Goal: Information Seeking & Learning: Learn about a topic

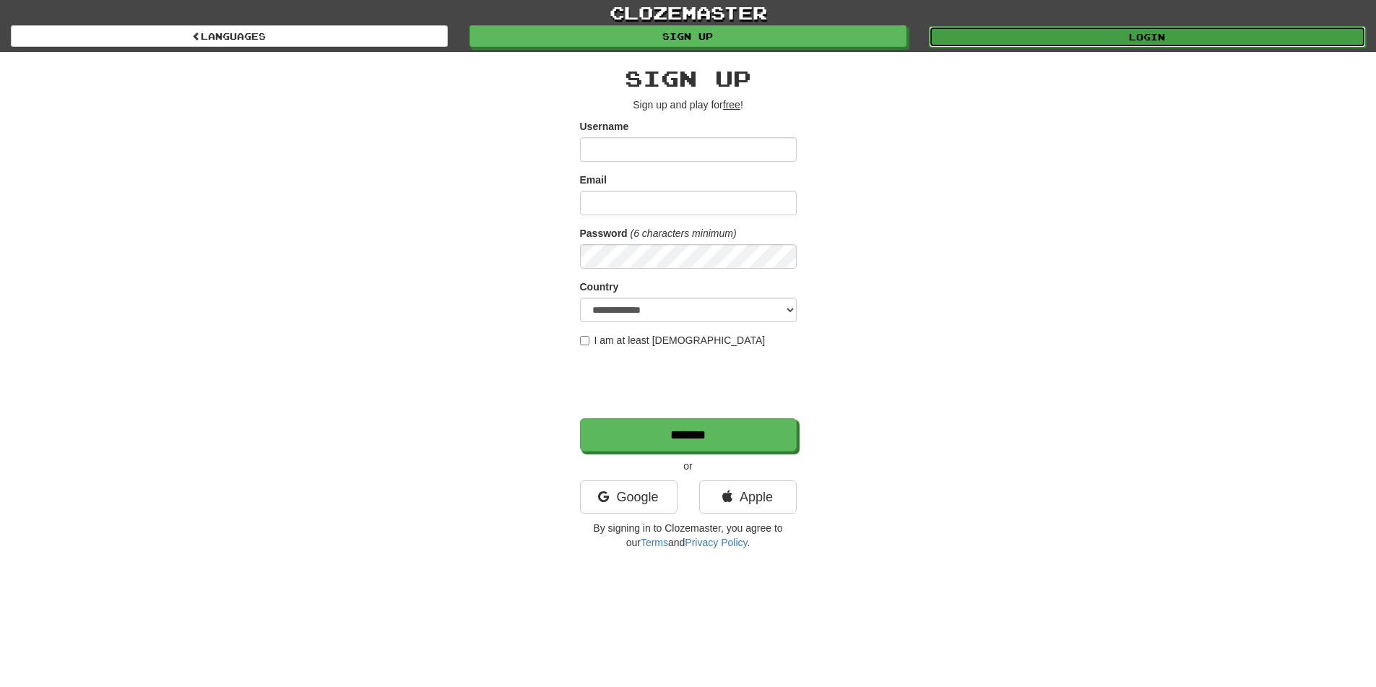
click at [1044, 27] on link "Login" at bounding box center [1147, 37] width 437 height 22
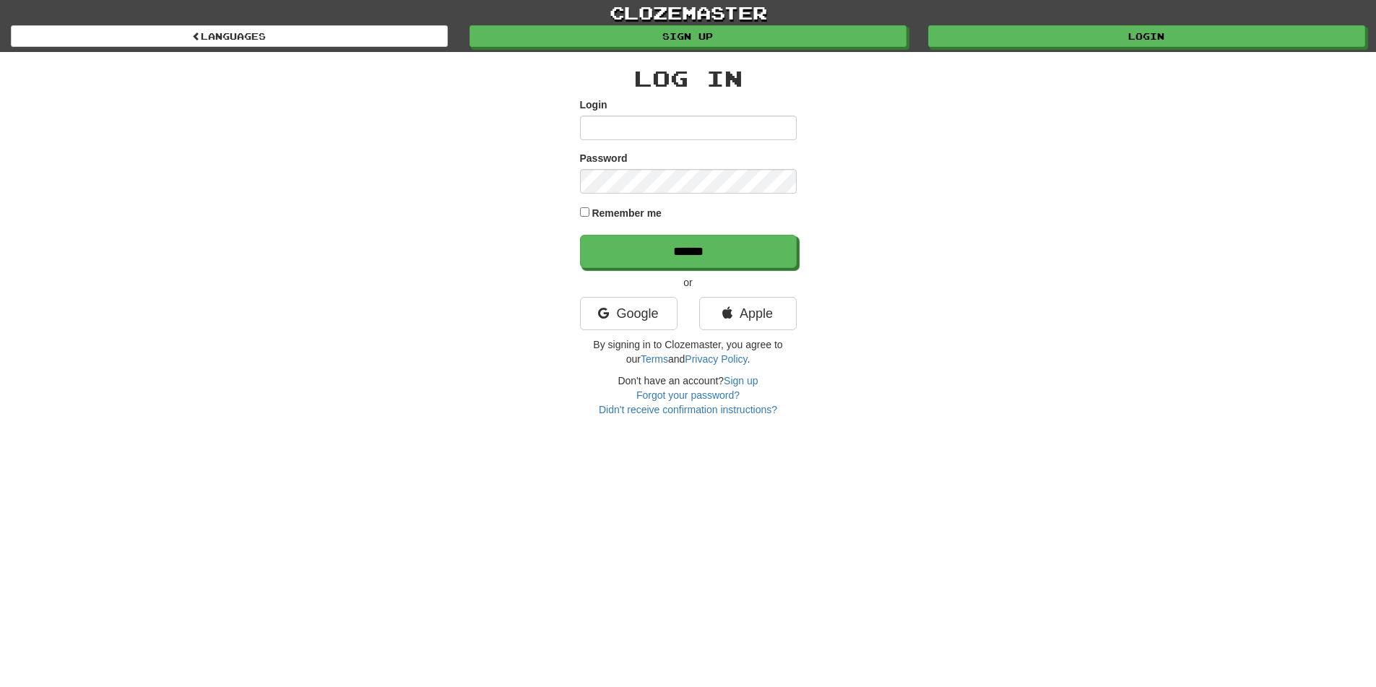
click at [652, 133] on input "Login" at bounding box center [688, 128] width 217 height 25
type input "****"
click at [706, 235] on p "******" at bounding box center [688, 251] width 217 height 33
click at [657, 262] on input "******" at bounding box center [689, 251] width 217 height 33
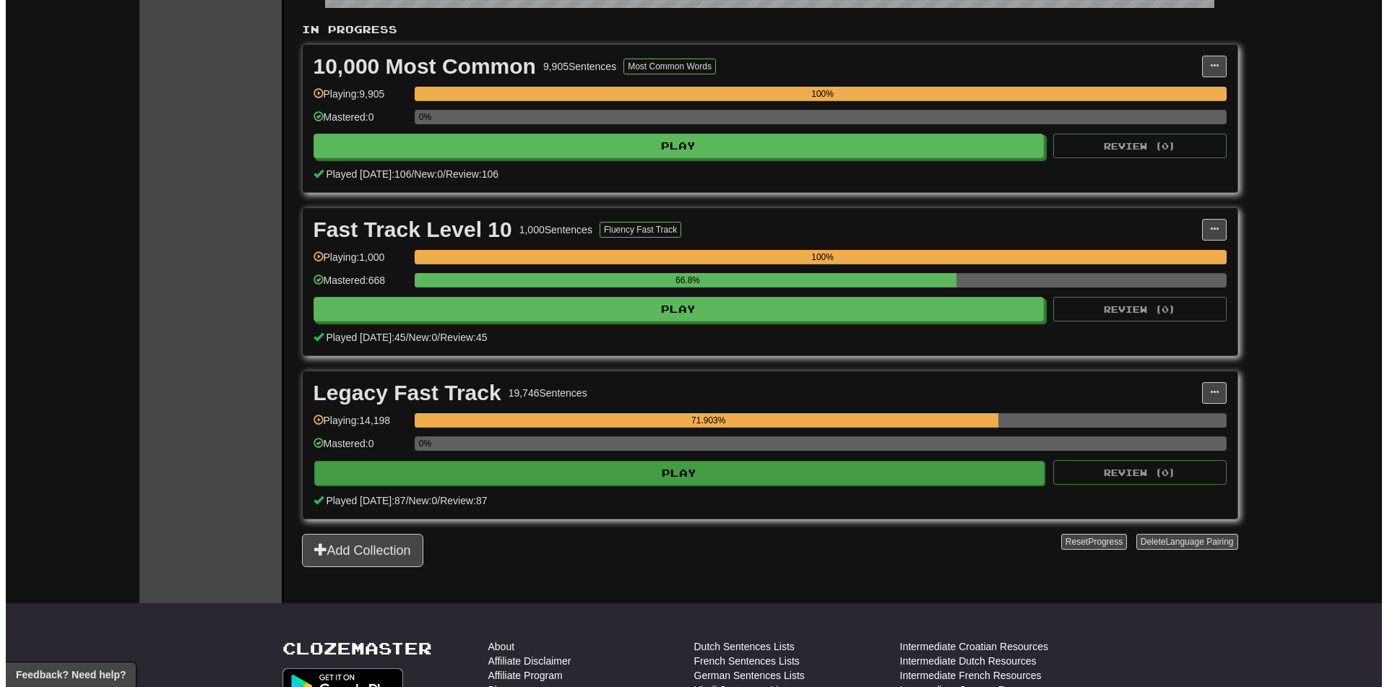
scroll to position [506, 0]
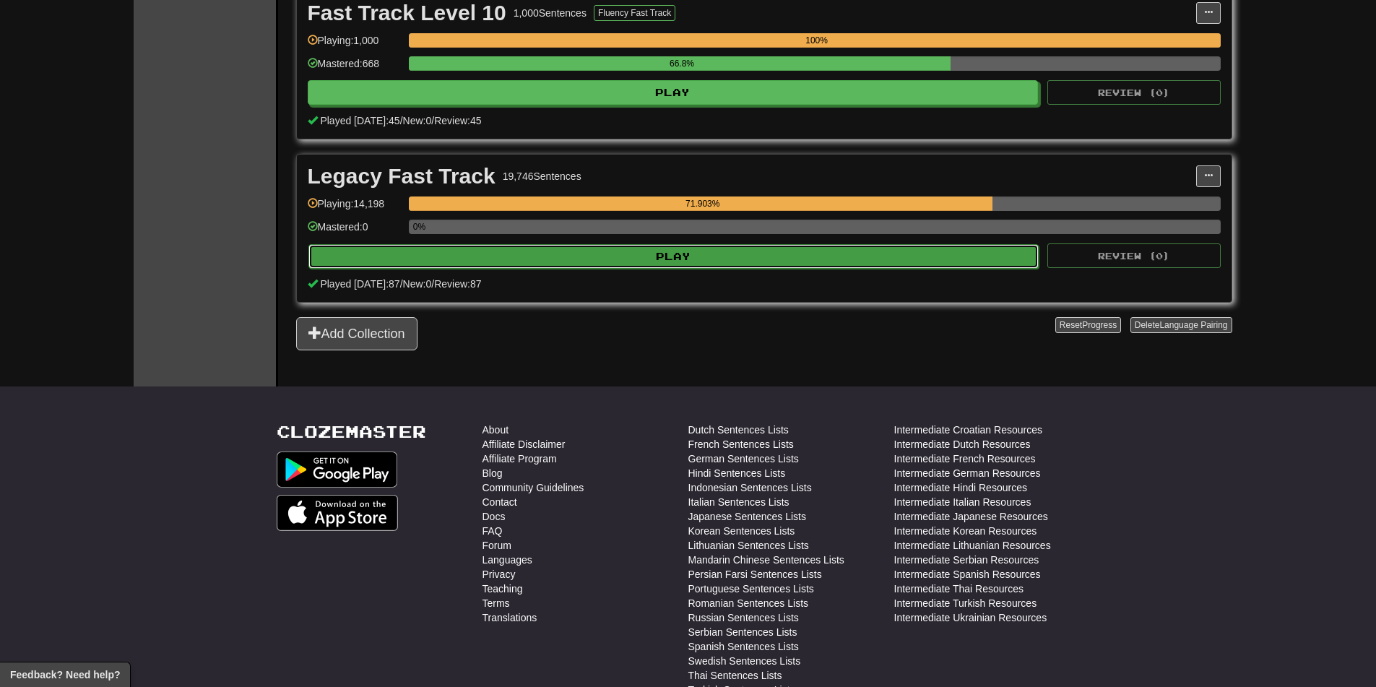
click at [648, 248] on button "Play" at bounding box center [673, 256] width 731 height 25
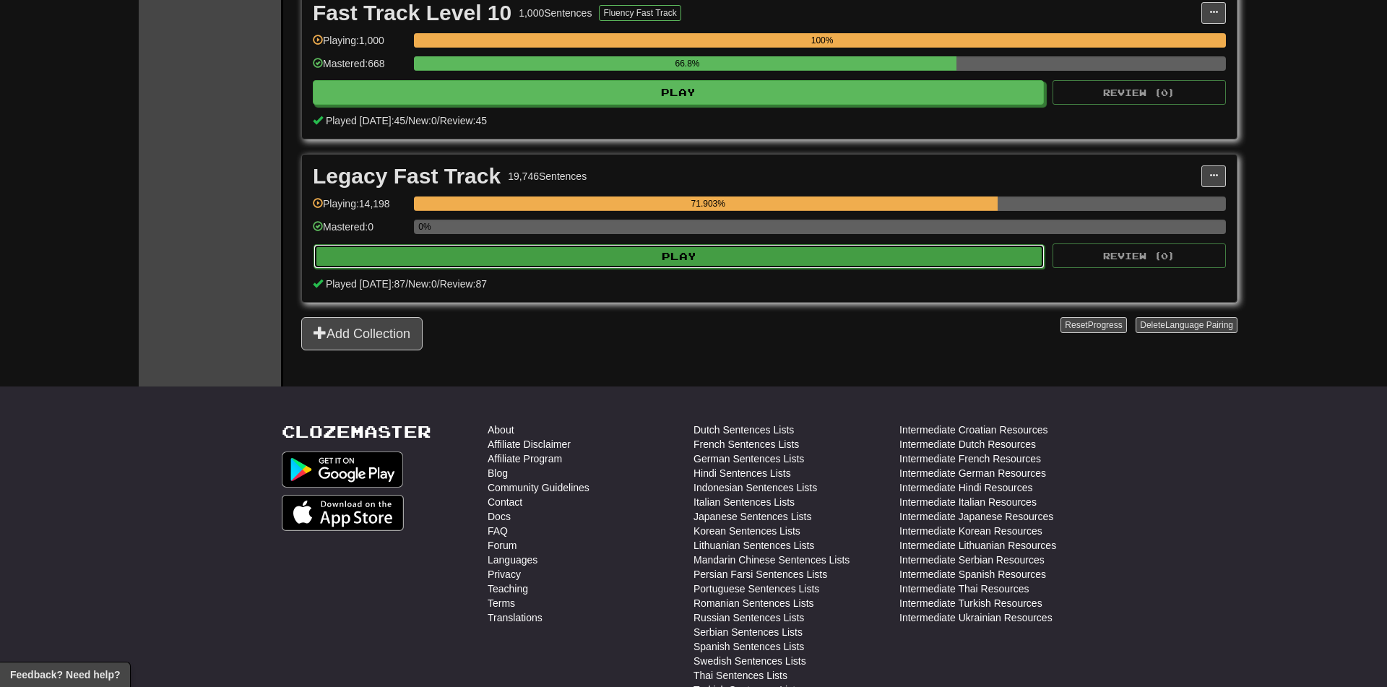
select select "********"
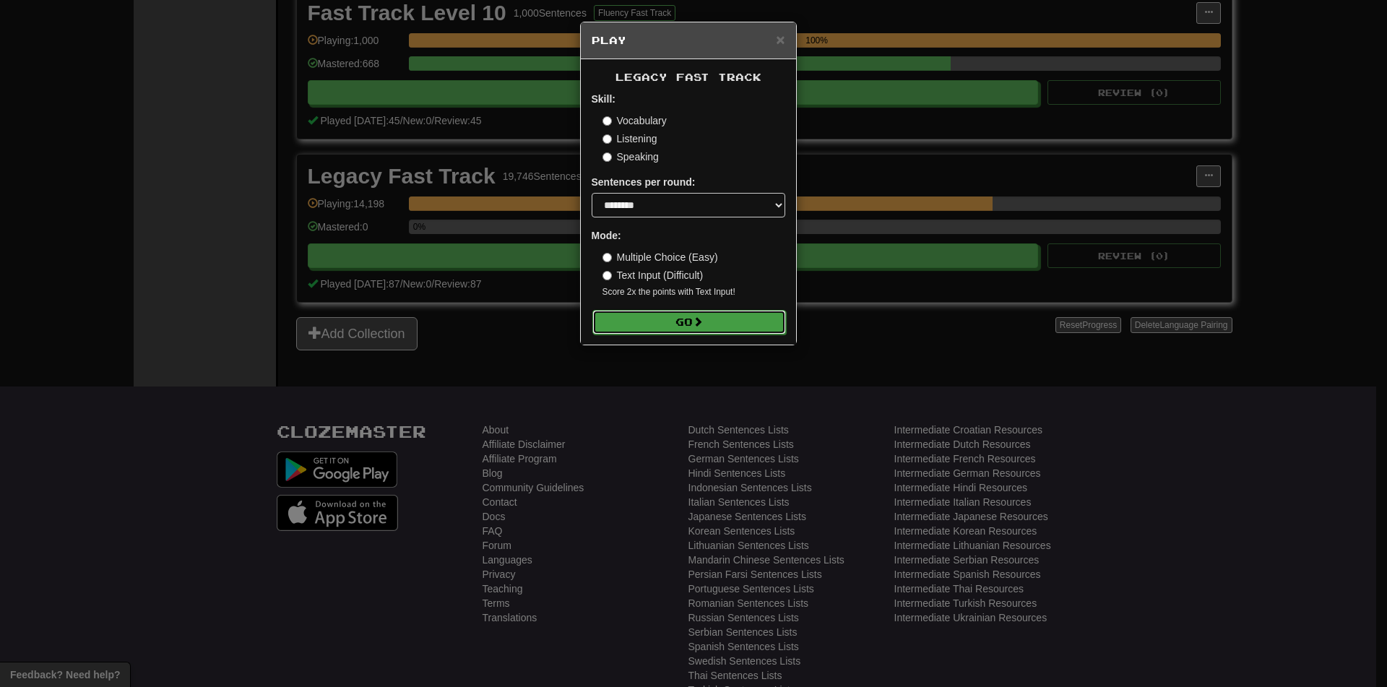
click at [662, 321] on button "Go" at bounding box center [689, 322] width 194 height 25
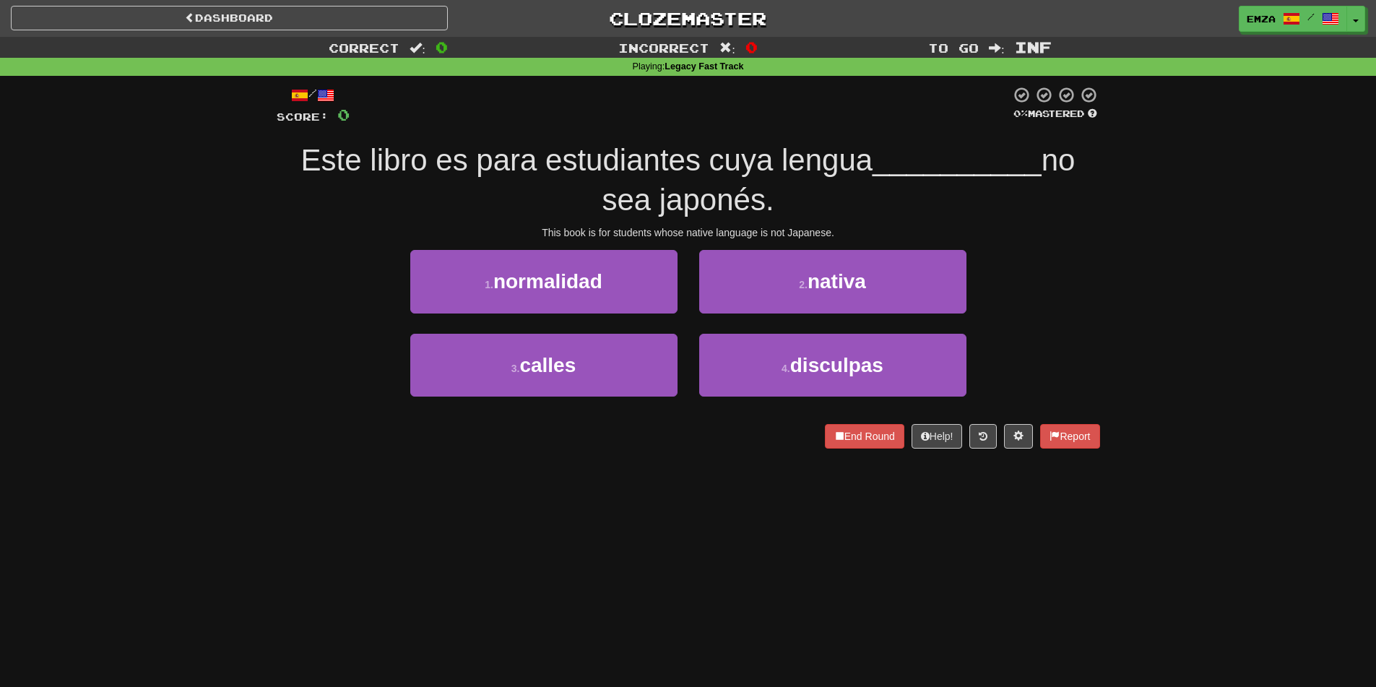
click at [298, 287] on div "1 . normalidad 2 . nativa" at bounding box center [688, 291] width 867 height 83
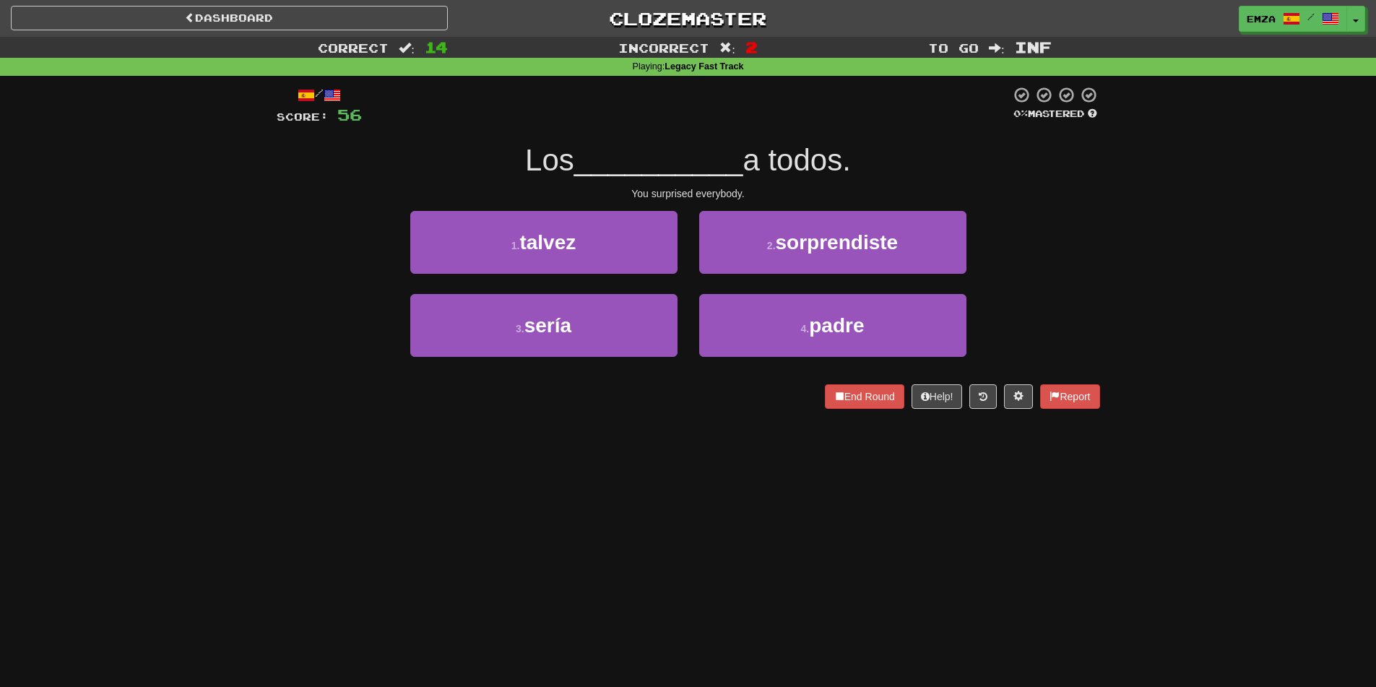
click at [191, 197] on div "Correct : 14 Incorrect : 2 To go : Inf Playing : Legacy Fast Track / Score: 56 …" at bounding box center [688, 233] width 1376 height 392
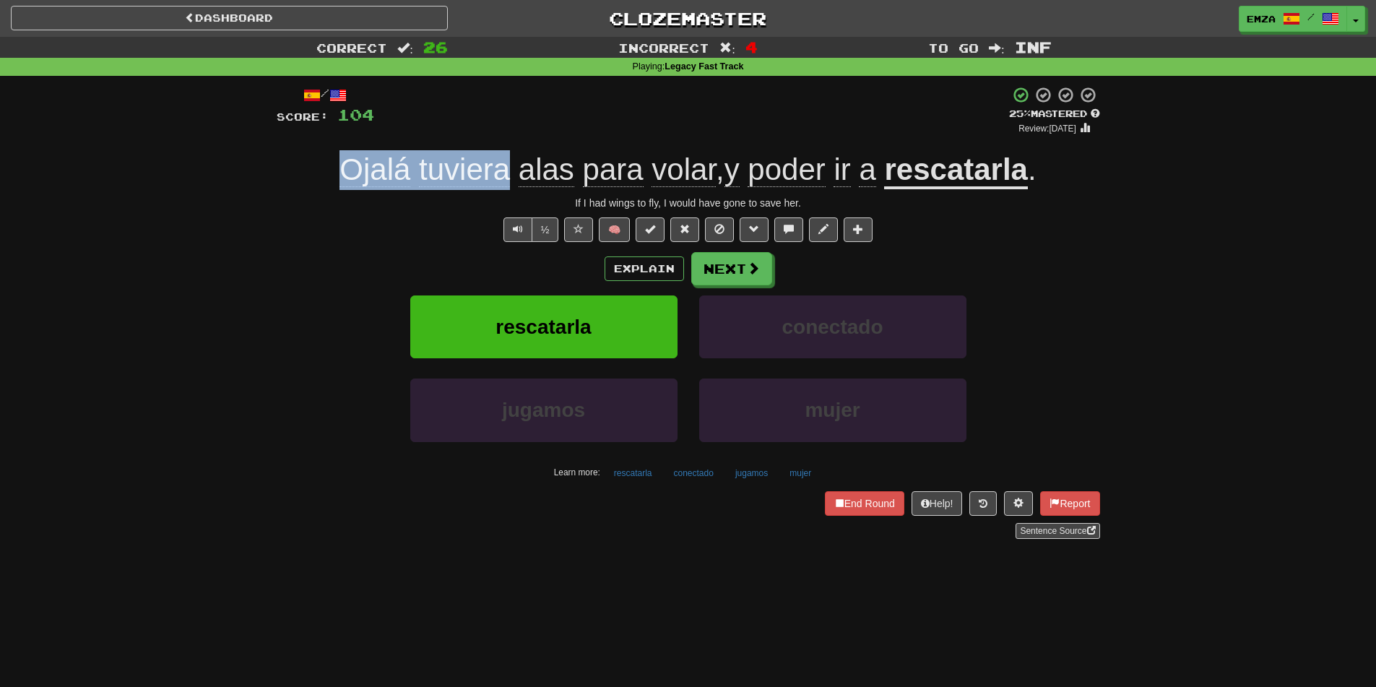
drag, startPoint x: 357, startPoint y: 167, endPoint x: 508, endPoint y: 162, distance: 151.0
click at [505, 162] on div "Ojalá tuviera alas para volar , y poder ir a rescatarla ." at bounding box center [688, 170] width 823 height 40
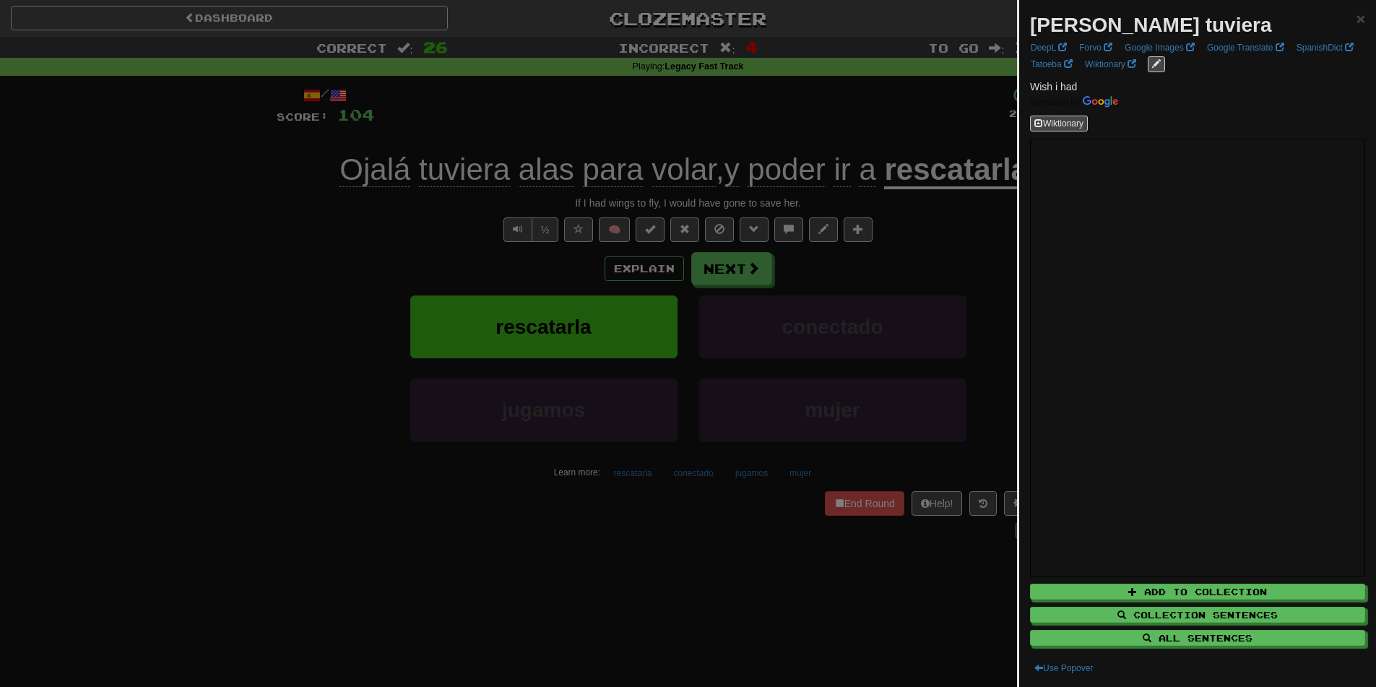
click at [318, 179] on div at bounding box center [688, 343] width 1376 height 687
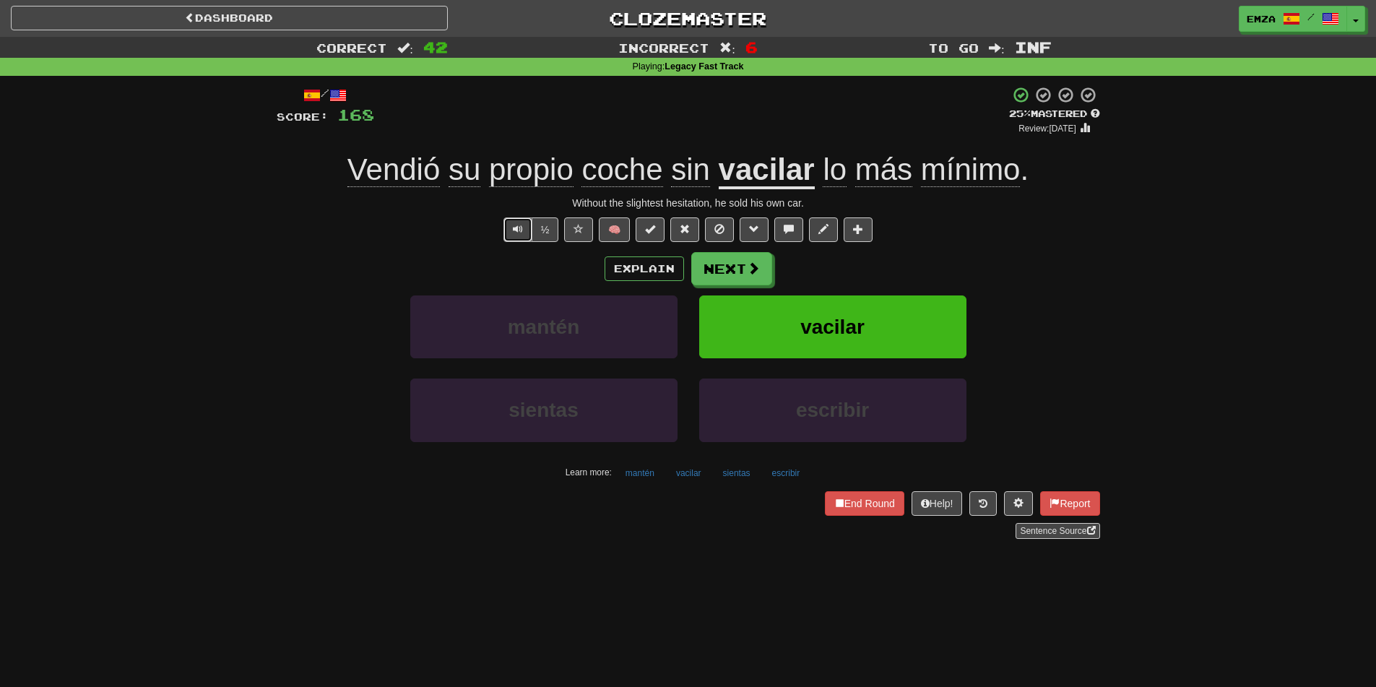
click at [516, 237] on button "Text-to-speech controls" at bounding box center [517, 229] width 29 height 25
click at [318, 264] on div "Explain Next" at bounding box center [688, 268] width 823 height 33
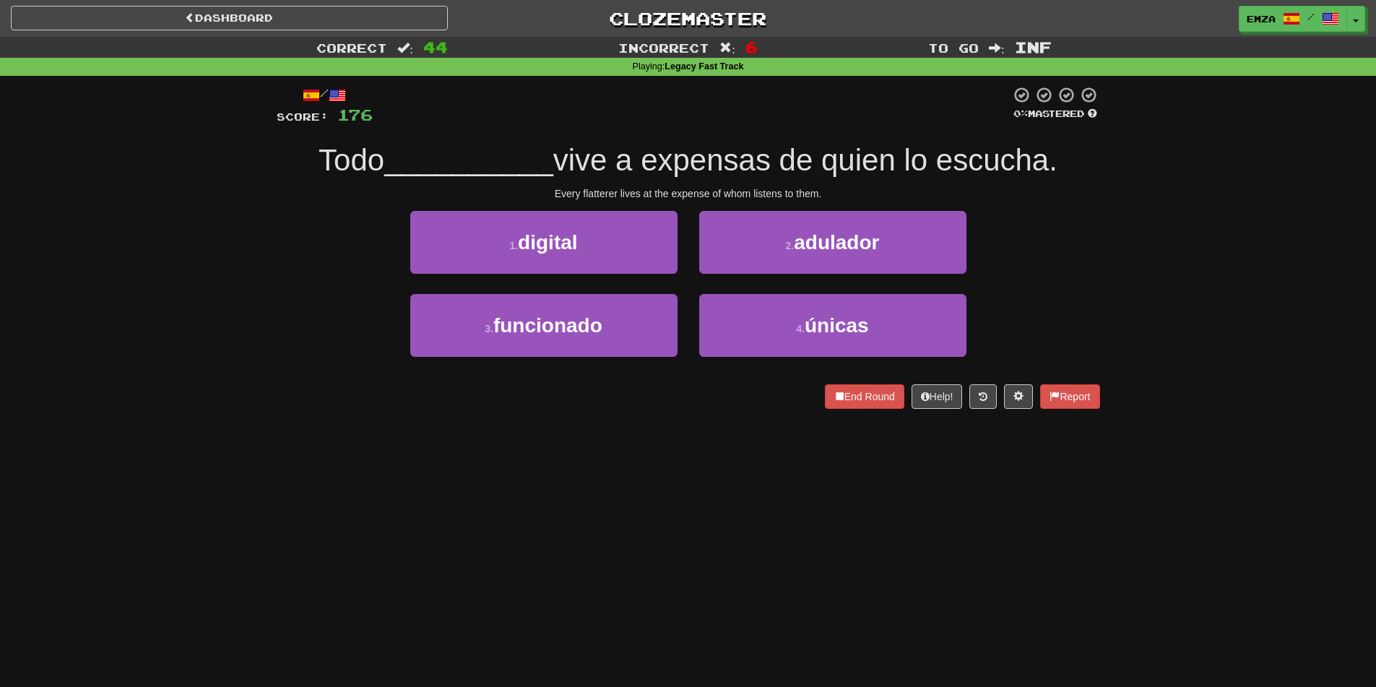
click at [308, 283] on div "1 . digital 2 . adulador" at bounding box center [688, 252] width 867 height 83
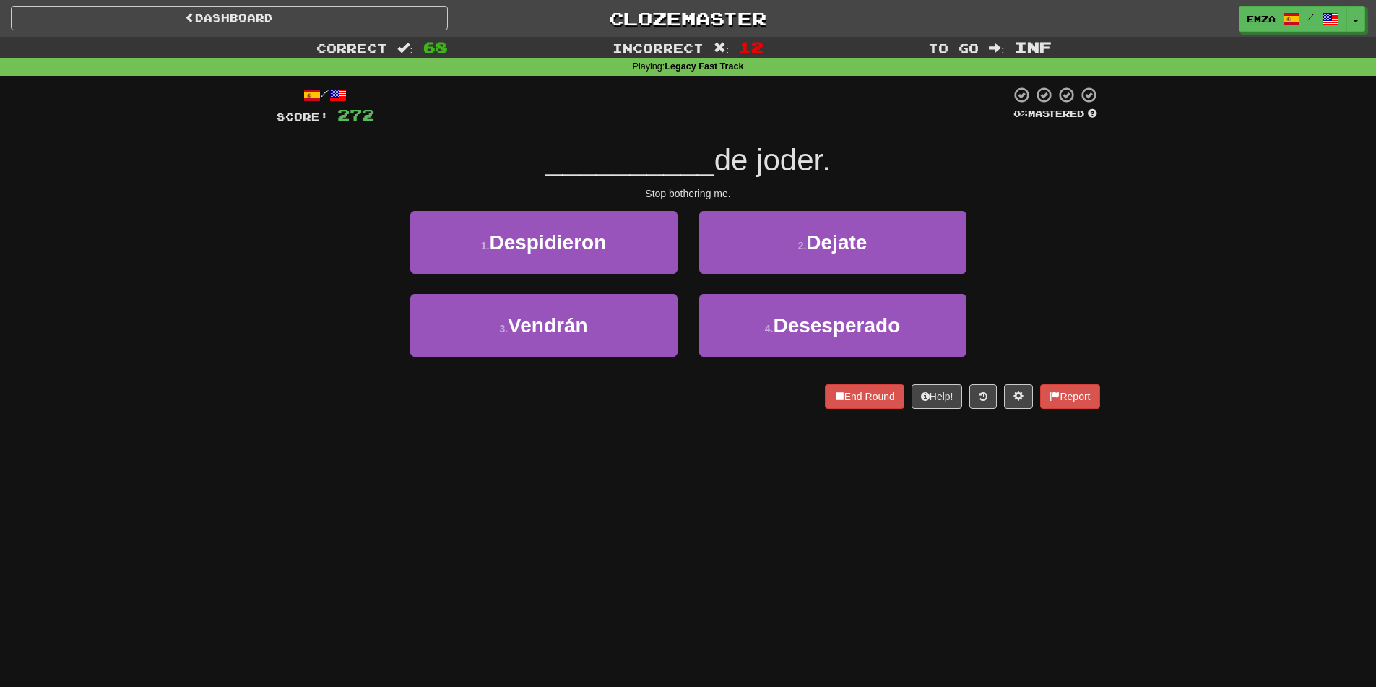
click at [303, 207] on div "/ Score: 272 0 % Mastered __________ de joder. Stop bothering me. 1 . Despidier…" at bounding box center [688, 247] width 823 height 323
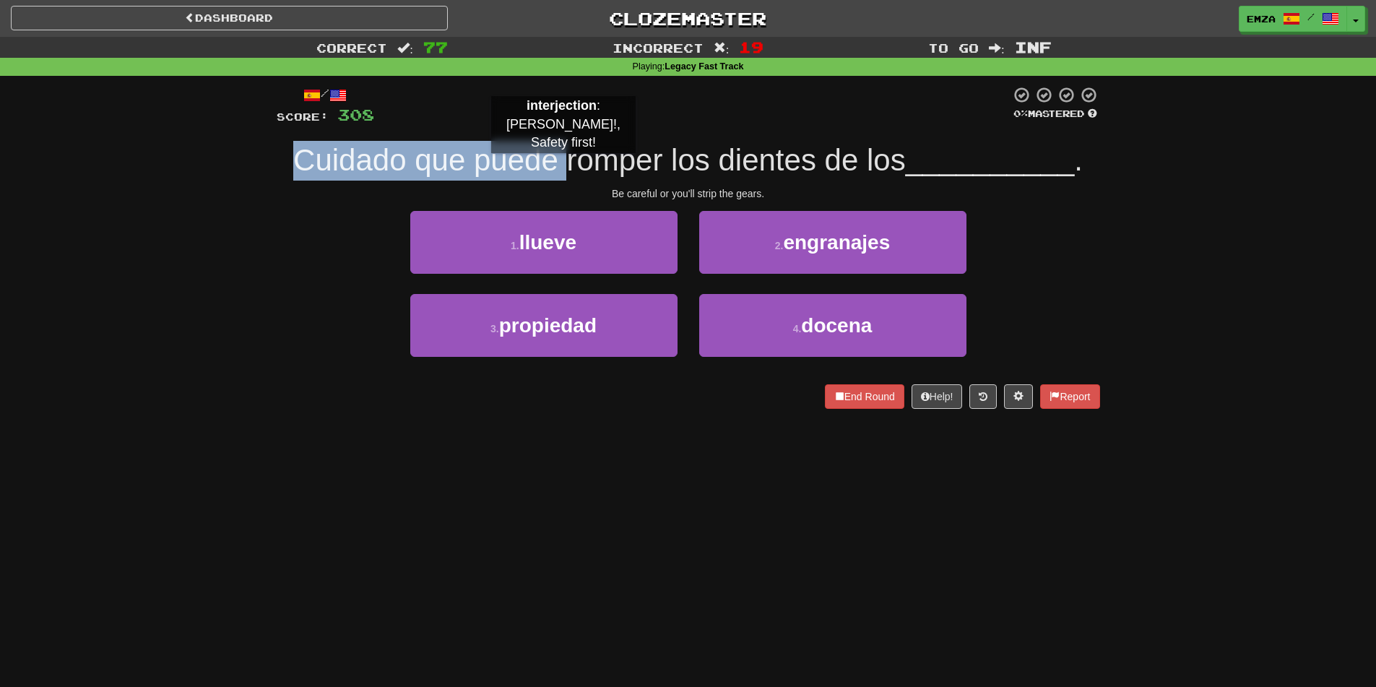
drag, startPoint x: 226, startPoint y: 168, endPoint x: 558, endPoint y: 166, distance: 331.5
click at [563, 168] on div "Correct : 77 Incorrect : 19 To go : Inf Playing : Legacy Fast Track / Score: 30…" at bounding box center [688, 233] width 1376 height 392
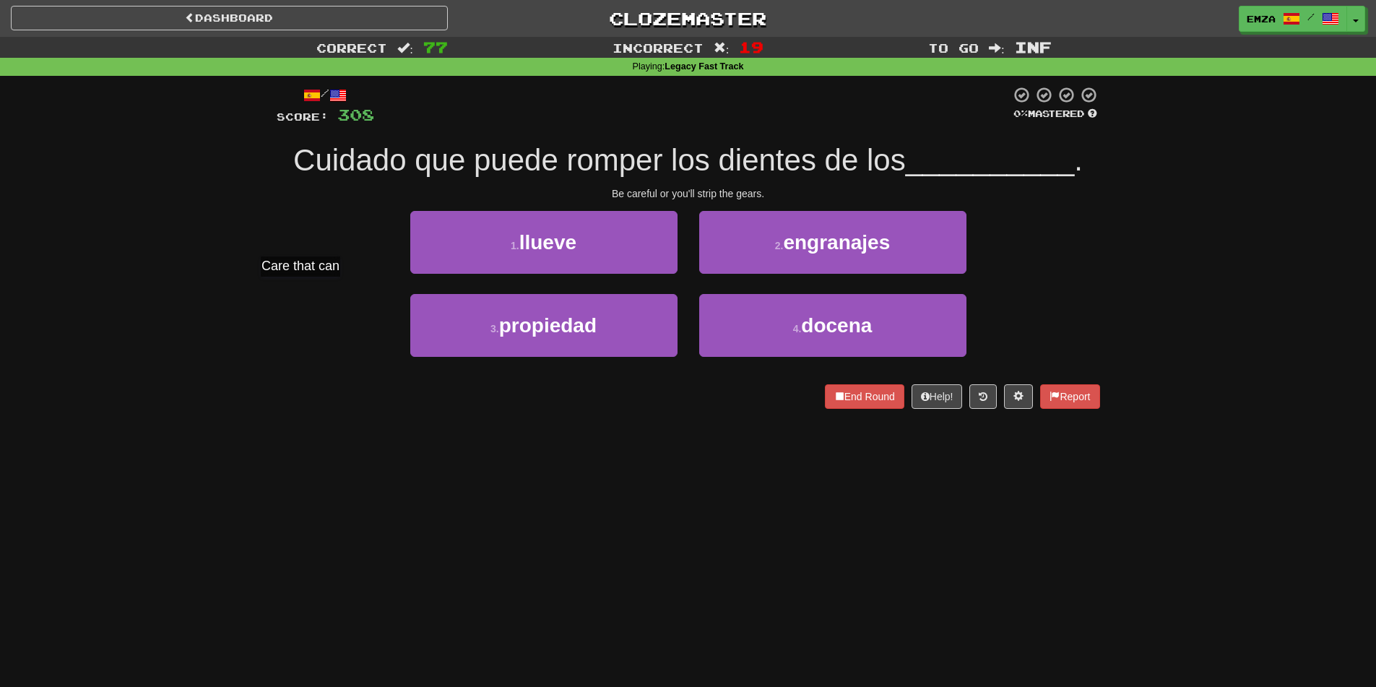
click at [307, 291] on div "1 . llueve 2 . engranajes" at bounding box center [688, 252] width 867 height 83
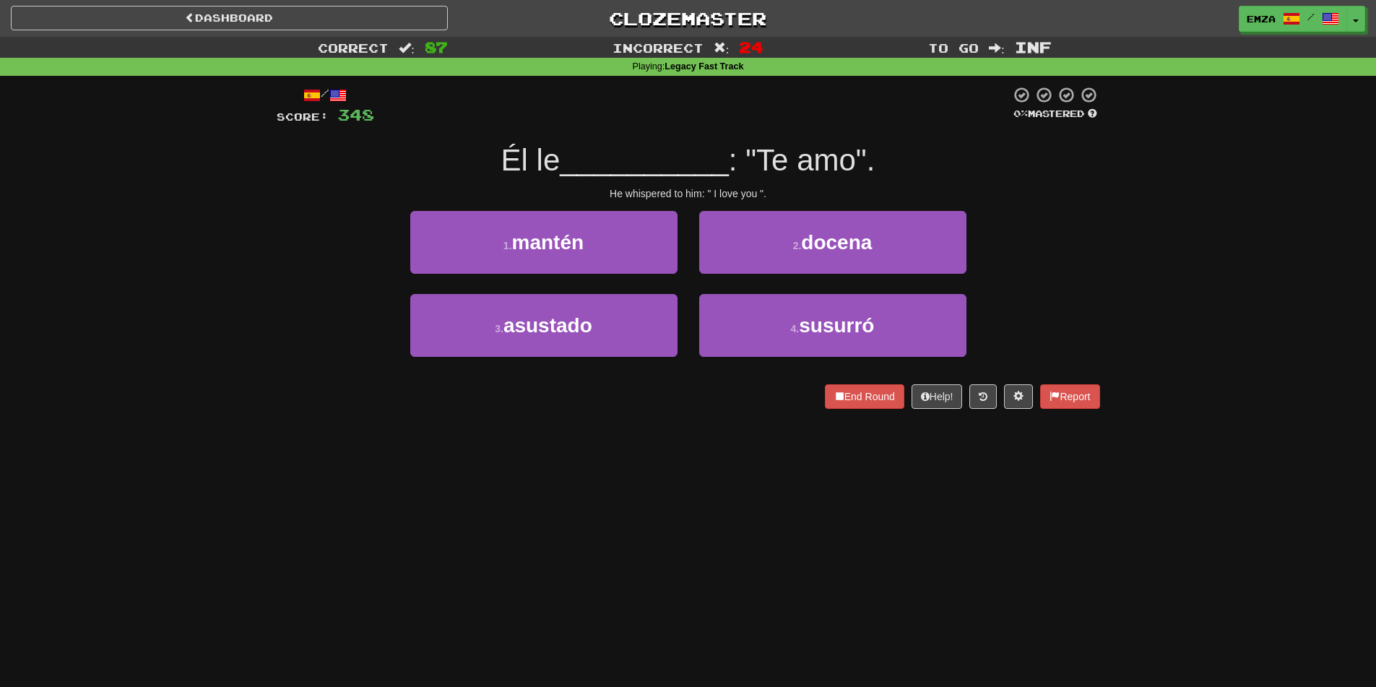
click at [291, 328] on div "3 . asustado 4 . susurró" at bounding box center [688, 335] width 867 height 83
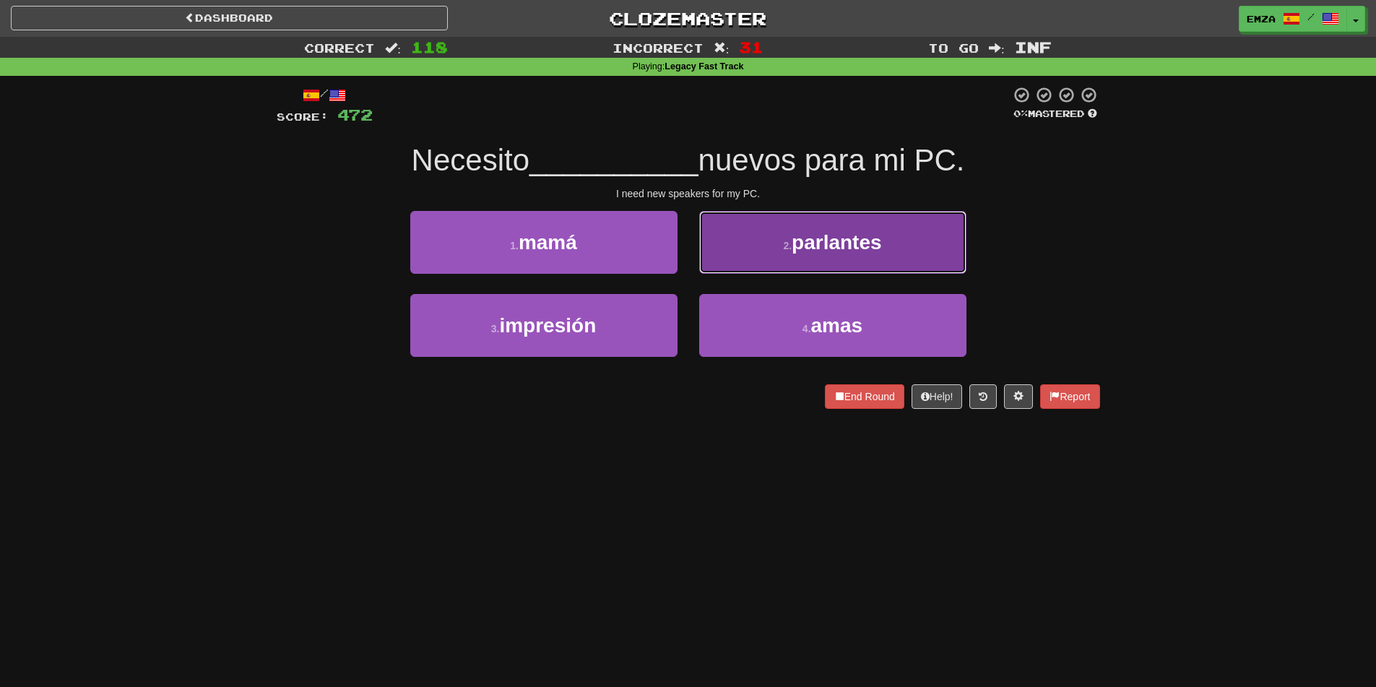
click at [764, 236] on button "2 . parlantes" at bounding box center [832, 242] width 267 height 63
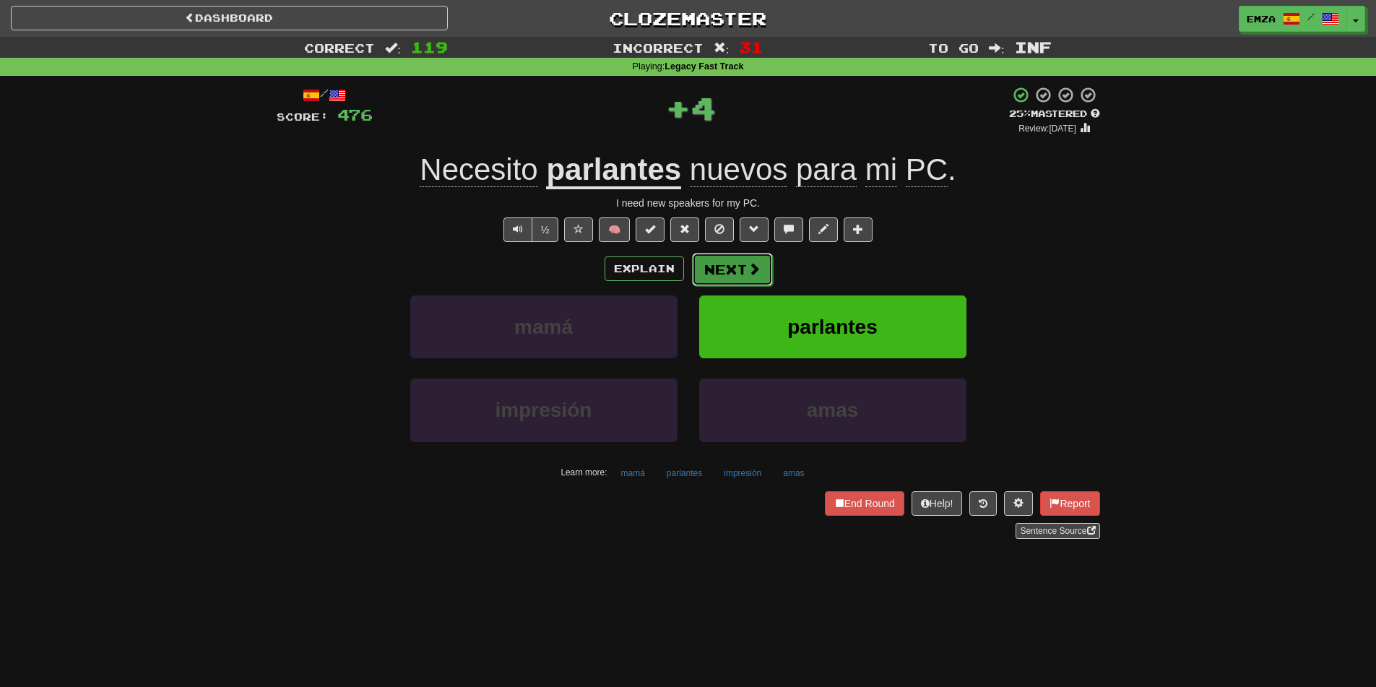
click at [755, 283] on button "Next" at bounding box center [732, 269] width 81 height 33
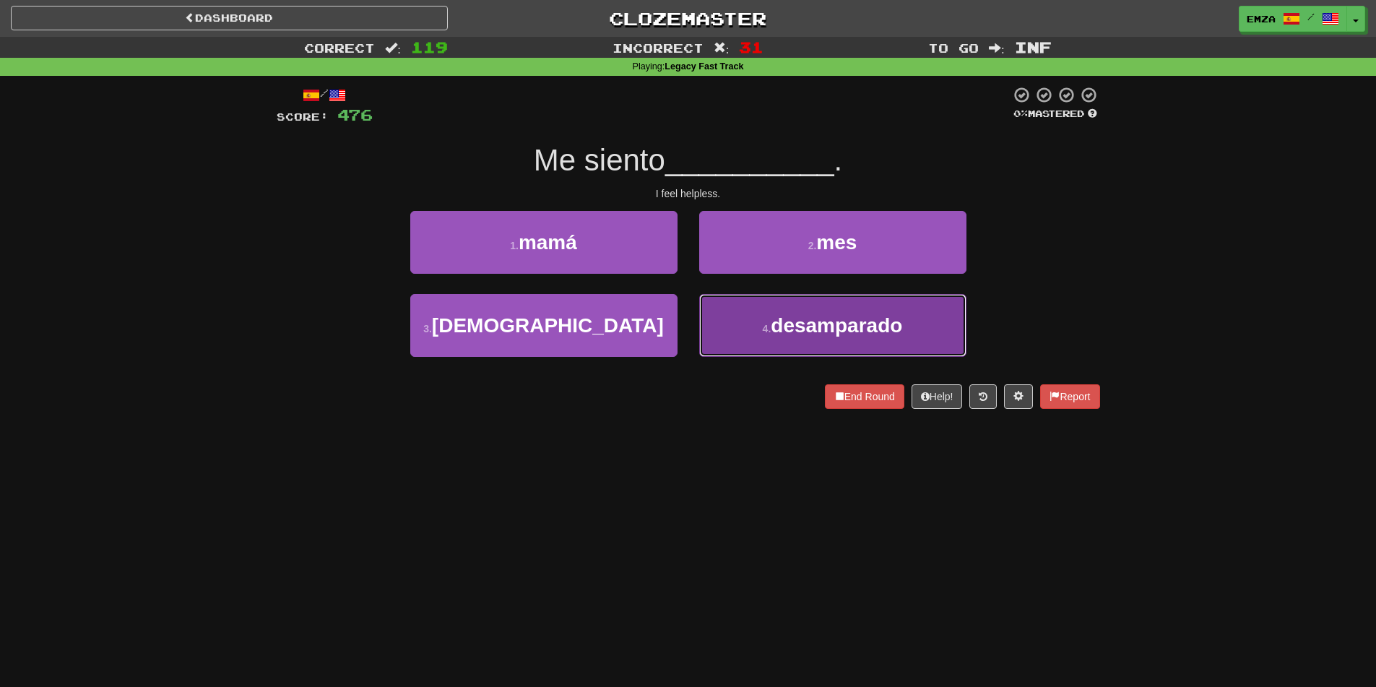
click at [718, 337] on button "4 . desamparado" at bounding box center [832, 325] width 267 height 63
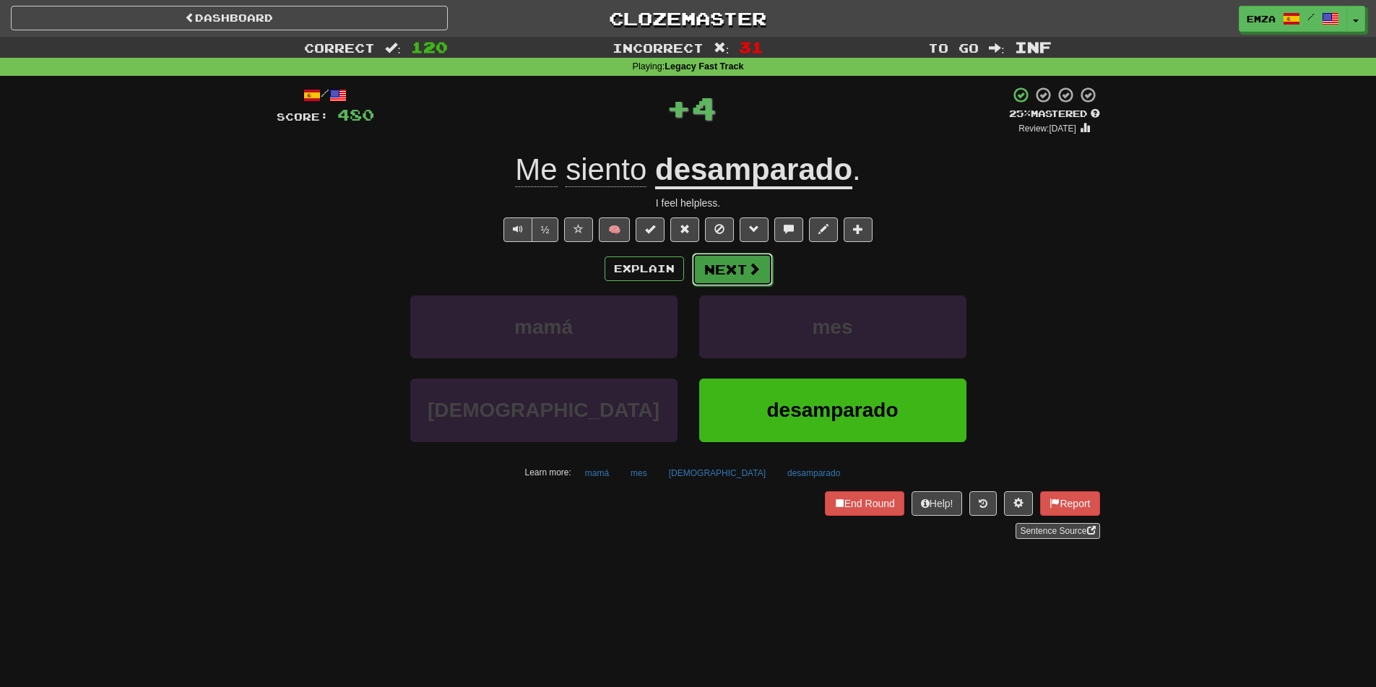
click at [742, 261] on button "Next" at bounding box center [732, 269] width 81 height 33
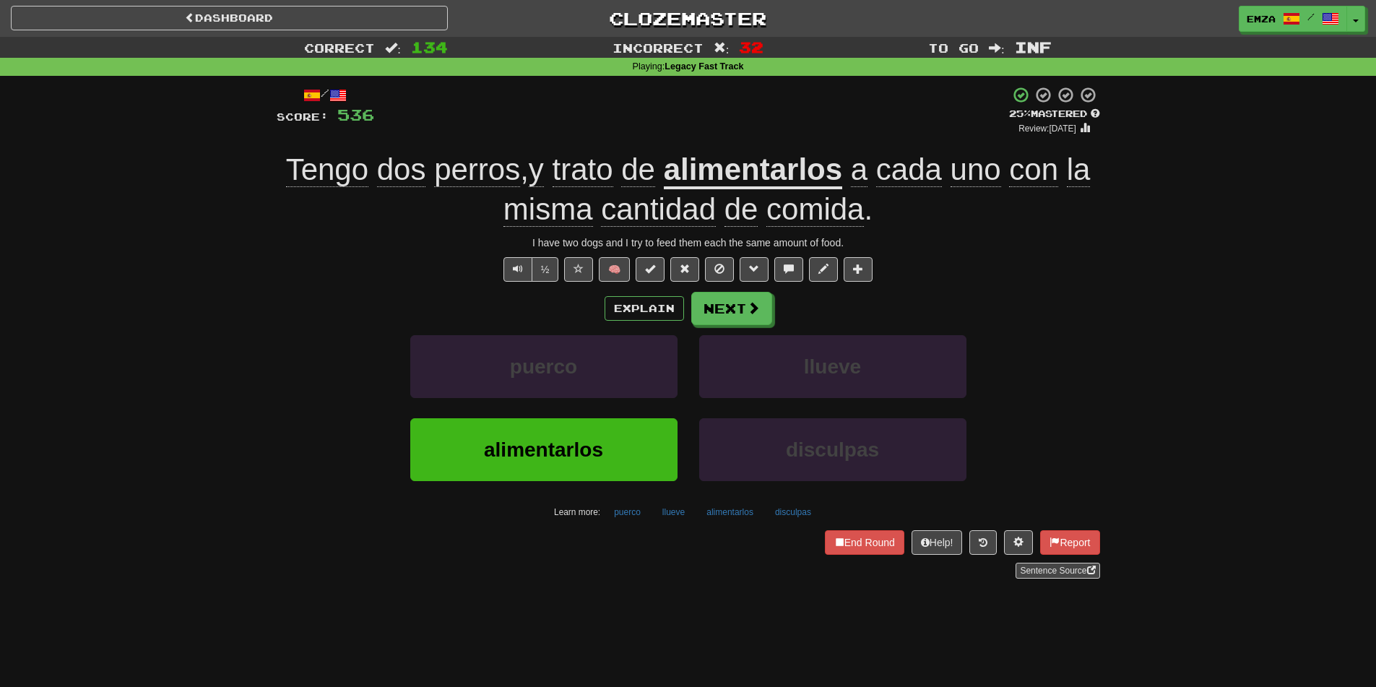
click at [238, 407] on div "Correct : 134 Incorrect : 32 To go : Inf Playing : Legacy Fast Track / Score: 5…" at bounding box center [688, 318] width 1376 height 562
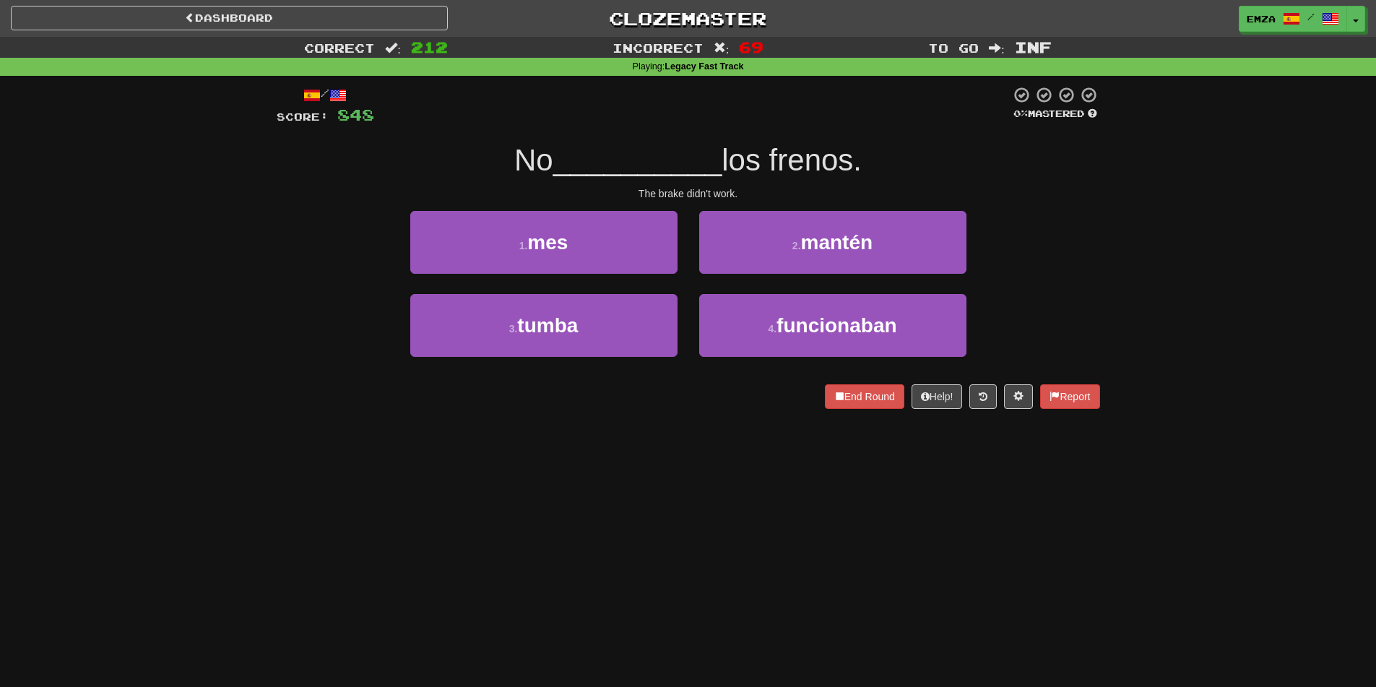
click at [250, 261] on div "Correct : 212 Incorrect : 69 To go : Inf Playing : Legacy Fast Track / Score: 8…" at bounding box center [688, 233] width 1376 height 392
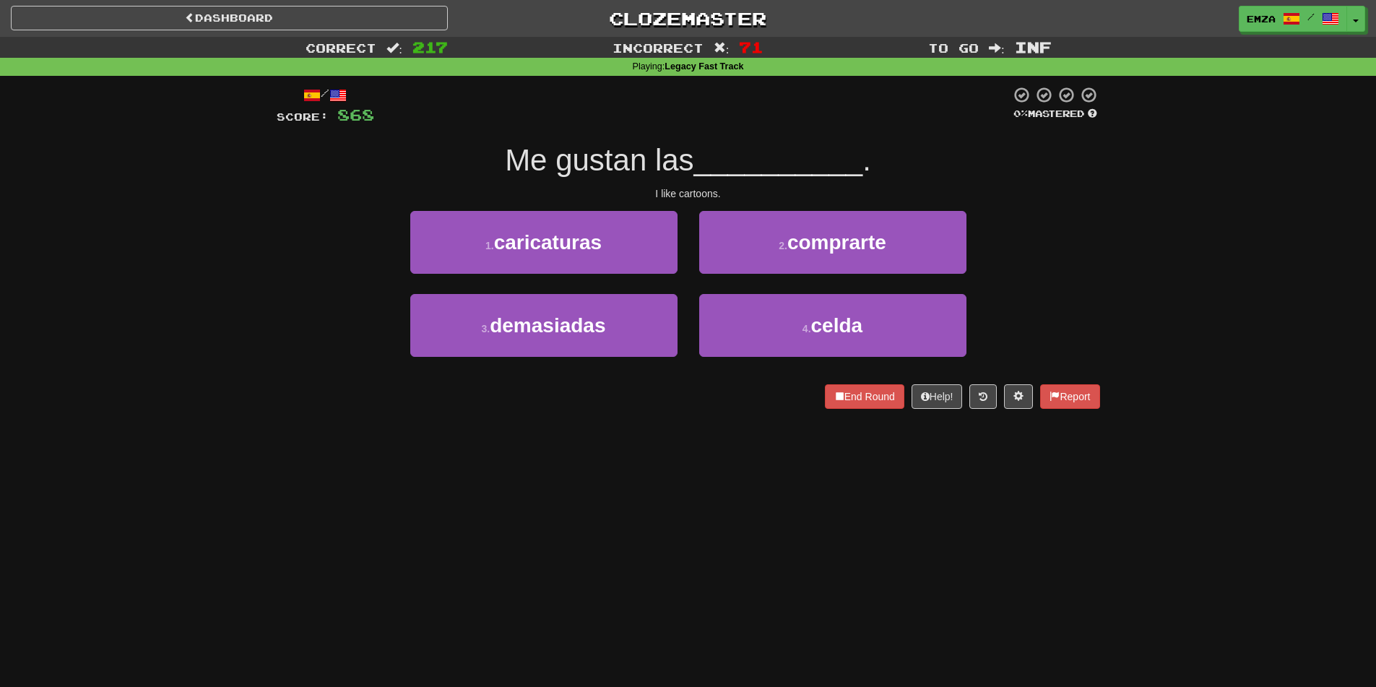
click at [553, 438] on div "Dashboard Clozemaster Emza / Toggle Dropdown Dashboard Leaderboard Activity Fee…" at bounding box center [688, 343] width 1376 height 687
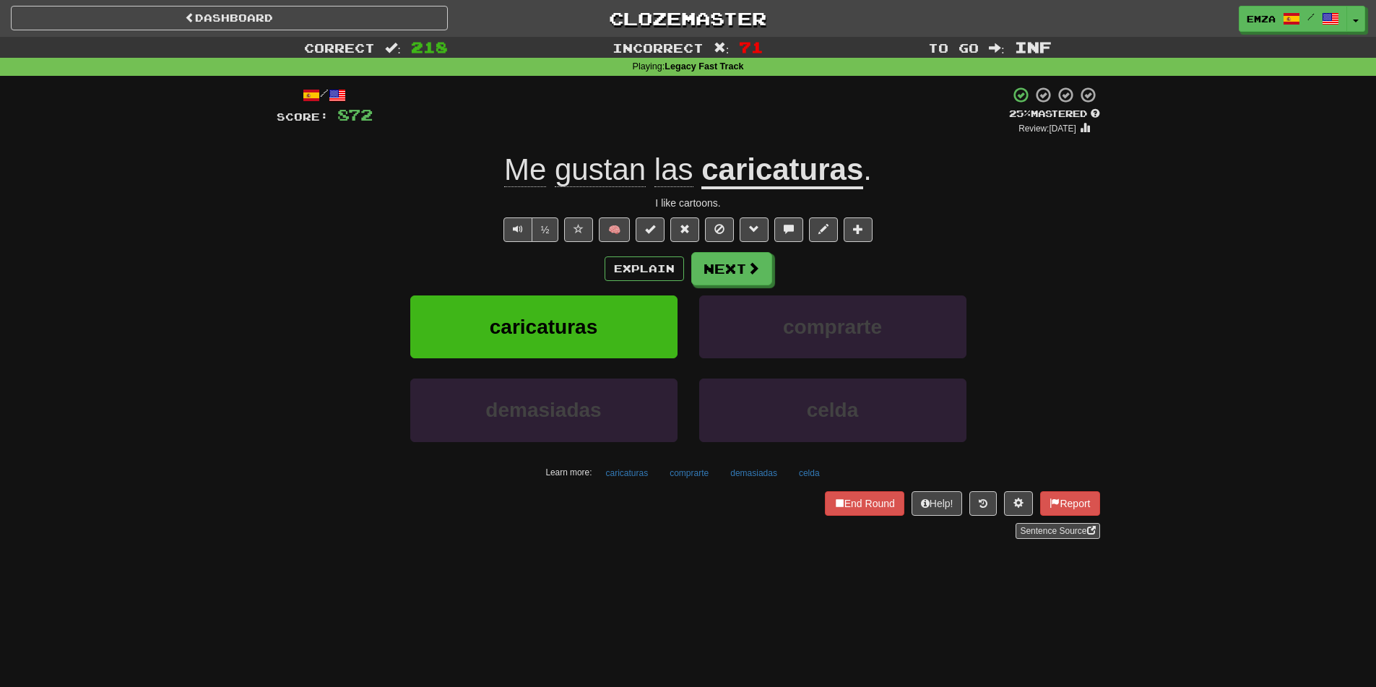
click at [466, 584] on div "Dashboard Clozemaster Emza / Toggle Dropdown Dashboard Leaderboard Activity Fee…" at bounding box center [688, 343] width 1376 height 687
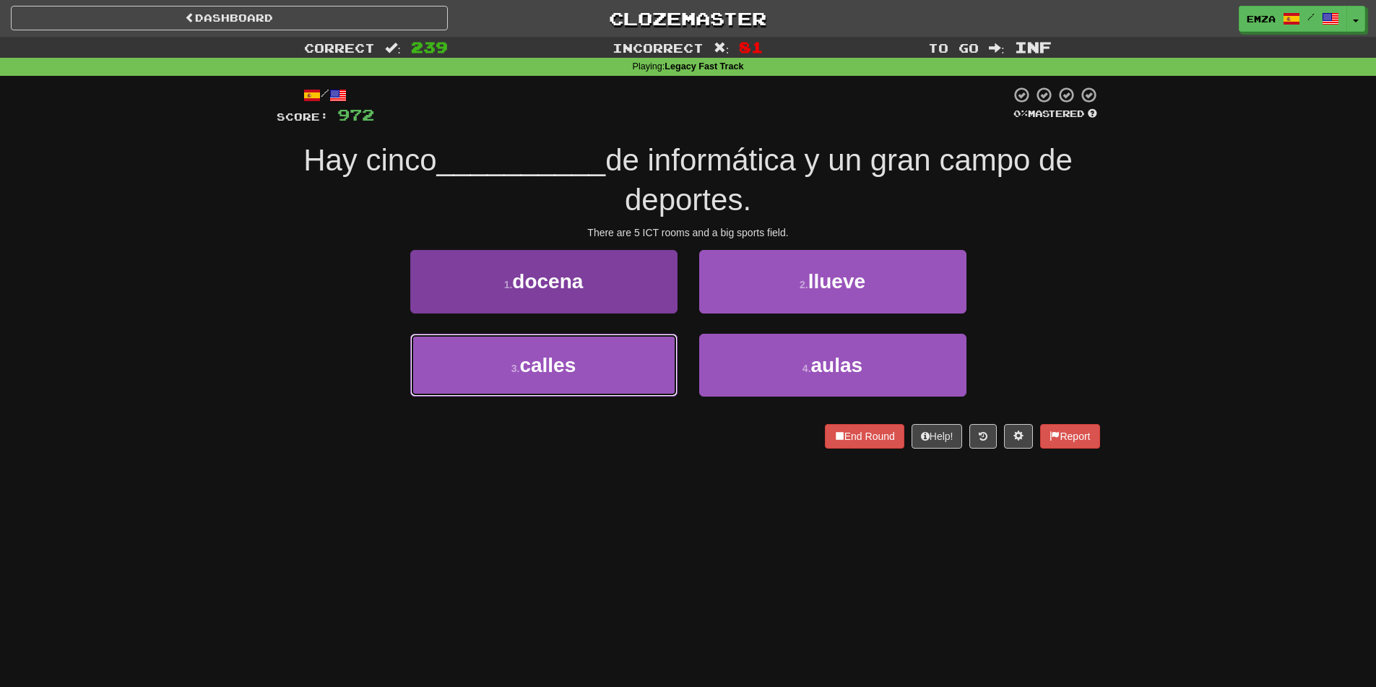
click at [597, 356] on button "3 . calles" at bounding box center [543, 365] width 267 height 63
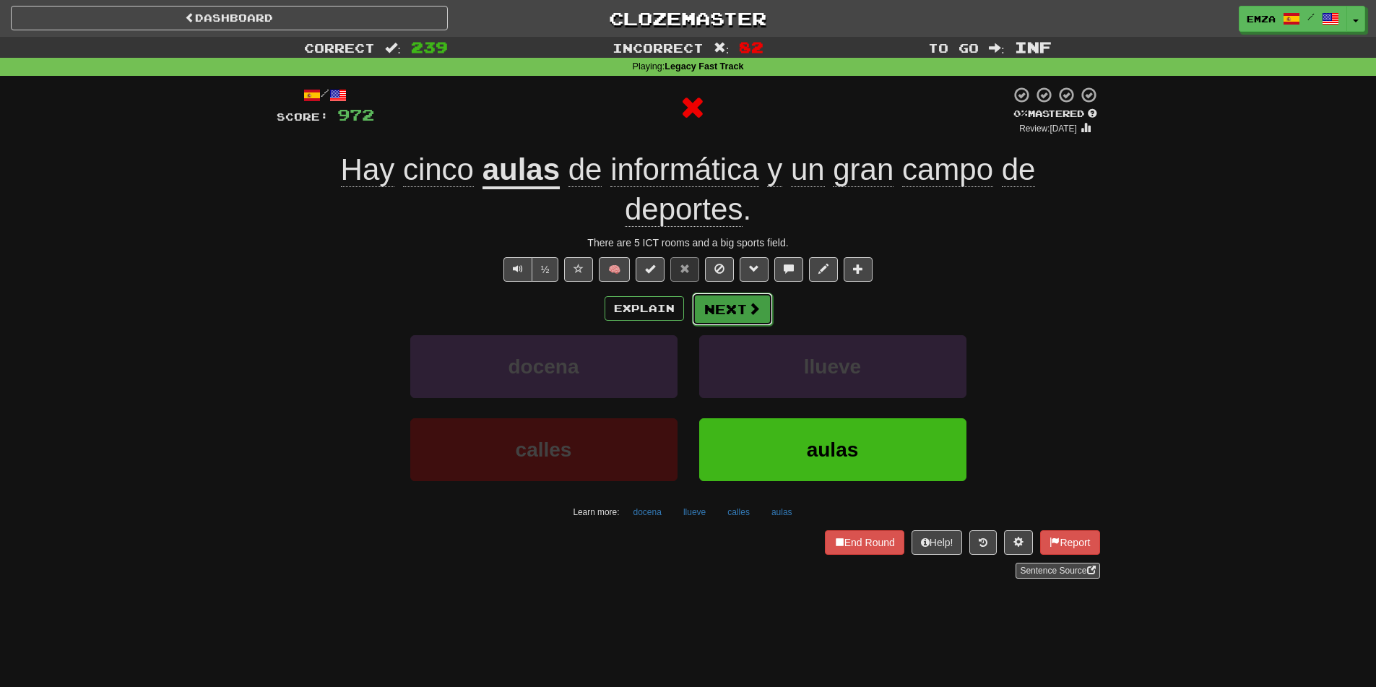
click at [732, 306] on button "Next" at bounding box center [732, 308] width 81 height 33
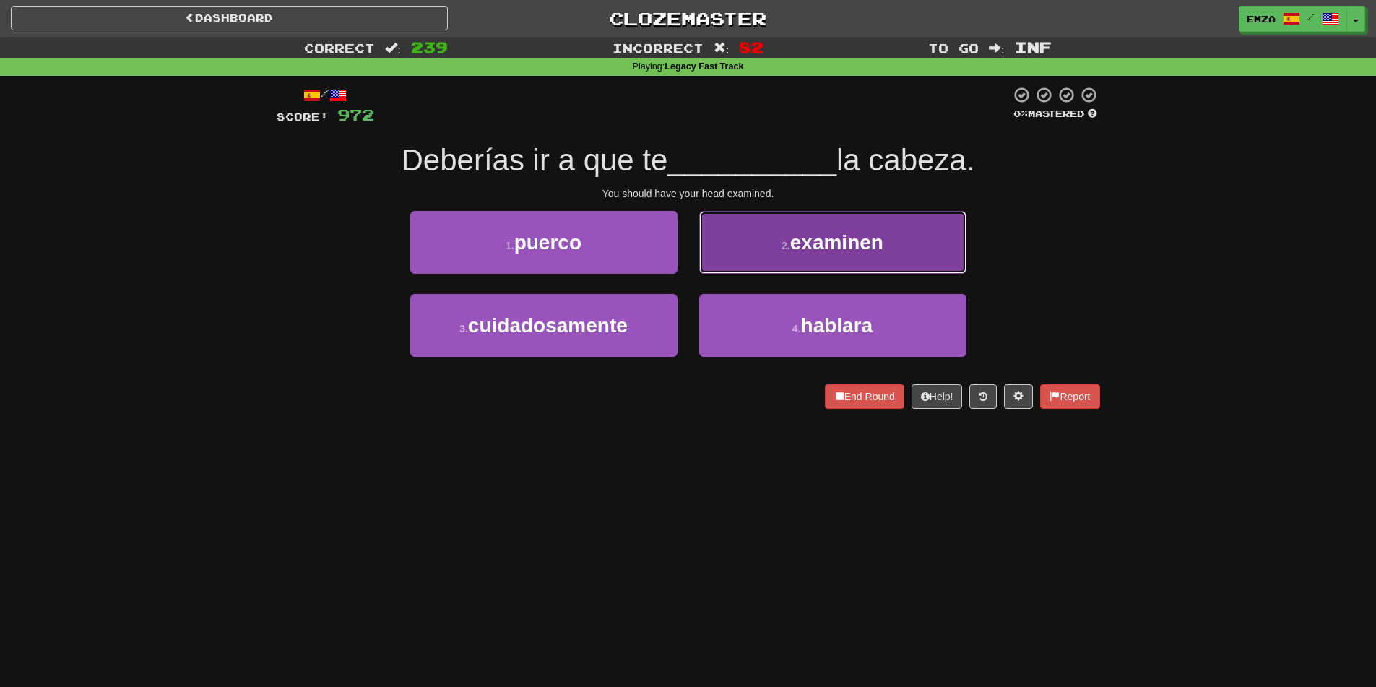
click at [758, 240] on button "2 . examinen" at bounding box center [832, 242] width 267 height 63
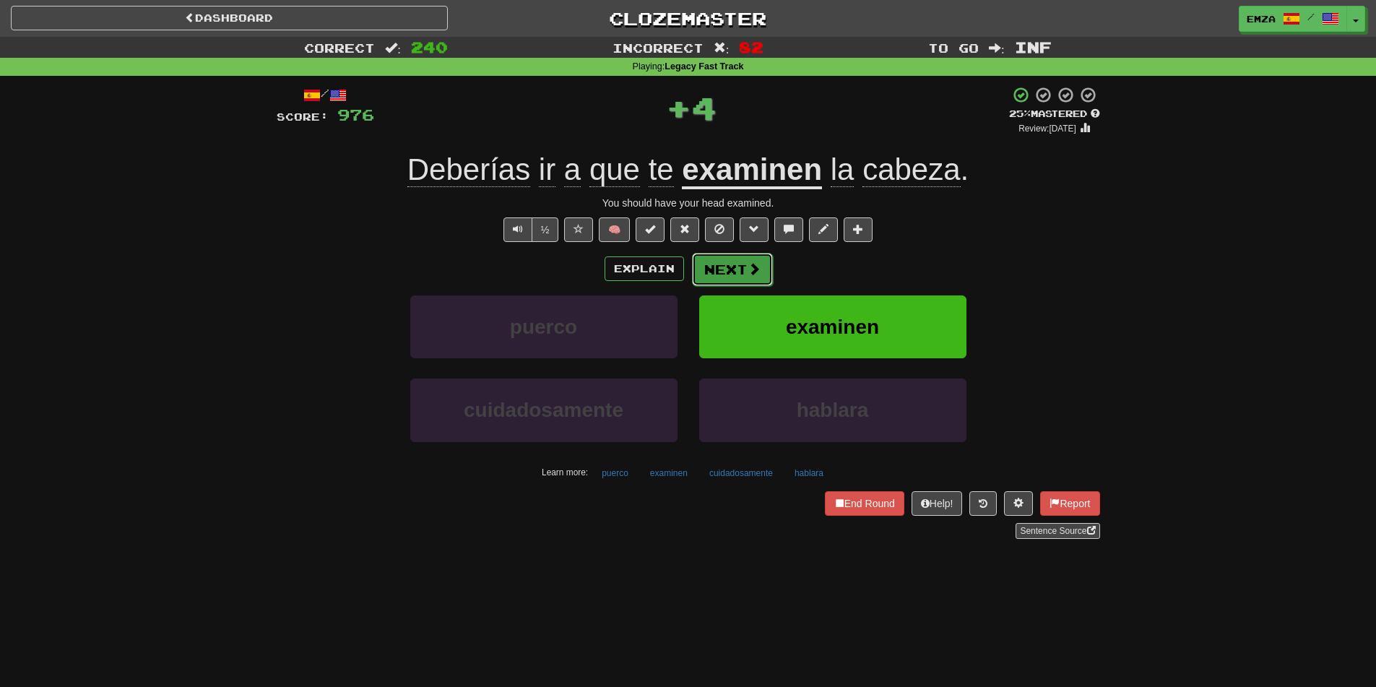
click at [735, 263] on button "Next" at bounding box center [732, 269] width 81 height 33
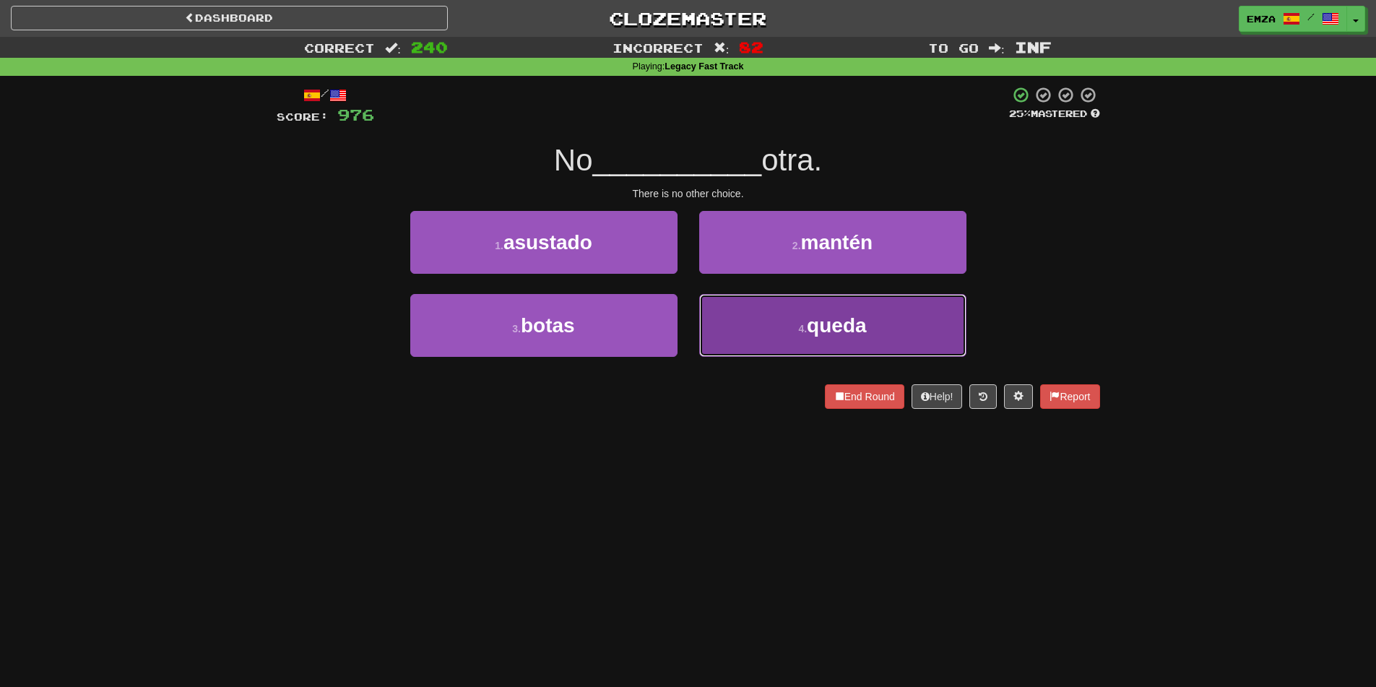
click at [736, 319] on button "4 . queda" at bounding box center [832, 325] width 267 height 63
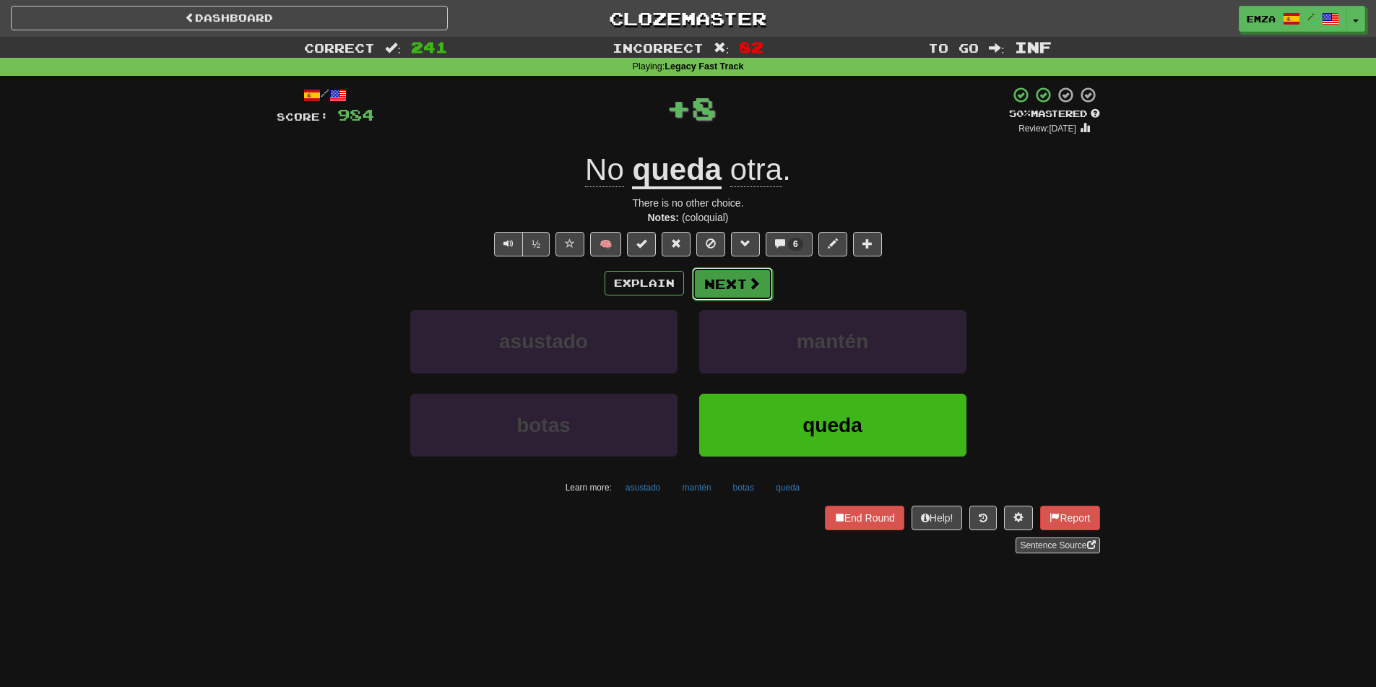
click at [716, 284] on button "Next" at bounding box center [732, 283] width 81 height 33
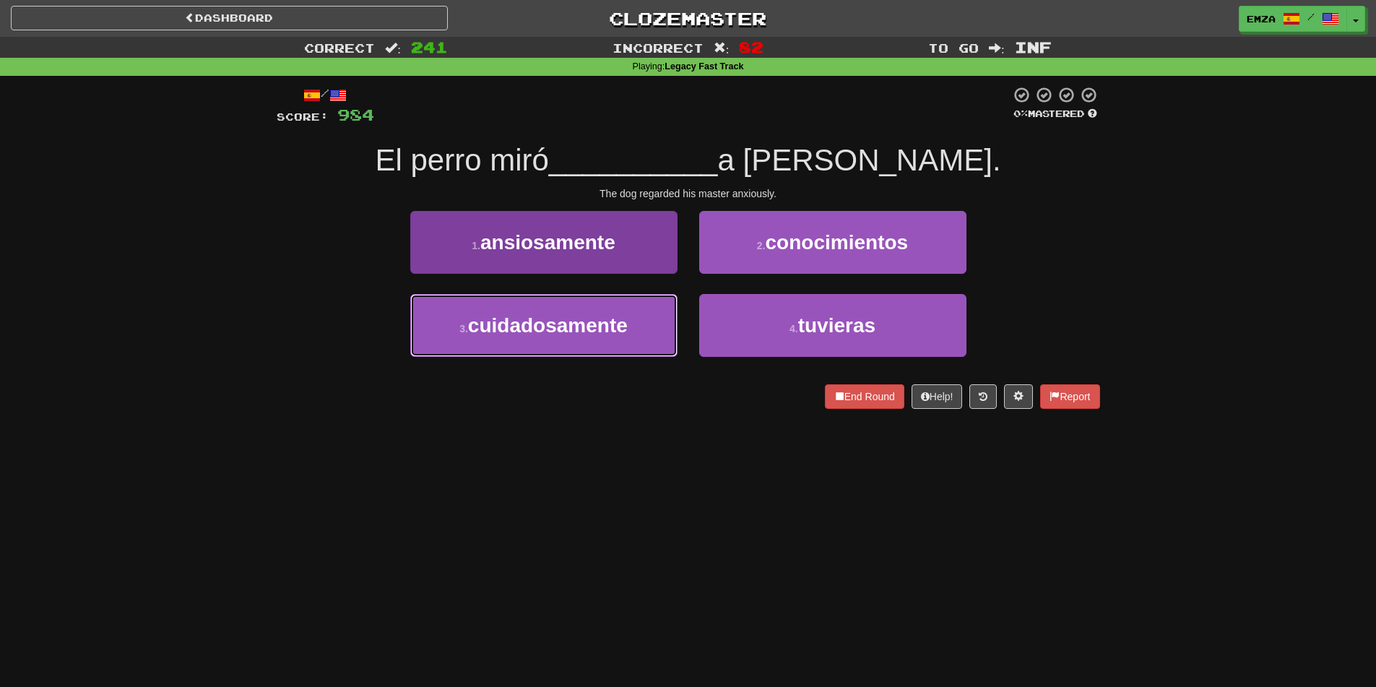
click at [614, 325] on span "cuidadosamente" at bounding box center [548, 325] width 160 height 22
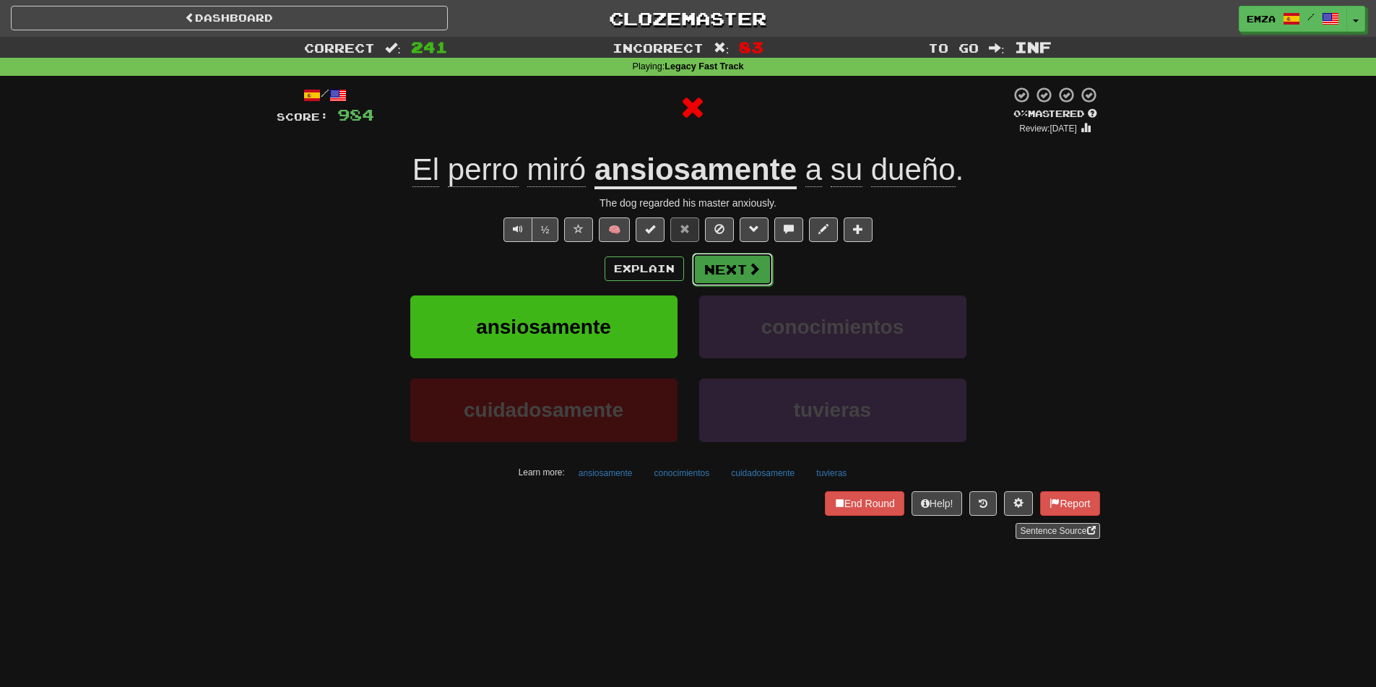
click at [743, 265] on button "Next" at bounding box center [732, 269] width 81 height 33
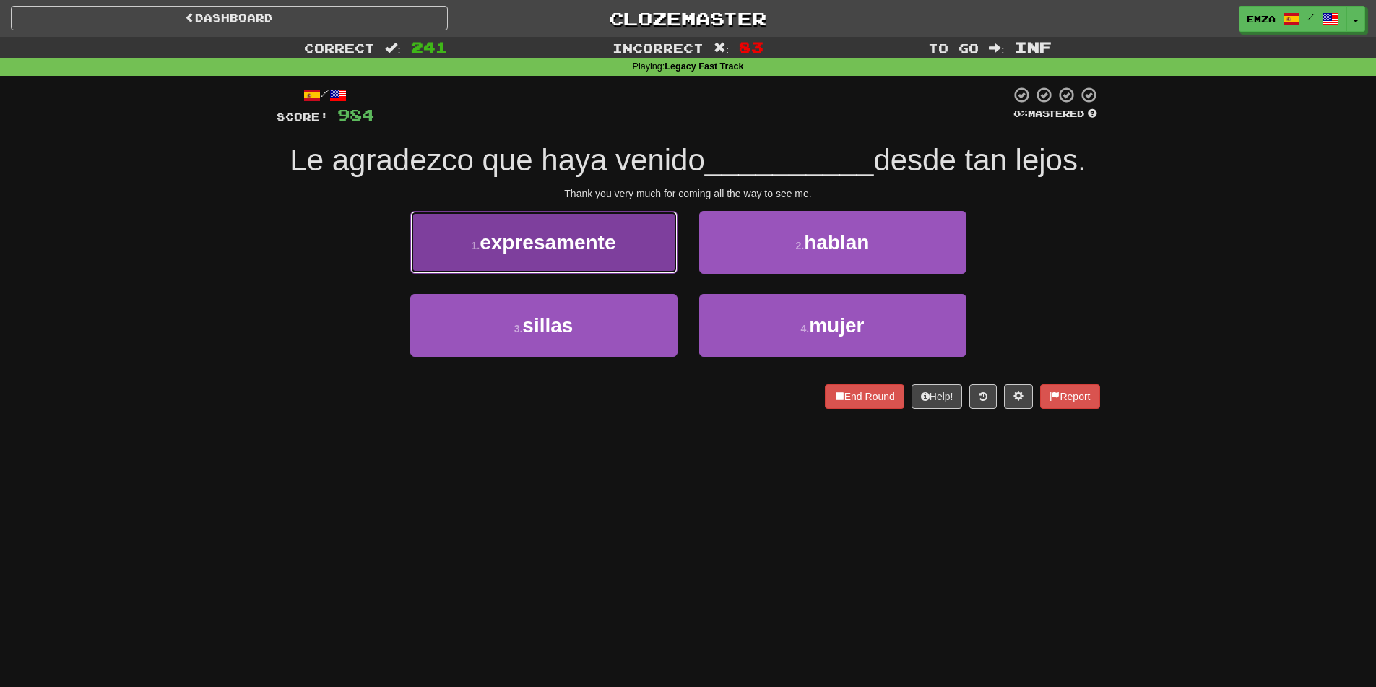
click at [630, 256] on button "1 . expresamente" at bounding box center [543, 242] width 267 height 63
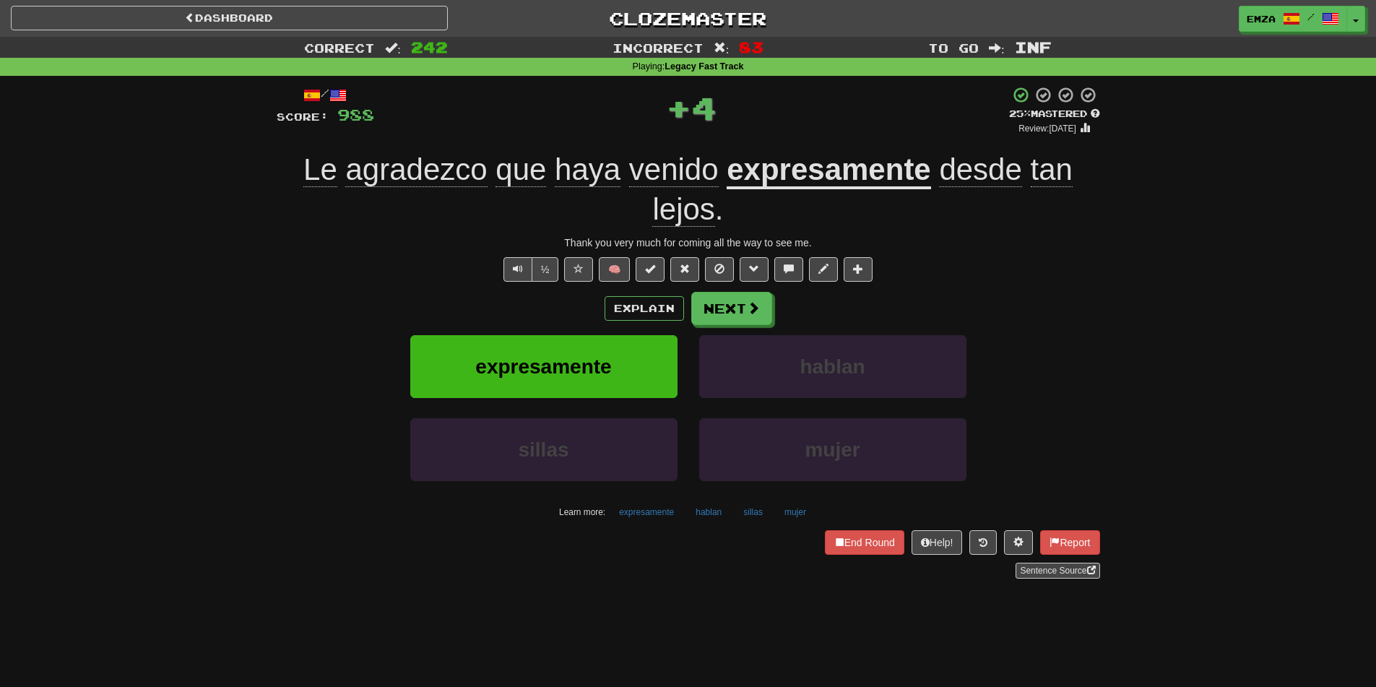
click at [514, 286] on div "/ Score: 988 + 4 25 % Mastered Review: 2025-09-18 Le agradezco que haya venido …" at bounding box center [688, 332] width 823 height 492
drag, startPoint x: 300, startPoint y: 178, endPoint x: 487, endPoint y: 183, distance: 187.1
click at [487, 183] on div "Le agradezco que haya venido expresamente desde tan lejos ." at bounding box center [688, 189] width 823 height 79
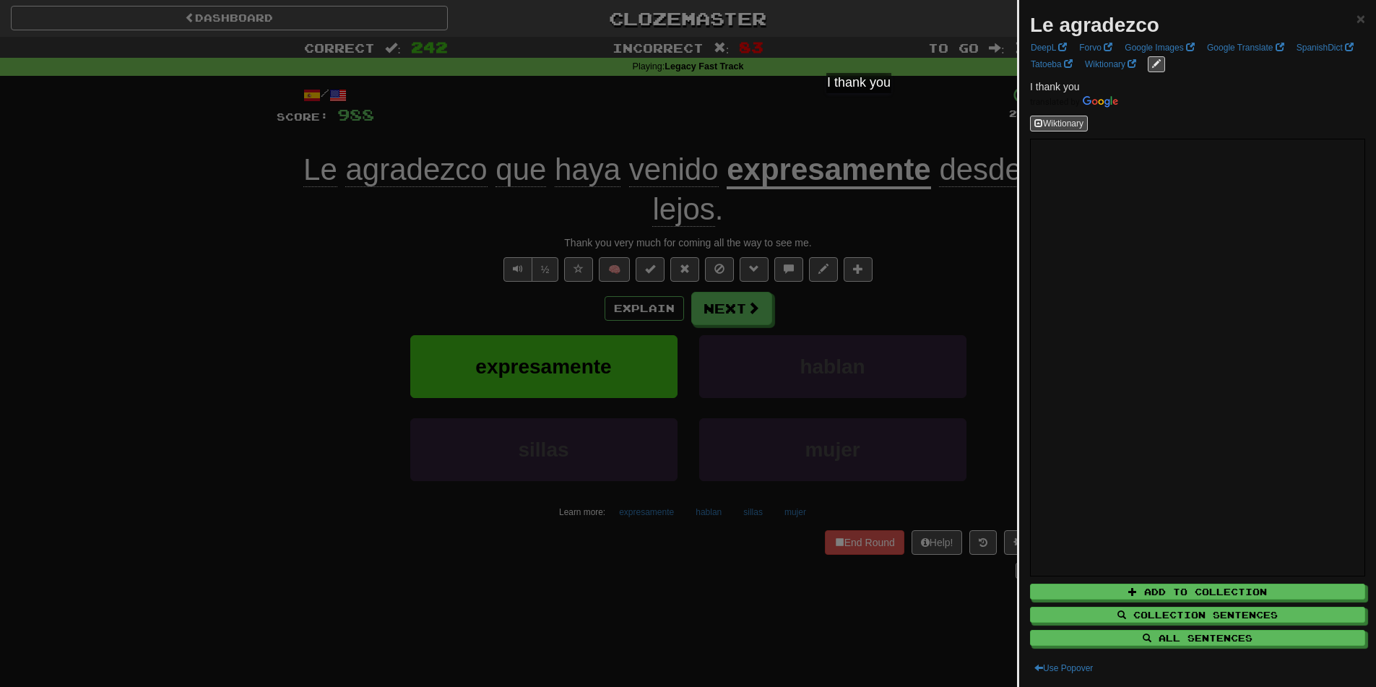
click at [325, 237] on div at bounding box center [688, 343] width 1376 height 687
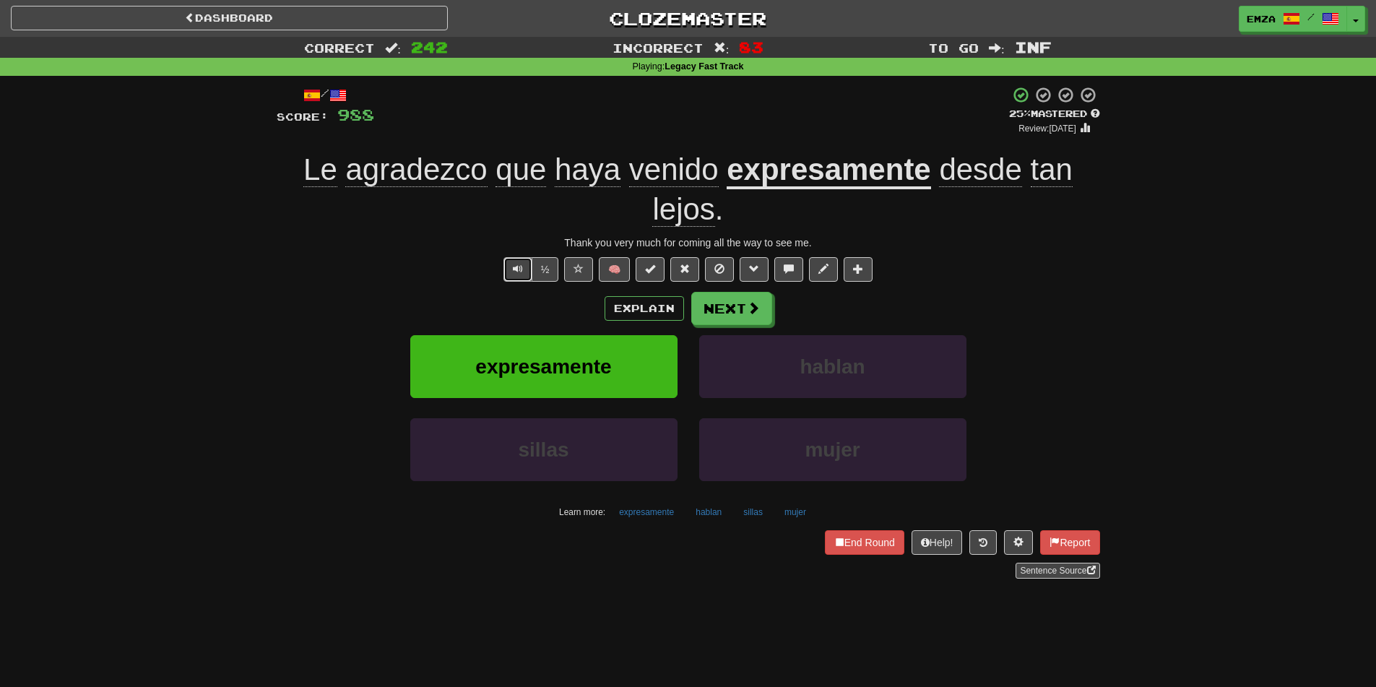
click at [520, 269] on span "Text-to-speech controls" at bounding box center [518, 269] width 10 height 10
click at [731, 305] on button "Next" at bounding box center [732, 308] width 81 height 33
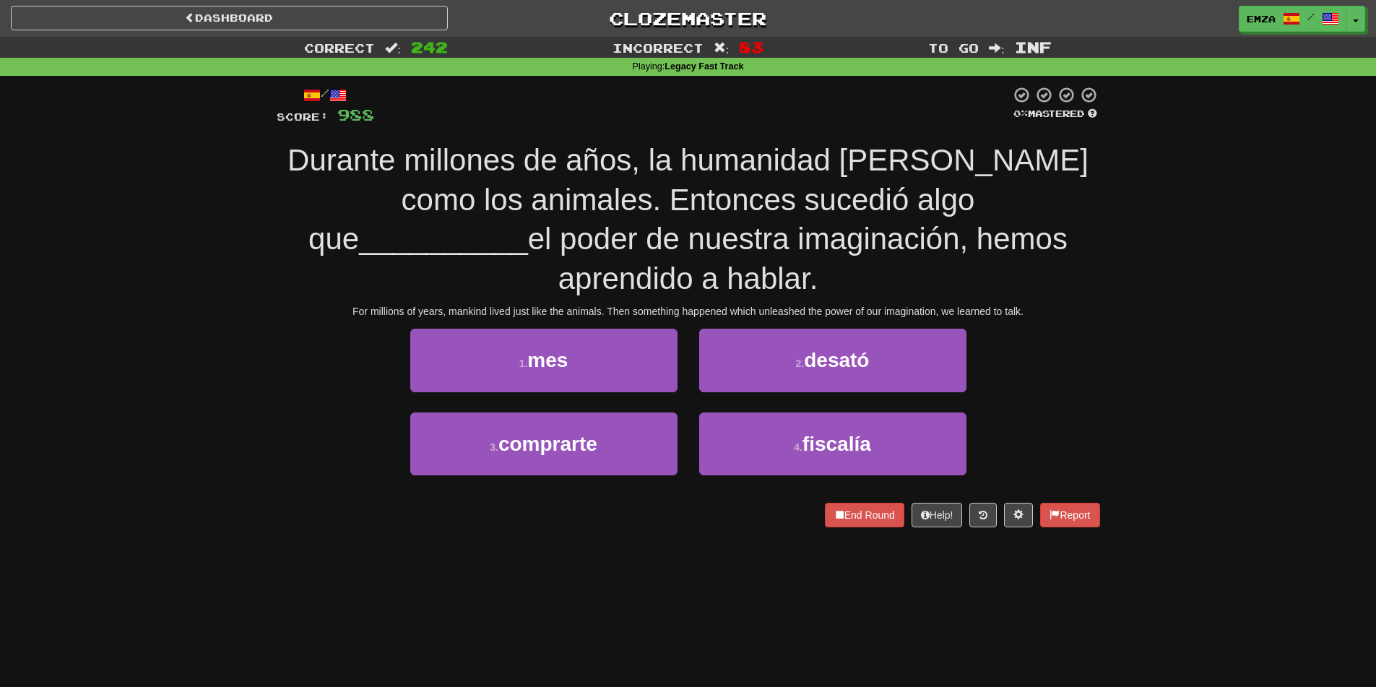
click at [355, 365] on div "1 . mes 2 . desató" at bounding box center [688, 370] width 867 height 83
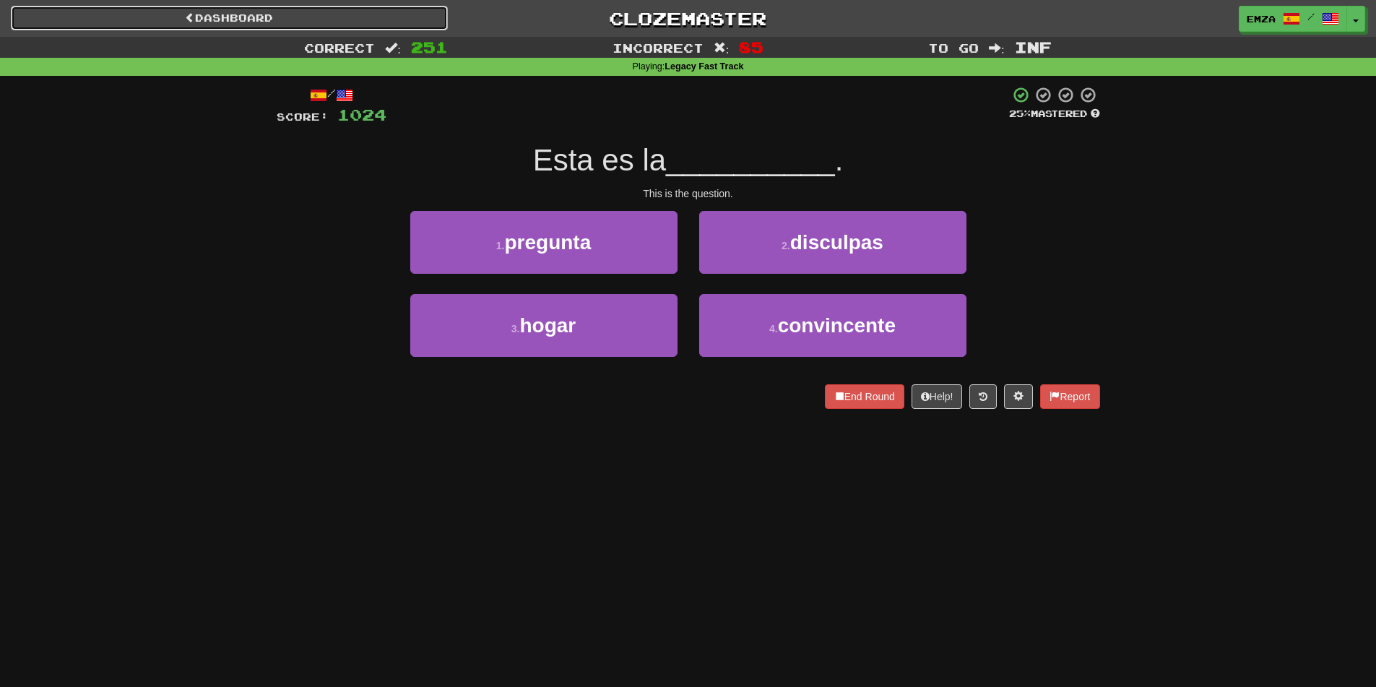
click at [326, 25] on link "Dashboard" at bounding box center [229, 18] width 437 height 25
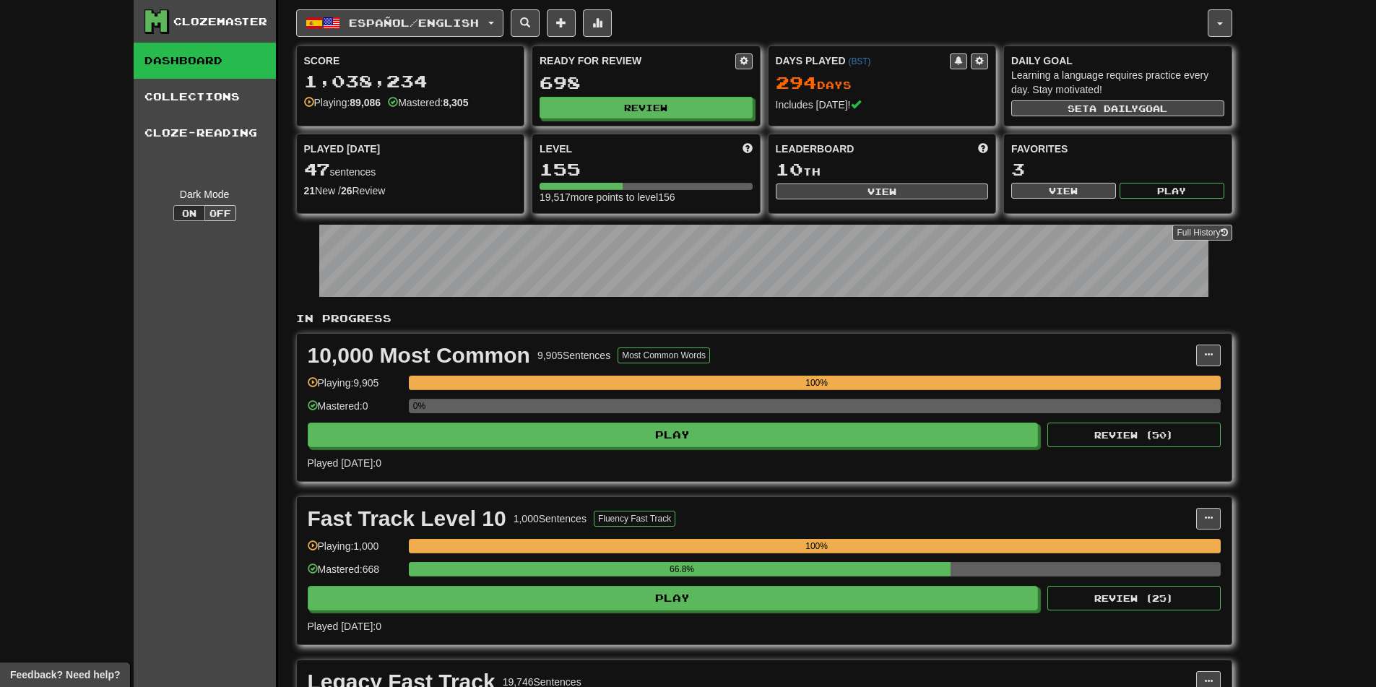
click at [593, 118] on div "Ready for Review 698 Review" at bounding box center [645, 85] width 227 height 79
click at [591, 110] on button "Review" at bounding box center [646, 108] width 213 height 22
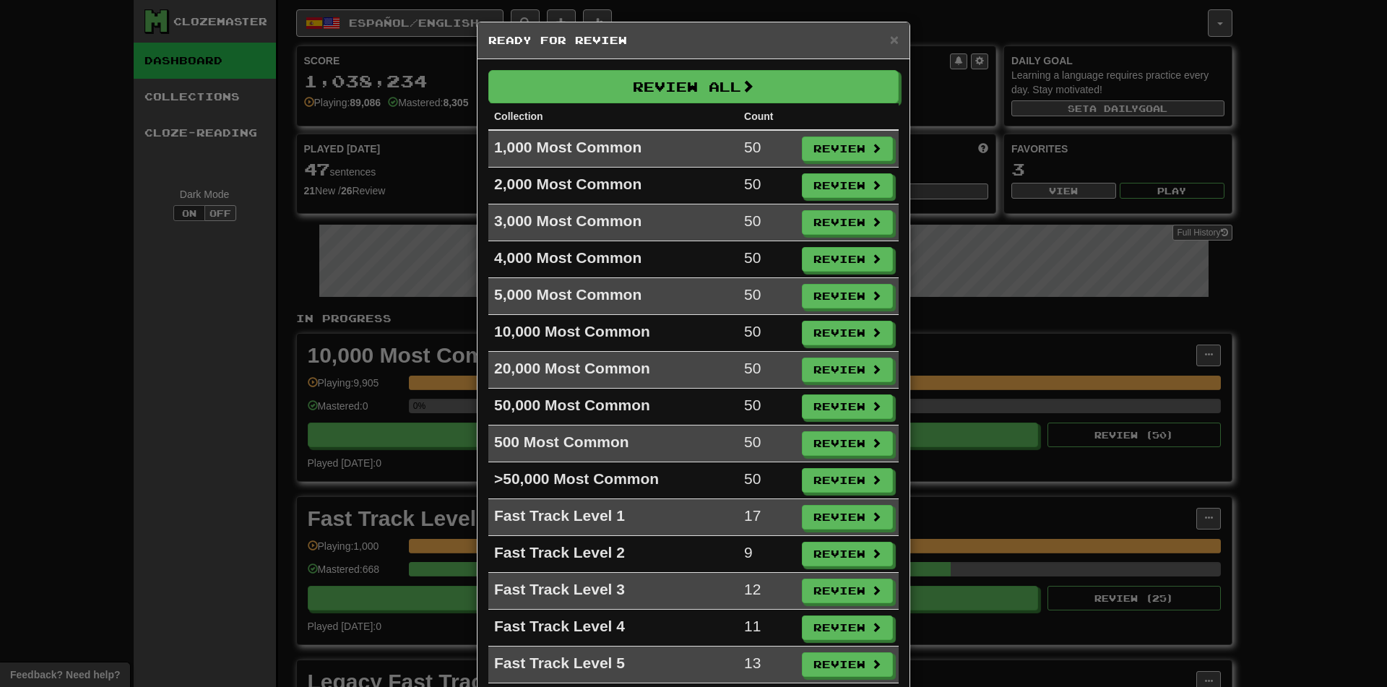
click at [379, 265] on div "× Ready for Review Review All Collection Count 1,000 Most Common 50 Review 2,00…" at bounding box center [693, 343] width 1387 height 687
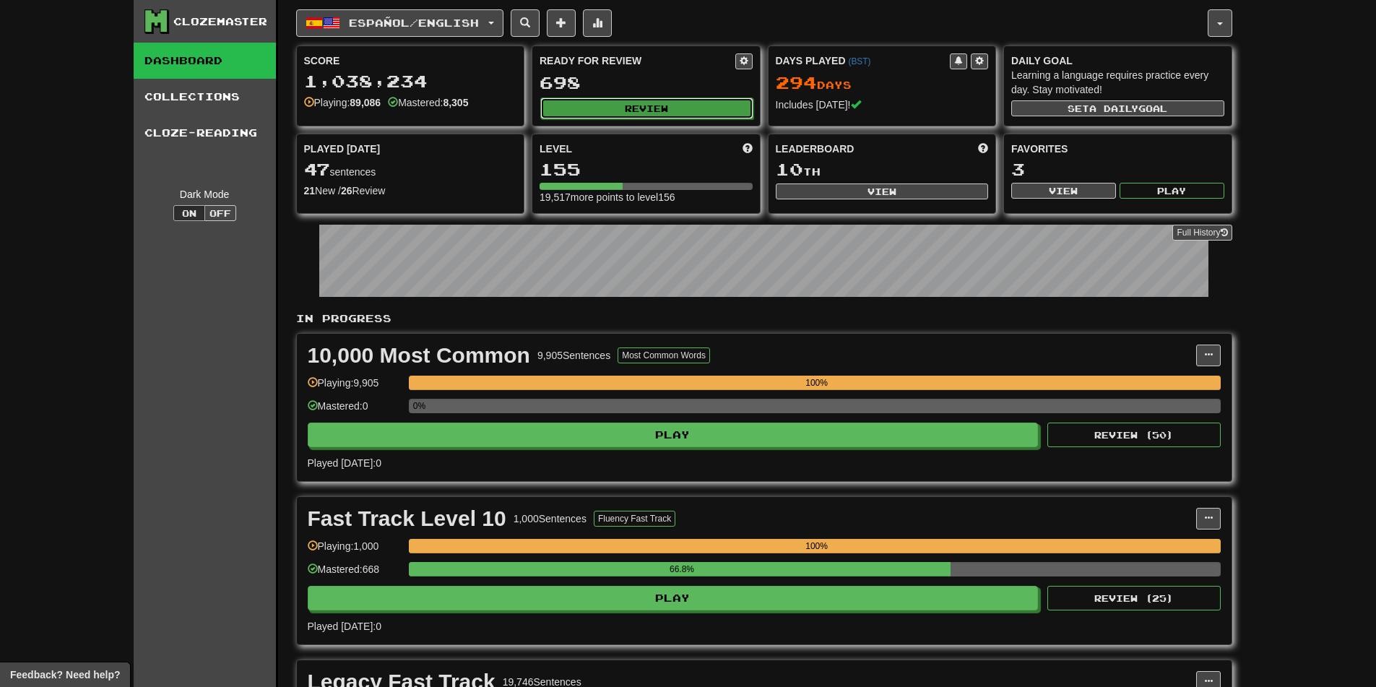
click at [658, 110] on button "Review" at bounding box center [646, 108] width 213 height 22
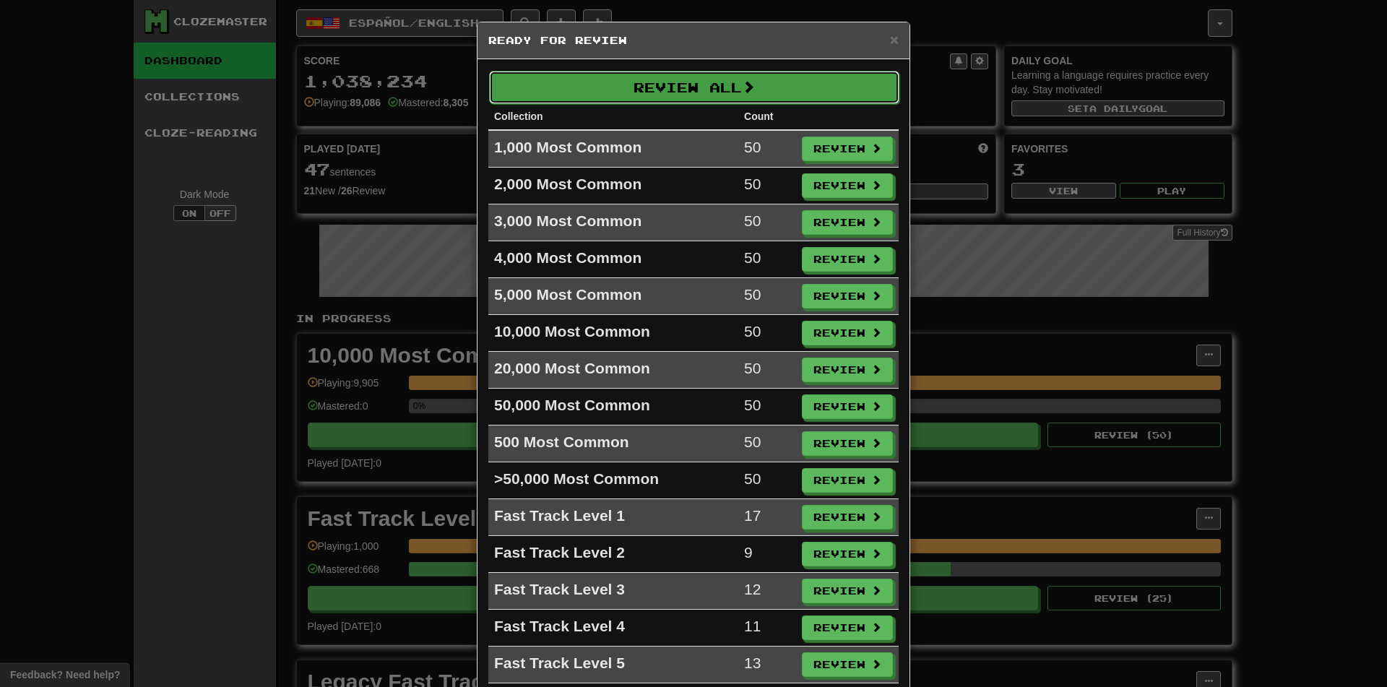
click at [654, 81] on button "Review All" at bounding box center [694, 87] width 410 height 33
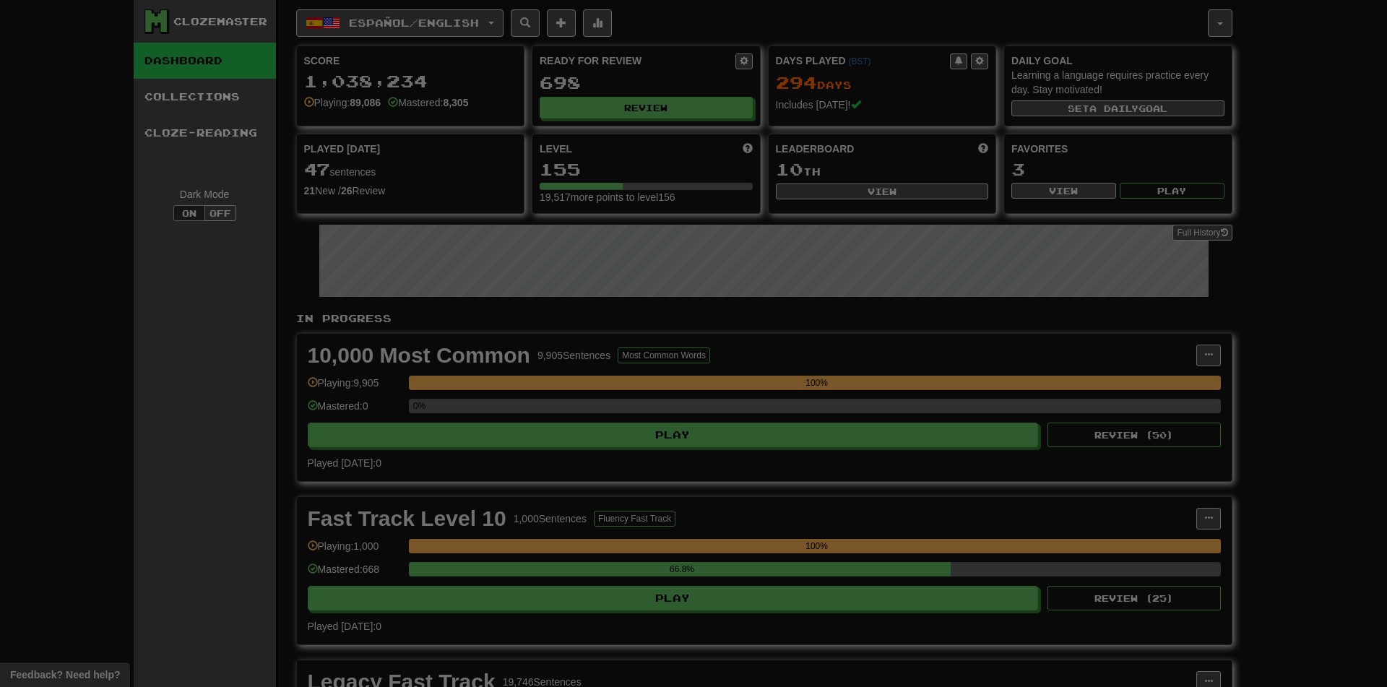
select select "********"
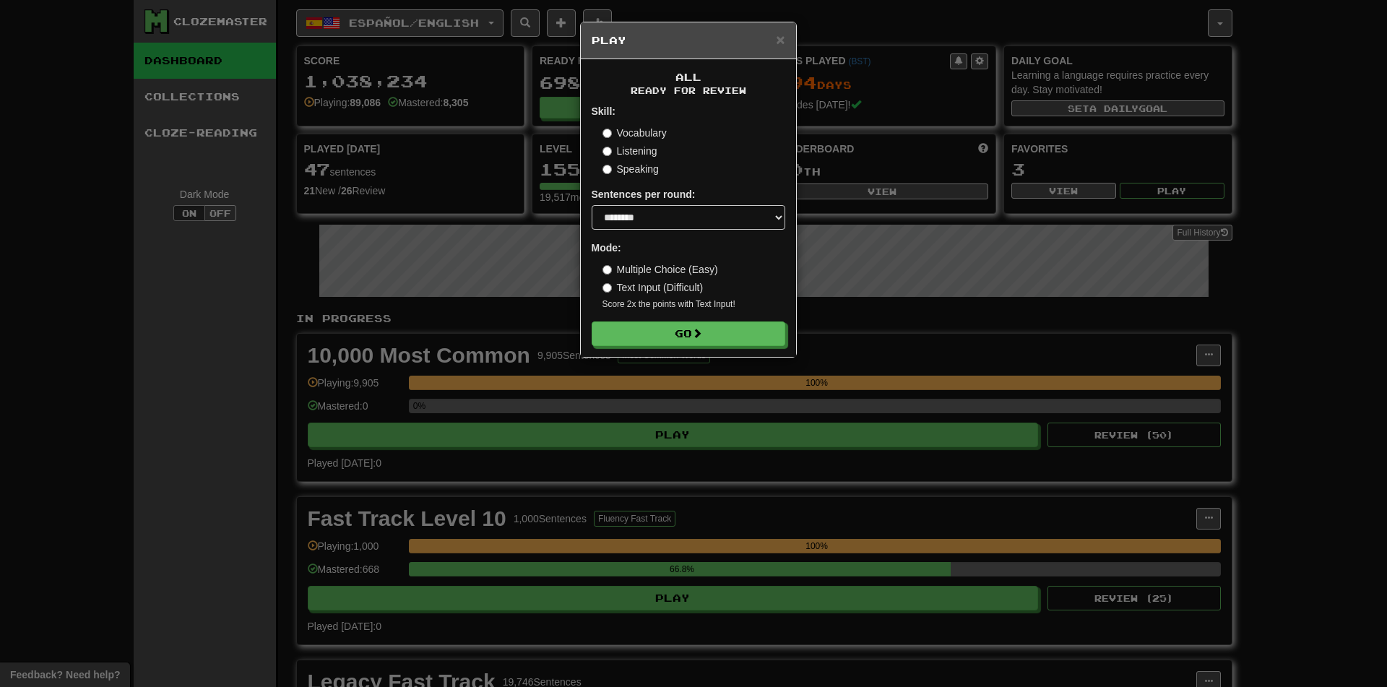
click at [655, 314] on form "Skill: Vocabulary Listening Speaking Sentences per round: * ** ** ** ** ** *** …" at bounding box center [688, 225] width 194 height 242
click at [648, 334] on button "Go" at bounding box center [689, 334] width 194 height 25
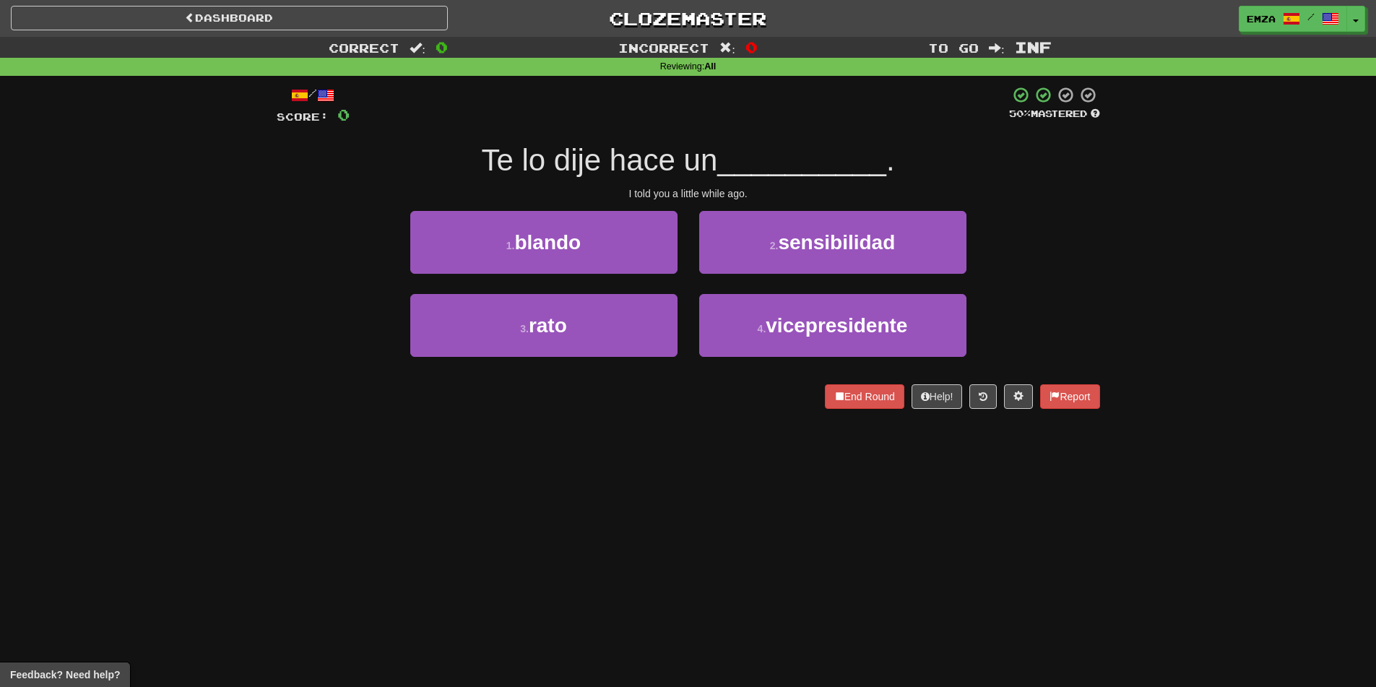
click at [298, 216] on div "1 . [PERSON_NAME] 2 . sensibilidad" at bounding box center [688, 252] width 867 height 83
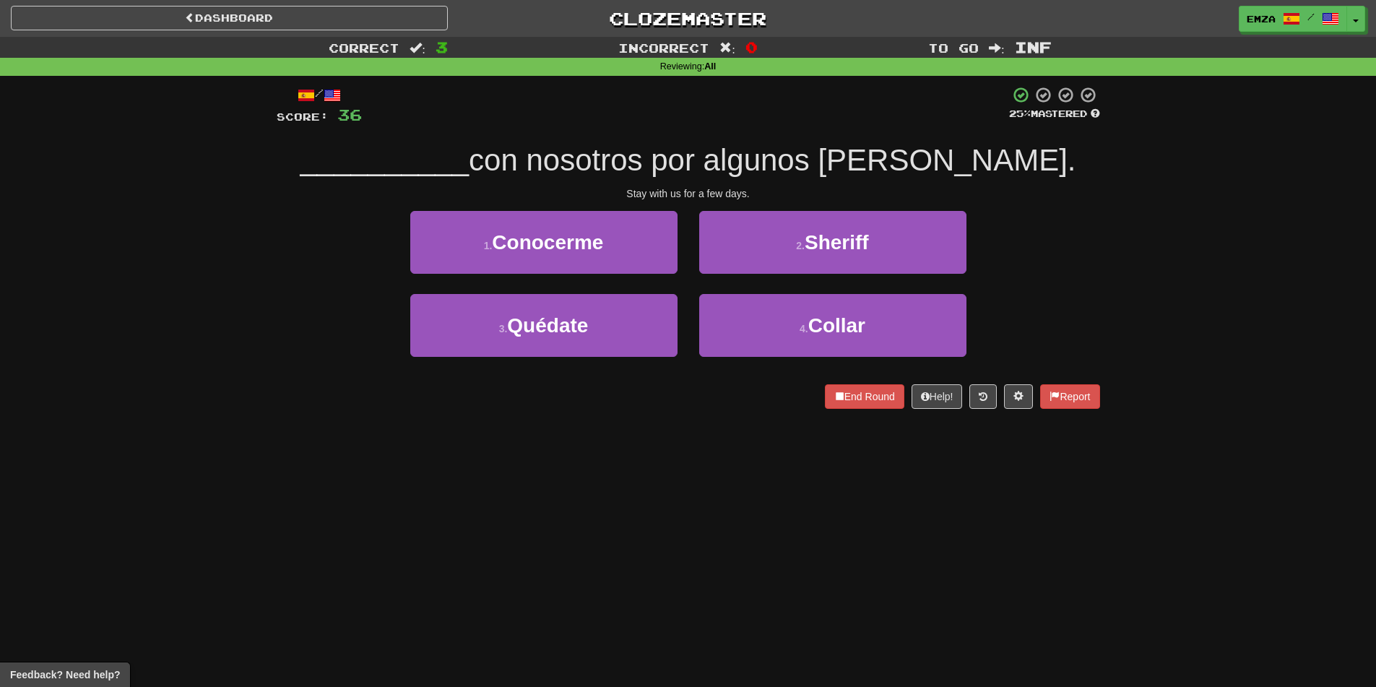
click at [303, 363] on div "3 . Quédate 4 . Collar" at bounding box center [688, 335] width 867 height 83
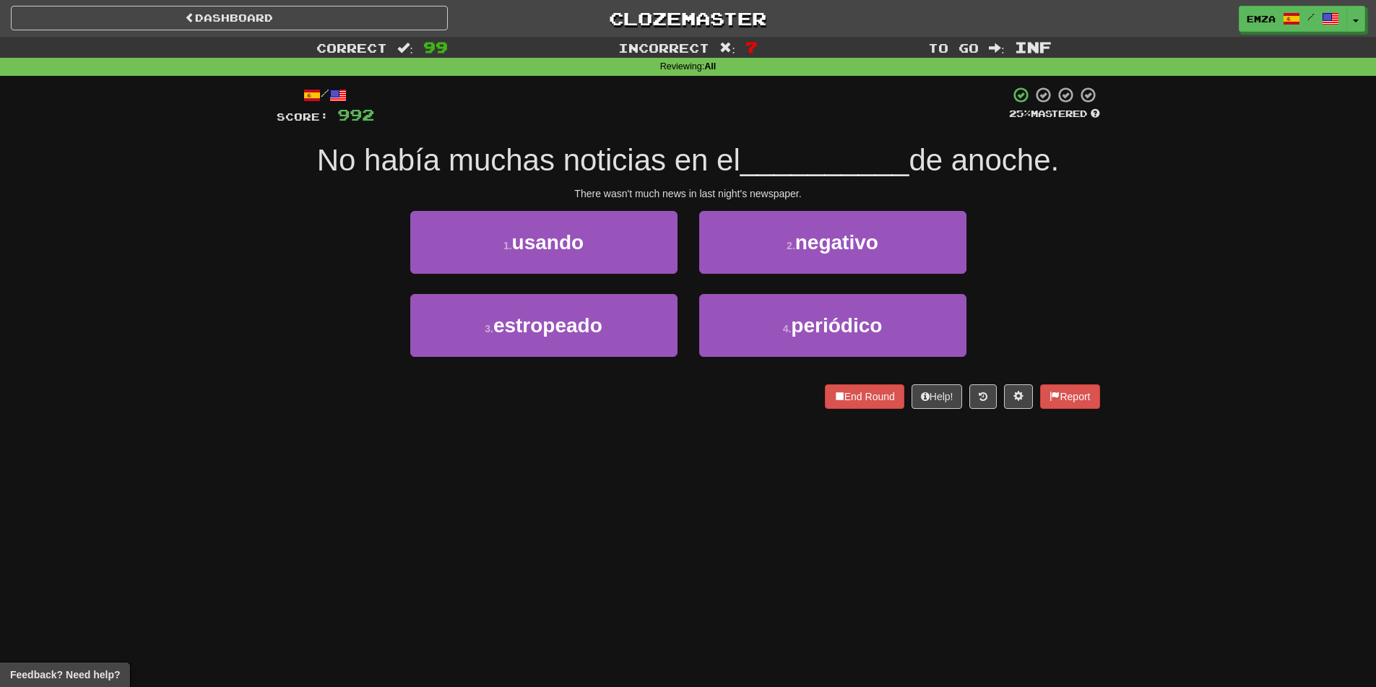
click at [236, 290] on div "Correct : 99 Incorrect : 7 To go : Inf Reviewing : All / Score: 992 25 % Master…" at bounding box center [688, 233] width 1376 height 392
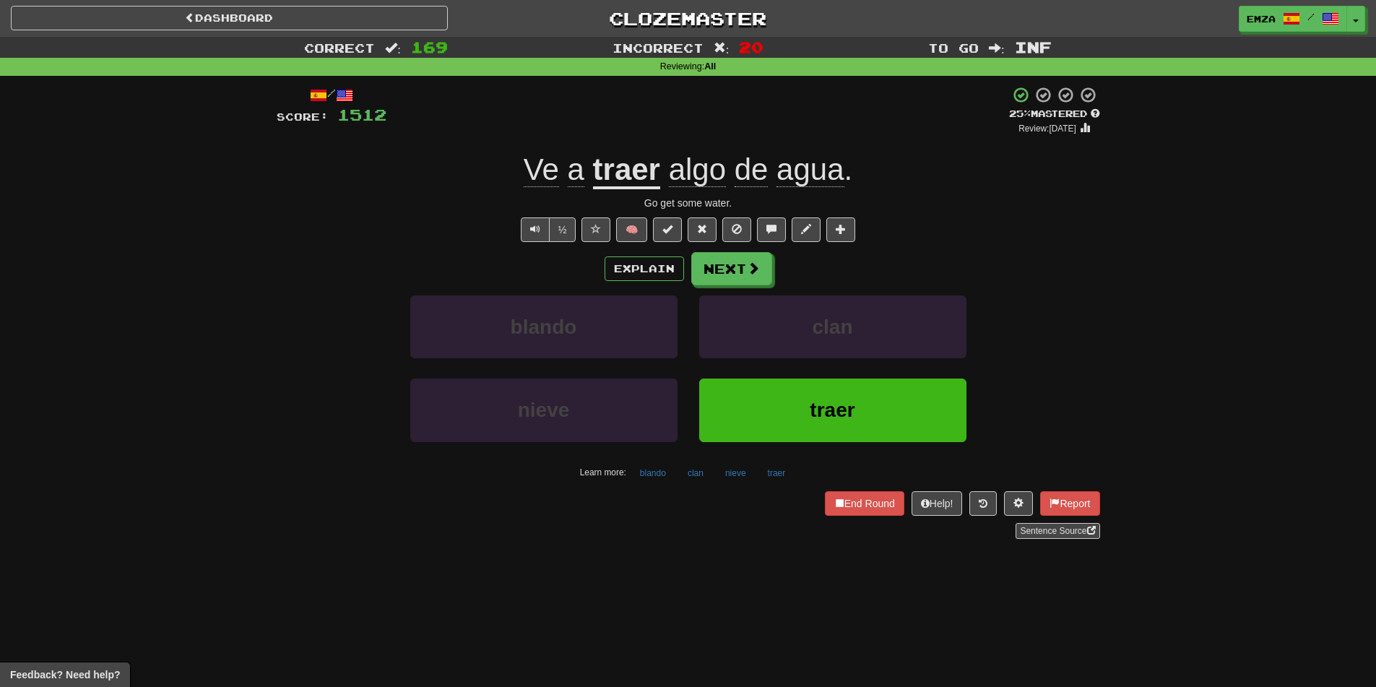
click at [197, 383] on div "Correct : 169 Incorrect : 20 To go : Inf Reviewing : All / Score: 1512 + 4 25 %…" at bounding box center [688, 298] width 1376 height 522
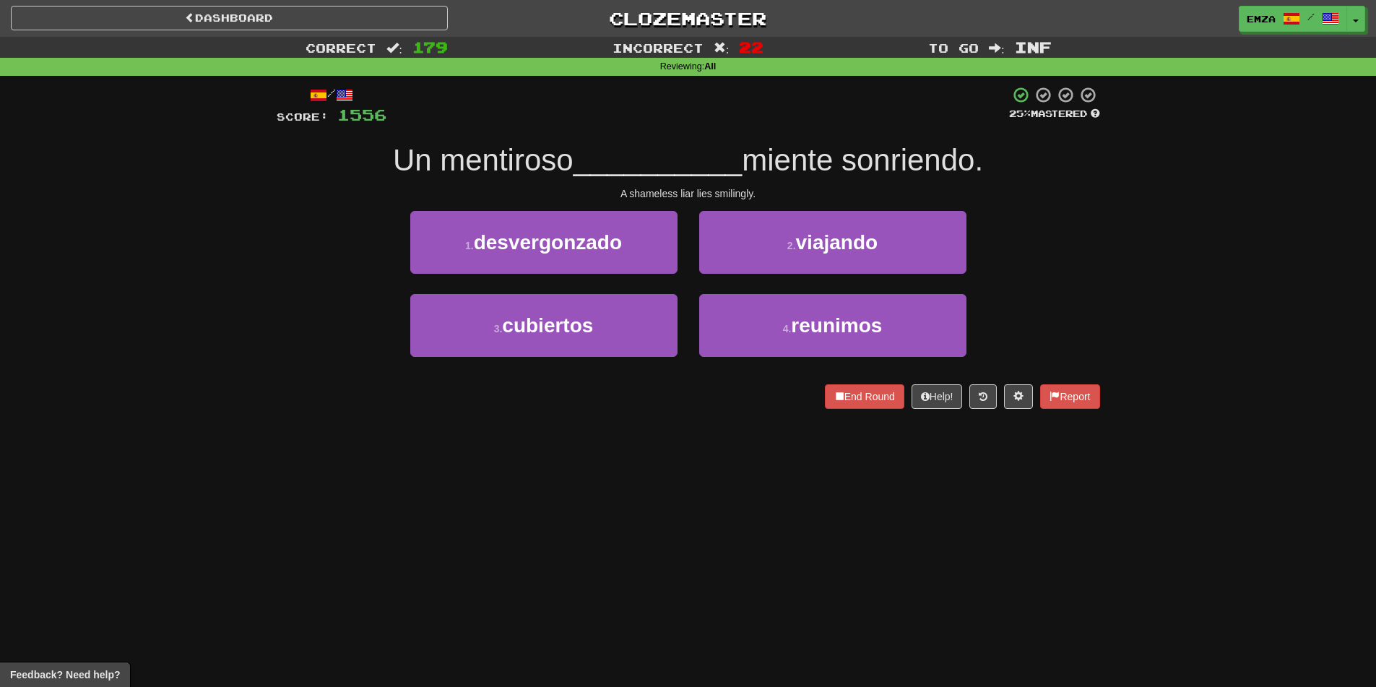
click at [165, 375] on div "Correct : 179 Incorrect : 22 To go : Inf Reviewing : All / Score: 1556 25 % Mas…" at bounding box center [688, 233] width 1376 height 392
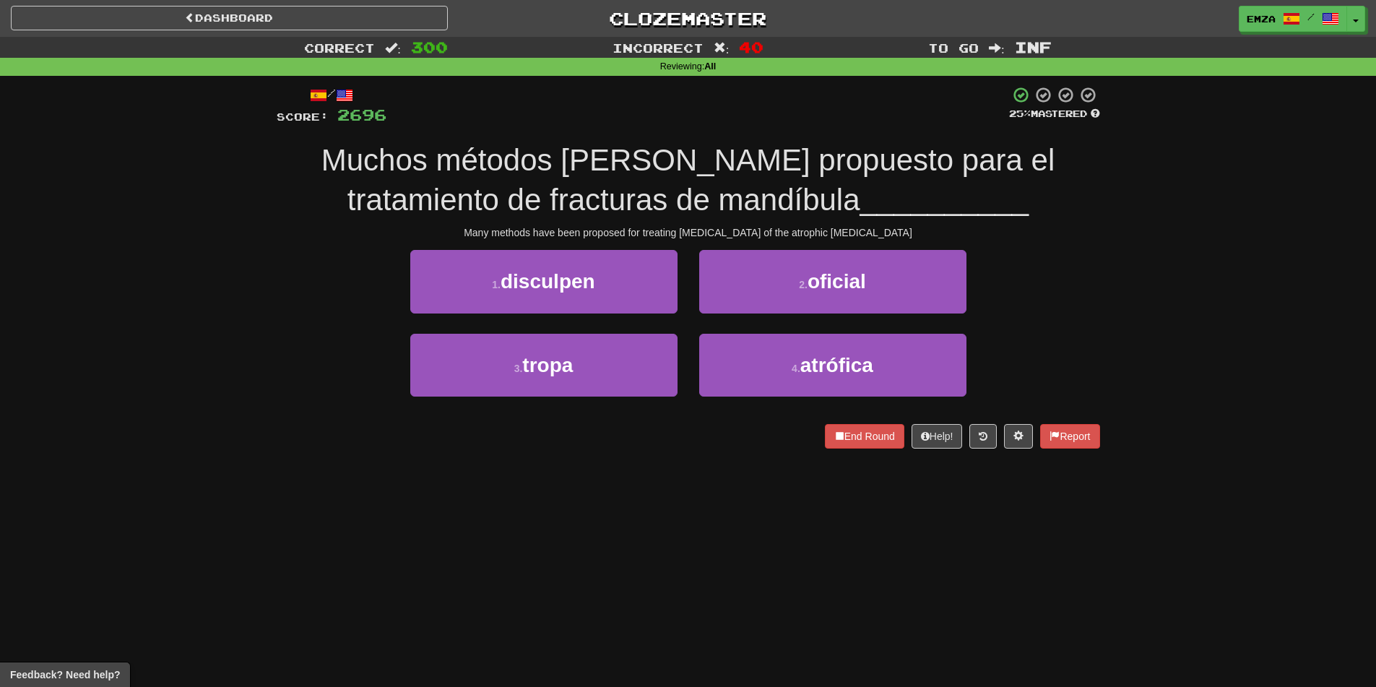
click at [284, 286] on div "1 . disculpen 2 . oficial" at bounding box center [688, 291] width 867 height 83
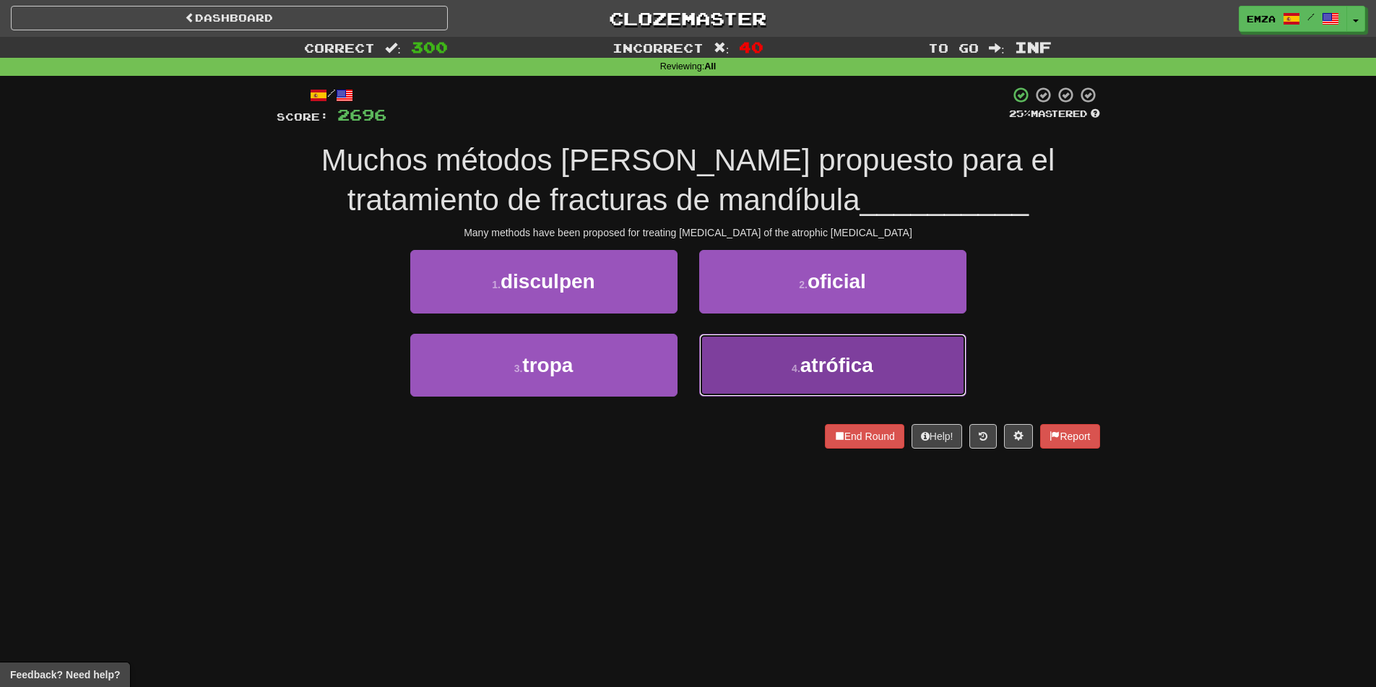
click at [724, 367] on button "4 . atrófica" at bounding box center [832, 365] width 267 height 63
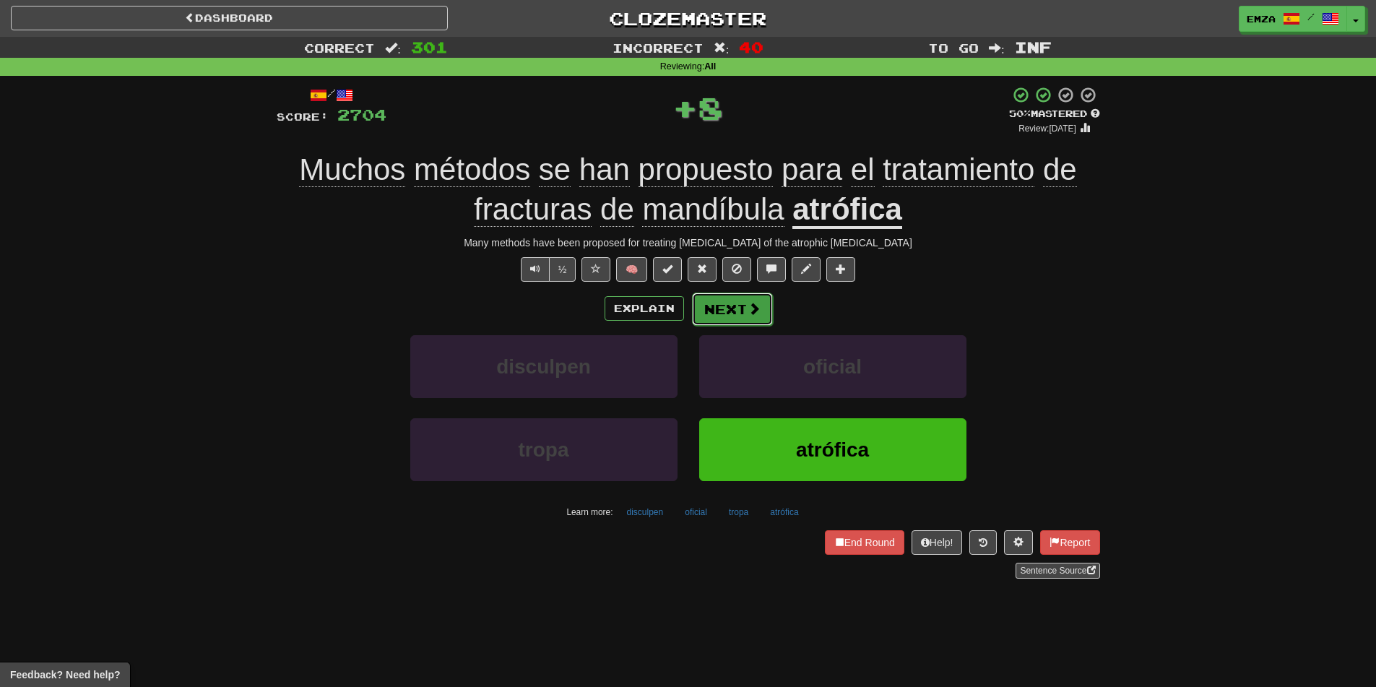
click at [704, 307] on button "Next" at bounding box center [732, 308] width 81 height 33
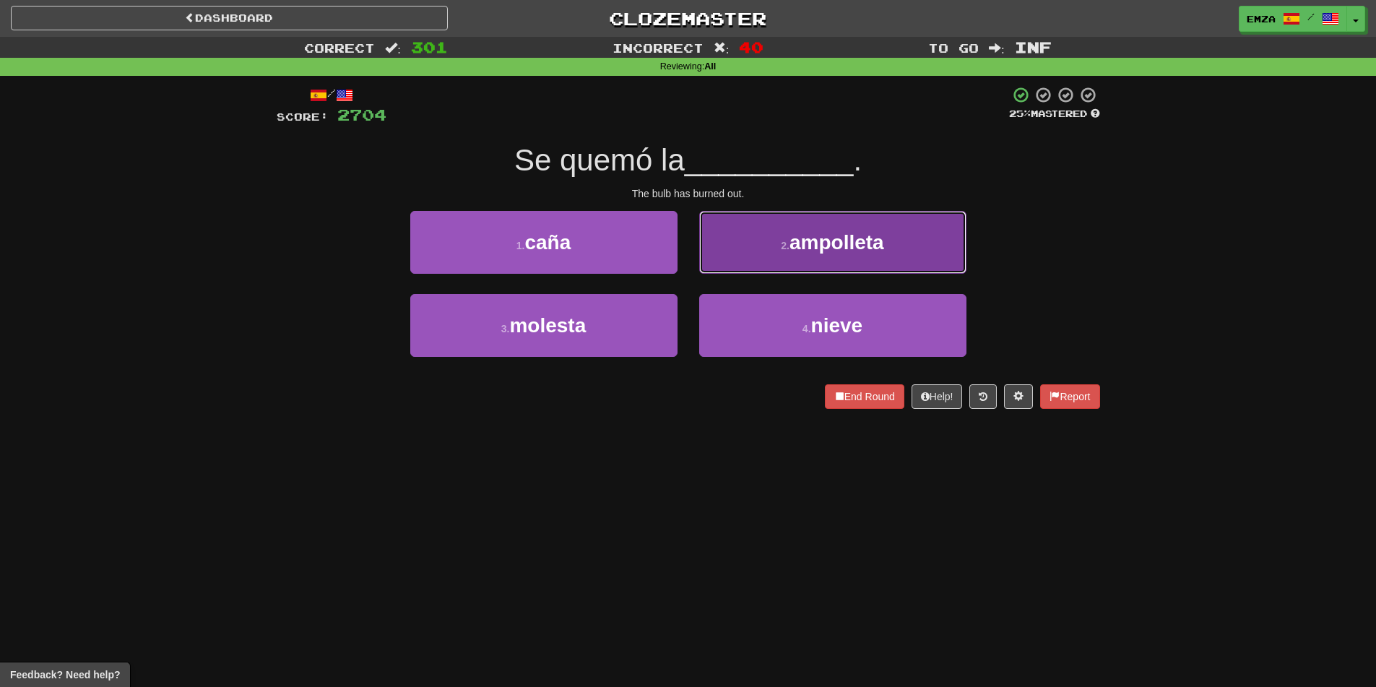
click at [747, 243] on button "2 . ampolleta" at bounding box center [832, 242] width 267 height 63
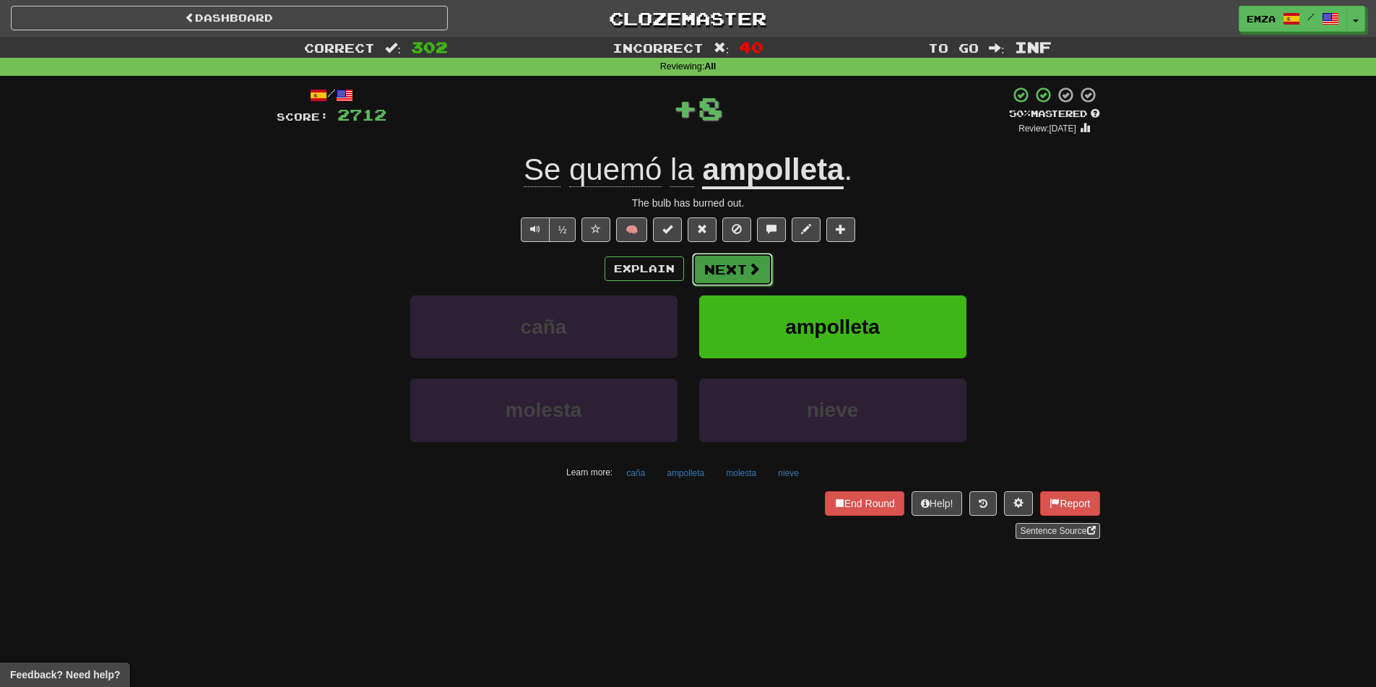
click at [721, 261] on button "Next" at bounding box center [732, 269] width 81 height 33
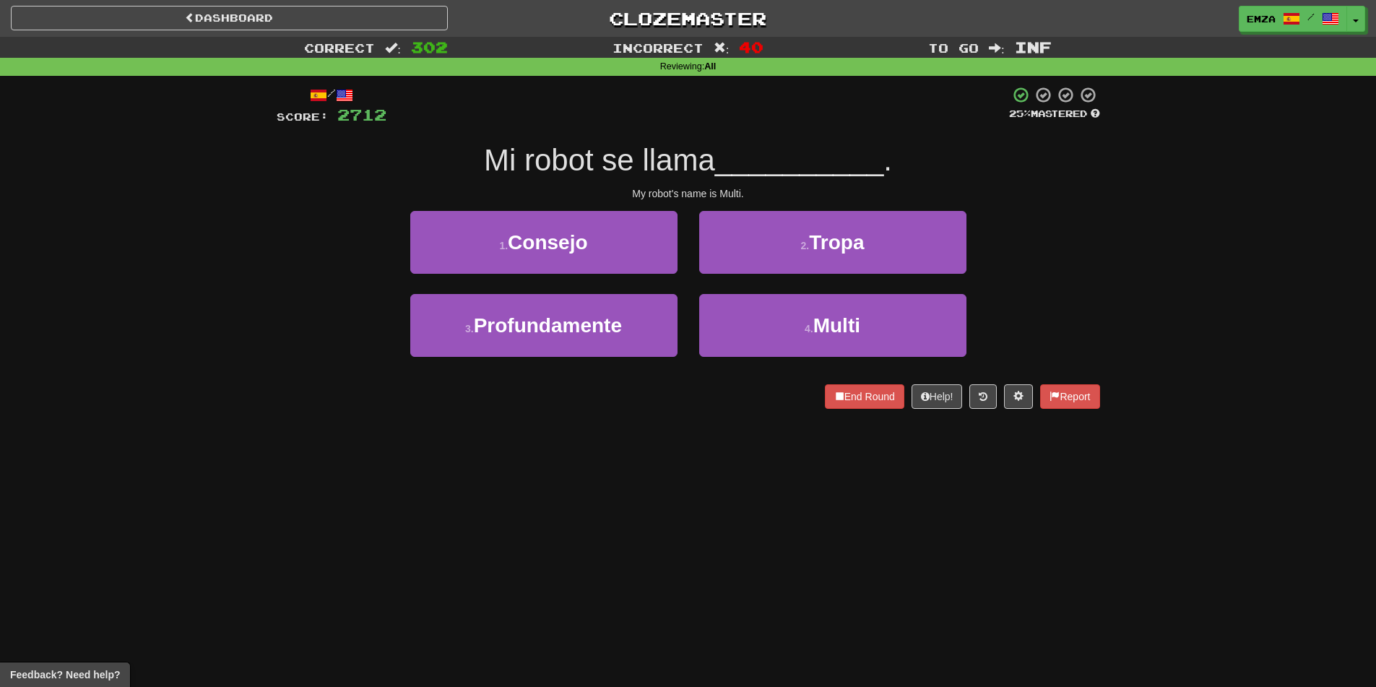
click at [771, 359] on div "4 . Multi" at bounding box center [832, 335] width 289 height 83
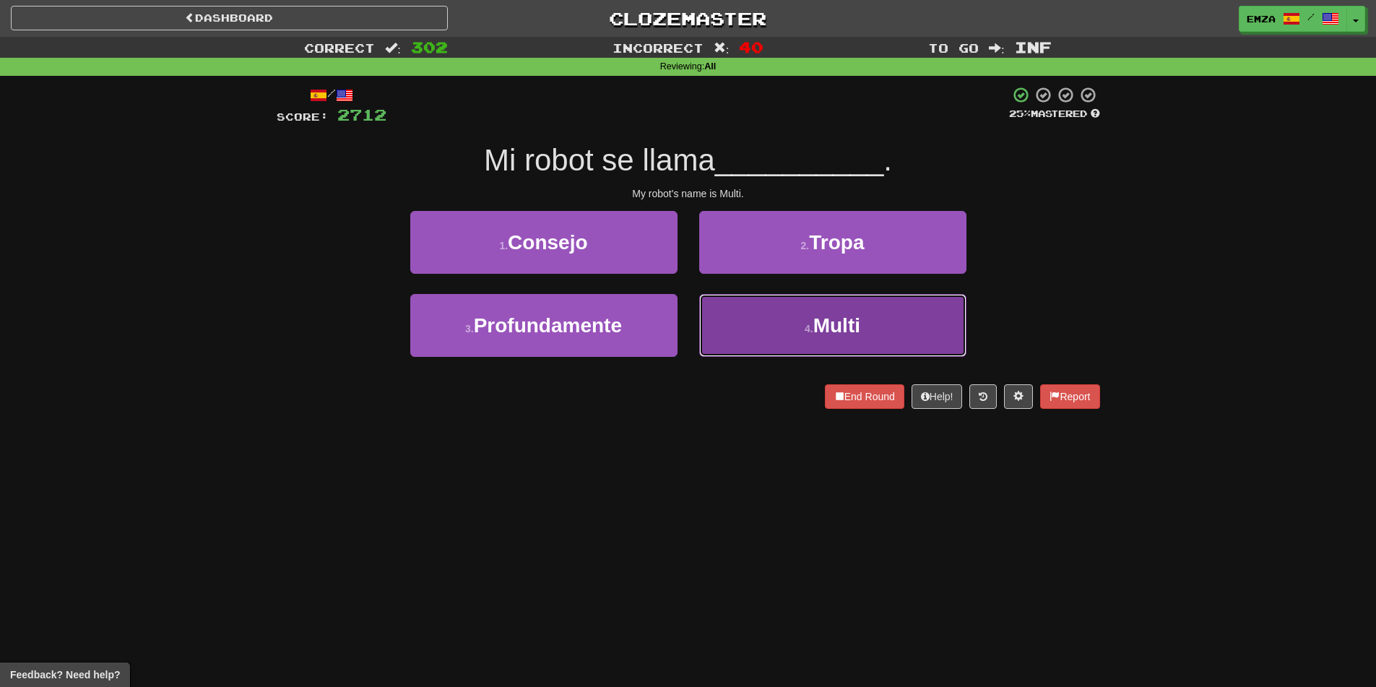
click at [761, 336] on button "4 . Multi" at bounding box center [832, 325] width 267 height 63
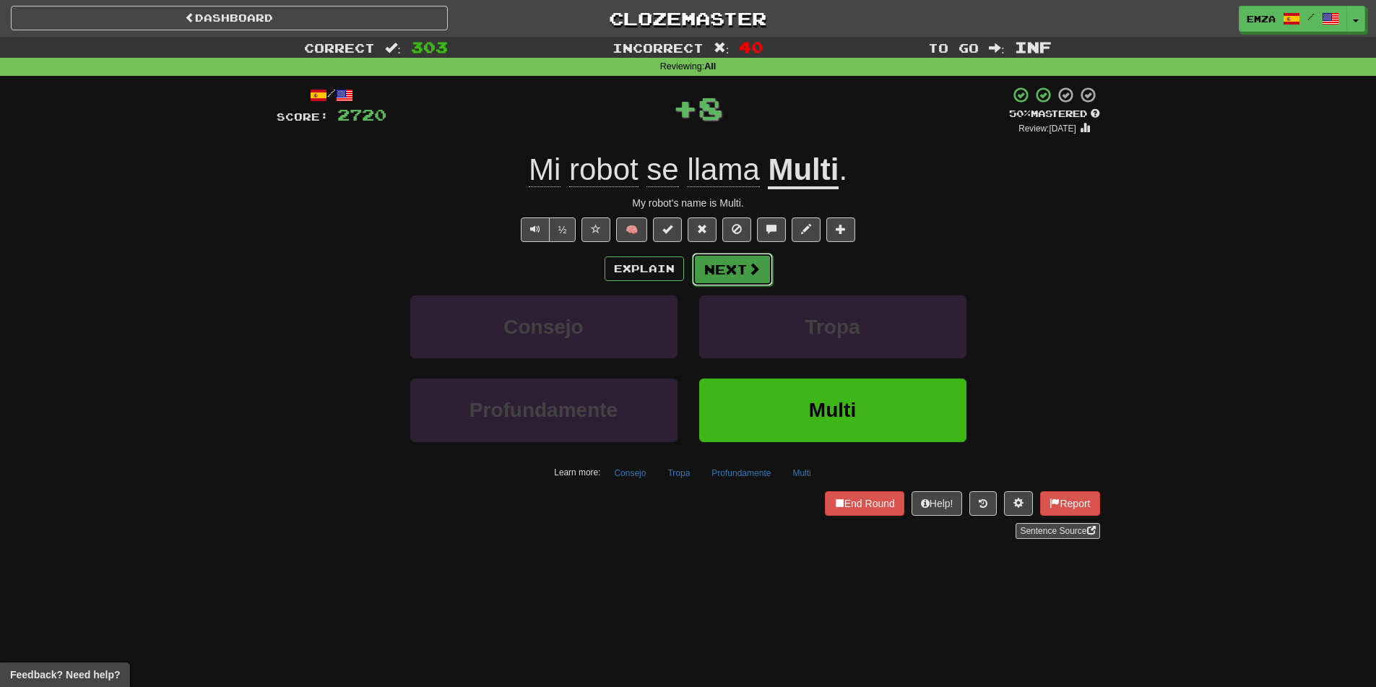
click at [726, 271] on button "Next" at bounding box center [732, 269] width 81 height 33
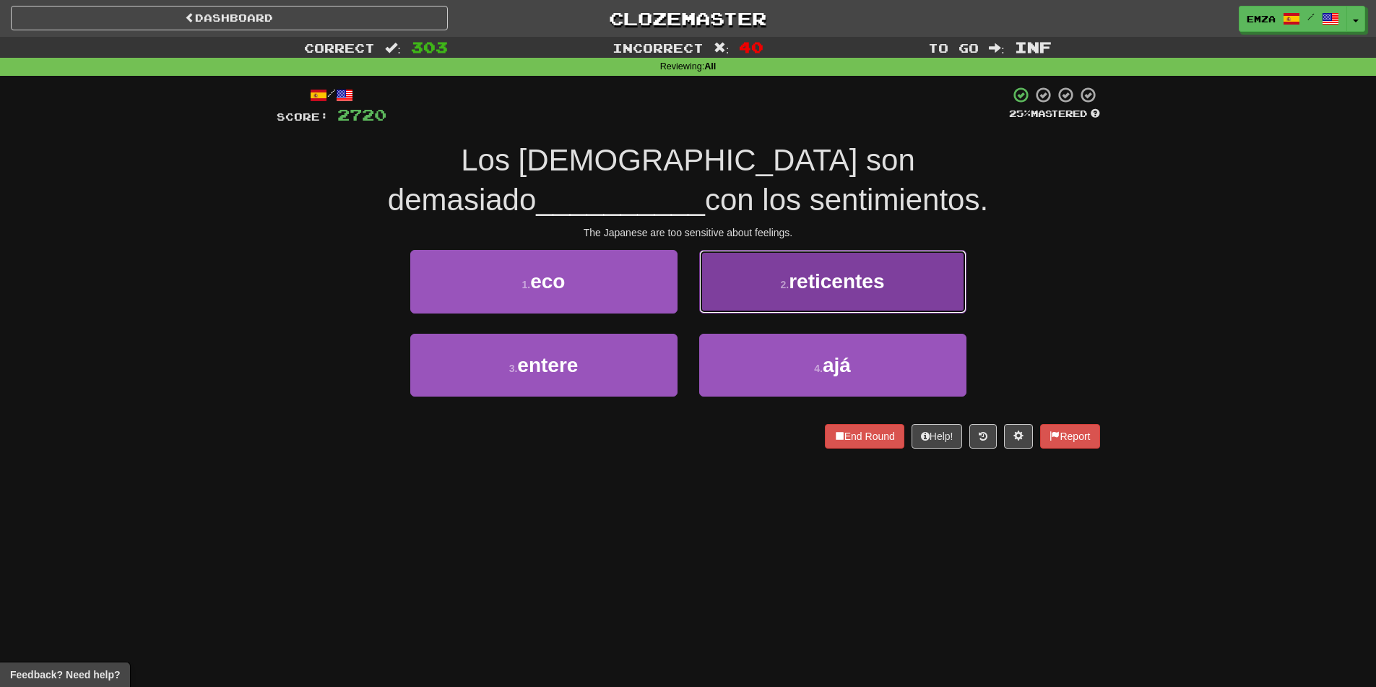
click at [745, 285] on button "2 . reticentes" at bounding box center [832, 281] width 267 height 63
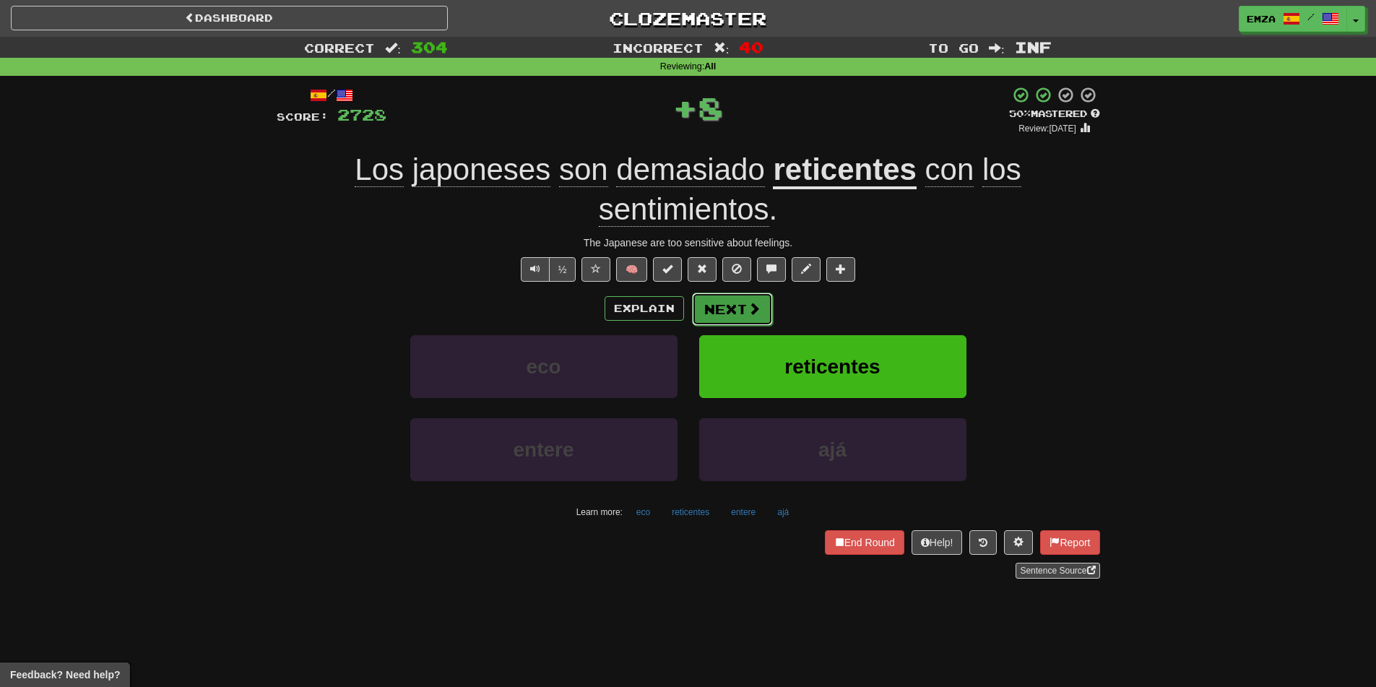
click at [736, 305] on button "Next" at bounding box center [732, 308] width 81 height 33
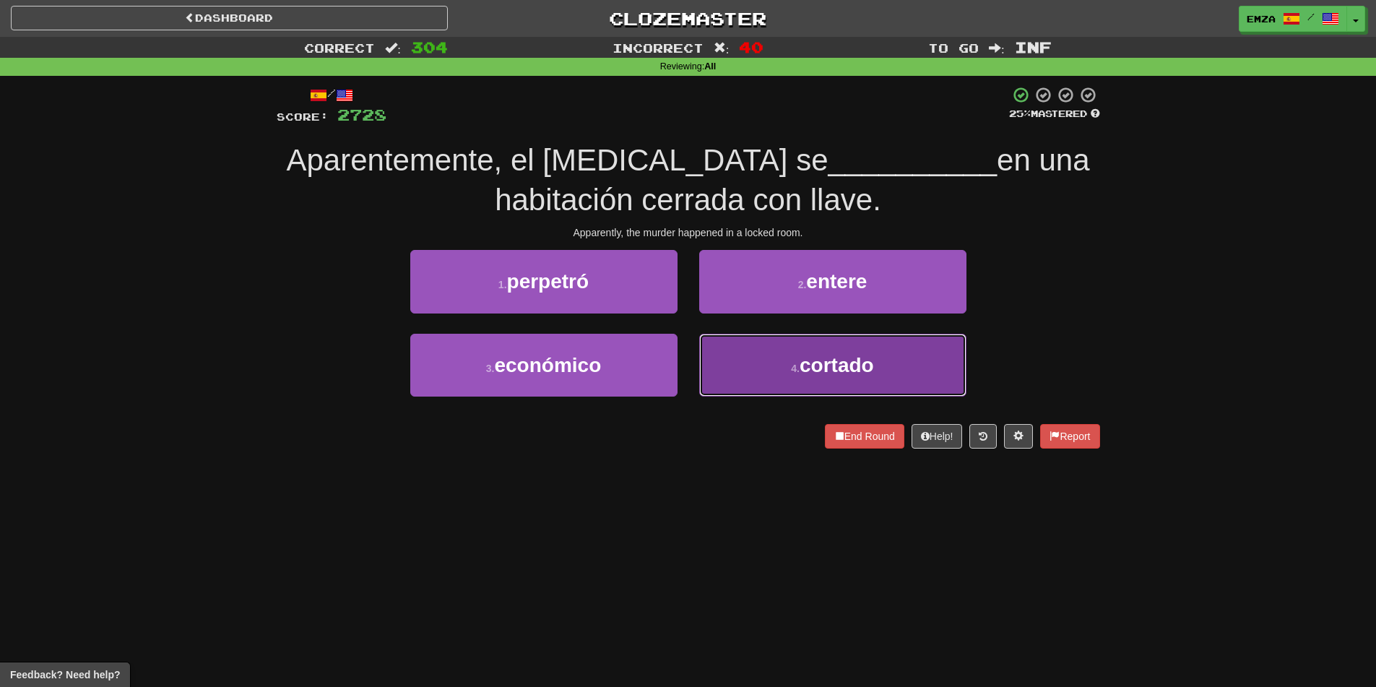
click at [729, 360] on button "4 . cortado" at bounding box center [832, 365] width 267 height 63
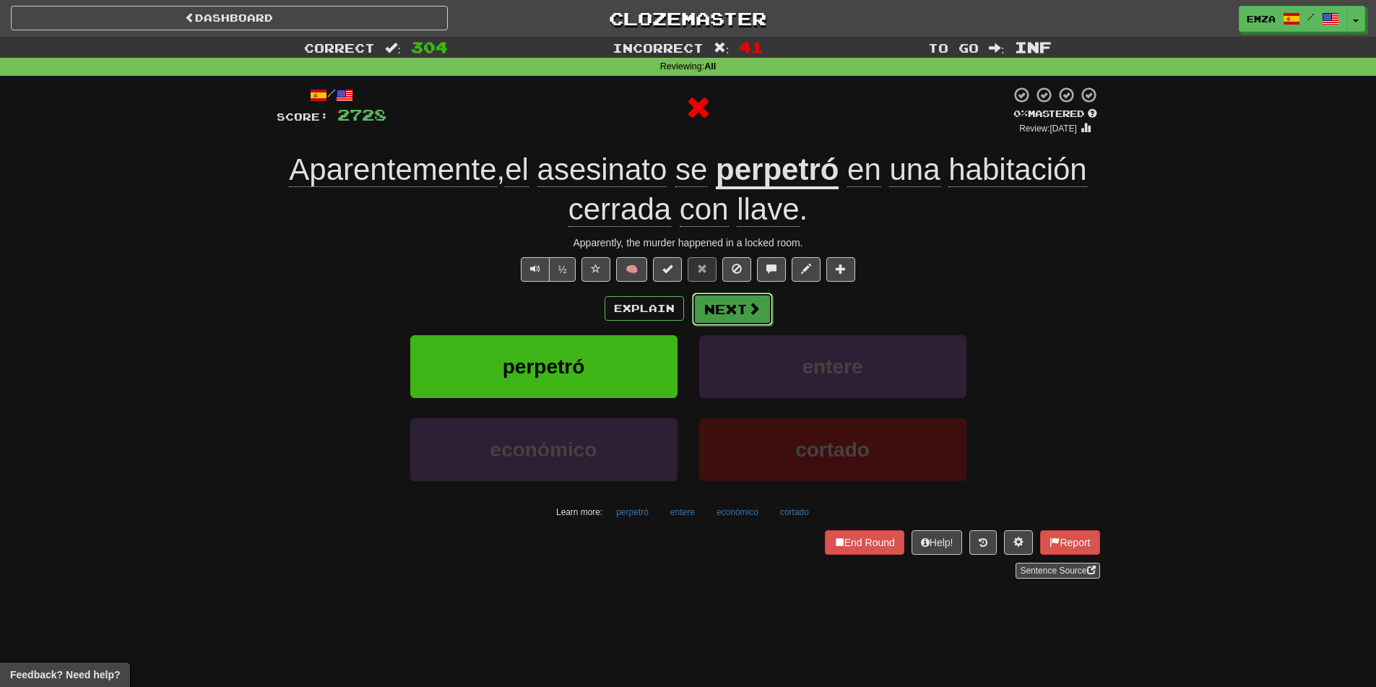
click at [724, 312] on button "Next" at bounding box center [732, 308] width 81 height 33
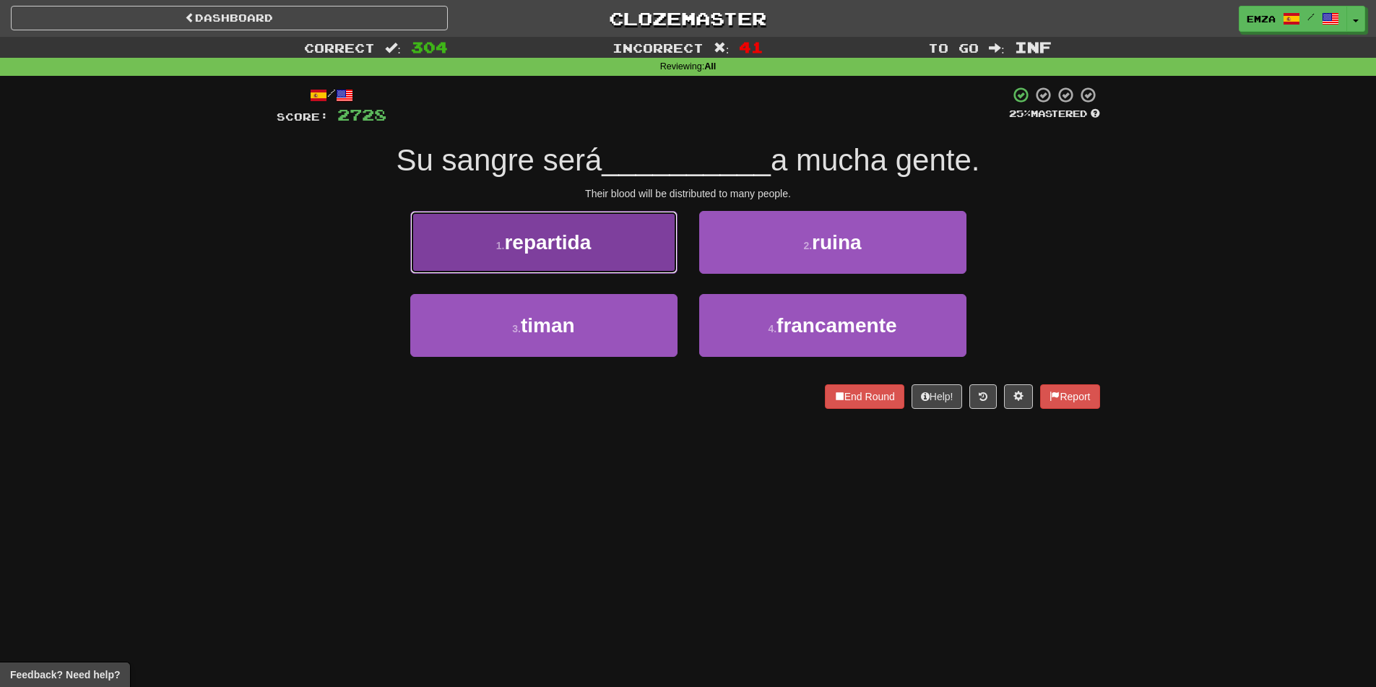
click at [590, 254] on button "1 . repartida" at bounding box center [543, 242] width 267 height 63
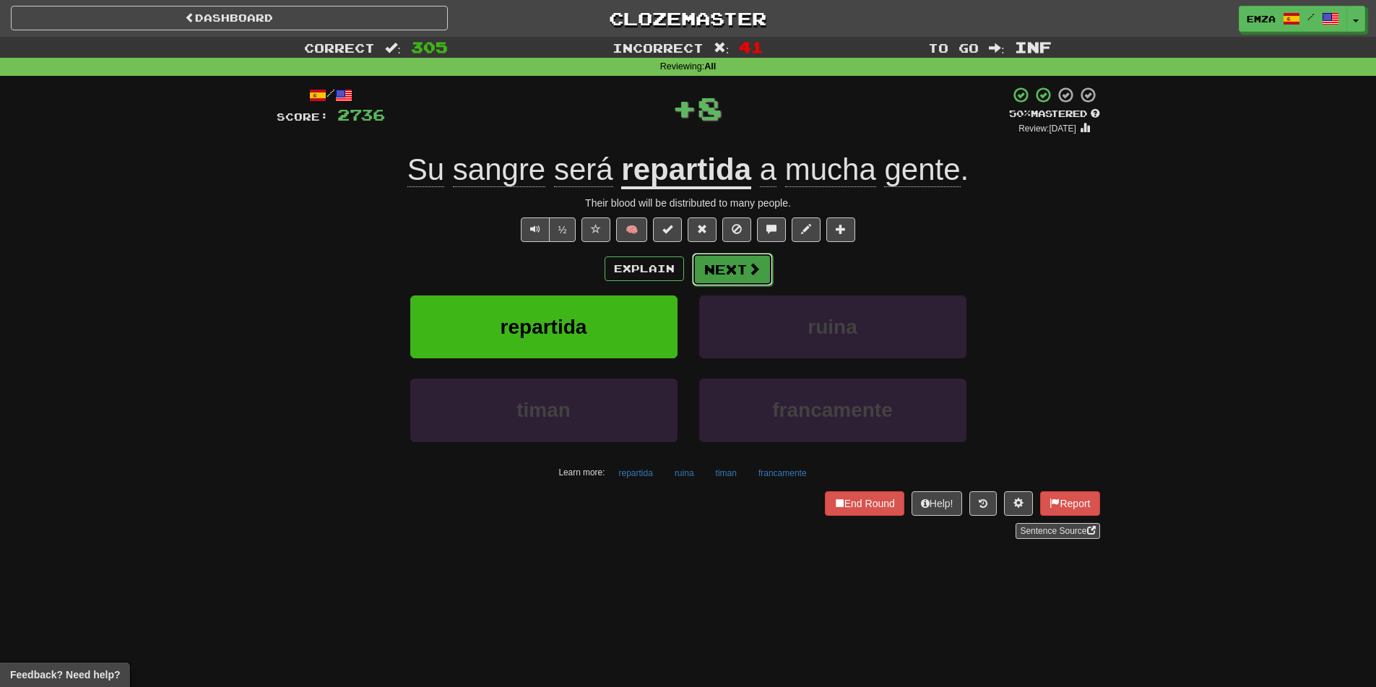
click at [729, 271] on button "Next" at bounding box center [732, 269] width 81 height 33
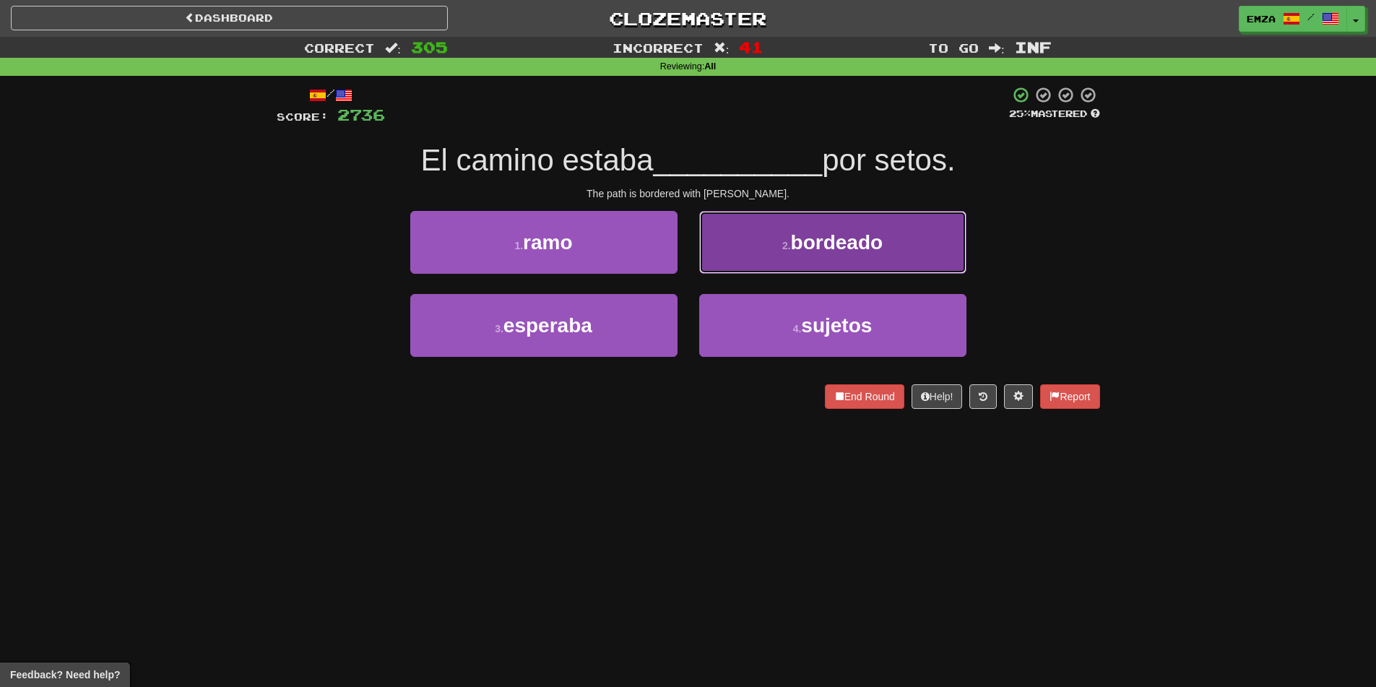
click at [809, 235] on span "bordeado" at bounding box center [837, 242] width 92 height 22
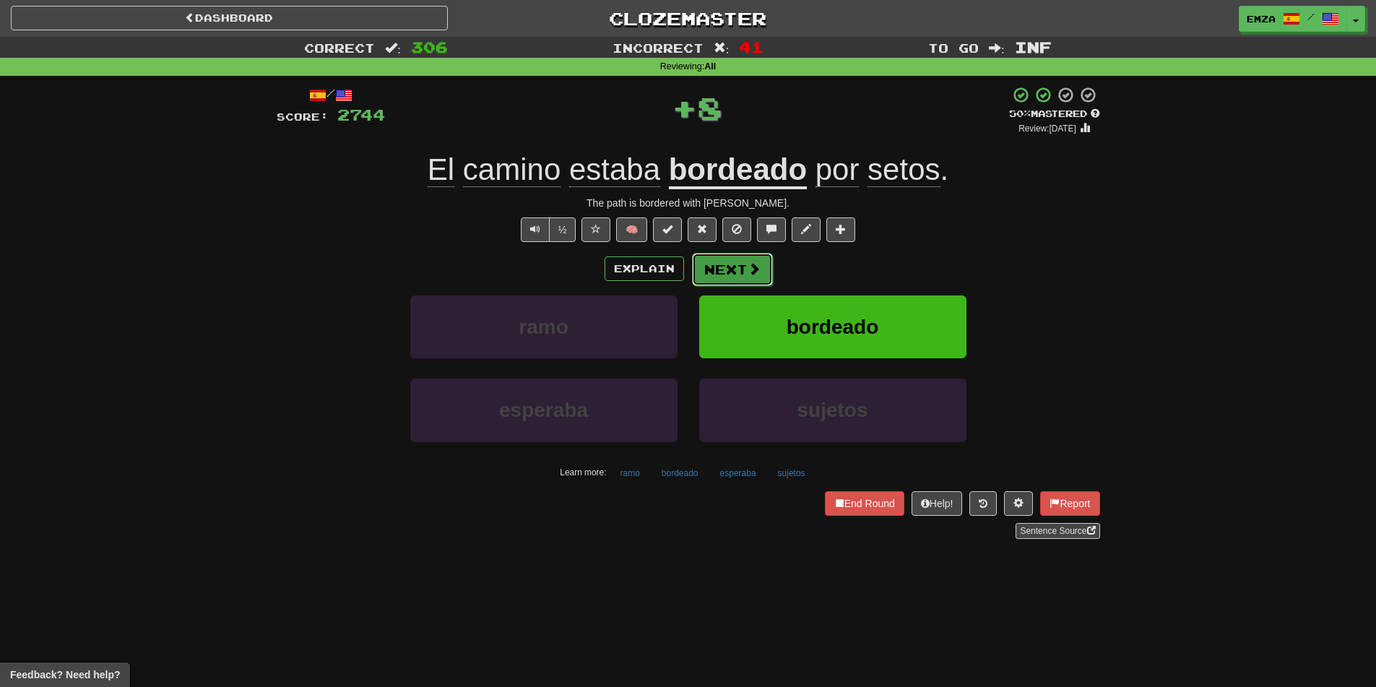
click at [747, 267] on span at bounding box center [753, 268] width 13 height 13
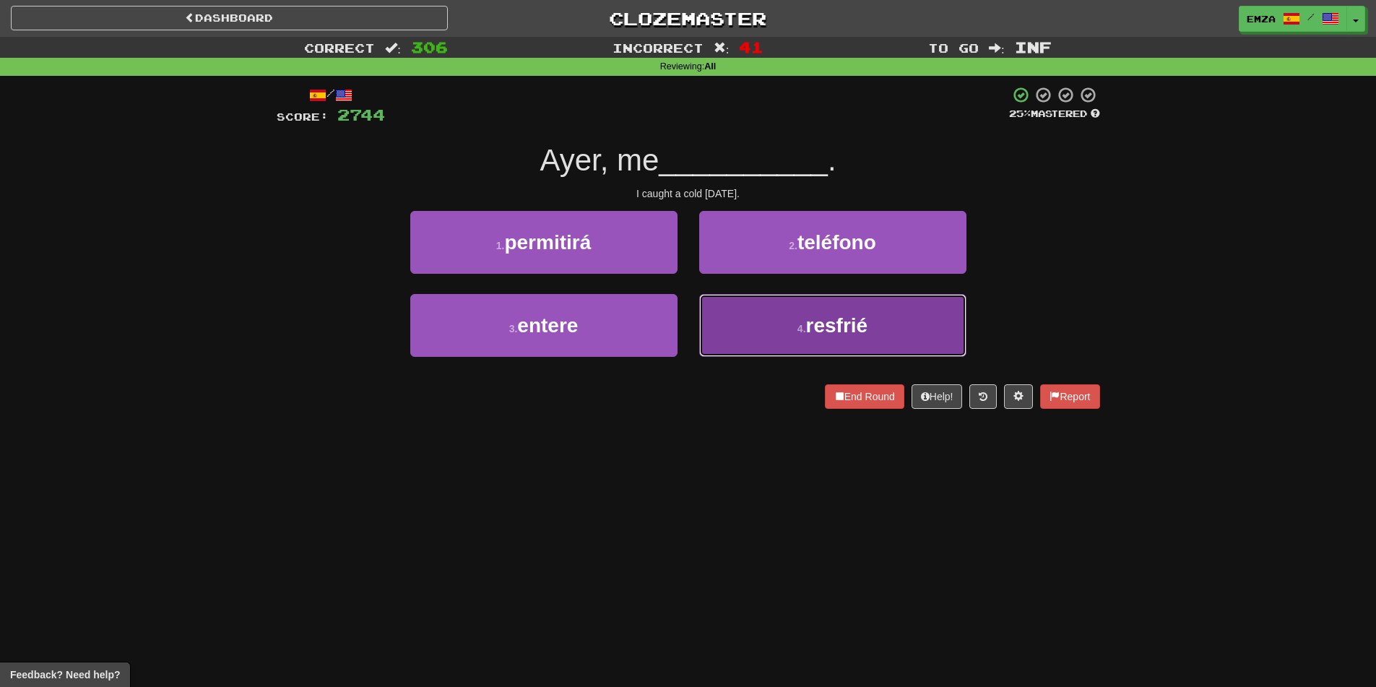
click at [724, 347] on button "4 . resfrié" at bounding box center [832, 325] width 267 height 63
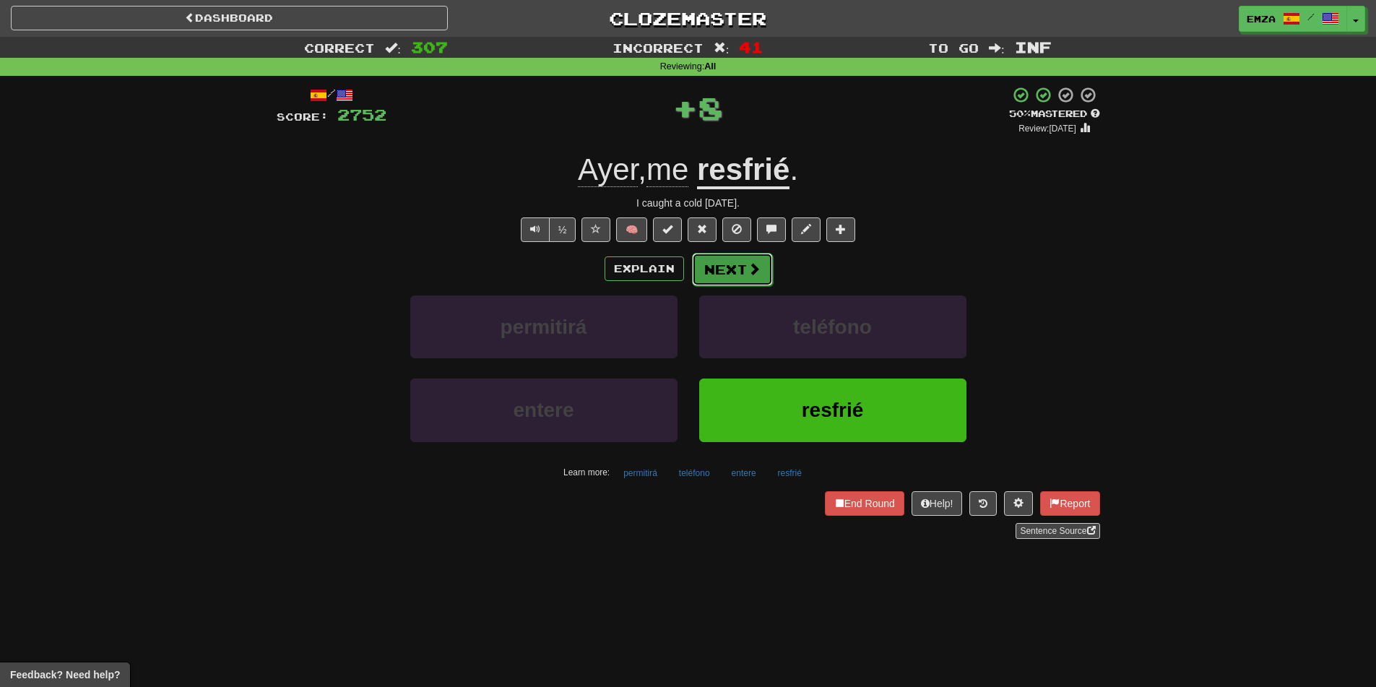
click at [719, 274] on button "Next" at bounding box center [732, 269] width 81 height 33
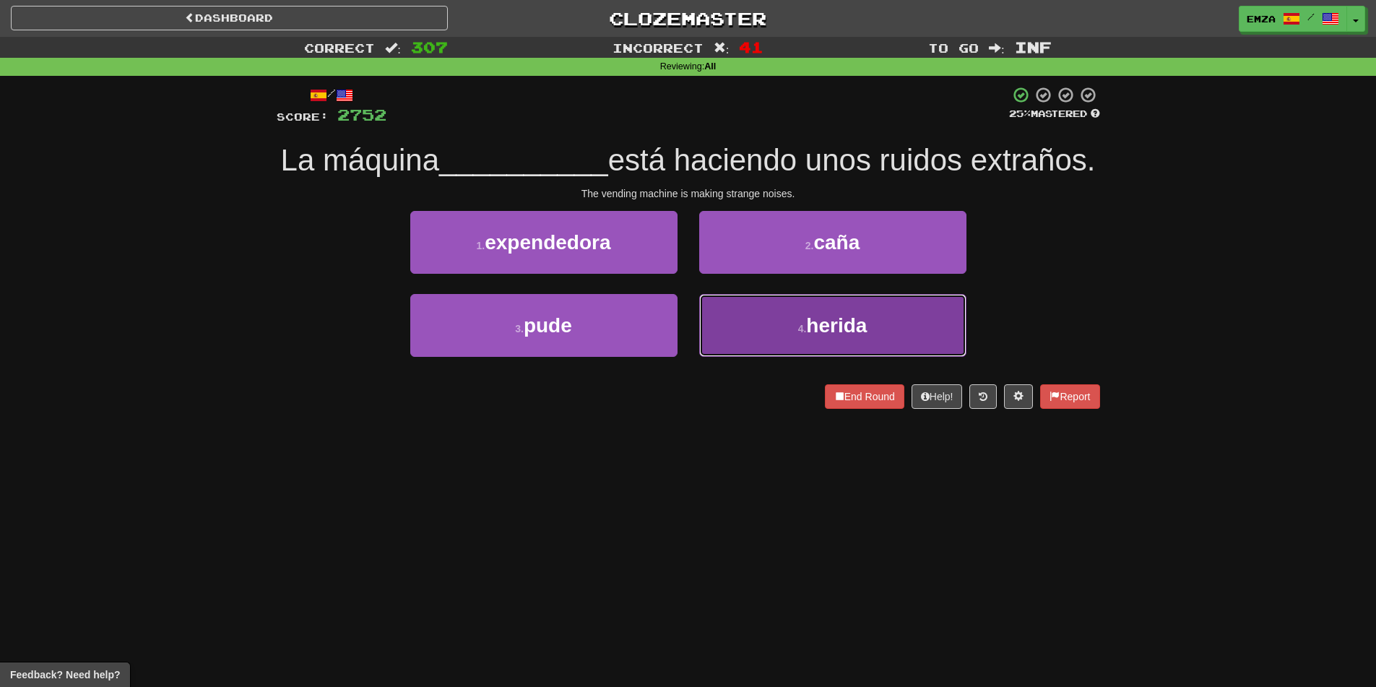
click at [740, 357] on button "4 . herida" at bounding box center [832, 325] width 267 height 63
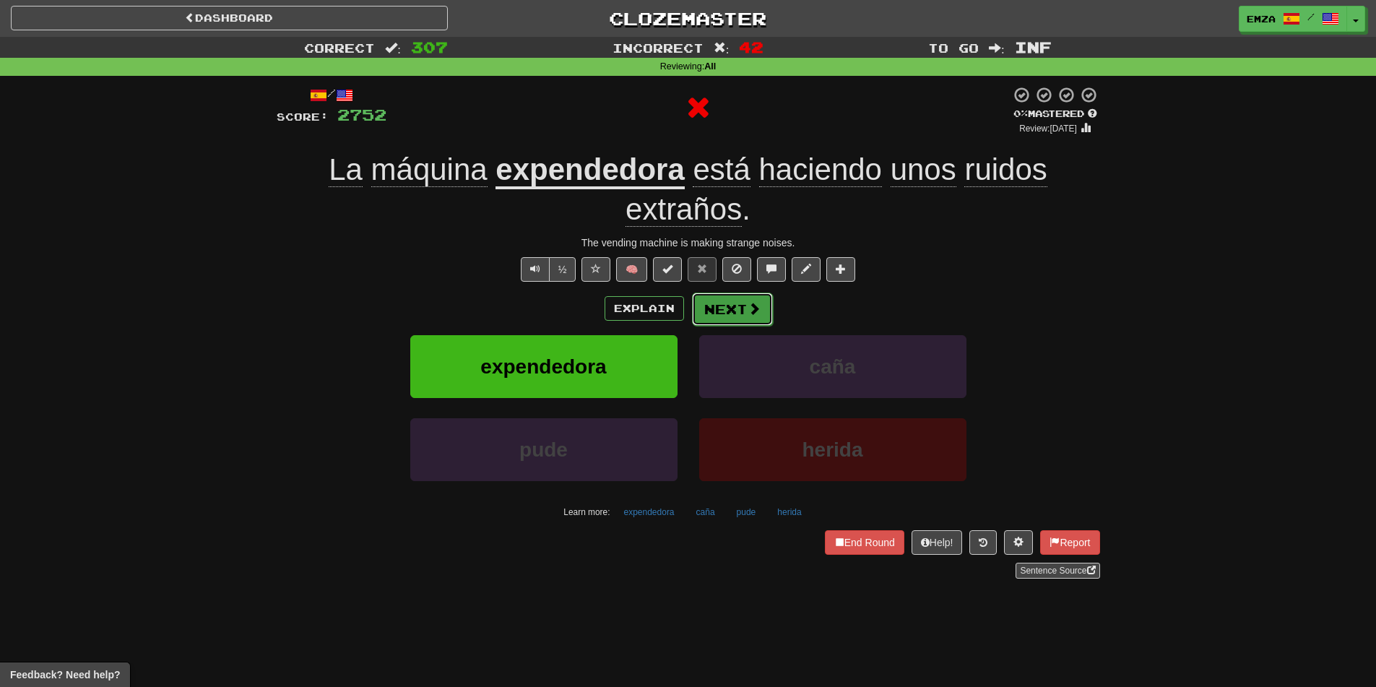
click at [733, 316] on button "Next" at bounding box center [732, 308] width 81 height 33
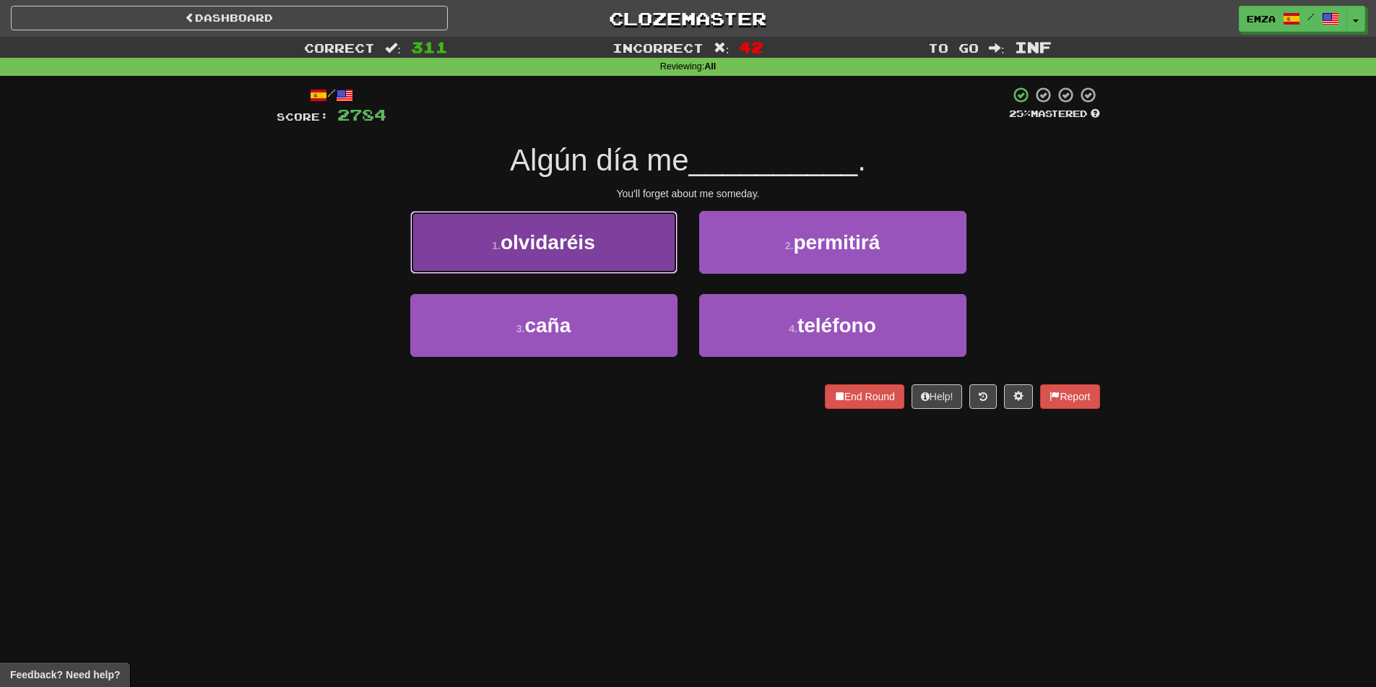
click at [625, 235] on button "1 . olvidaréis" at bounding box center [543, 242] width 267 height 63
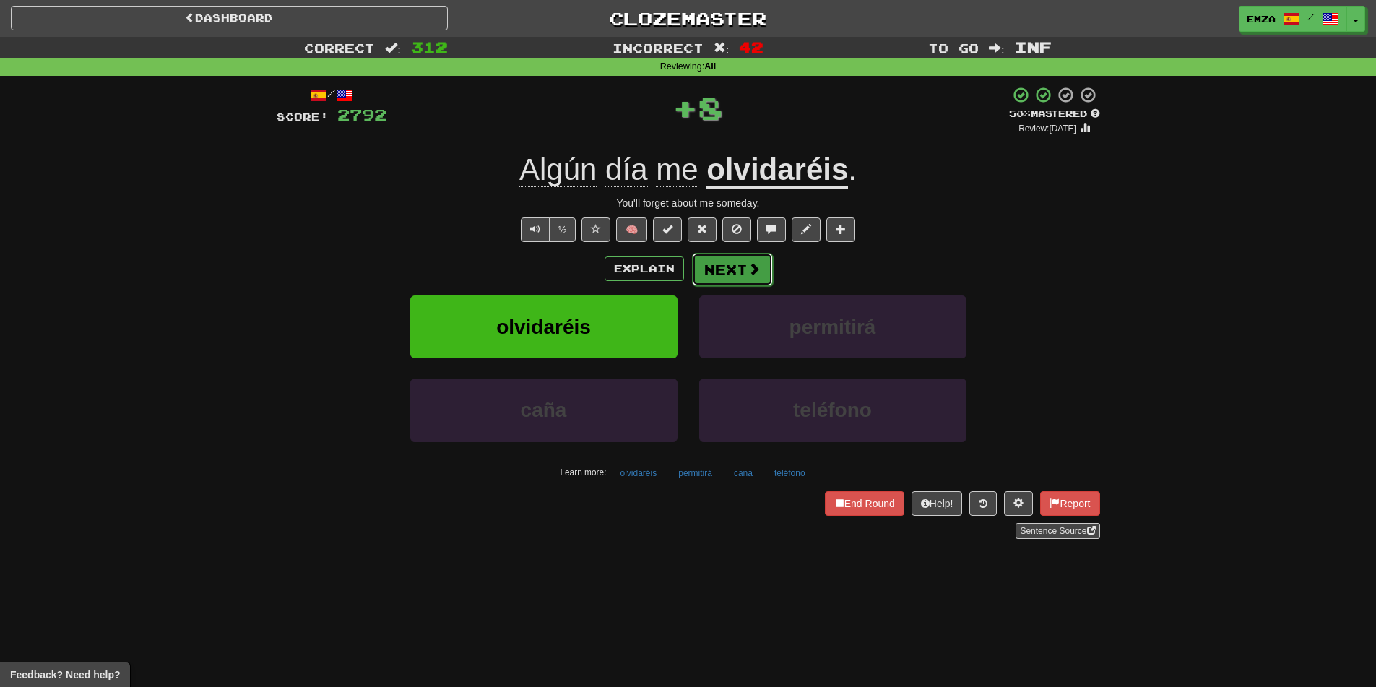
click at [738, 280] on button "Next" at bounding box center [732, 269] width 81 height 33
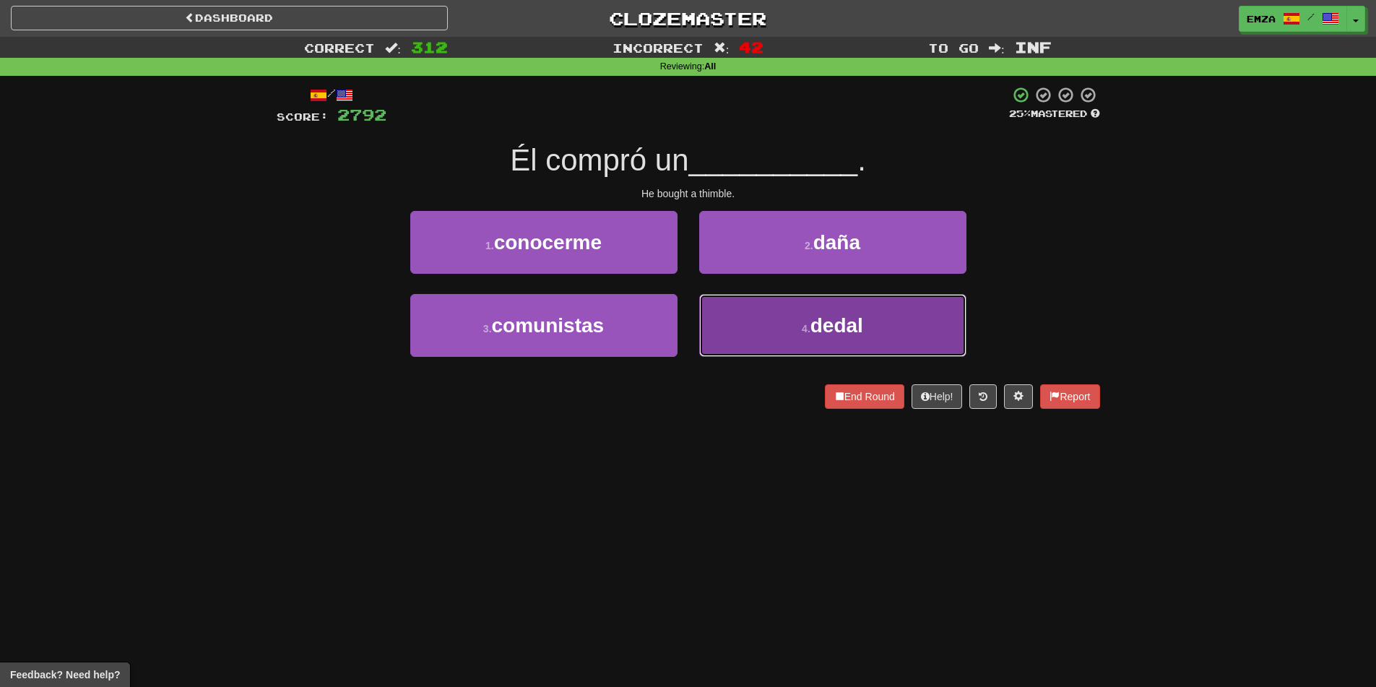
click at [737, 337] on button "4 . [GEOGRAPHIC_DATA]" at bounding box center [832, 325] width 267 height 63
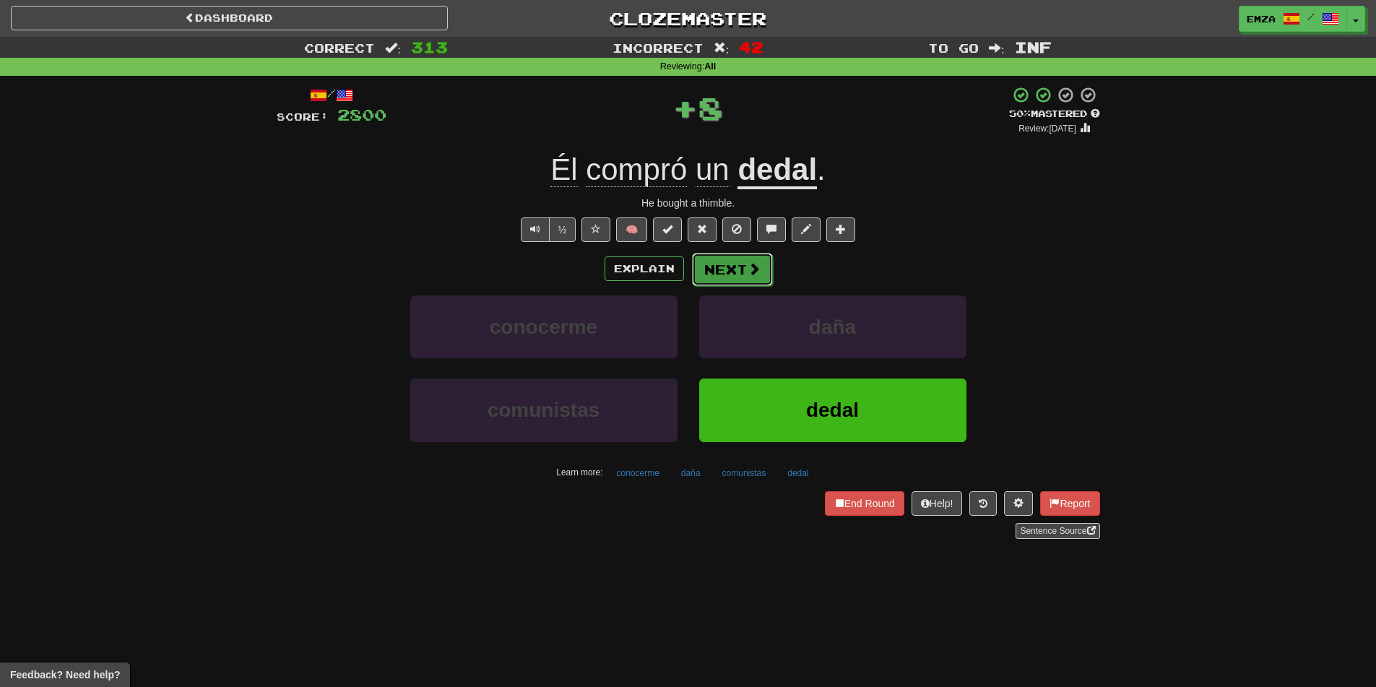
click at [724, 284] on button "Next" at bounding box center [732, 269] width 81 height 33
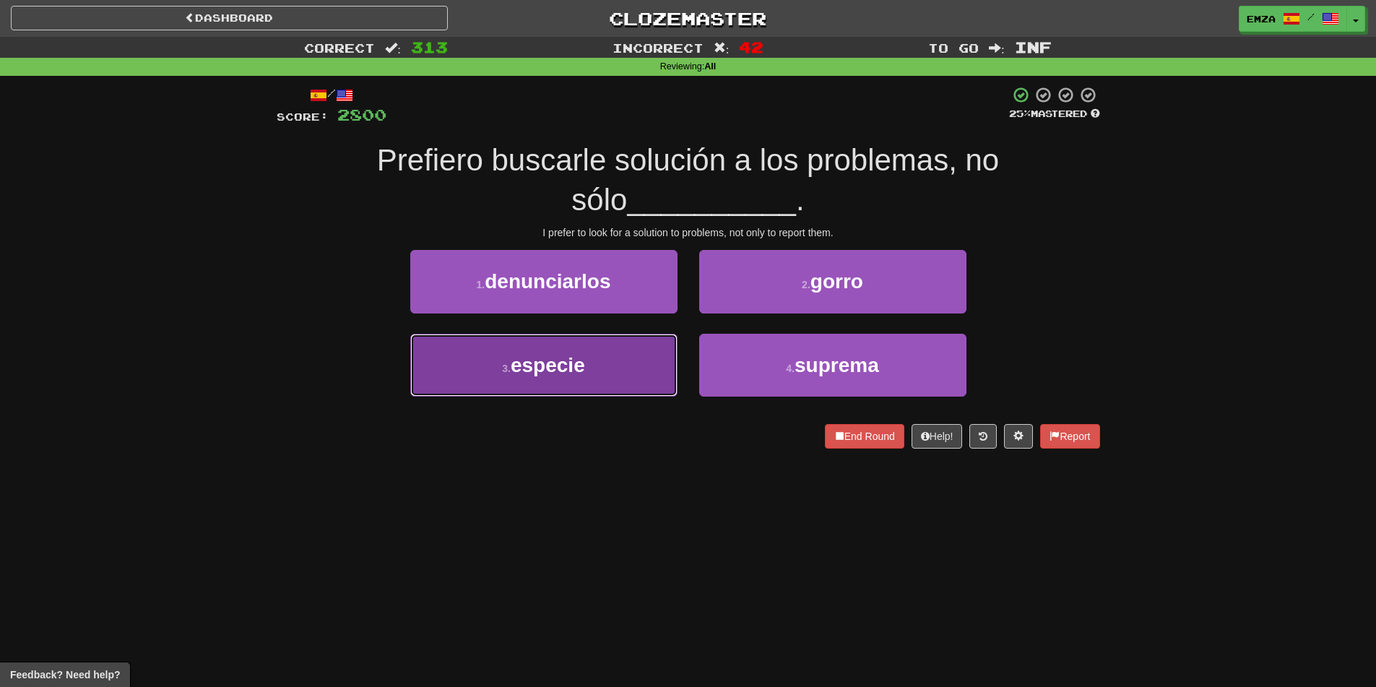
drag, startPoint x: 654, startPoint y: 373, endPoint x: 706, endPoint y: 339, distance: 62.5
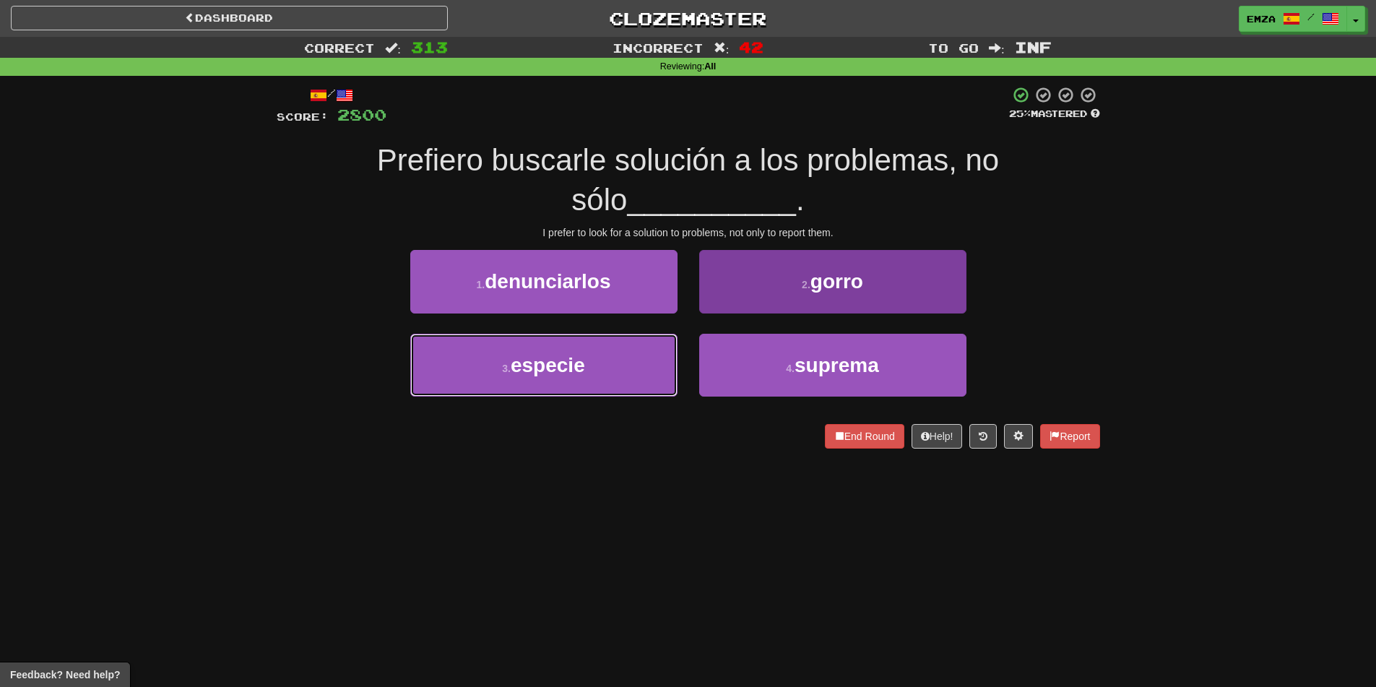
click at [654, 373] on button "3 . especie" at bounding box center [543, 365] width 267 height 63
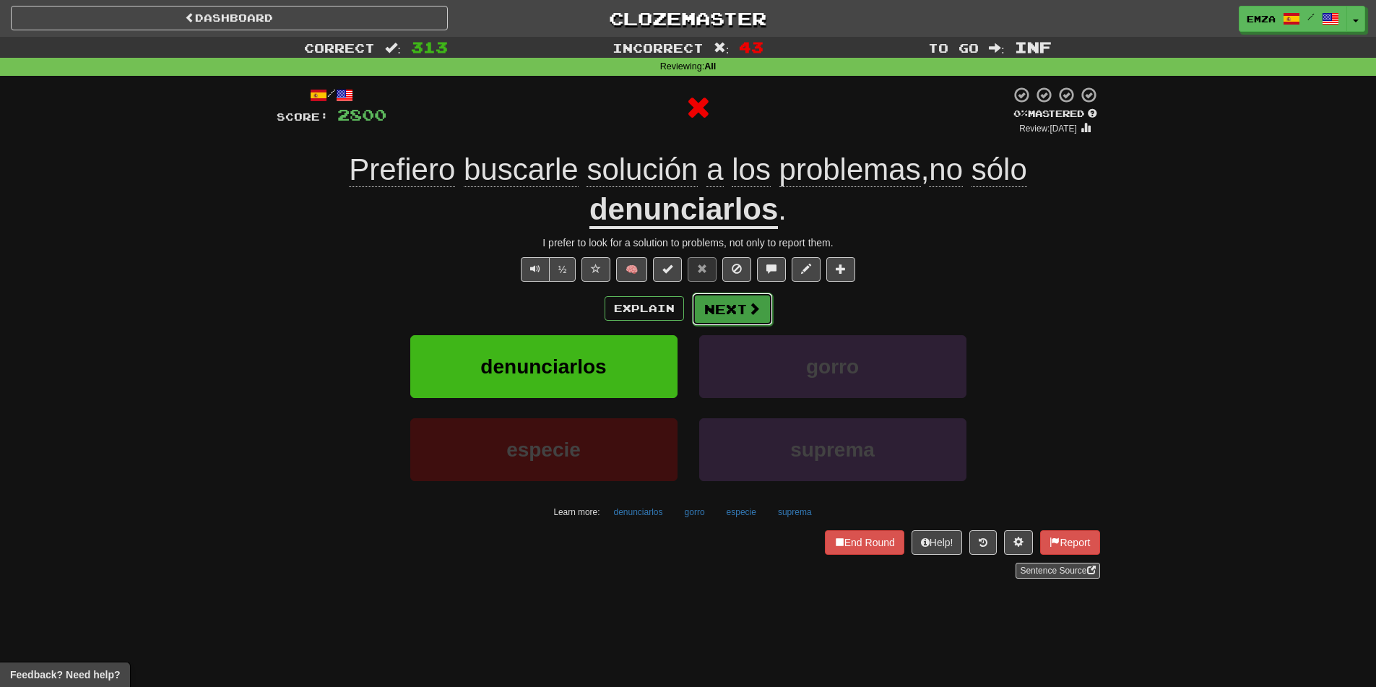
click at [736, 308] on button "Next" at bounding box center [732, 308] width 81 height 33
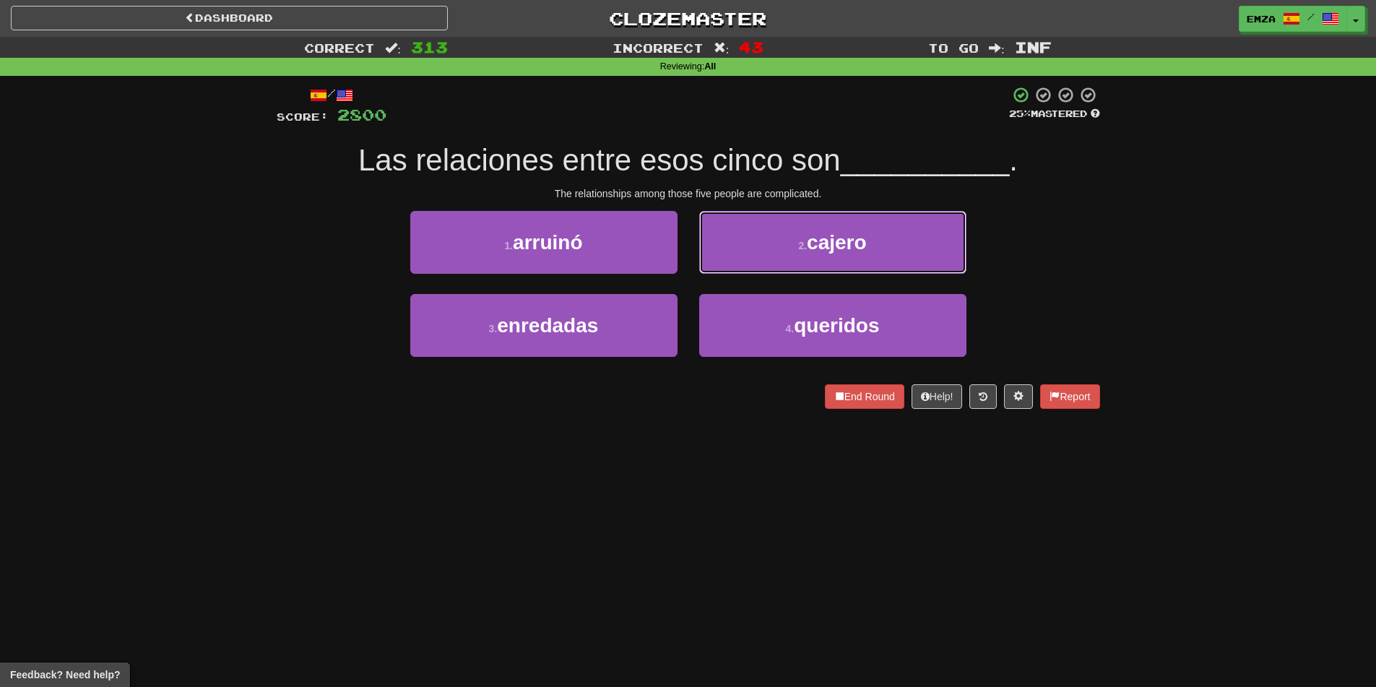
click at [762, 232] on button "2 . [PERSON_NAME]" at bounding box center [832, 242] width 267 height 63
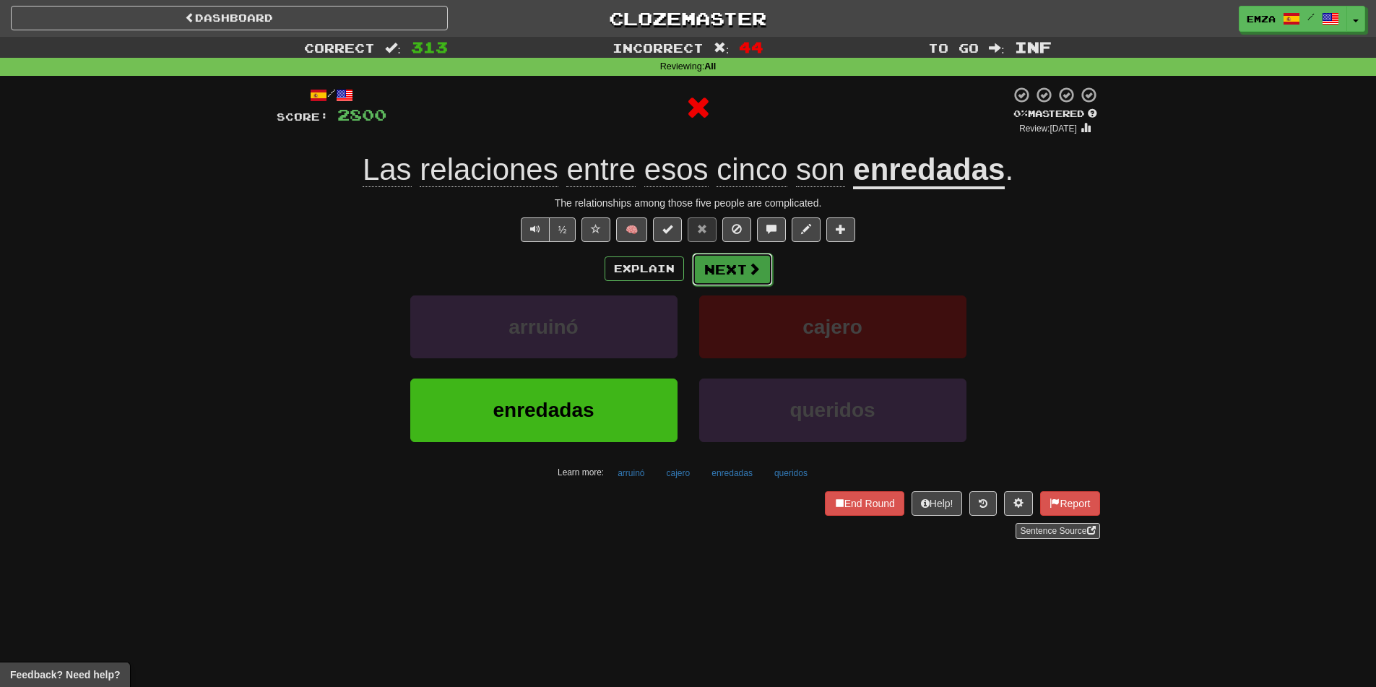
click at [726, 278] on button "Next" at bounding box center [732, 269] width 81 height 33
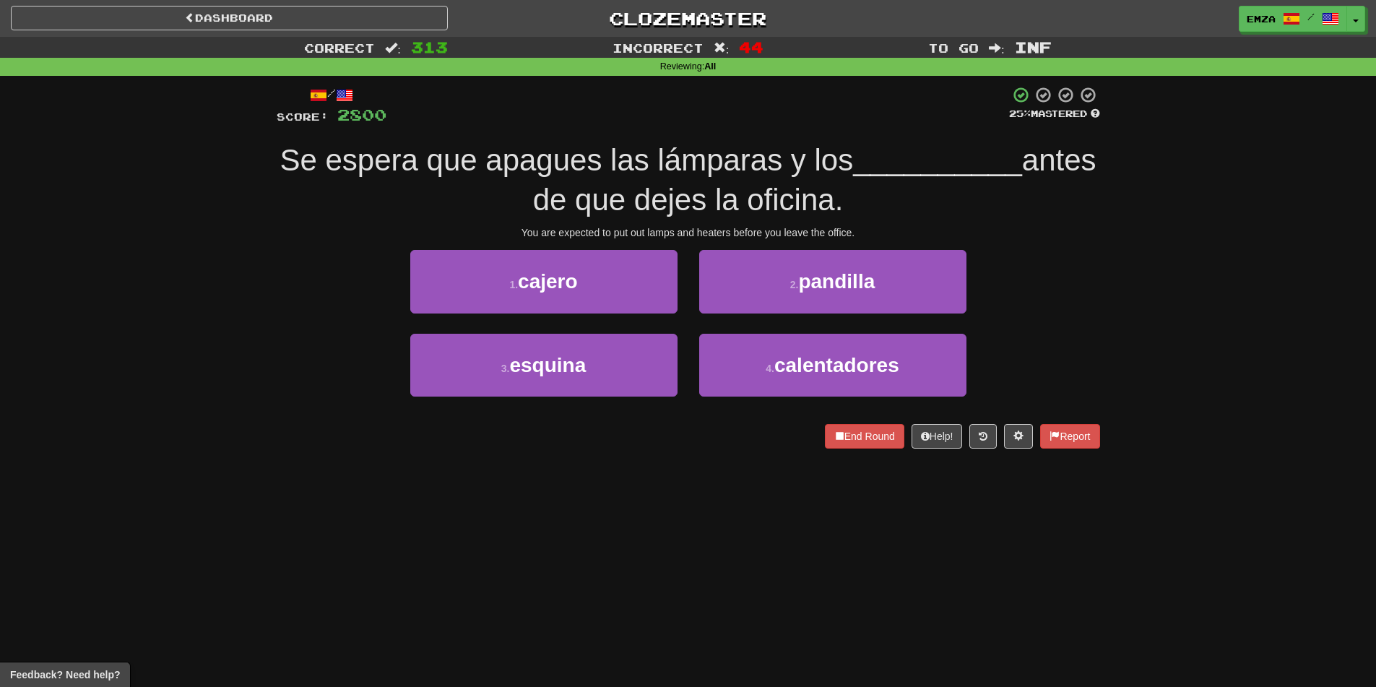
click at [613, 505] on div "Dashboard Clozemaster Emza / Toggle Dropdown Dashboard Leaderboard Activity Fee…" at bounding box center [688, 343] width 1376 height 687
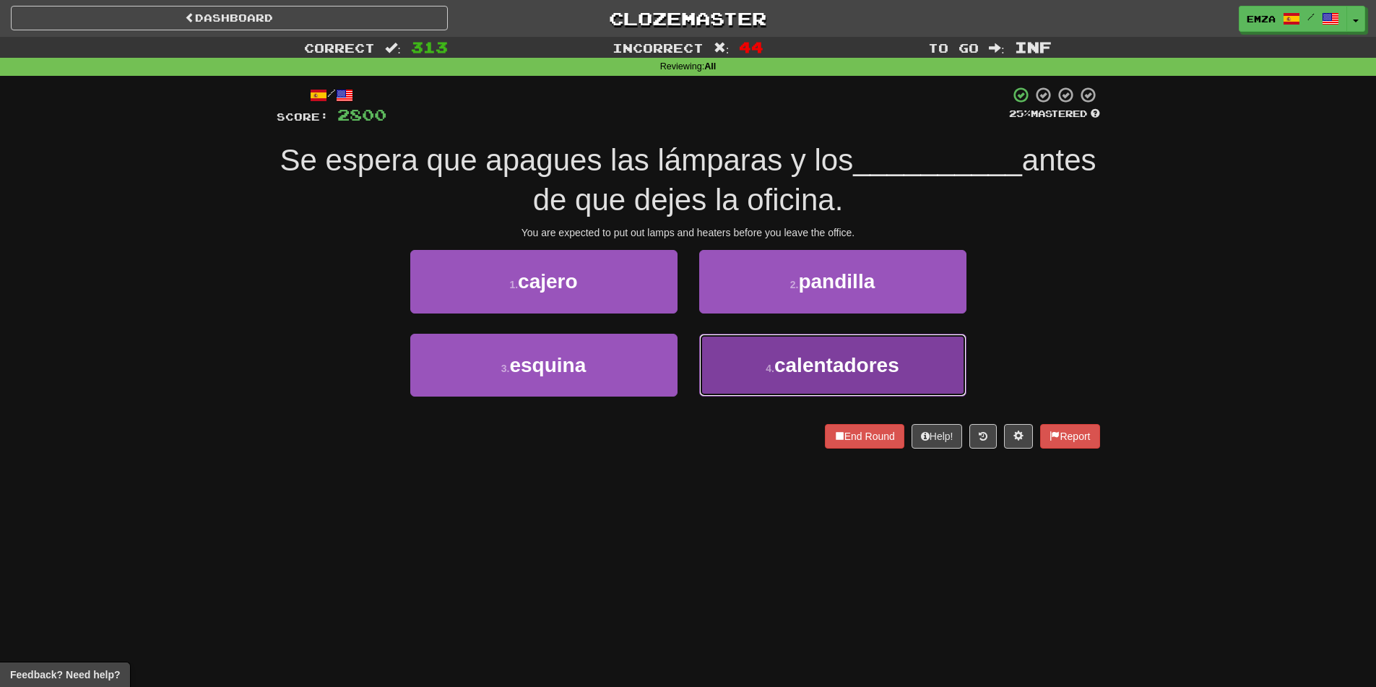
click at [730, 363] on button "4 . calentadores" at bounding box center [832, 365] width 267 height 63
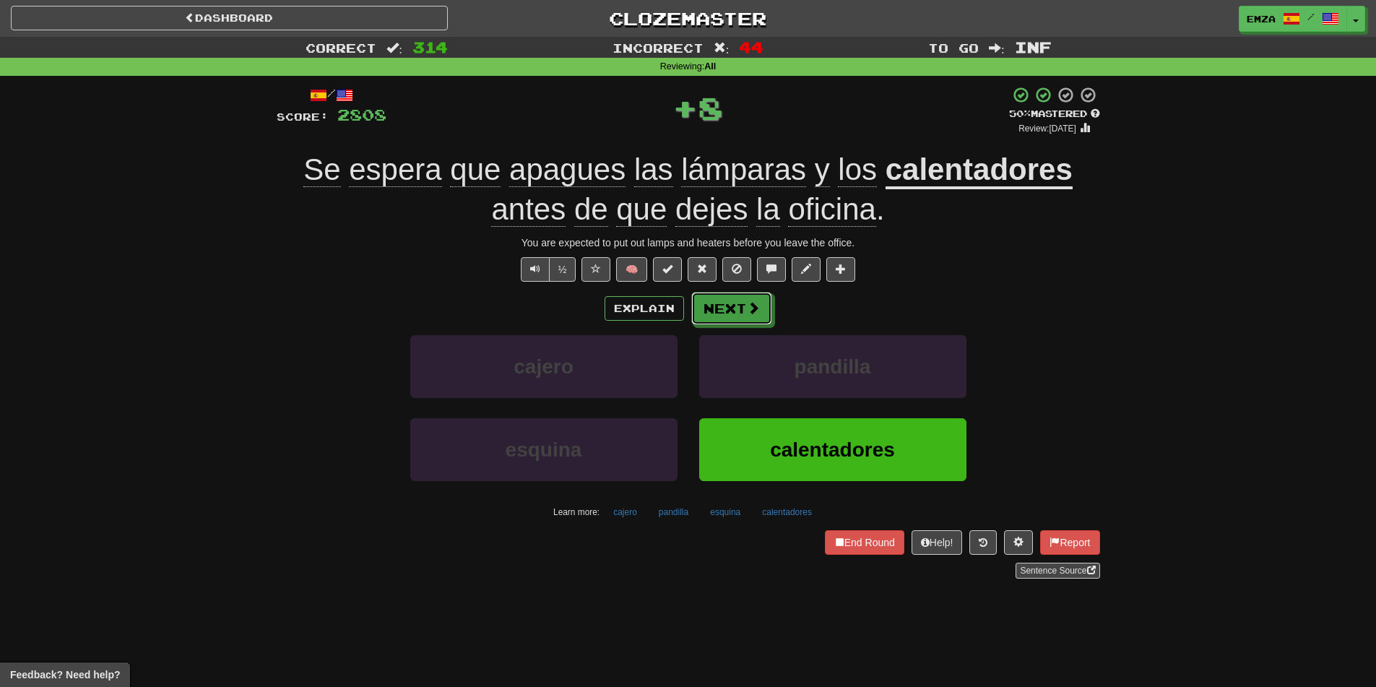
drag, startPoint x: 732, startPoint y: 329, endPoint x: 729, endPoint y: 305, distance: 23.2
click at [729, 305] on button "Next" at bounding box center [732, 308] width 81 height 33
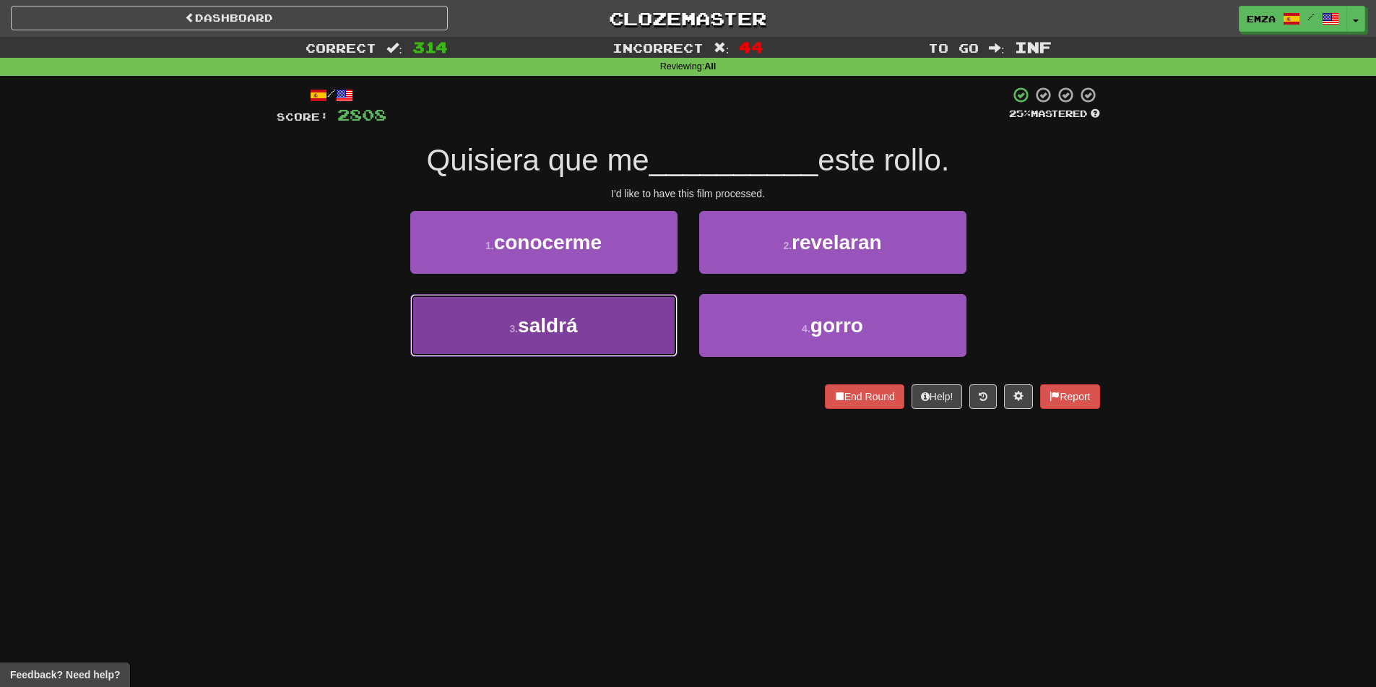
click at [584, 327] on button "3 . [DEMOGRAPHIC_DATA]" at bounding box center [543, 325] width 267 height 63
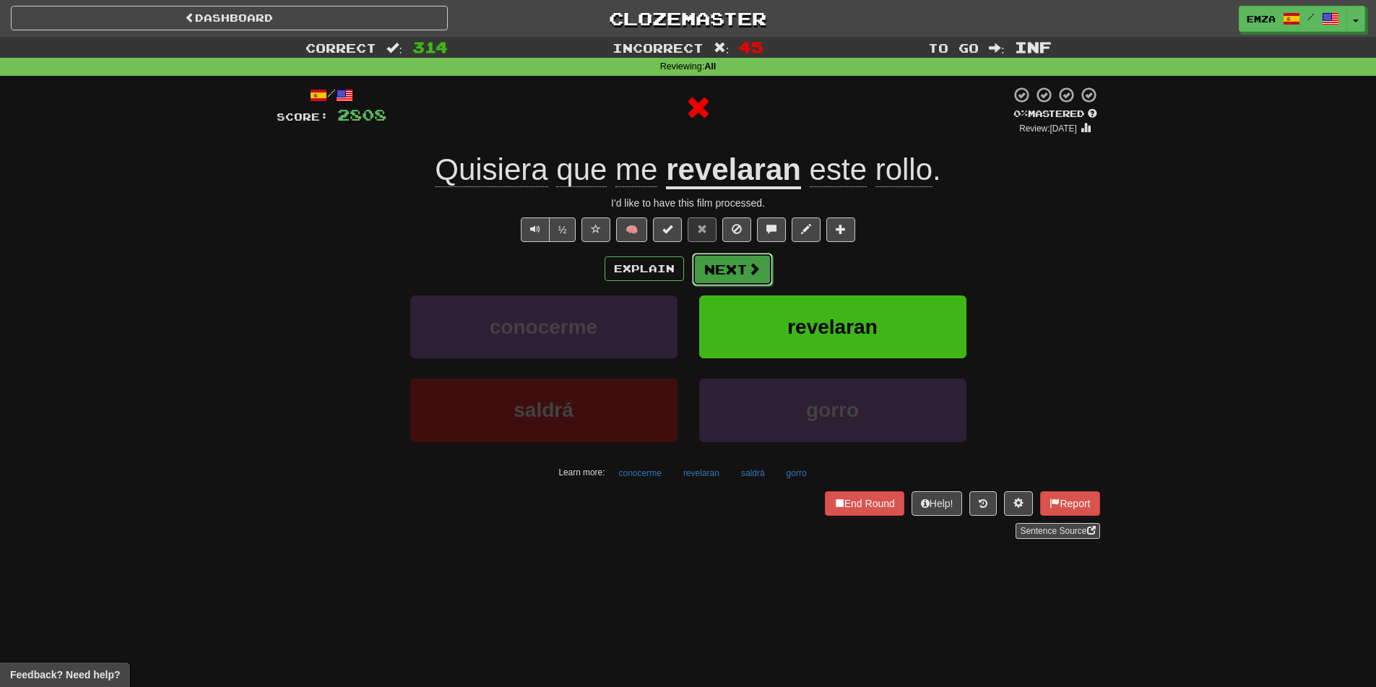
click at [719, 264] on button "Next" at bounding box center [732, 269] width 81 height 33
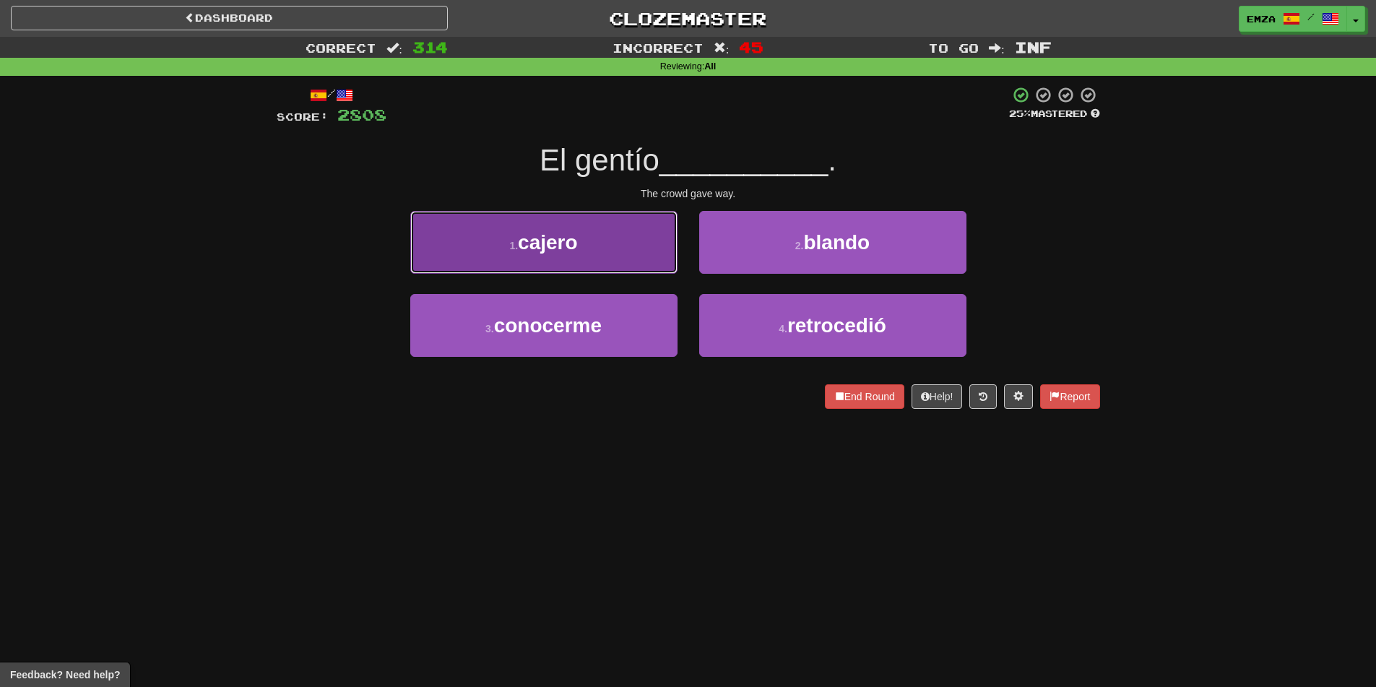
click at [558, 247] on span "cajero" at bounding box center [548, 242] width 60 height 22
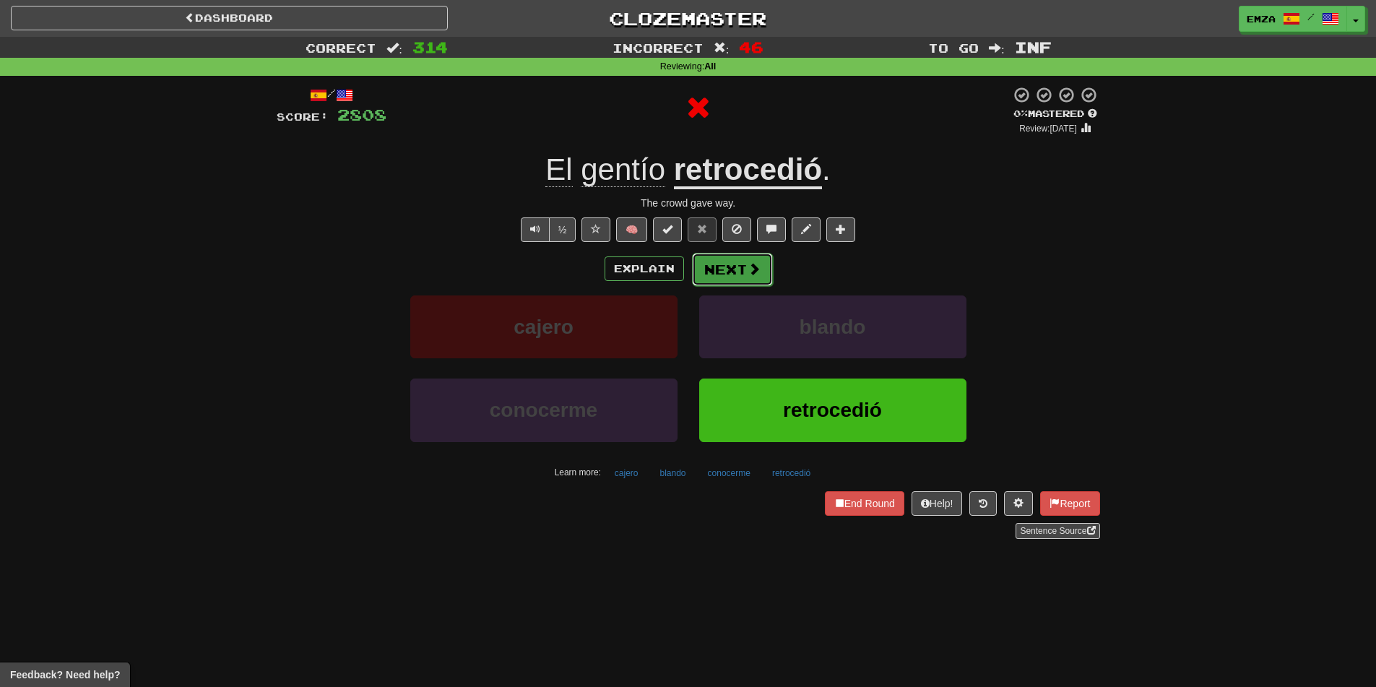
click at [733, 257] on button "Next" at bounding box center [732, 269] width 81 height 33
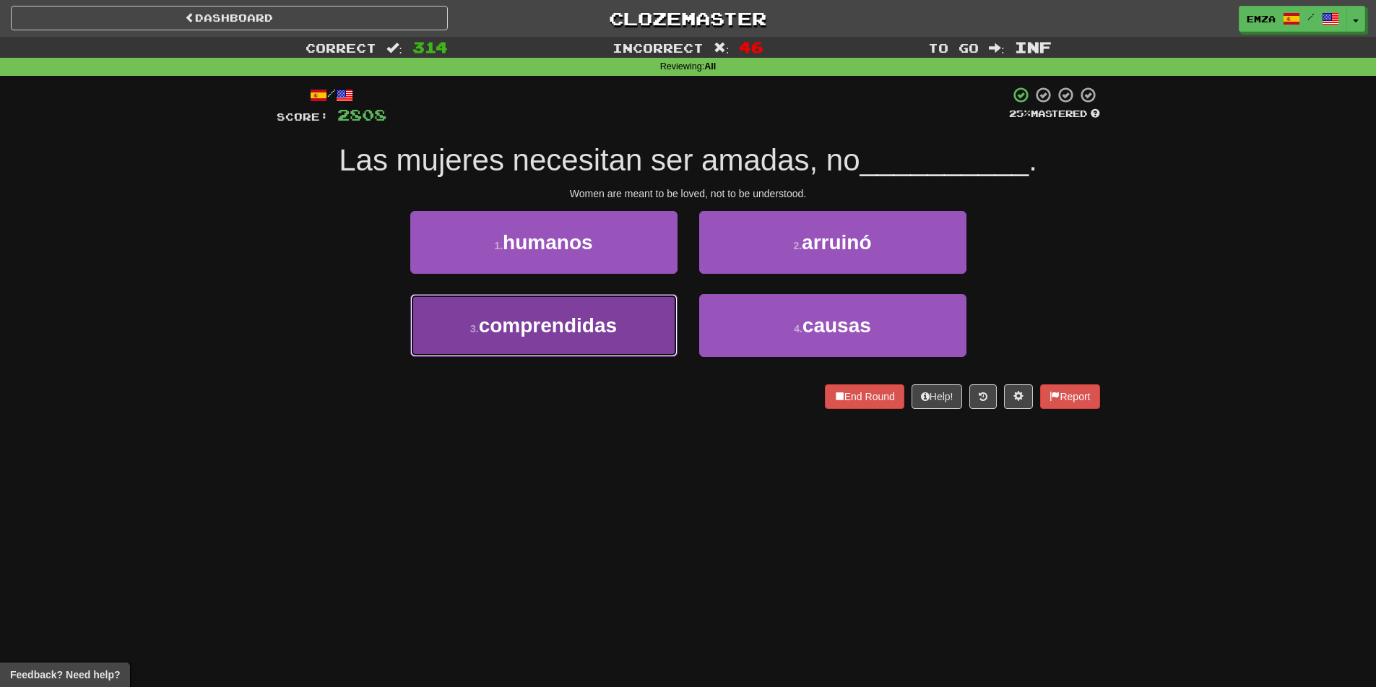
click at [584, 351] on button "3 . comprendidas" at bounding box center [543, 325] width 267 height 63
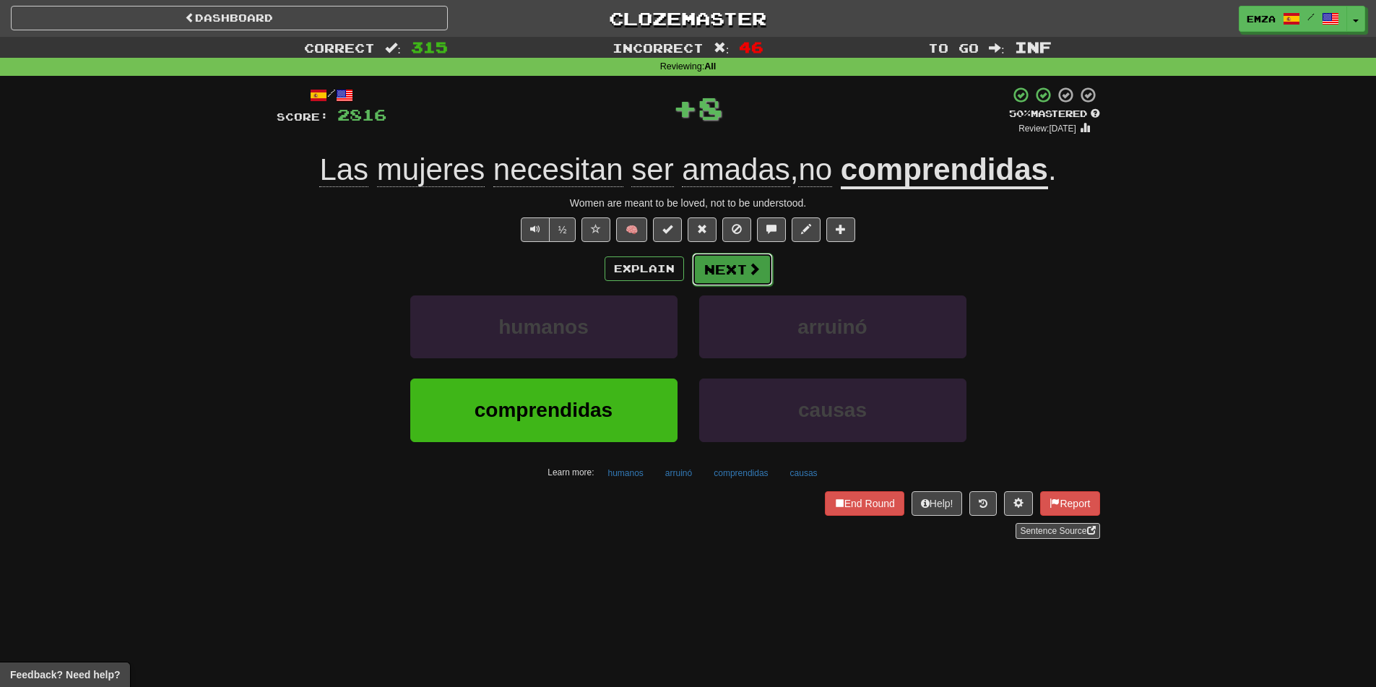
click at [710, 262] on button "Next" at bounding box center [732, 269] width 81 height 33
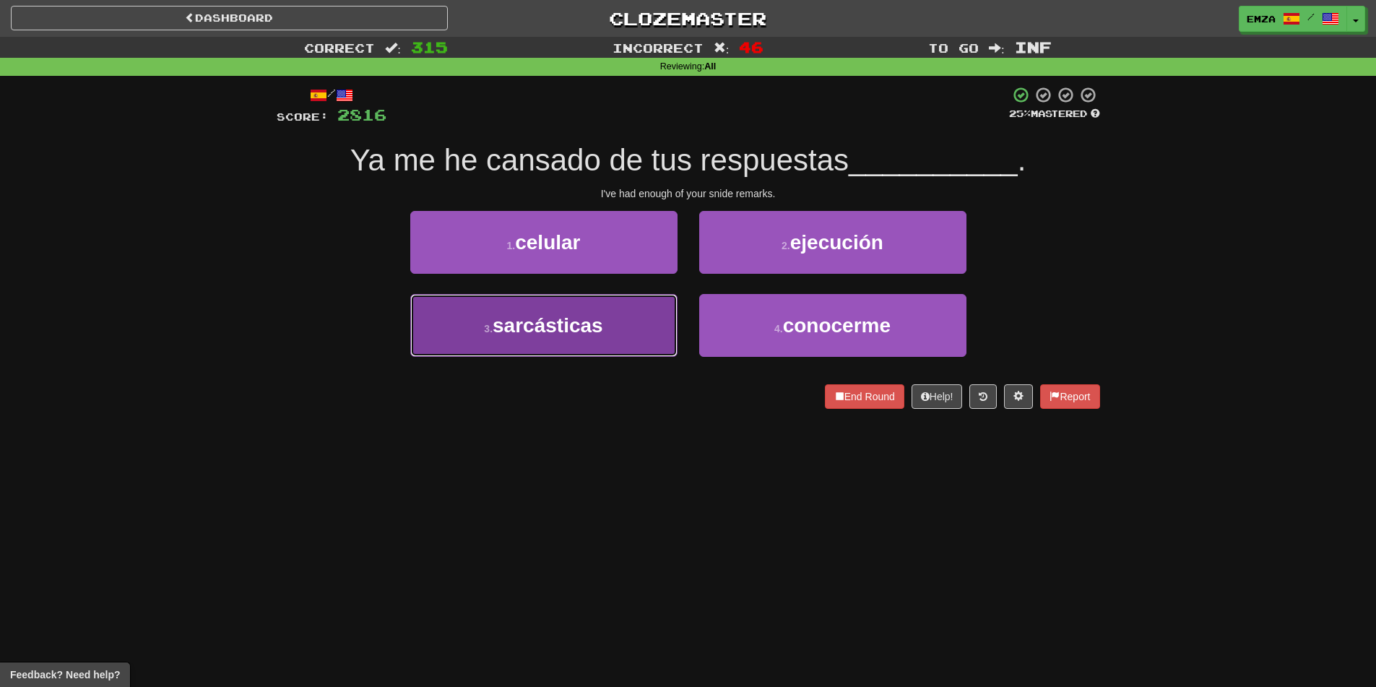
click at [577, 320] on span "sarcásticas" at bounding box center [548, 325] width 110 height 22
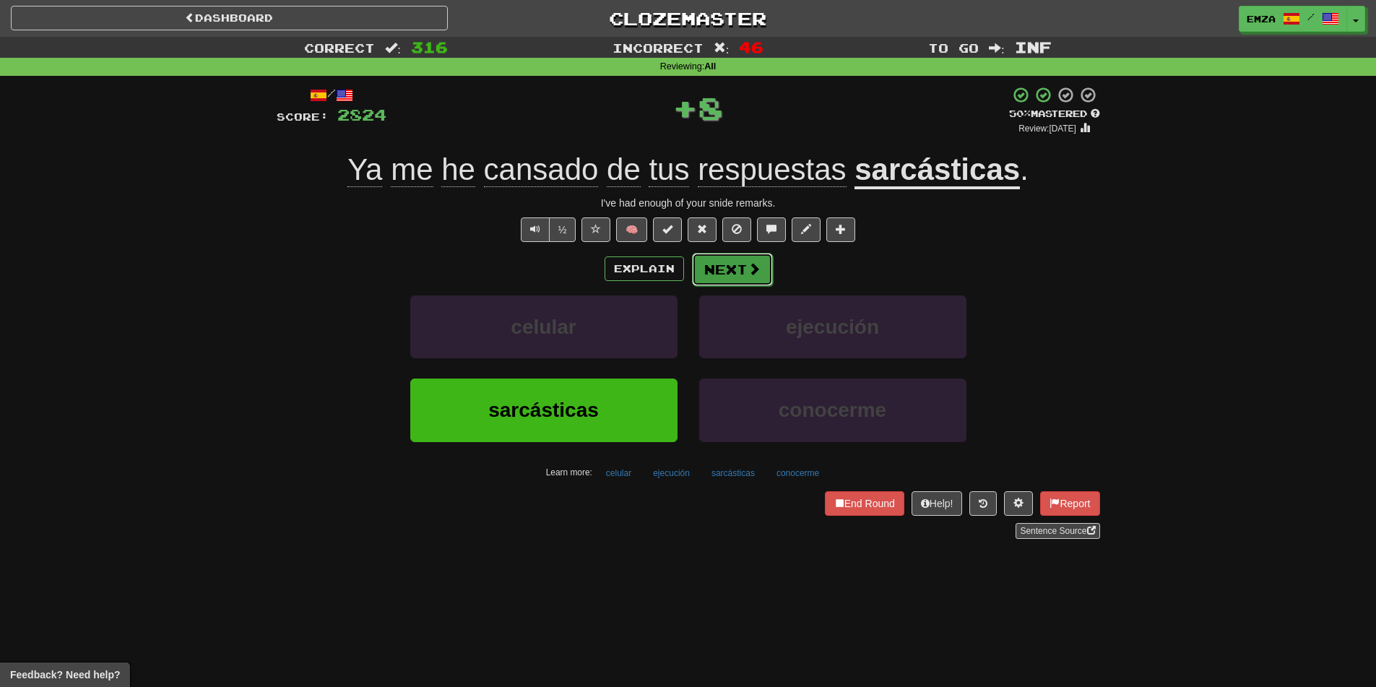
click at [725, 261] on button "Next" at bounding box center [732, 269] width 81 height 33
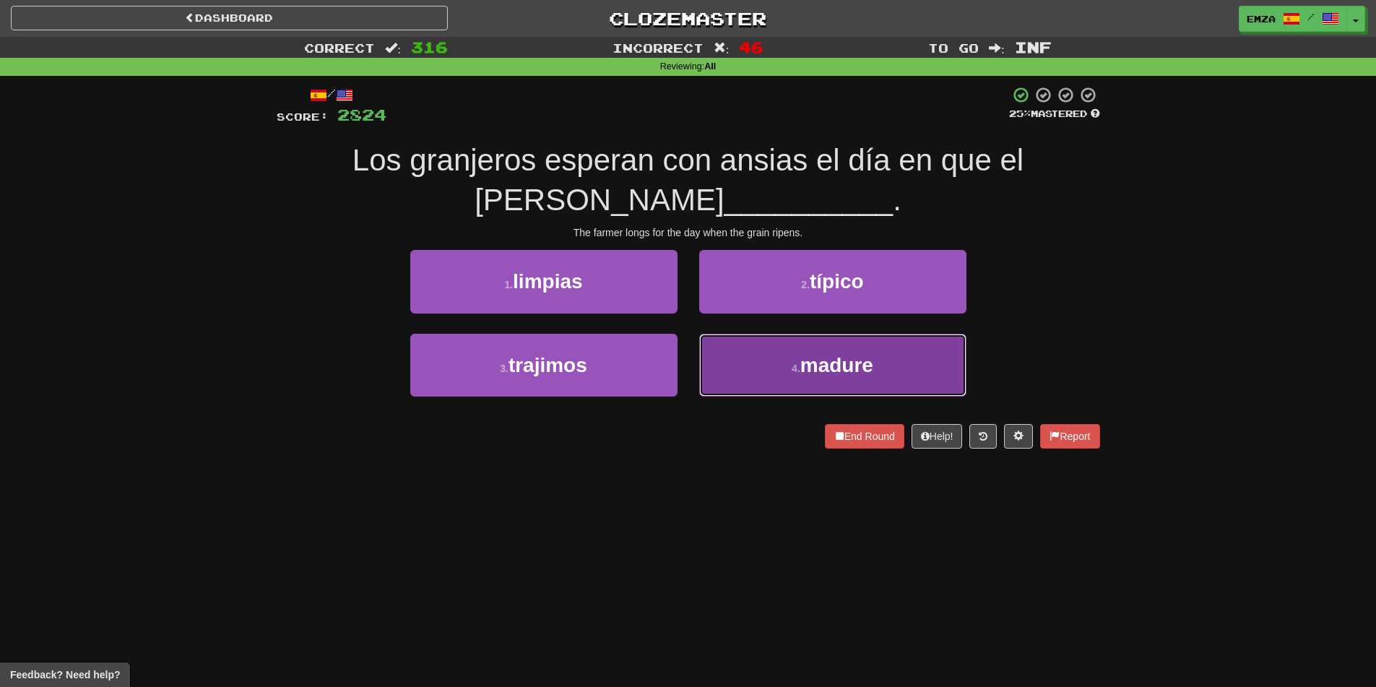
click at [717, 355] on button "4 . [GEOGRAPHIC_DATA]" at bounding box center [832, 365] width 267 height 63
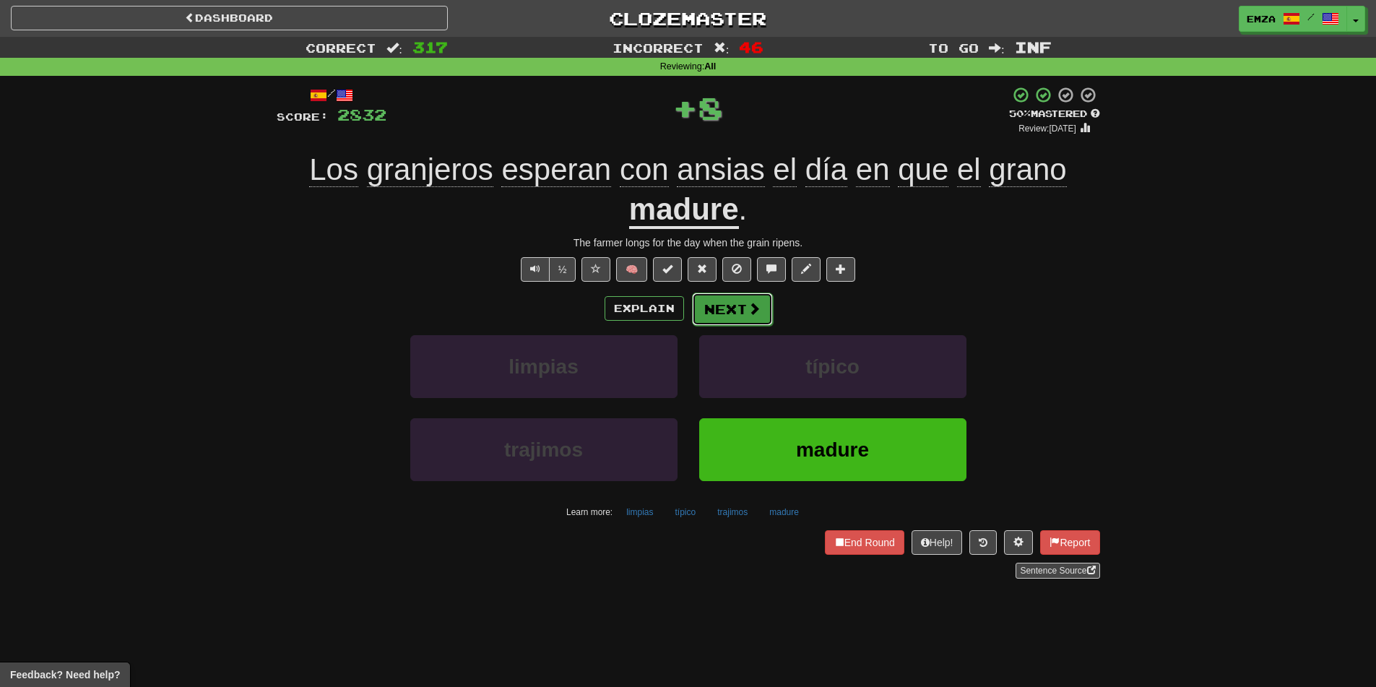
click at [721, 313] on button "Next" at bounding box center [732, 308] width 81 height 33
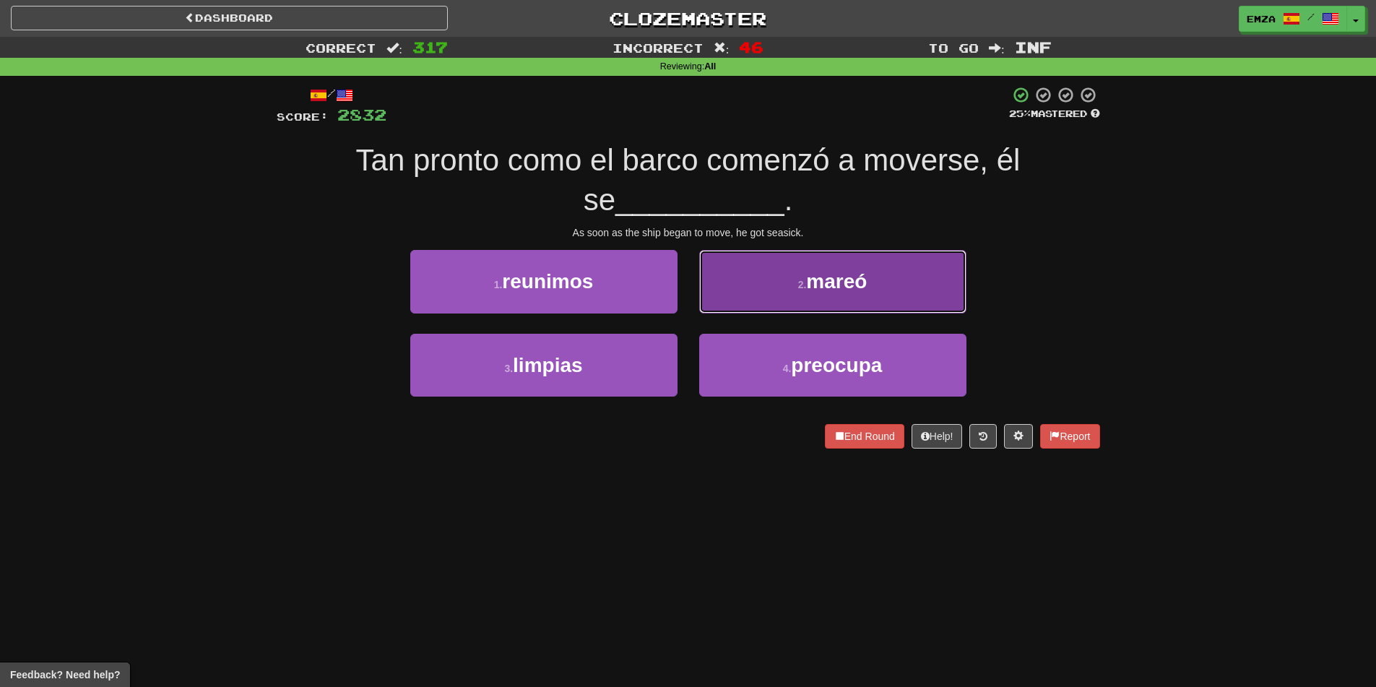
click at [745, 287] on button "2 . [GEOGRAPHIC_DATA]" at bounding box center [832, 281] width 267 height 63
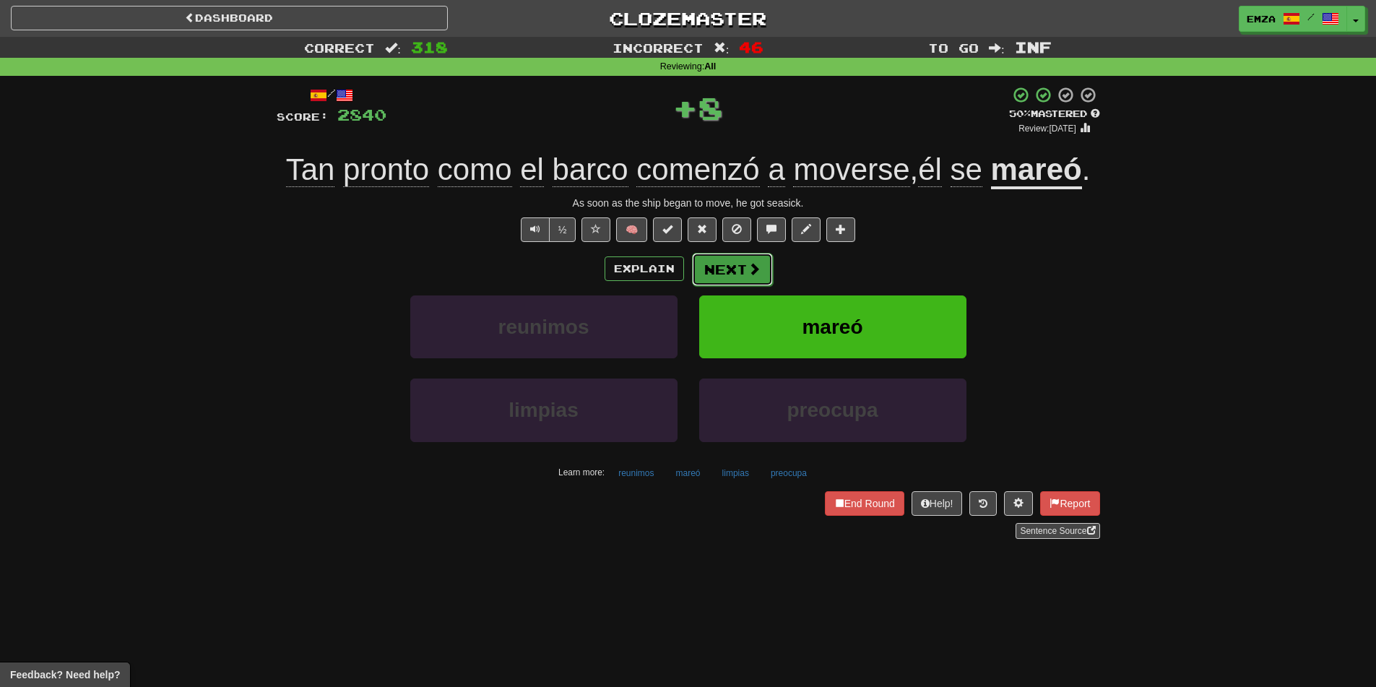
click at [740, 264] on button "Next" at bounding box center [732, 269] width 81 height 33
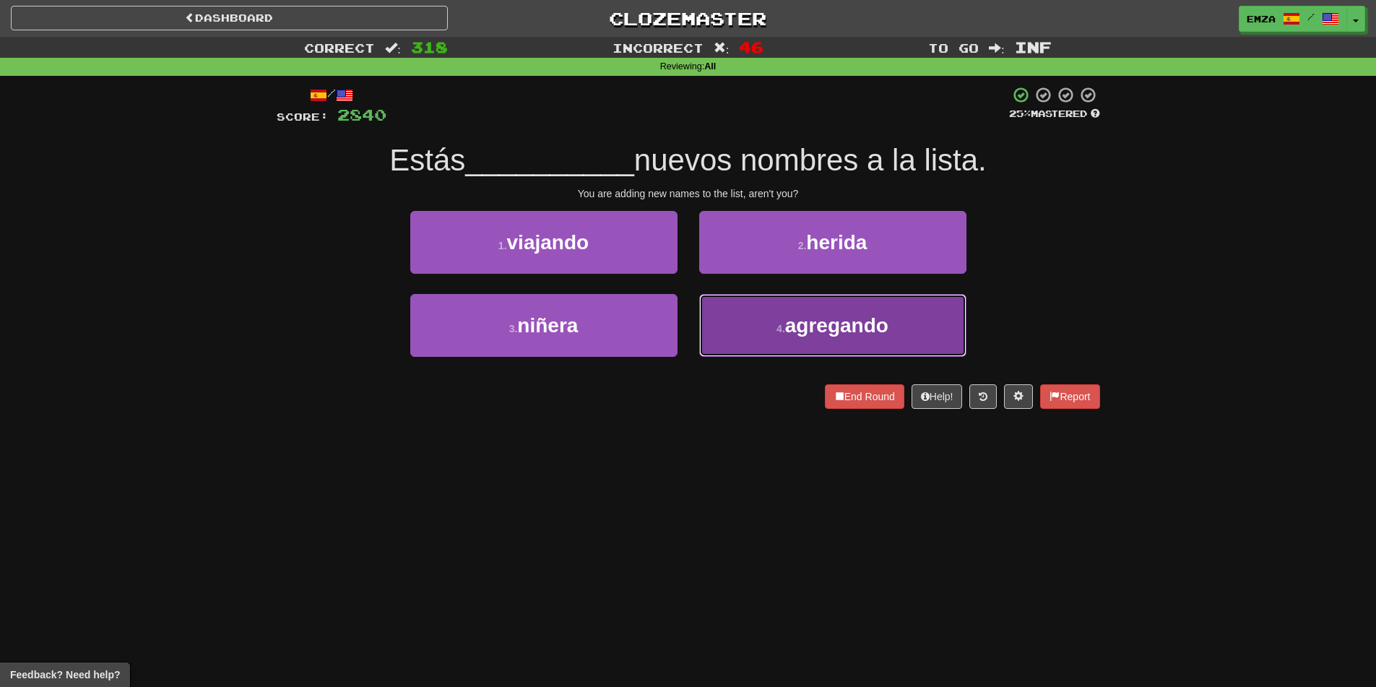
click at [767, 326] on button "4 . agregando" at bounding box center [832, 325] width 267 height 63
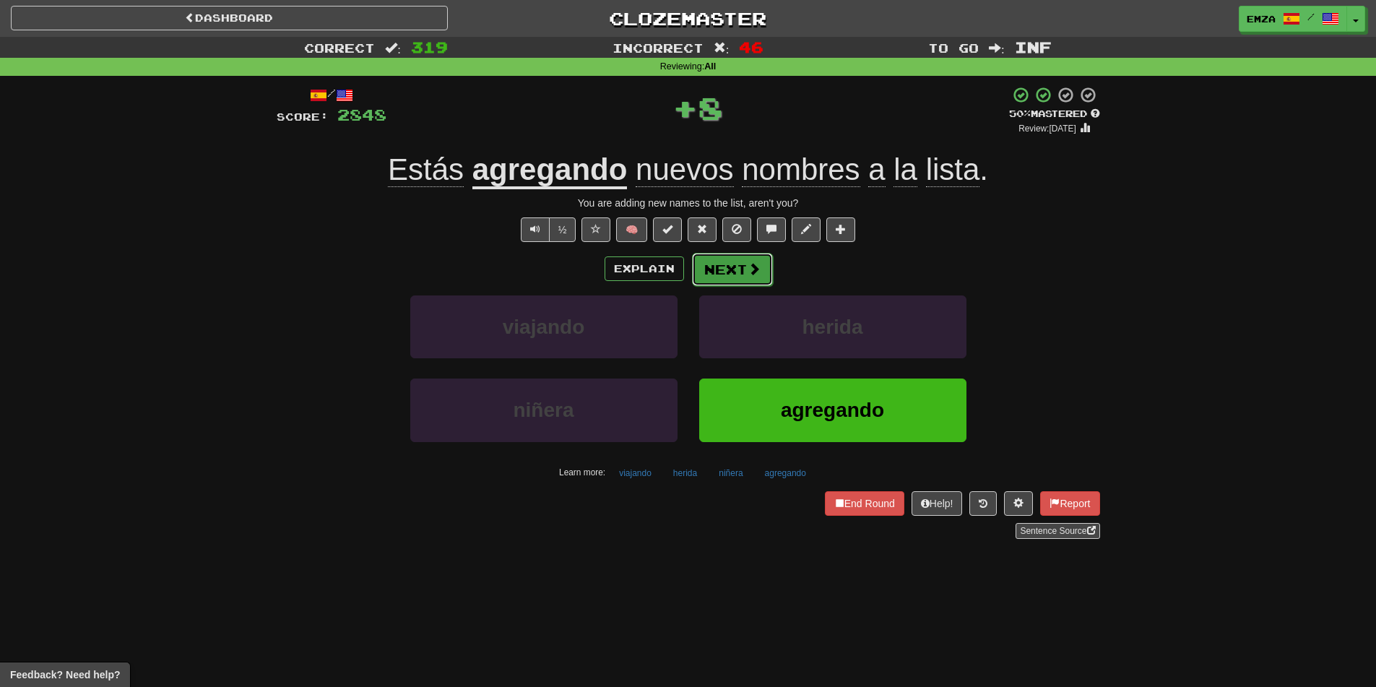
click at [755, 283] on button "Next" at bounding box center [732, 269] width 81 height 33
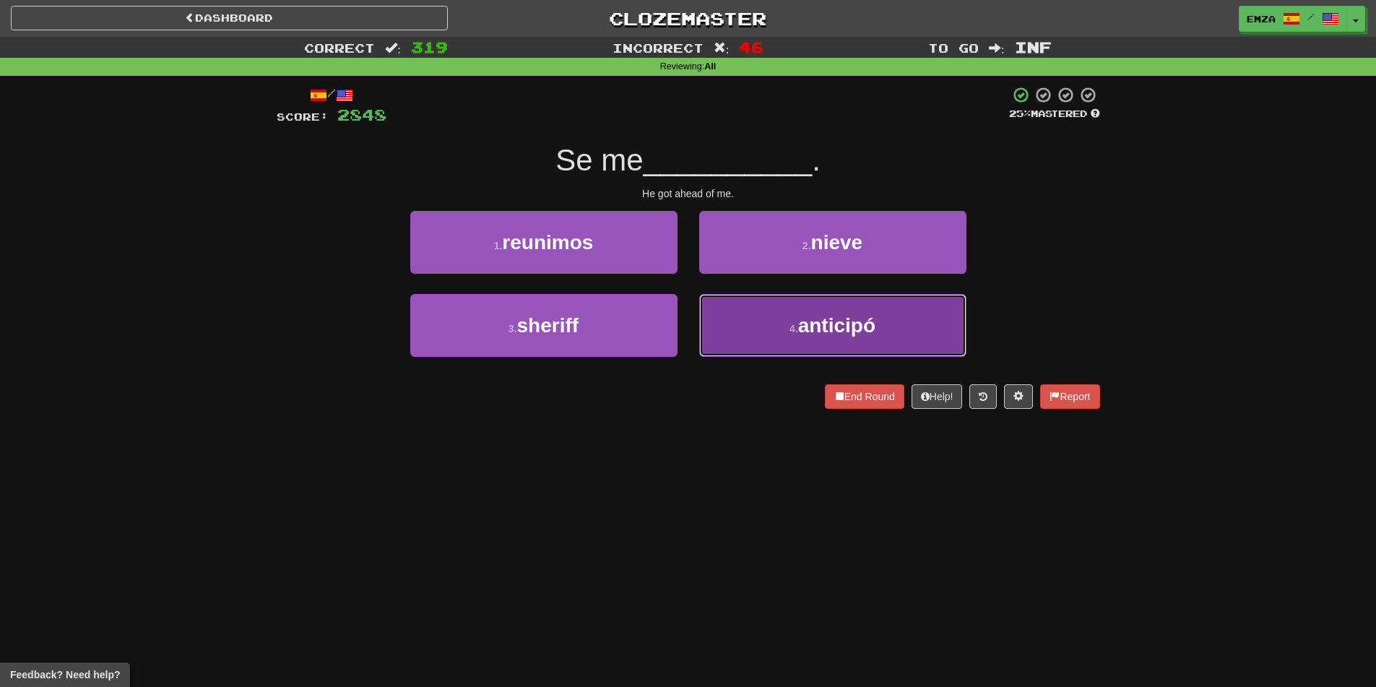
click at [774, 339] on button "4 . anticipó" at bounding box center [832, 325] width 267 height 63
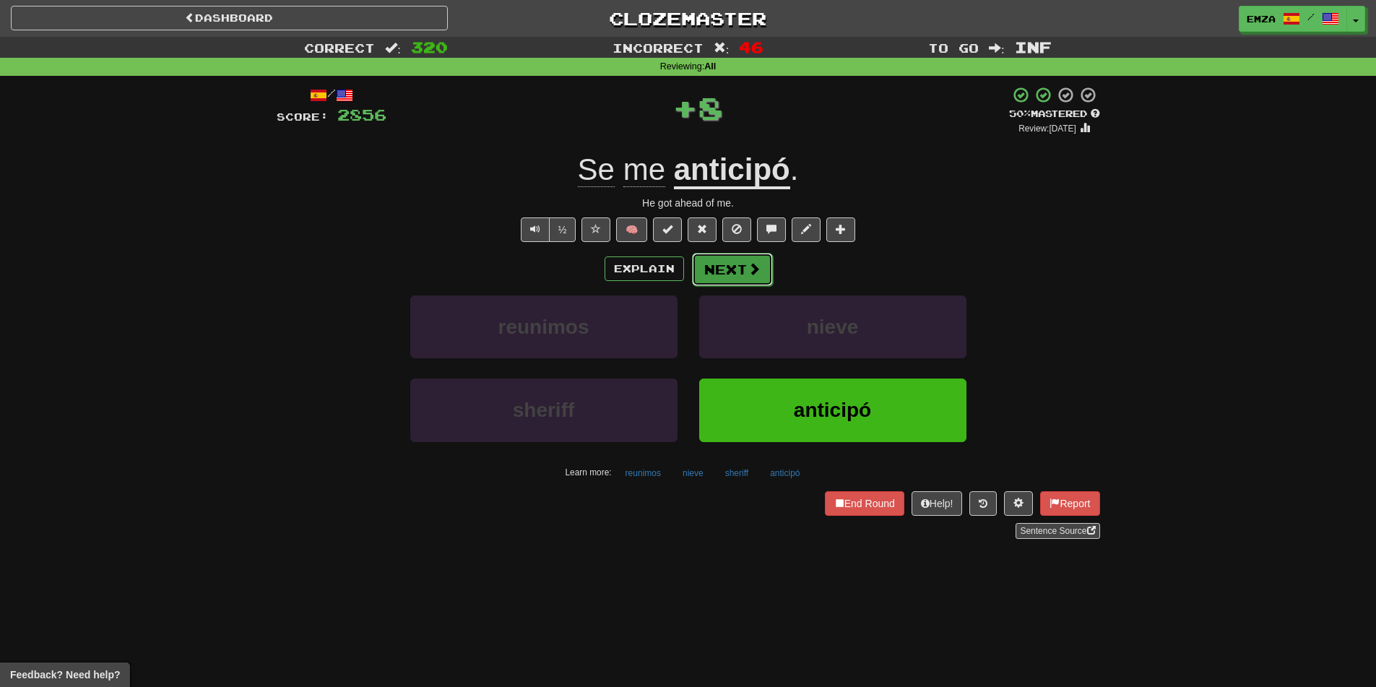
click at [755, 273] on span at bounding box center [753, 268] width 13 height 13
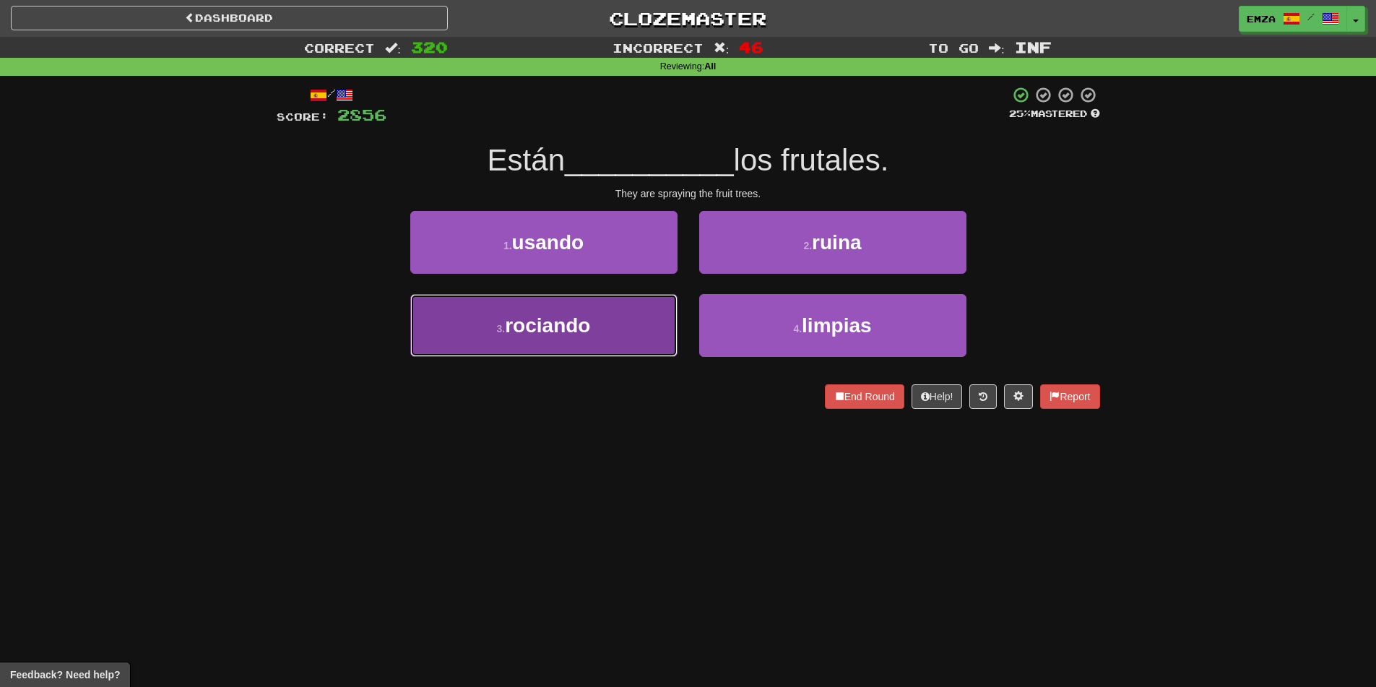
click at [599, 336] on button "3 . rociando" at bounding box center [543, 325] width 267 height 63
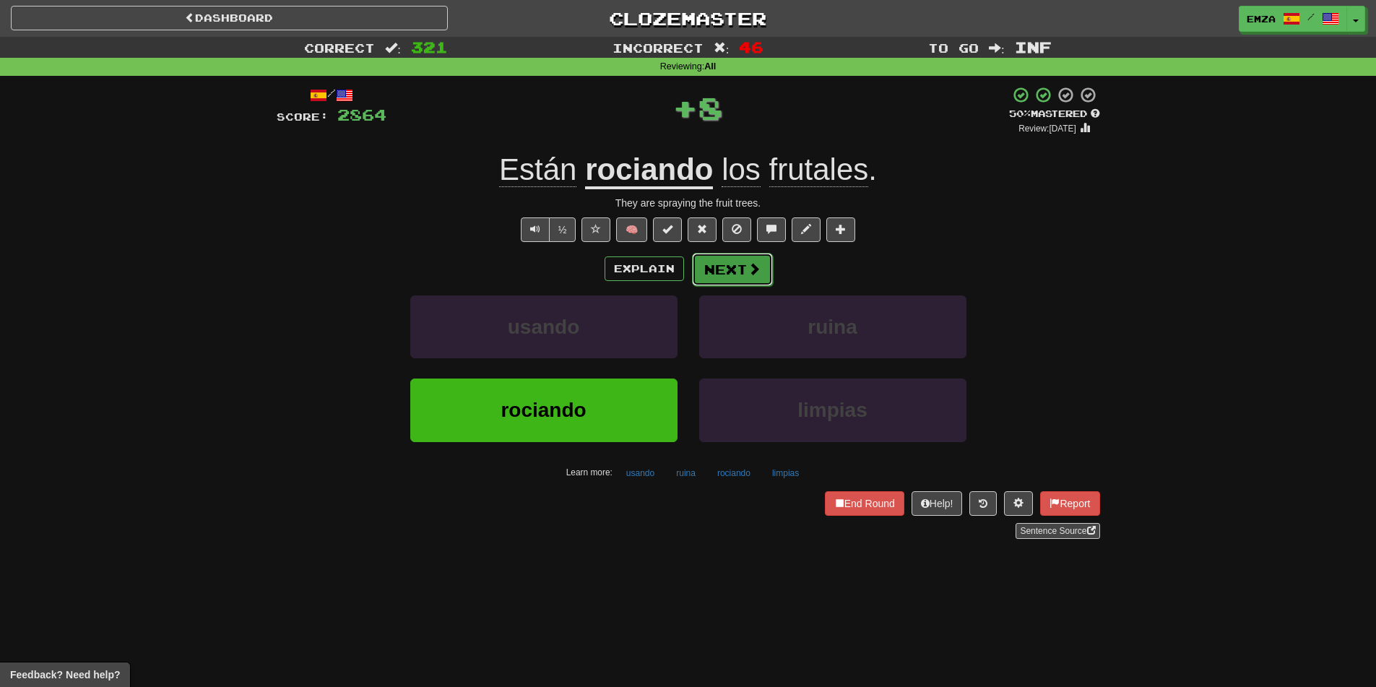
click at [745, 277] on button "Next" at bounding box center [732, 269] width 81 height 33
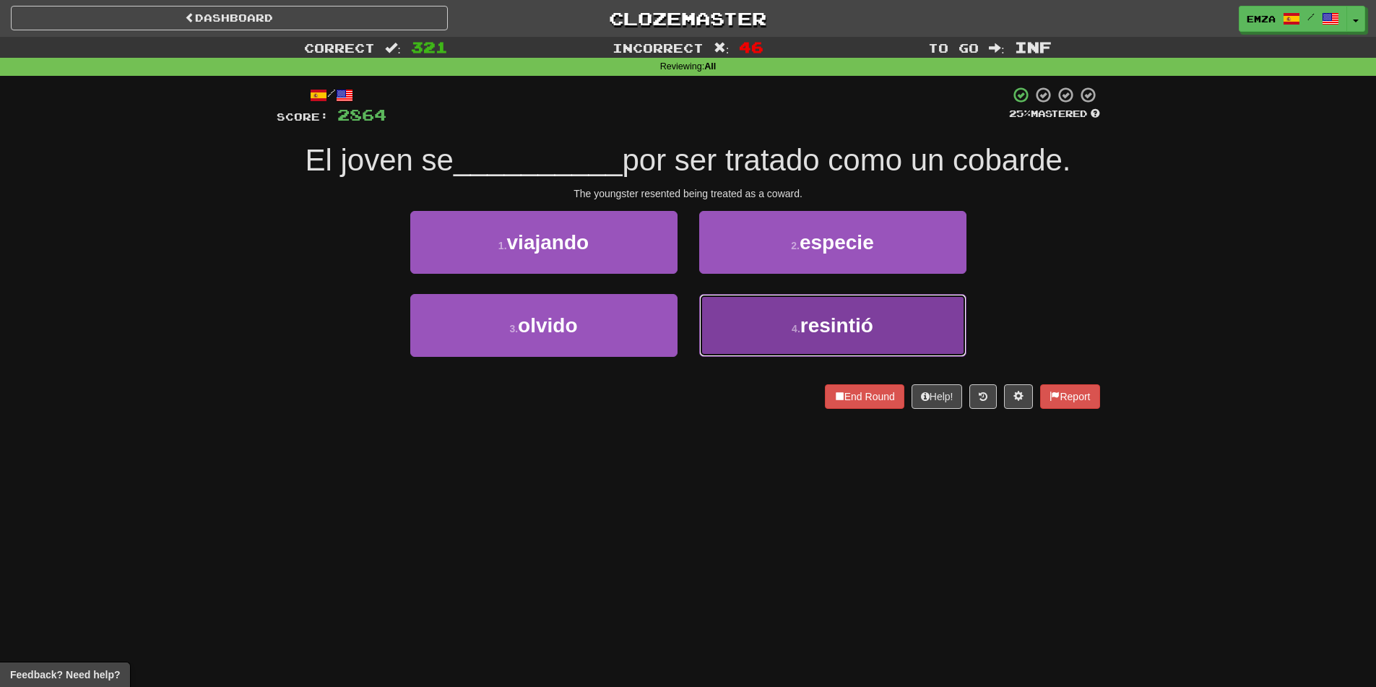
click at [771, 350] on button "4 . resintió" at bounding box center [832, 325] width 267 height 63
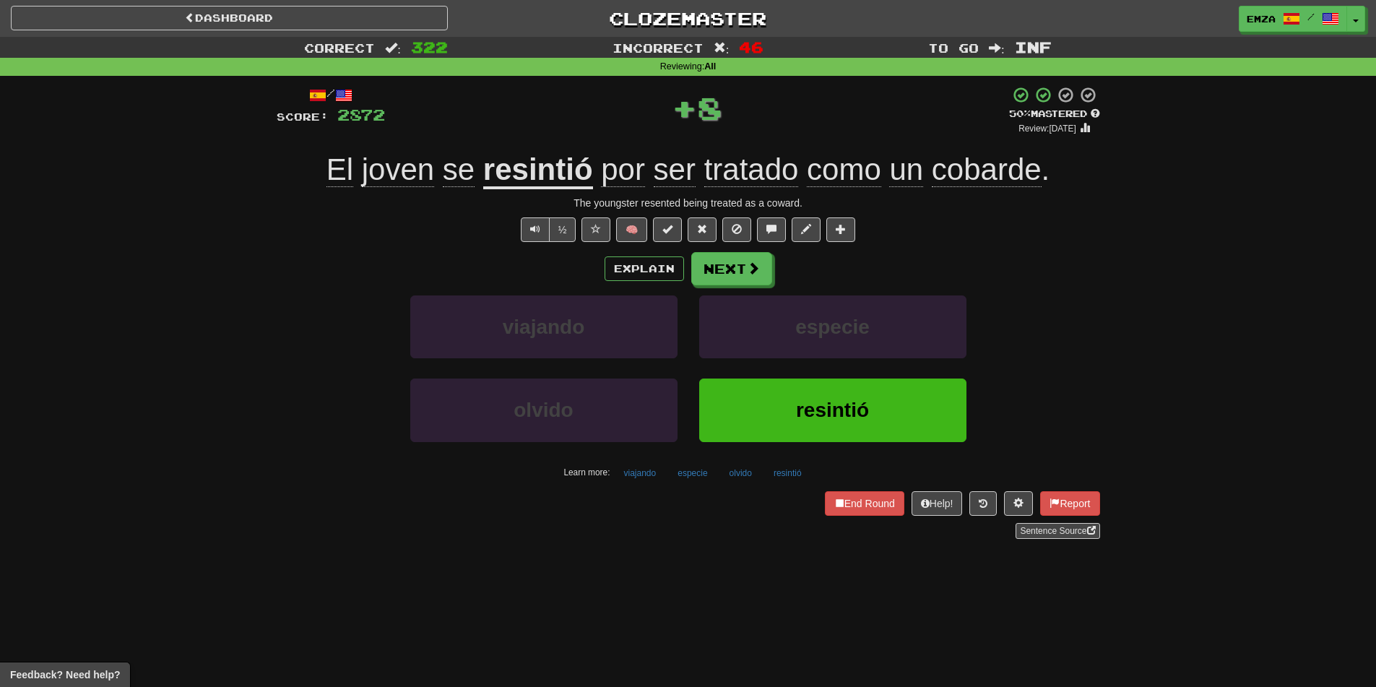
click at [724, 248] on div "/ Score: 2872 + 8 50 % Mastered Review: [DATE] El joven se resintió por ser tra…" at bounding box center [688, 312] width 823 height 453
click at [713, 287] on div "Explain Next viajando especie olvido resintió Learn more: viajando especie olvi…" at bounding box center [688, 368] width 823 height 232
click at [718, 271] on button "Next" at bounding box center [732, 269] width 81 height 33
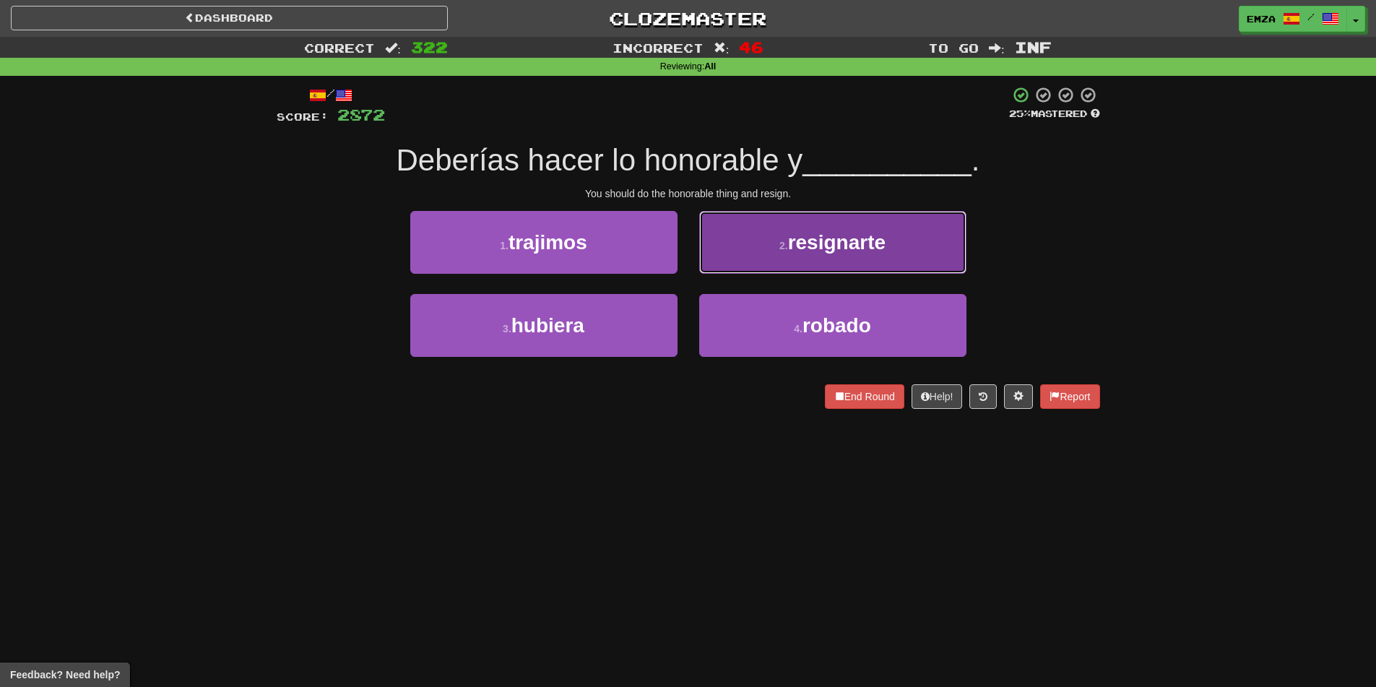
click at [824, 224] on button "2 . resignarte" at bounding box center [832, 242] width 267 height 63
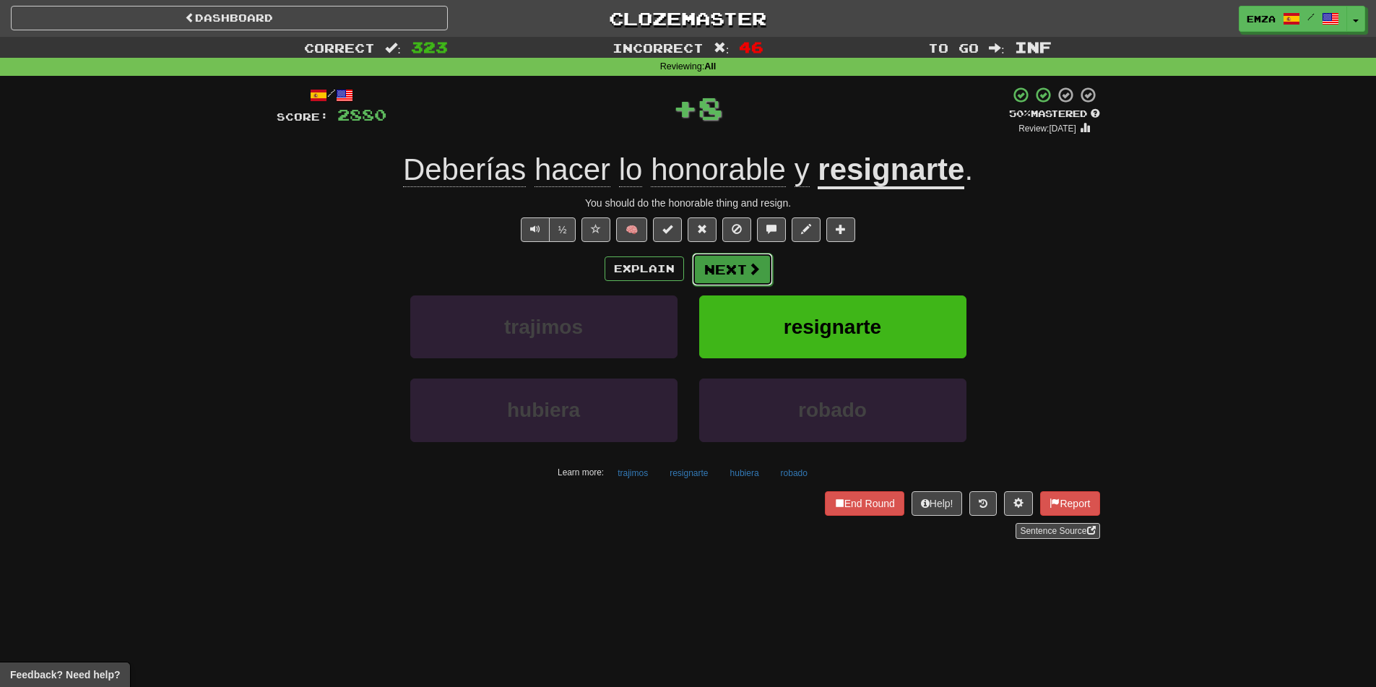
drag, startPoint x: 759, startPoint y: 283, endPoint x: 745, endPoint y: 281, distance: 14.6
click at [745, 281] on button "Next" at bounding box center [732, 269] width 81 height 33
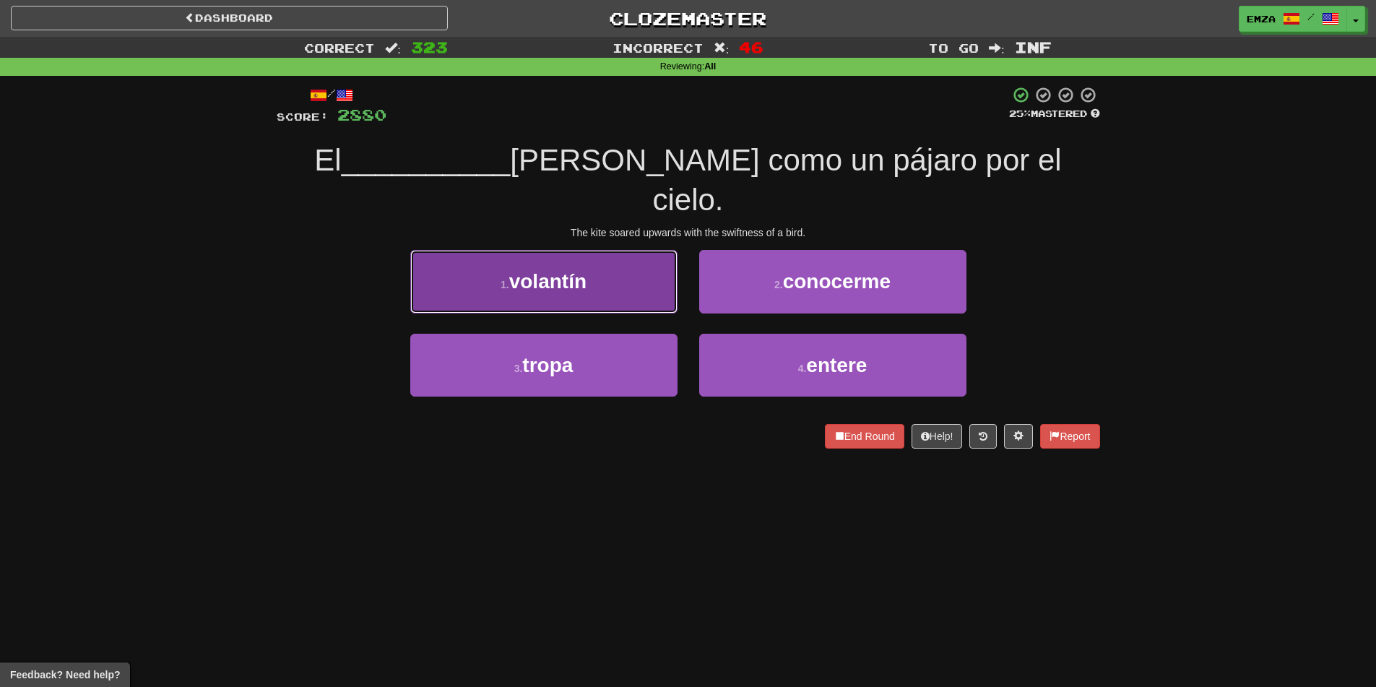
click at [574, 261] on button "1 . [GEOGRAPHIC_DATA]" at bounding box center [543, 281] width 267 height 63
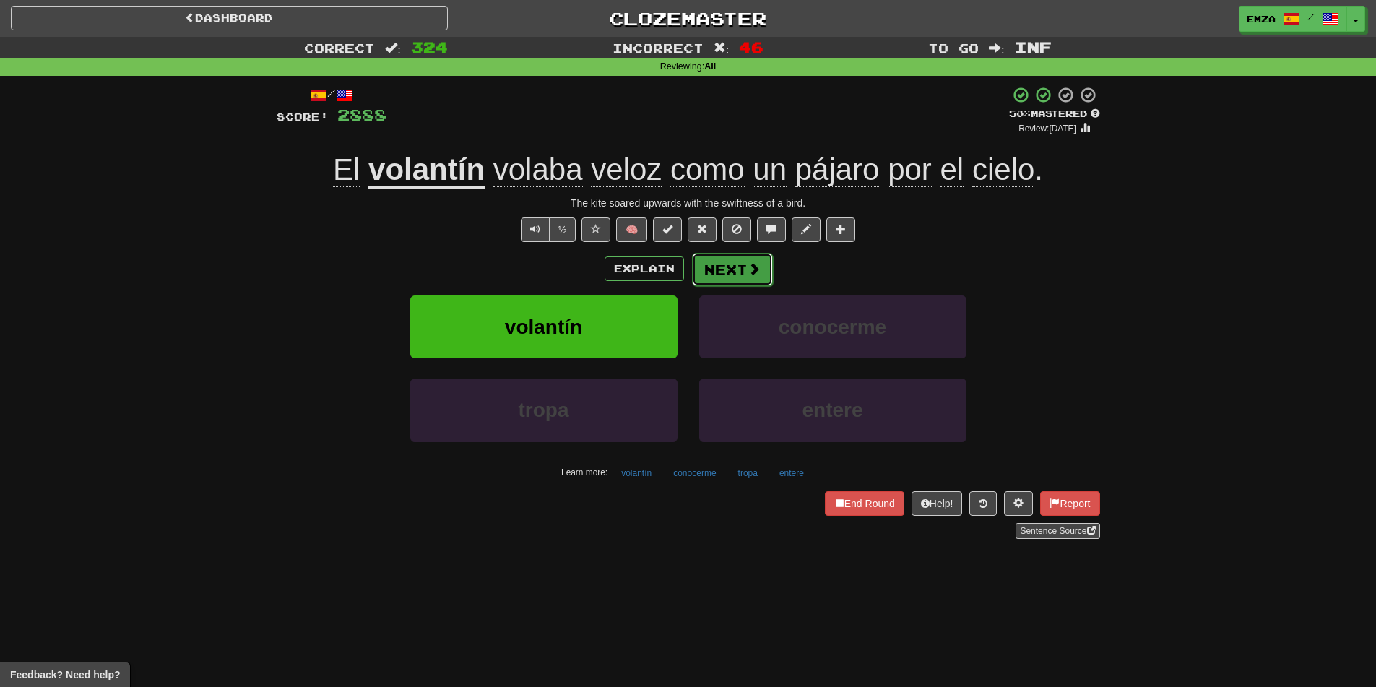
click at [727, 270] on button "Next" at bounding box center [732, 269] width 81 height 33
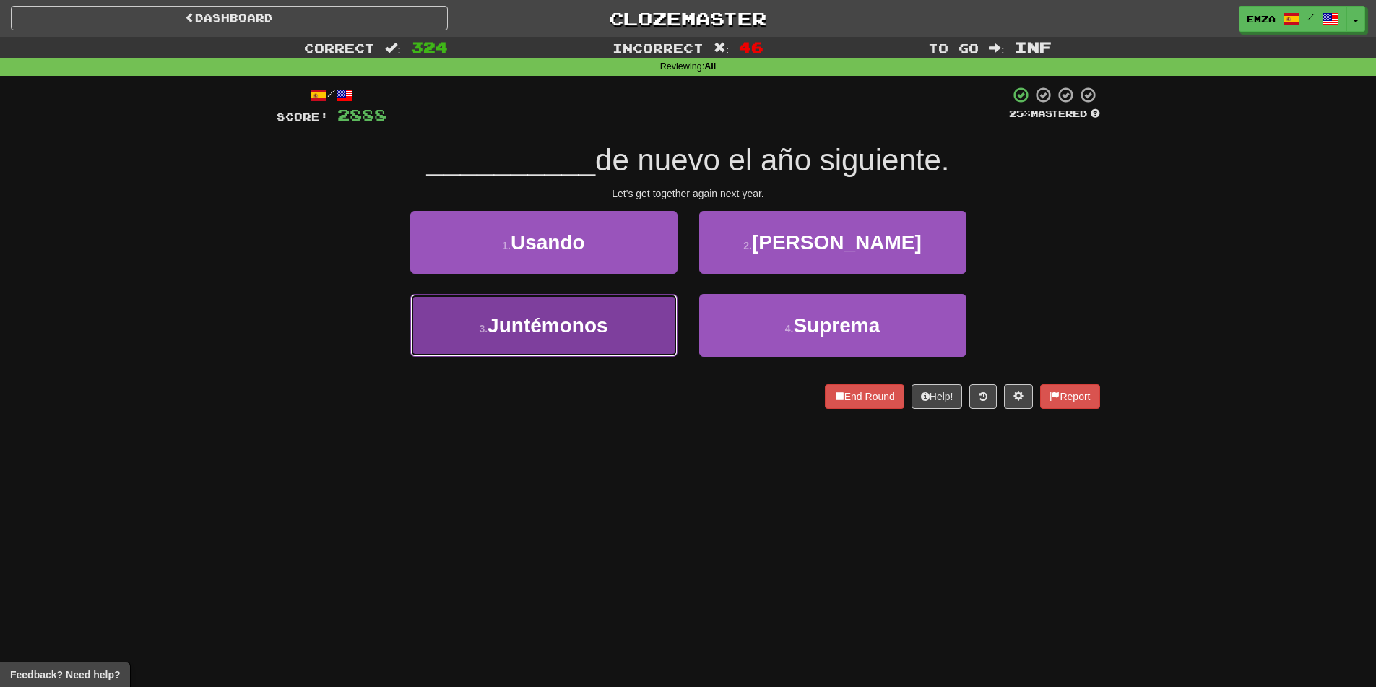
click at [604, 343] on button "3 . [GEOGRAPHIC_DATA]" at bounding box center [543, 325] width 267 height 63
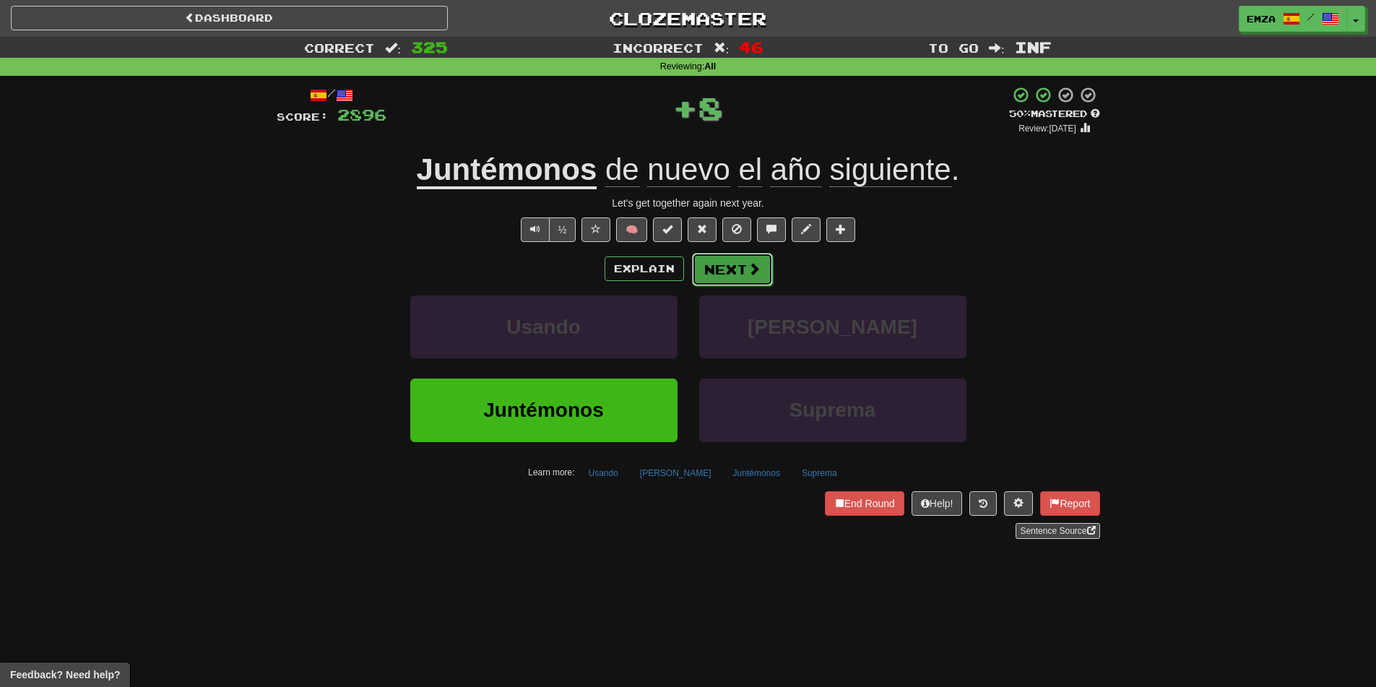
click at [734, 273] on button "Next" at bounding box center [732, 269] width 81 height 33
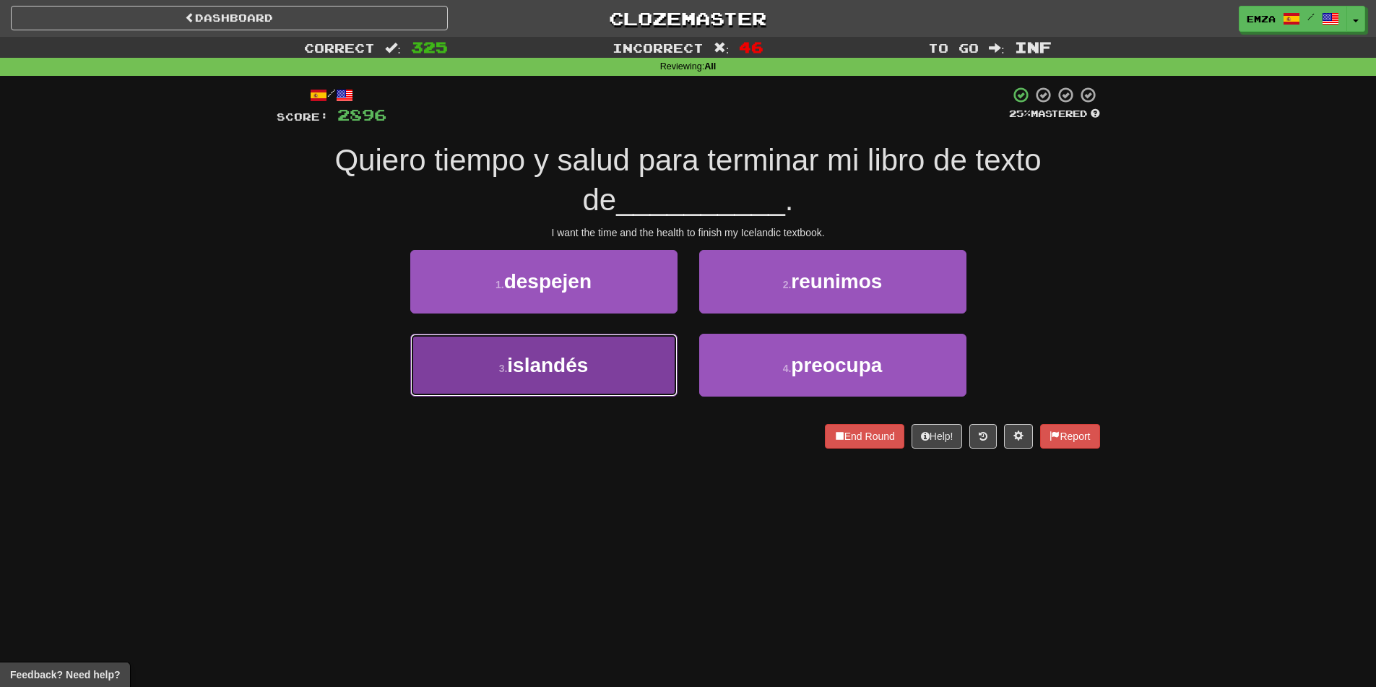
click at [618, 380] on button "3 . islandés" at bounding box center [543, 365] width 267 height 63
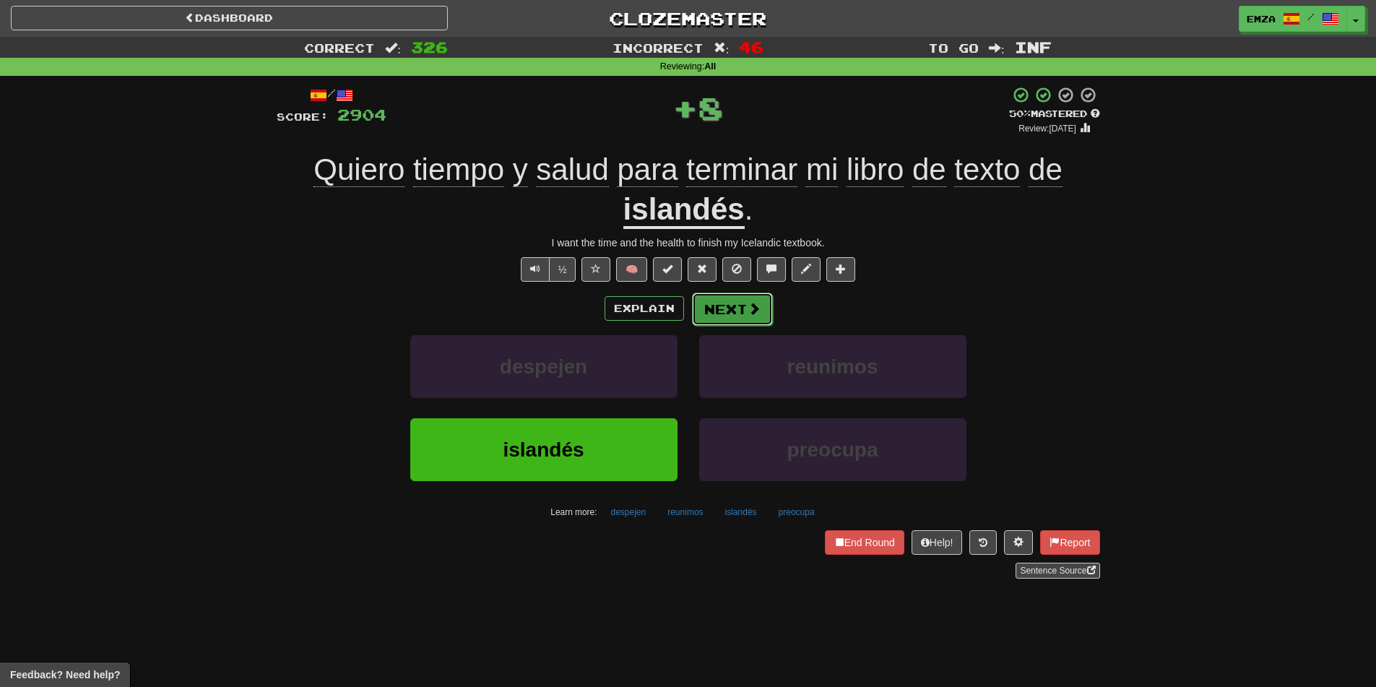
click at [755, 308] on span at bounding box center [753, 308] width 13 height 13
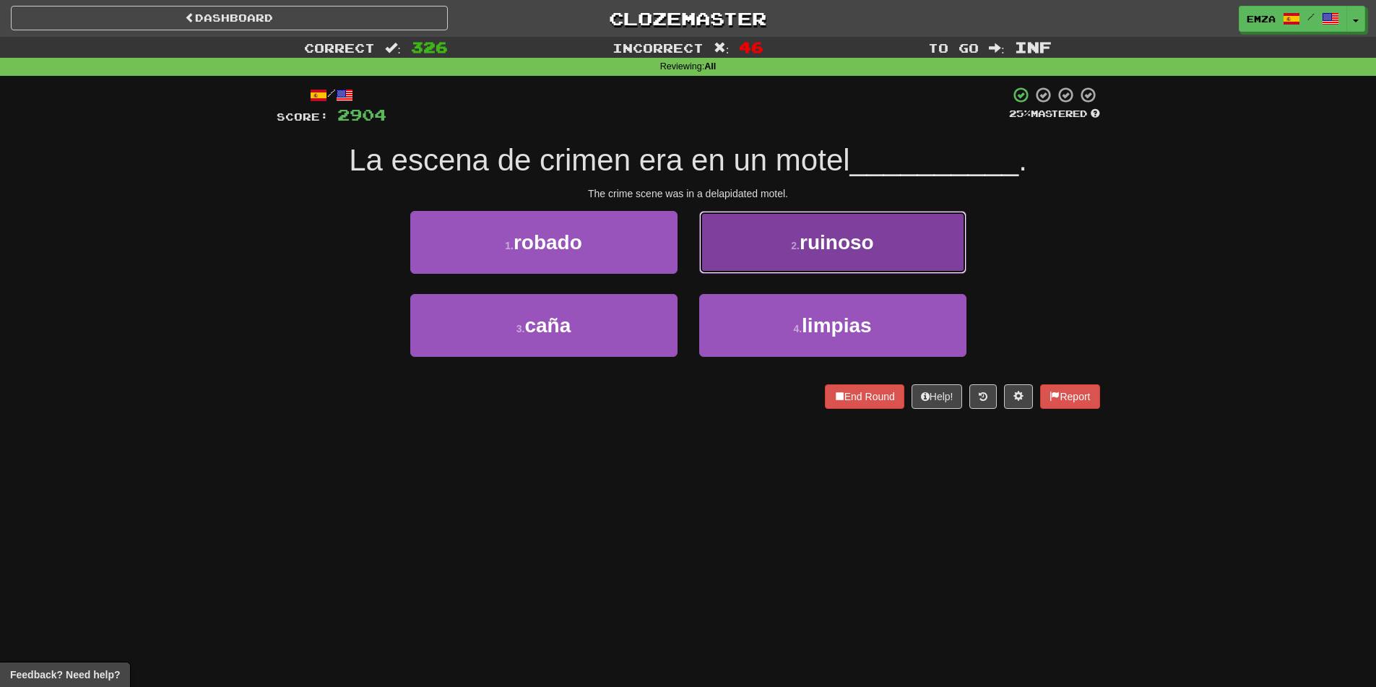
click at [754, 233] on button "2 . ruinoso" at bounding box center [832, 242] width 267 height 63
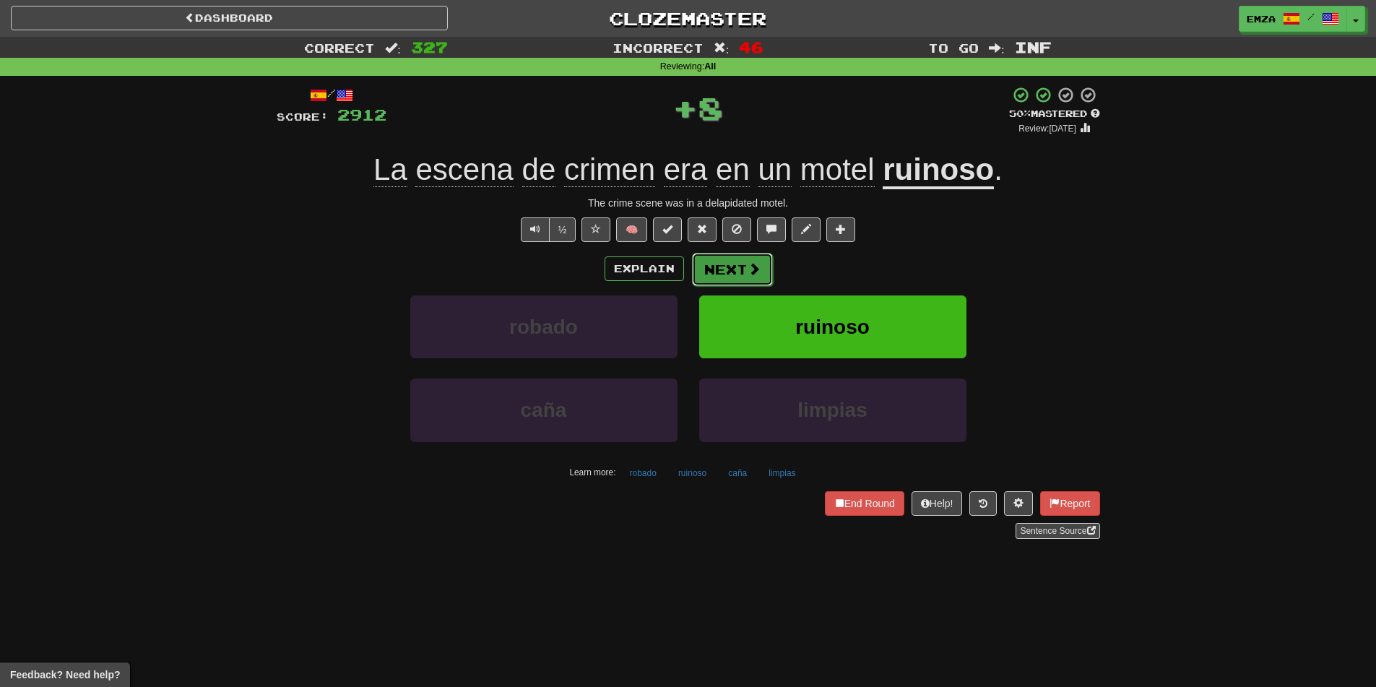
click at [721, 277] on button "Next" at bounding box center [732, 269] width 81 height 33
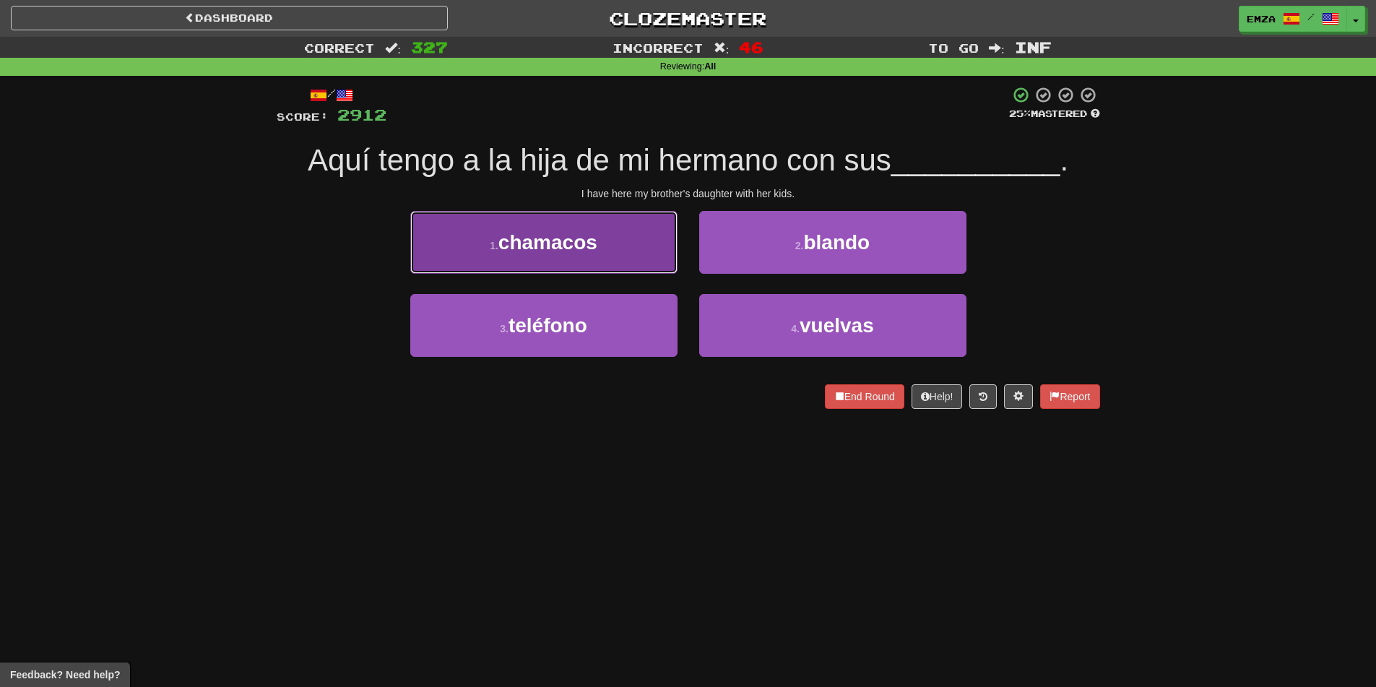
click at [660, 235] on button "1 . chamacos" at bounding box center [543, 242] width 267 height 63
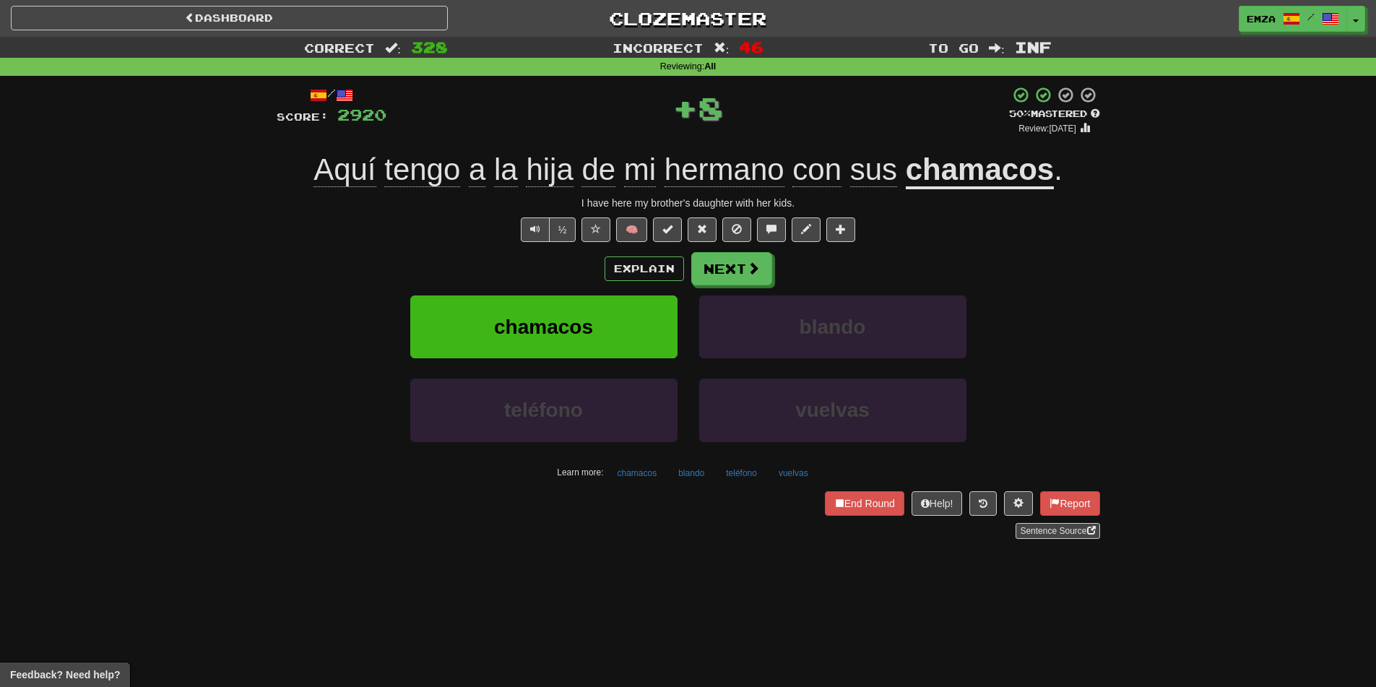
click at [1004, 165] on u "chamacos" at bounding box center [980, 170] width 148 height 37
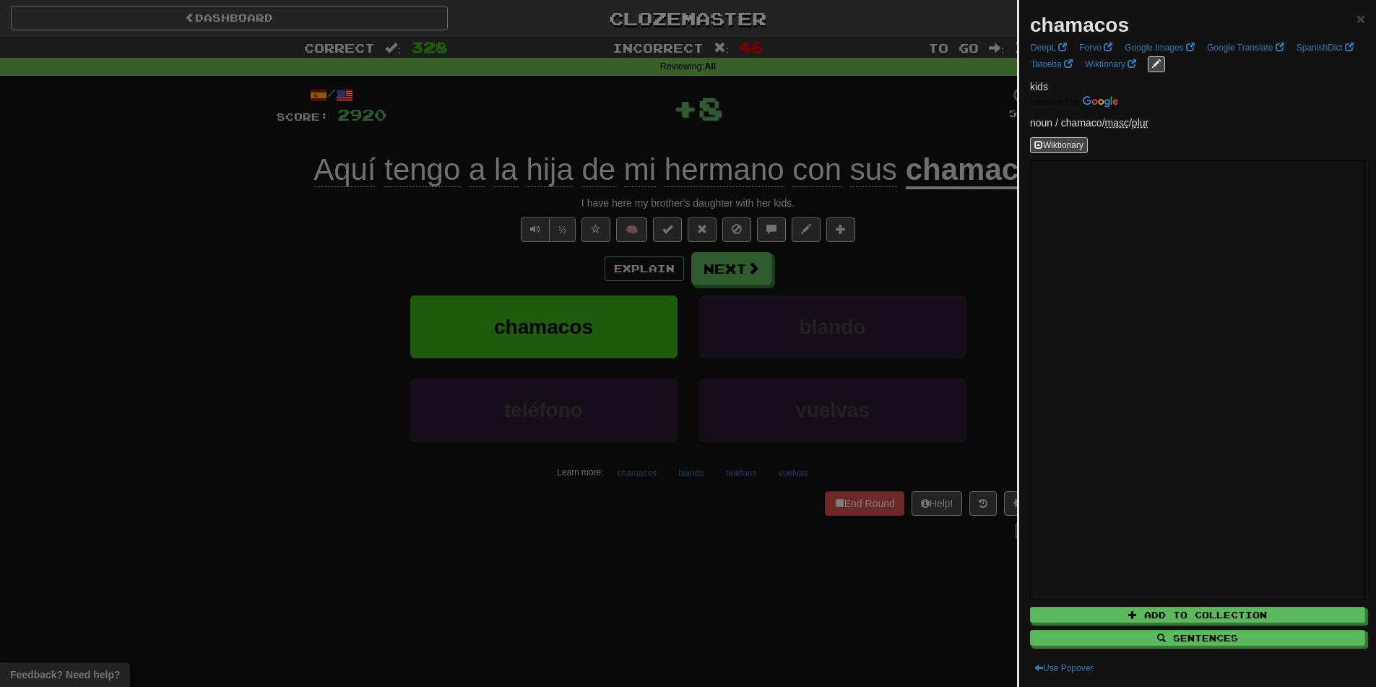
click at [394, 323] on div at bounding box center [688, 343] width 1376 height 687
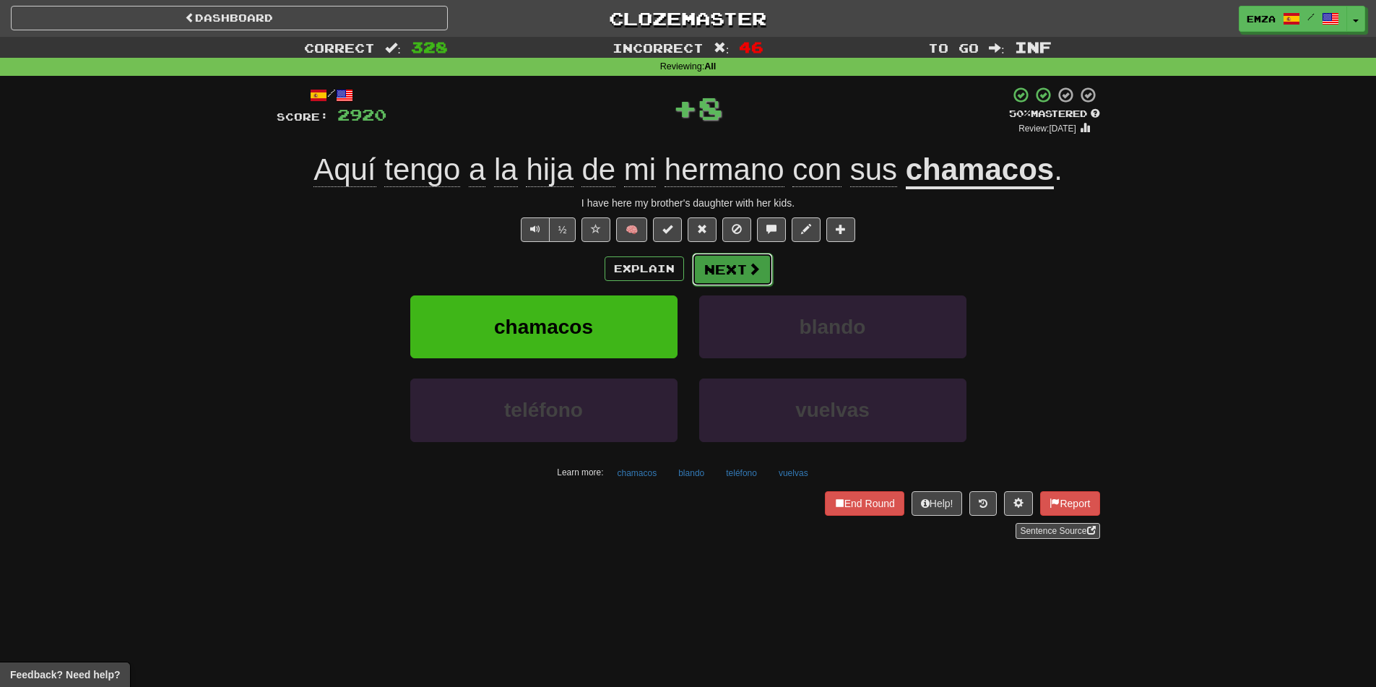
click at [740, 269] on button "Next" at bounding box center [732, 269] width 81 height 33
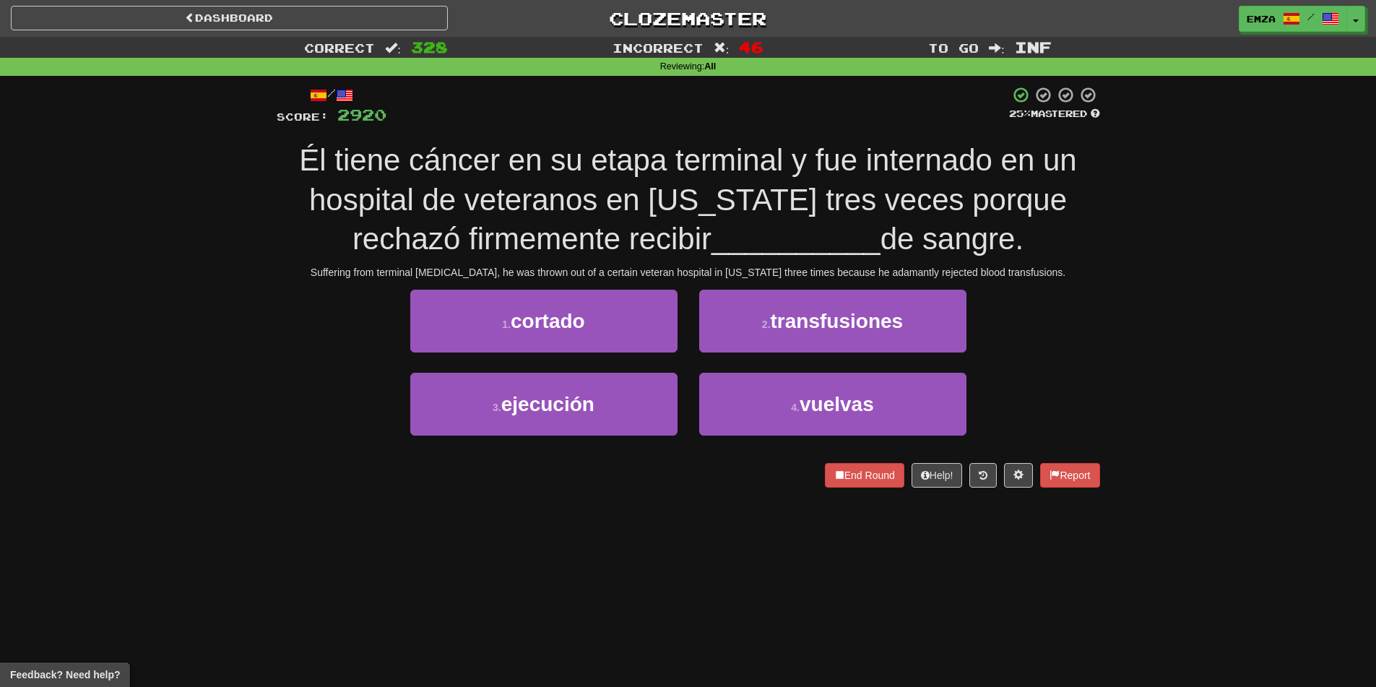
click at [295, 361] on div "1 . cortado 2 . transfusiones" at bounding box center [688, 331] width 867 height 83
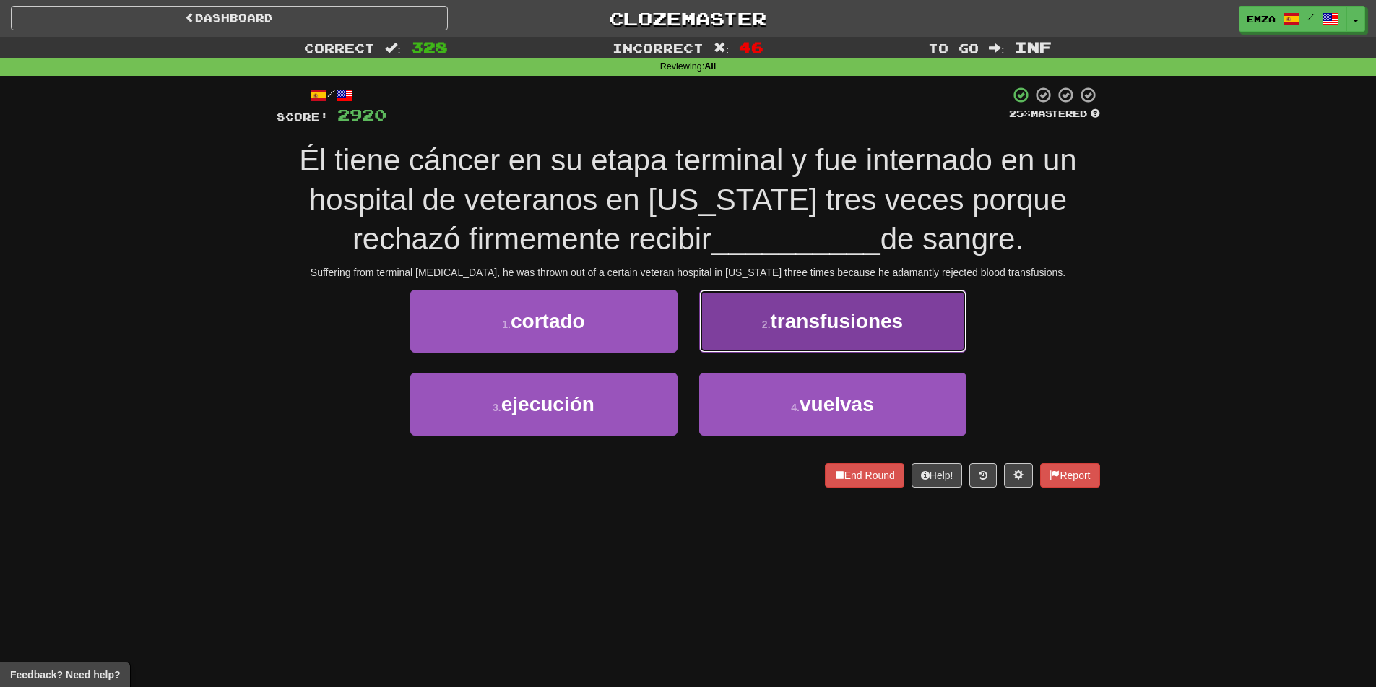
click at [752, 333] on button "2 . transfusiones" at bounding box center [832, 321] width 267 height 63
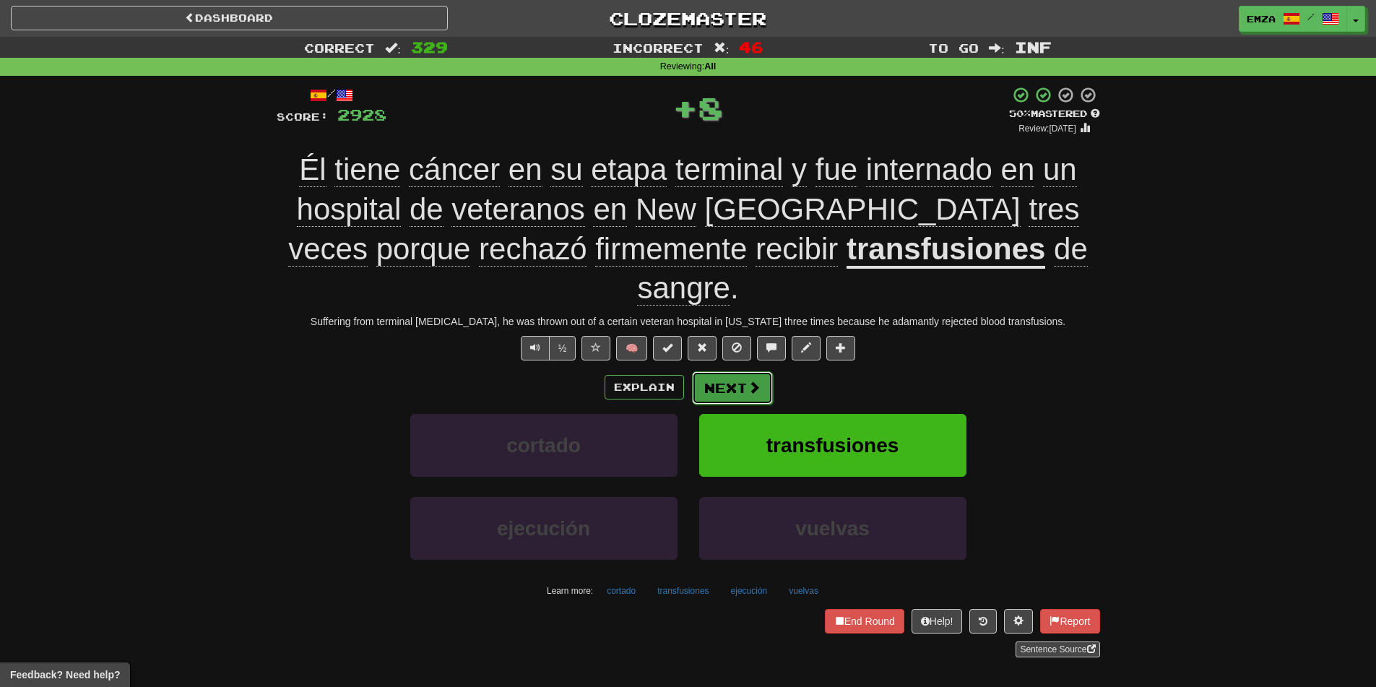
click at [742, 371] on button "Next" at bounding box center [732, 387] width 81 height 33
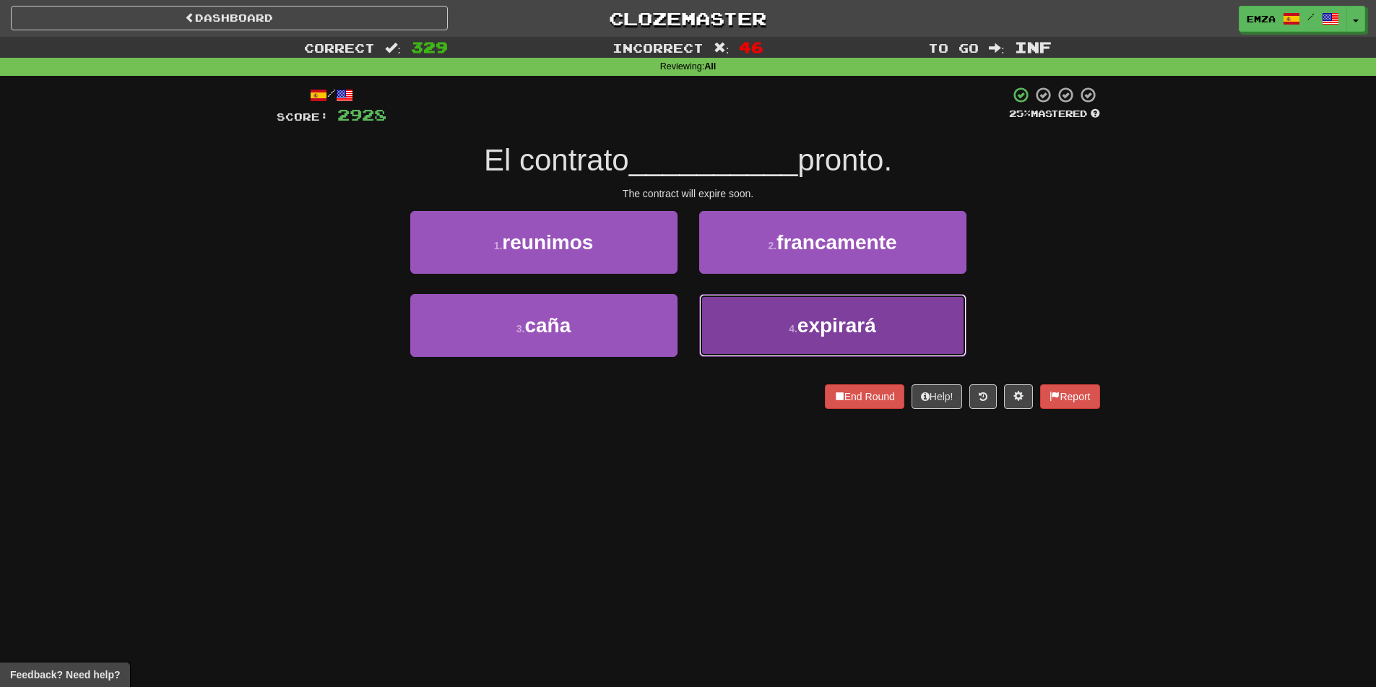
click at [773, 341] on button "4 . expirará" at bounding box center [832, 325] width 267 height 63
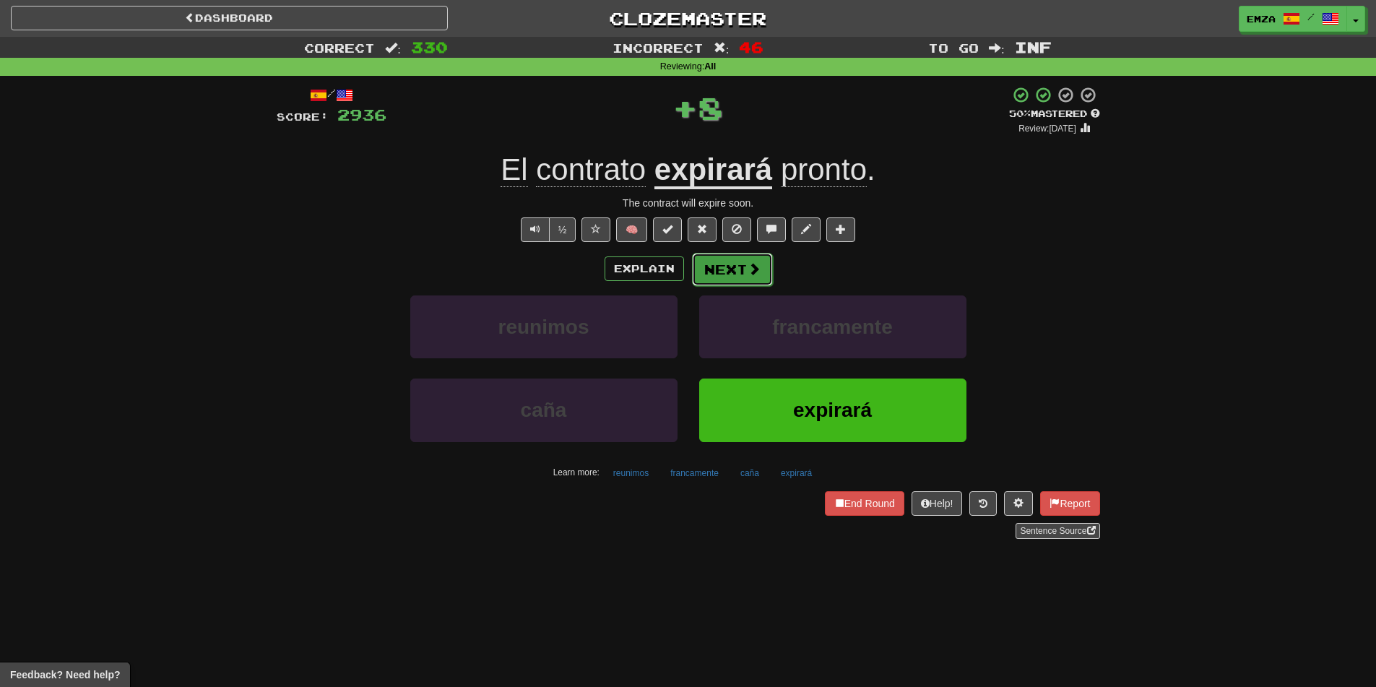
click at [734, 272] on button "Next" at bounding box center [732, 269] width 81 height 33
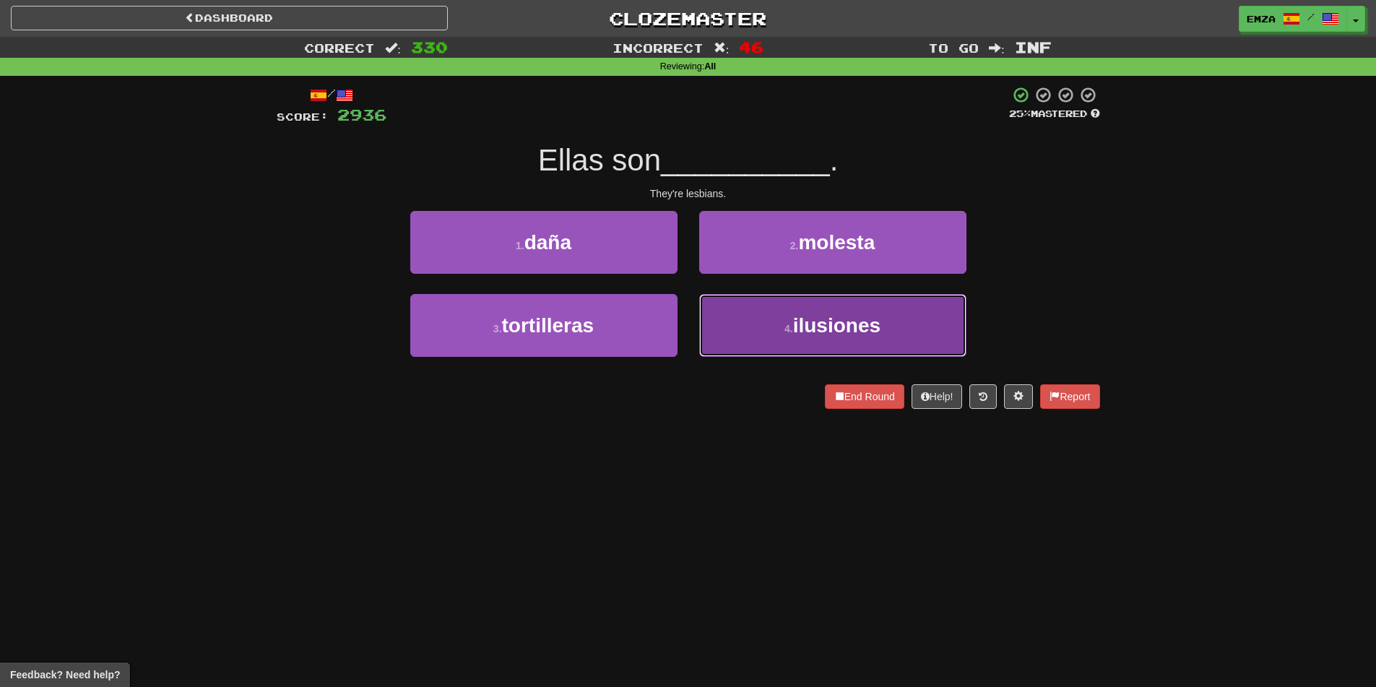
click at [751, 331] on button "4 . ilusiones" at bounding box center [832, 325] width 267 height 63
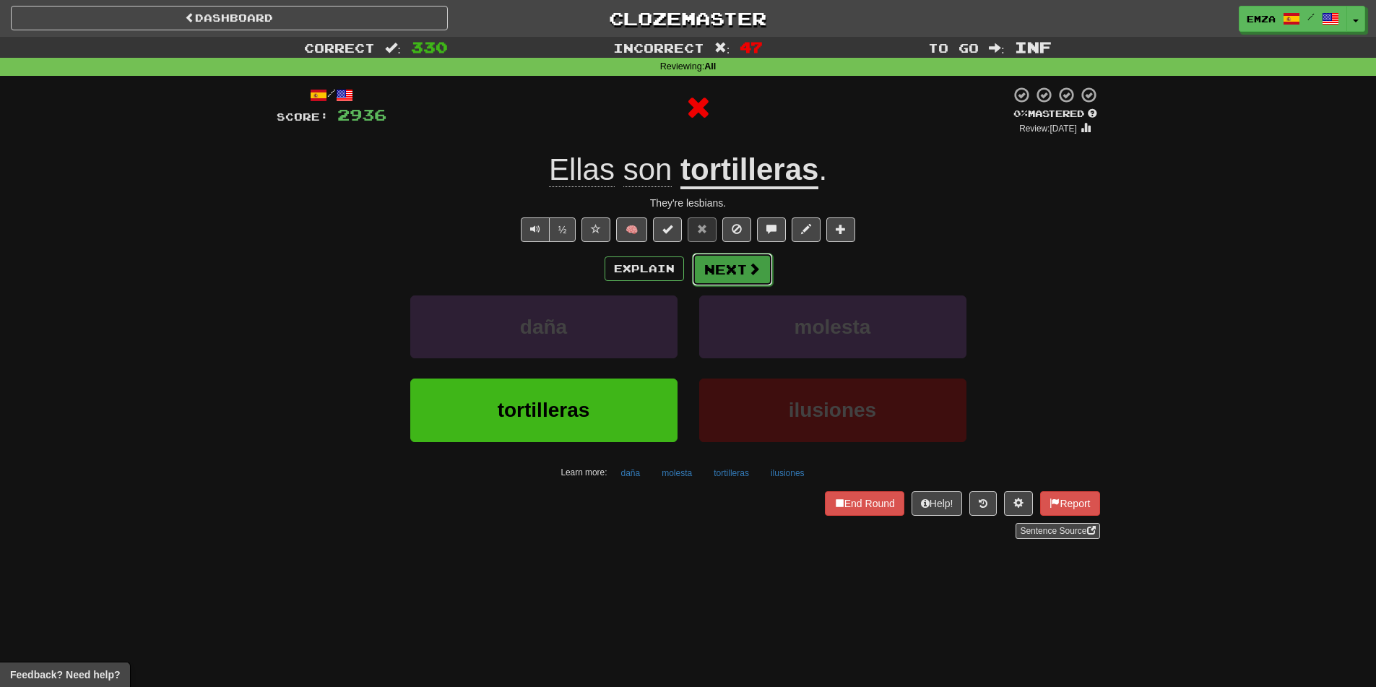
click at [740, 264] on button "Next" at bounding box center [732, 269] width 81 height 33
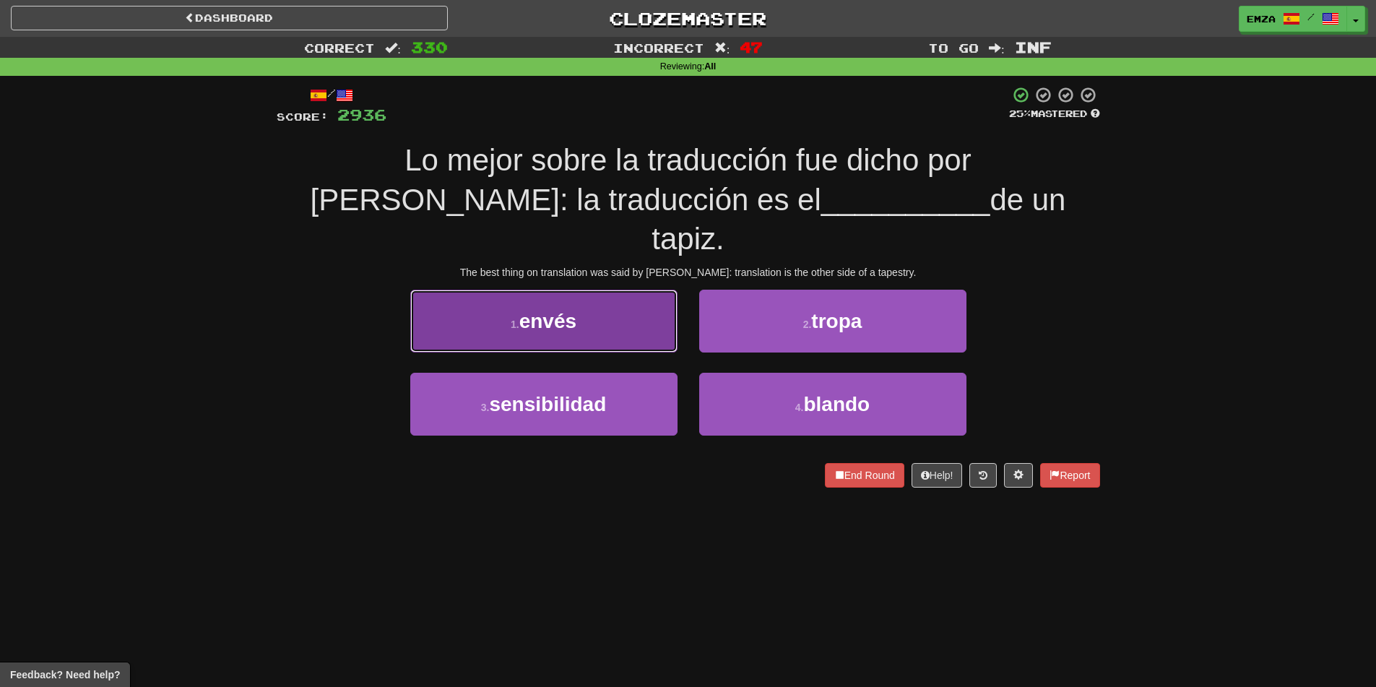
click at [617, 308] on button "1 . envés" at bounding box center [543, 321] width 267 height 63
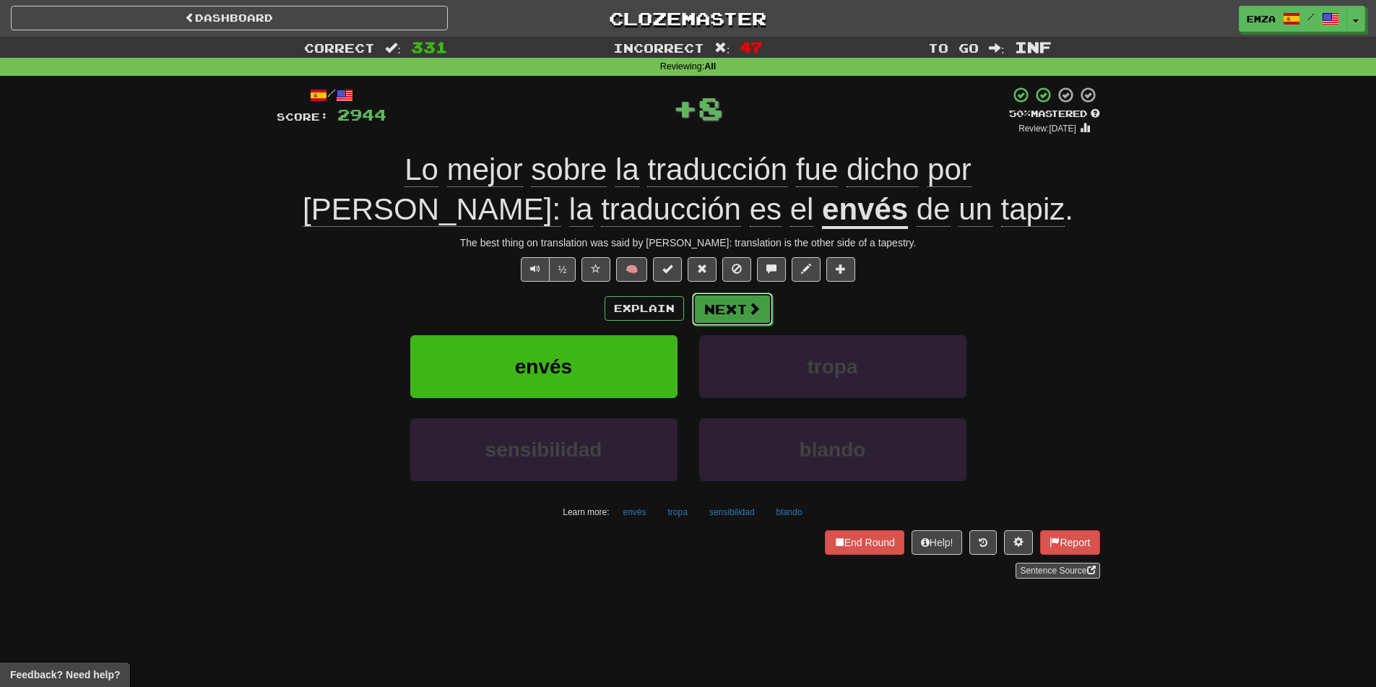
click at [726, 311] on button "Next" at bounding box center [732, 308] width 81 height 33
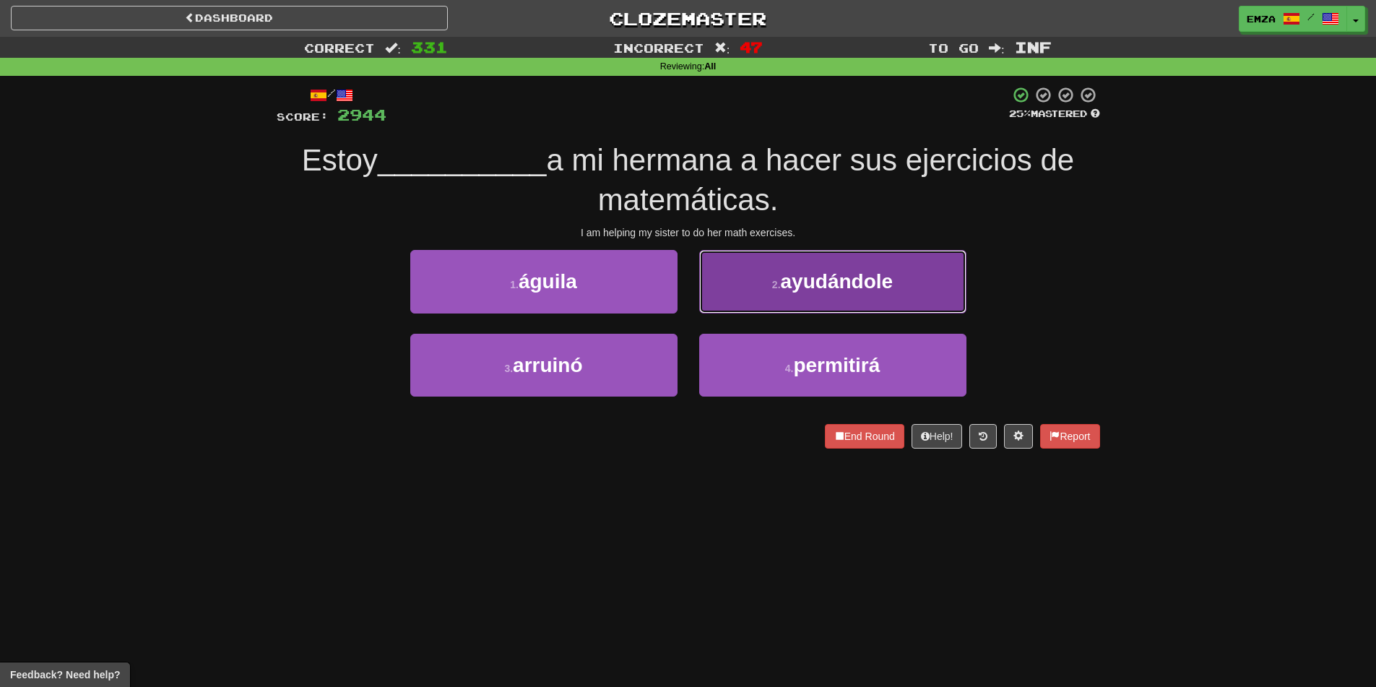
click at [767, 285] on button "2 . [GEOGRAPHIC_DATA]" at bounding box center [832, 281] width 267 height 63
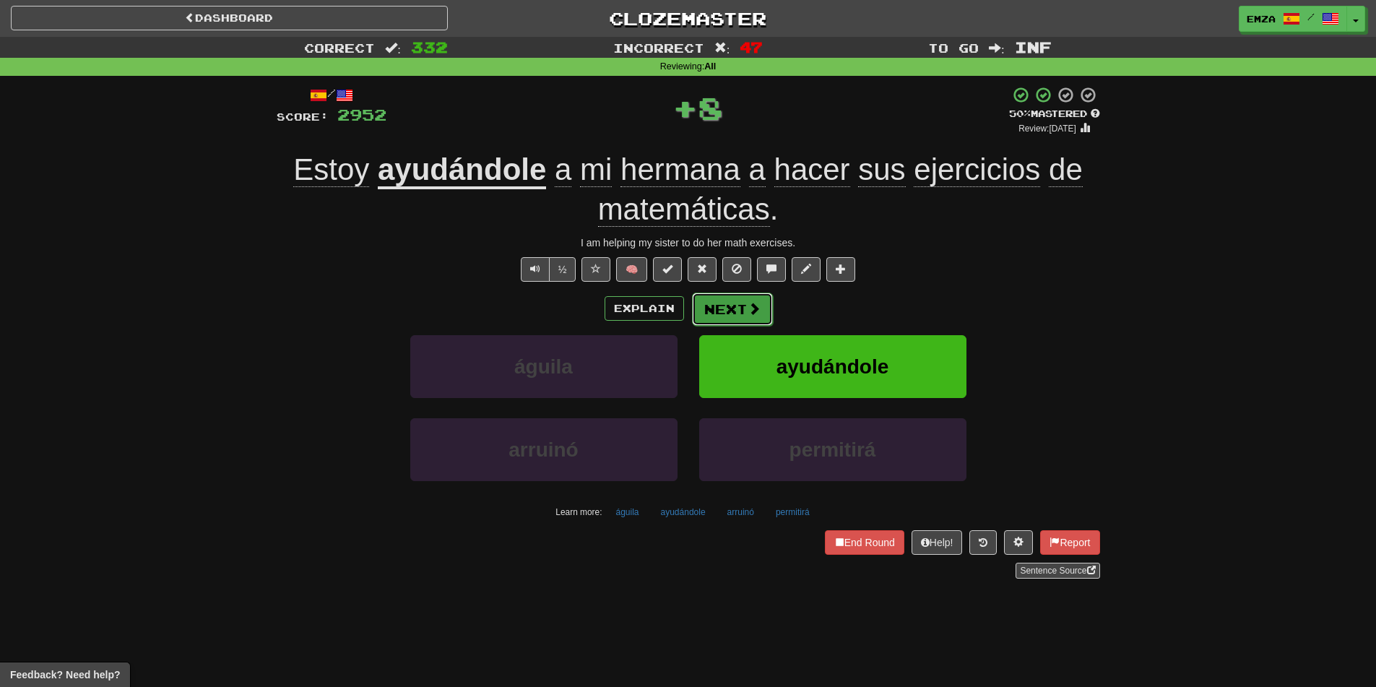
click at [726, 308] on button "Next" at bounding box center [732, 308] width 81 height 33
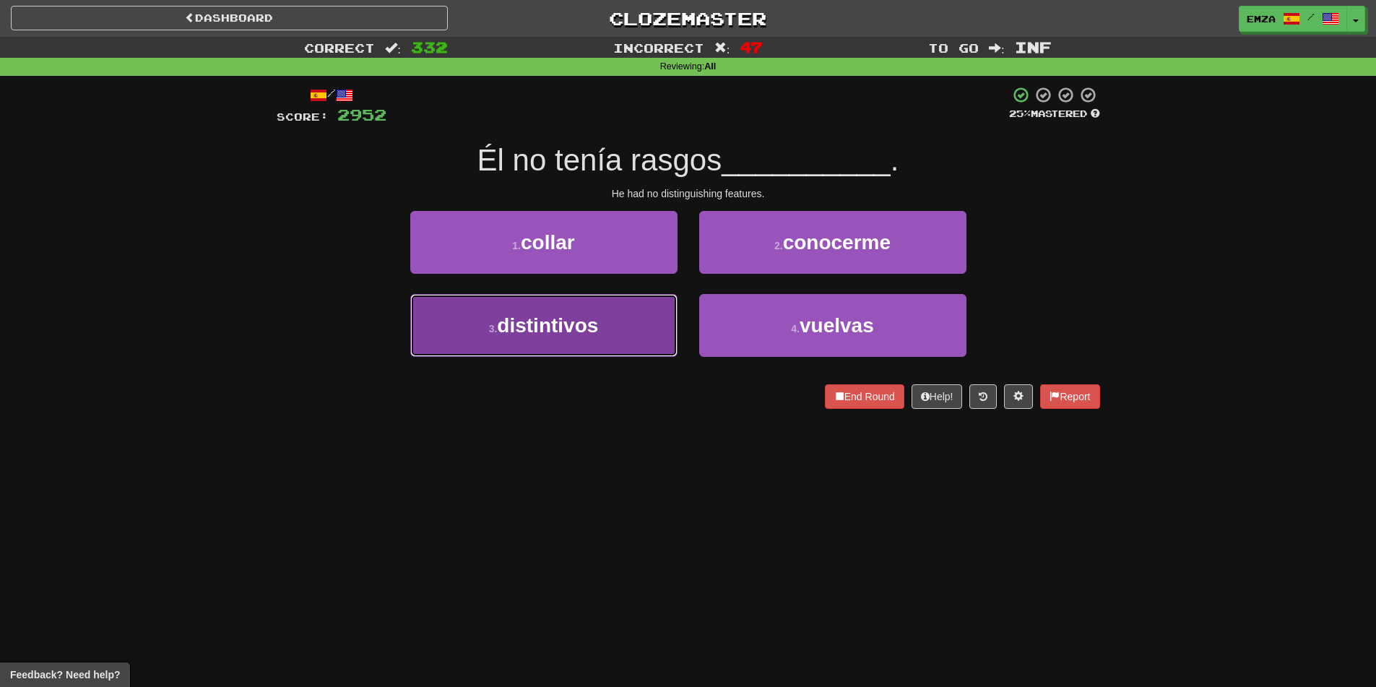
click at [596, 336] on span "distintivos" at bounding box center [547, 325] width 101 height 22
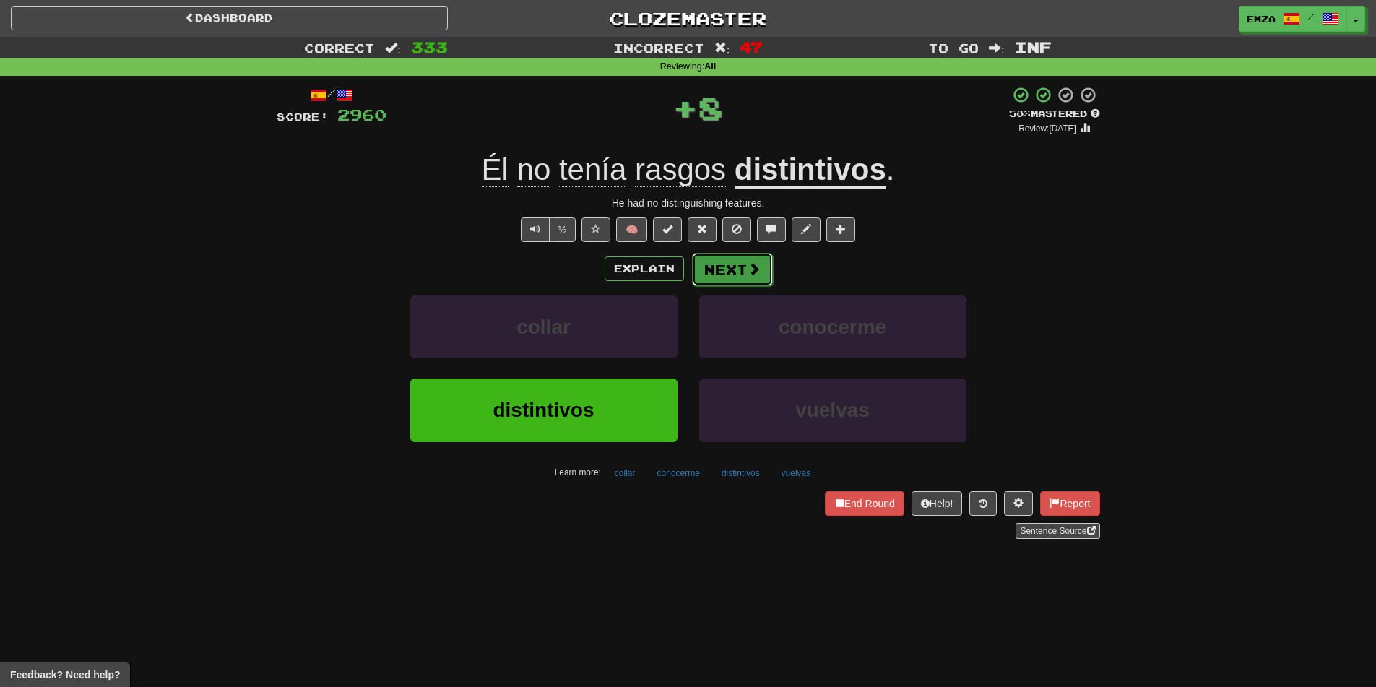
click at [717, 256] on button "Next" at bounding box center [732, 269] width 81 height 33
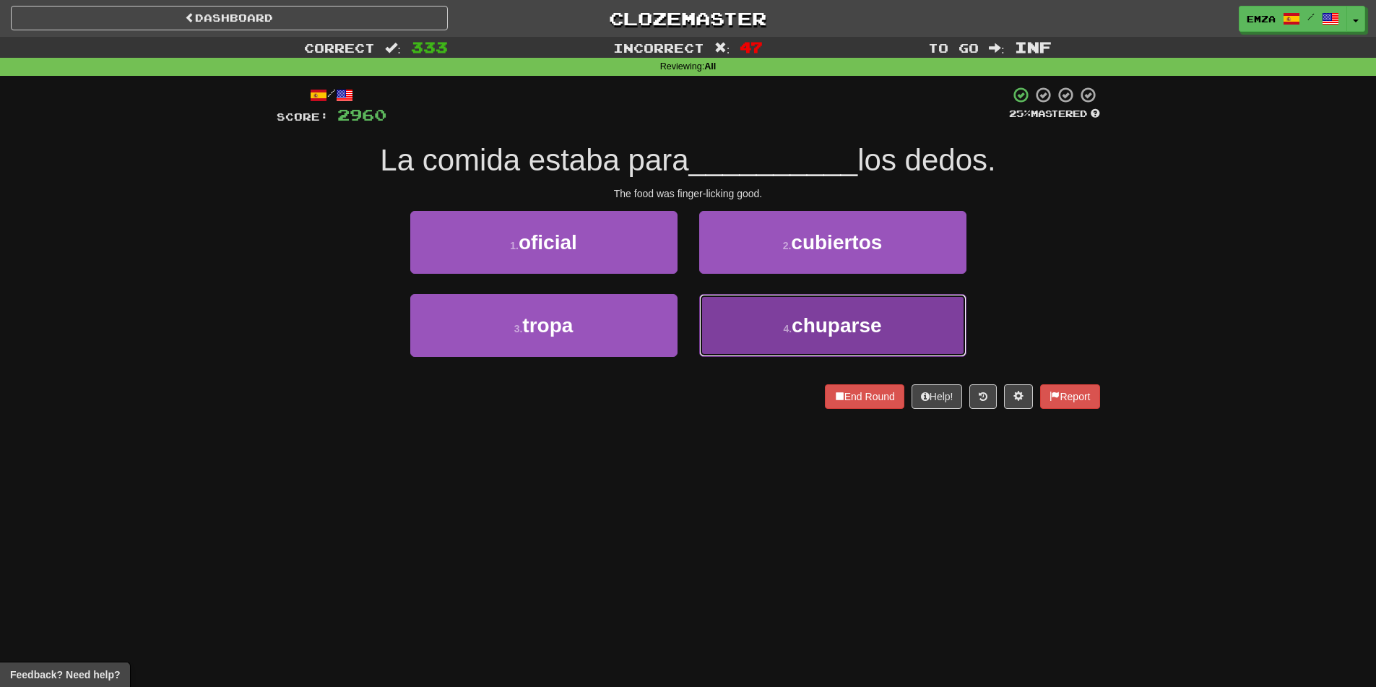
click at [749, 323] on button "4 . [GEOGRAPHIC_DATA]" at bounding box center [832, 325] width 267 height 63
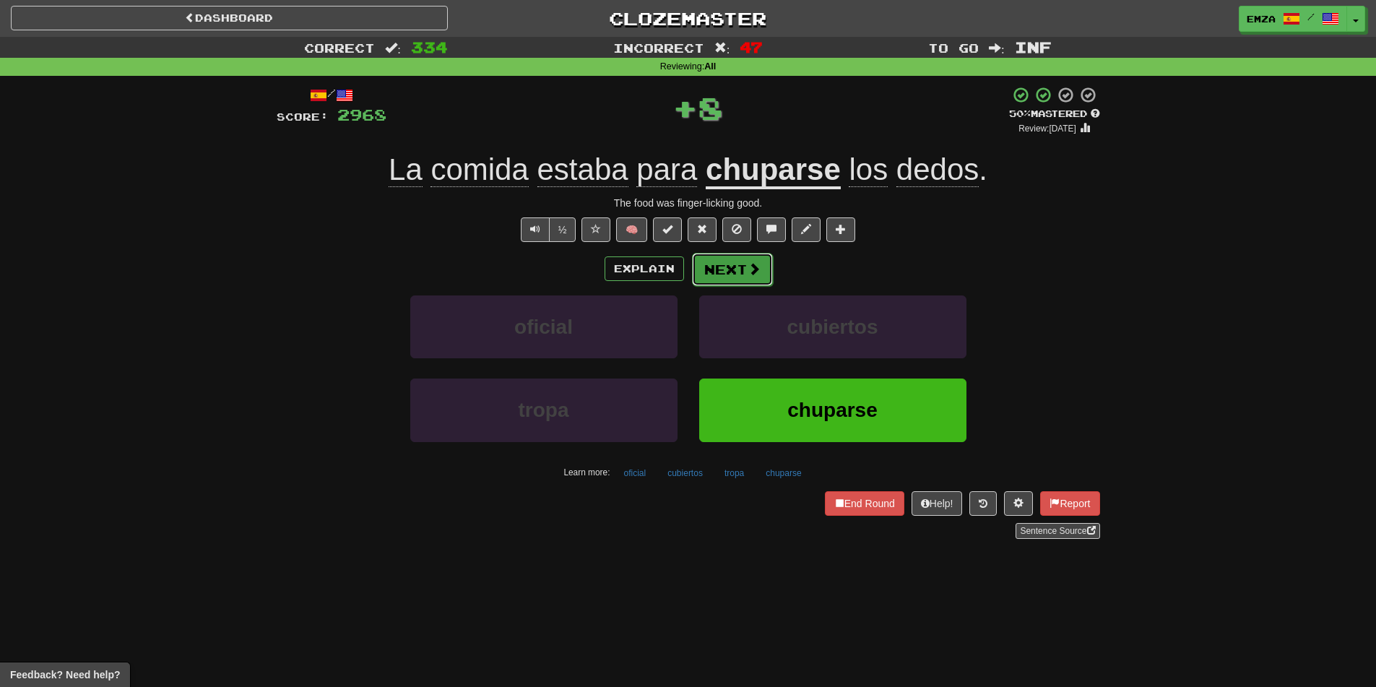
click at [726, 279] on button "Next" at bounding box center [732, 269] width 81 height 33
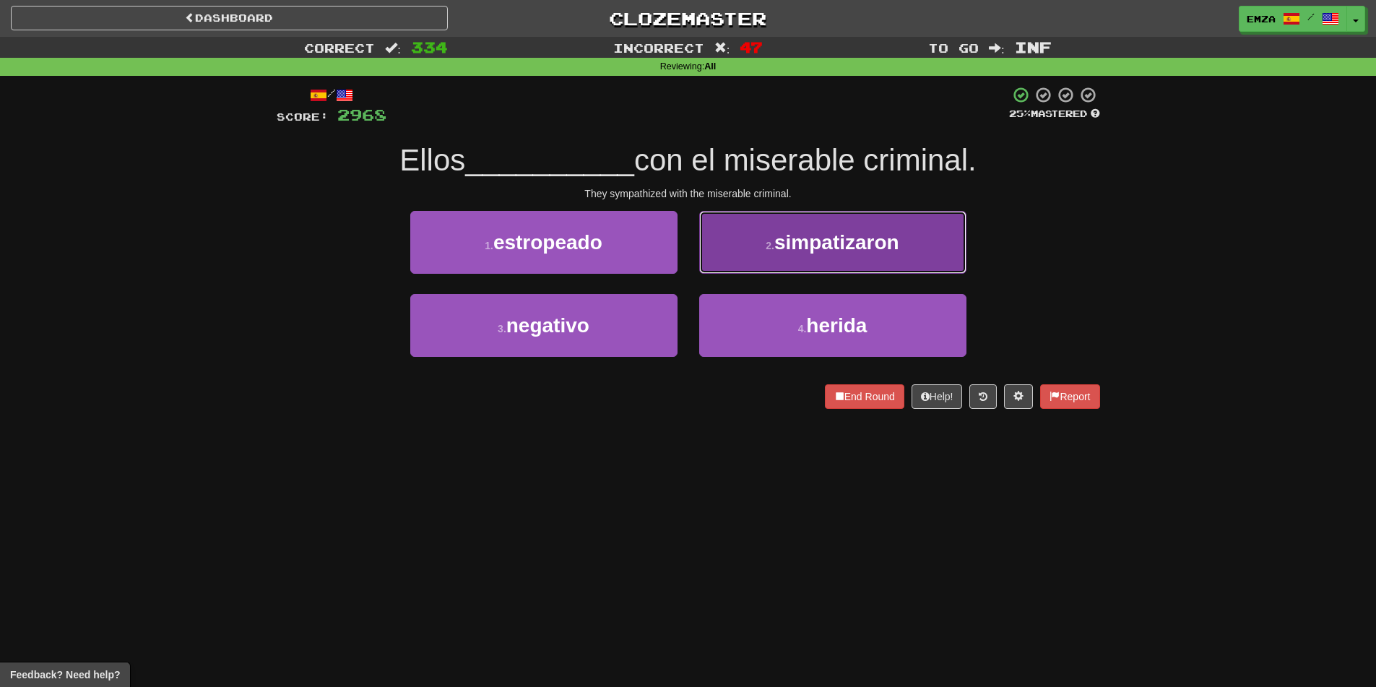
click at [781, 247] on span "simpatizaron" at bounding box center [836, 242] width 125 height 22
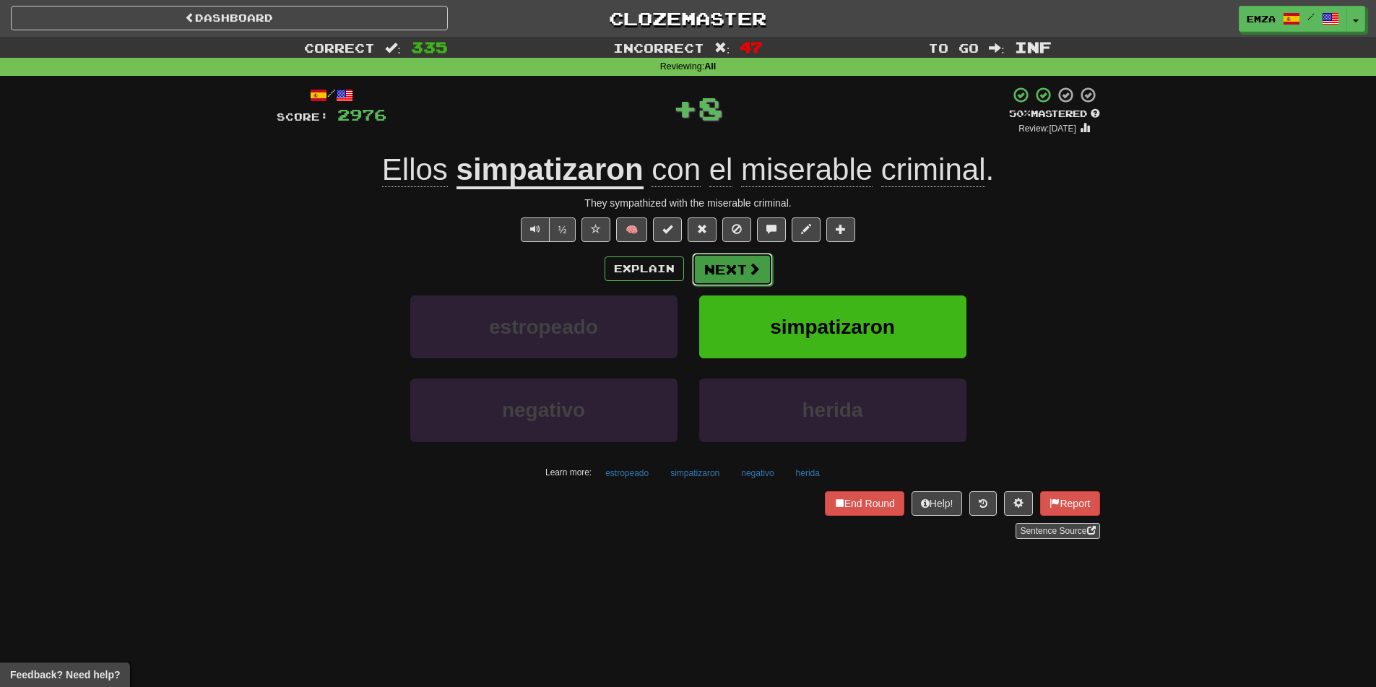
click at [716, 273] on button "Next" at bounding box center [732, 269] width 81 height 33
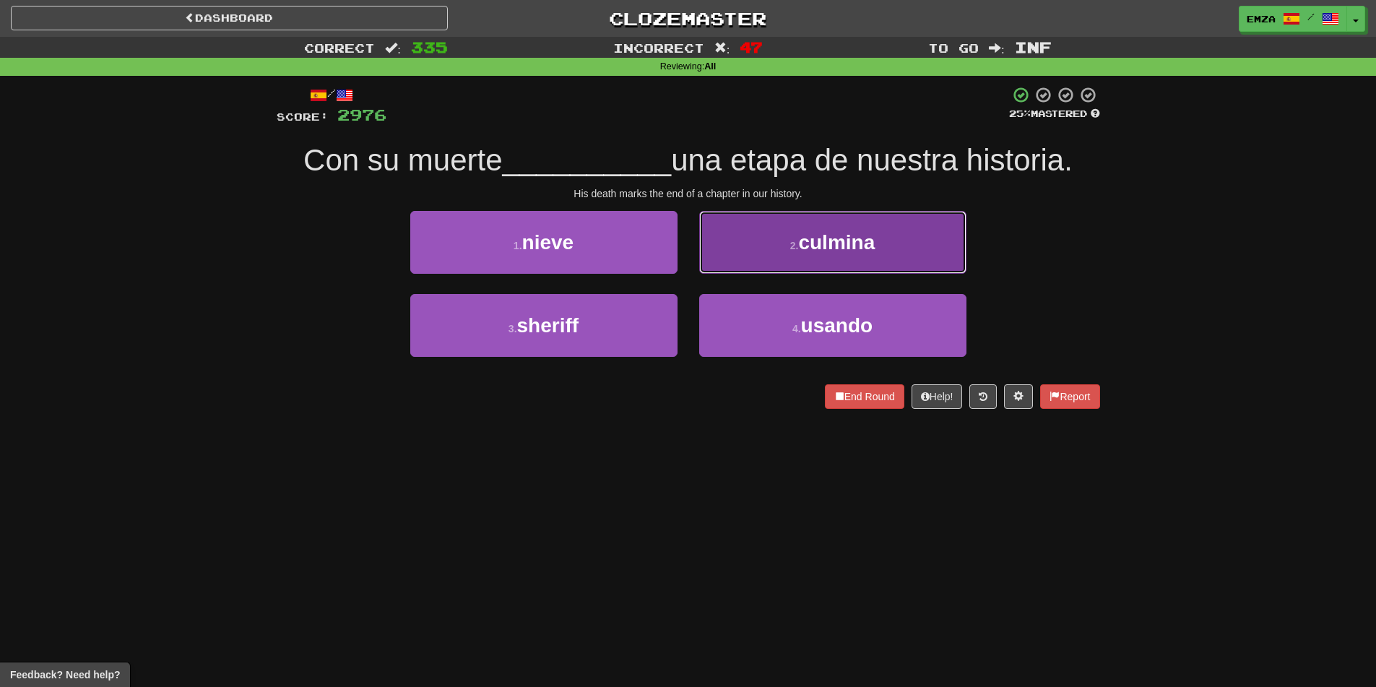
click at [758, 248] on button "2 . culmina" at bounding box center [832, 242] width 267 height 63
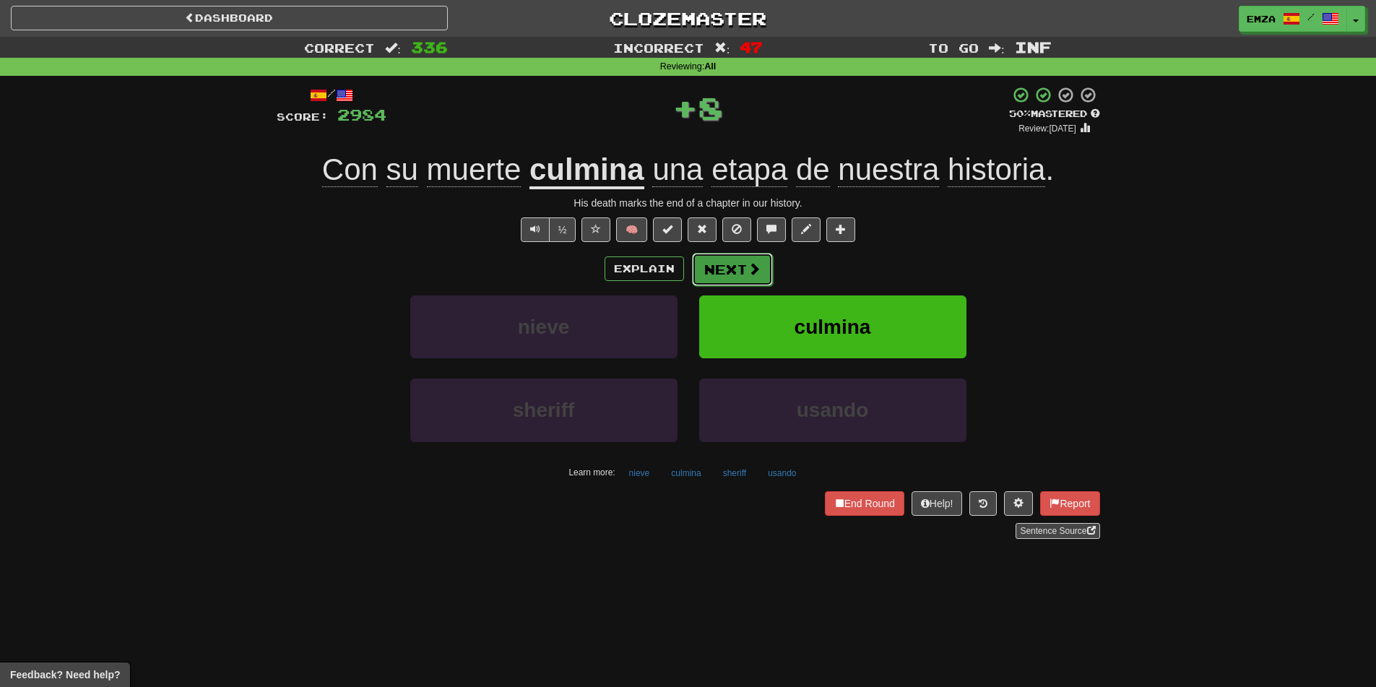
click at [735, 282] on button "Next" at bounding box center [732, 269] width 81 height 33
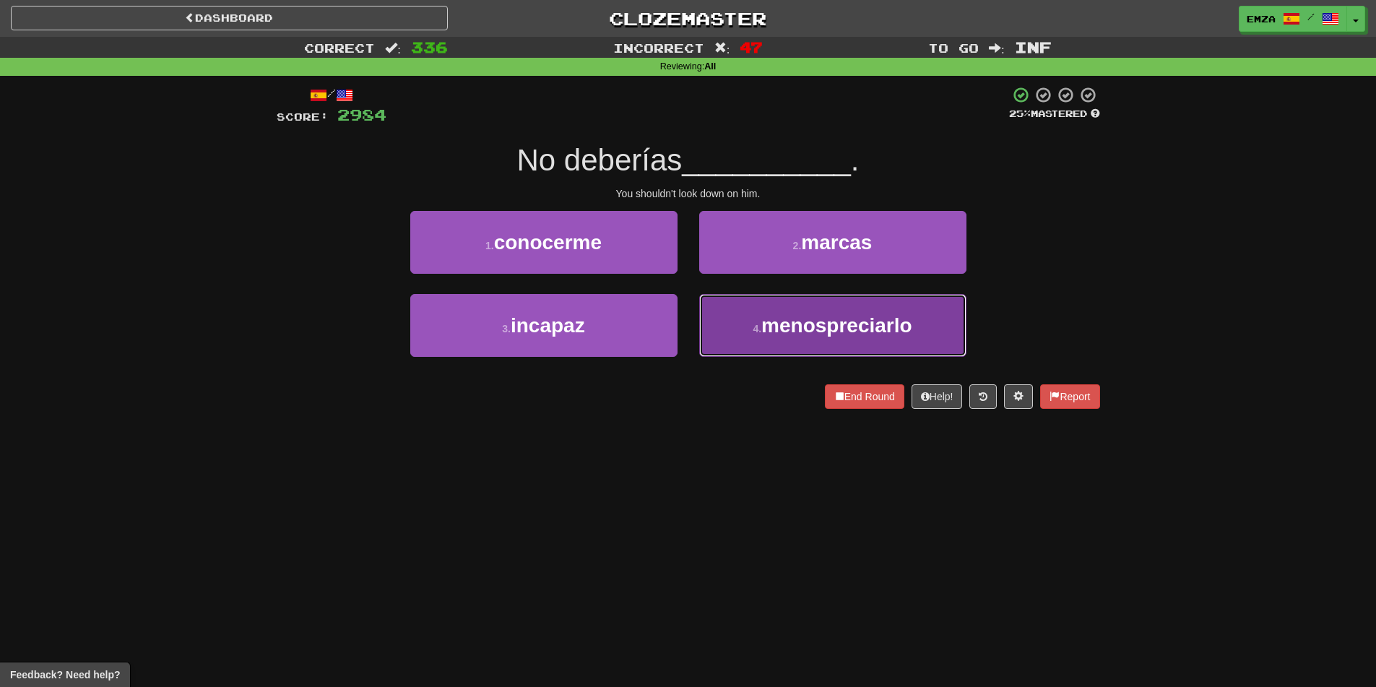
click at [753, 312] on button "4 . menospreciarlo" at bounding box center [832, 325] width 267 height 63
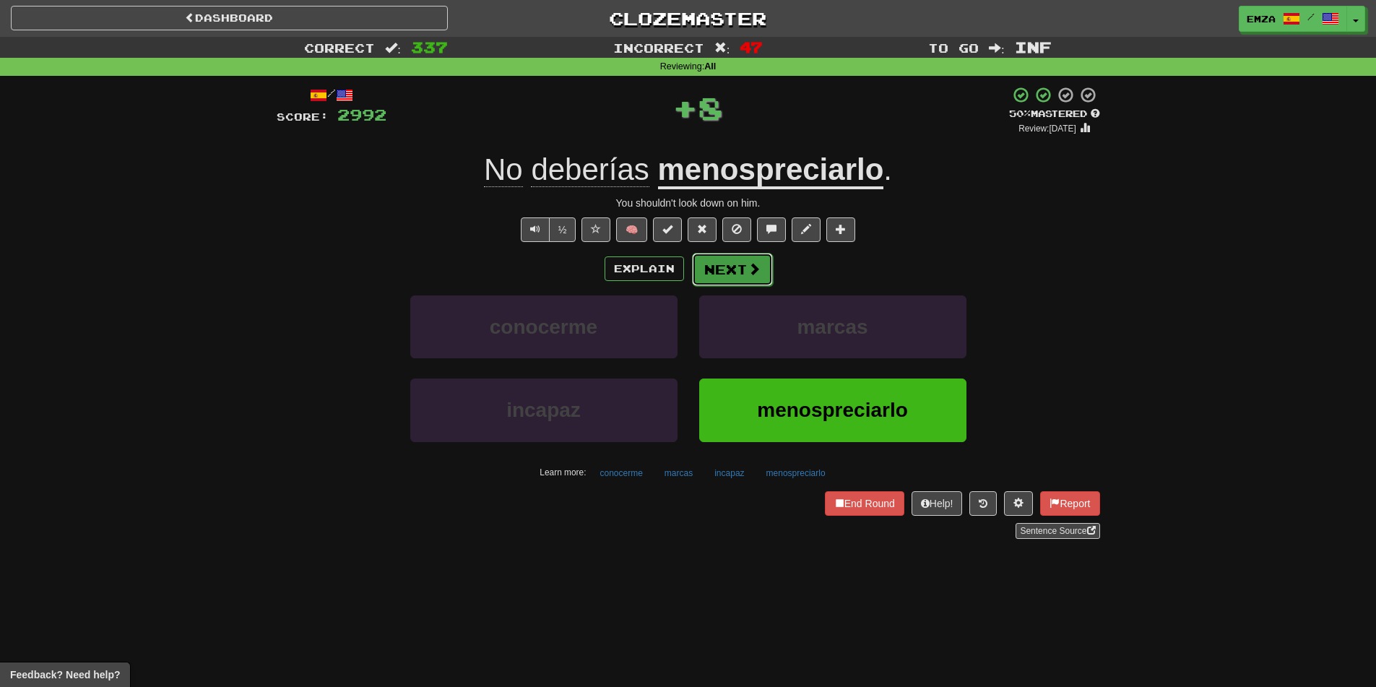
click at [710, 275] on button "Next" at bounding box center [732, 269] width 81 height 33
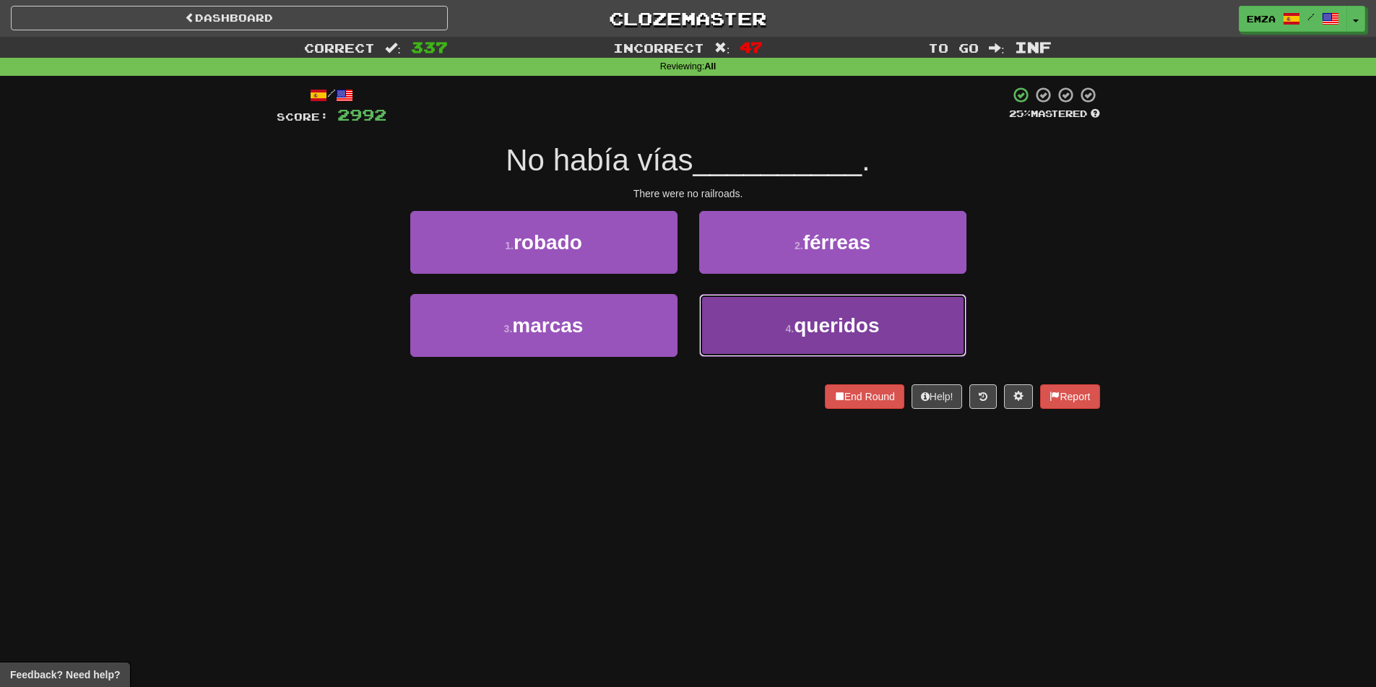
click at [762, 332] on button "4 . queridos" at bounding box center [832, 325] width 267 height 63
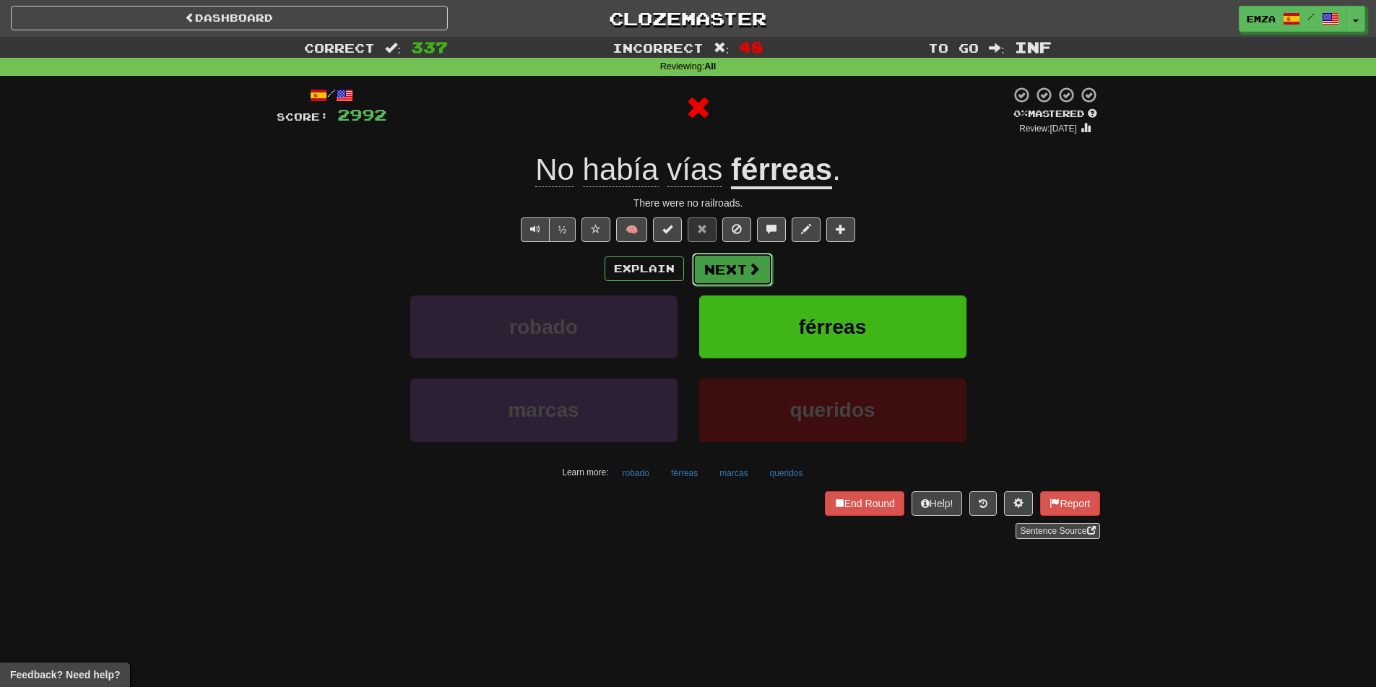
click at [721, 278] on button "Next" at bounding box center [732, 269] width 81 height 33
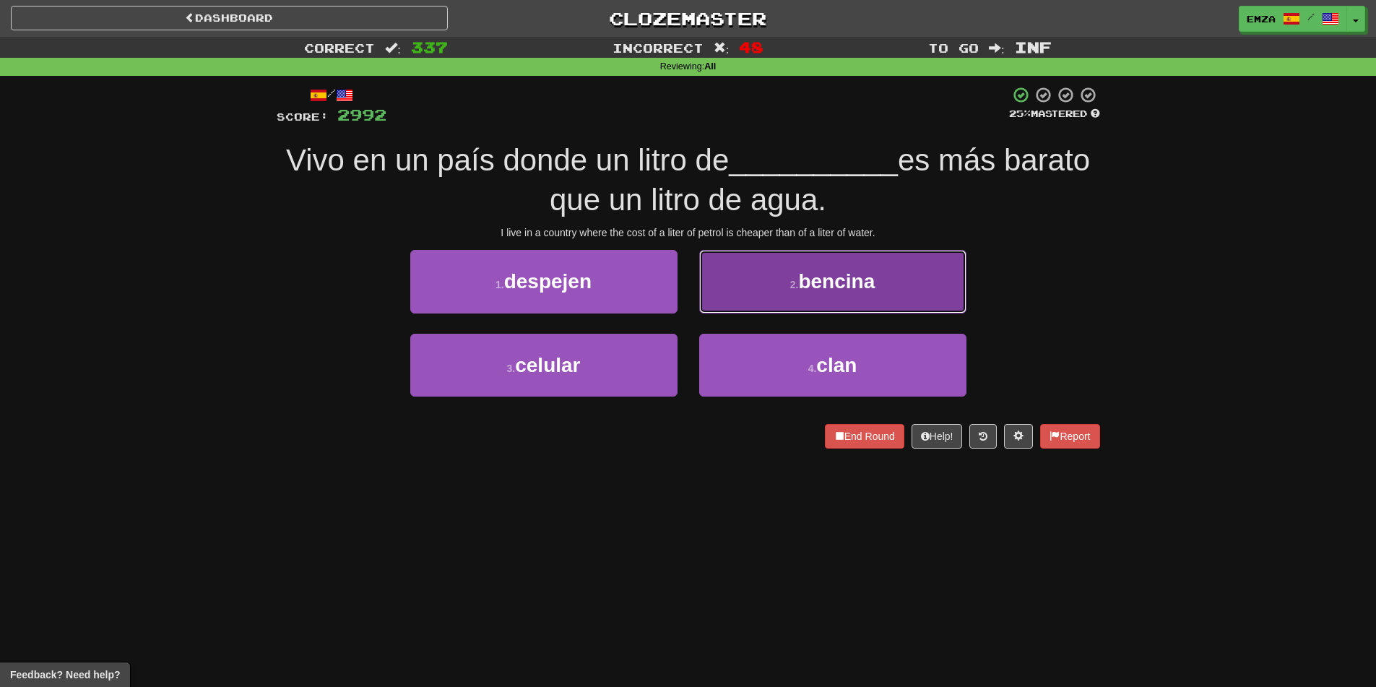
click at [783, 293] on button "2 . [GEOGRAPHIC_DATA]" at bounding box center [832, 281] width 267 height 63
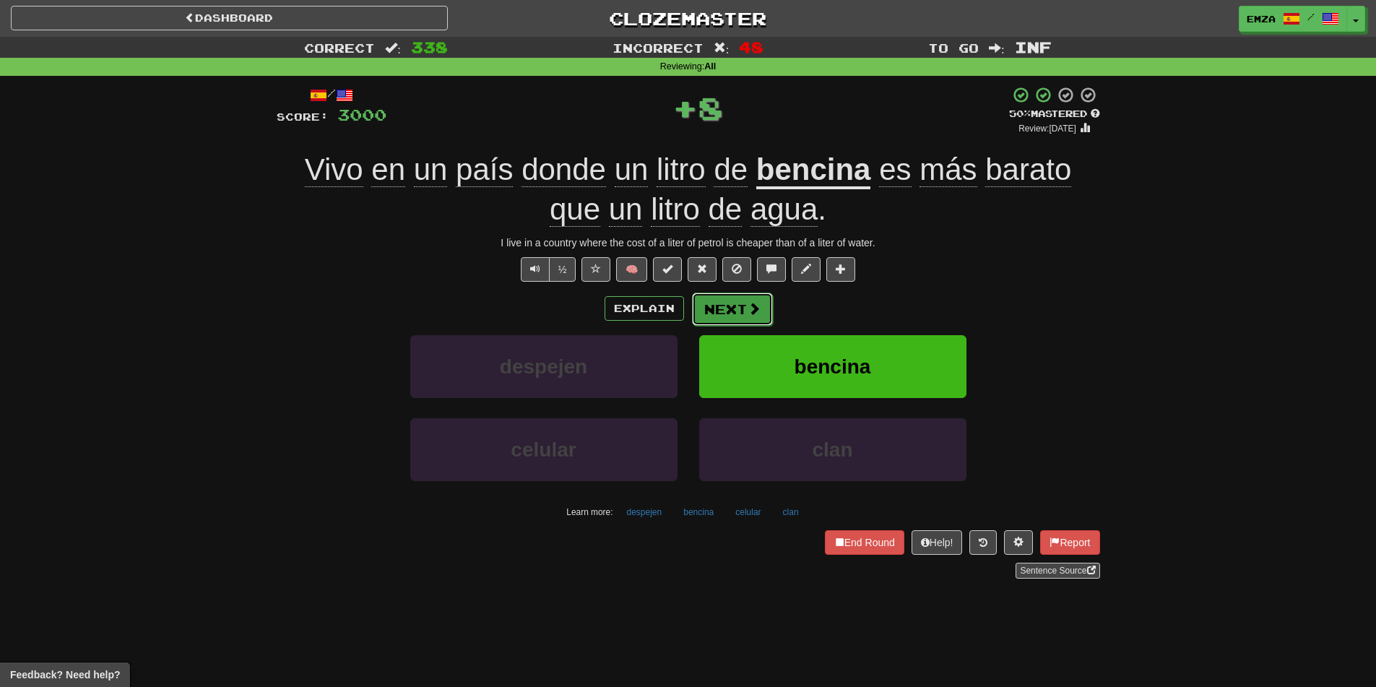
click at [726, 308] on button "Next" at bounding box center [732, 308] width 81 height 33
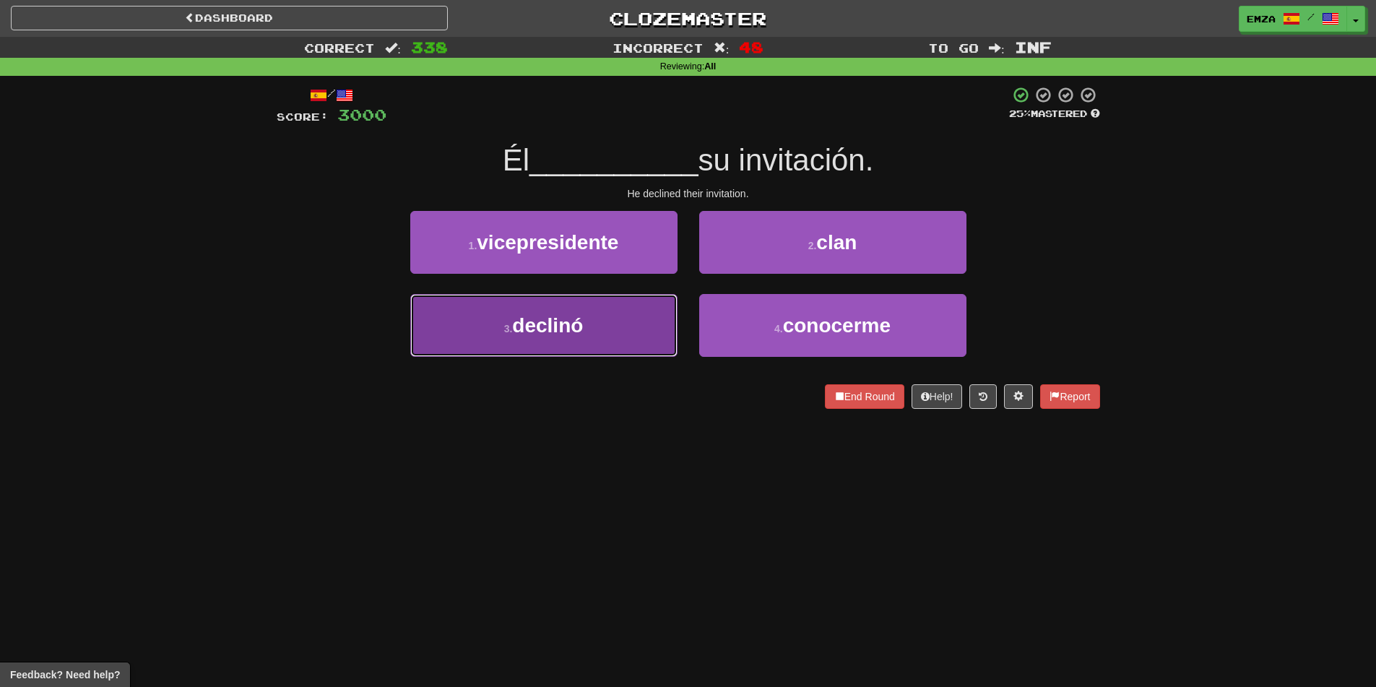
click at [617, 342] on button "3 . declinó" at bounding box center [543, 325] width 267 height 63
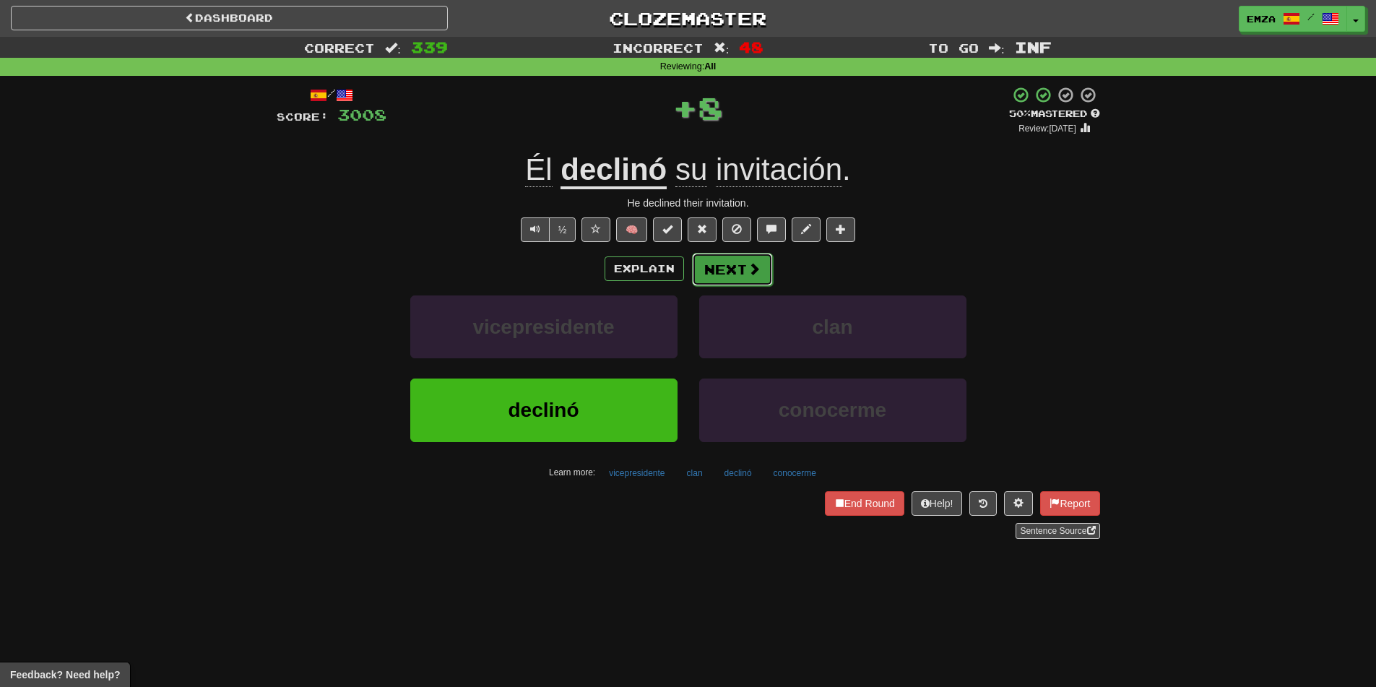
click at [713, 279] on button "Next" at bounding box center [732, 269] width 81 height 33
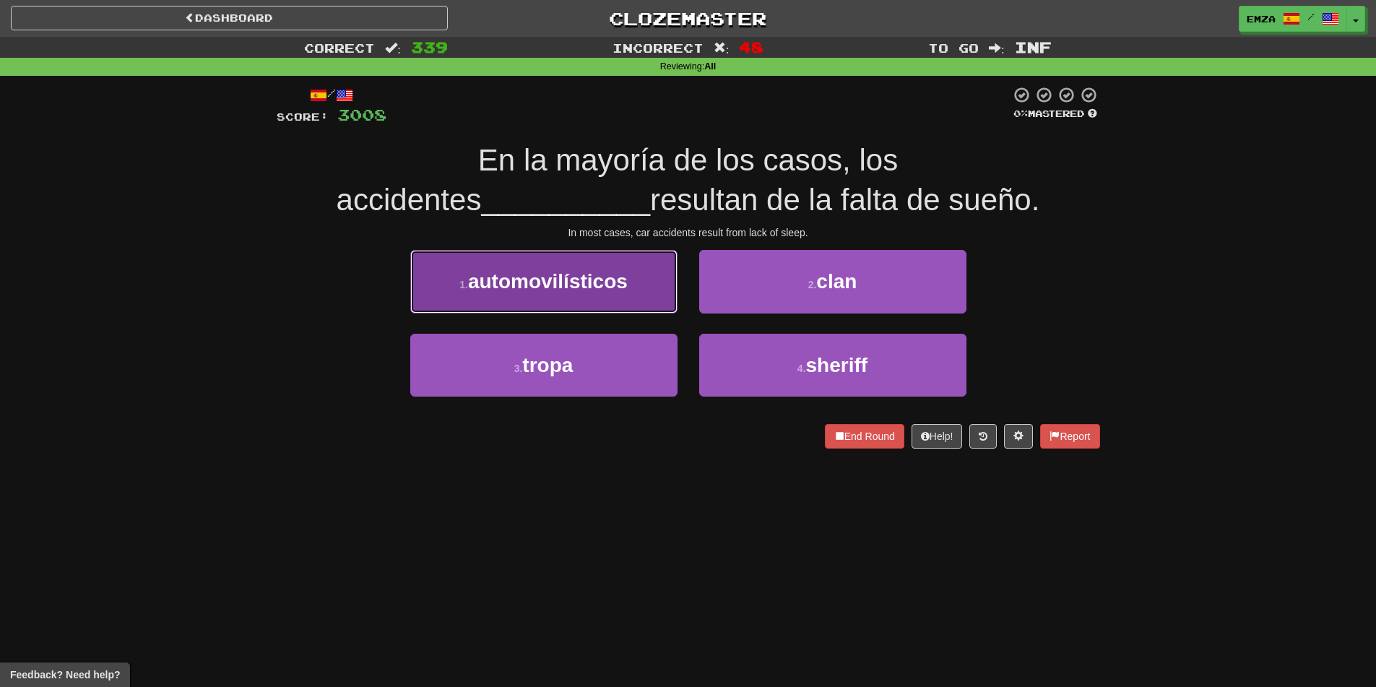
click at [607, 295] on button "1 . automovilísticos" at bounding box center [543, 281] width 267 height 63
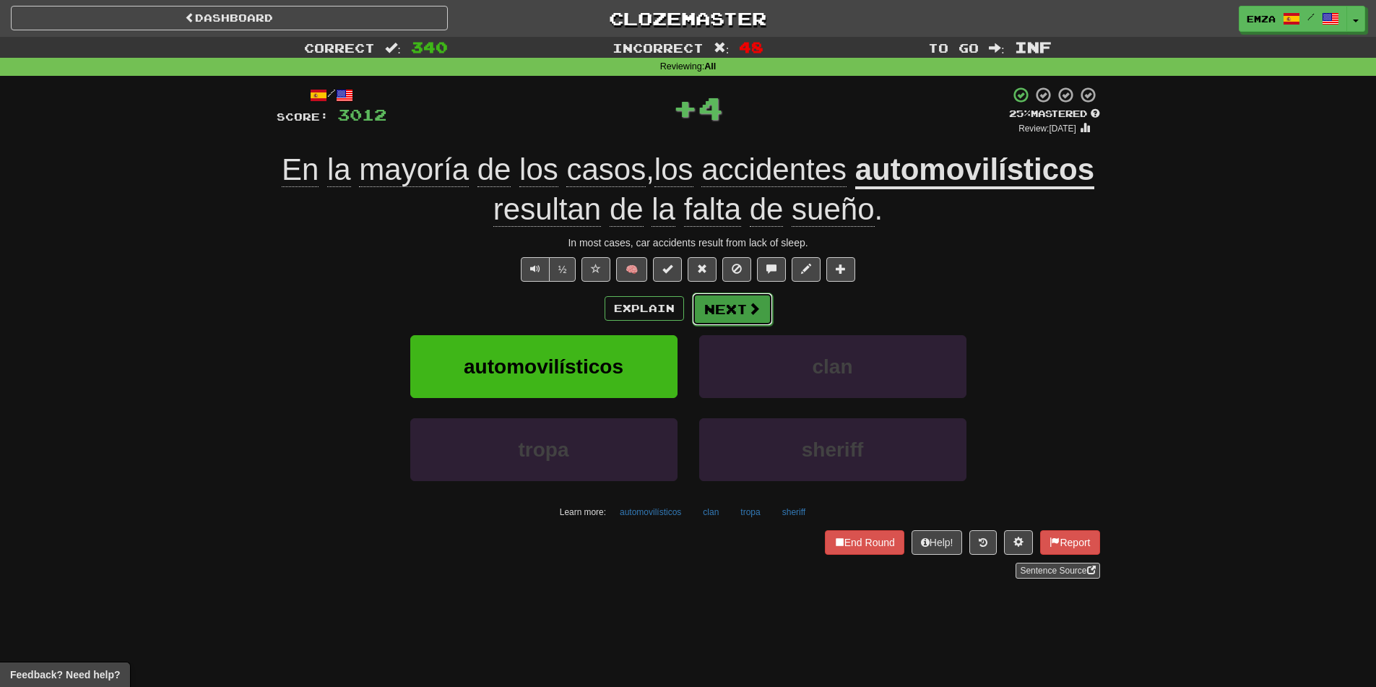
click at [729, 313] on button "Next" at bounding box center [732, 308] width 81 height 33
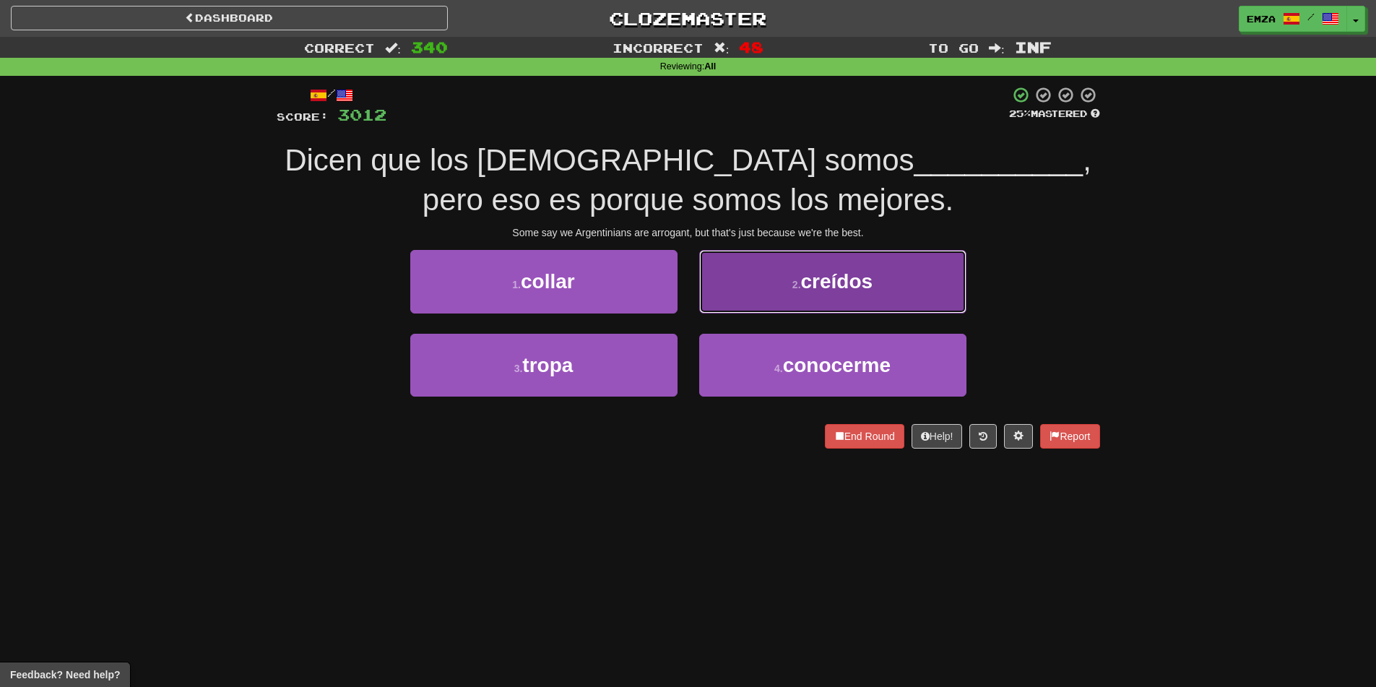
click at [745, 280] on button "2 . creídos" at bounding box center [832, 281] width 267 height 63
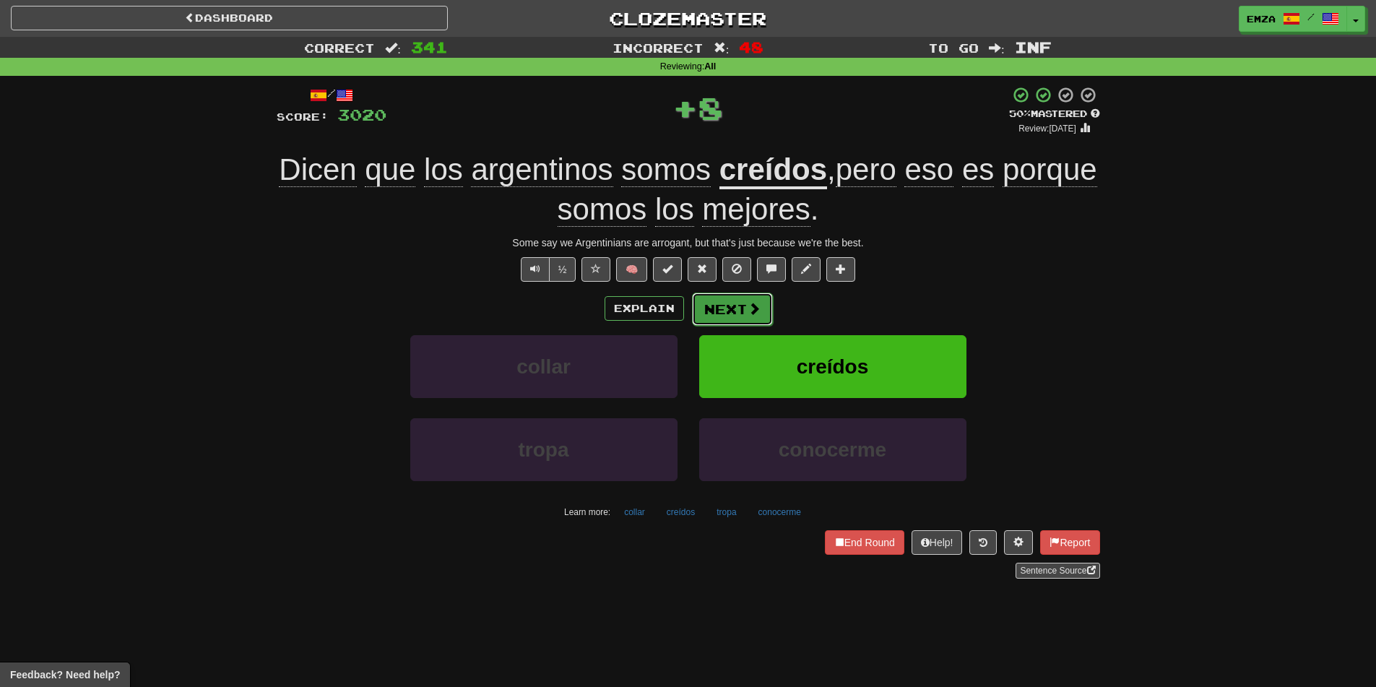
click at [737, 307] on button "Next" at bounding box center [732, 308] width 81 height 33
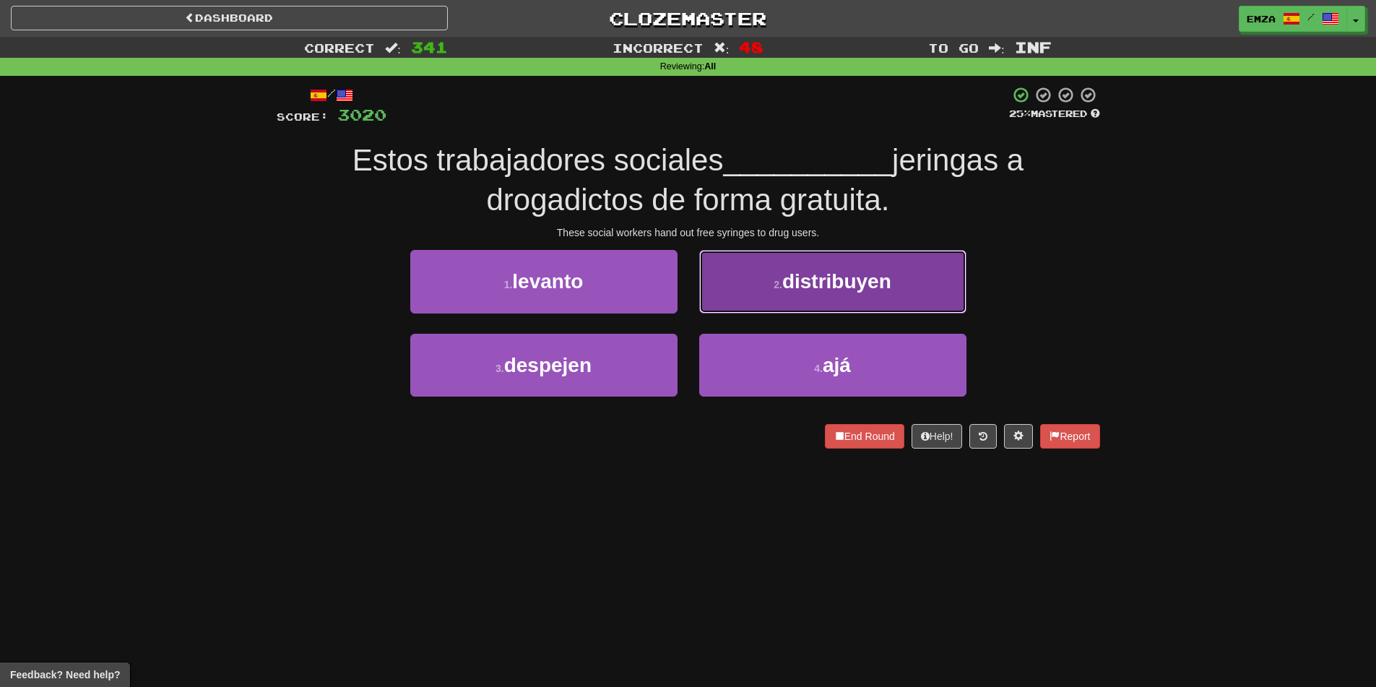
click at [768, 282] on button "2 . distribuyen" at bounding box center [832, 281] width 267 height 63
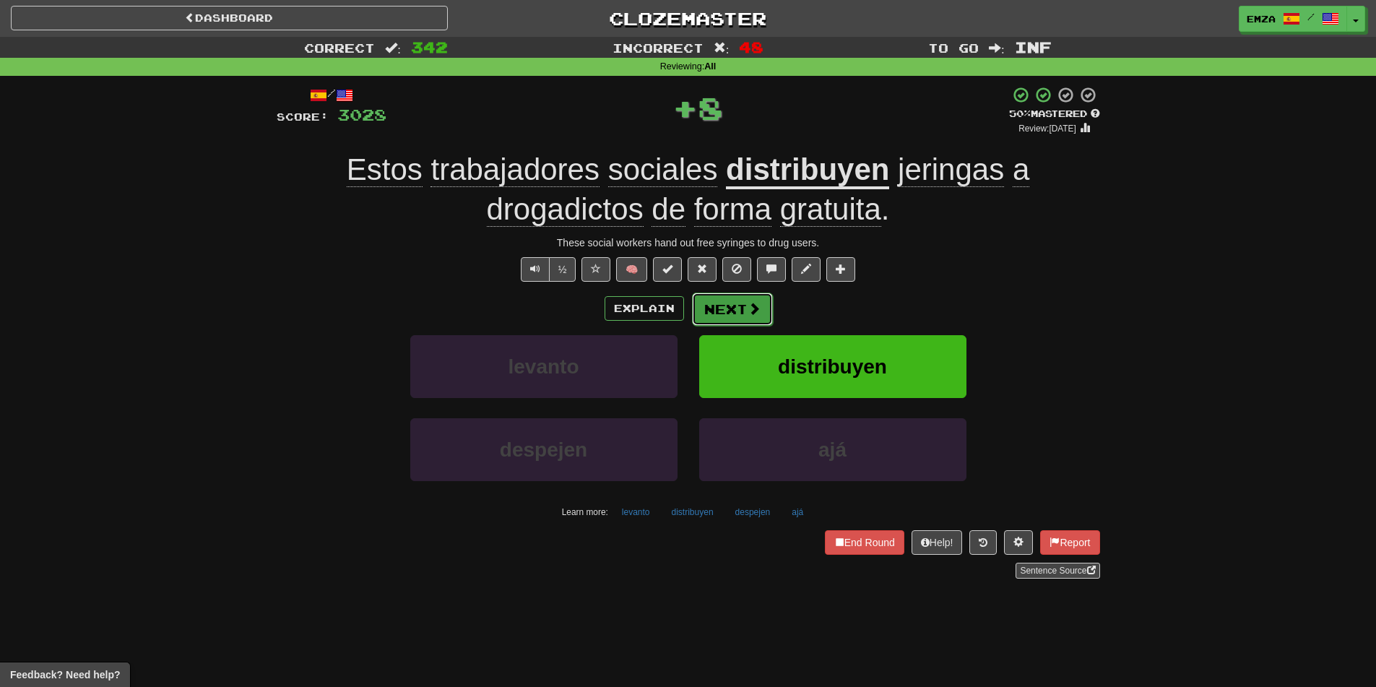
click at [726, 302] on button "Next" at bounding box center [732, 308] width 81 height 33
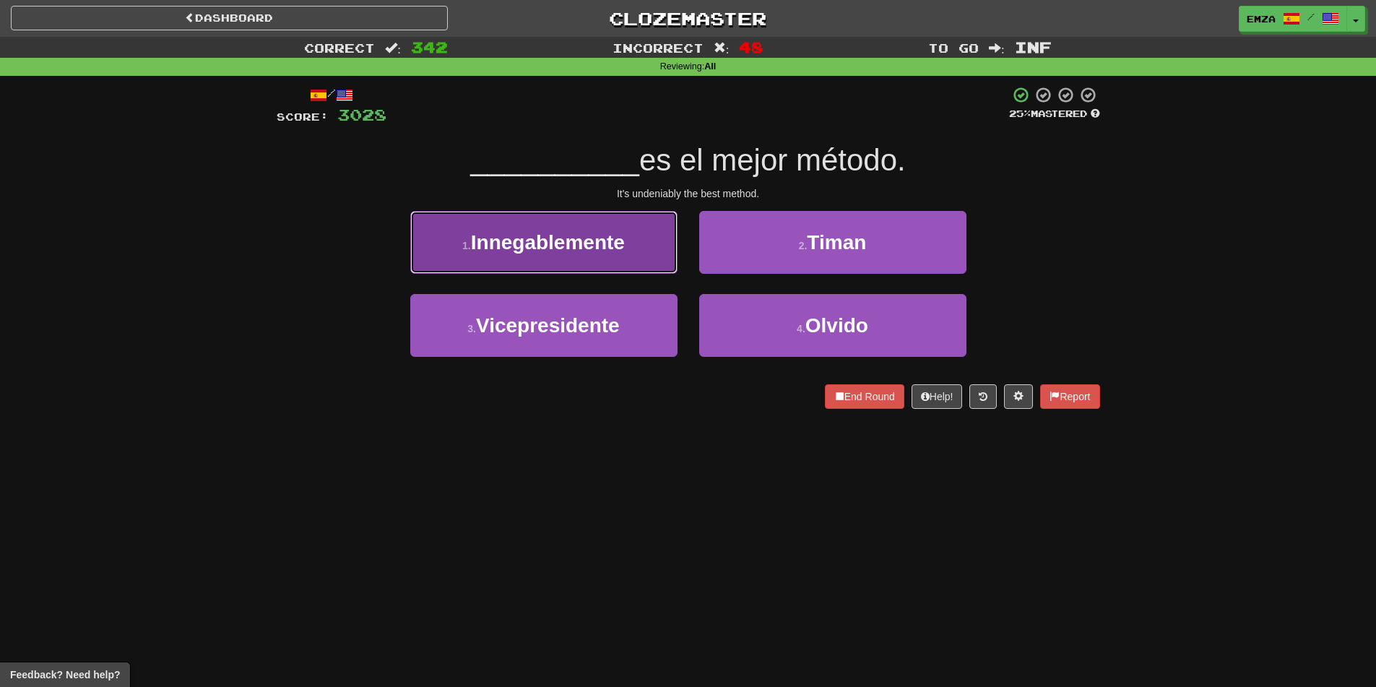
click at [587, 252] on span "Innegablemente" at bounding box center [548, 242] width 154 height 22
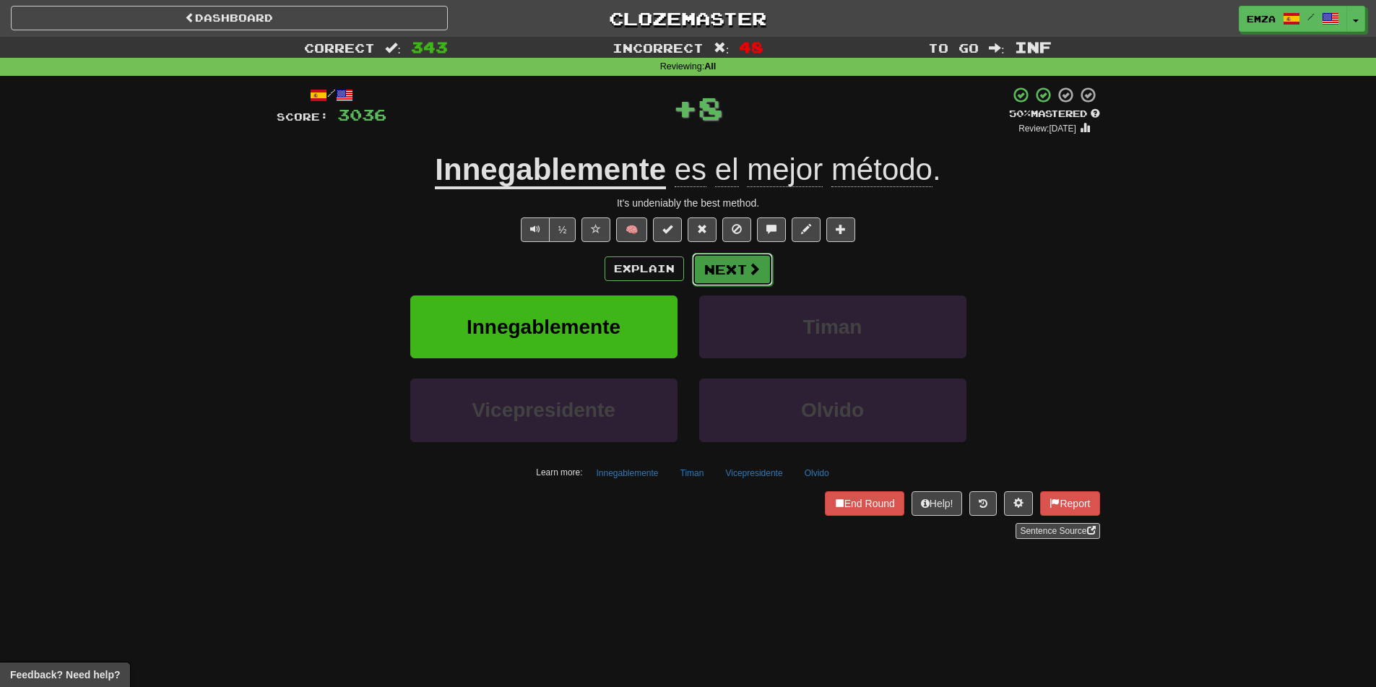
click at [749, 264] on span at bounding box center [753, 268] width 13 height 13
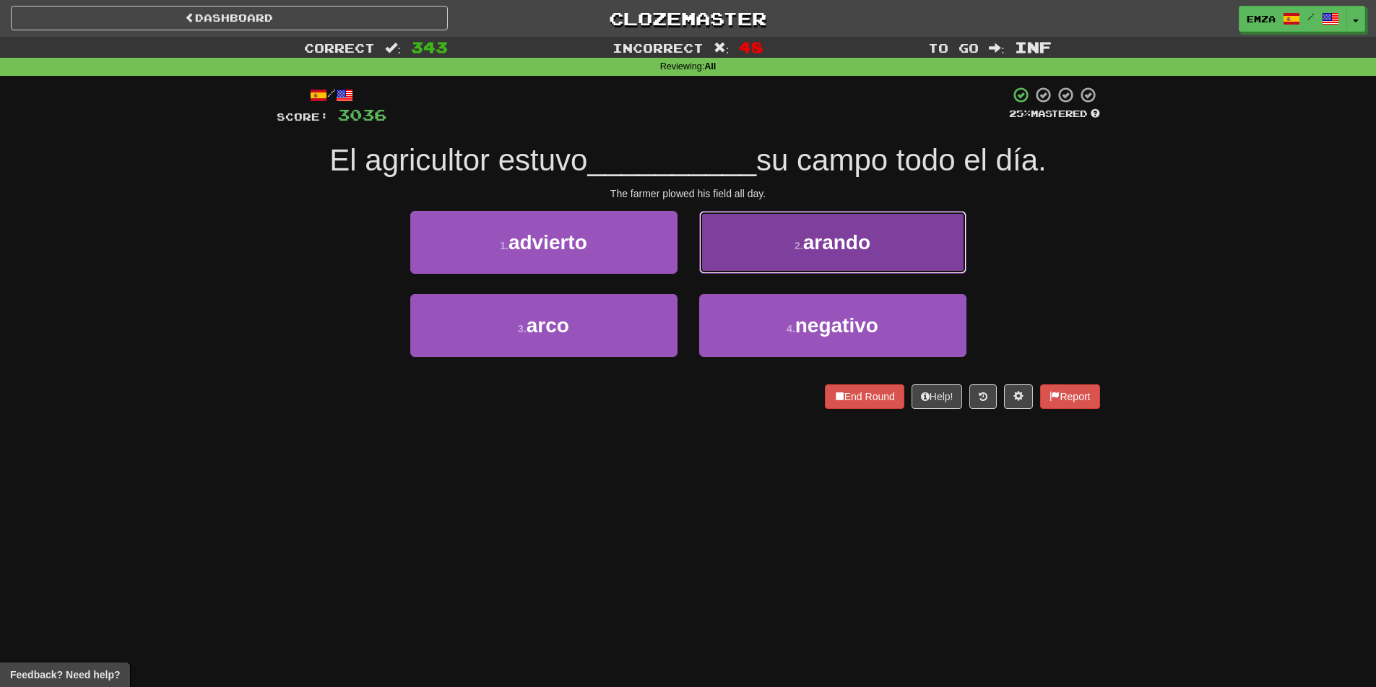
click at [751, 258] on button "2 . arando" at bounding box center [832, 242] width 267 height 63
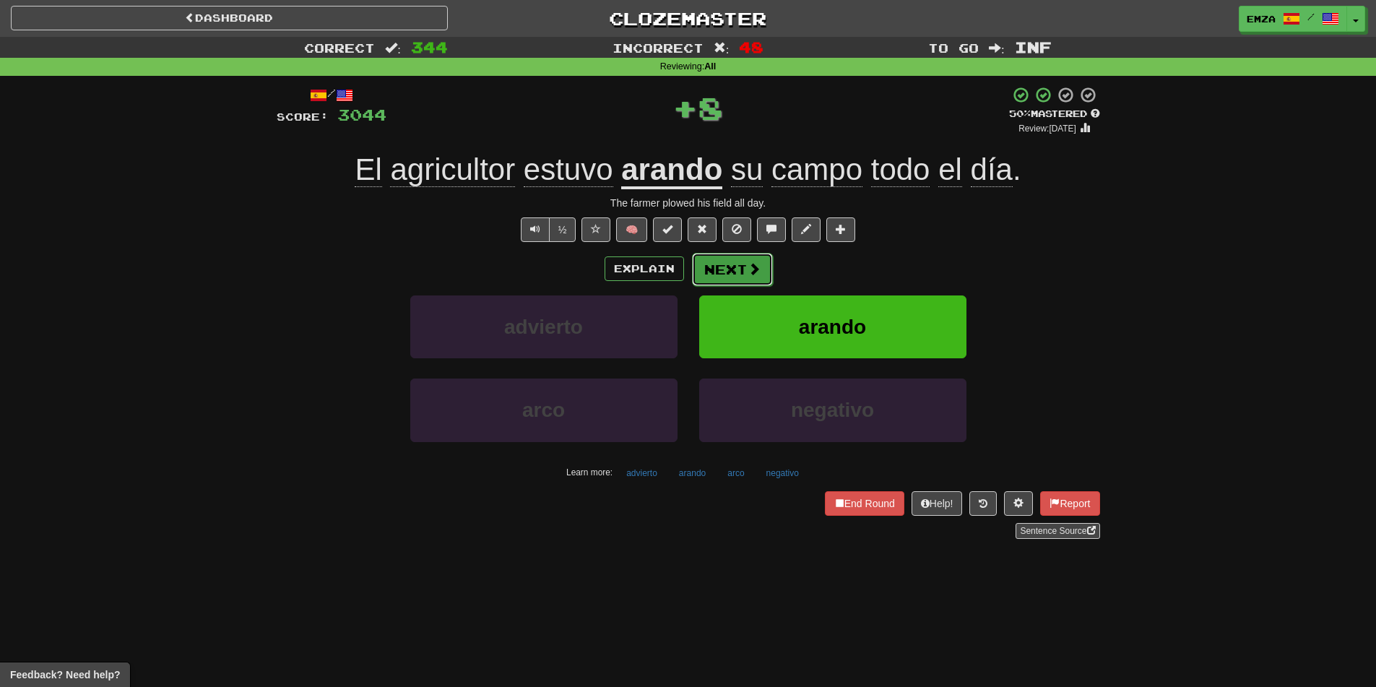
click at [729, 274] on button "Next" at bounding box center [732, 269] width 81 height 33
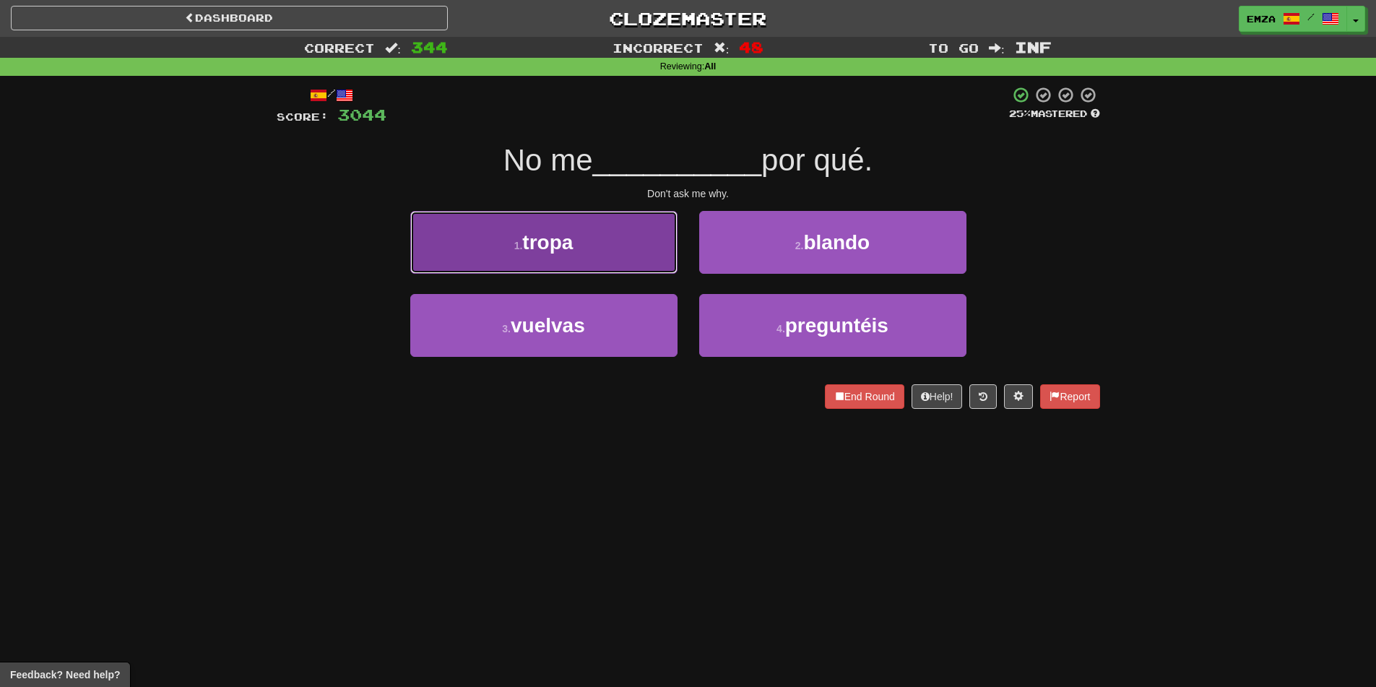
click at [593, 256] on button "1 . tropa" at bounding box center [543, 242] width 267 height 63
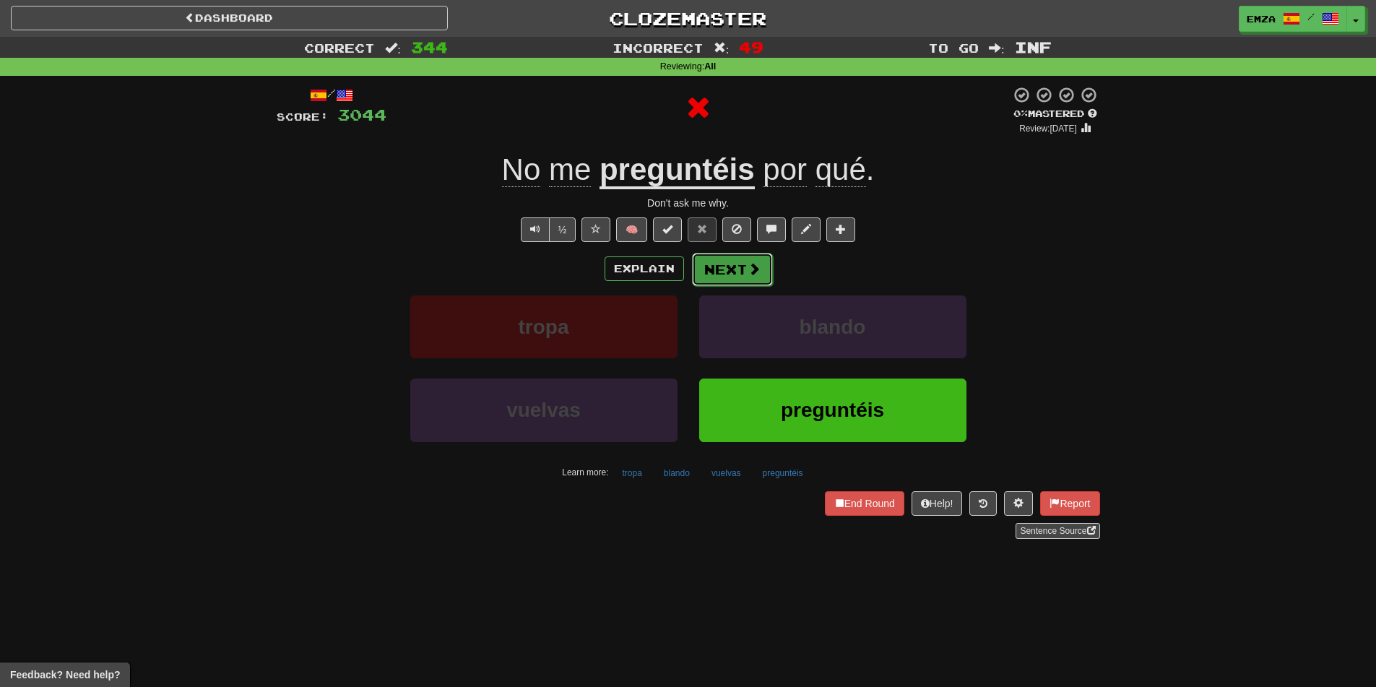
click at [724, 269] on button "Next" at bounding box center [732, 269] width 81 height 33
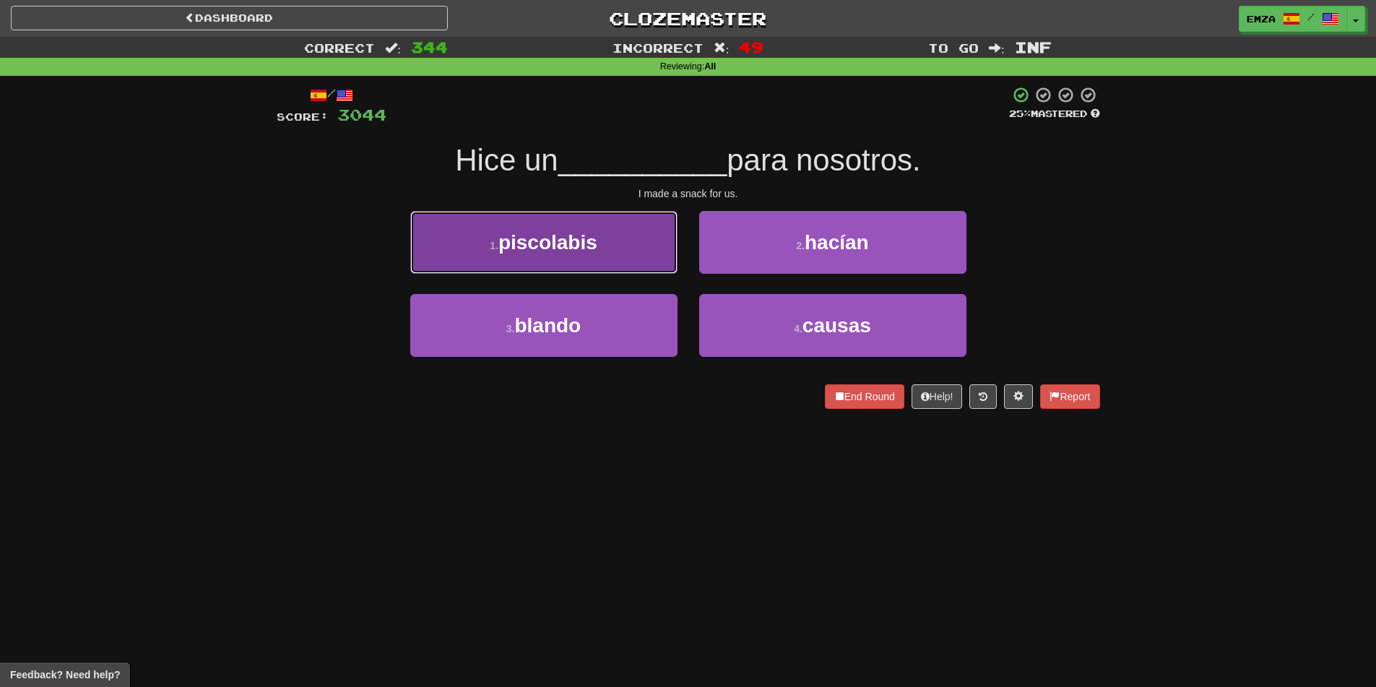
click at [542, 242] on span "piscolabis" at bounding box center [547, 242] width 99 height 22
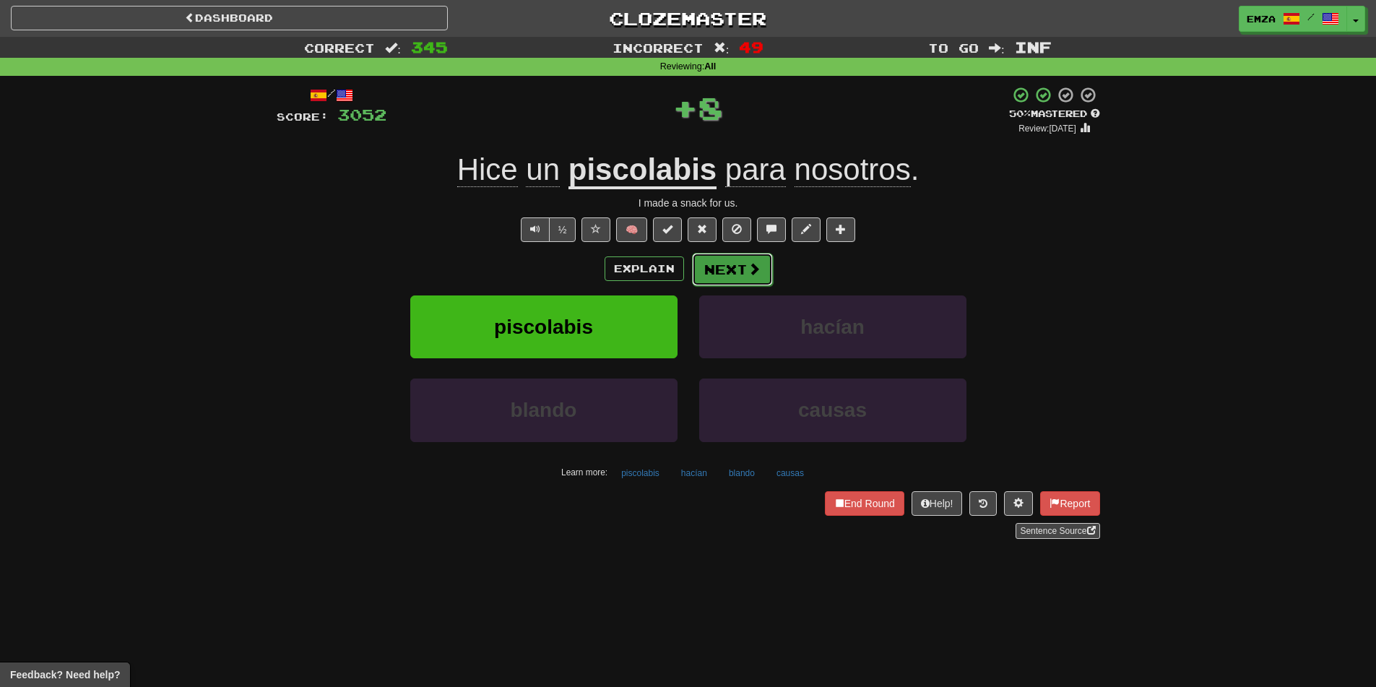
click at [719, 268] on button "Next" at bounding box center [732, 269] width 81 height 33
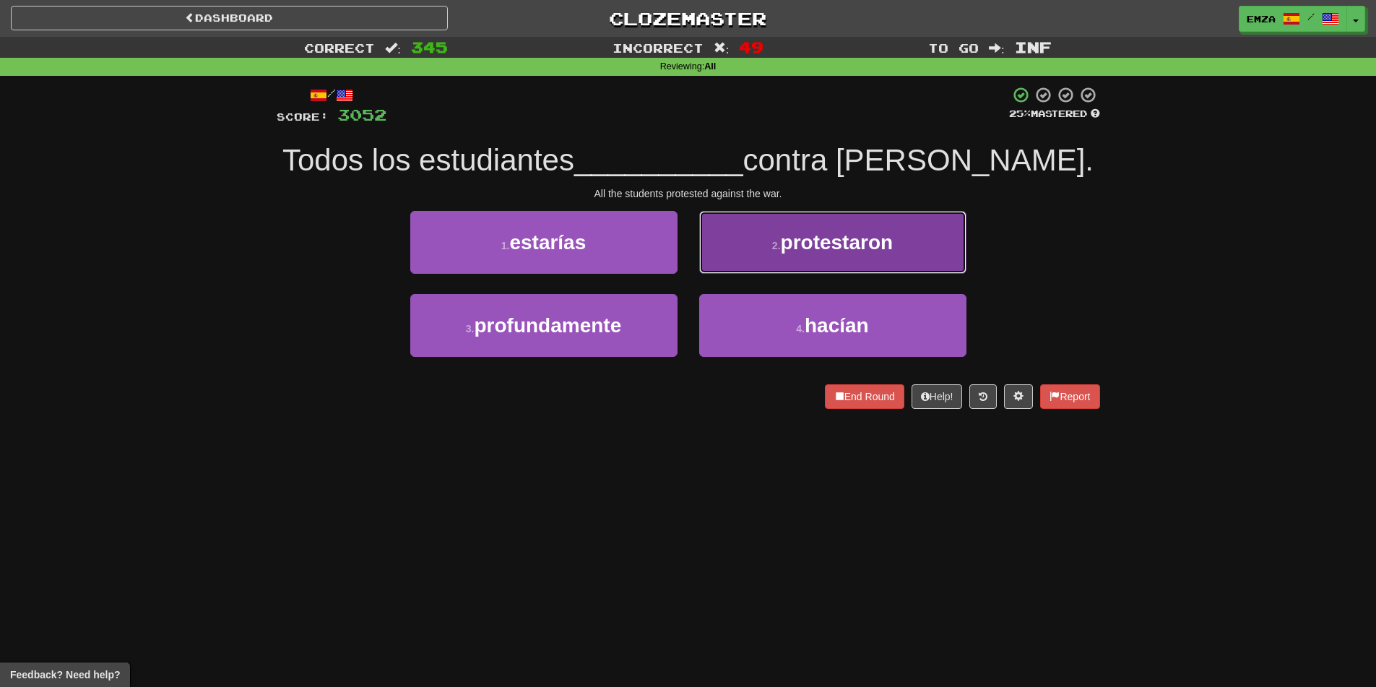
click at [774, 237] on button "2 . protestaron" at bounding box center [832, 242] width 267 height 63
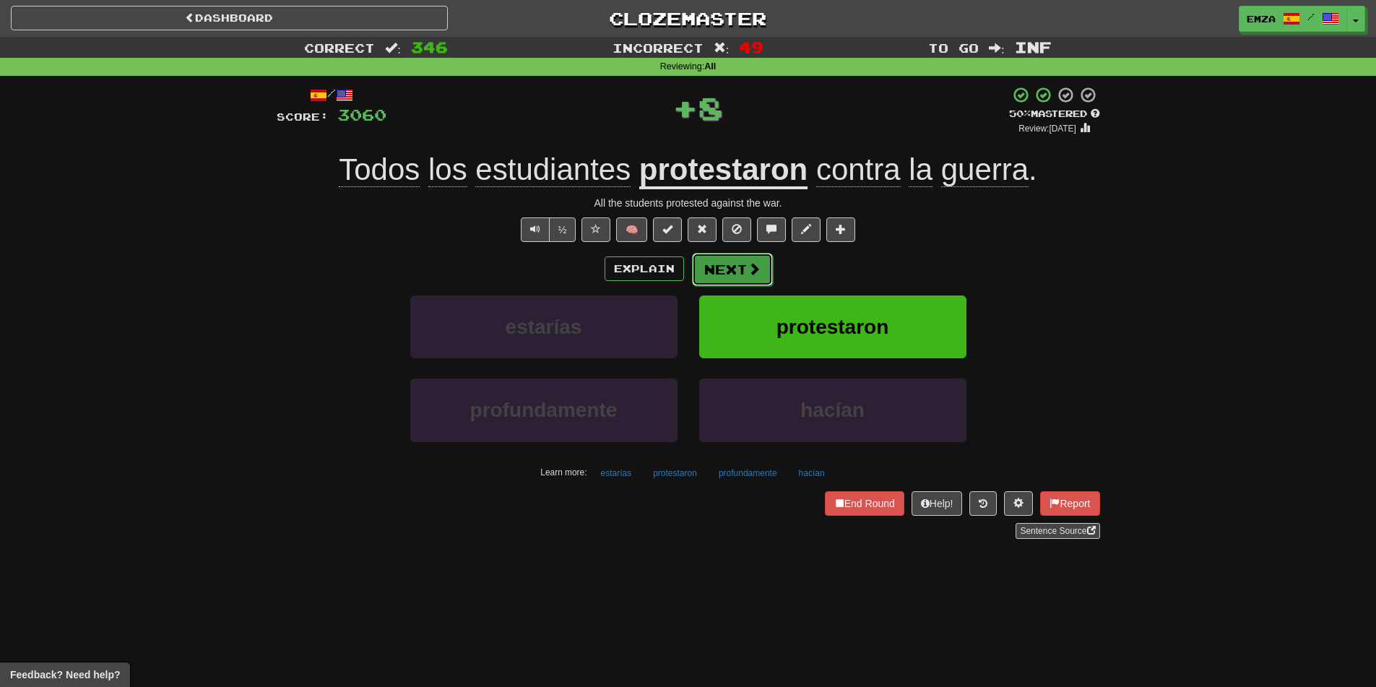
click at [747, 269] on span at bounding box center [753, 268] width 13 height 13
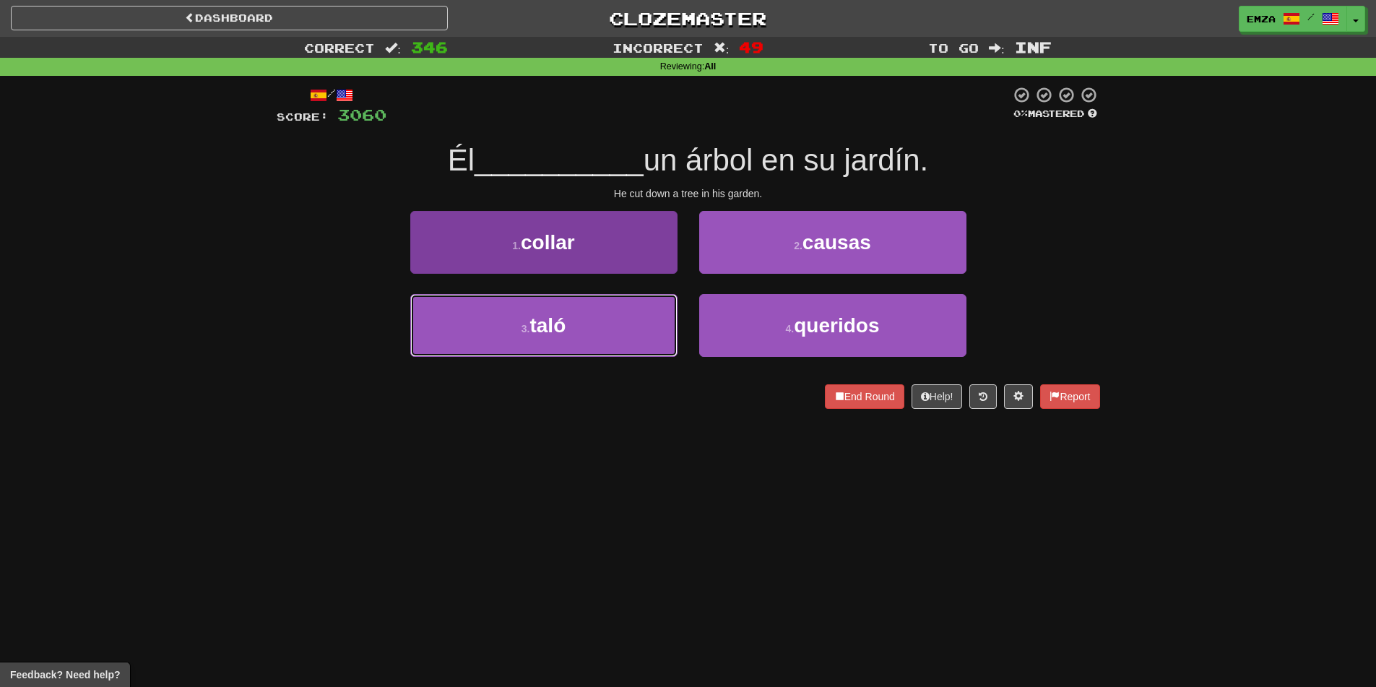
click at [628, 337] on button "3 . [GEOGRAPHIC_DATA]" at bounding box center [543, 325] width 267 height 63
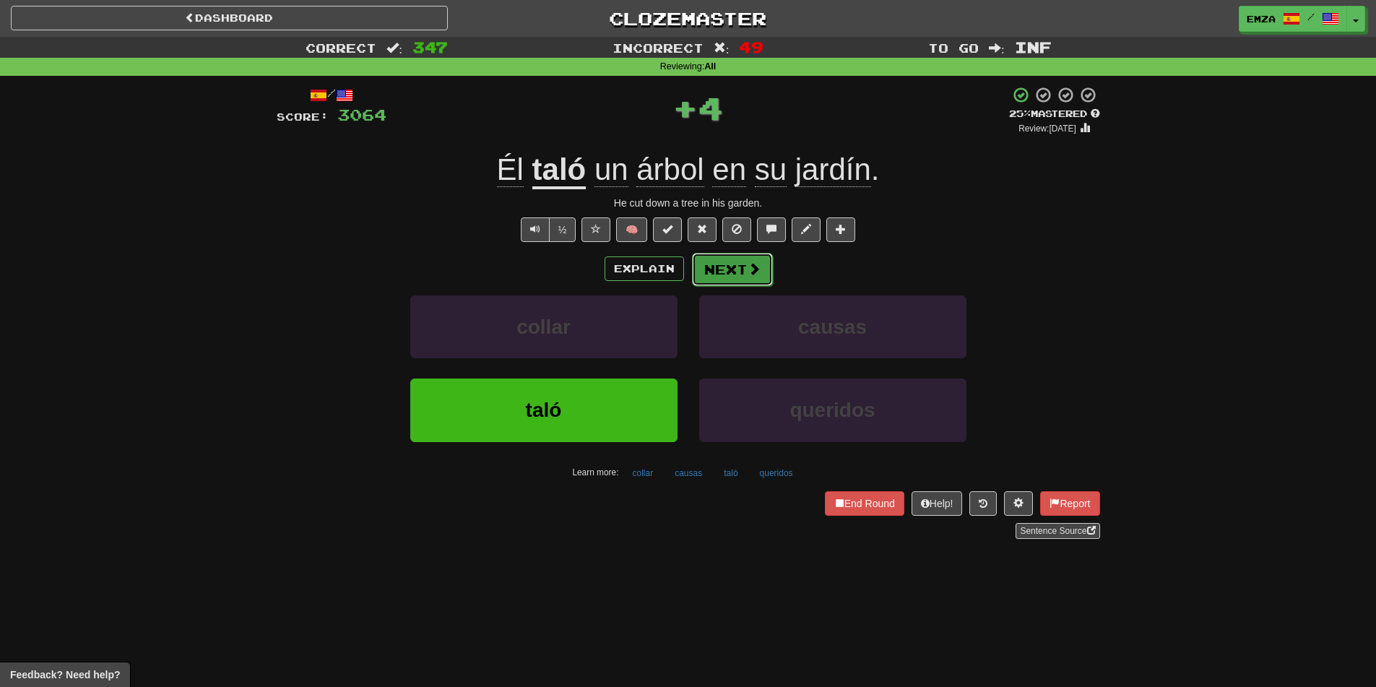
click at [742, 274] on button "Next" at bounding box center [732, 269] width 81 height 33
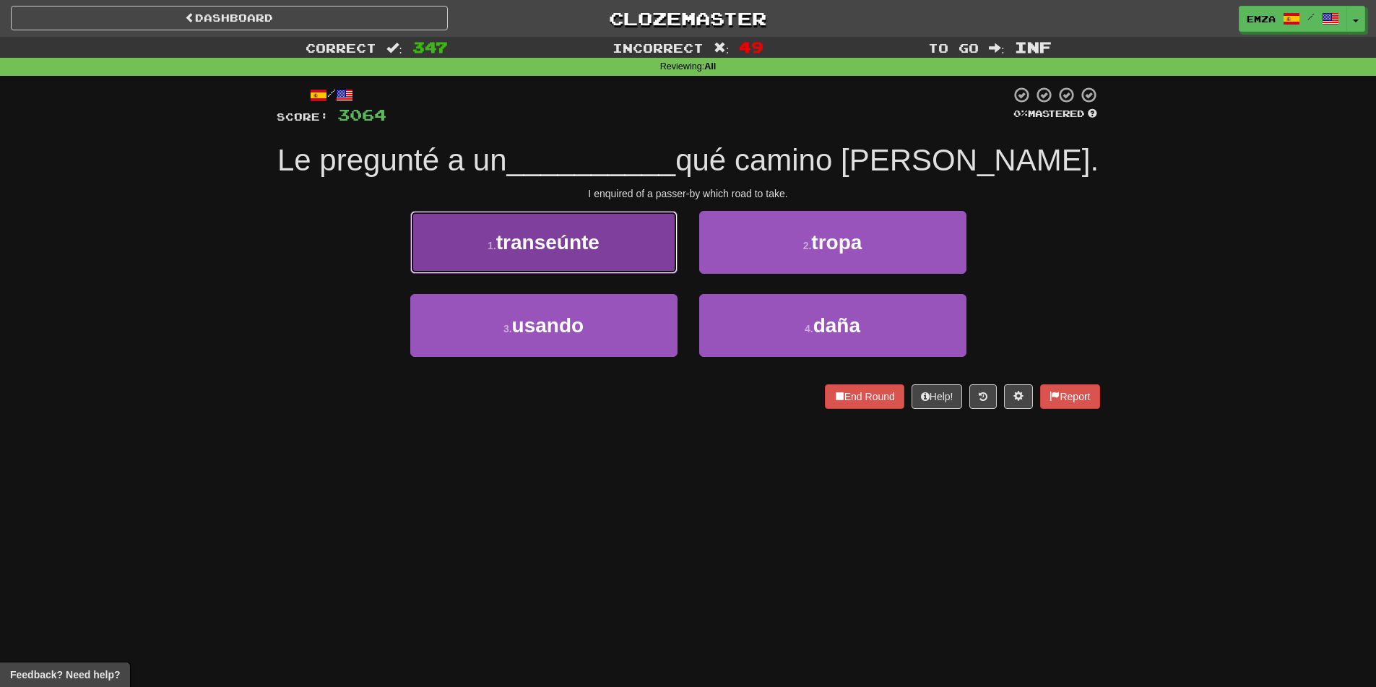
click at [628, 248] on button "1 . [GEOGRAPHIC_DATA]" at bounding box center [543, 242] width 267 height 63
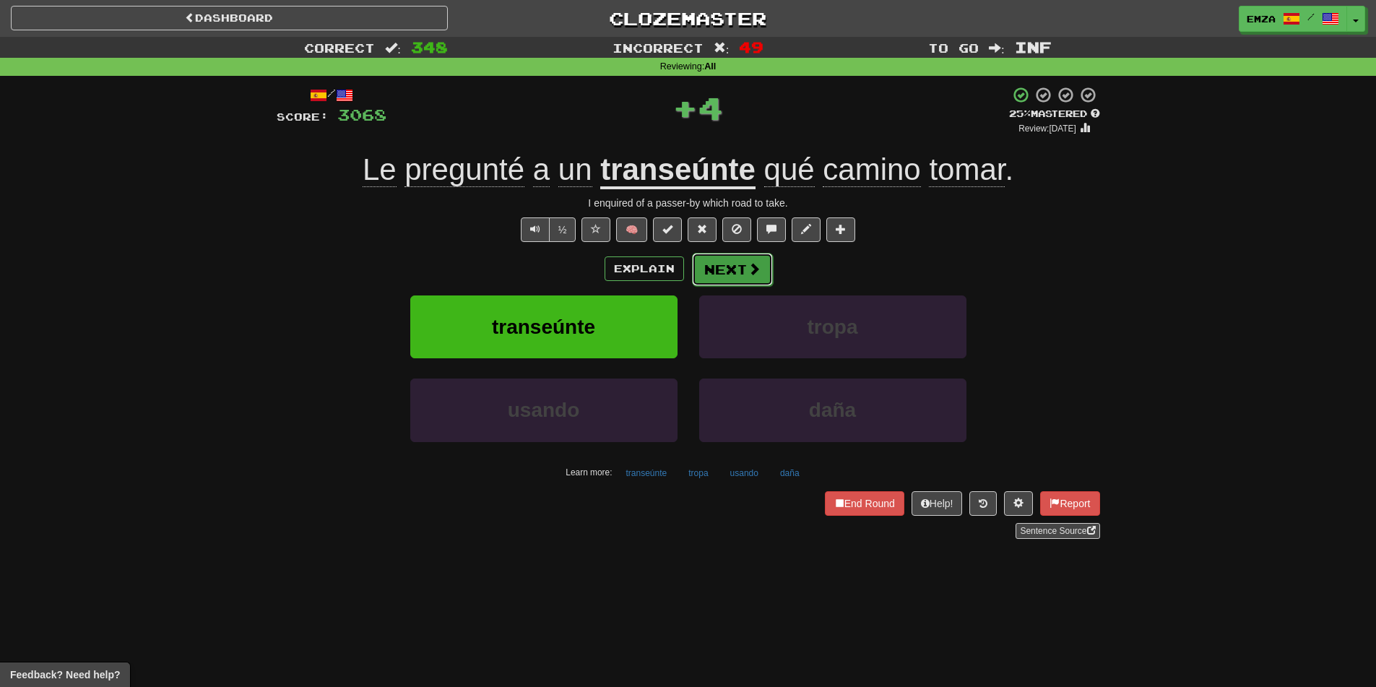
click at [766, 269] on button "Next" at bounding box center [732, 269] width 81 height 33
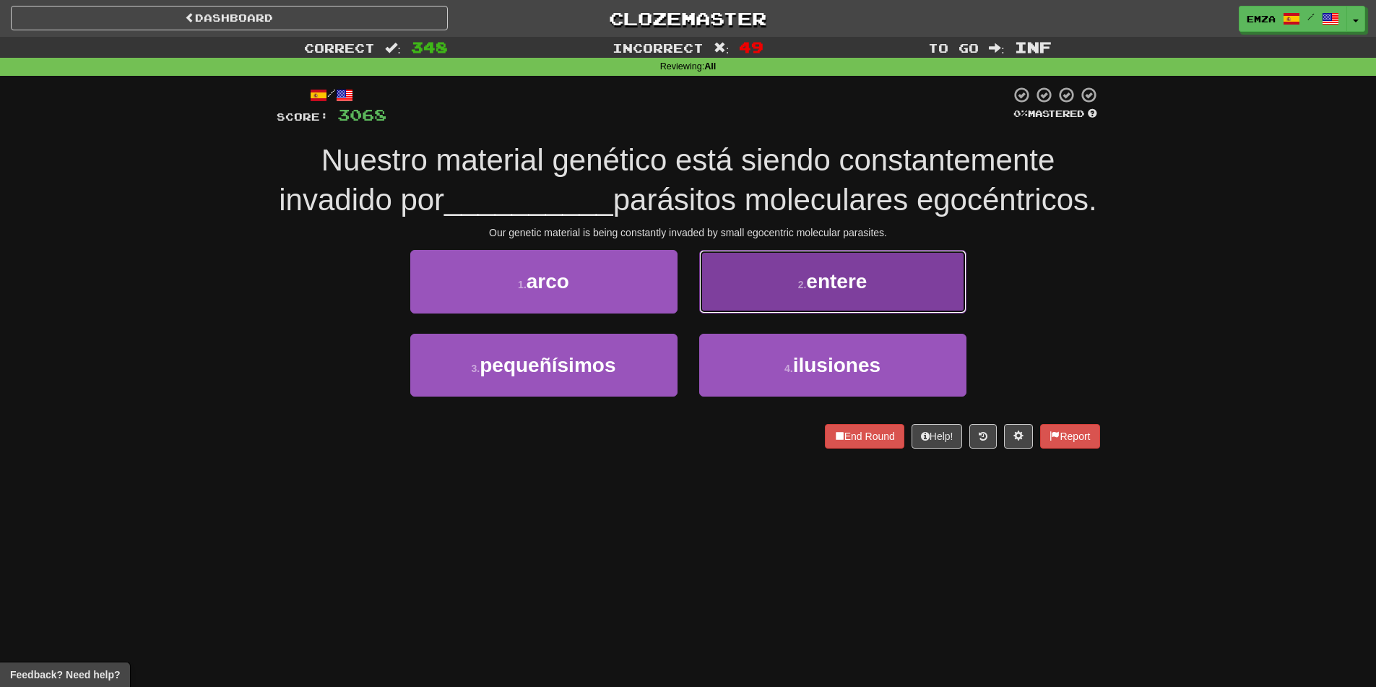
click at [755, 313] on button "2 . entere" at bounding box center [832, 281] width 267 height 63
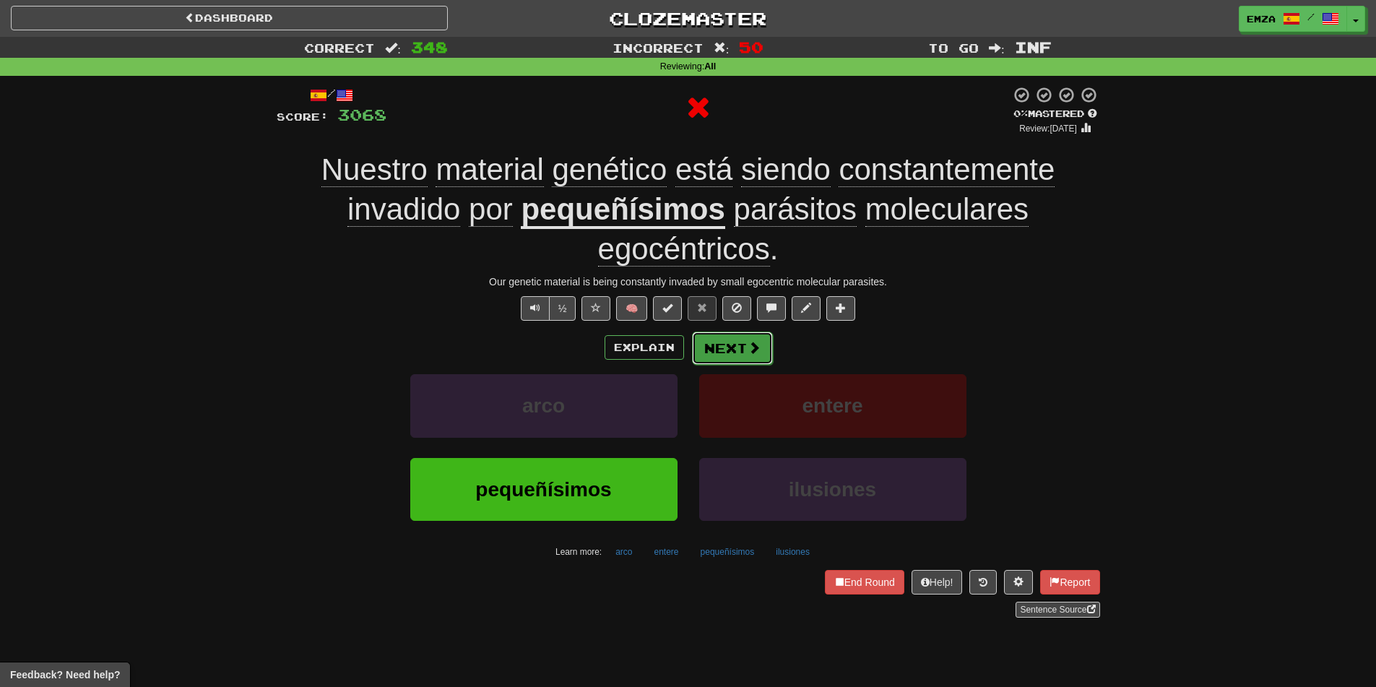
click at [719, 345] on button "Next" at bounding box center [732, 347] width 81 height 33
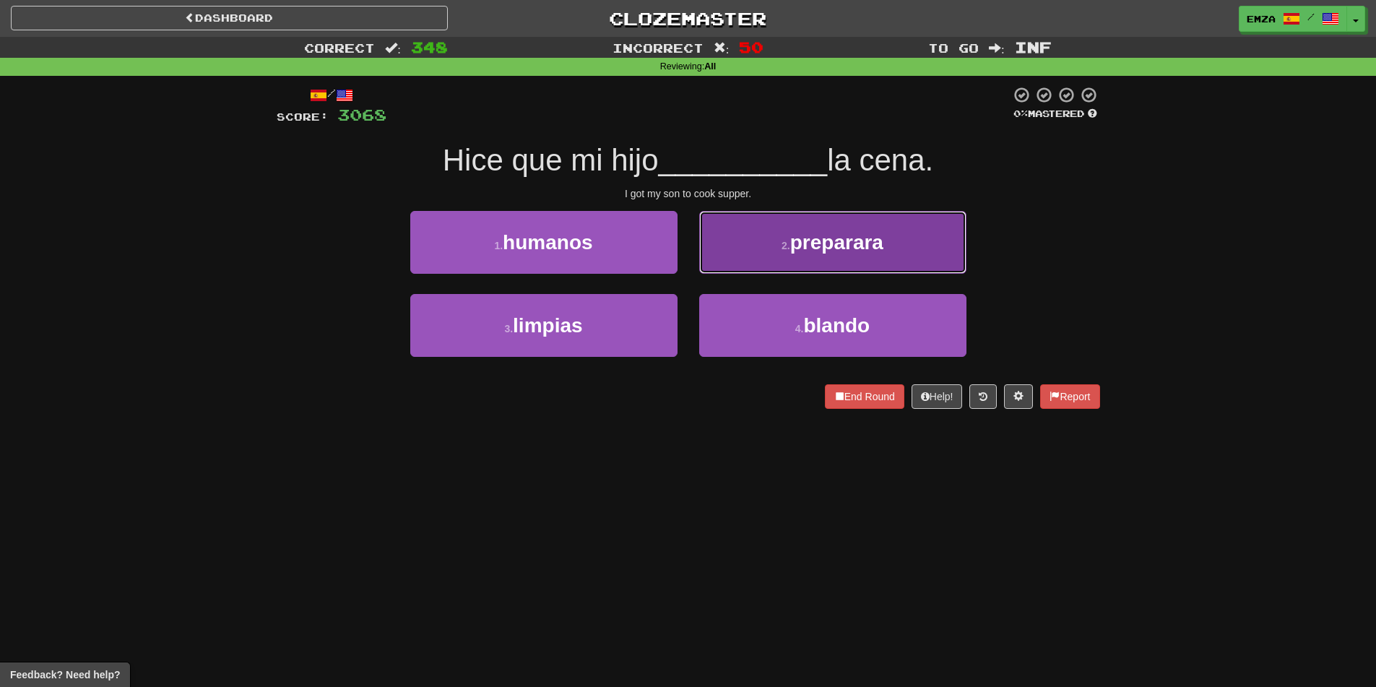
click at [752, 252] on button "2 . preparara" at bounding box center [832, 242] width 267 height 63
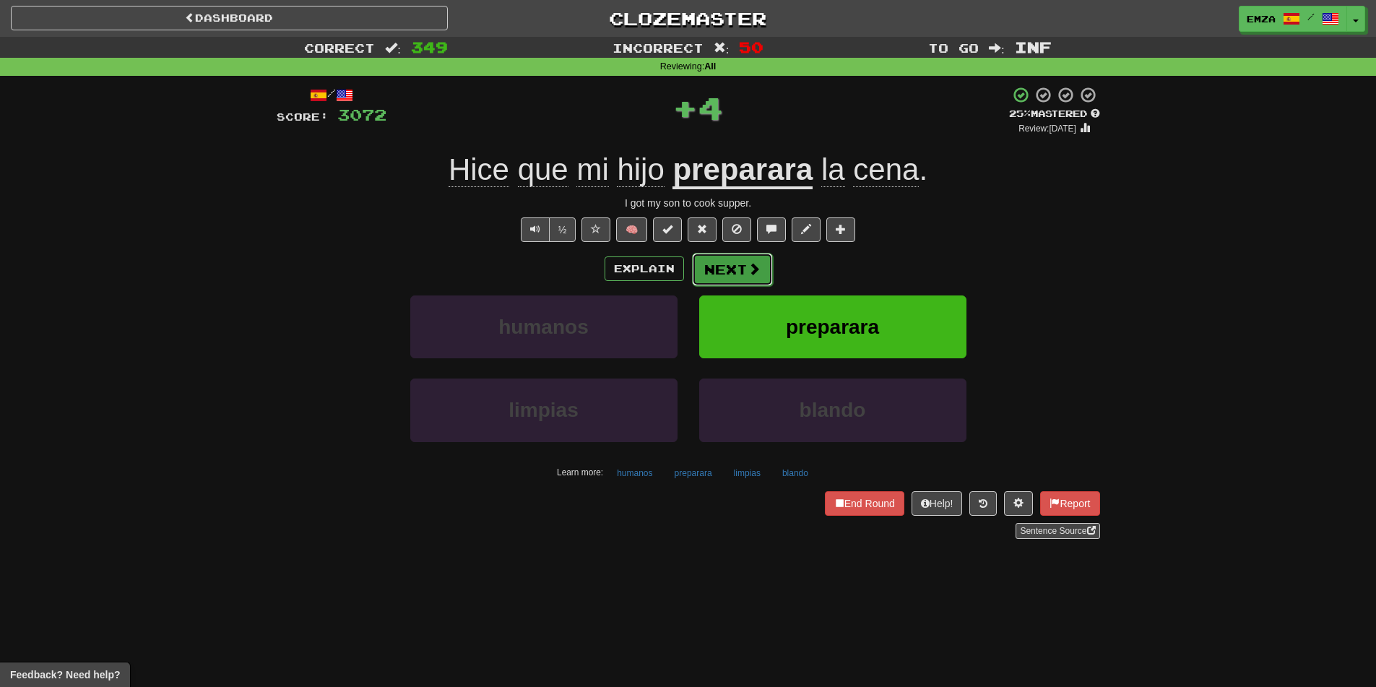
click at [724, 275] on button "Next" at bounding box center [732, 269] width 81 height 33
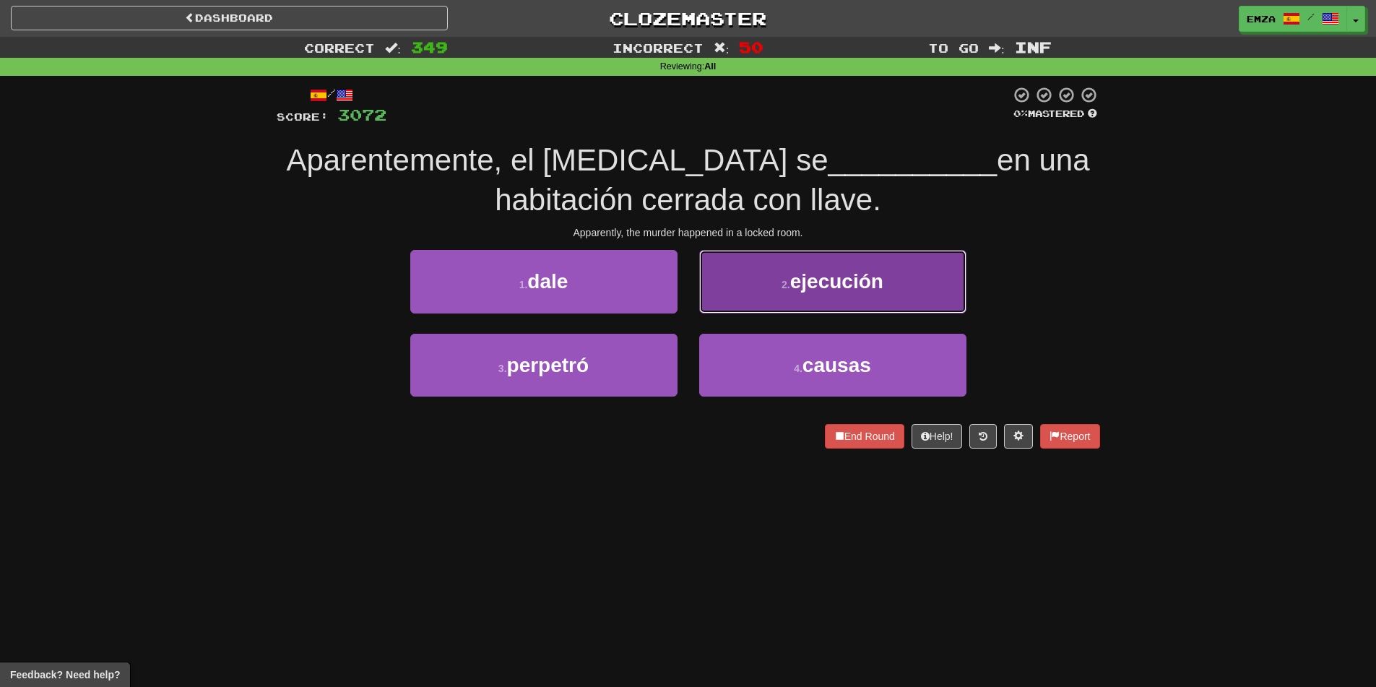
click at [750, 264] on button "2 . ejecución" at bounding box center [832, 281] width 267 height 63
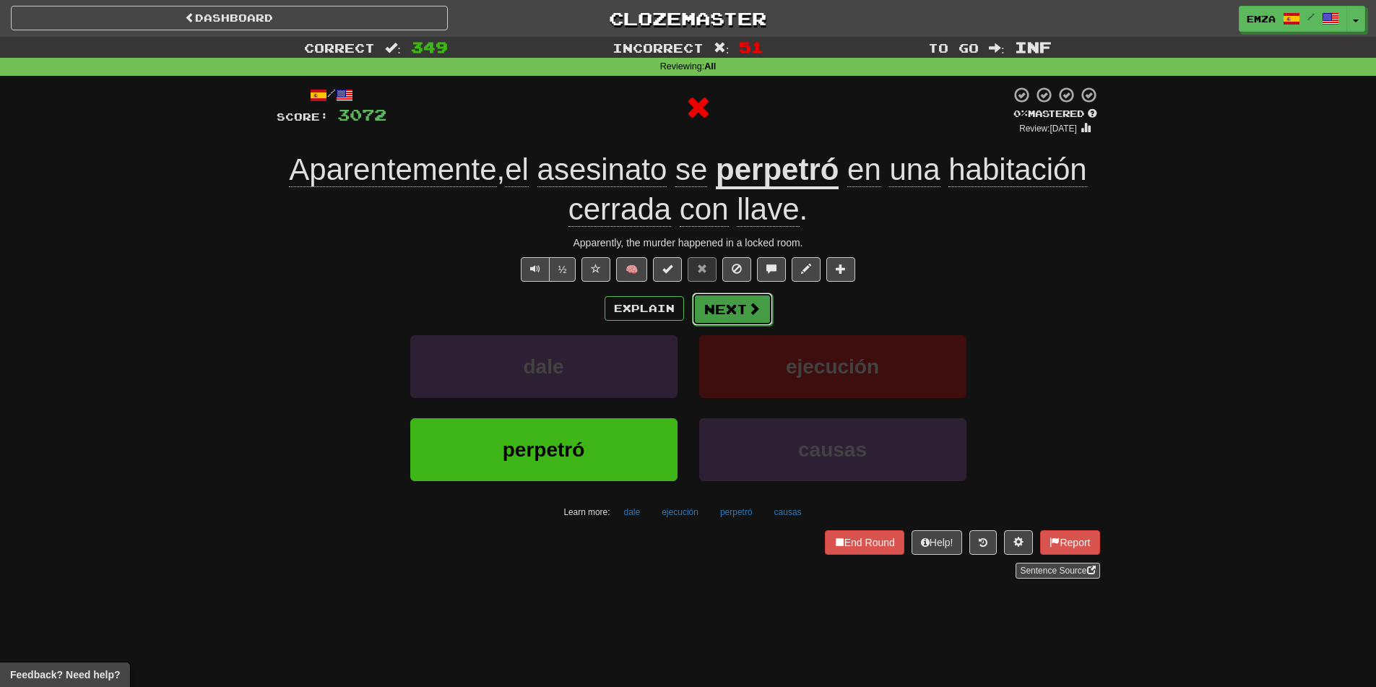
click at [708, 308] on button "Next" at bounding box center [732, 308] width 81 height 33
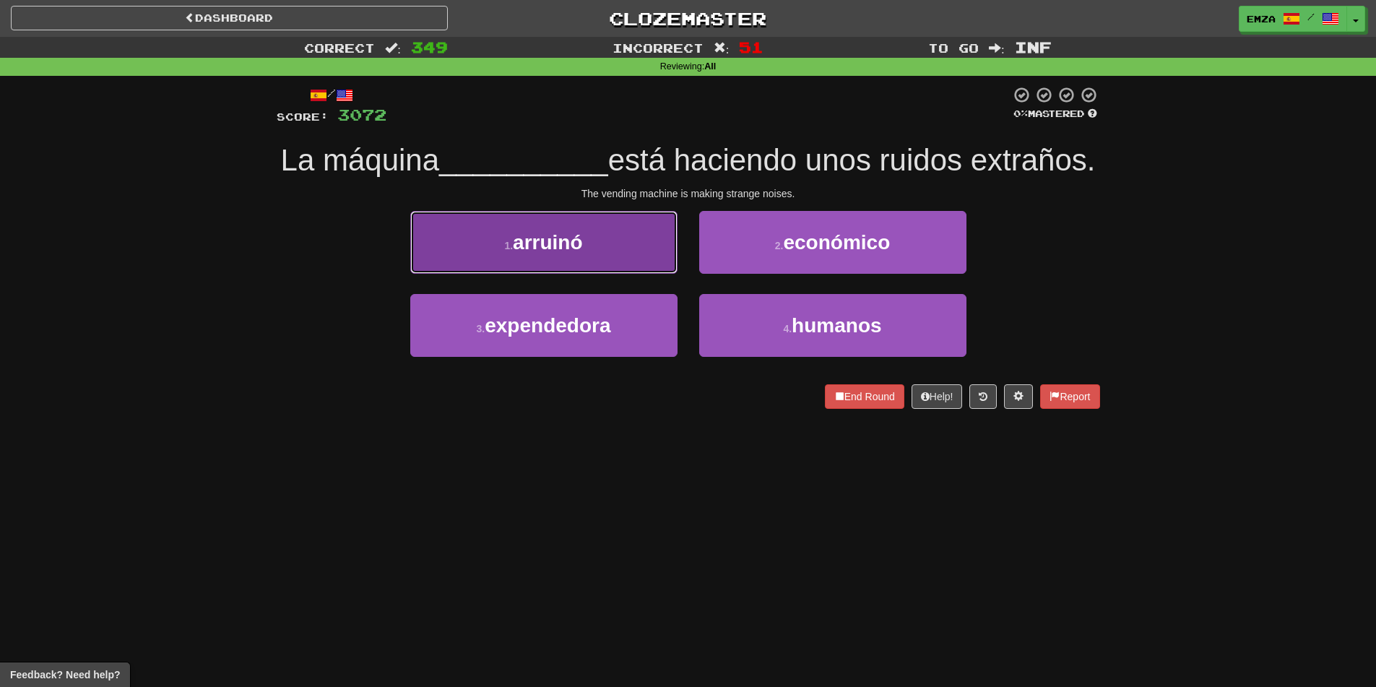
click at [662, 274] on button "1 . [GEOGRAPHIC_DATA]" at bounding box center [543, 242] width 267 height 63
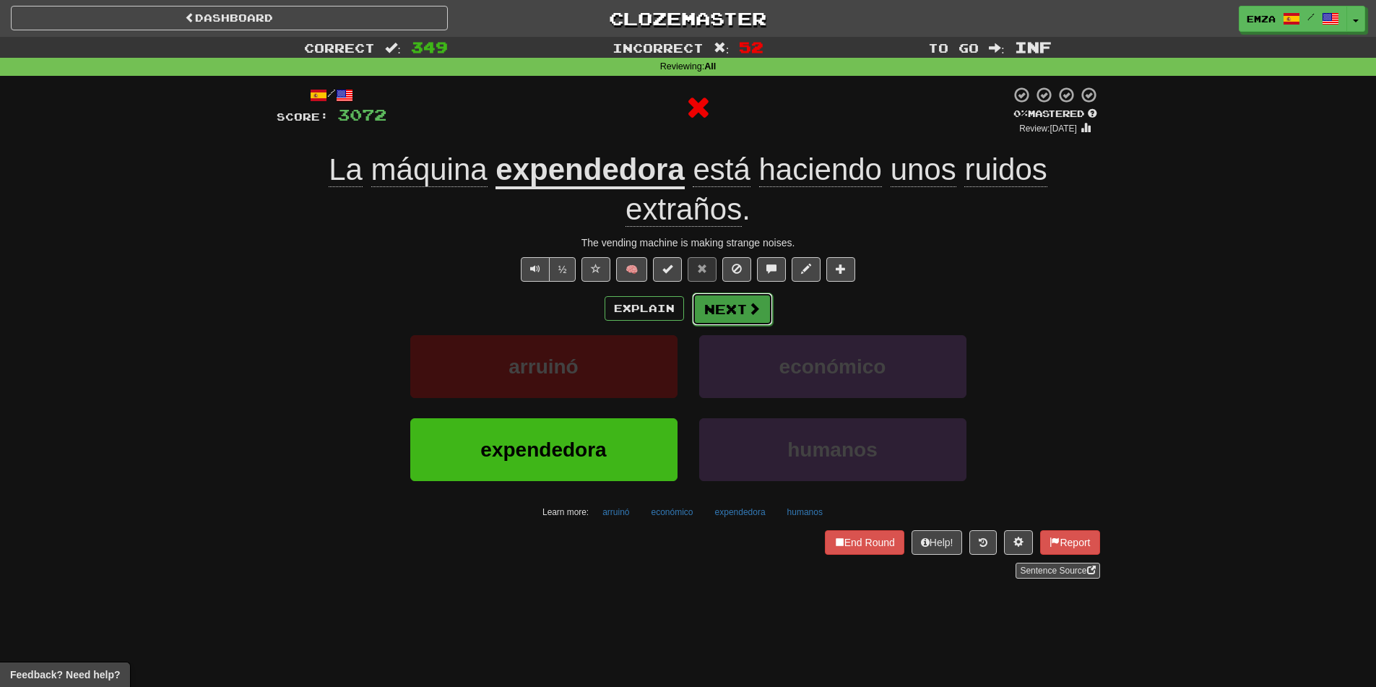
click at [743, 308] on button "Next" at bounding box center [732, 308] width 81 height 33
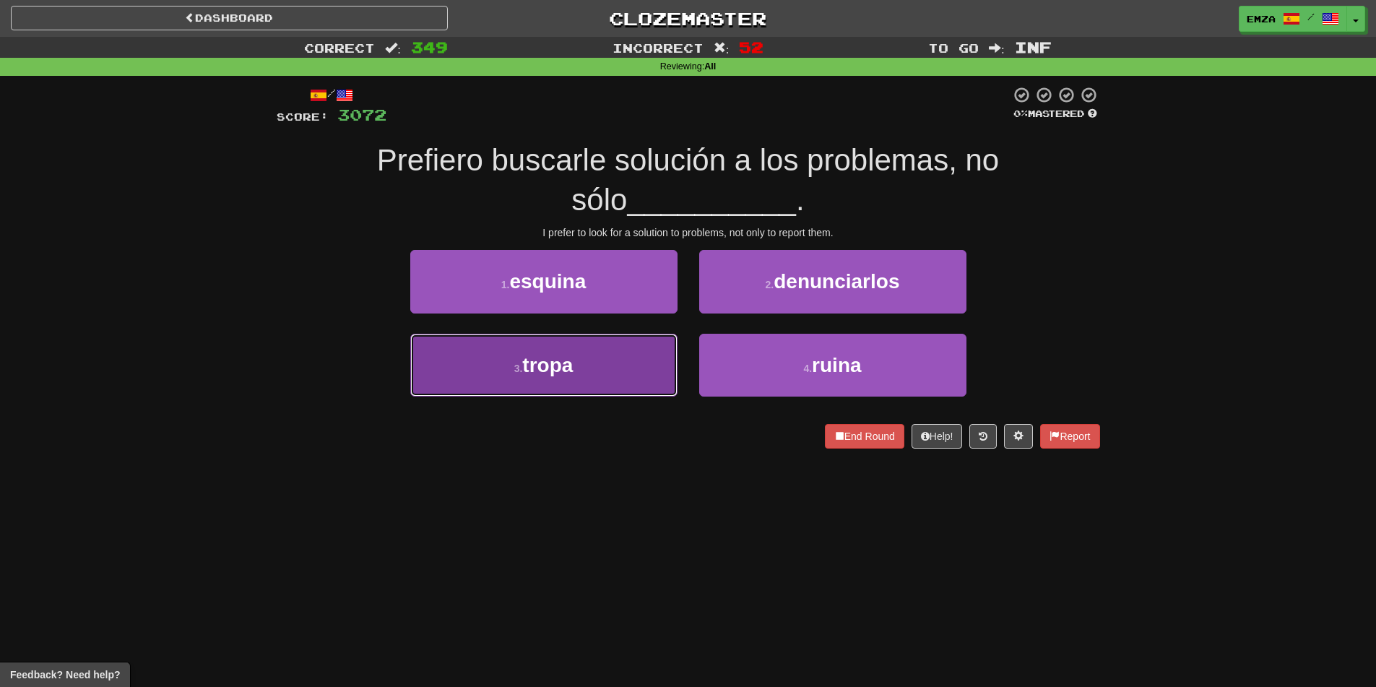
click at [658, 380] on button "3 . tropa" at bounding box center [543, 365] width 267 height 63
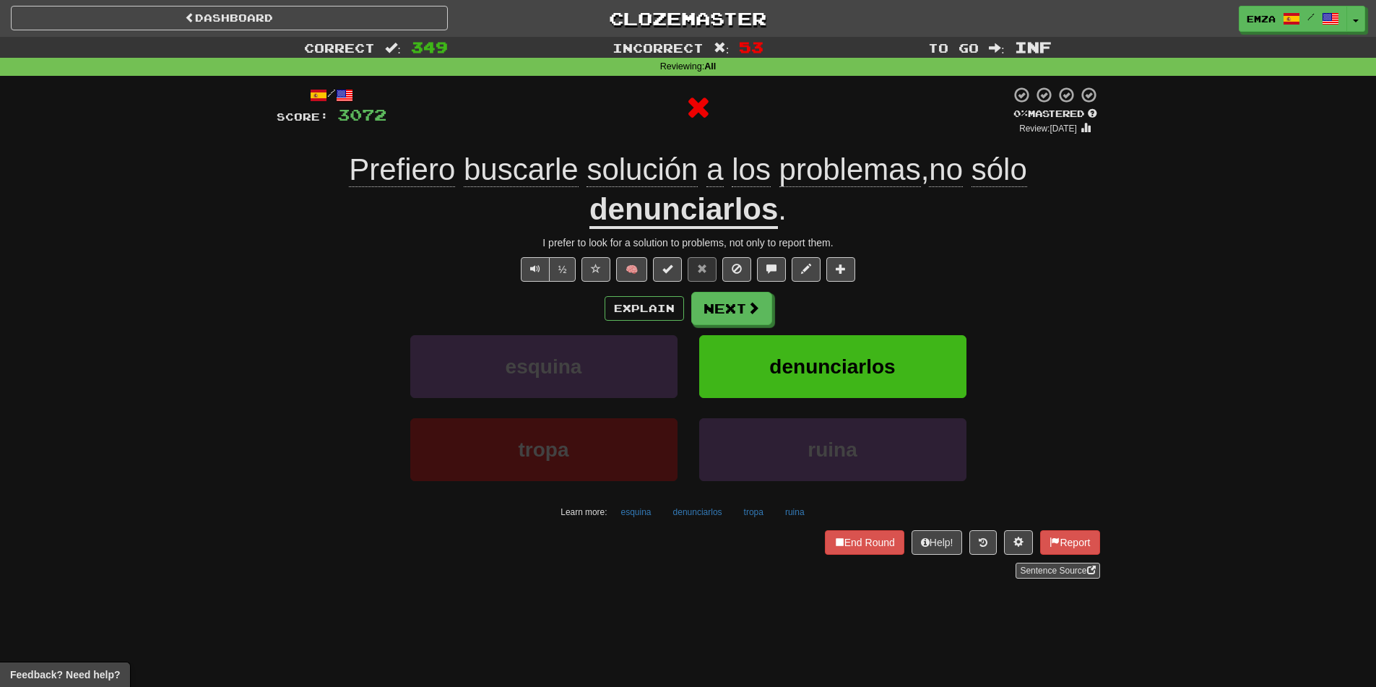
click at [771, 305] on div "Explain Next" at bounding box center [688, 308] width 823 height 33
click at [723, 337] on button "denunciarlos" at bounding box center [832, 366] width 267 height 63
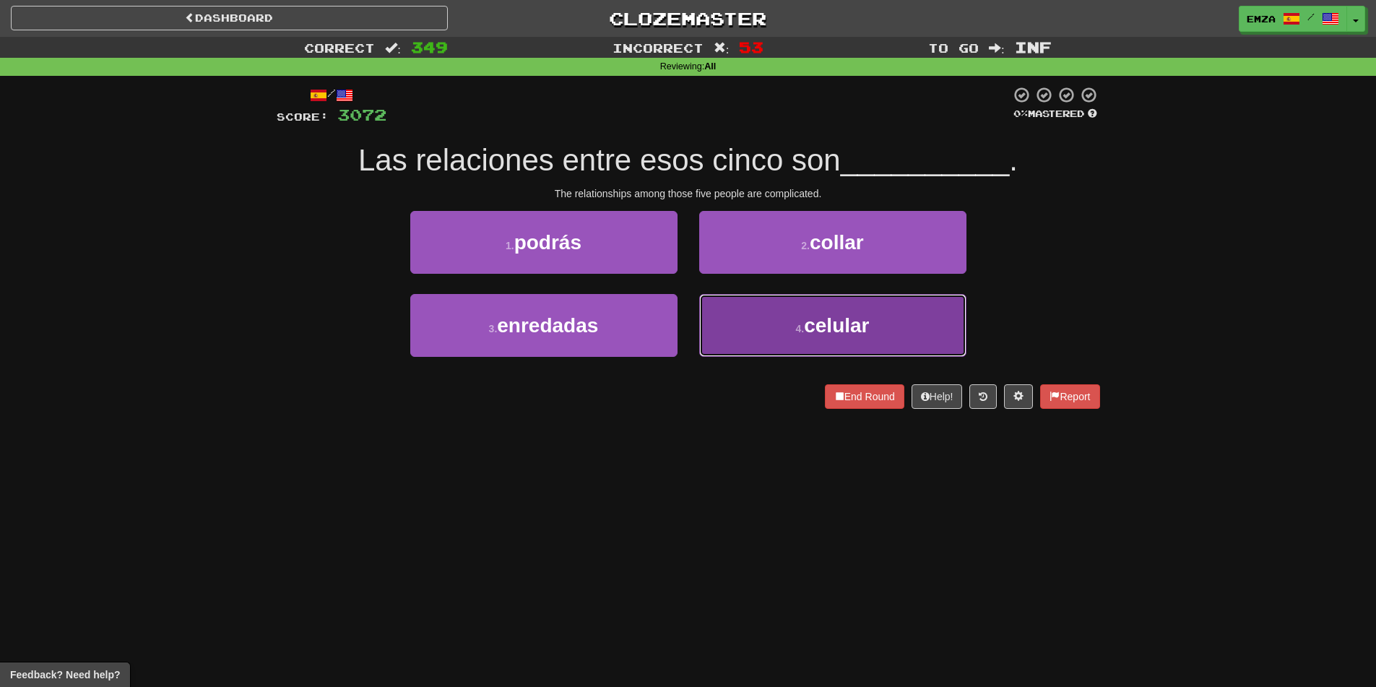
click at [763, 296] on button "4 . celular" at bounding box center [832, 325] width 267 height 63
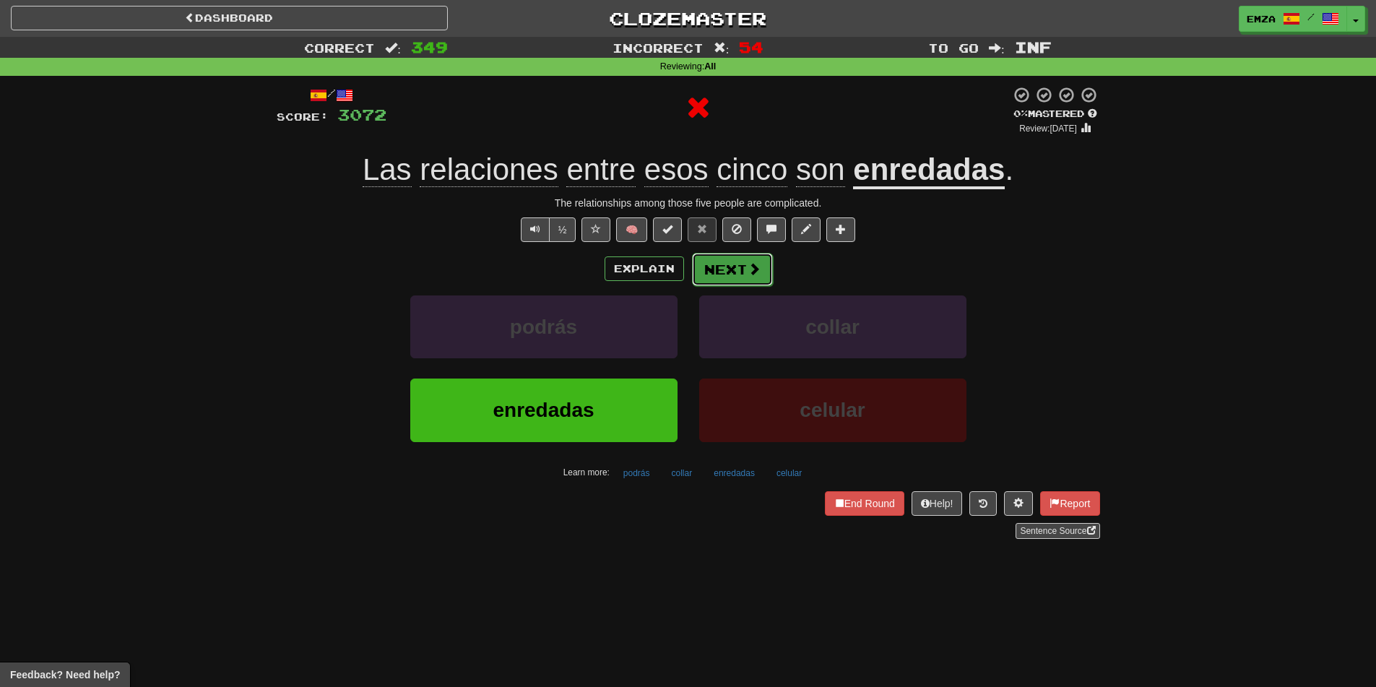
click at [767, 260] on button "Next" at bounding box center [732, 269] width 81 height 33
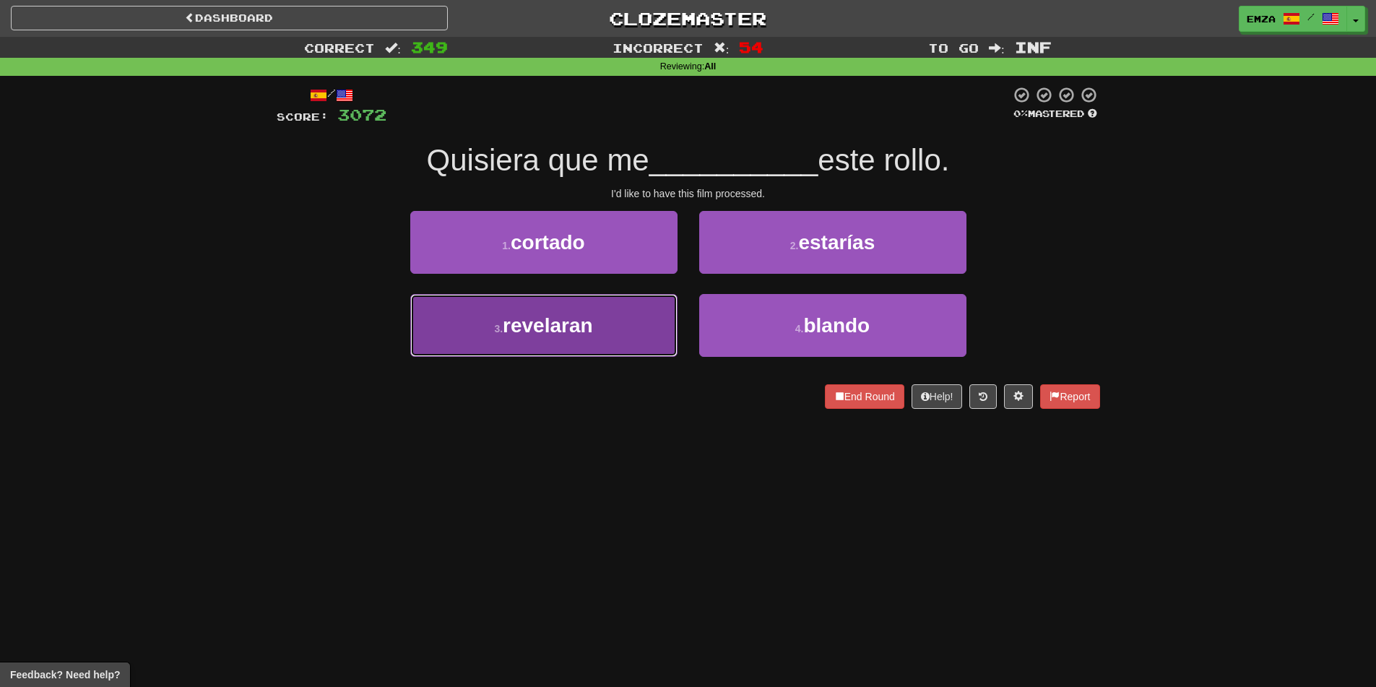
click at [620, 337] on button "3 . revelaran" at bounding box center [543, 325] width 267 height 63
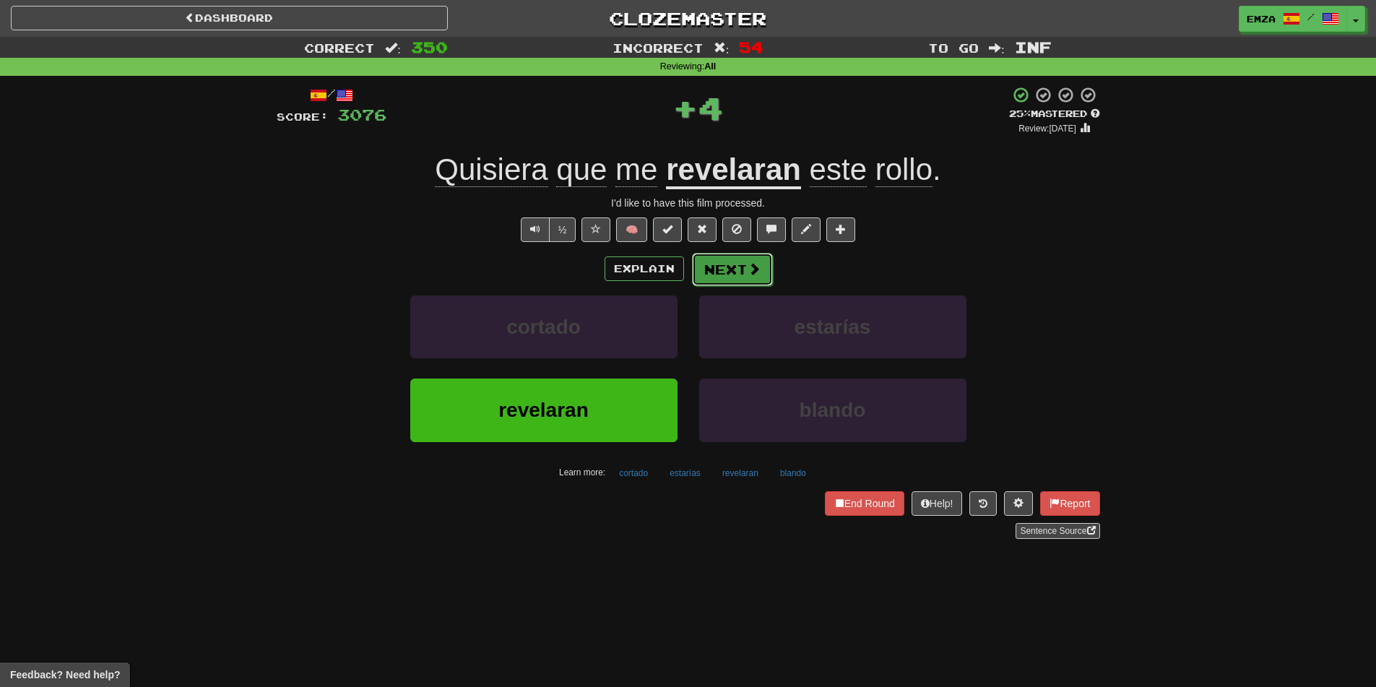
click at [720, 260] on button "Next" at bounding box center [732, 269] width 81 height 33
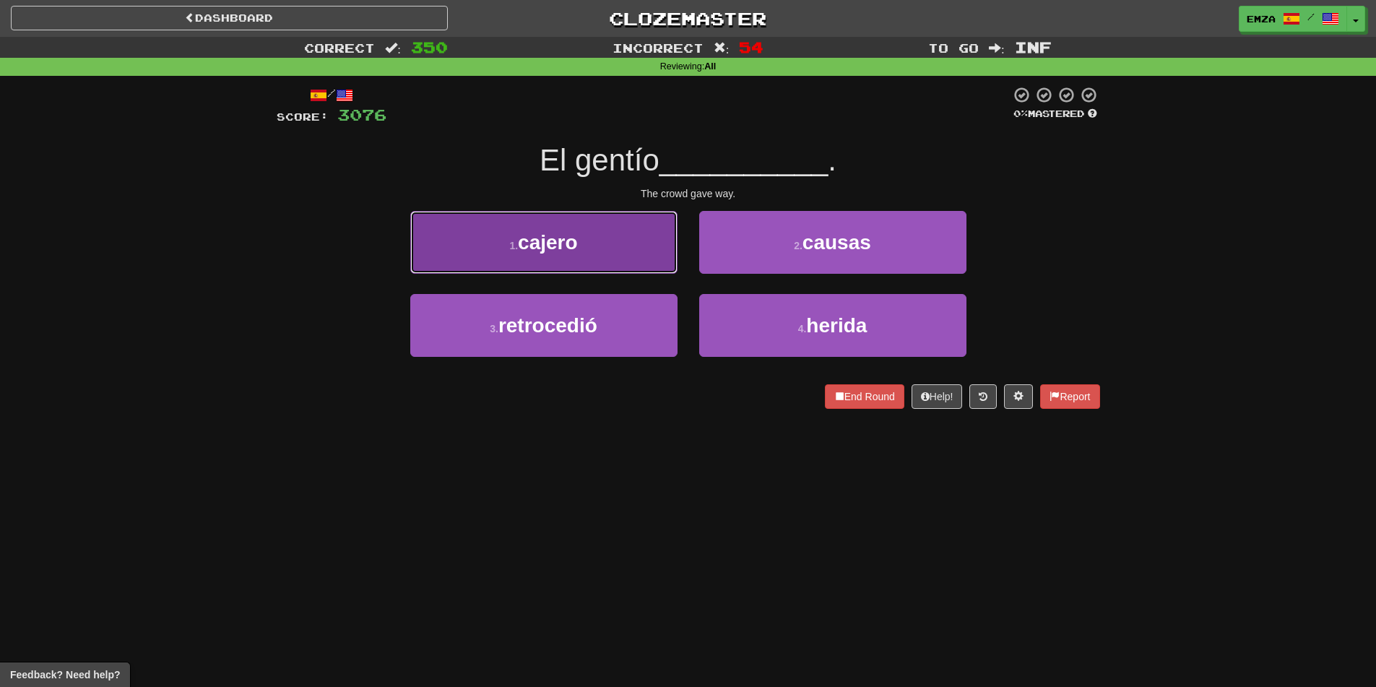
click at [628, 250] on button "1 . [PERSON_NAME]" at bounding box center [543, 242] width 267 height 63
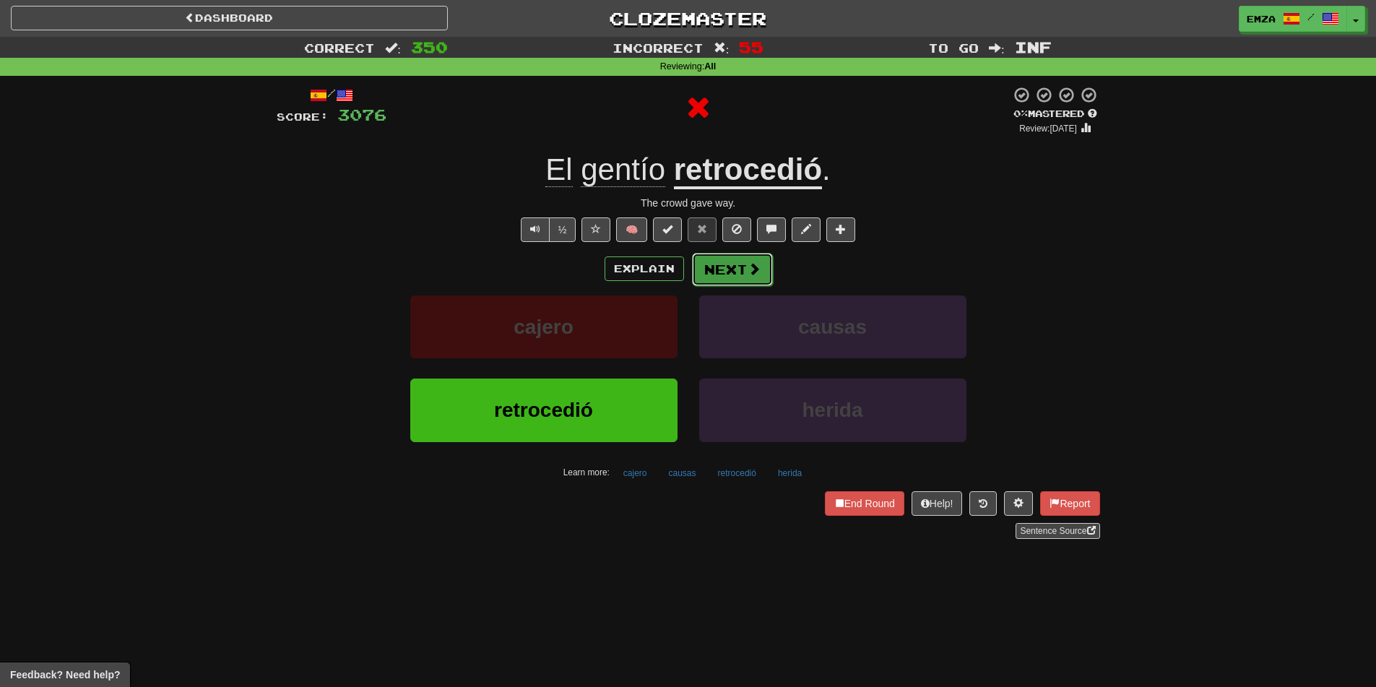
click at [730, 263] on button "Next" at bounding box center [732, 269] width 81 height 33
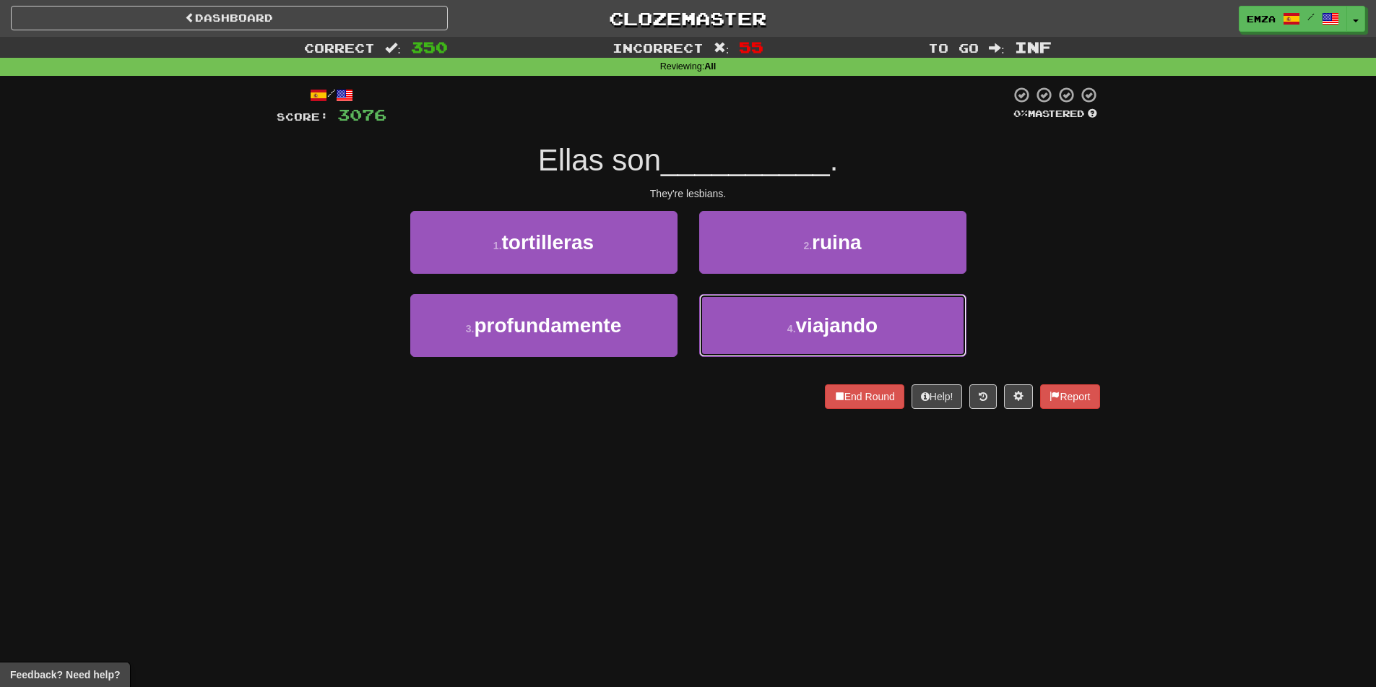
drag, startPoint x: 737, startPoint y: 313, endPoint x: 734, endPoint y: 287, distance: 25.4
click at [737, 313] on button "4 . viajando" at bounding box center [832, 325] width 267 height 63
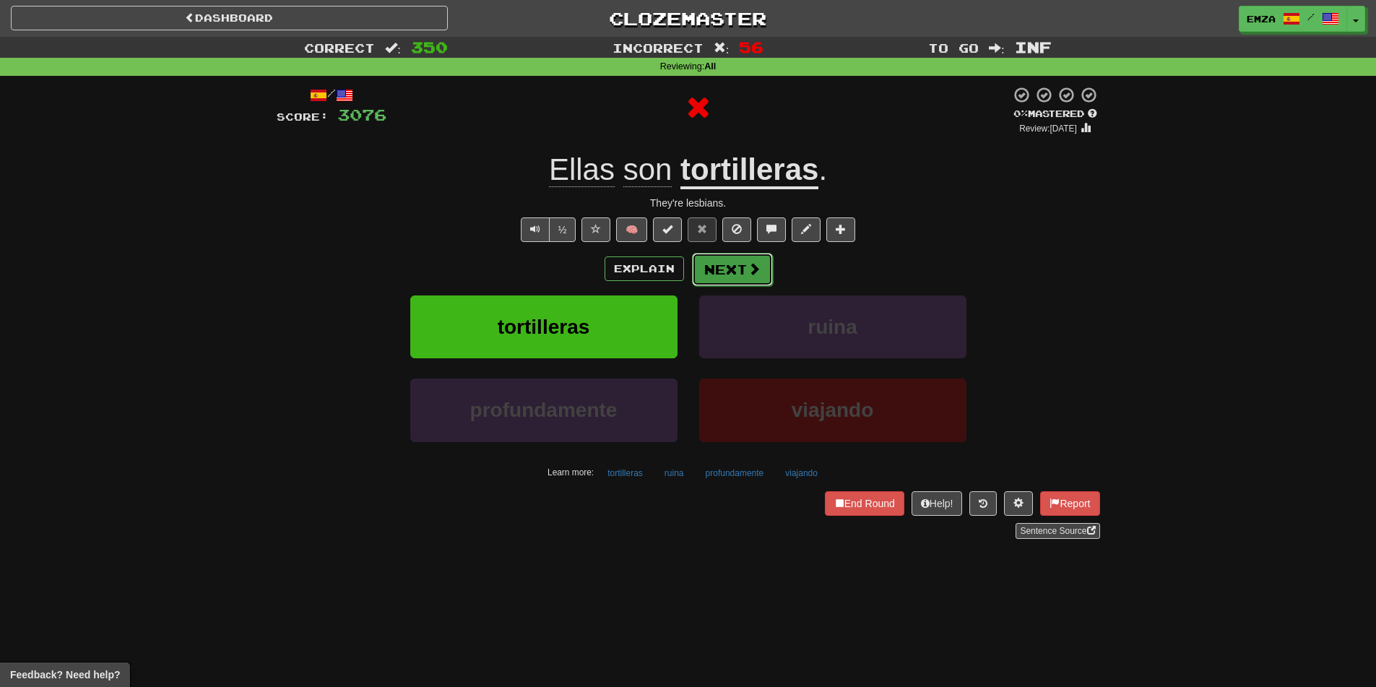
drag, startPoint x: 734, startPoint y: 287, endPoint x: 724, endPoint y: 262, distance: 27.5
click at [724, 262] on button "Next" at bounding box center [732, 269] width 81 height 33
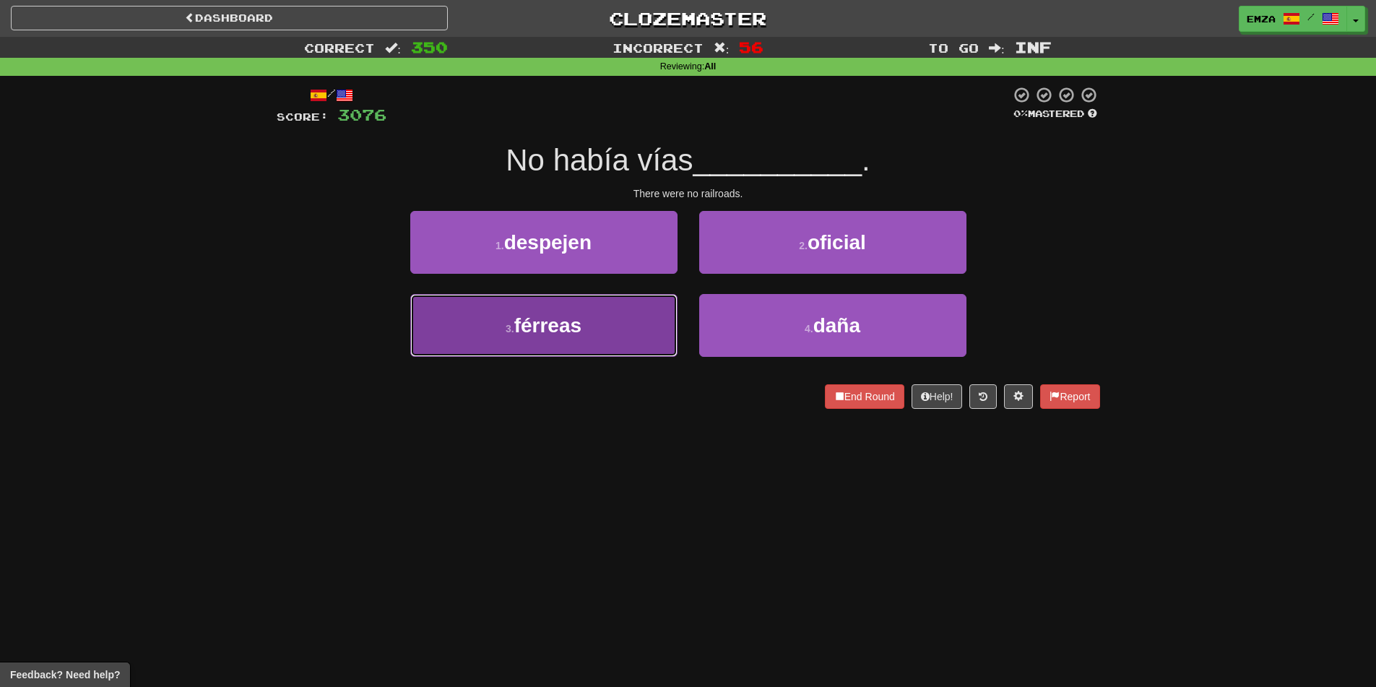
click at [649, 353] on button "3 . férreas" at bounding box center [543, 325] width 267 height 63
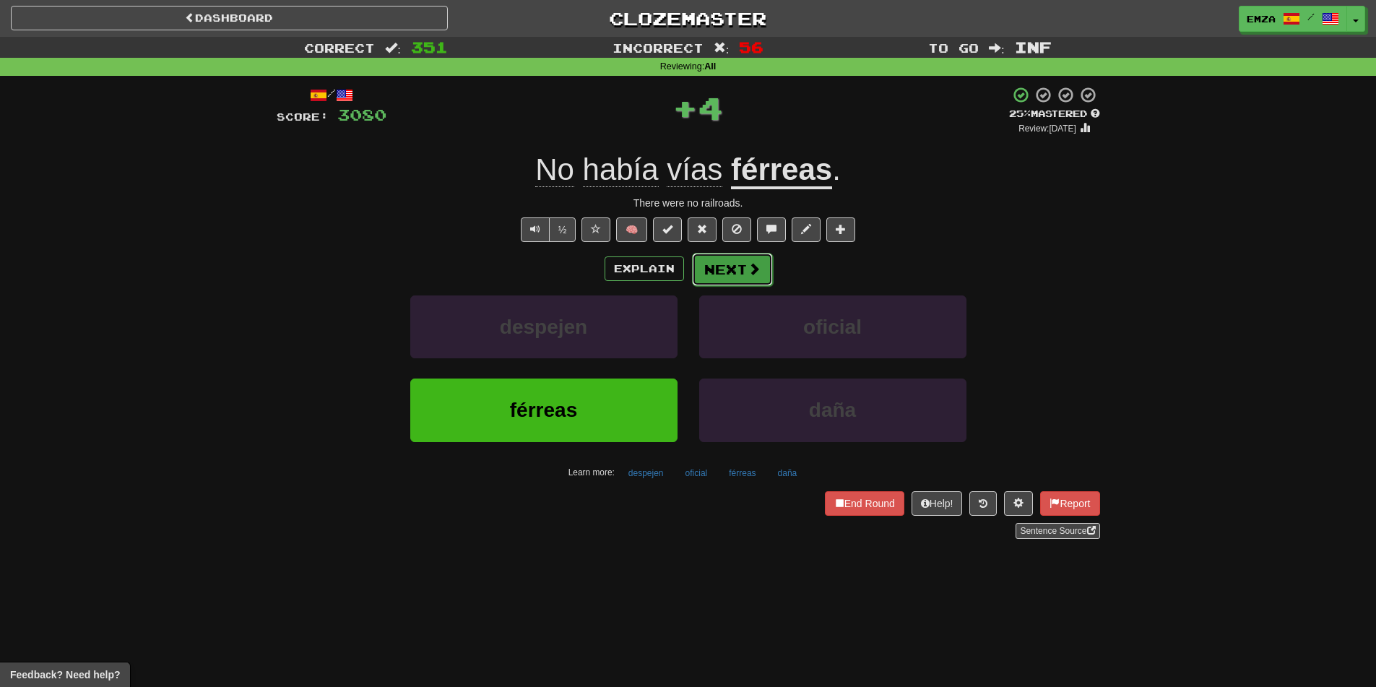
click at [715, 272] on button "Next" at bounding box center [732, 269] width 81 height 33
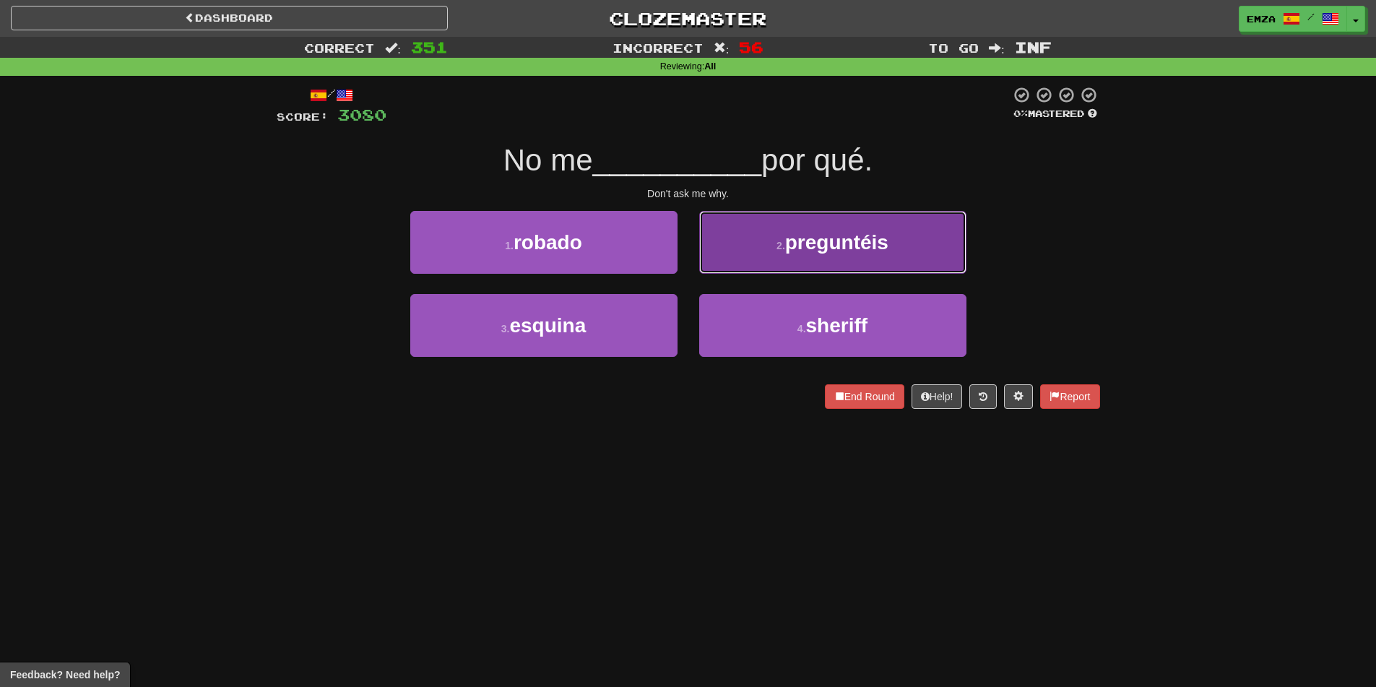
click at [733, 241] on button "2 . preguntéis" at bounding box center [832, 242] width 267 height 63
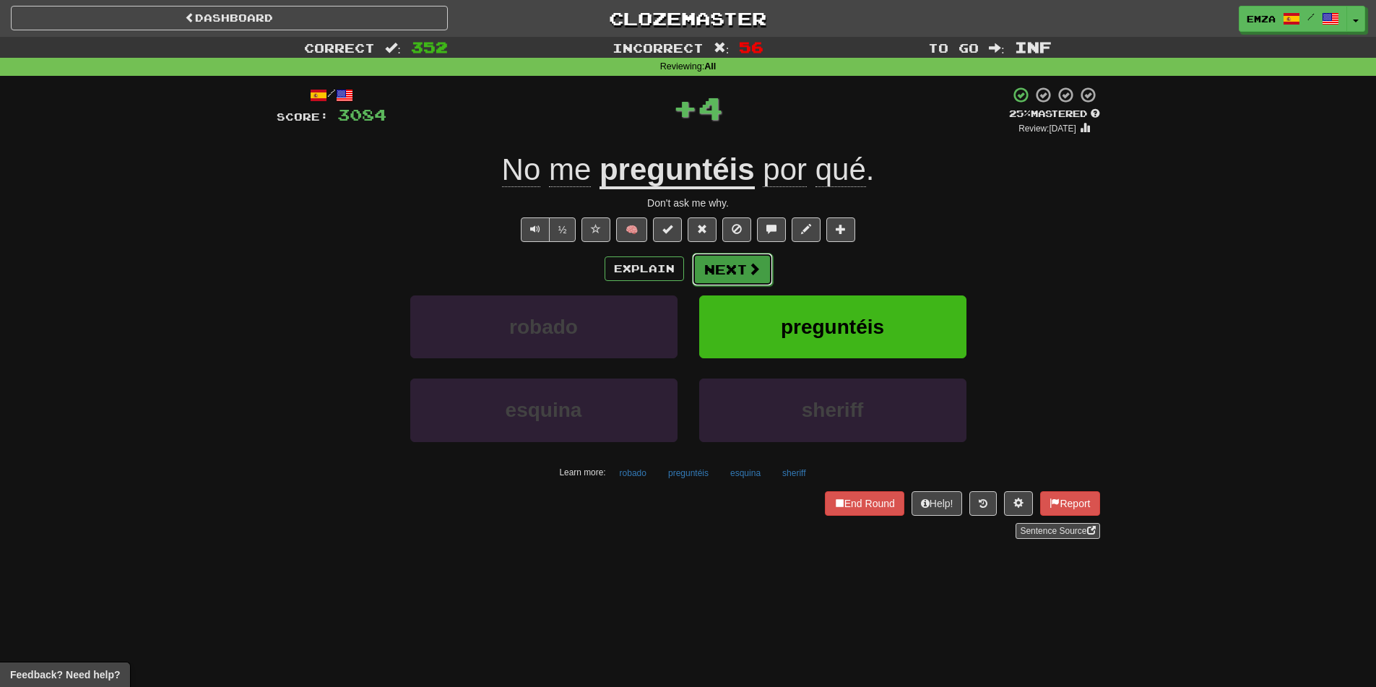
click at [700, 283] on button "Next" at bounding box center [732, 269] width 81 height 33
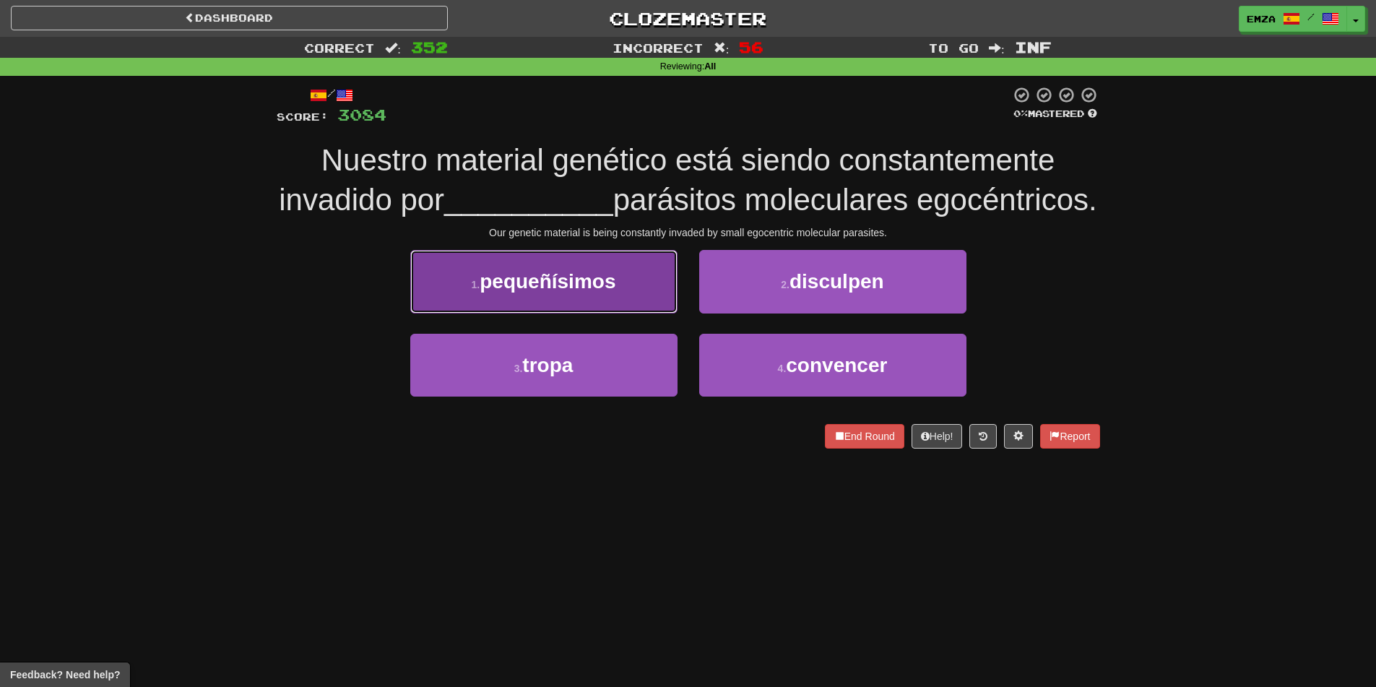
click at [649, 313] on button "1 . pequeñísimos" at bounding box center [543, 281] width 267 height 63
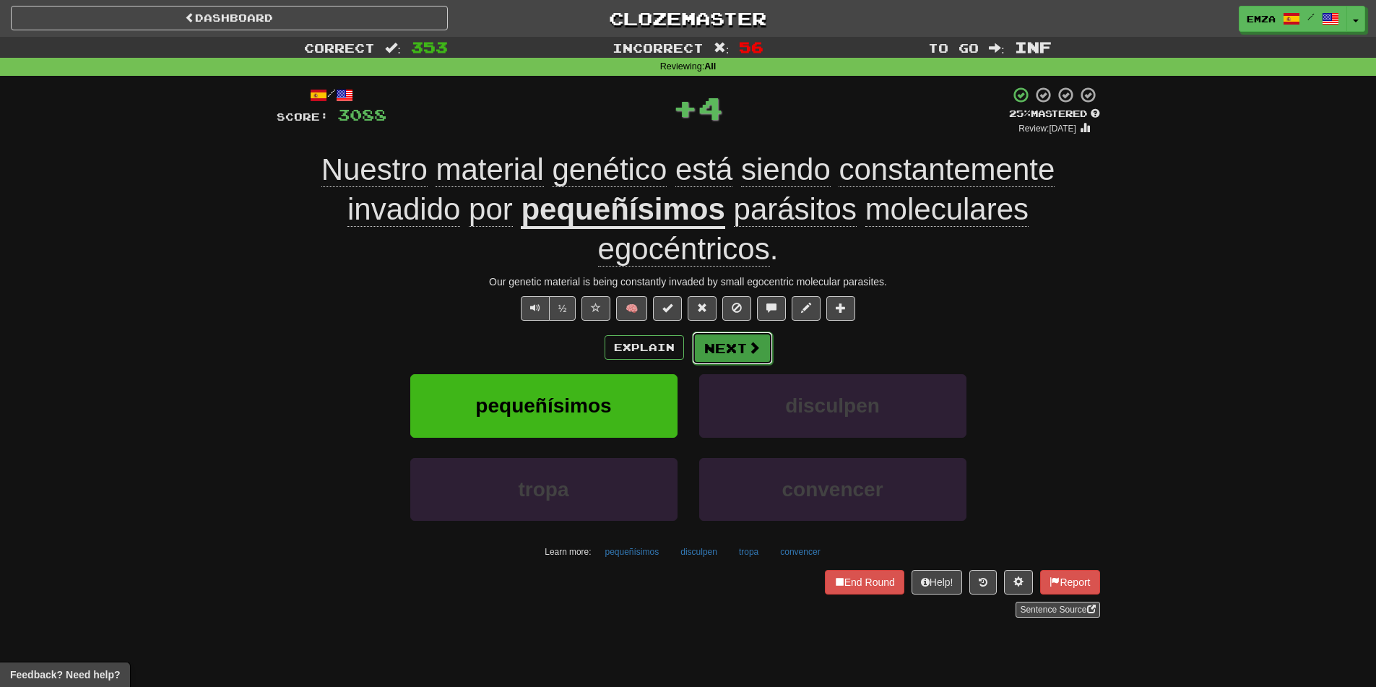
click at [744, 343] on button "Next" at bounding box center [732, 347] width 81 height 33
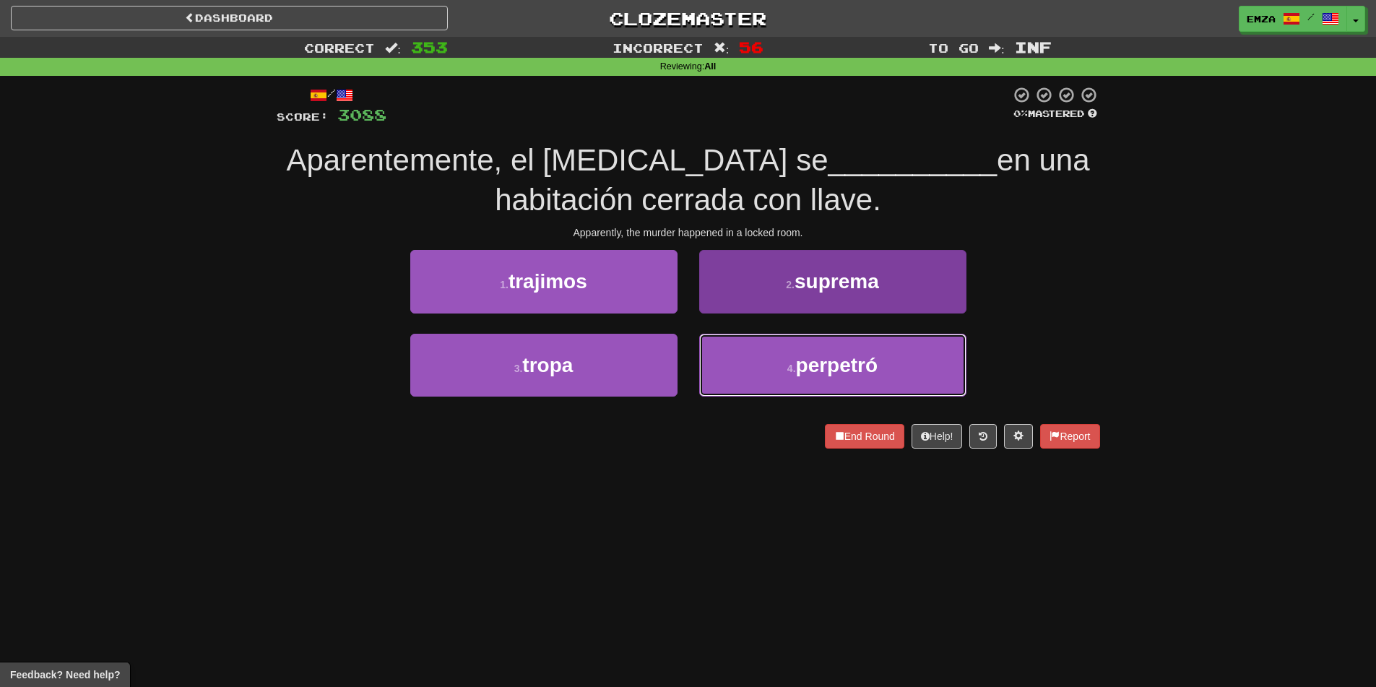
drag, startPoint x: 740, startPoint y: 362, endPoint x: 734, endPoint y: 354, distance: 9.8
click at [739, 361] on button "4 . perpetró" at bounding box center [832, 365] width 267 height 63
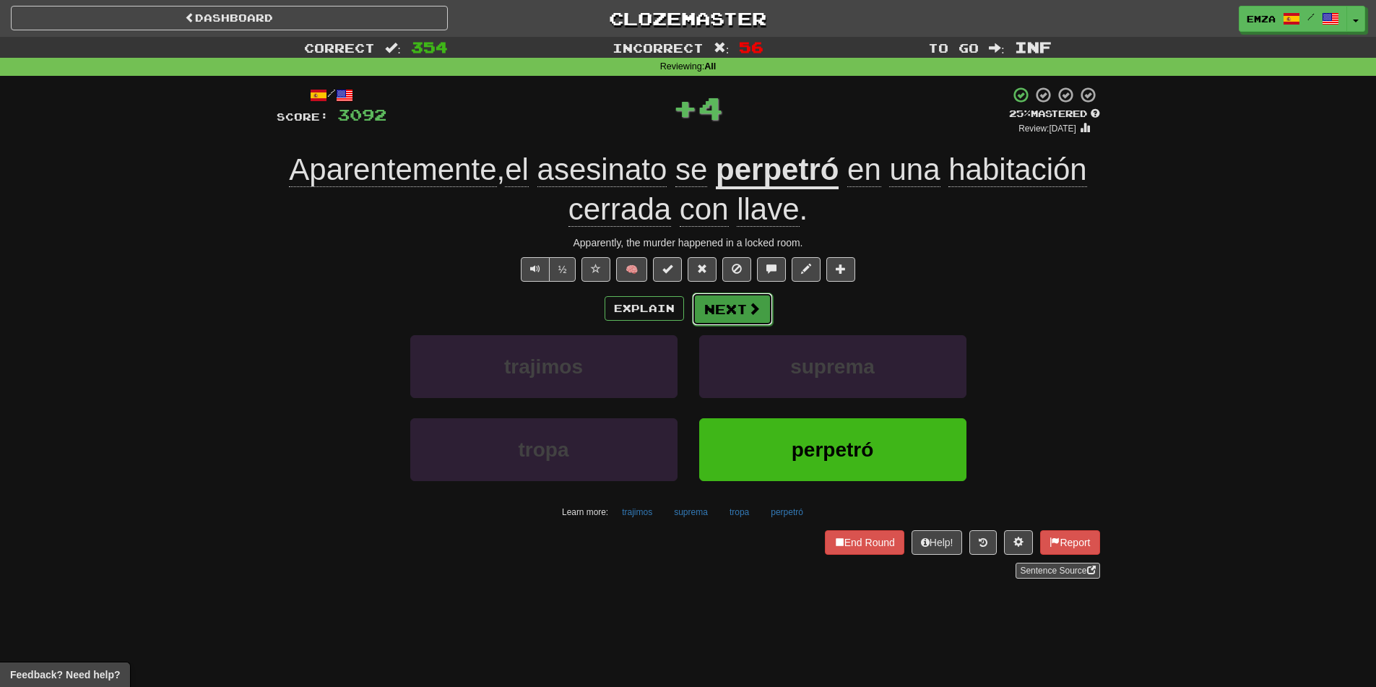
click at [726, 308] on button "Next" at bounding box center [732, 308] width 81 height 33
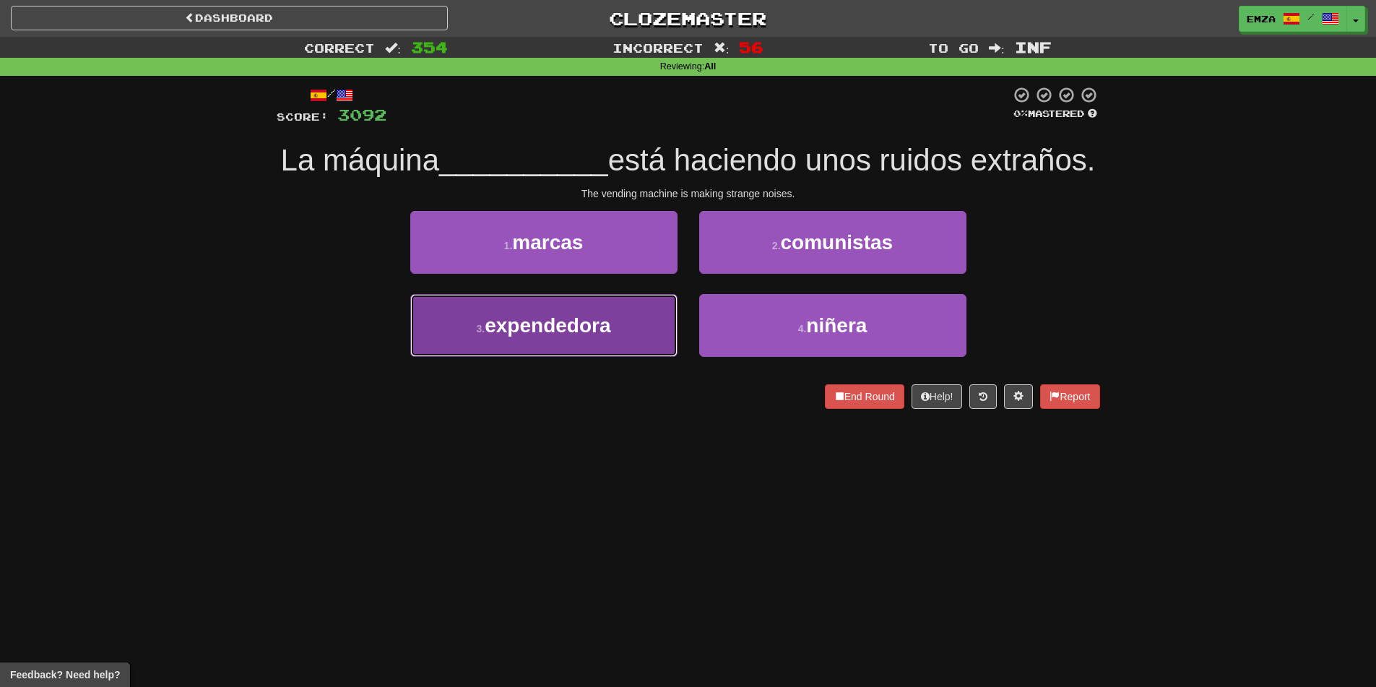
click at [630, 357] on button "3 . expendedora" at bounding box center [543, 325] width 267 height 63
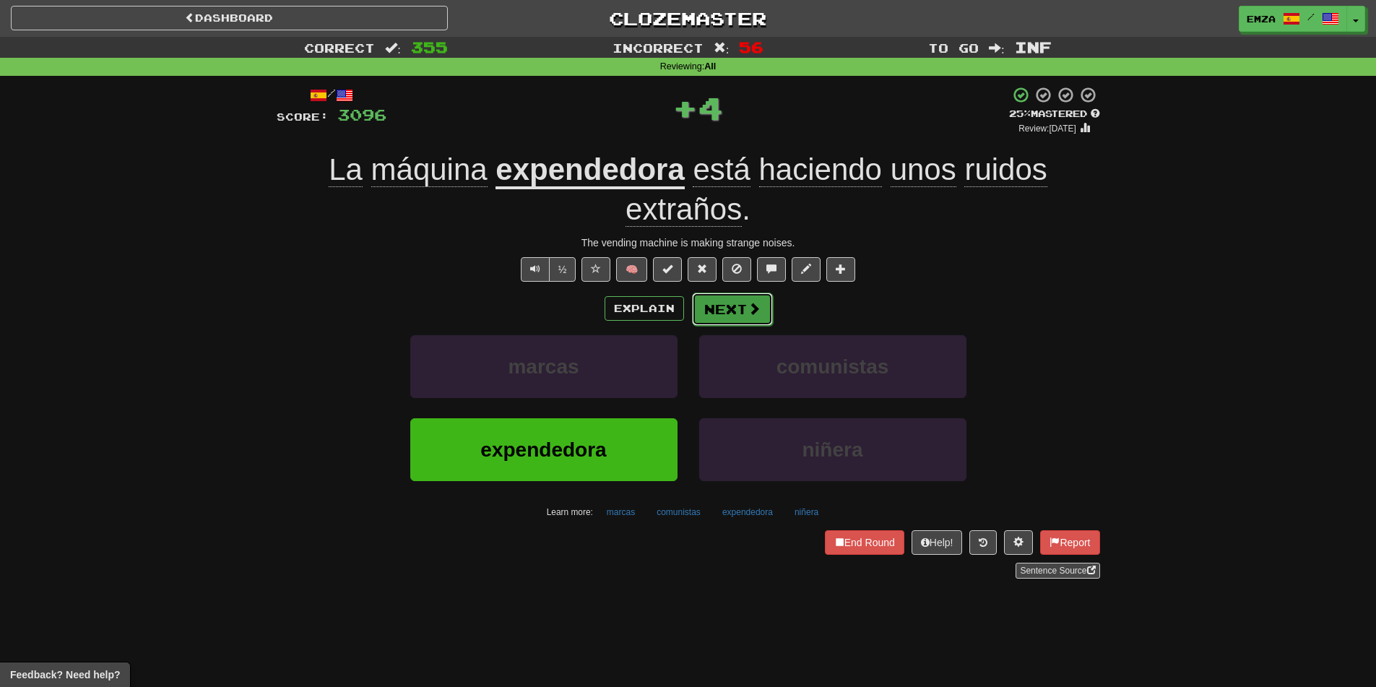
click at [736, 301] on button "Next" at bounding box center [732, 308] width 81 height 33
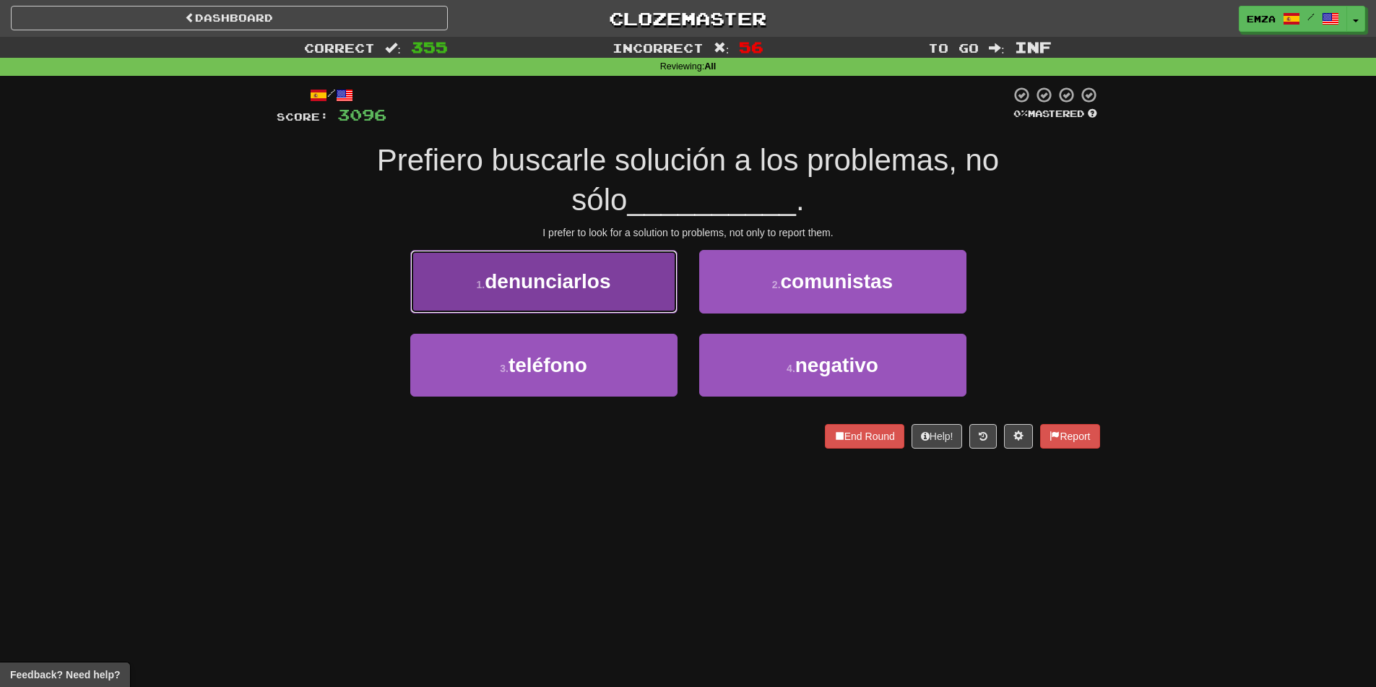
click at [593, 285] on span "denunciarlos" at bounding box center [548, 281] width 126 height 22
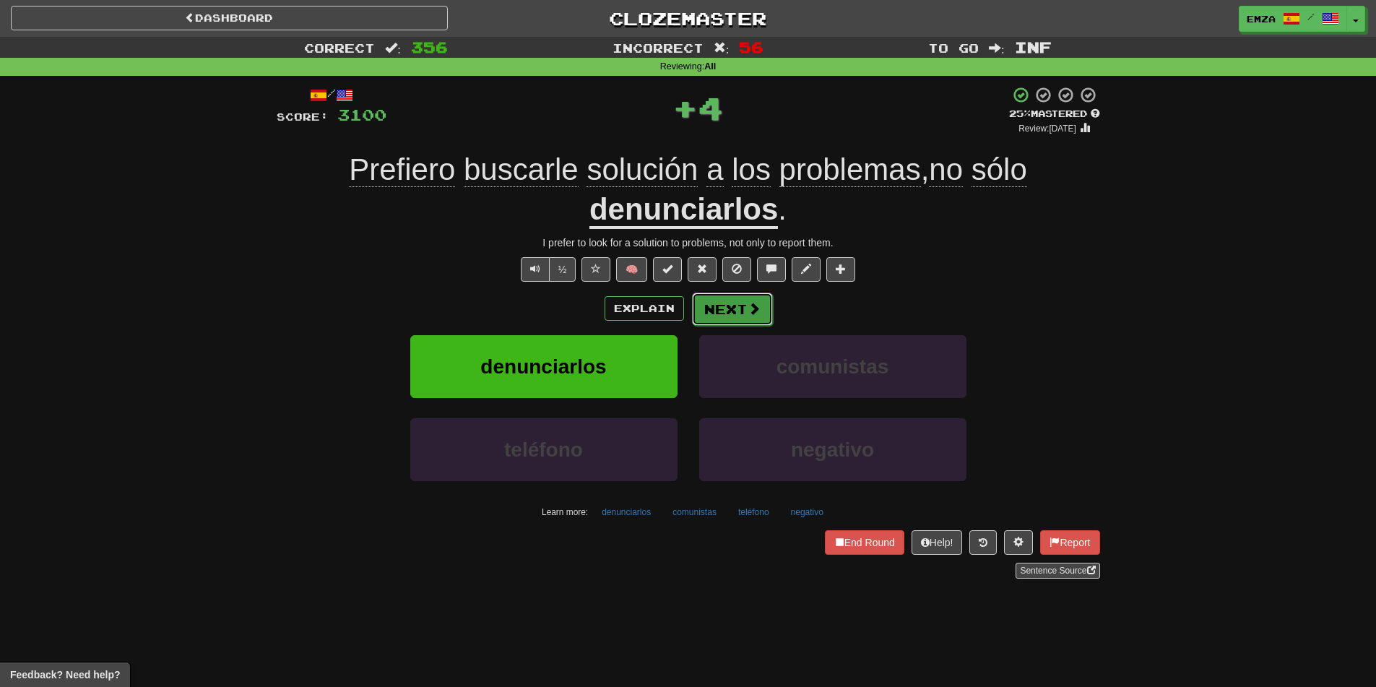
click at [726, 308] on button "Next" at bounding box center [732, 308] width 81 height 33
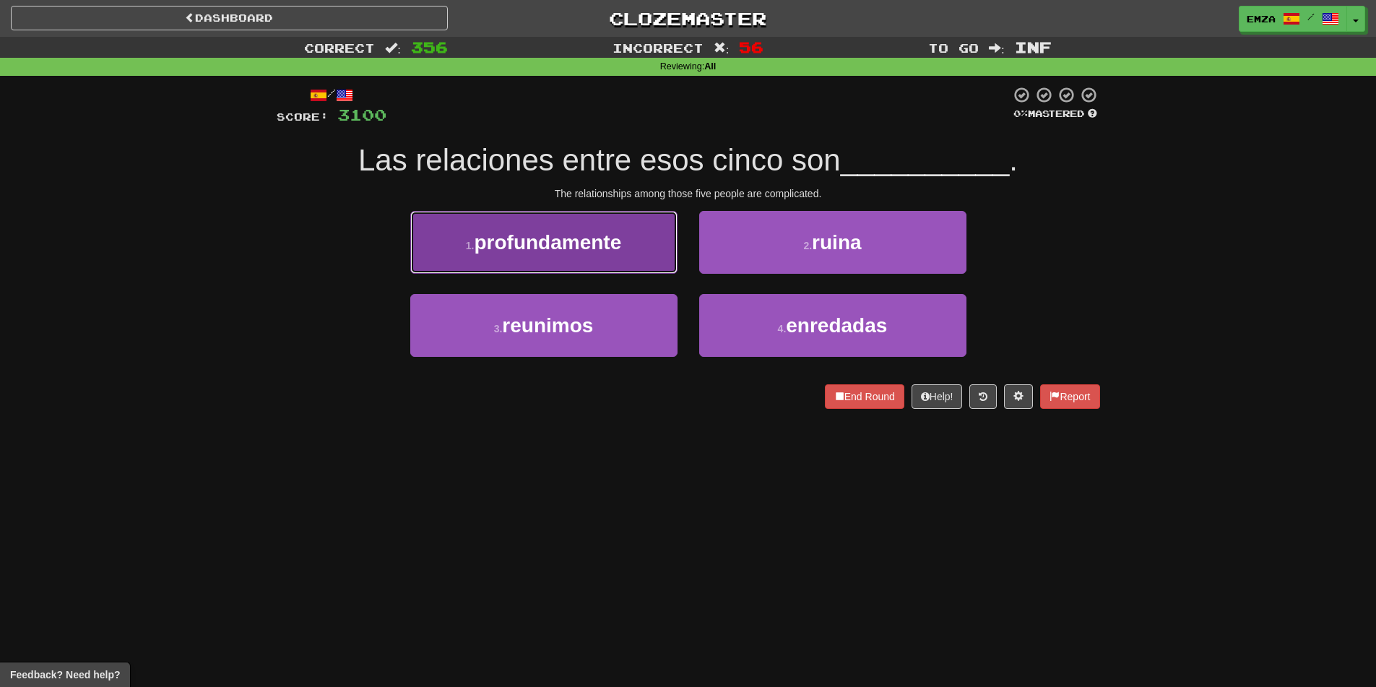
click at [594, 254] on button "1 . profundamente" at bounding box center [543, 242] width 267 height 63
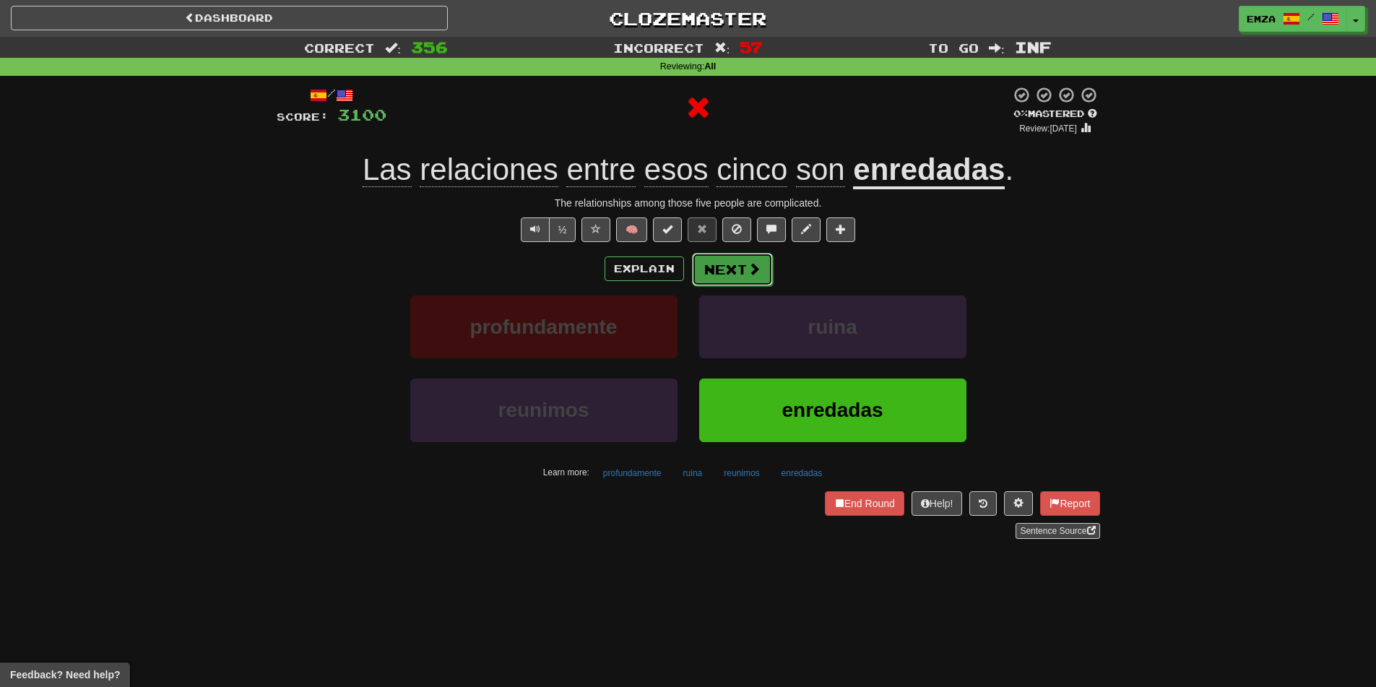
click at [750, 271] on span at bounding box center [753, 268] width 13 height 13
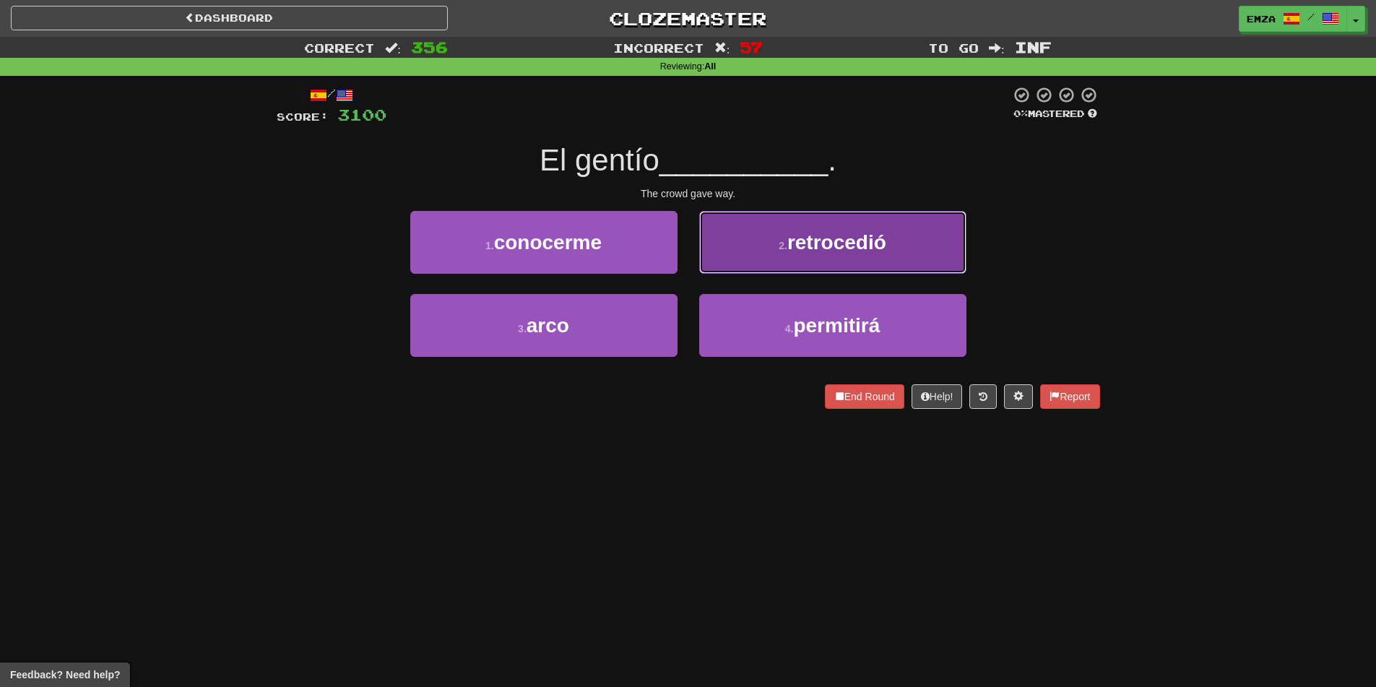
click at [737, 257] on button "2 . retrocedió" at bounding box center [832, 242] width 267 height 63
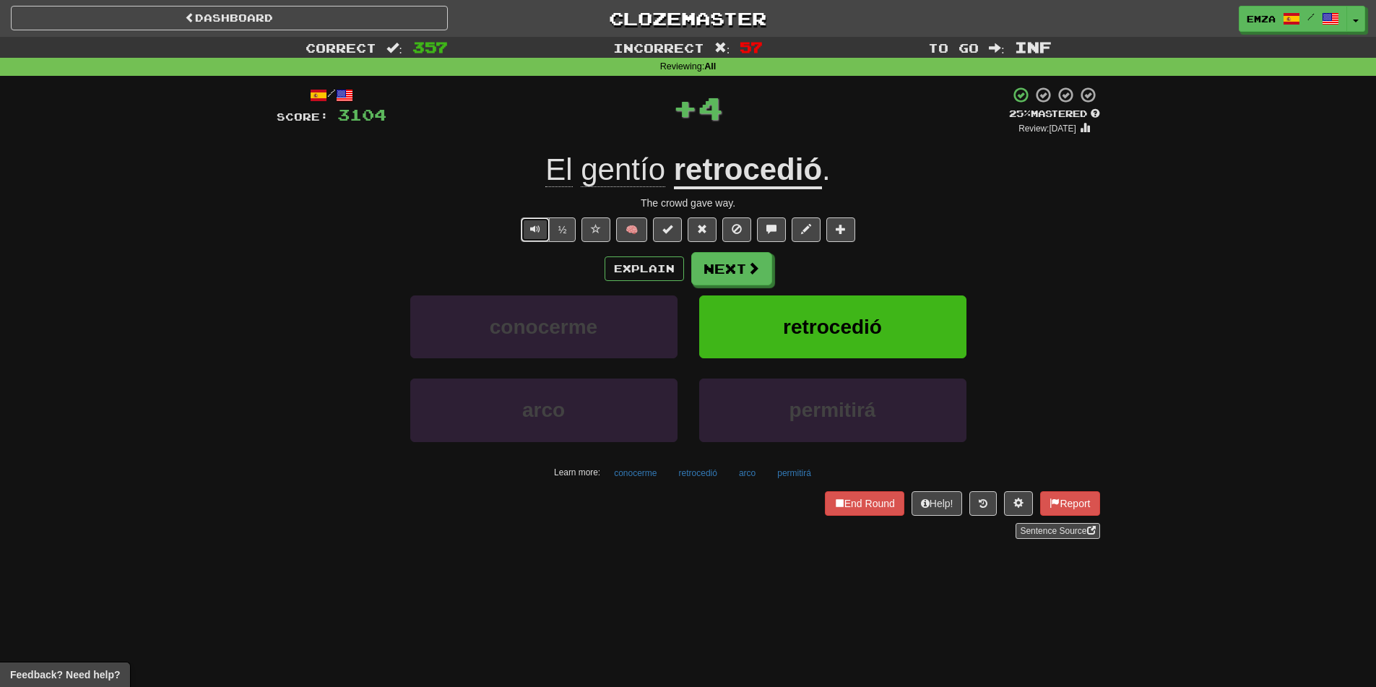
click at [532, 225] on span "Text-to-speech controls" at bounding box center [535, 229] width 10 height 10
click at [725, 261] on button "Next" at bounding box center [732, 269] width 81 height 33
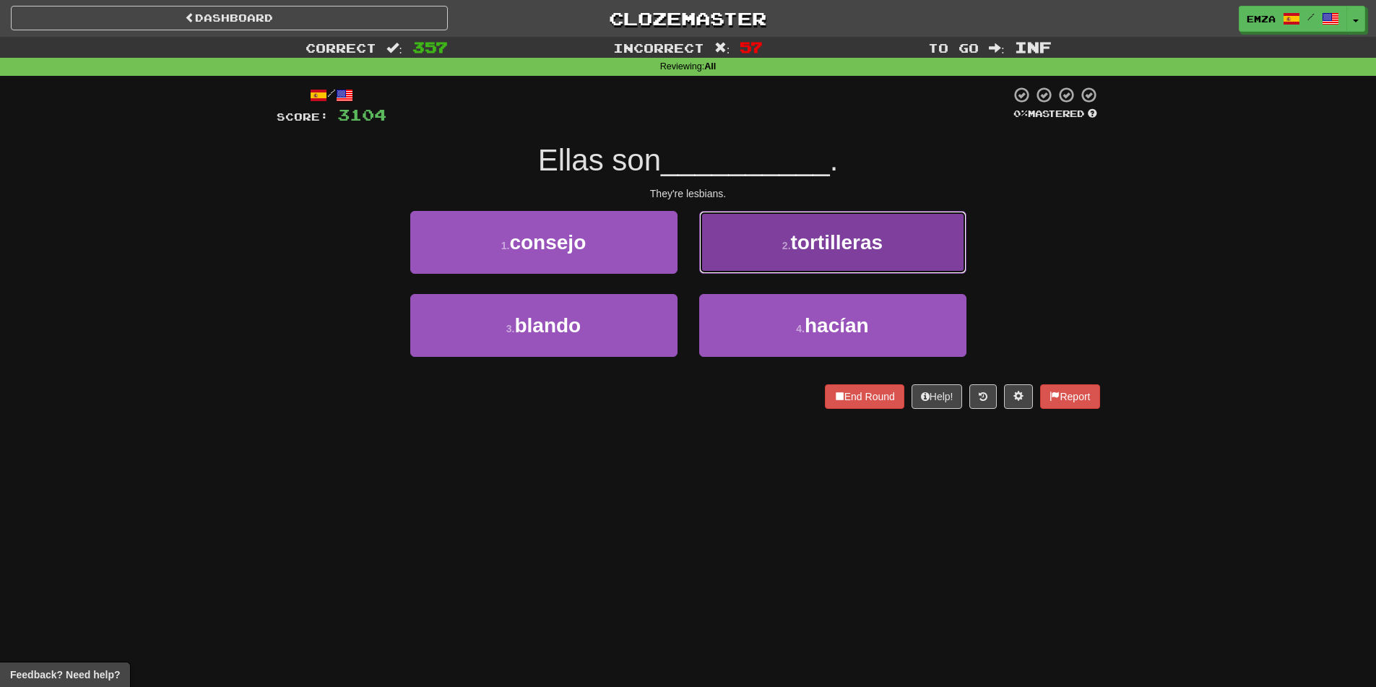
click at [751, 239] on button "2 . tortilleras" at bounding box center [832, 242] width 267 height 63
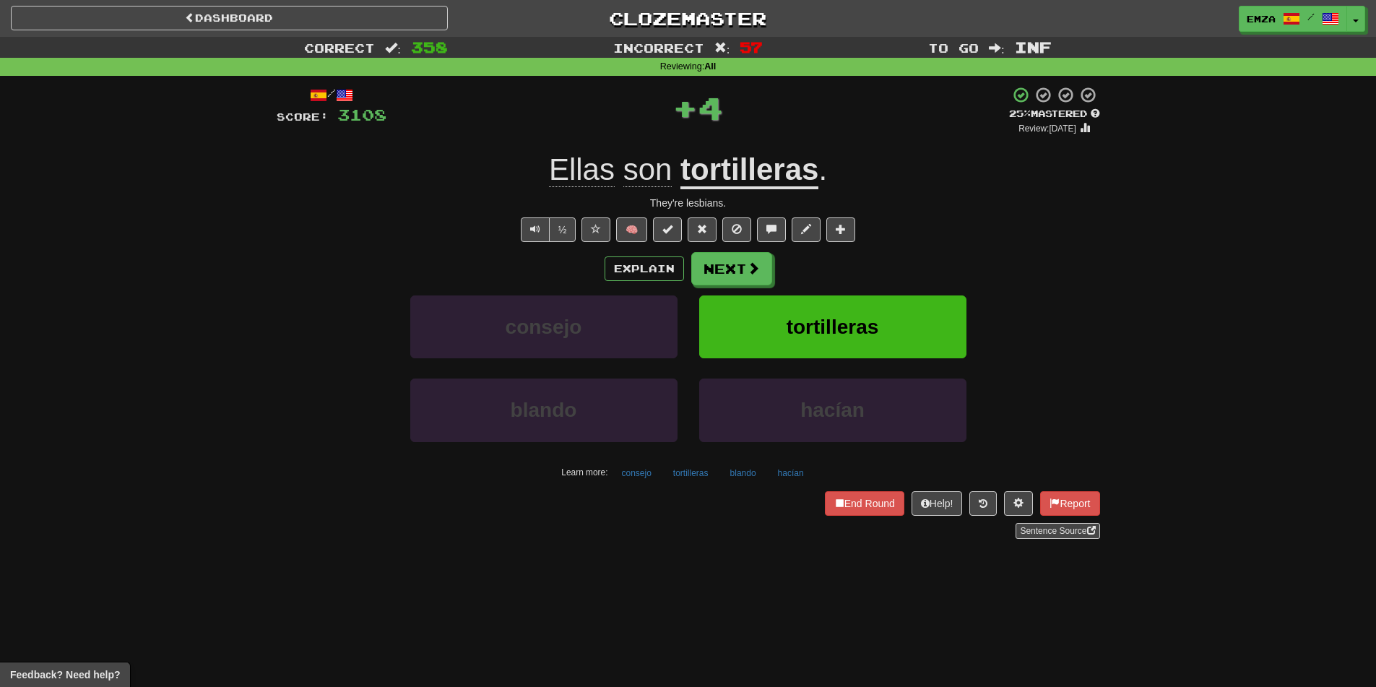
click at [732, 158] on u "tortilleras" at bounding box center [749, 170] width 138 height 37
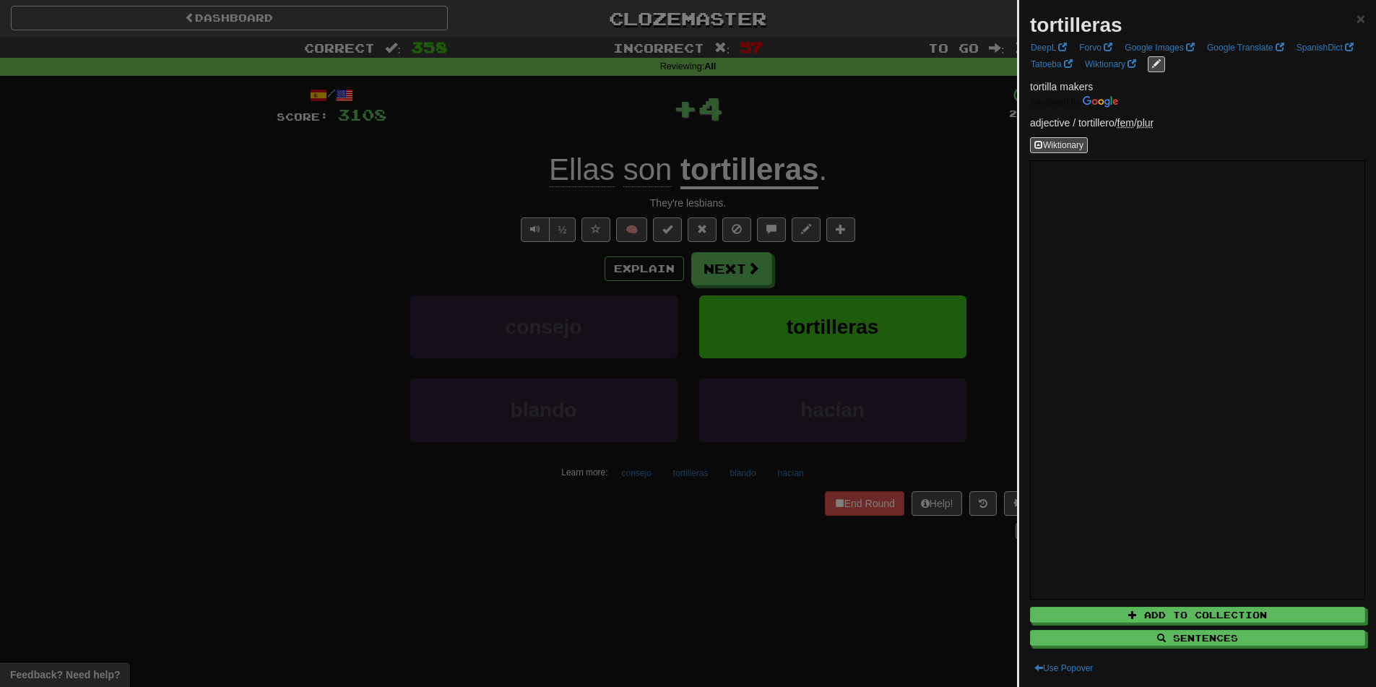
drag, startPoint x: 407, startPoint y: 224, endPoint x: 526, endPoint y: 266, distance: 126.5
click at [413, 226] on div at bounding box center [688, 343] width 1376 height 687
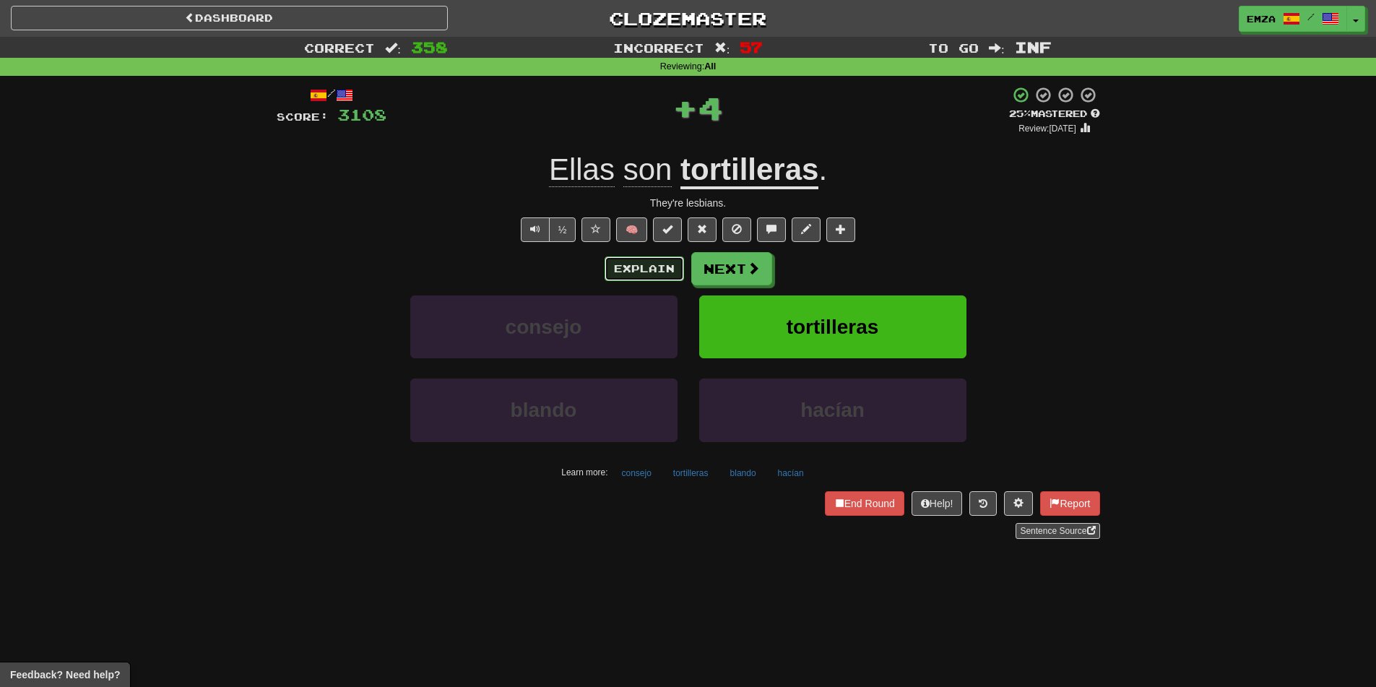
click at [636, 268] on button "Explain" at bounding box center [643, 268] width 79 height 25
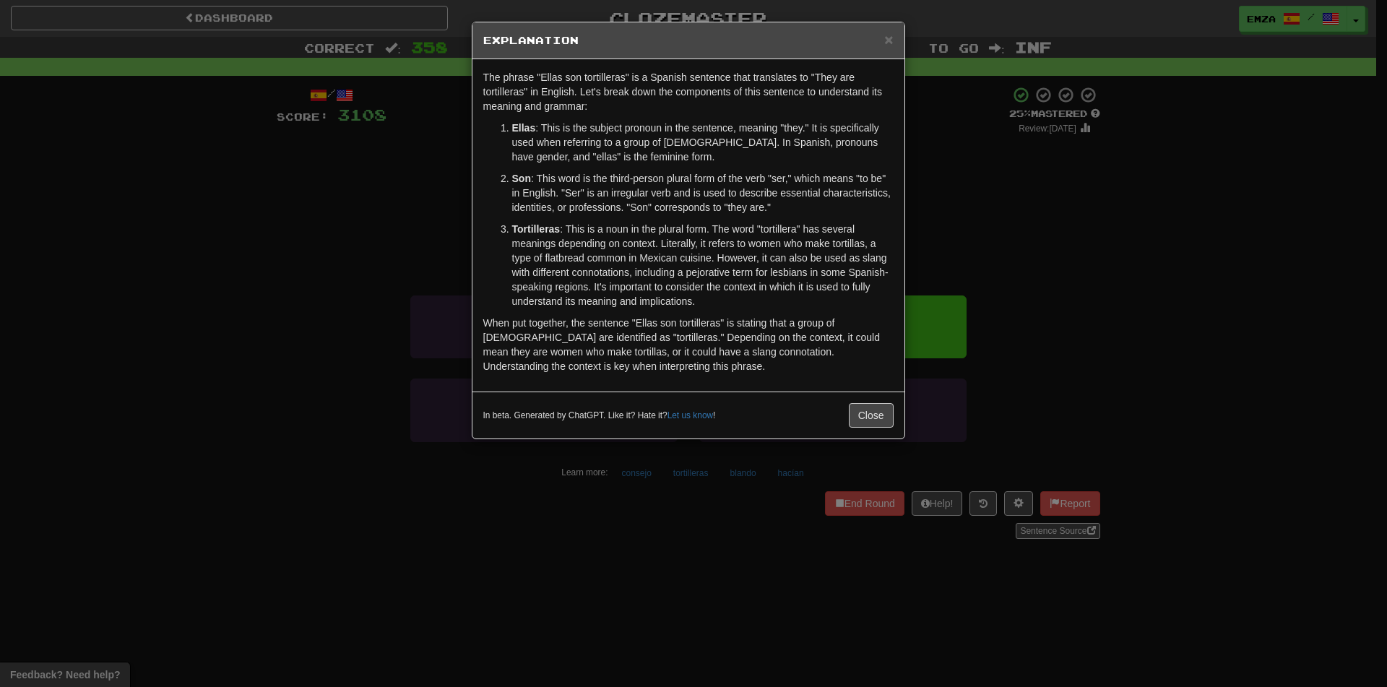
click at [322, 246] on div "× Explanation The phrase "Ellas son tortilleras" is a Spanish sentence that tra…" at bounding box center [693, 343] width 1387 height 687
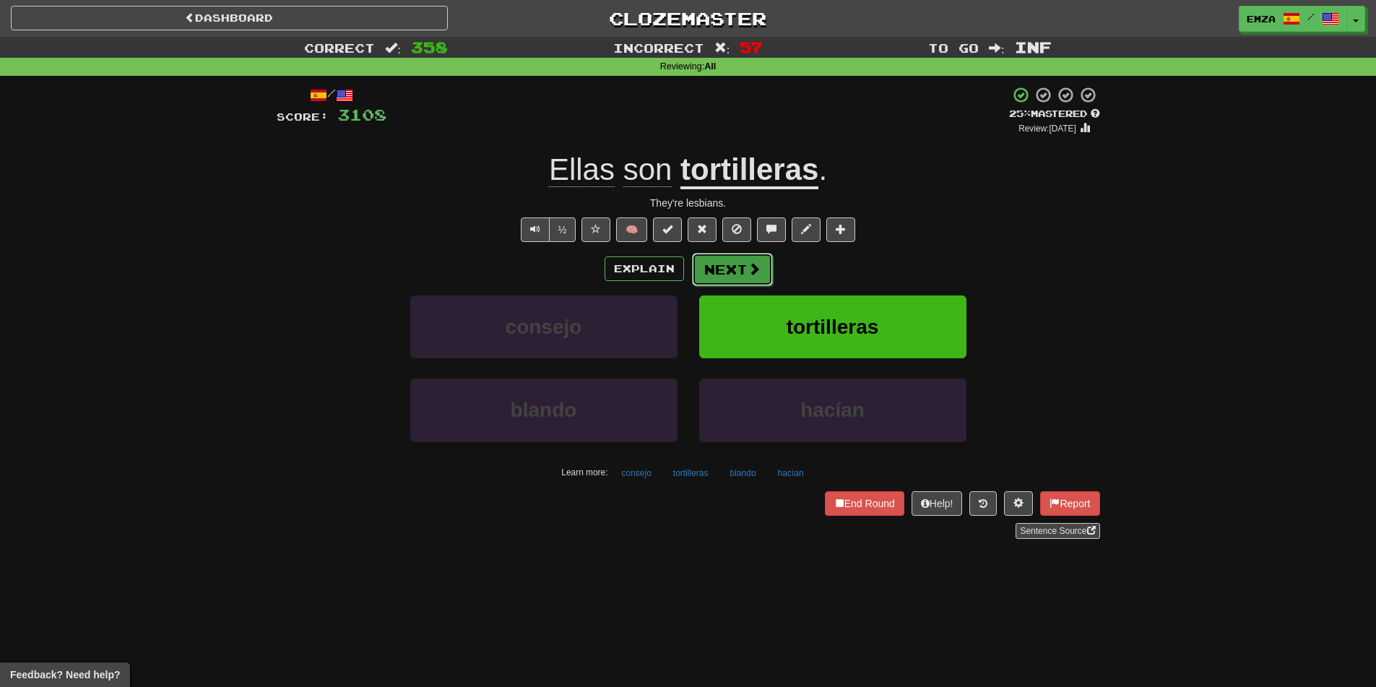
click at [737, 270] on button "Next" at bounding box center [732, 269] width 81 height 33
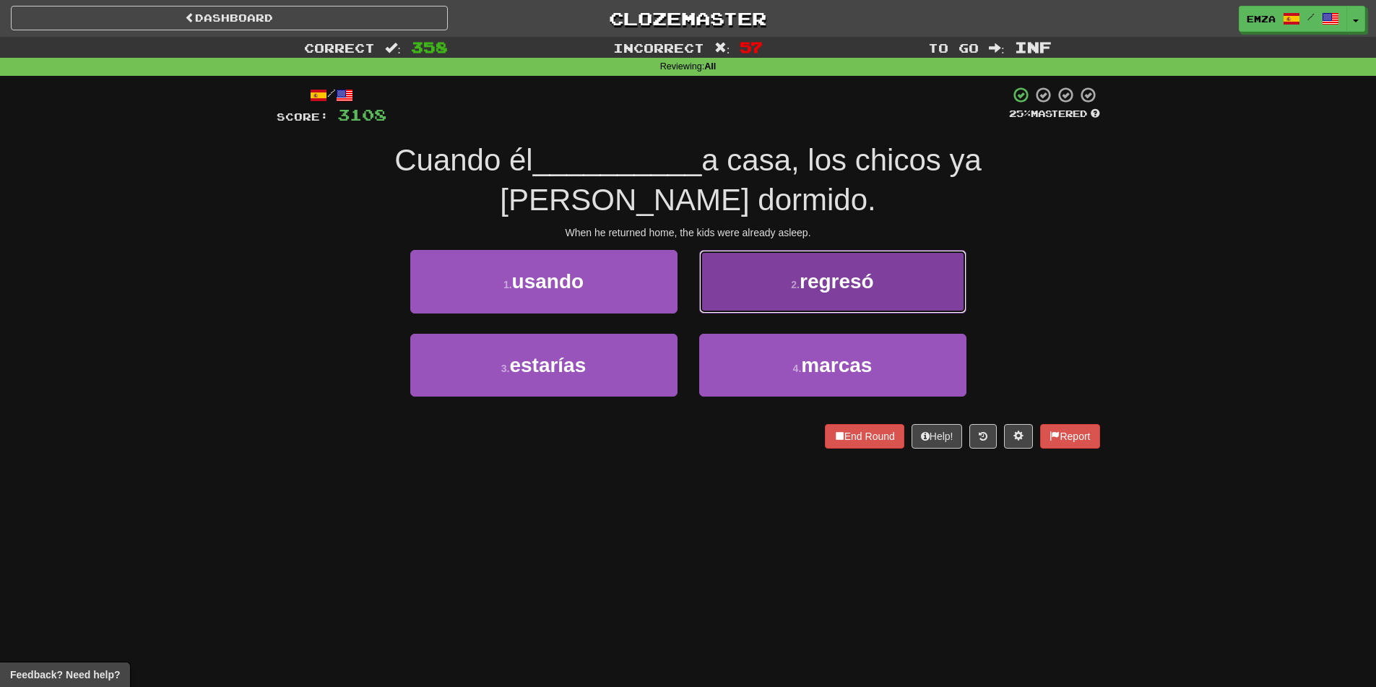
click at [767, 282] on button "2 . regresó" at bounding box center [832, 281] width 267 height 63
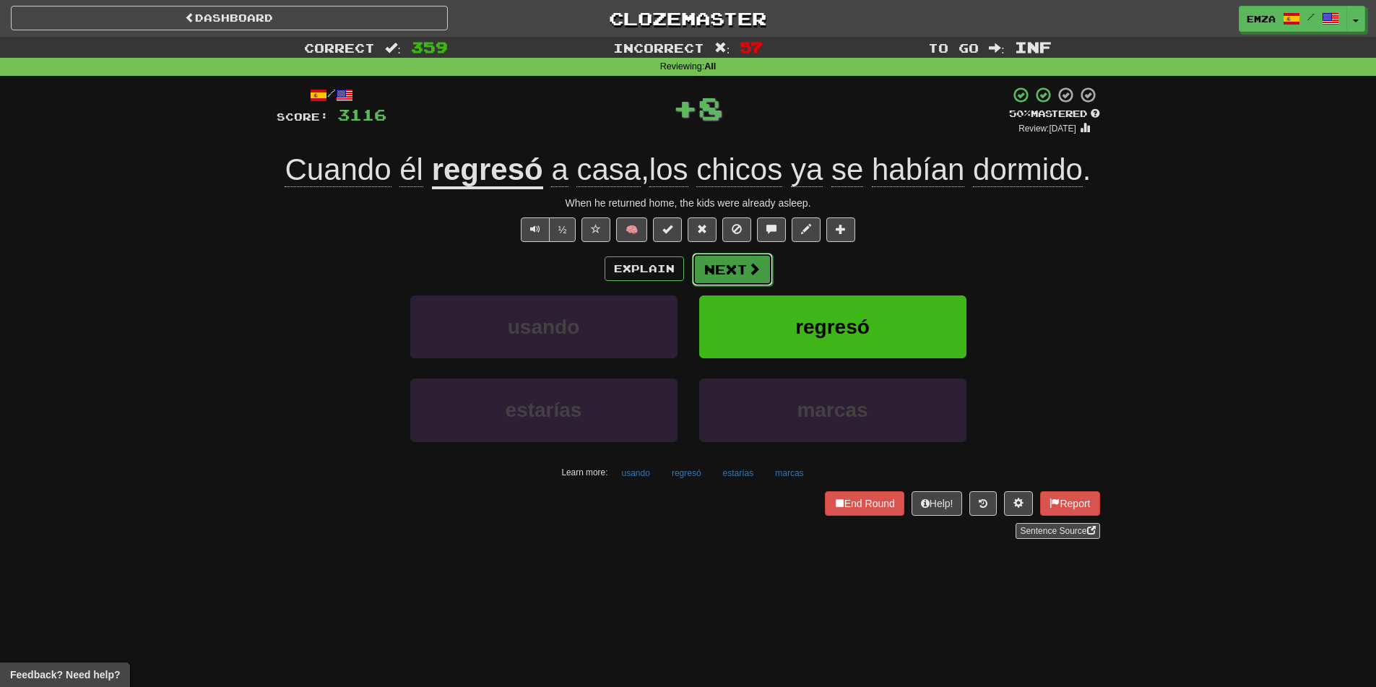
click at [720, 269] on button "Next" at bounding box center [732, 269] width 81 height 33
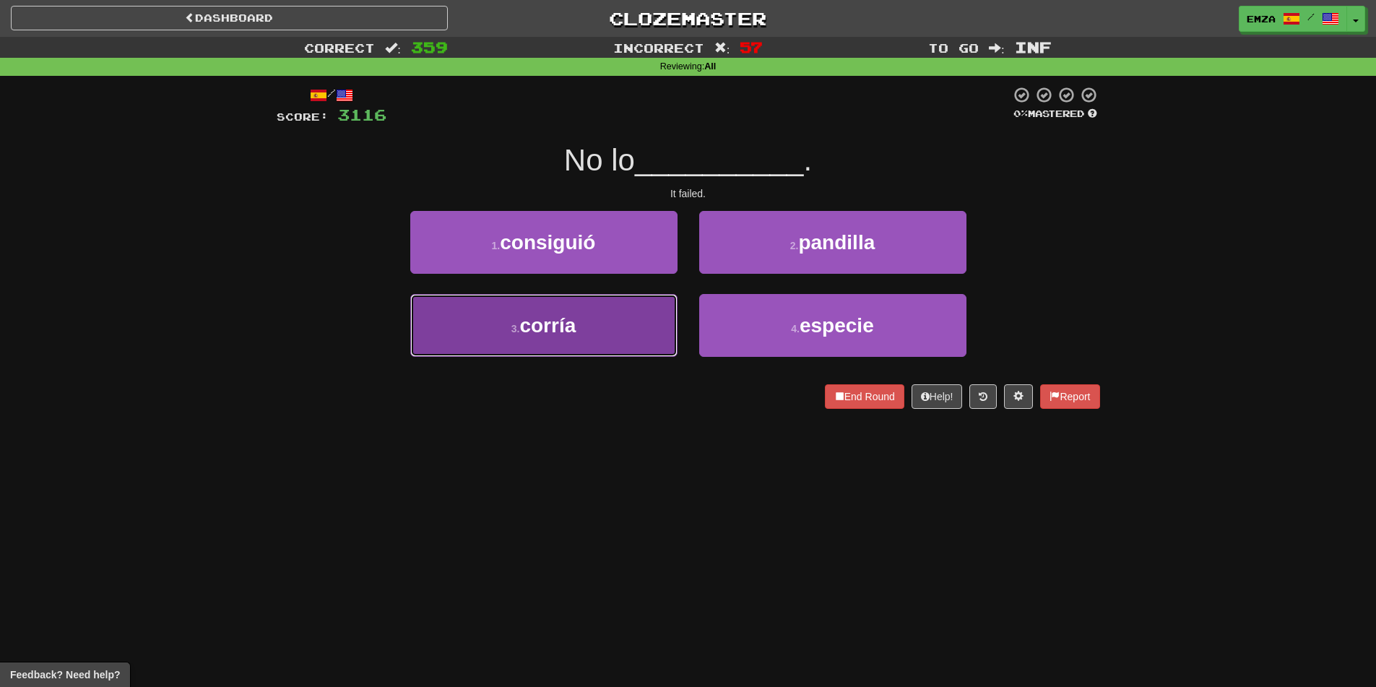
click at [641, 322] on button "3 . [GEOGRAPHIC_DATA]" at bounding box center [543, 325] width 267 height 63
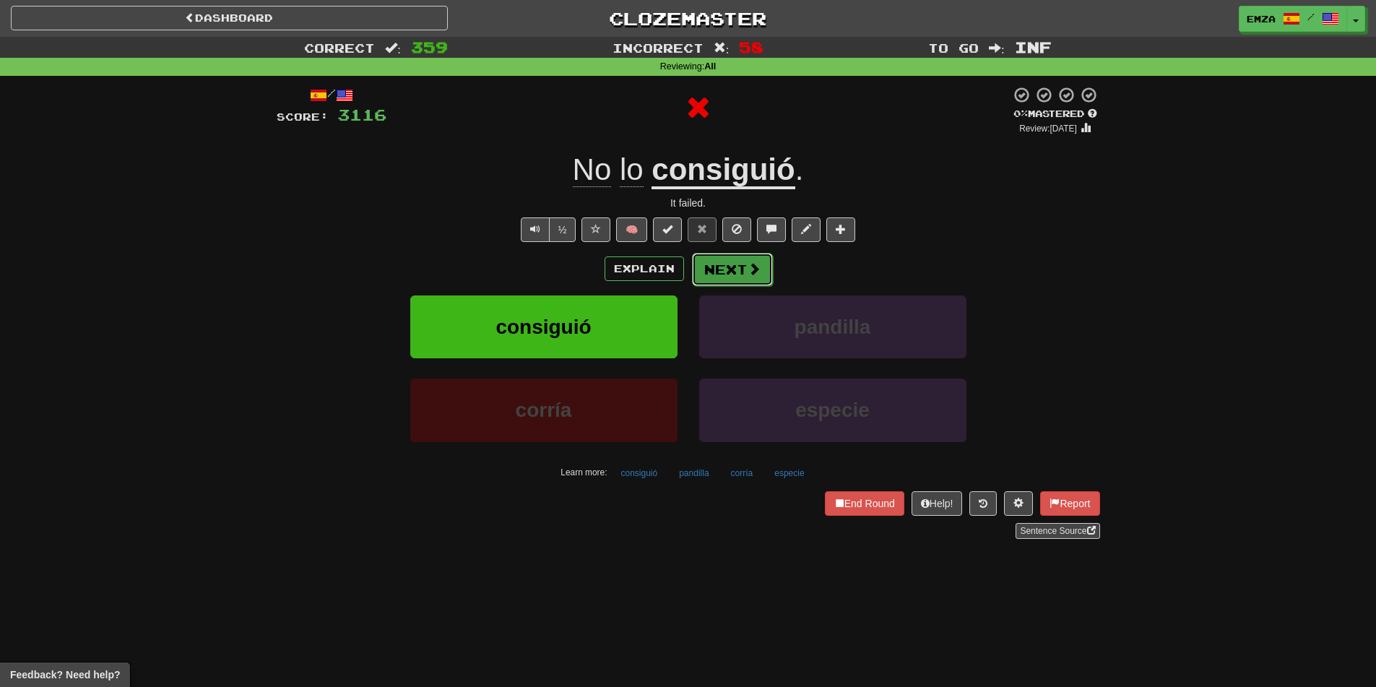
click at [733, 265] on button "Next" at bounding box center [732, 269] width 81 height 33
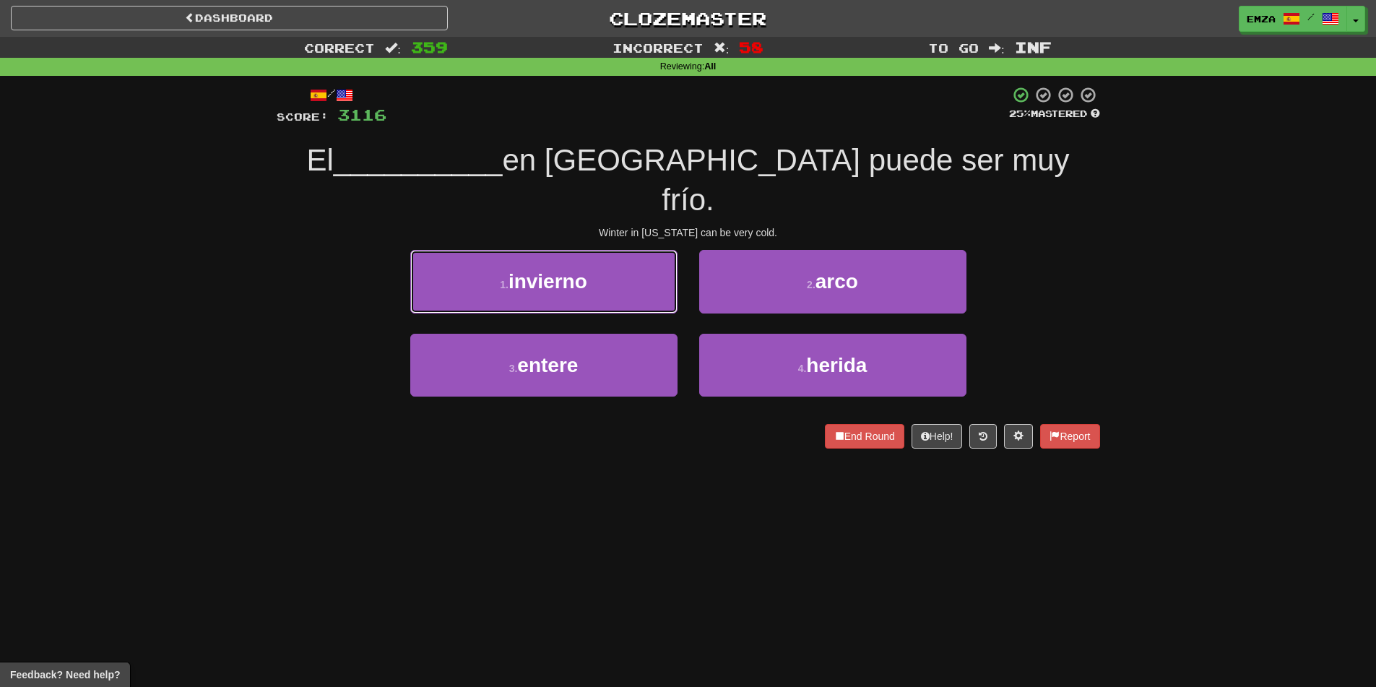
click at [626, 251] on button "1 . invierno" at bounding box center [543, 281] width 267 height 63
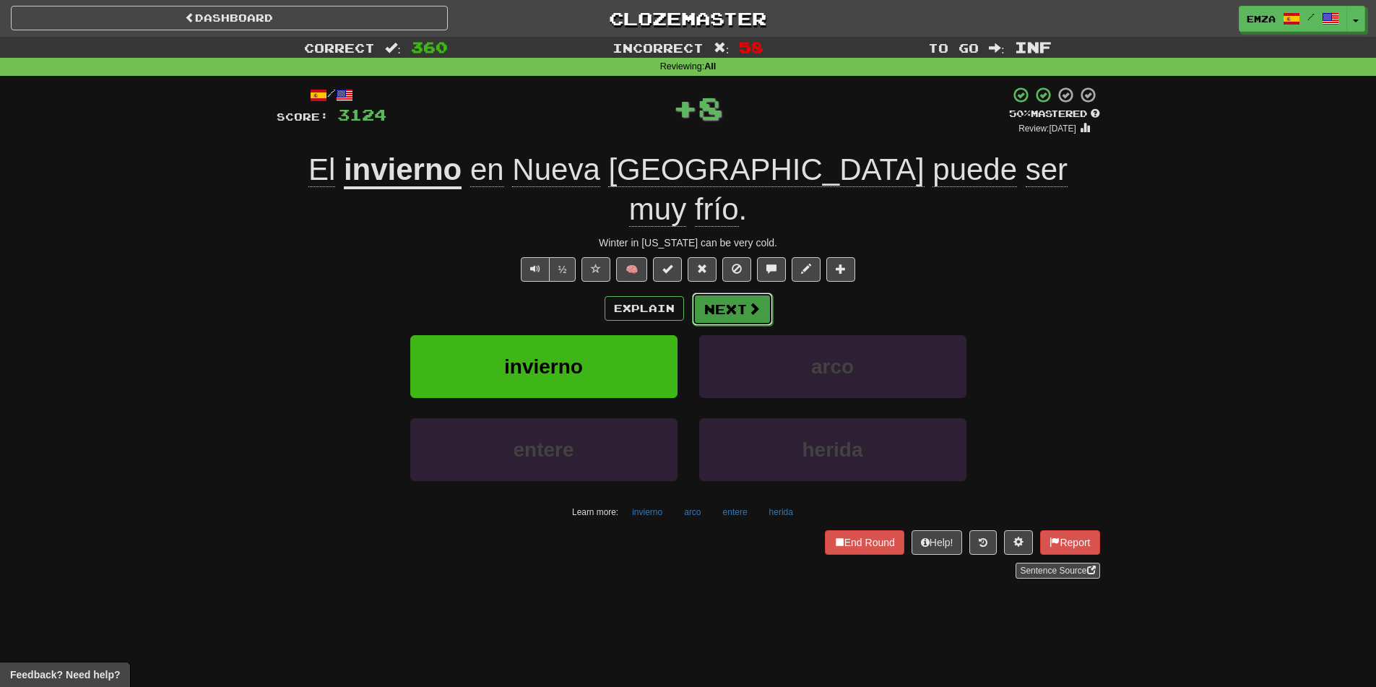
click at [734, 292] on button "Next" at bounding box center [732, 308] width 81 height 33
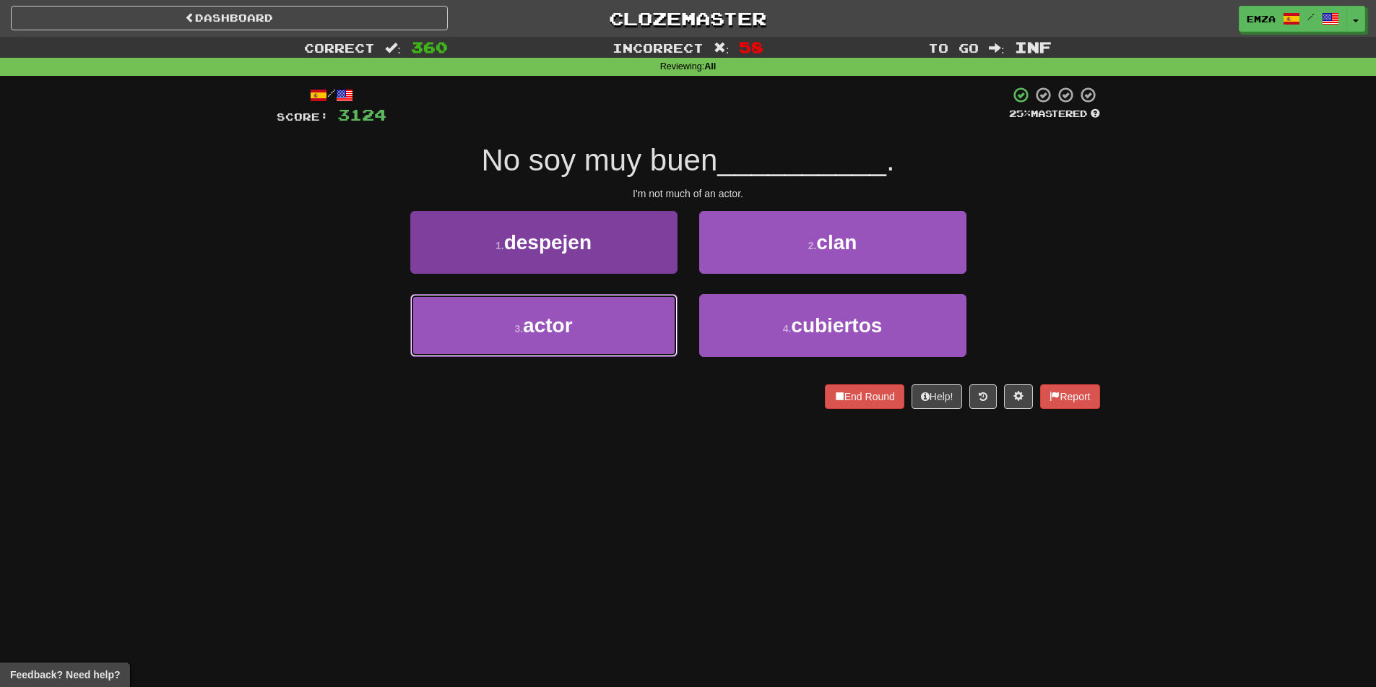
click at [635, 313] on button "3 . actor" at bounding box center [543, 325] width 267 height 63
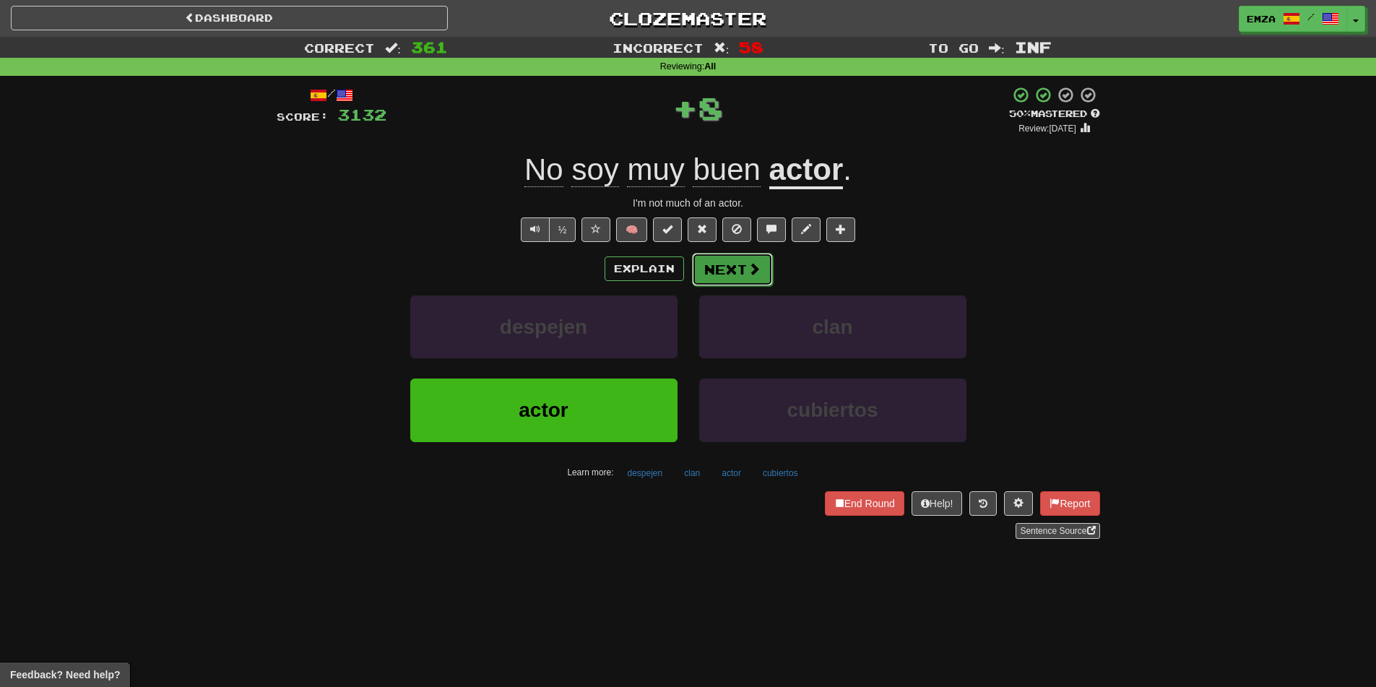
click at [718, 266] on button "Next" at bounding box center [732, 269] width 81 height 33
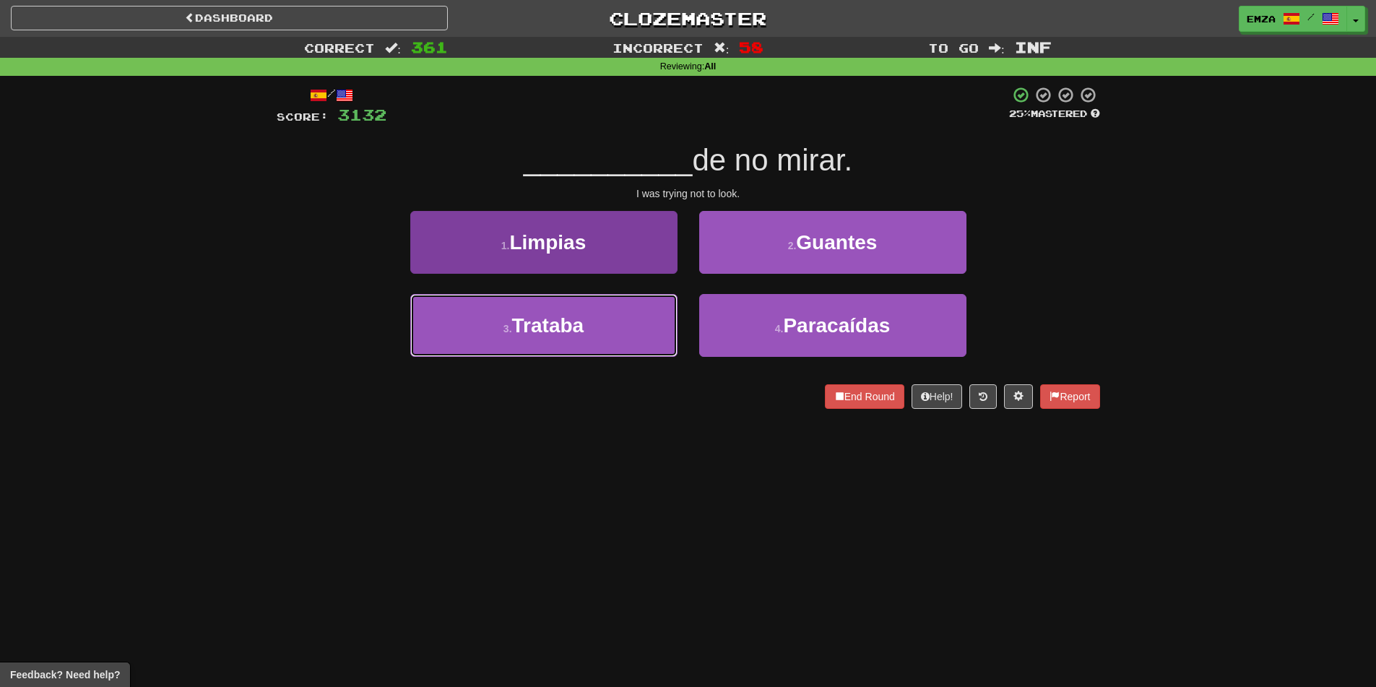
click at [607, 342] on button "3 . [GEOGRAPHIC_DATA]" at bounding box center [543, 325] width 267 height 63
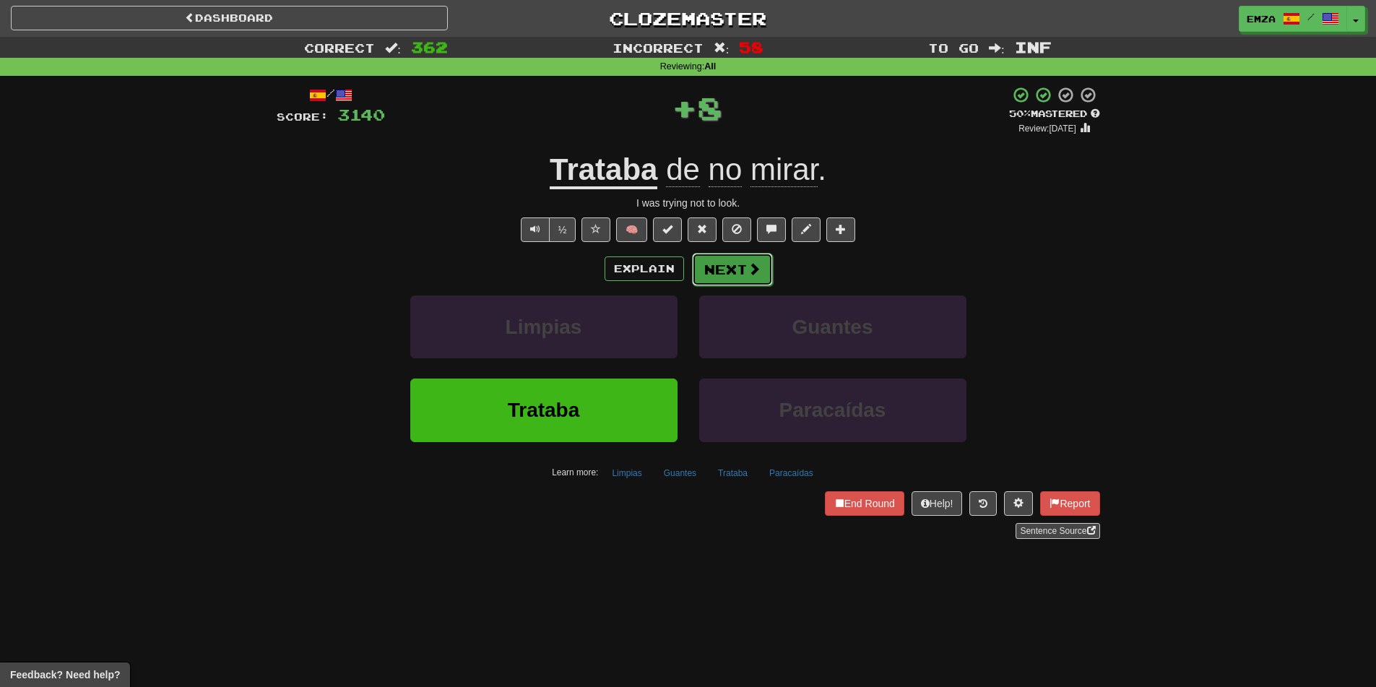
click at [724, 267] on button "Next" at bounding box center [732, 269] width 81 height 33
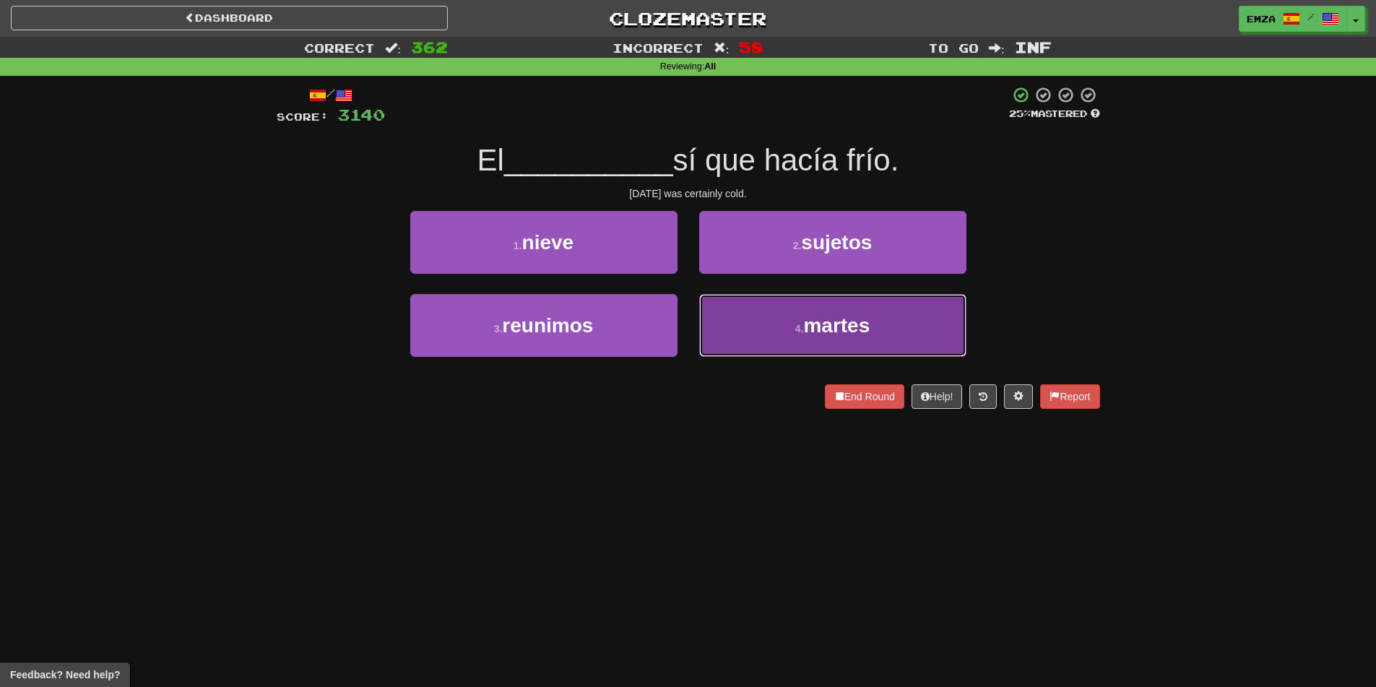
click at [778, 339] on button "4 . martes" at bounding box center [832, 325] width 267 height 63
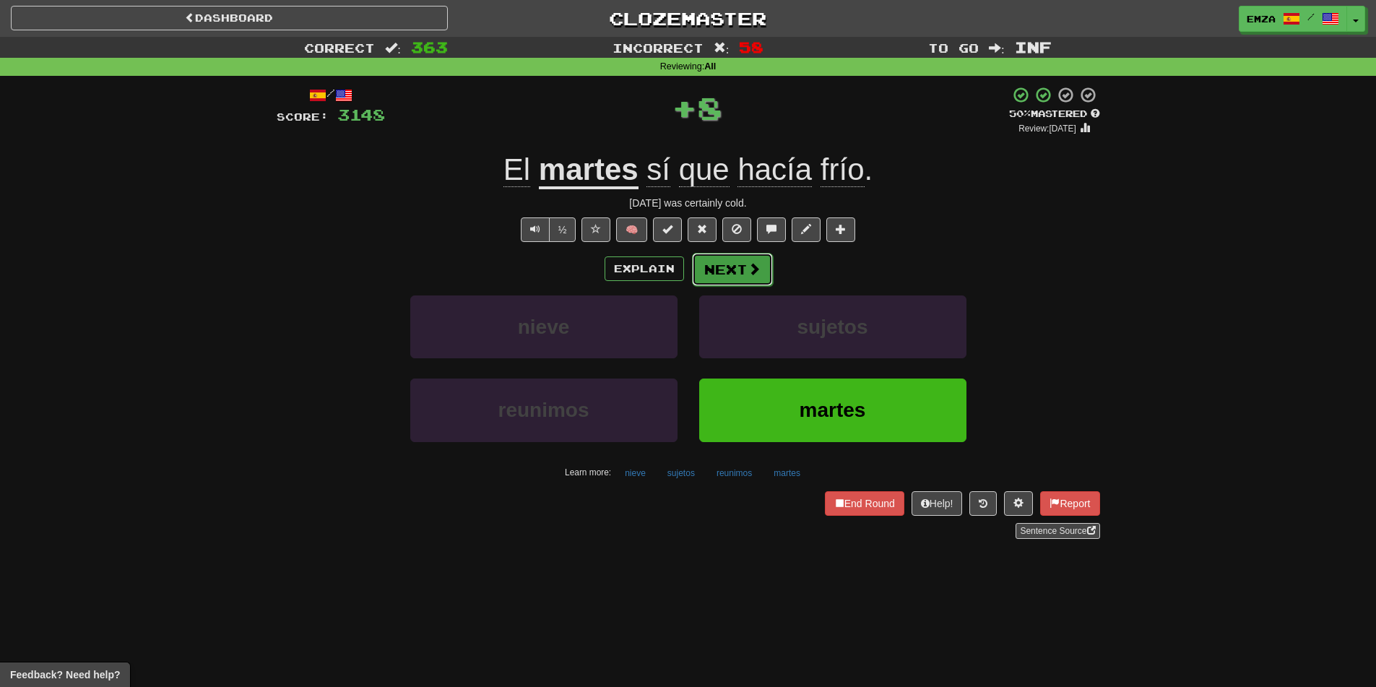
click at [731, 270] on button "Next" at bounding box center [732, 269] width 81 height 33
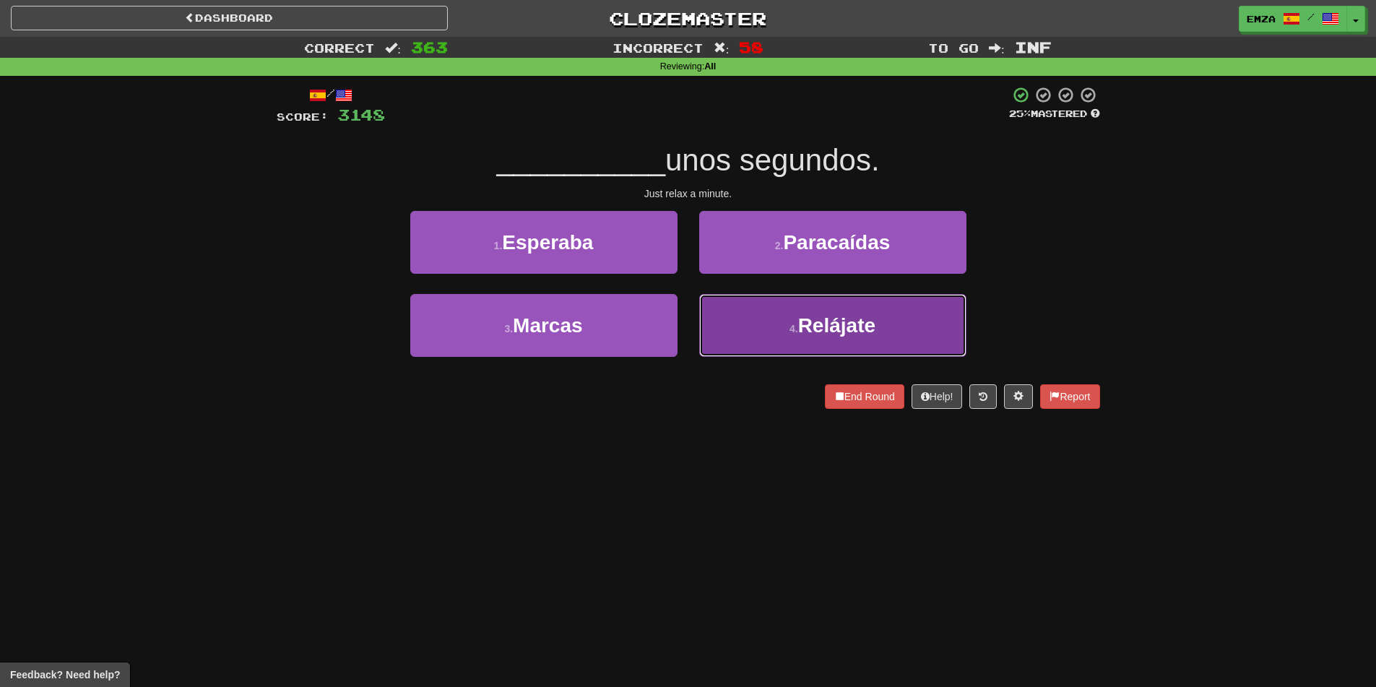
click at [783, 313] on button "4 . Relájate" at bounding box center [832, 325] width 267 height 63
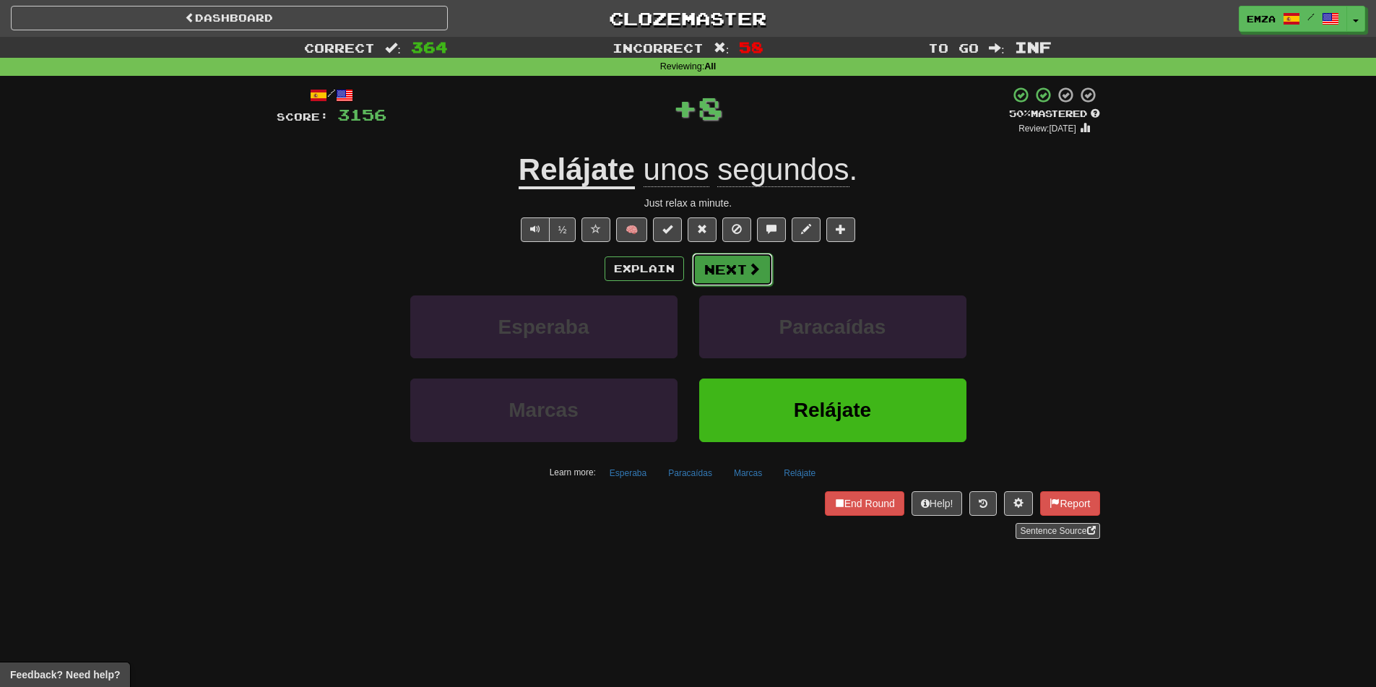
click at [750, 262] on span at bounding box center [753, 268] width 13 height 13
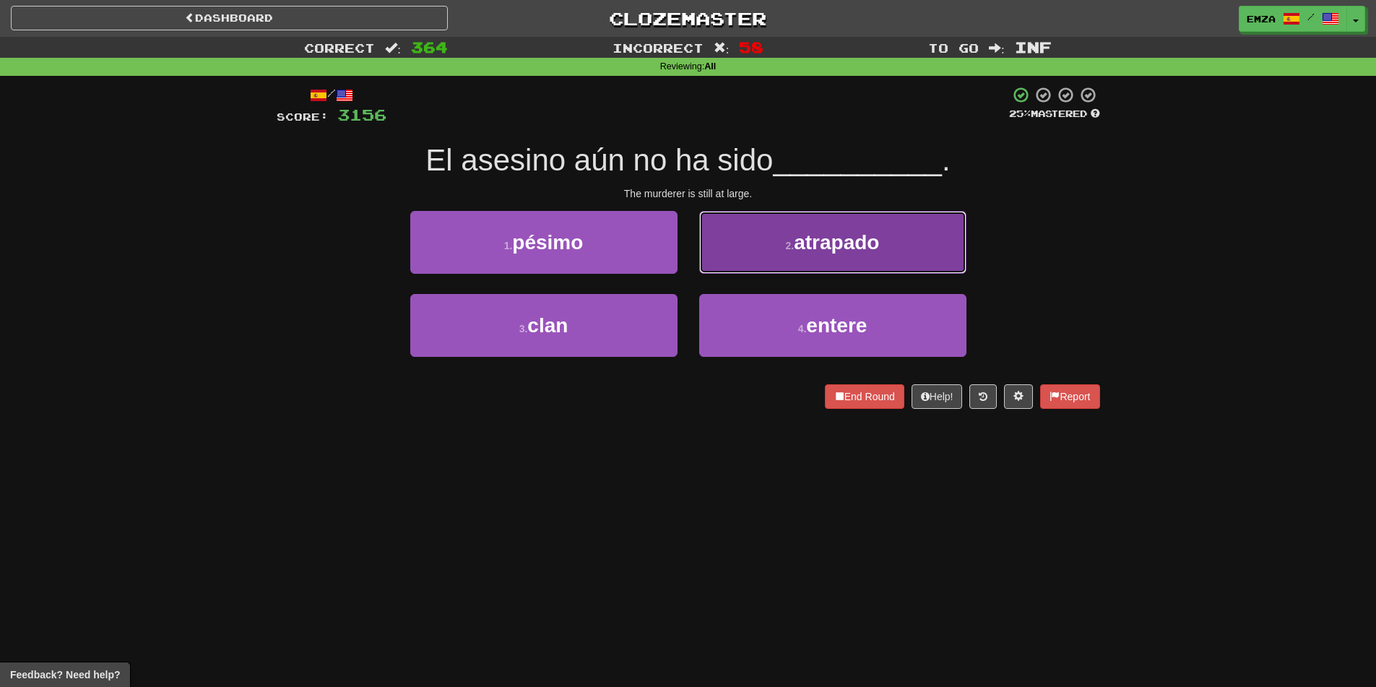
click at [742, 251] on button "2 . atrapado" at bounding box center [832, 242] width 267 height 63
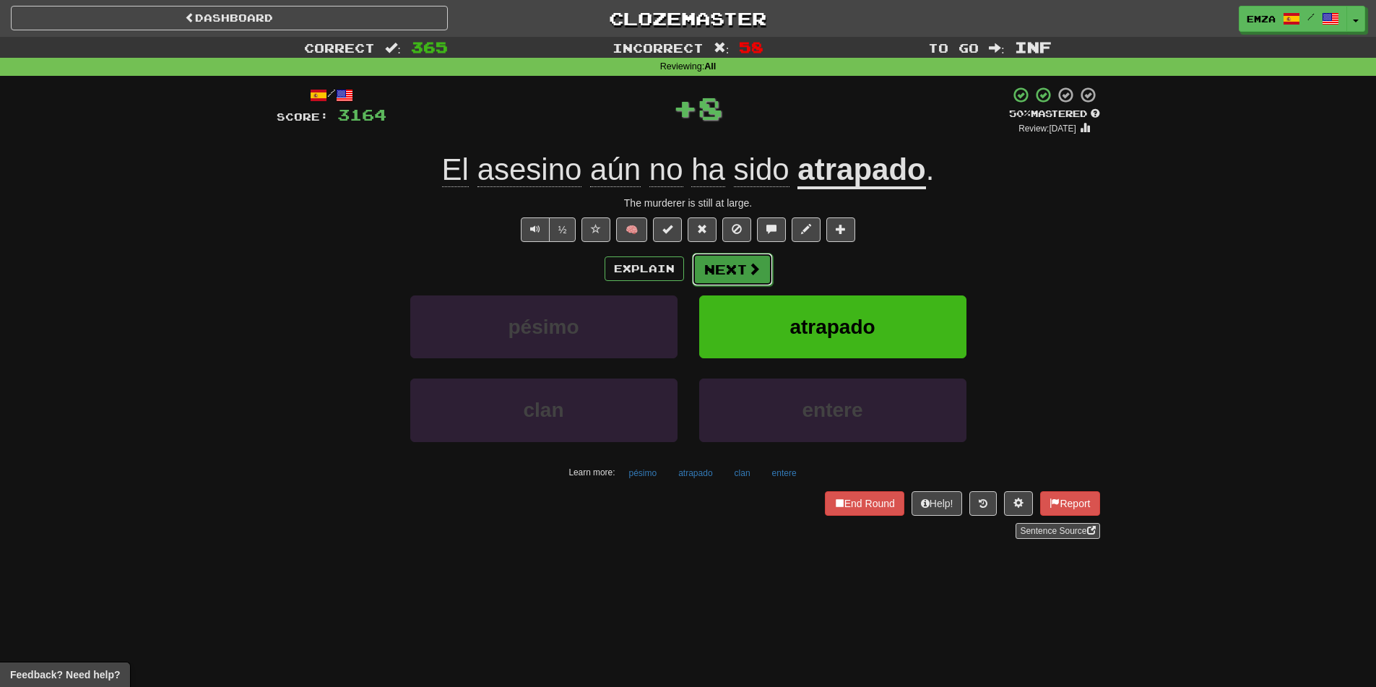
click at [721, 278] on button "Next" at bounding box center [732, 269] width 81 height 33
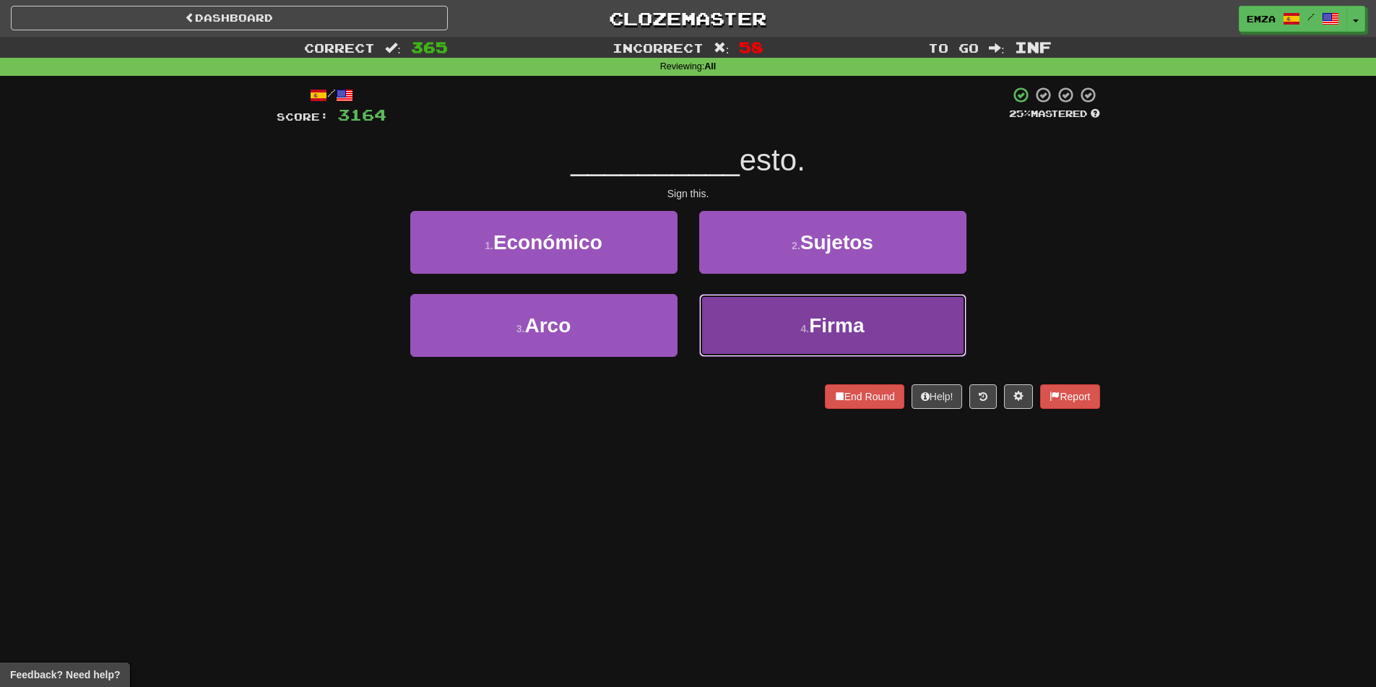
click at [739, 326] on button "4 . Firma" at bounding box center [832, 325] width 267 height 63
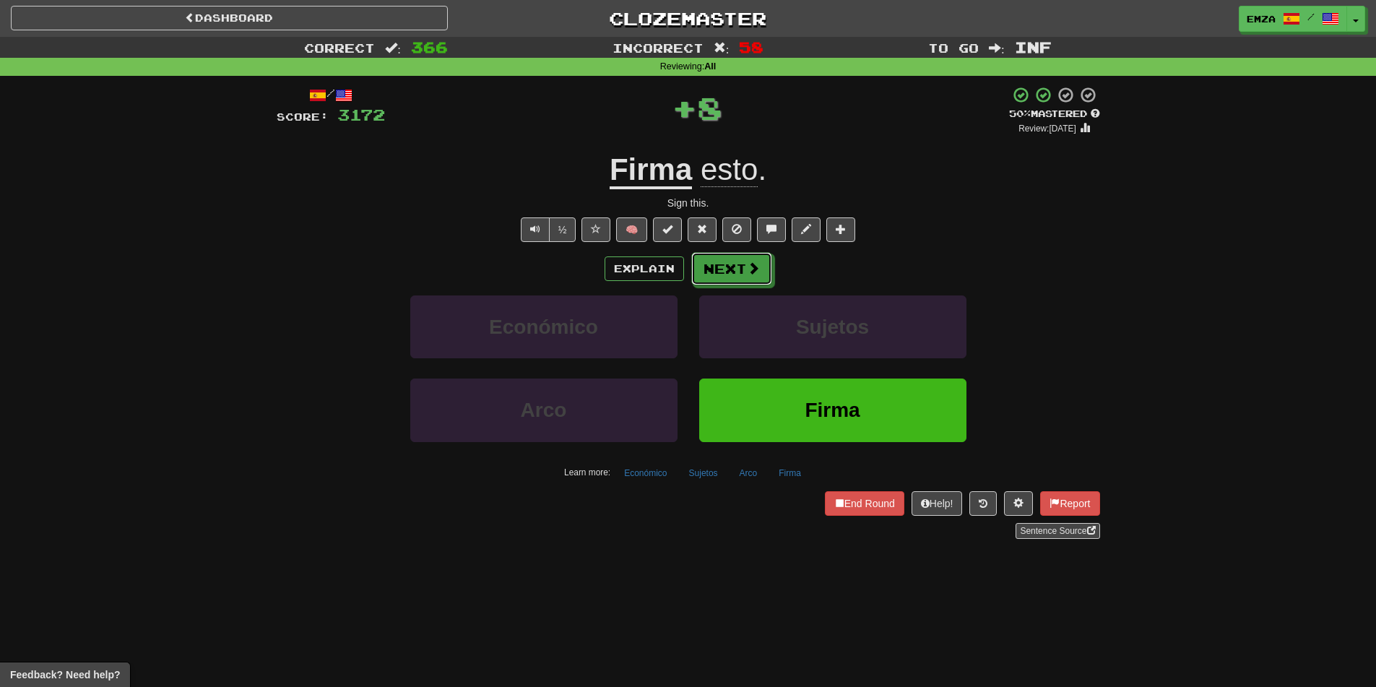
click at [729, 280] on button "Next" at bounding box center [731, 268] width 81 height 33
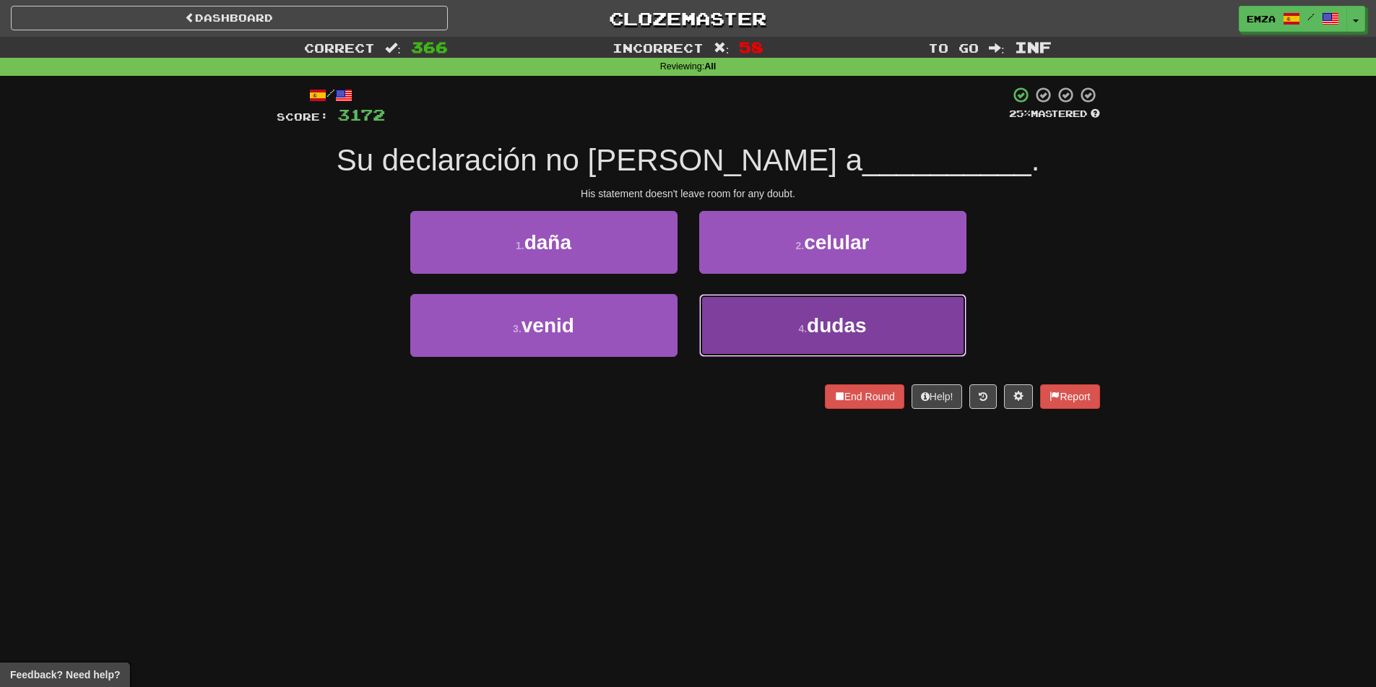
click at [750, 302] on button "4 . dudas" at bounding box center [832, 325] width 267 height 63
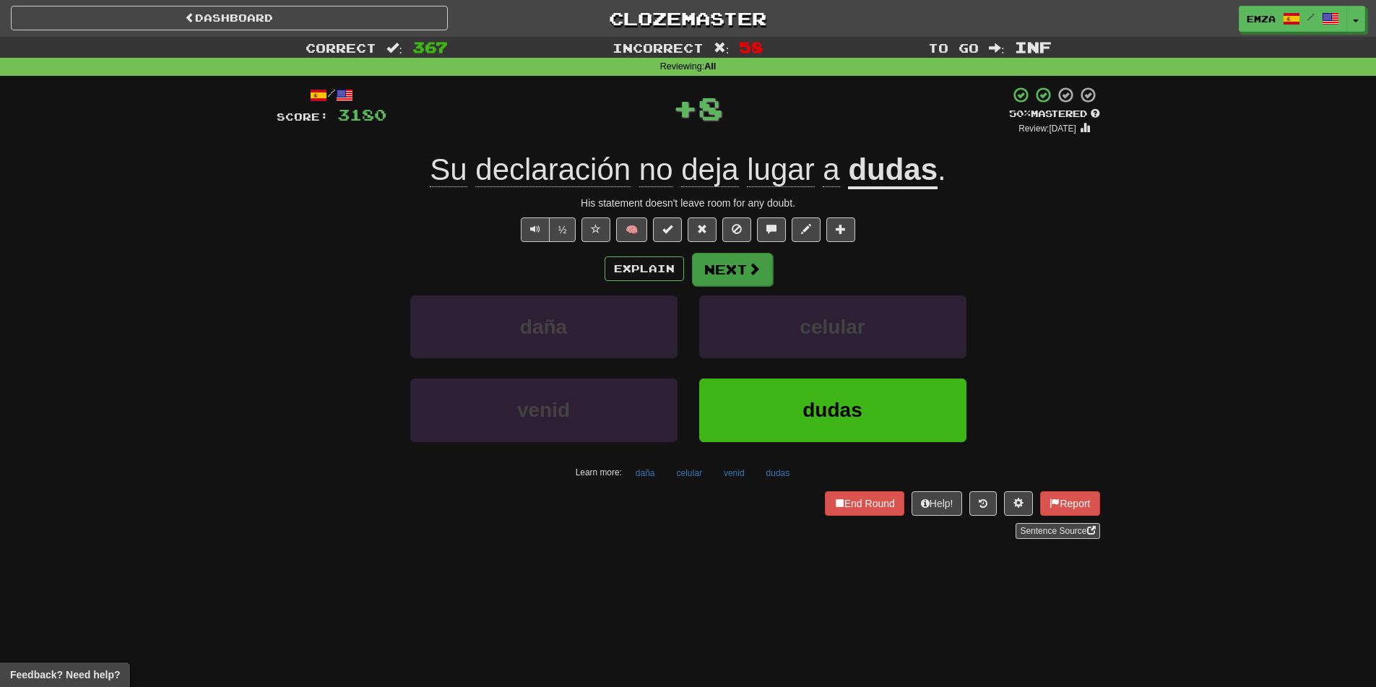
click at [713, 251] on div "/ Score: 3180 + 8 50 % Mastered Review: [DATE] declaración no [PERSON_NAME] a […" at bounding box center [688, 312] width 823 height 453
click at [710, 260] on button "Next" at bounding box center [732, 269] width 81 height 33
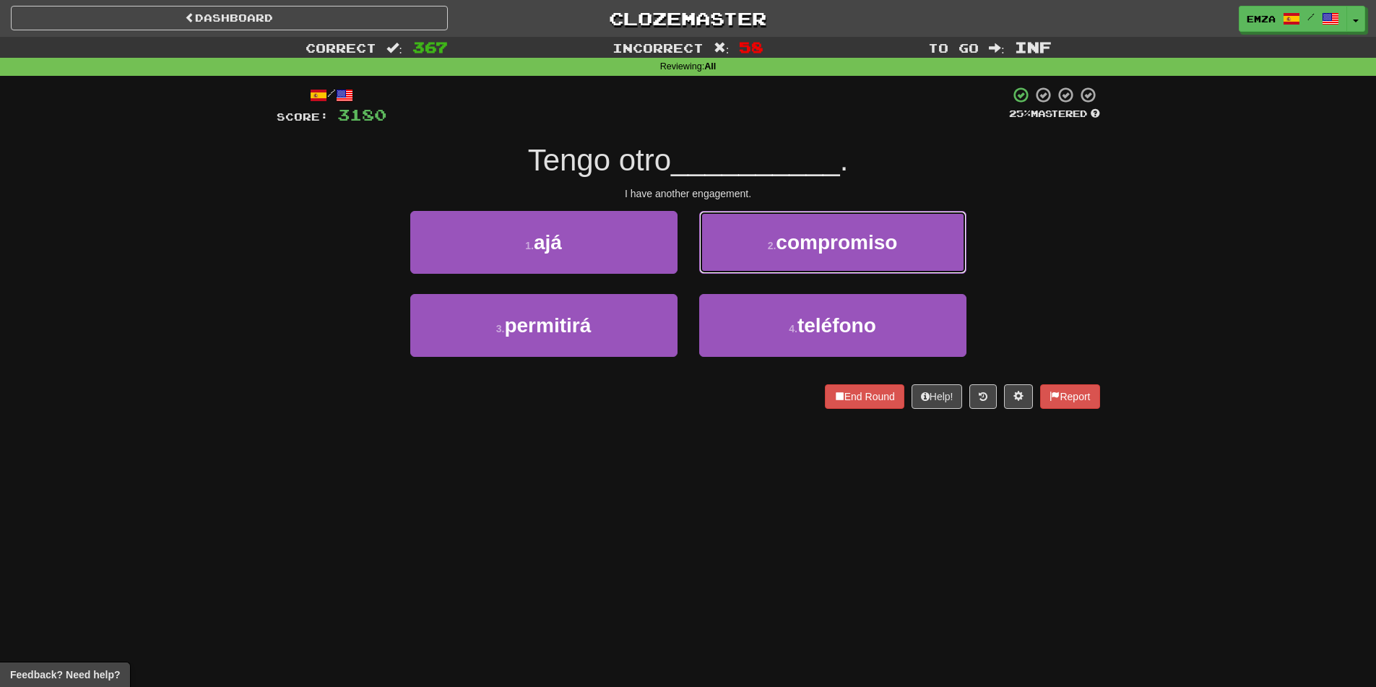
click at [750, 250] on button "2 . compromiso" at bounding box center [832, 242] width 267 height 63
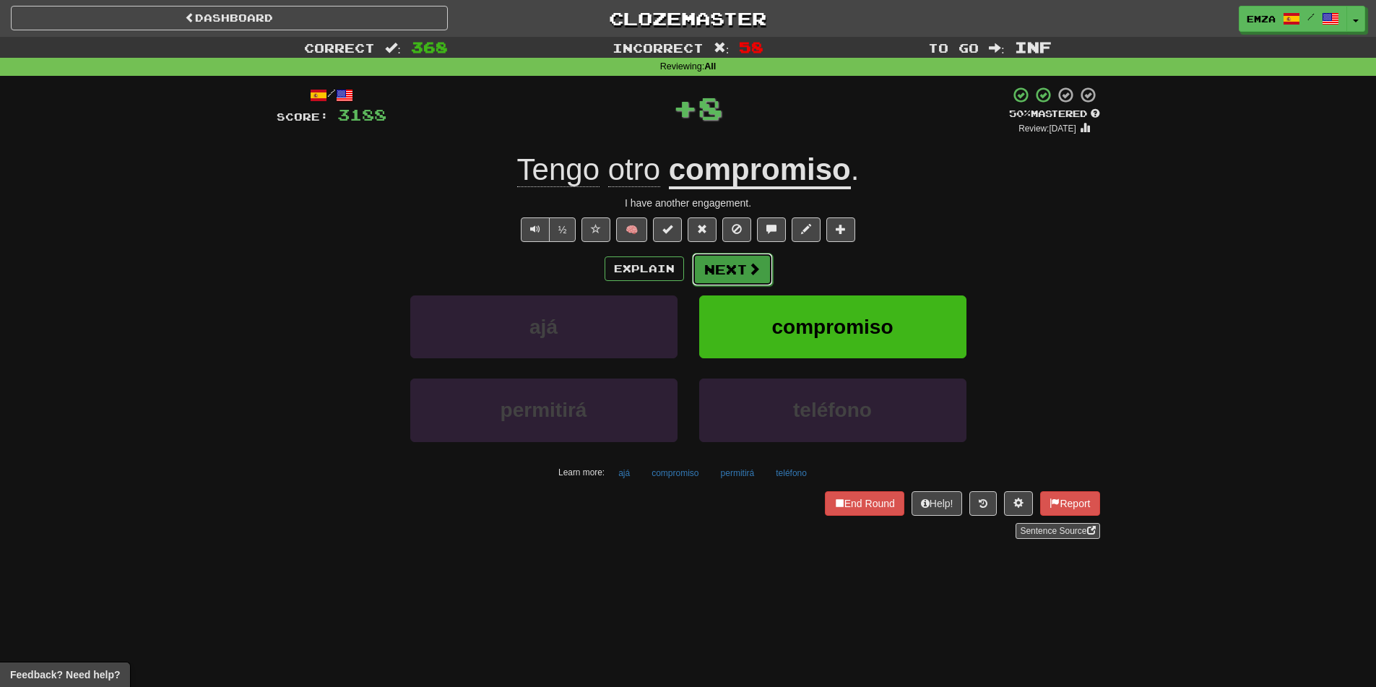
click at [736, 264] on button "Next" at bounding box center [732, 269] width 81 height 33
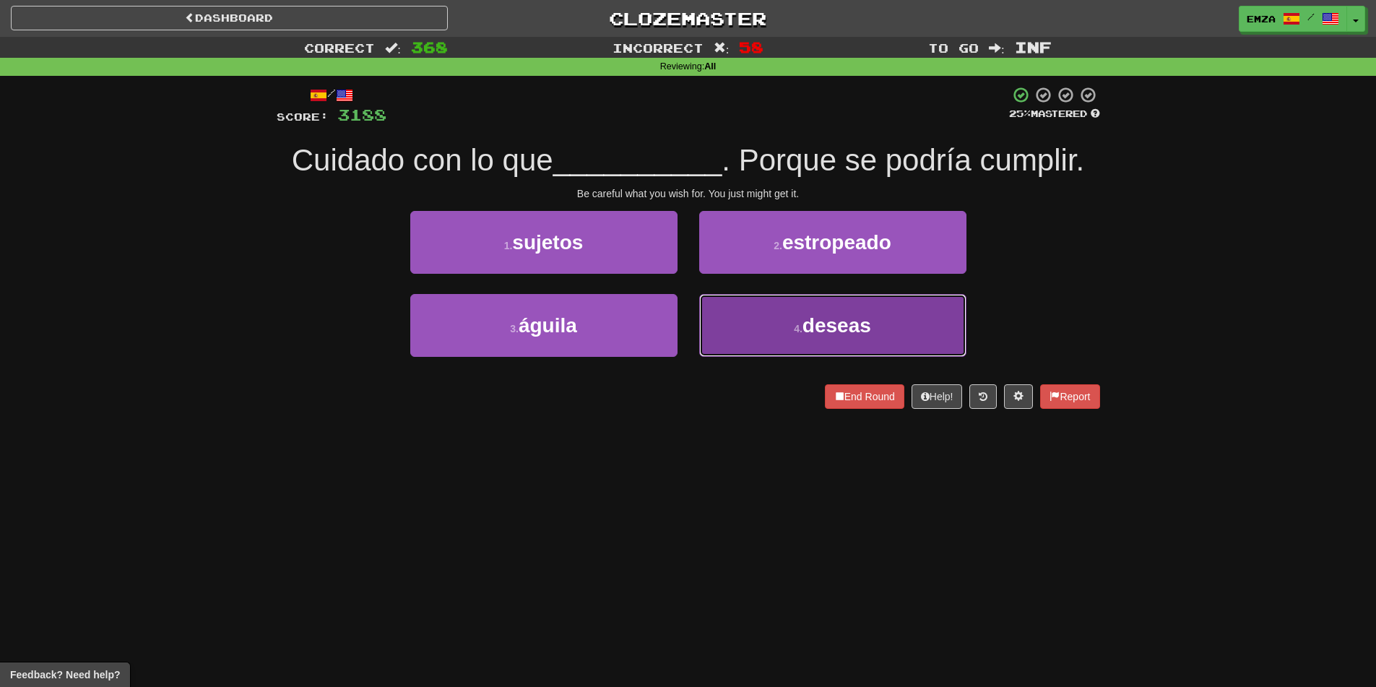
click at [763, 352] on button "4 . deseas" at bounding box center [832, 325] width 267 height 63
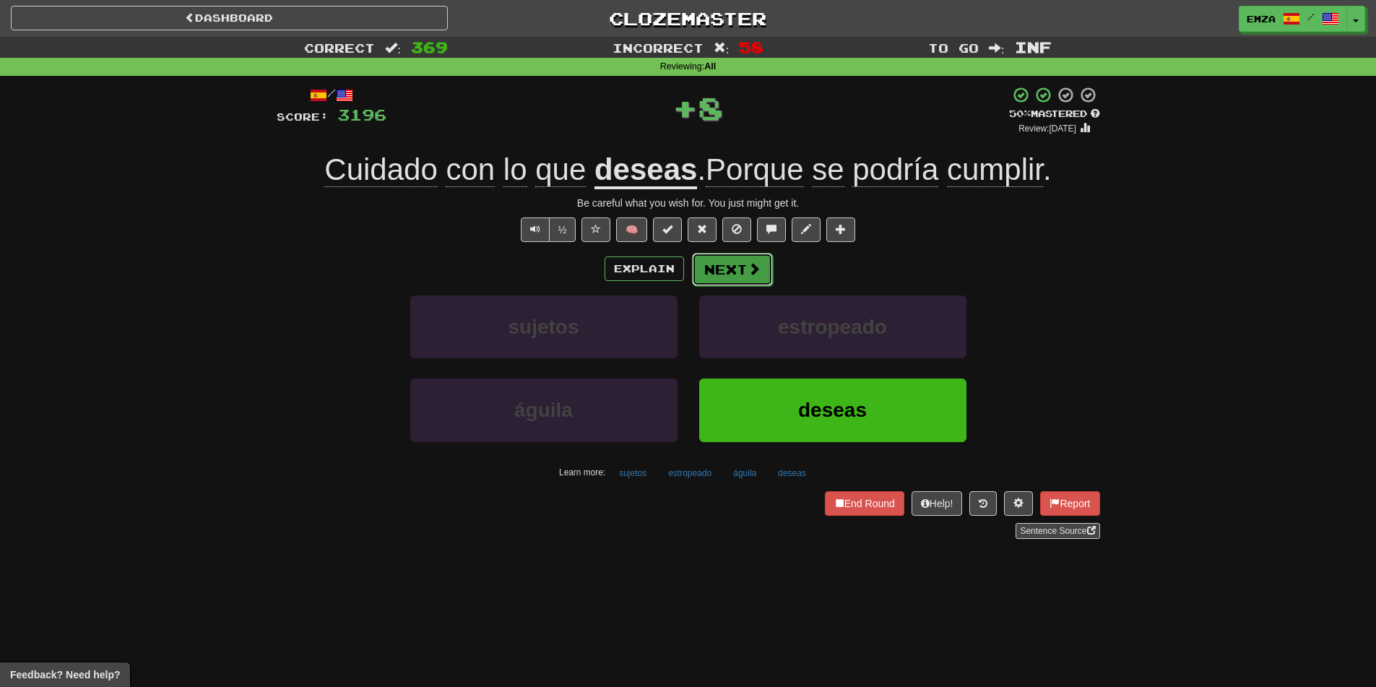
click at [713, 260] on button "Next" at bounding box center [732, 269] width 81 height 33
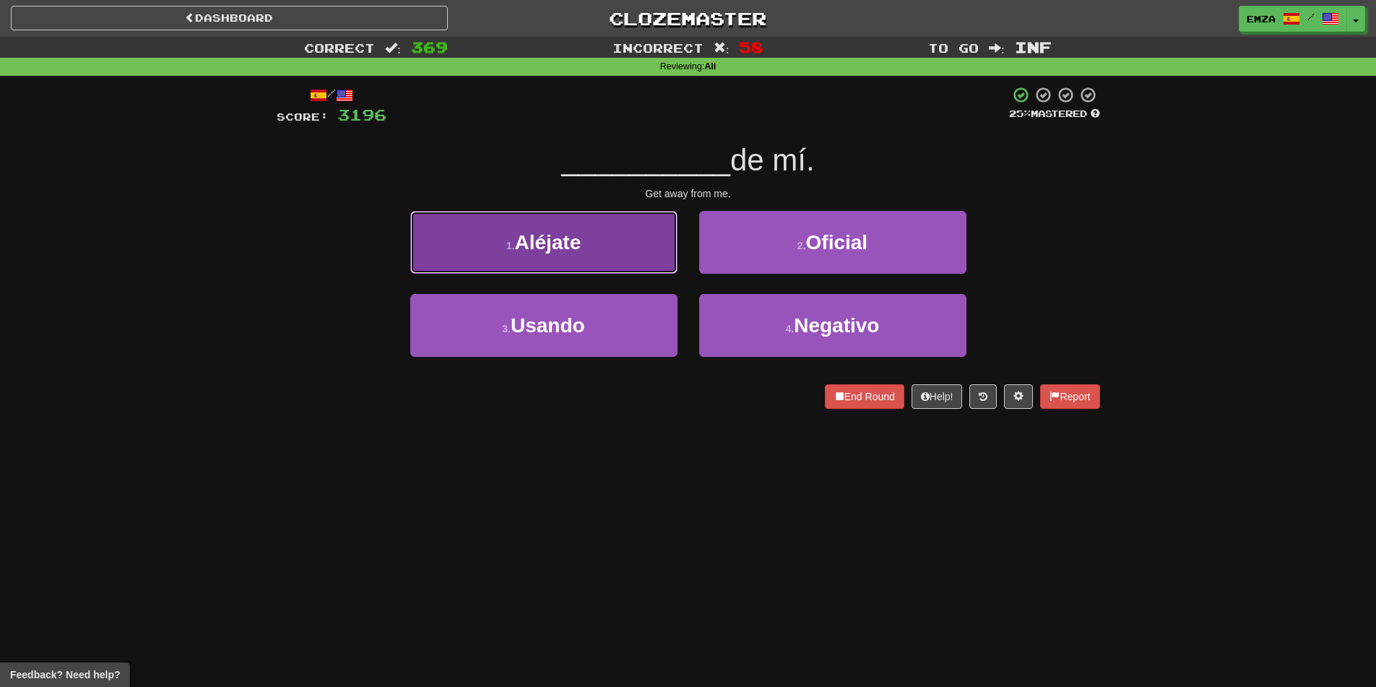
click at [606, 246] on button "1 . [GEOGRAPHIC_DATA]" at bounding box center [543, 242] width 267 height 63
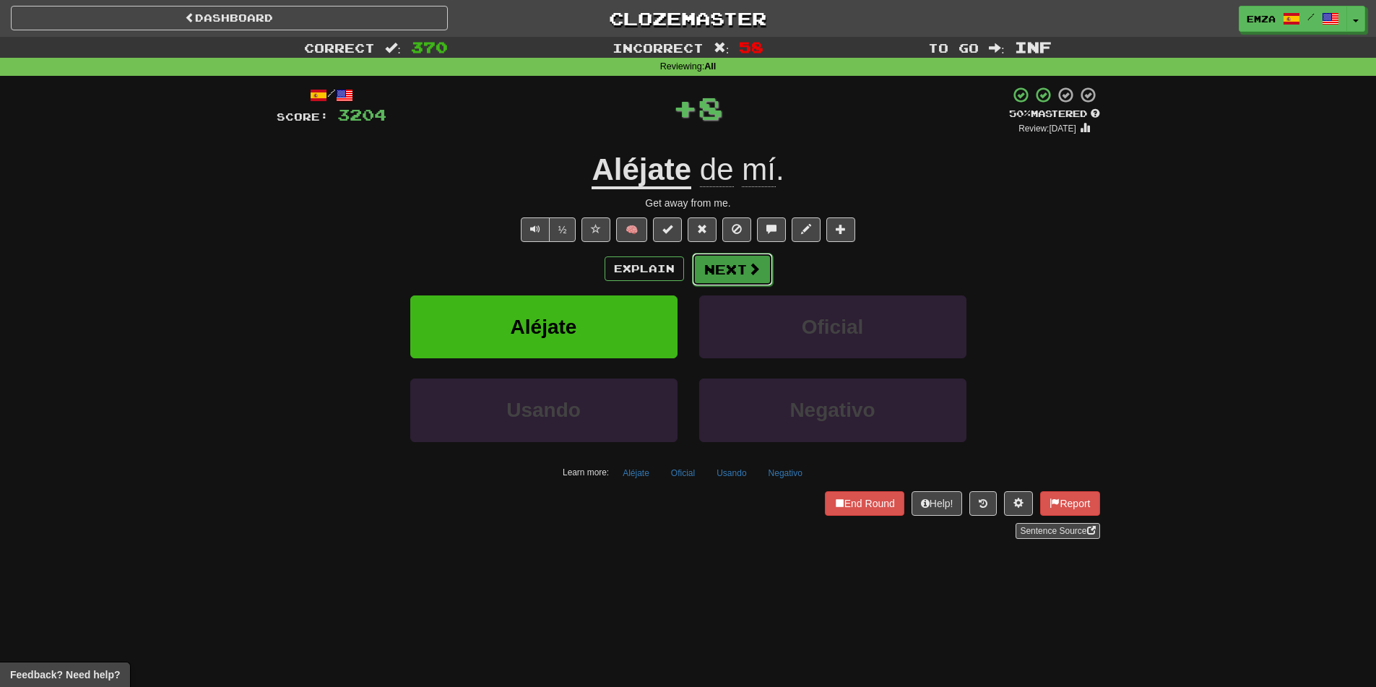
click at [740, 274] on button "Next" at bounding box center [732, 269] width 81 height 33
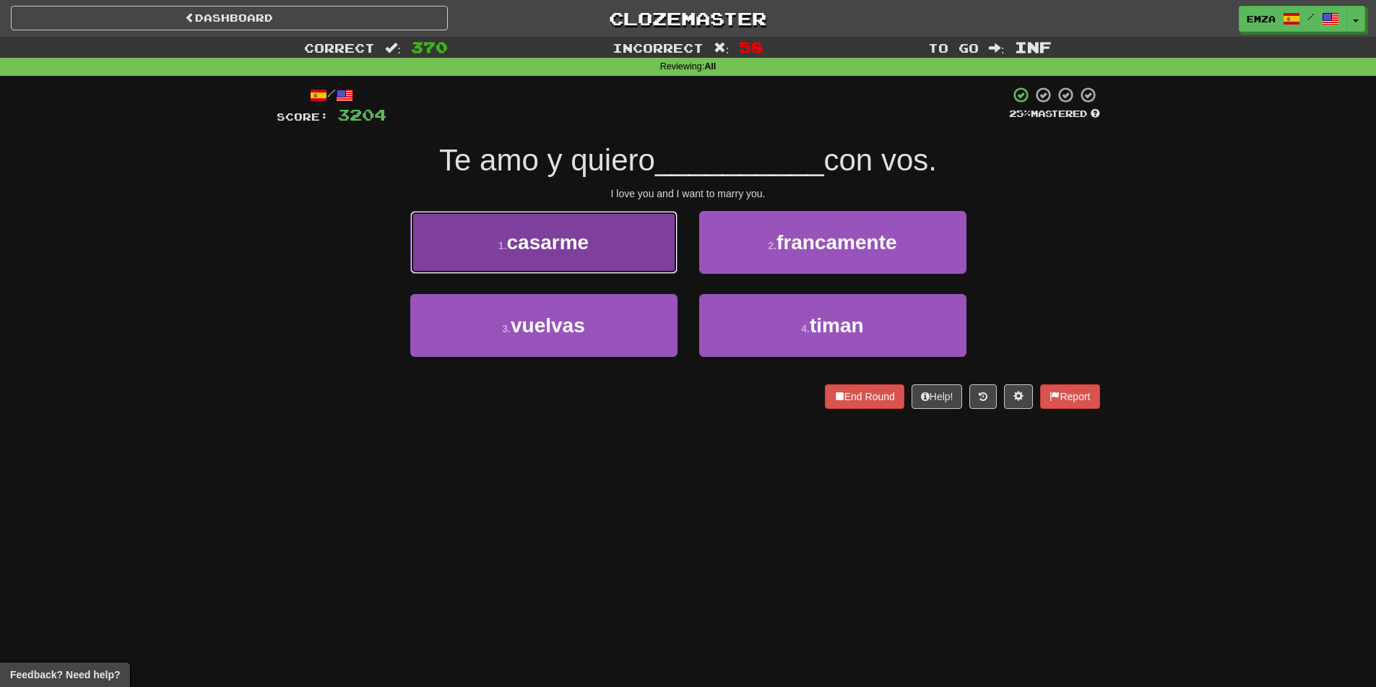
click at [564, 248] on span "casarme" at bounding box center [548, 242] width 82 height 22
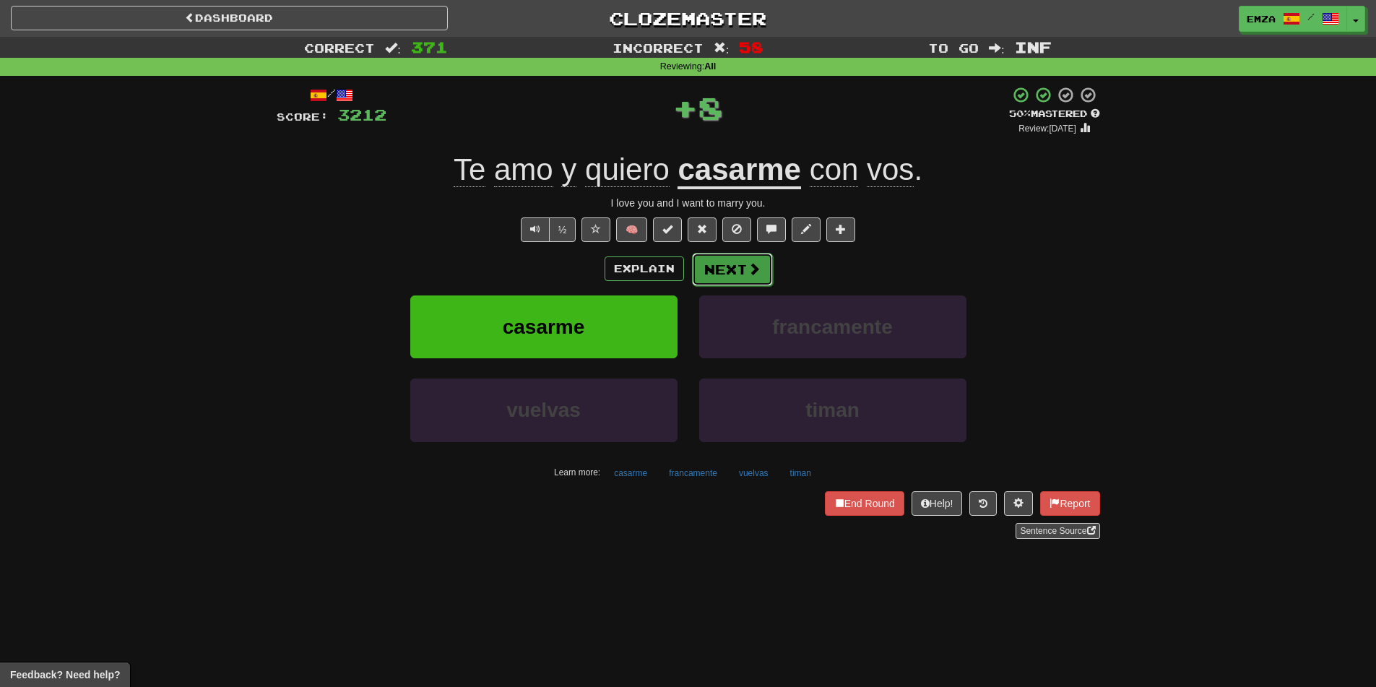
click at [752, 270] on span at bounding box center [753, 268] width 13 height 13
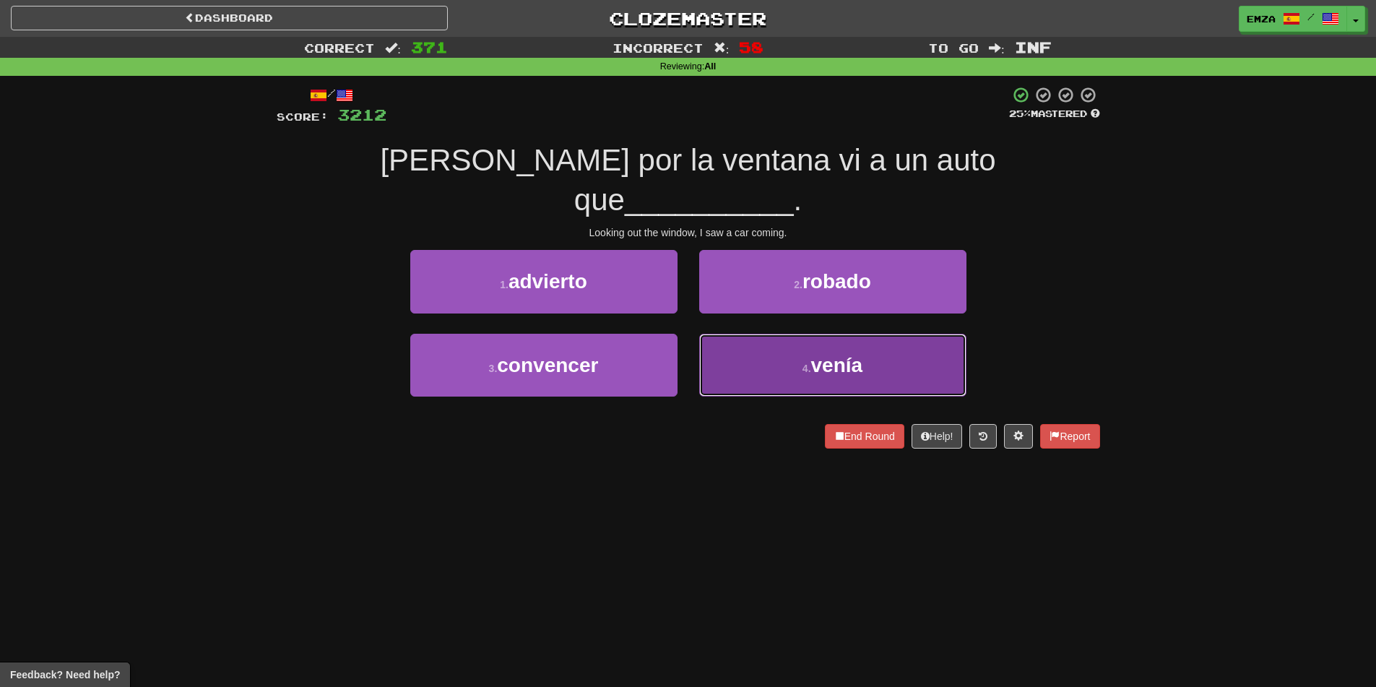
click at [732, 334] on button "4 . [GEOGRAPHIC_DATA]" at bounding box center [832, 365] width 267 height 63
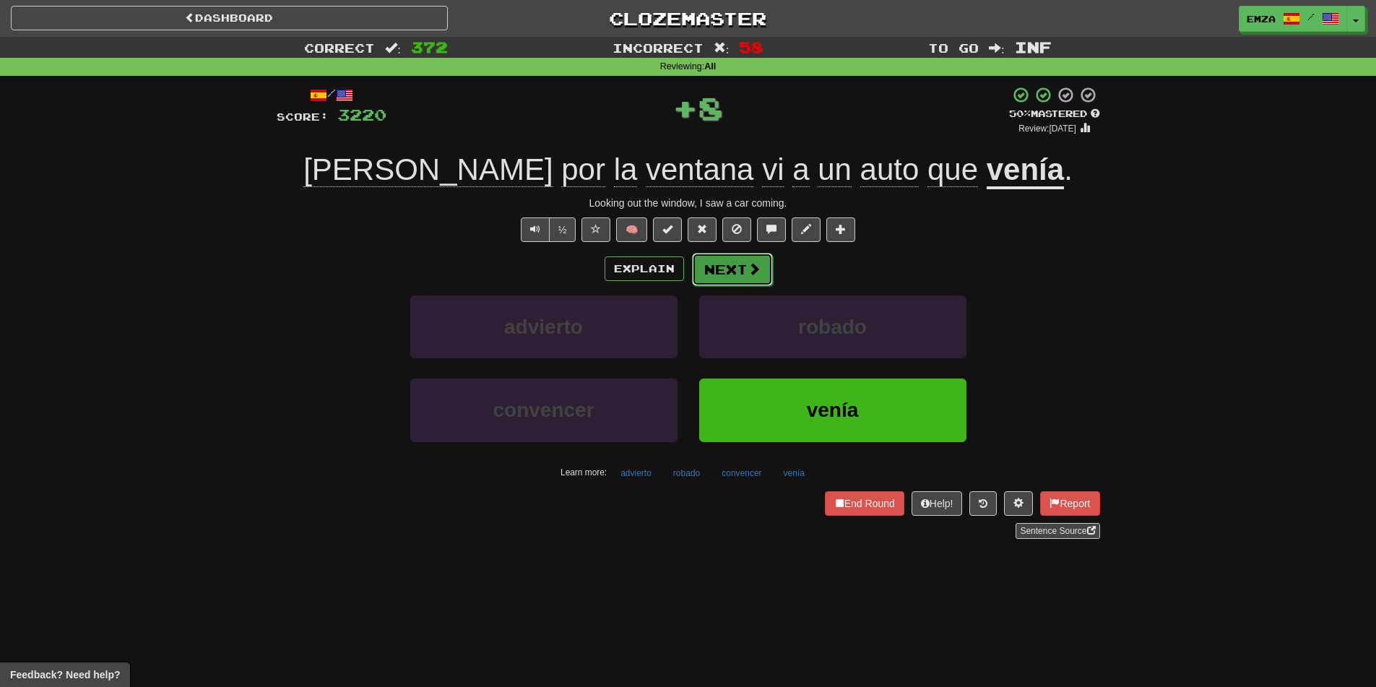
click at [718, 261] on button "Next" at bounding box center [732, 269] width 81 height 33
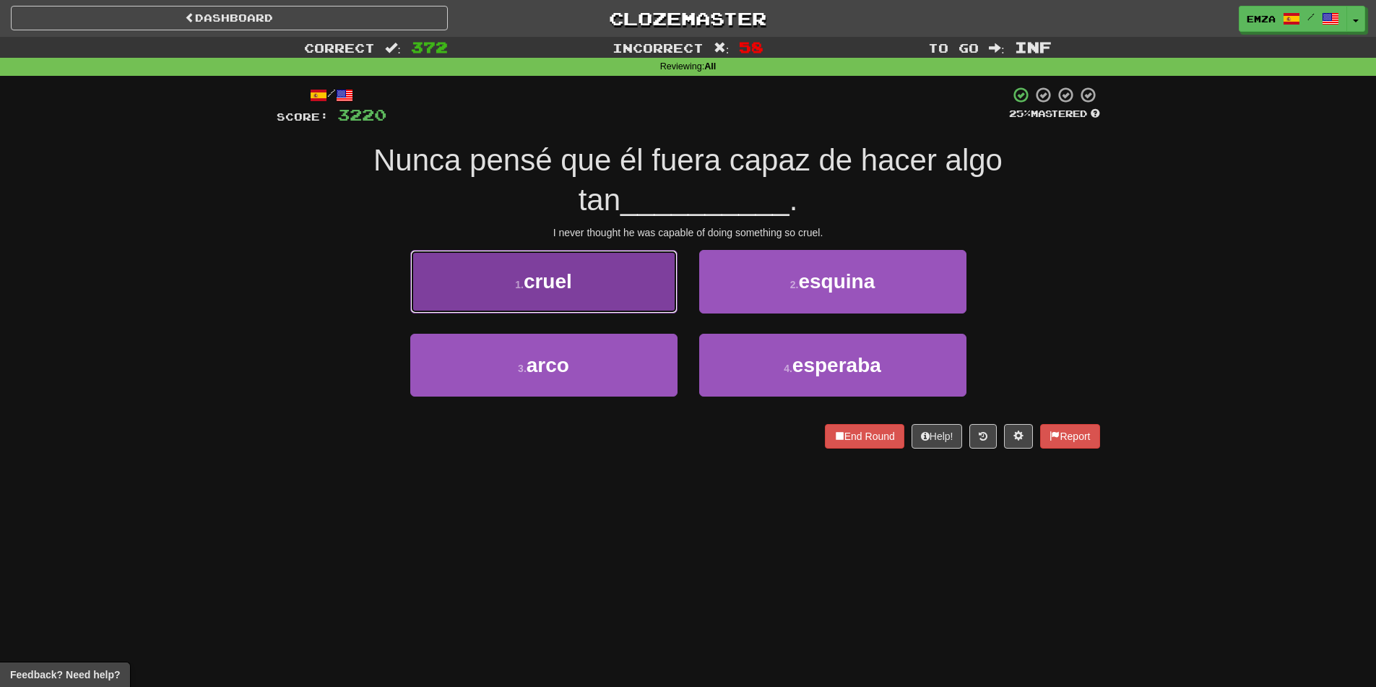
click at [648, 276] on button "1 . cruel" at bounding box center [543, 281] width 267 height 63
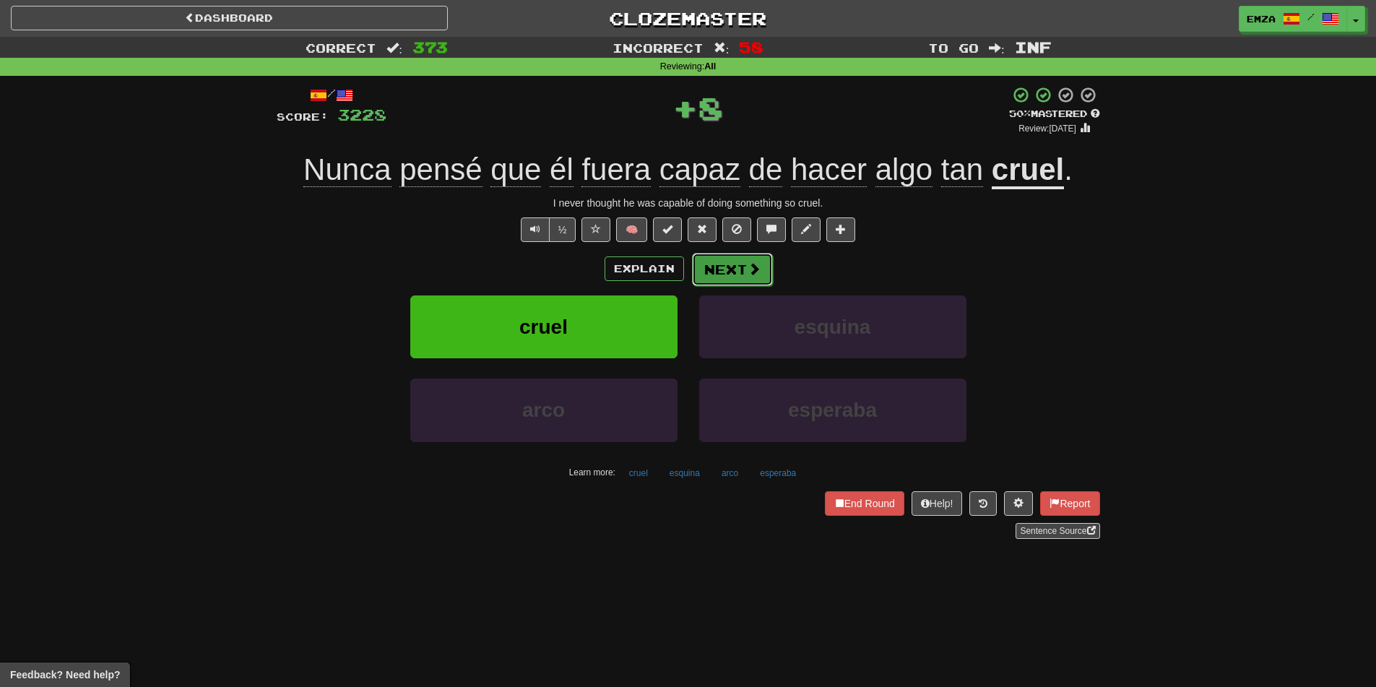
click at [725, 260] on button "Next" at bounding box center [732, 269] width 81 height 33
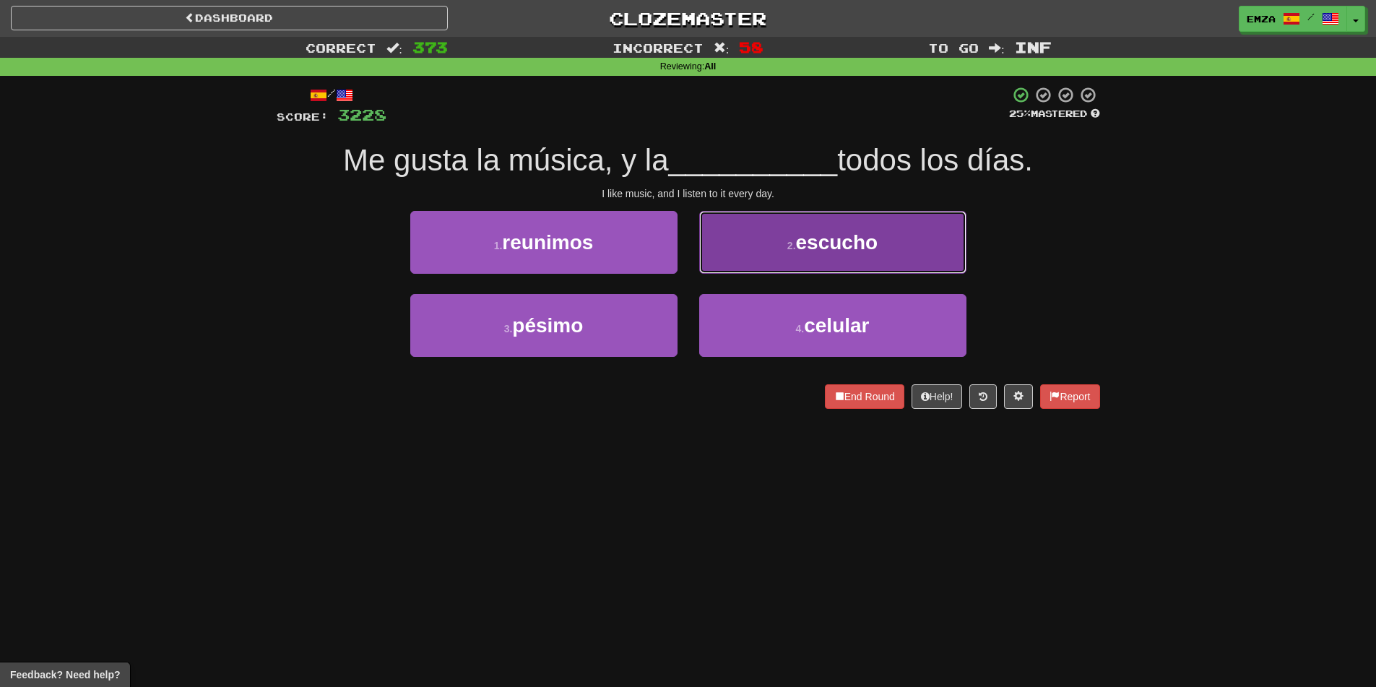
click at [746, 249] on button "2 . escucho" at bounding box center [832, 242] width 267 height 63
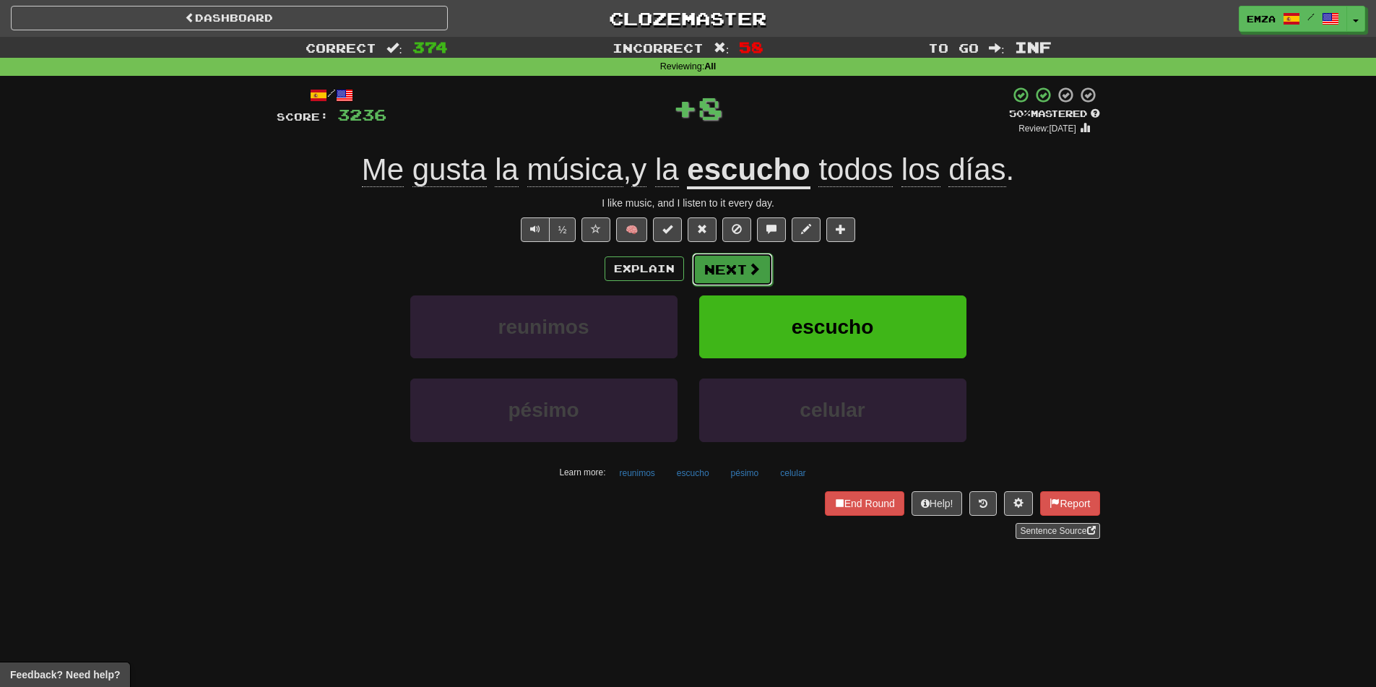
click at [736, 266] on button "Next" at bounding box center [732, 269] width 81 height 33
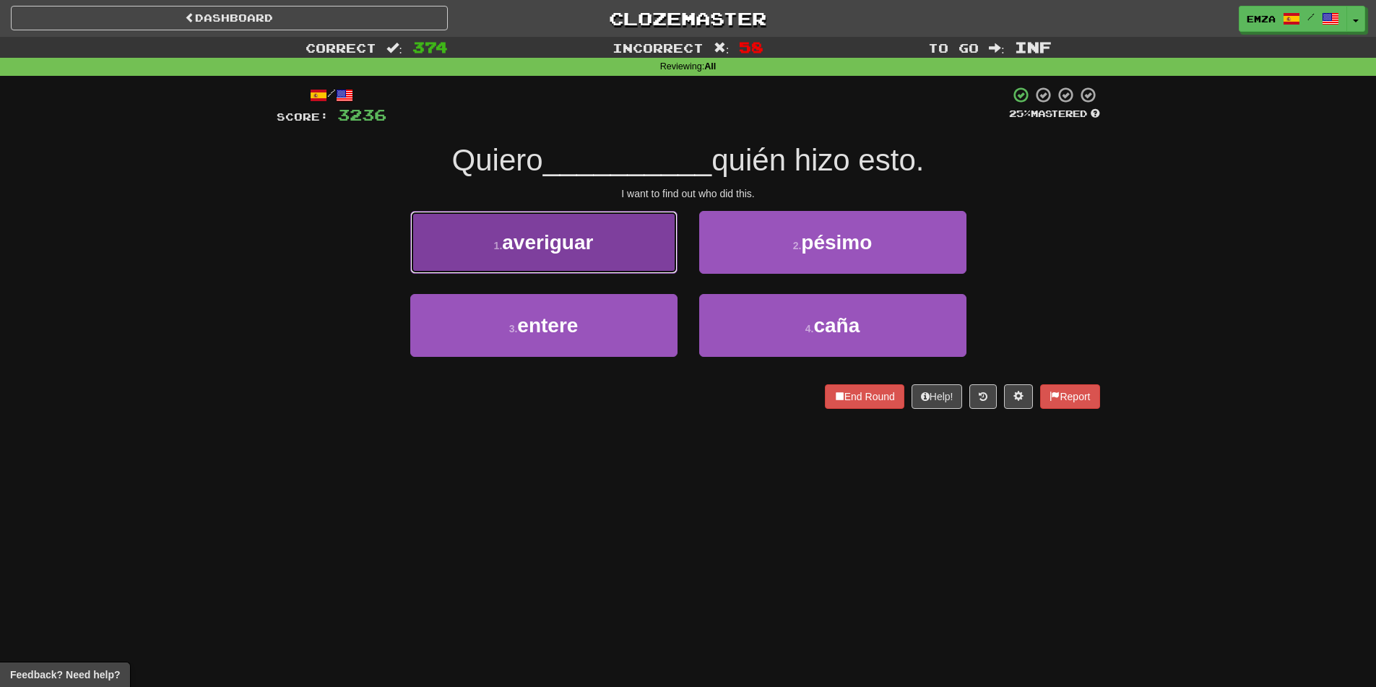
click at [626, 246] on button "1 . averiguar" at bounding box center [543, 242] width 267 height 63
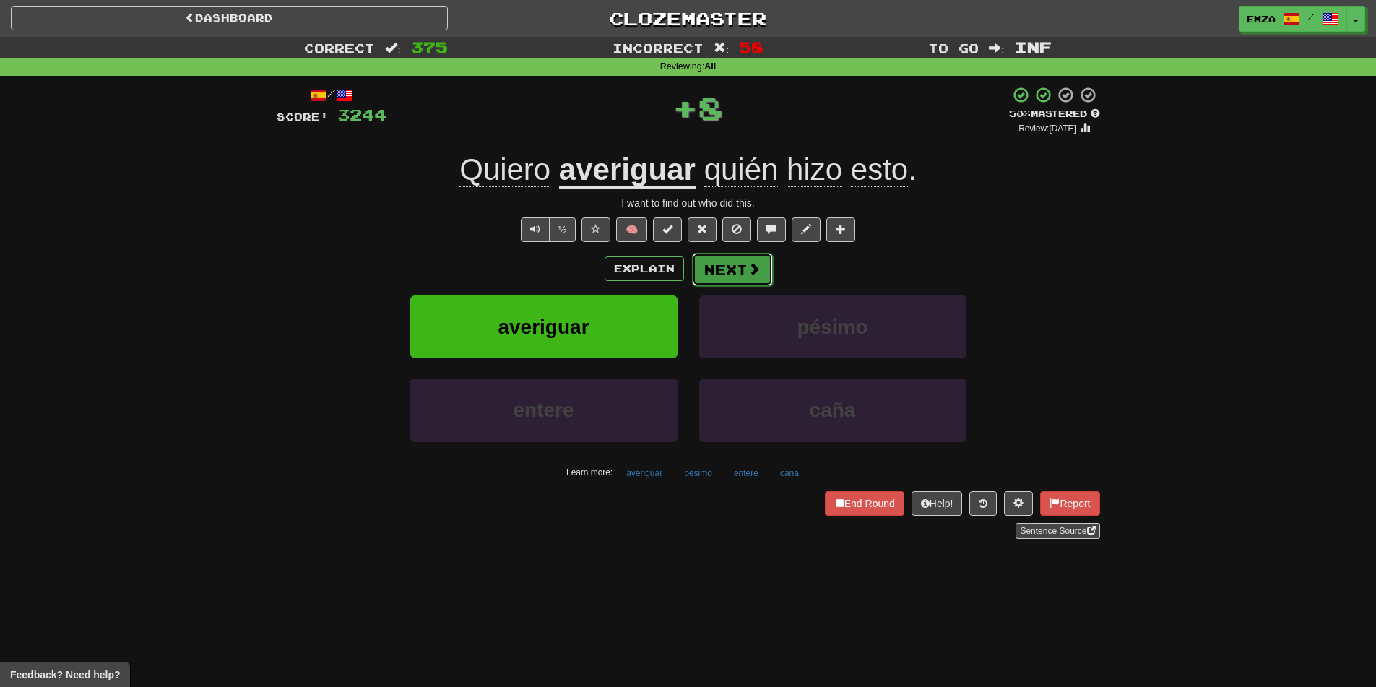
click at [765, 266] on button "Next" at bounding box center [732, 269] width 81 height 33
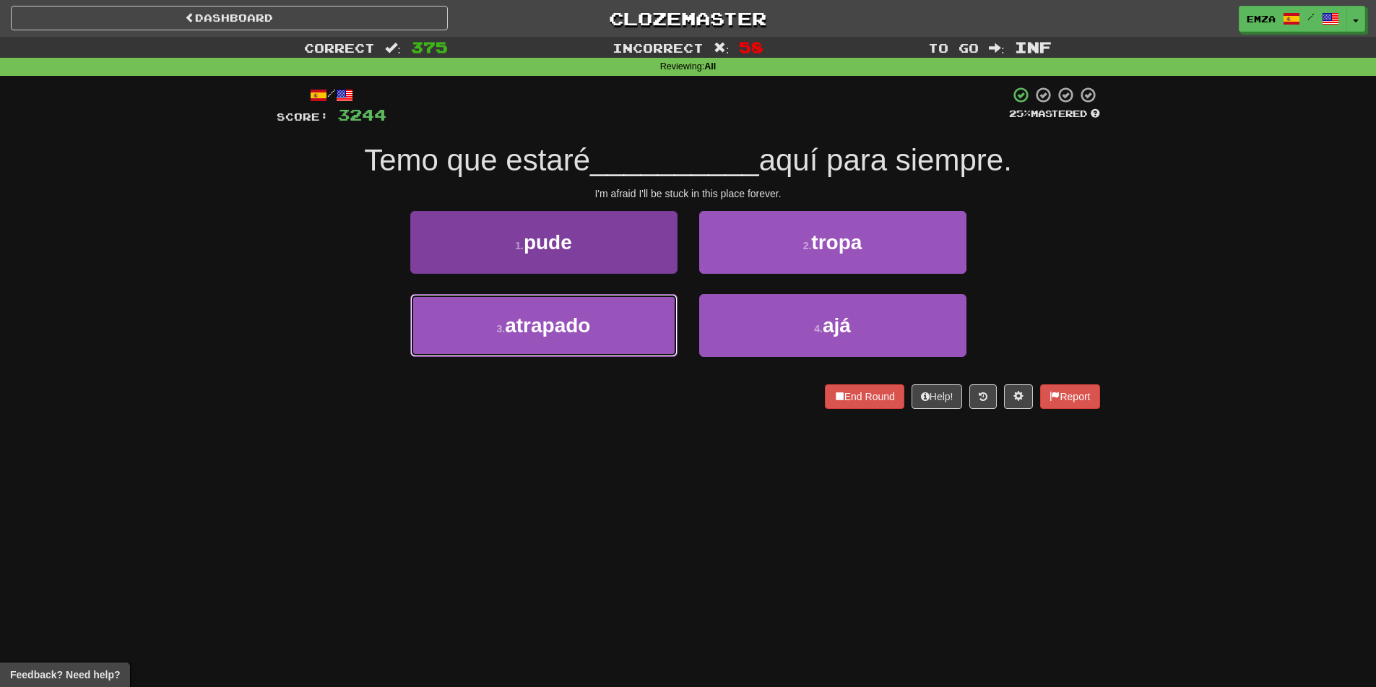
click at [654, 350] on button "3 . atrapado" at bounding box center [543, 325] width 267 height 63
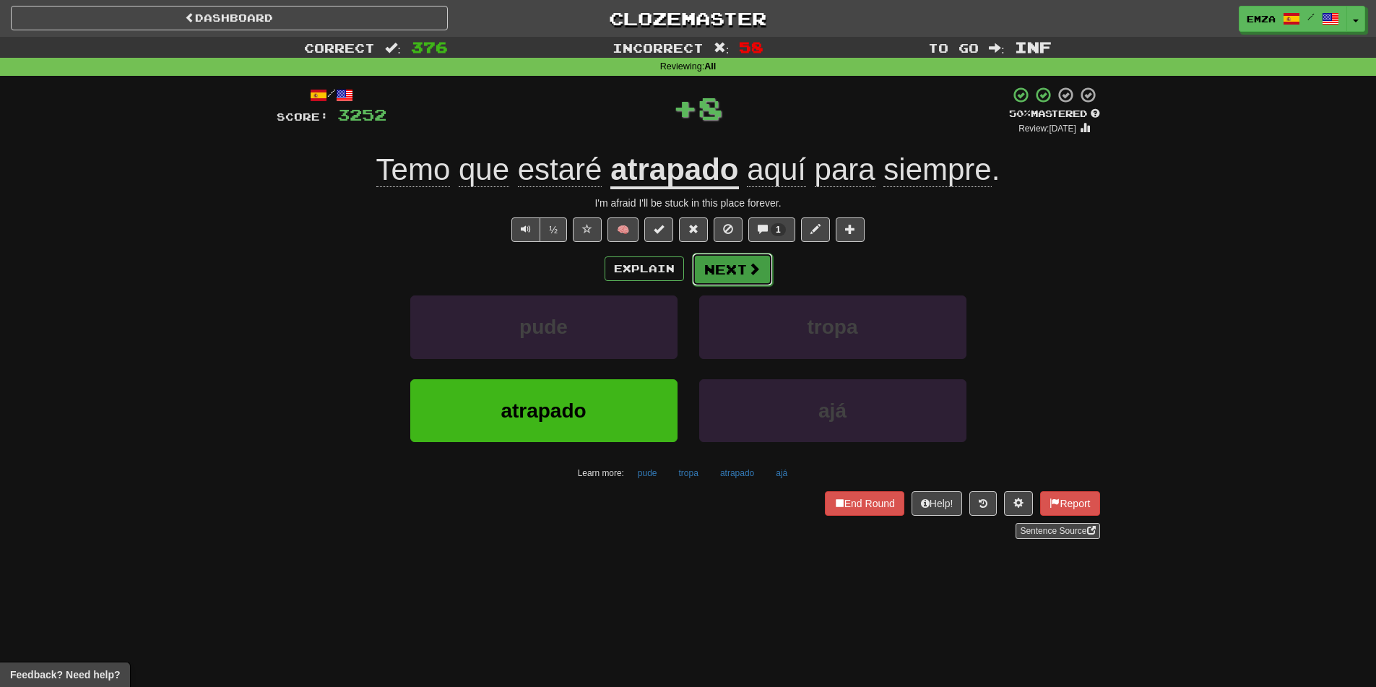
click at [747, 272] on span at bounding box center [753, 268] width 13 height 13
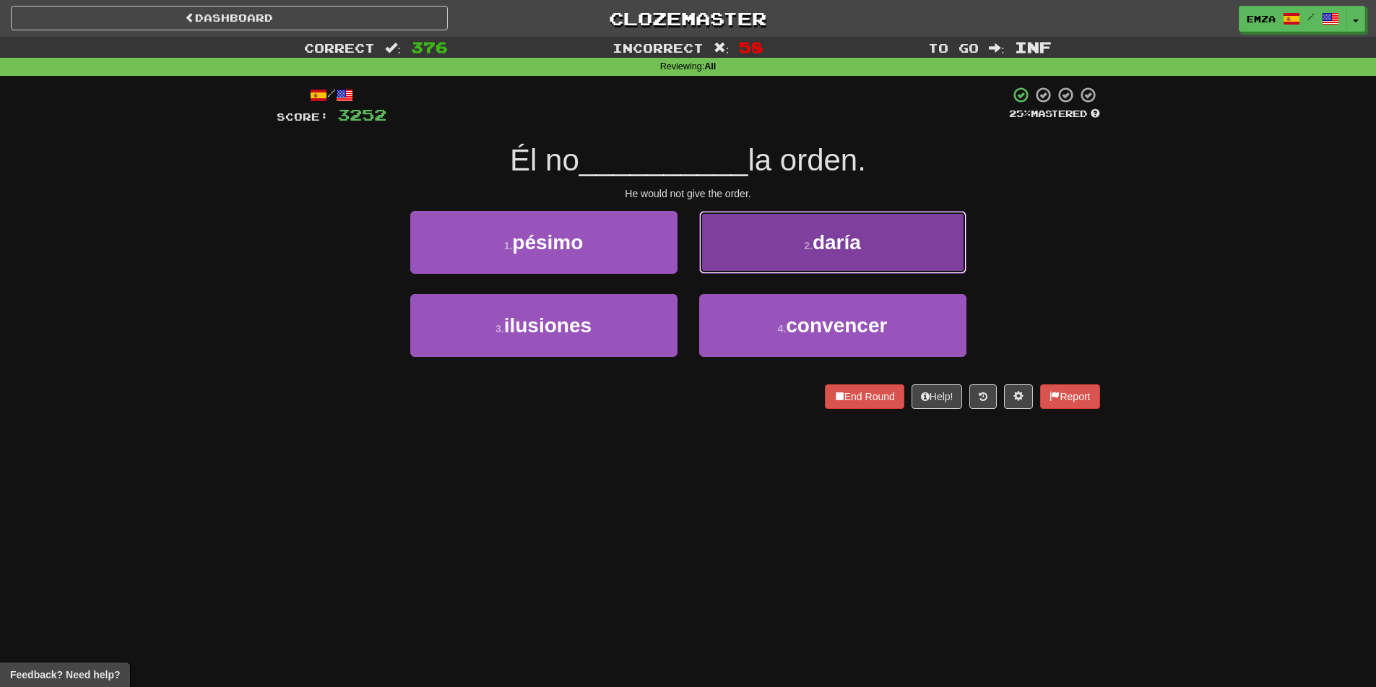
click at [708, 233] on button "2 . daría" at bounding box center [832, 242] width 267 height 63
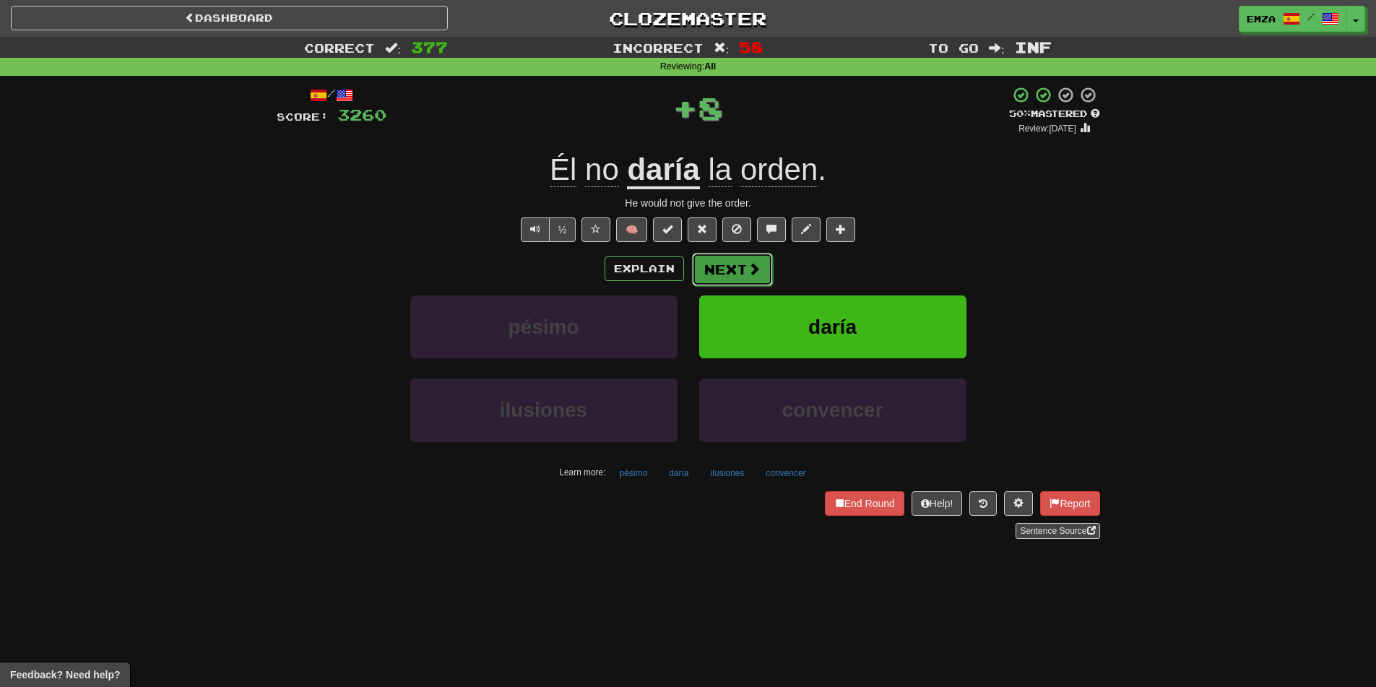
click at [703, 265] on button "Next" at bounding box center [732, 269] width 81 height 33
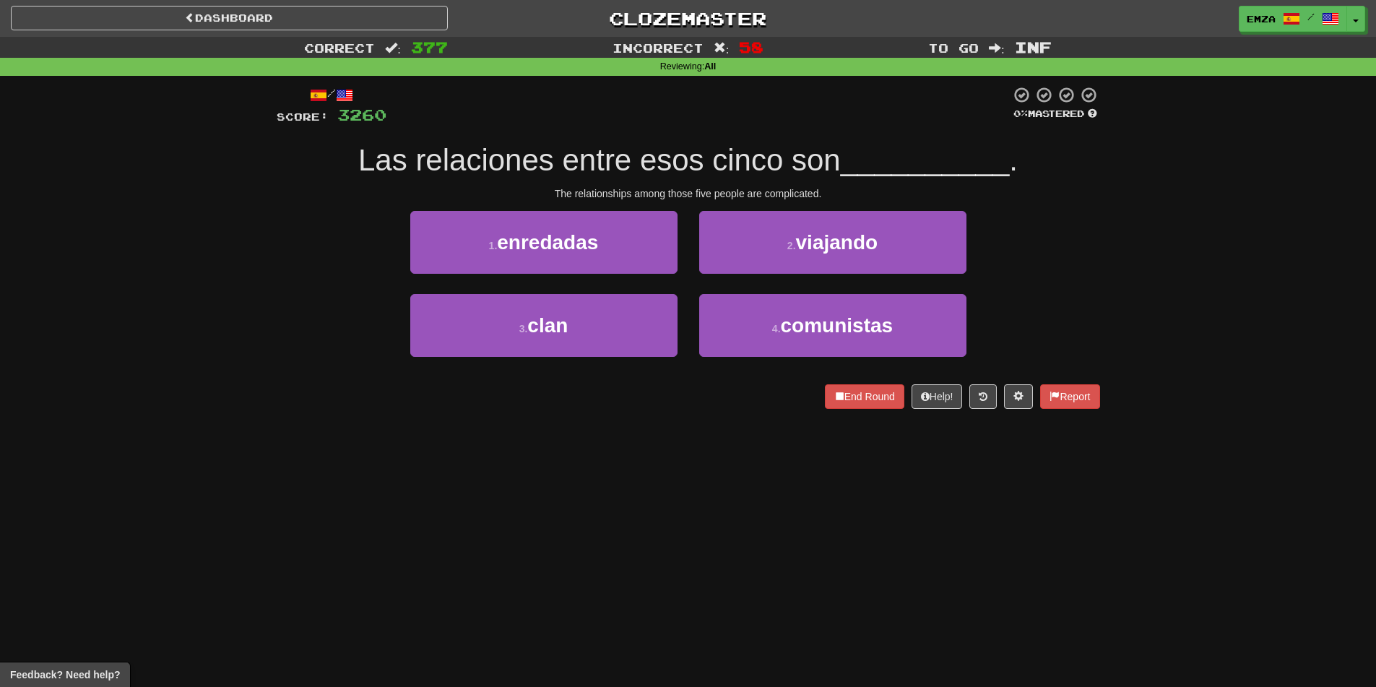
click at [662, 434] on div "Dashboard Clozemaster Emza / Toggle Dropdown Dashboard Leaderboard Activity Fee…" at bounding box center [688, 343] width 1376 height 687
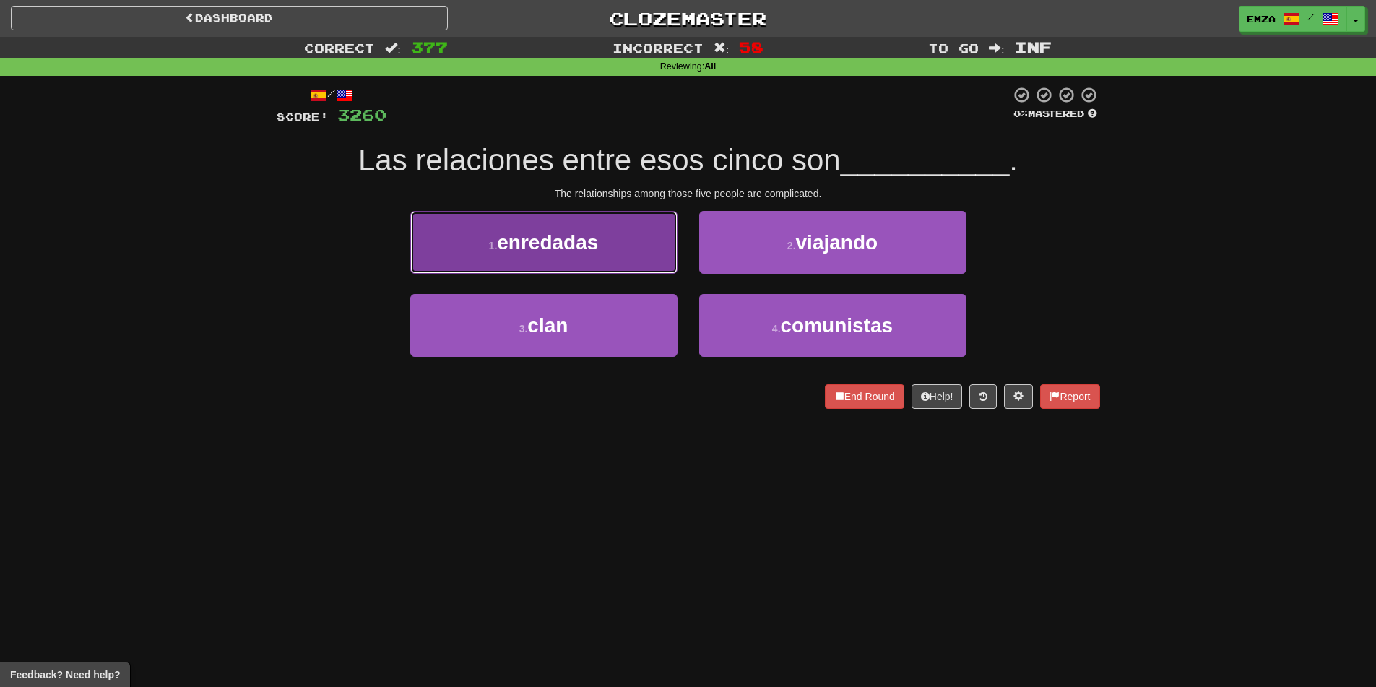
drag, startPoint x: 633, startPoint y: 251, endPoint x: 625, endPoint y: 252, distance: 8.1
click at [625, 252] on button "1 . [GEOGRAPHIC_DATA]" at bounding box center [543, 242] width 267 height 63
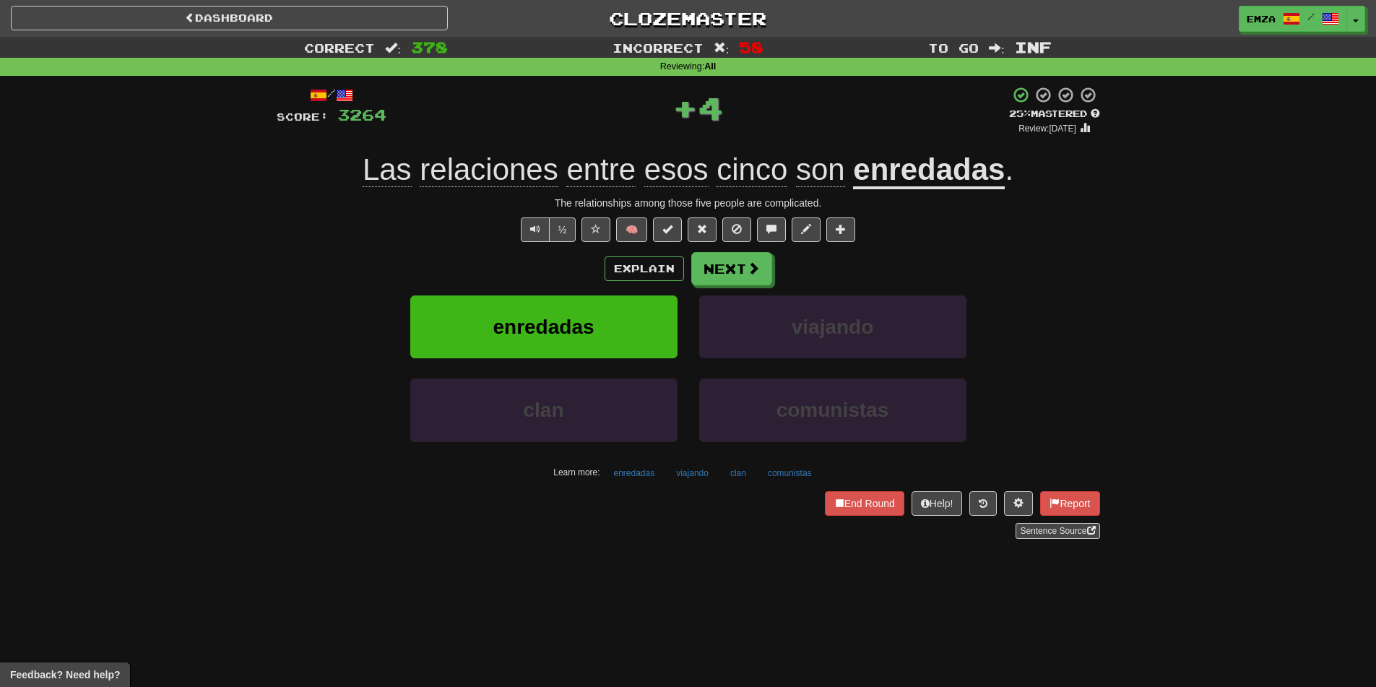
click at [773, 274] on div "Explain Next" at bounding box center [688, 268] width 823 height 33
click at [703, 270] on button "Next" at bounding box center [732, 269] width 81 height 33
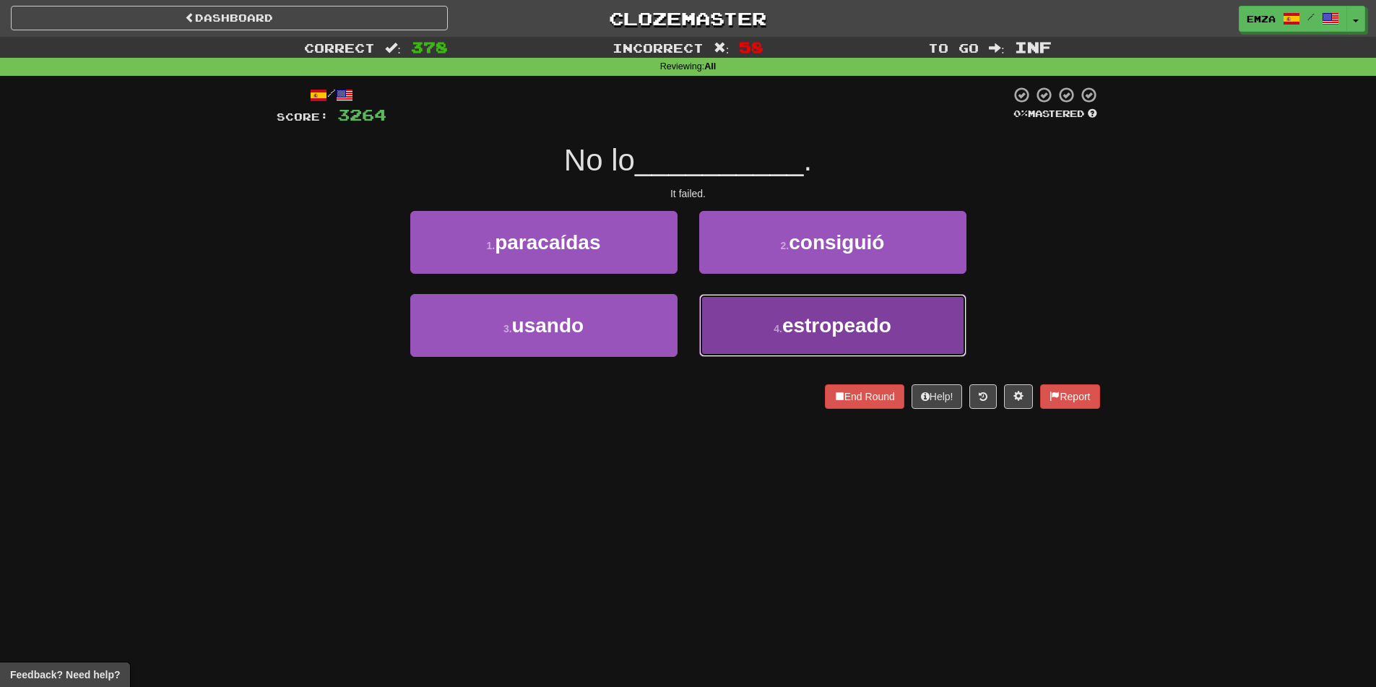
click at [738, 322] on button "4 . estropeado" at bounding box center [832, 325] width 267 height 63
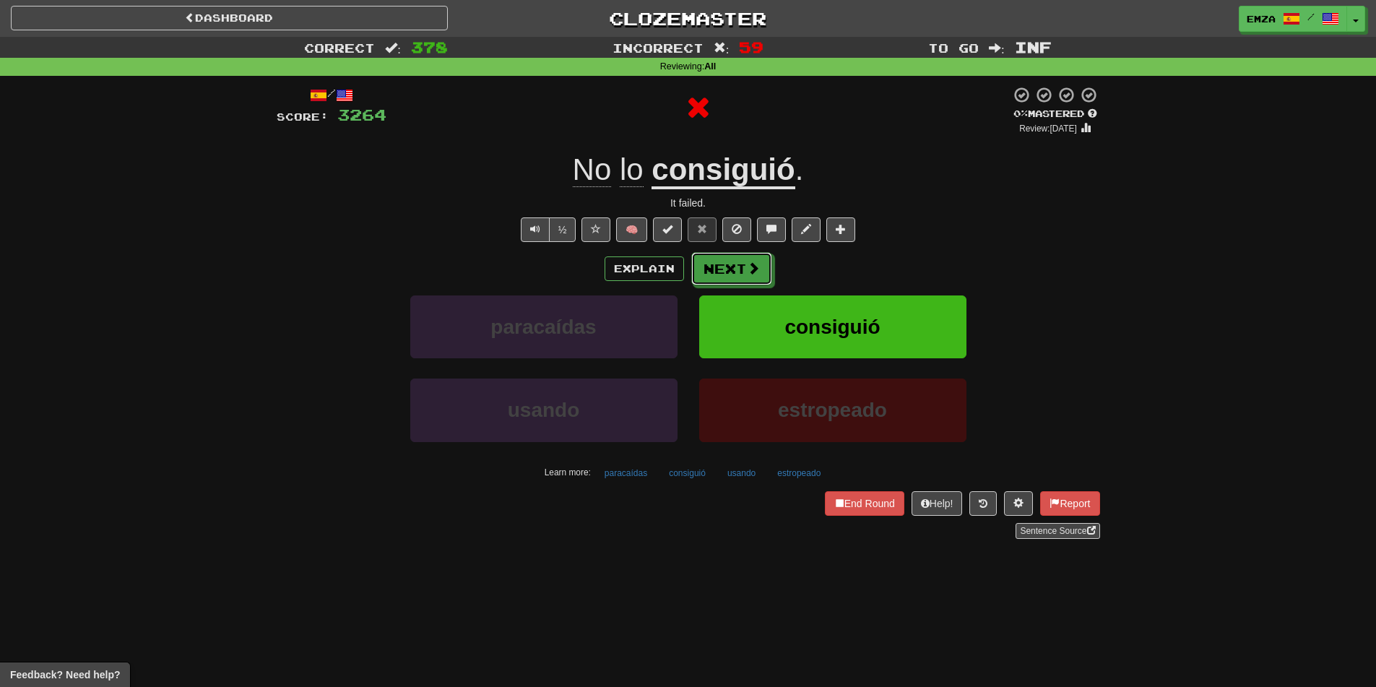
click at [739, 266] on button "Next" at bounding box center [731, 268] width 81 height 33
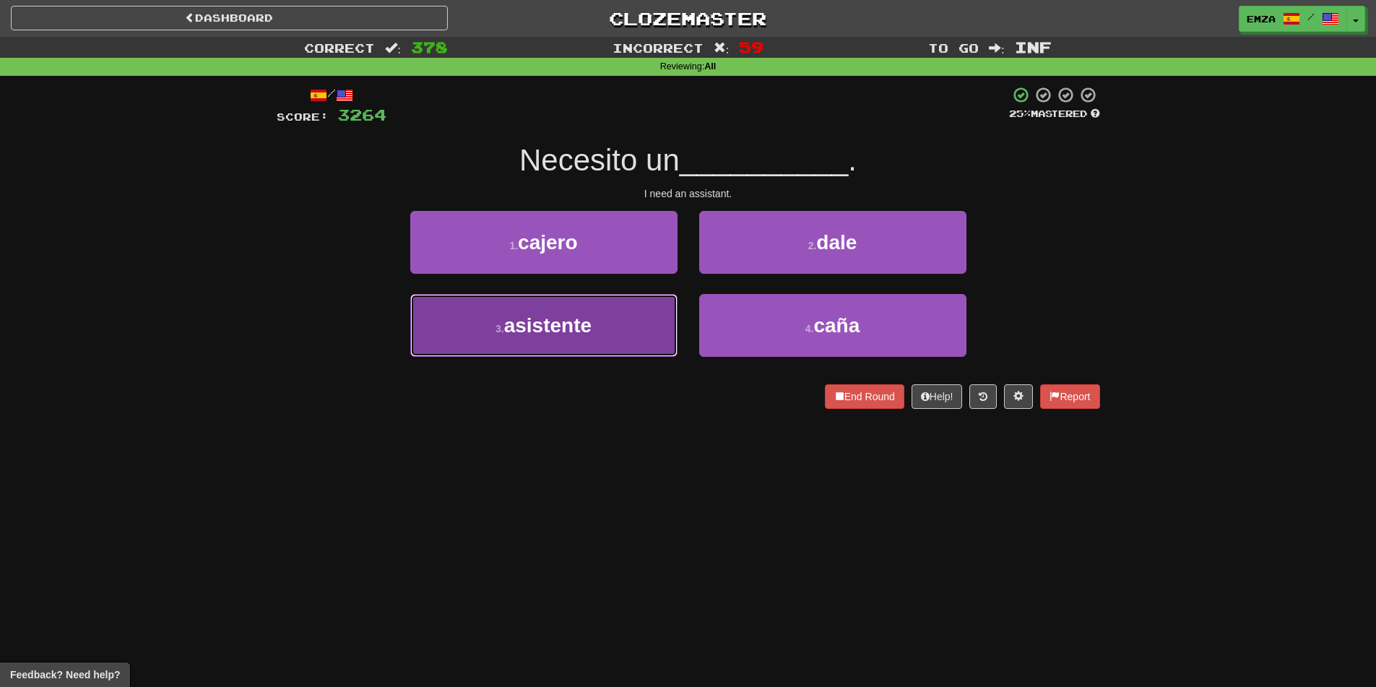
click at [623, 350] on button "3 . asistente" at bounding box center [543, 325] width 267 height 63
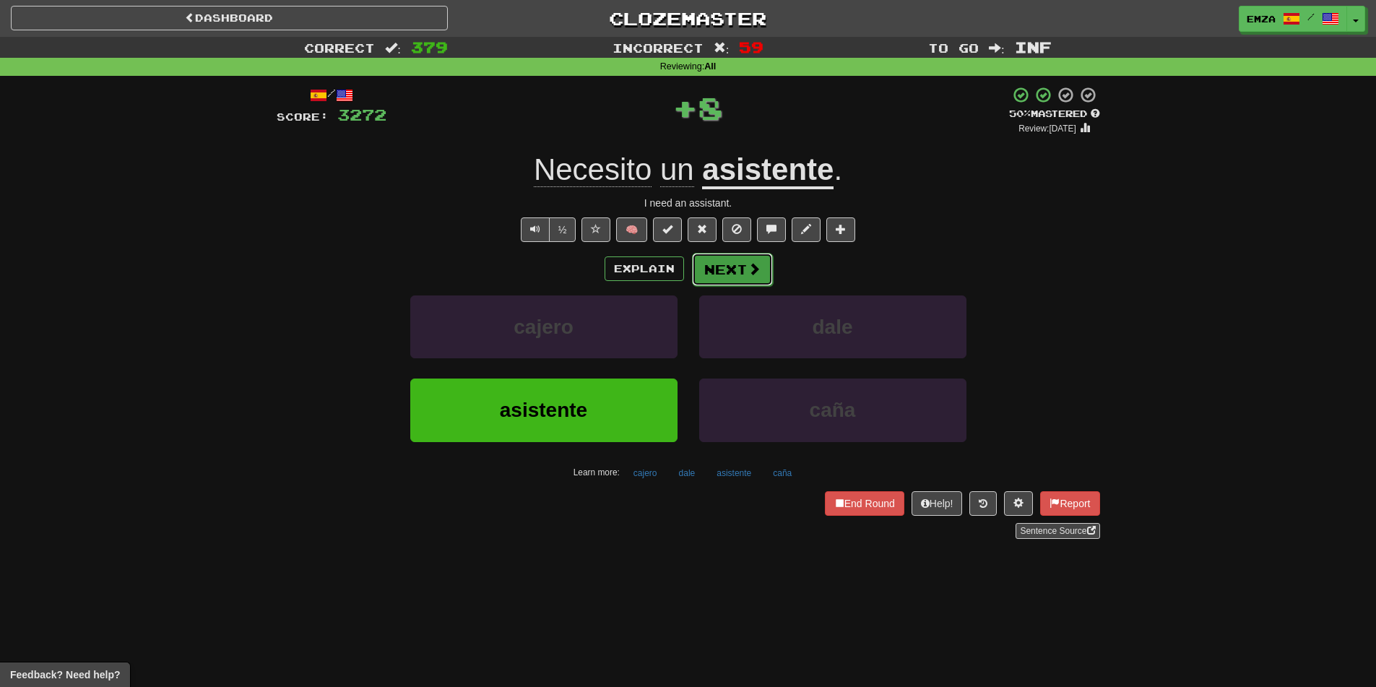
click at [747, 265] on span at bounding box center [753, 268] width 13 height 13
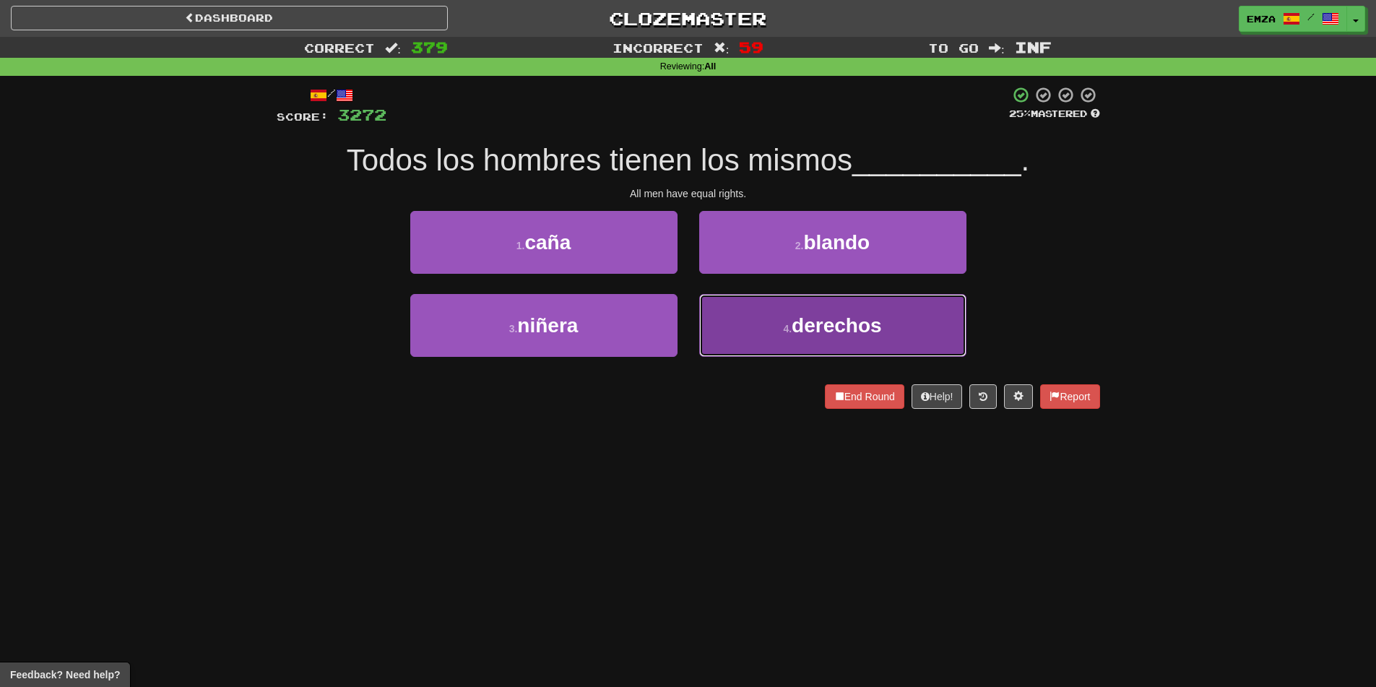
click at [721, 353] on button "4 . derechos" at bounding box center [832, 325] width 267 height 63
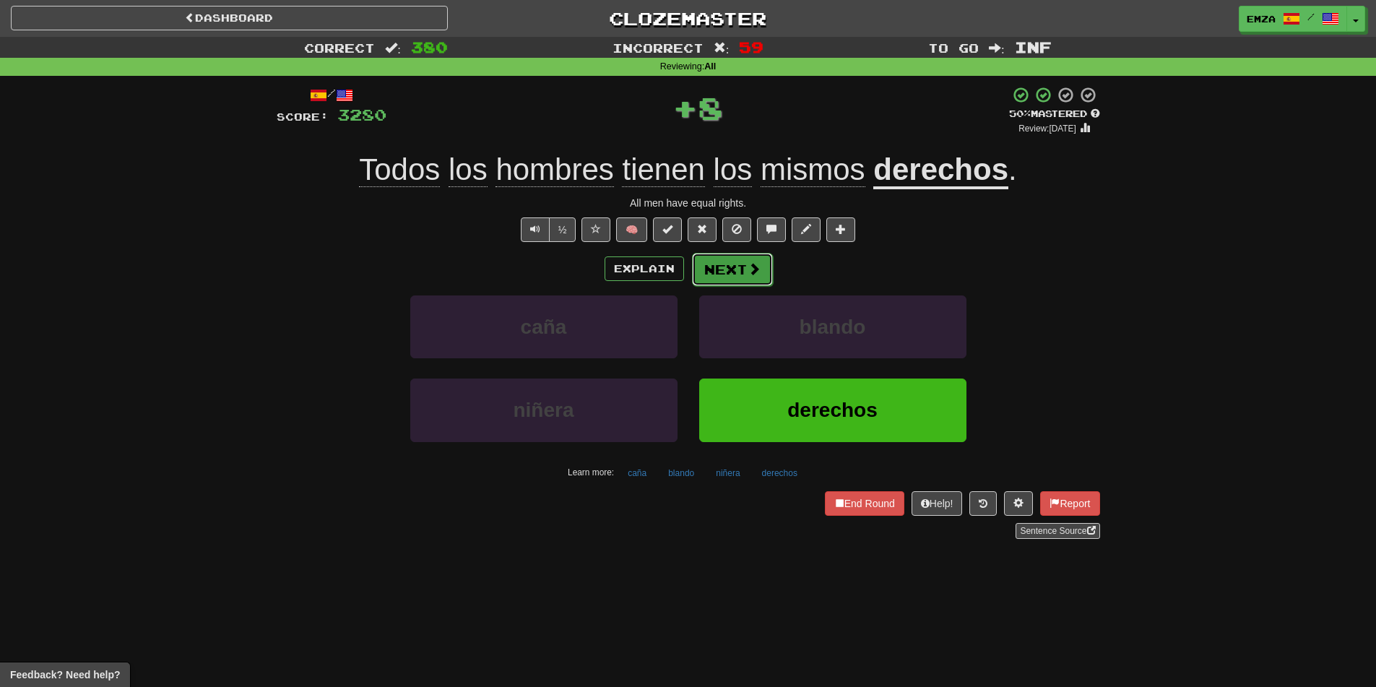
click at [724, 265] on button "Next" at bounding box center [732, 269] width 81 height 33
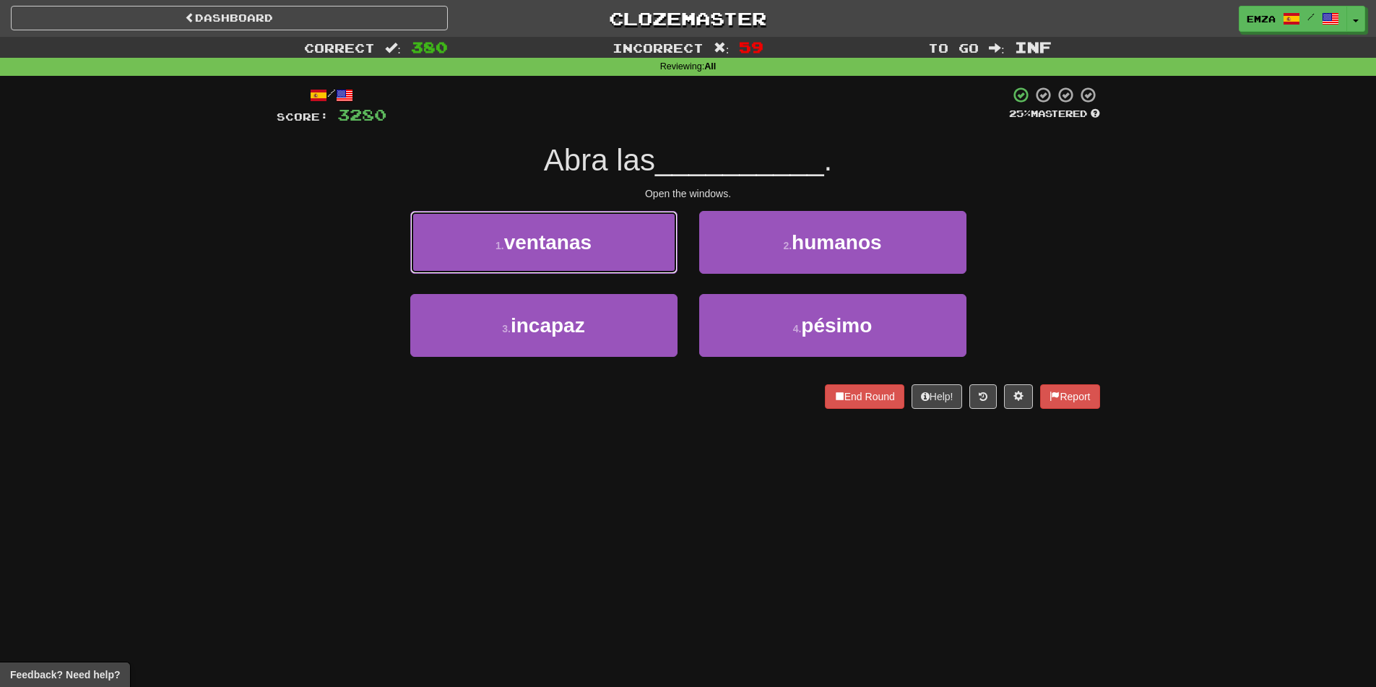
drag, startPoint x: 602, startPoint y: 255, endPoint x: 615, endPoint y: 251, distance: 13.7
click at [602, 250] on button "1 . ventanas" at bounding box center [543, 242] width 267 height 63
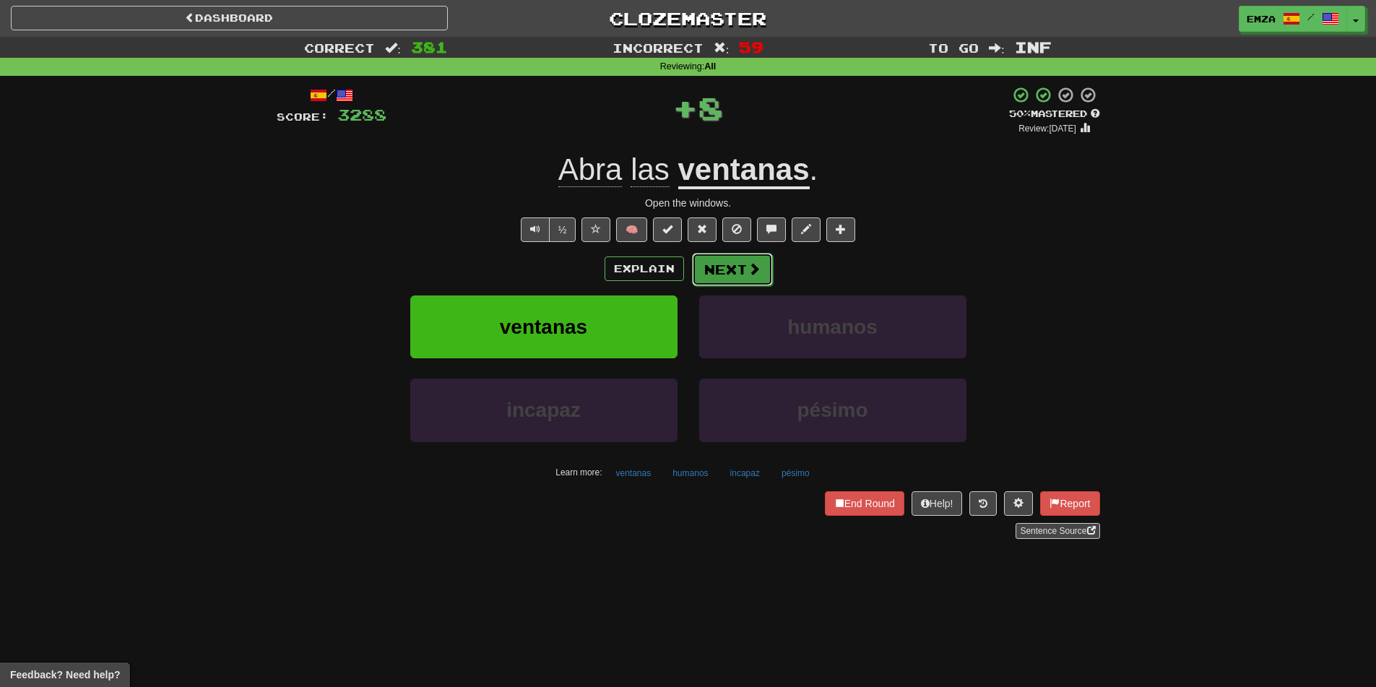
click at [708, 266] on button "Next" at bounding box center [732, 269] width 81 height 33
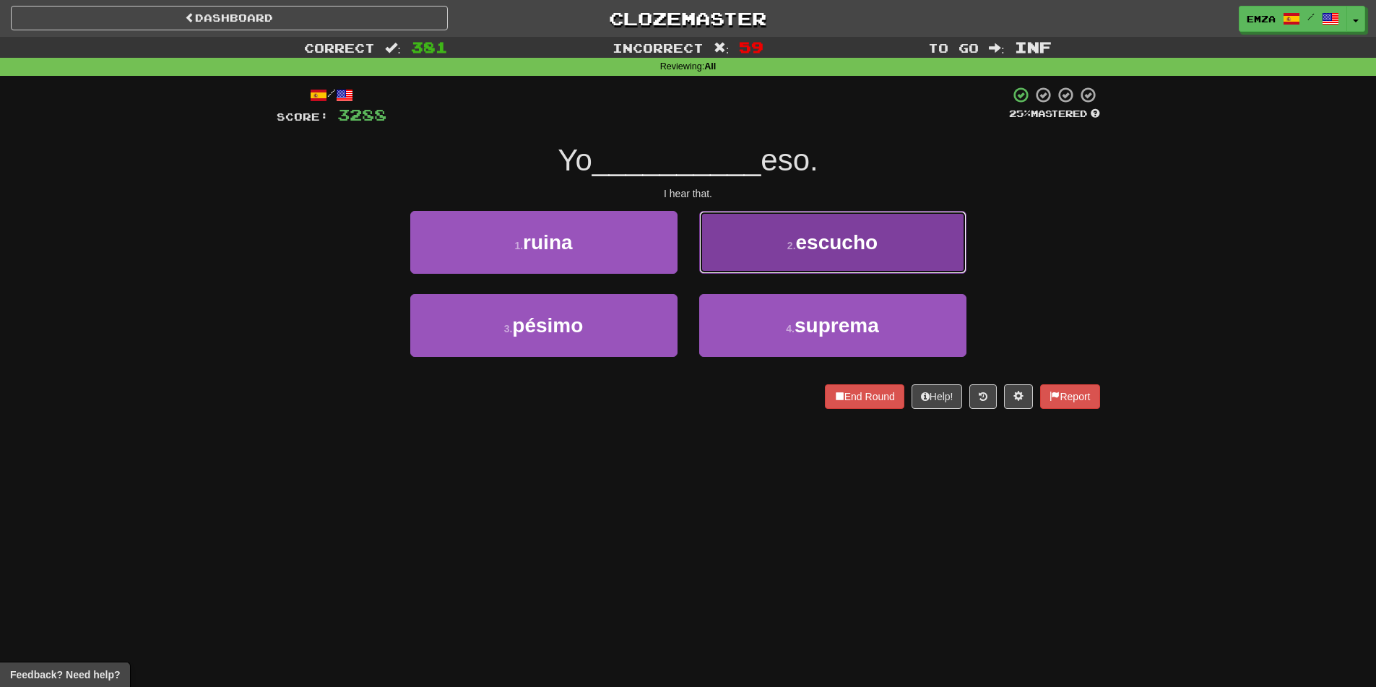
click at [739, 255] on button "2 . escucho" at bounding box center [832, 242] width 267 height 63
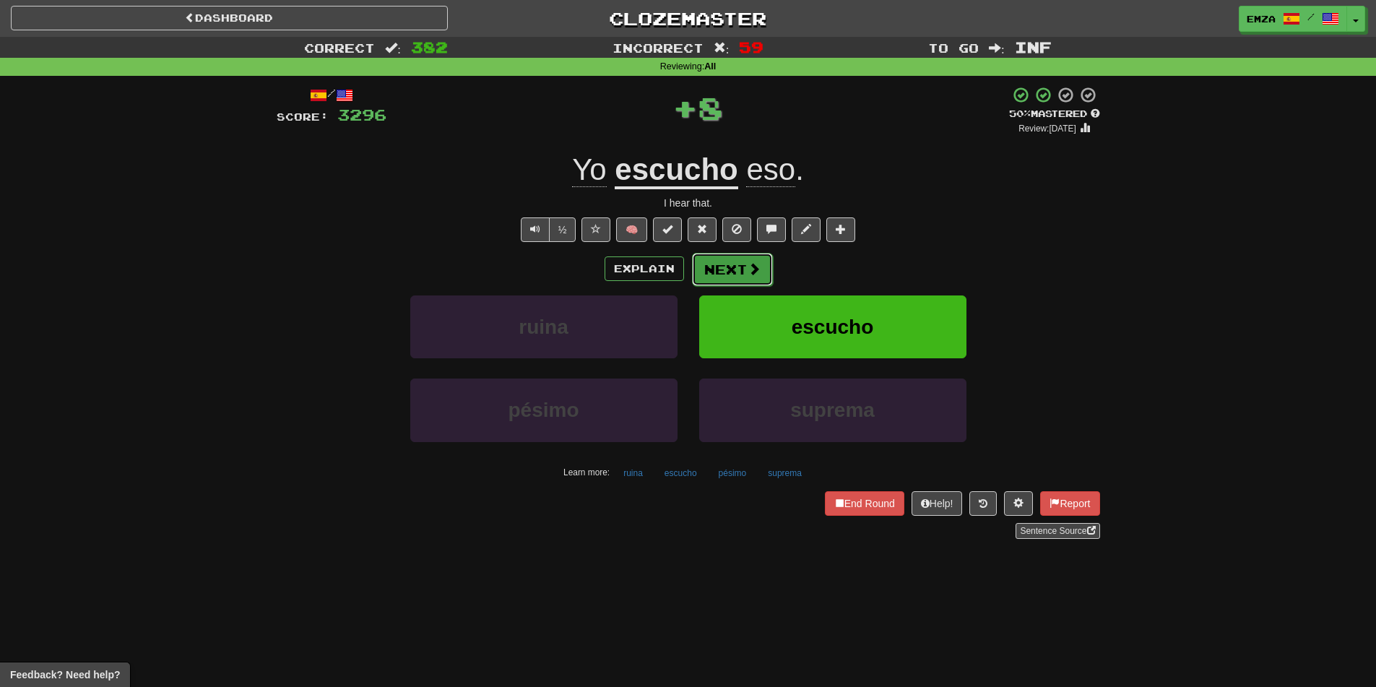
click at [708, 282] on button "Next" at bounding box center [732, 269] width 81 height 33
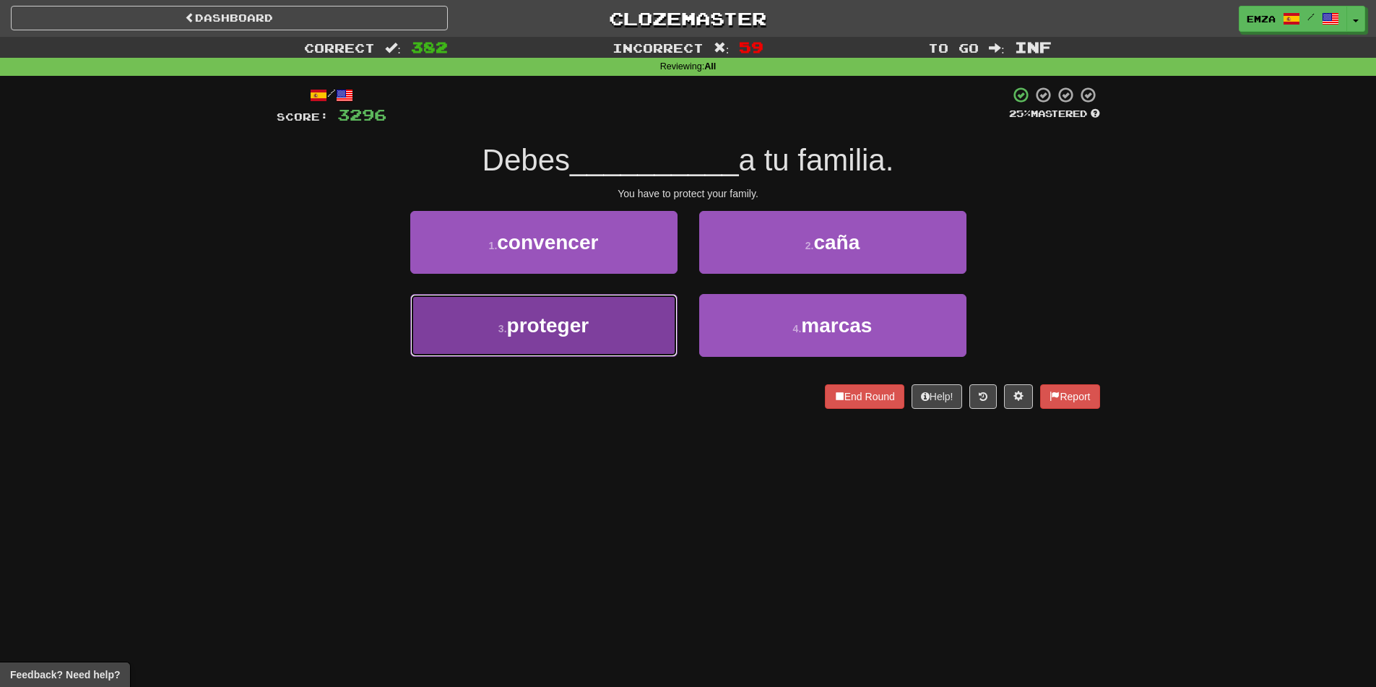
click at [612, 344] on button "3 . proteger" at bounding box center [543, 325] width 267 height 63
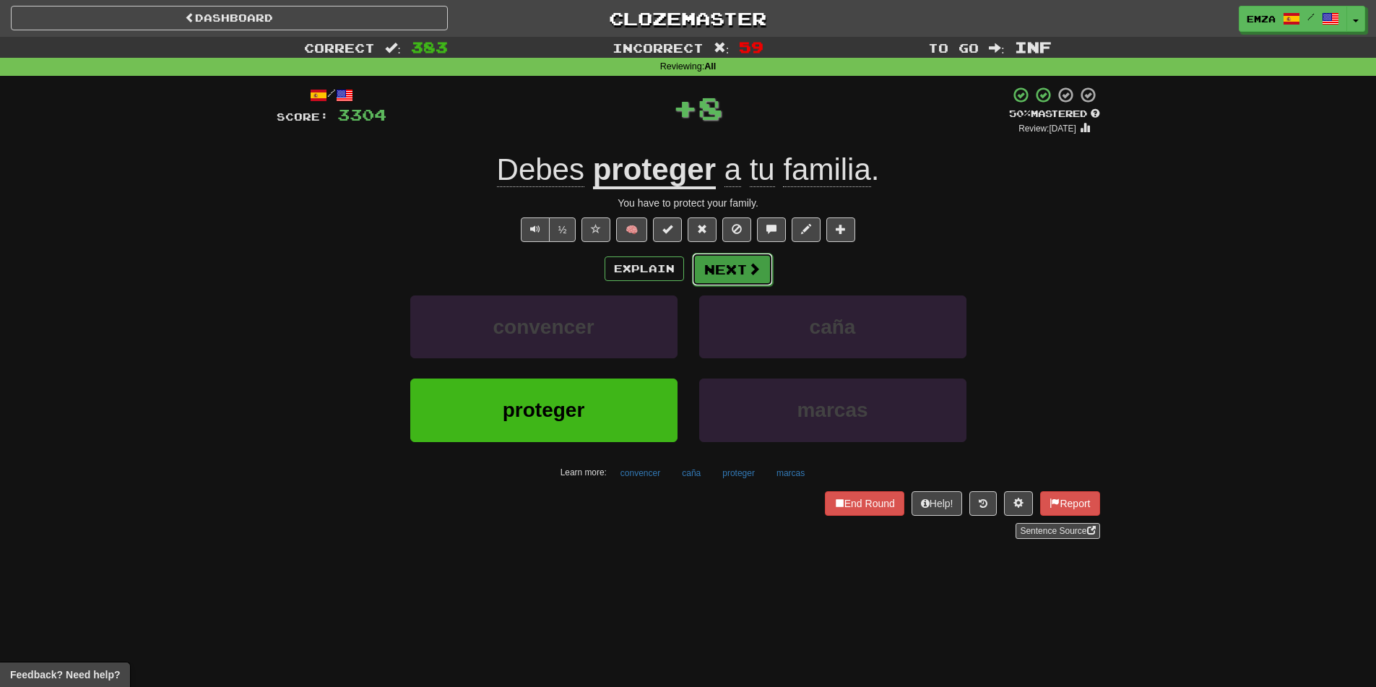
click at [719, 267] on button "Next" at bounding box center [732, 269] width 81 height 33
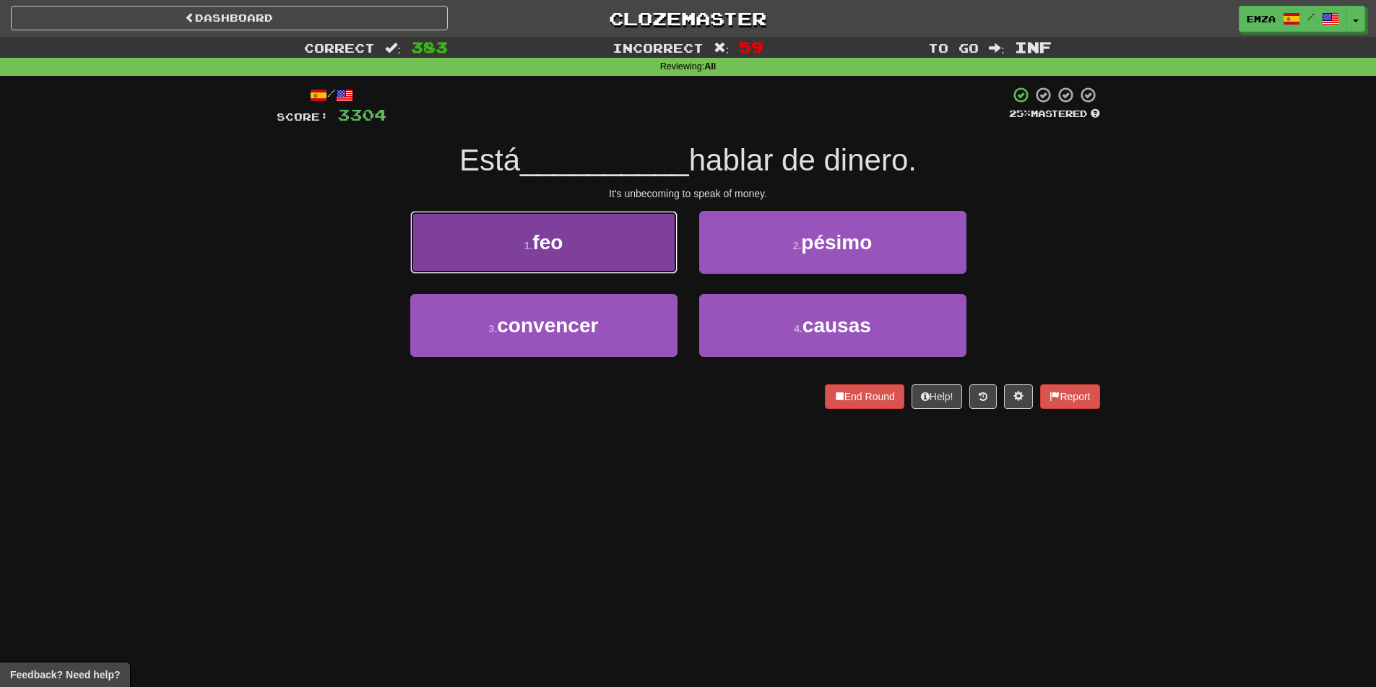
click at [617, 263] on button "1 . feo" at bounding box center [543, 242] width 267 height 63
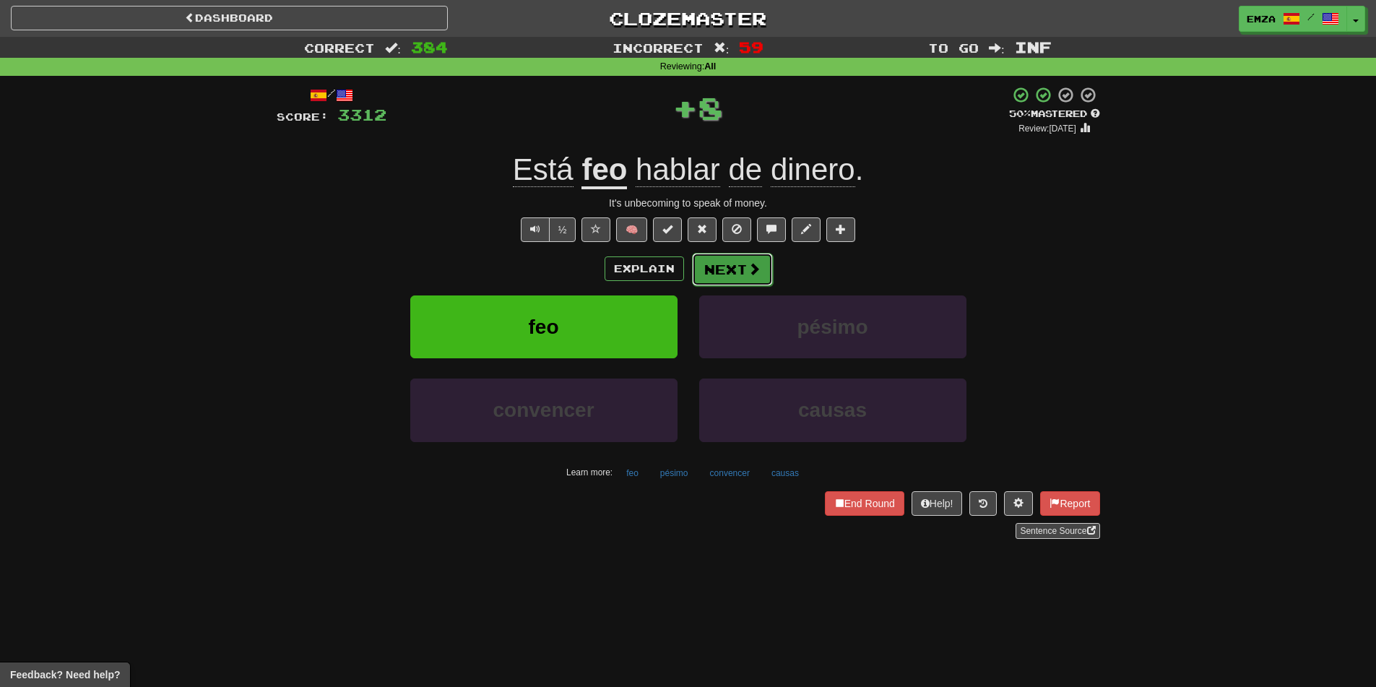
click at [742, 270] on button "Next" at bounding box center [732, 269] width 81 height 33
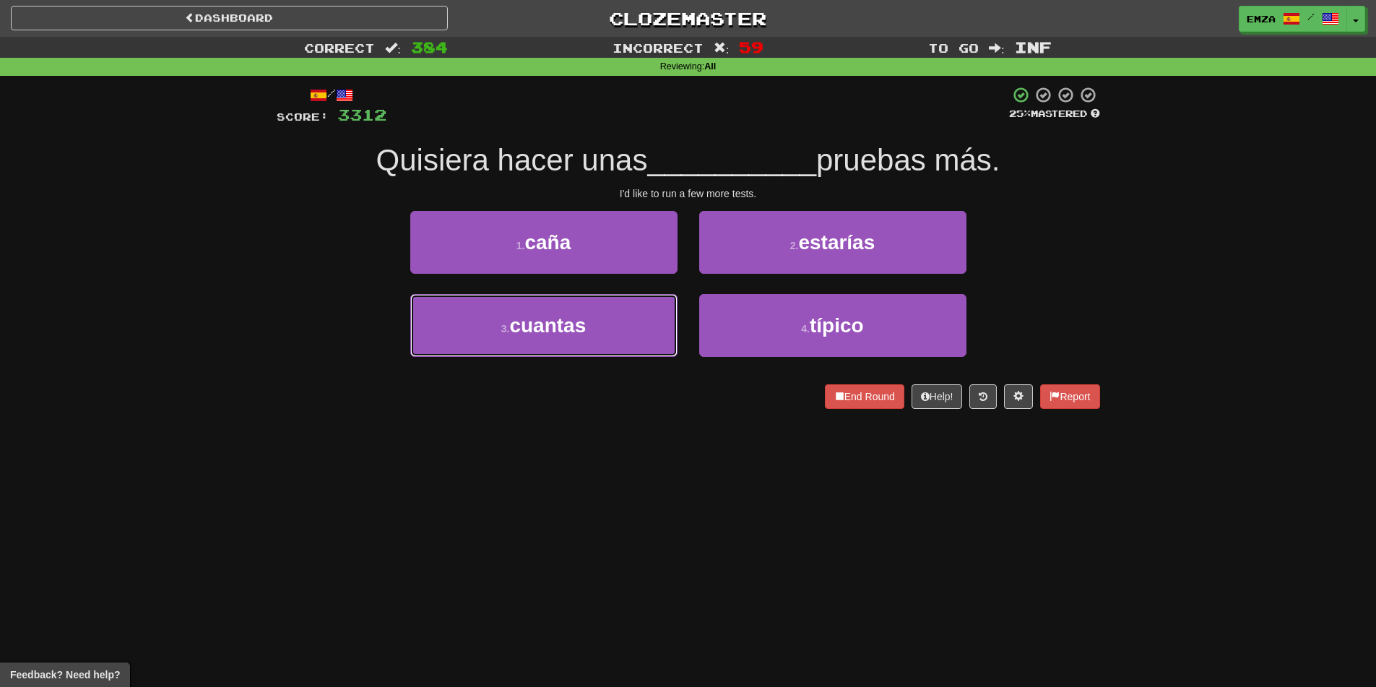
drag, startPoint x: 621, startPoint y: 336, endPoint x: 691, endPoint y: 308, distance: 75.2
click at [625, 331] on button "3 . cuantas" at bounding box center [543, 325] width 267 height 63
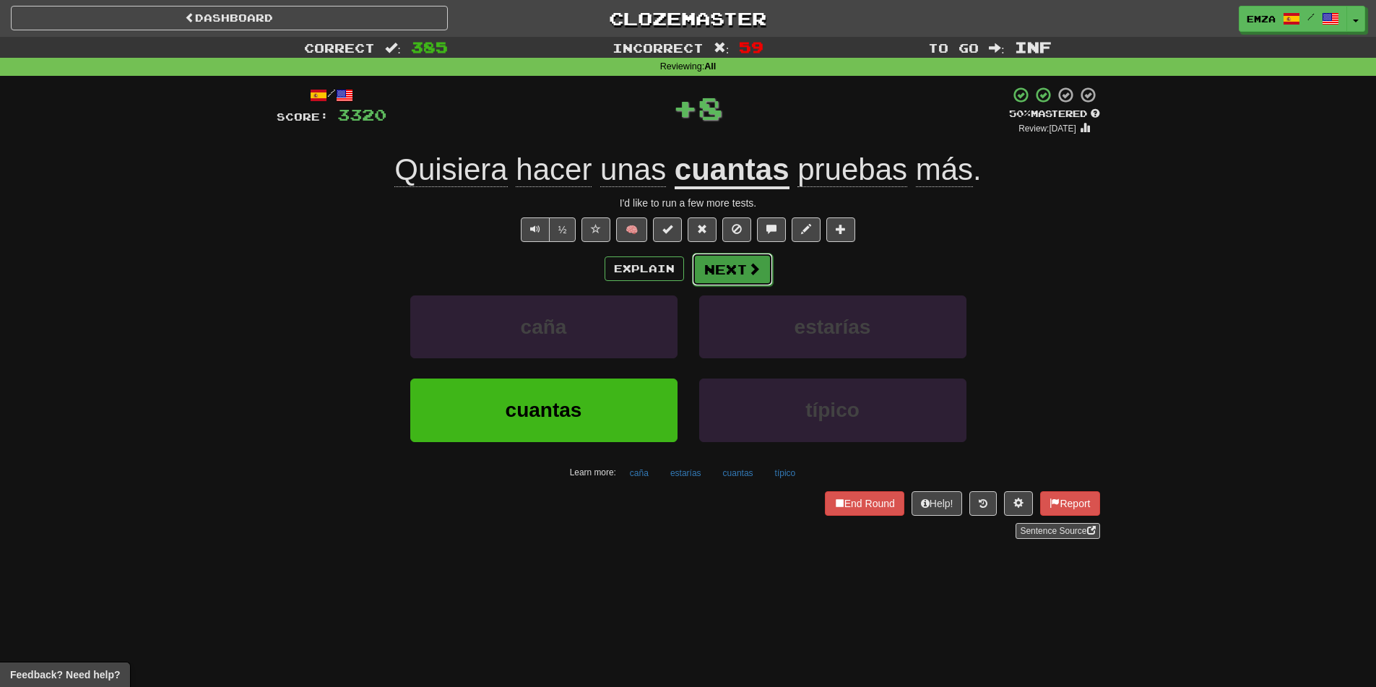
click at [761, 277] on button "Next" at bounding box center [732, 269] width 81 height 33
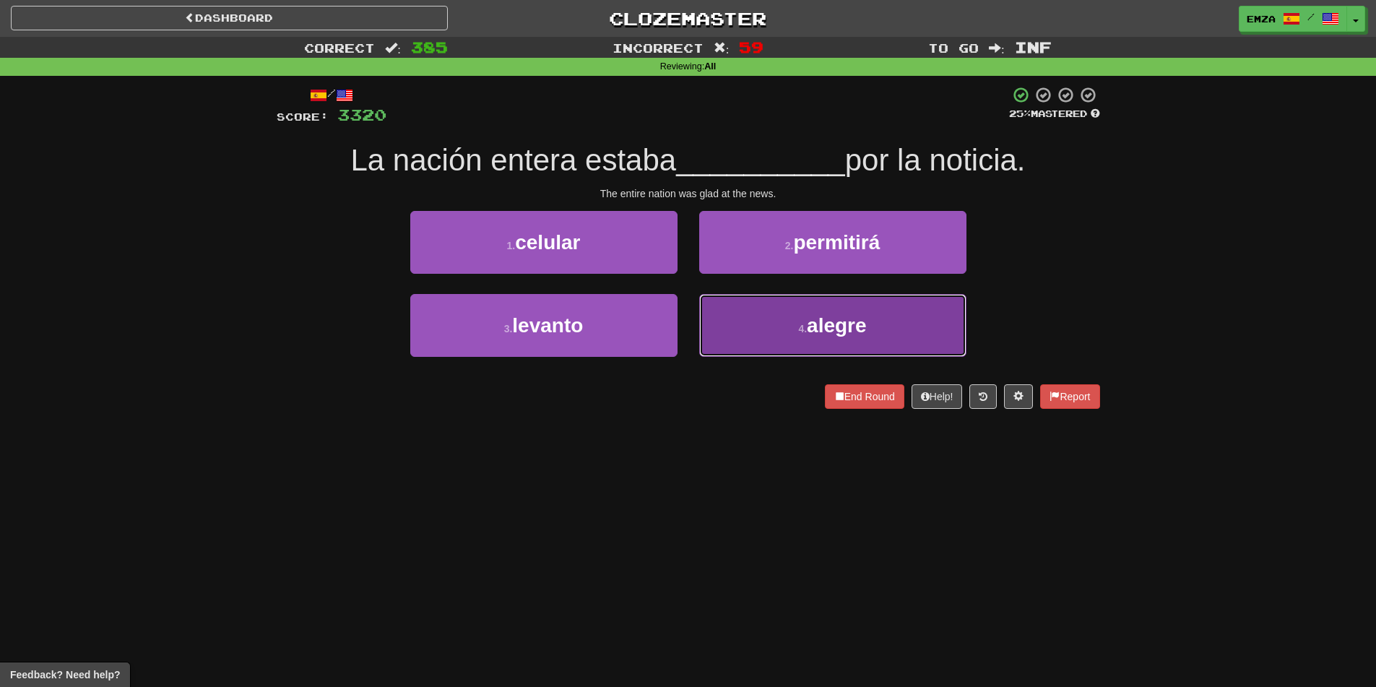
click at [747, 322] on button "4 . alegre" at bounding box center [832, 325] width 267 height 63
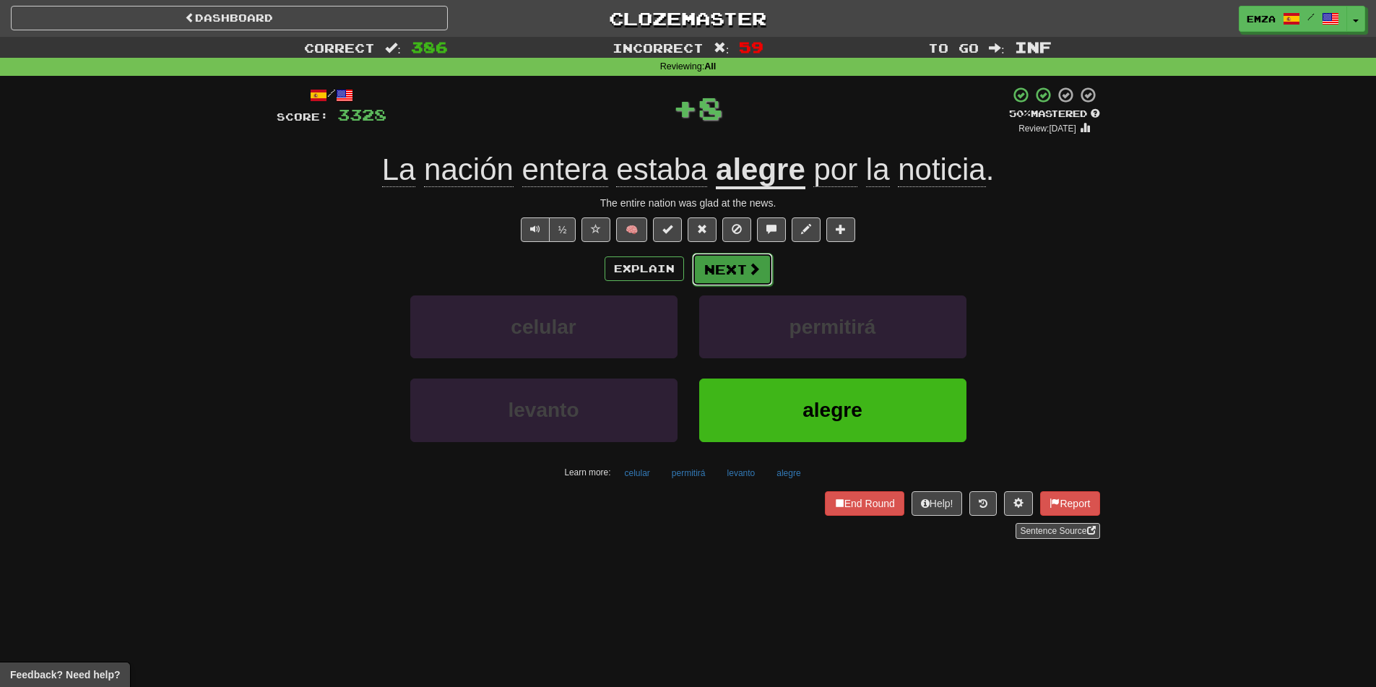
click at [750, 278] on button "Next" at bounding box center [732, 269] width 81 height 33
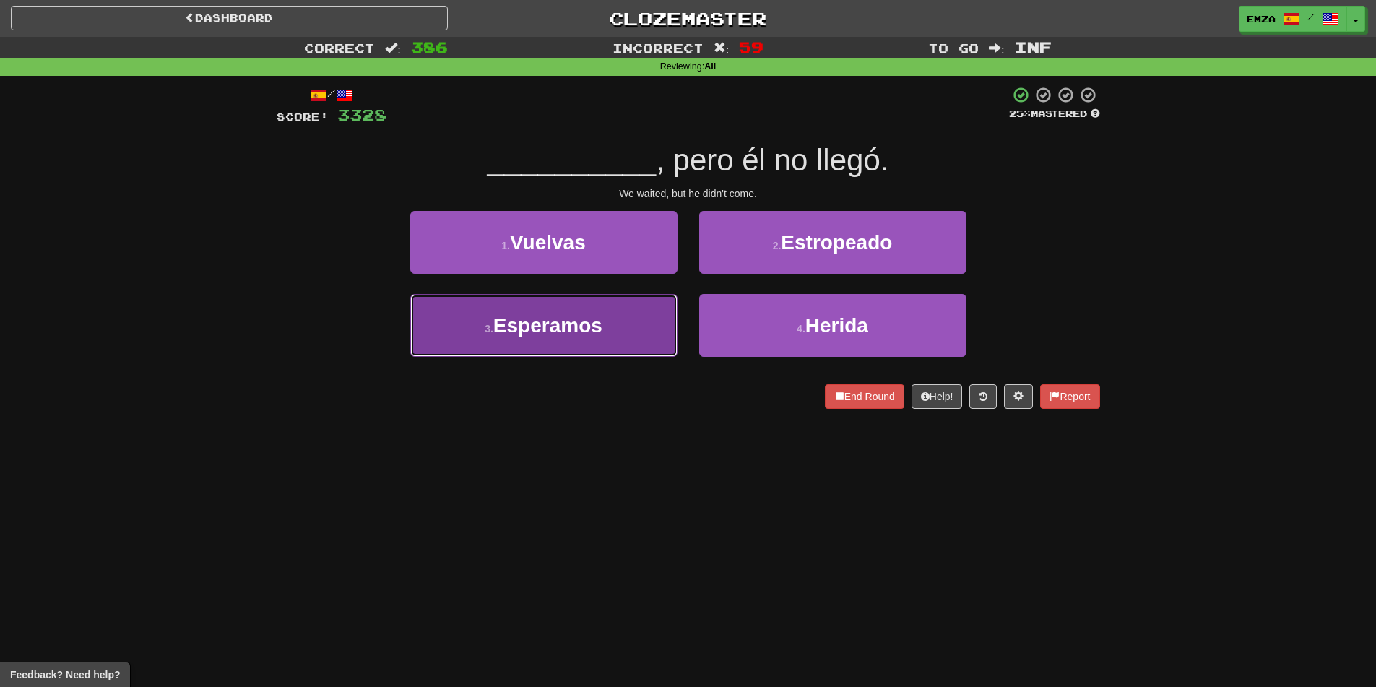
click at [617, 338] on button "3 . Esperamos" at bounding box center [543, 325] width 267 height 63
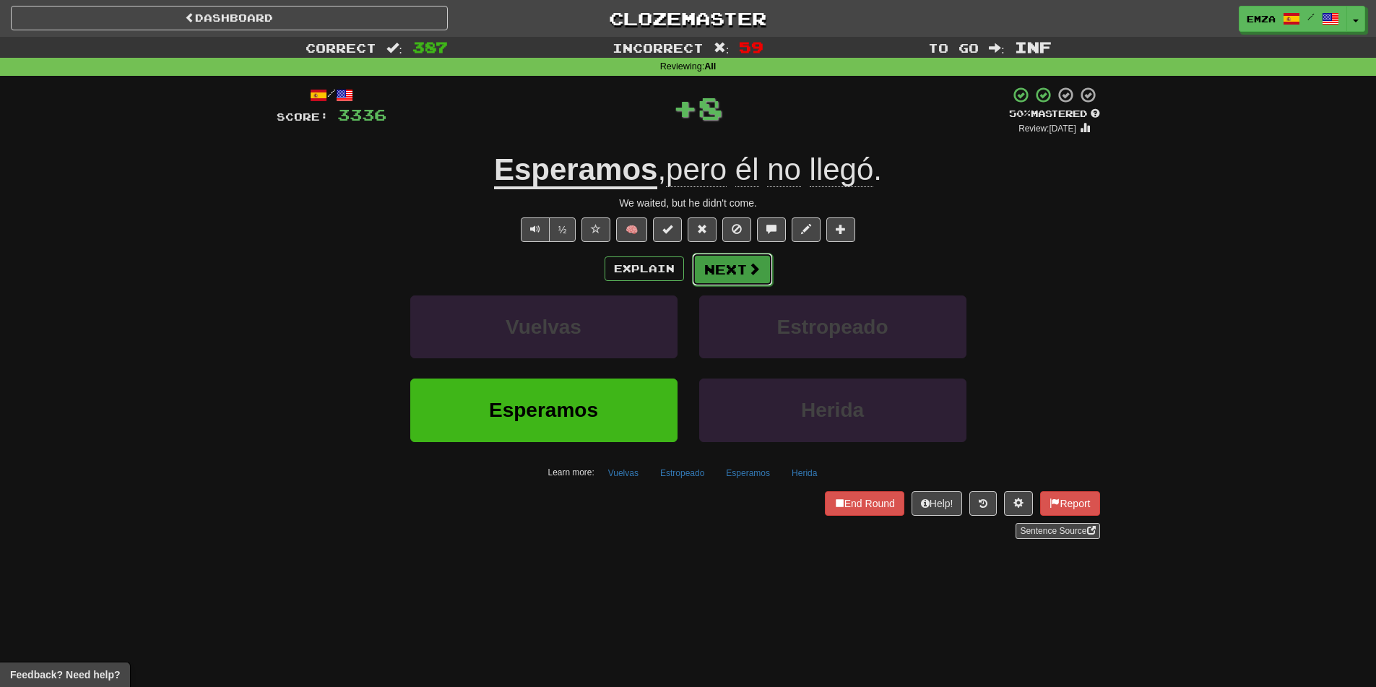
click at [733, 281] on button "Next" at bounding box center [732, 269] width 81 height 33
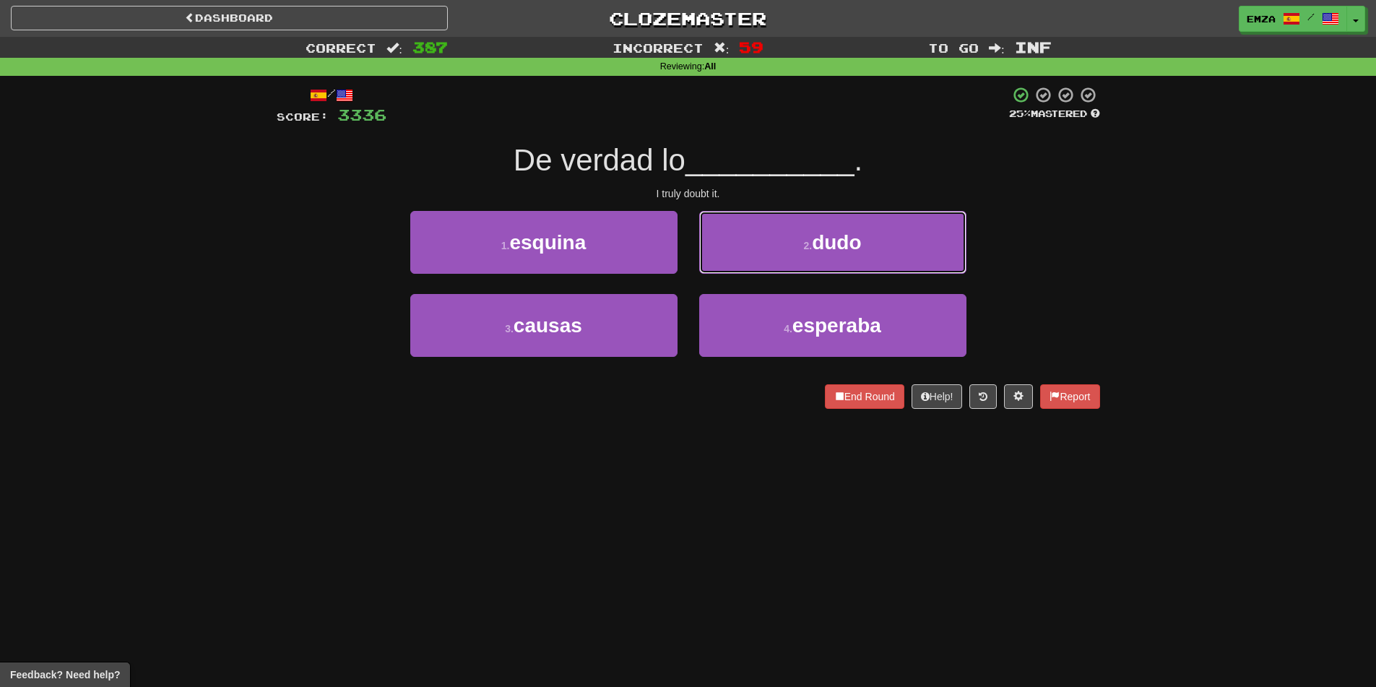
click at [797, 243] on button "2 . dudo" at bounding box center [832, 242] width 267 height 63
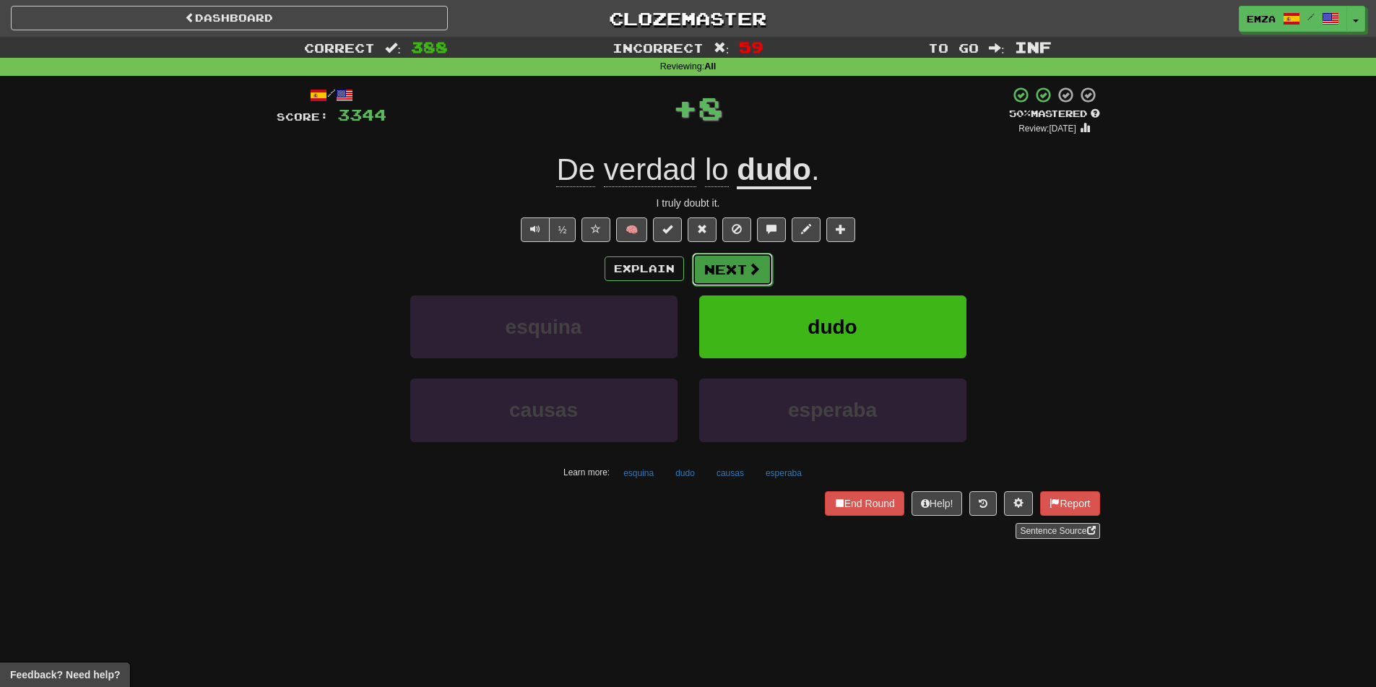
click at [724, 275] on button "Next" at bounding box center [732, 269] width 81 height 33
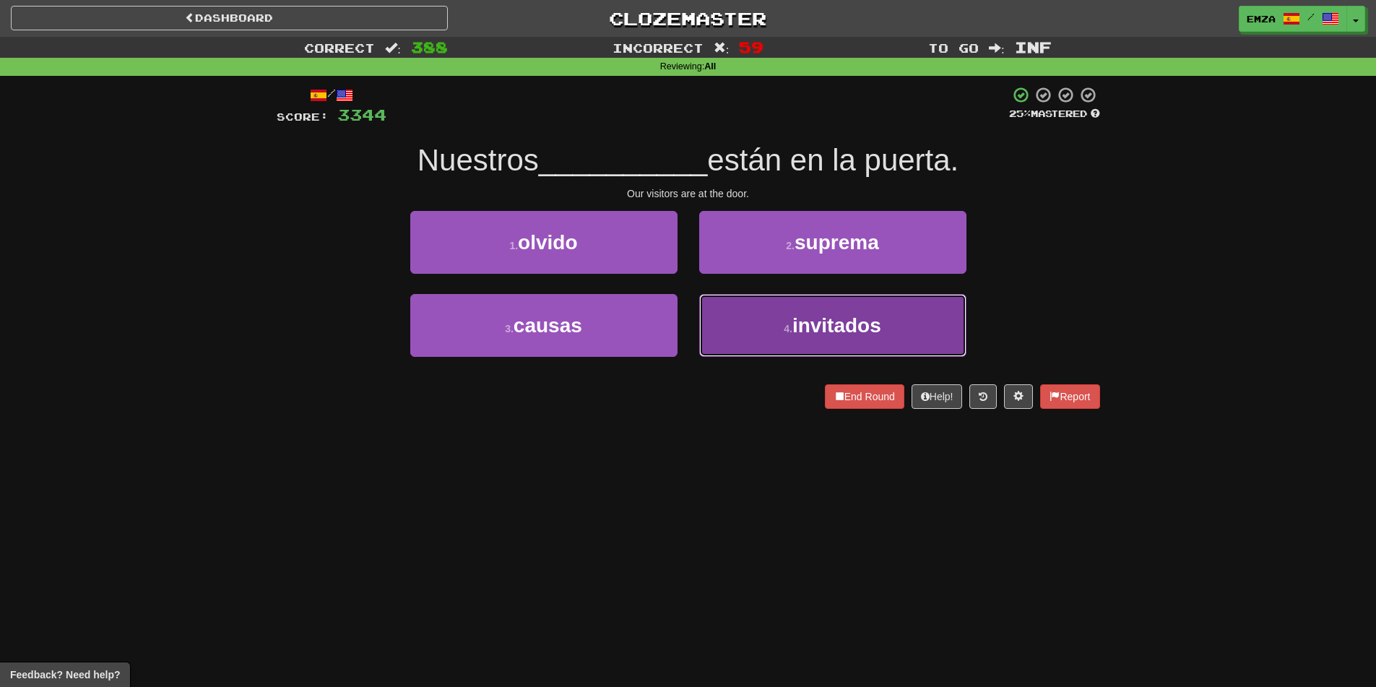
click at [758, 331] on button "4 . invitados" at bounding box center [832, 325] width 267 height 63
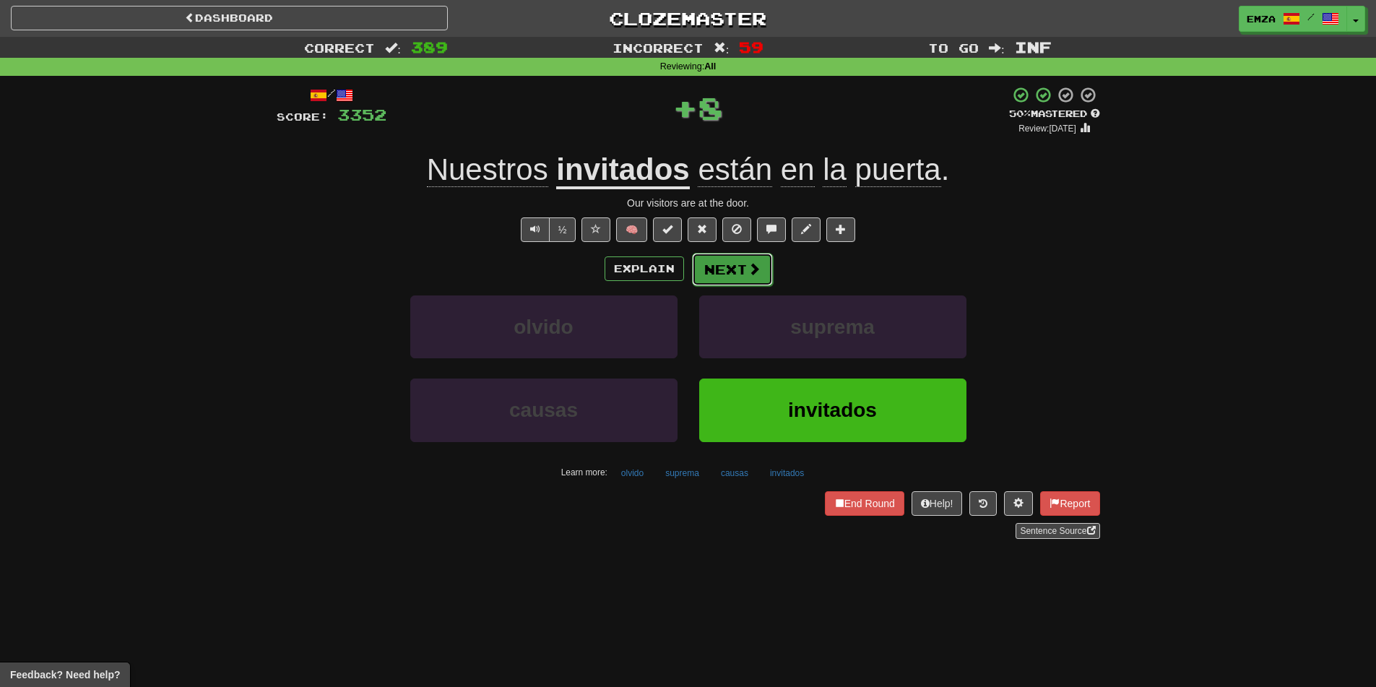
click at [719, 260] on button "Next" at bounding box center [732, 269] width 81 height 33
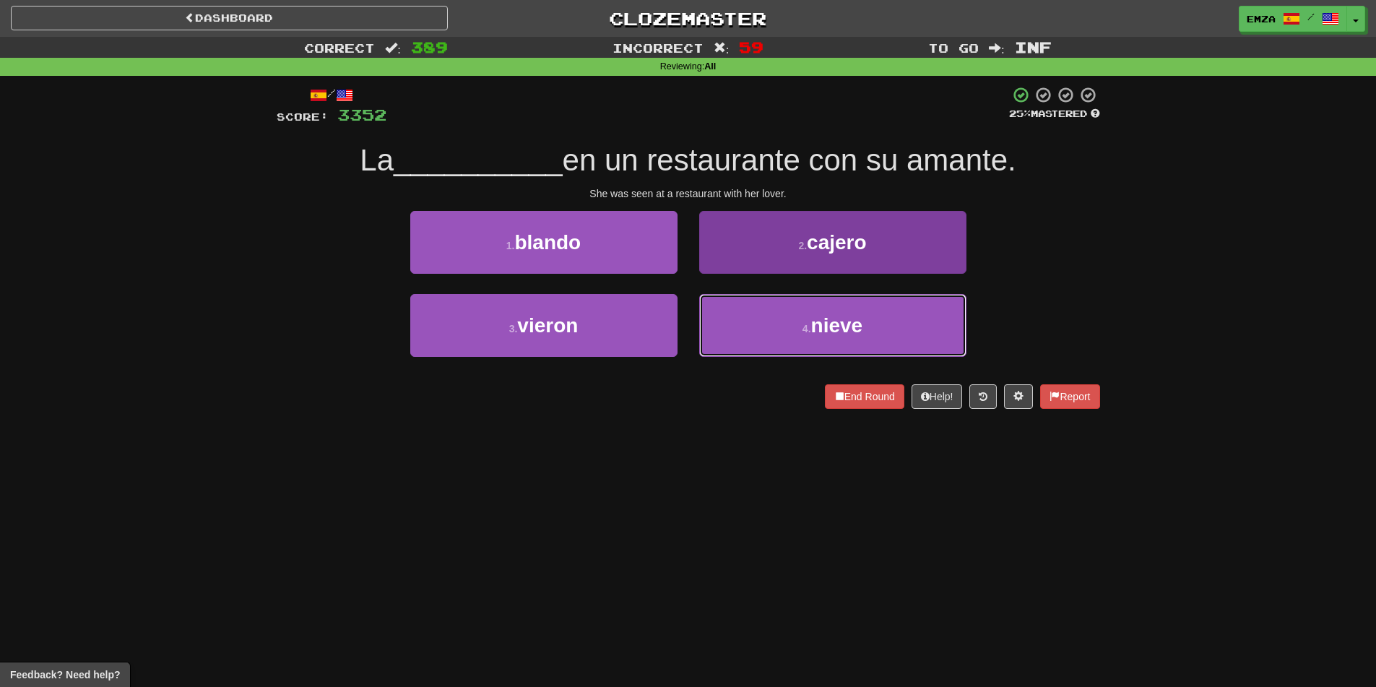
drag, startPoint x: 758, startPoint y: 313, endPoint x: 756, endPoint y: 305, distance: 8.1
click at [758, 313] on button "4 . nieve" at bounding box center [832, 325] width 267 height 63
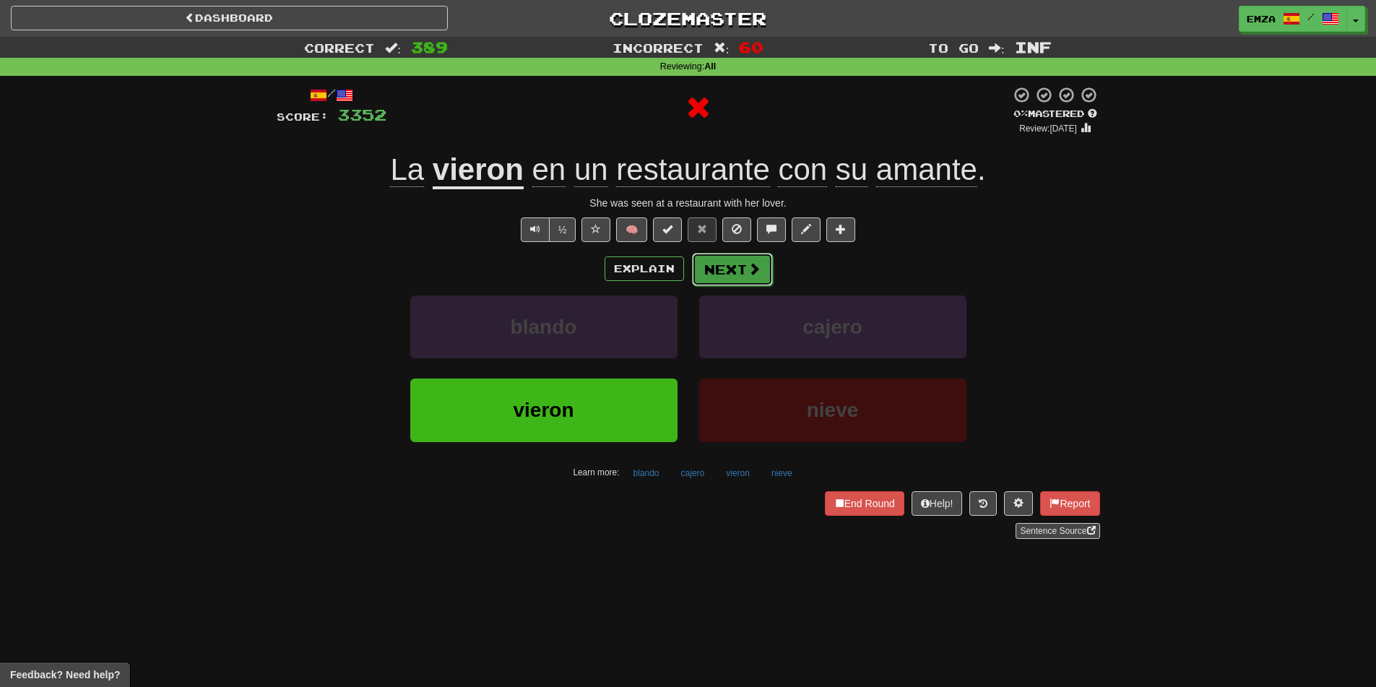
click at [734, 266] on button "Next" at bounding box center [732, 269] width 81 height 33
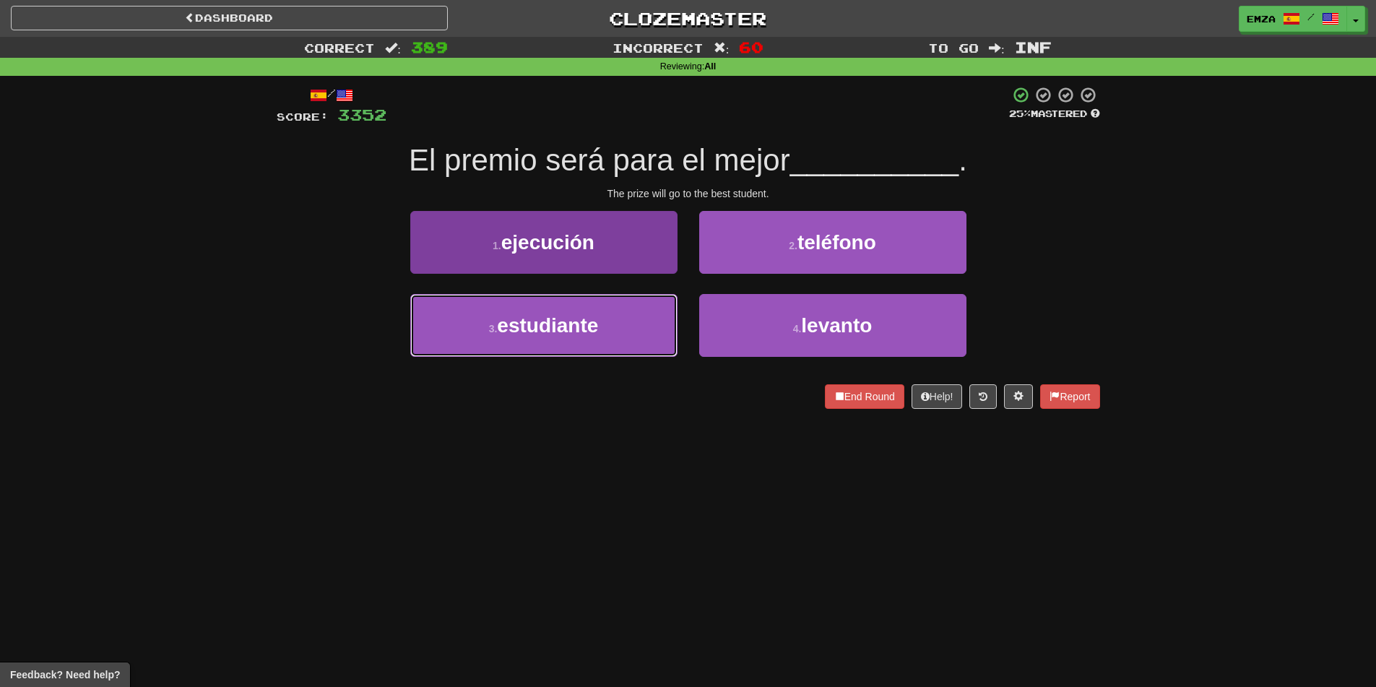
click at [612, 330] on button "3 . estudiante" at bounding box center [543, 325] width 267 height 63
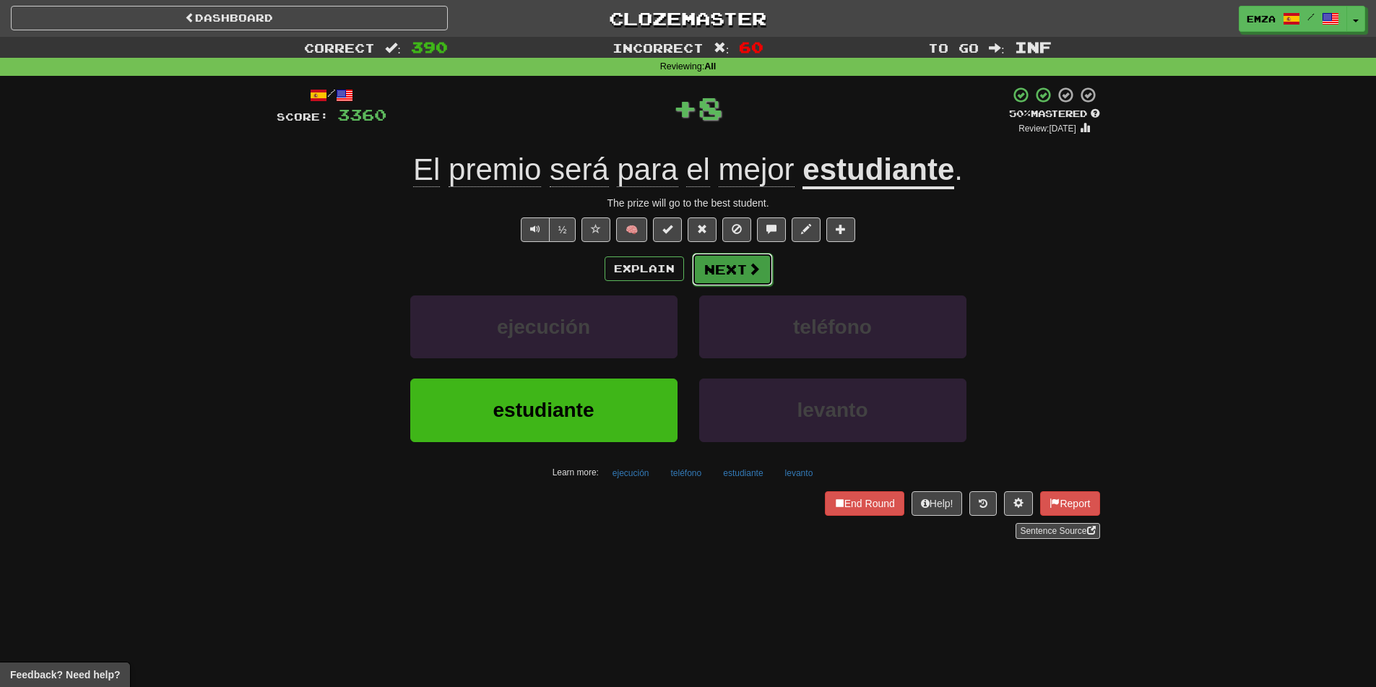
click at [702, 263] on button "Next" at bounding box center [732, 269] width 81 height 33
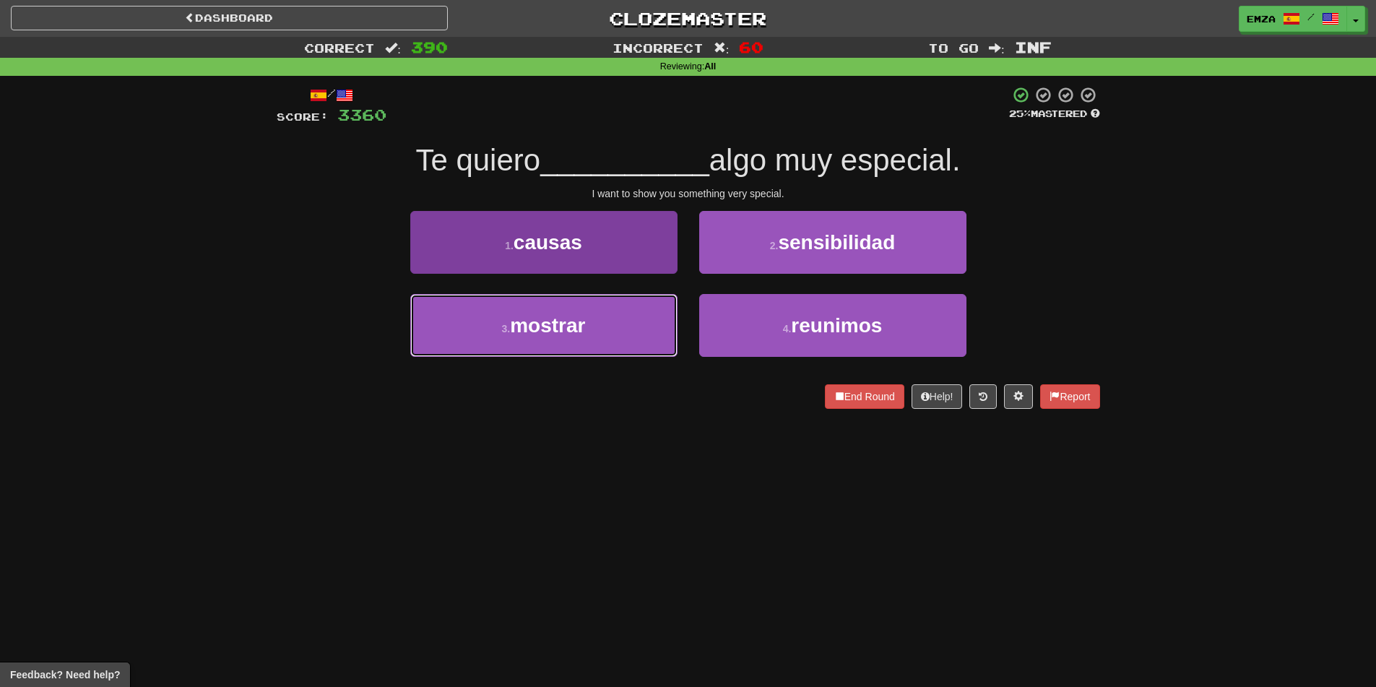
drag, startPoint x: 644, startPoint y: 334, endPoint x: 660, endPoint y: 326, distance: 17.5
click at [648, 331] on button "3 . mostrar" at bounding box center [543, 325] width 267 height 63
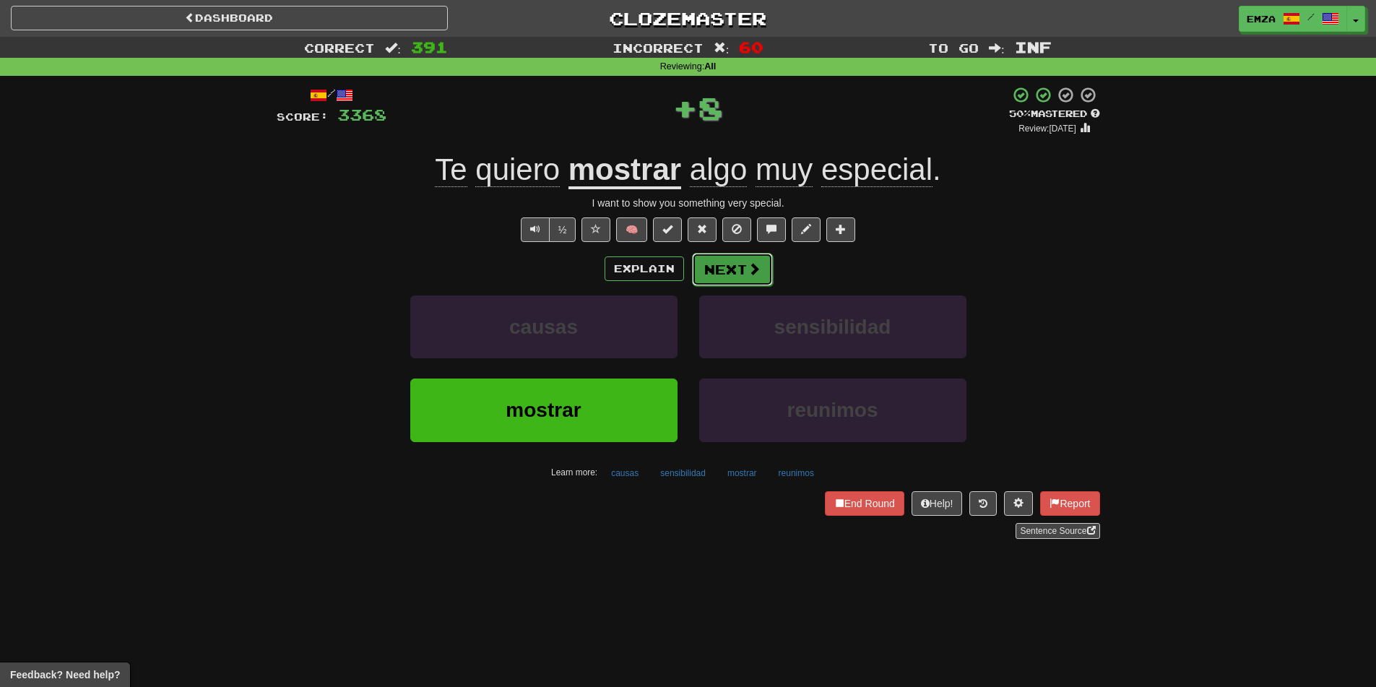
click at [720, 263] on button "Next" at bounding box center [732, 269] width 81 height 33
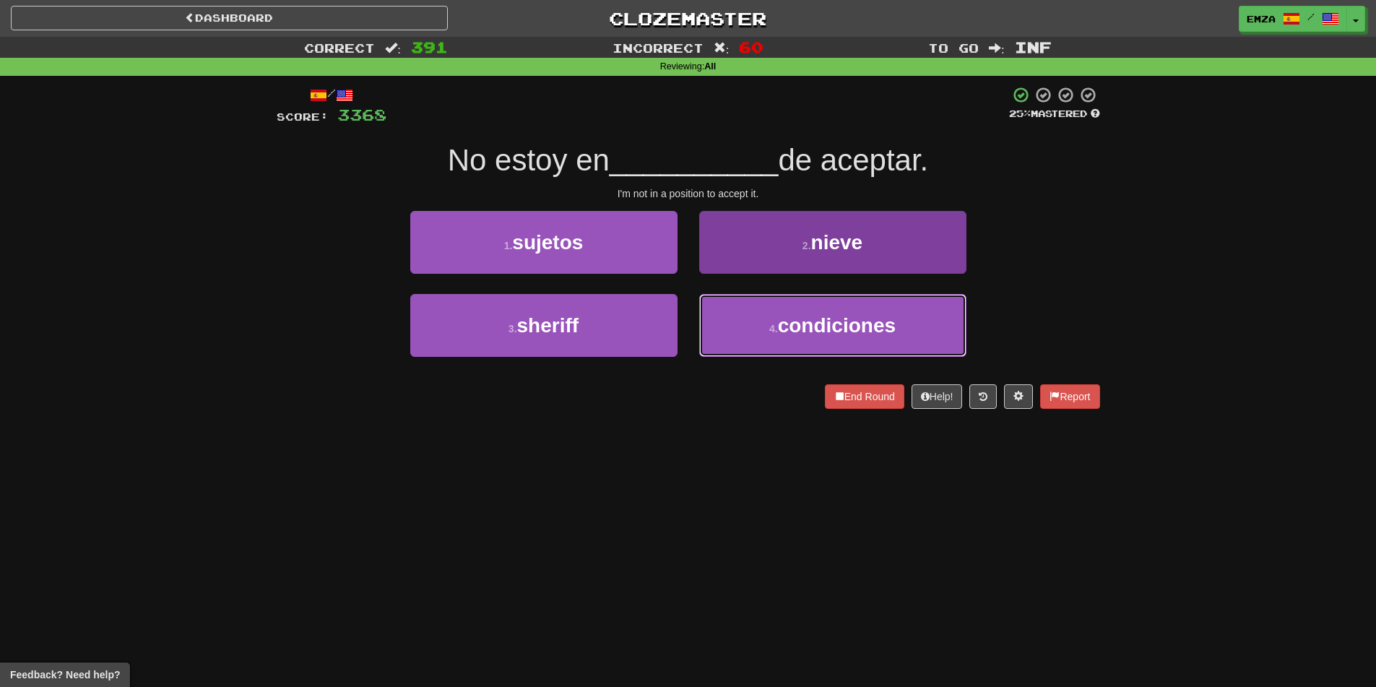
drag, startPoint x: 782, startPoint y: 338, endPoint x: 772, endPoint y: 310, distance: 29.9
click at [780, 333] on button "4 . condiciones" at bounding box center [832, 325] width 267 height 63
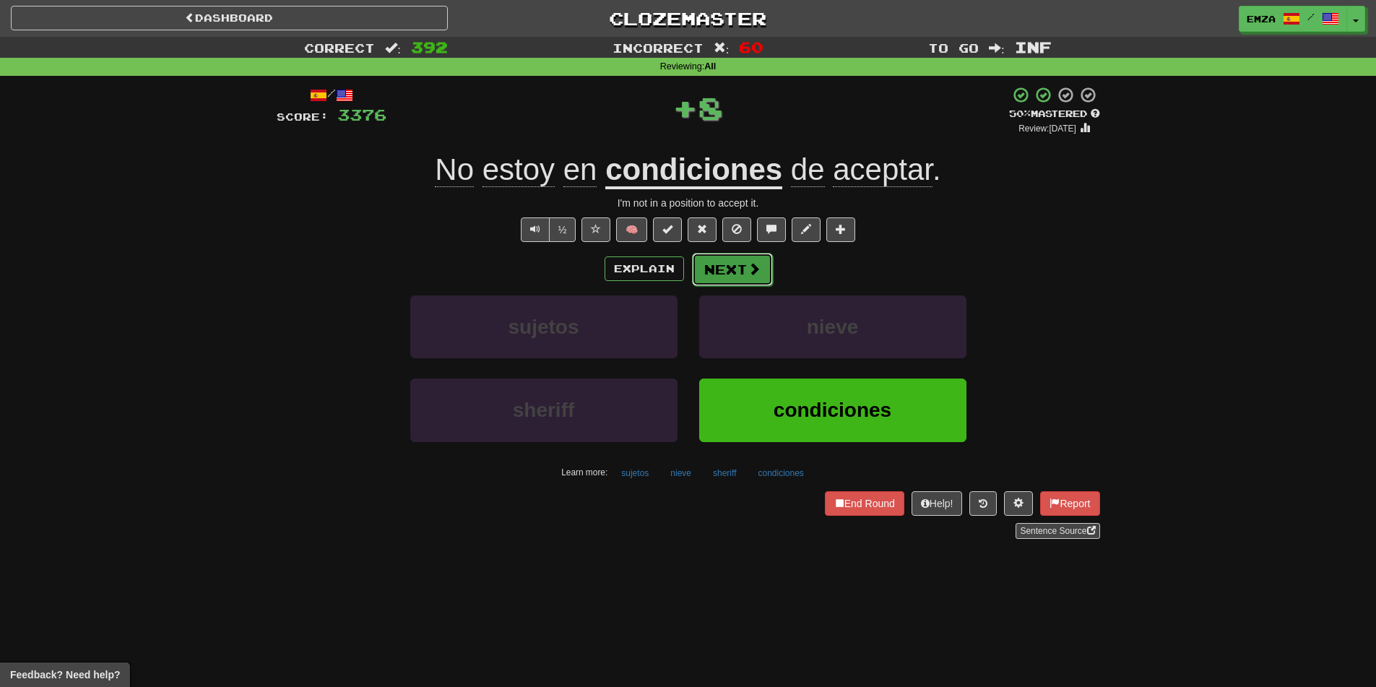
click at [741, 266] on button "Next" at bounding box center [732, 269] width 81 height 33
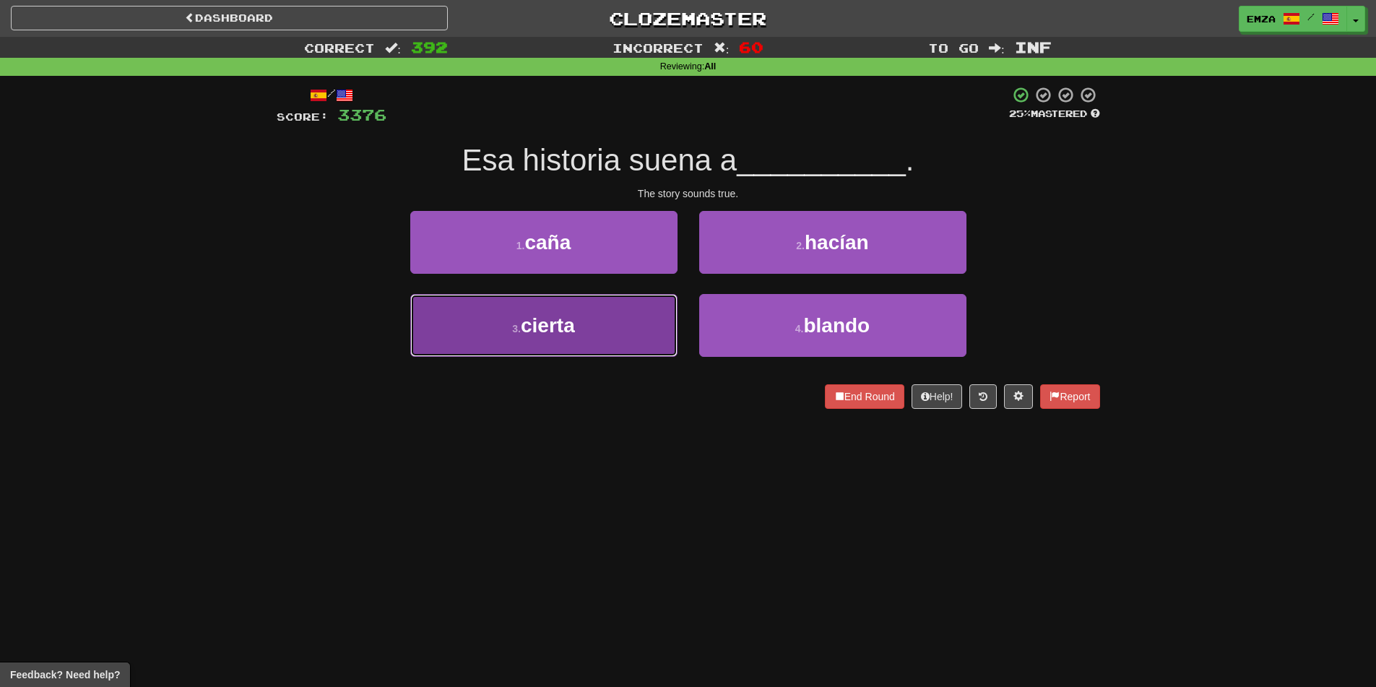
click at [637, 333] on button "3 . cierta" at bounding box center [543, 325] width 267 height 63
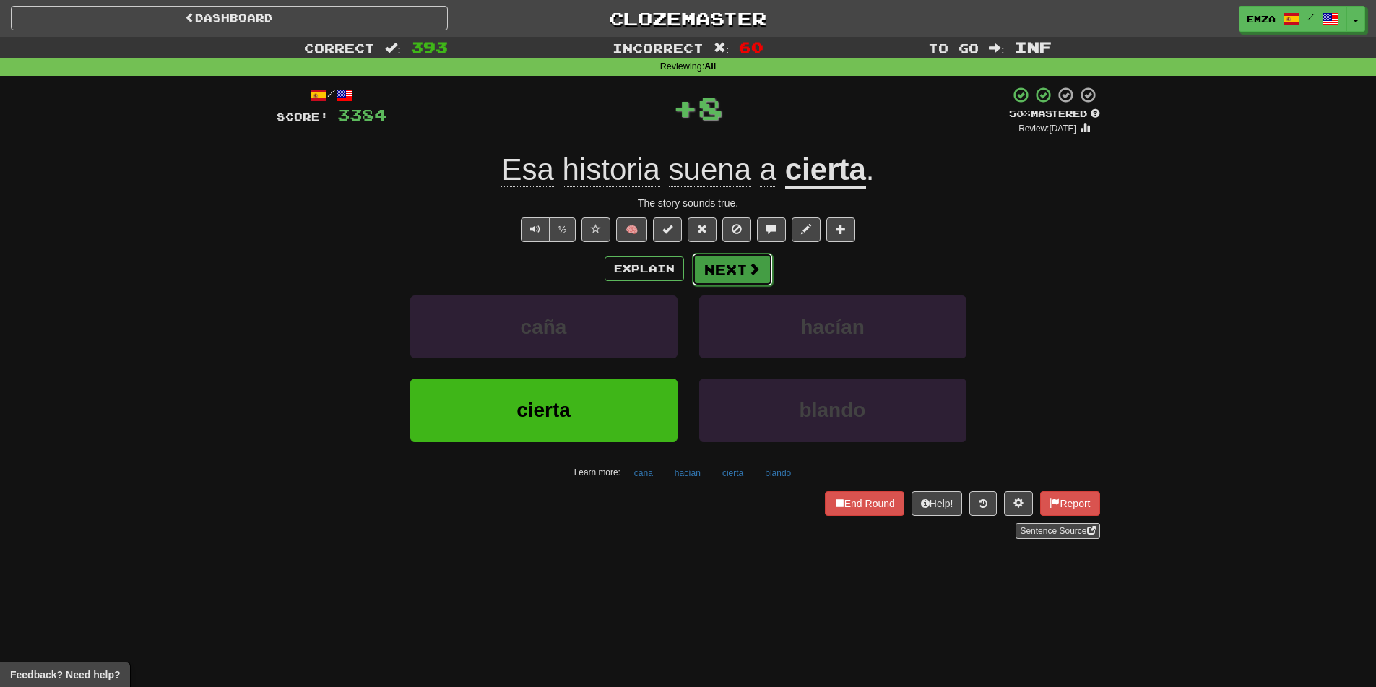
click at [732, 272] on button "Next" at bounding box center [732, 269] width 81 height 33
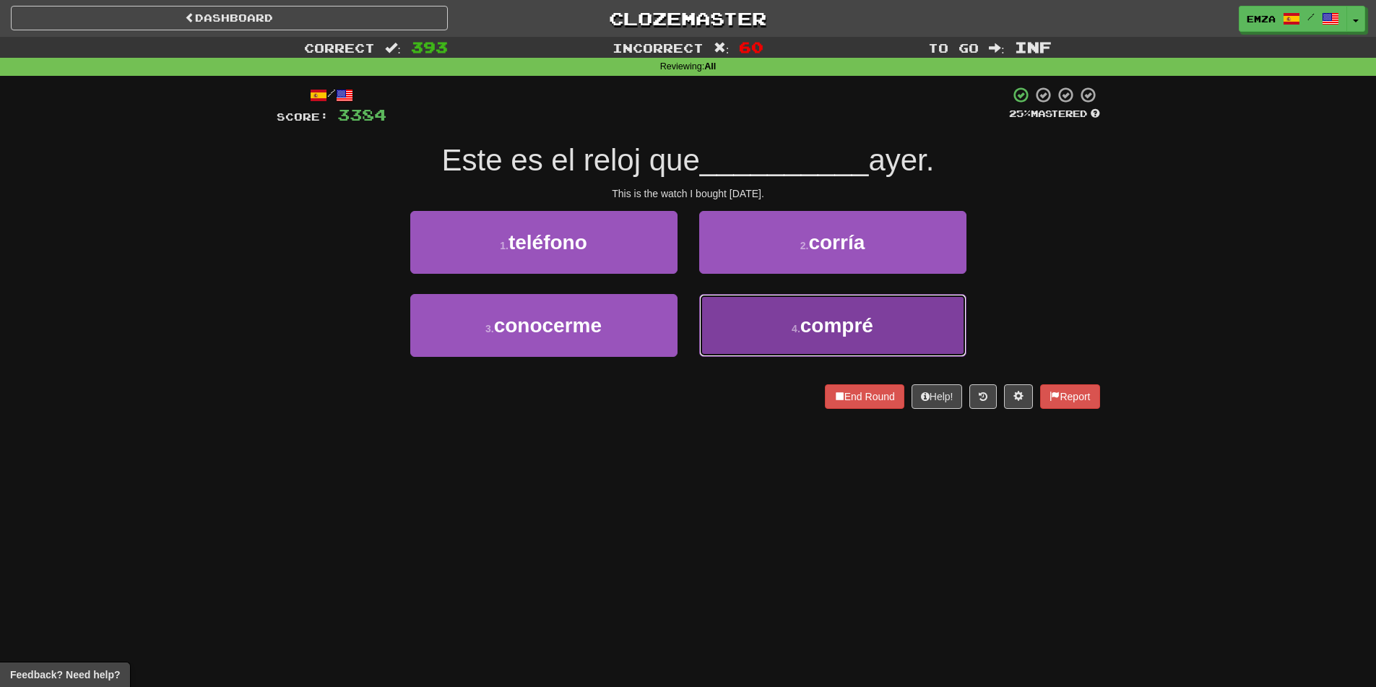
click at [747, 344] on button "4 . compré" at bounding box center [832, 325] width 267 height 63
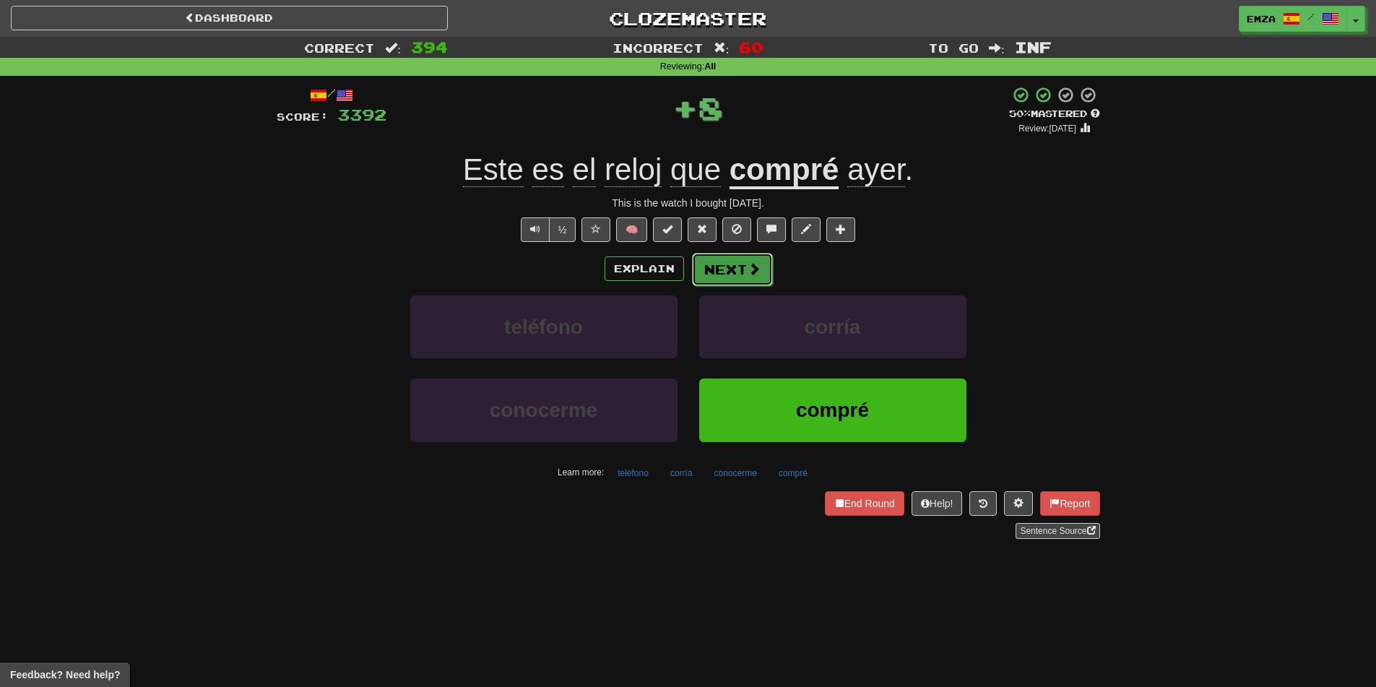
click at [713, 259] on button "Next" at bounding box center [732, 269] width 81 height 33
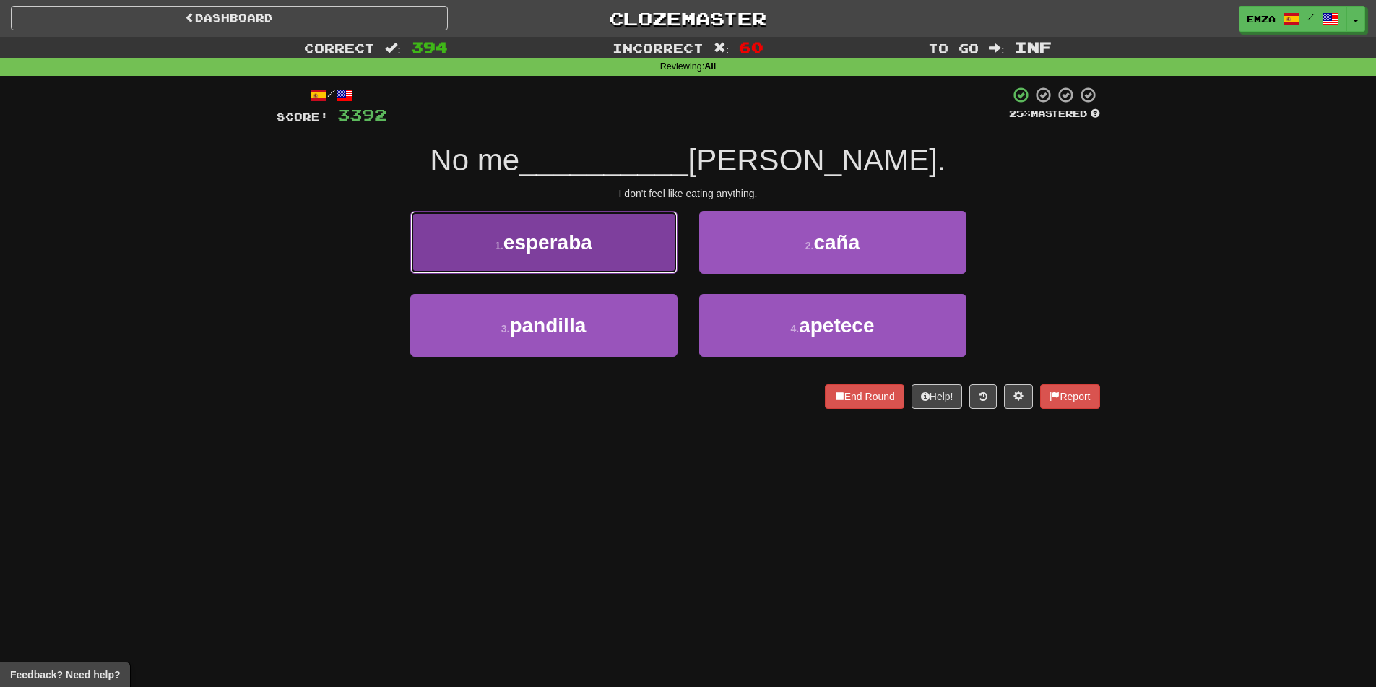
click at [636, 240] on button "1 . esperaba" at bounding box center [543, 242] width 267 height 63
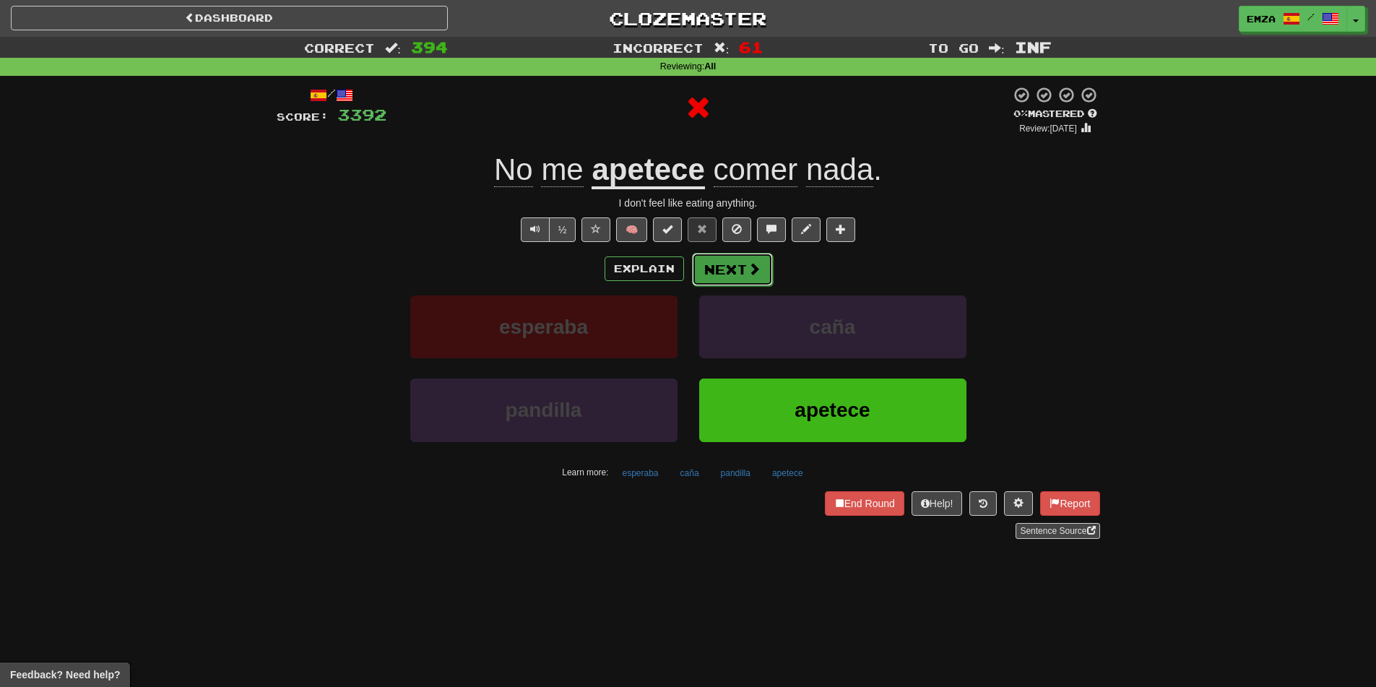
click at [720, 264] on button "Next" at bounding box center [732, 269] width 81 height 33
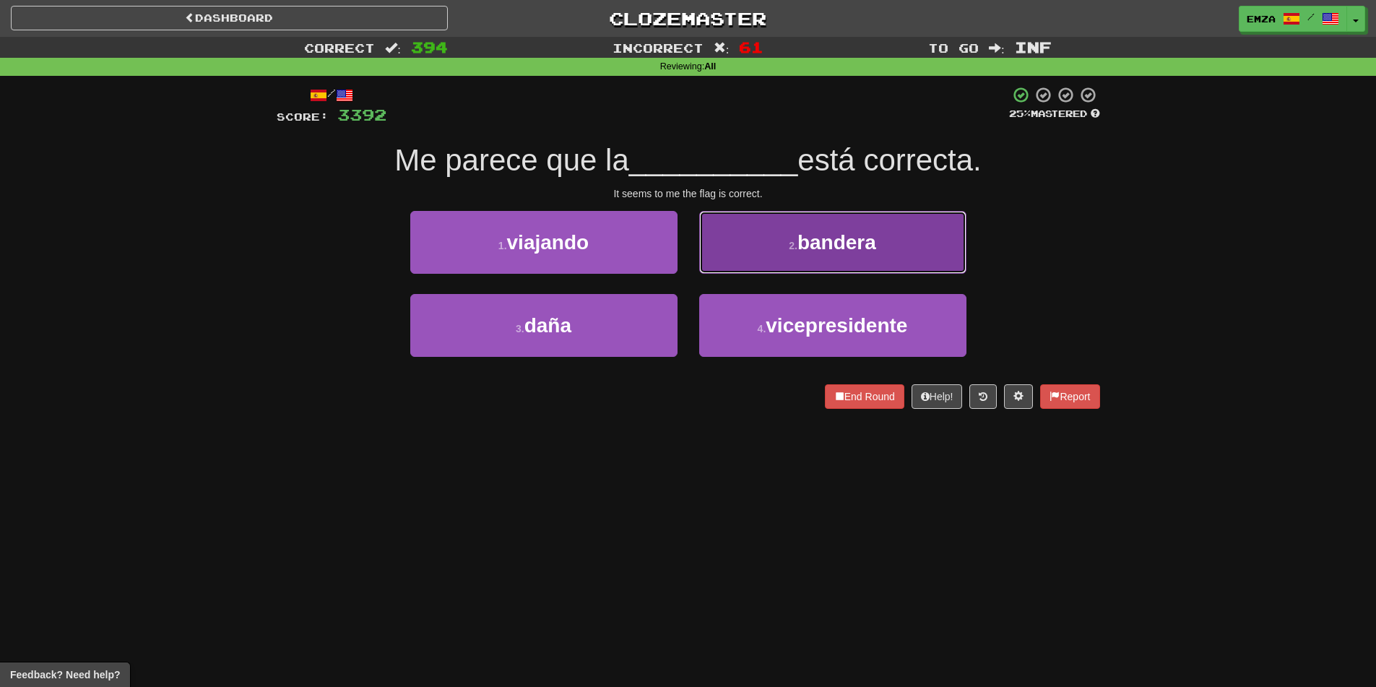
click at [743, 260] on button "2 . bandera" at bounding box center [832, 242] width 267 height 63
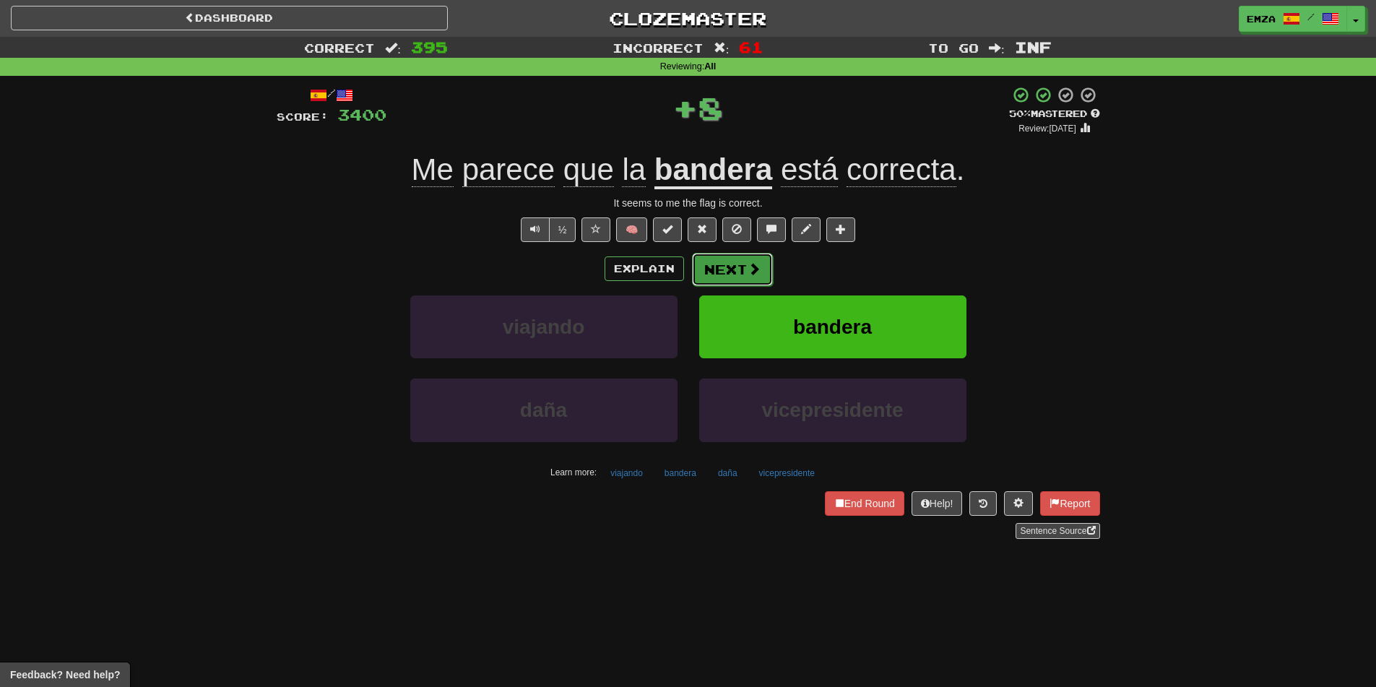
click at [719, 277] on button "Next" at bounding box center [732, 269] width 81 height 33
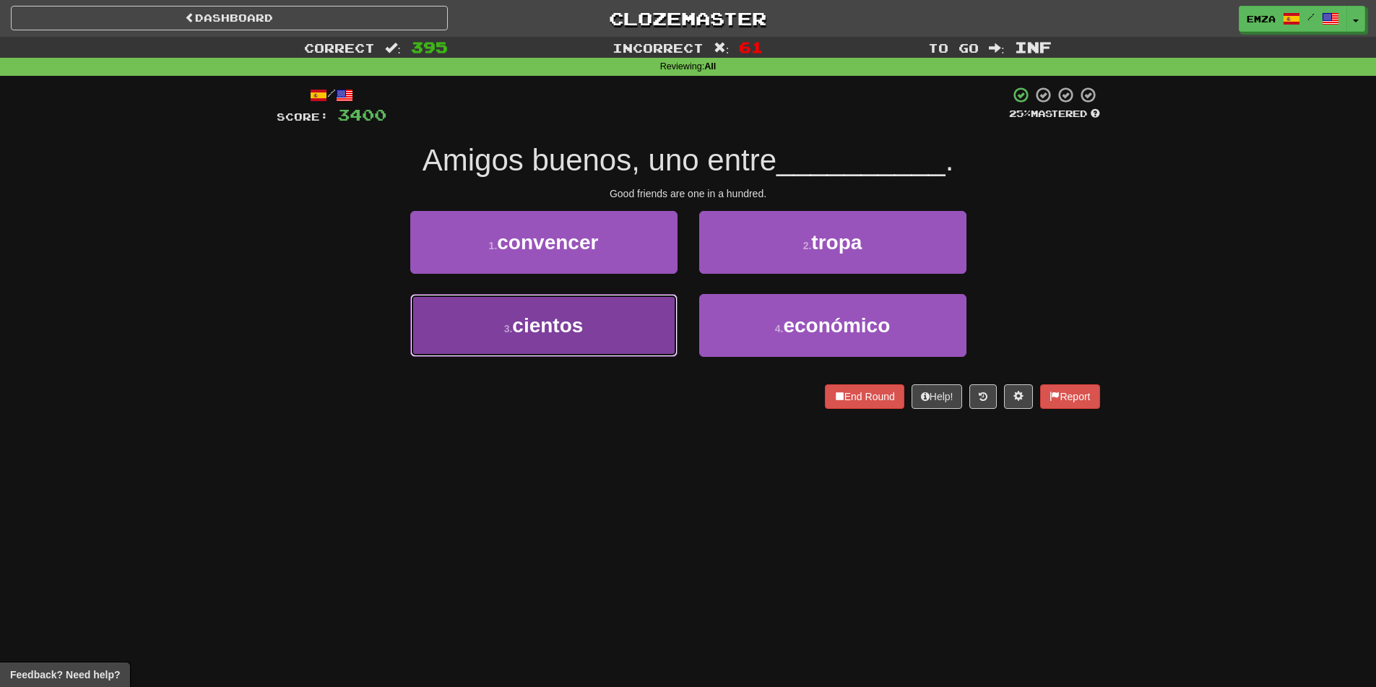
click at [605, 330] on button "3 . cientos" at bounding box center [543, 325] width 267 height 63
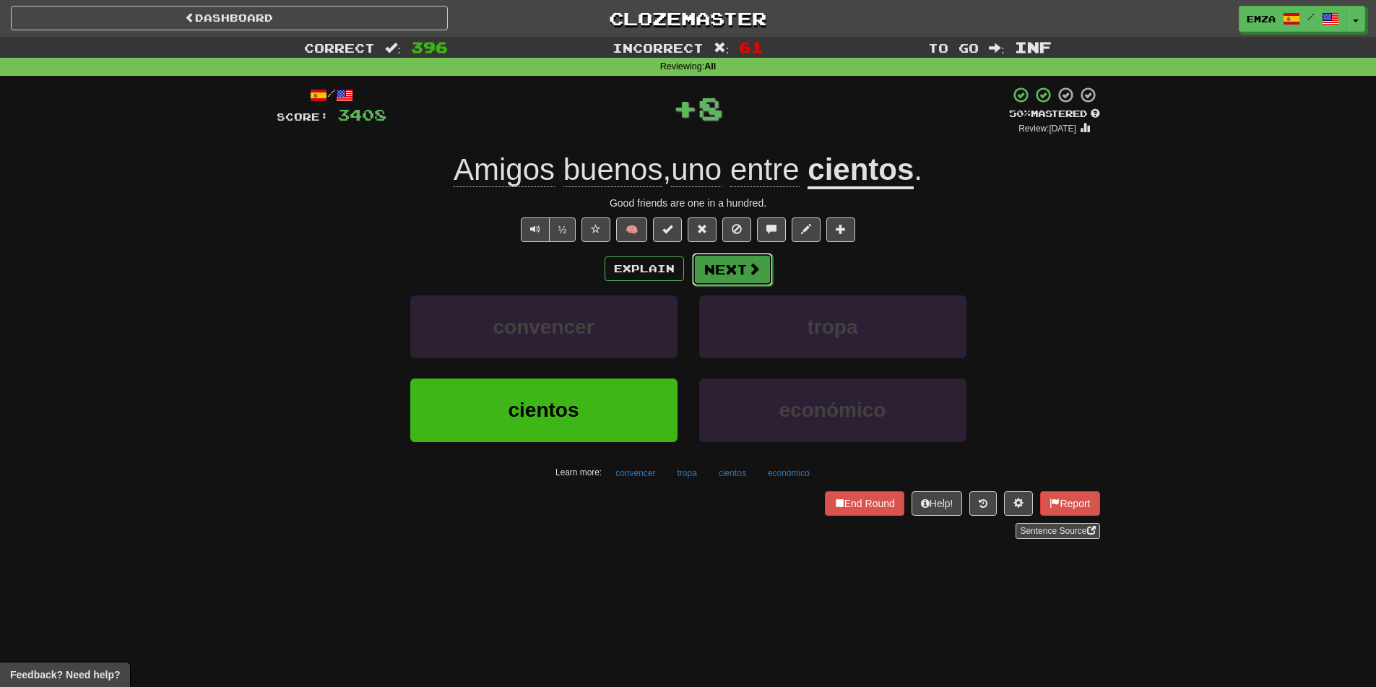
click at [749, 272] on span at bounding box center [753, 268] width 13 height 13
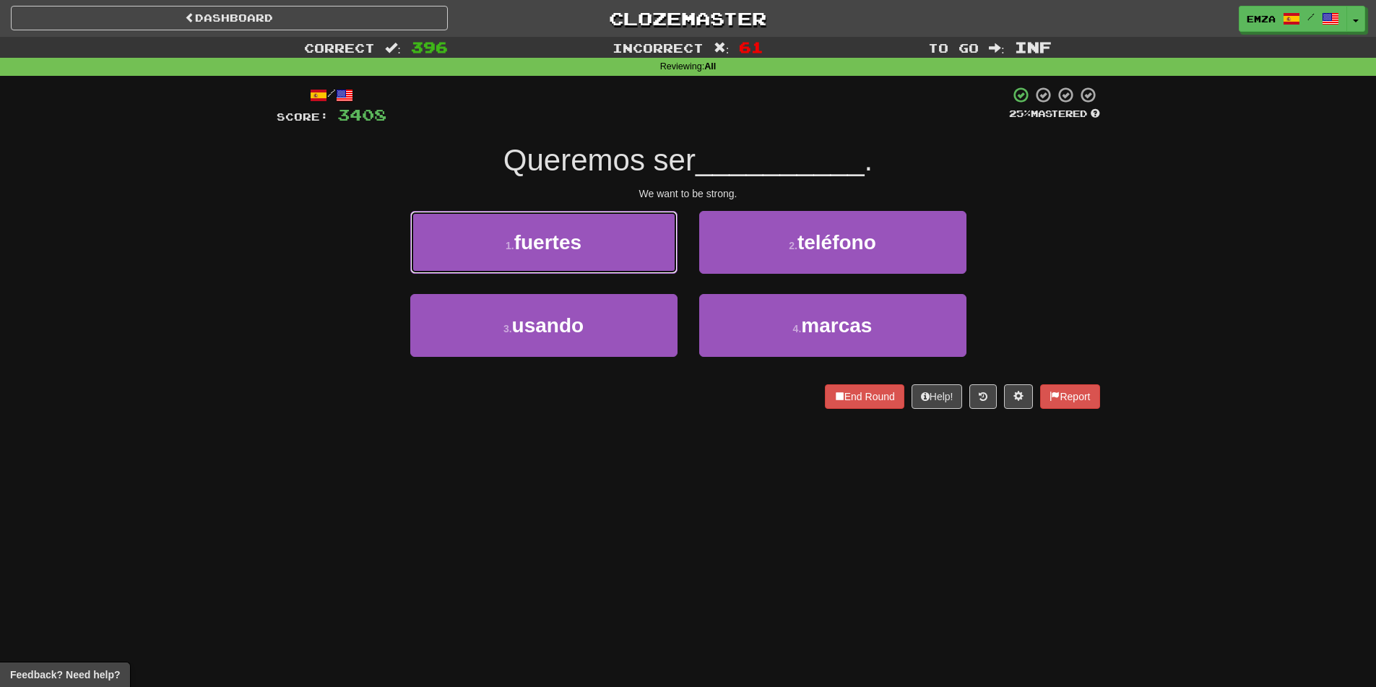
click at [626, 246] on button "1 . fuertes" at bounding box center [543, 242] width 267 height 63
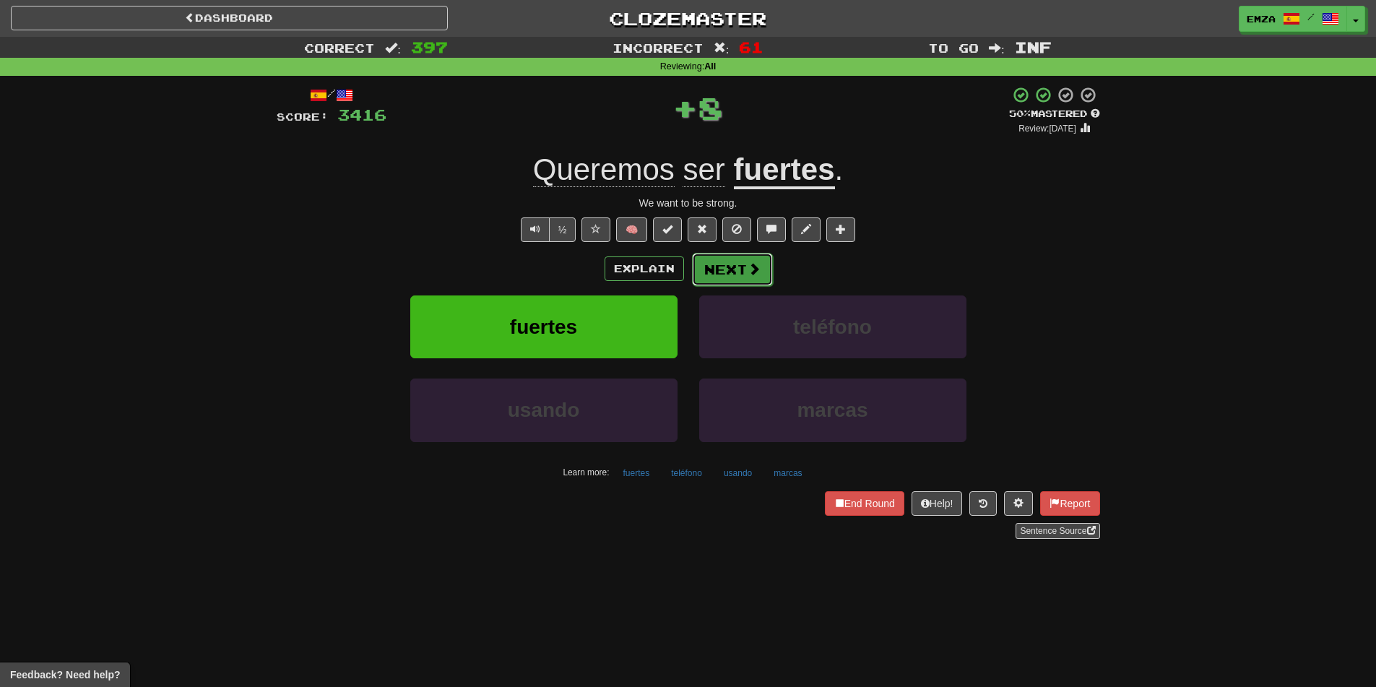
click at [747, 277] on button "Next" at bounding box center [732, 269] width 81 height 33
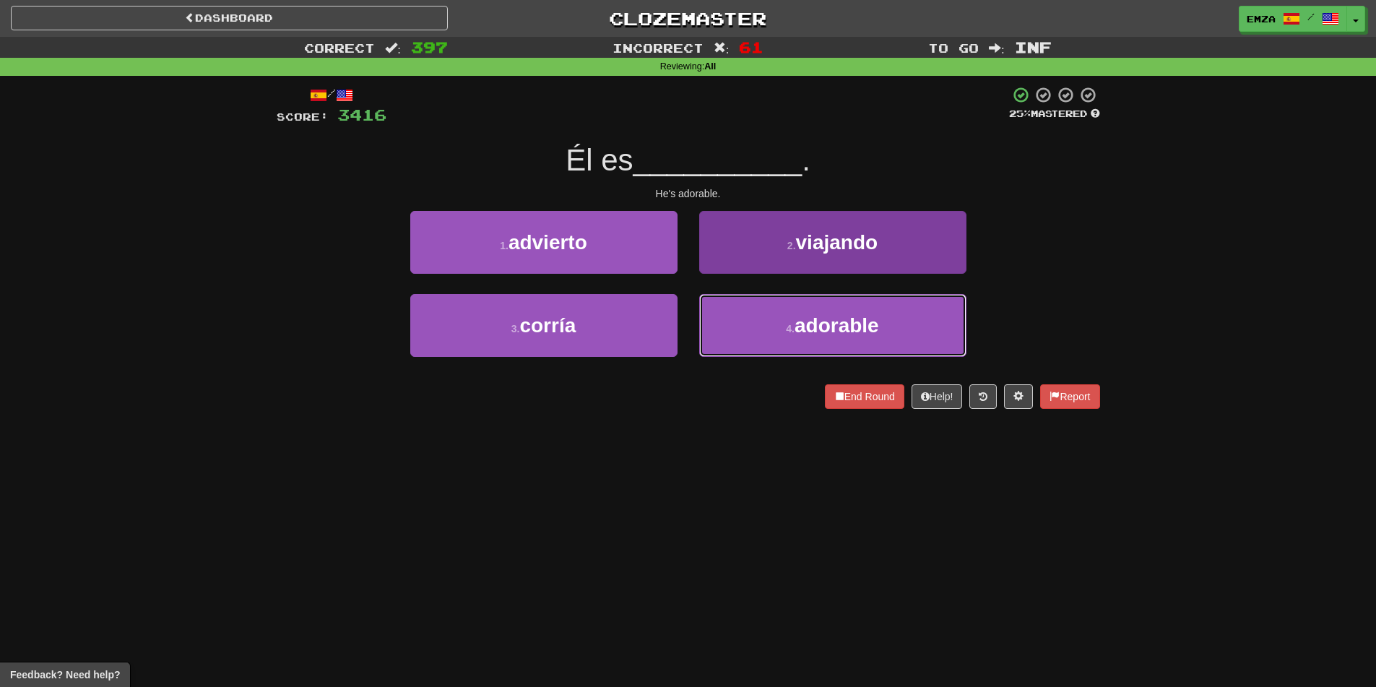
click at [781, 314] on button "4 . adorable" at bounding box center [832, 325] width 267 height 63
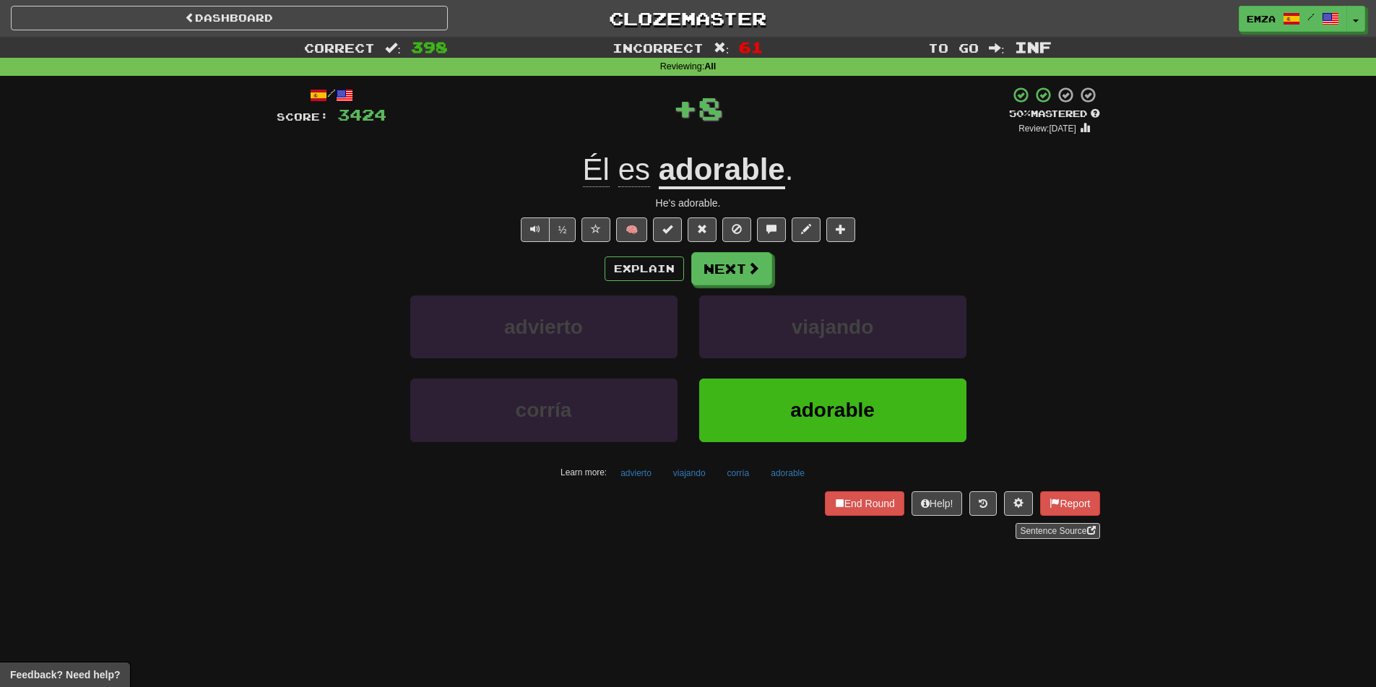
click at [708, 248] on div "/ Score: 3424 + 8 50 % Mastered Review: [DATE] Él es adorable . He's adorable. …" at bounding box center [688, 312] width 823 height 453
click at [718, 271] on button "Next" at bounding box center [732, 269] width 81 height 33
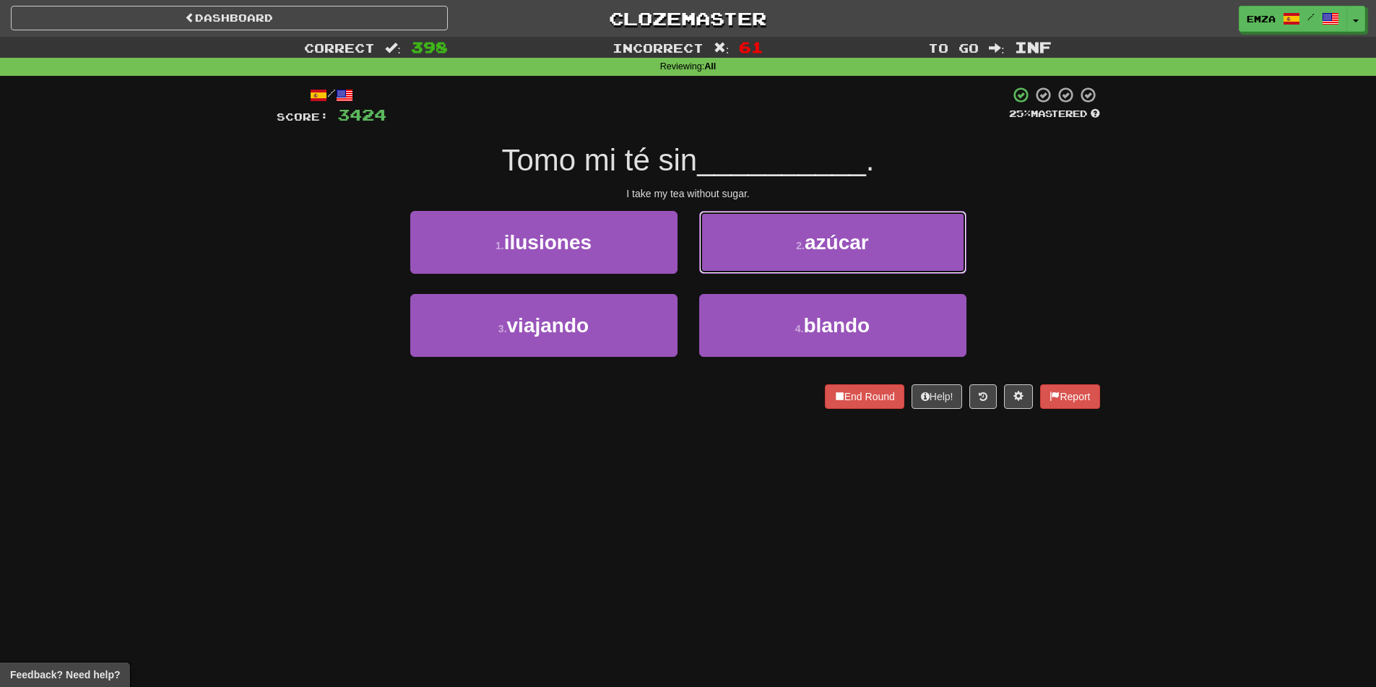
click at [769, 247] on button "2 . azúcar" at bounding box center [832, 242] width 267 height 63
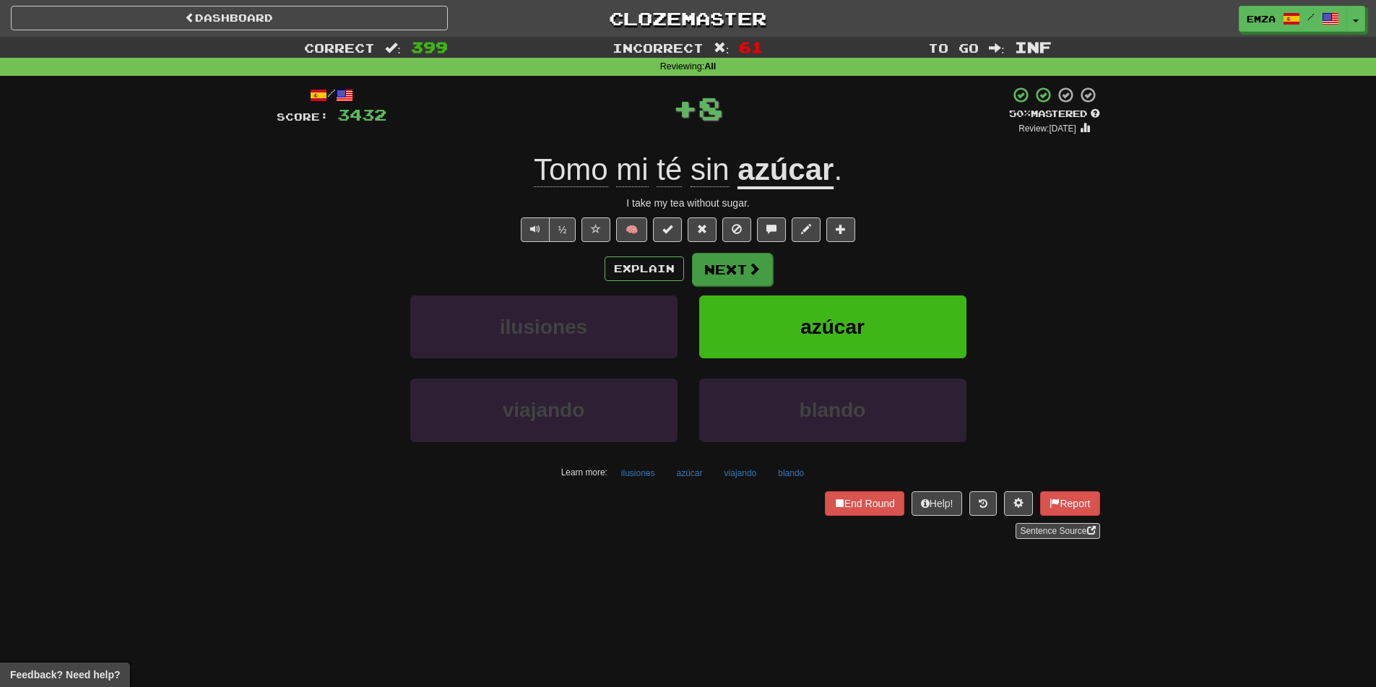
drag, startPoint x: 745, startPoint y: 289, endPoint x: 734, endPoint y: 285, distance: 11.4
click at [745, 288] on div "Explain Next ilusiones azúcar viajando [PERSON_NAME] Learn more: ilusiones azúc…" at bounding box center [688, 368] width 823 height 232
click at [737, 266] on button "Next" at bounding box center [732, 269] width 81 height 33
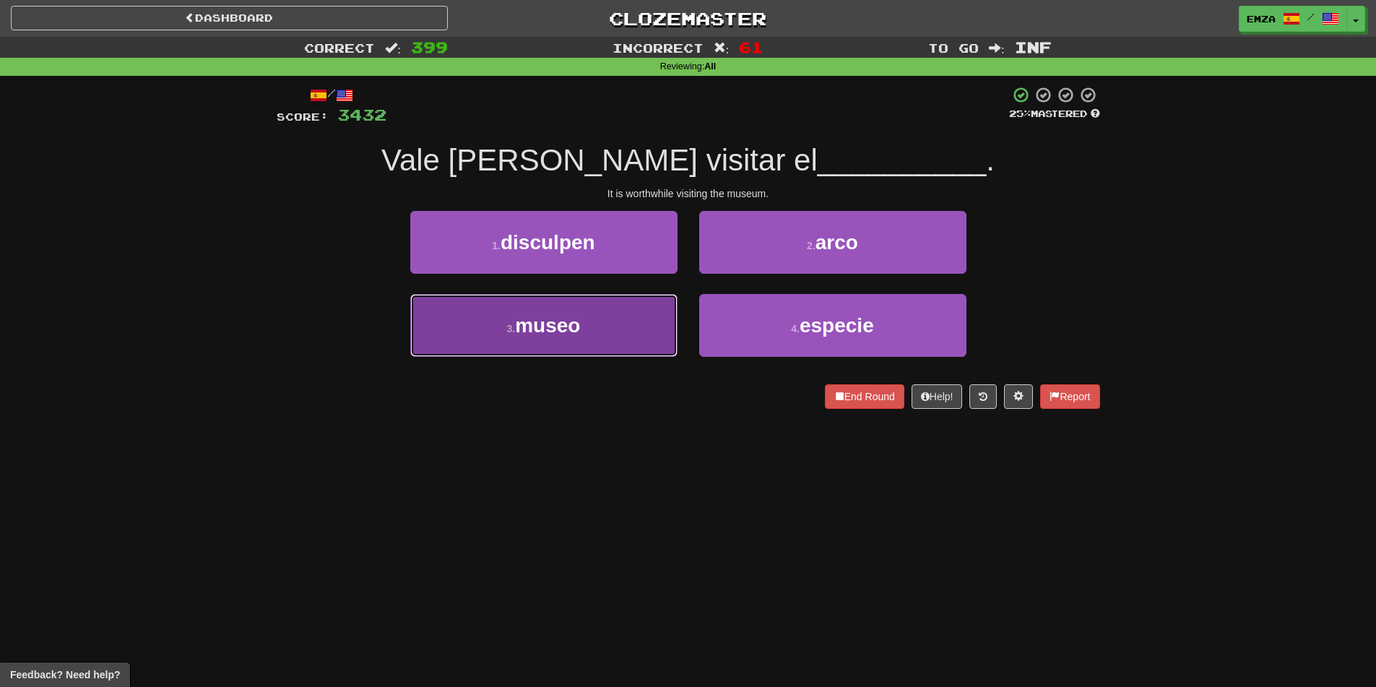
click at [654, 338] on button "3 . museo" at bounding box center [543, 325] width 267 height 63
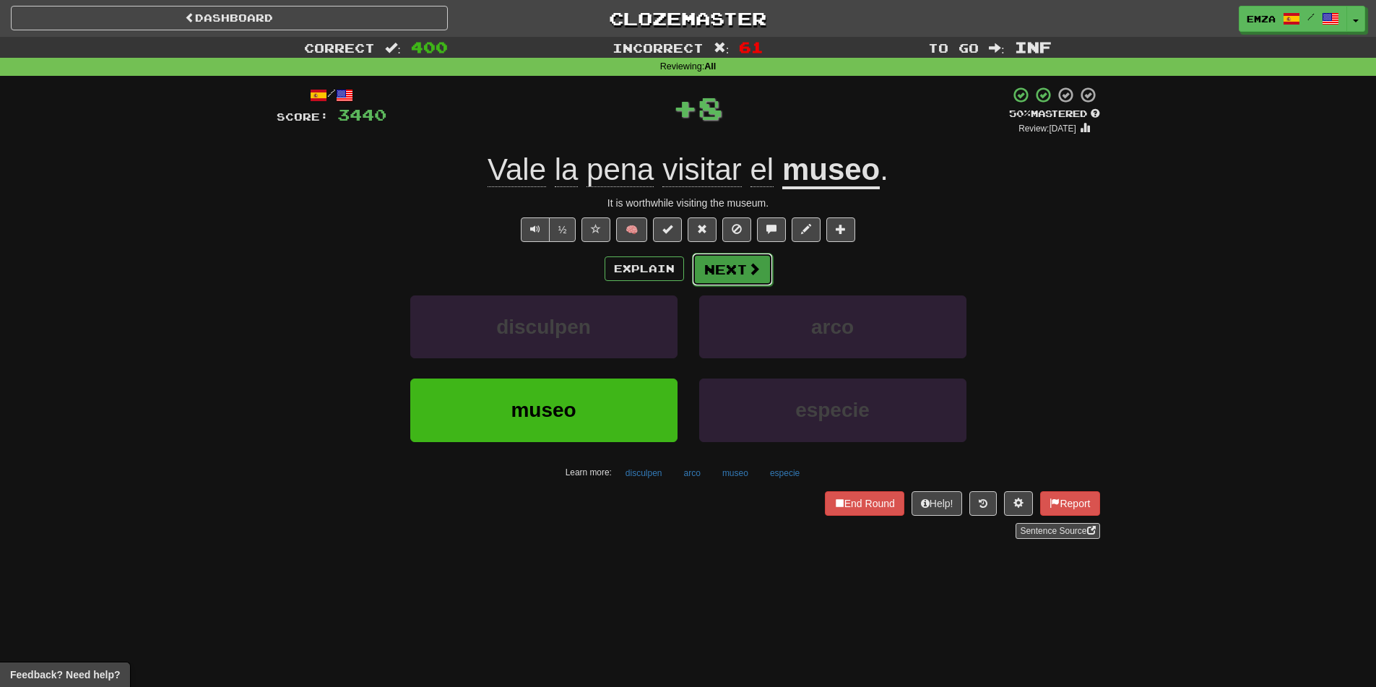
click at [719, 281] on button "Next" at bounding box center [732, 269] width 81 height 33
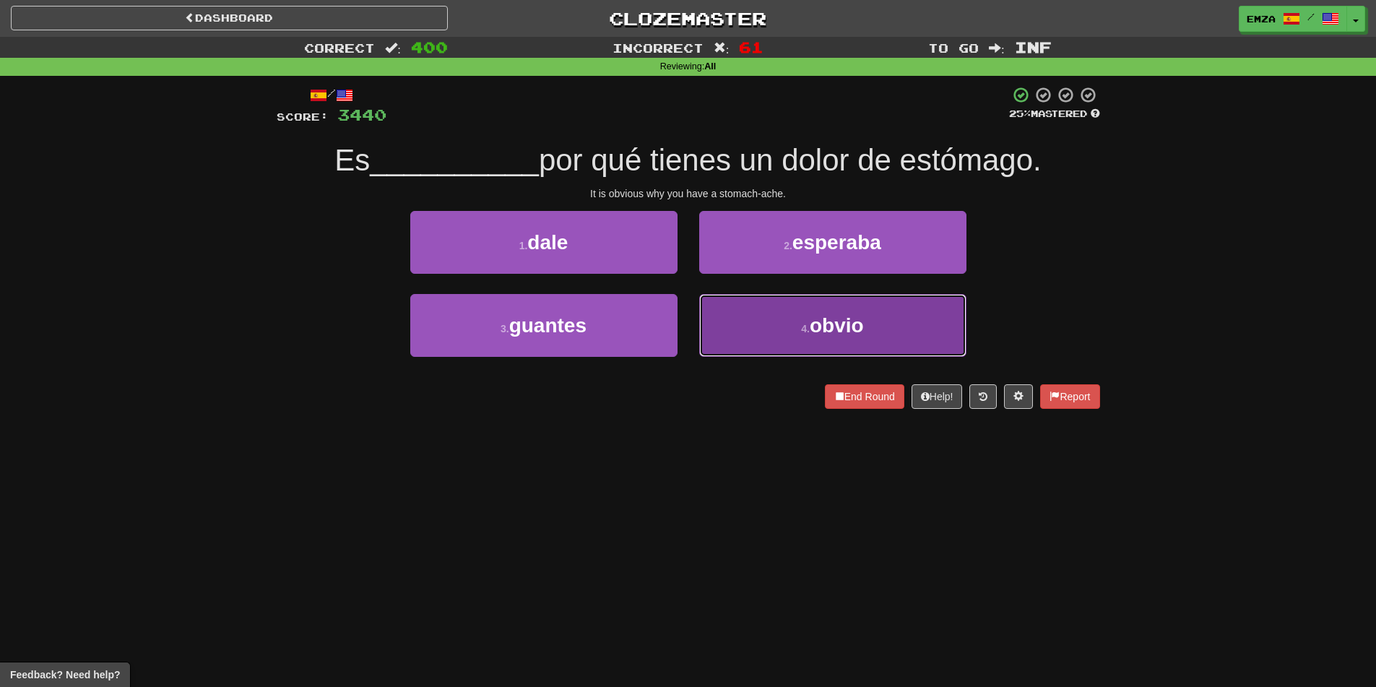
click at [776, 339] on button "4 . obvio" at bounding box center [832, 325] width 267 height 63
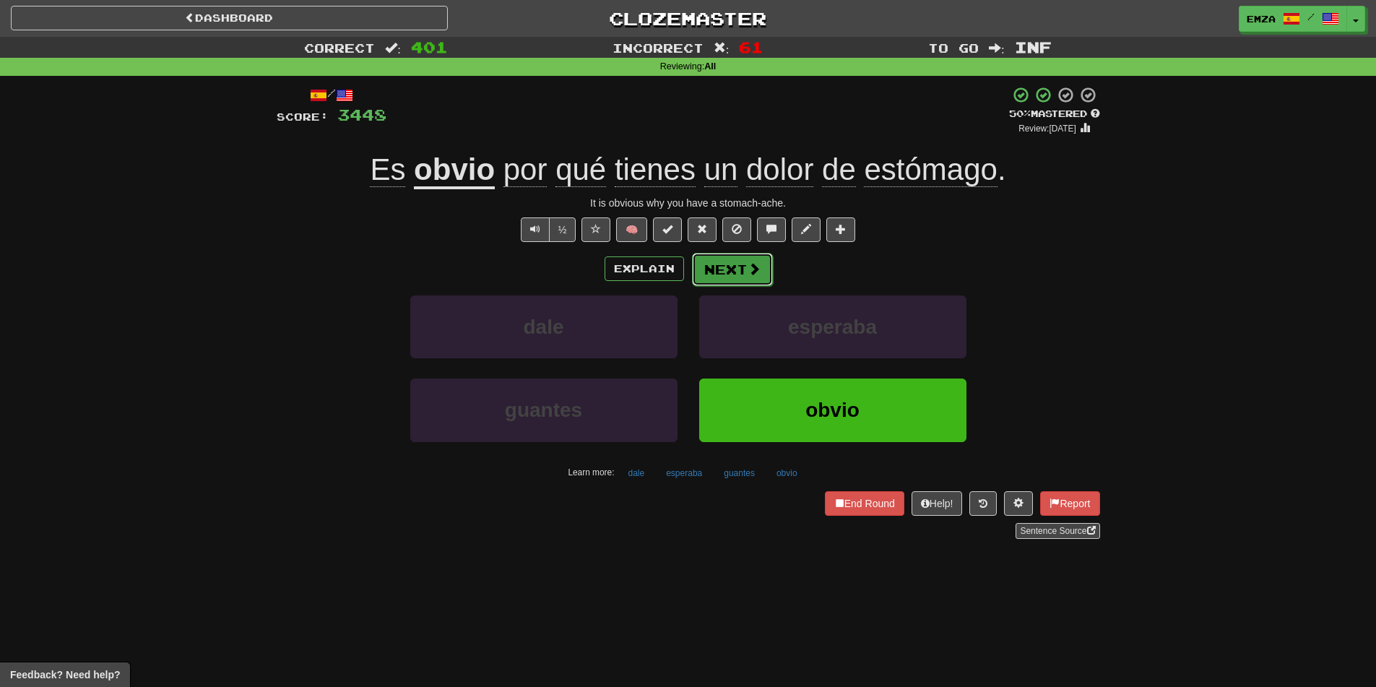
click at [716, 273] on button "Next" at bounding box center [732, 269] width 81 height 33
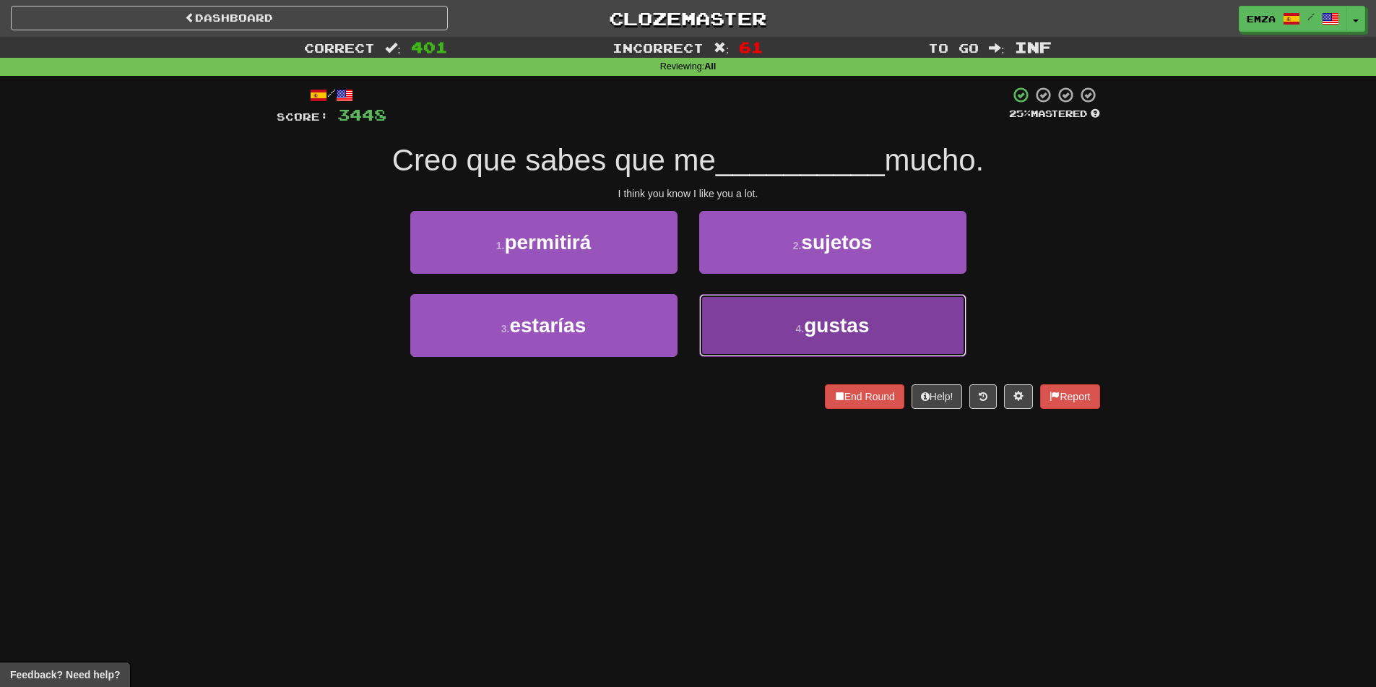
click at [757, 334] on button "4 . gustas" at bounding box center [832, 325] width 267 height 63
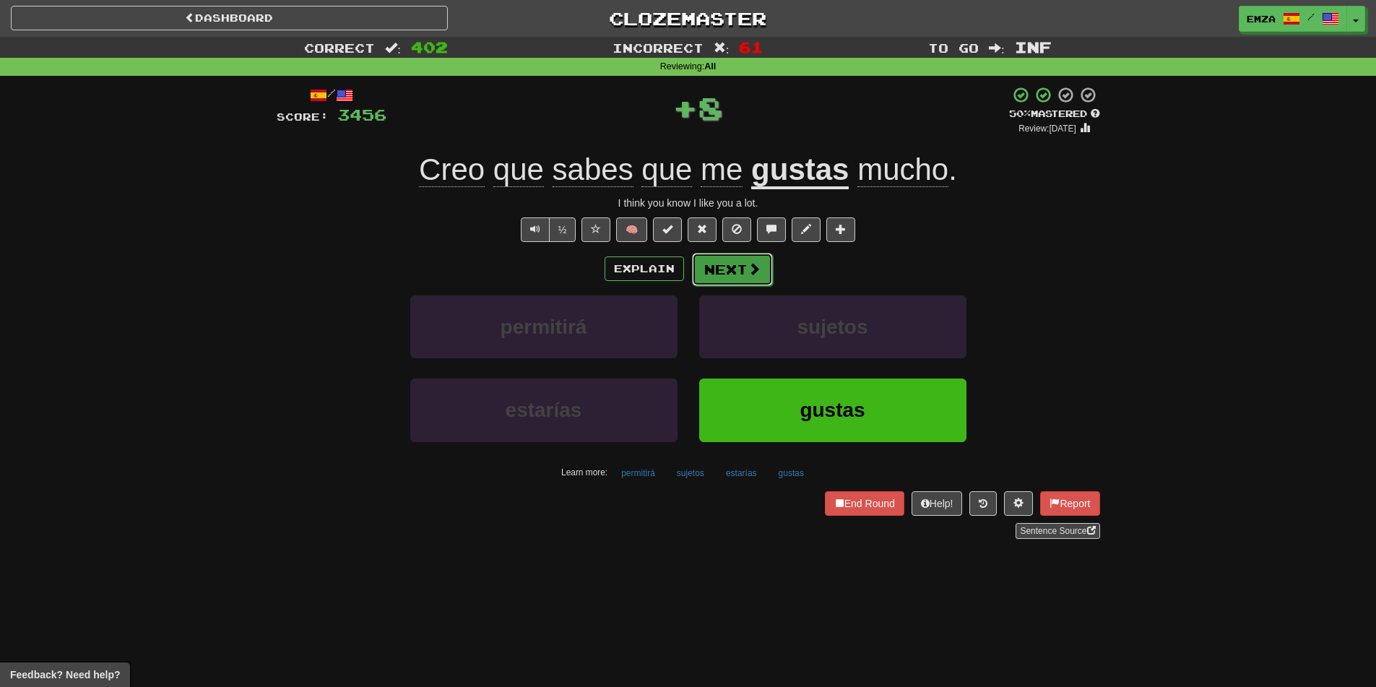
click at [745, 280] on button "Next" at bounding box center [732, 269] width 81 height 33
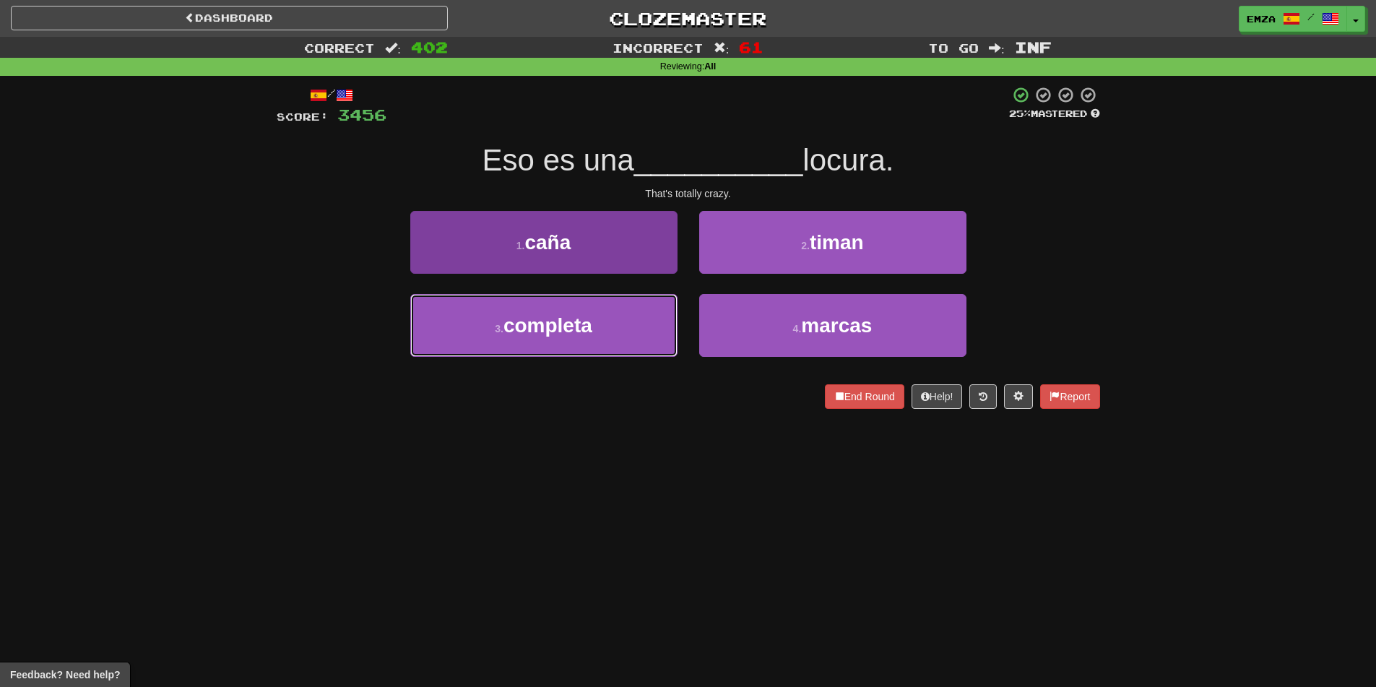
click at [610, 333] on button "3 . completa" at bounding box center [543, 325] width 267 height 63
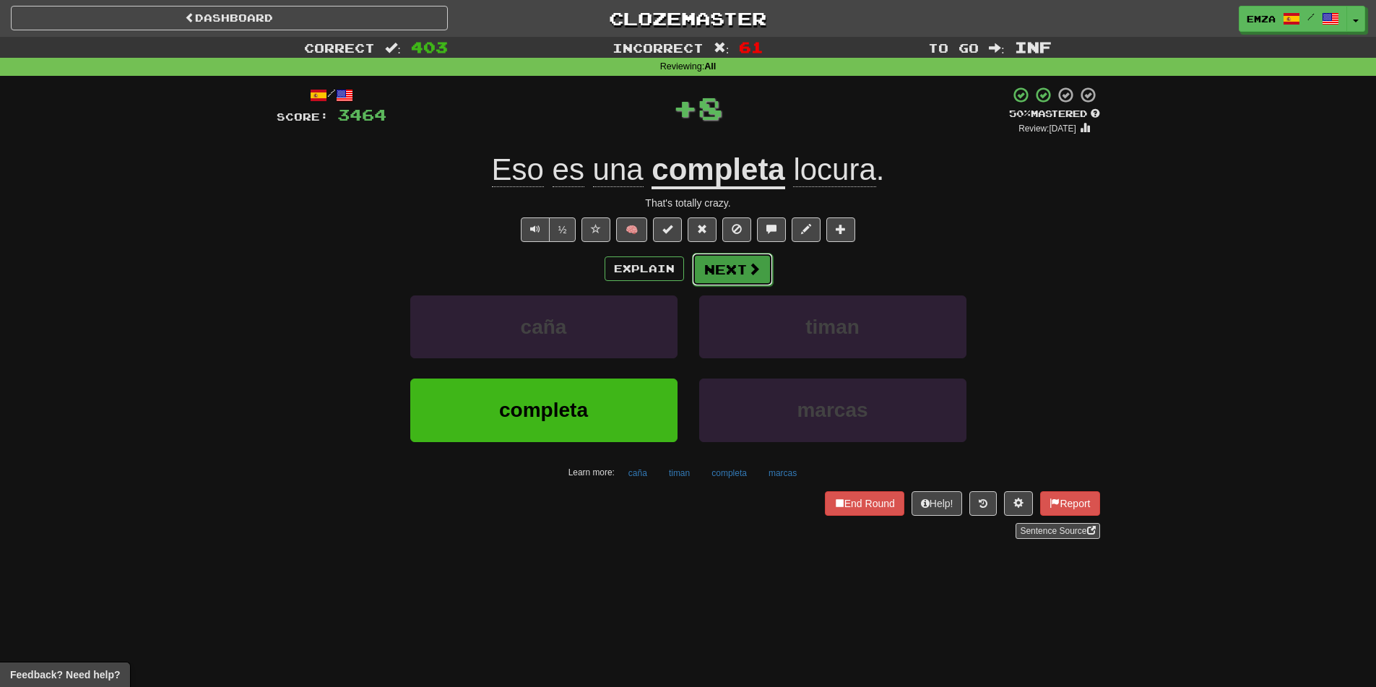
click at [737, 266] on button "Next" at bounding box center [732, 269] width 81 height 33
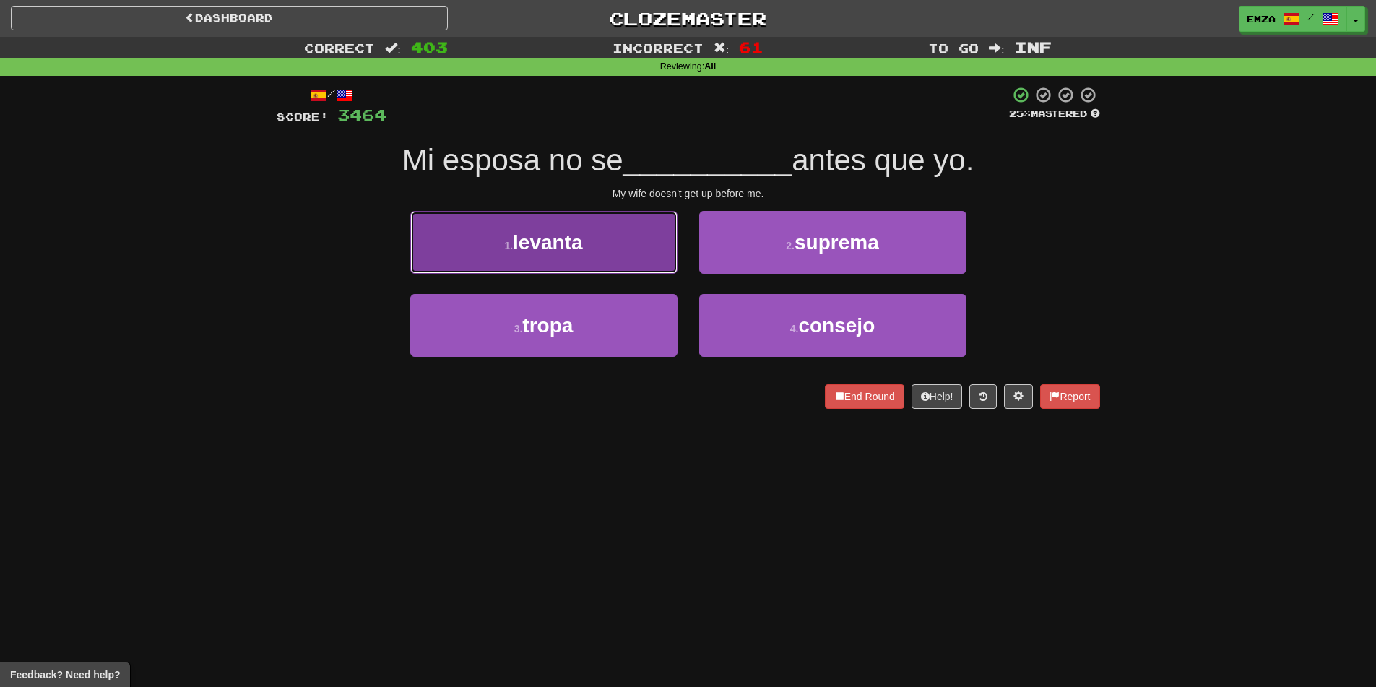
click at [612, 240] on button "1 . [GEOGRAPHIC_DATA]" at bounding box center [543, 242] width 267 height 63
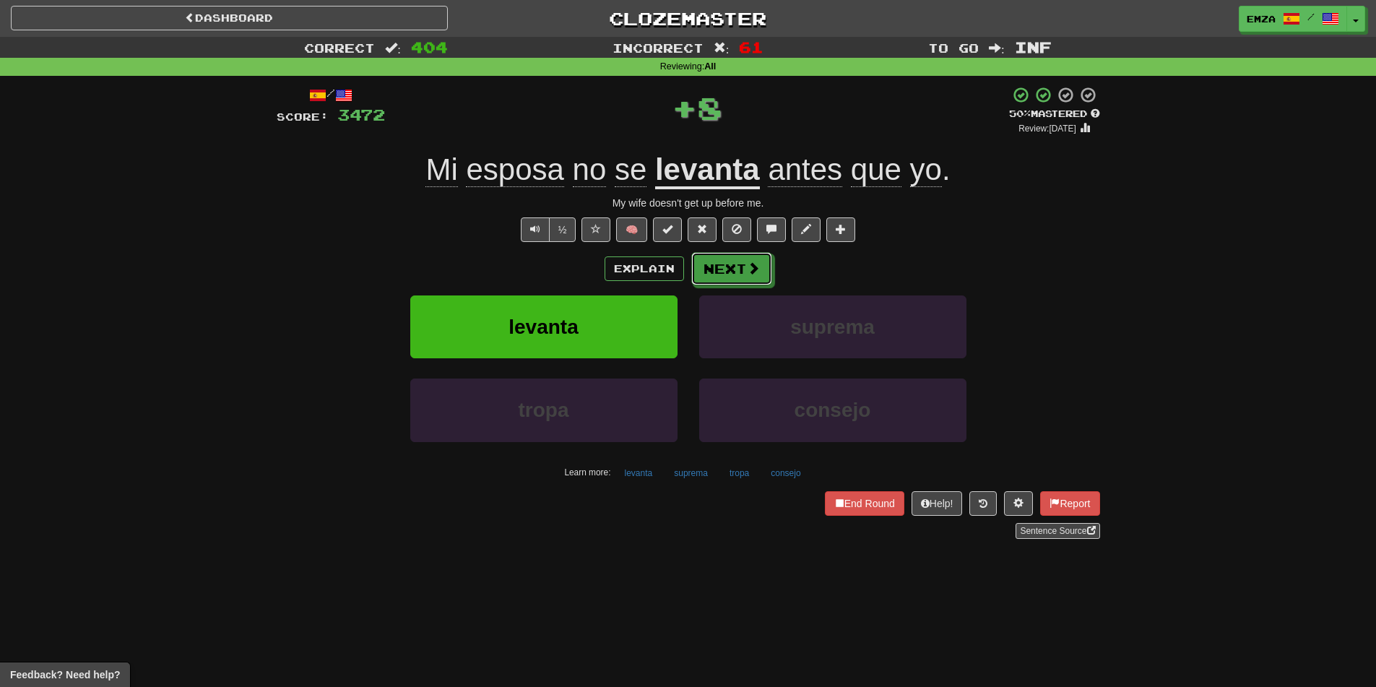
click at [716, 252] on div "Explain Next" at bounding box center [688, 268] width 823 height 33
click at [711, 270] on button "Next" at bounding box center [732, 269] width 81 height 33
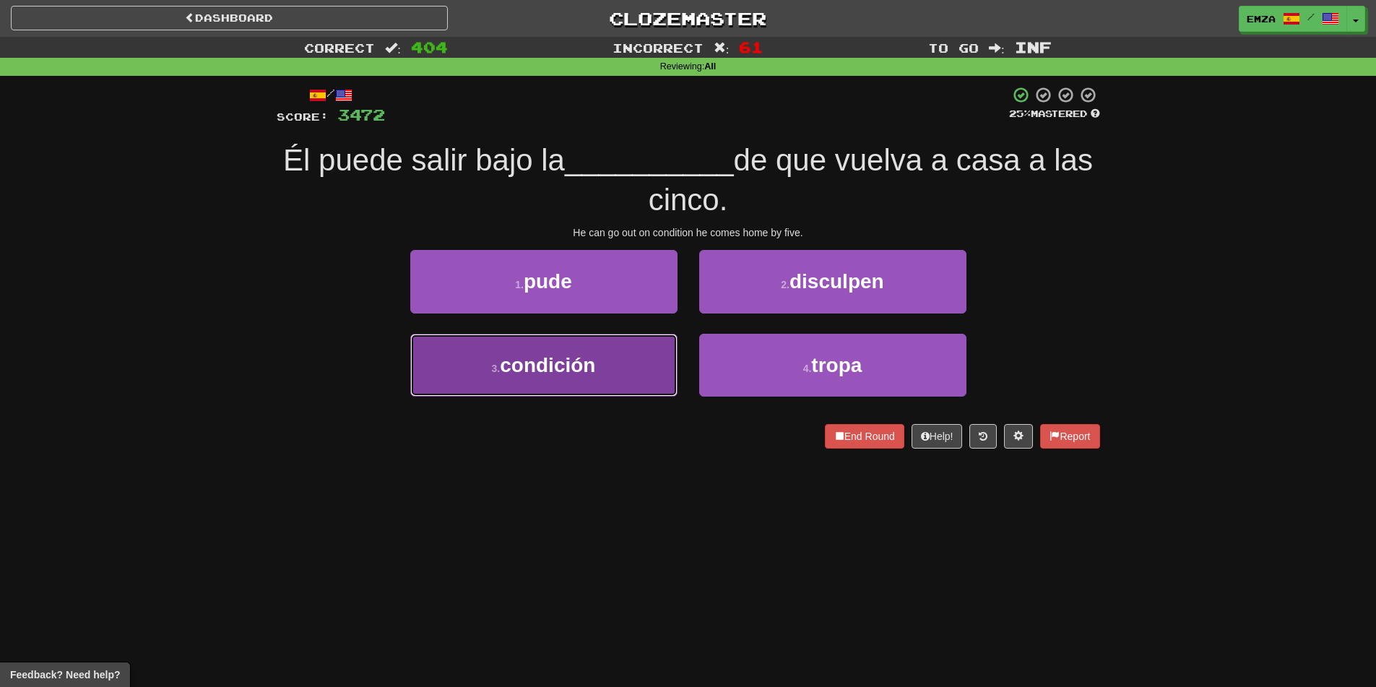
click at [627, 376] on button "3 . condición" at bounding box center [543, 365] width 267 height 63
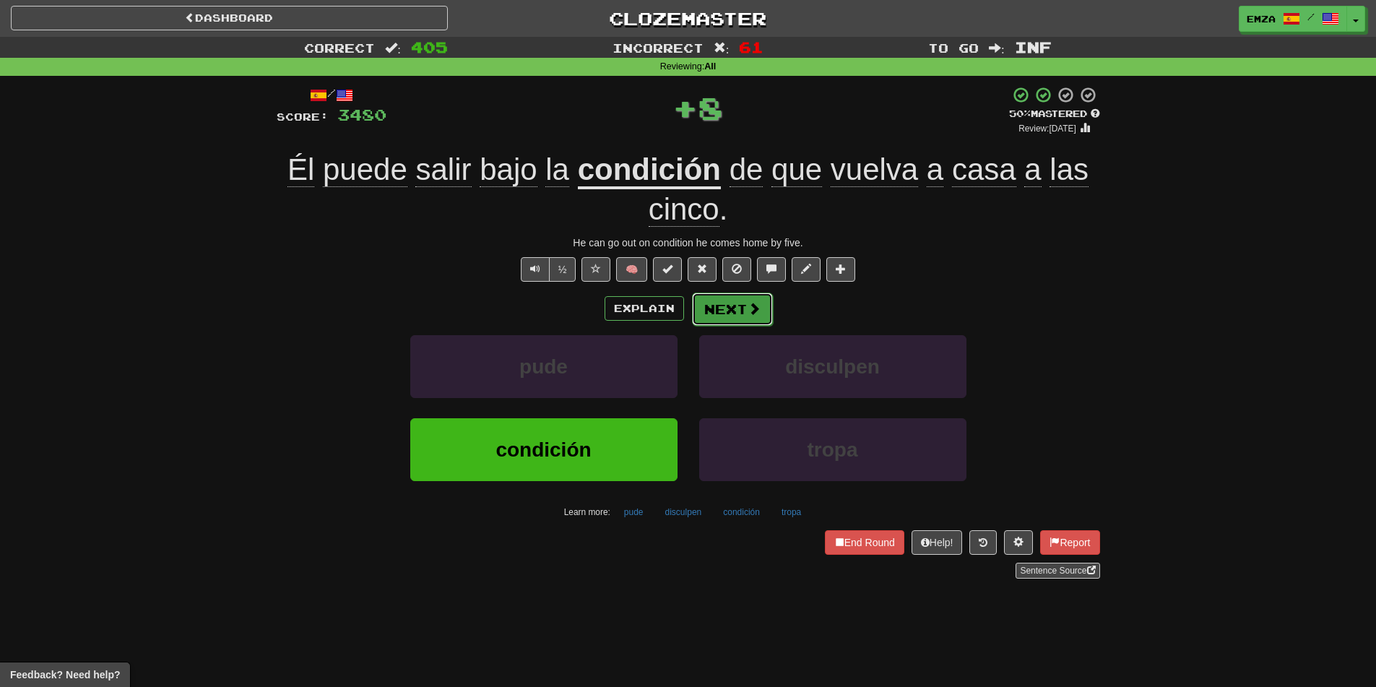
click at [726, 313] on button "Next" at bounding box center [732, 308] width 81 height 33
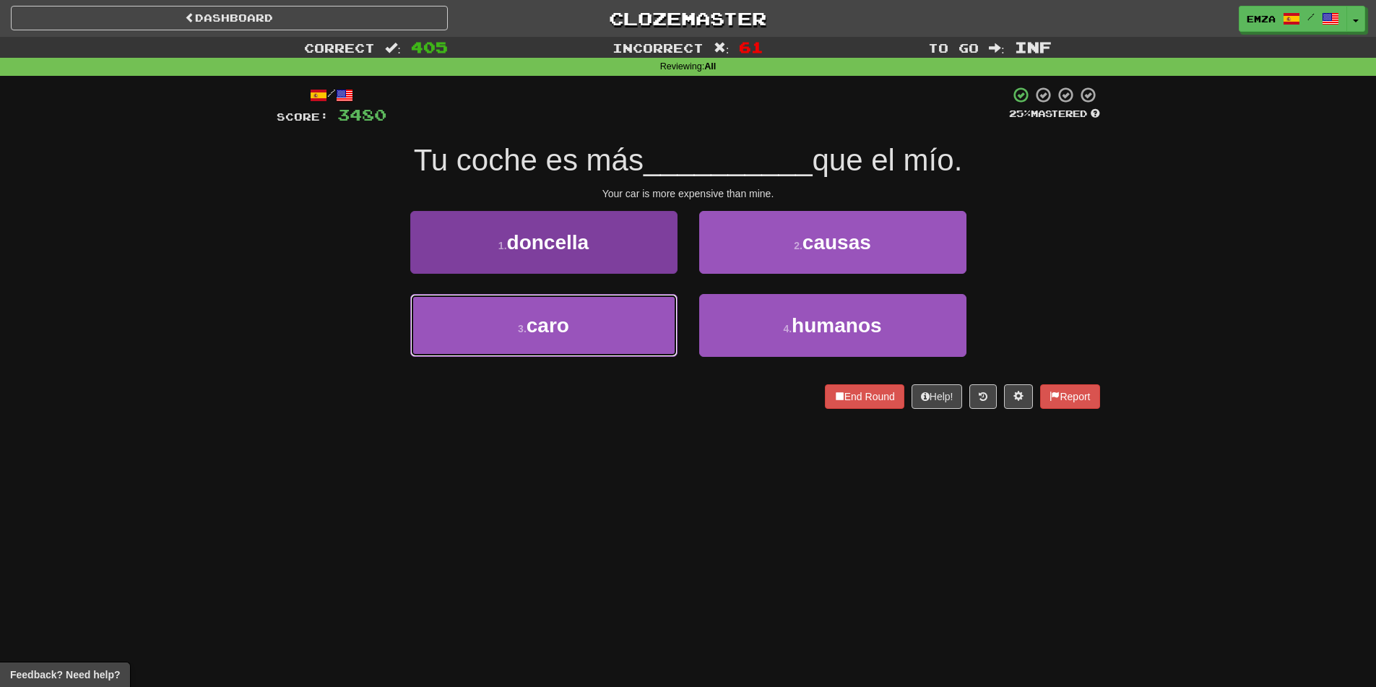
click at [604, 347] on button "3 . caro" at bounding box center [543, 325] width 267 height 63
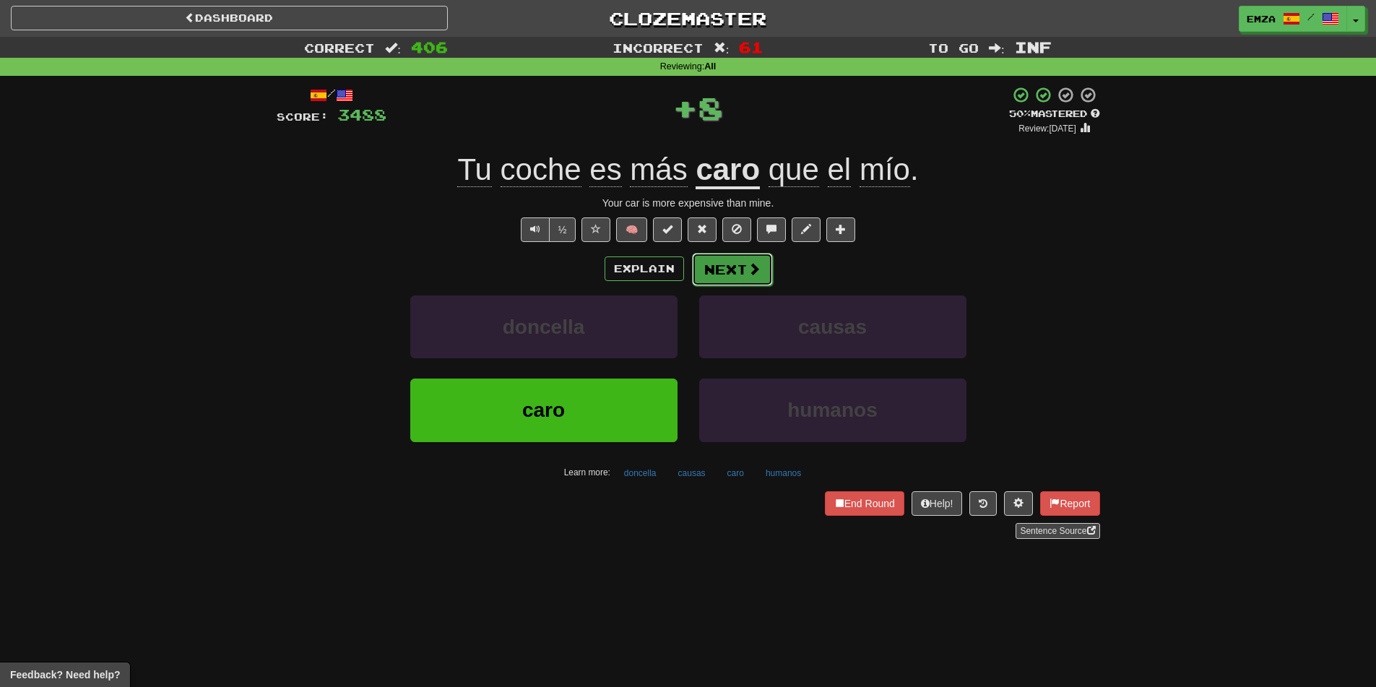
click at [712, 282] on button "Next" at bounding box center [732, 269] width 81 height 33
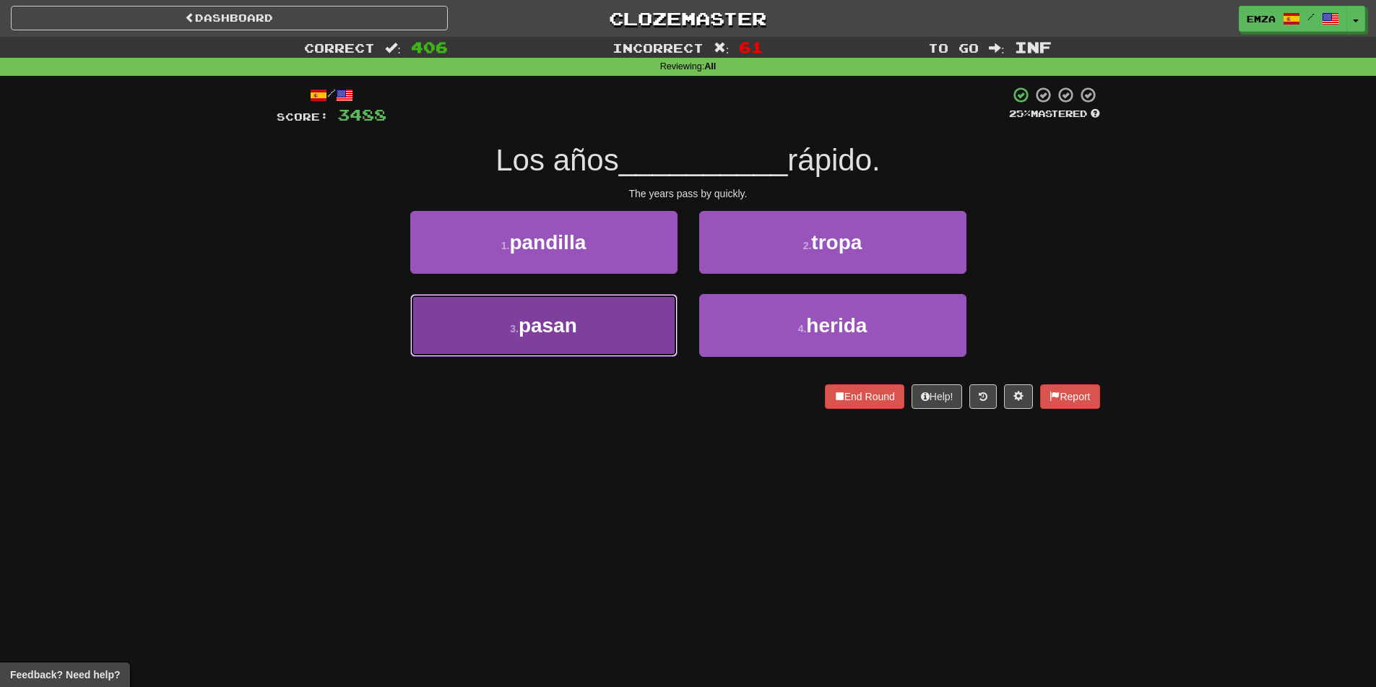
click at [636, 322] on button "3 . pasan" at bounding box center [543, 325] width 267 height 63
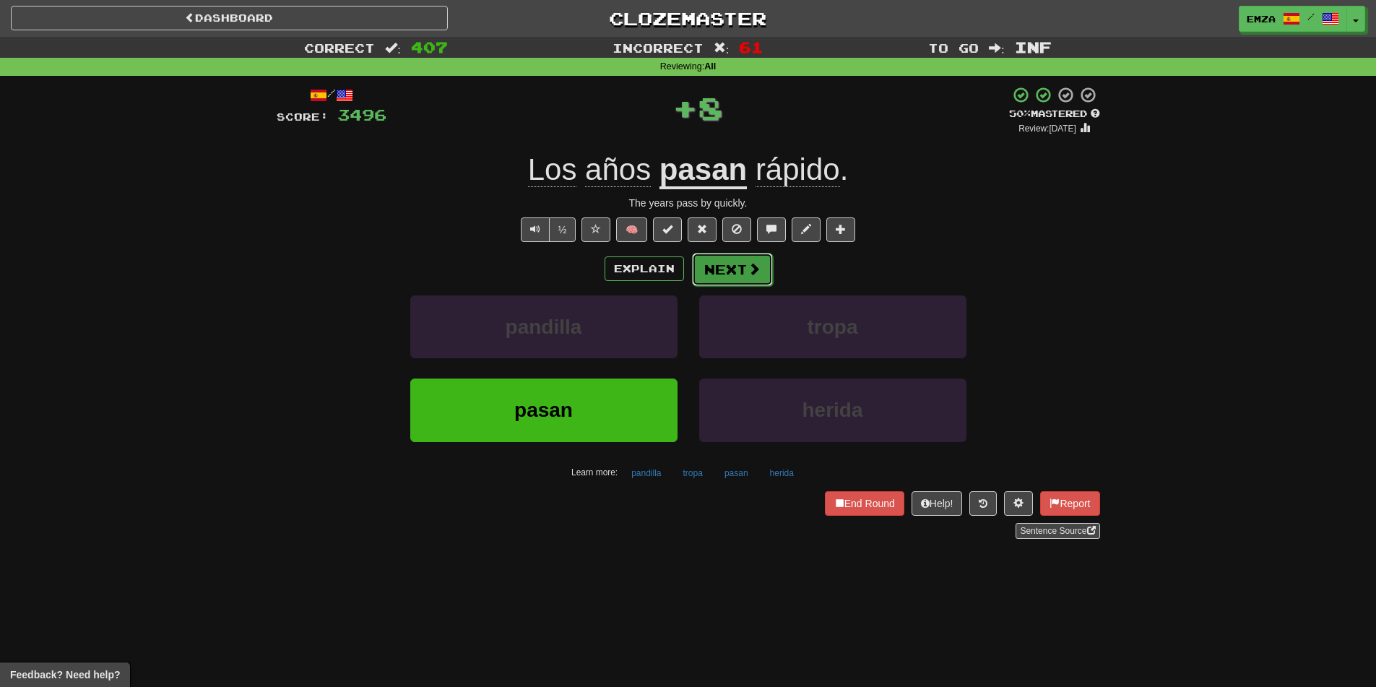
click at [732, 272] on button "Next" at bounding box center [732, 269] width 81 height 33
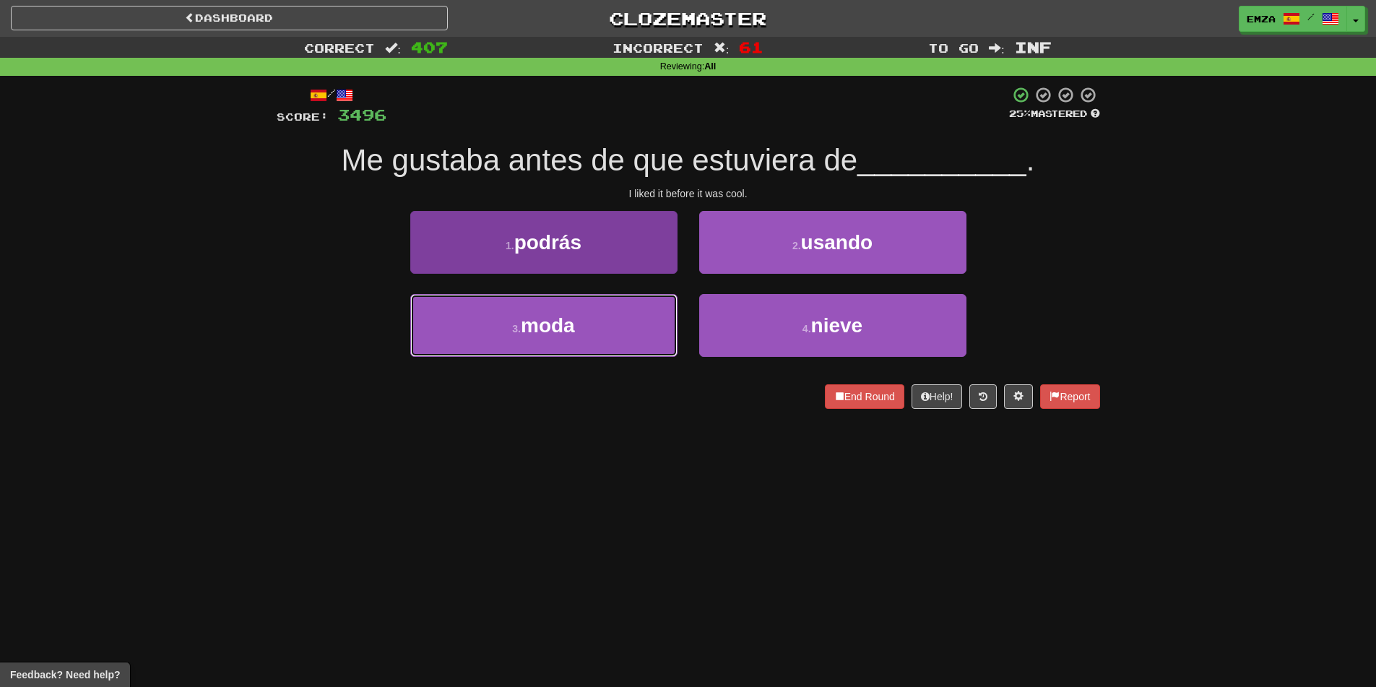
click at [646, 324] on button "3 . moda" at bounding box center [543, 325] width 267 height 63
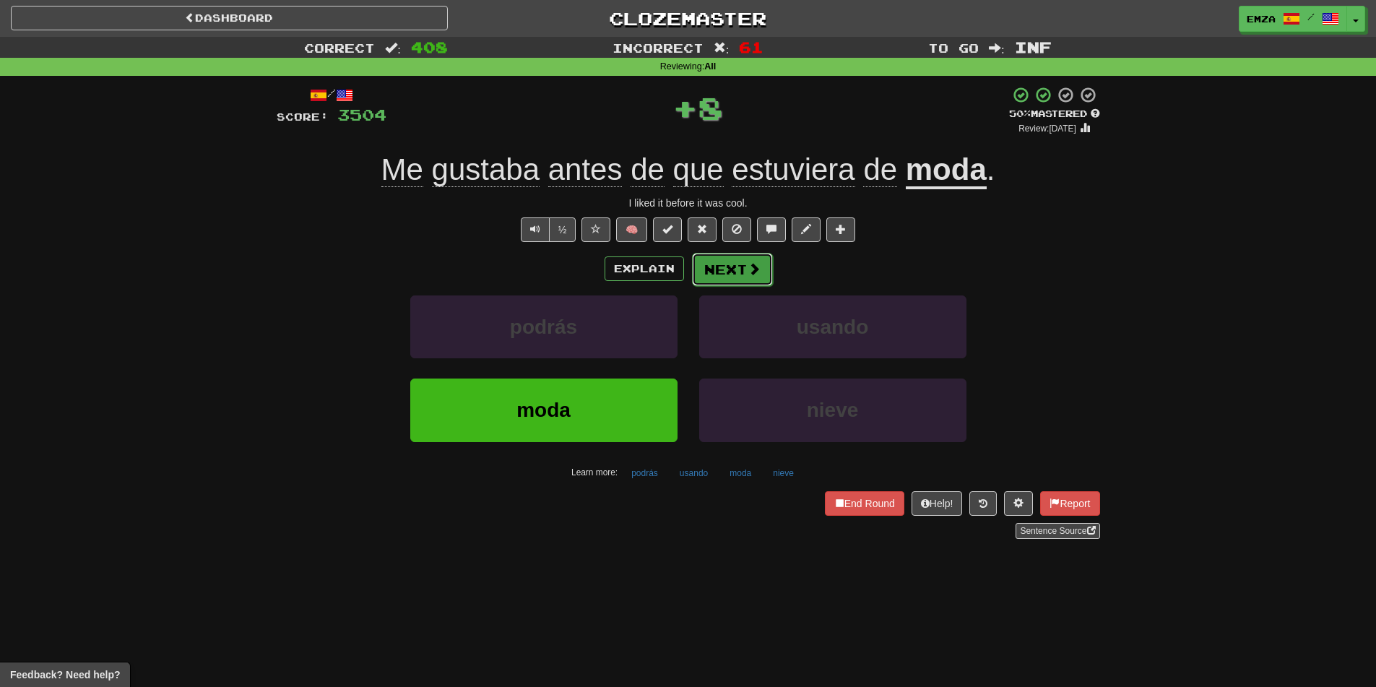
click at [721, 264] on button "Next" at bounding box center [732, 269] width 81 height 33
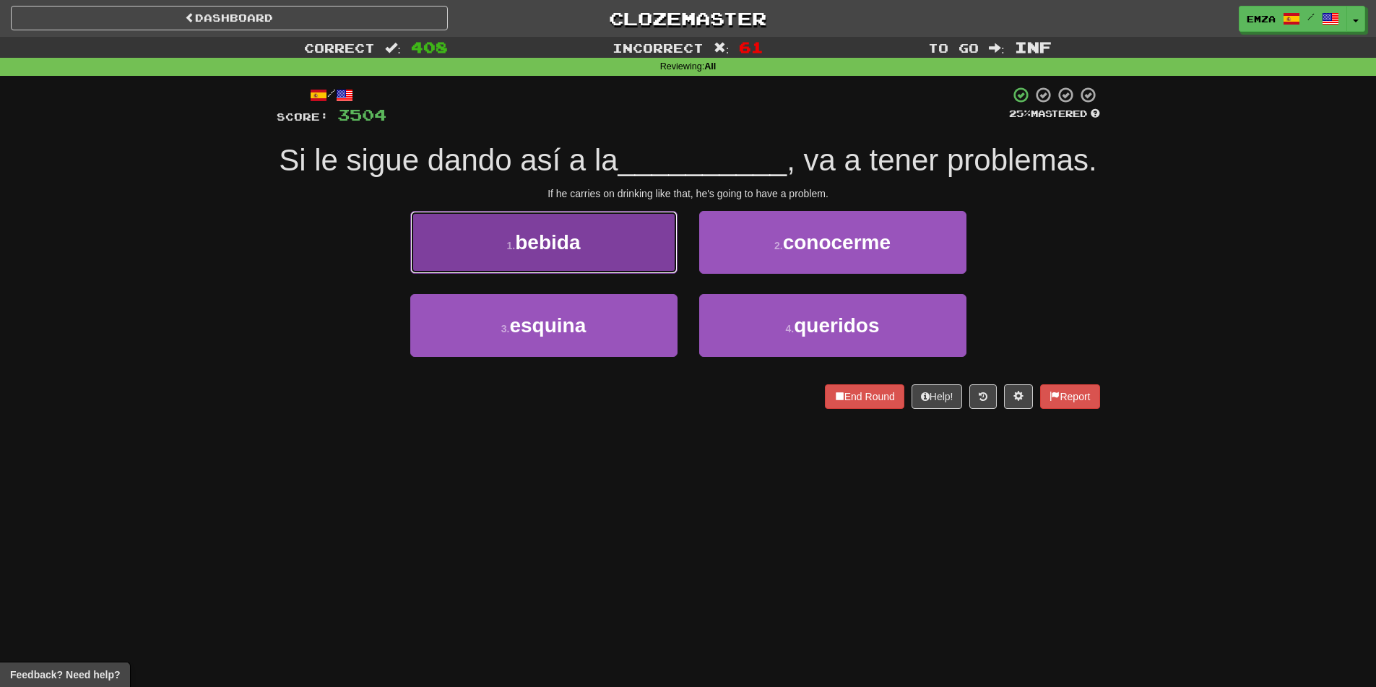
click at [622, 274] on button "1 . bebida" at bounding box center [543, 242] width 267 height 63
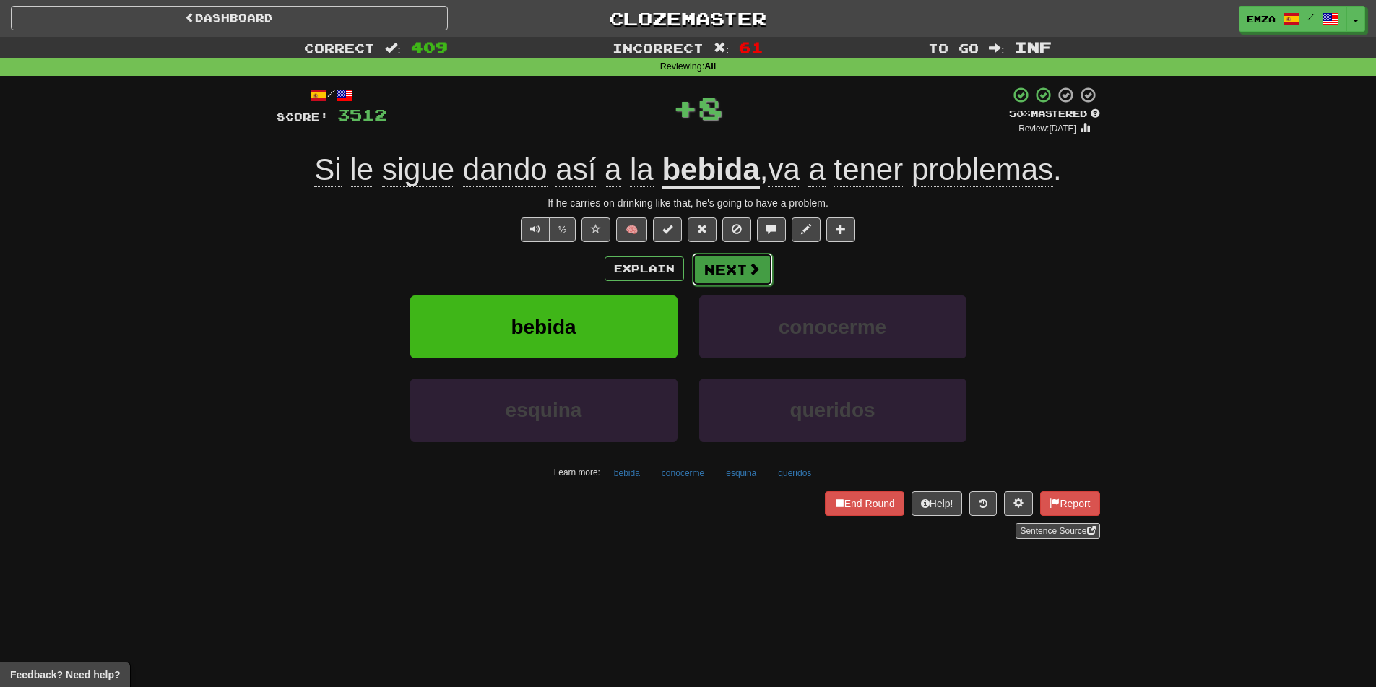
click at [725, 269] on button "Next" at bounding box center [732, 269] width 81 height 33
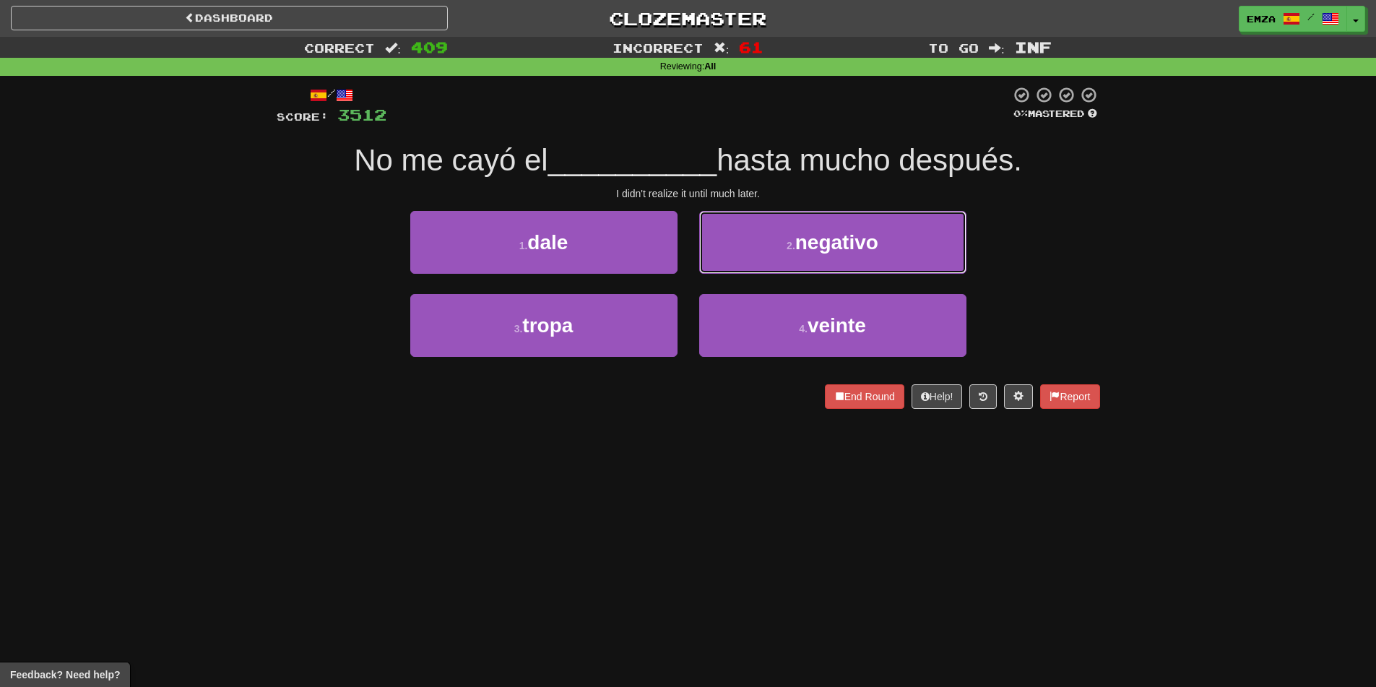
click at [731, 246] on button "2 . negativo" at bounding box center [832, 242] width 267 height 63
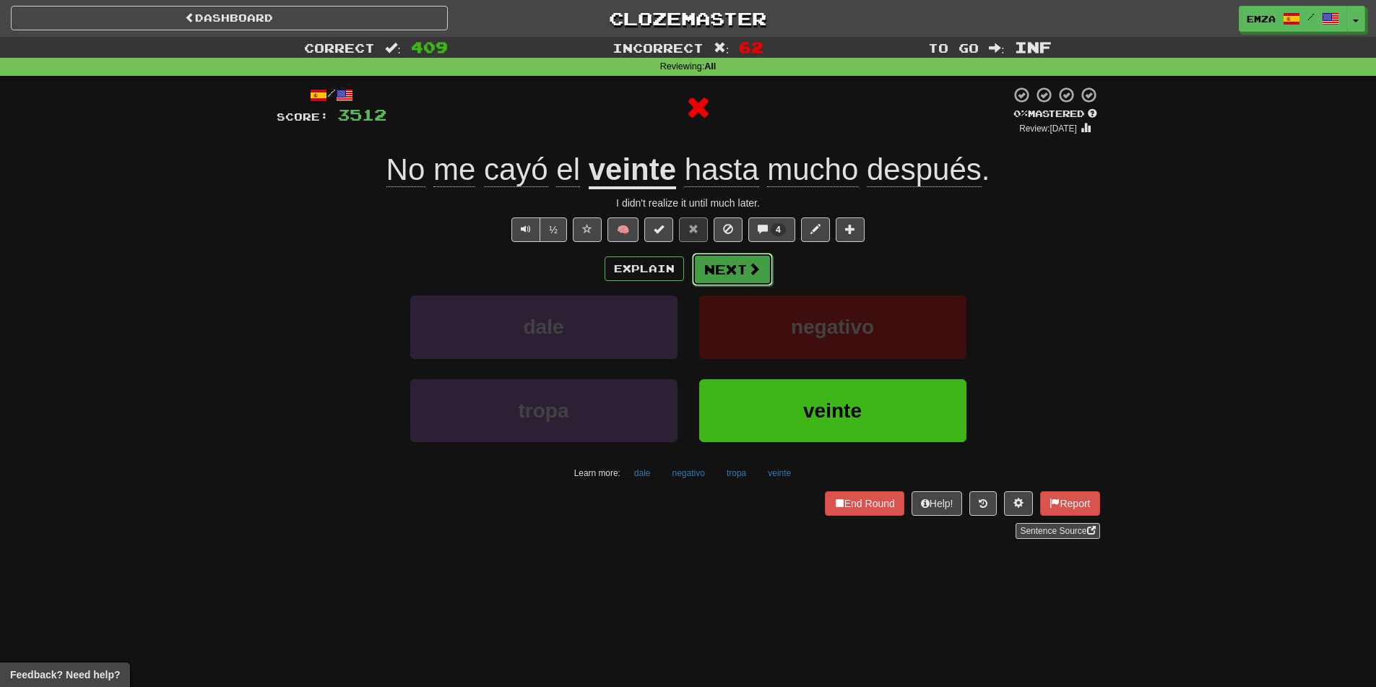
click at [726, 262] on button "Next" at bounding box center [732, 269] width 81 height 33
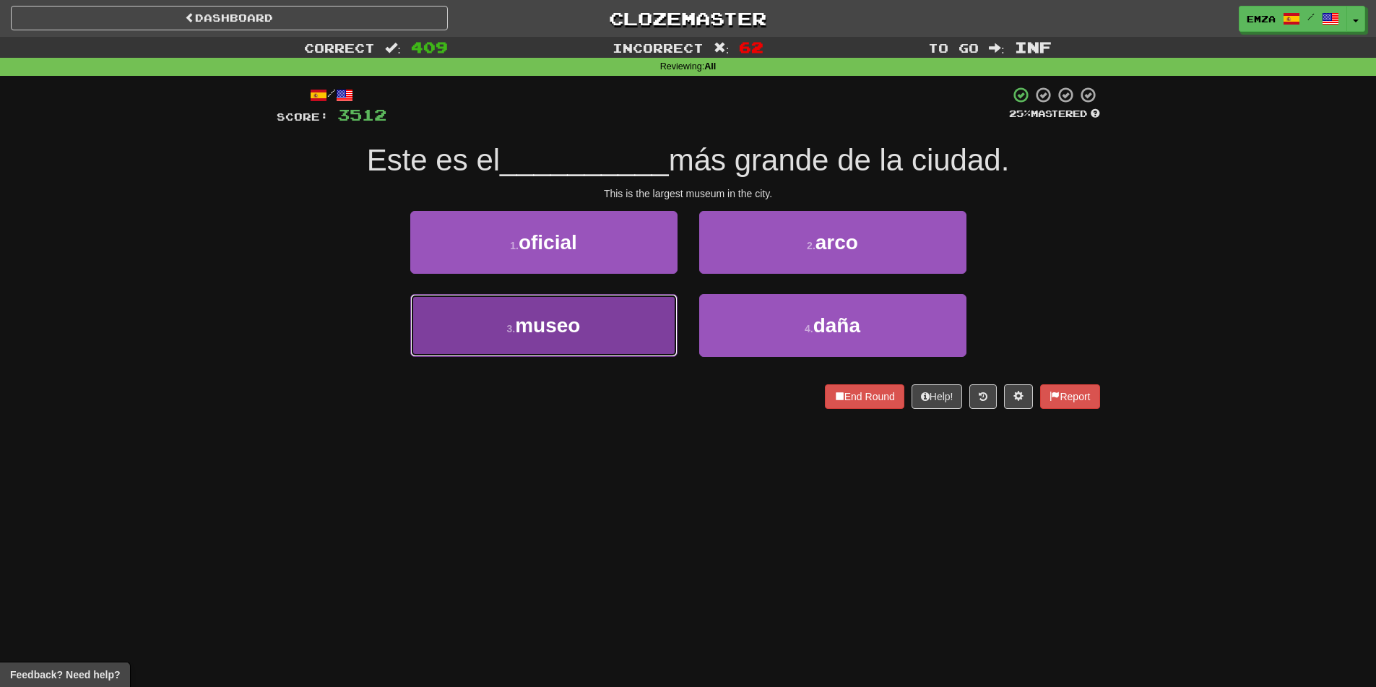
click at [631, 339] on button "3 . museo" at bounding box center [543, 325] width 267 height 63
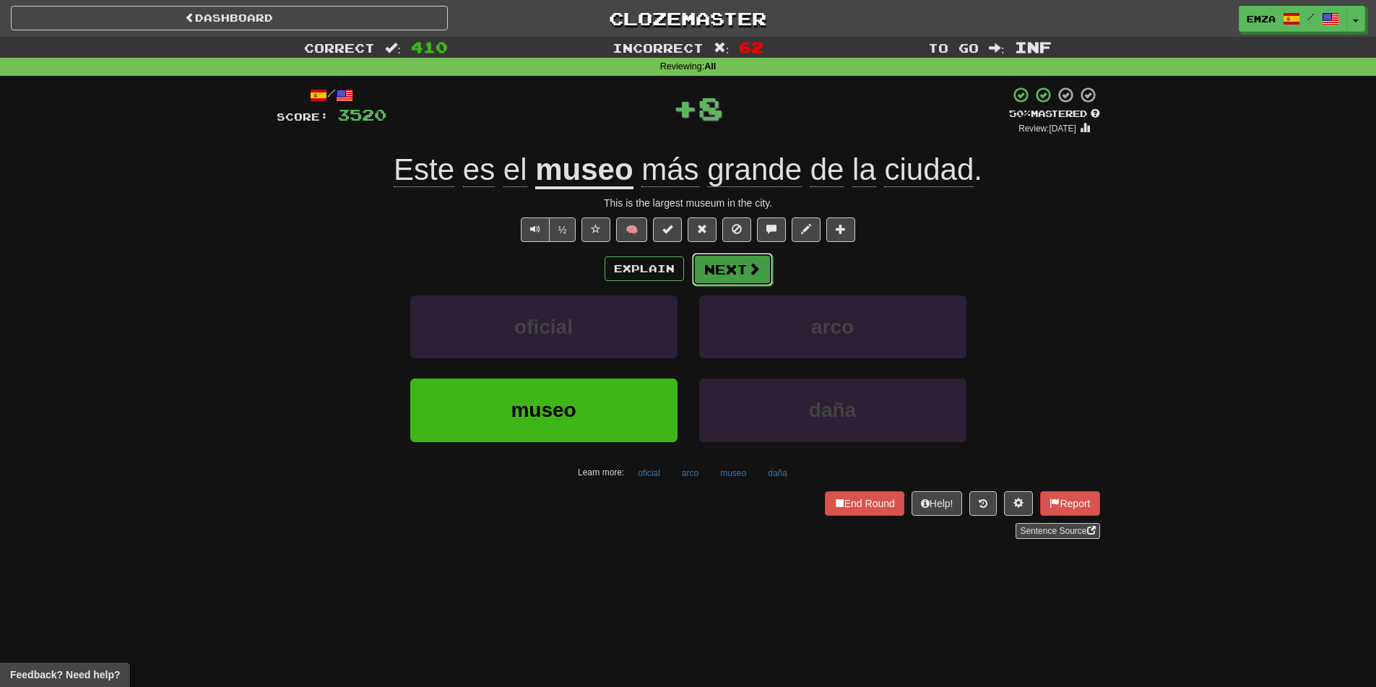
click at [726, 280] on button "Next" at bounding box center [732, 269] width 81 height 33
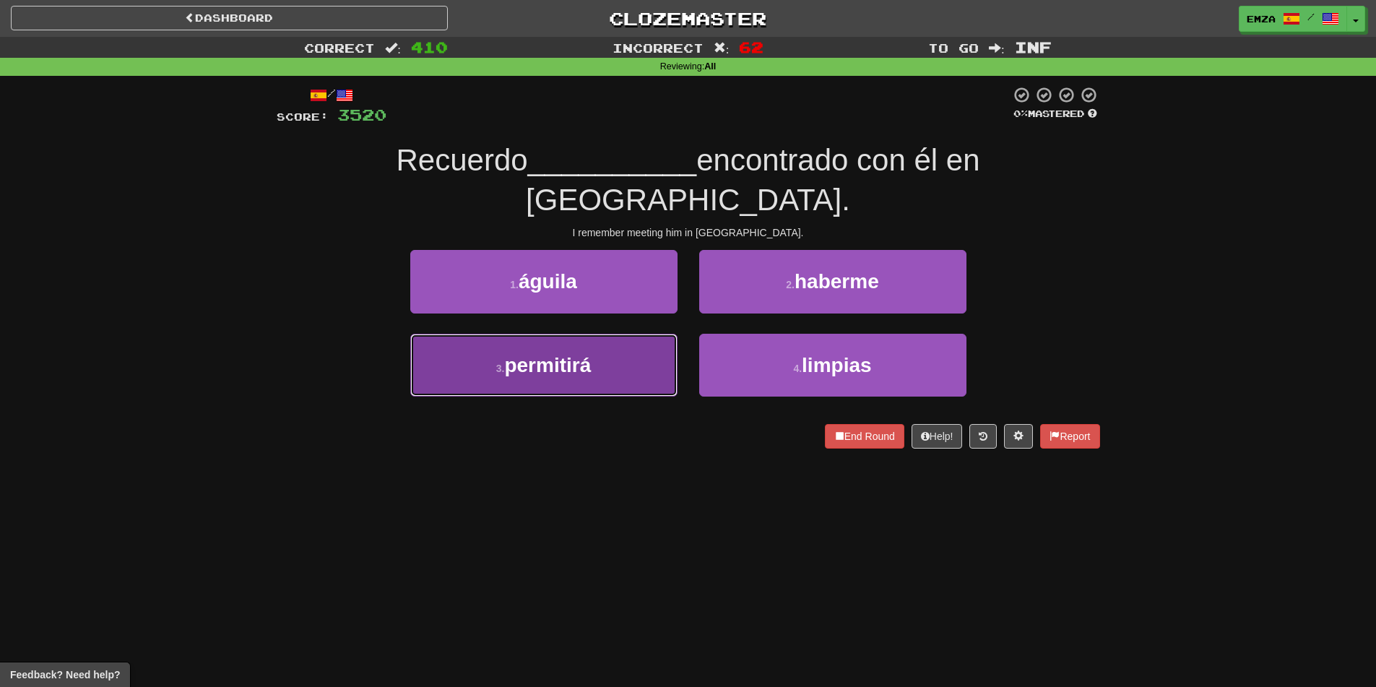
click at [631, 334] on button "3 . permitirá" at bounding box center [543, 365] width 267 height 63
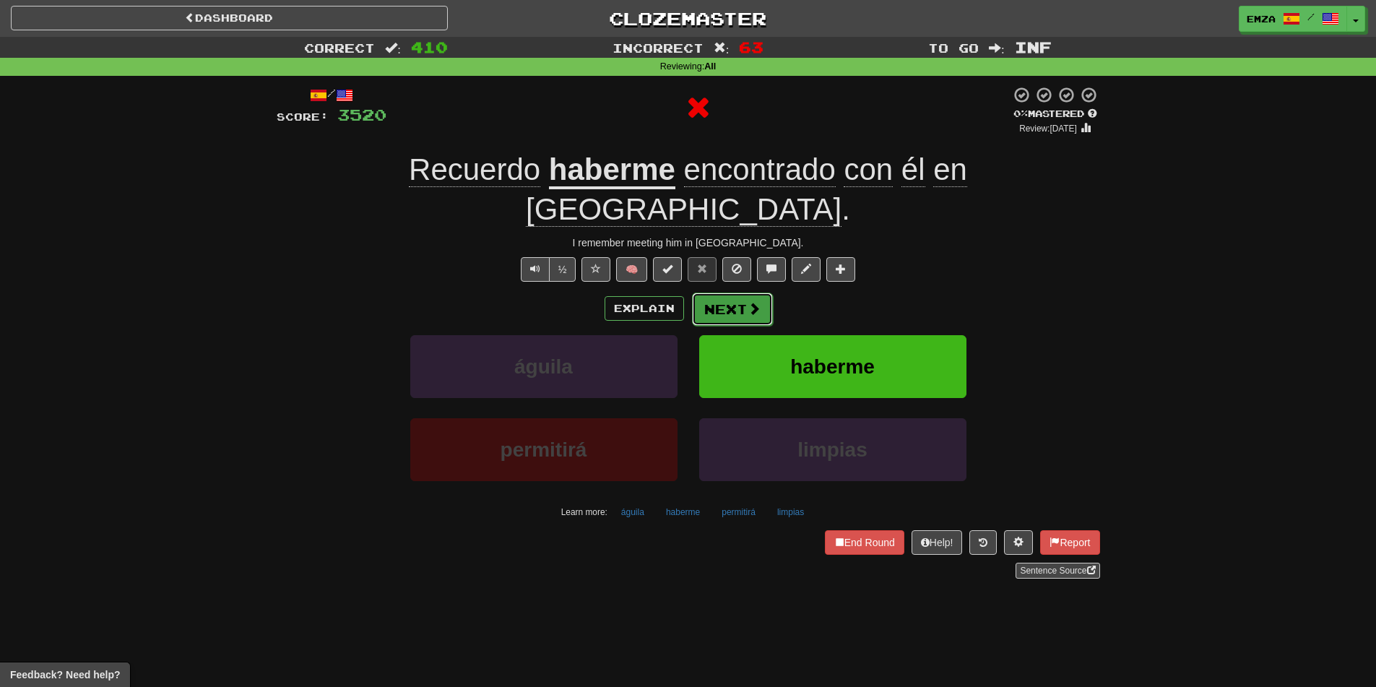
click at [726, 292] on button "Next" at bounding box center [732, 308] width 81 height 33
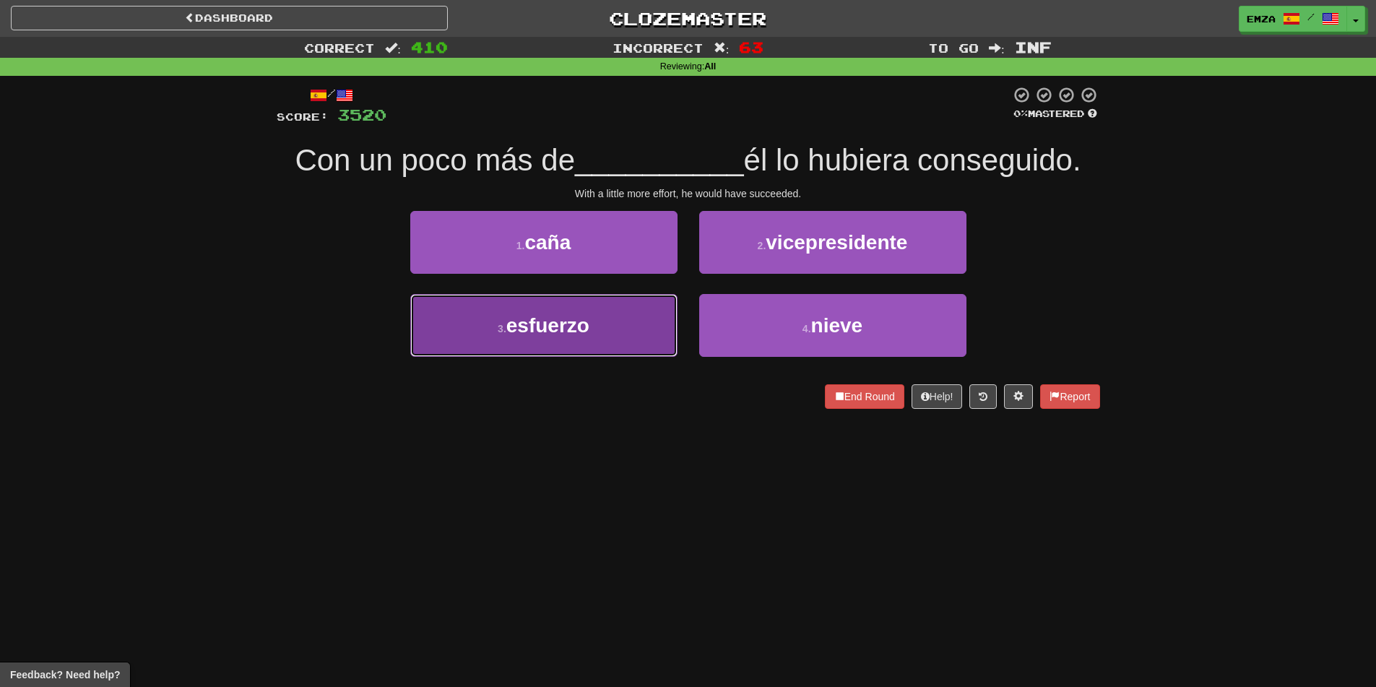
click at [629, 339] on button "3 . esfuerzo" at bounding box center [543, 325] width 267 height 63
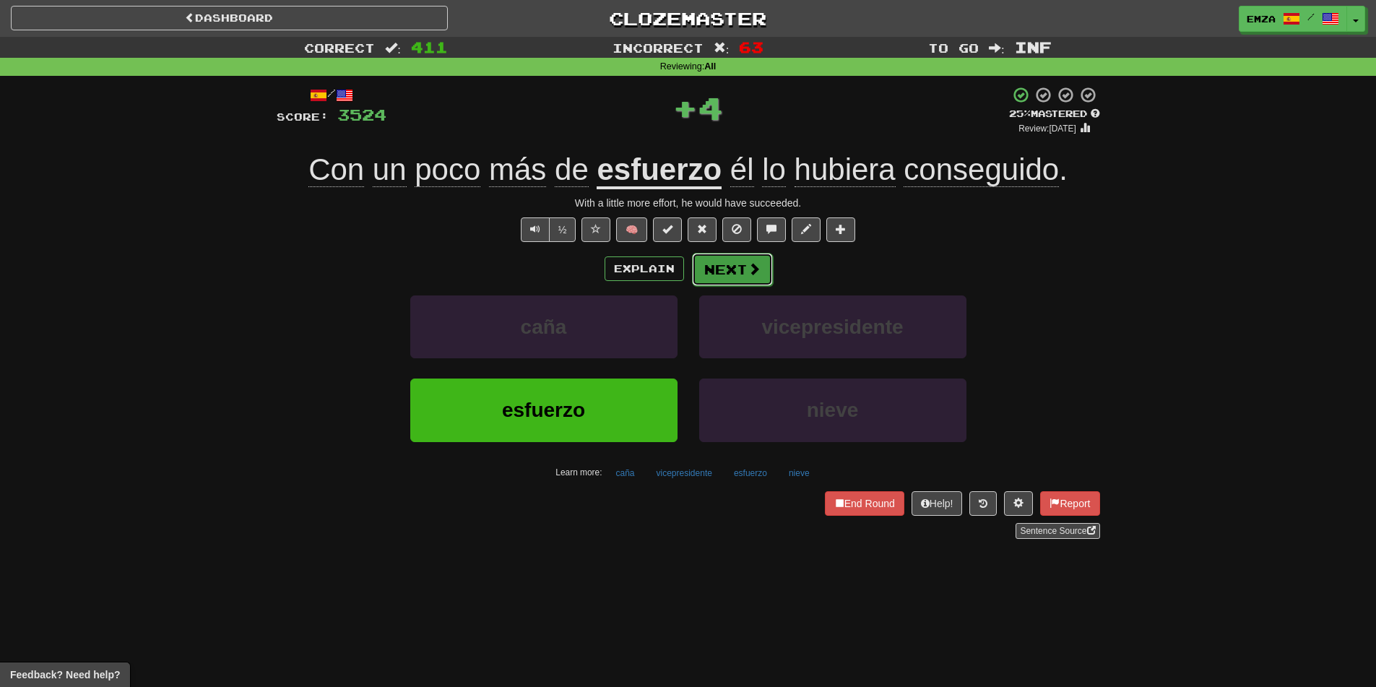
click at [736, 260] on button "Next" at bounding box center [732, 269] width 81 height 33
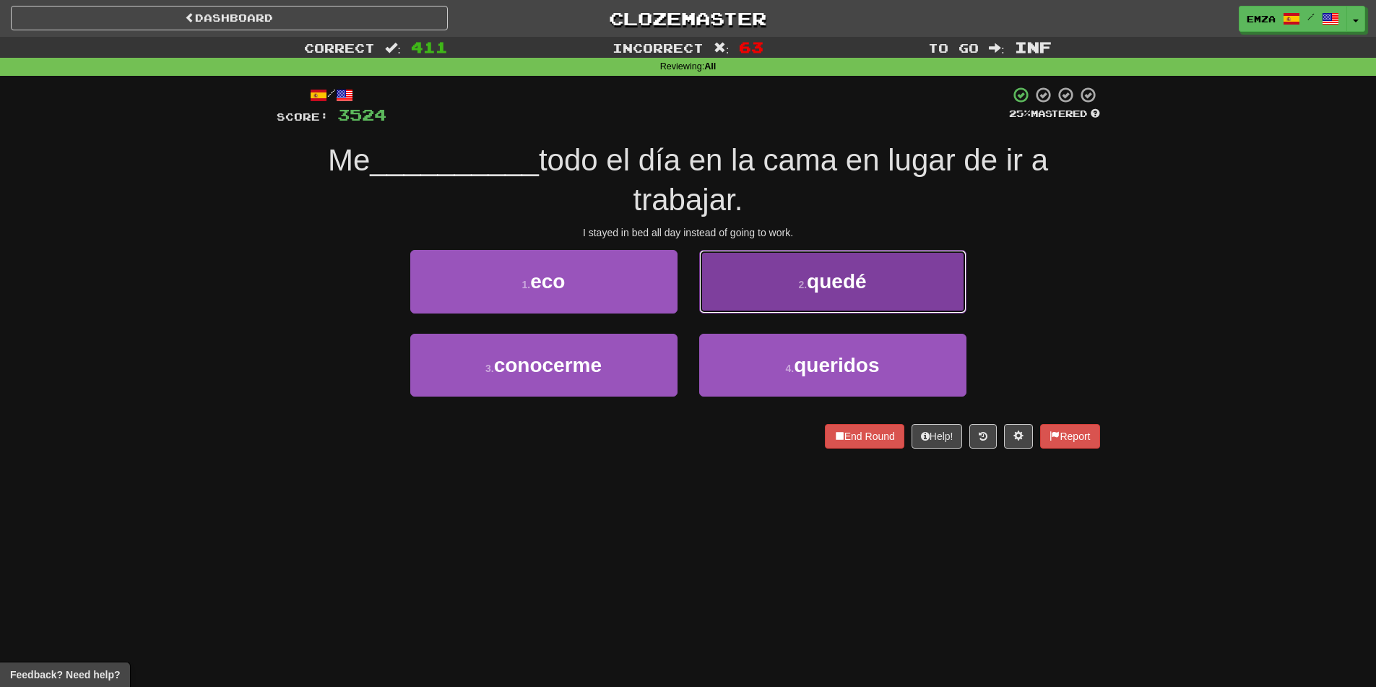
click at [731, 307] on button "2 . [GEOGRAPHIC_DATA]" at bounding box center [832, 281] width 267 height 63
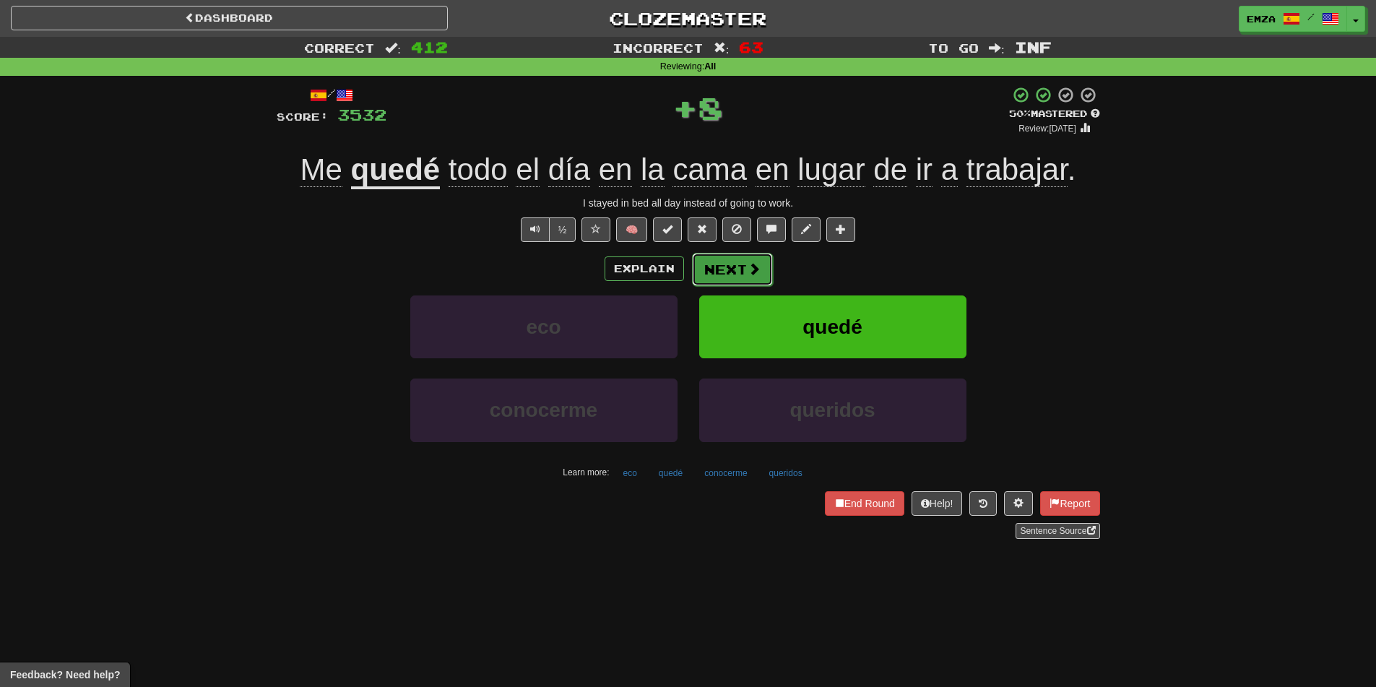
click at [726, 269] on button "Next" at bounding box center [732, 269] width 81 height 33
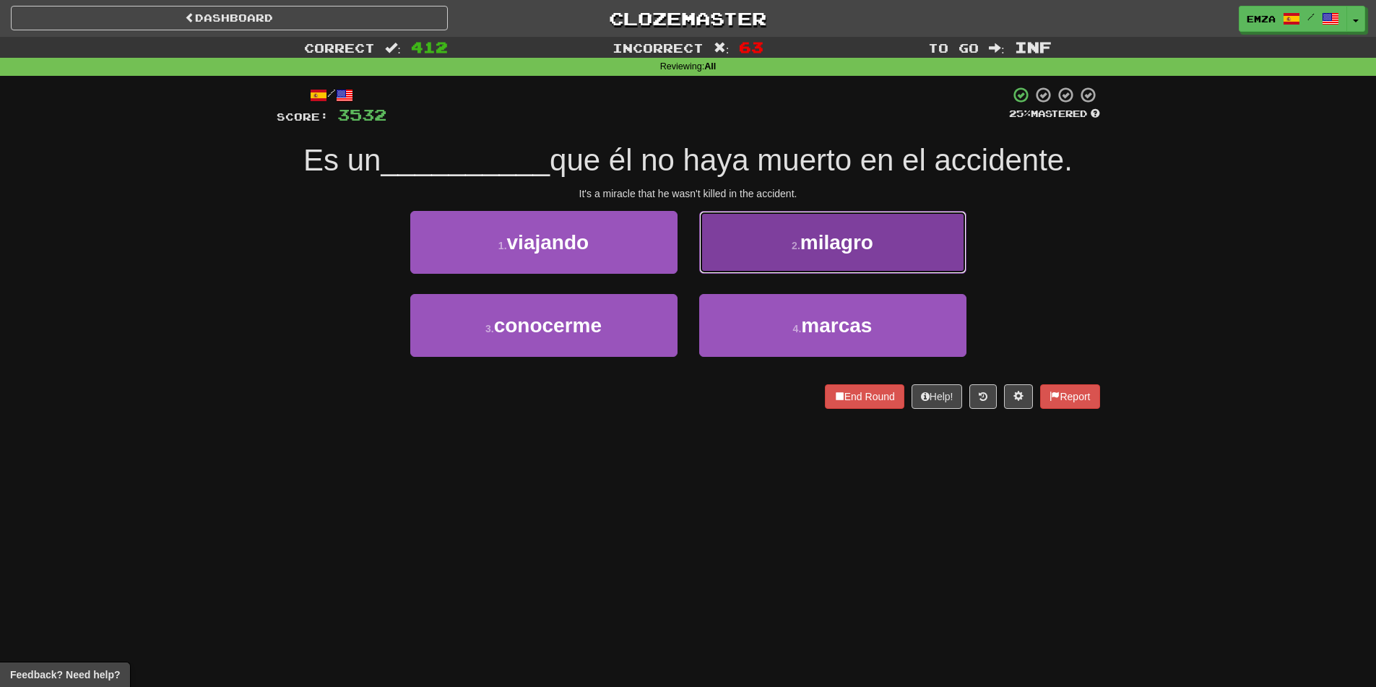
click at [742, 241] on button "2 . [GEOGRAPHIC_DATA]" at bounding box center [832, 242] width 267 height 63
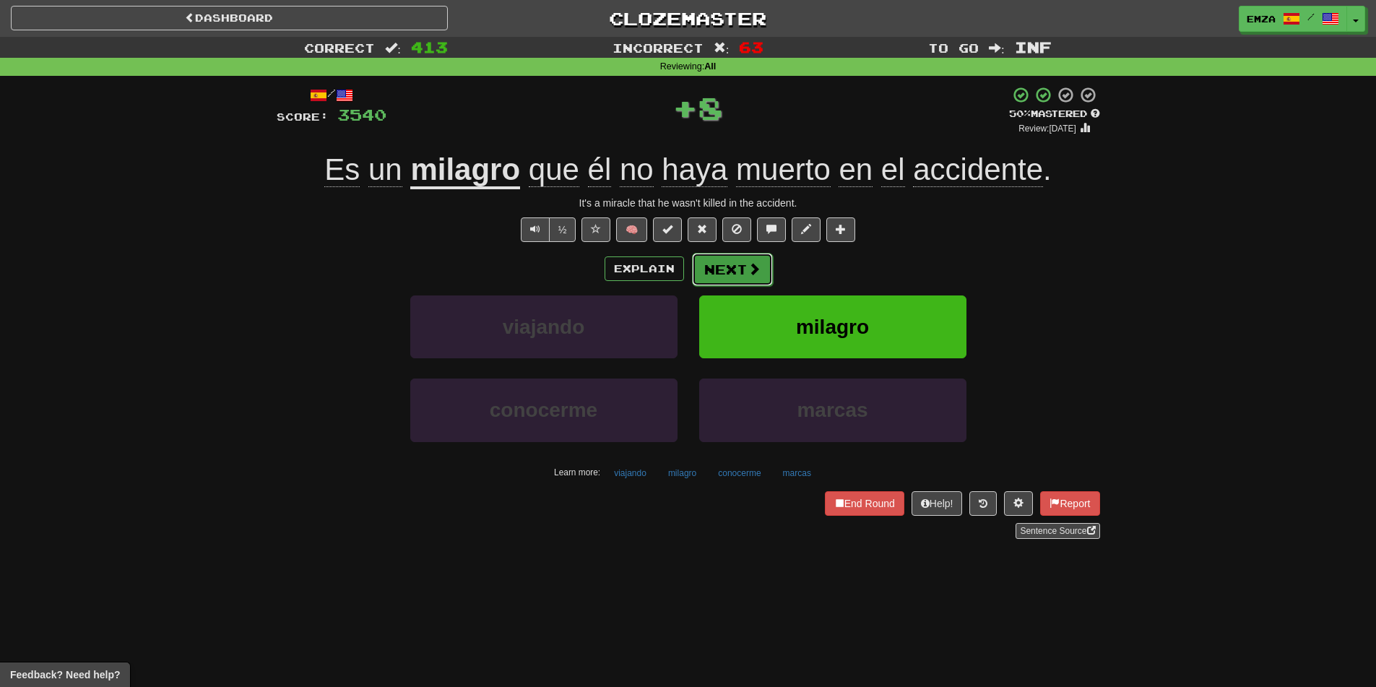
click at [726, 269] on button "Next" at bounding box center [732, 269] width 81 height 33
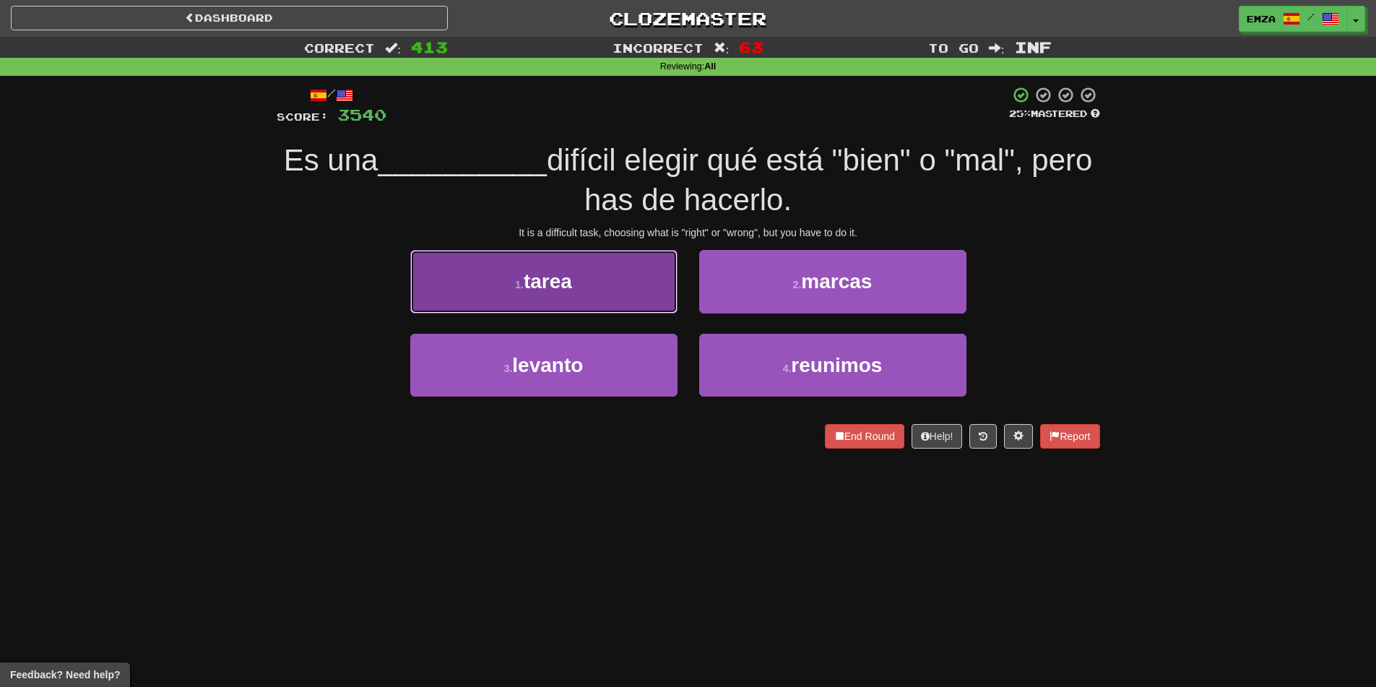
click at [633, 282] on button "1 . tarea" at bounding box center [543, 281] width 267 height 63
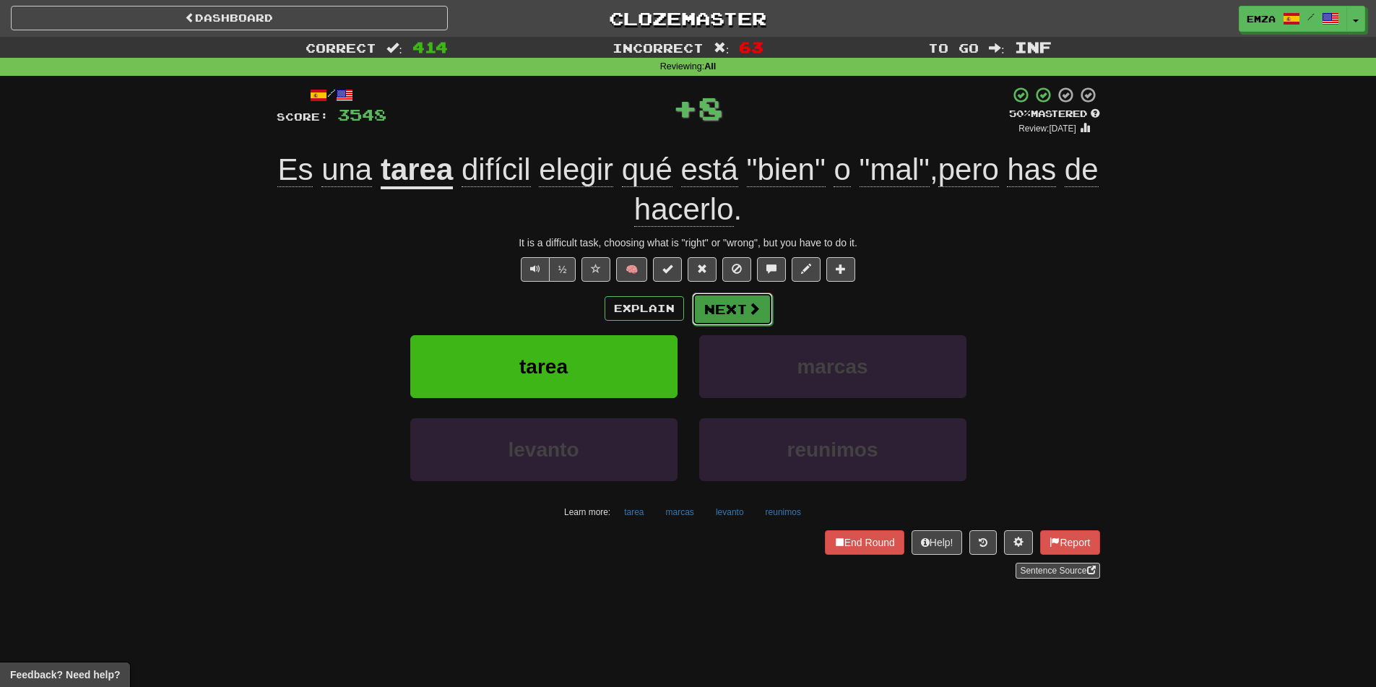
click at [724, 312] on button "Next" at bounding box center [732, 308] width 81 height 33
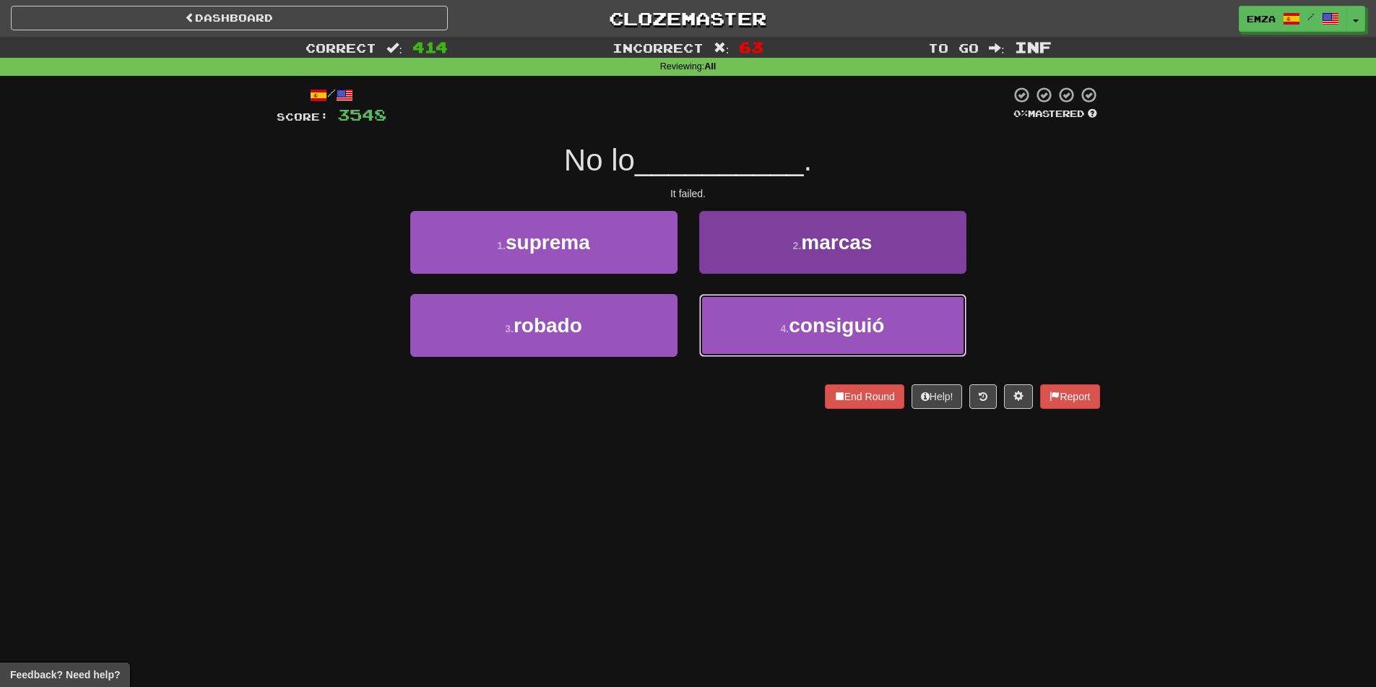
click at [719, 311] on button "4 . consiguió" at bounding box center [832, 325] width 267 height 63
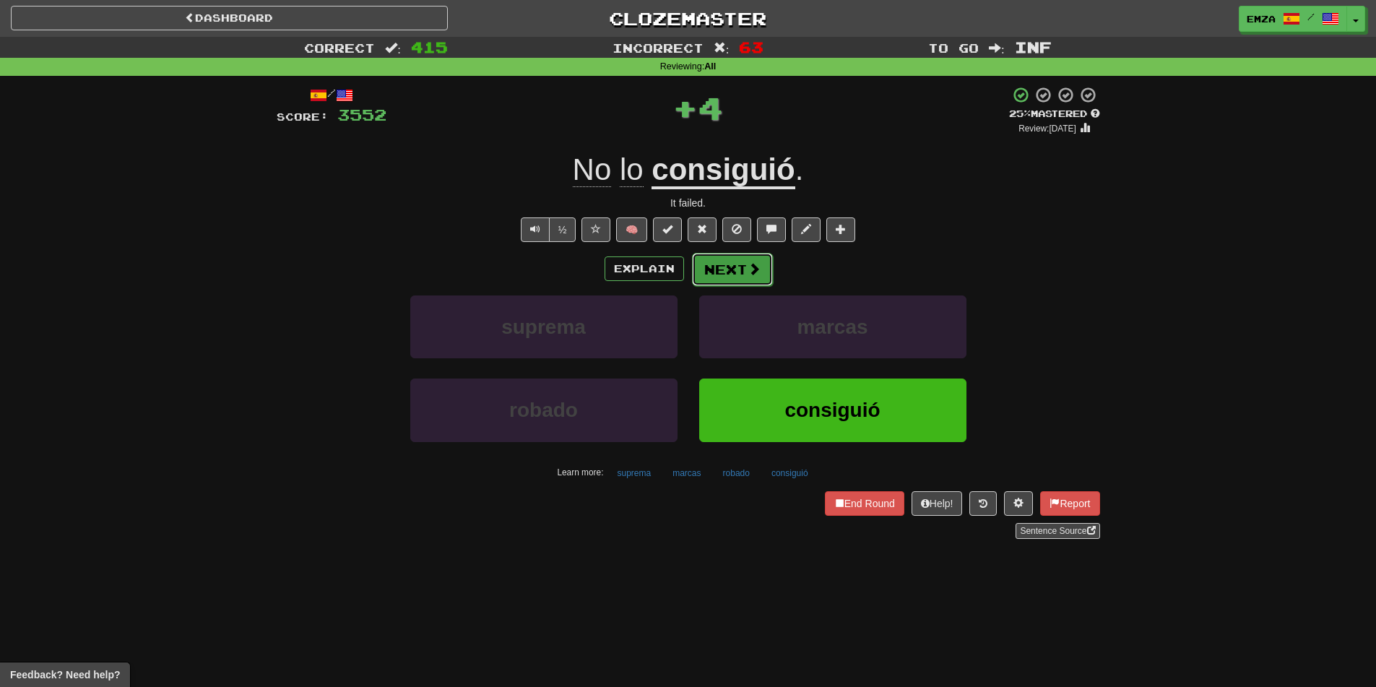
click at [724, 264] on button "Next" at bounding box center [732, 269] width 81 height 33
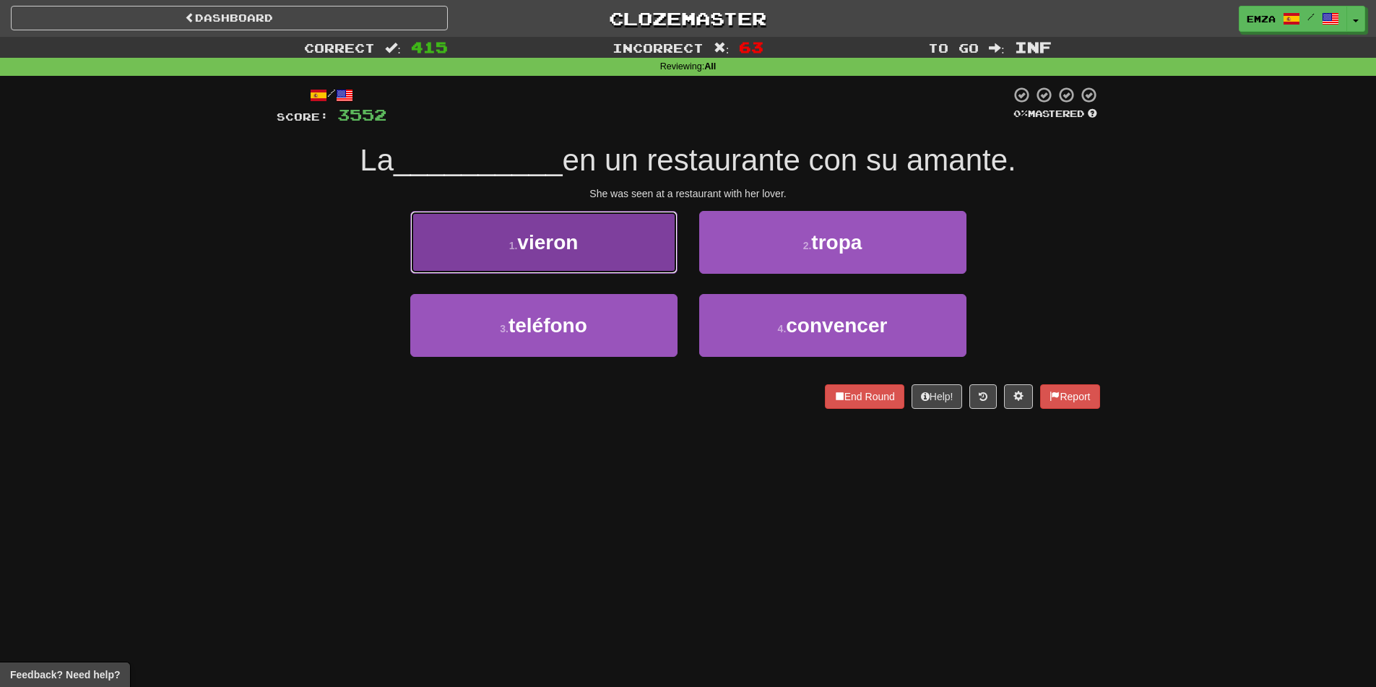
click at [633, 248] on button "1 . vieron" at bounding box center [543, 242] width 267 height 63
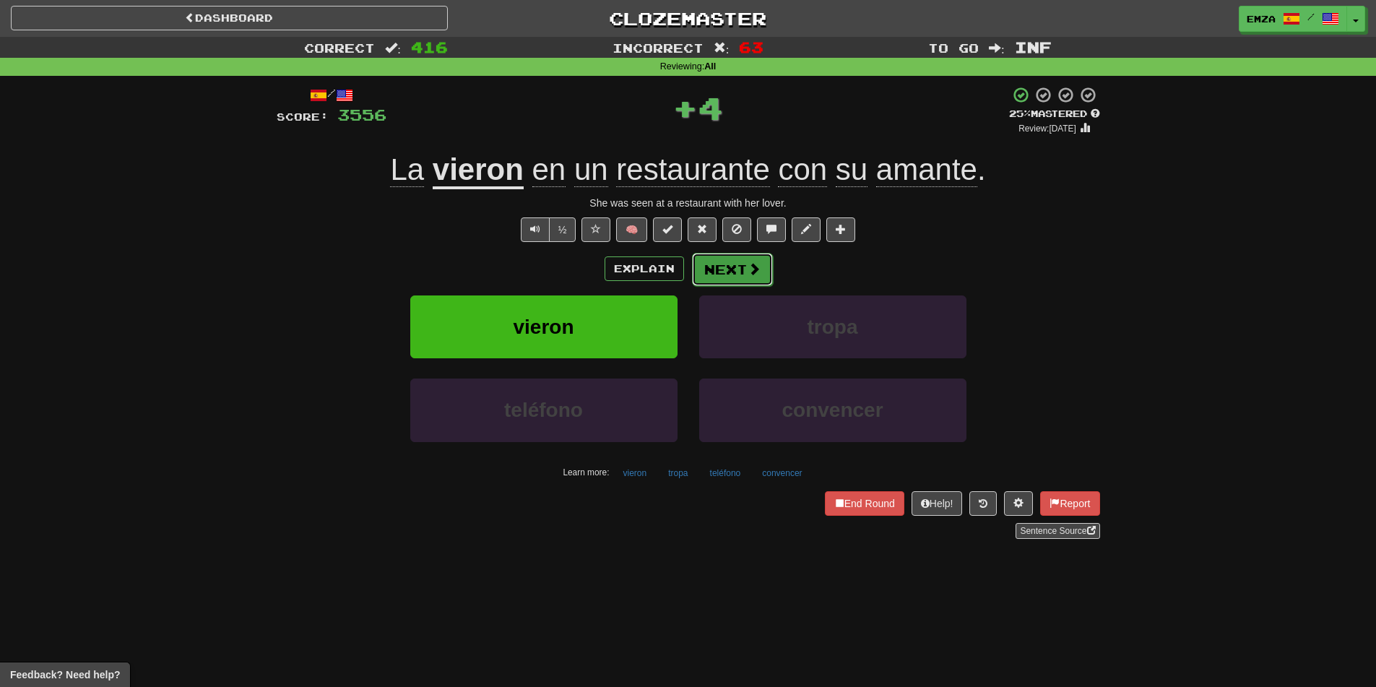
click at [730, 266] on button "Next" at bounding box center [732, 269] width 81 height 33
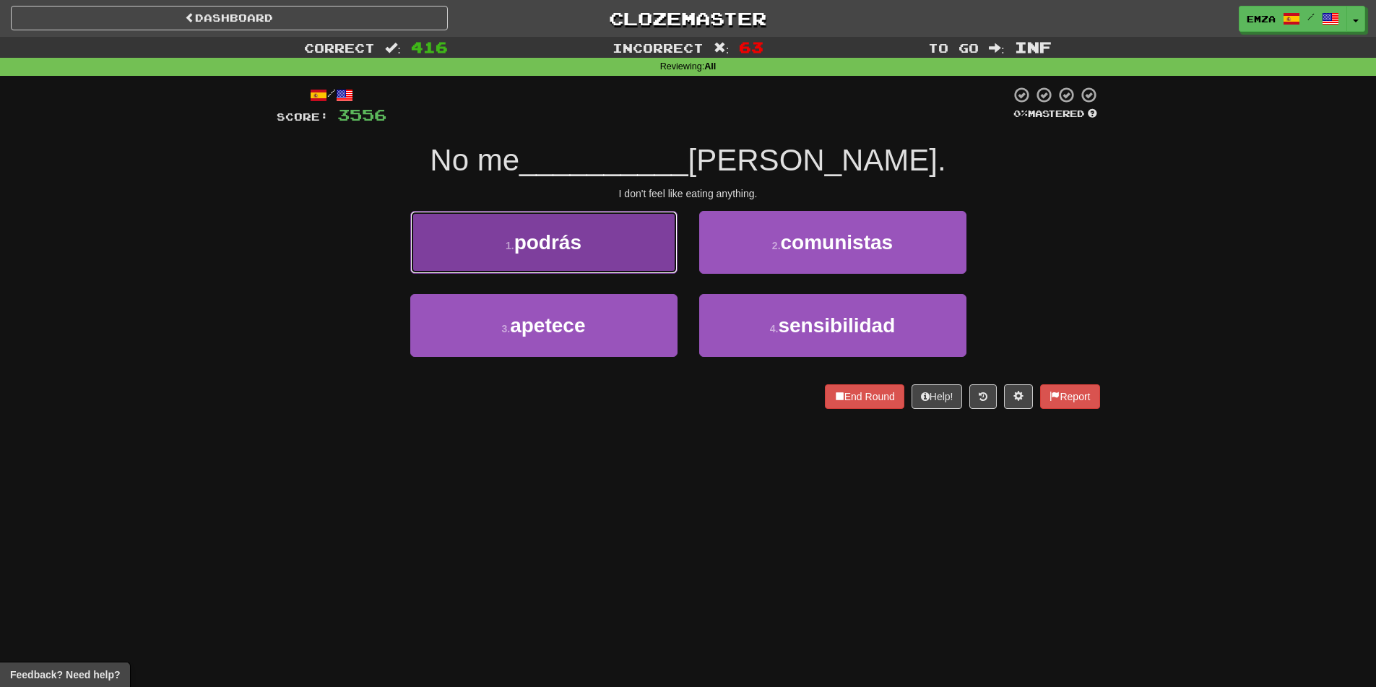
click at [629, 244] on button "1 . podrás" at bounding box center [543, 242] width 267 height 63
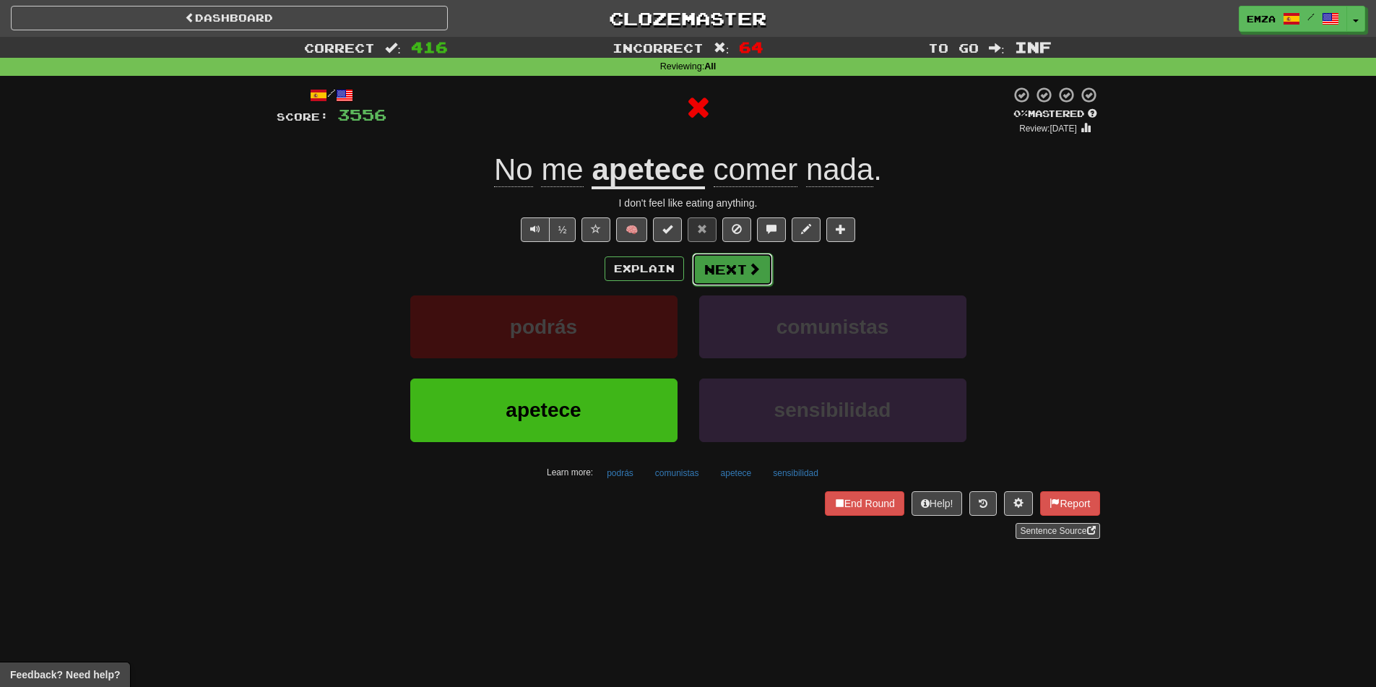
click at [736, 257] on button "Next" at bounding box center [732, 269] width 81 height 33
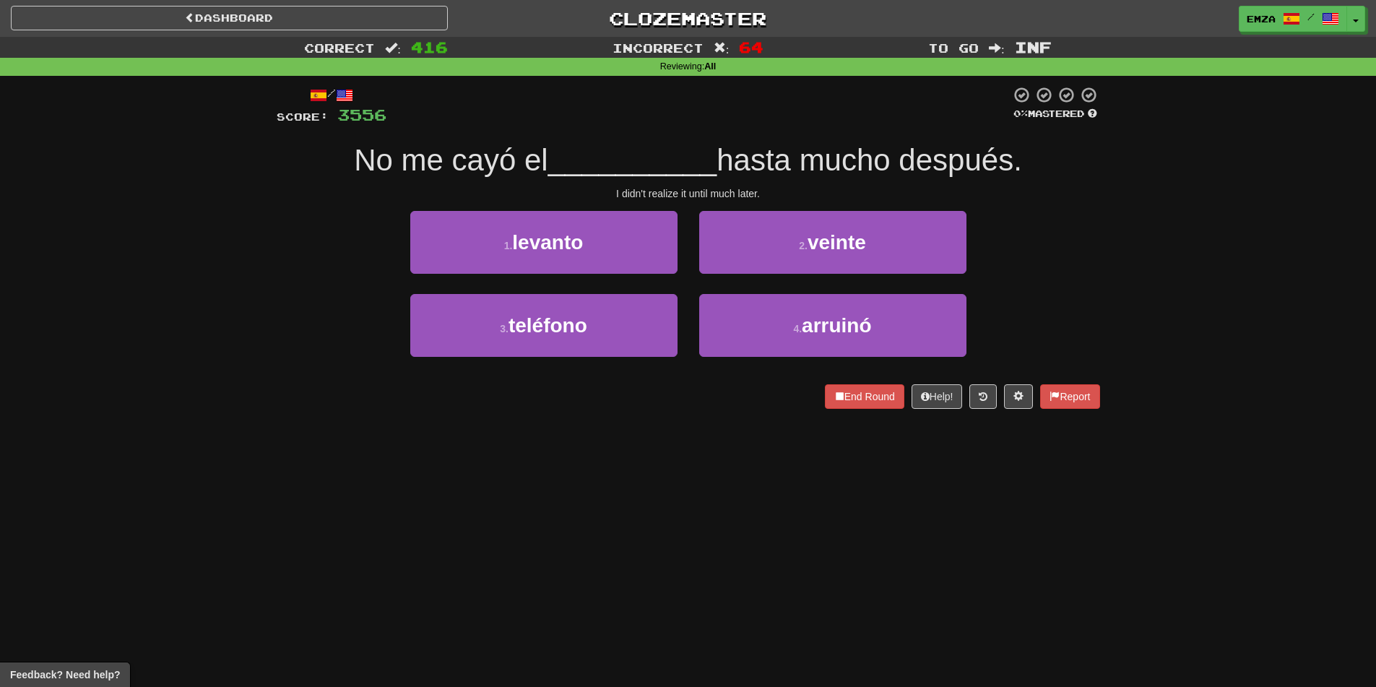
click at [682, 265] on div "1 . [GEOGRAPHIC_DATA]" at bounding box center [543, 252] width 289 height 83
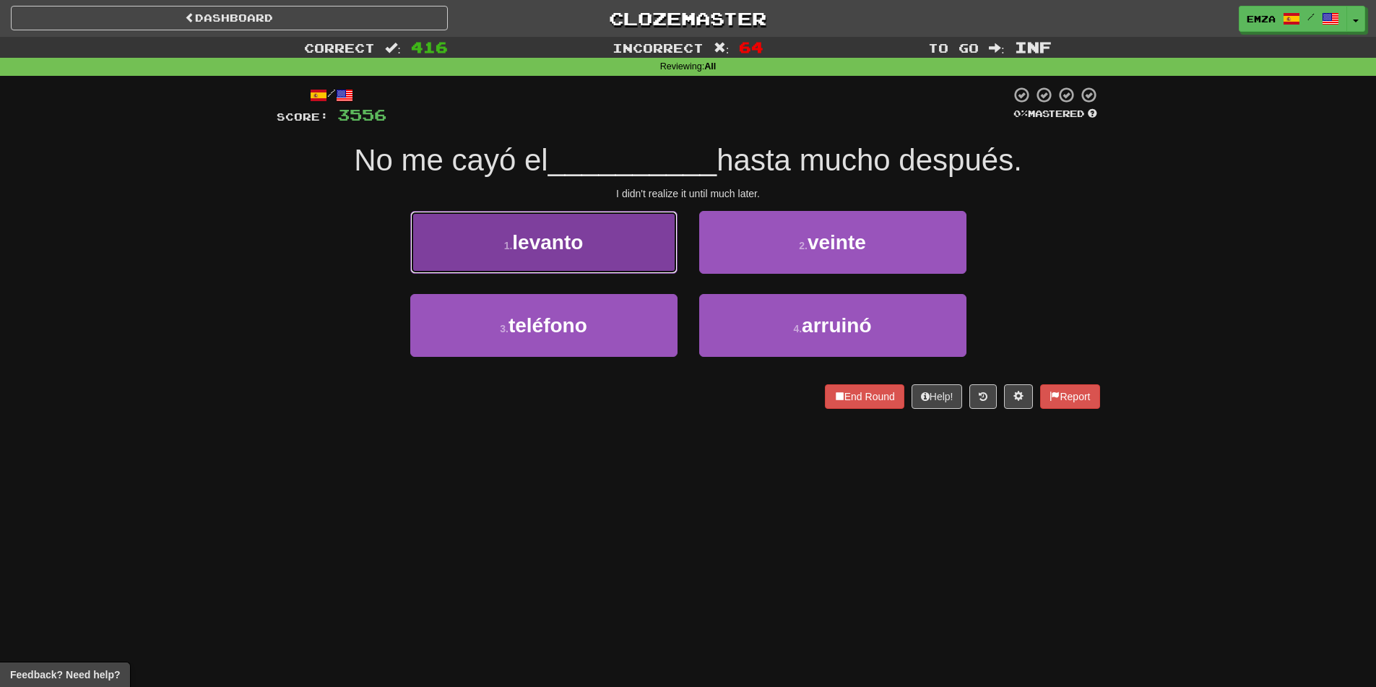
click at [644, 244] on button "1 . [GEOGRAPHIC_DATA]" at bounding box center [543, 242] width 267 height 63
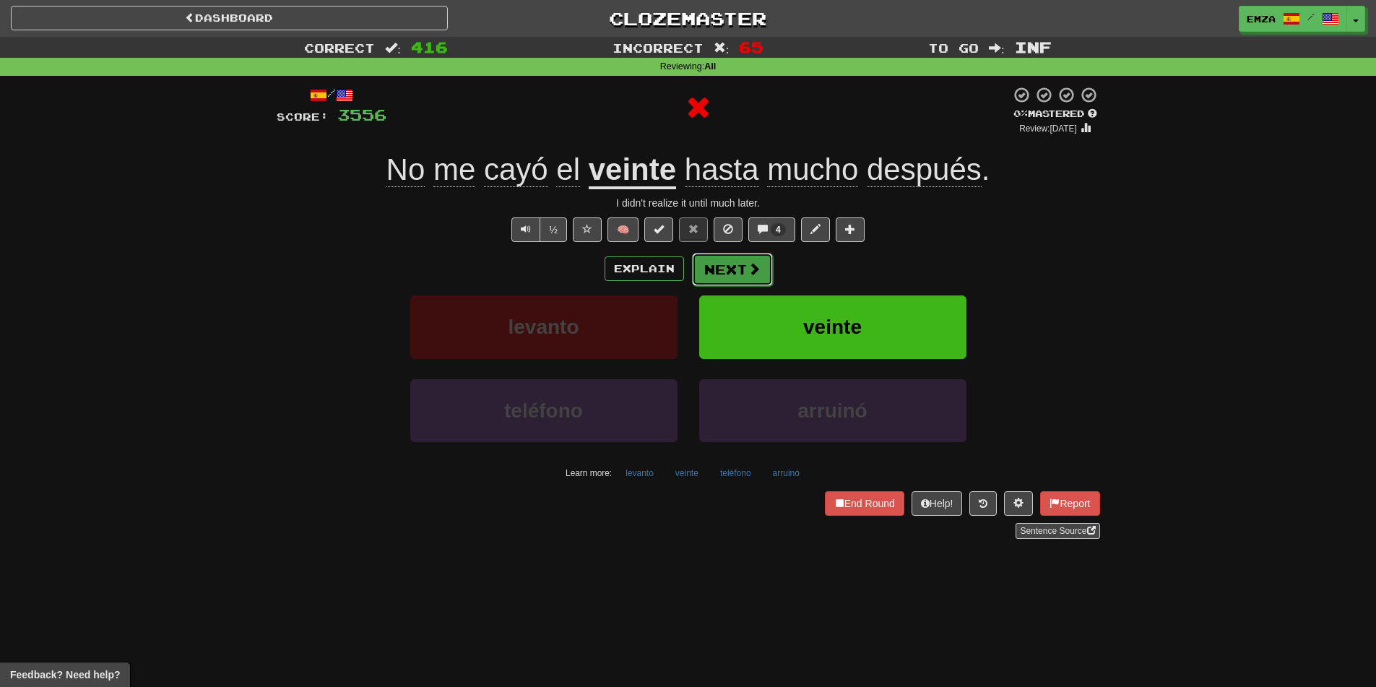
click at [720, 273] on button "Next" at bounding box center [732, 269] width 81 height 33
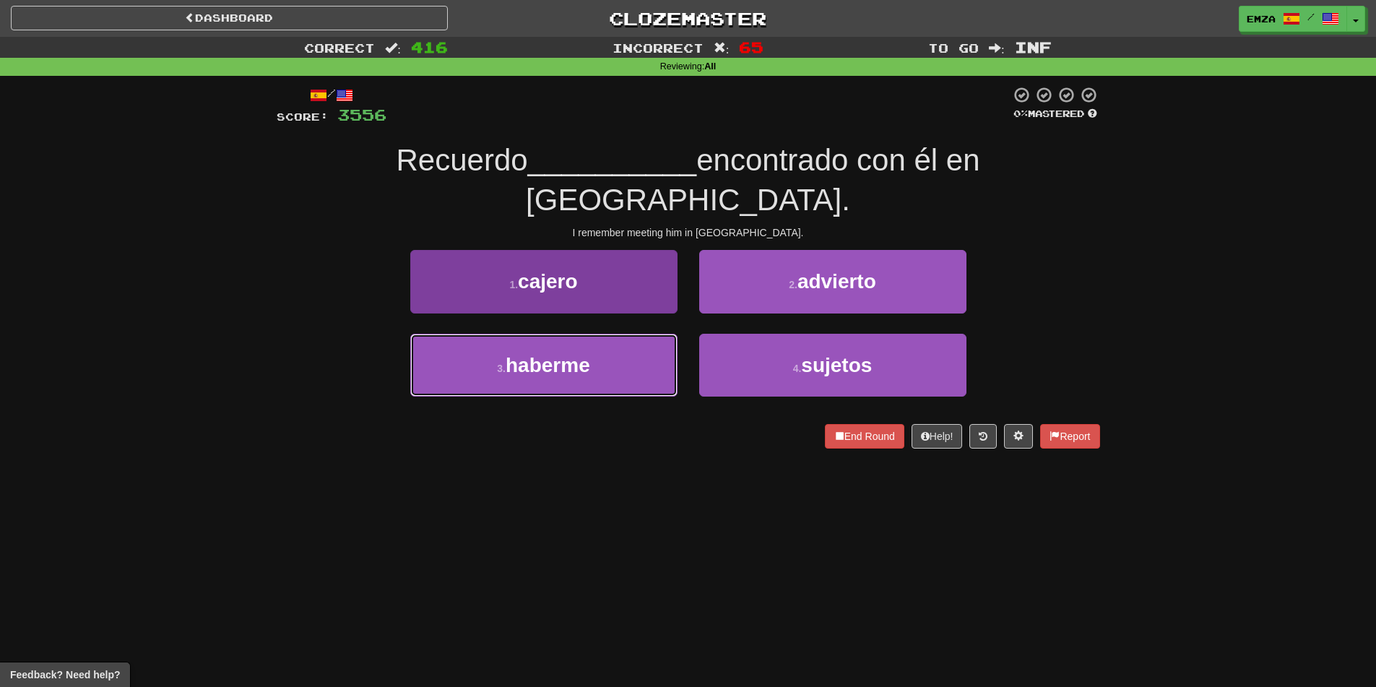
click at [617, 334] on button "3 . haberme" at bounding box center [543, 365] width 267 height 63
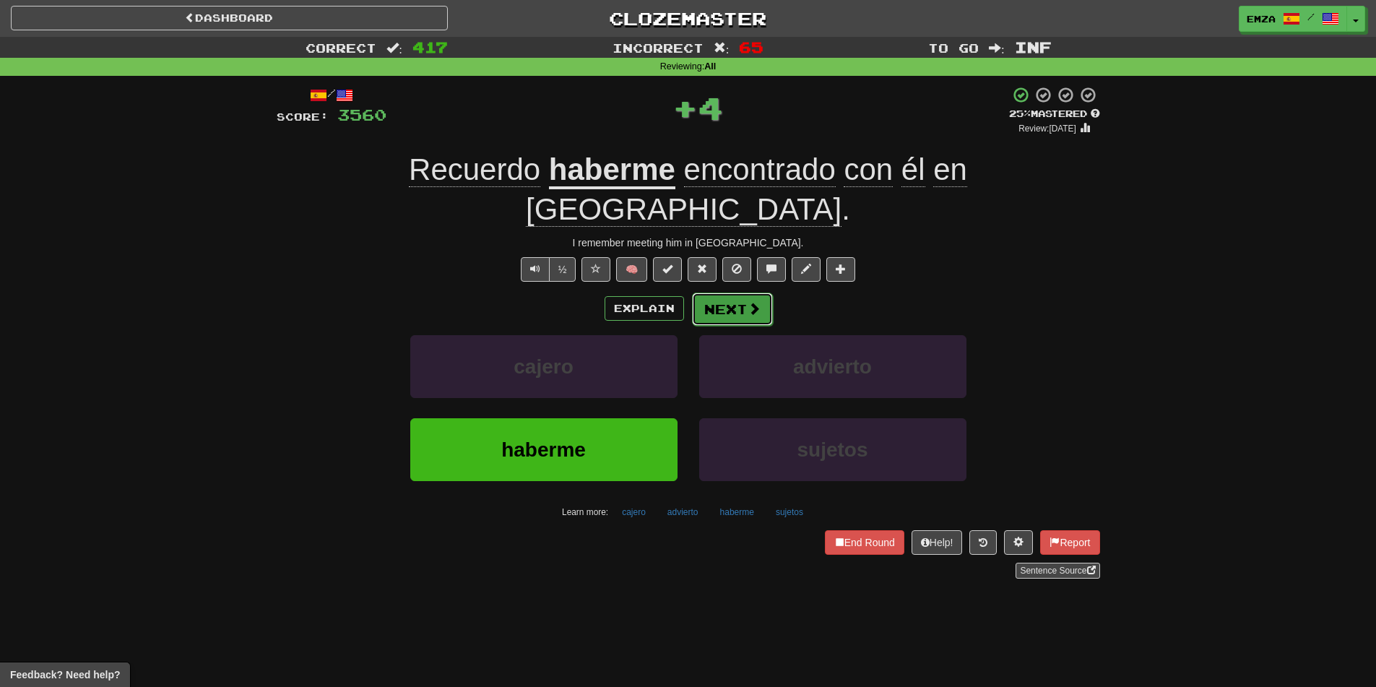
click at [713, 292] on button "Next" at bounding box center [732, 308] width 81 height 33
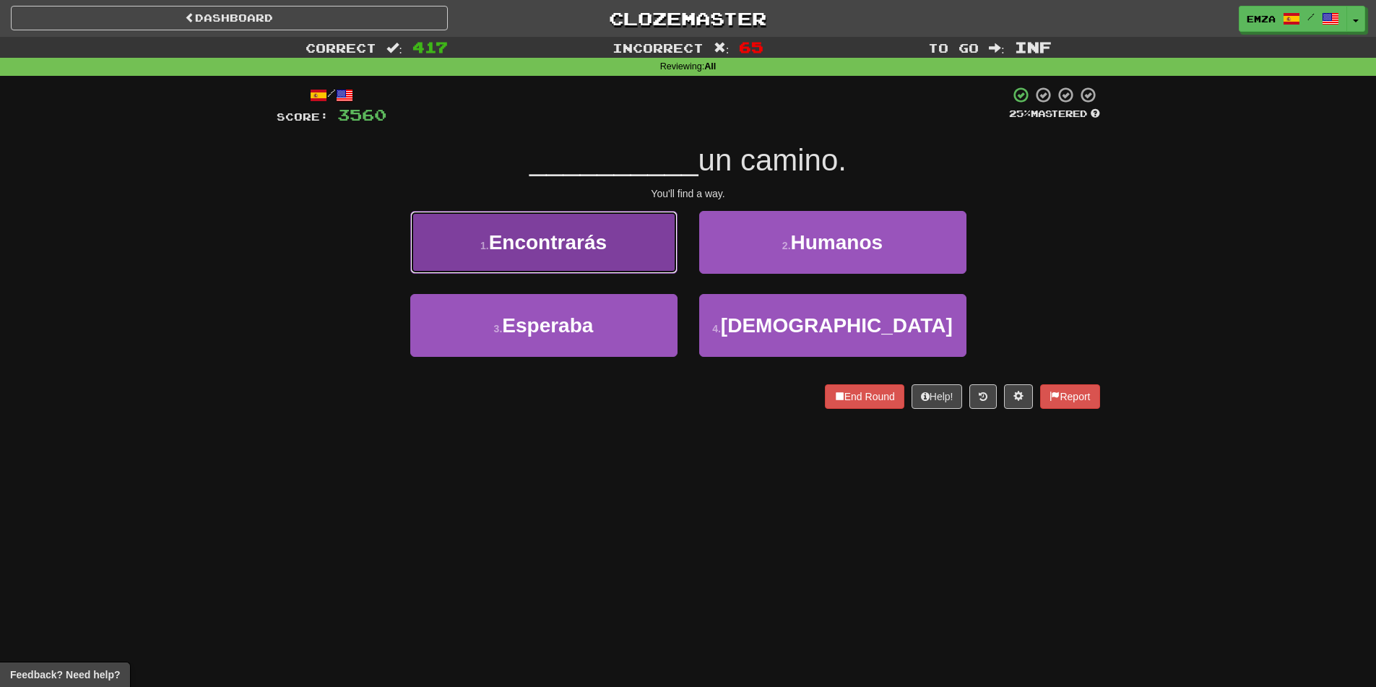
click at [620, 248] on button "1 . Encontrarás" at bounding box center [543, 242] width 267 height 63
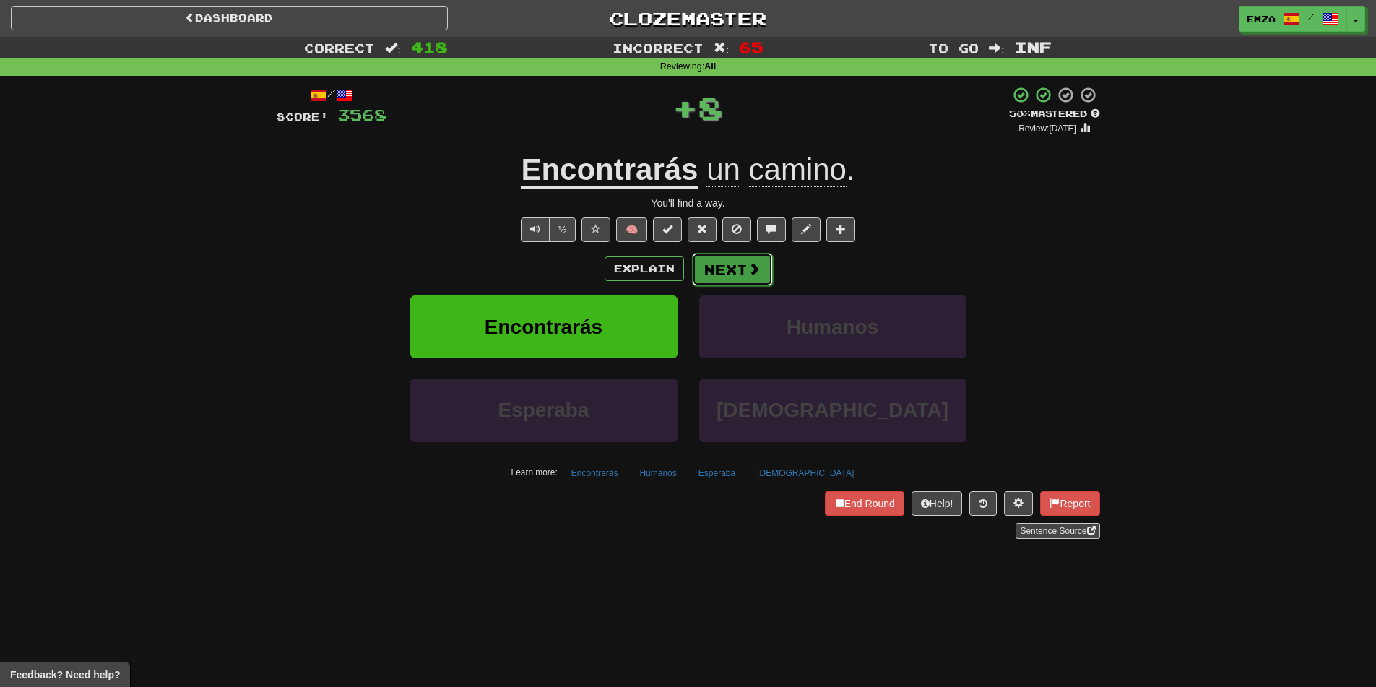
click at [732, 272] on button "Next" at bounding box center [732, 269] width 81 height 33
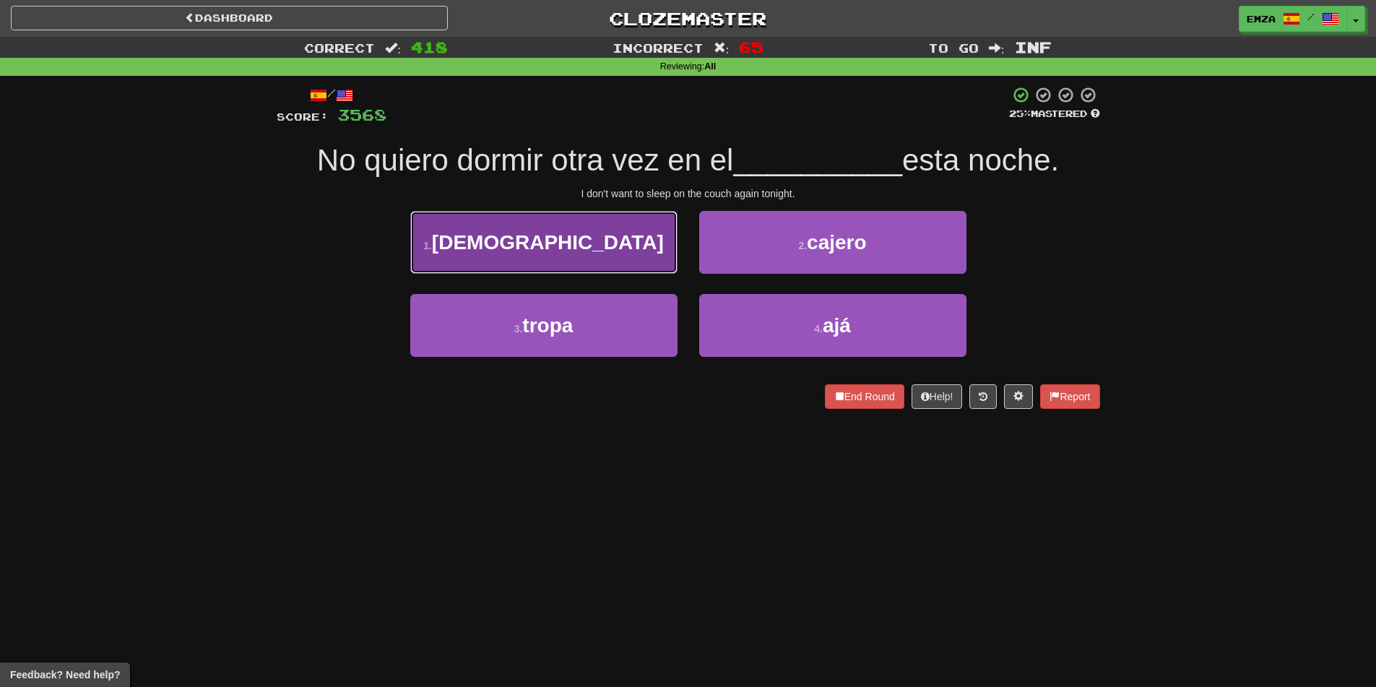
click at [638, 249] on button "1 . [GEOGRAPHIC_DATA]" at bounding box center [543, 242] width 267 height 63
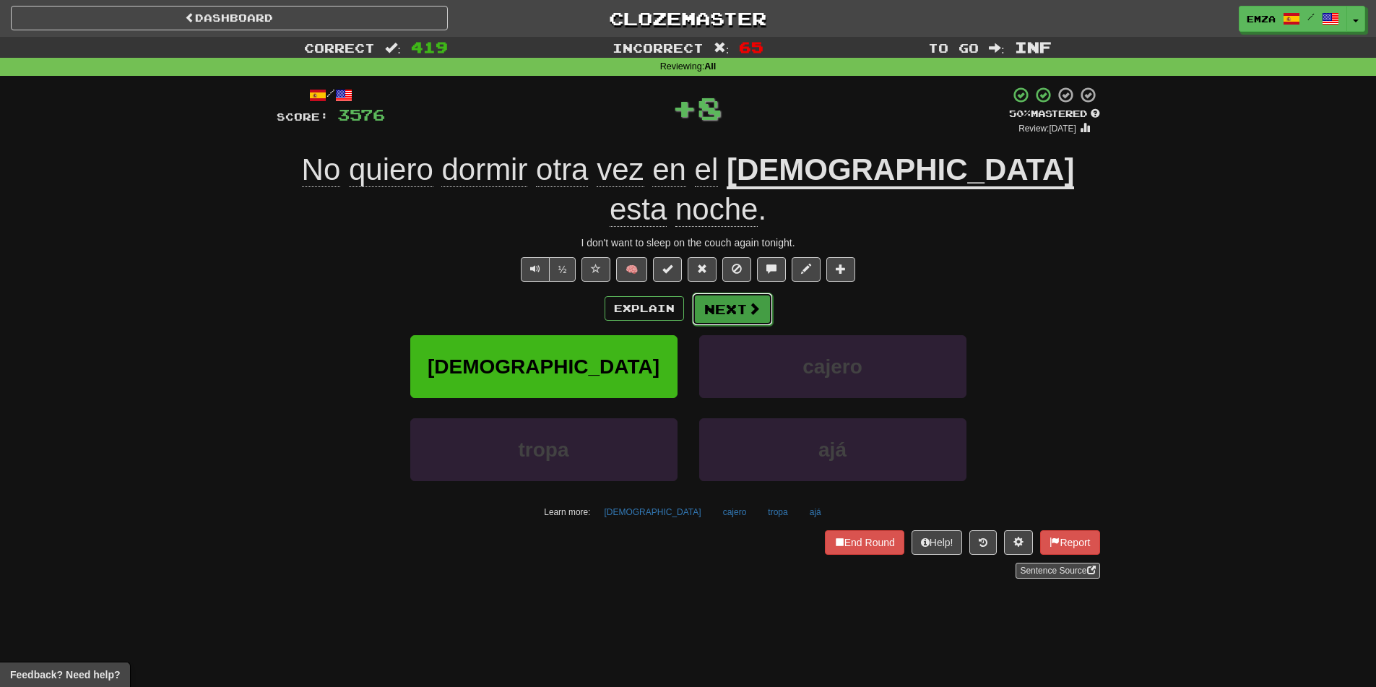
click at [734, 292] on button "Next" at bounding box center [732, 308] width 81 height 33
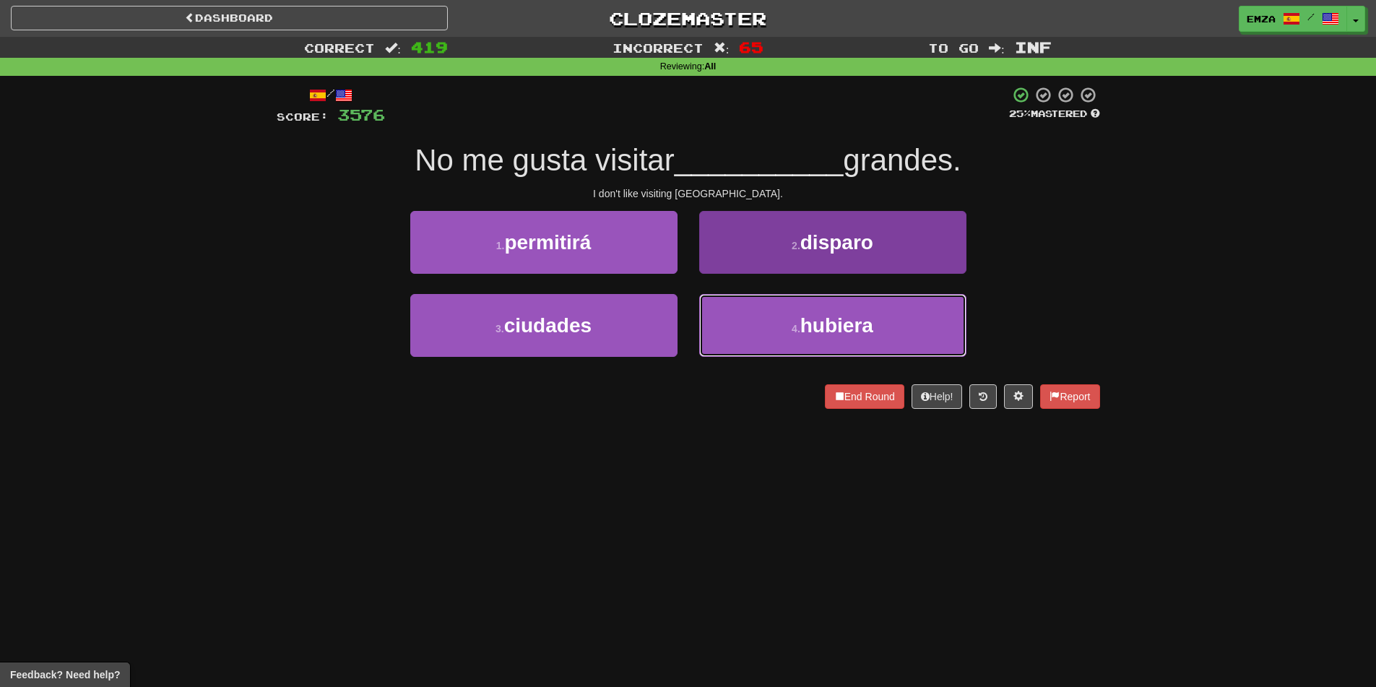
click at [731, 329] on button "4 . hubiera" at bounding box center [832, 325] width 267 height 63
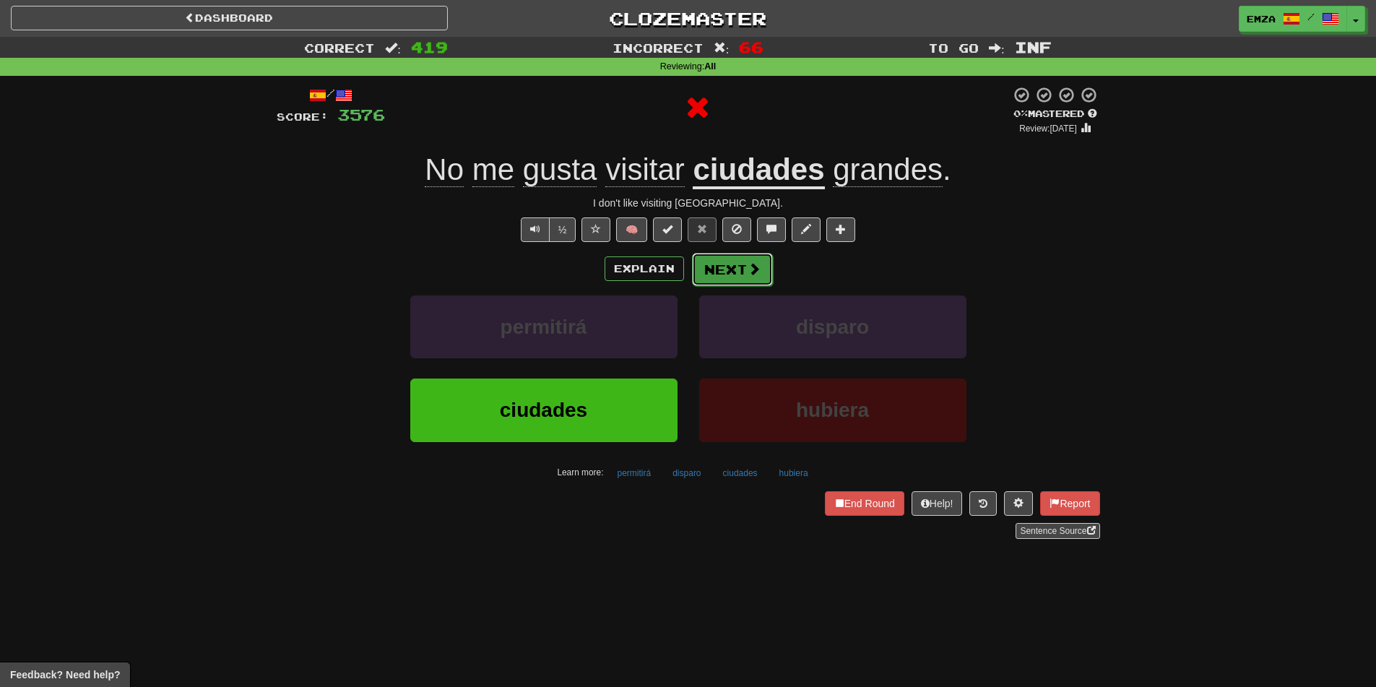
click at [729, 269] on button "Next" at bounding box center [732, 269] width 81 height 33
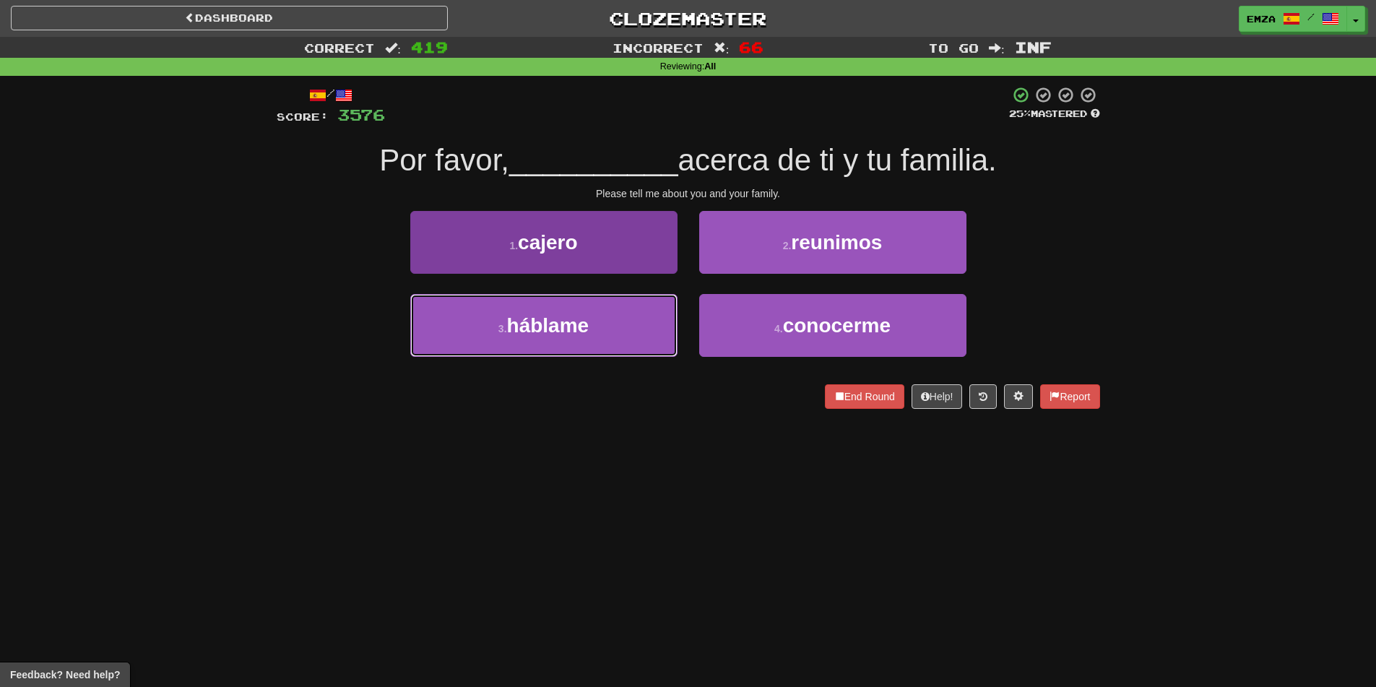
click at [617, 336] on button "3 . háblame" at bounding box center [543, 325] width 267 height 63
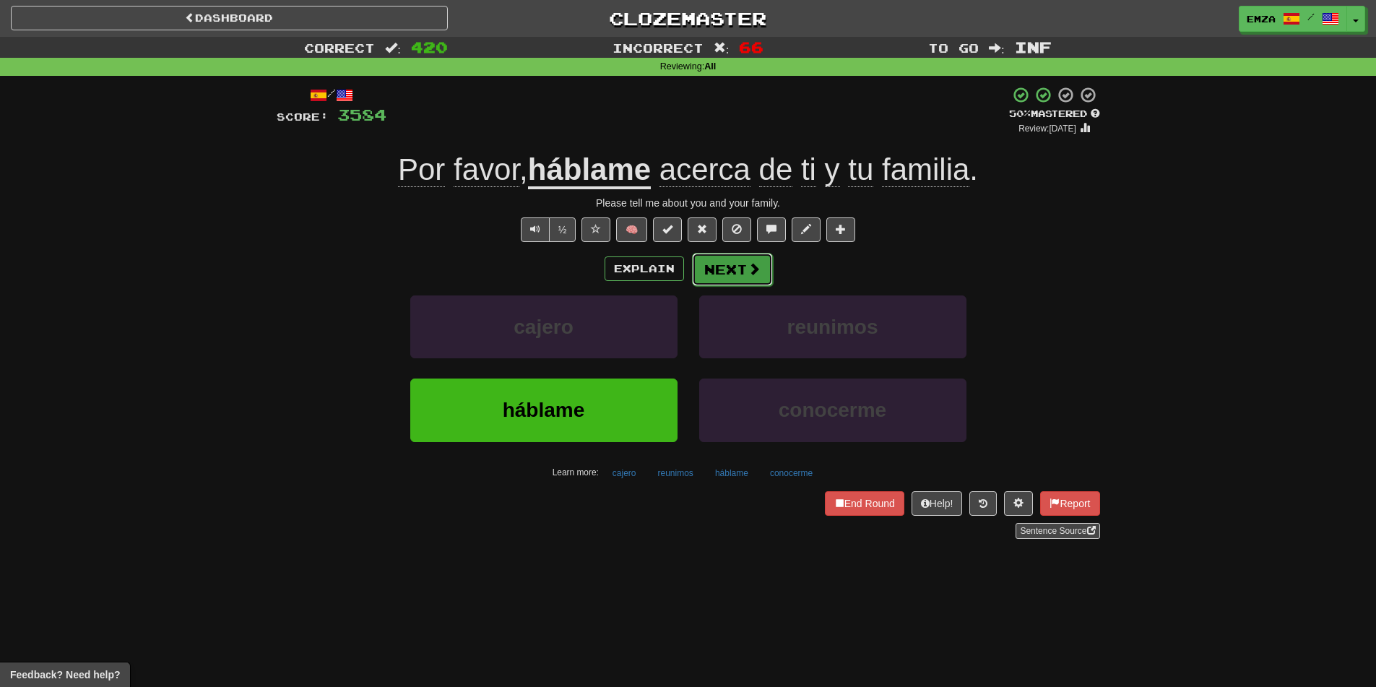
click at [732, 268] on button "Next" at bounding box center [732, 269] width 81 height 33
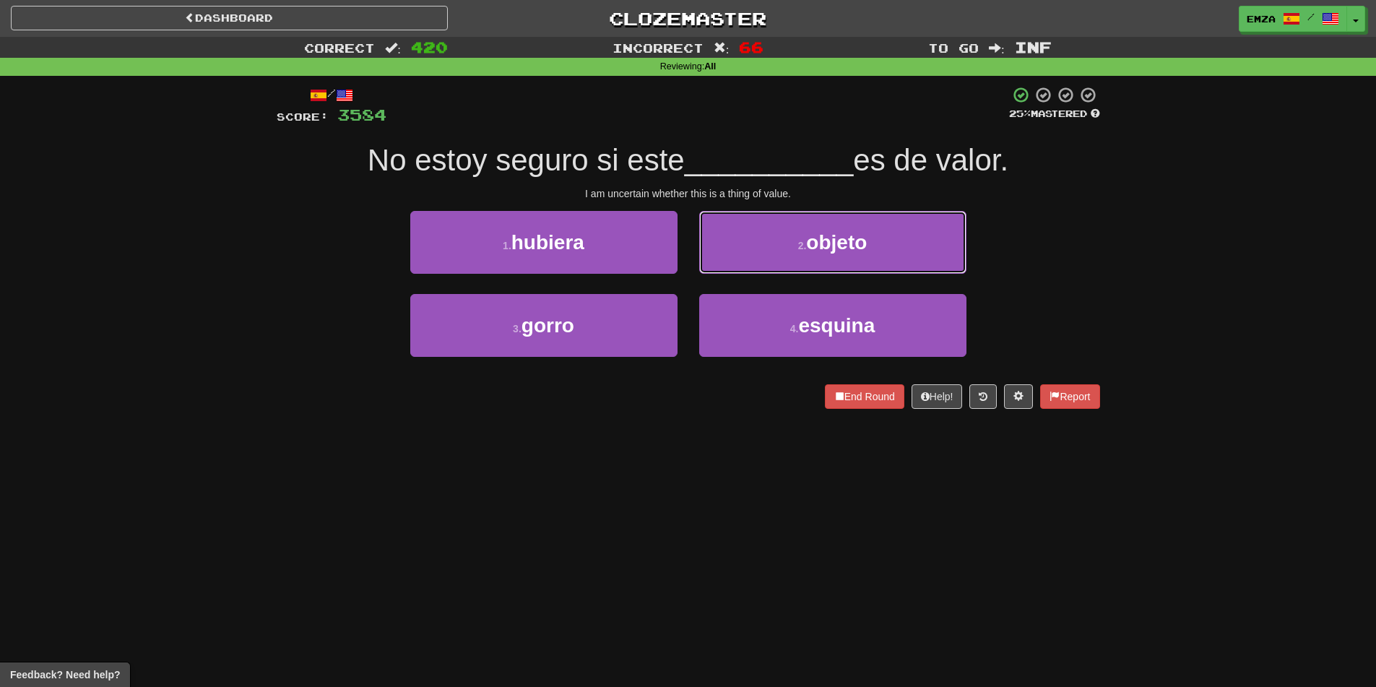
drag, startPoint x: 824, startPoint y: 251, endPoint x: 825, endPoint y: 242, distance: 9.4
click at [825, 249] on span "objeto" at bounding box center [836, 242] width 61 height 22
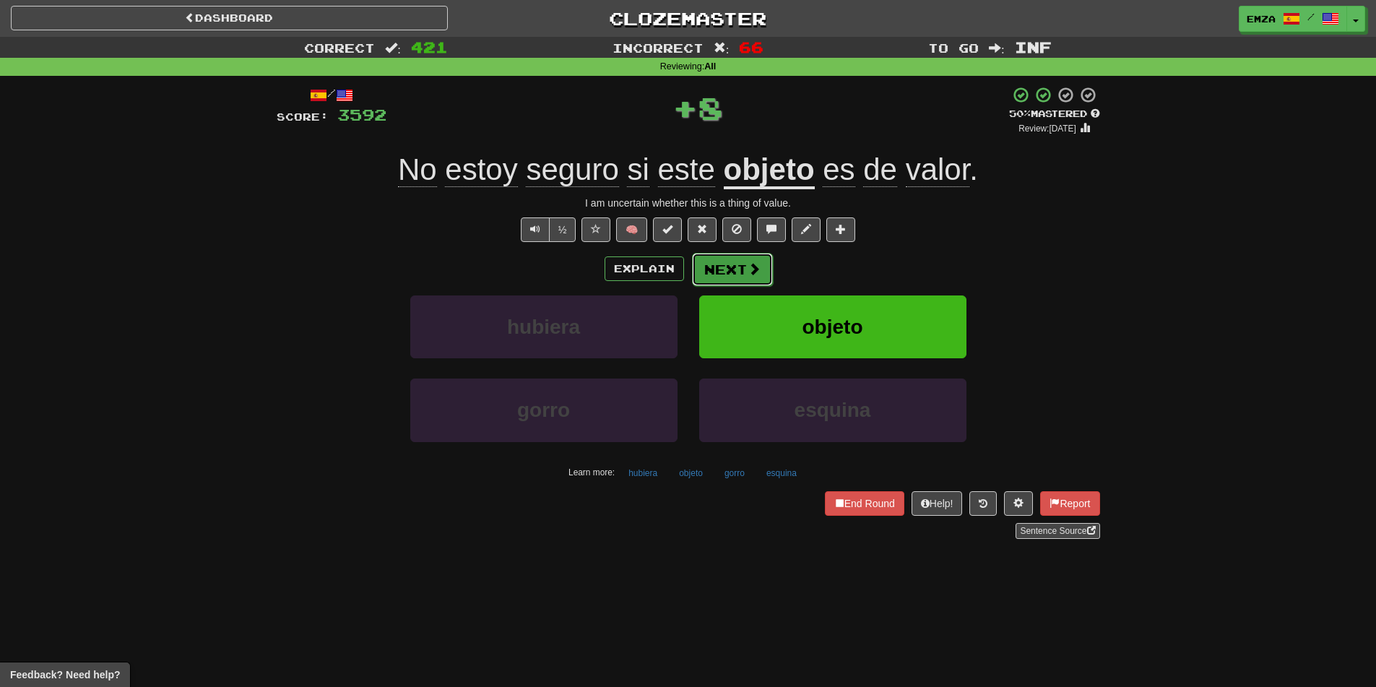
click at [744, 261] on button "Next" at bounding box center [732, 269] width 81 height 33
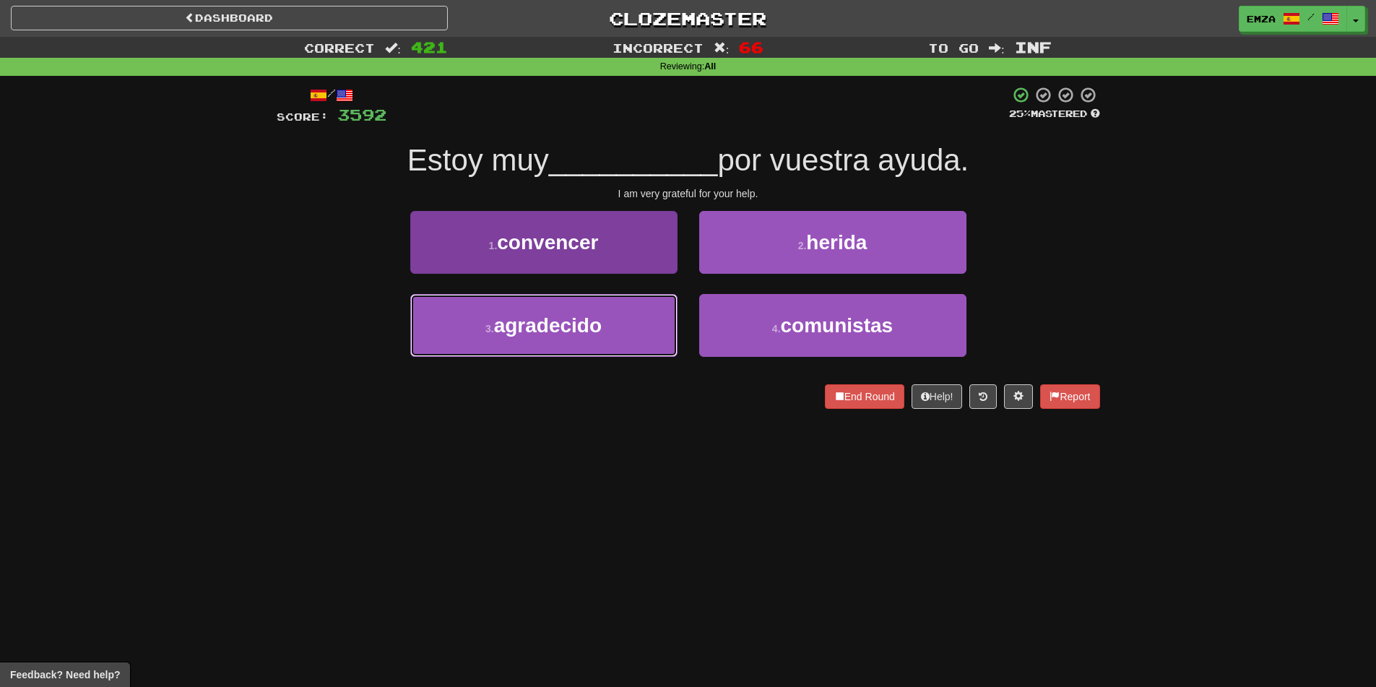
drag, startPoint x: 593, startPoint y: 339, endPoint x: 623, endPoint y: 341, distance: 29.7
click at [591, 341] on button "3 . agradecido" at bounding box center [543, 325] width 267 height 63
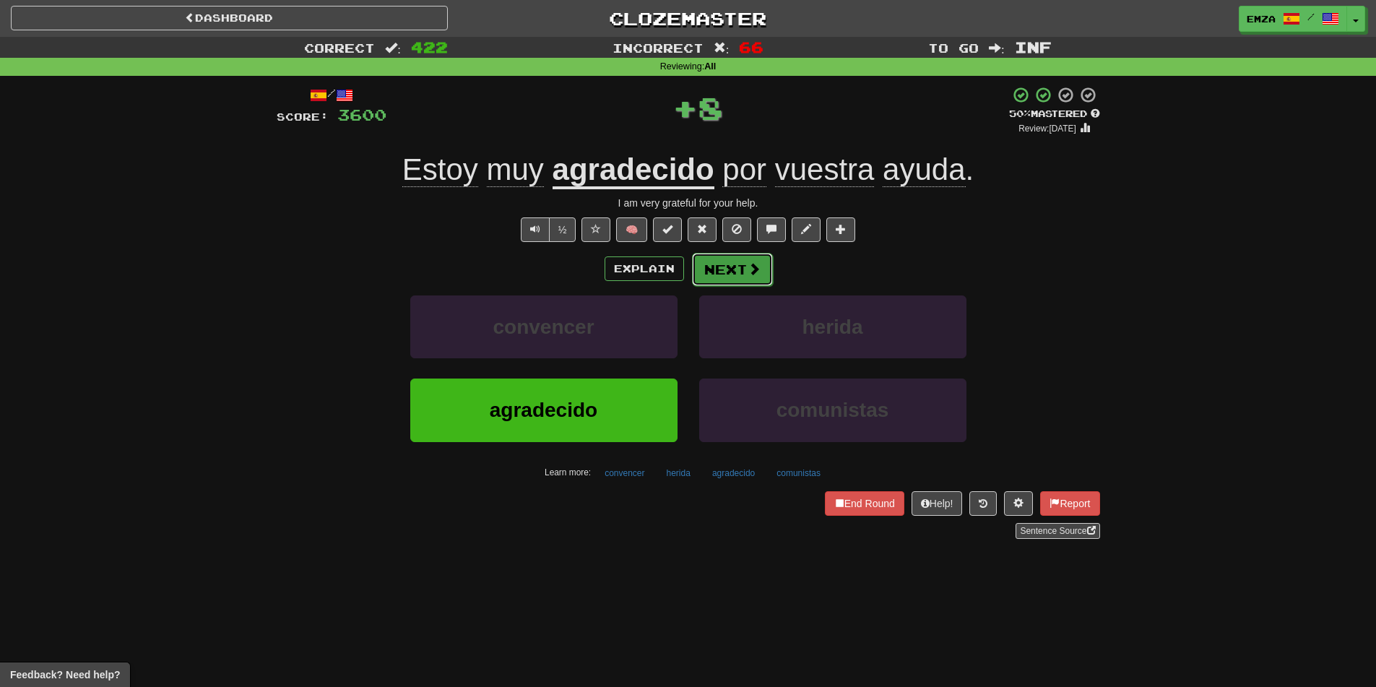
click at [729, 282] on button "Next" at bounding box center [732, 269] width 81 height 33
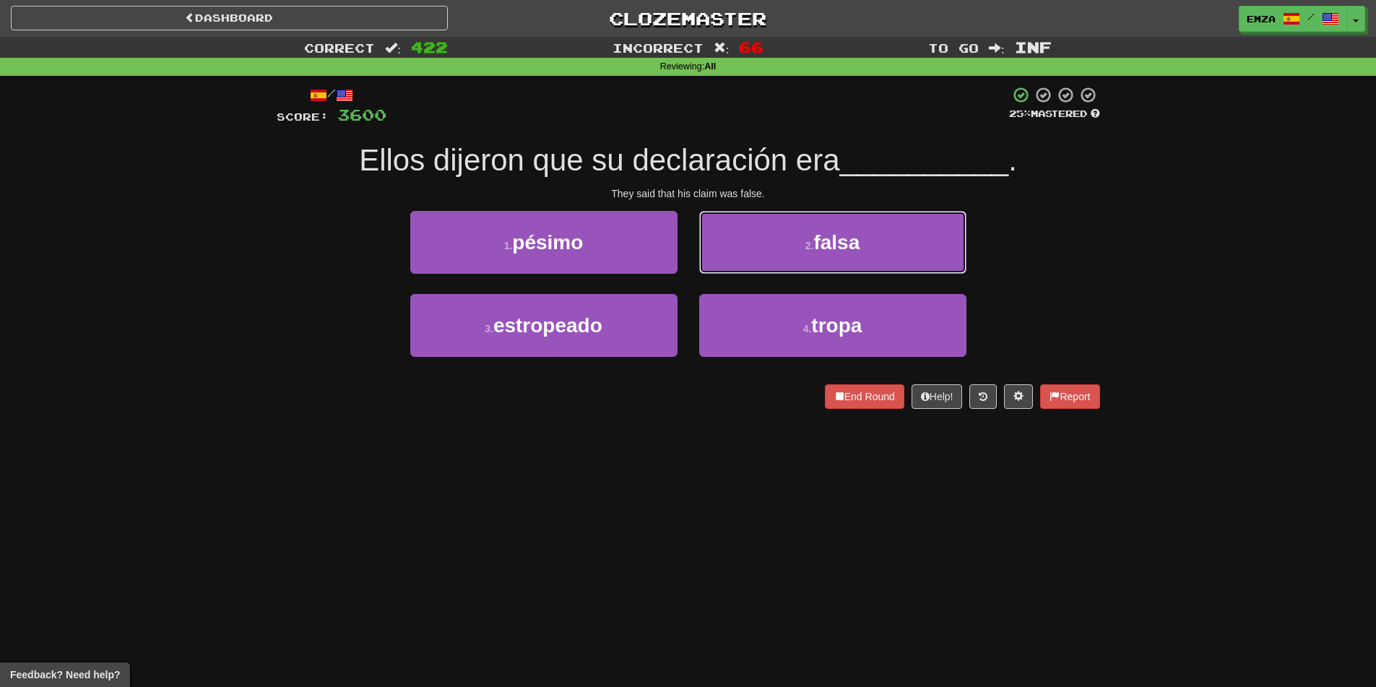
click at [737, 248] on button "2 . falsa" at bounding box center [832, 242] width 267 height 63
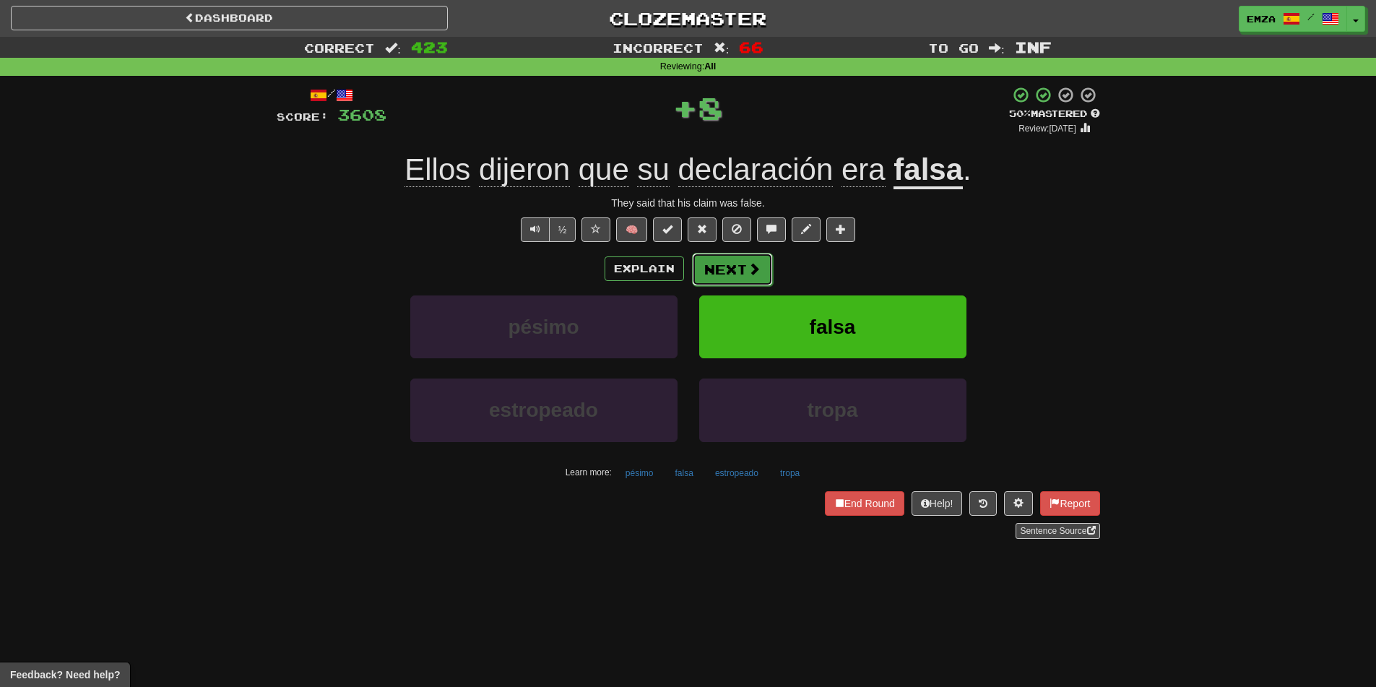
click at [715, 260] on button "Next" at bounding box center [732, 269] width 81 height 33
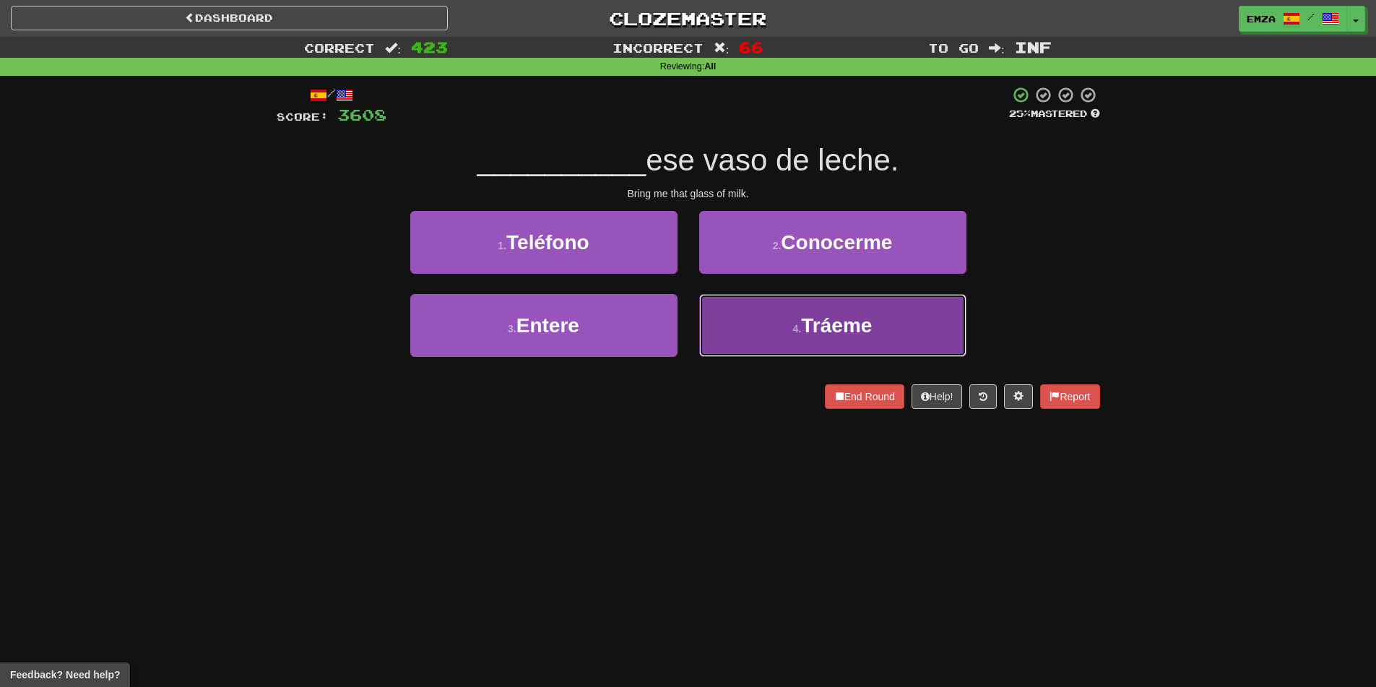
click at [758, 323] on button "4 . Tráeme" at bounding box center [832, 325] width 267 height 63
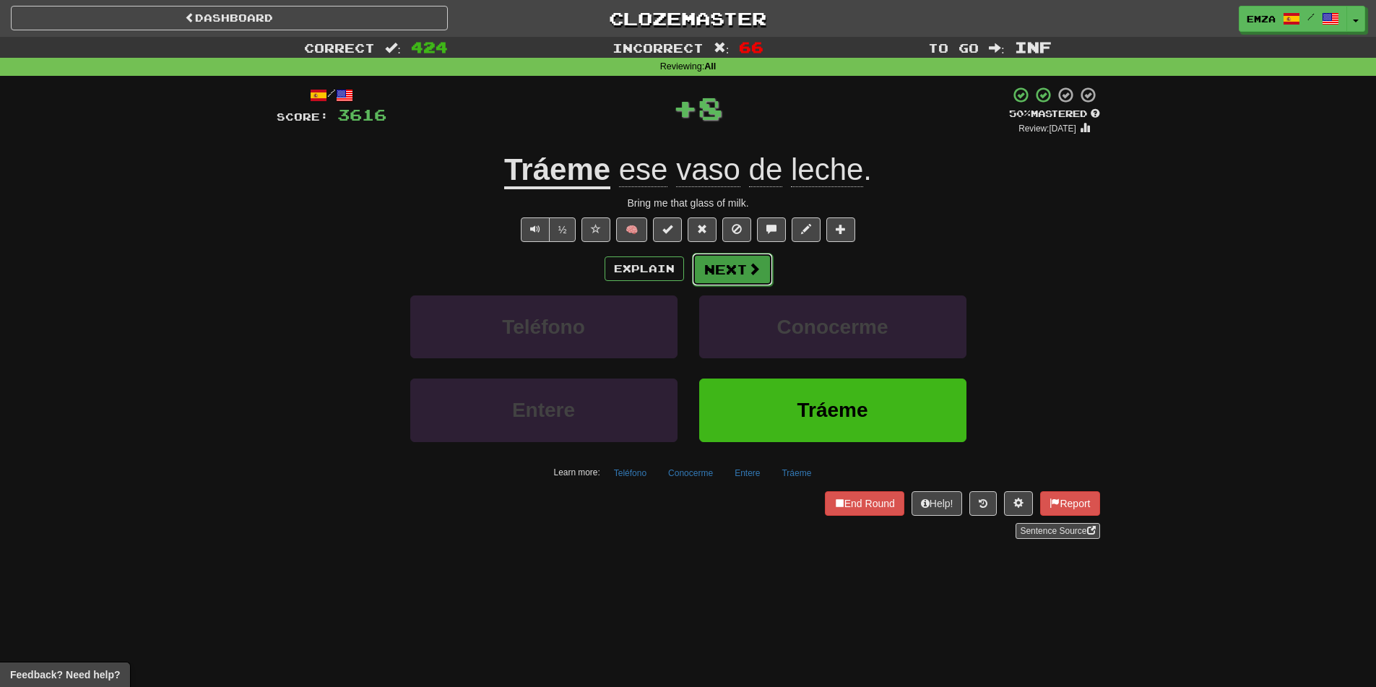
click at [717, 259] on button "Next" at bounding box center [732, 269] width 81 height 33
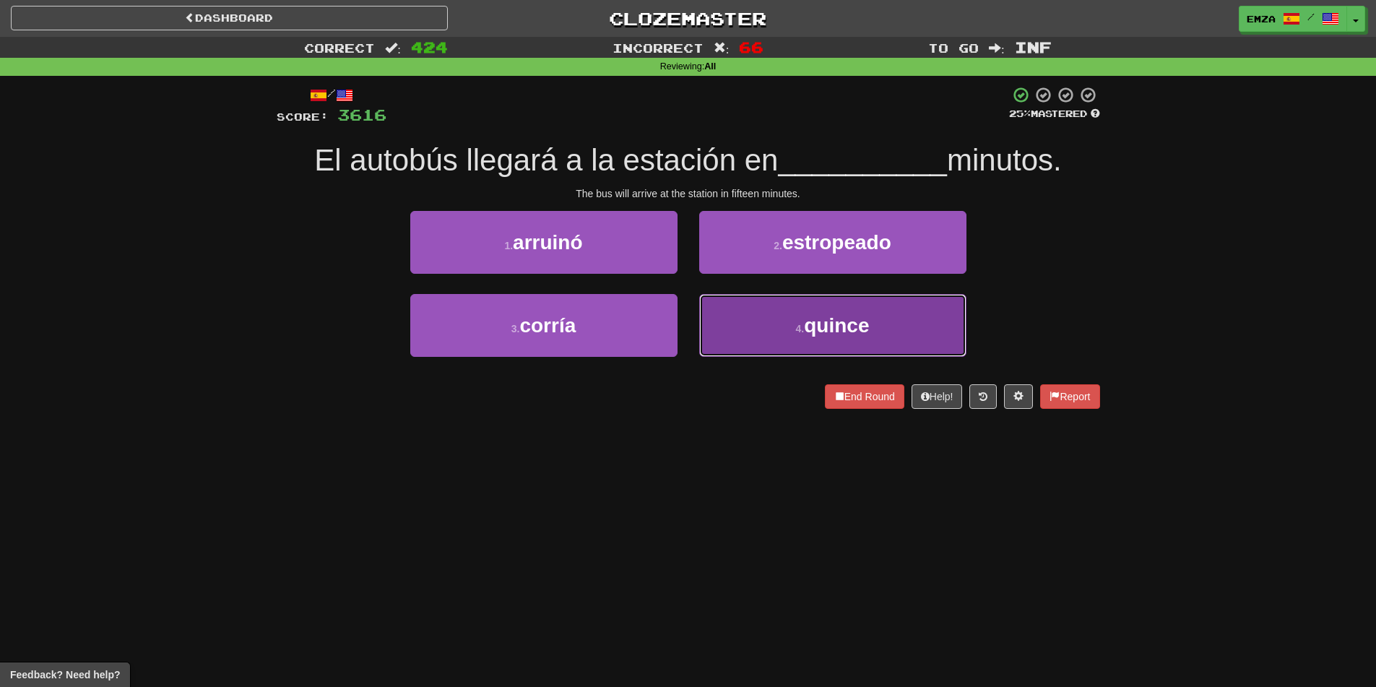
click at [765, 331] on button "4 . quince" at bounding box center [832, 325] width 267 height 63
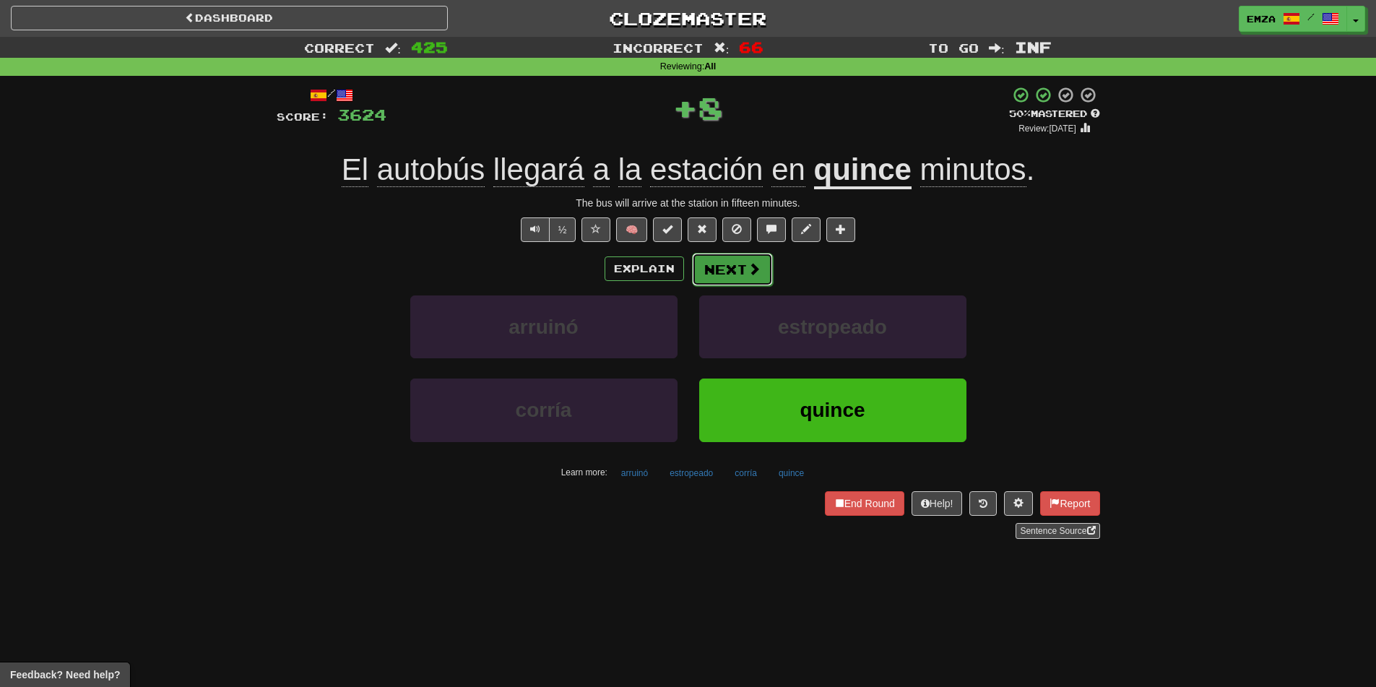
click at [726, 275] on button "Next" at bounding box center [732, 269] width 81 height 33
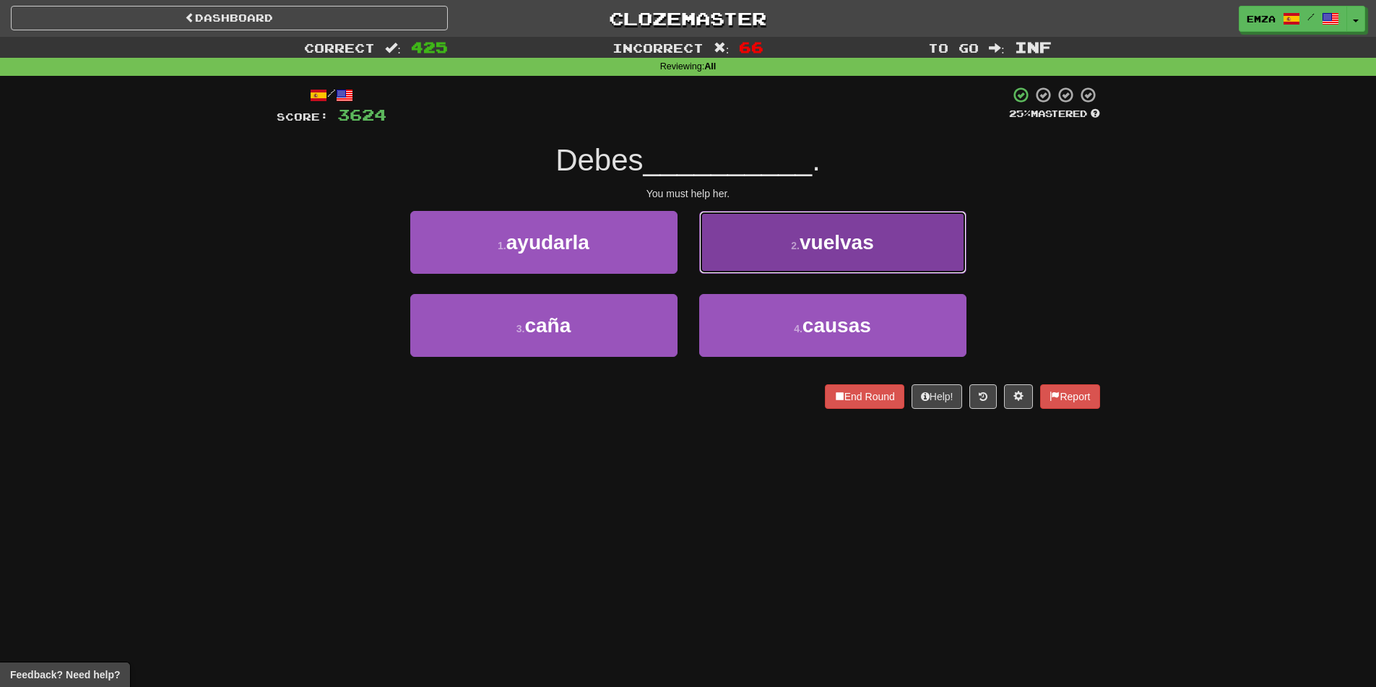
click at [753, 272] on button "2 . vuelvas" at bounding box center [832, 242] width 267 height 63
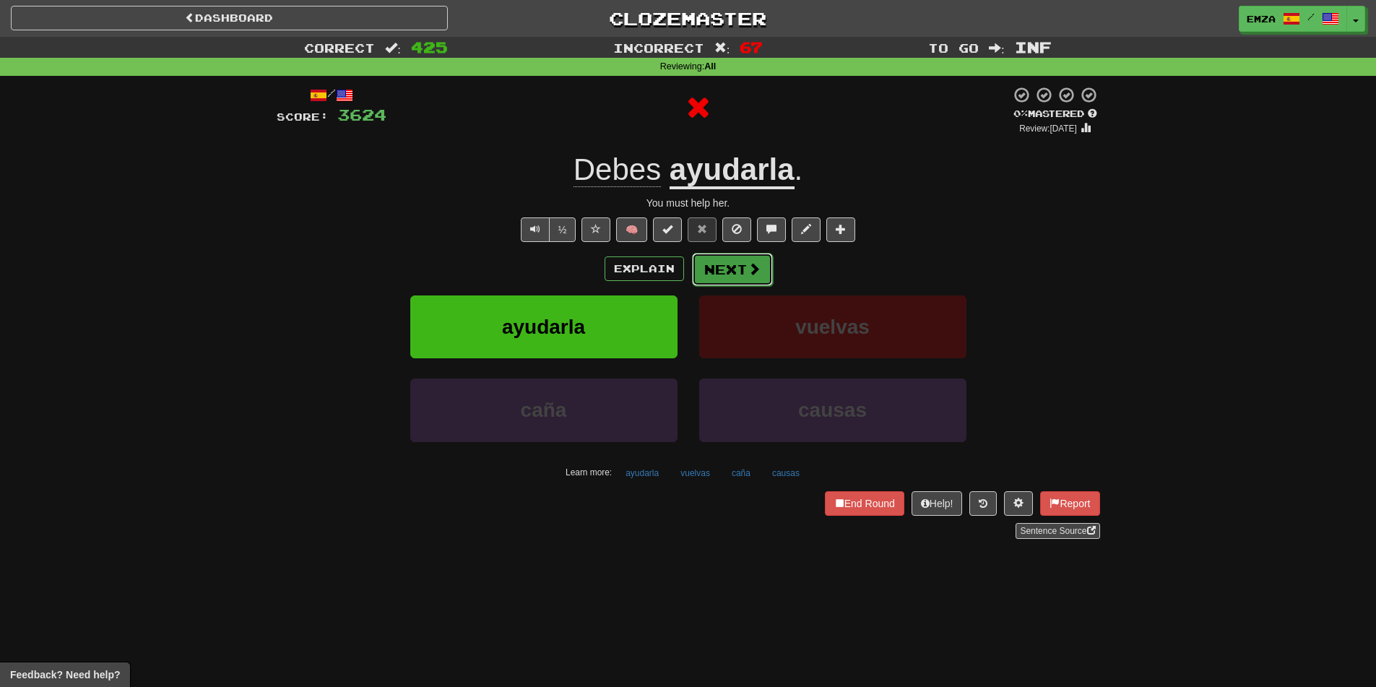
click at [726, 266] on button "Next" at bounding box center [732, 269] width 81 height 33
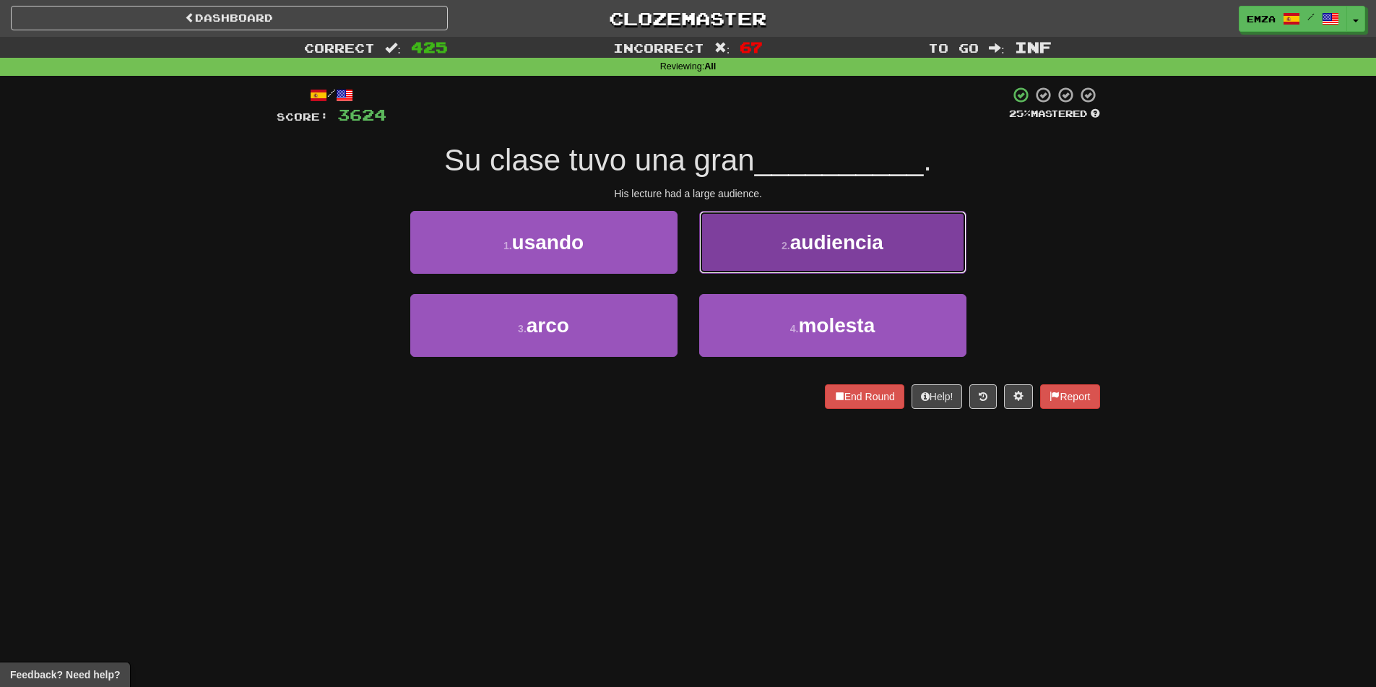
click at [794, 259] on button "2 . audiencia" at bounding box center [832, 242] width 267 height 63
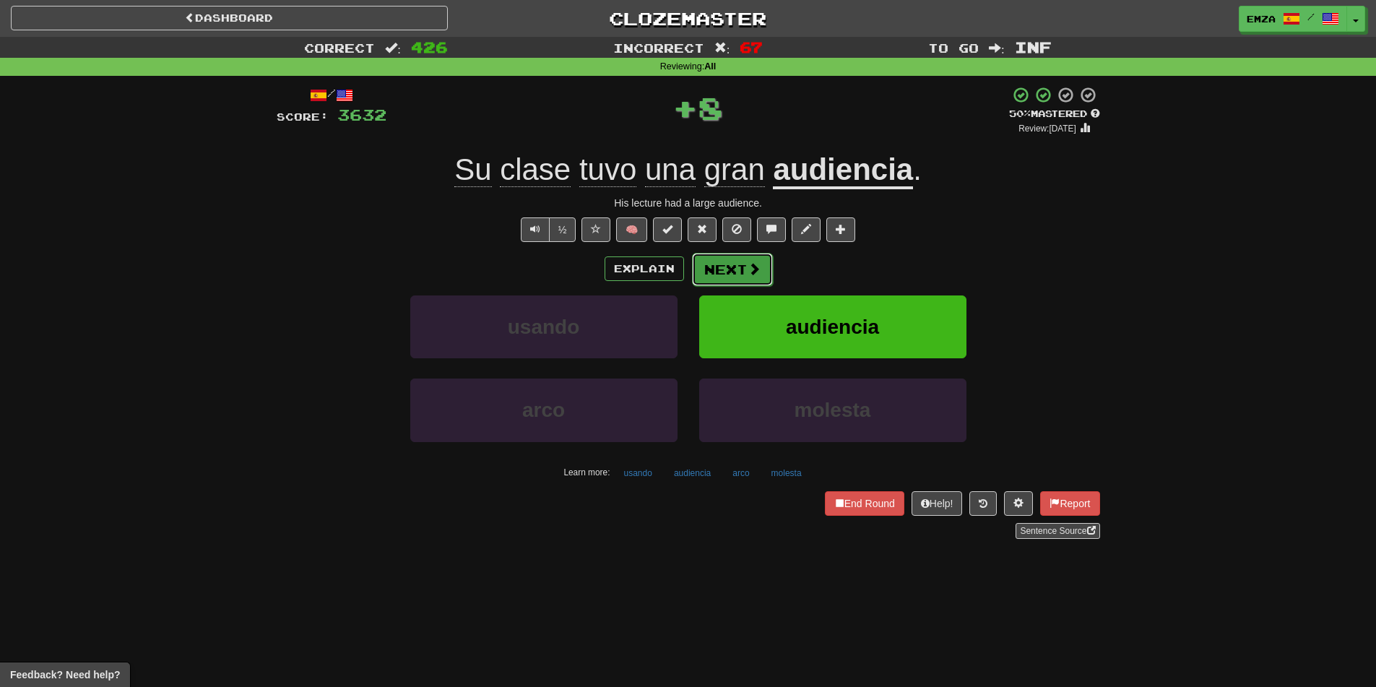
click at [745, 279] on button "Next" at bounding box center [732, 269] width 81 height 33
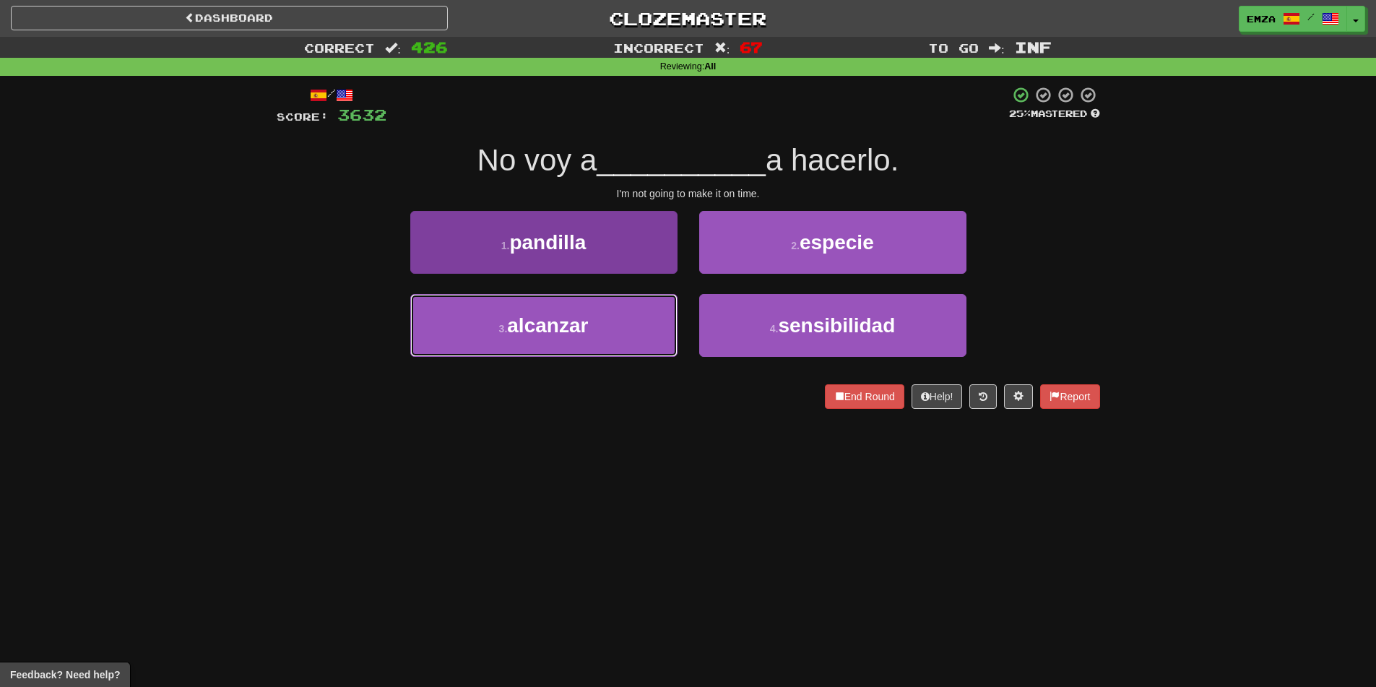
drag, startPoint x: 649, startPoint y: 318, endPoint x: 663, endPoint y: 311, distance: 15.5
click at [649, 319] on button "3 . alcanzar" at bounding box center [543, 325] width 267 height 63
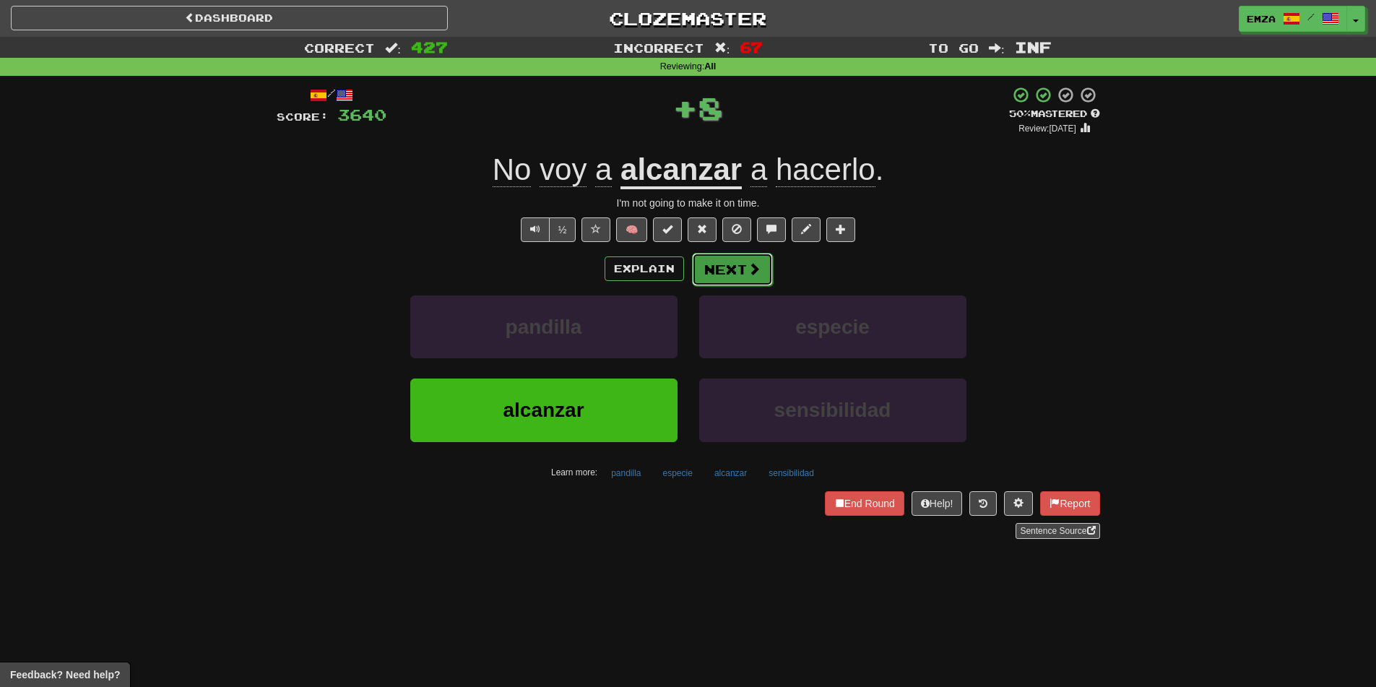
click at [725, 267] on button "Next" at bounding box center [732, 269] width 81 height 33
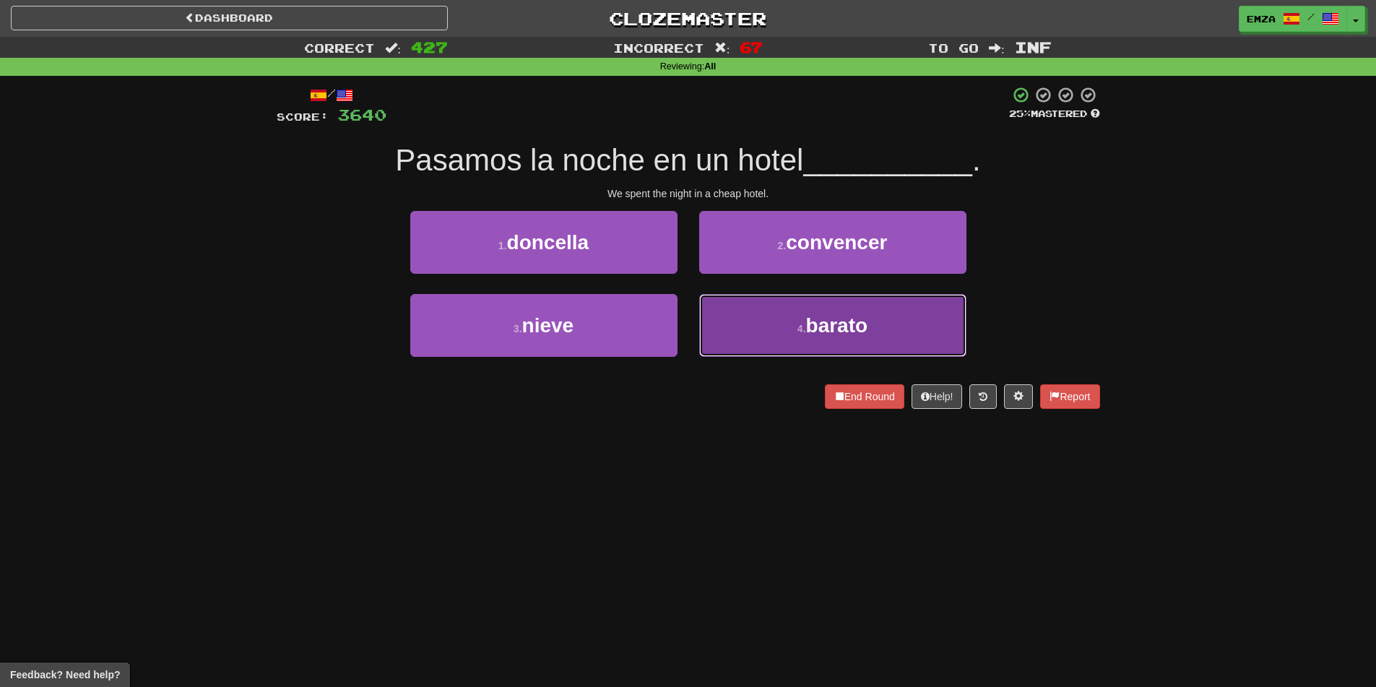
click at [739, 324] on button "4 . [GEOGRAPHIC_DATA]" at bounding box center [832, 325] width 267 height 63
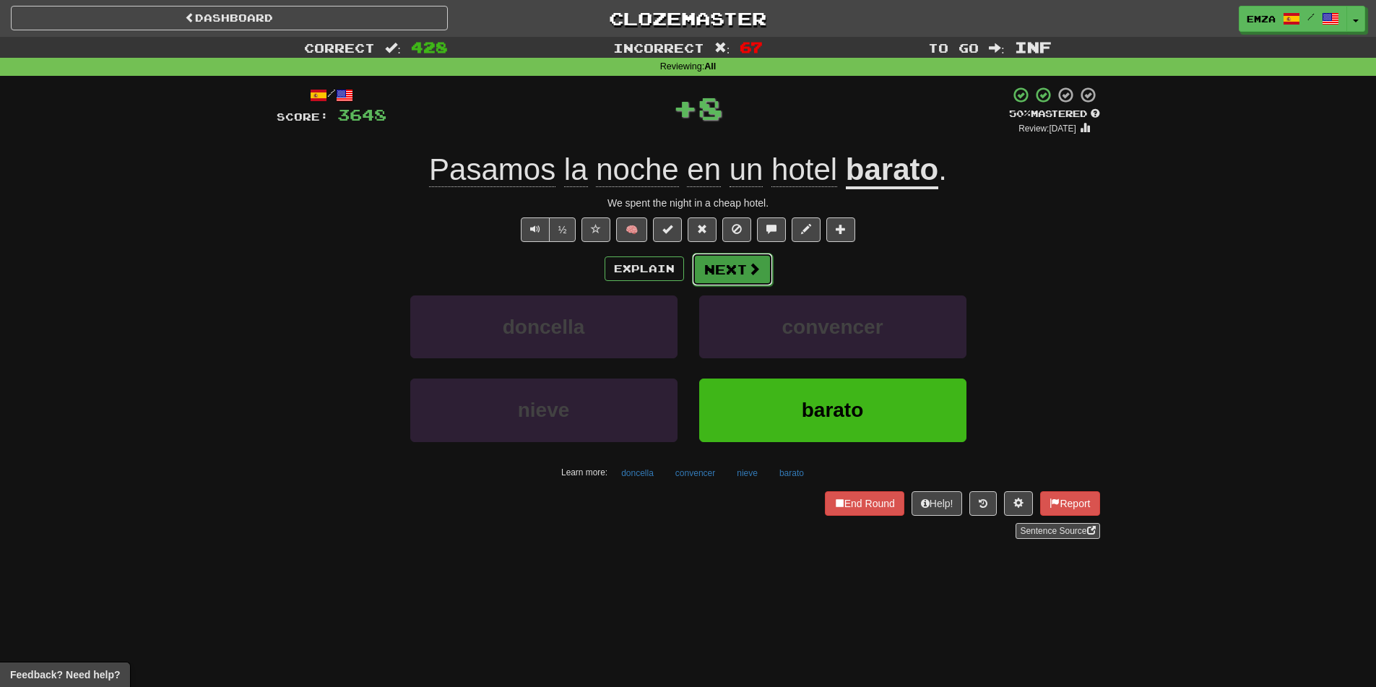
click at [728, 272] on button "Next" at bounding box center [732, 269] width 81 height 33
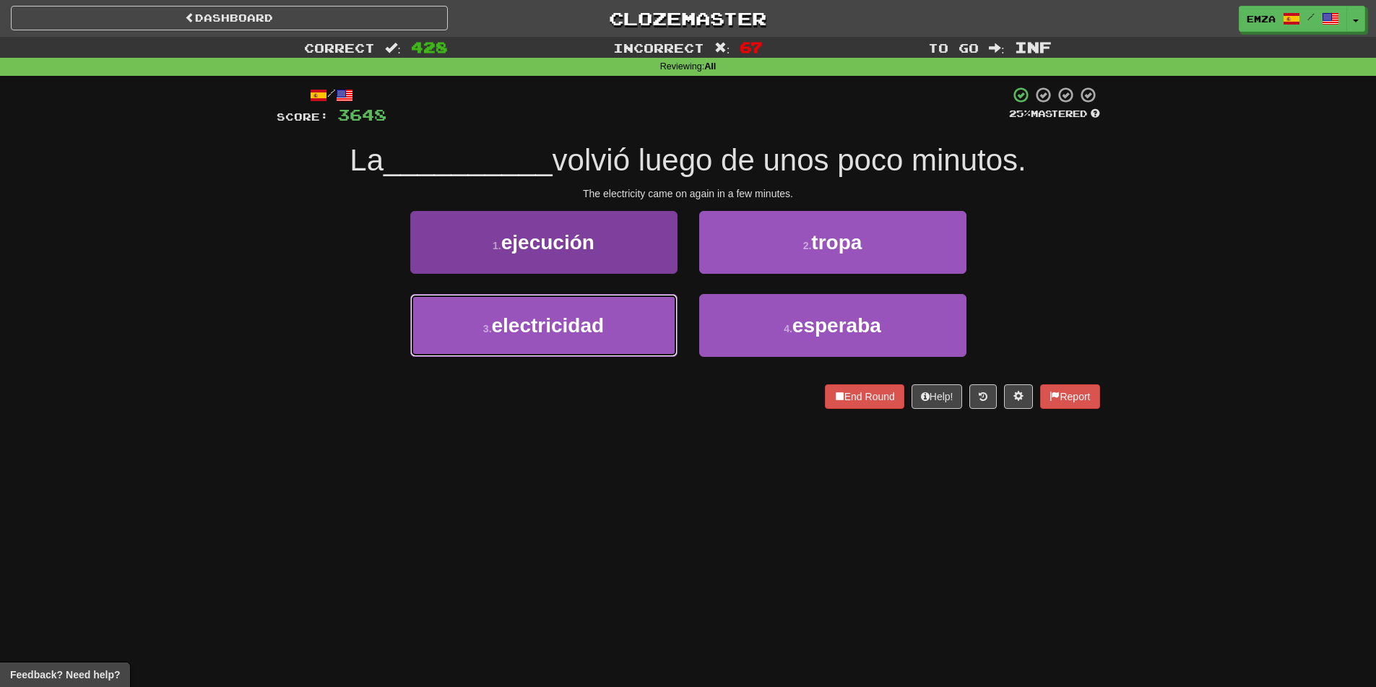
click at [651, 337] on button "3 . electricidad" at bounding box center [543, 325] width 267 height 63
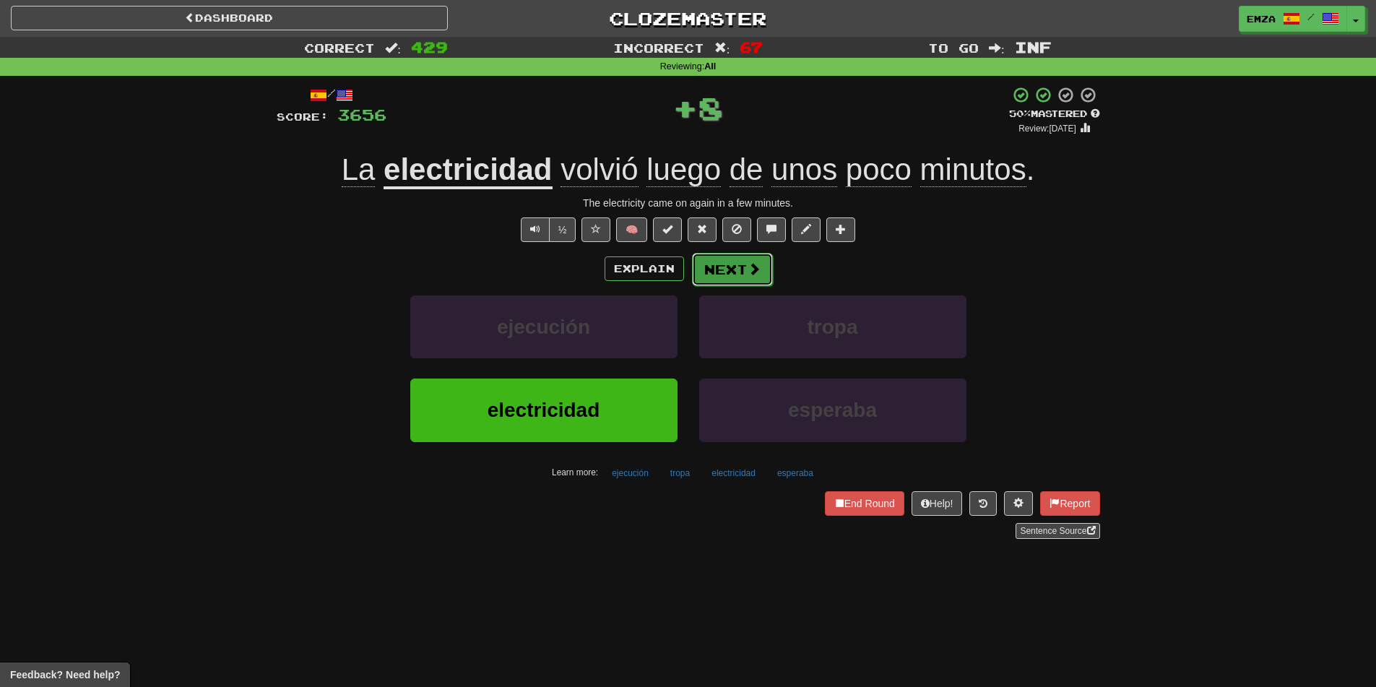
click at [721, 278] on button "Next" at bounding box center [732, 269] width 81 height 33
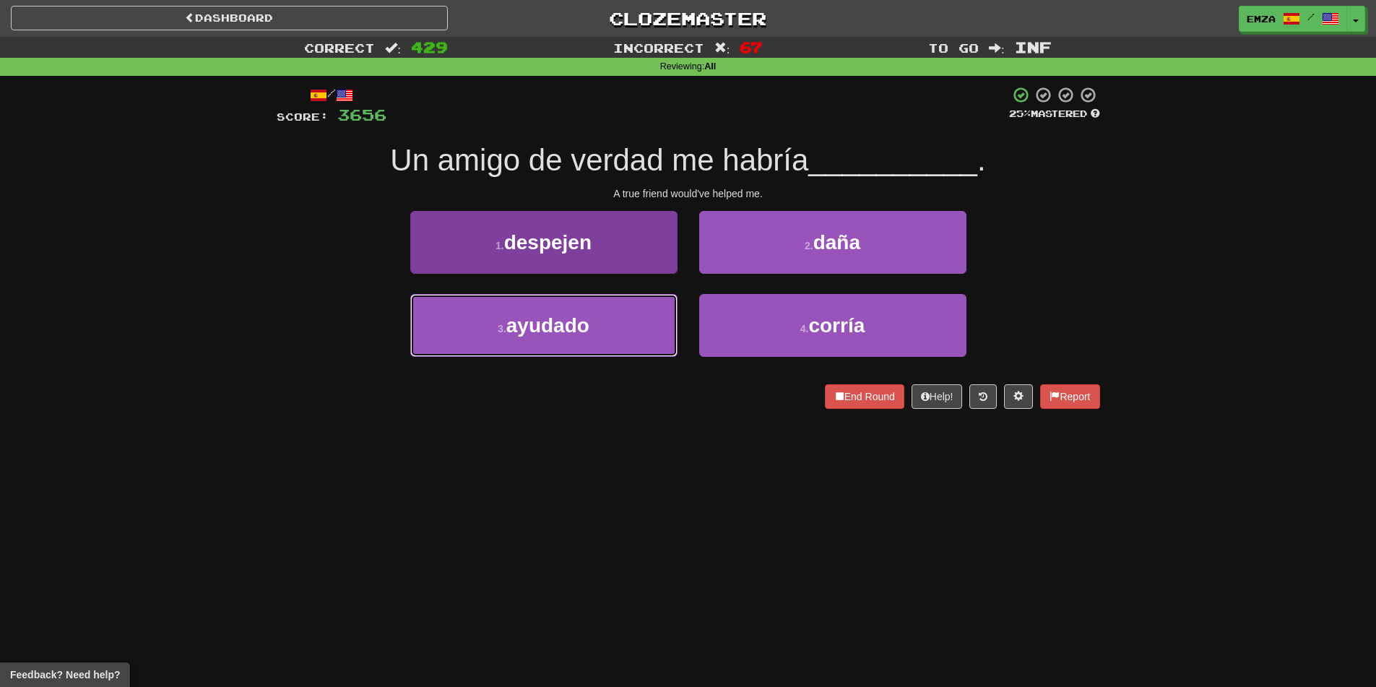
drag, startPoint x: 656, startPoint y: 324, endPoint x: 666, endPoint y: 318, distance: 11.0
click at [654, 324] on button "3 . ayudado" at bounding box center [543, 325] width 267 height 63
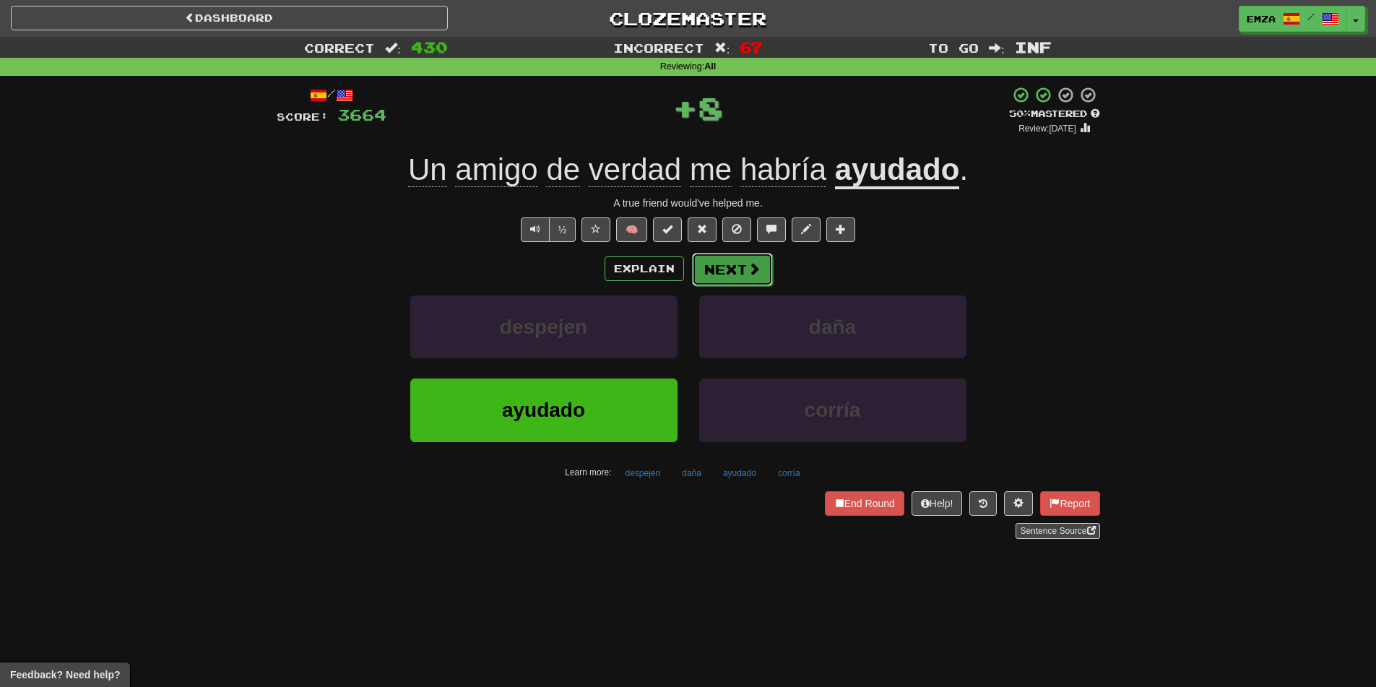
click at [719, 274] on button "Next" at bounding box center [732, 269] width 81 height 33
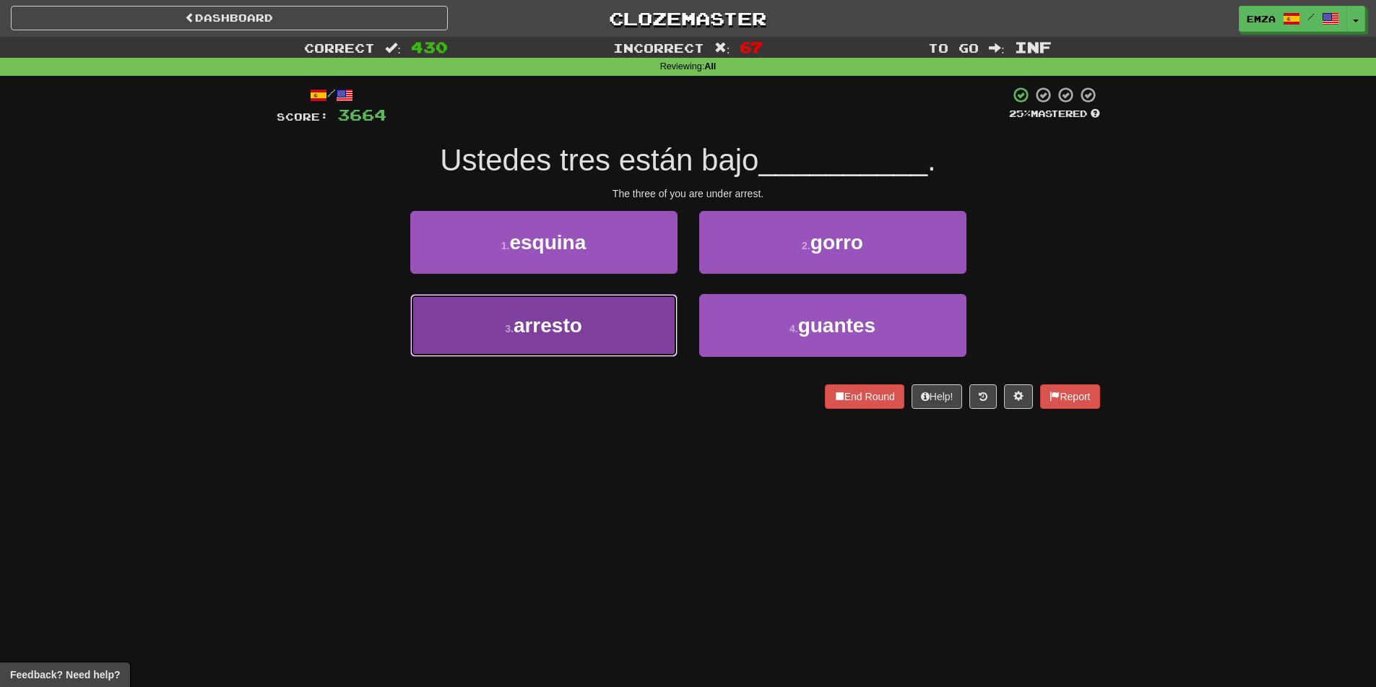
click at [659, 324] on button "3 . arresto" at bounding box center [543, 325] width 267 height 63
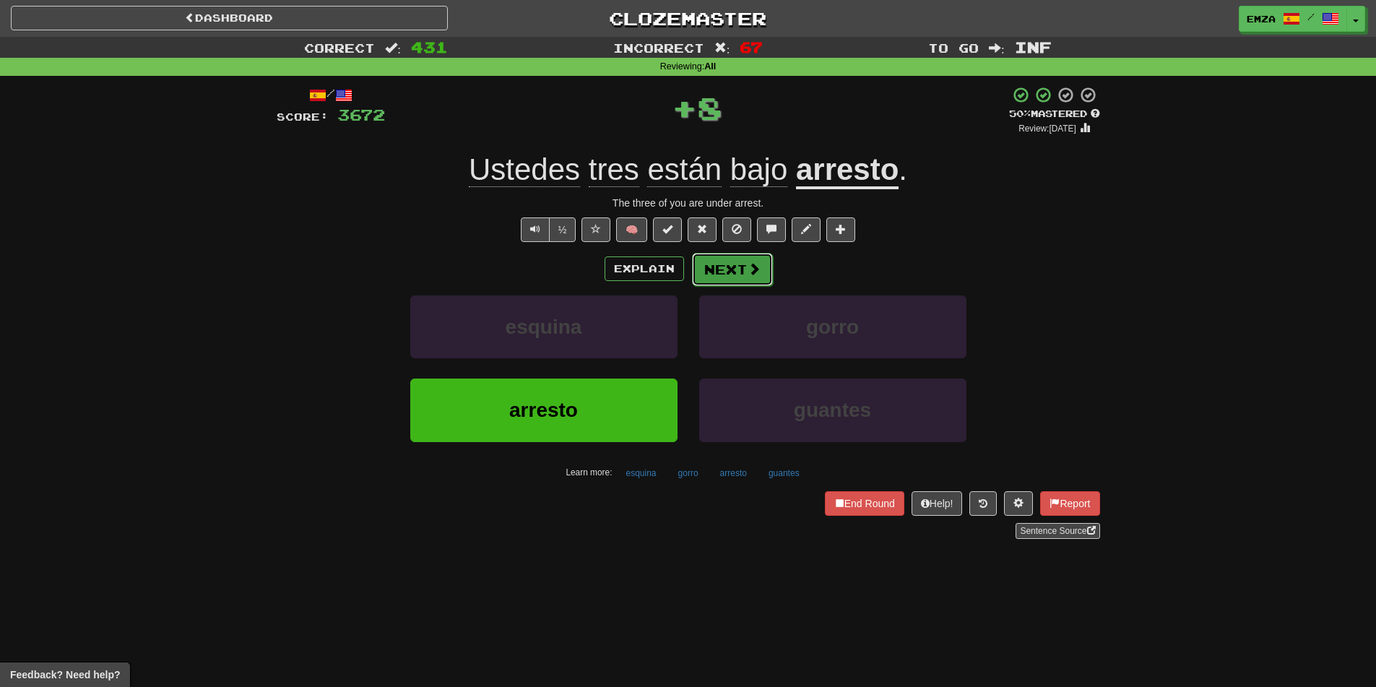
click at [732, 279] on button "Next" at bounding box center [732, 269] width 81 height 33
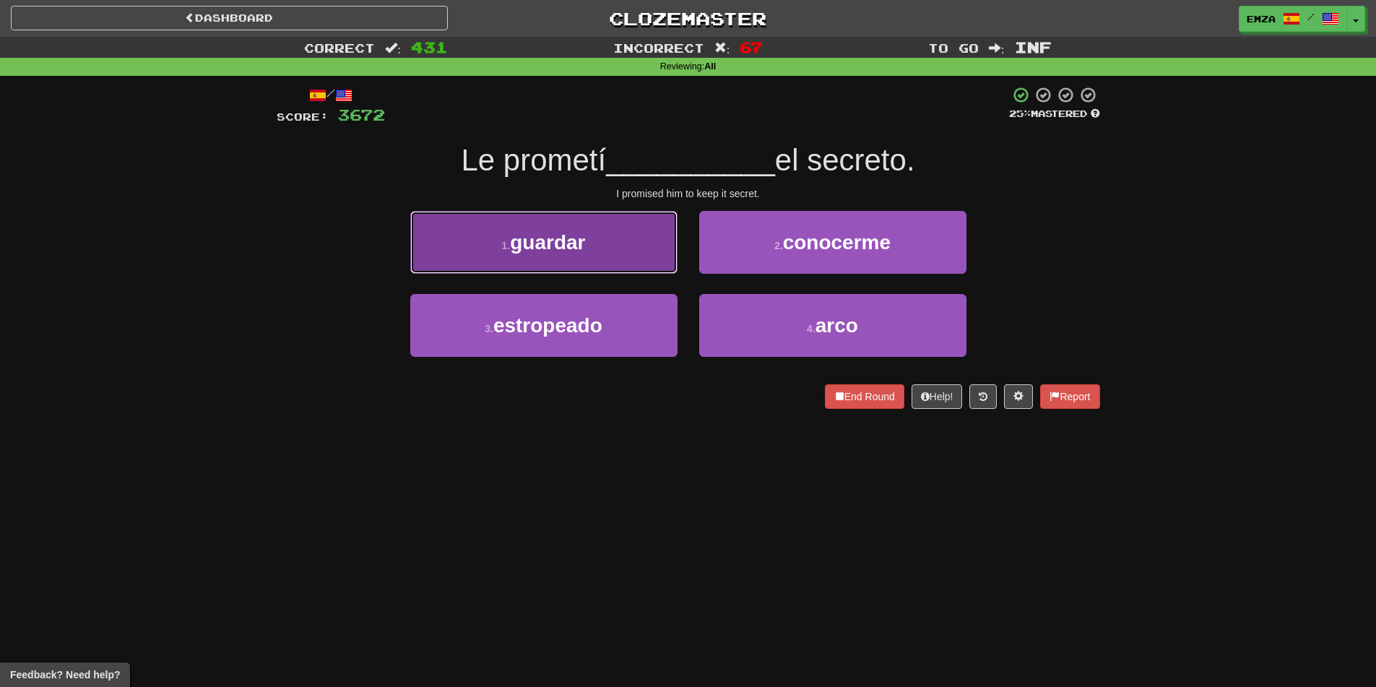
click at [622, 252] on button "1 . guardar" at bounding box center [543, 242] width 267 height 63
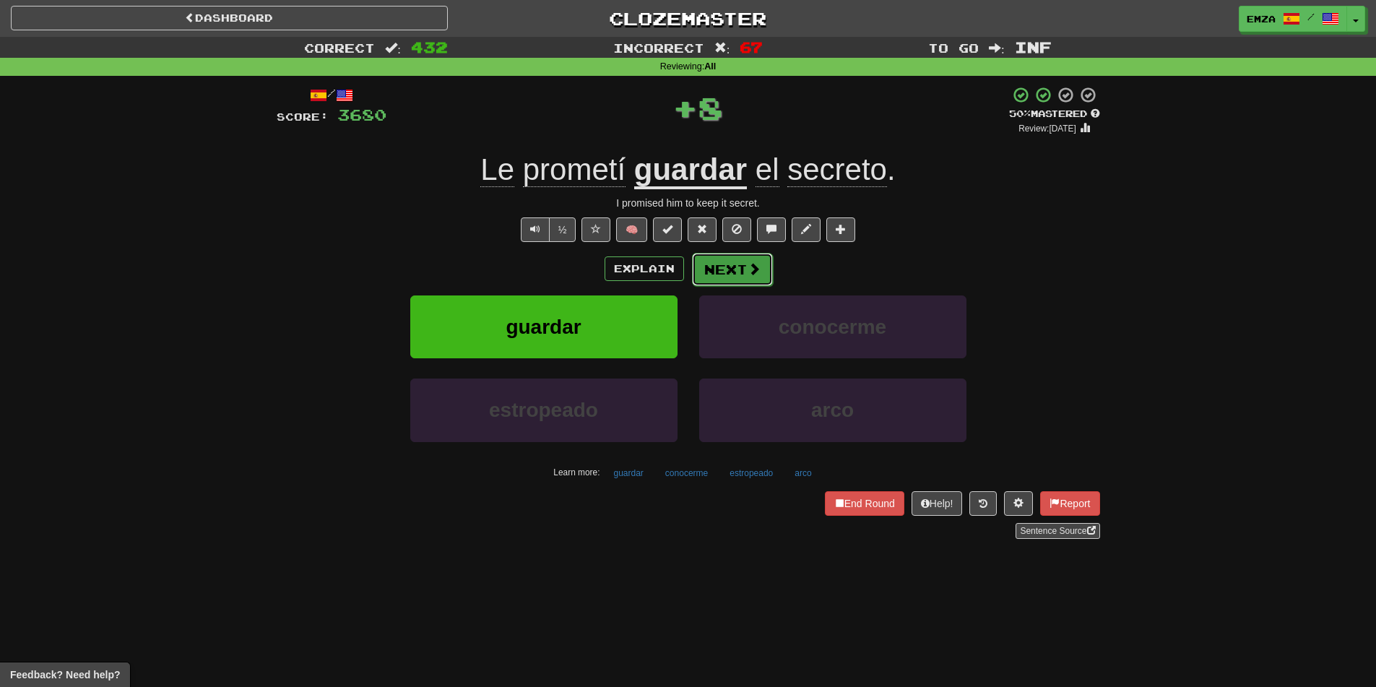
click at [712, 275] on button "Next" at bounding box center [732, 269] width 81 height 33
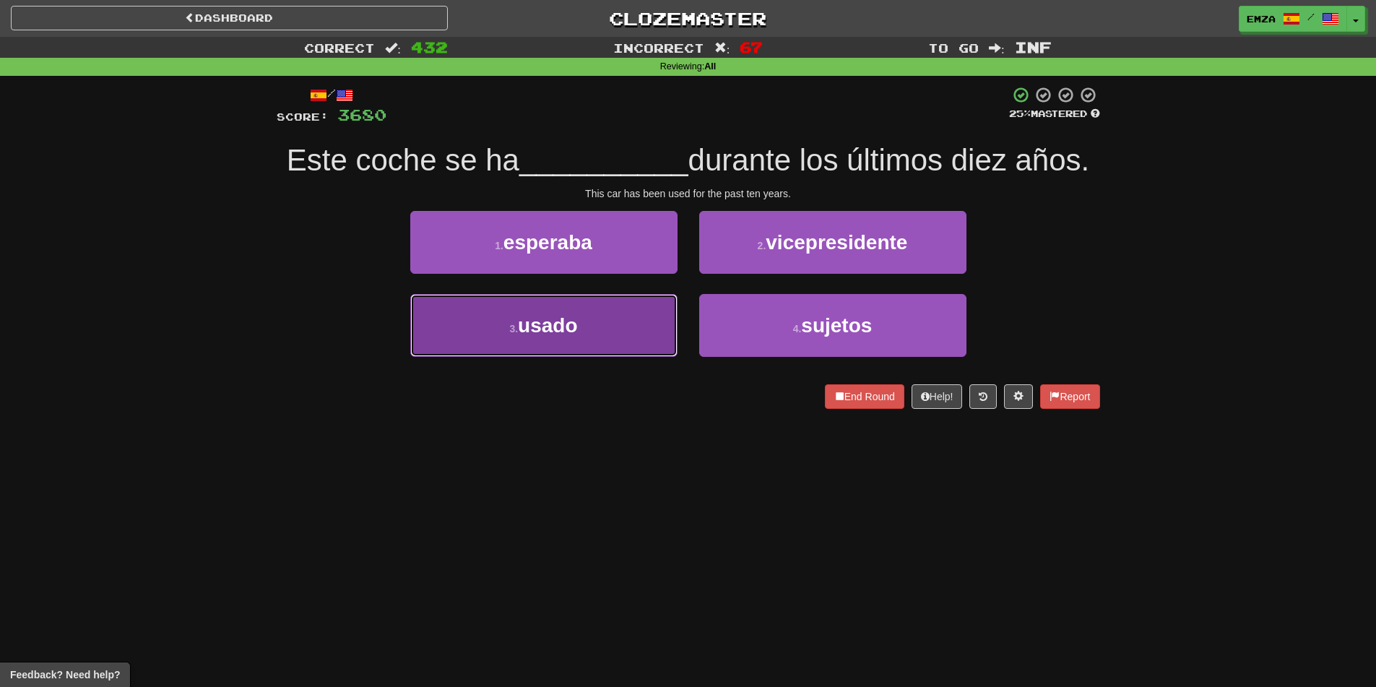
click at [625, 328] on button "3 . usado" at bounding box center [543, 325] width 267 height 63
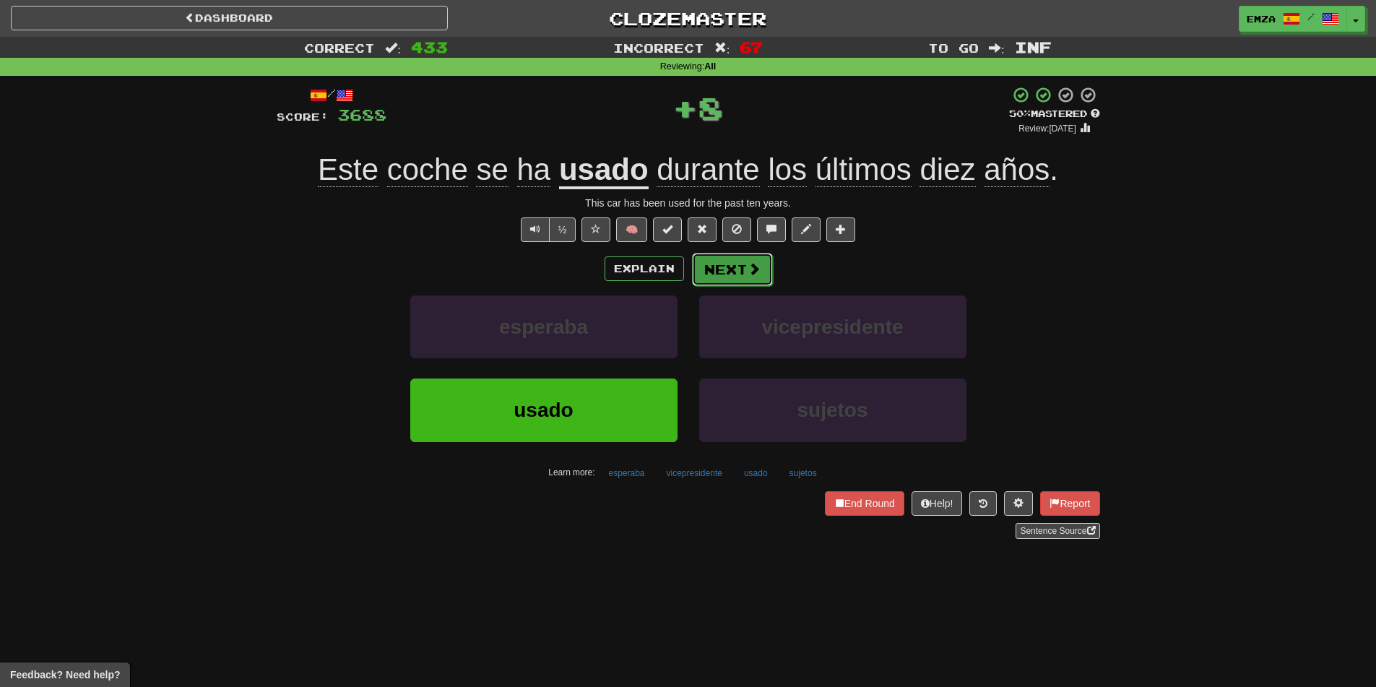
click at [726, 277] on button "Next" at bounding box center [732, 269] width 81 height 33
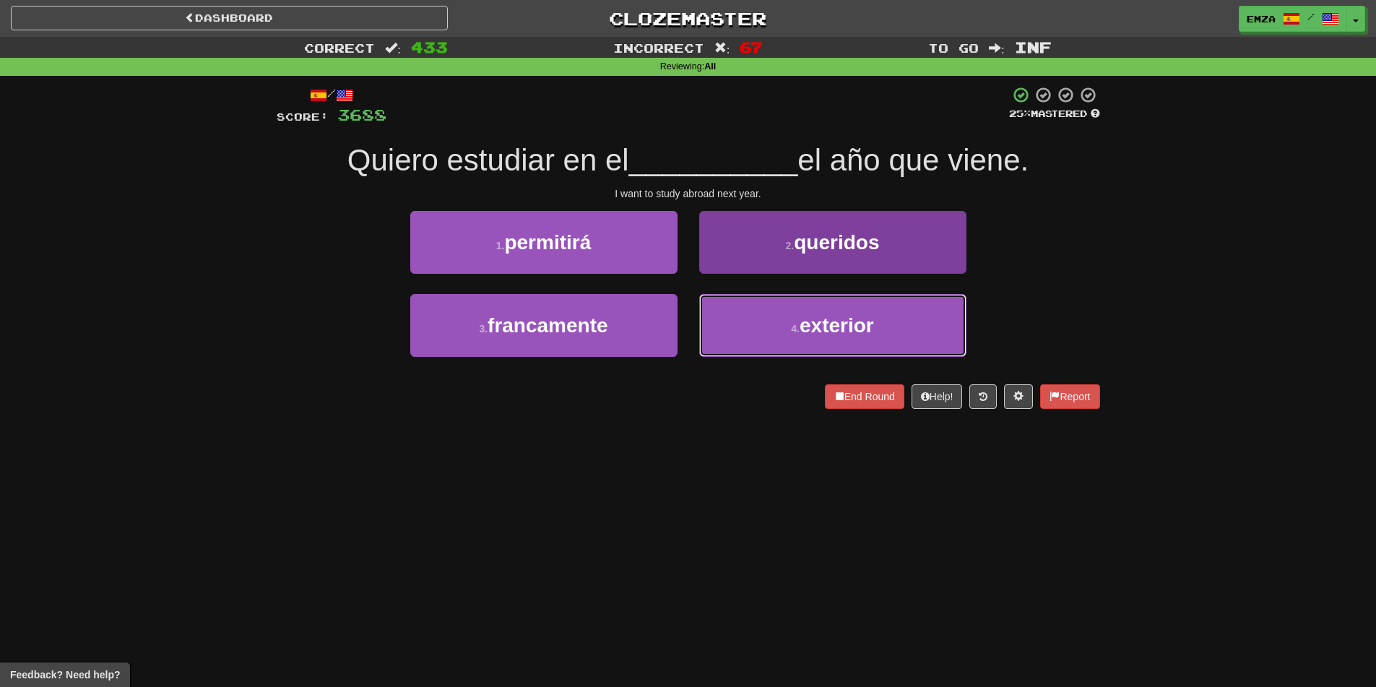
click at [752, 328] on button "4 . exterior" at bounding box center [832, 325] width 267 height 63
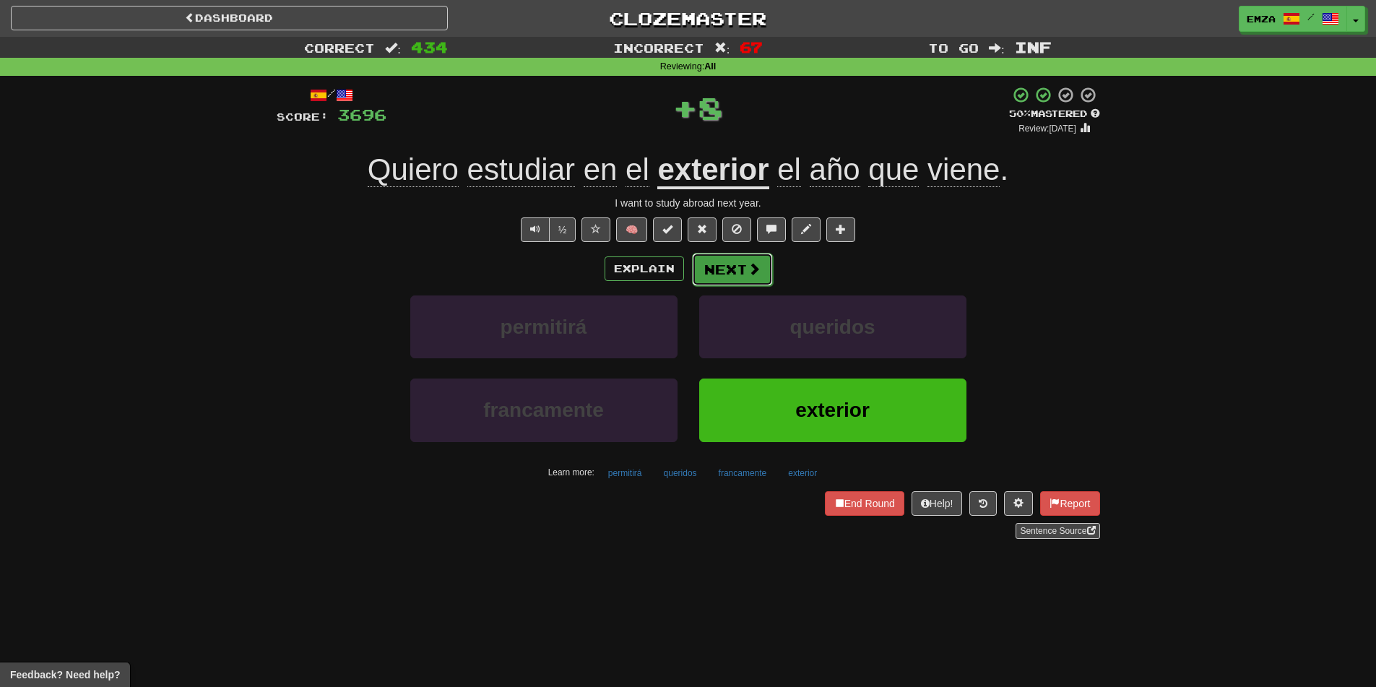
click at [734, 276] on button "Next" at bounding box center [732, 269] width 81 height 33
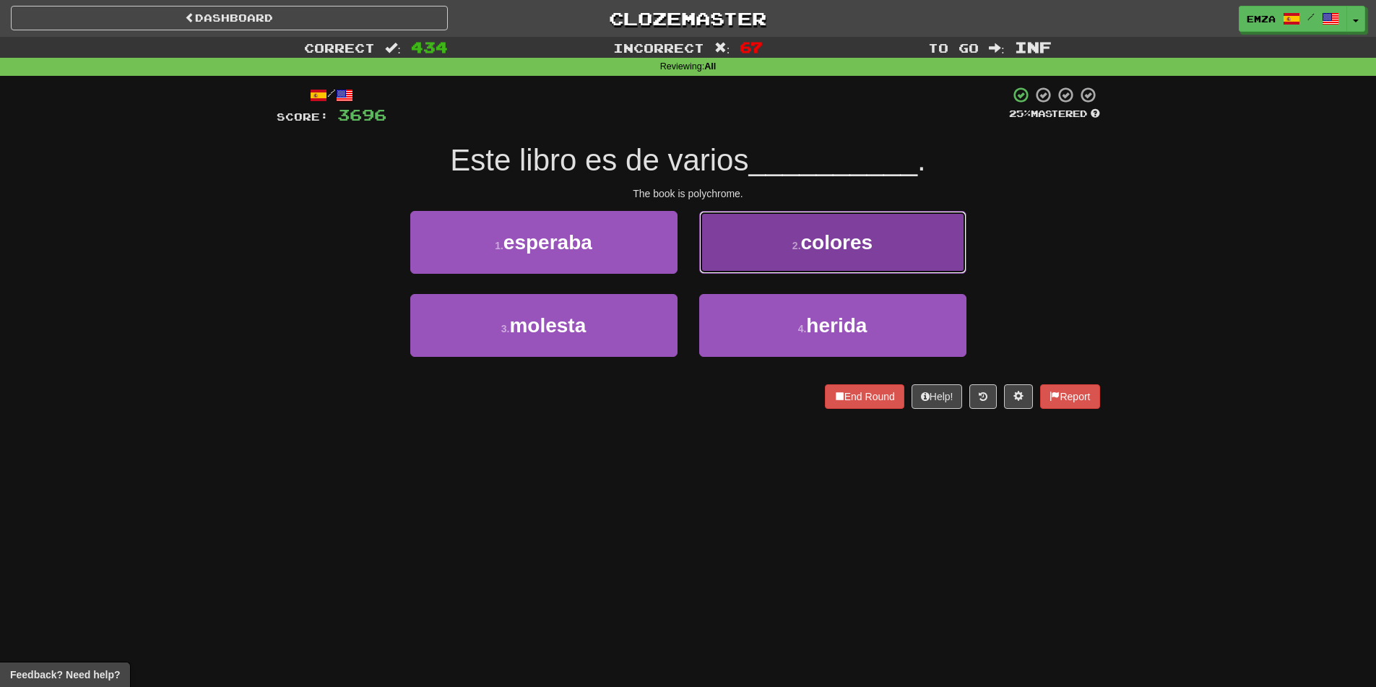
click at [768, 254] on button "2 . colores" at bounding box center [832, 242] width 267 height 63
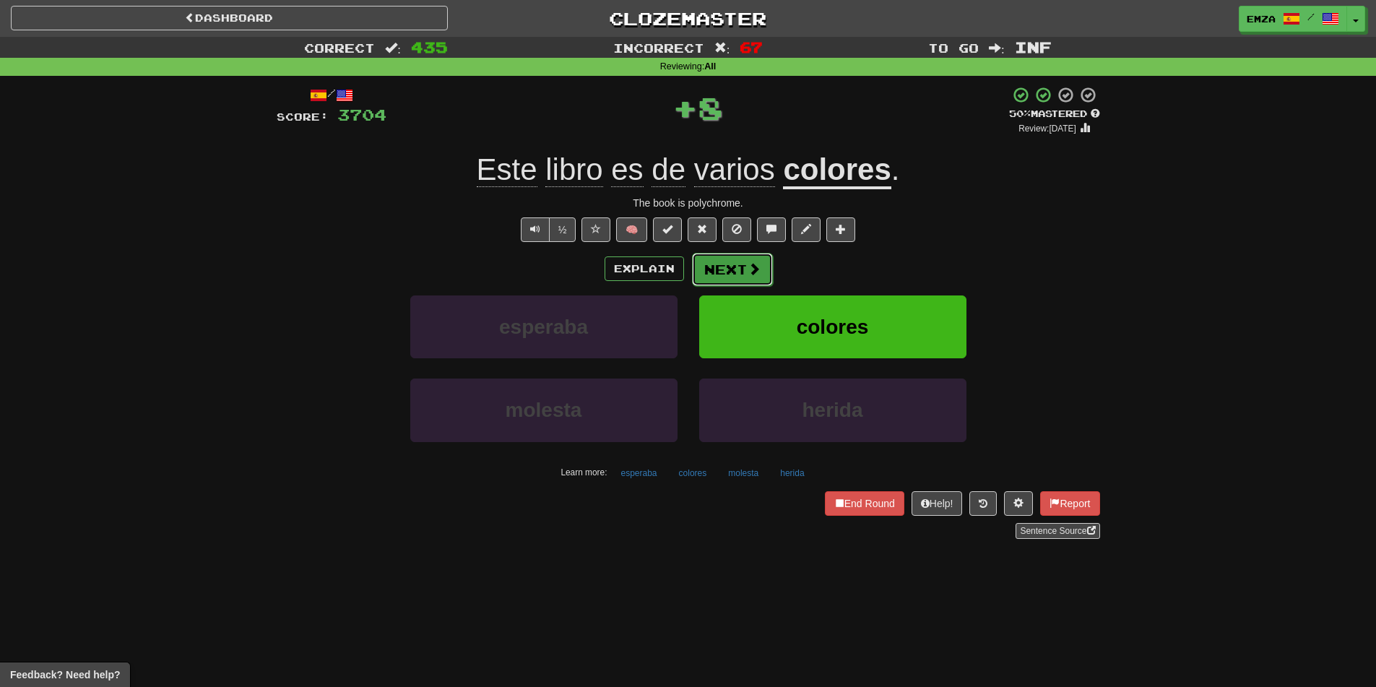
click at [730, 257] on button "Next" at bounding box center [732, 269] width 81 height 33
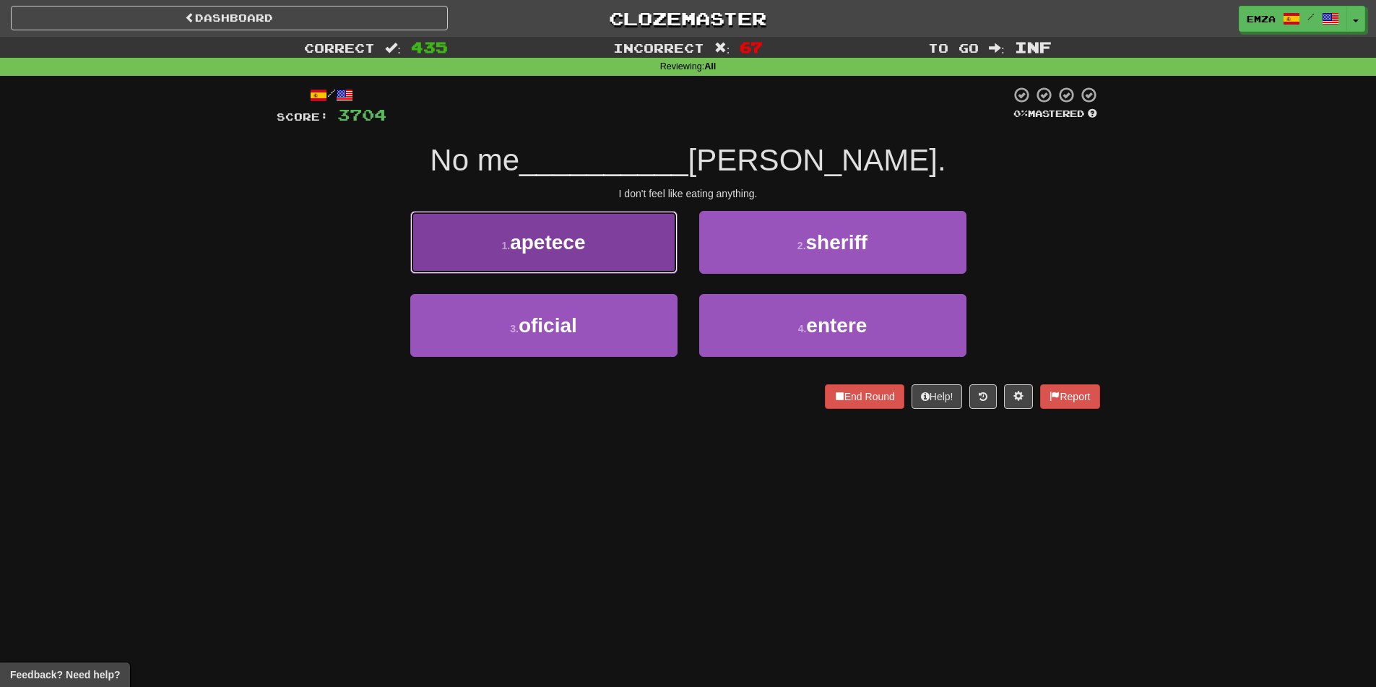
click at [633, 256] on button "1 . apetece" at bounding box center [543, 242] width 267 height 63
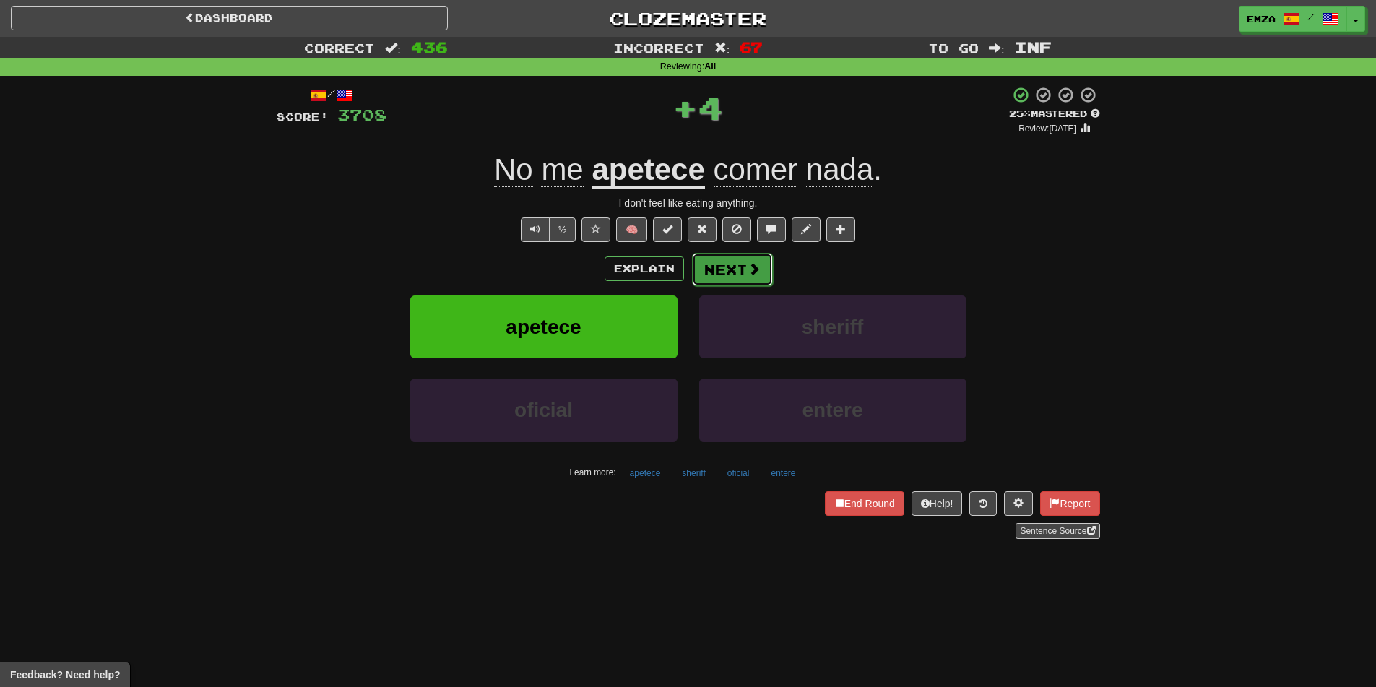
click at [726, 268] on button "Next" at bounding box center [732, 269] width 81 height 33
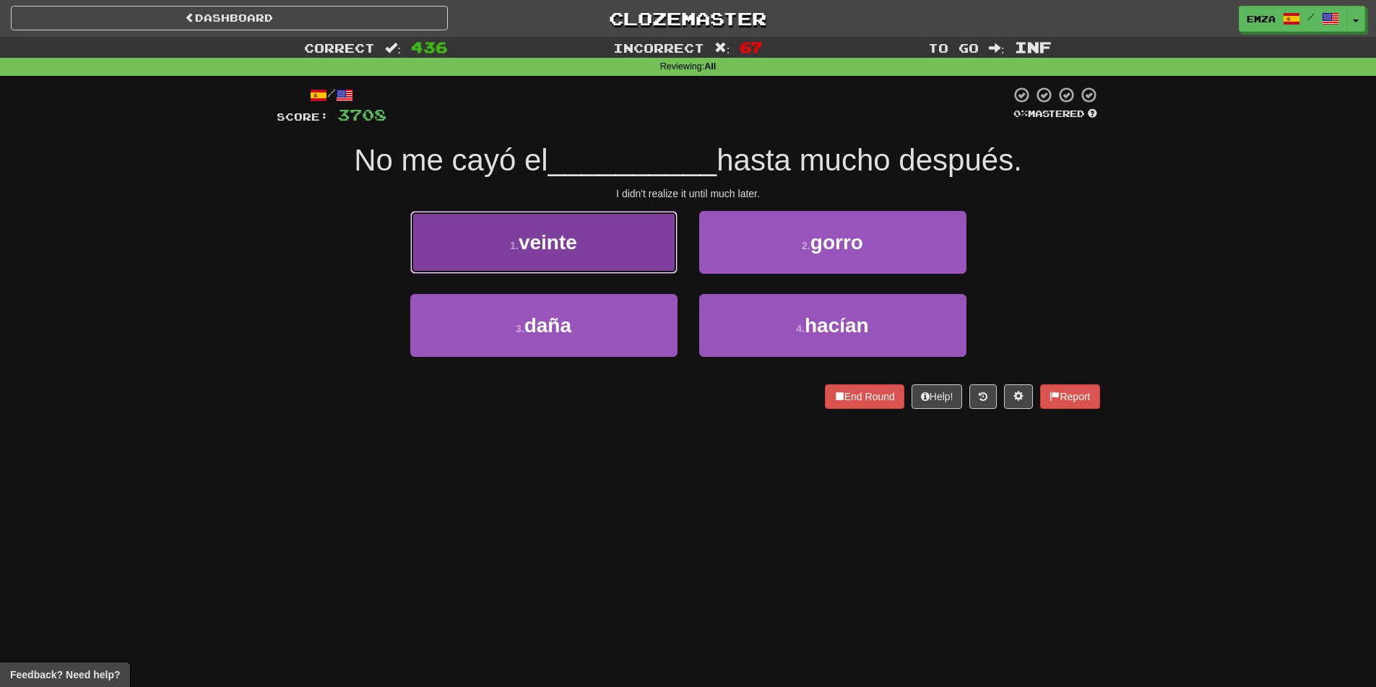
click at [602, 256] on button "1 . veinte" at bounding box center [543, 242] width 267 height 63
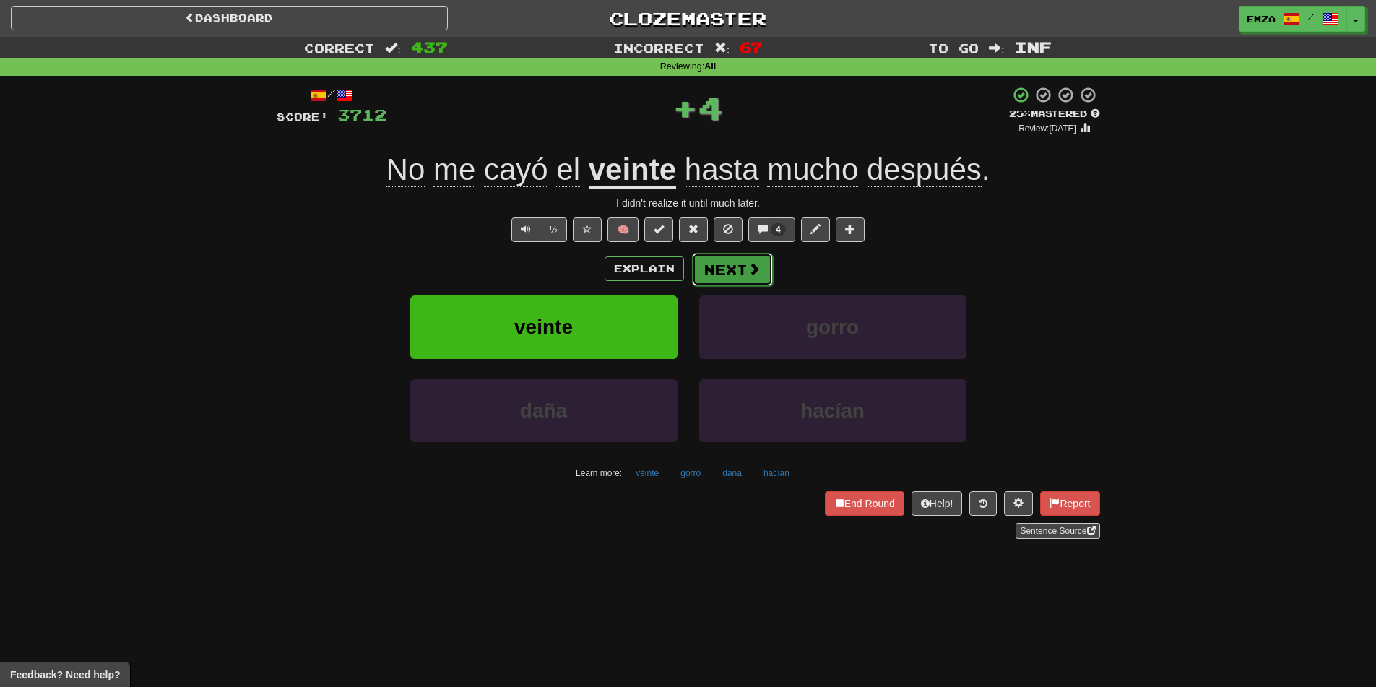
click at [735, 274] on button "Next" at bounding box center [732, 269] width 81 height 33
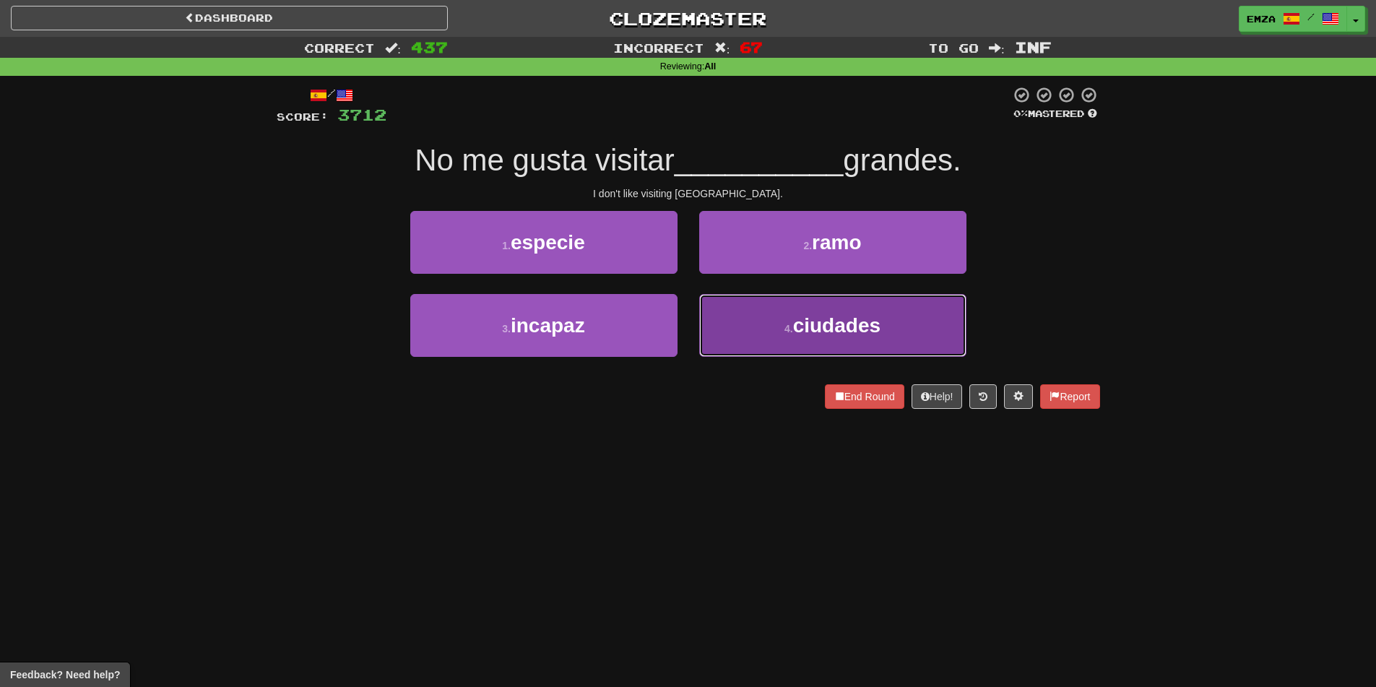
click at [719, 342] on button "4 . ciudades" at bounding box center [832, 325] width 267 height 63
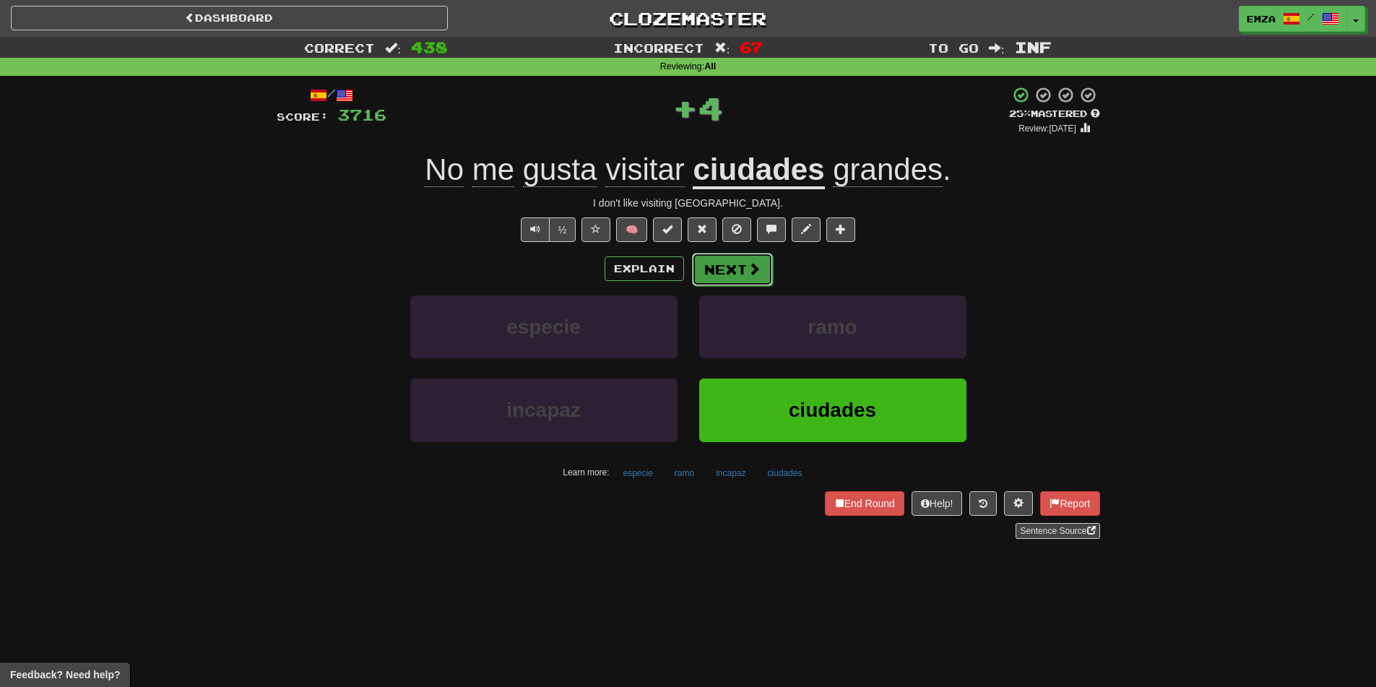
click at [721, 274] on button "Next" at bounding box center [732, 269] width 81 height 33
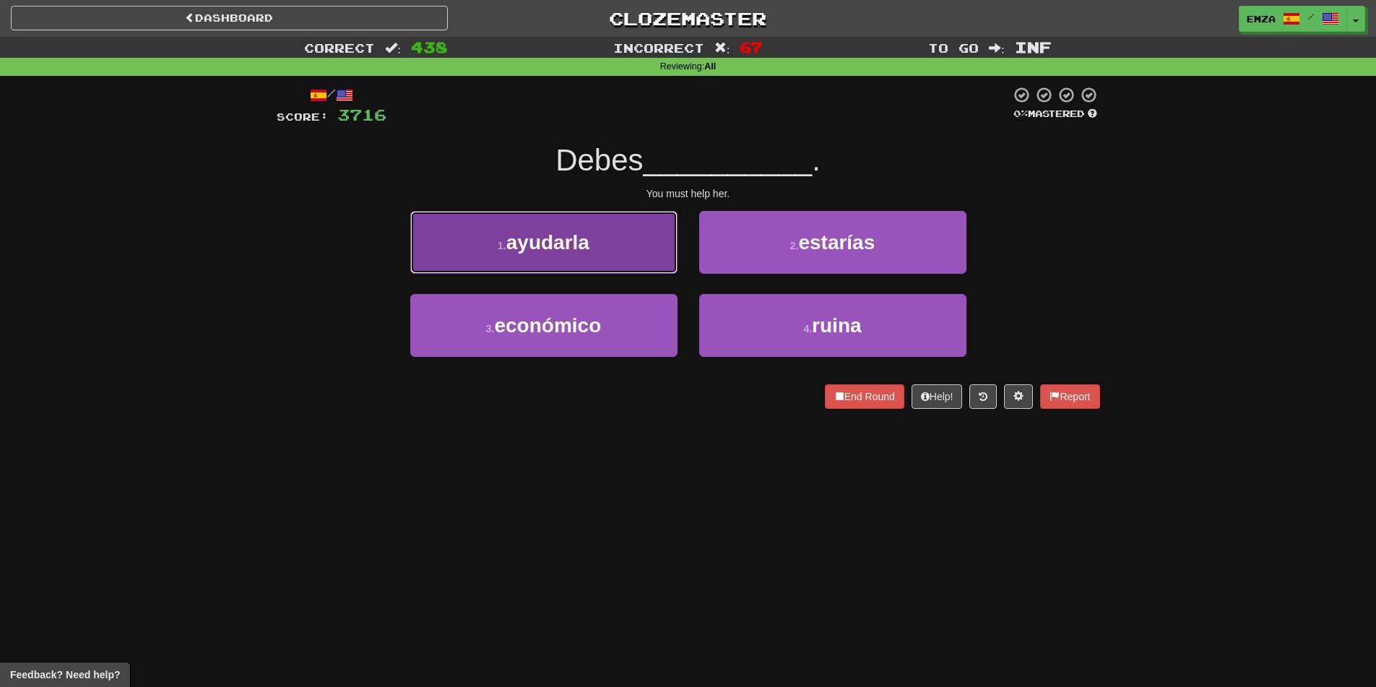
click at [619, 250] on button "1 . ayudarla" at bounding box center [543, 242] width 267 height 63
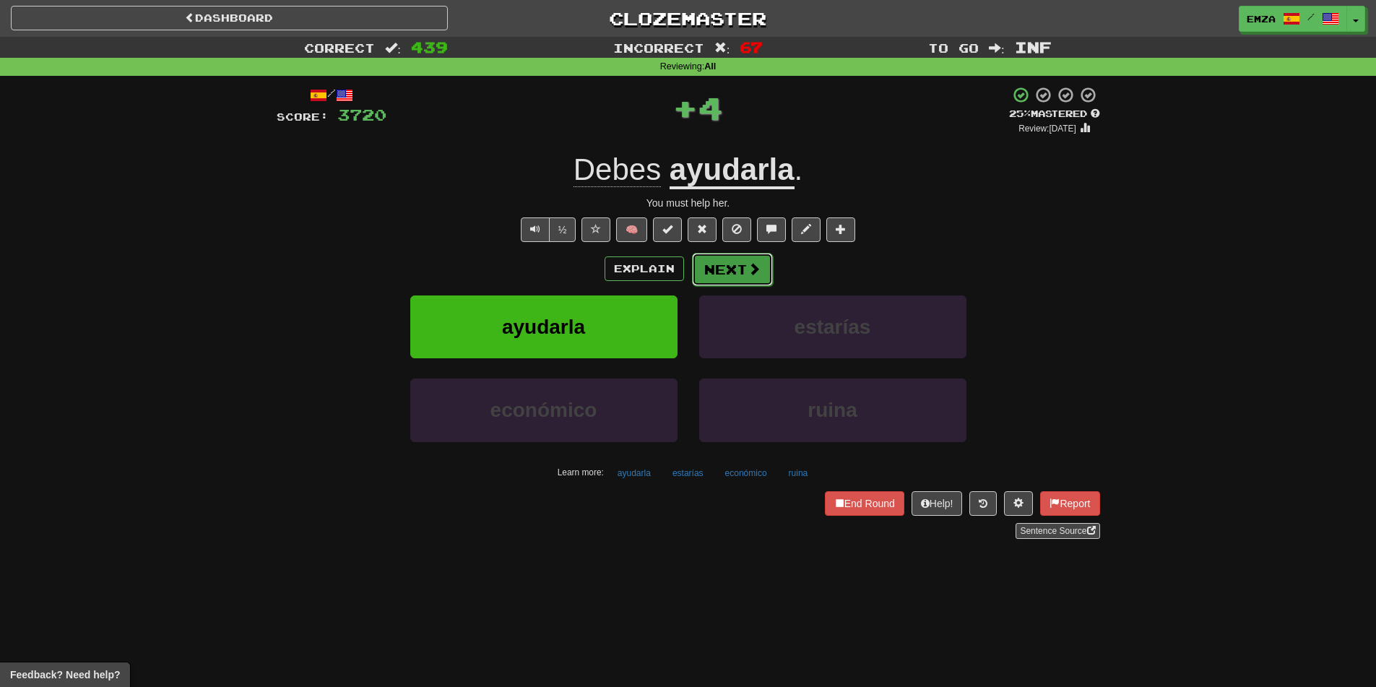
click at [727, 277] on button "Next" at bounding box center [732, 269] width 81 height 33
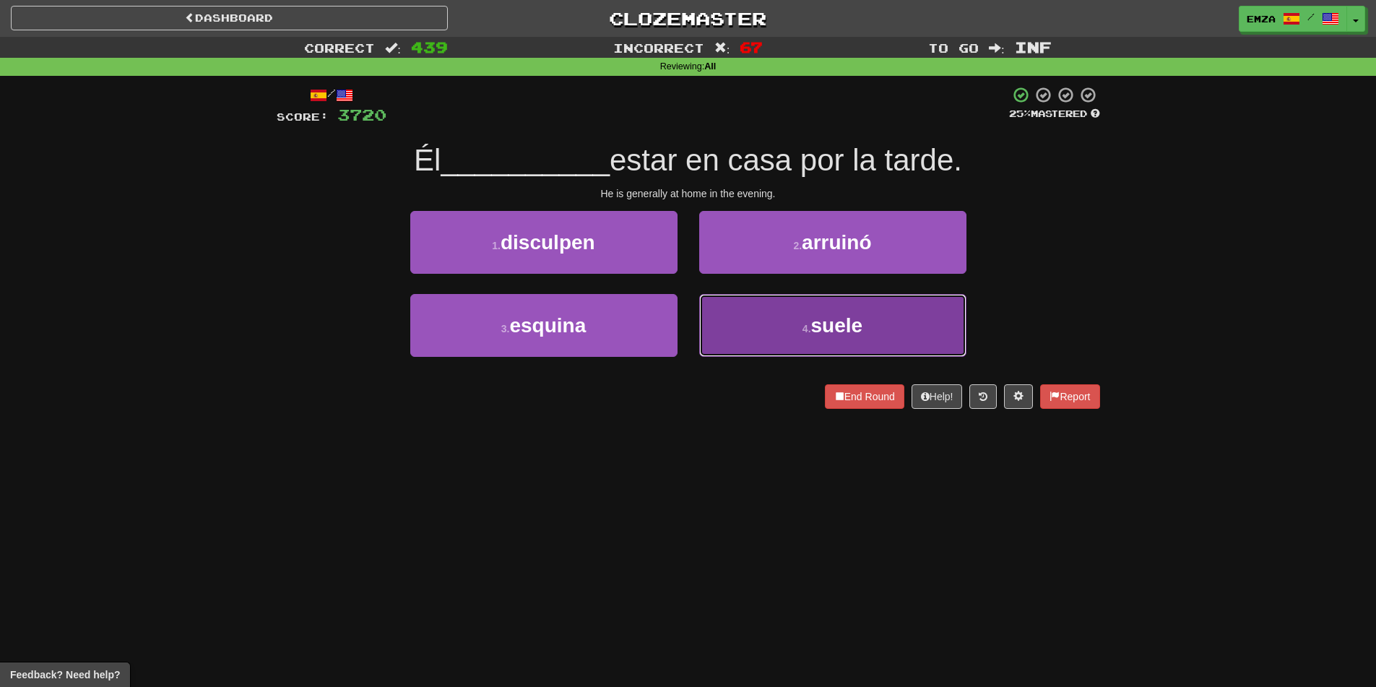
click at [760, 331] on button "4 . suele" at bounding box center [832, 325] width 267 height 63
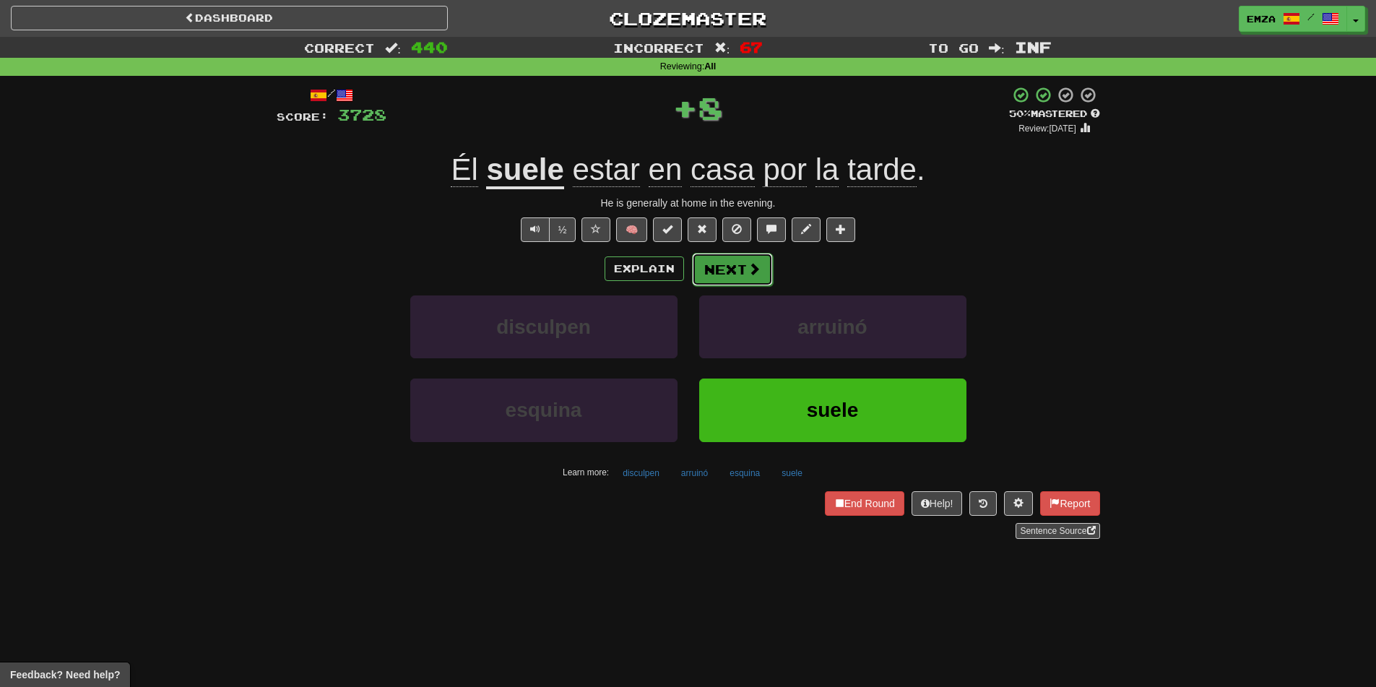
click at [744, 277] on button "Next" at bounding box center [732, 269] width 81 height 33
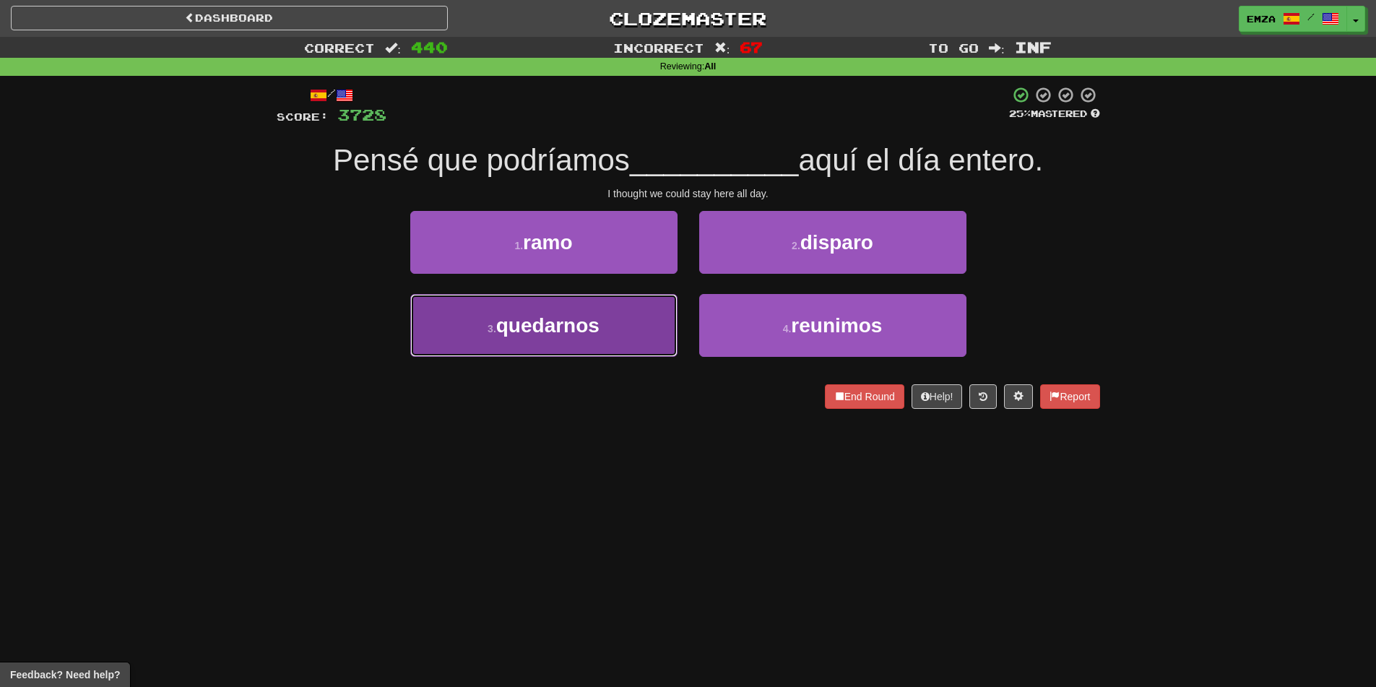
click at [635, 340] on button "3 . quedarnos" at bounding box center [543, 325] width 267 height 63
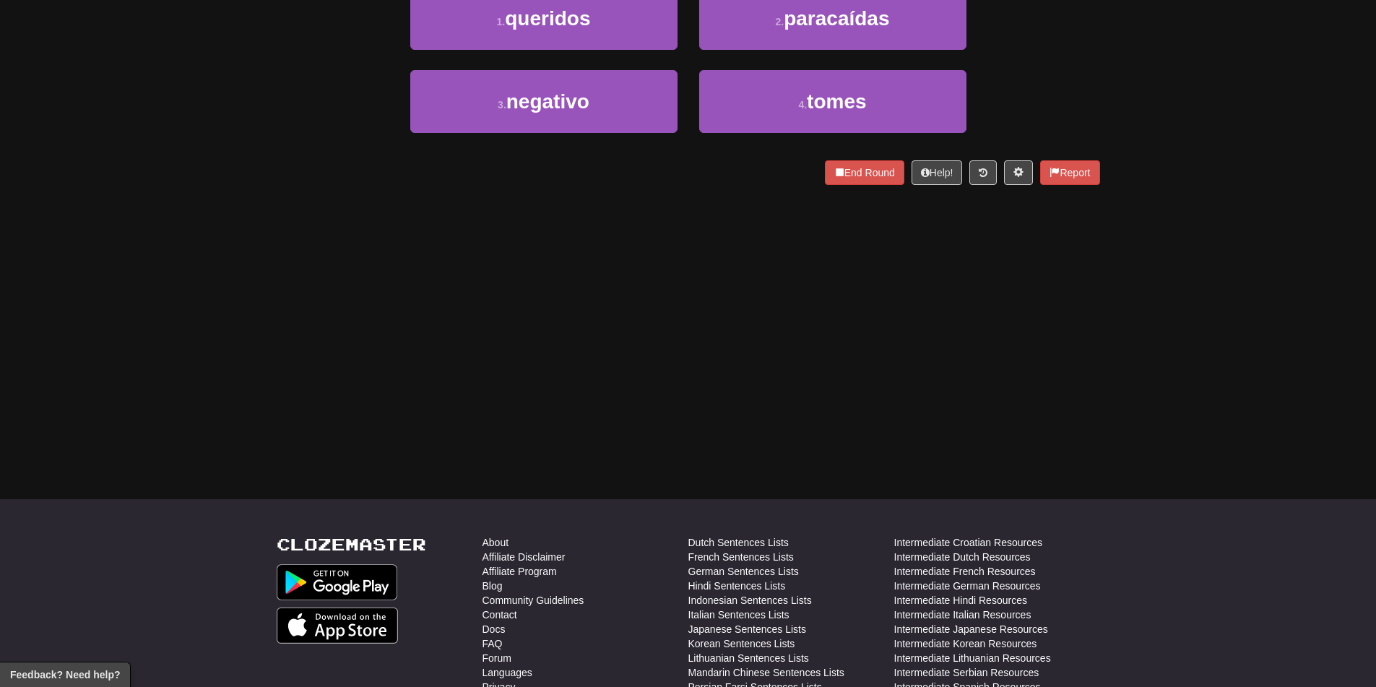
scroll to position [7, 0]
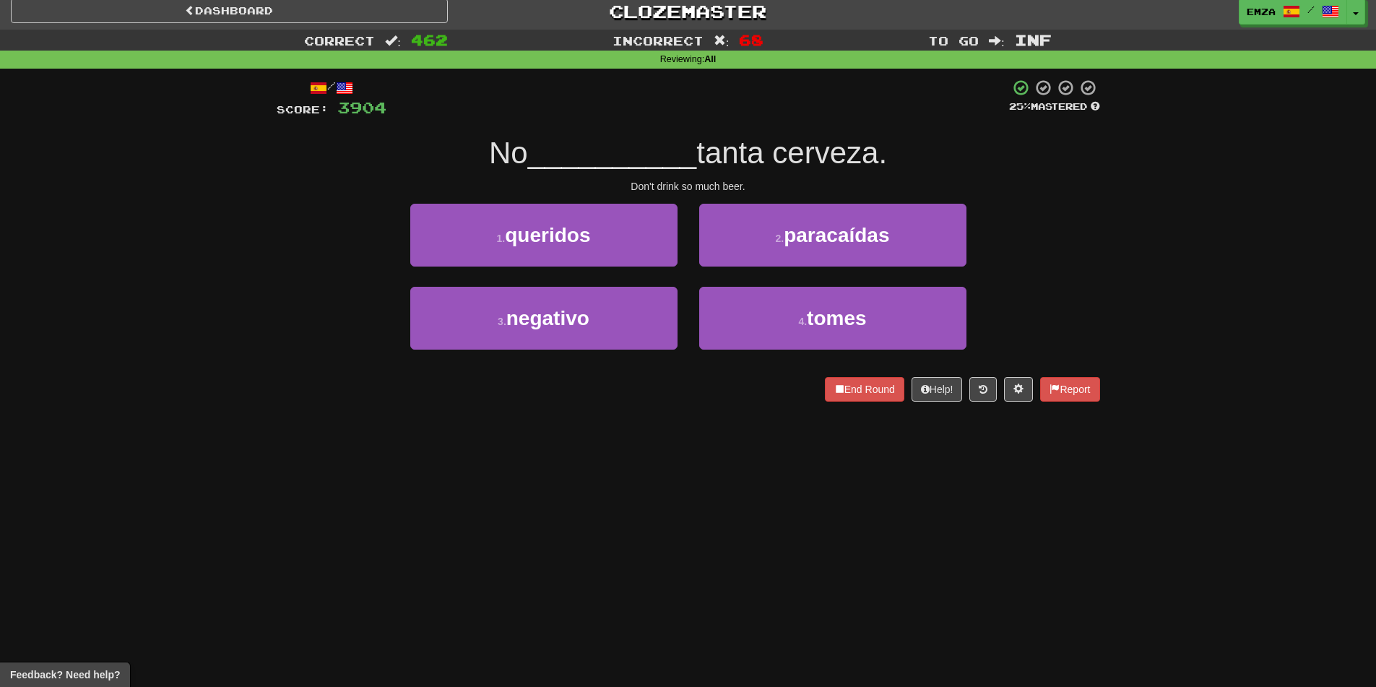
click at [215, 282] on div "Correct : 462 Incorrect : 68 To go : Inf Reviewing : All / Score: 3904 25 % Mas…" at bounding box center [688, 226] width 1376 height 392
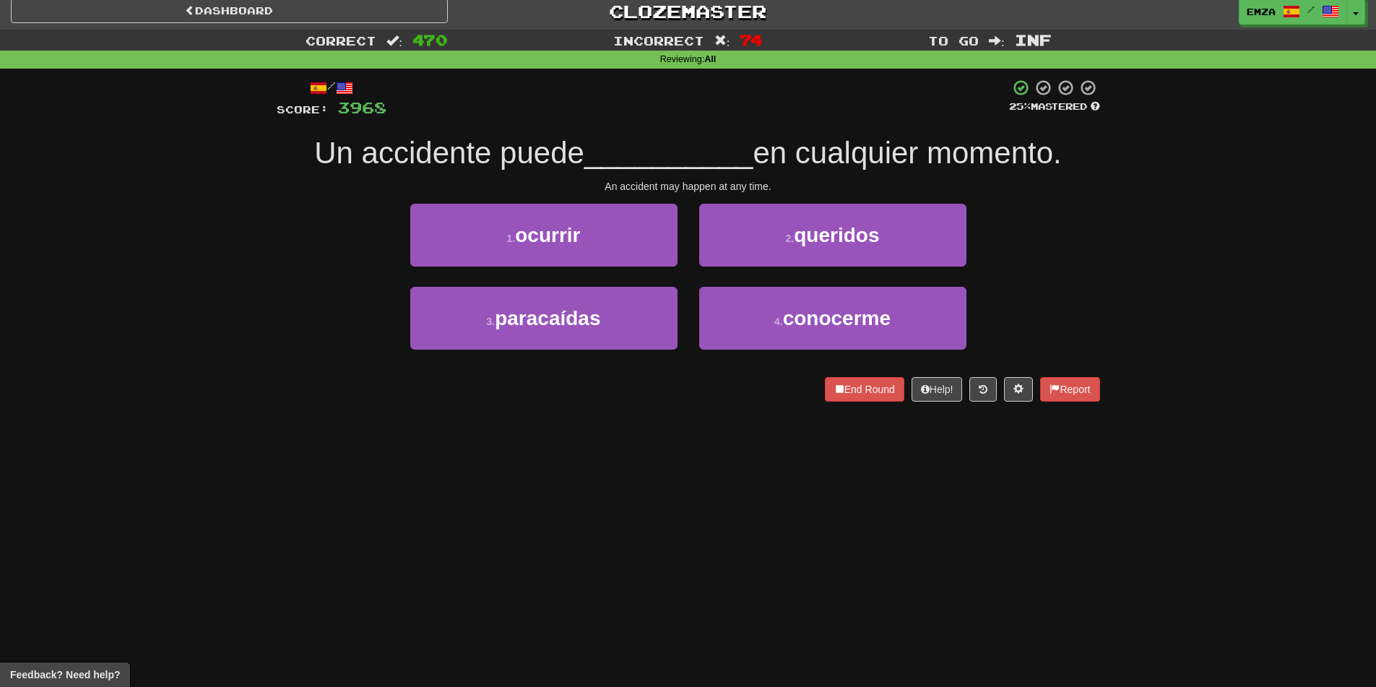
click at [414, 197] on div "/ Score: 3968 25 % Mastered Un accidente puede __________ en cualquier momento.…" at bounding box center [688, 240] width 823 height 323
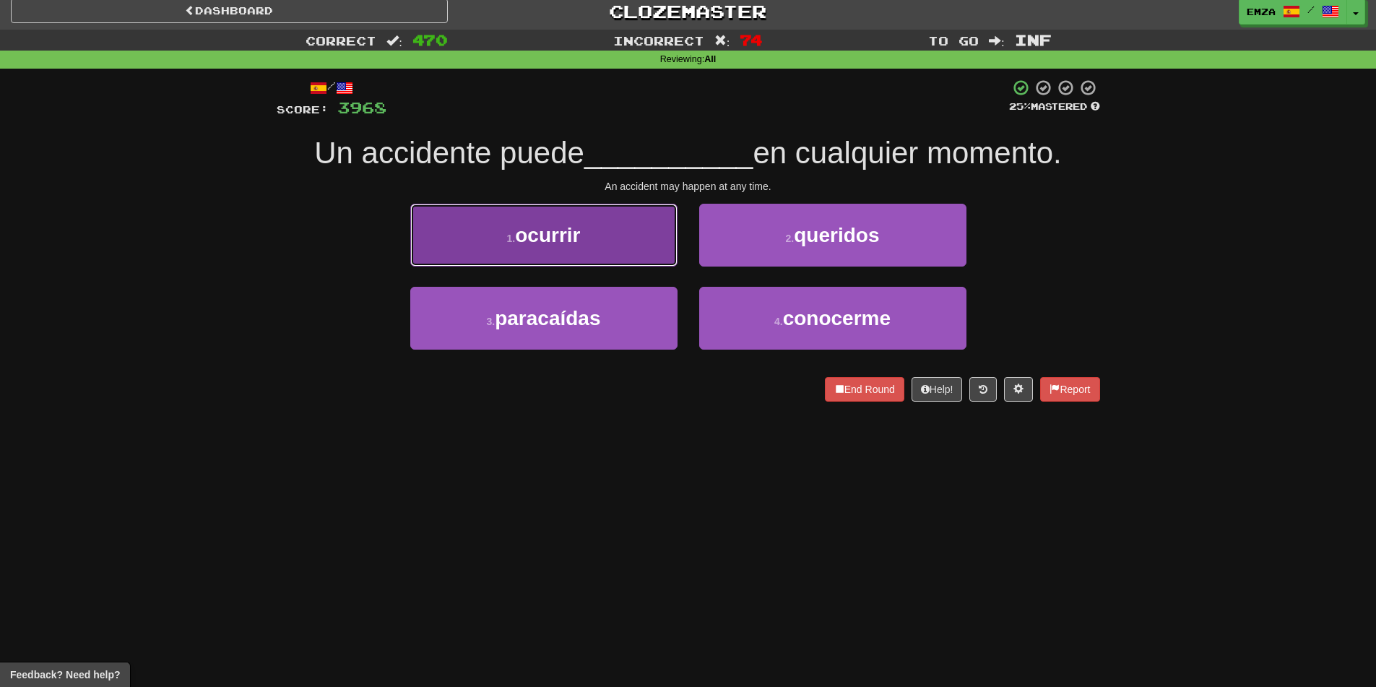
click at [545, 259] on button "1 . ocurrir" at bounding box center [543, 235] width 267 height 63
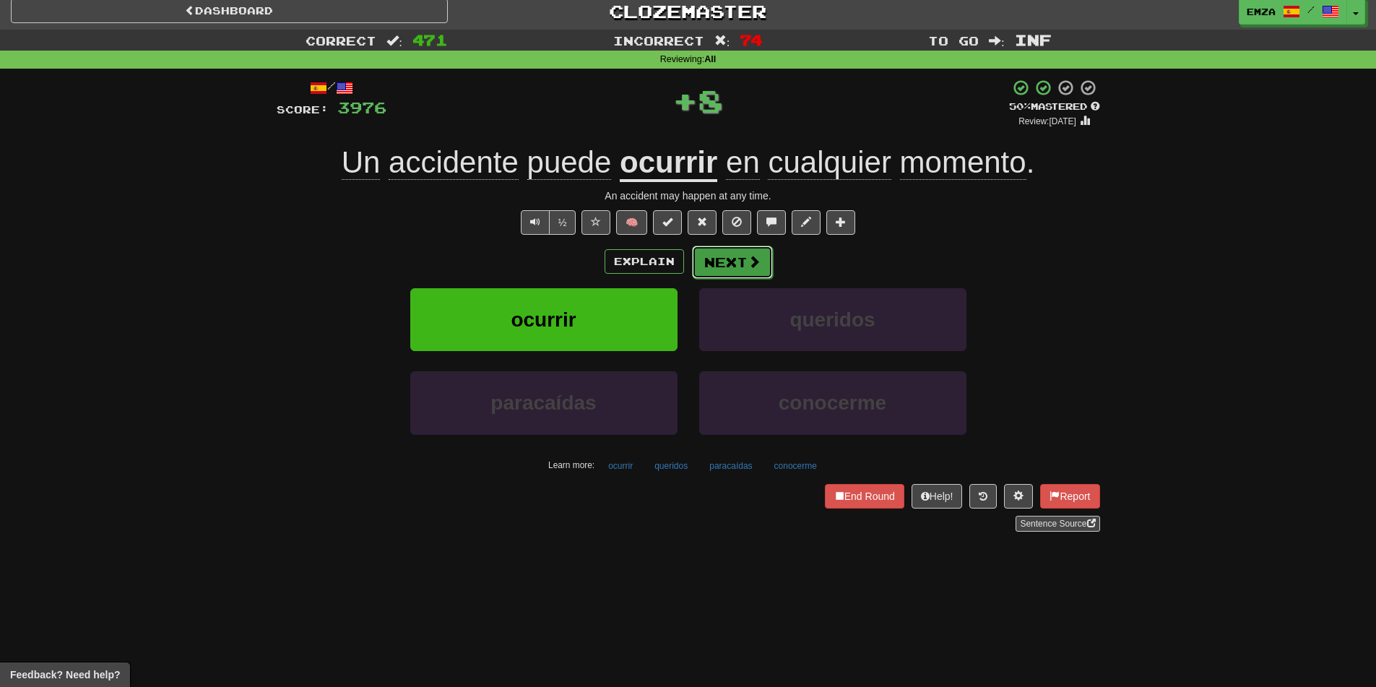
click at [754, 248] on button "Next" at bounding box center [732, 262] width 81 height 33
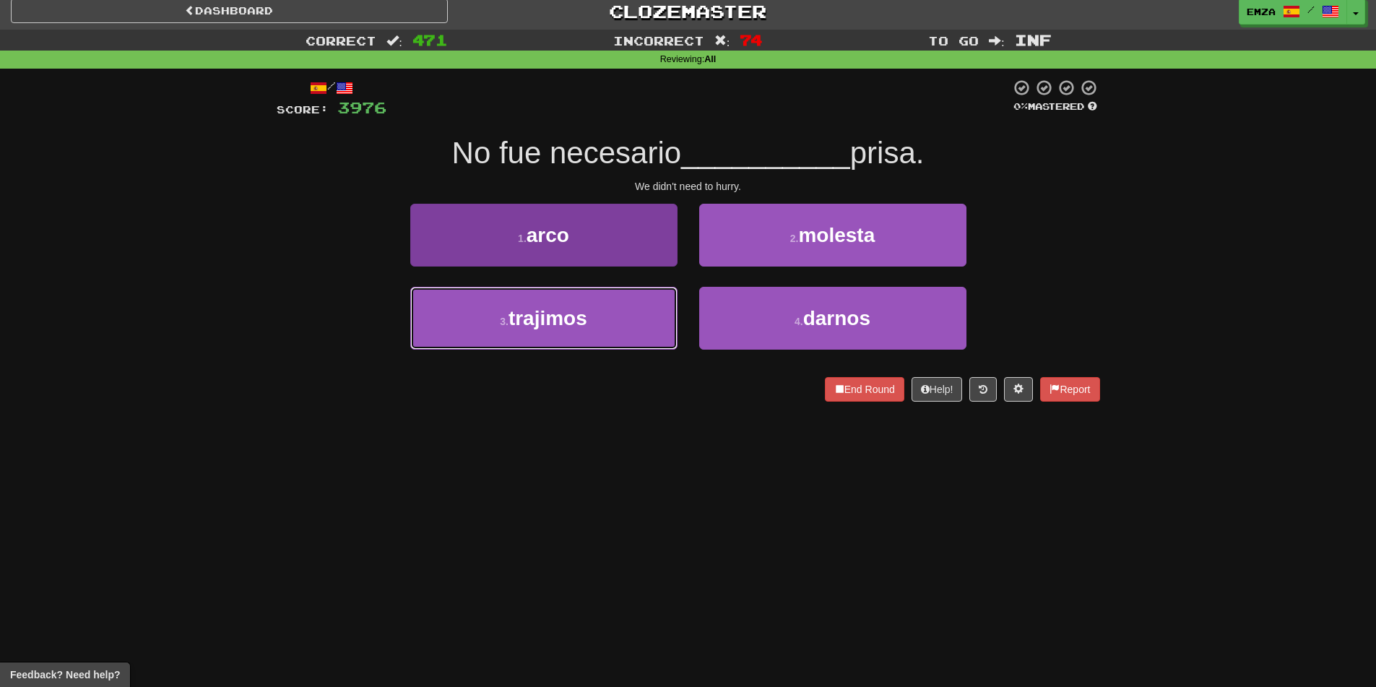
click at [606, 308] on button "3 . trajimos" at bounding box center [543, 318] width 267 height 63
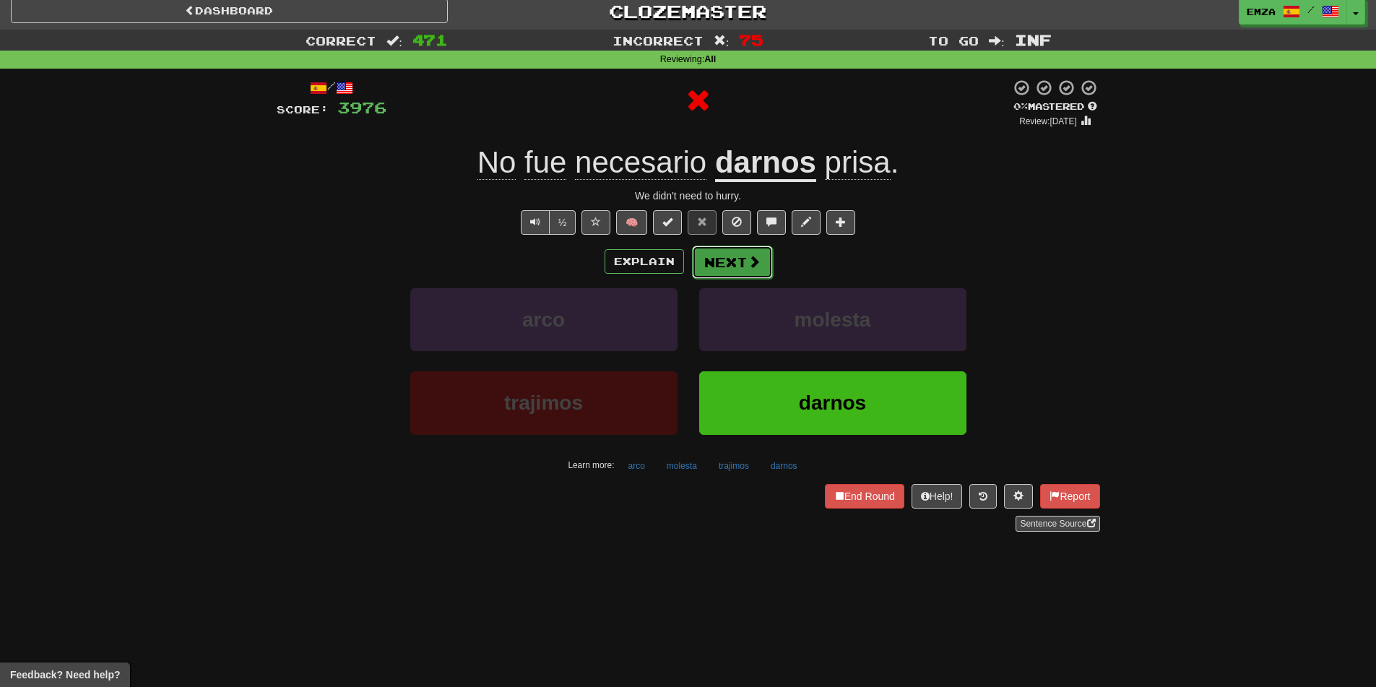
click at [753, 251] on button "Next" at bounding box center [732, 262] width 81 height 33
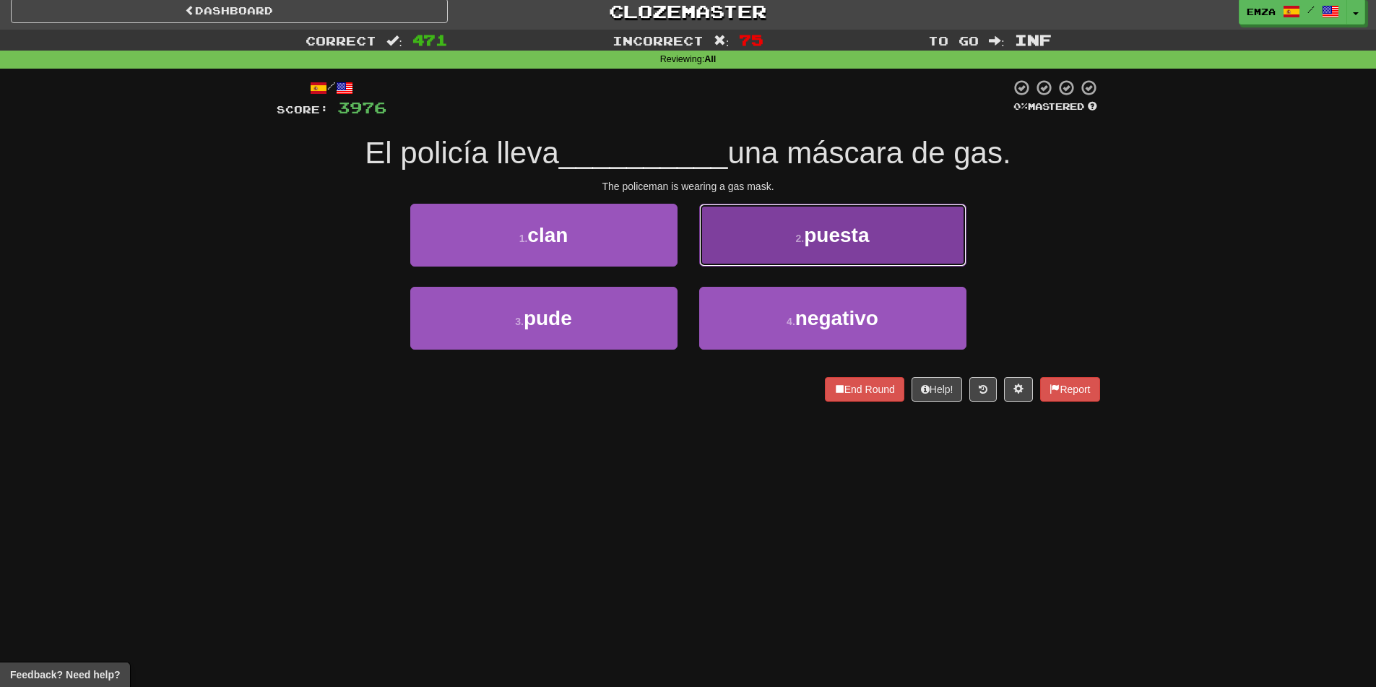
click at [742, 227] on button "2 . puesta" at bounding box center [832, 235] width 267 height 63
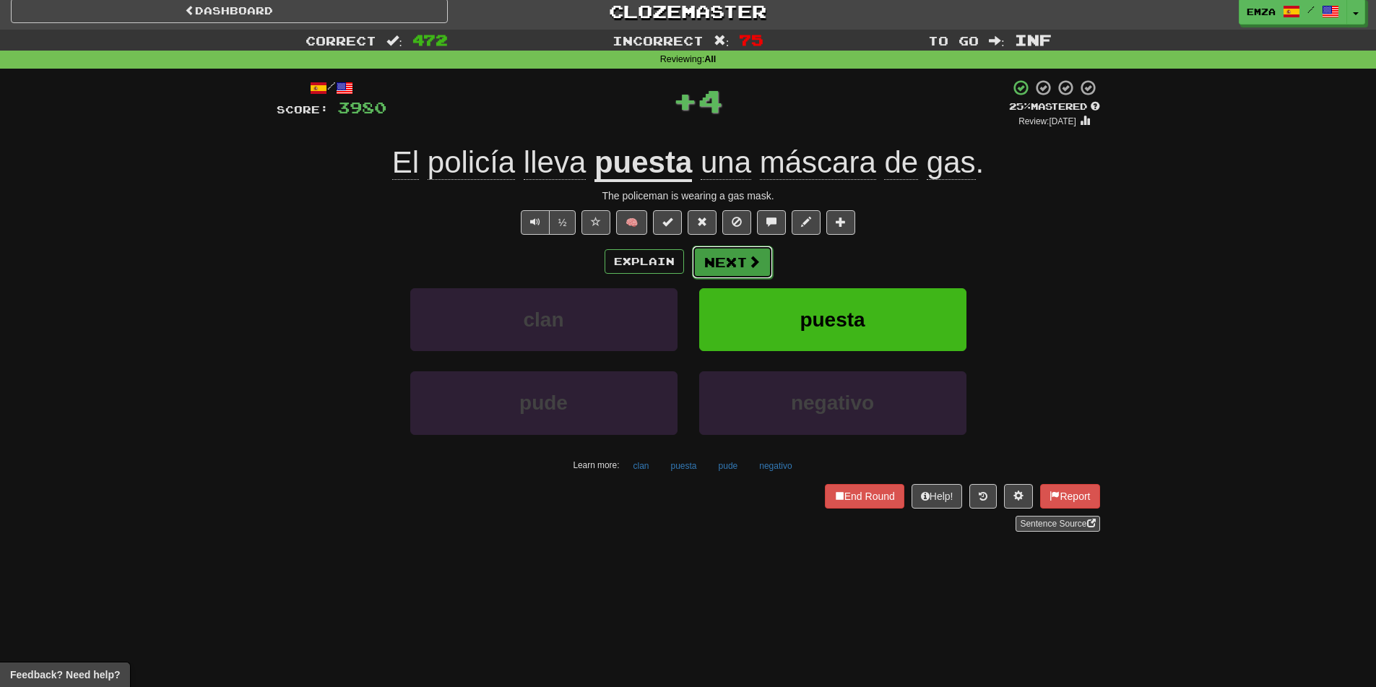
click at [722, 251] on button "Next" at bounding box center [732, 262] width 81 height 33
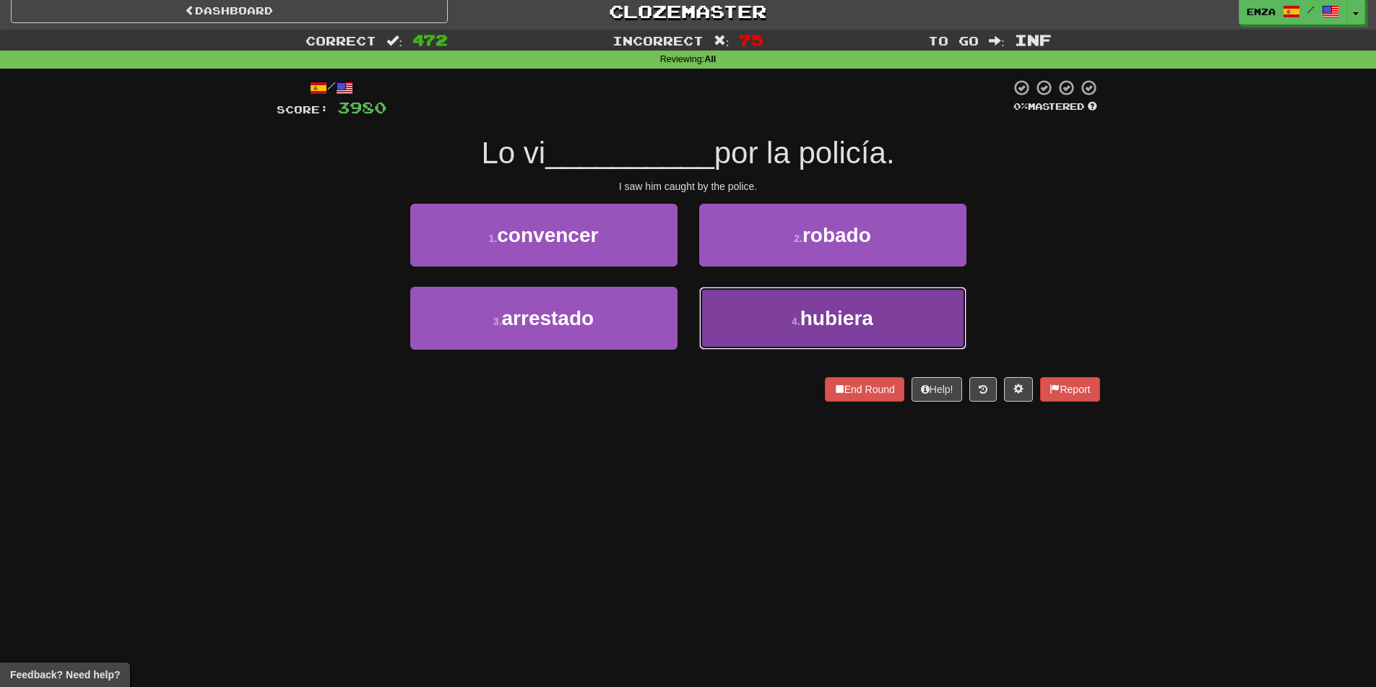
click at [754, 328] on button "4 . hubiera" at bounding box center [832, 318] width 267 height 63
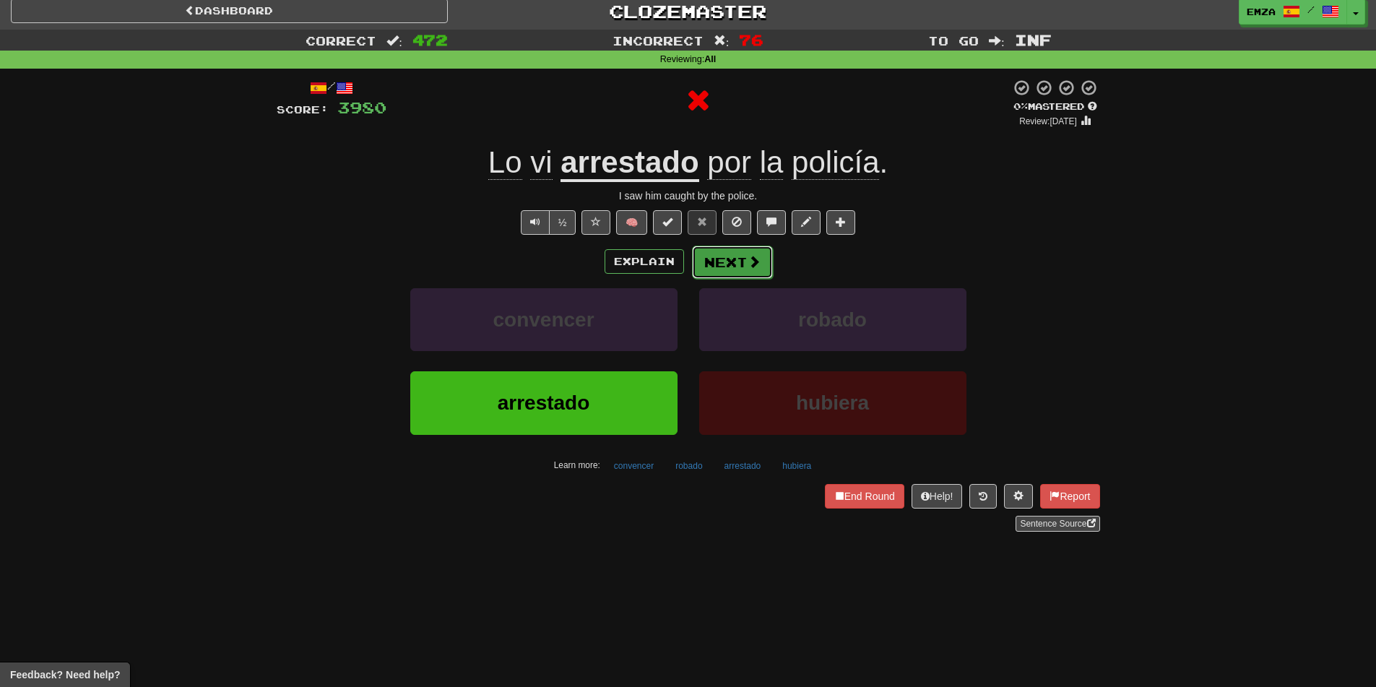
click at [706, 264] on button "Next" at bounding box center [732, 262] width 81 height 33
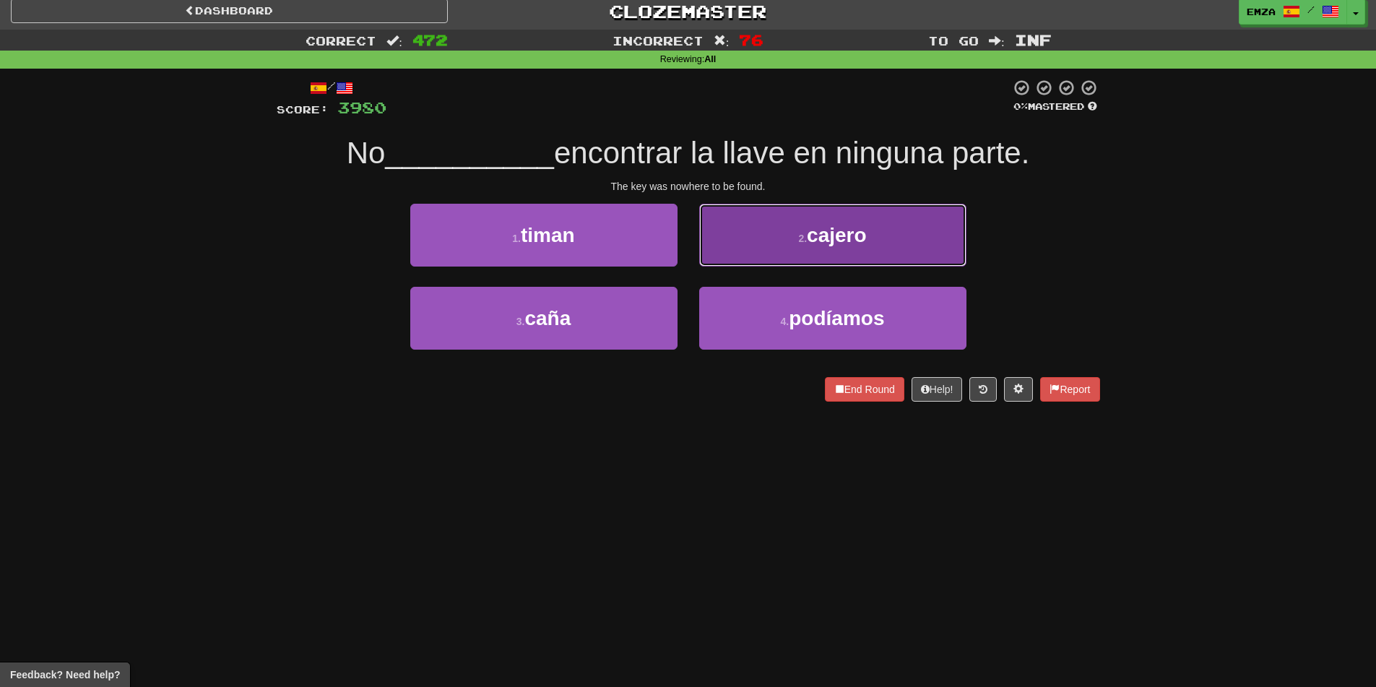
click at [765, 235] on button "2 . [PERSON_NAME]" at bounding box center [832, 235] width 267 height 63
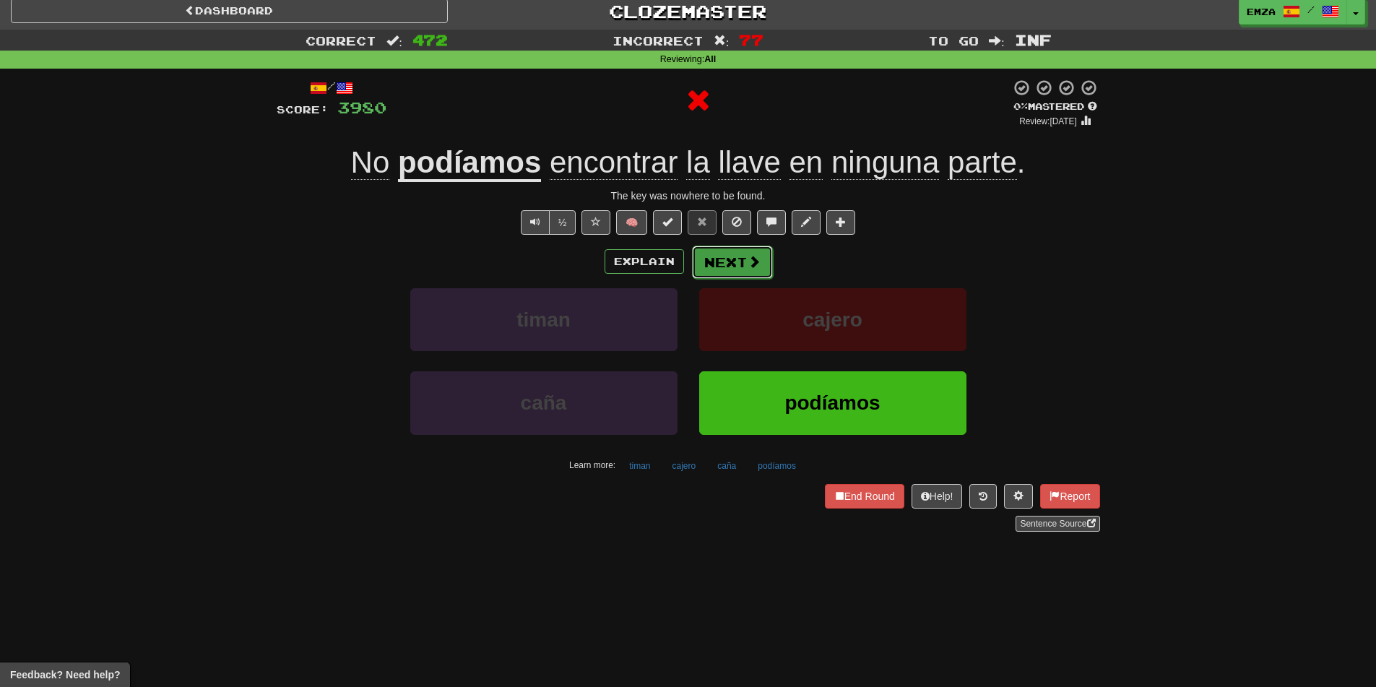
click at [724, 263] on button "Next" at bounding box center [732, 262] width 81 height 33
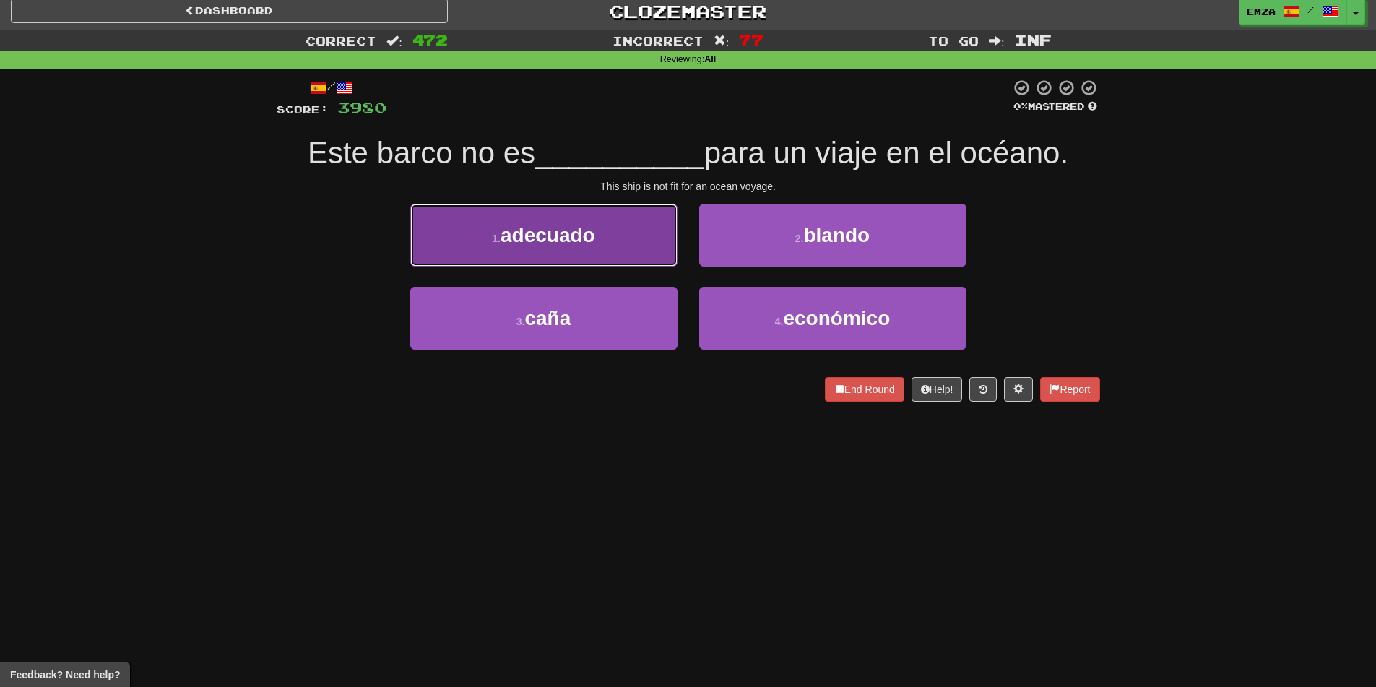
click at [615, 240] on button "1 . adecuado" at bounding box center [543, 235] width 267 height 63
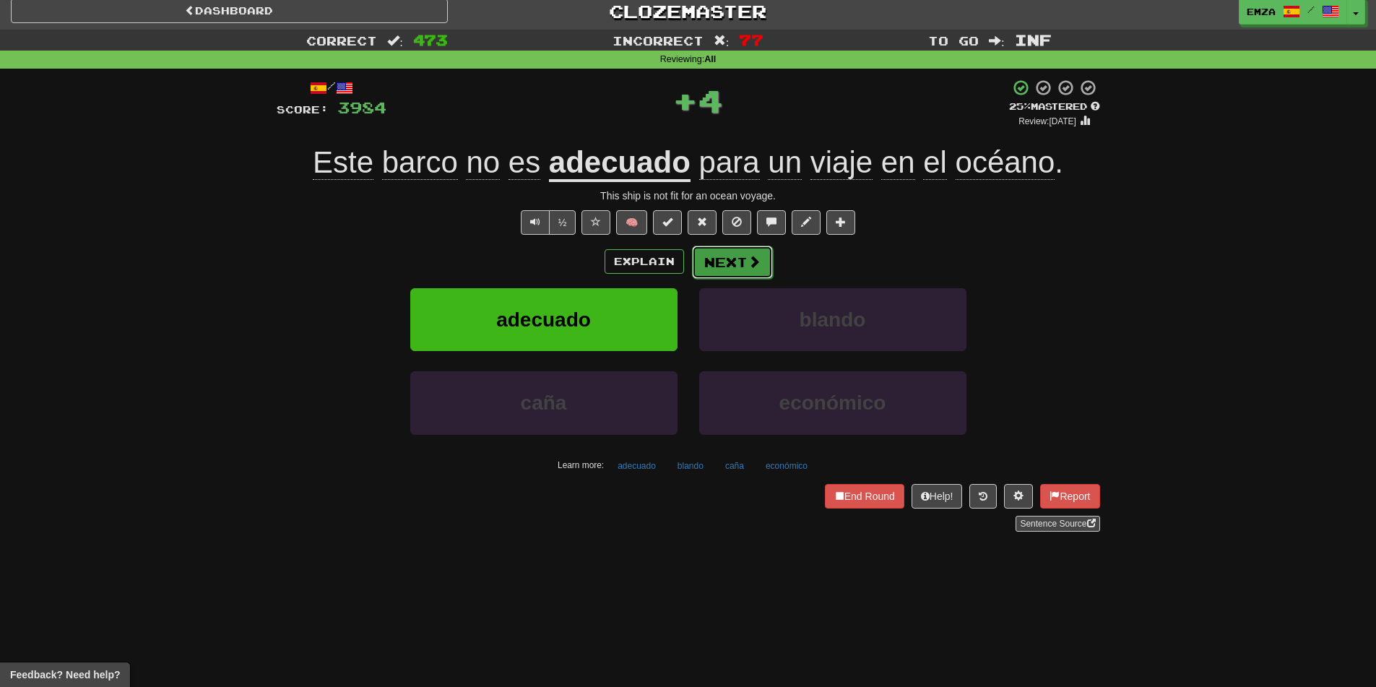
click at [723, 265] on button "Next" at bounding box center [732, 262] width 81 height 33
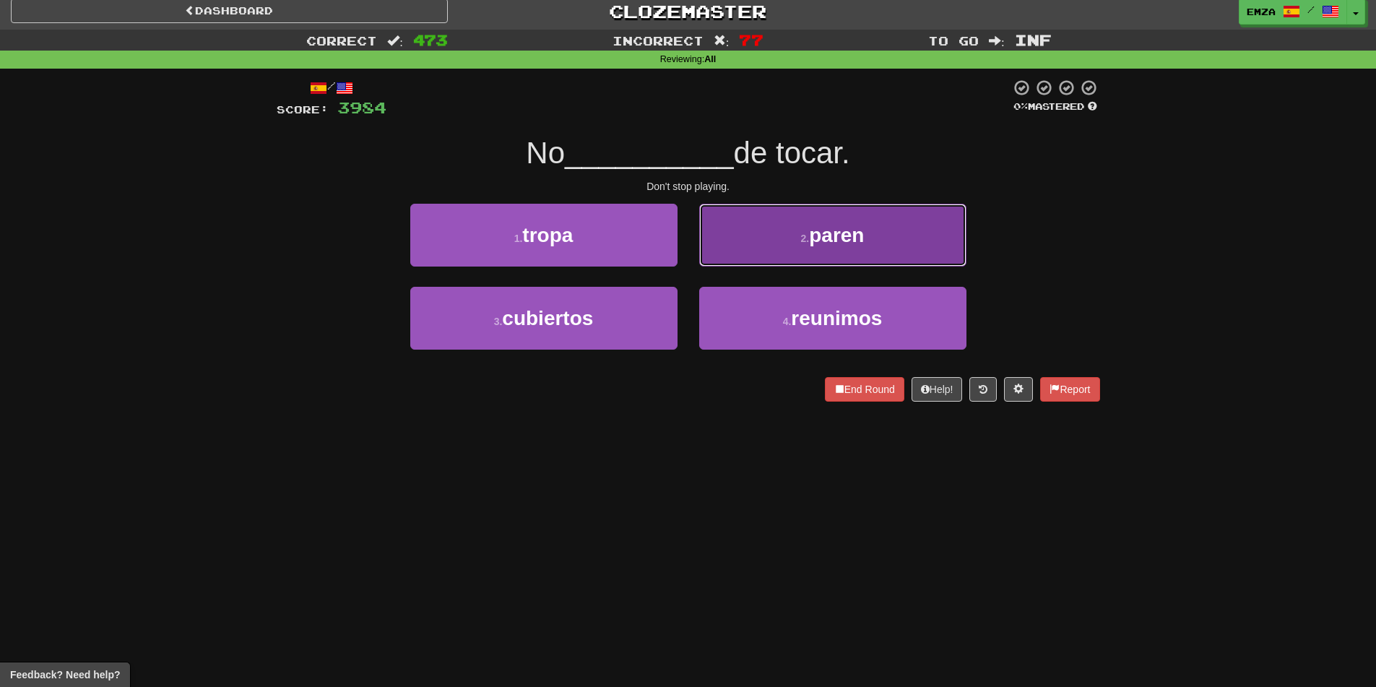
drag, startPoint x: 808, startPoint y: 225, endPoint x: 787, endPoint y: 242, distance: 26.7
click at [809, 225] on button "2 . paren" at bounding box center [832, 235] width 267 height 63
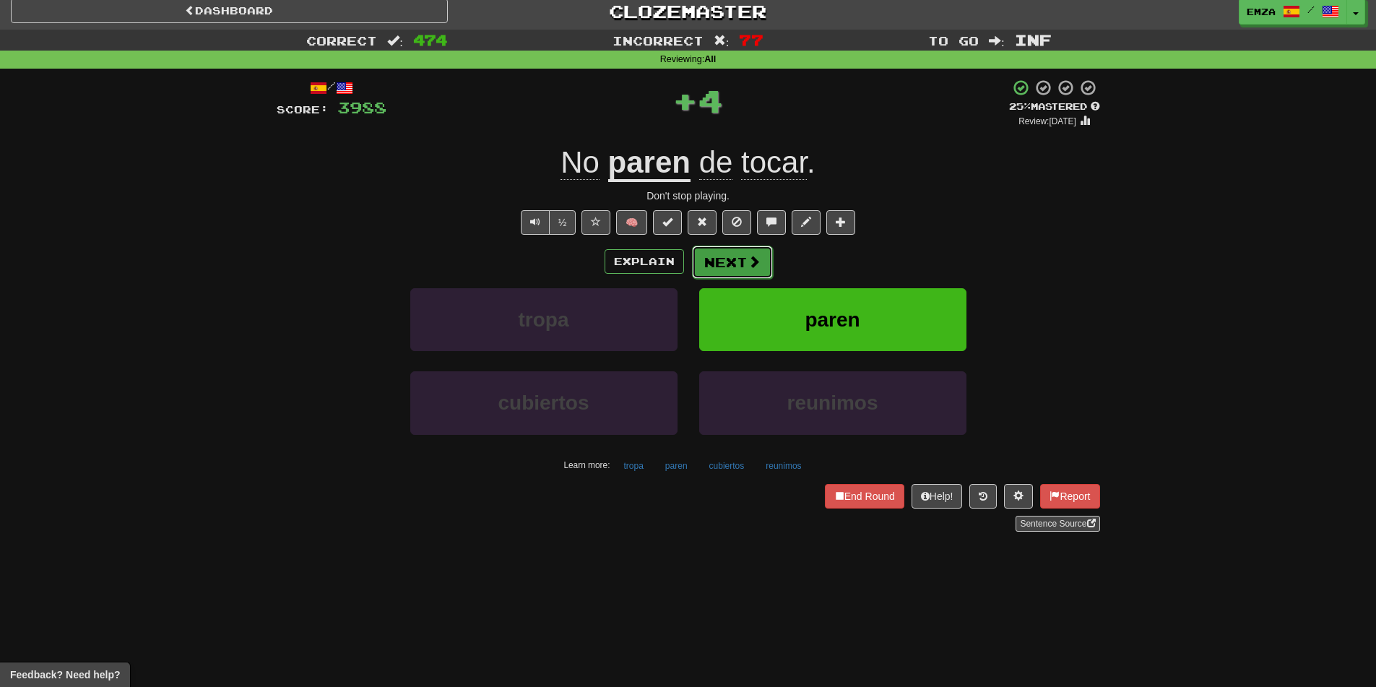
click at [713, 269] on button "Next" at bounding box center [732, 262] width 81 height 33
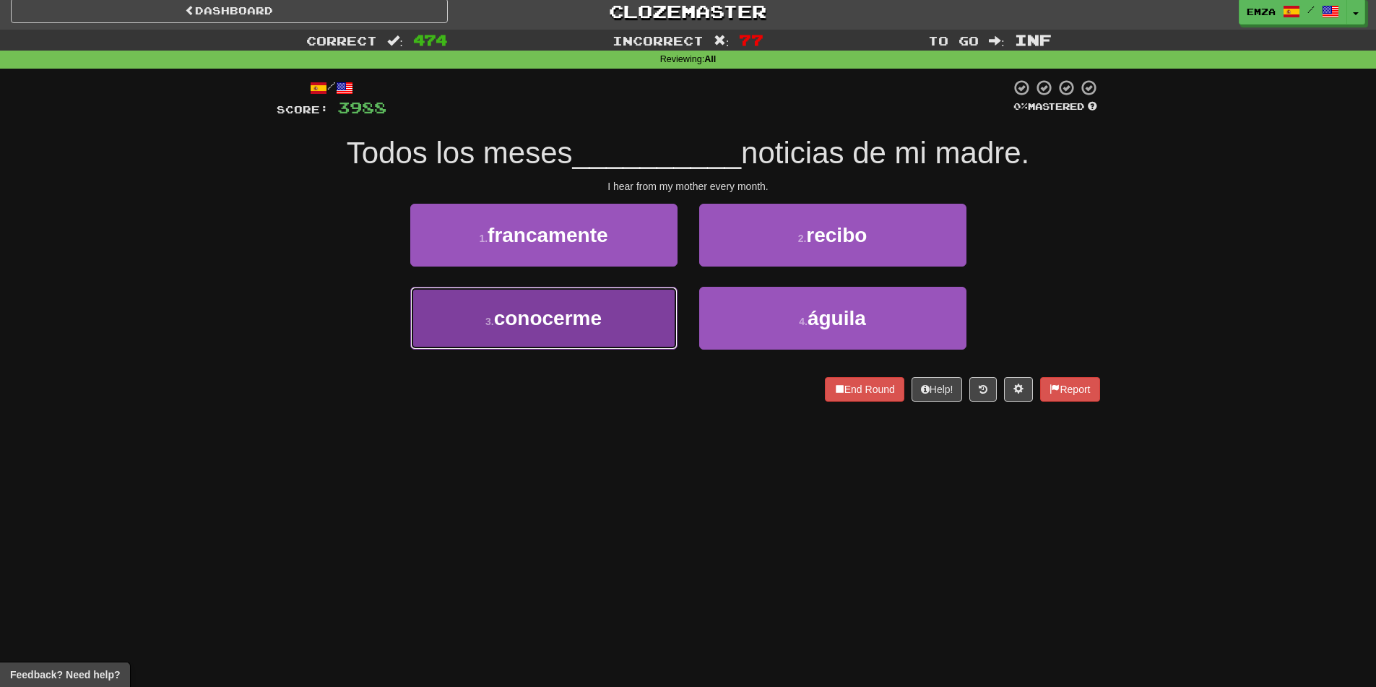
click at [617, 308] on button "3 . conocerme" at bounding box center [543, 318] width 267 height 63
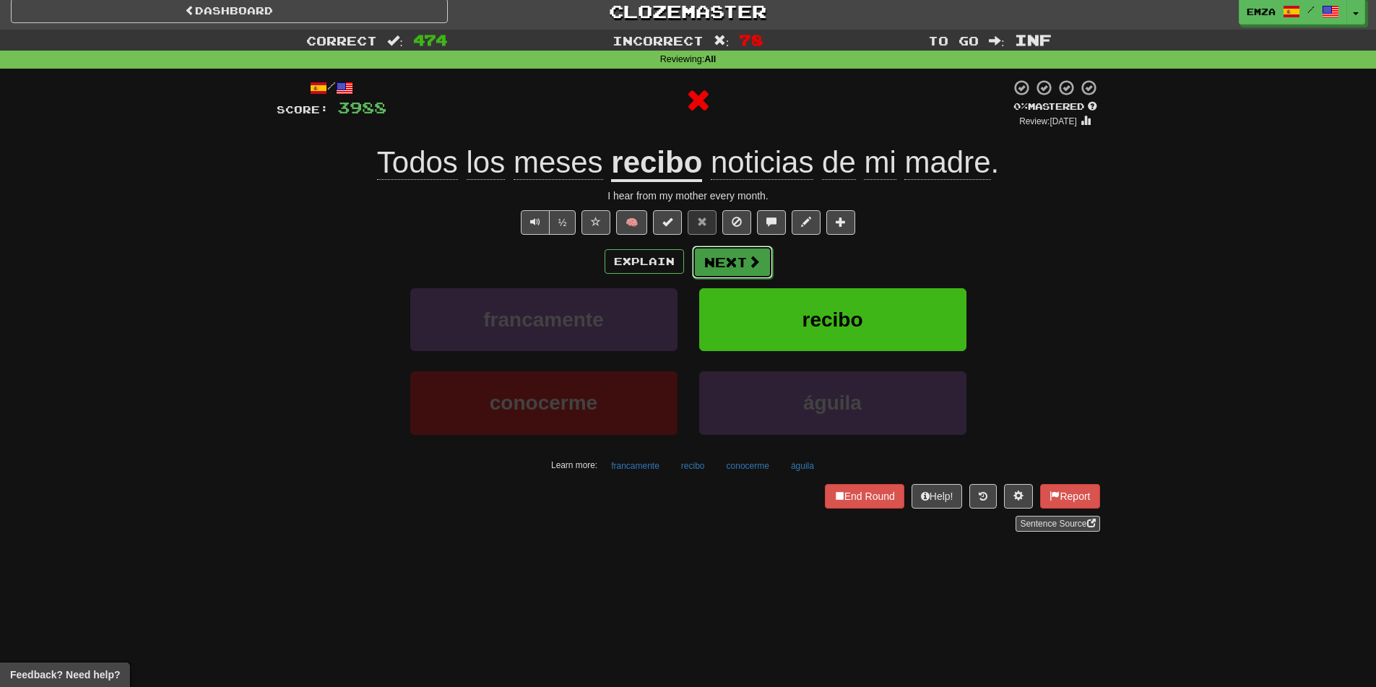
click at [724, 266] on button "Next" at bounding box center [732, 262] width 81 height 33
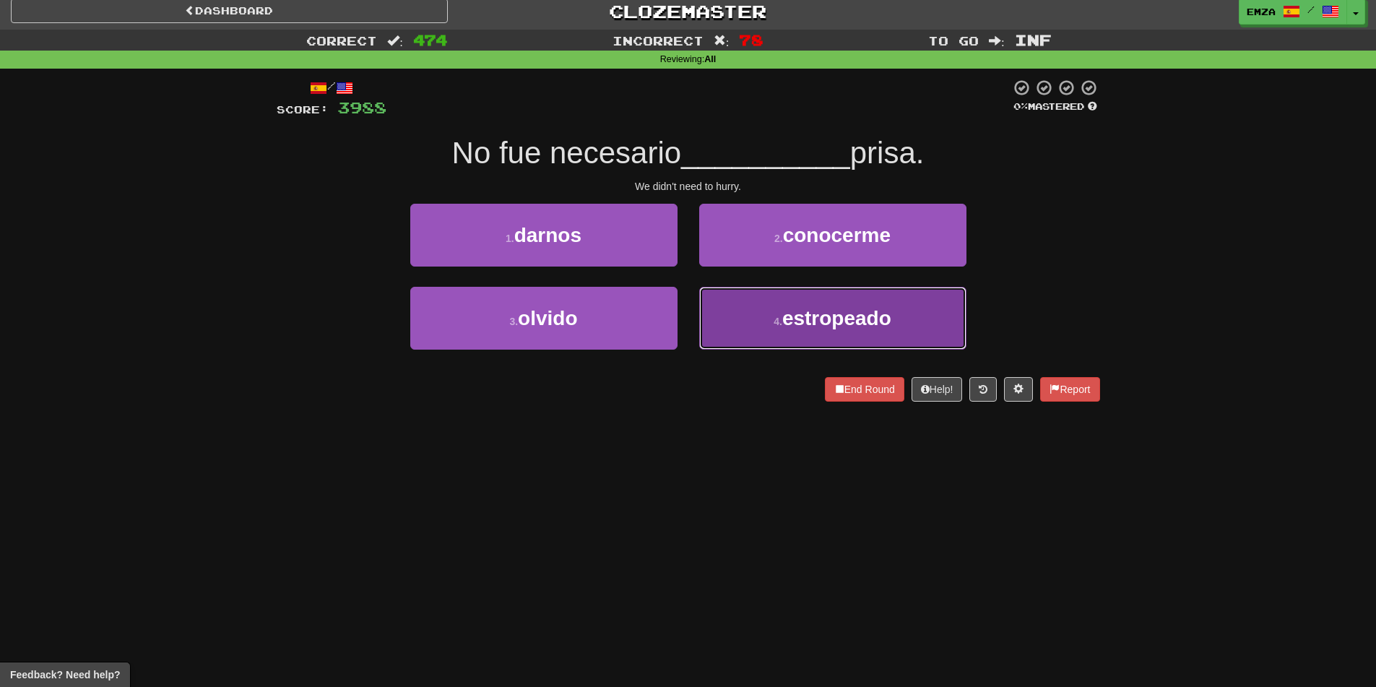
click at [729, 325] on button "4 . estropeado" at bounding box center [832, 318] width 267 height 63
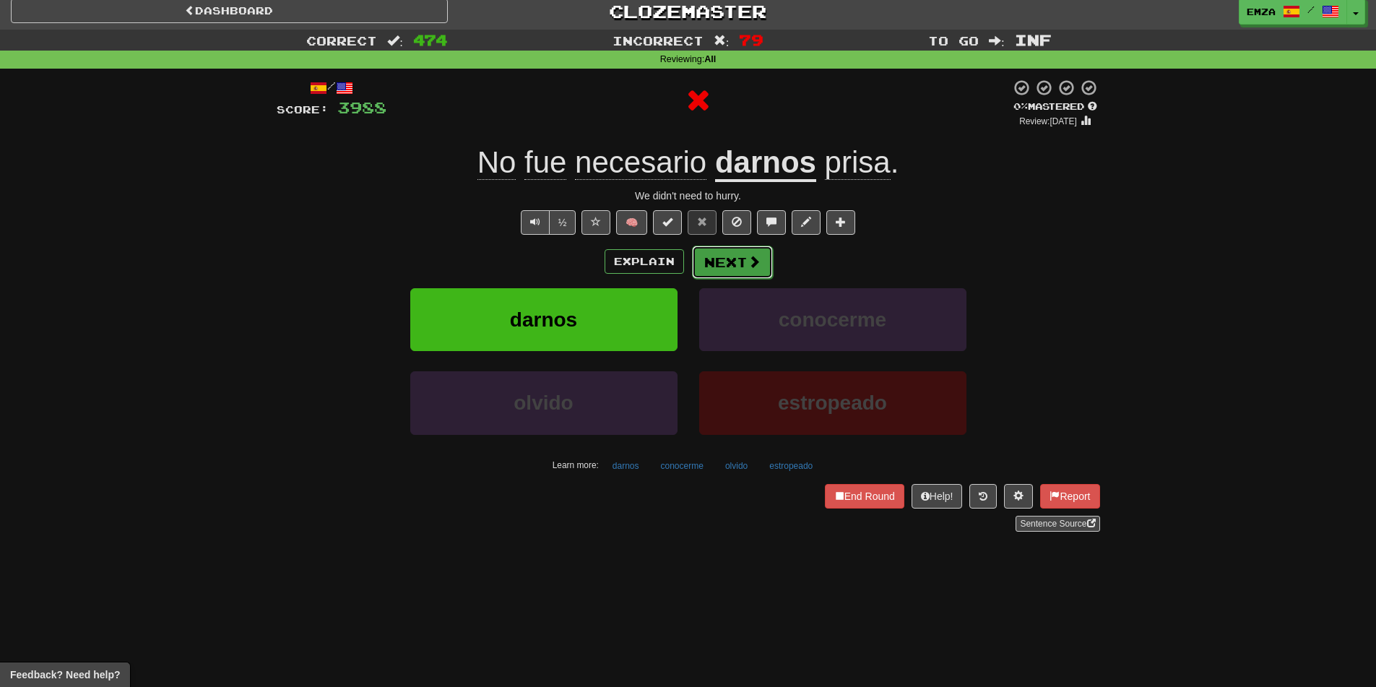
click at [706, 265] on button "Next" at bounding box center [732, 262] width 81 height 33
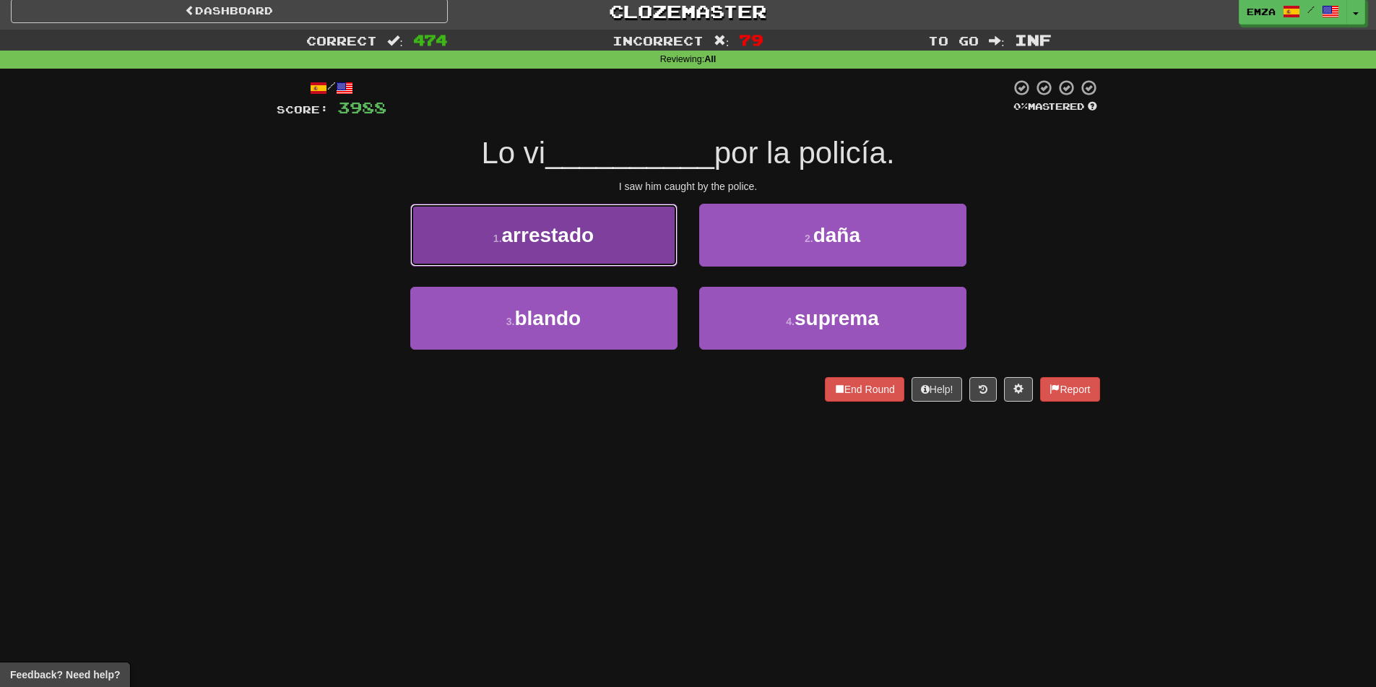
click at [612, 251] on button "1 . arrestado" at bounding box center [543, 235] width 267 height 63
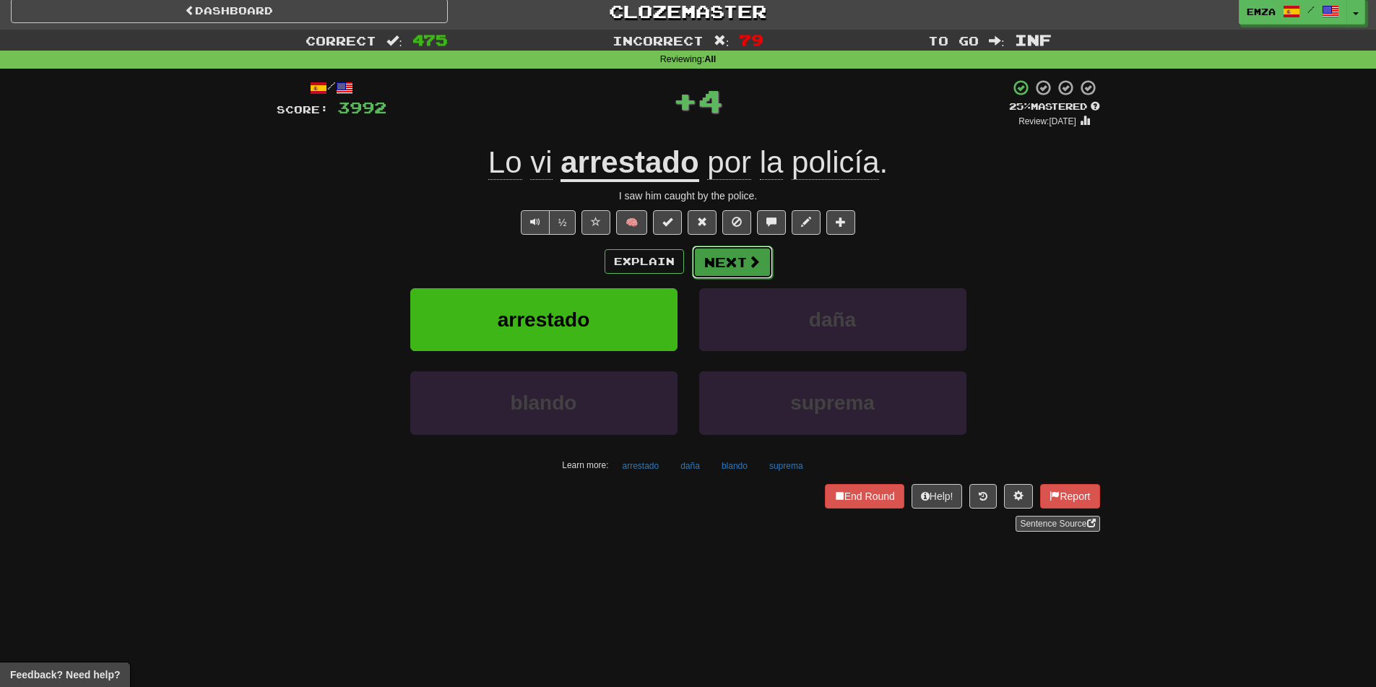
click at [763, 269] on button "Next" at bounding box center [732, 262] width 81 height 33
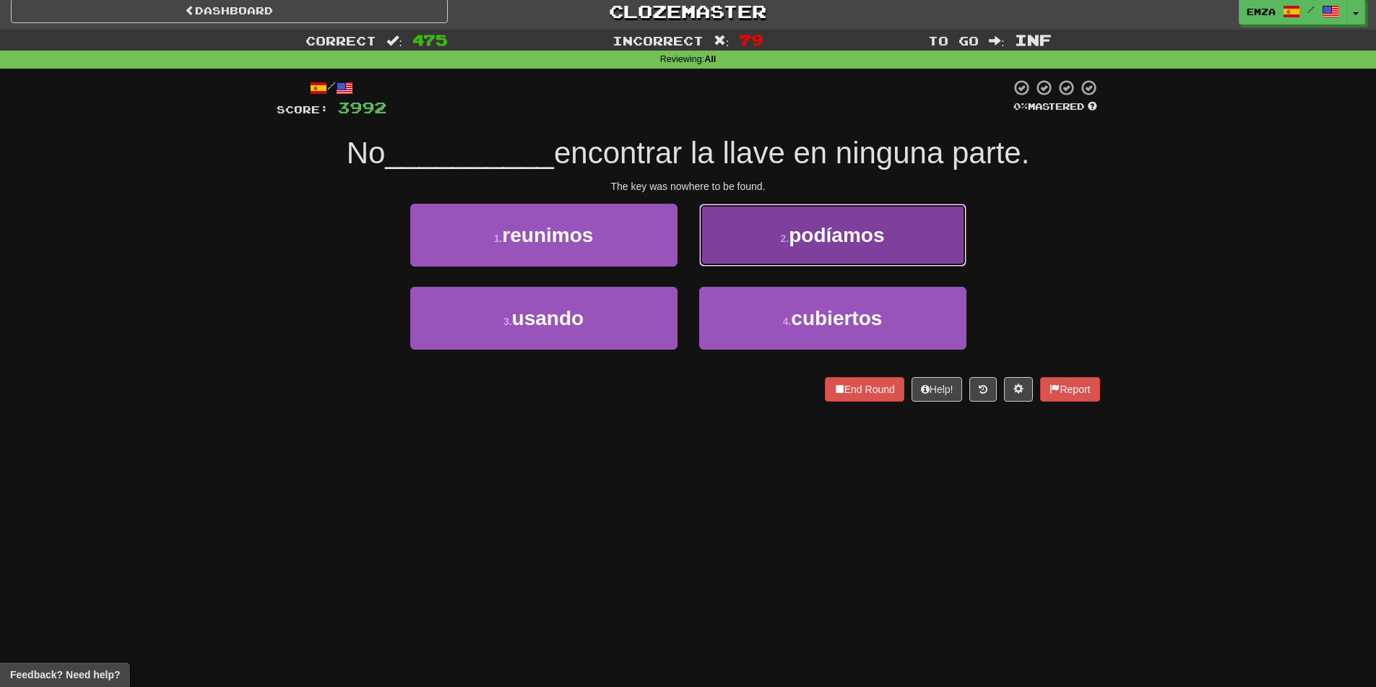
click at [735, 237] on button "2 . podíamos" at bounding box center [832, 235] width 267 height 63
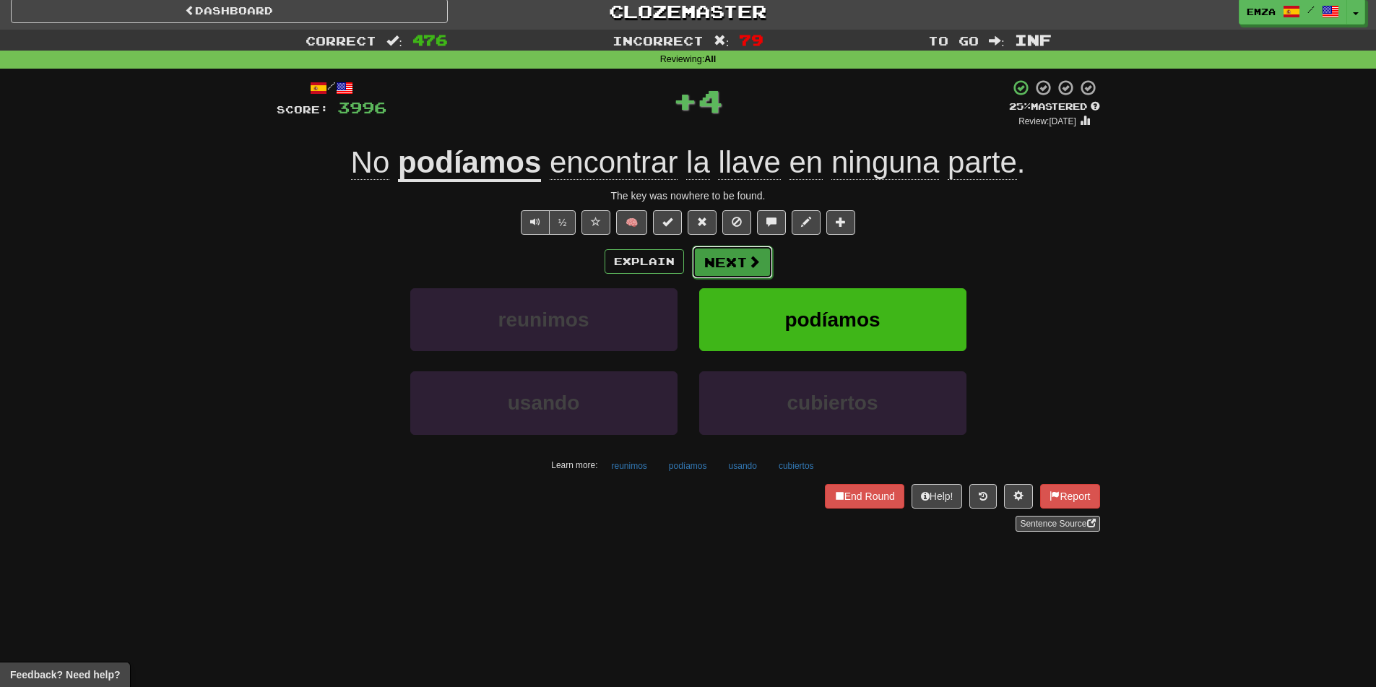
click at [724, 271] on button "Next" at bounding box center [732, 262] width 81 height 33
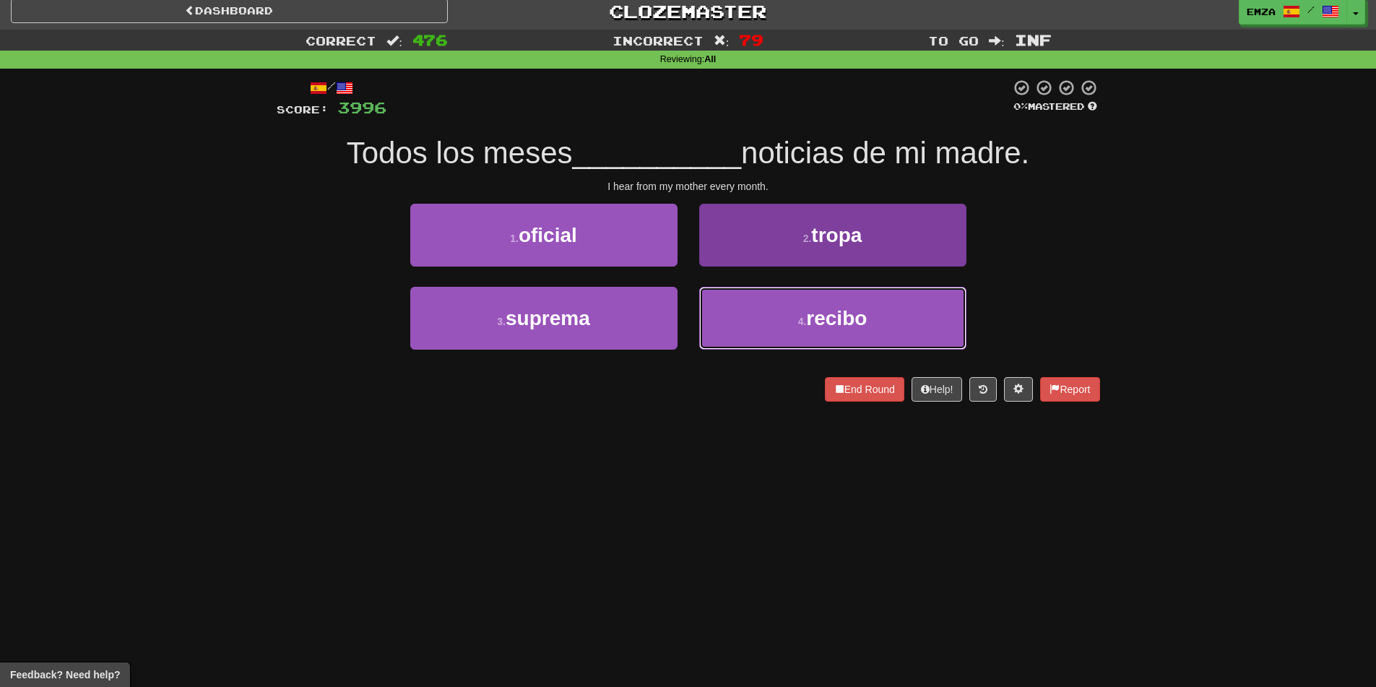
click at [744, 321] on button "4 . recibo" at bounding box center [832, 318] width 267 height 63
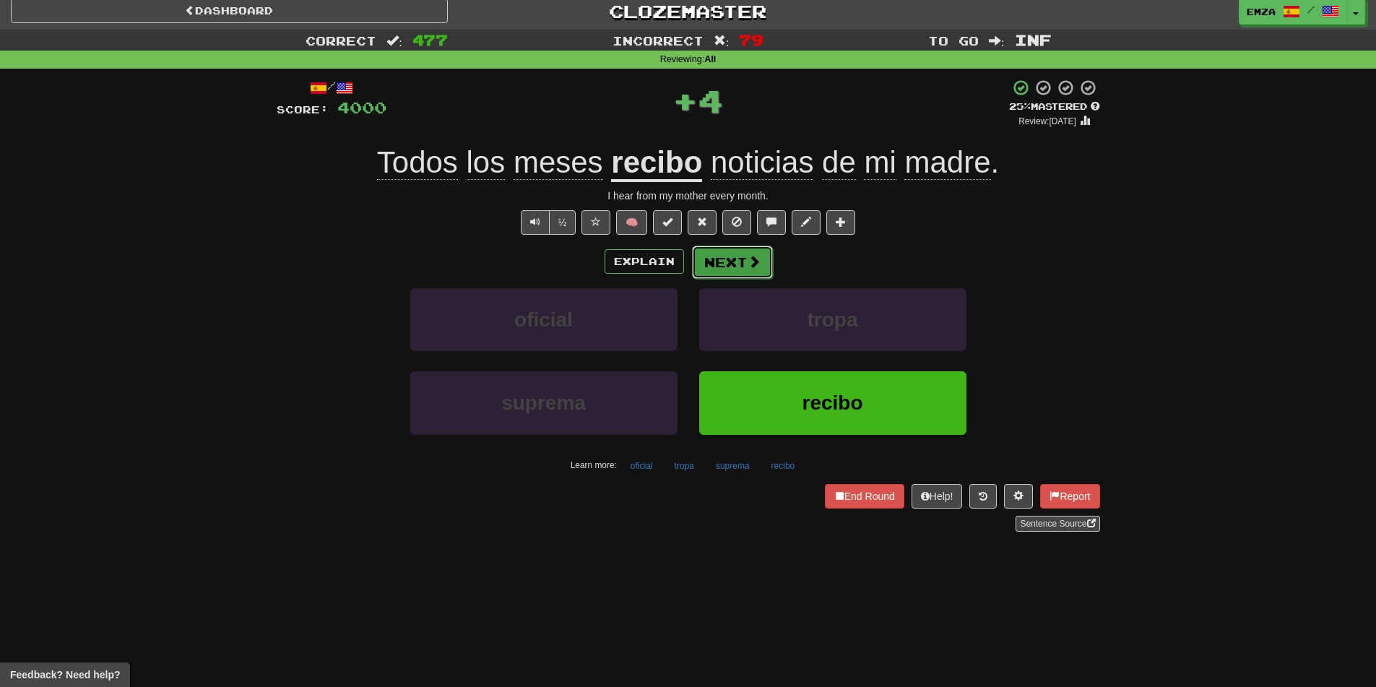
click at [736, 272] on button "Next" at bounding box center [732, 262] width 81 height 33
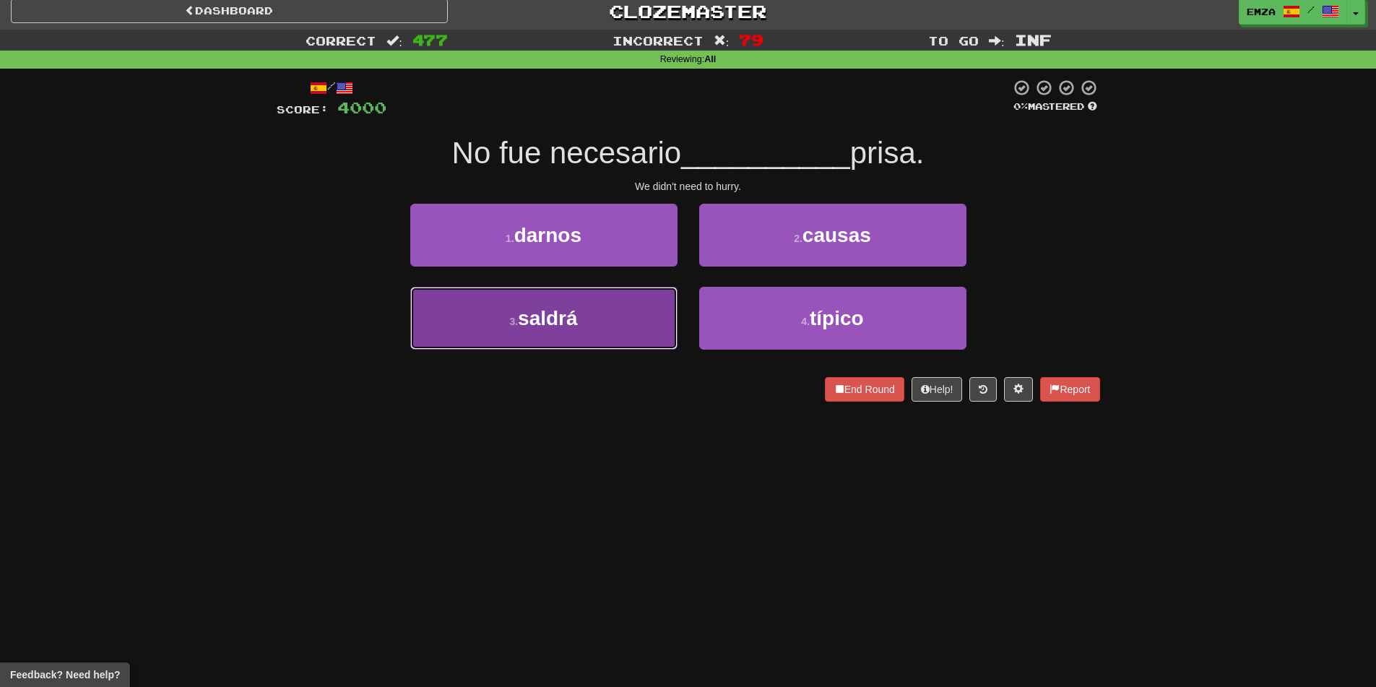
click at [636, 321] on button "3 . [DEMOGRAPHIC_DATA]" at bounding box center [543, 318] width 267 height 63
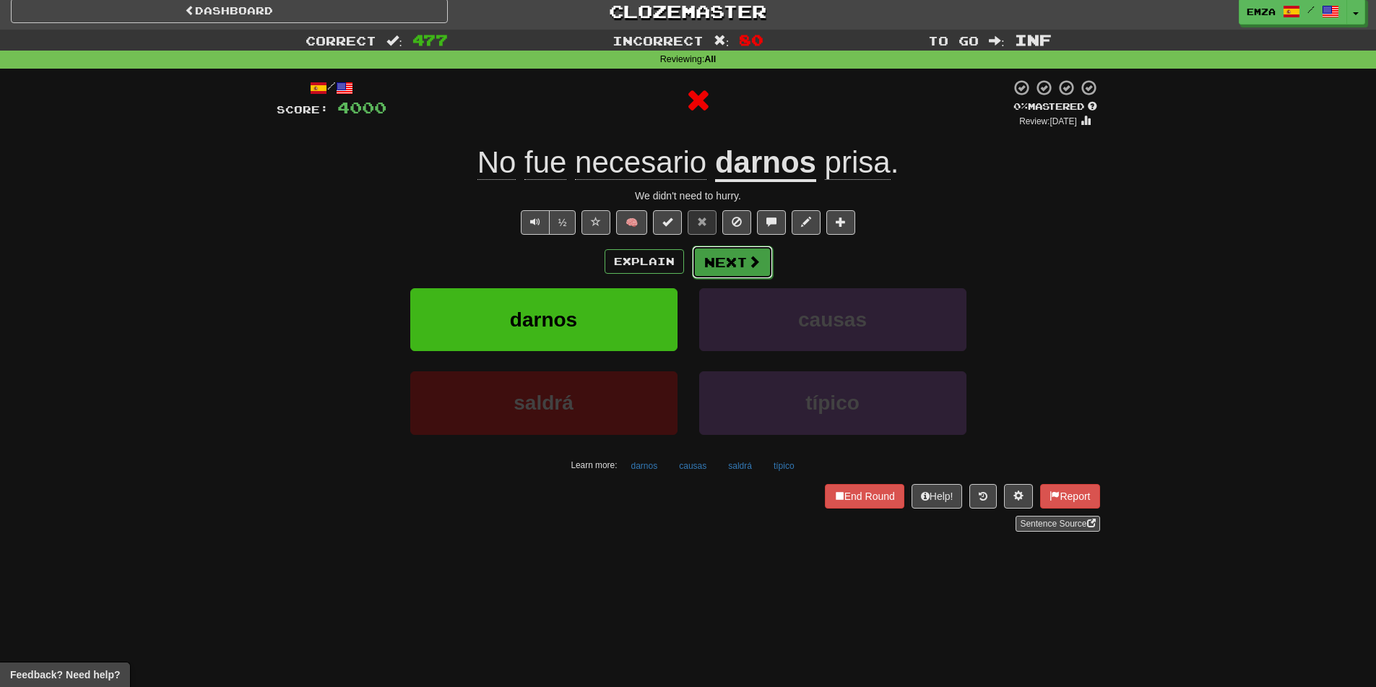
click at [752, 276] on button "Next" at bounding box center [732, 262] width 81 height 33
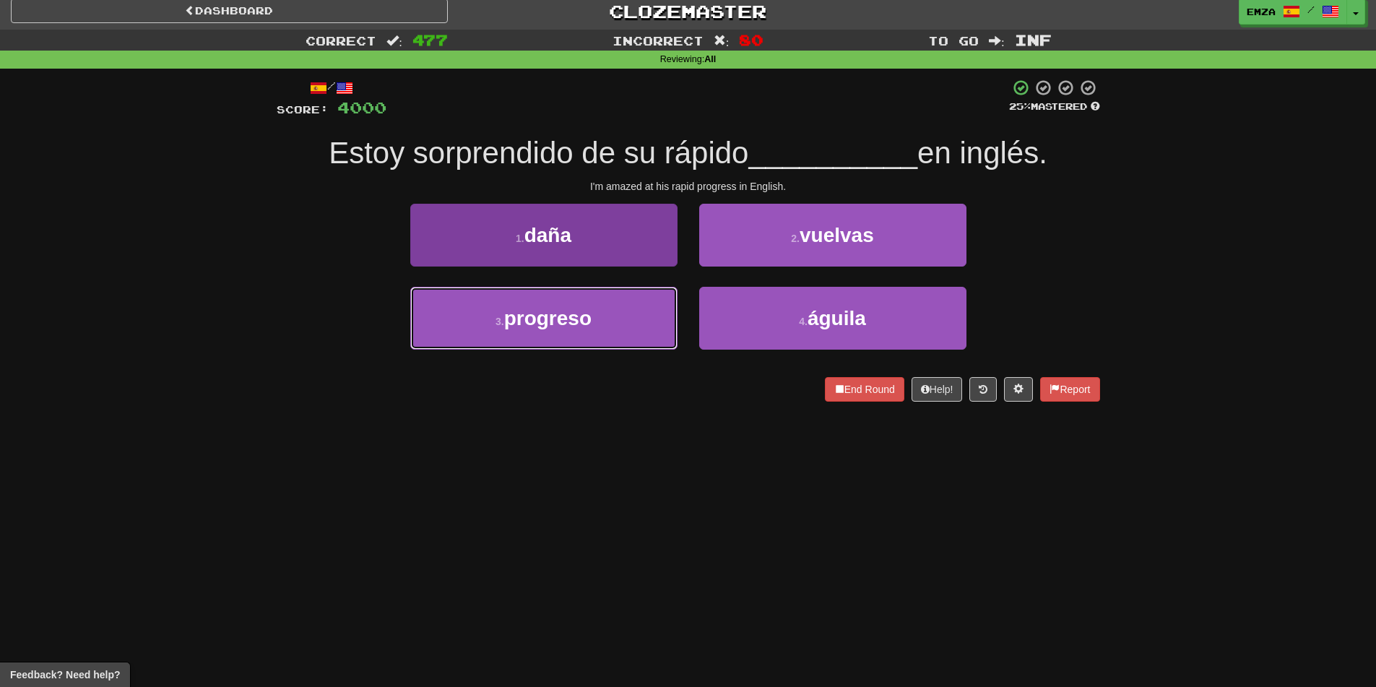
click at [542, 318] on span "progreso" at bounding box center [547, 318] width 87 height 22
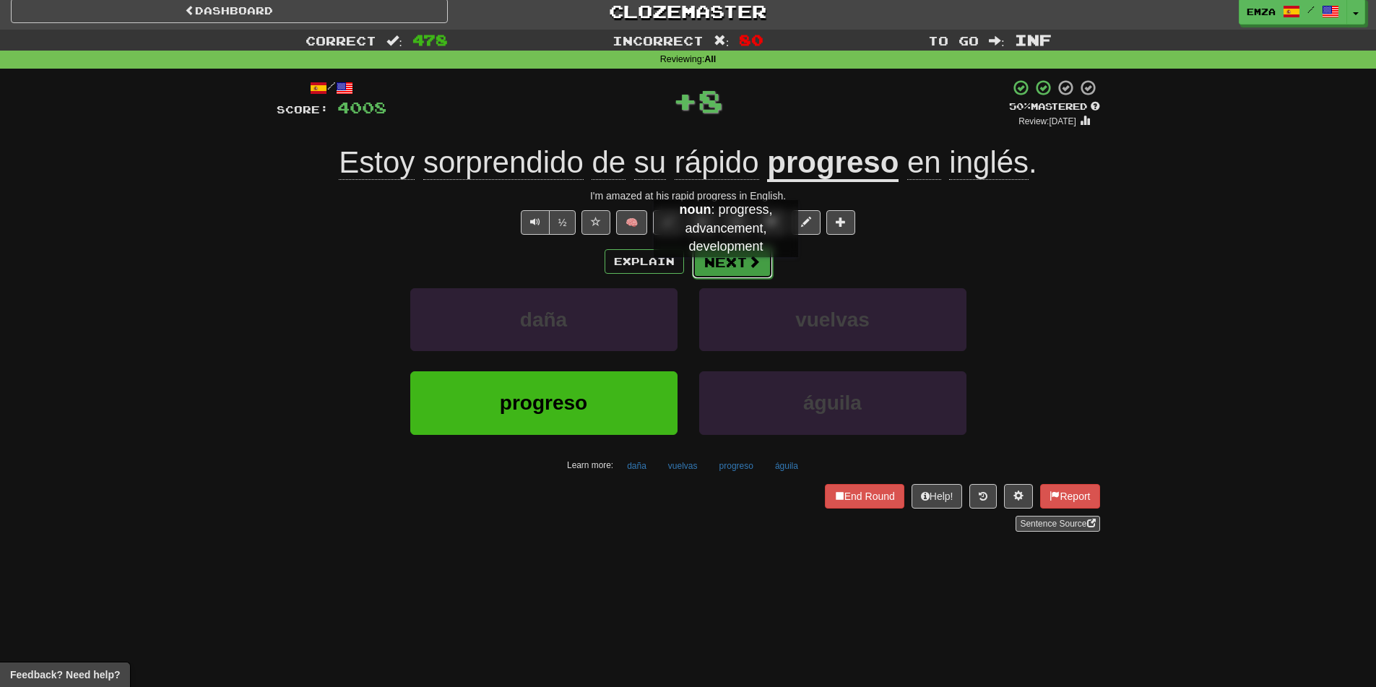
click at [726, 272] on button "Next" at bounding box center [732, 262] width 81 height 33
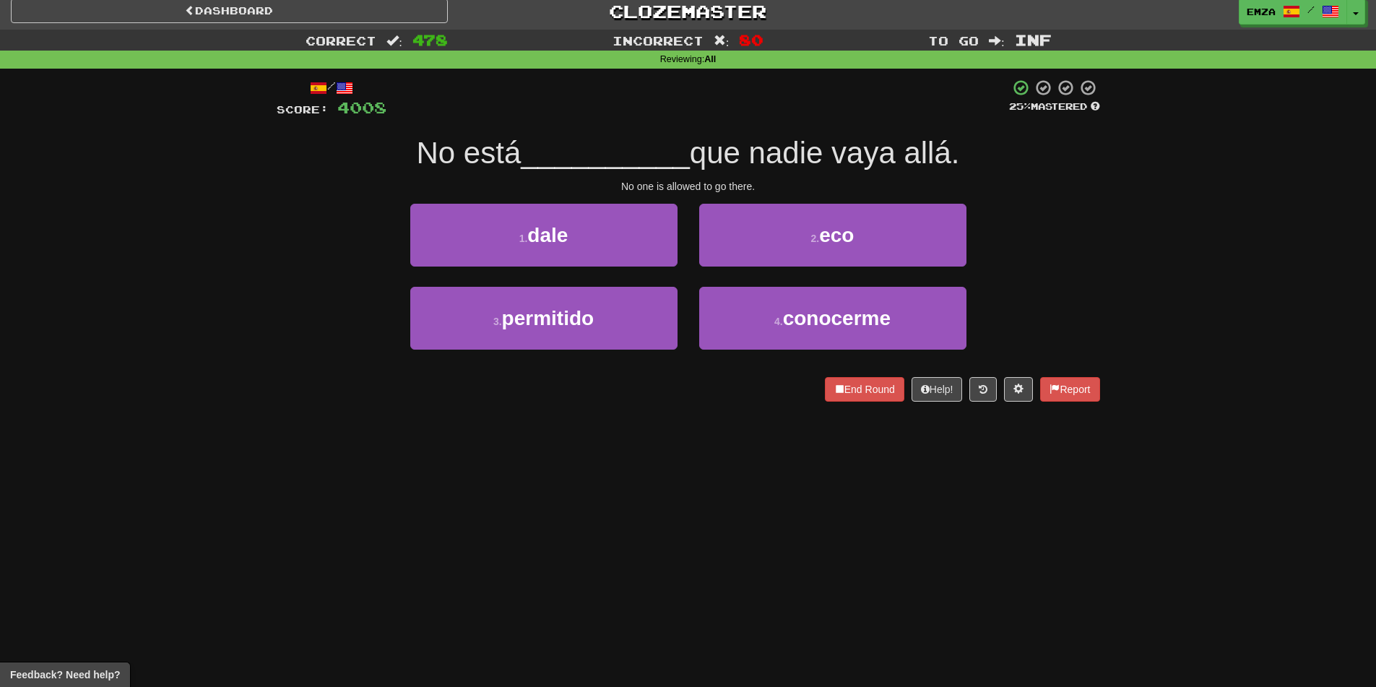
click at [272, 290] on div "/ Score: 4008 25 % Mastered No está __________ que nadie vaya allá. No one is a…" at bounding box center [688, 245] width 845 height 353
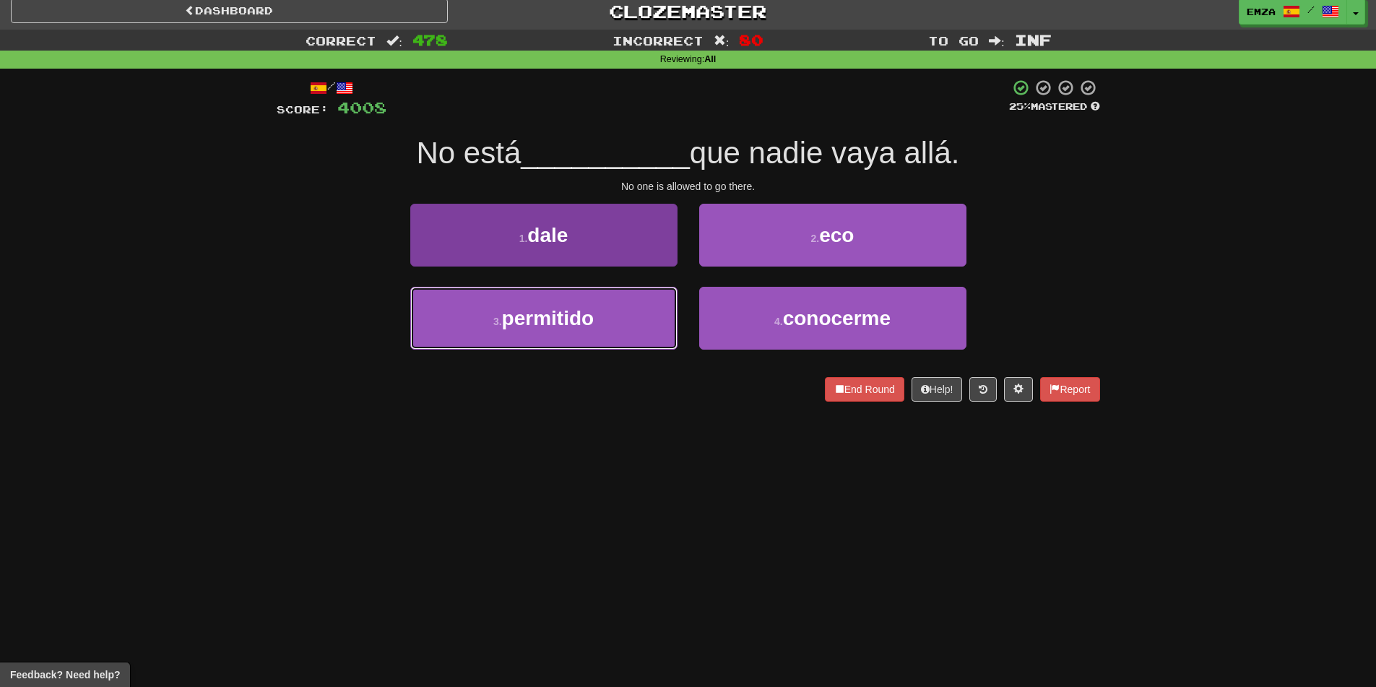
click at [474, 325] on button "3 . permitido" at bounding box center [543, 318] width 267 height 63
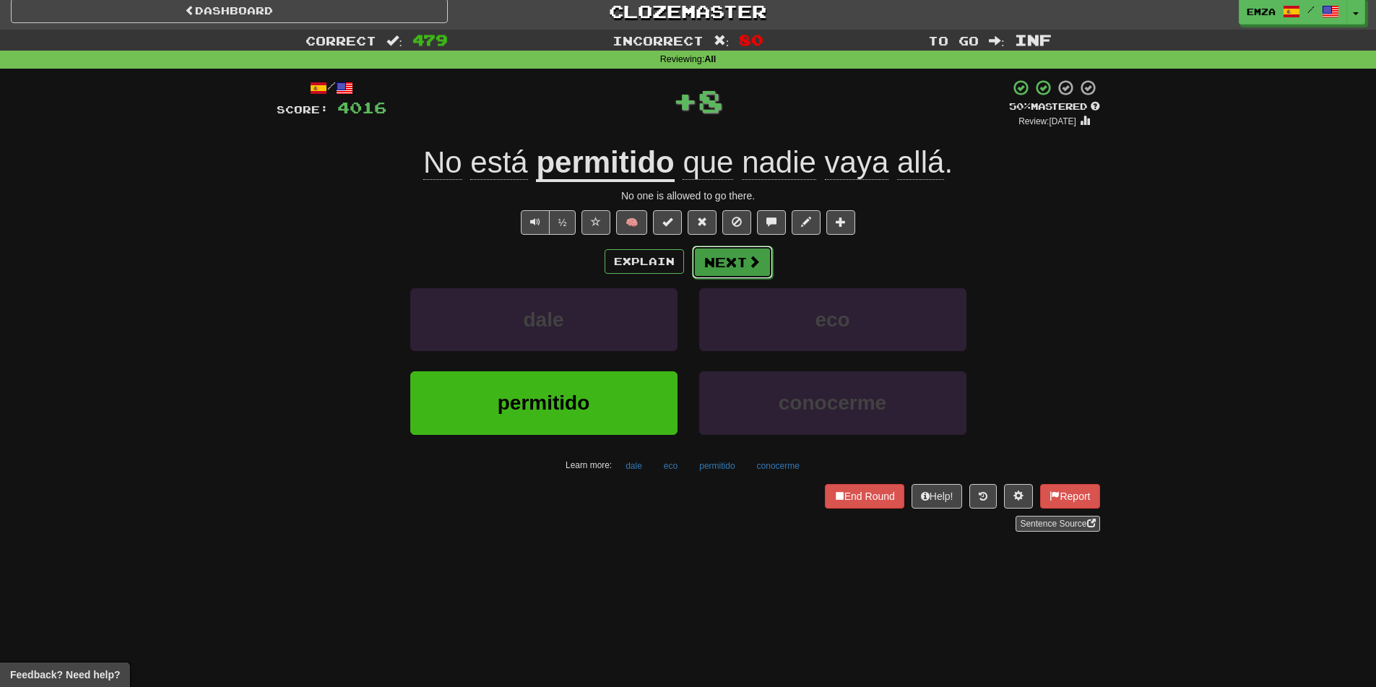
click at [708, 265] on button "Next" at bounding box center [732, 262] width 81 height 33
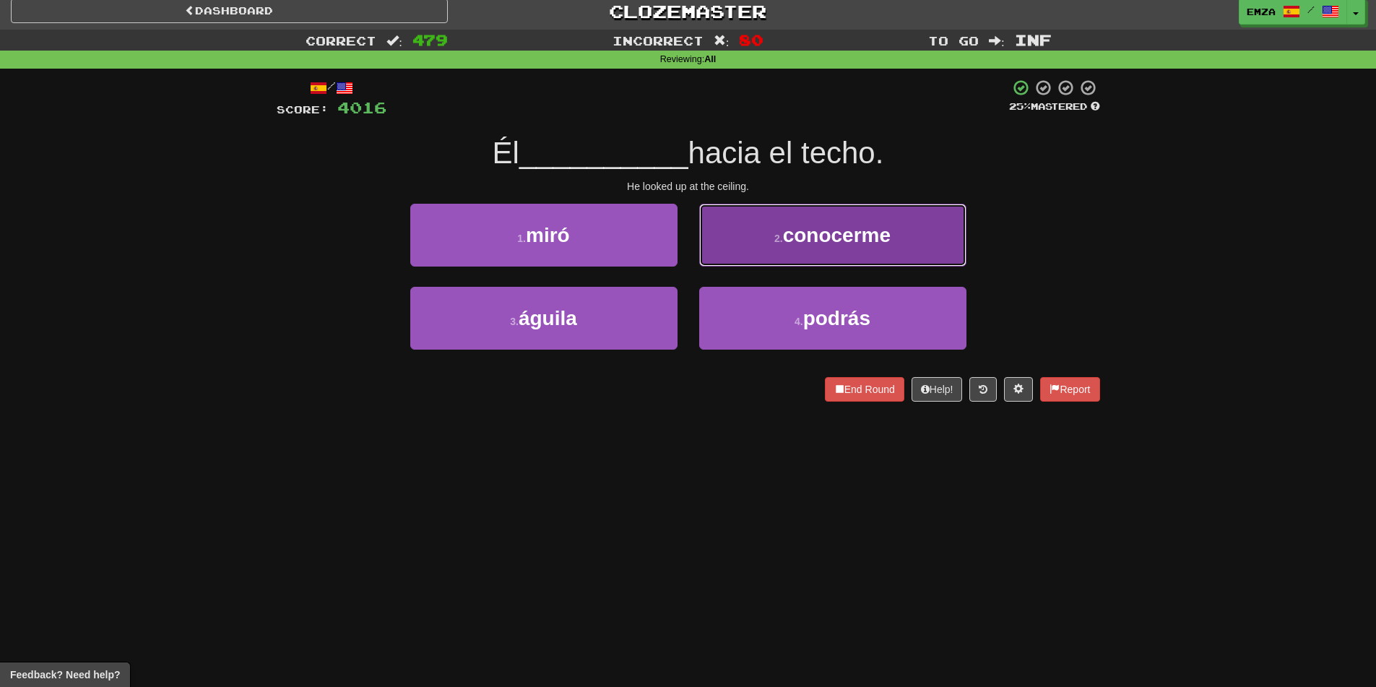
click at [774, 235] on small "2 ." at bounding box center [778, 239] width 9 height 12
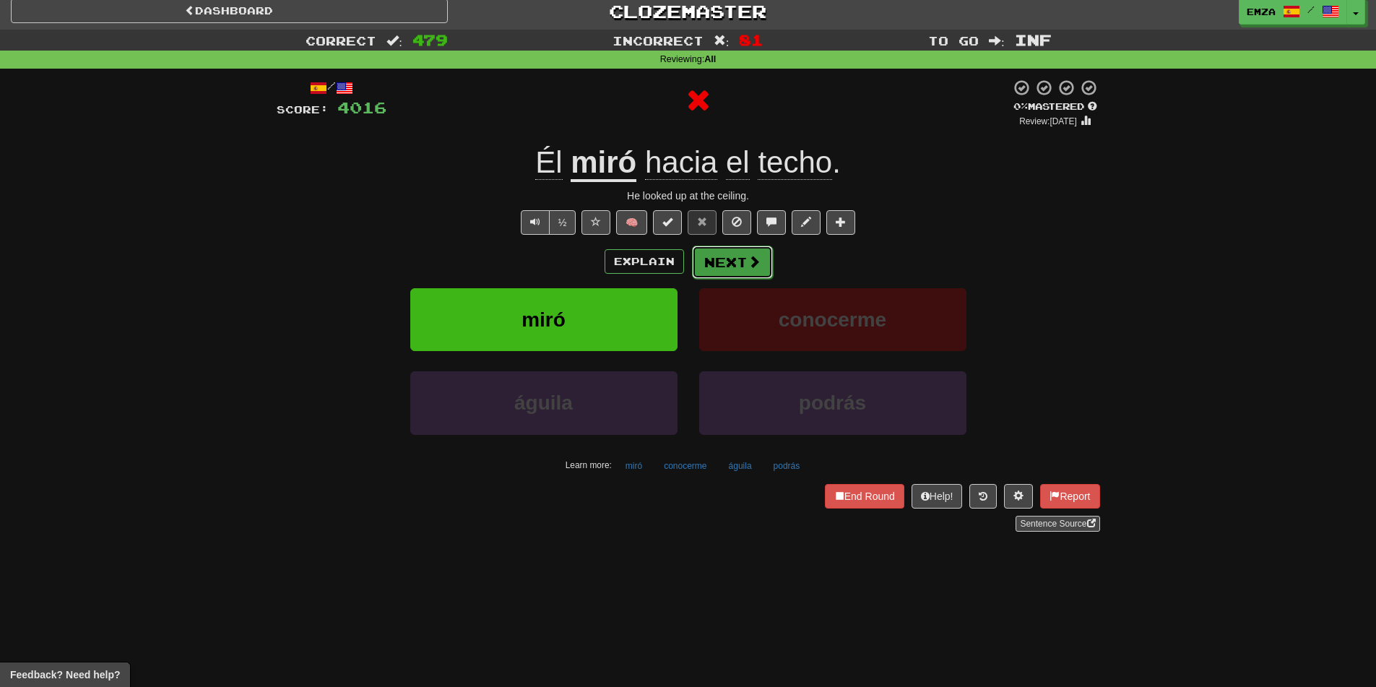
click at [726, 259] on button "Next" at bounding box center [732, 262] width 81 height 33
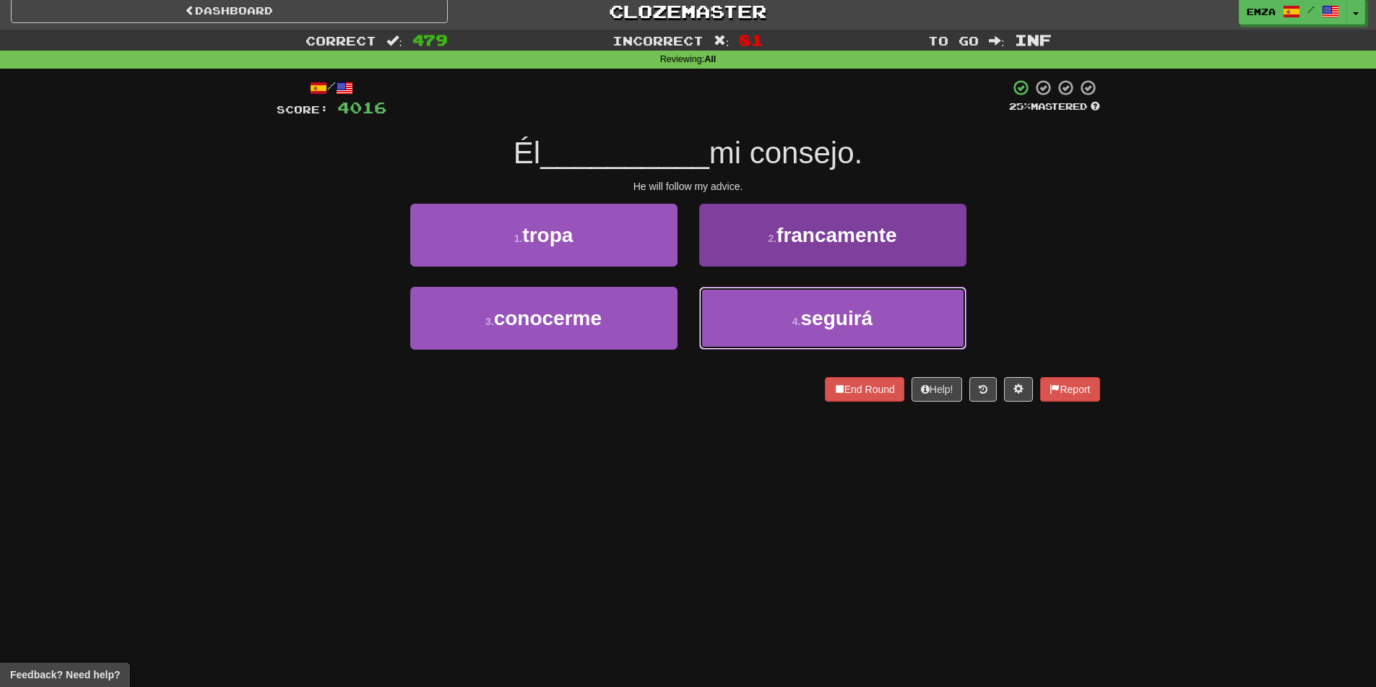
drag, startPoint x: 817, startPoint y: 342, endPoint x: 805, endPoint y: 336, distance: 12.9
click at [815, 342] on button "4 . seguirá" at bounding box center [832, 318] width 267 height 63
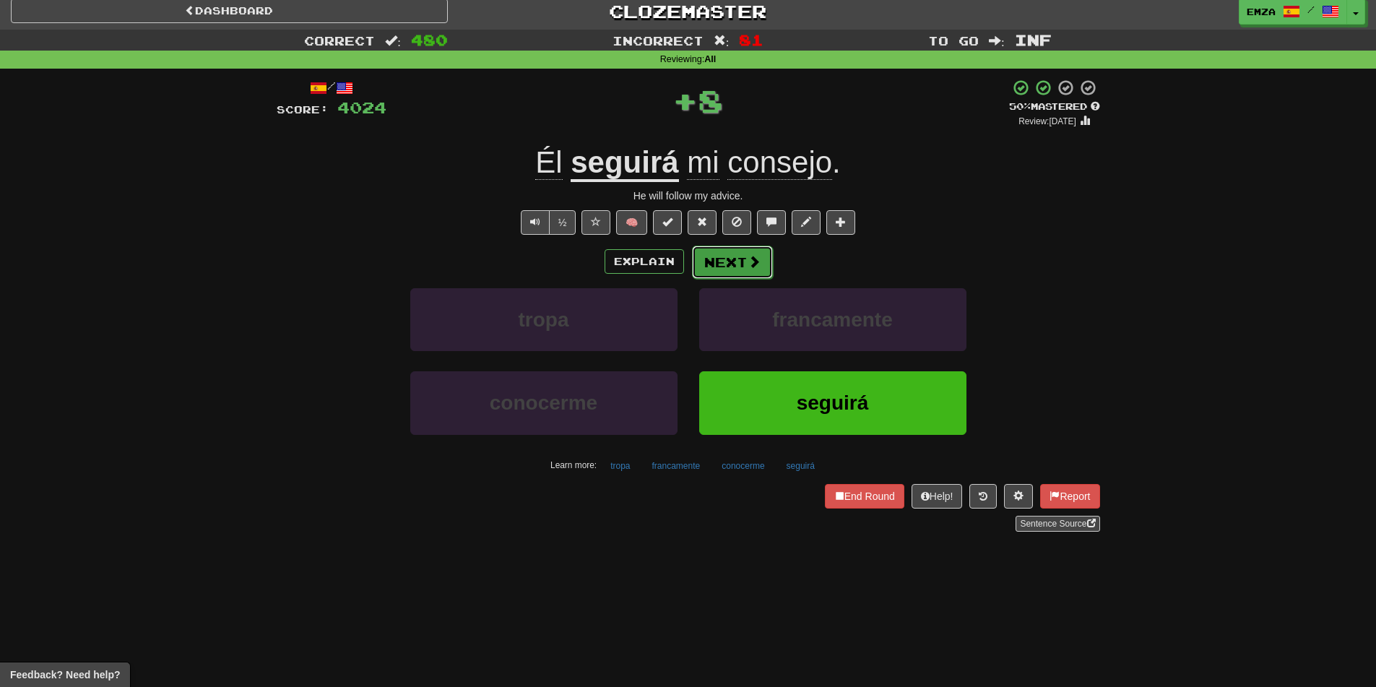
click at [750, 262] on span at bounding box center [753, 261] width 13 height 13
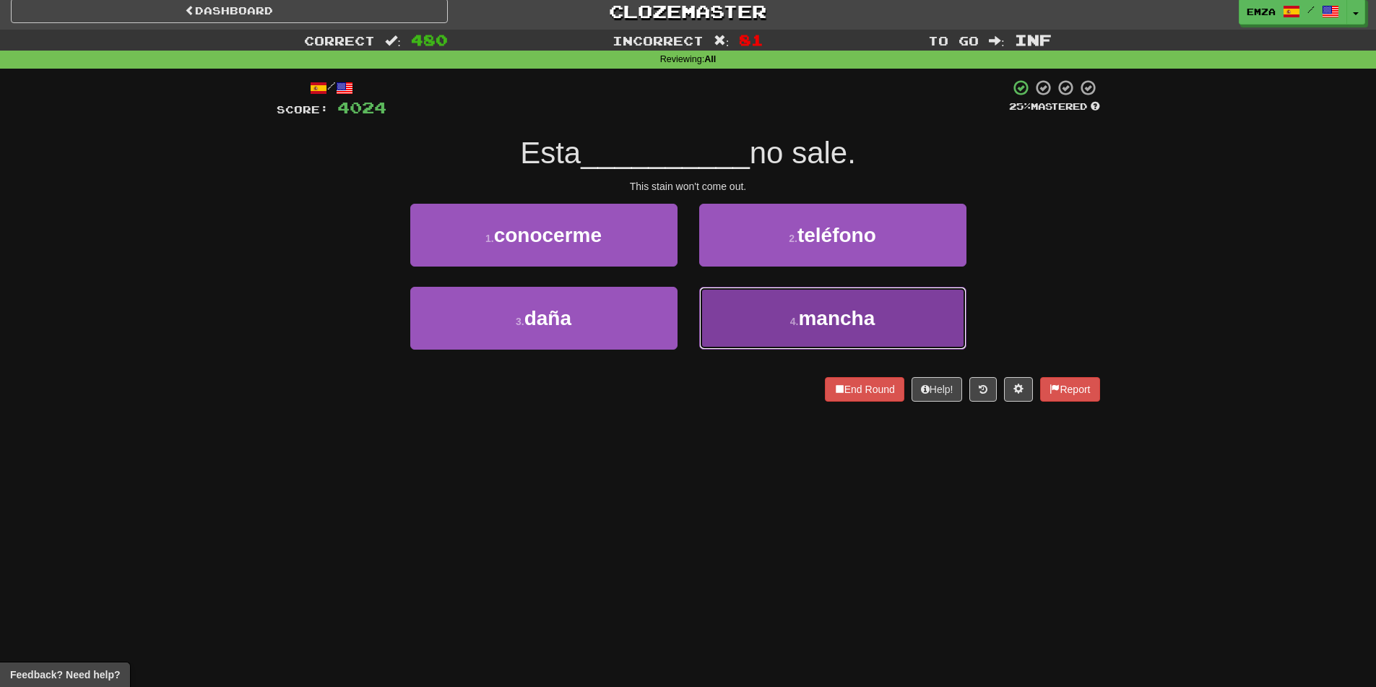
click at [787, 326] on button "4 . [GEOGRAPHIC_DATA]" at bounding box center [832, 318] width 267 height 63
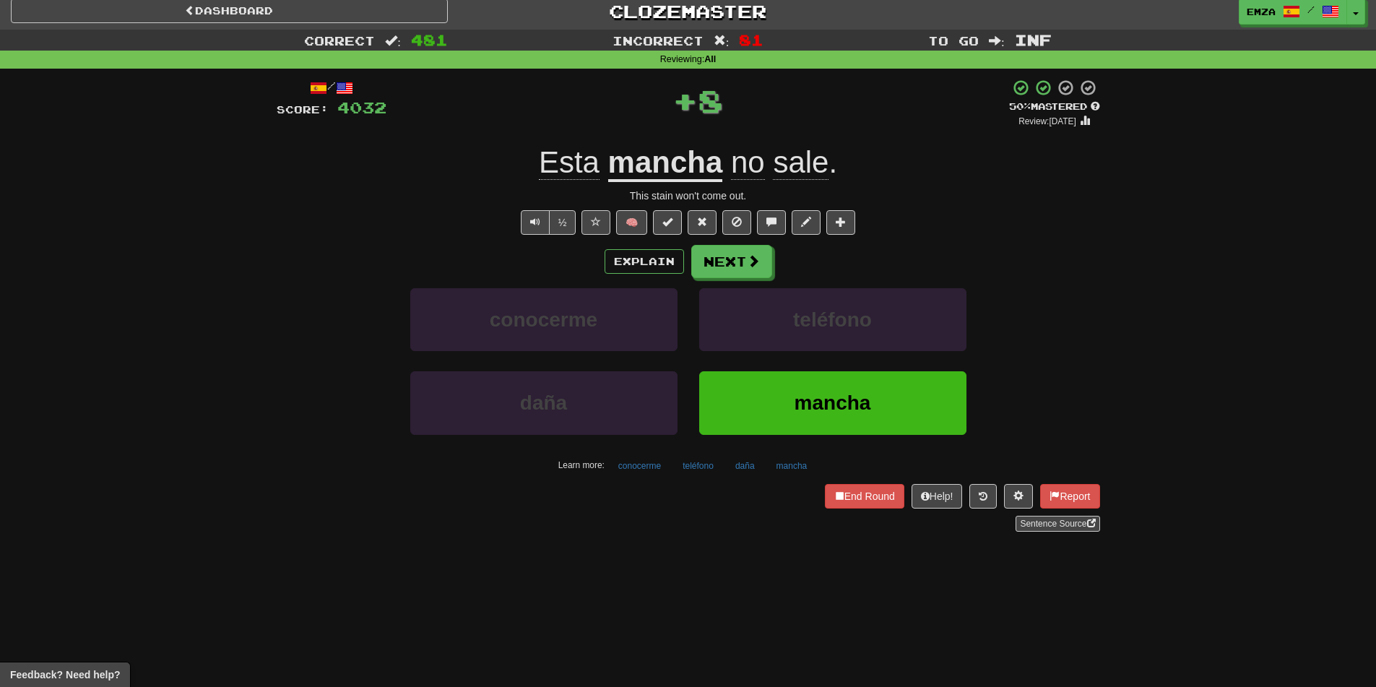
click at [721, 279] on div "Explain Next conocerme teléfono [PERSON_NAME] Learn more: conocerme teléfono [P…" at bounding box center [688, 361] width 823 height 232
click at [713, 264] on button "Next" at bounding box center [732, 262] width 81 height 33
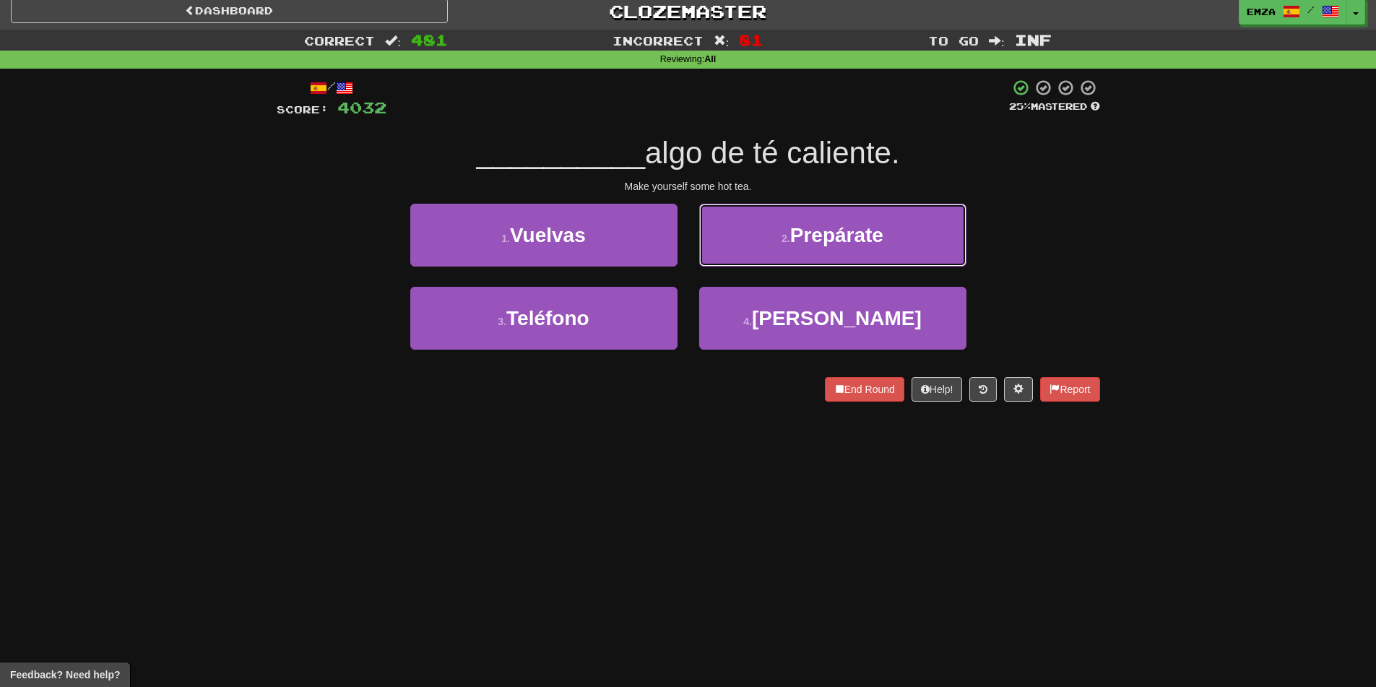
click at [746, 241] on button "2 . Prepárate" at bounding box center [832, 235] width 267 height 63
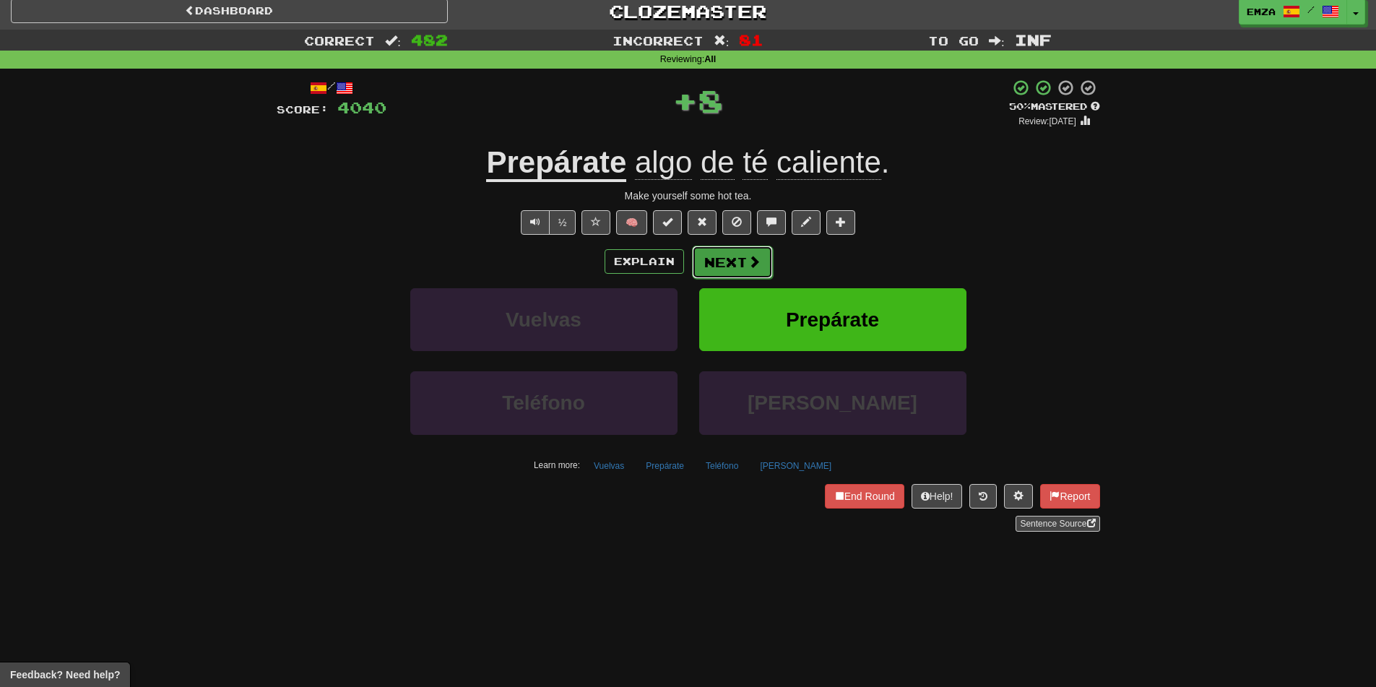
click at [722, 264] on button "Next" at bounding box center [732, 262] width 81 height 33
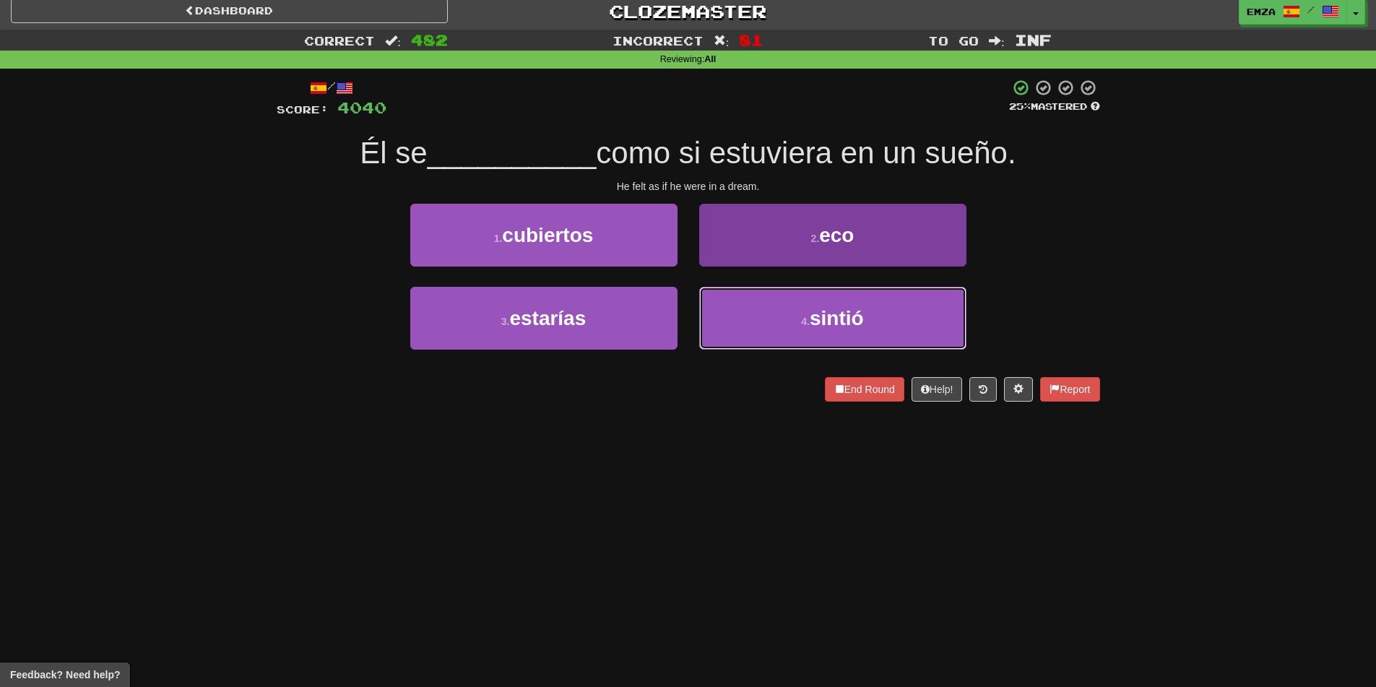
click at [758, 311] on button "4 . sintió" at bounding box center [832, 318] width 267 height 63
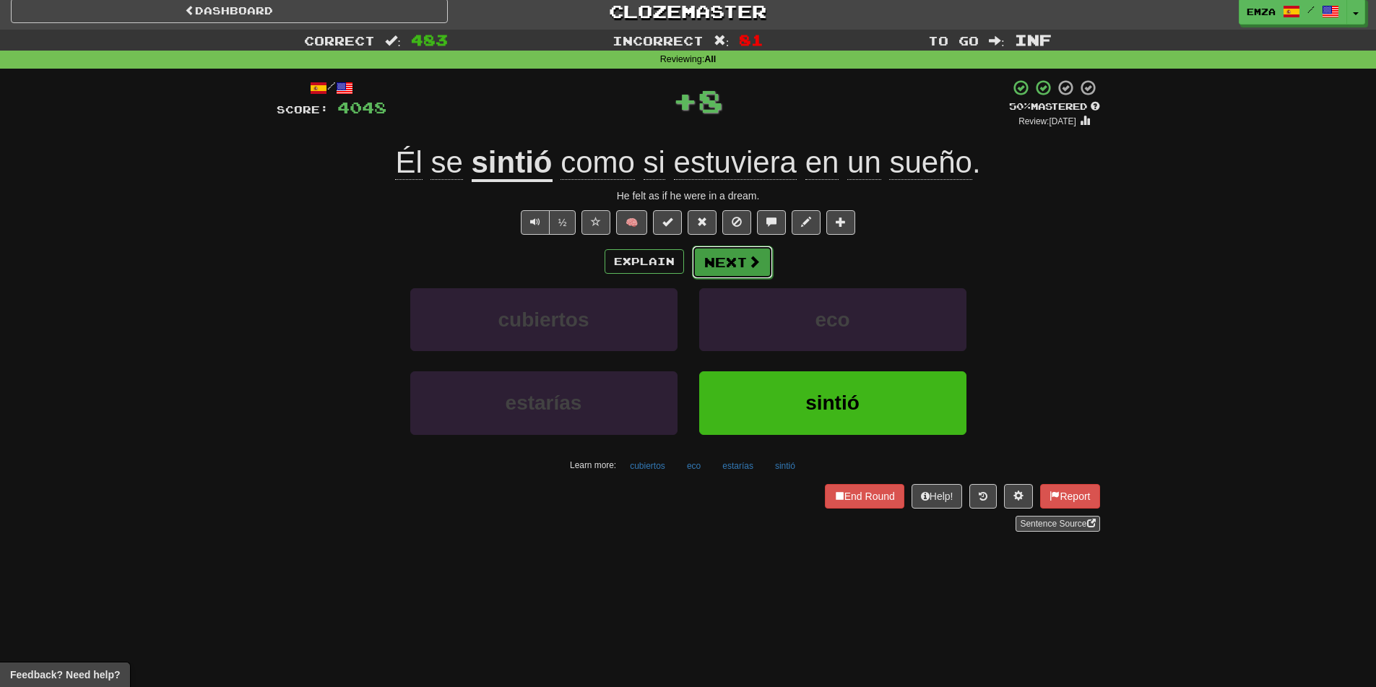
click at [747, 269] on button "Next" at bounding box center [732, 262] width 81 height 33
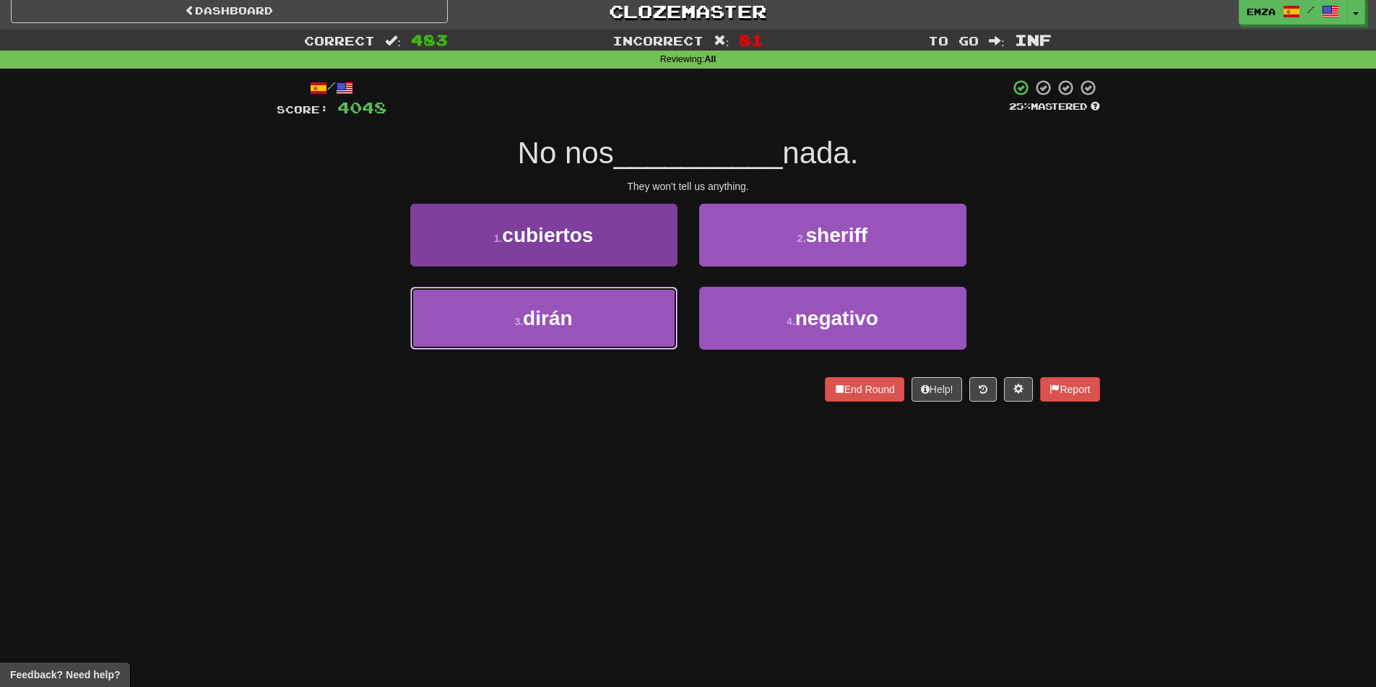
drag, startPoint x: 652, startPoint y: 326, endPoint x: 675, endPoint y: 314, distance: 25.8
click at [651, 326] on button "3 . [PERSON_NAME]" at bounding box center [543, 318] width 267 height 63
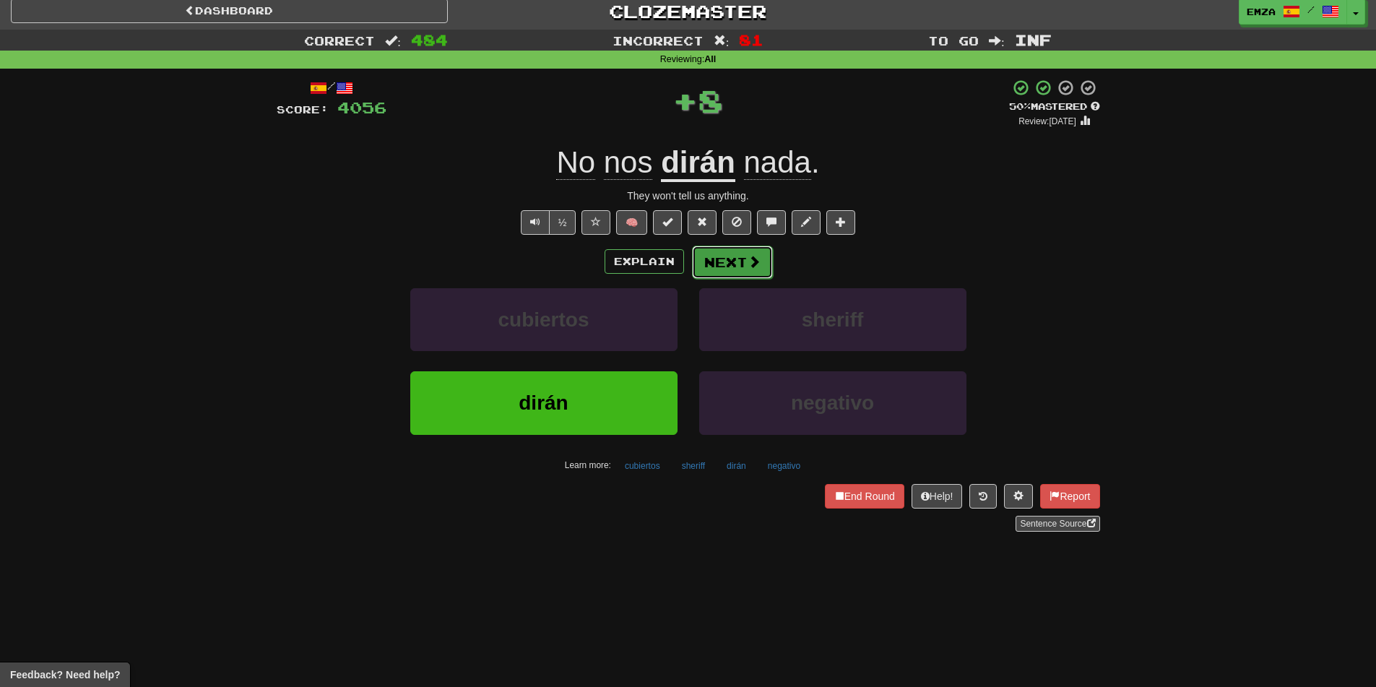
click at [737, 268] on button "Next" at bounding box center [732, 262] width 81 height 33
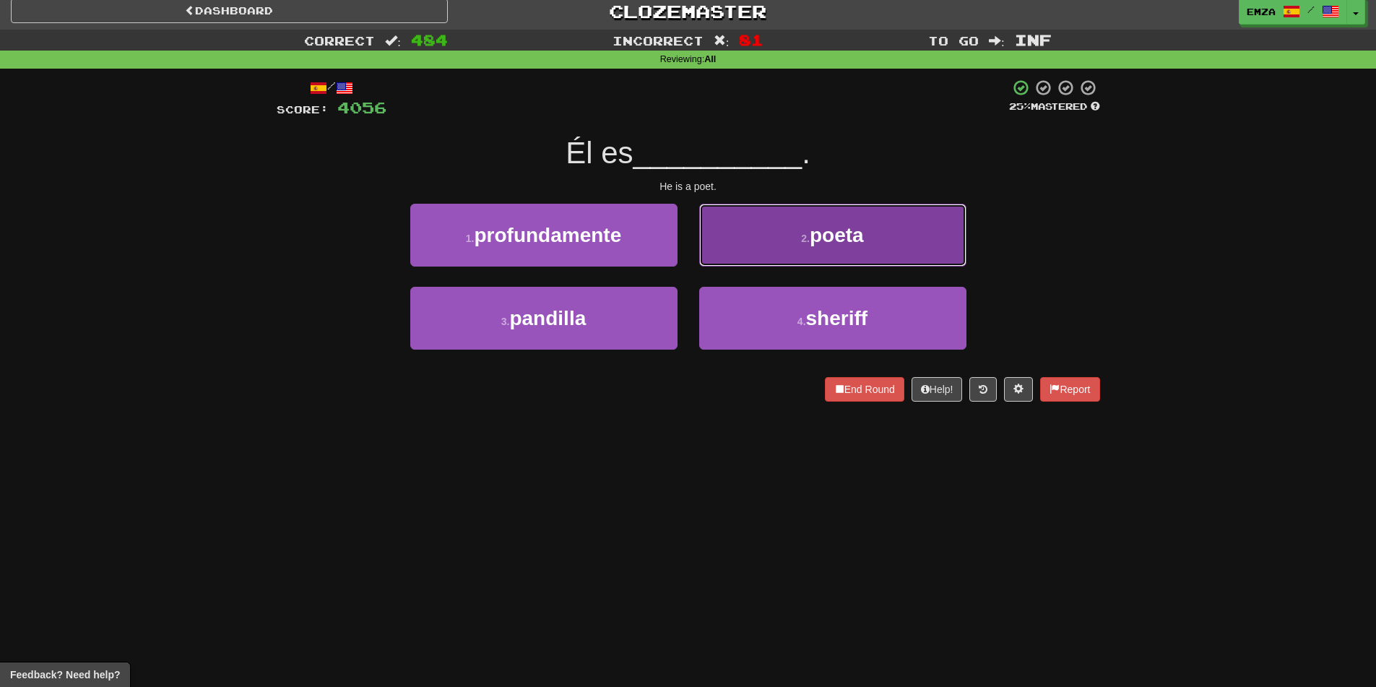
click at [764, 231] on button "2 . poeta" at bounding box center [832, 235] width 267 height 63
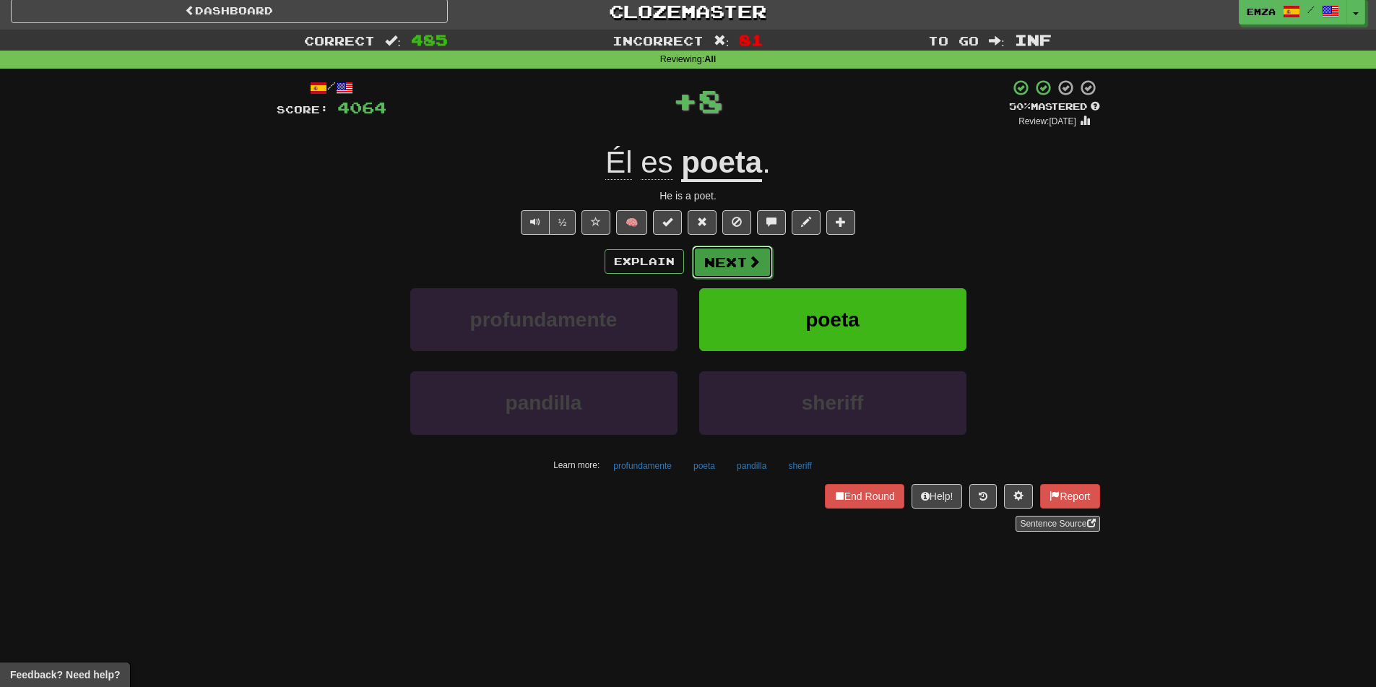
click at [706, 254] on button "Next" at bounding box center [732, 262] width 81 height 33
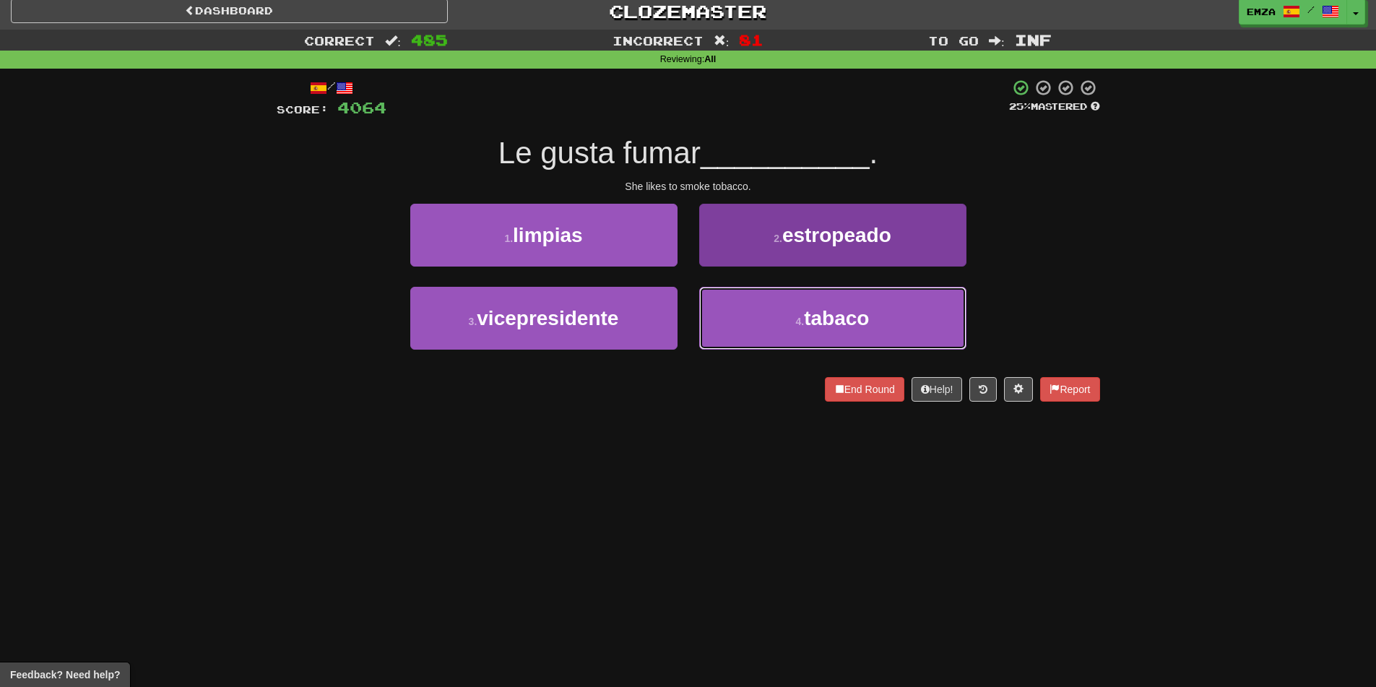
click at [719, 322] on button "4 . tabaco" at bounding box center [832, 318] width 267 height 63
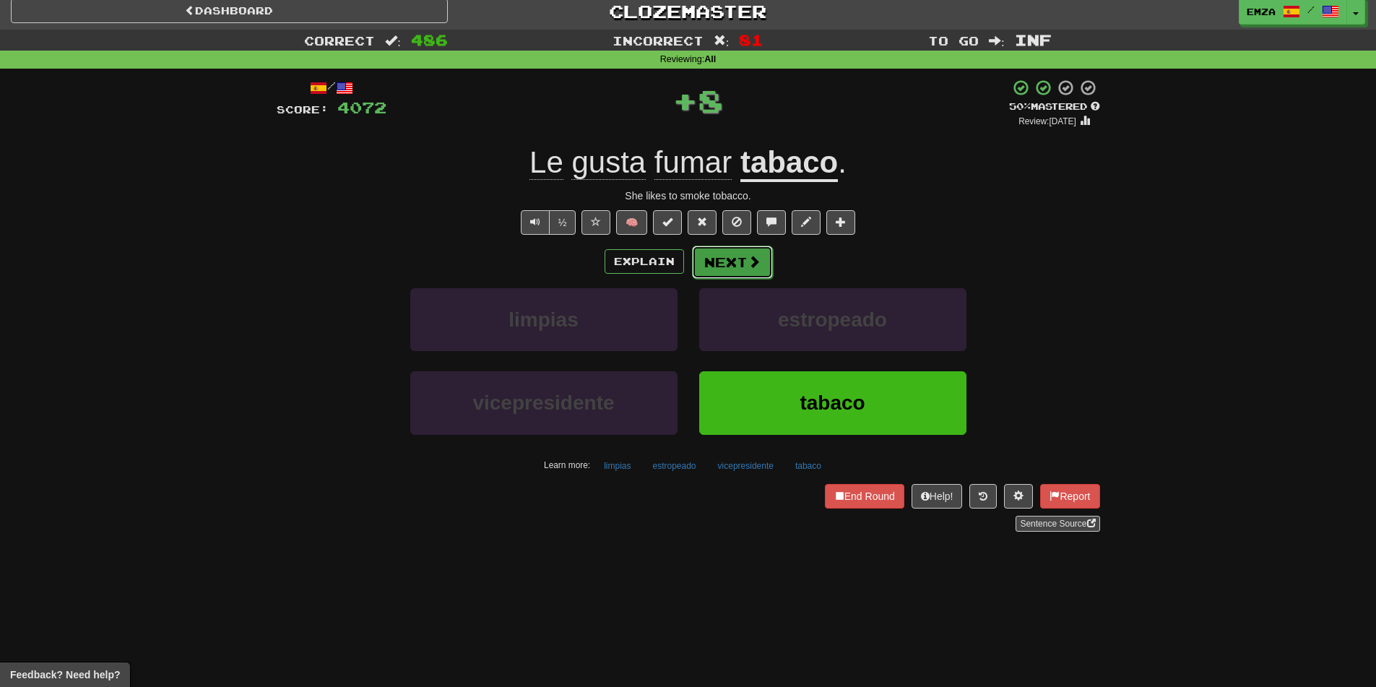
click at [706, 262] on button "Next" at bounding box center [732, 262] width 81 height 33
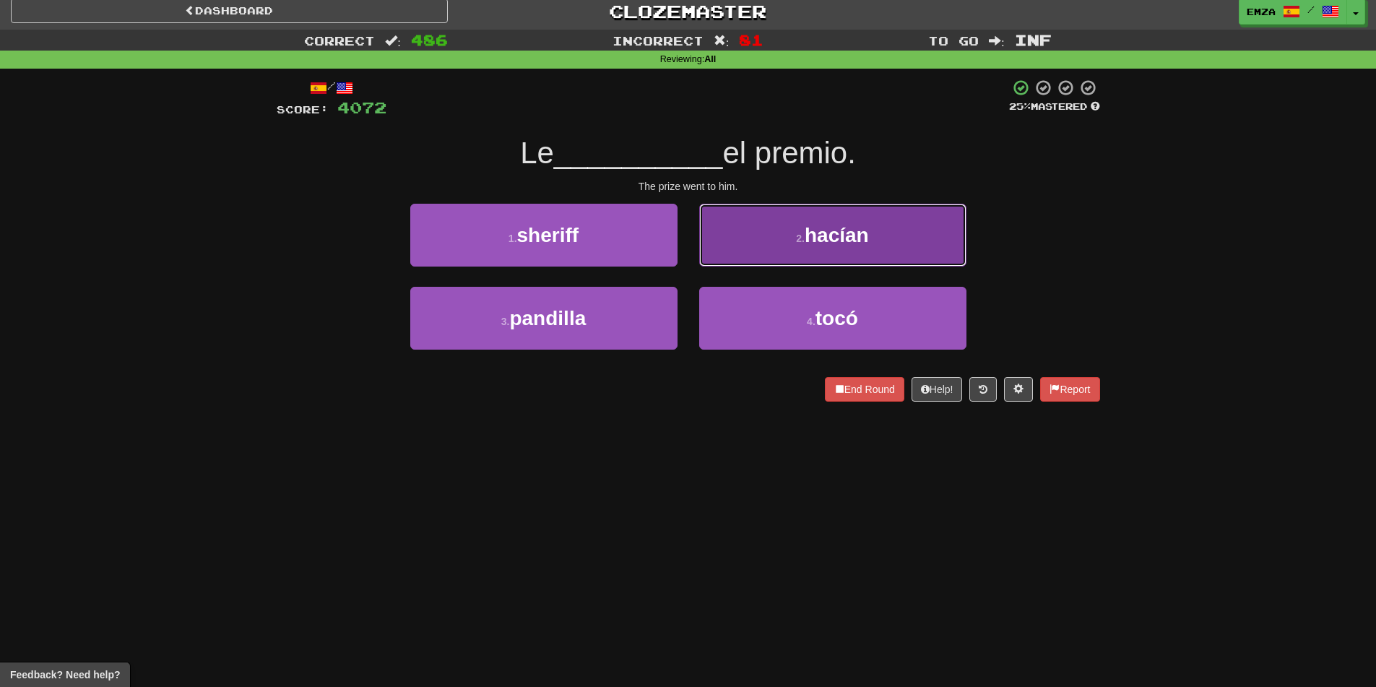
click at [711, 255] on button "2 . hacían" at bounding box center [832, 235] width 267 height 63
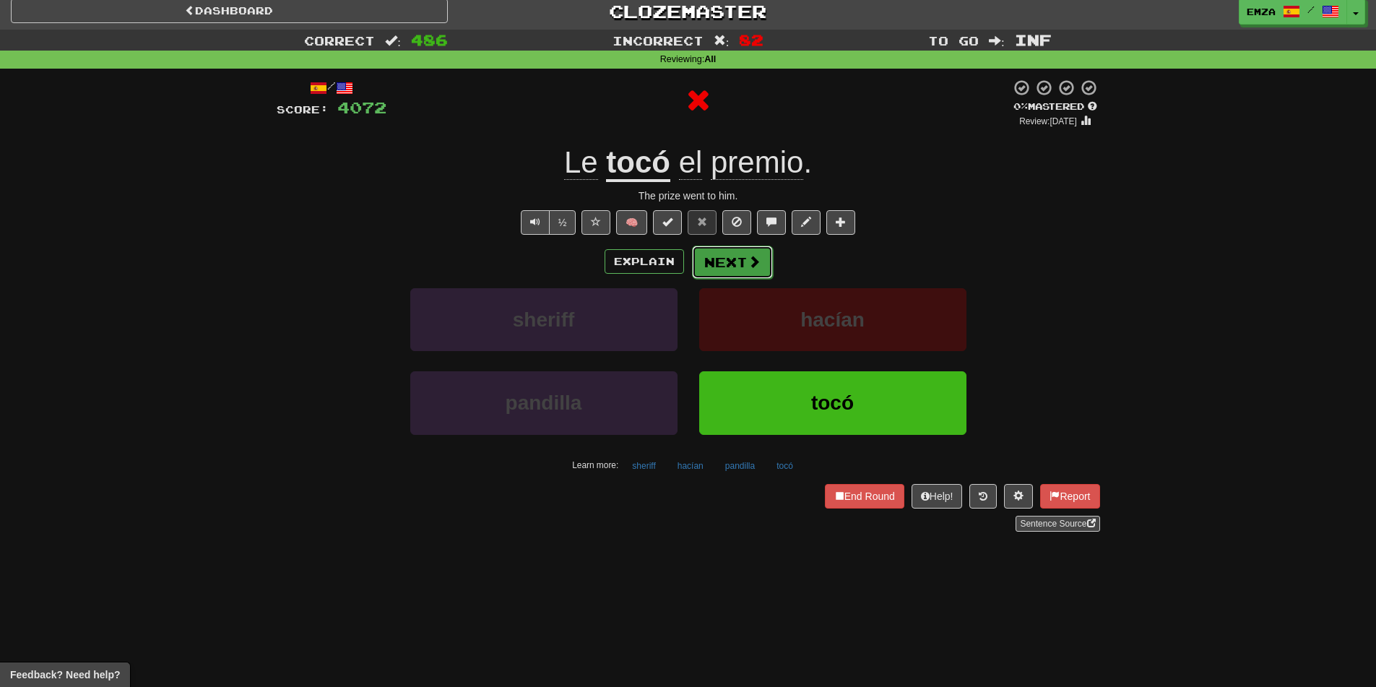
click at [718, 269] on button "Next" at bounding box center [732, 262] width 81 height 33
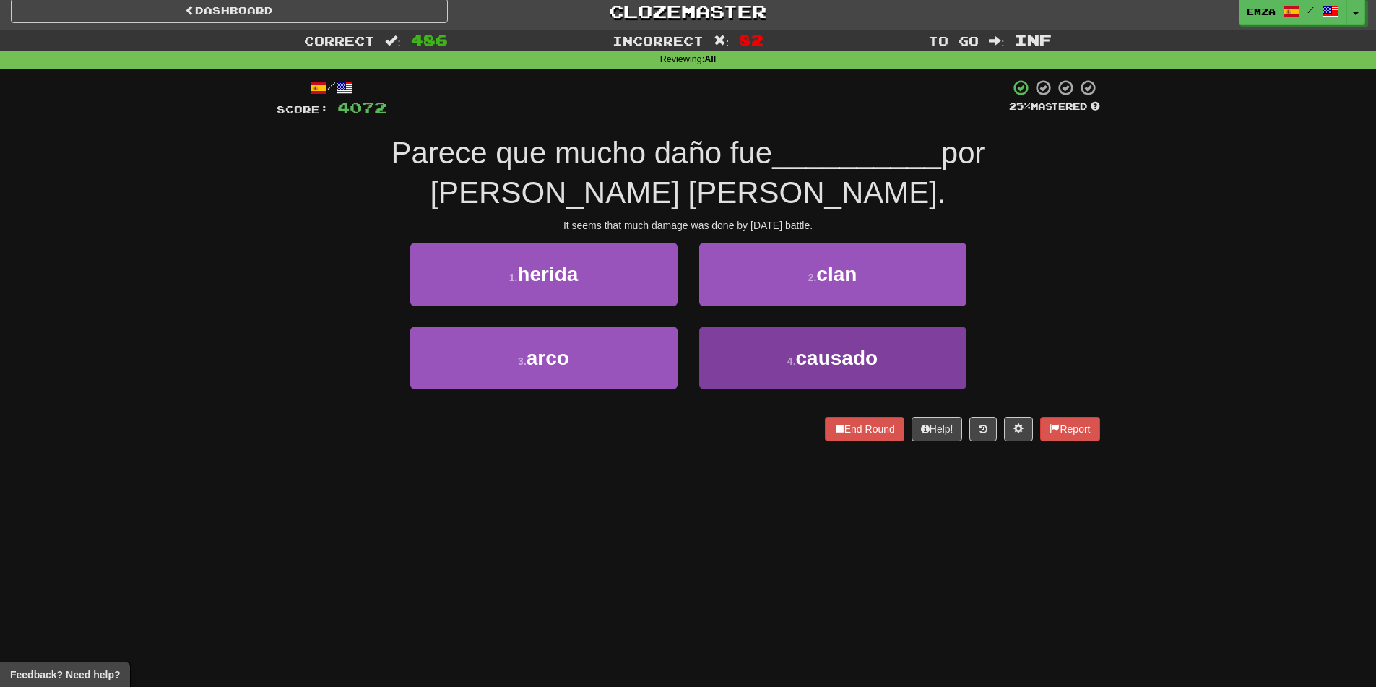
click at [699, 356] on div "4 . causado" at bounding box center [832, 367] width 289 height 83
click at [742, 353] on button "4 . causado" at bounding box center [832, 357] width 267 height 63
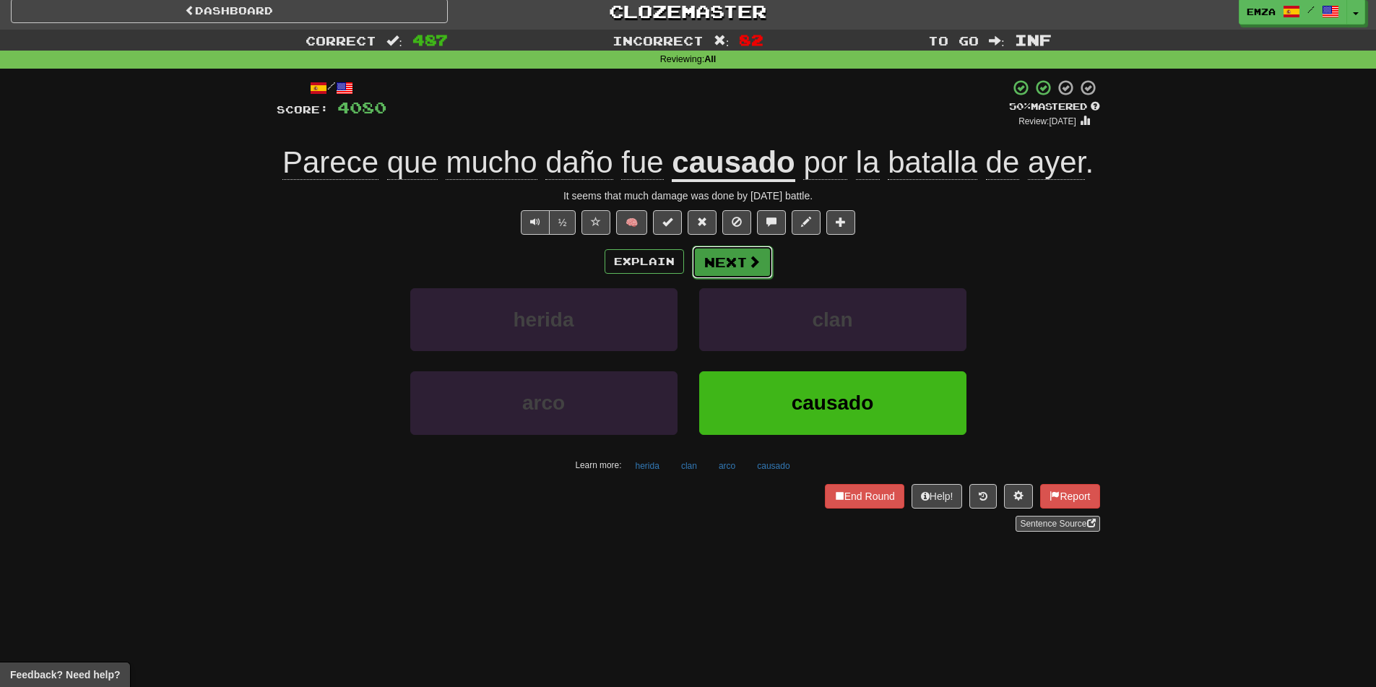
click at [735, 248] on button "Next" at bounding box center [732, 262] width 81 height 33
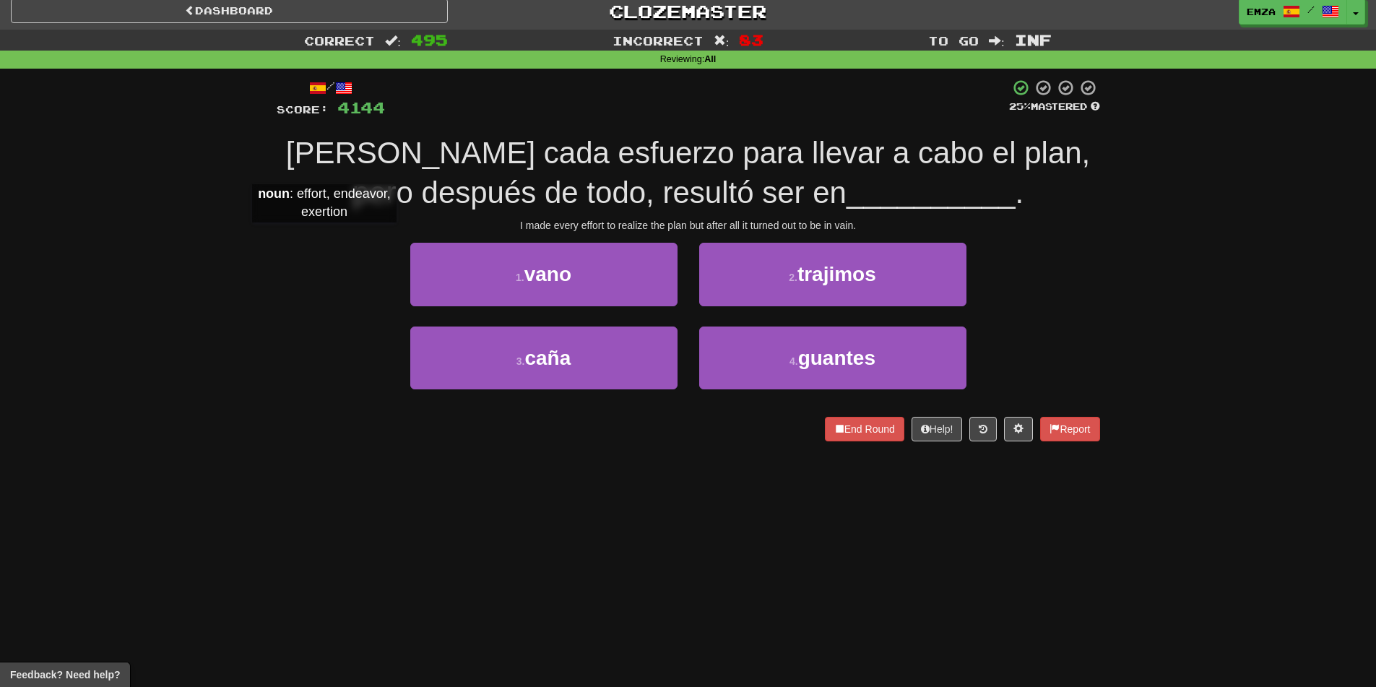
click at [324, 237] on div "/ Score: 4144 25 % Mastered [PERSON_NAME] cada esfuerzo para llevar a cabo el p…" at bounding box center [688, 260] width 823 height 362
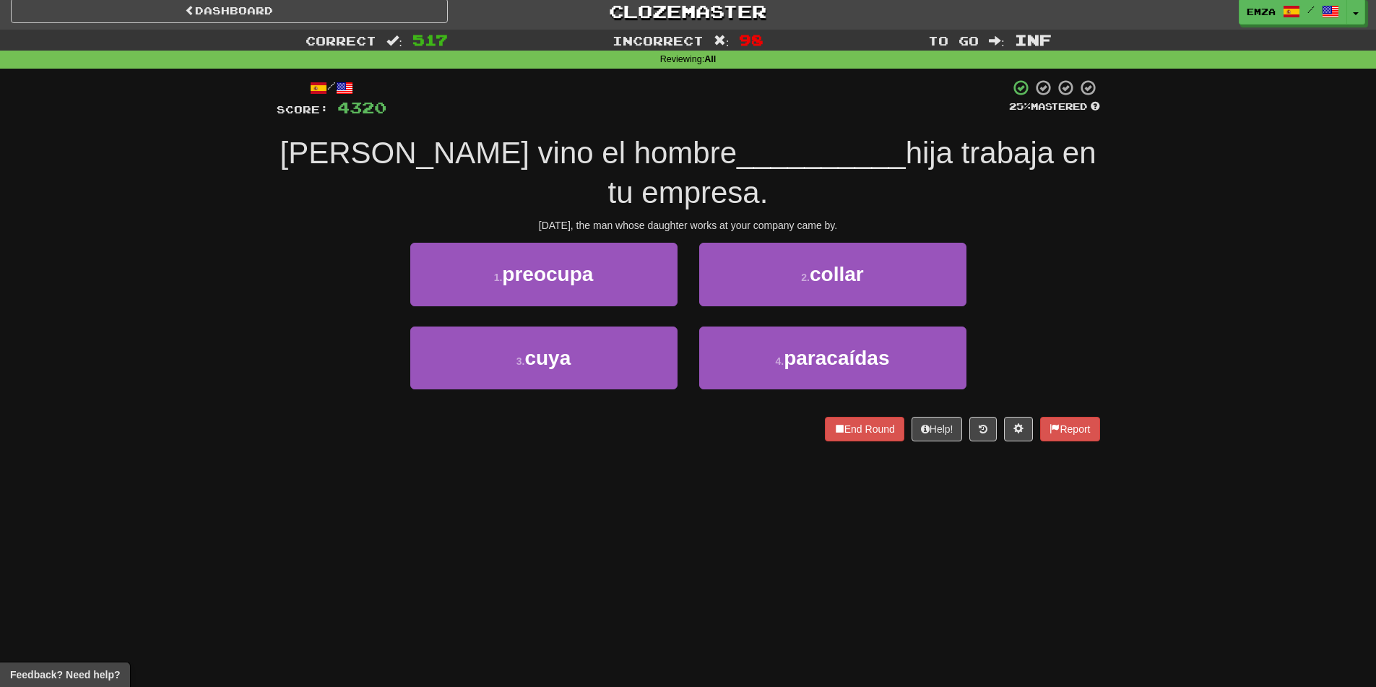
click at [164, 284] on div "Correct : 517 Incorrect : 98 To go : Inf Reviewing : All / Score: 4320 25 % Mas…" at bounding box center [688, 246] width 1376 height 432
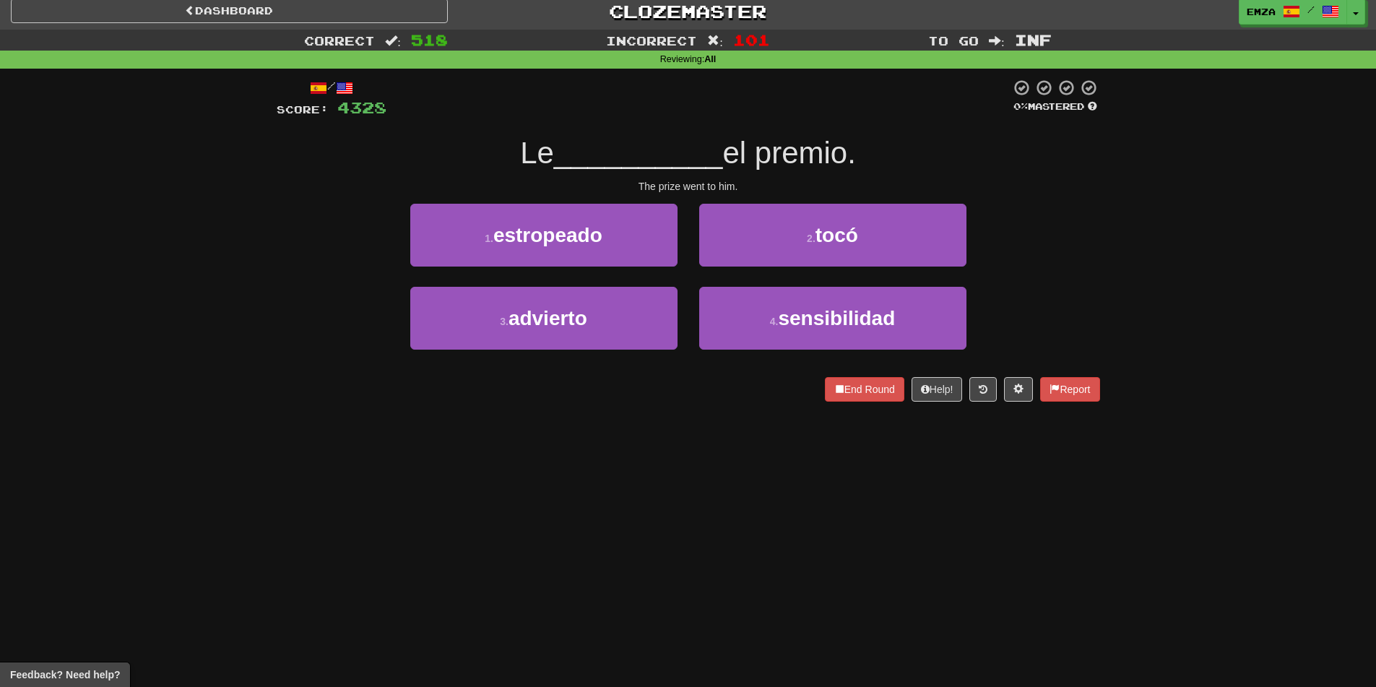
click at [188, 253] on div "Correct : 518 Incorrect : 101 To go : Inf Reviewing : All / Score: 4328 0 % Mas…" at bounding box center [688, 226] width 1376 height 392
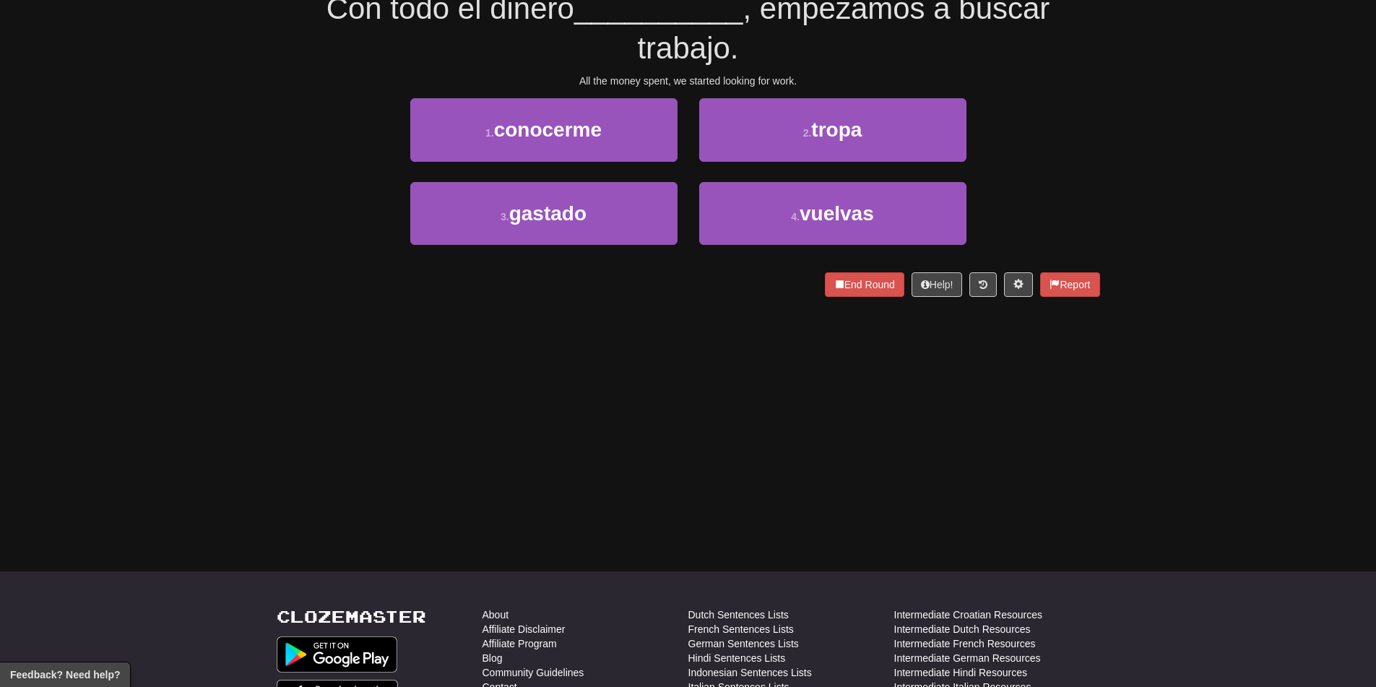
scroll to position [0, 0]
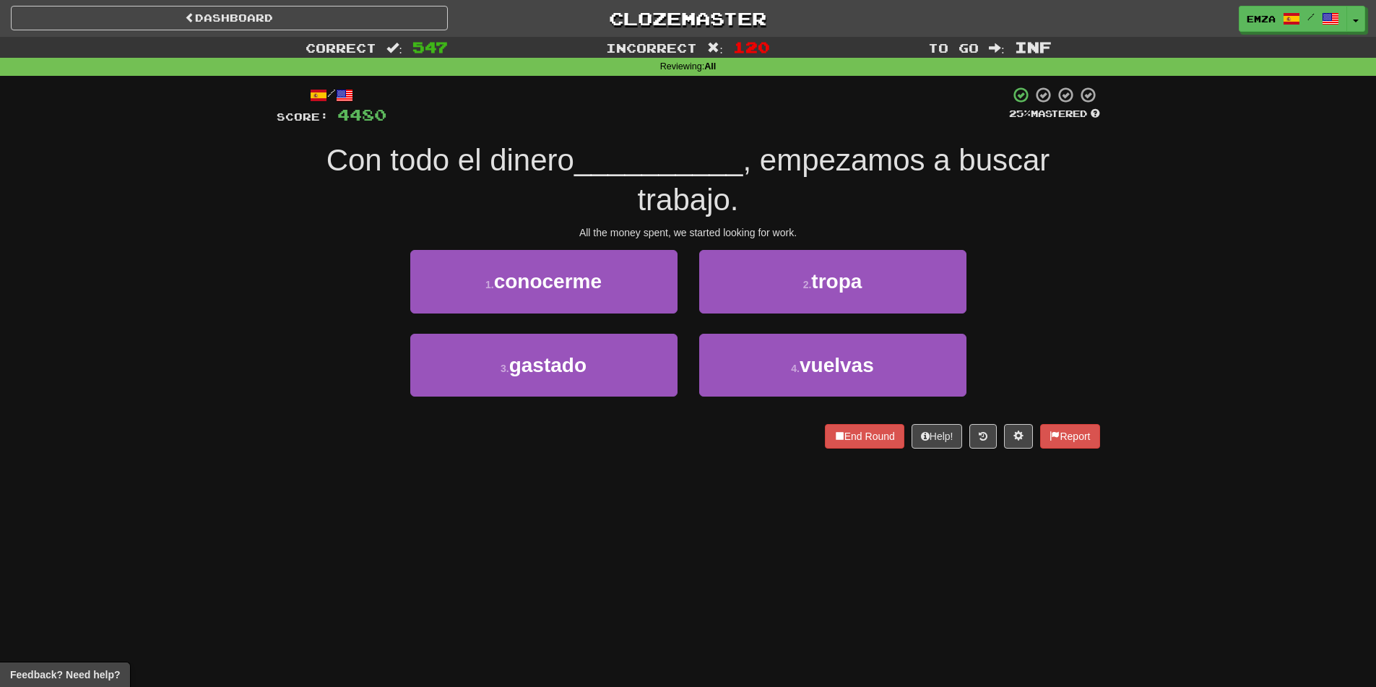
click at [203, 183] on div "Correct : 547 Incorrect : 120 To go : Inf Reviewing : All / Score: 4480 25 % Ma…" at bounding box center [688, 253] width 1376 height 432
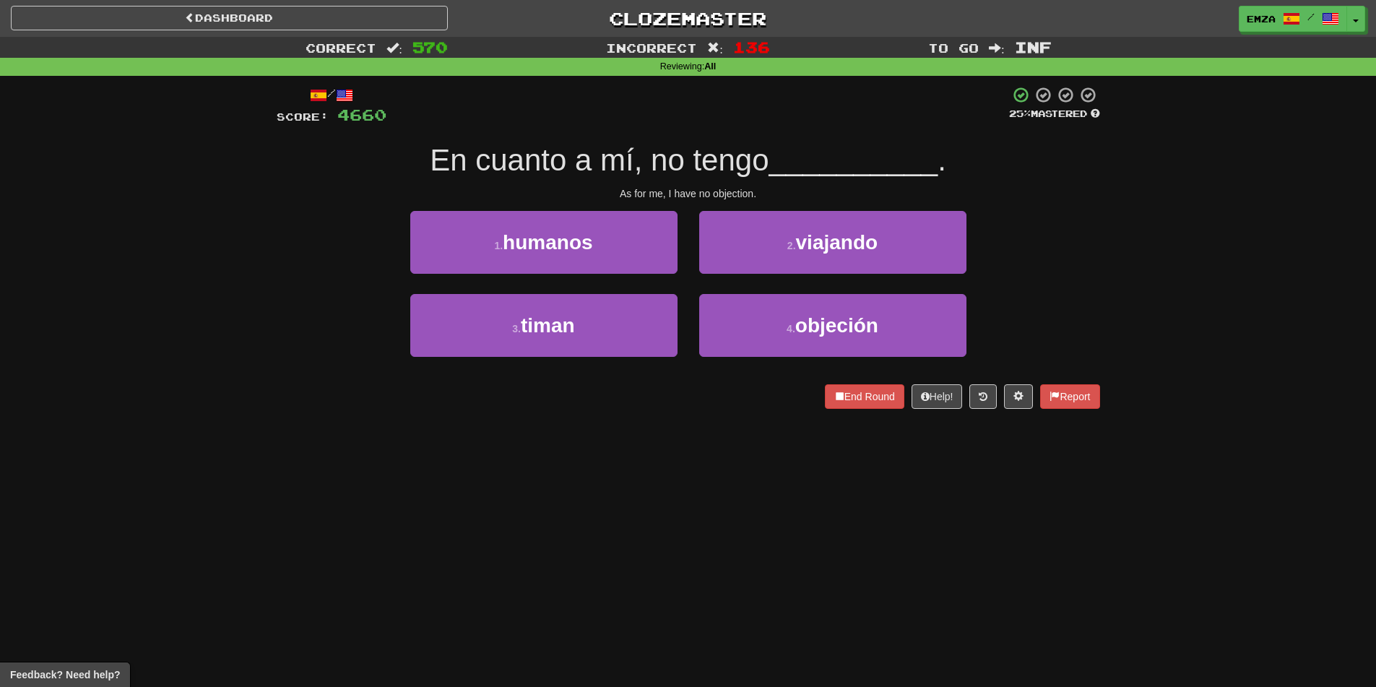
click at [185, 170] on div "Correct : 570 Incorrect : 136 To go : Inf Reviewing : All / Score: 4660 25 % Ma…" at bounding box center [688, 233] width 1376 height 392
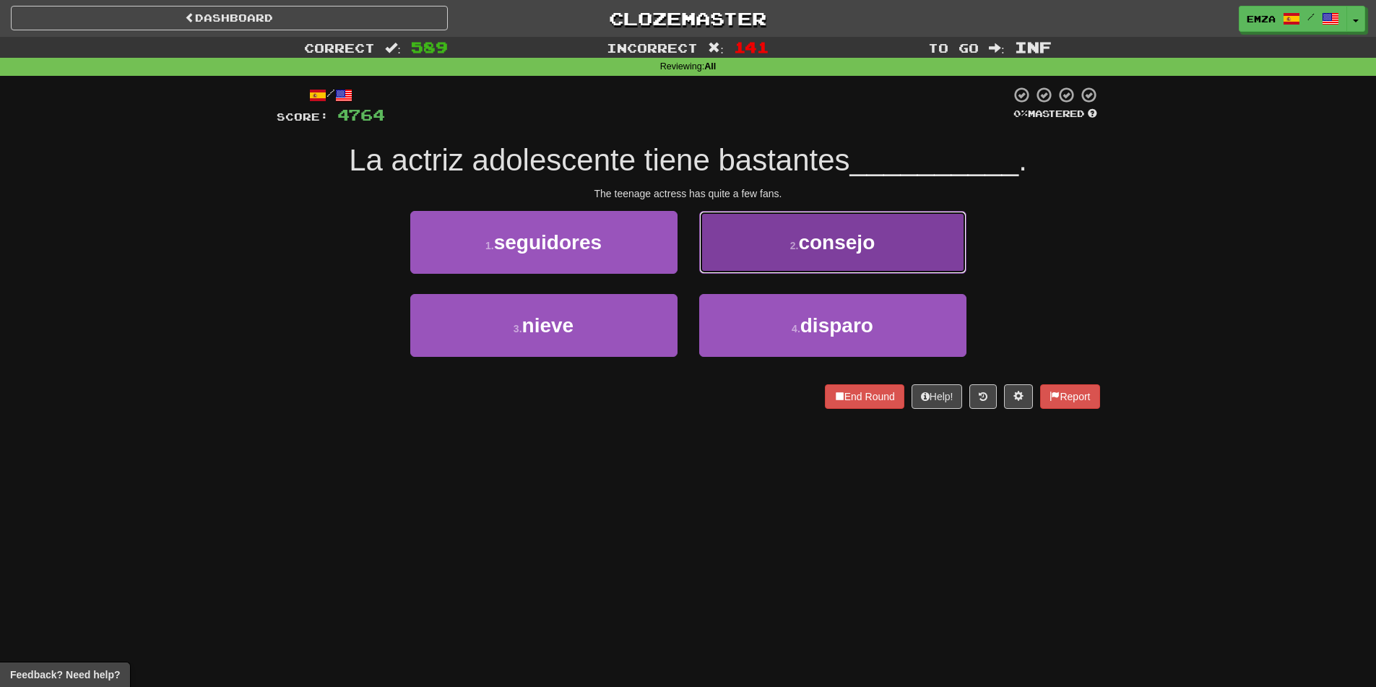
click at [758, 240] on button "2 . consejo" at bounding box center [832, 242] width 267 height 63
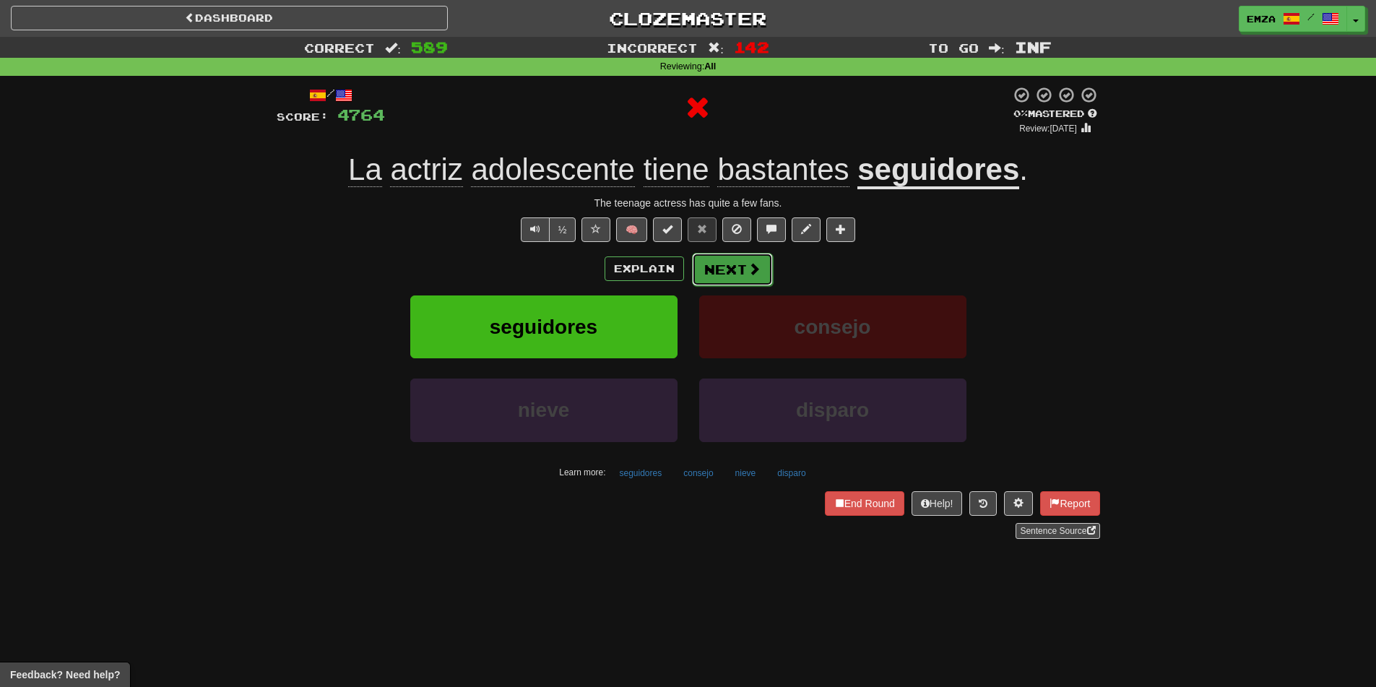
click at [719, 265] on button "Next" at bounding box center [732, 269] width 81 height 33
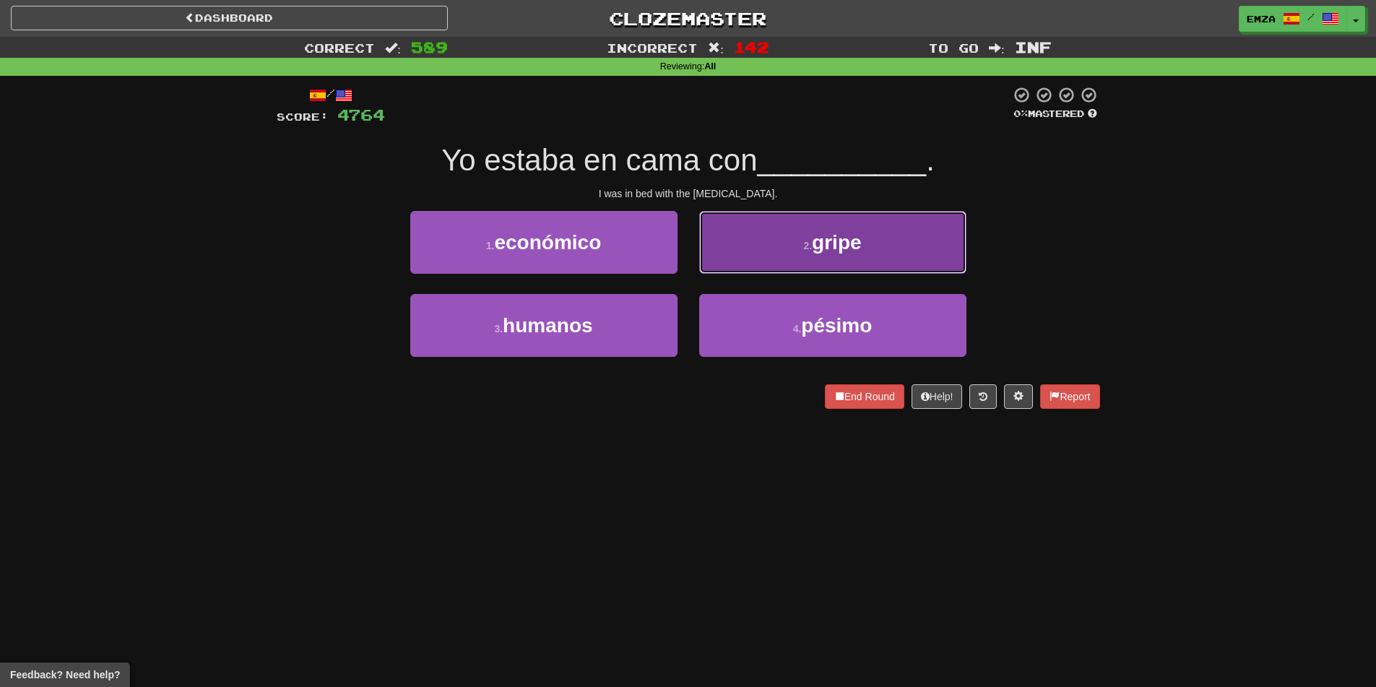
click at [776, 253] on button "2 . gripe" at bounding box center [832, 242] width 267 height 63
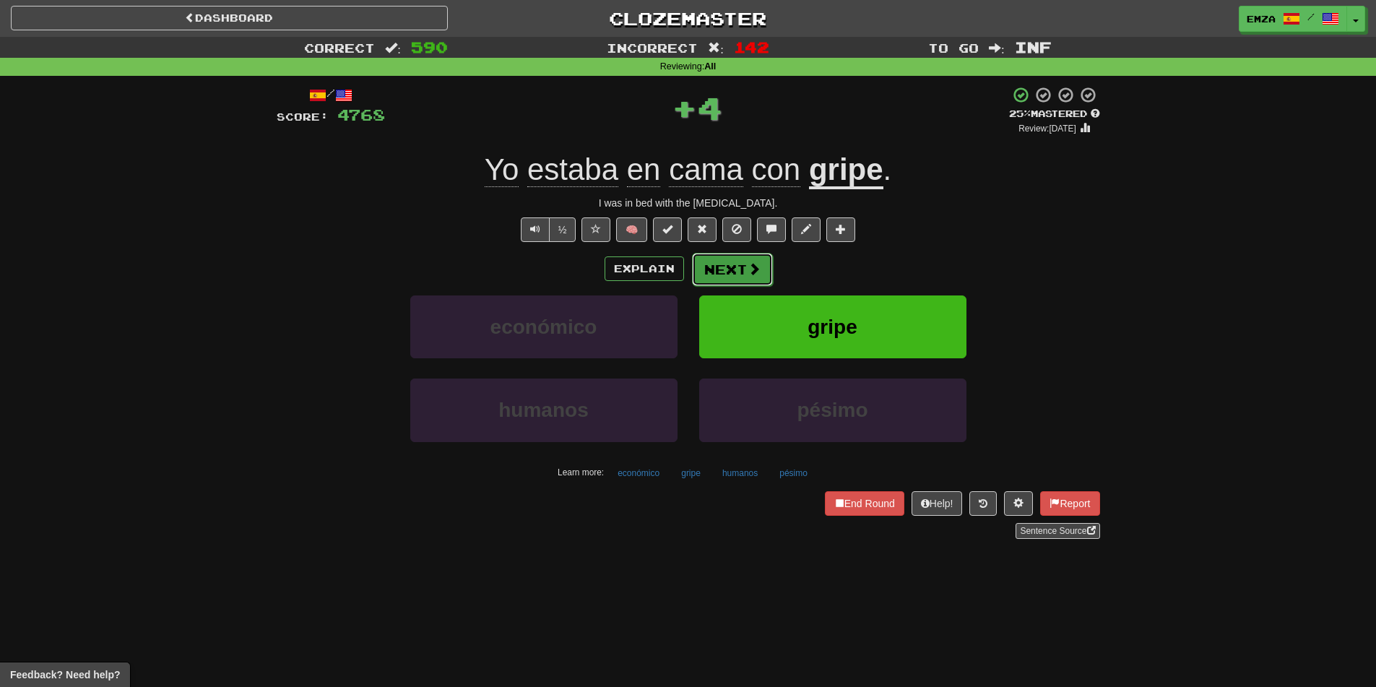
click at [752, 269] on span at bounding box center [753, 268] width 13 height 13
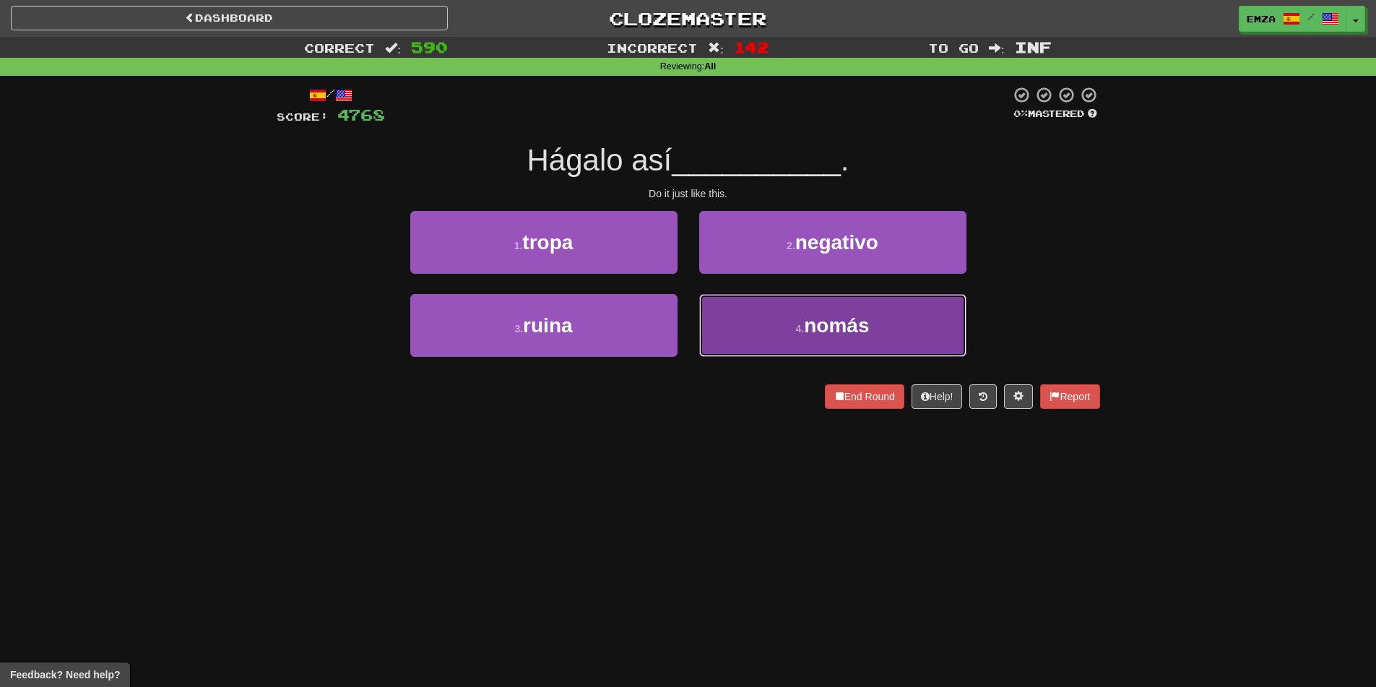
click at [786, 330] on button "4 . nomás" at bounding box center [832, 325] width 267 height 63
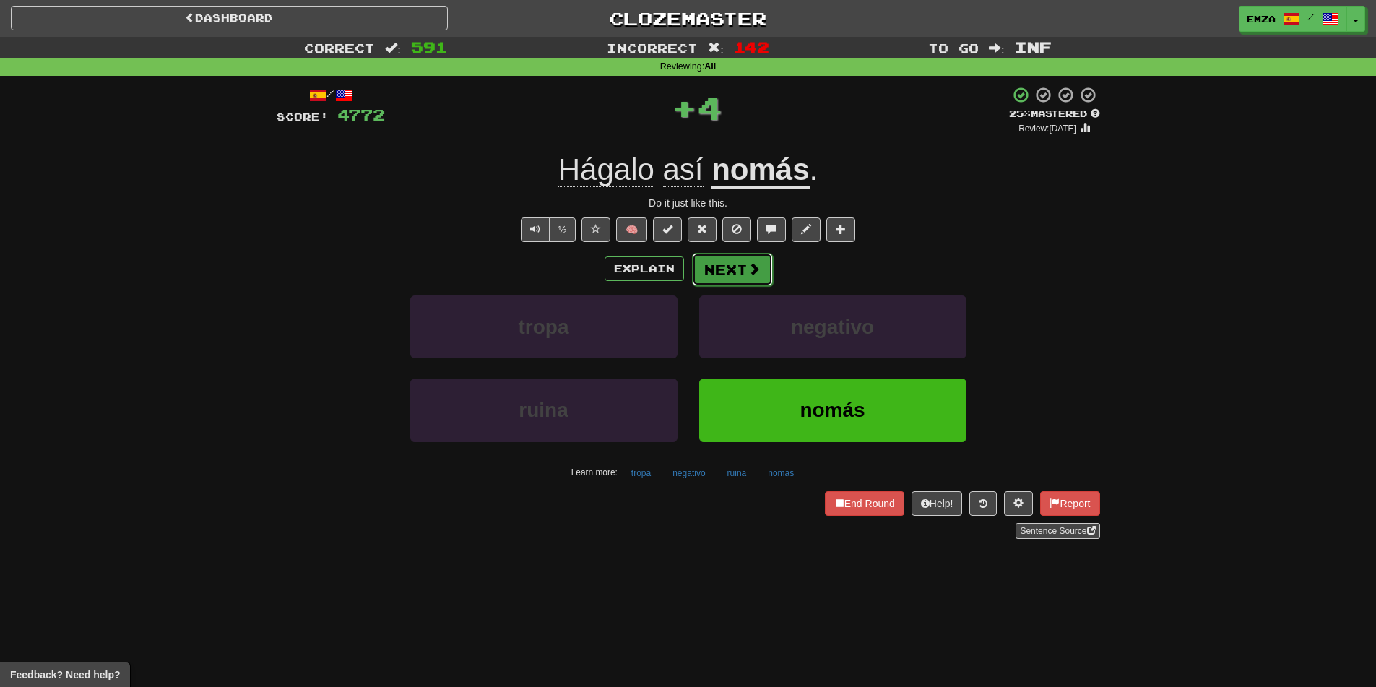
click at [750, 275] on span at bounding box center [753, 268] width 13 height 13
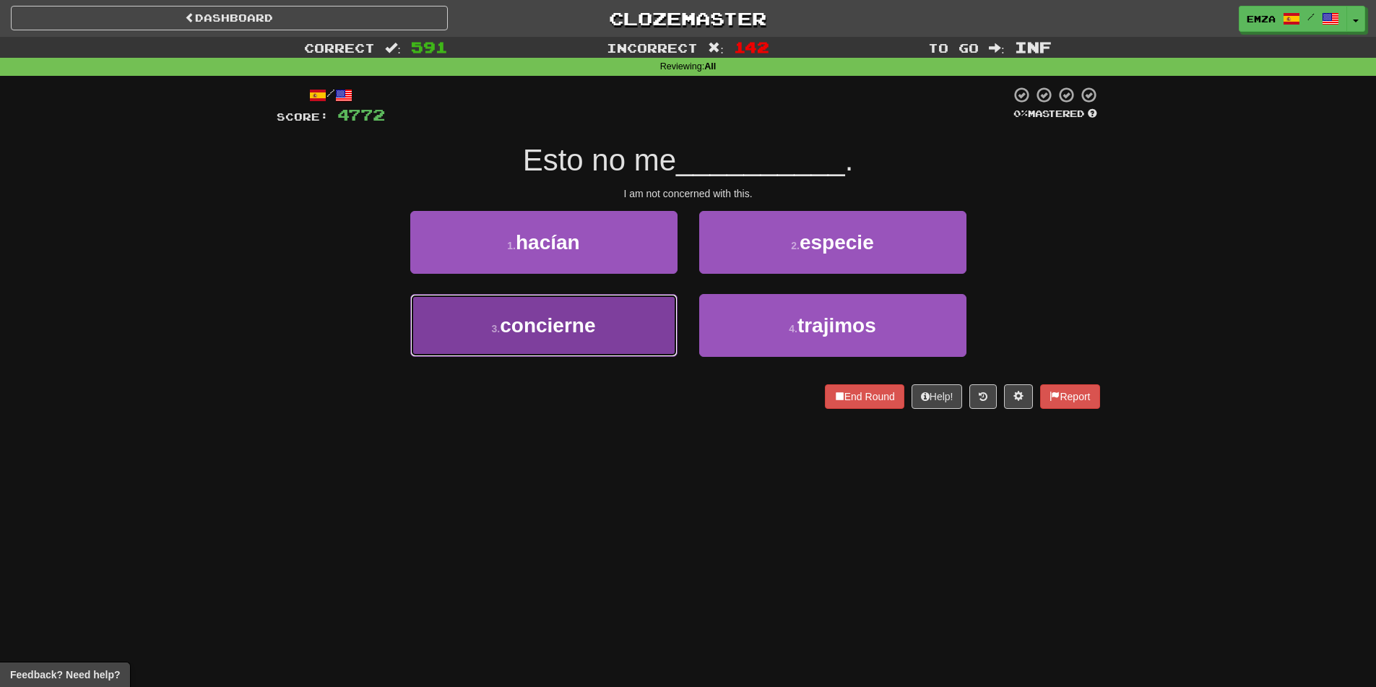
click at [617, 326] on button "3 . concierne" at bounding box center [543, 325] width 267 height 63
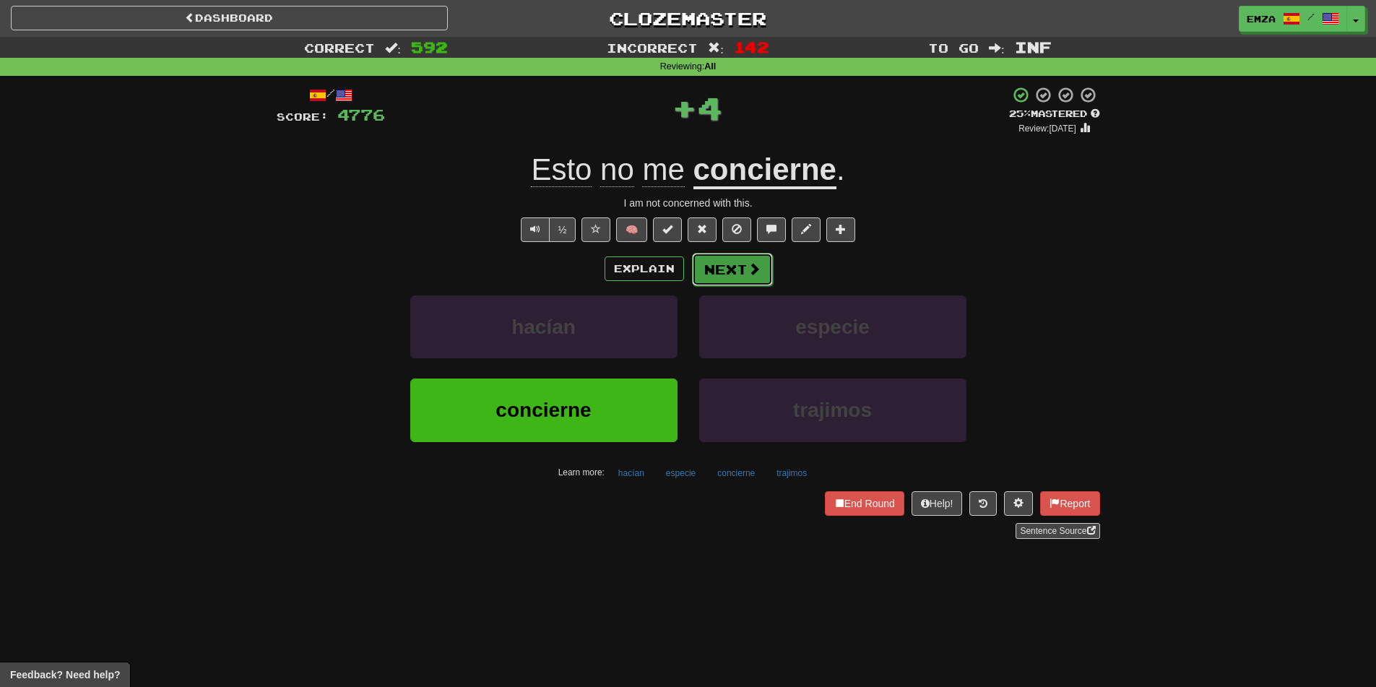
click at [737, 276] on button "Next" at bounding box center [732, 269] width 81 height 33
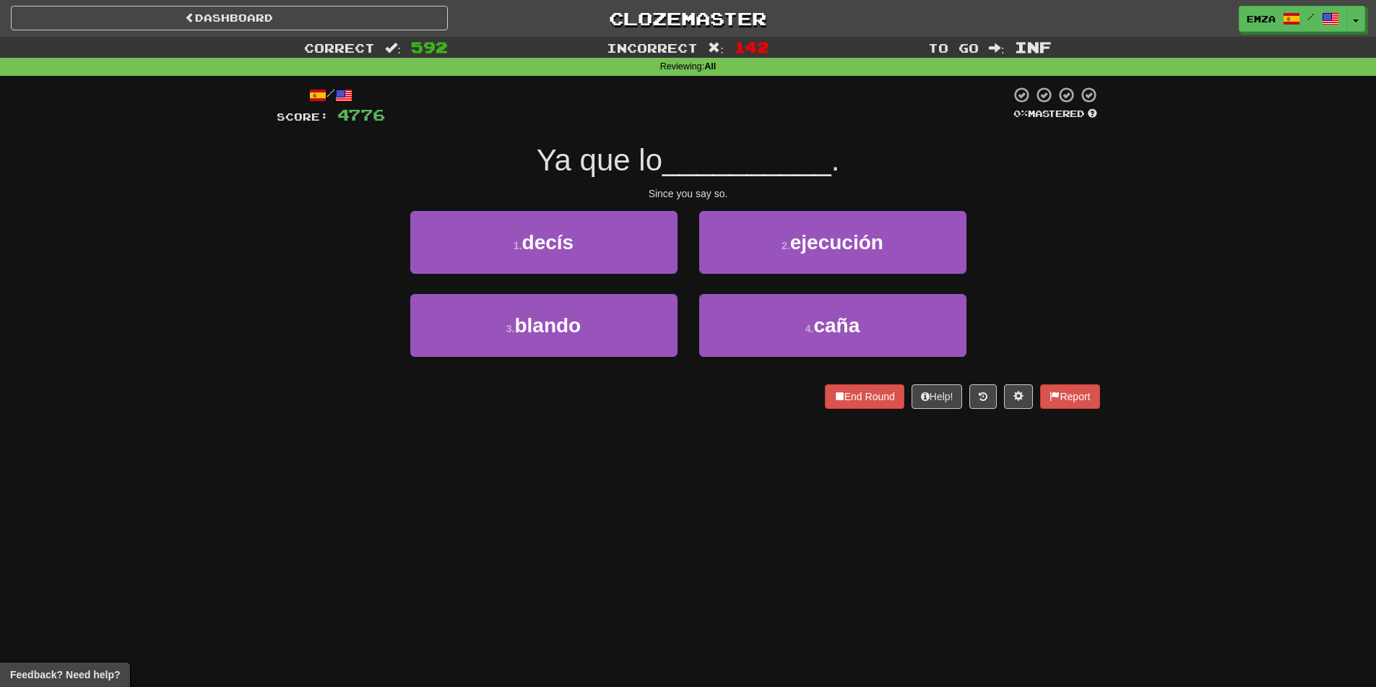
click at [585, 281] on div "1 . decís" at bounding box center [543, 252] width 289 height 83
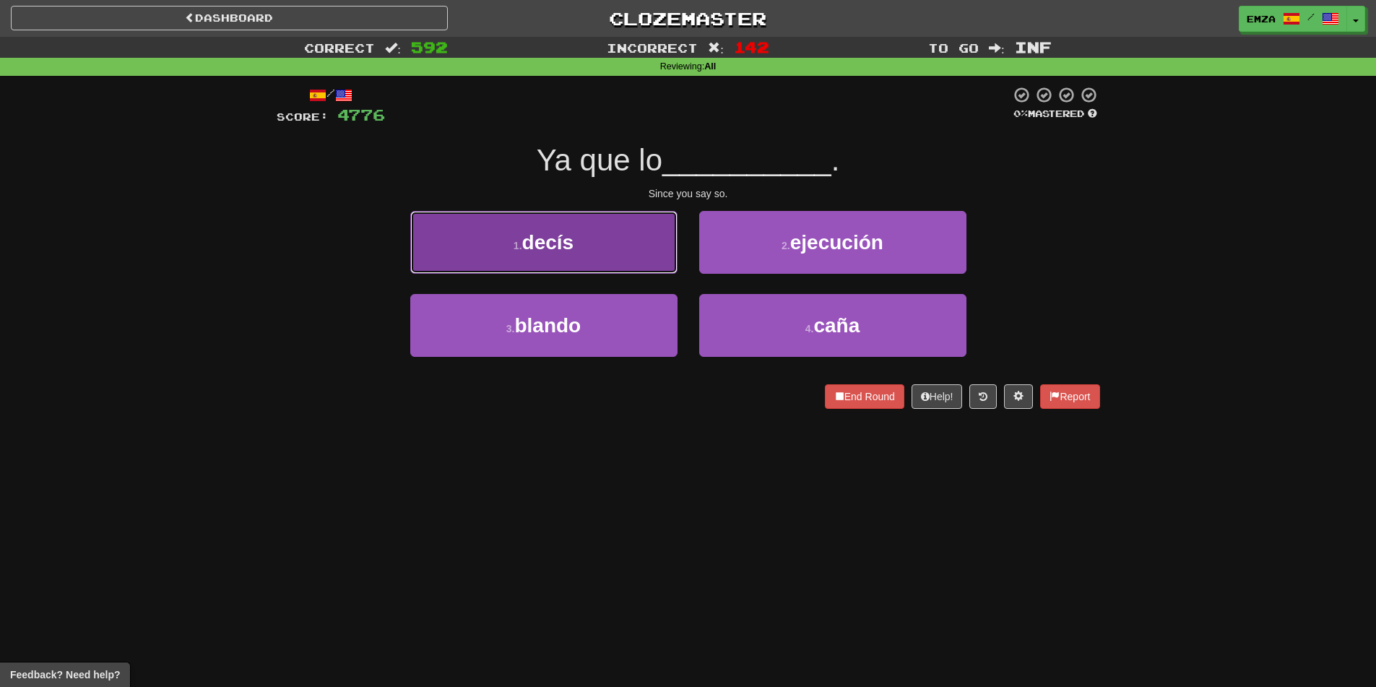
click at [597, 254] on button "1 . decís" at bounding box center [543, 242] width 267 height 63
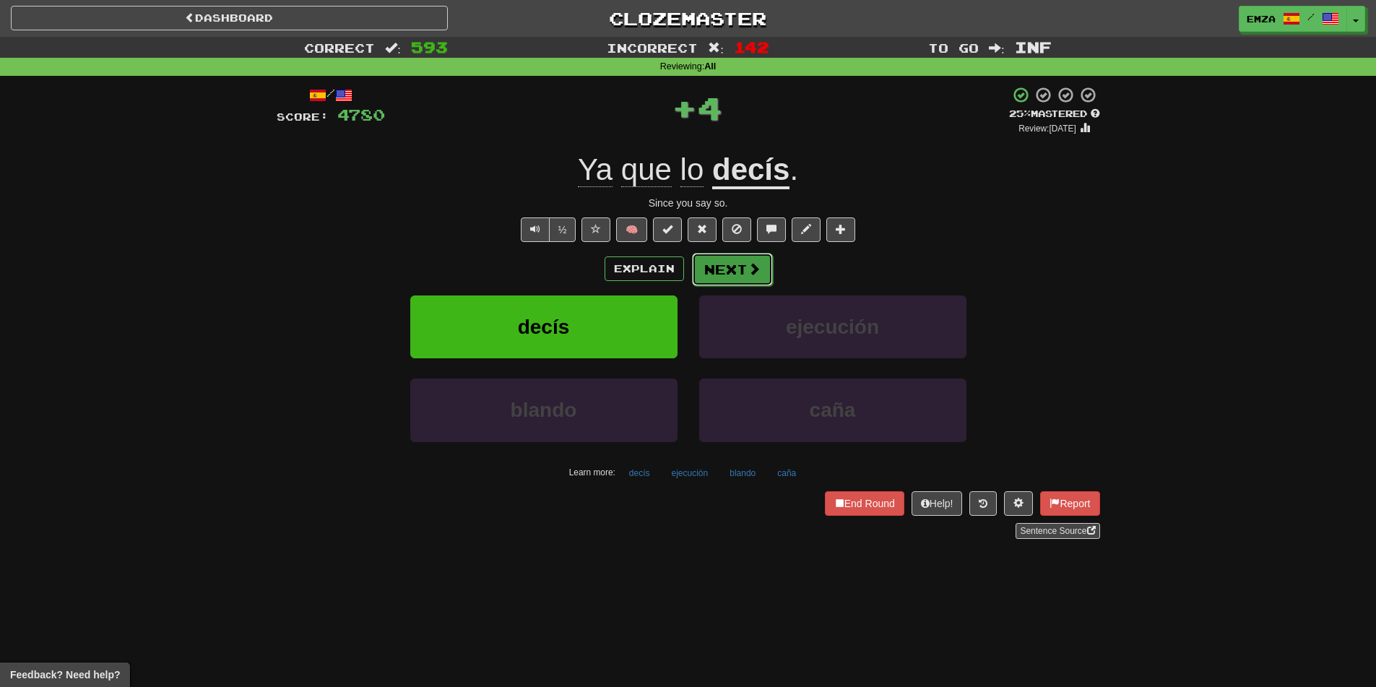
click at [749, 284] on button "Next" at bounding box center [732, 269] width 81 height 33
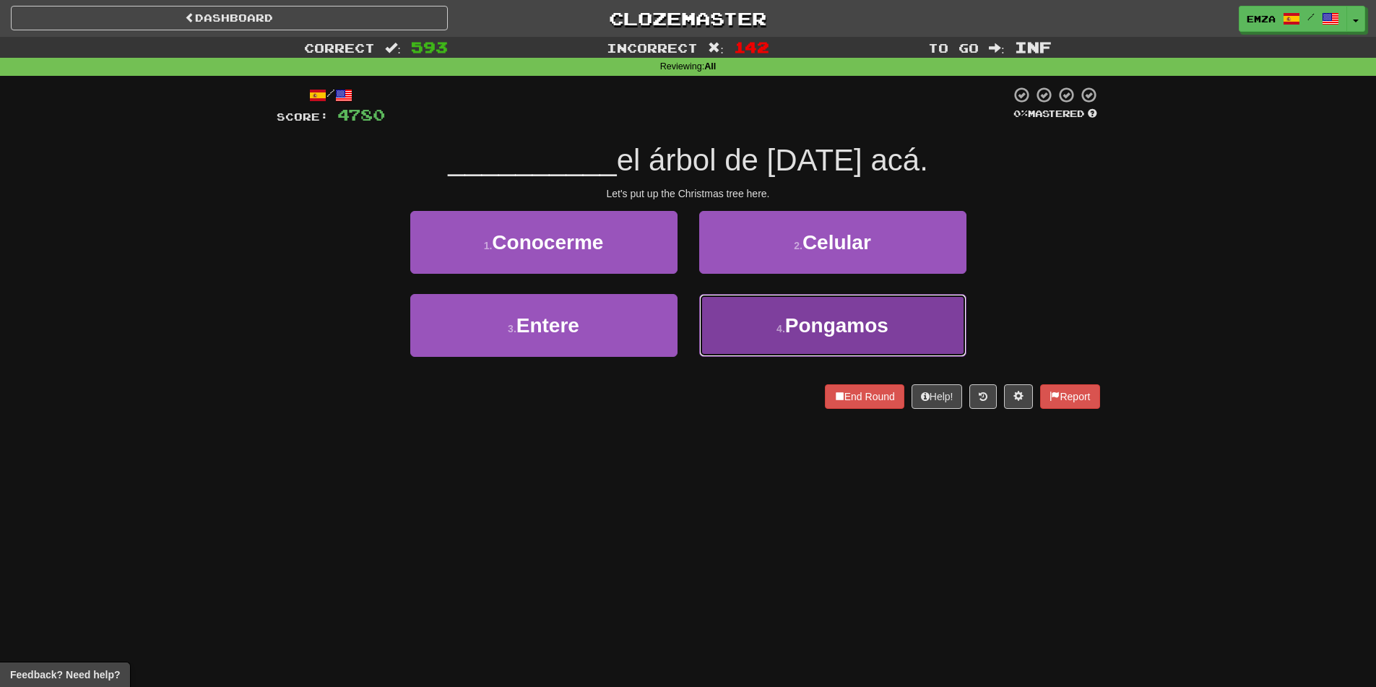
click at [803, 354] on button "4 . [GEOGRAPHIC_DATA]" at bounding box center [832, 325] width 267 height 63
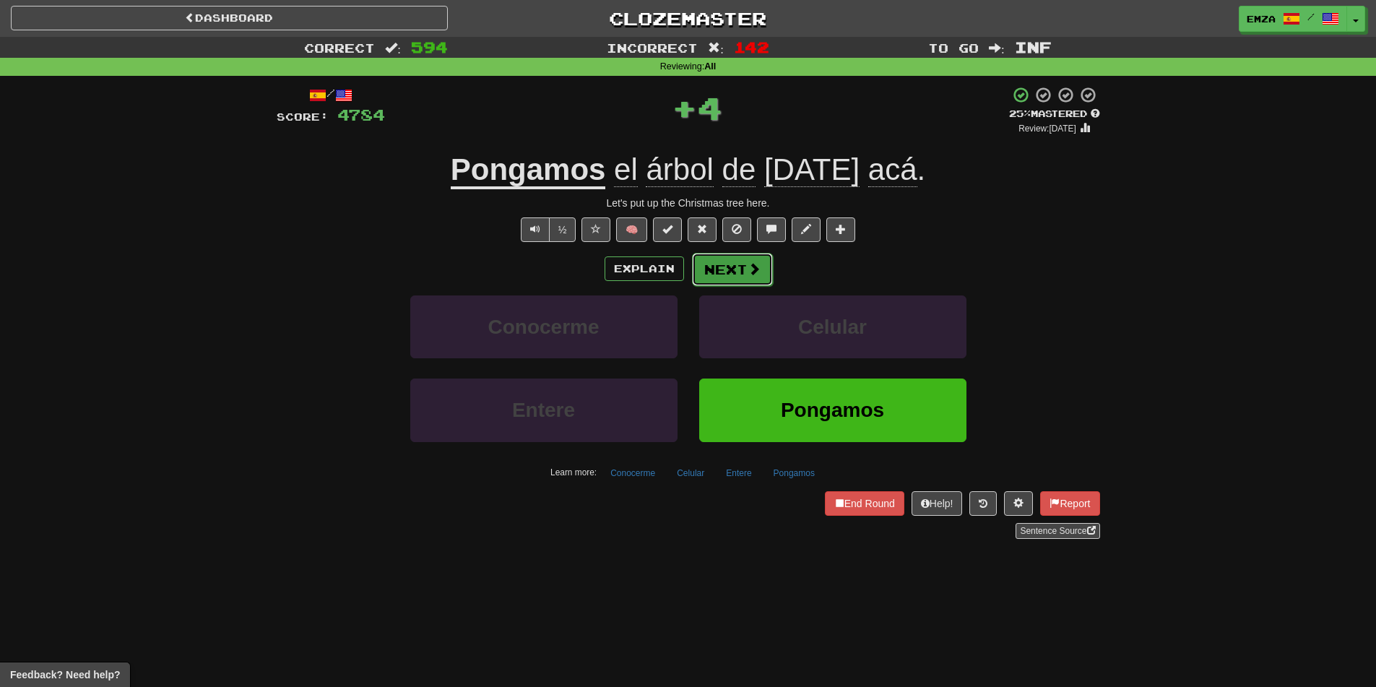
click at [737, 278] on button "Next" at bounding box center [732, 269] width 81 height 33
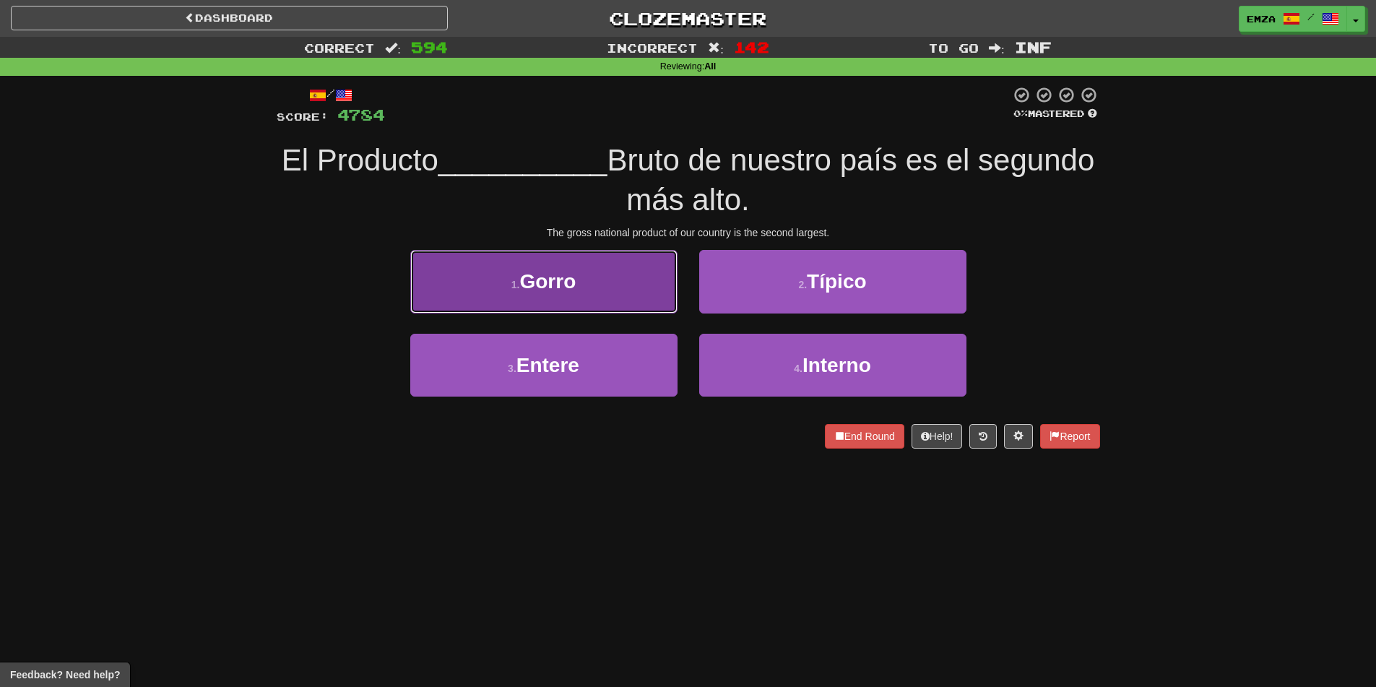
click at [601, 290] on button "1 . [GEOGRAPHIC_DATA]" at bounding box center [543, 281] width 267 height 63
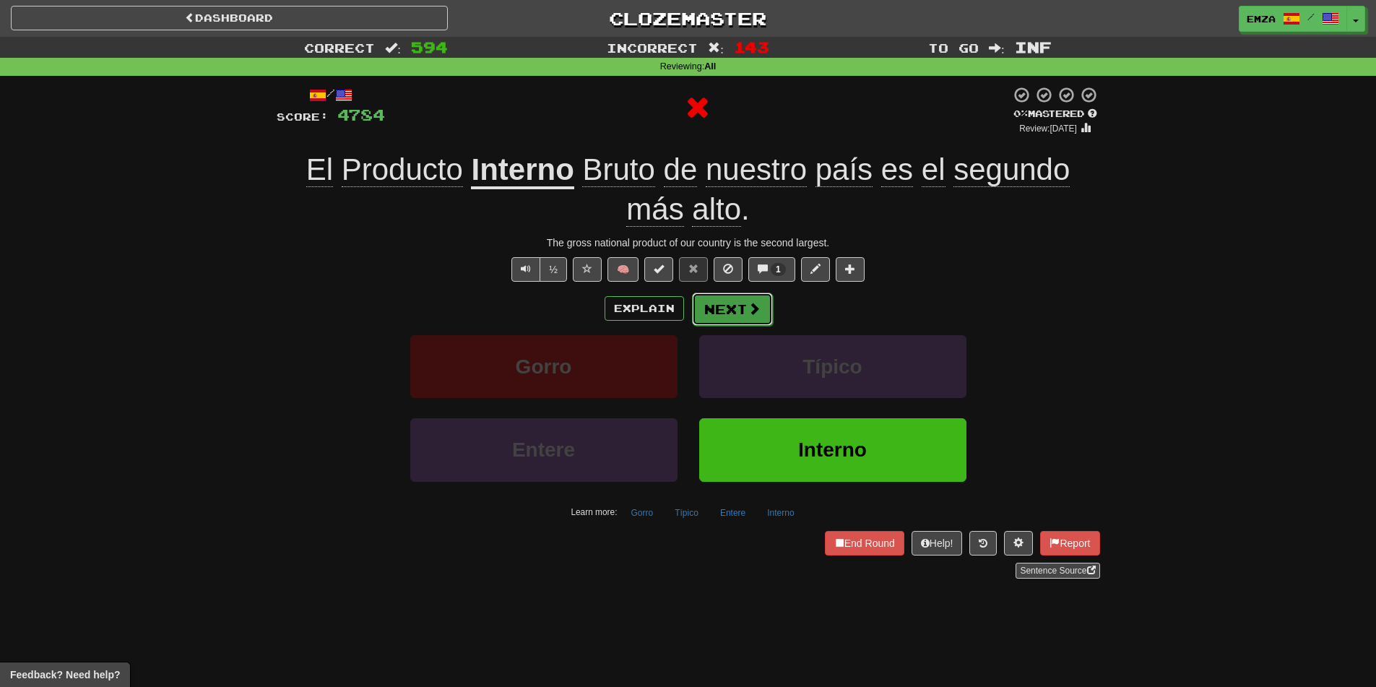
click at [716, 309] on button "Next" at bounding box center [732, 308] width 81 height 33
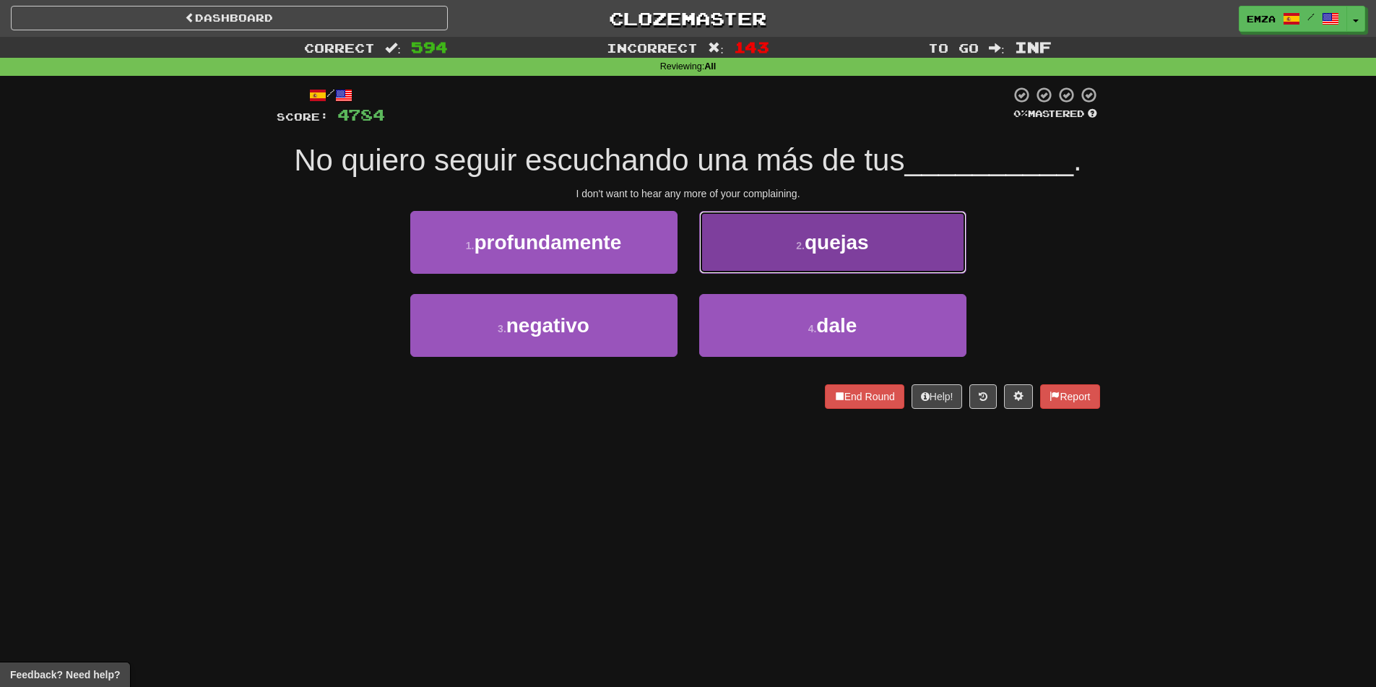
click at [755, 246] on button "2 . [GEOGRAPHIC_DATA]" at bounding box center [832, 242] width 267 height 63
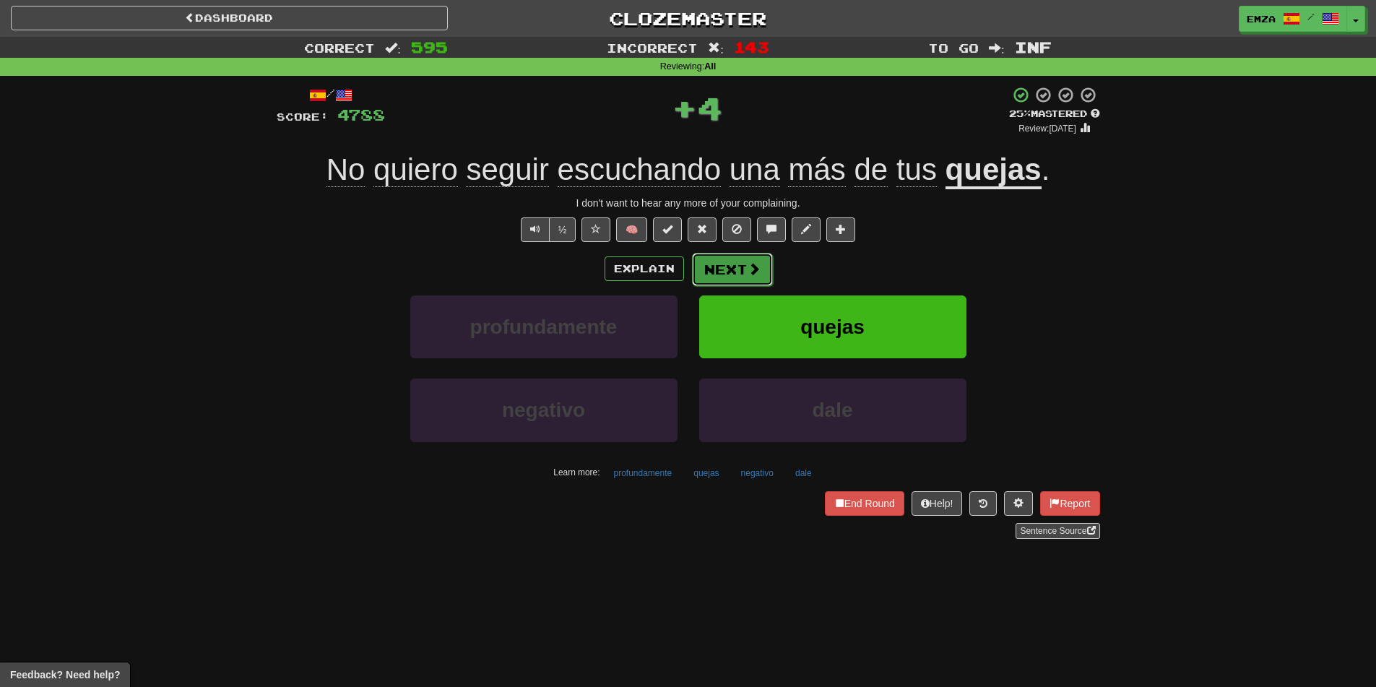
click at [713, 269] on button "Next" at bounding box center [732, 269] width 81 height 33
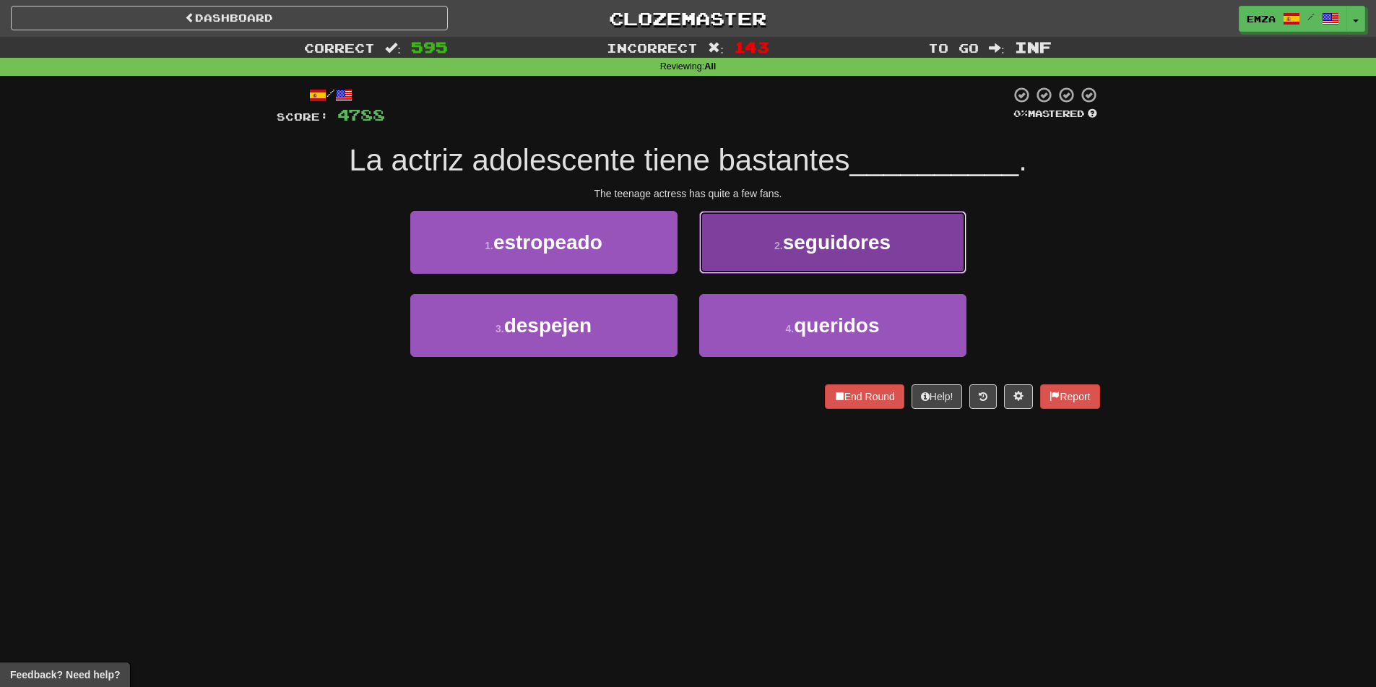
click at [766, 253] on button "2 . seguidores" at bounding box center [832, 242] width 267 height 63
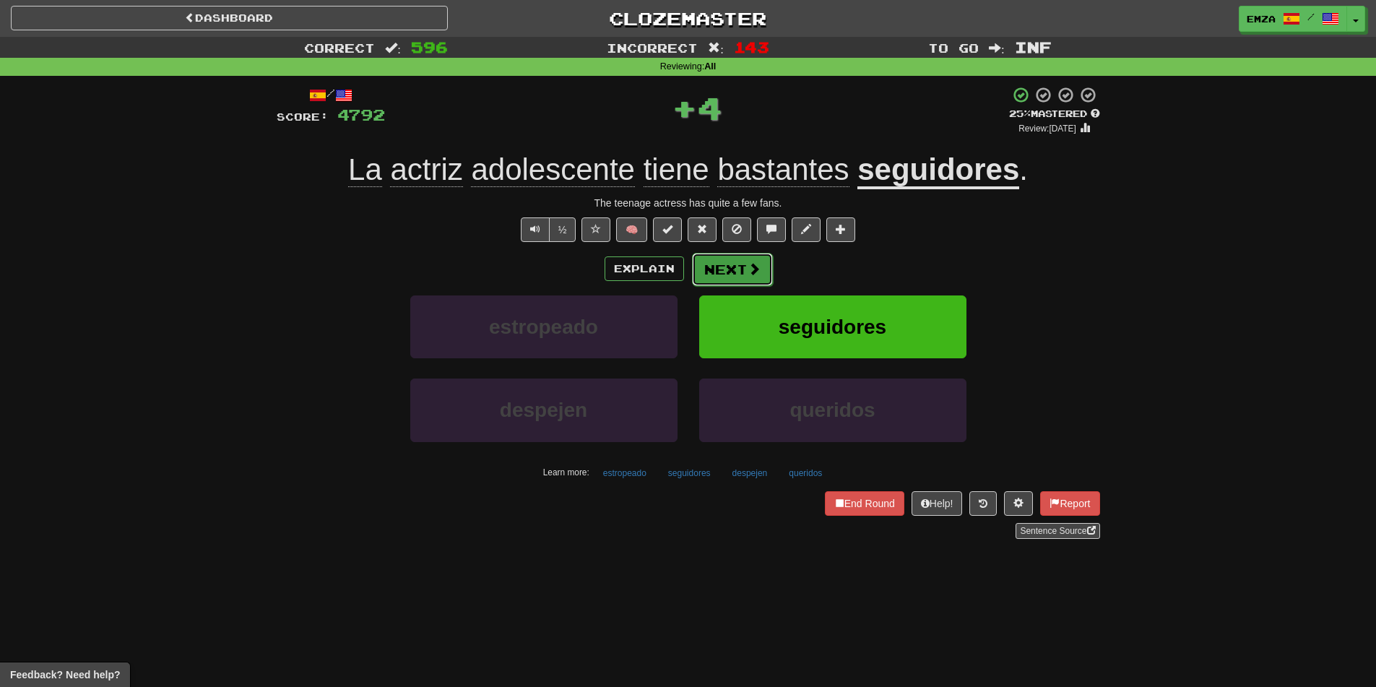
click at [732, 263] on button "Next" at bounding box center [732, 269] width 81 height 33
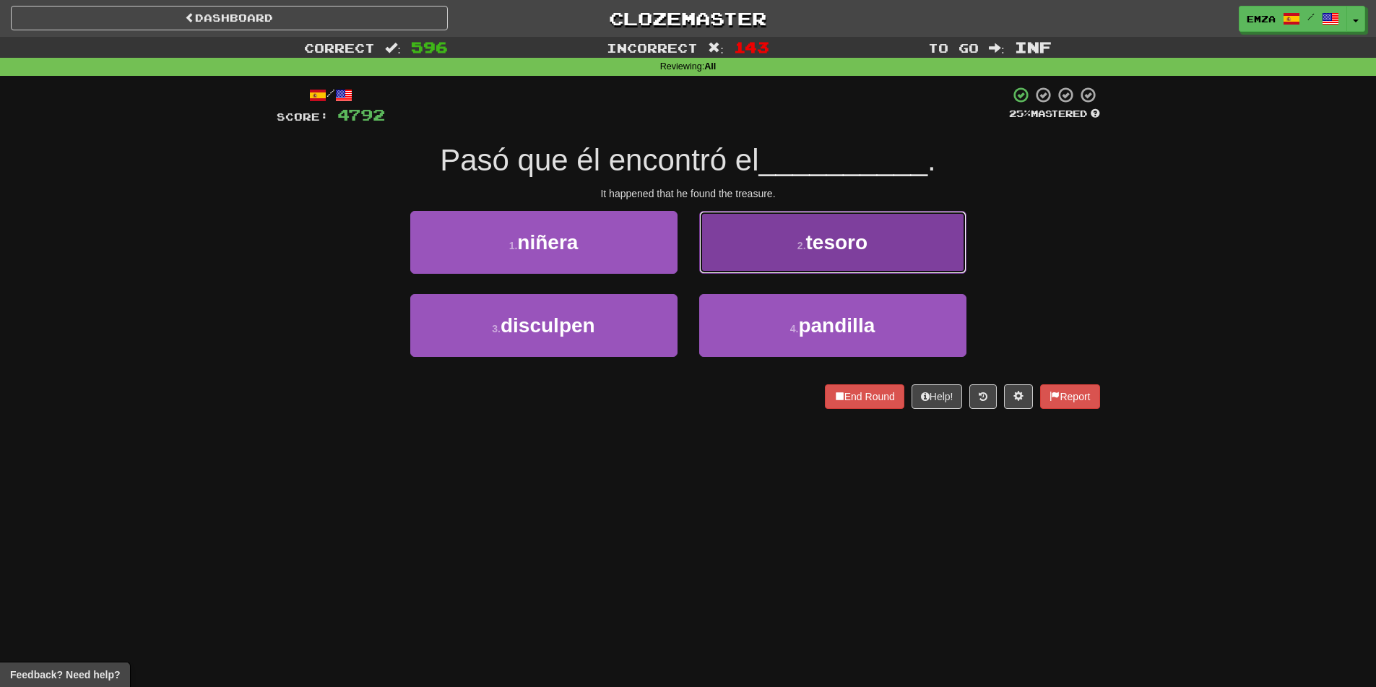
click at [742, 260] on button "2 . tesoro" at bounding box center [832, 242] width 267 height 63
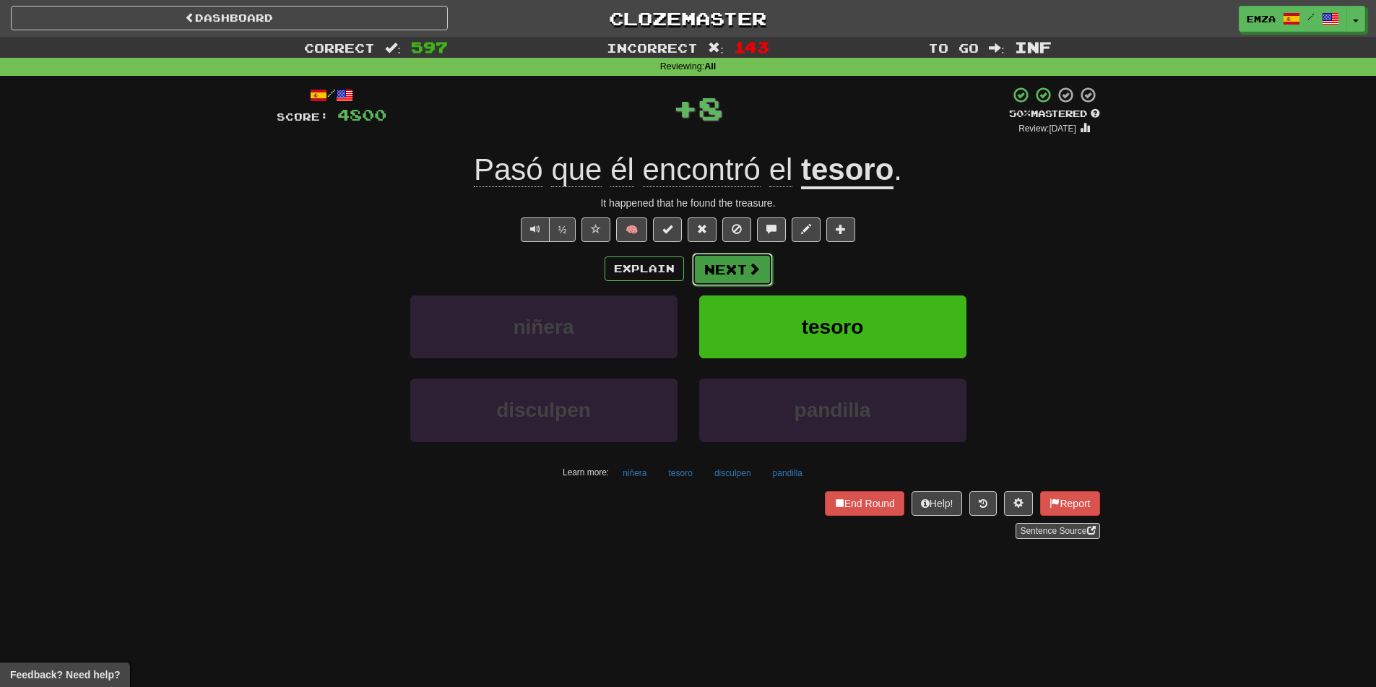
click at [728, 270] on button "Next" at bounding box center [732, 269] width 81 height 33
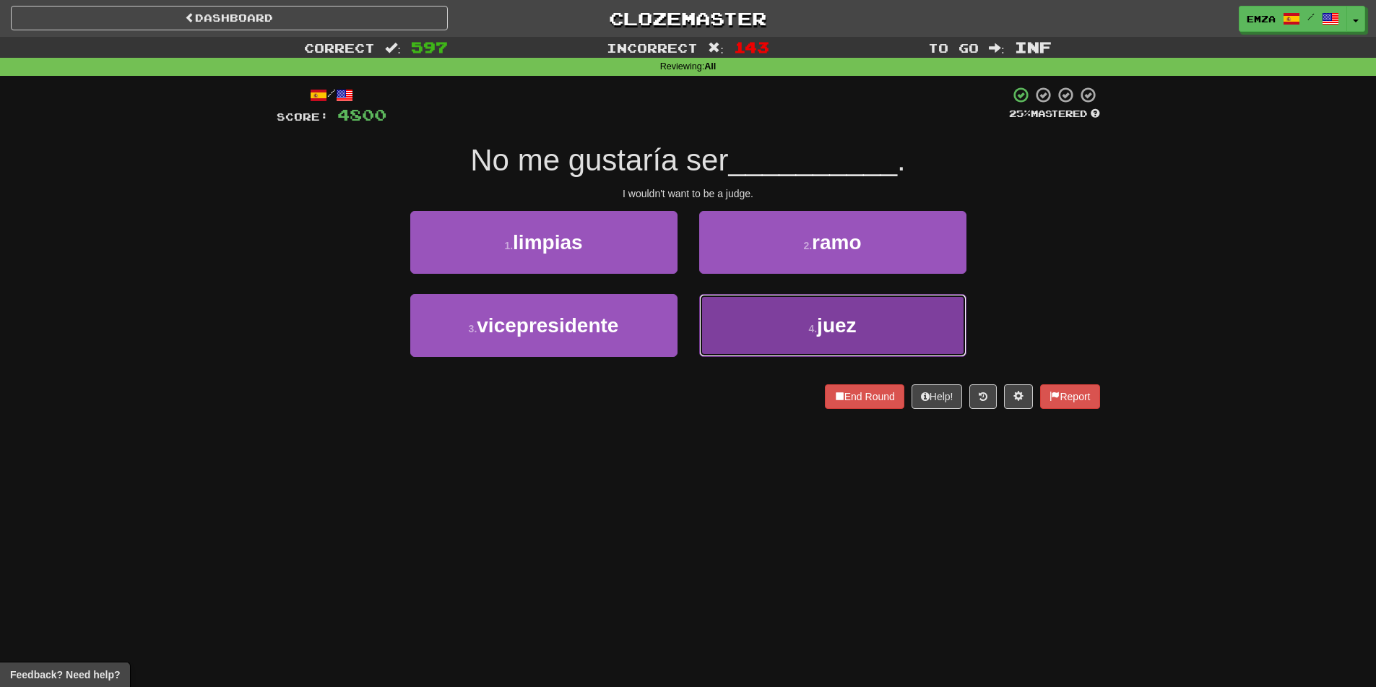
click at [756, 295] on button "4 . juez" at bounding box center [832, 325] width 267 height 63
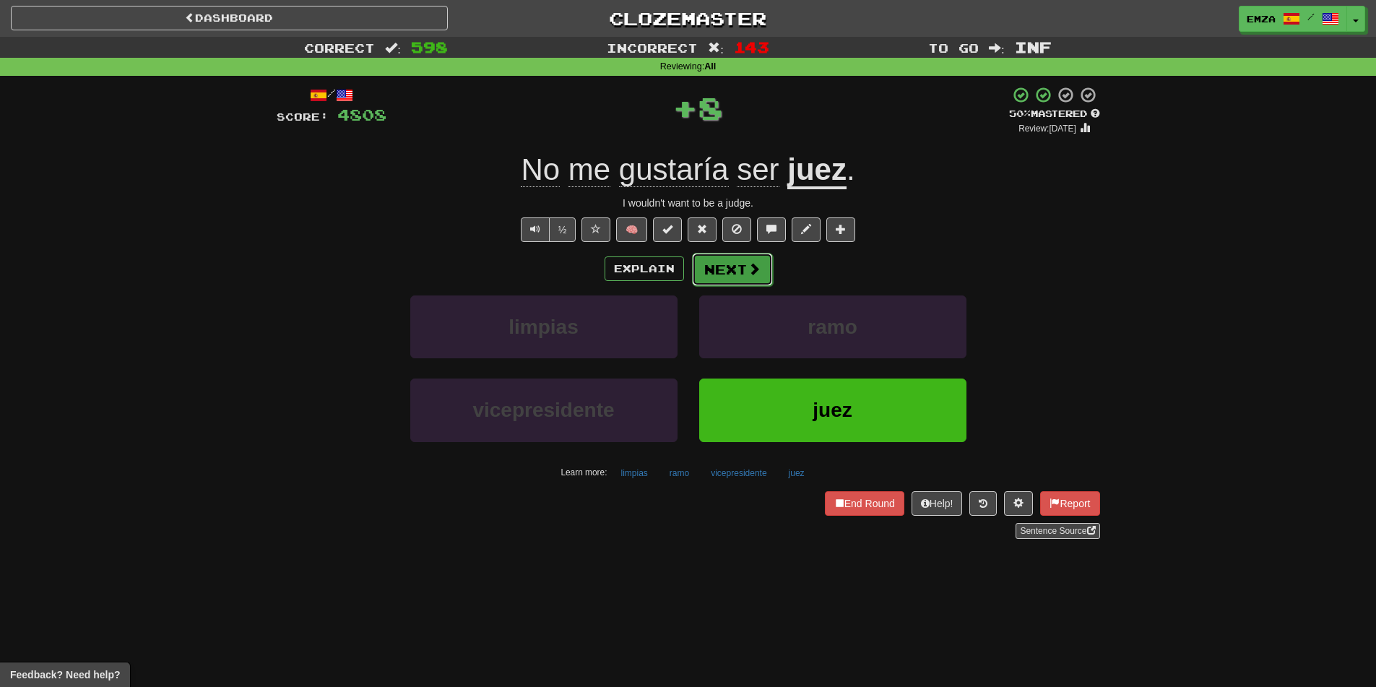
click at [723, 272] on button "Next" at bounding box center [732, 269] width 81 height 33
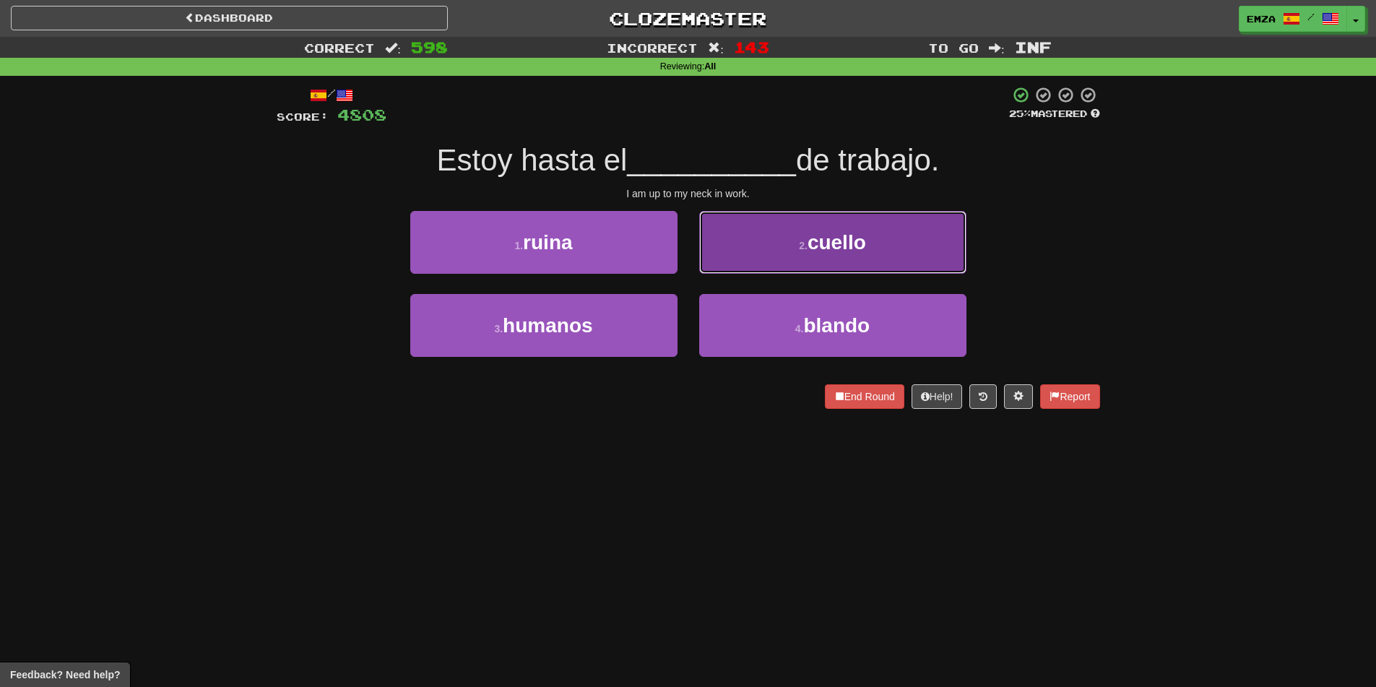
click at [739, 257] on button "2 . cuello" at bounding box center [832, 242] width 267 height 63
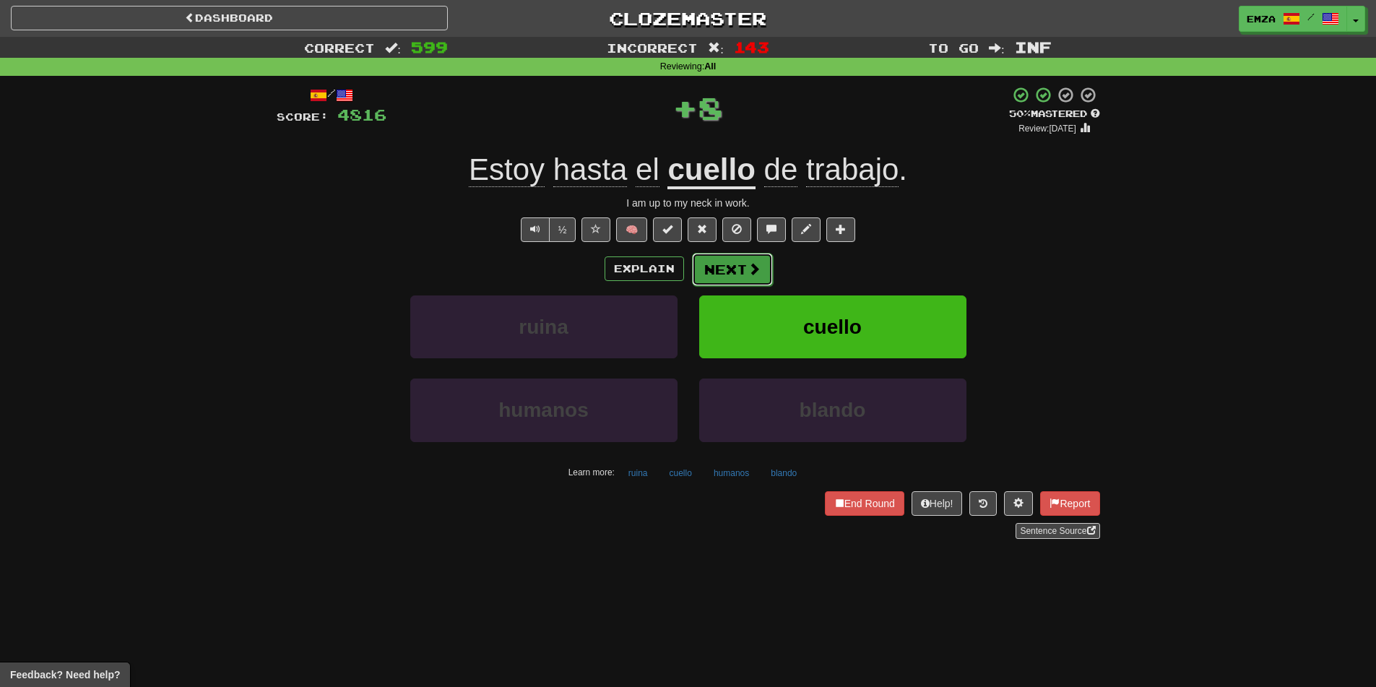
click at [710, 261] on button "Next" at bounding box center [732, 269] width 81 height 33
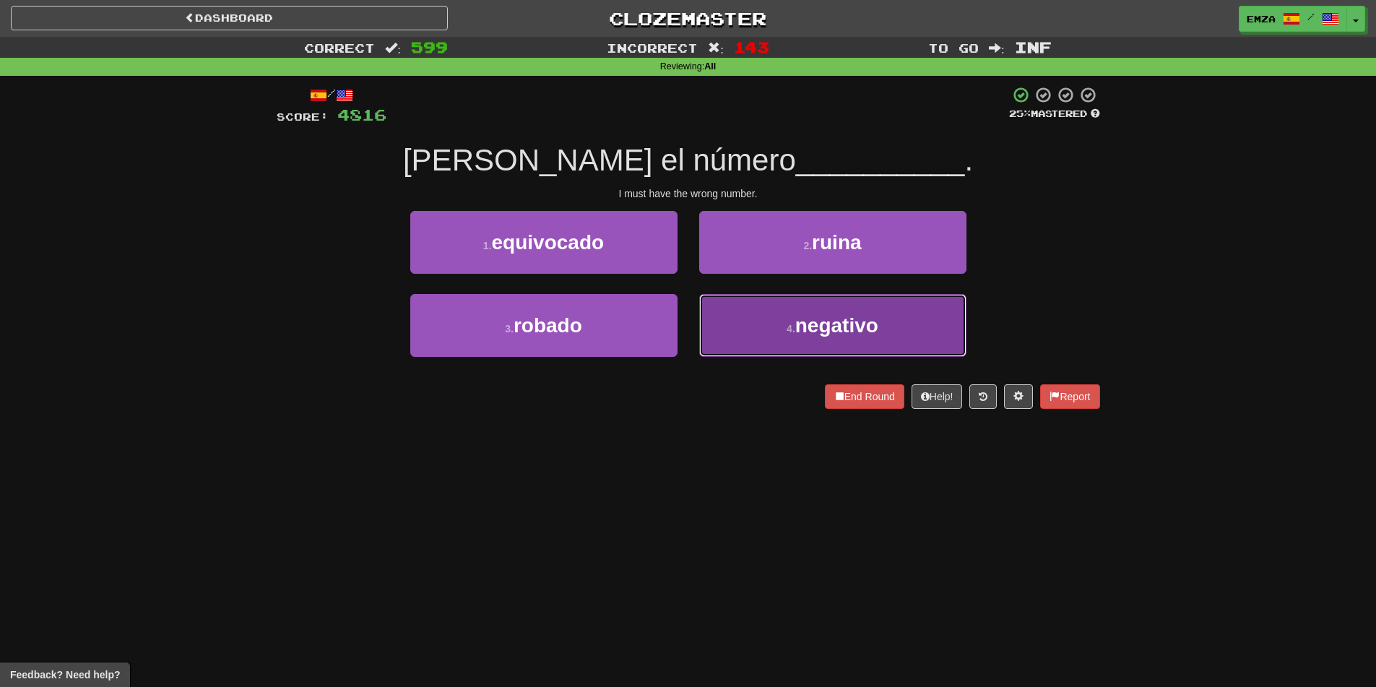
click at [741, 315] on button "4 . negativo" at bounding box center [832, 325] width 267 height 63
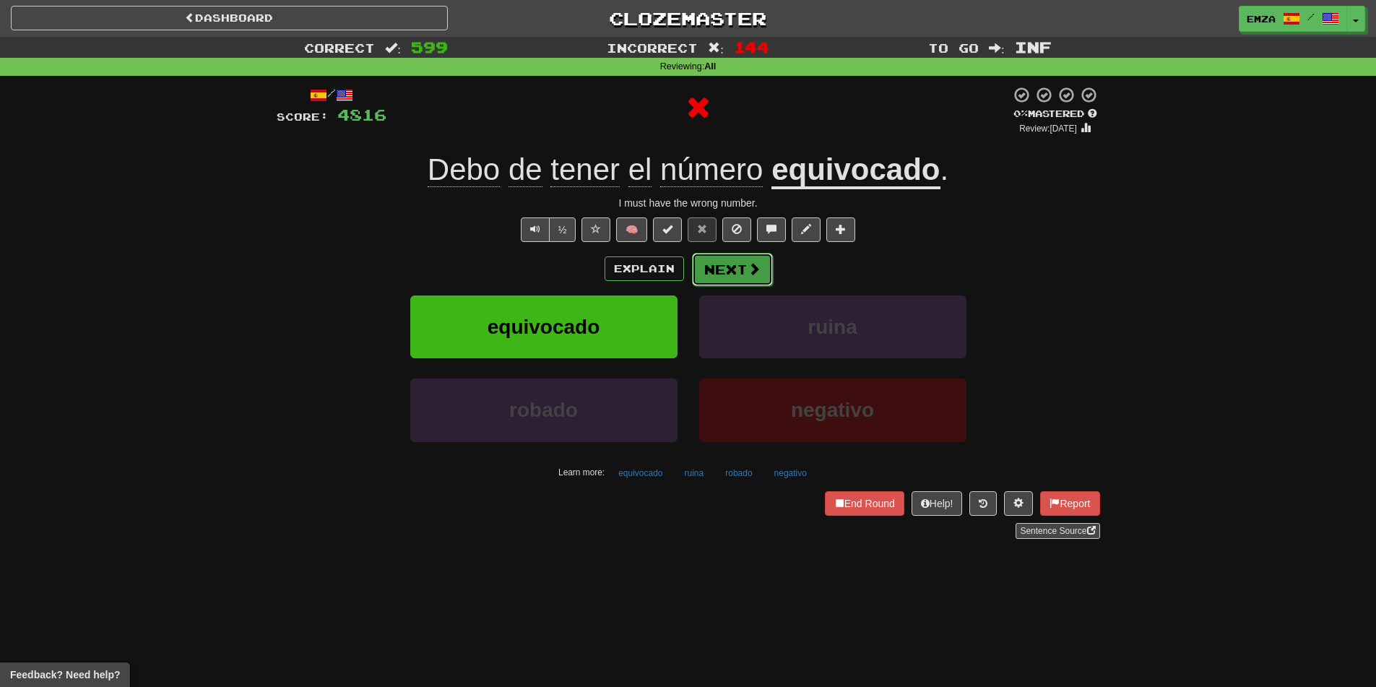
click at [719, 277] on button "Next" at bounding box center [732, 269] width 81 height 33
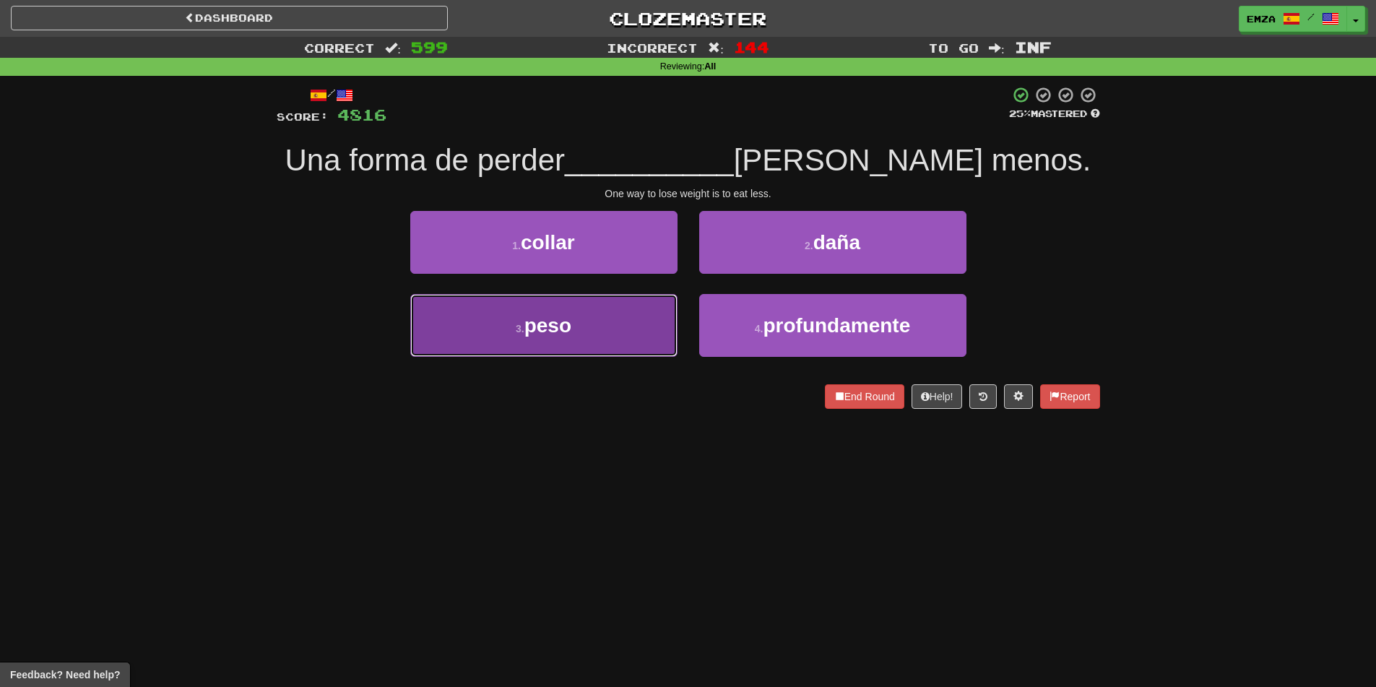
click at [612, 326] on button "3 . peso" at bounding box center [543, 325] width 267 height 63
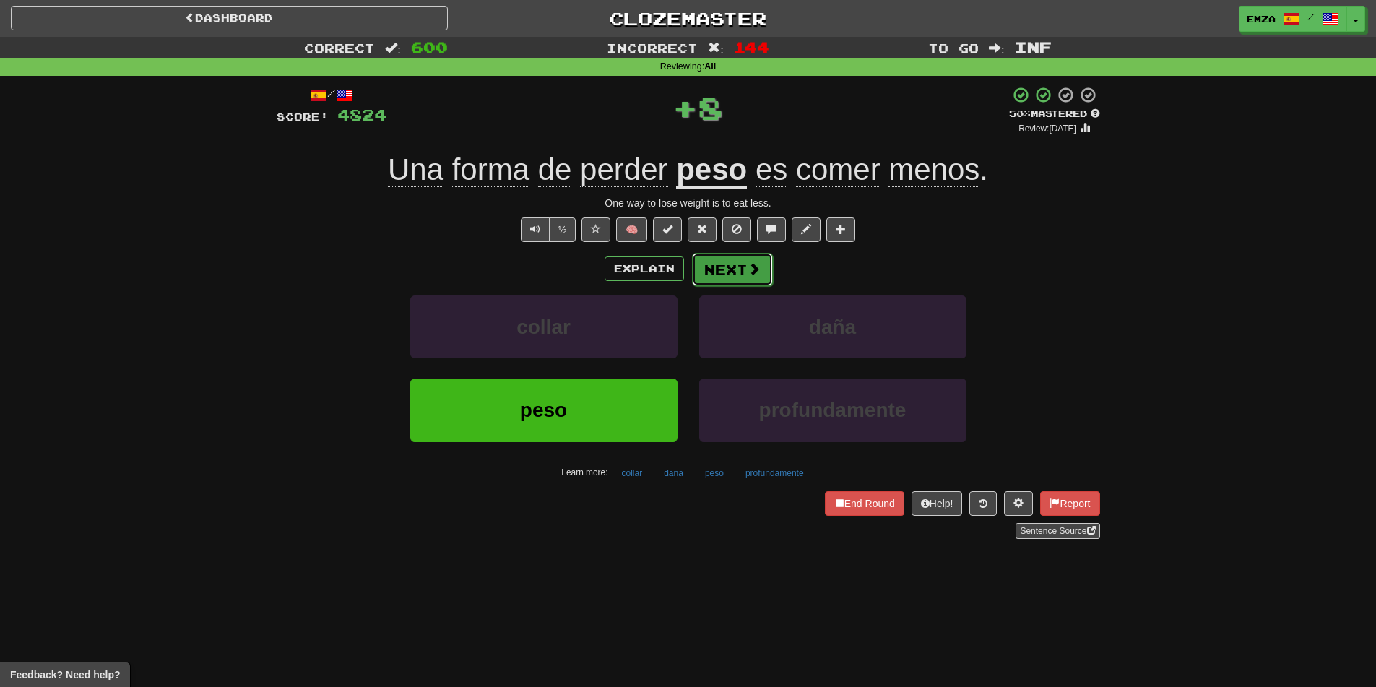
click at [733, 266] on button "Next" at bounding box center [732, 269] width 81 height 33
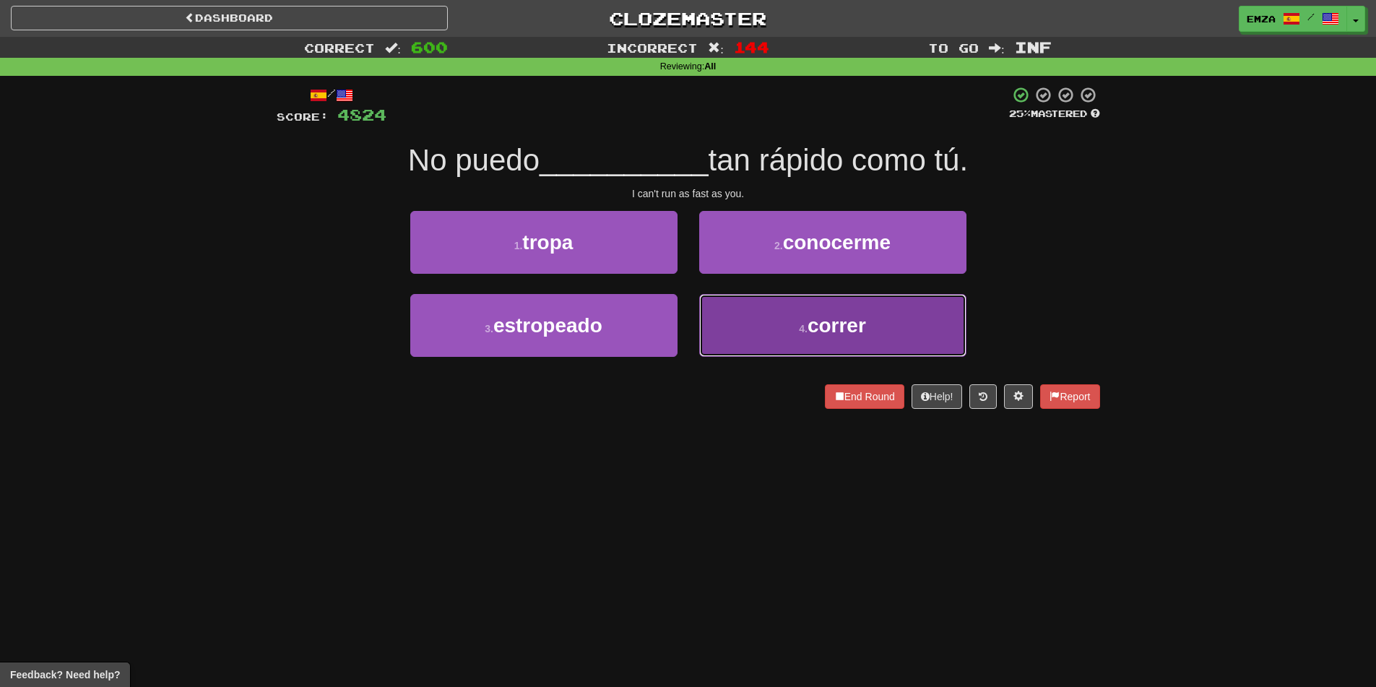
click at [755, 343] on button "4 . correr" at bounding box center [832, 325] width 267 height 63
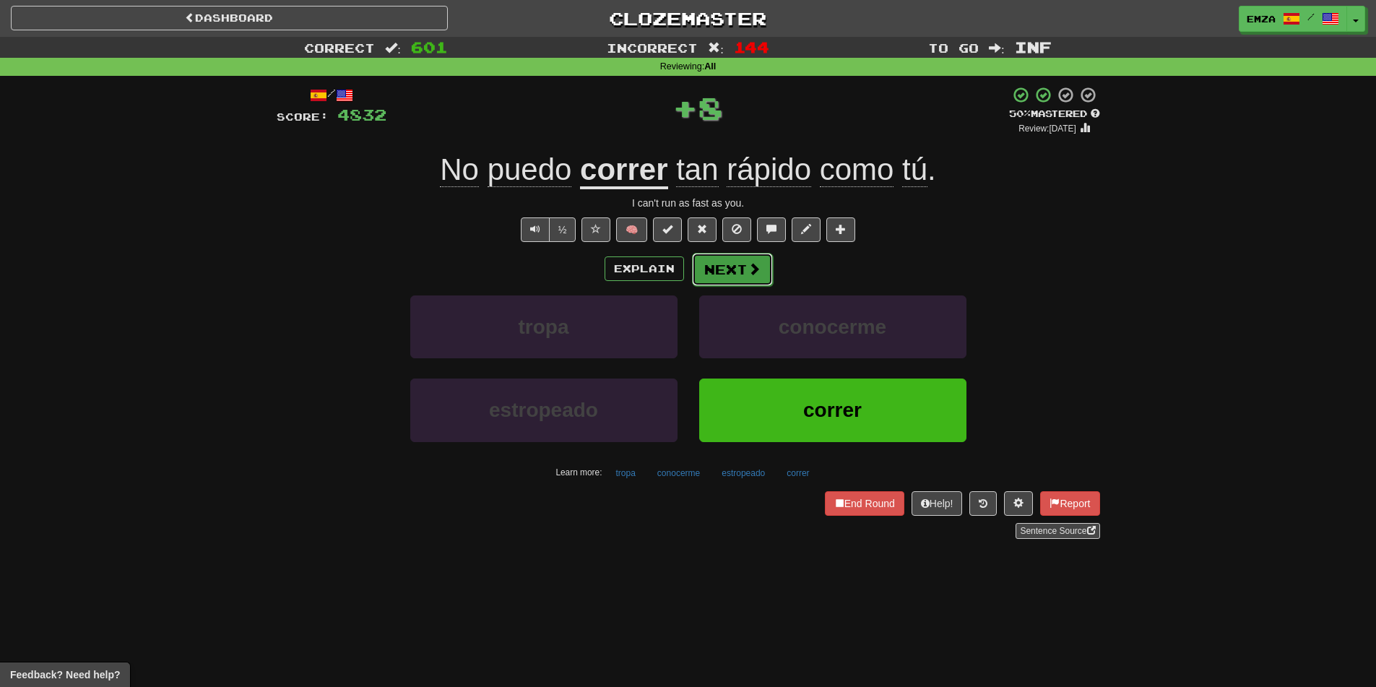
click at [723, 279] on button "Next" at bounding box center [732, 269] width 81 height 33
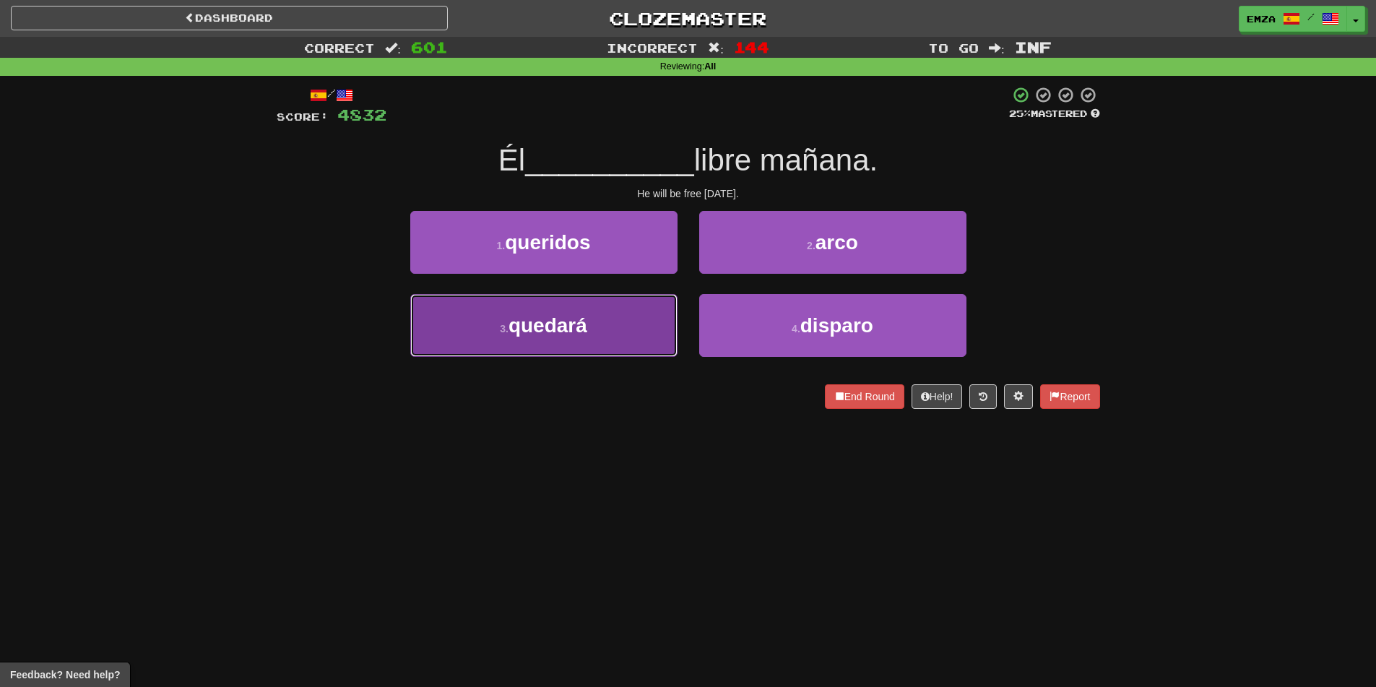
click at [651, 303] on button "3 . quedará" at bounding box center [543, 325] width 267 height 63
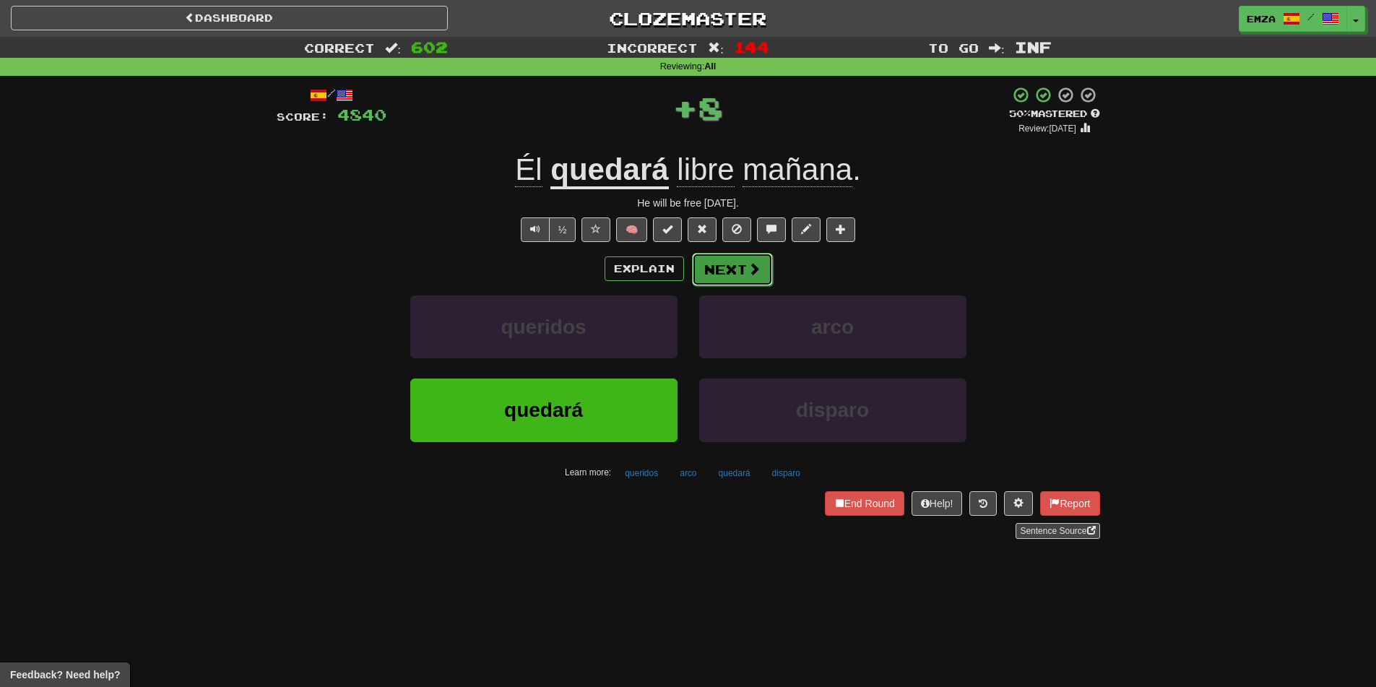
click at [725, 261] on button "Next" at bounding box center [732, 269] width 81 height 33
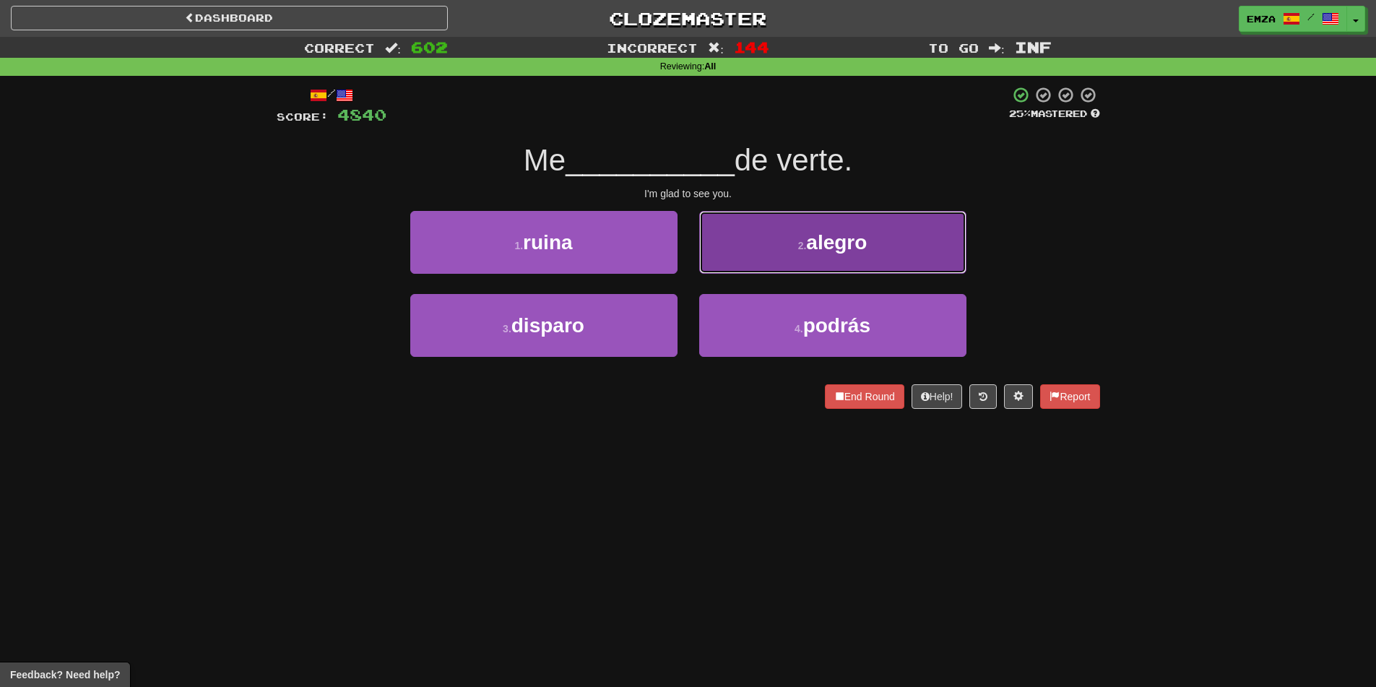
click at [745, 261] on button "2 . alegro" at bounding box center [832, 242] width 267 height 63
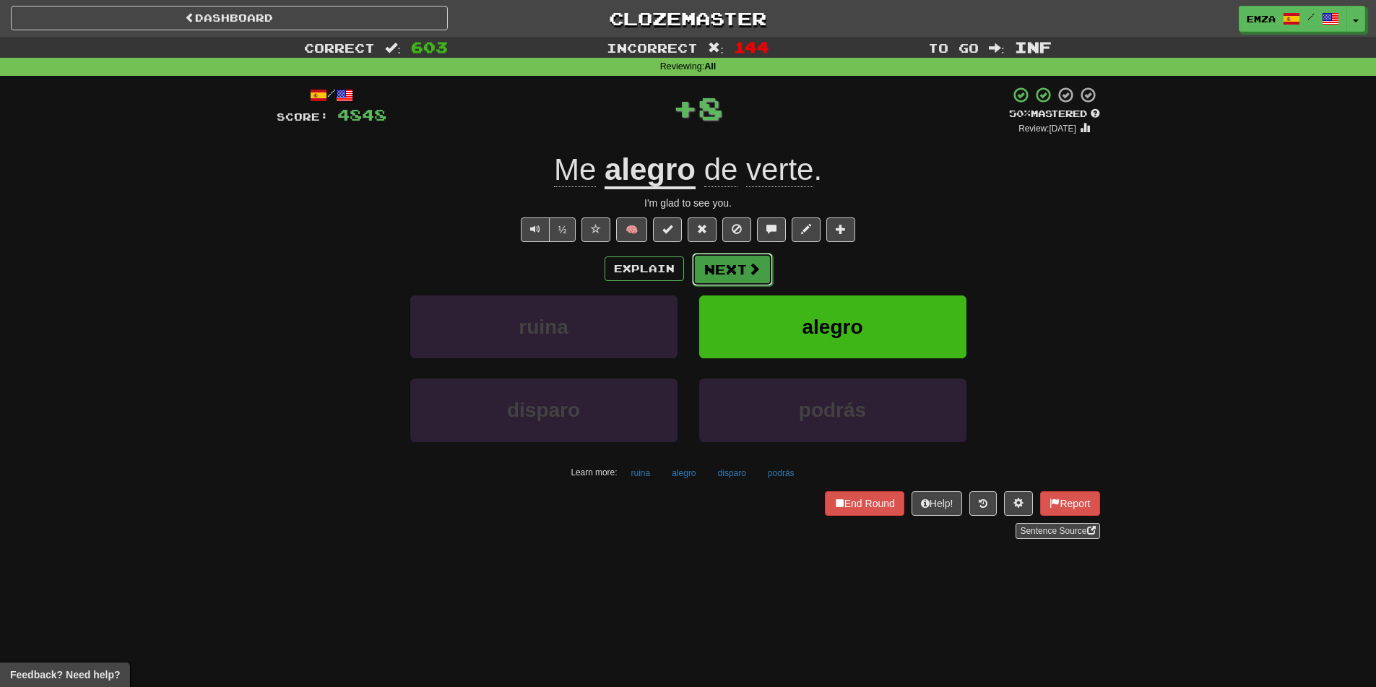
click at [698, 264] on button "Next" at bounding box center [732, 269] width 81 height 33
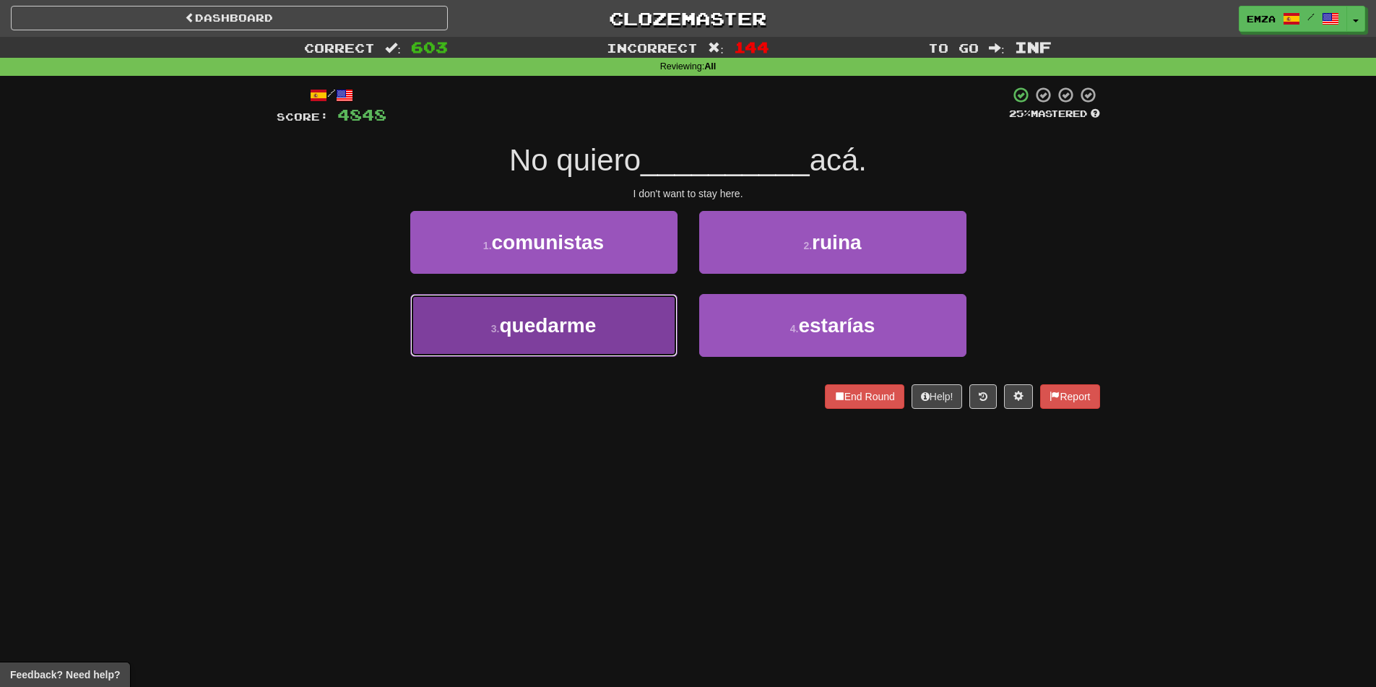
click at [642, 330] on button "3 . quedarme" at bounding box center [543, 325] width 267 height 63
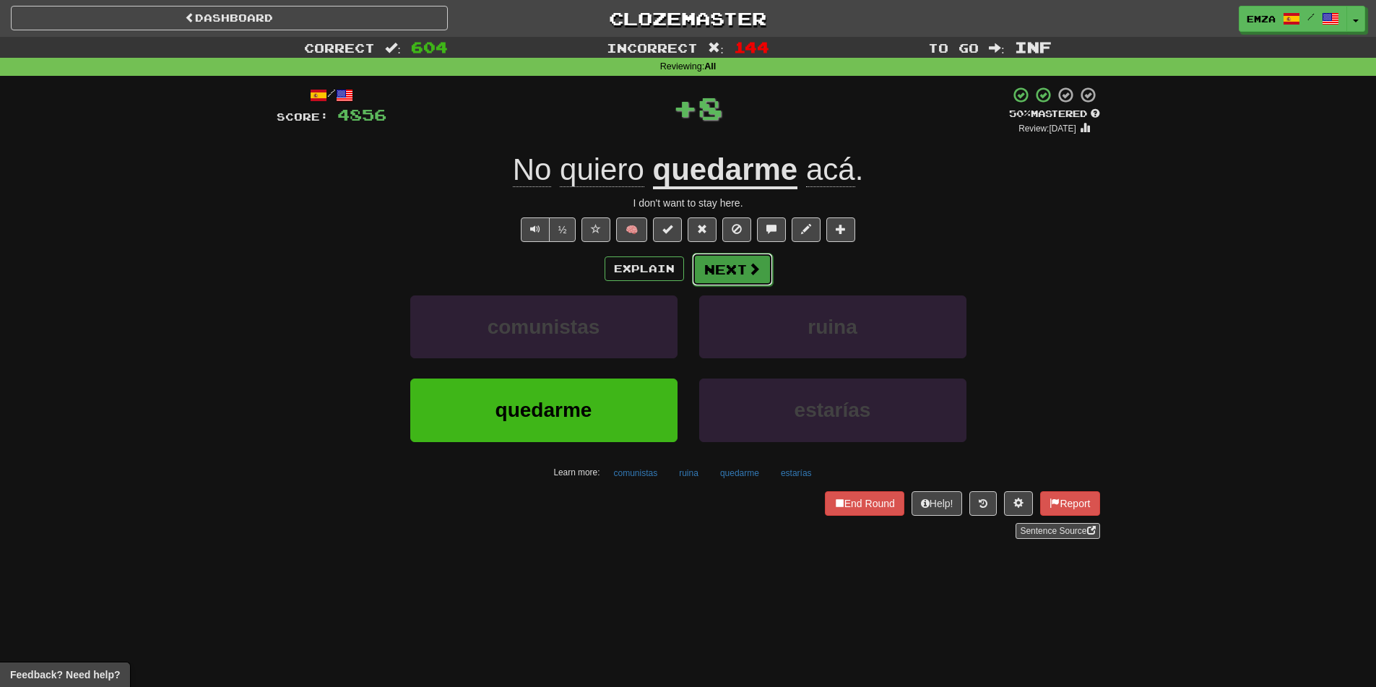
click at [724, 261] on button "Next" at bounding box center [732, 269] width 81 height 33
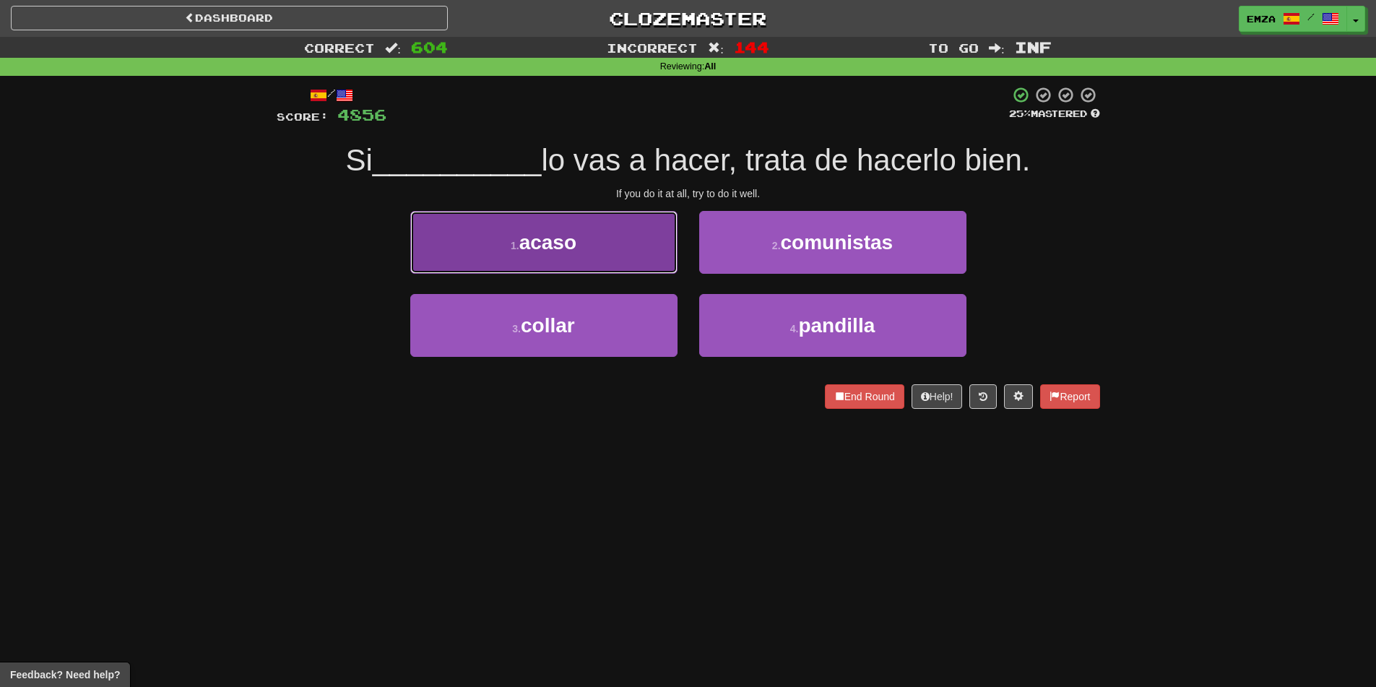
click at [643, 265] on button "1 . acaso" at bounding box center [543, 242] width 267 height 63
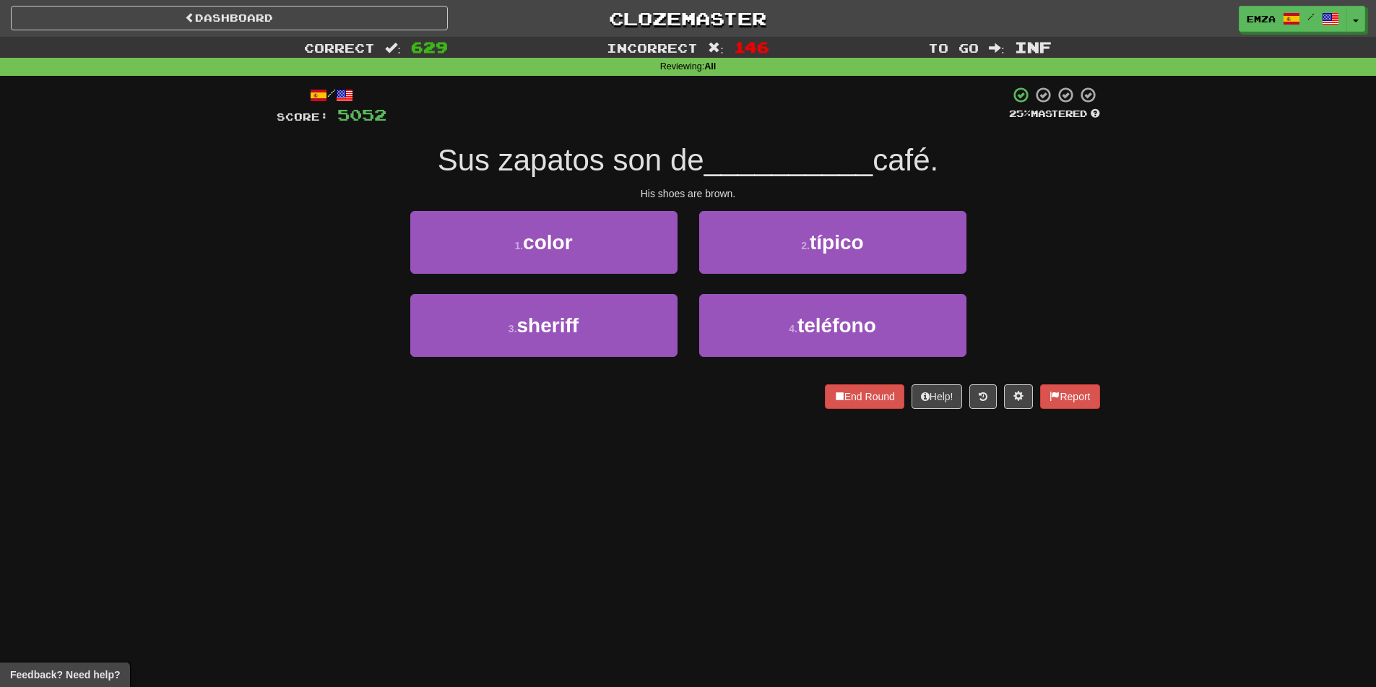
click at [332, 243] on div "1 . color 2 . típico" at bounding box center [688, 252] width 867 height 83
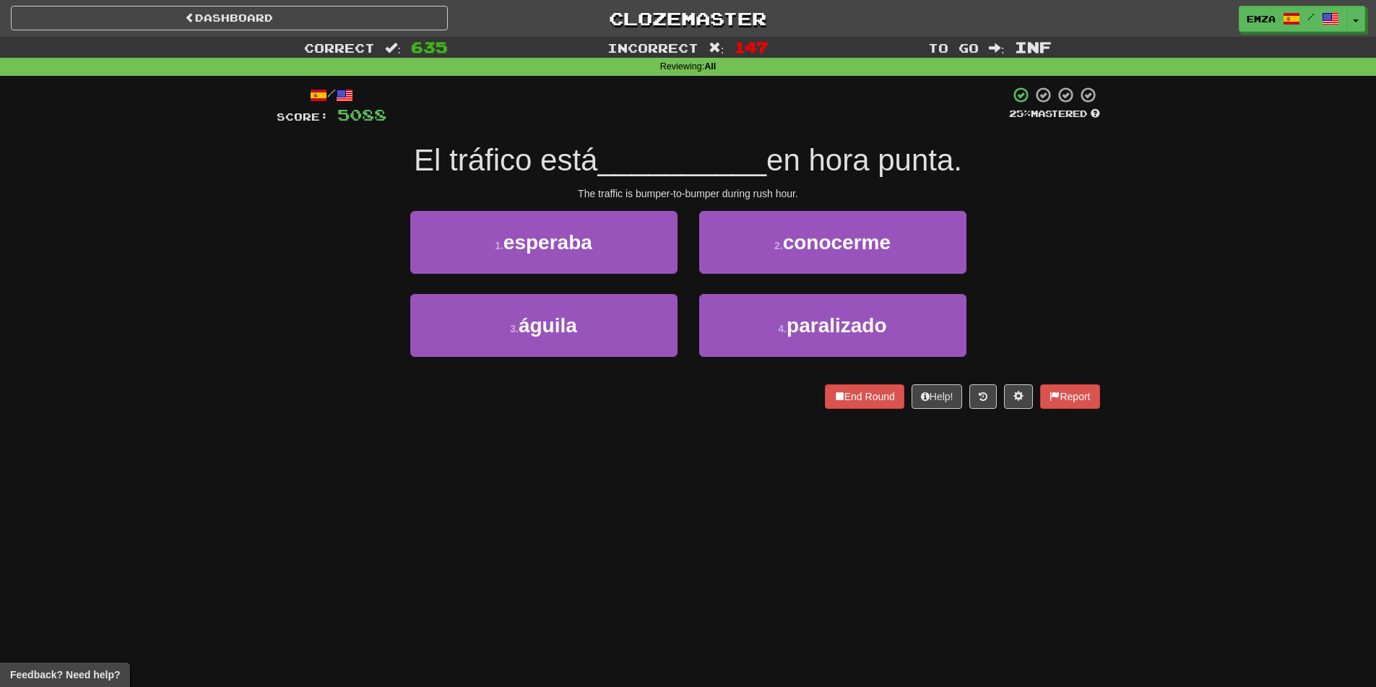
click at [283, 263] on div "1 . esperaba 2 . conocerme" at bounding box center [688, 252] width 867 height 83
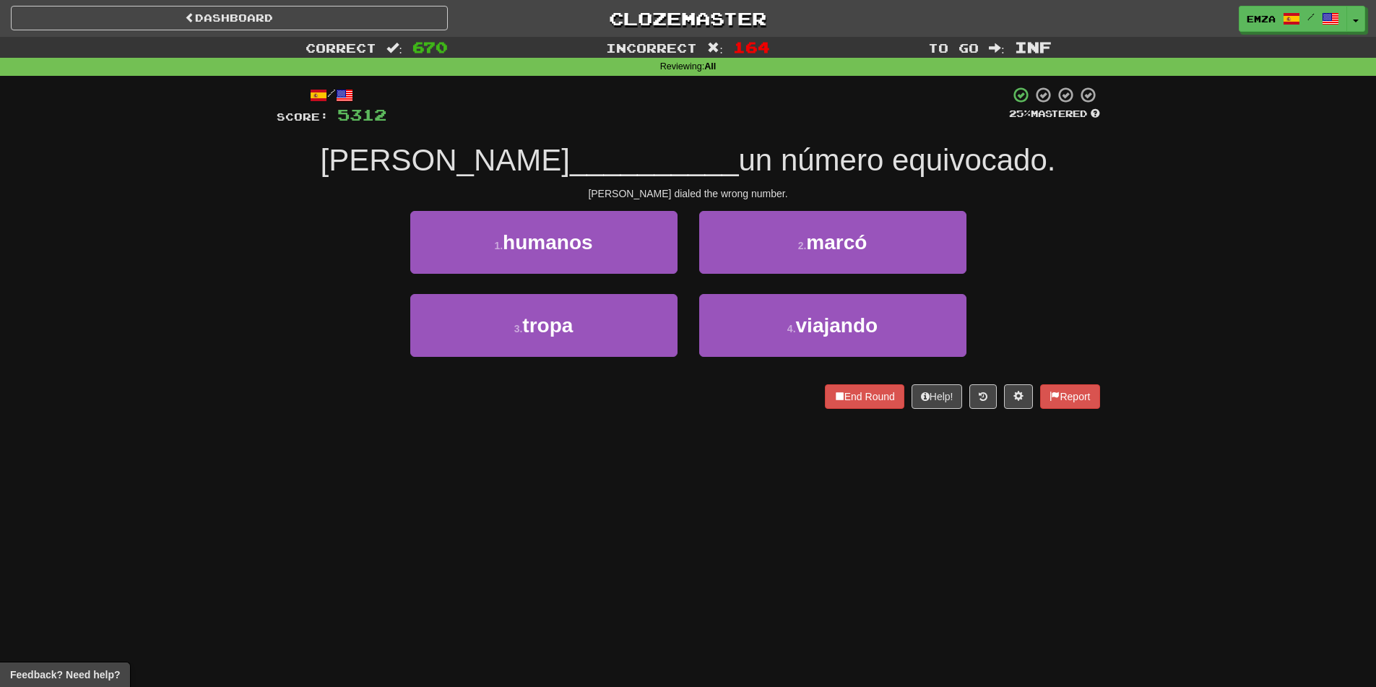
click at [212, 270] on div "Correct : 670 Incorrect : 164 To go : Inf Reviewing : All / Score: 5312 25 % Ma…" at bounding box center [688, 233] width 1376 height 392
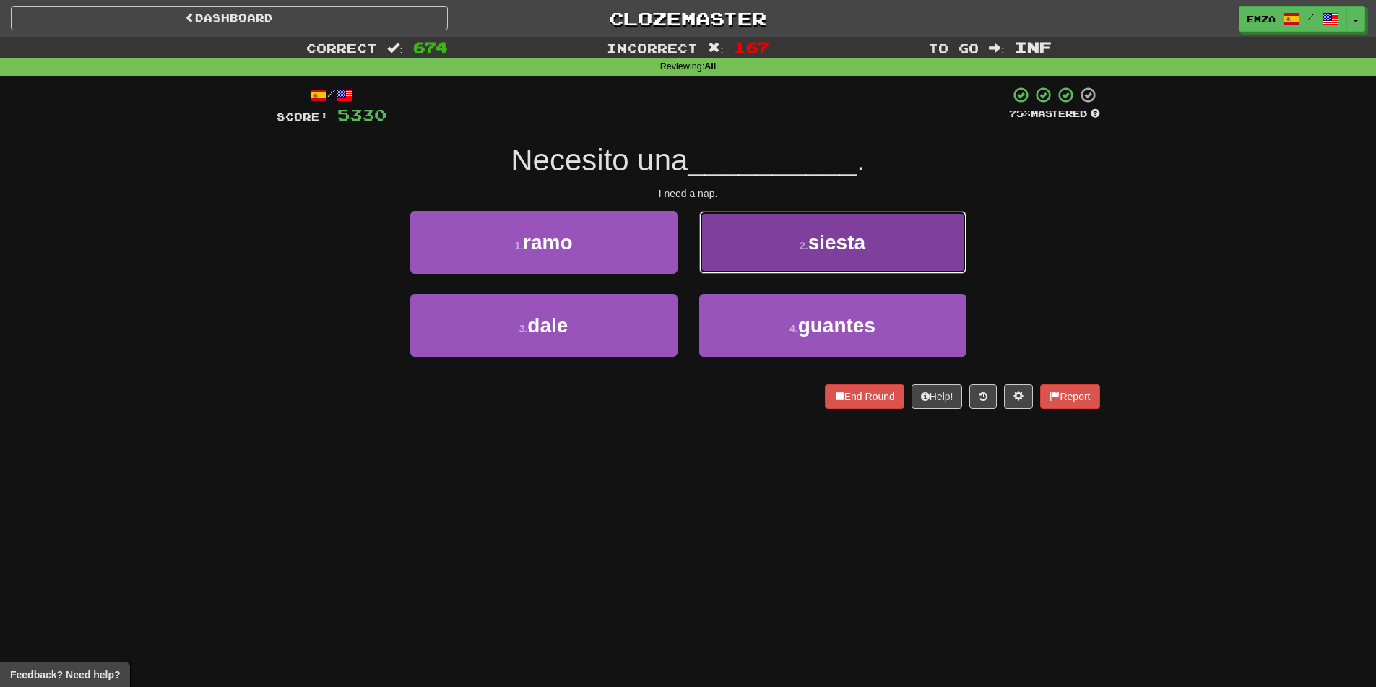
click at [769, 233] on button "2 . siesta" at bounding box center [832, 242] width 267 height 63
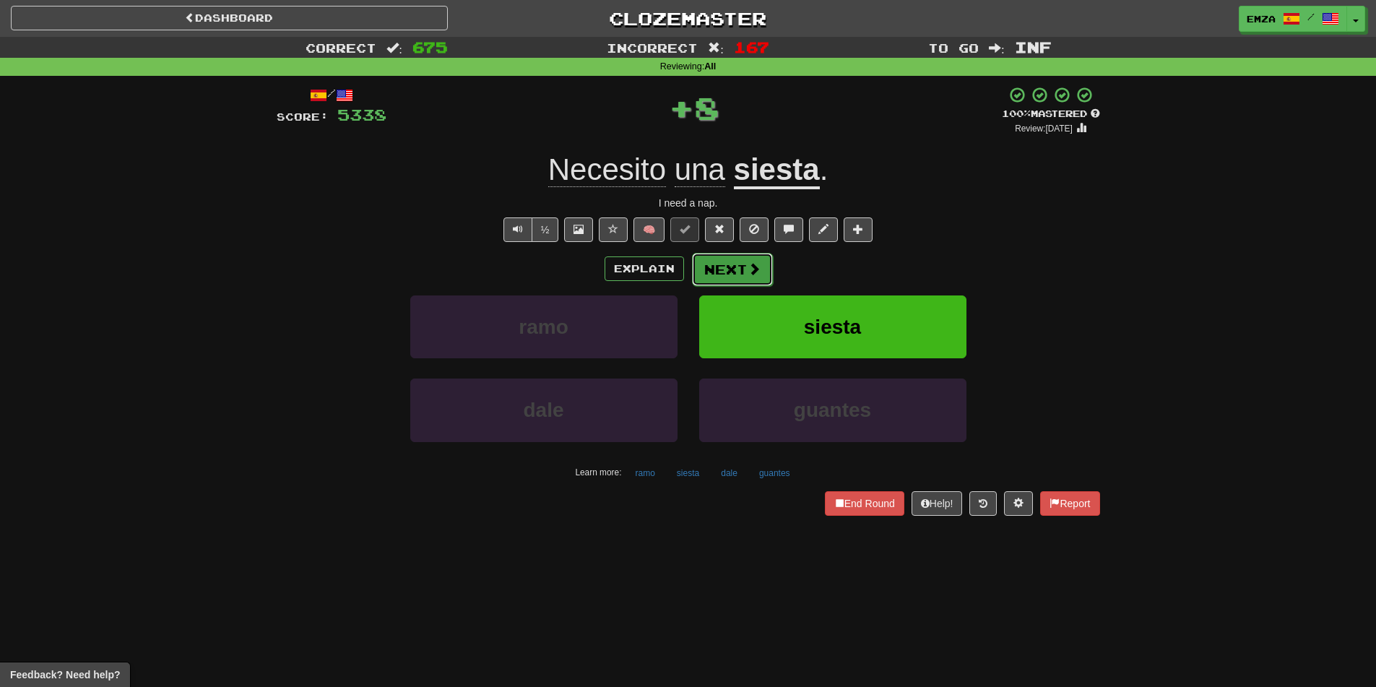
click at [721, 277] on button "Next" at bounding box center [732, 269] width 81 height 33
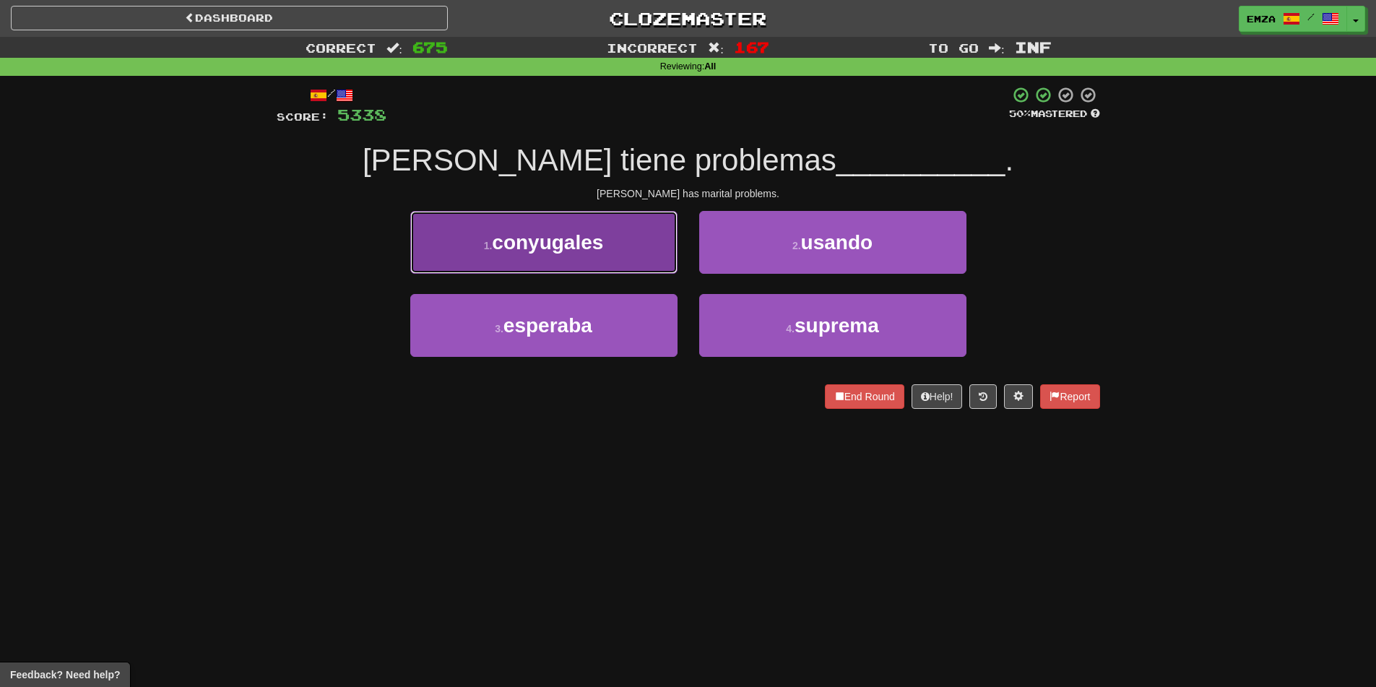
click at [581, 250] on span "conyugales" at bounding box center [547, 242] width 111 height 22
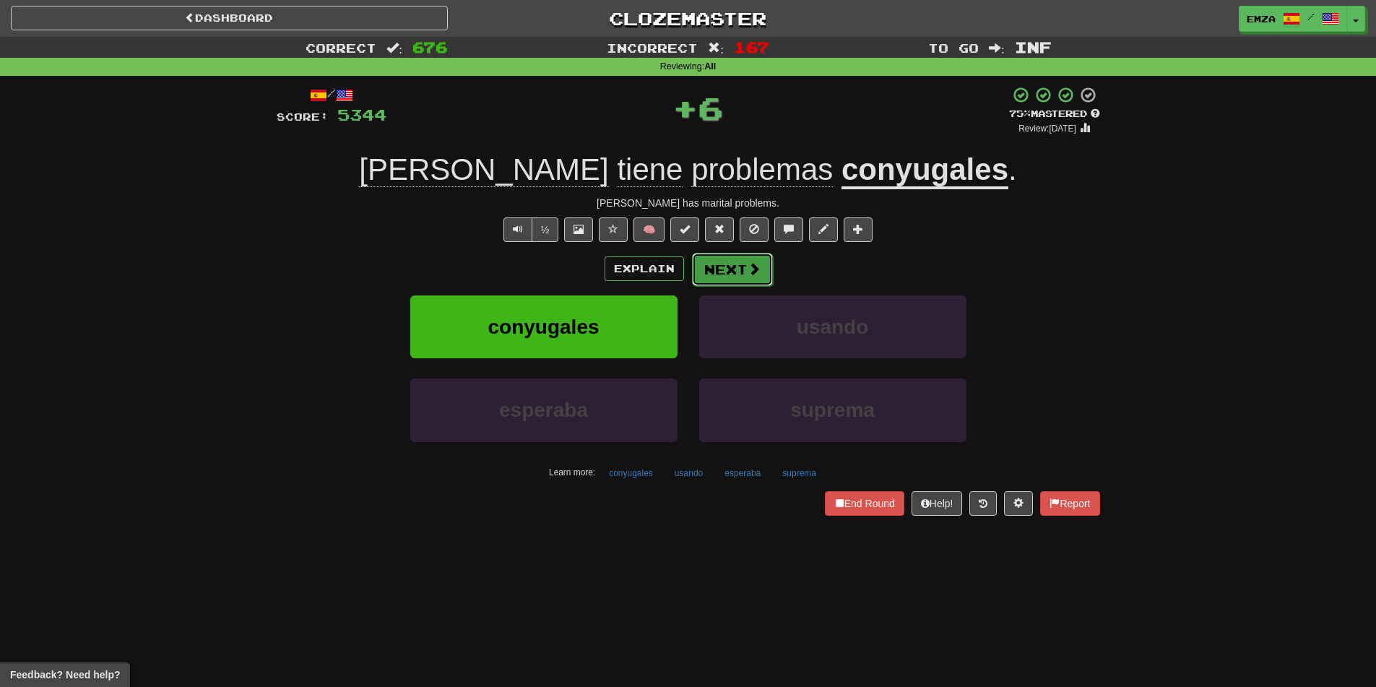
click at [750, 263] on span at bounding box center [753, 268] width 13 height 13
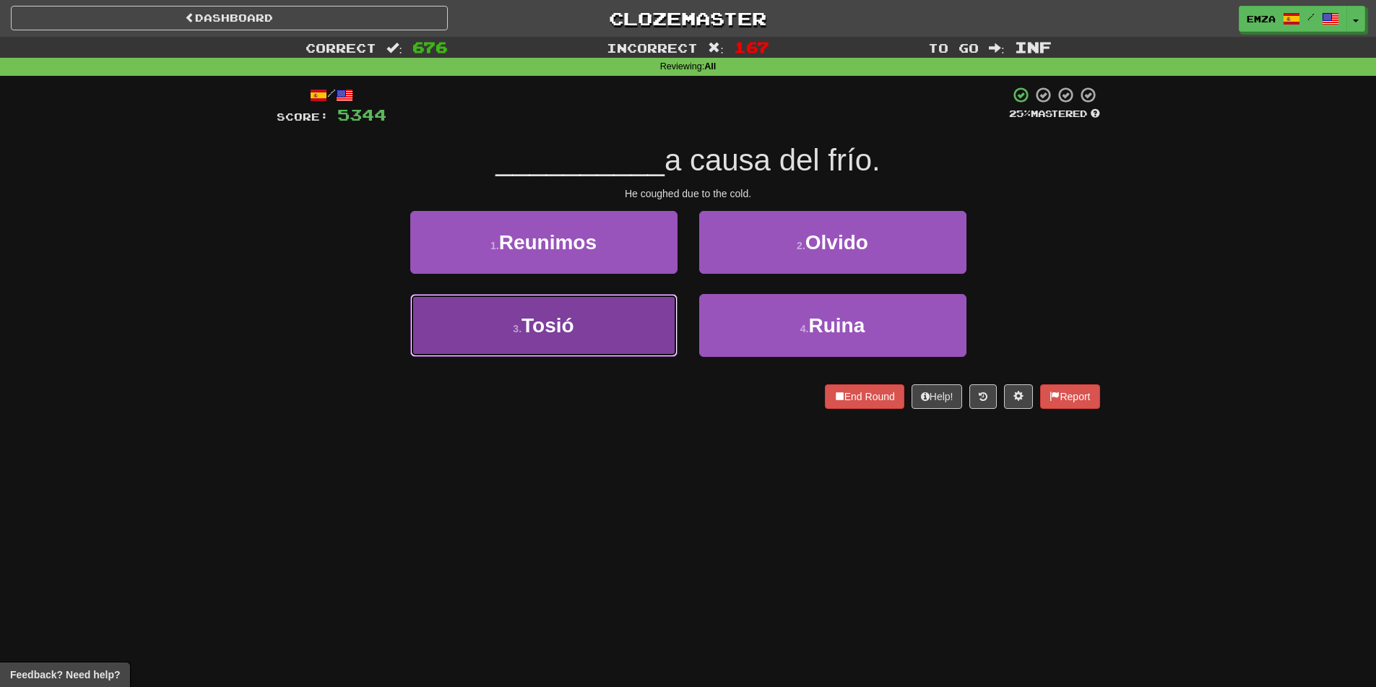
click at [610, 314] on button "3 . Tosió" at bounding box center [543, 325] width 267 height 63
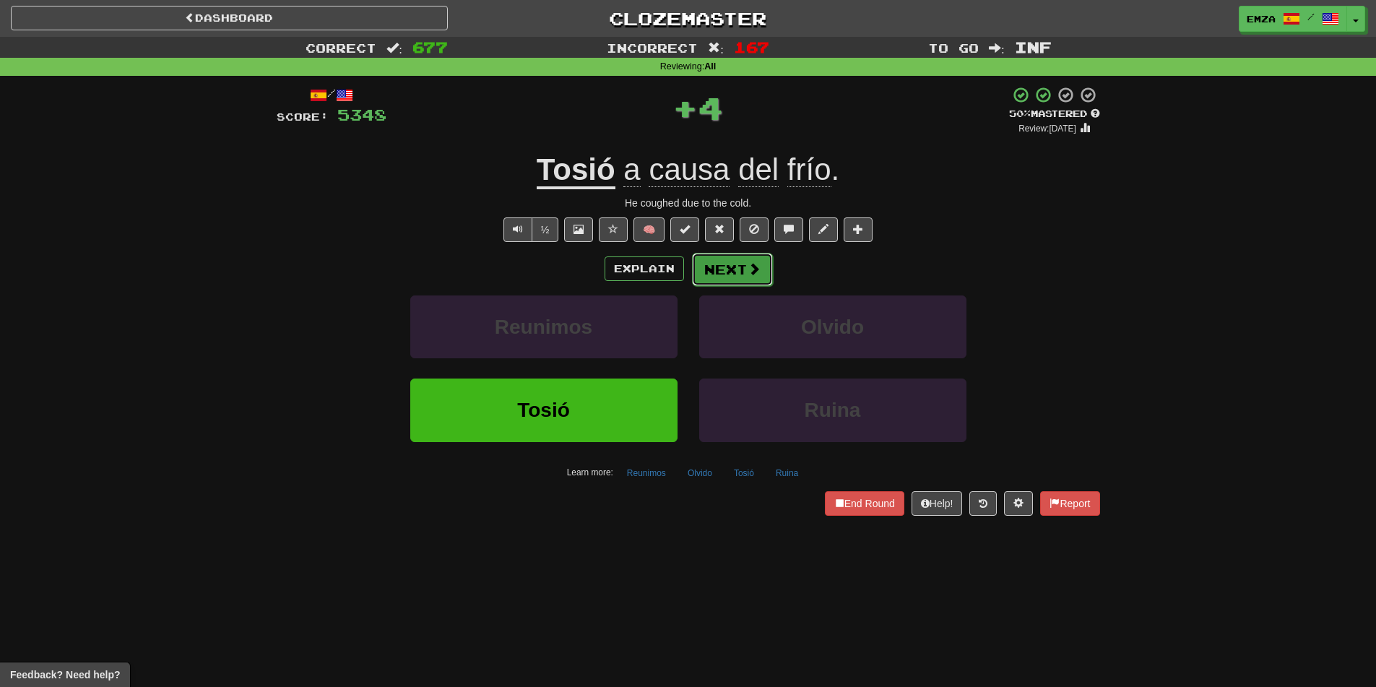
click at [729, 277] on button "Next" at bounding box center [732, 269] width 81 height 33
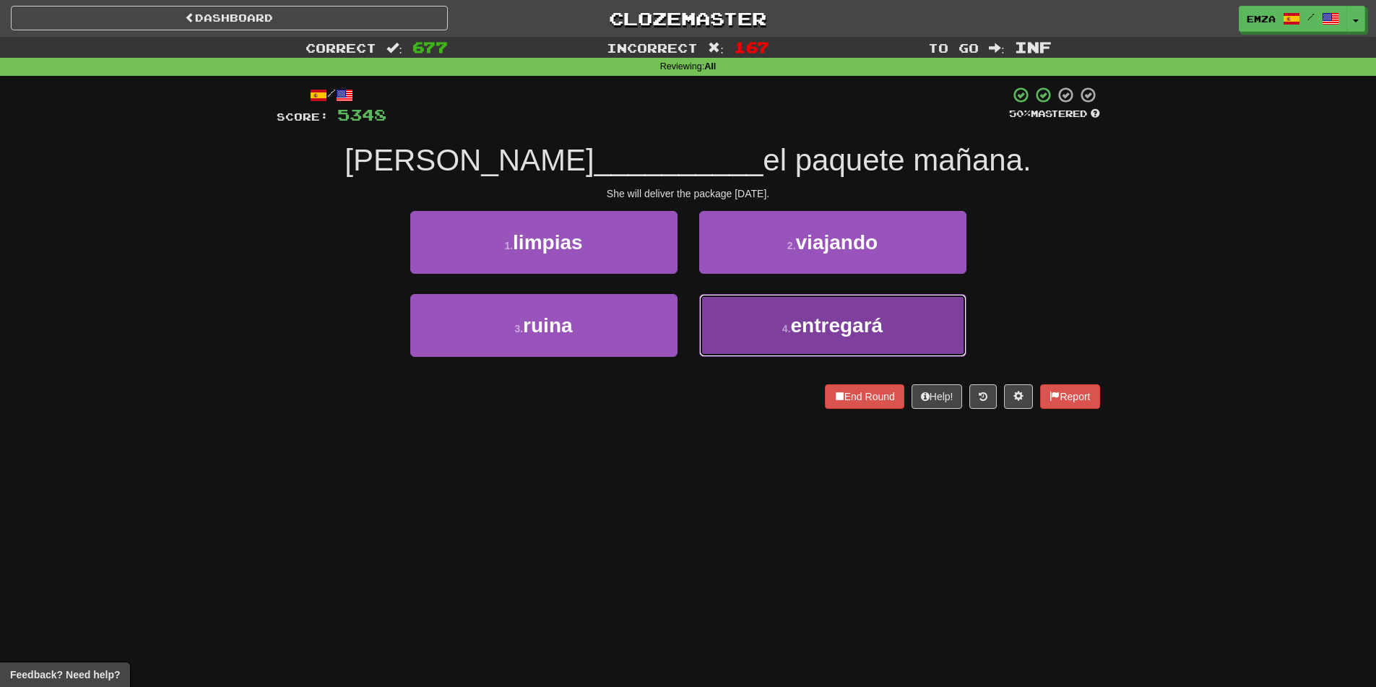
click at [757, 331] on button "4 . entregará" at bounding box center [832, 325] width 267 height 63
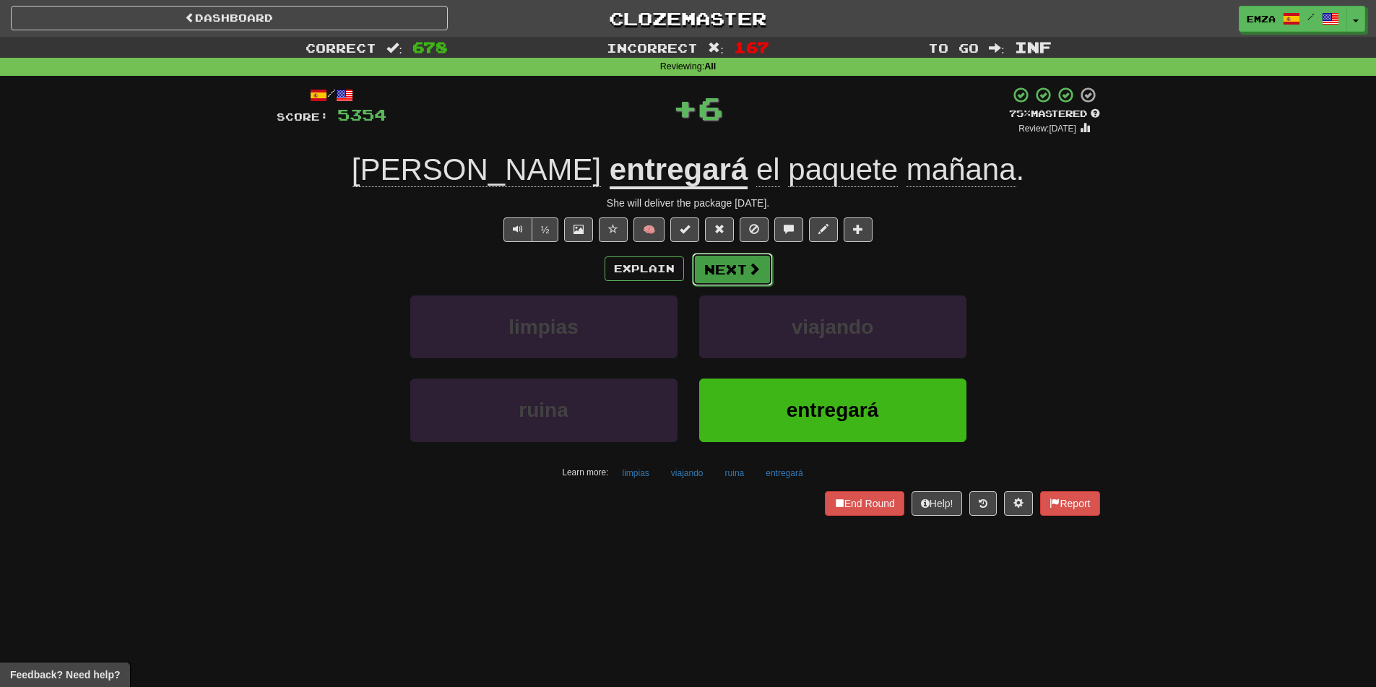
click at [721, 260] on button "Next" at bounding box center [732, 269] width 81 height 33
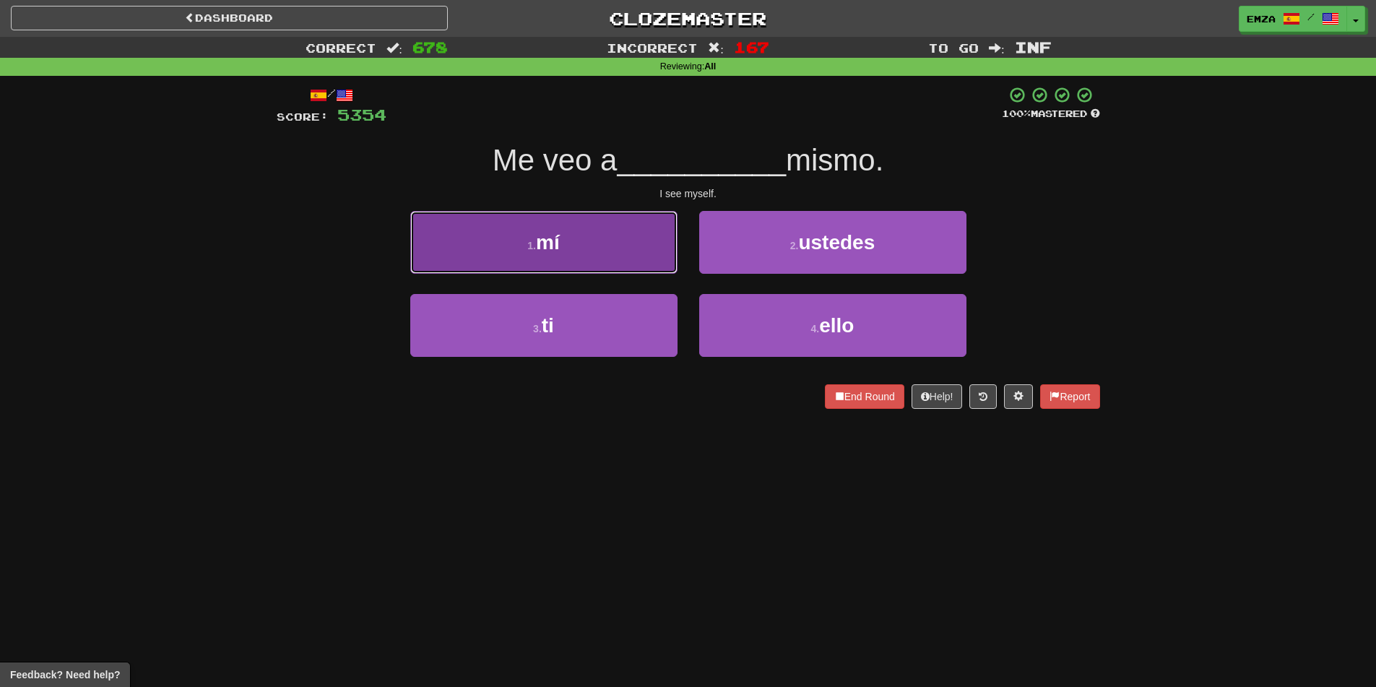
click at [623, 259] on button "1 . mí" at bounding box center [543, 242] width 267 height 63
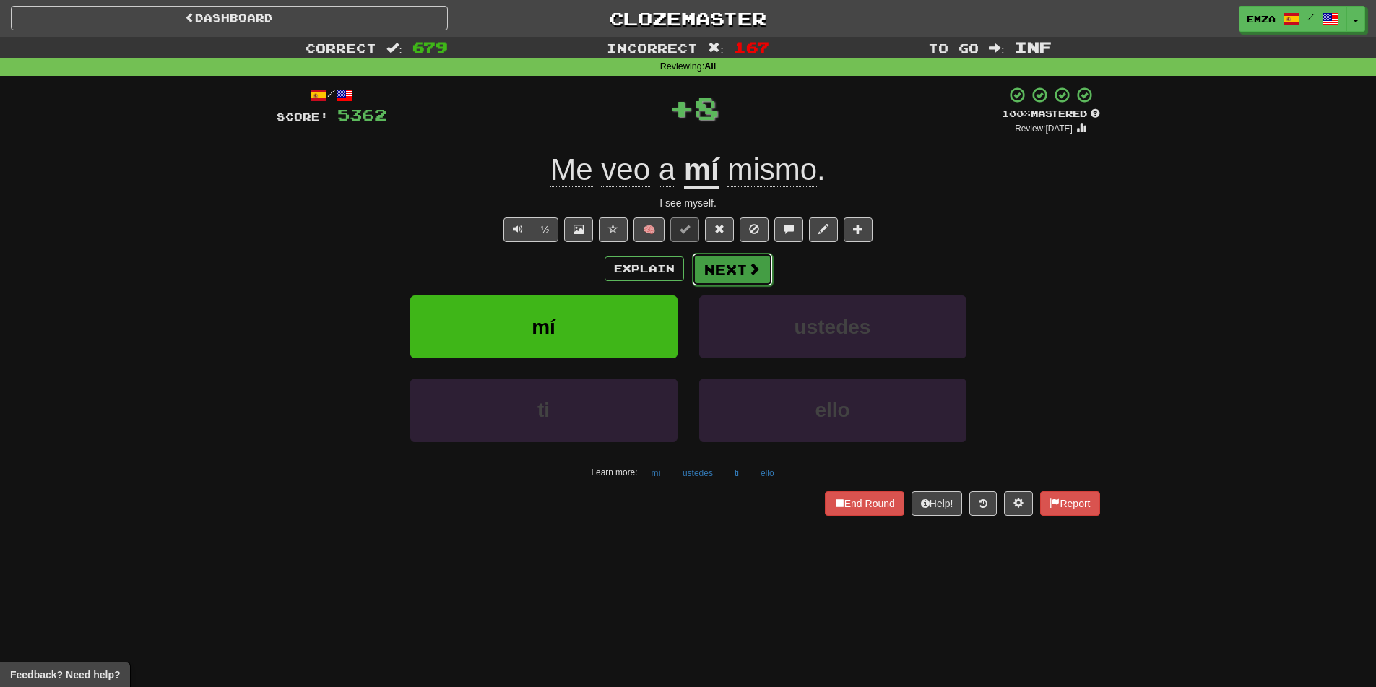
click at [719, 266] on button "Next" at bounding box center [732, 269] width 81 height 33
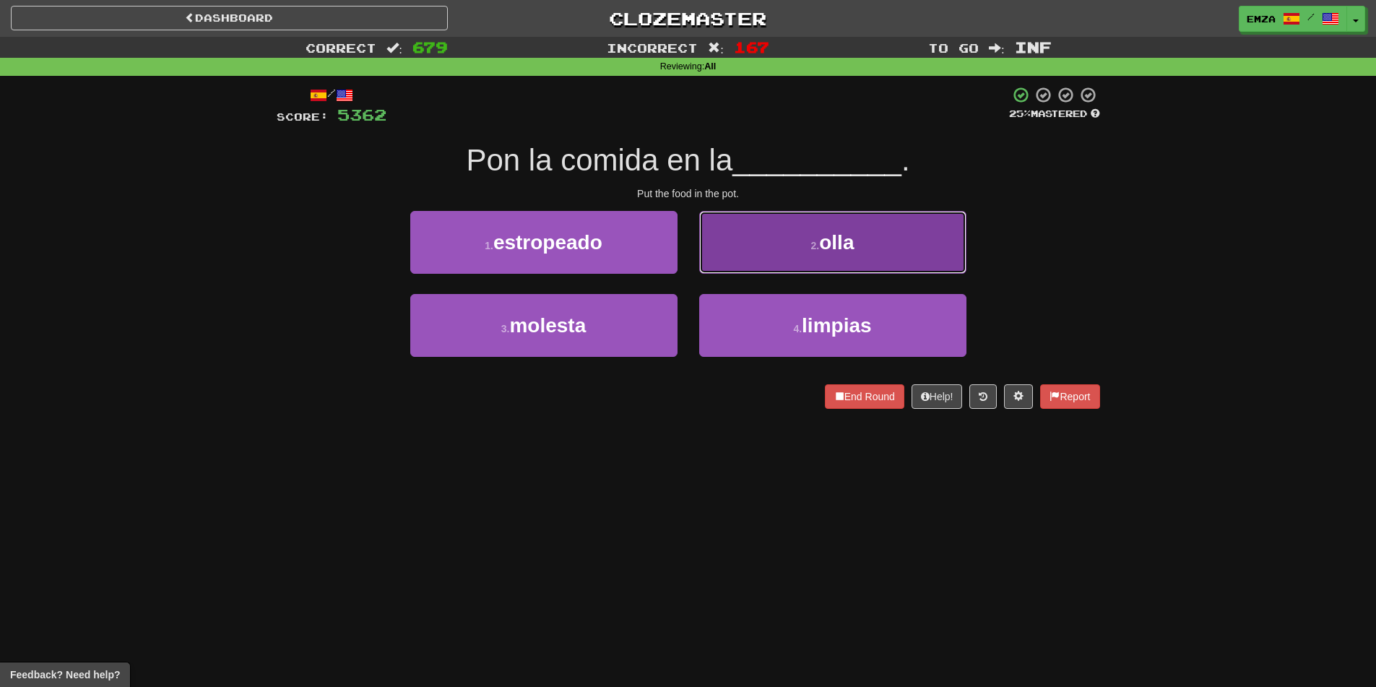
click at [757, 246] on button "2 . olla" at bounding box center [832, 242] width 267 height 63
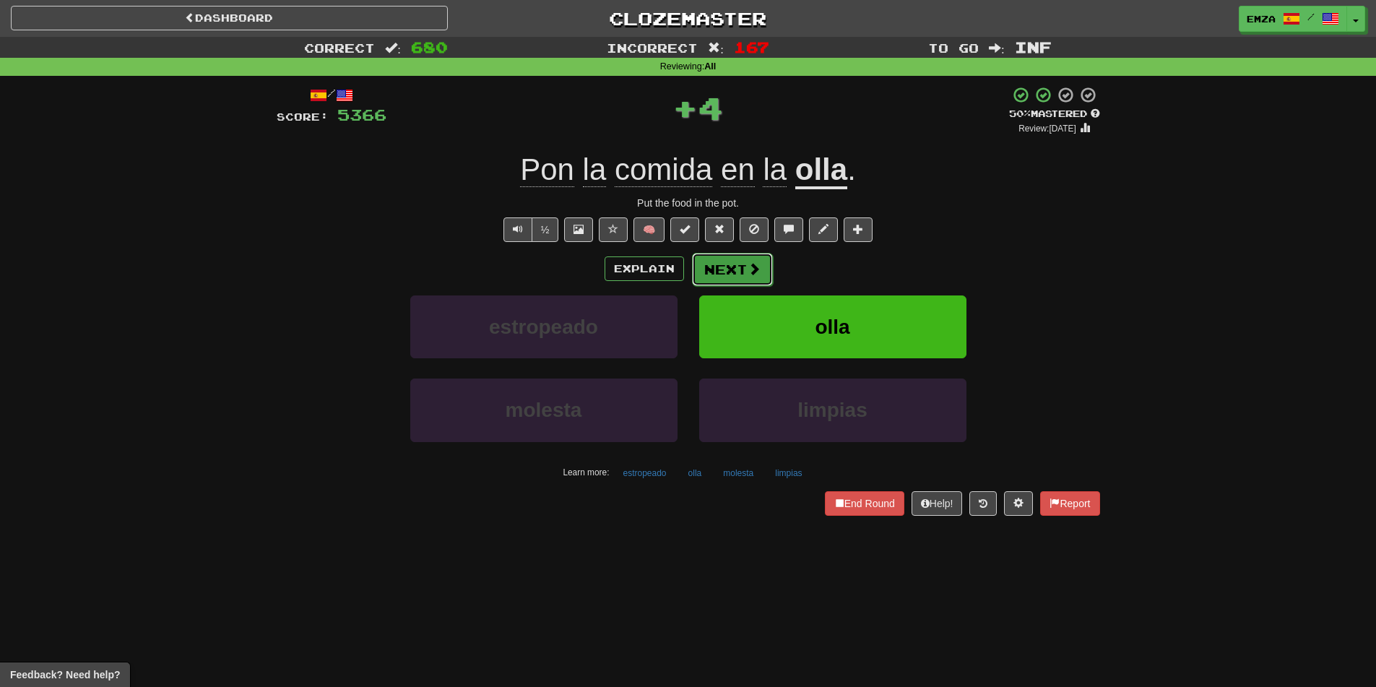
click at [734, 269] on button "Next" at bounding box center [732, 269] width 81 height 33
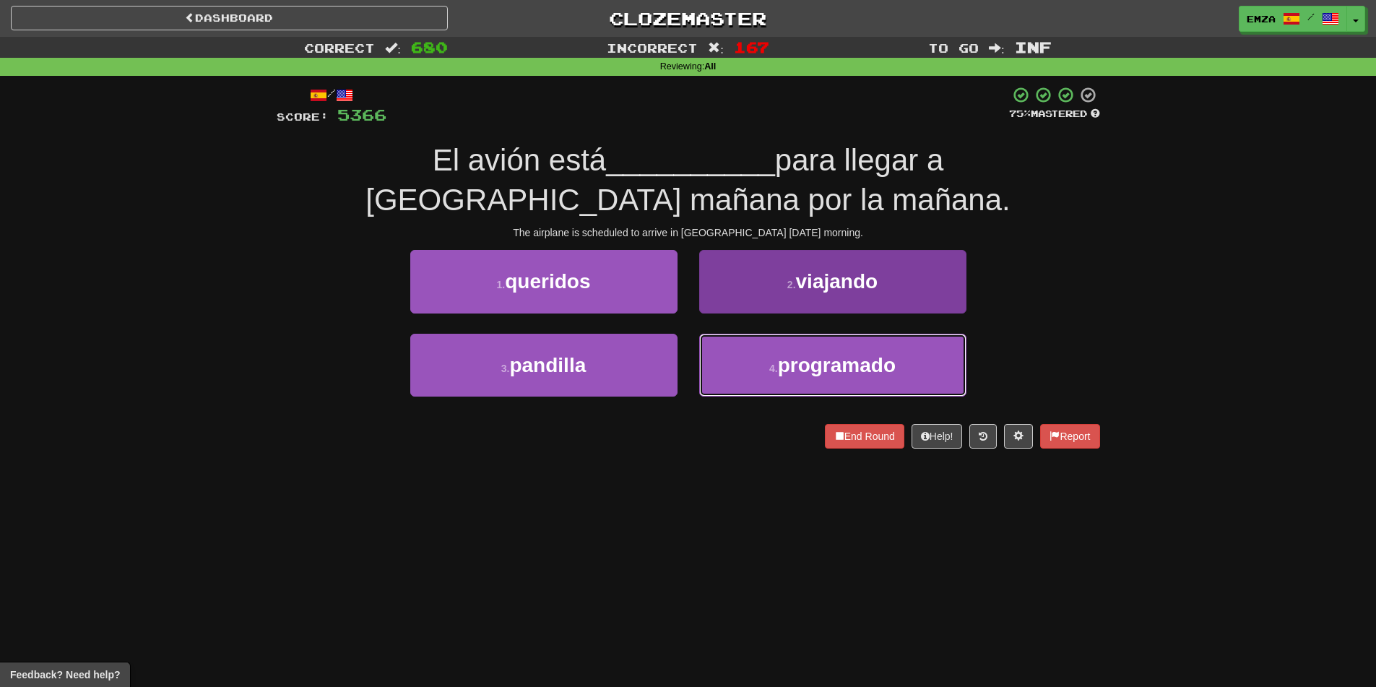
click at [737, 355] on button "4 . programado" at bounding box center [832, 365] width 267 height 63
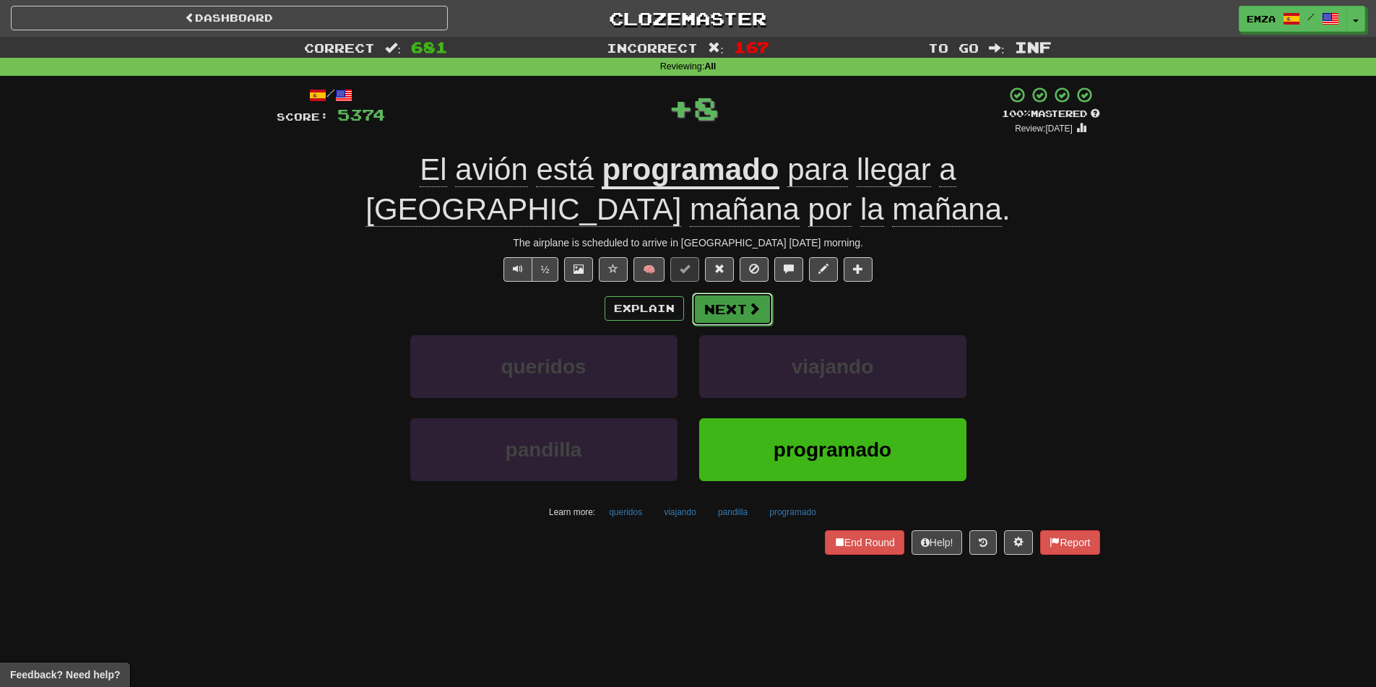
click at [721, 301] on button "Next" at bounding box center [732, 308] width 81 height 33
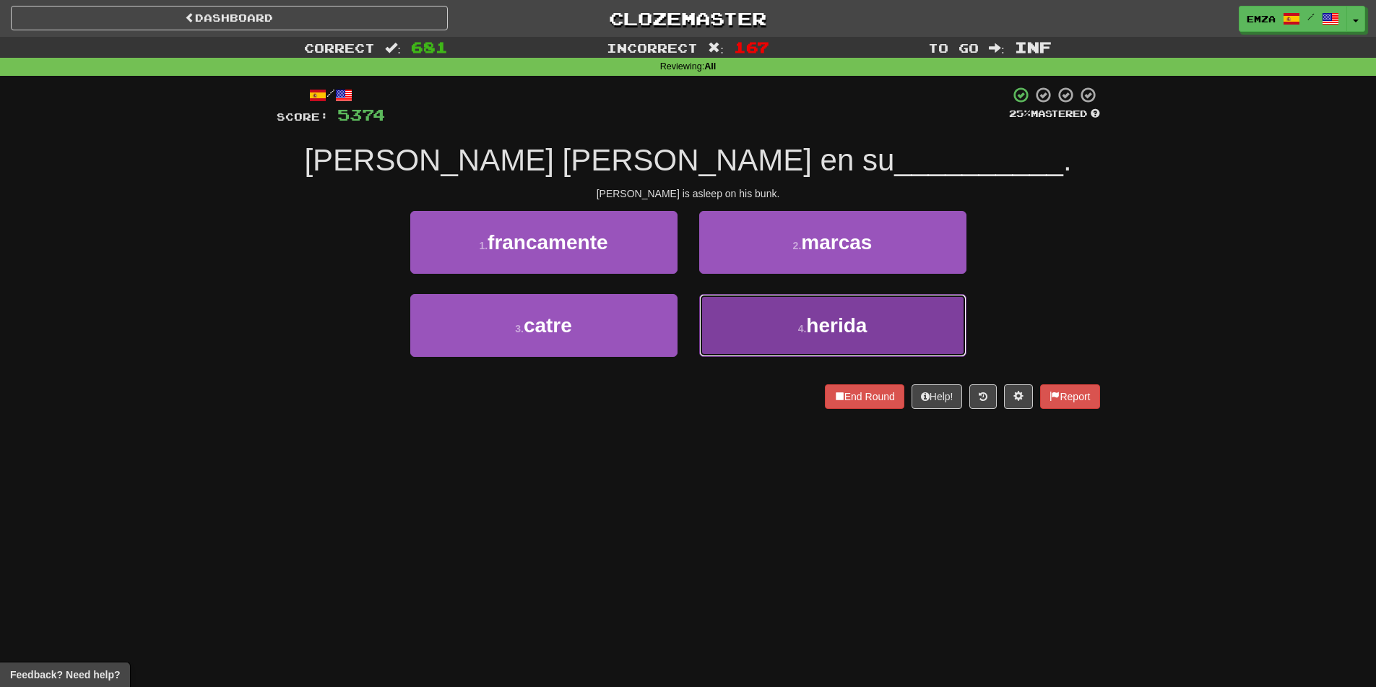
click at [747, 337] on button "4 . herida" at bounding box center [832, 325] width 267 height 63
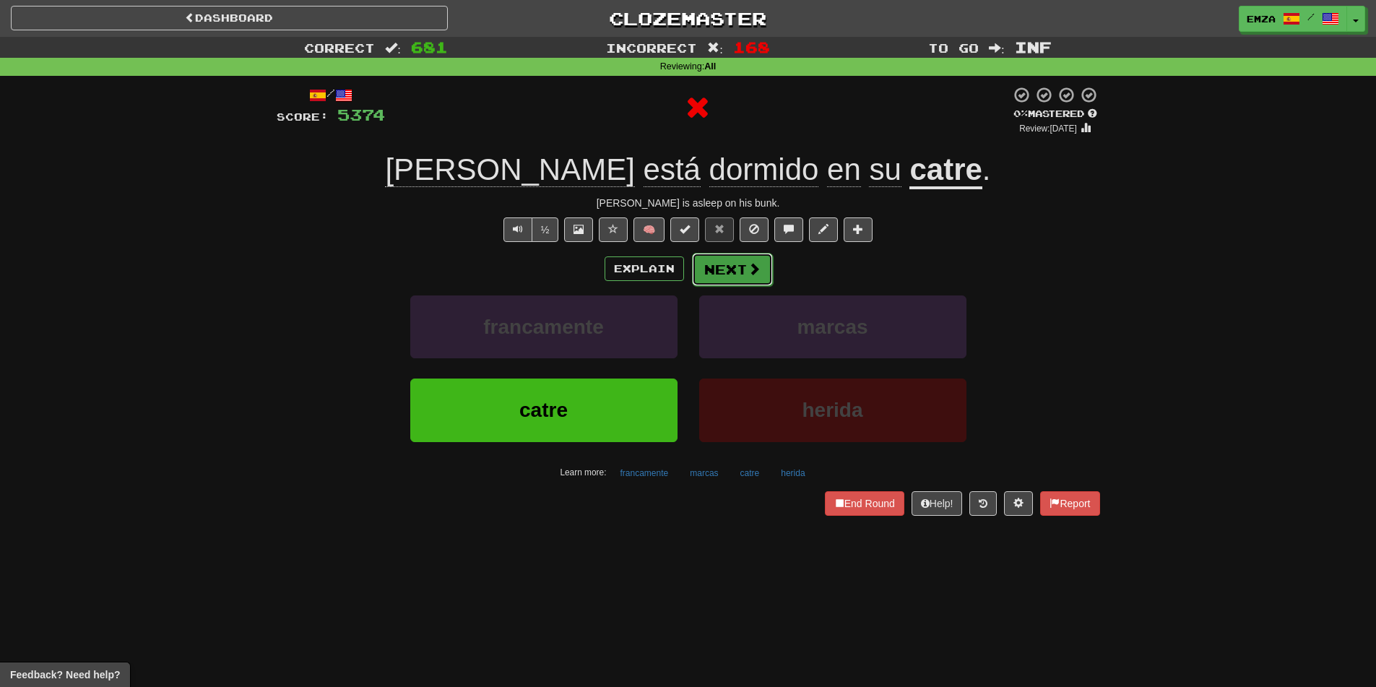
click at [713, 267] on button "Next" at bounding box center [732, 269] width 81 height 33
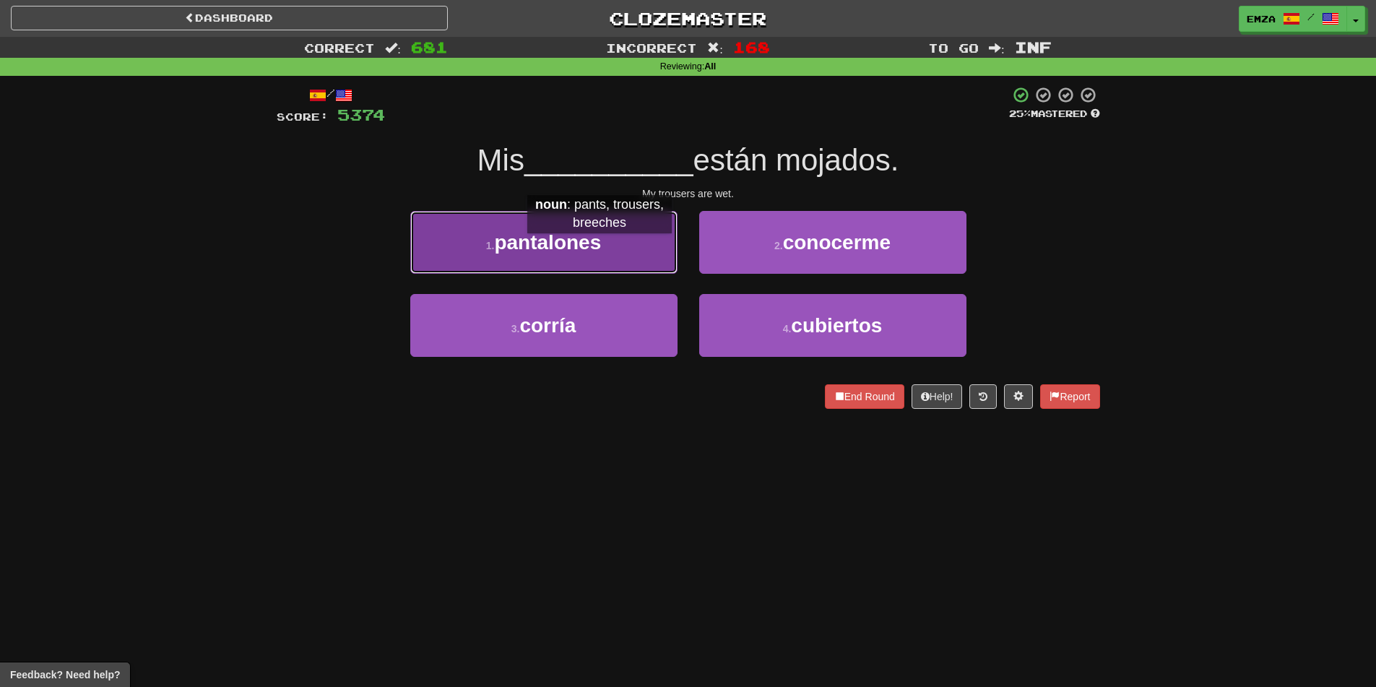
click at [599, 248] on span "pantalones" at bounding box center [547, 242] width 107 height 22
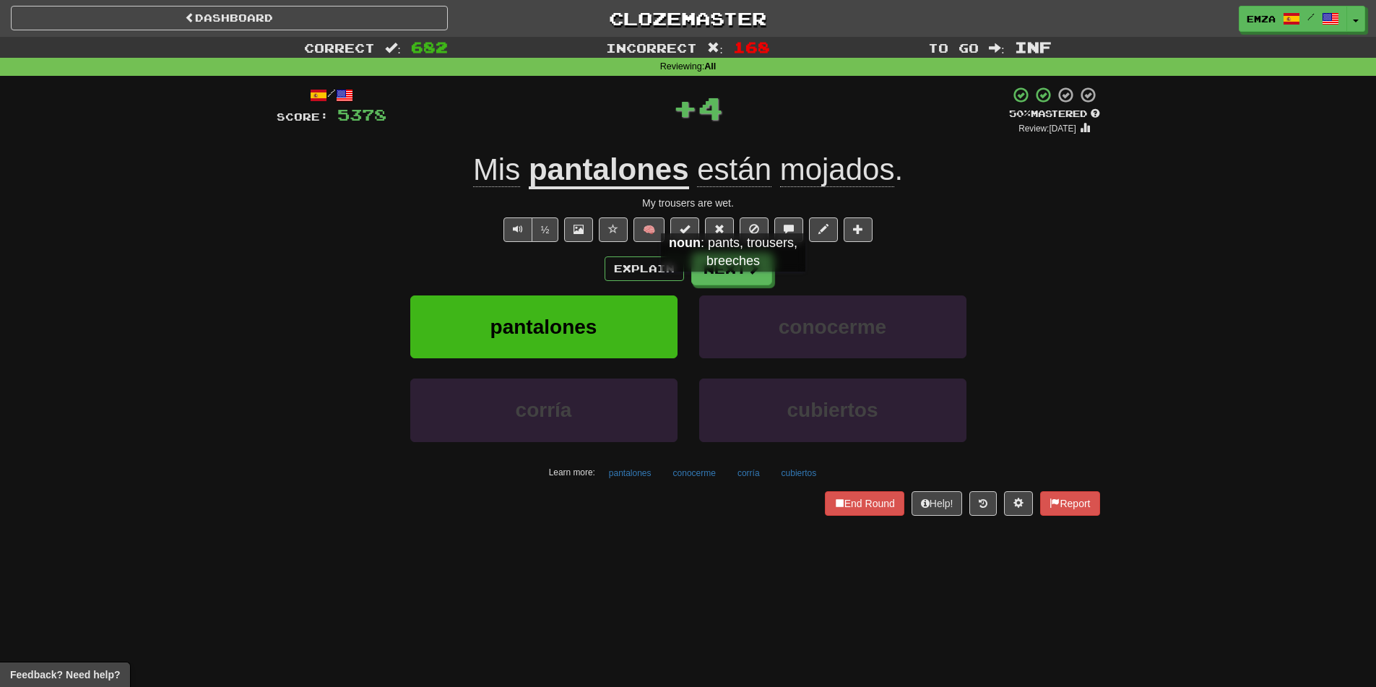
click at [733, 286] on div "Explain Next pantalones conocerme corría cubiertos Learn more: pantalones conoc…" at bounding box center [688, 368] width 823 height 232
click at [721, 268] on button "Next" at bounding box center [732, 269] width 81 height 33
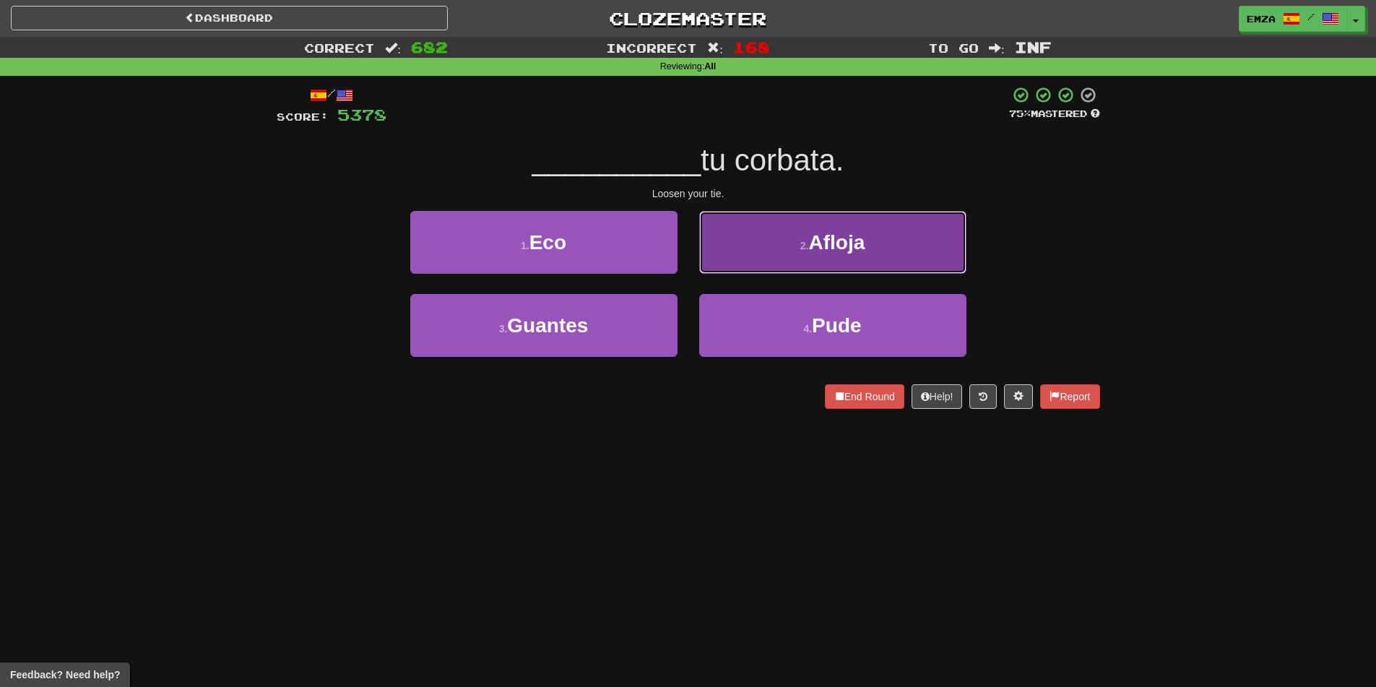
click at [734, 241] on button "2 . [GEOGRAPHIC_DATA]" at bounding box center [832, 242] width 267 height 63
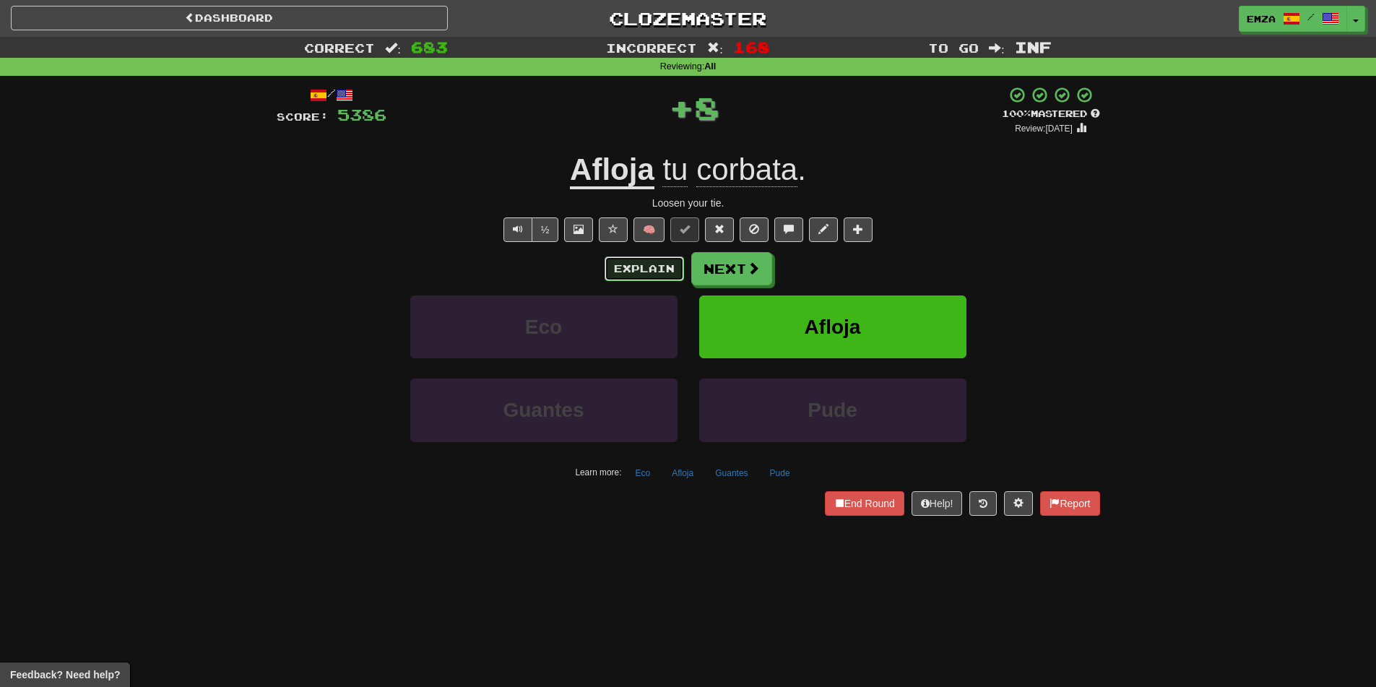
click at [679, 256] on button "Explain" at bounding box center [643, 268] width 79 height 25
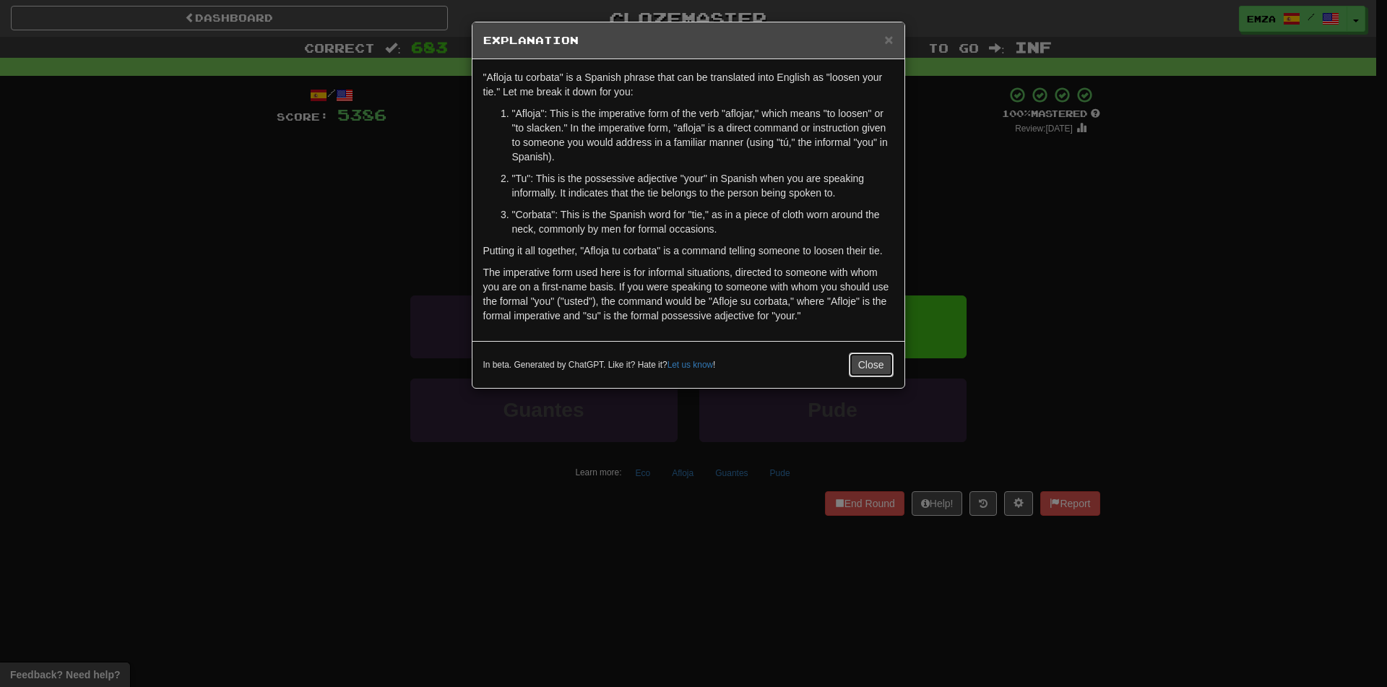
click at [880, 364] on button "Close" at bounding box center [871, 364] width 45 height 25
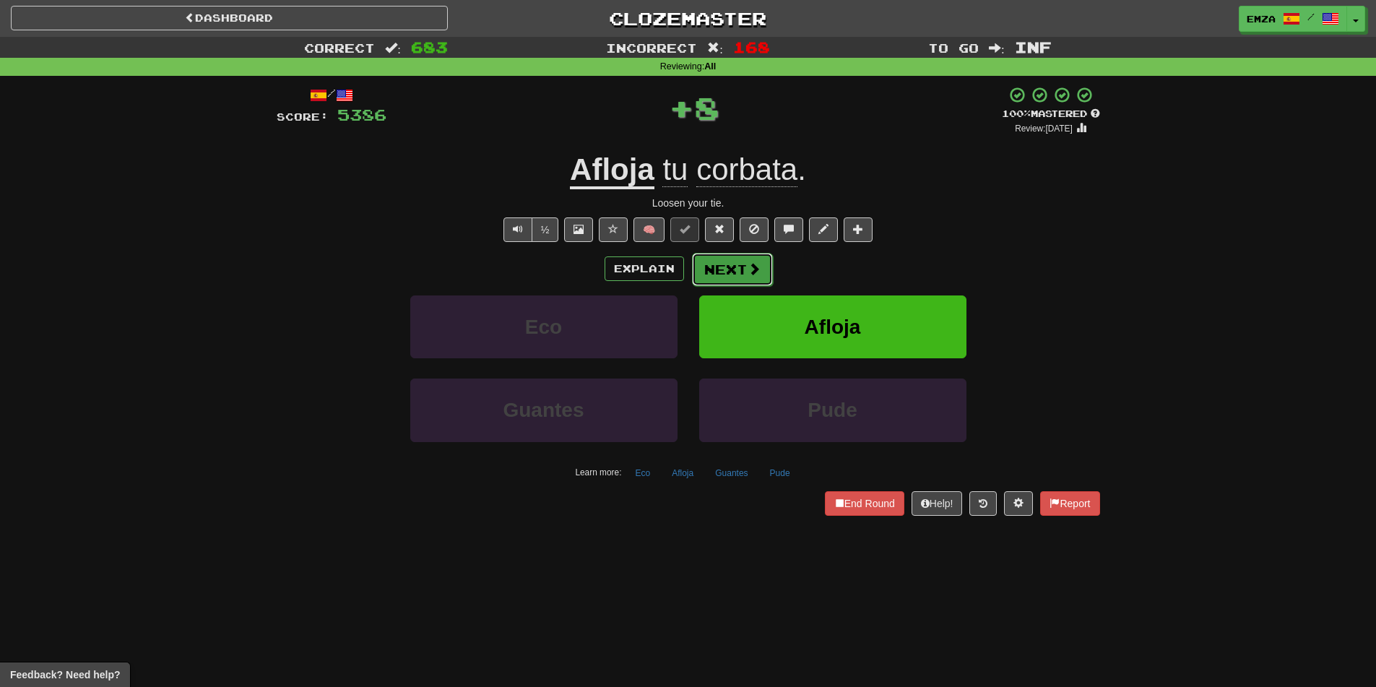
click at [743, 266] on button "Next" at bounding box center [732, 269] width 81 height 33
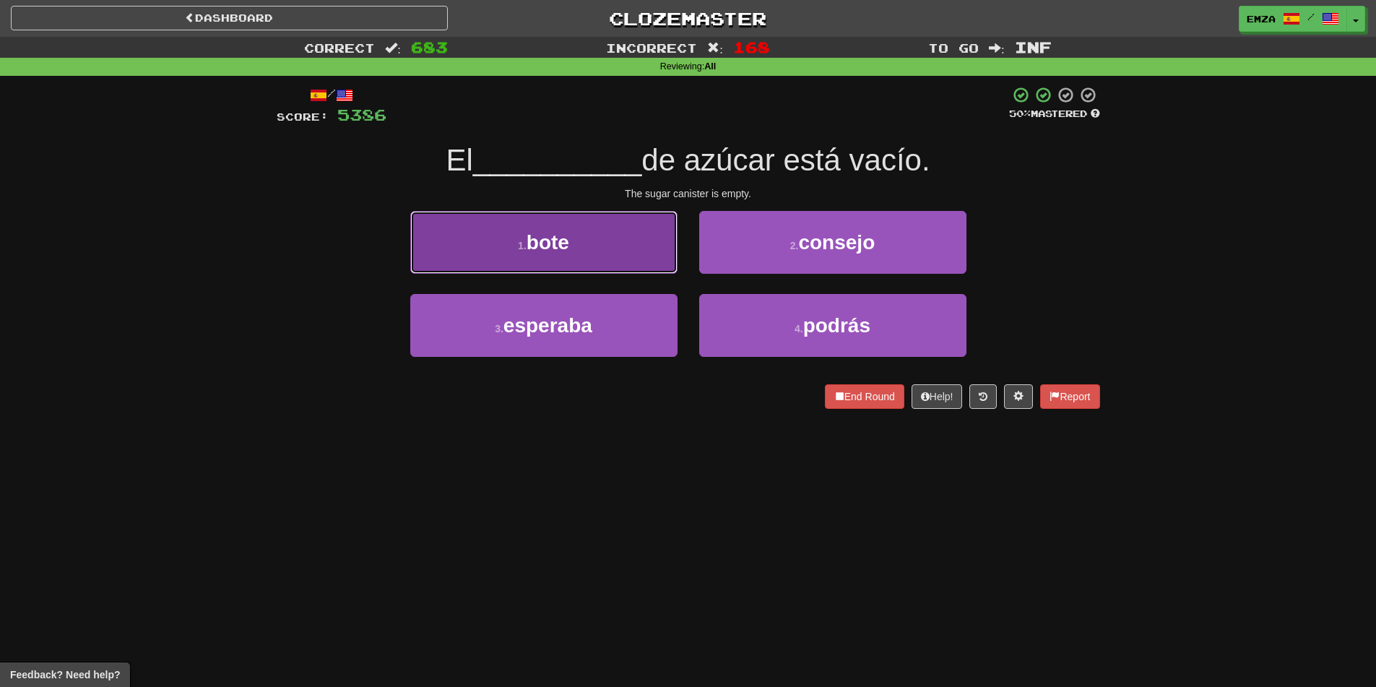
click at [573, 240] on button "1 . bote" at bounding box center [543, 242] width 267 height 63
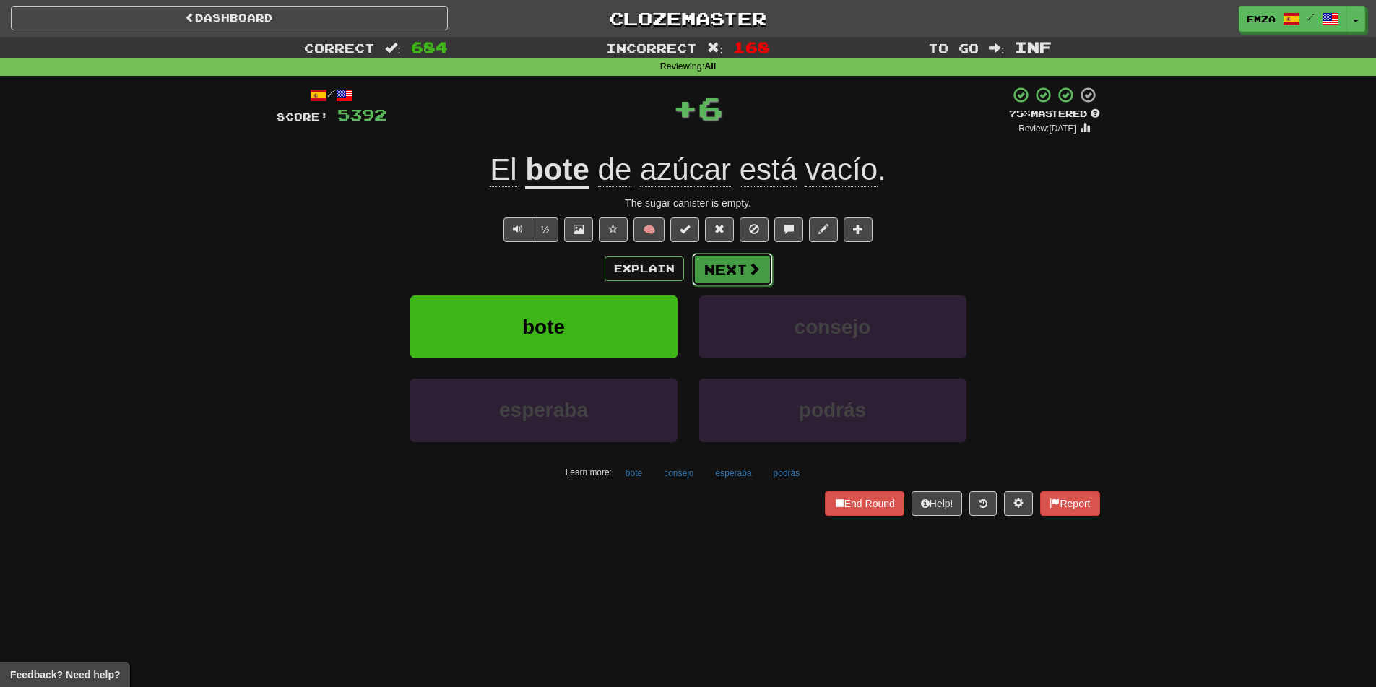
click at [735, 269] on button "Next" at bounding box center [732, 269] width 81 height 33
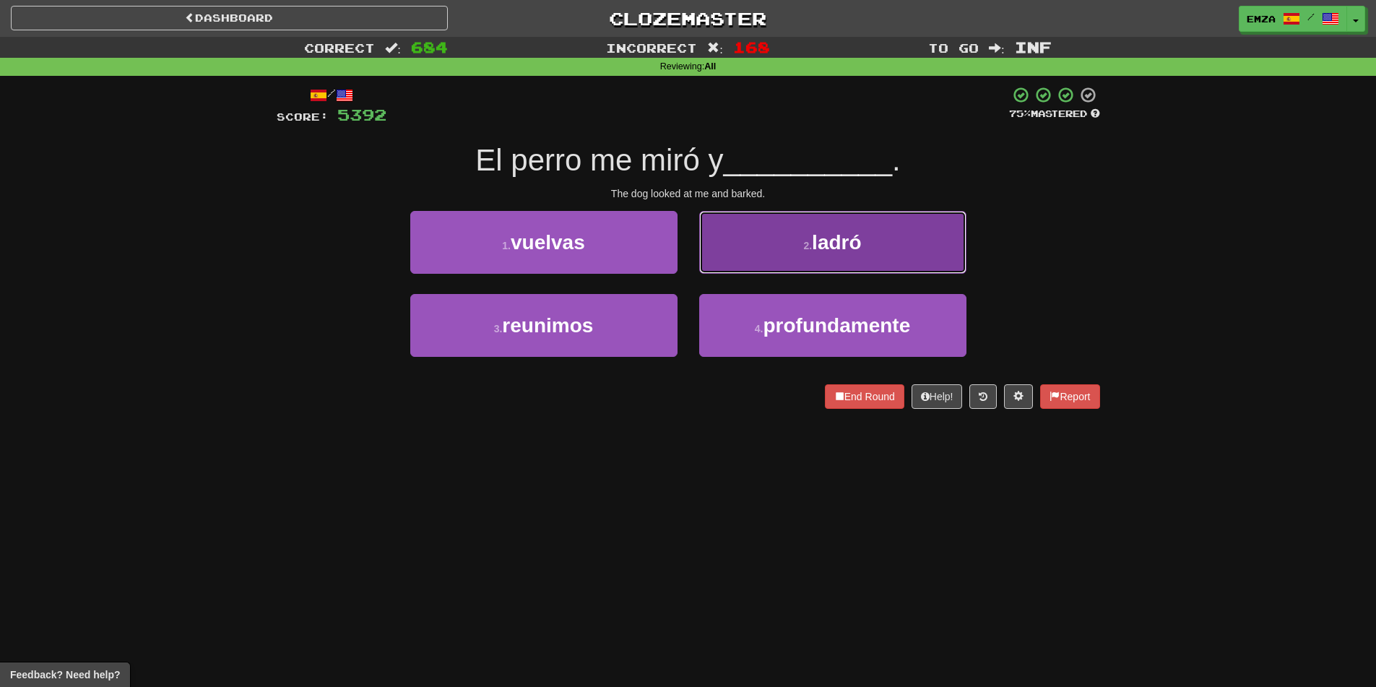
click at [754, 251] on button "2 . ladró" at bounding box center [832, 242] width 267 height 63
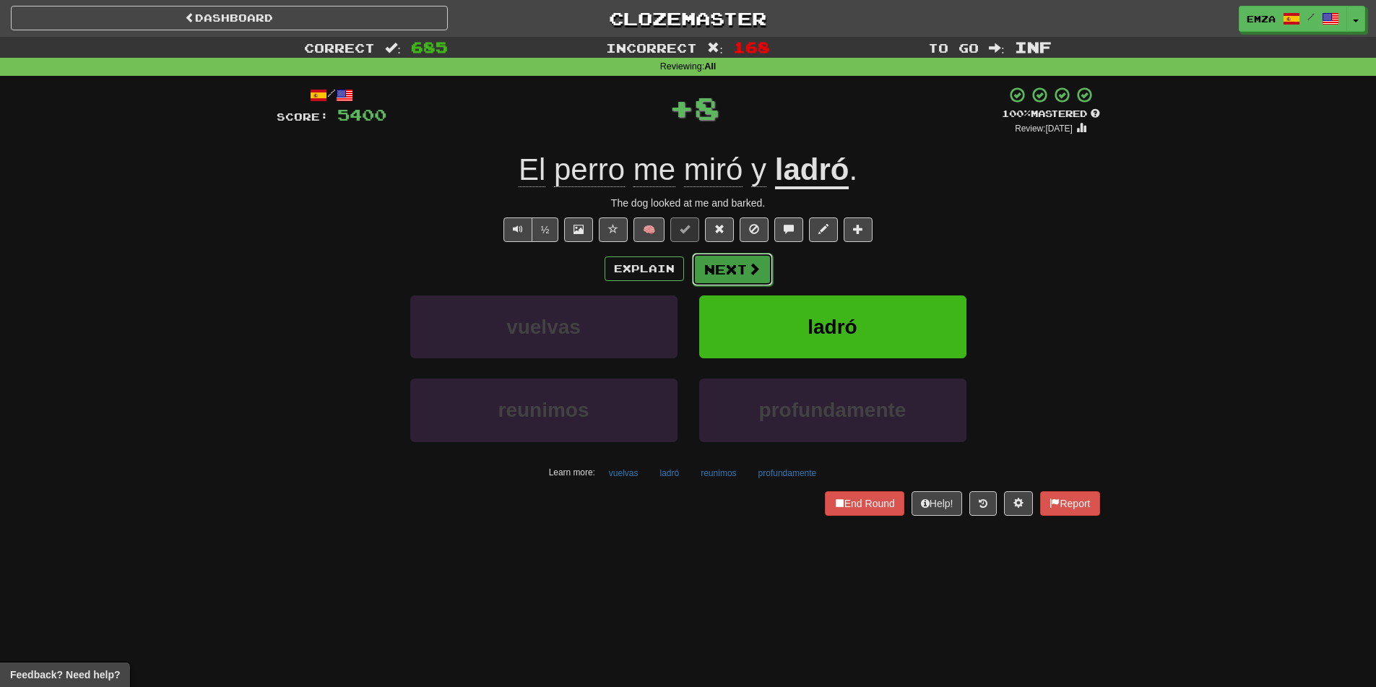
click at [730, 261] on button "Next" at bounding box center [732, 269] width 81 height 33
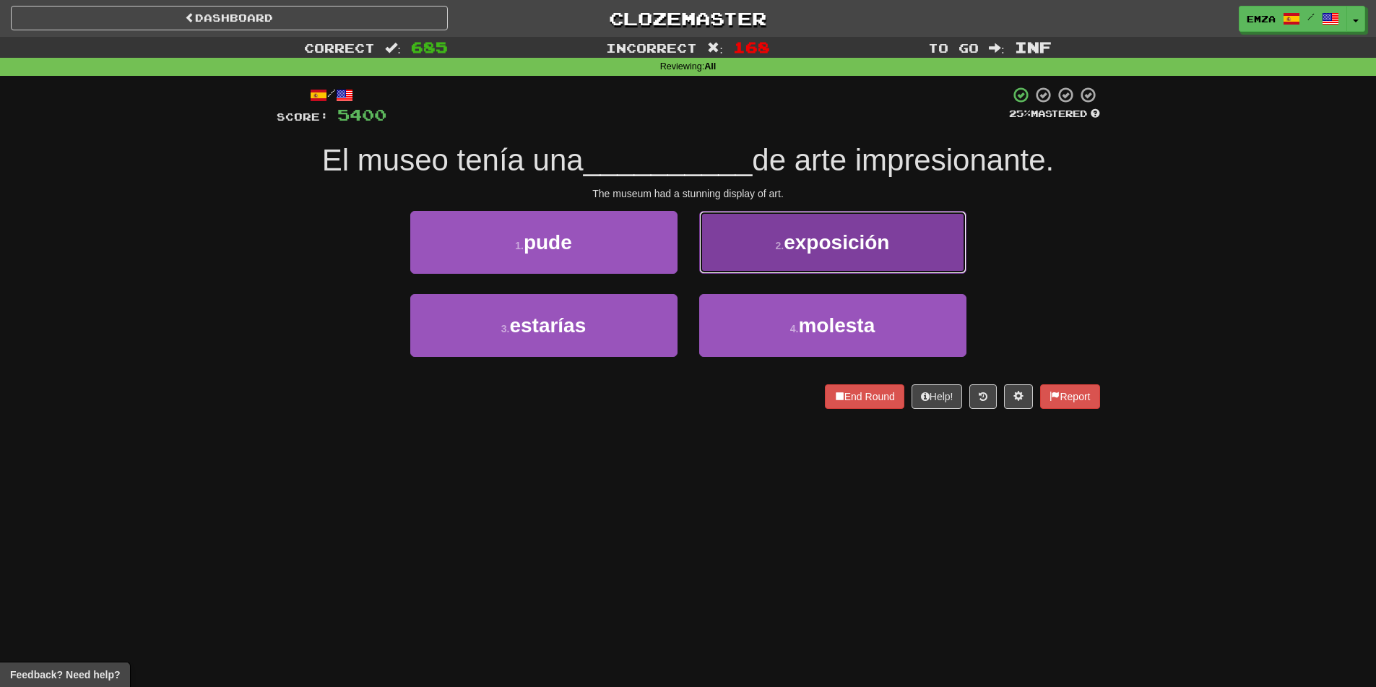
click at [739, 259] on button "2 . exposición" at bounding box center [832, 242] width 267 height 63
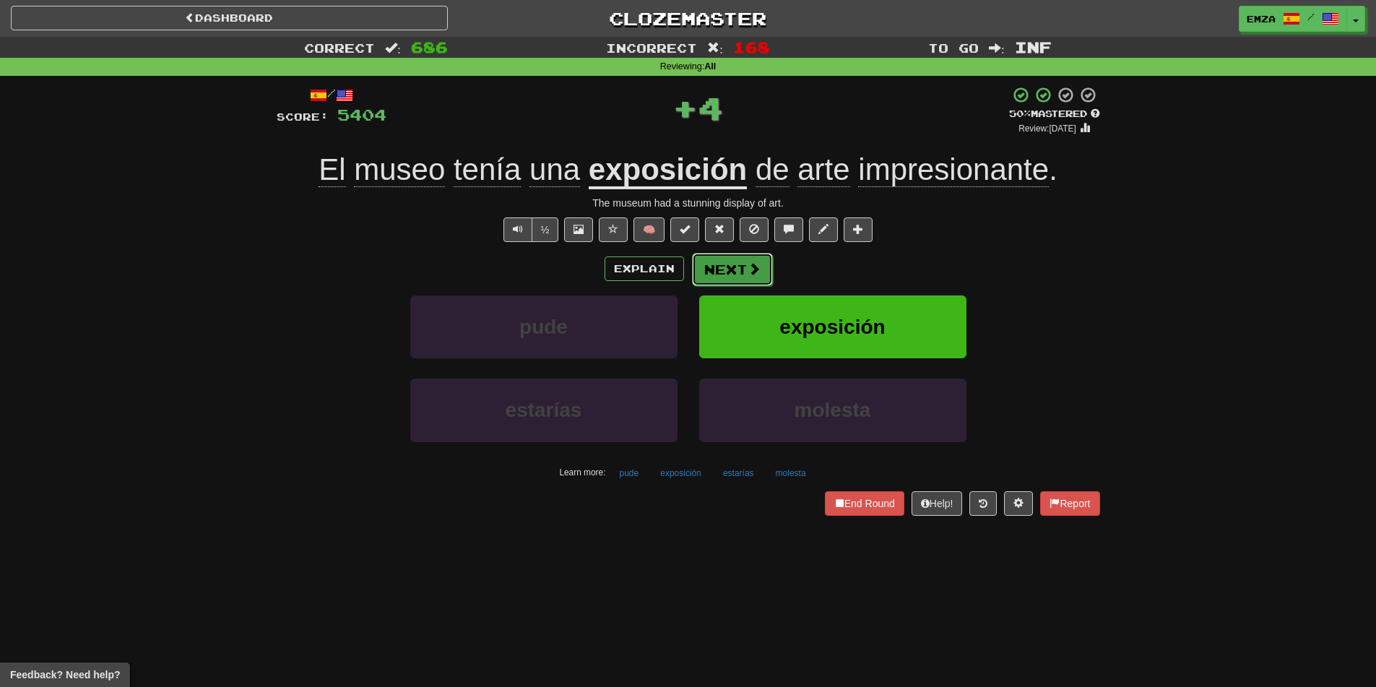
click at [715, 278] on button "Next" at bounding box center [732, 269] width 81 height 33
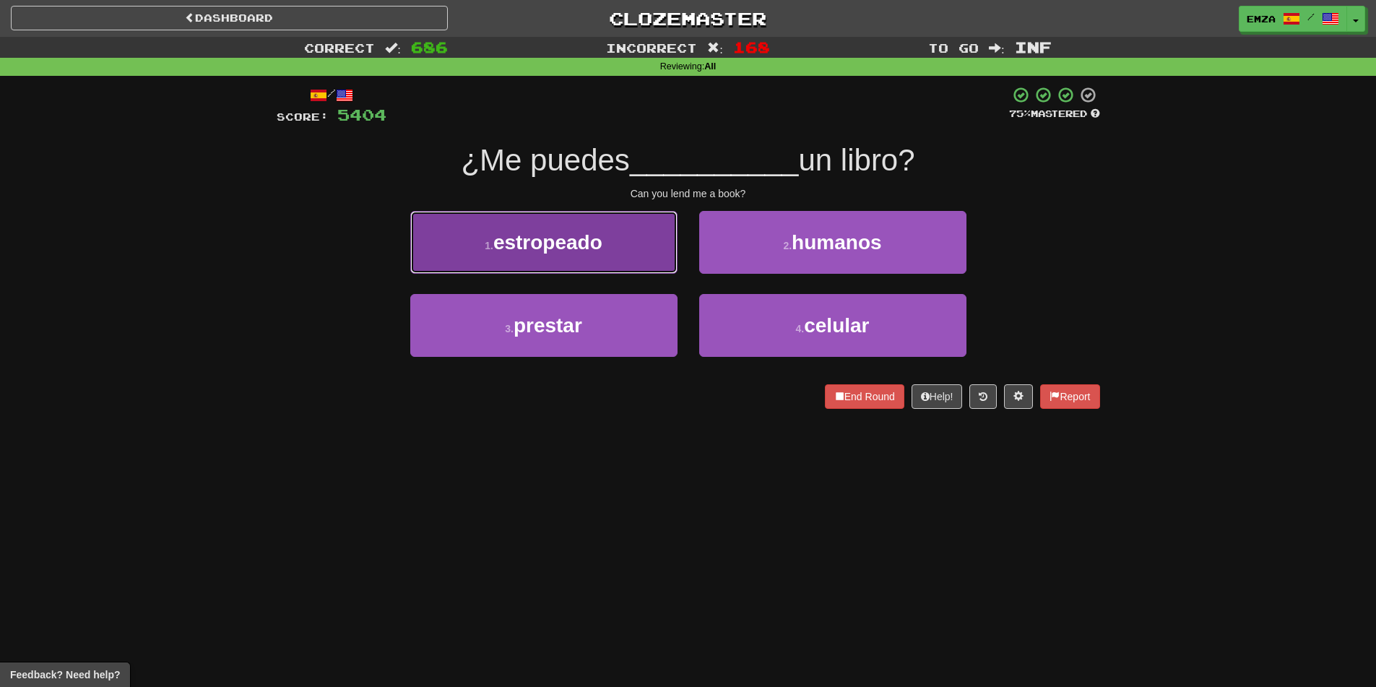
click at [618, 235] on button "1 . estropeado" at bounding box center [543, 242] width 267 height 63
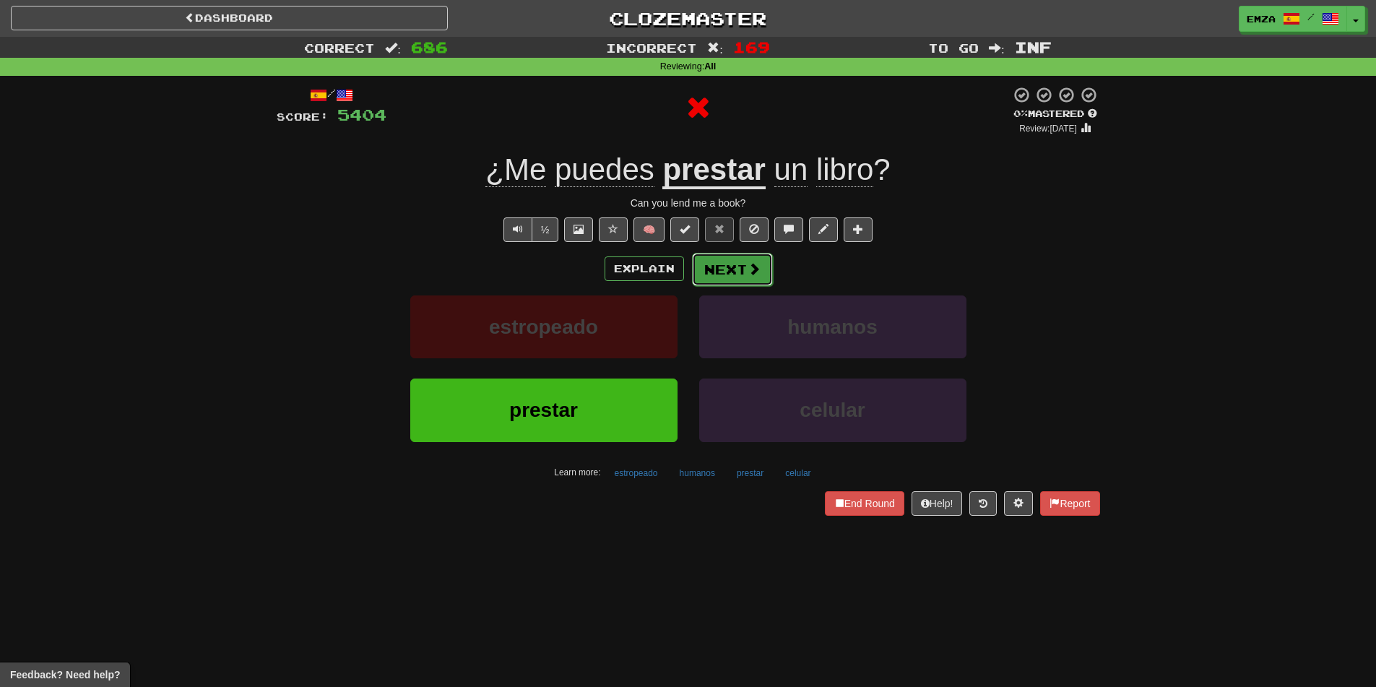
click at [741, 264] on button "Next" at bounding box center [732, 269] width 81 height 33
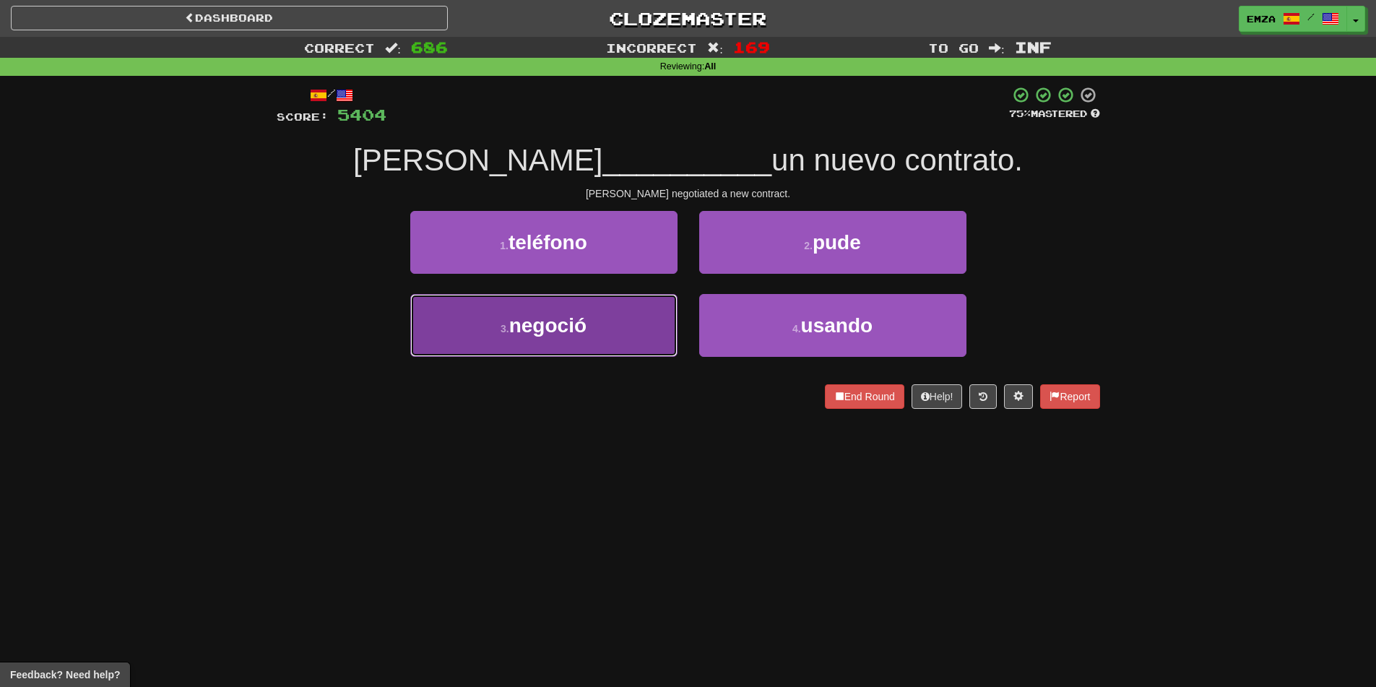
click at [616, 338] on button "3 . negoció" at bounding box center [543, 325] width 267 height 63
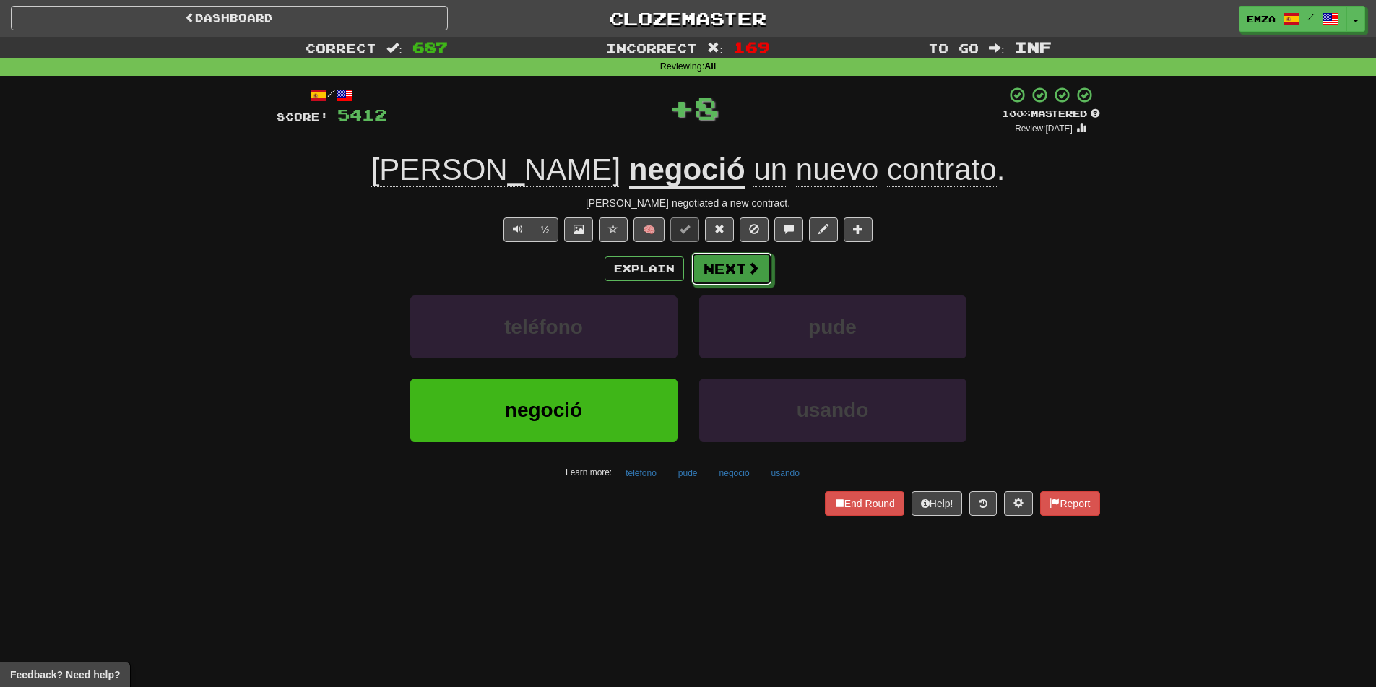
click at [729, 252] on div "Explain Next" at bounding box center [688, 268] width 823 height 33
click at [724, 259] on button "Next" at bounding box center [732, 269] width 81 height 33
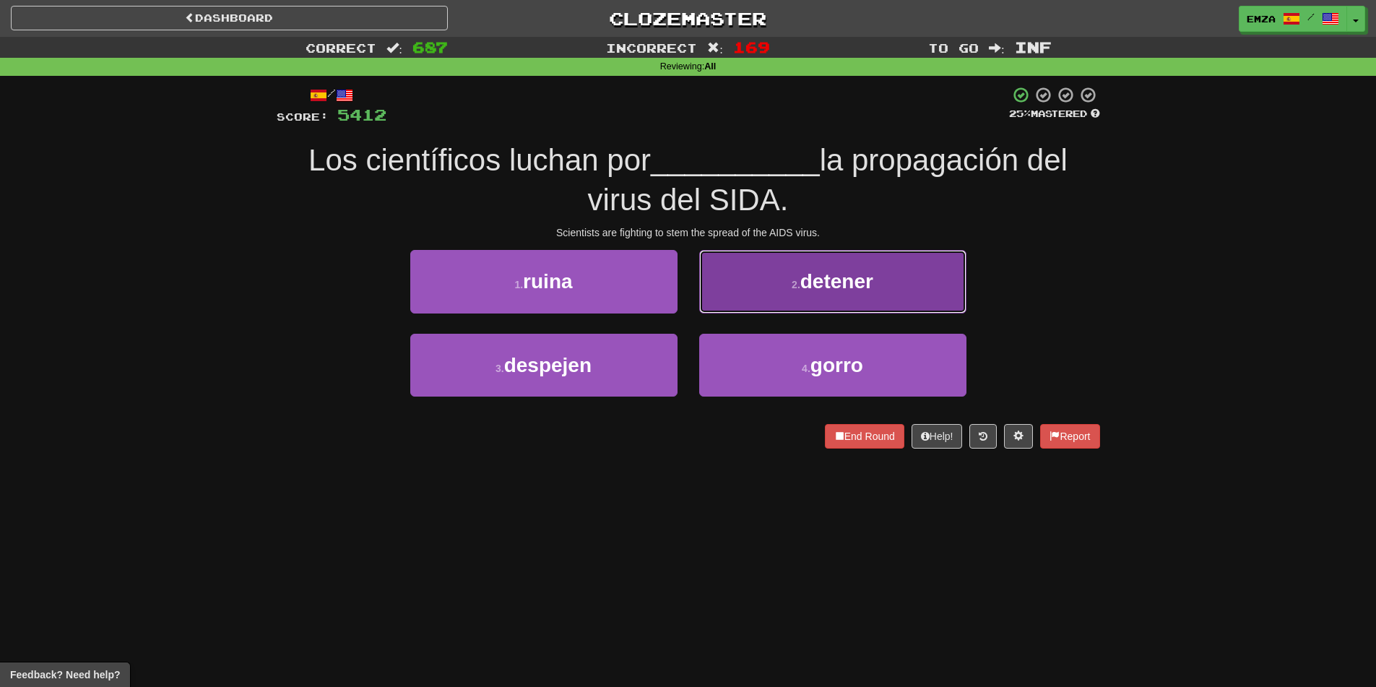
click at [787, 266] on button "2 . detener" at bounding box center [832, 281] width 267 height 63
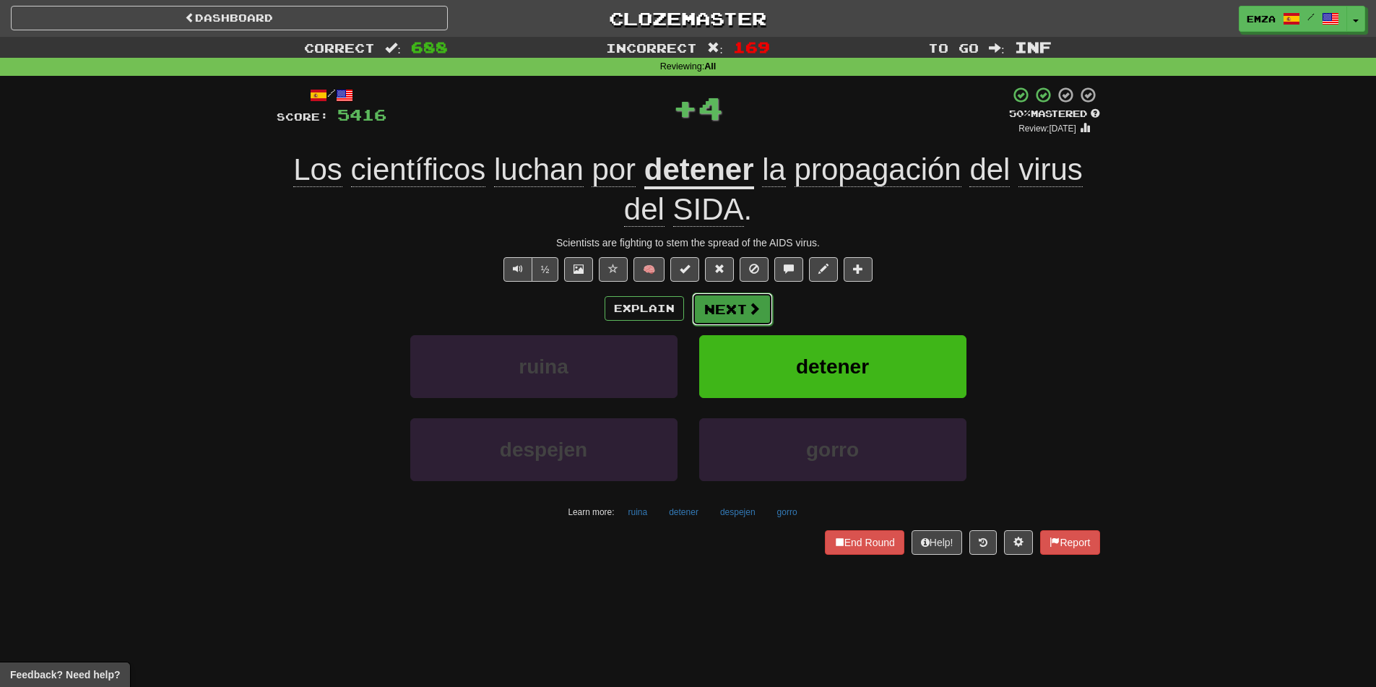
click at [729, 308] on button "Next" at bounding box center [732, 308] width 81 height 33
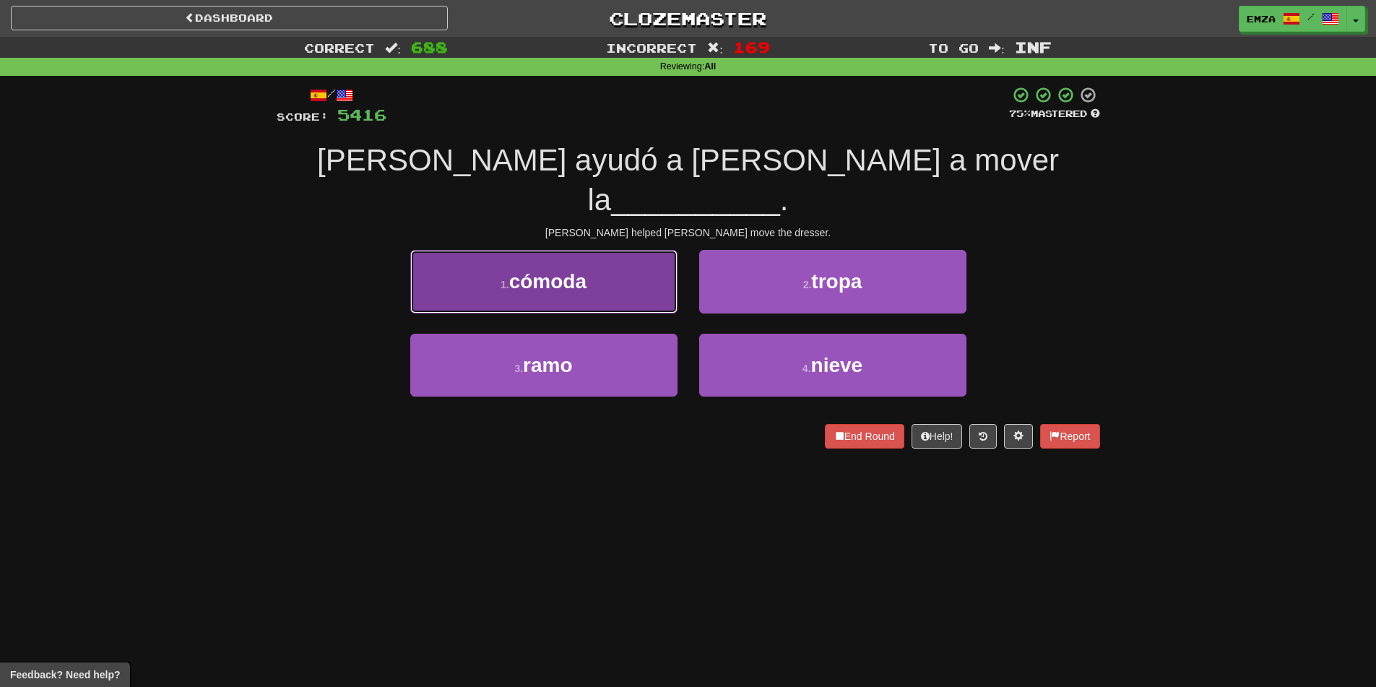
click at [606, 250] on button "1 . cómoda" at bounding box center [543, 281] width 267 height 63
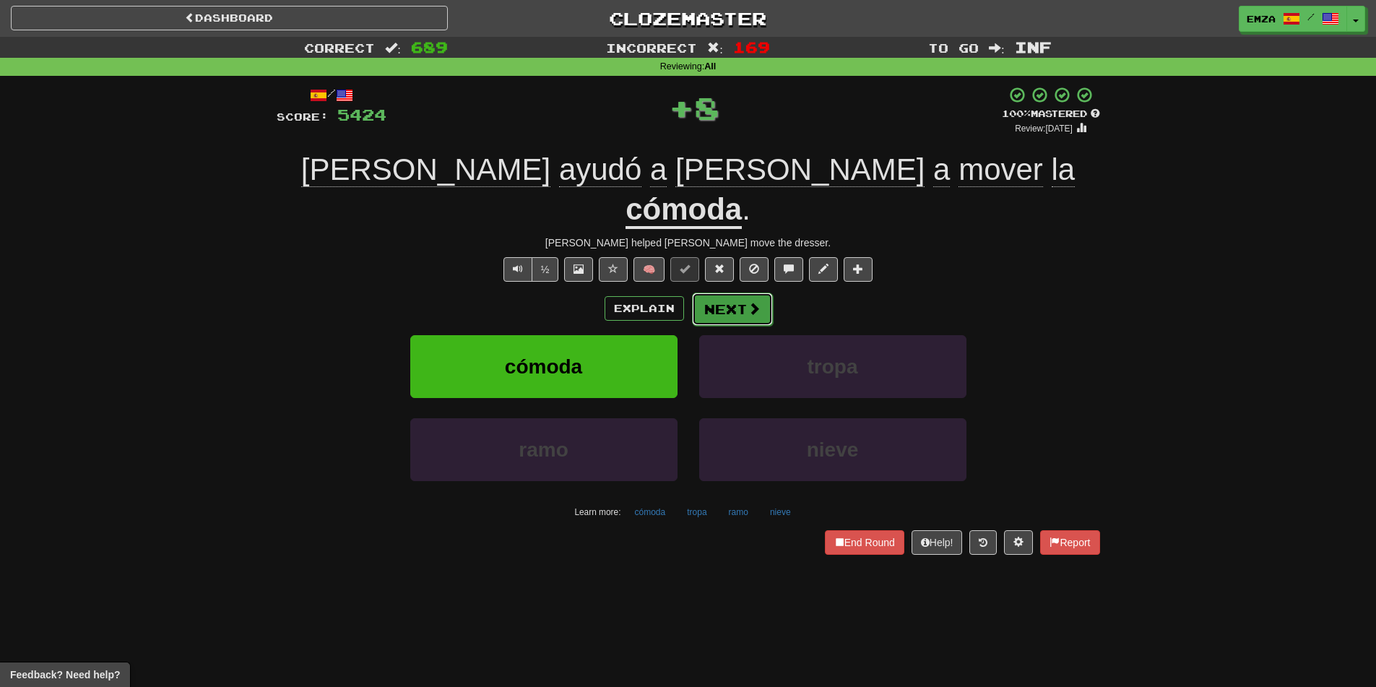
click at [728, 292] on button "Next" at bounding box center [732, 308] width 81 height 33
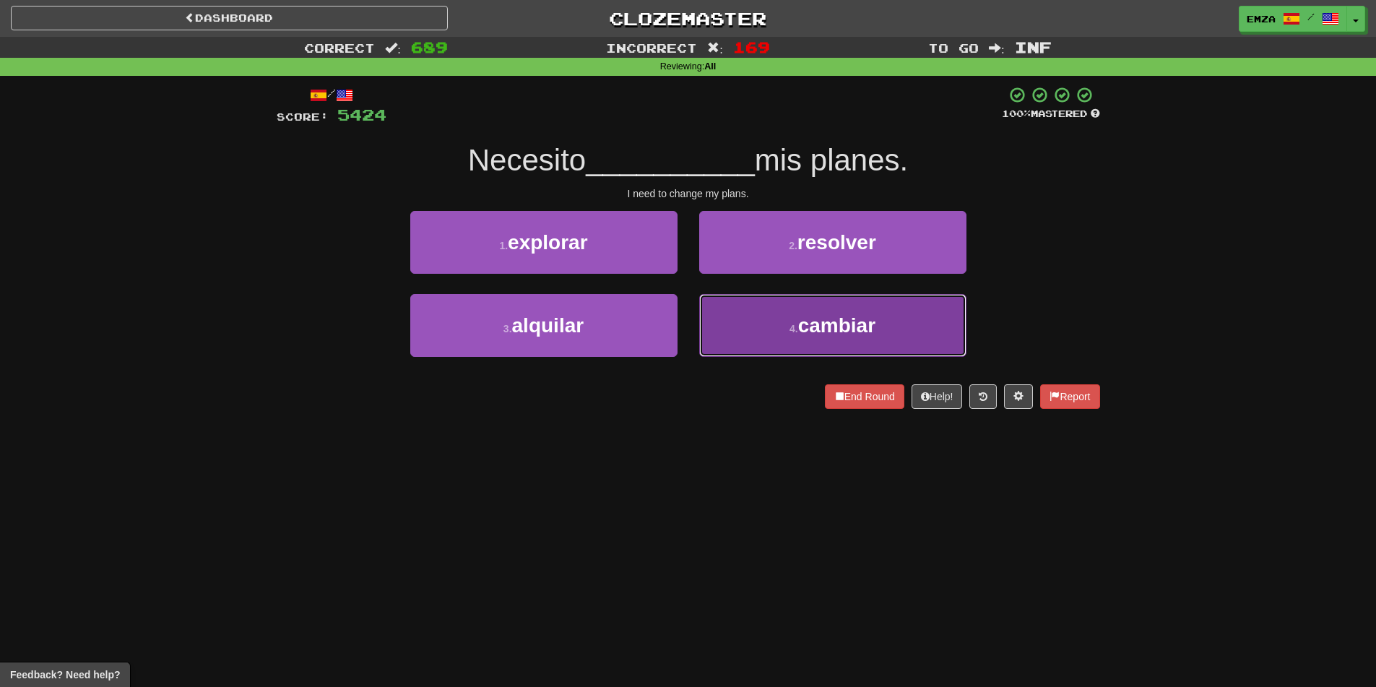
click at [734, 350] on button "4 . cambiar" at bounding box center [832, 325] width 267 height 63
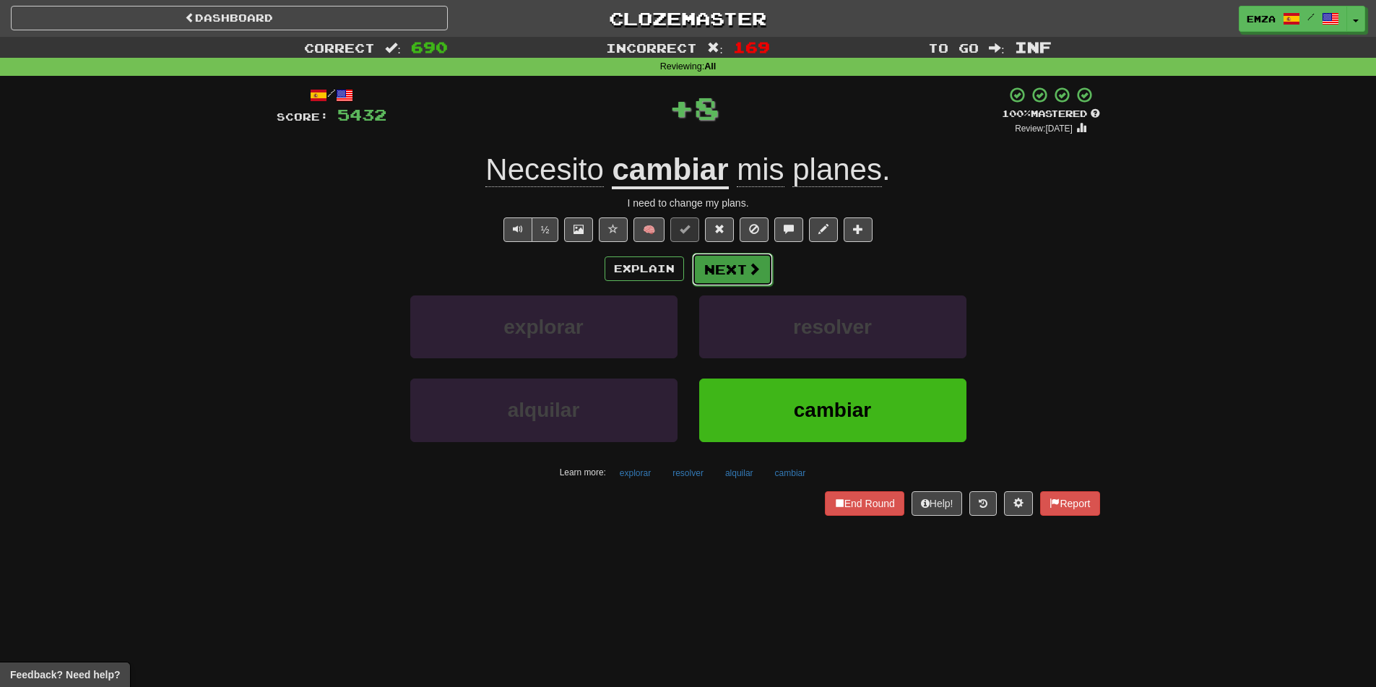
click at [714, 267] on button "Next" at bounding box center [732, 269] width 81 height 33
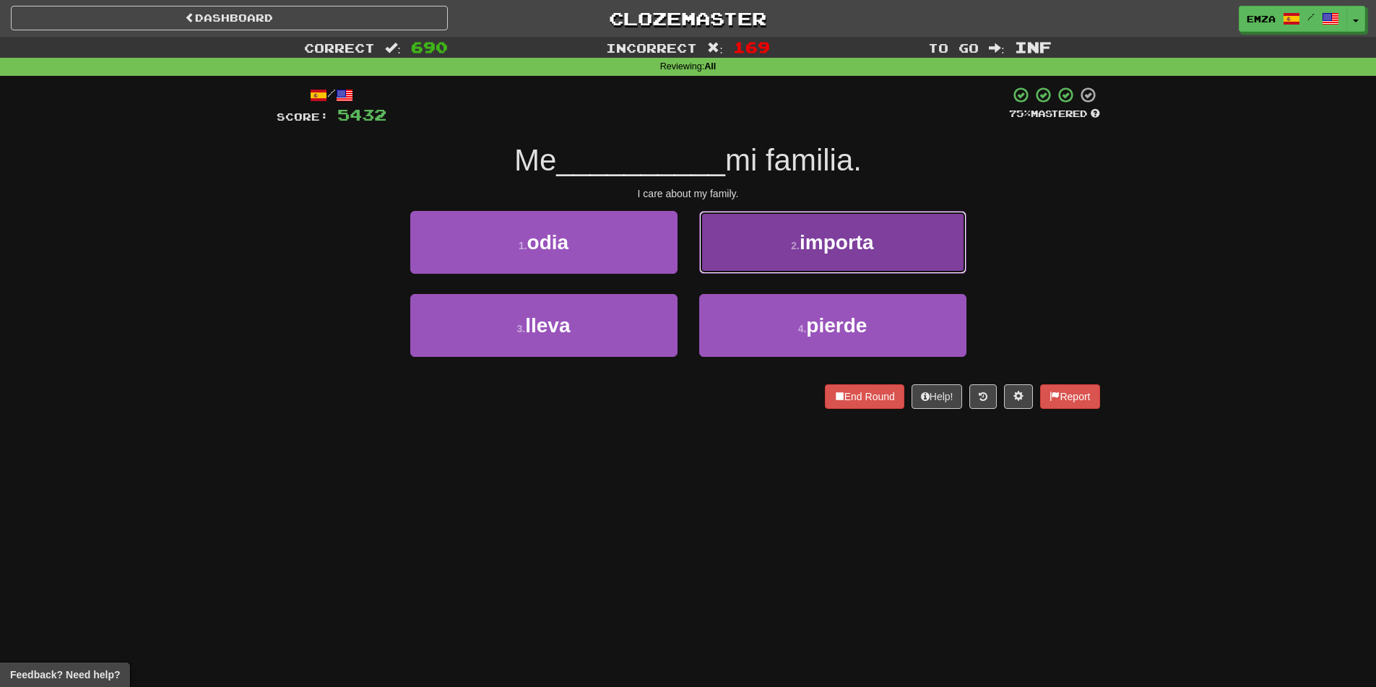
click at [734, 258] on button "2 . importa" at bounding box center [832, 242] width 267 height 63
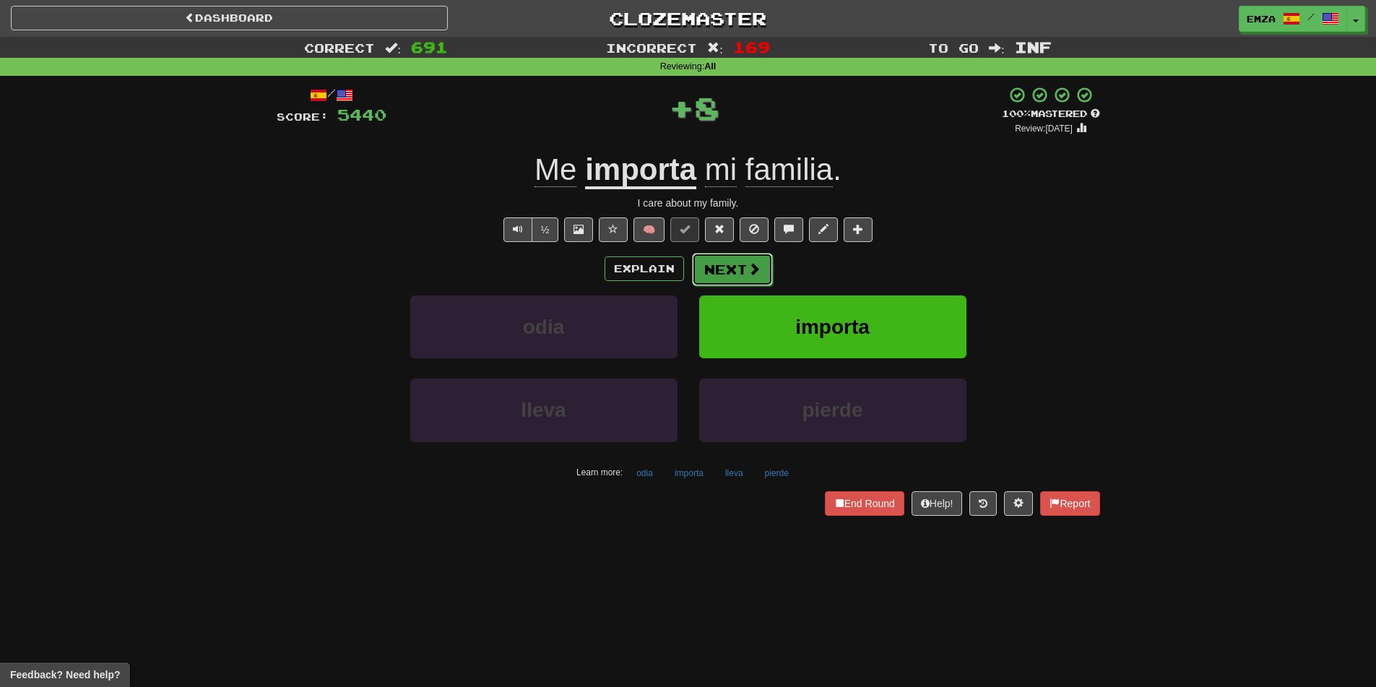
click at [726, 266] on button "Next" at bounding box center [732, 269] width 81 height 33
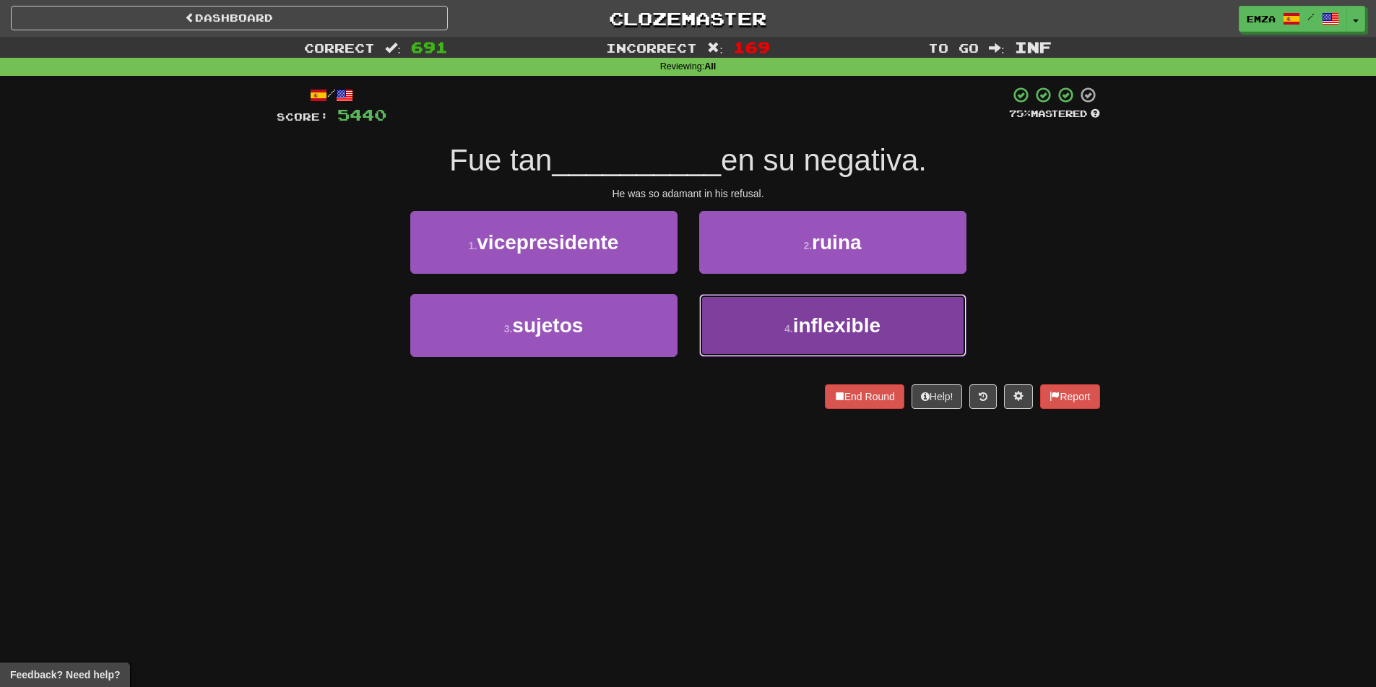
click at [781, 334] on button "4 . inflexible" at bounding box center [832, 325] width 267 height 63
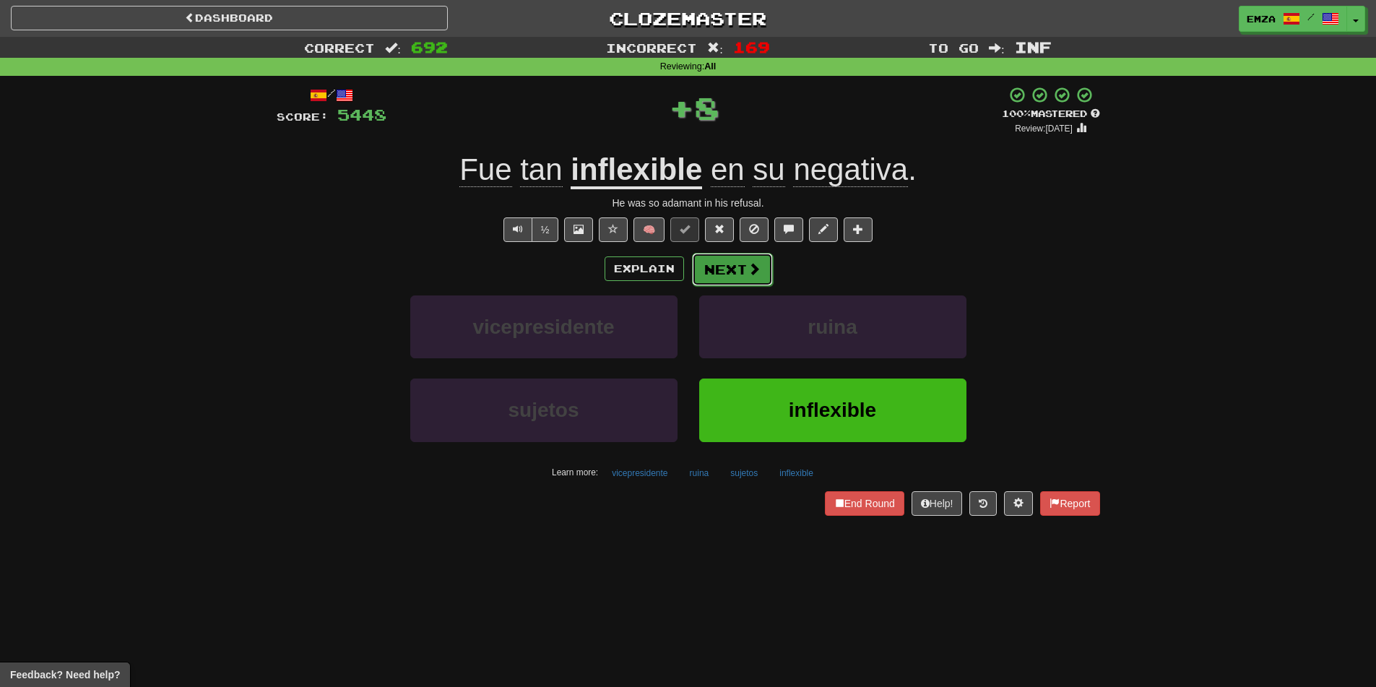
click at [722, 256] on button "Next" at bounding box center [732, 269] width 81 height 33
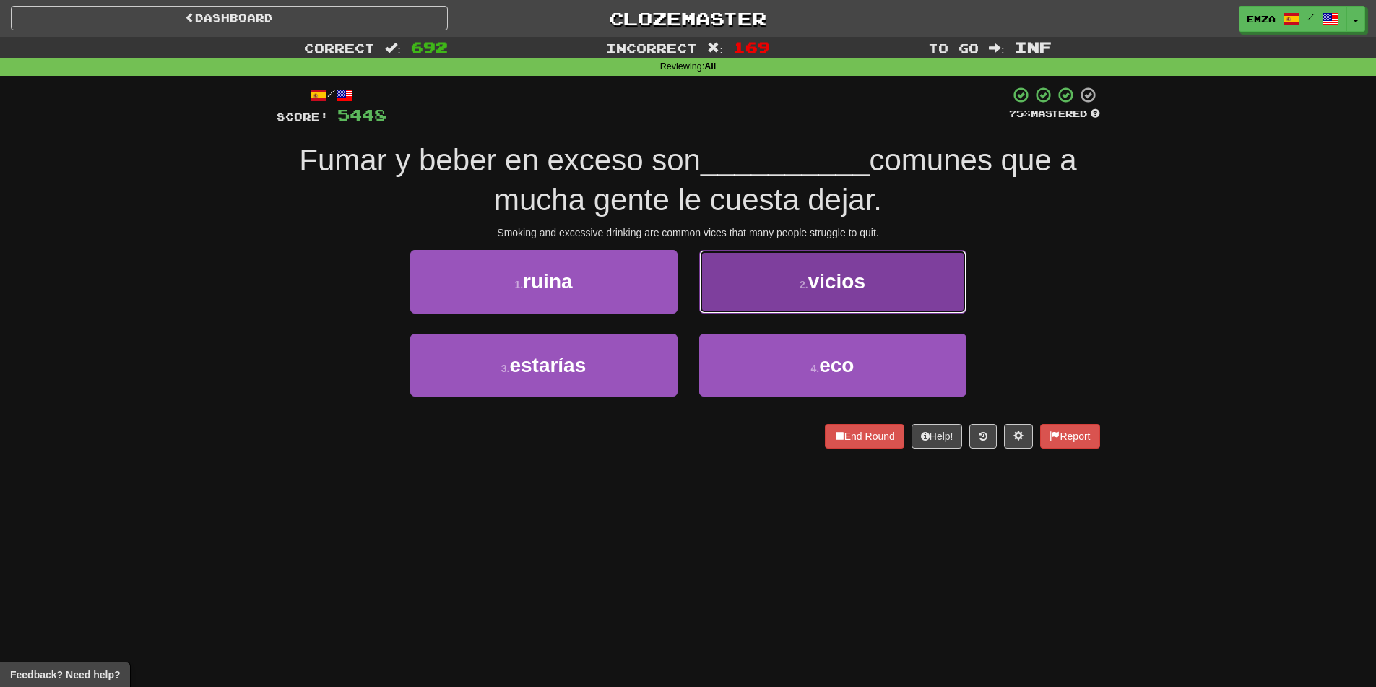
click at [726, 291] on button "2 . [GEOGRAPHIC_DATA]" at bounding box center [832, 281] width 267 height 63
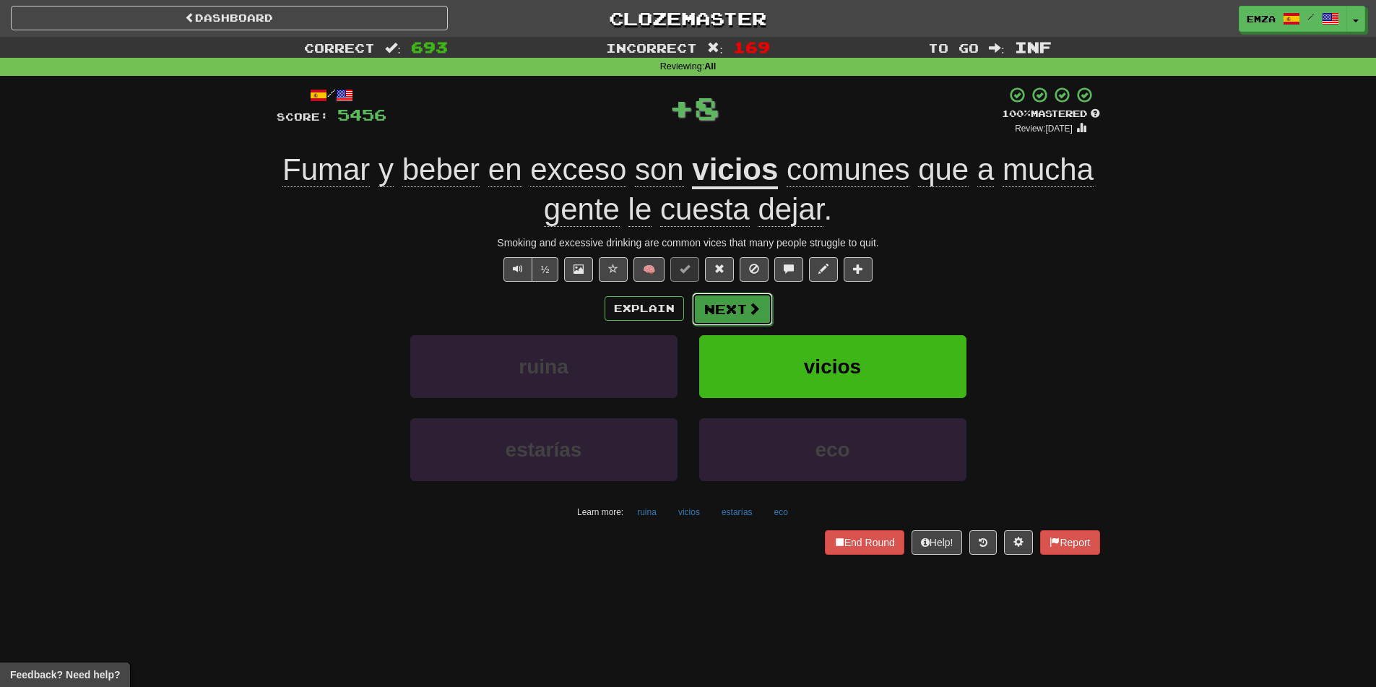
click at [735, 300] on button "Next" at bounding box center [732, 308] width 81 height 33
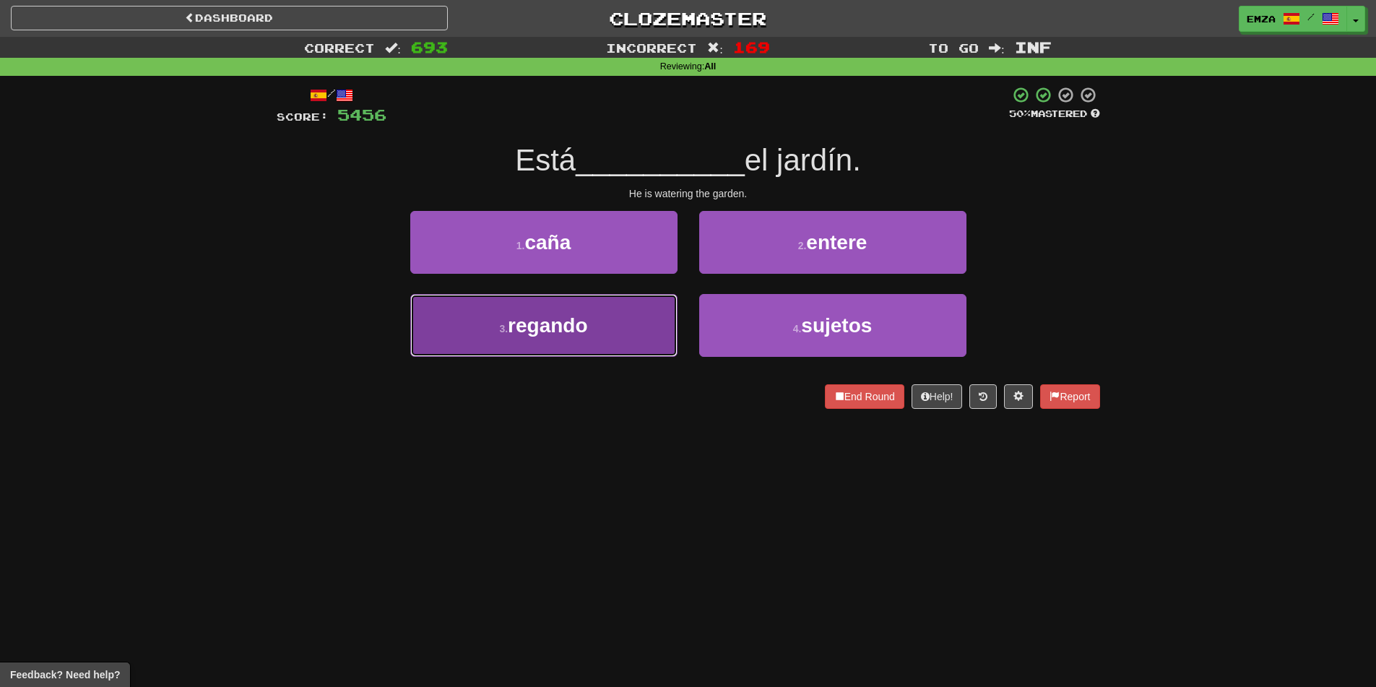
click at [606, 339] on button "3 . regando" at bounding box center [543, 325] width 267 height 63
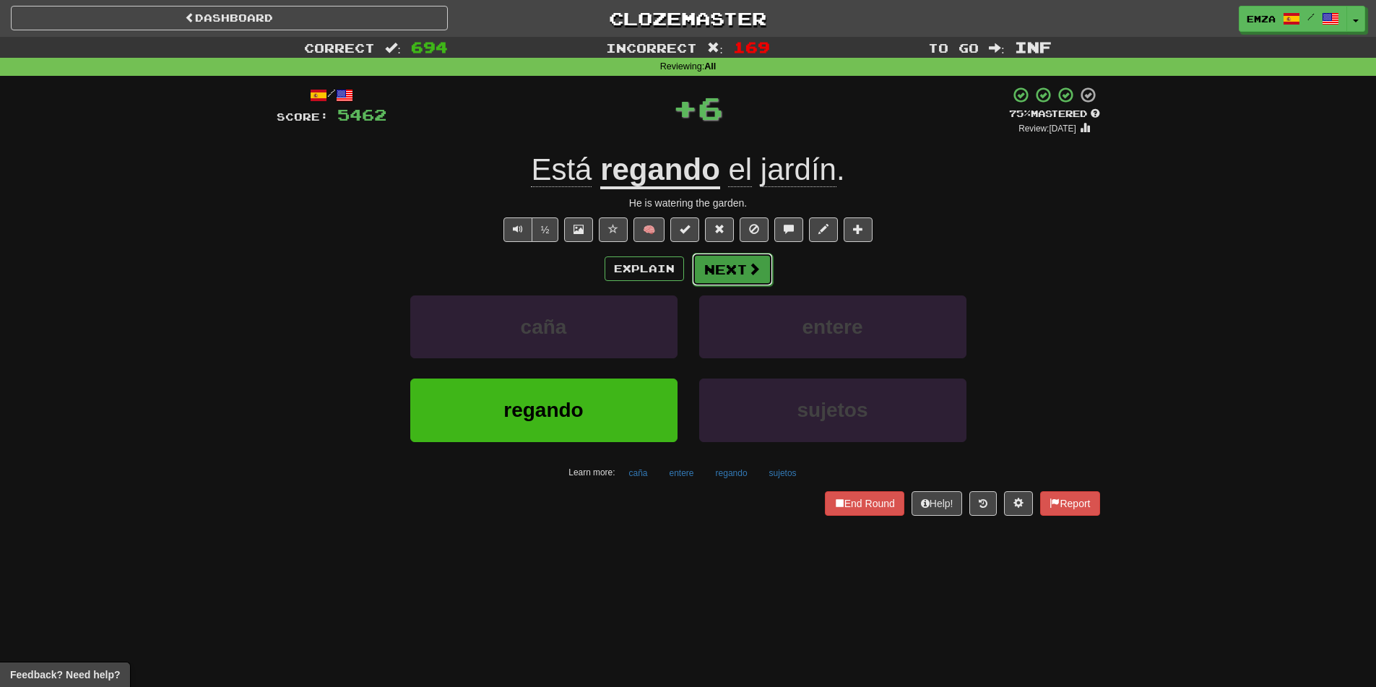
click at [713, 269] on button "Next" at bounding box center [732, 269] width 81 height 33
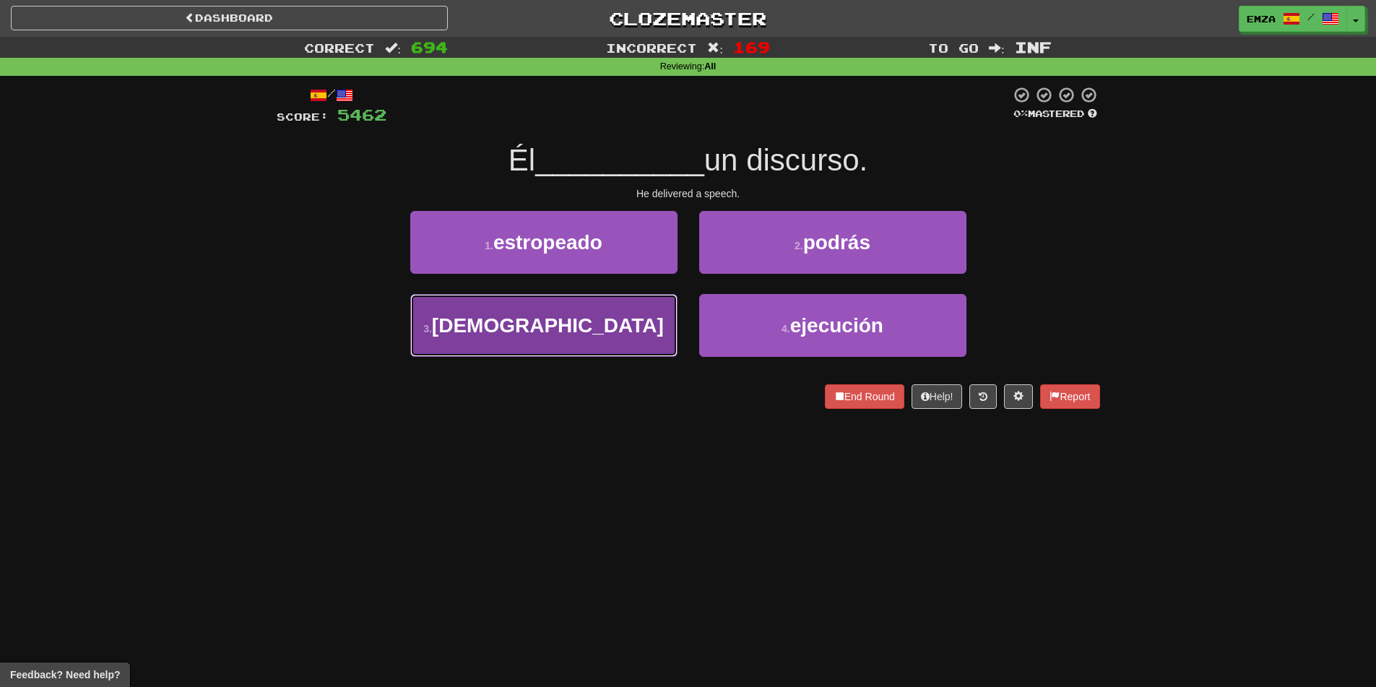
click at [604, 327] on button "3 . dio" at bounding box center [543, 325] width 267 height 63
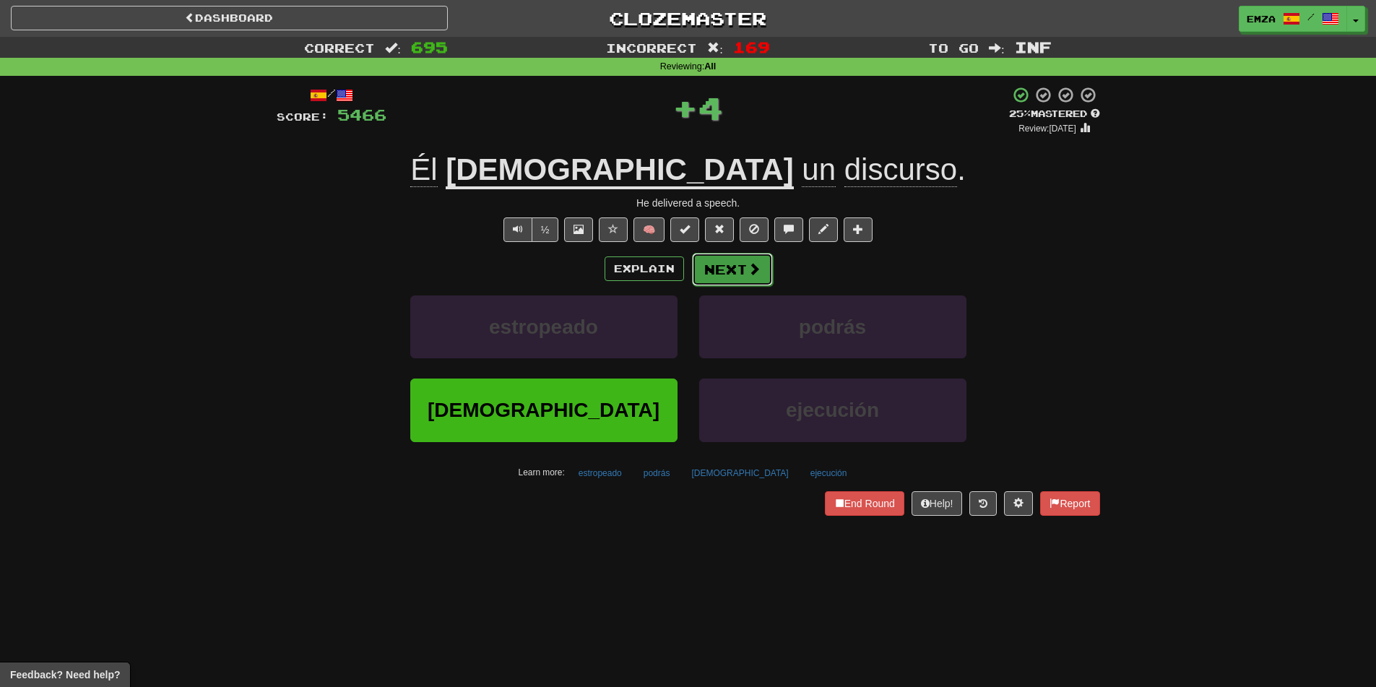
click at [739, 264] on button "Next" at bounding box center [732, 269] width 81 height 33
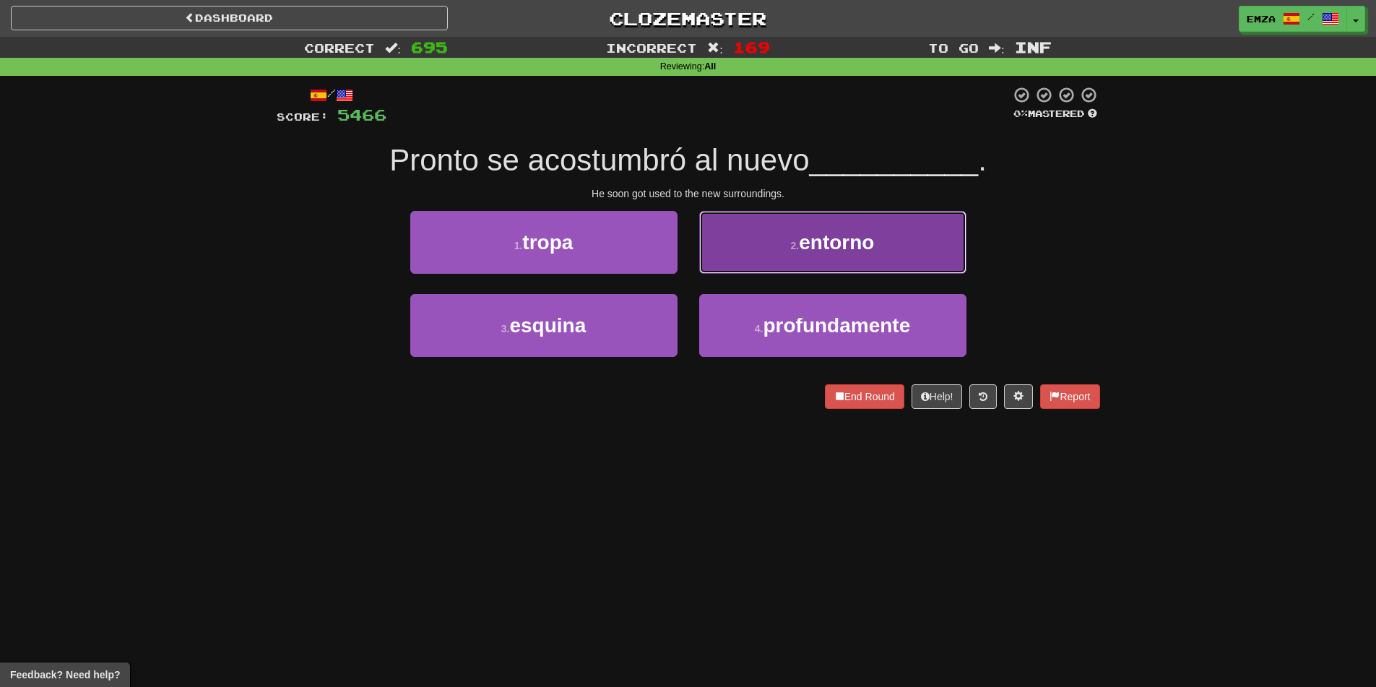
click at [757, 260] on button "2 . entorno" at bounding box center [832, 242] width 267 height 63
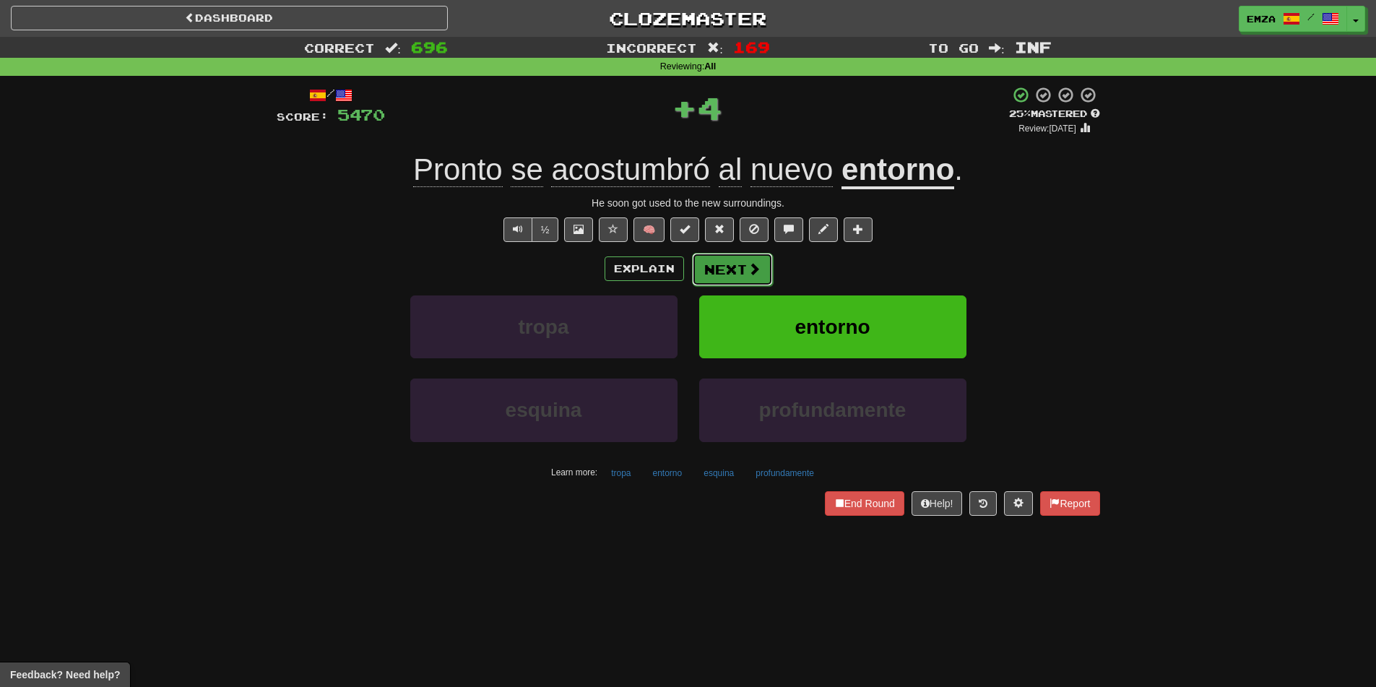
click at [724, 268] on button "Next" at bounding box center [732, 269] width 81 height 33
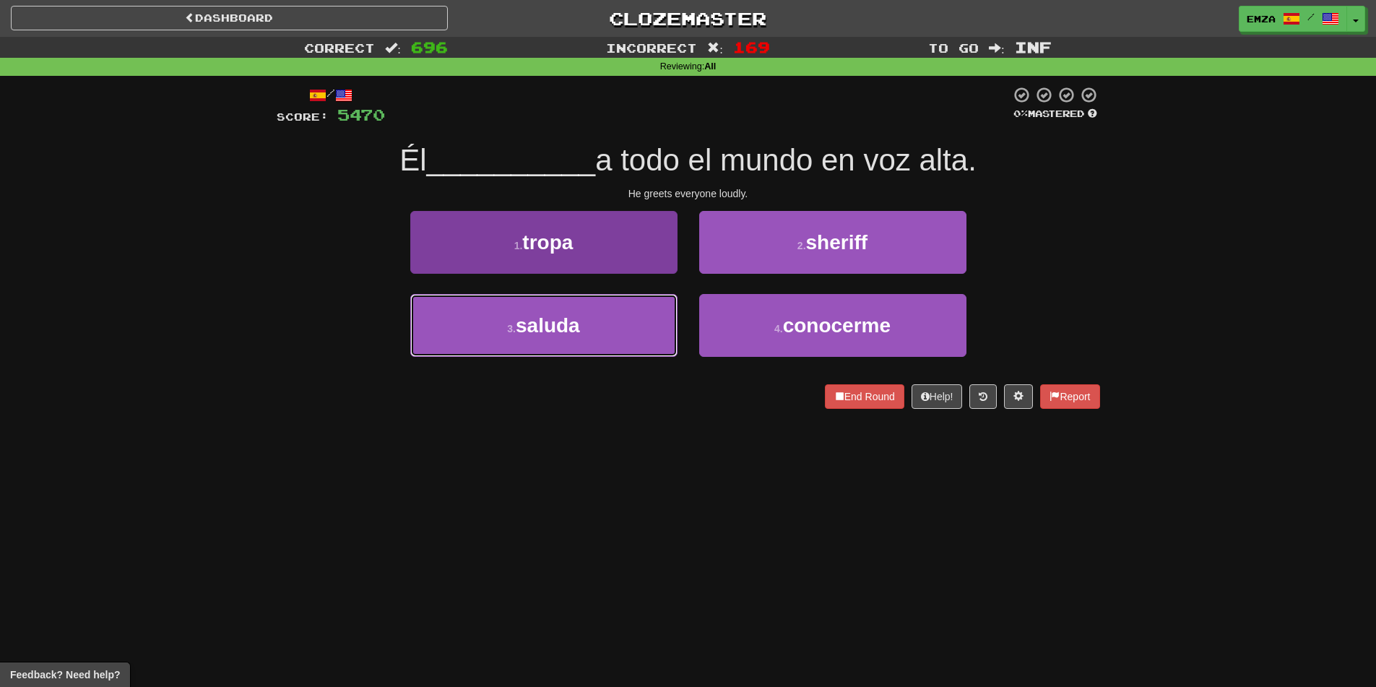
drag, startPoint x: 627, startPoint y: 329, endPoint x: 668, endPoint y: 316, distance: 43.2
click at [627, 328] on button "3 . saluda" at bounding box center [543, 325] width 267 height 63
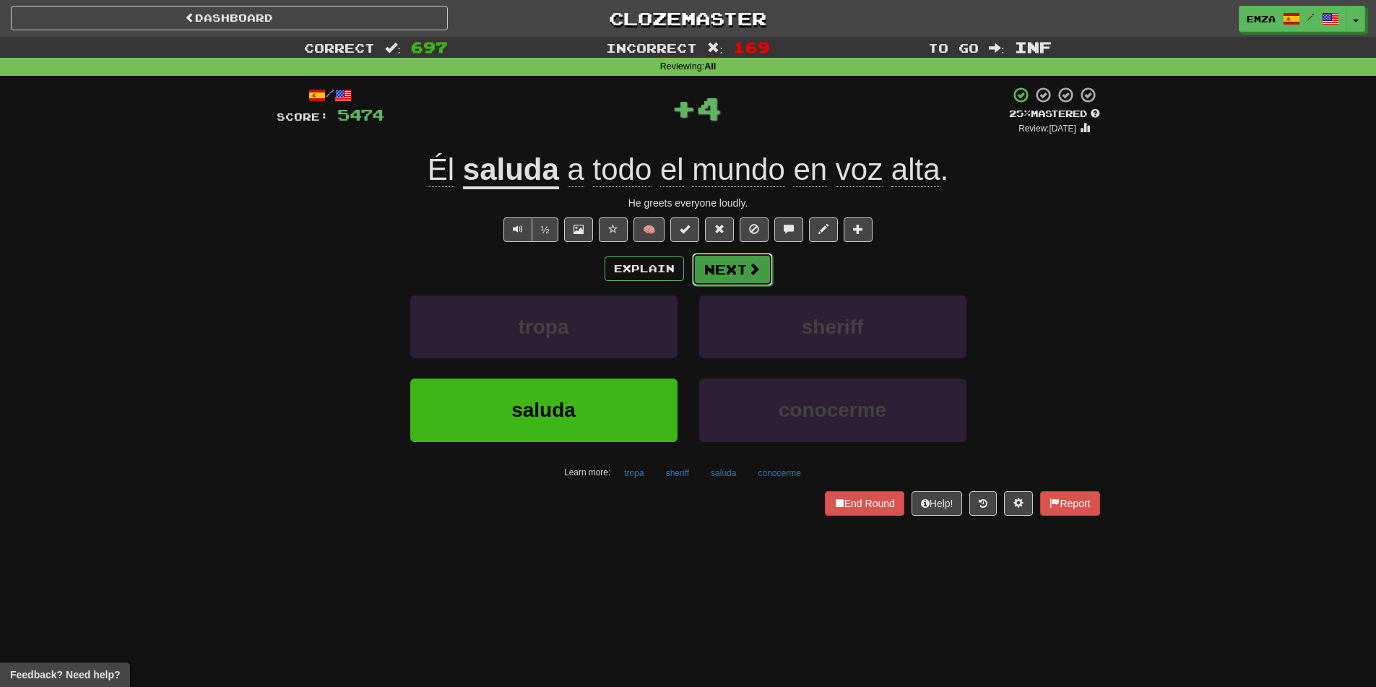
click at [726, 277] on button "Next" at bounding box center [732, 269] width 81 height 33
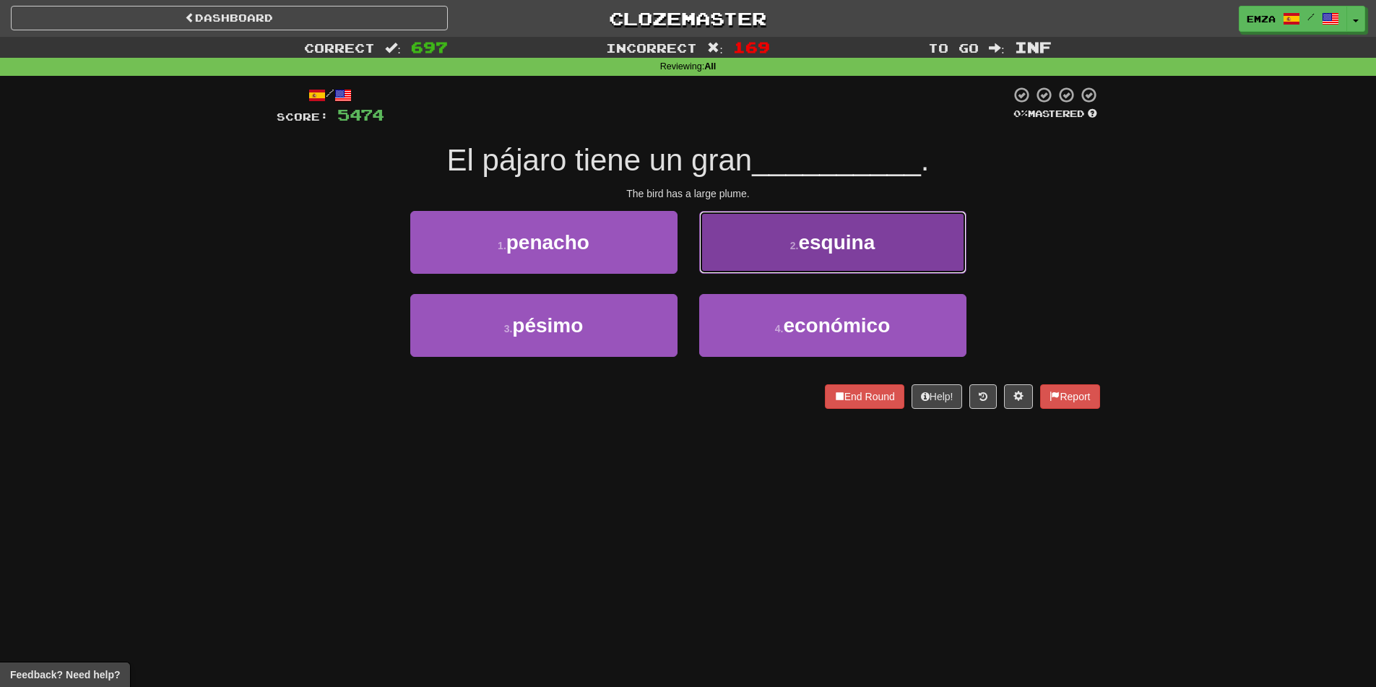
click at [738, 269] on button "2 . esquina" at bounding box center [832, 242] width 267 height 63
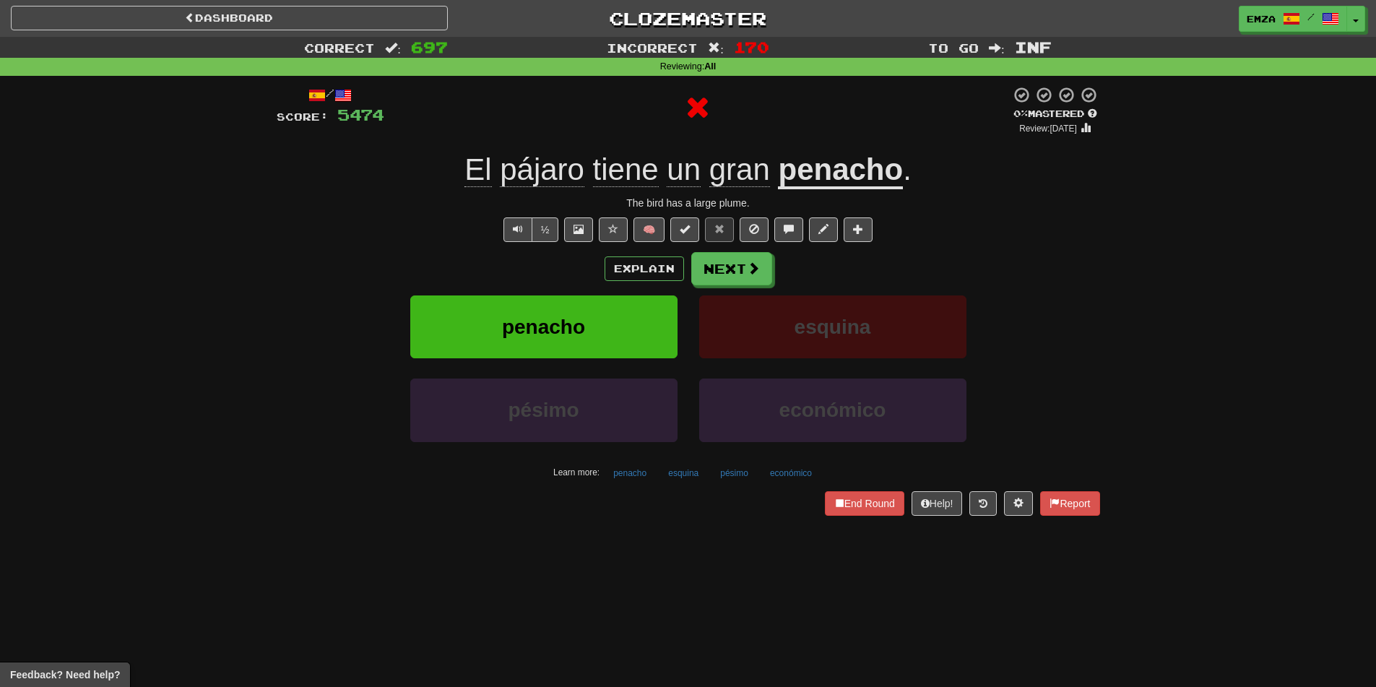
click at [725, 288] on div "Explain Next penacho esquina pésimo económico Learn more: penacho esquina pésim…" at bounding box center [688, 368] width 823 height 232
click at [730, 278] on button "Next" at bounding box center [732, 269] width 81 height 33
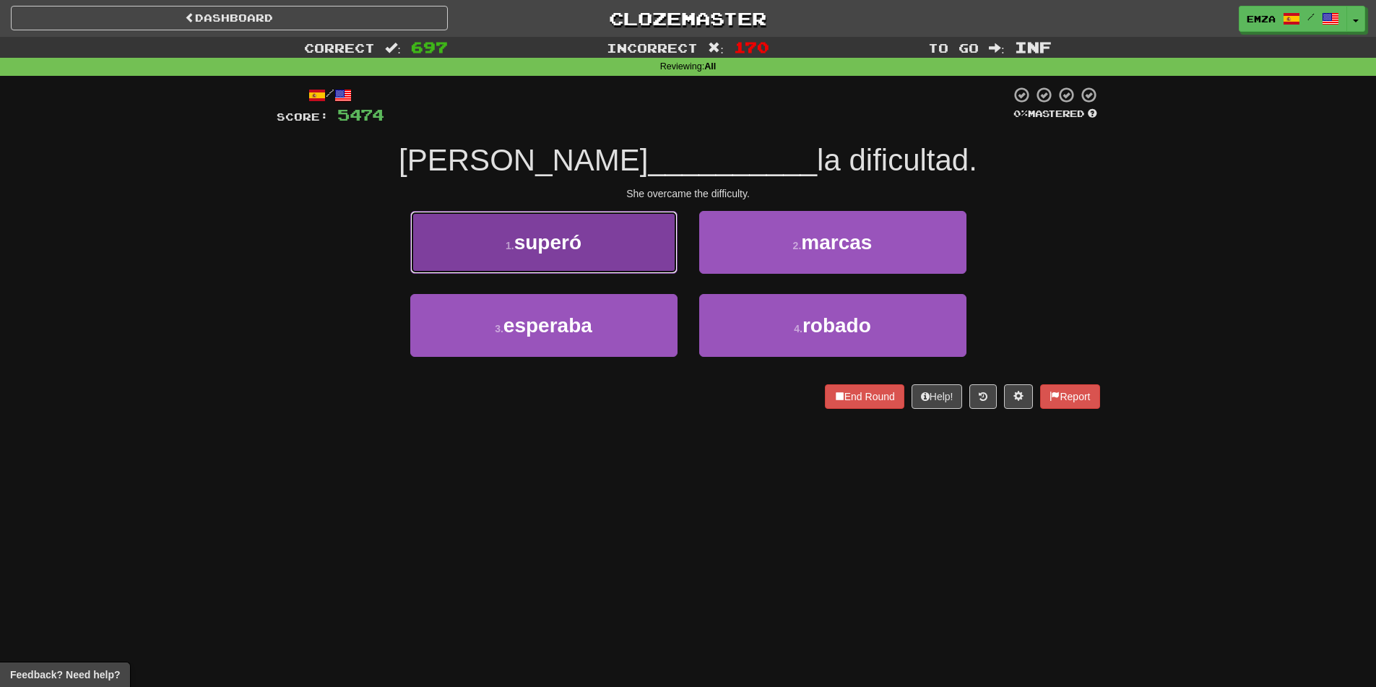
click at [671, 248] on button "1 . superó" at bounding box center [543, 242] width 267 height 63
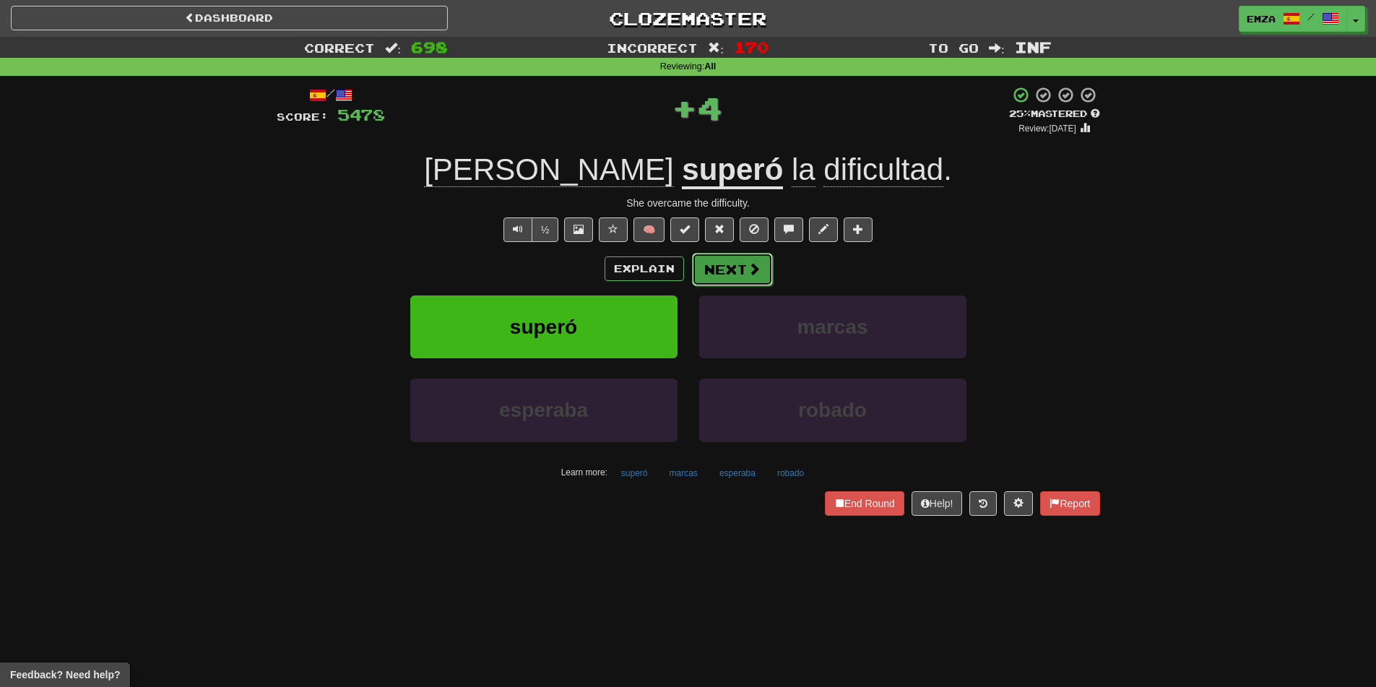
click at [740, 277] on button "Next" at bounding box center [732, 269] width 81 height 33
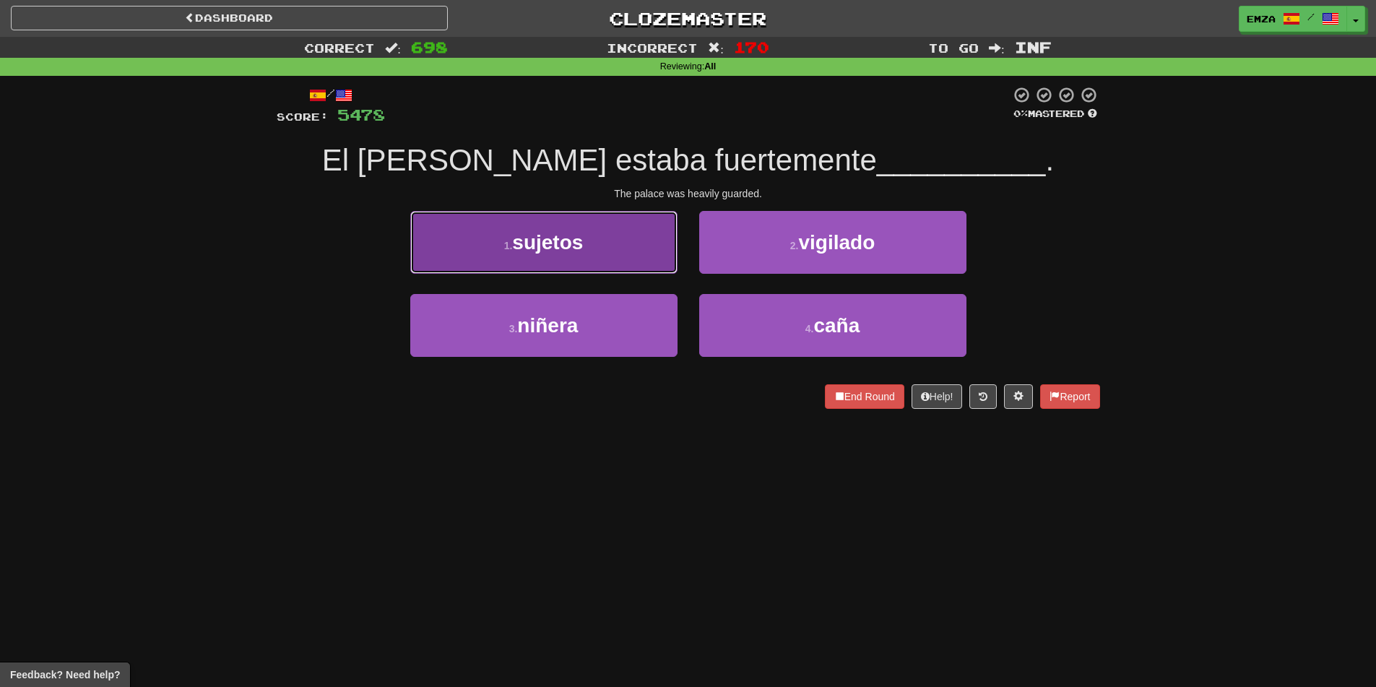
click at [632, 227] on button "1 . sujetos" at bounding box center [543, 242] width 267 height 63
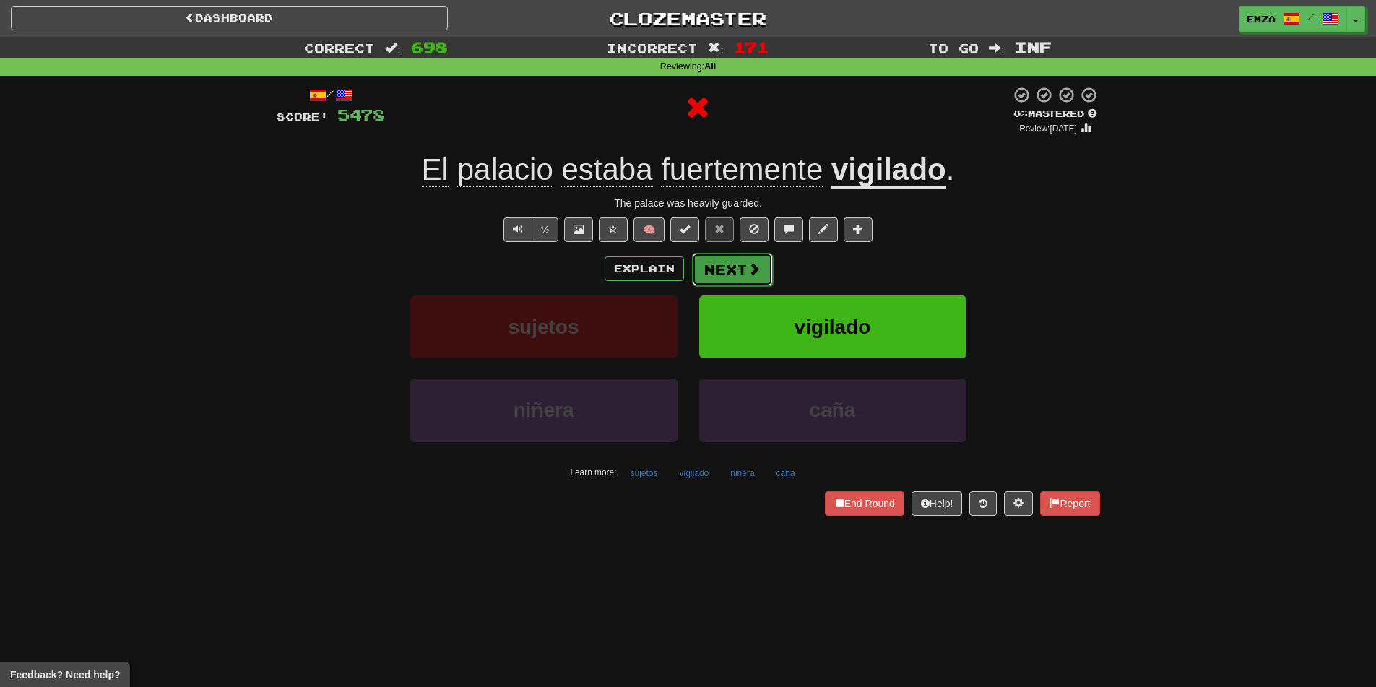
click at [750, 272] on span at bounding box center [753, 268] width 13 height 13
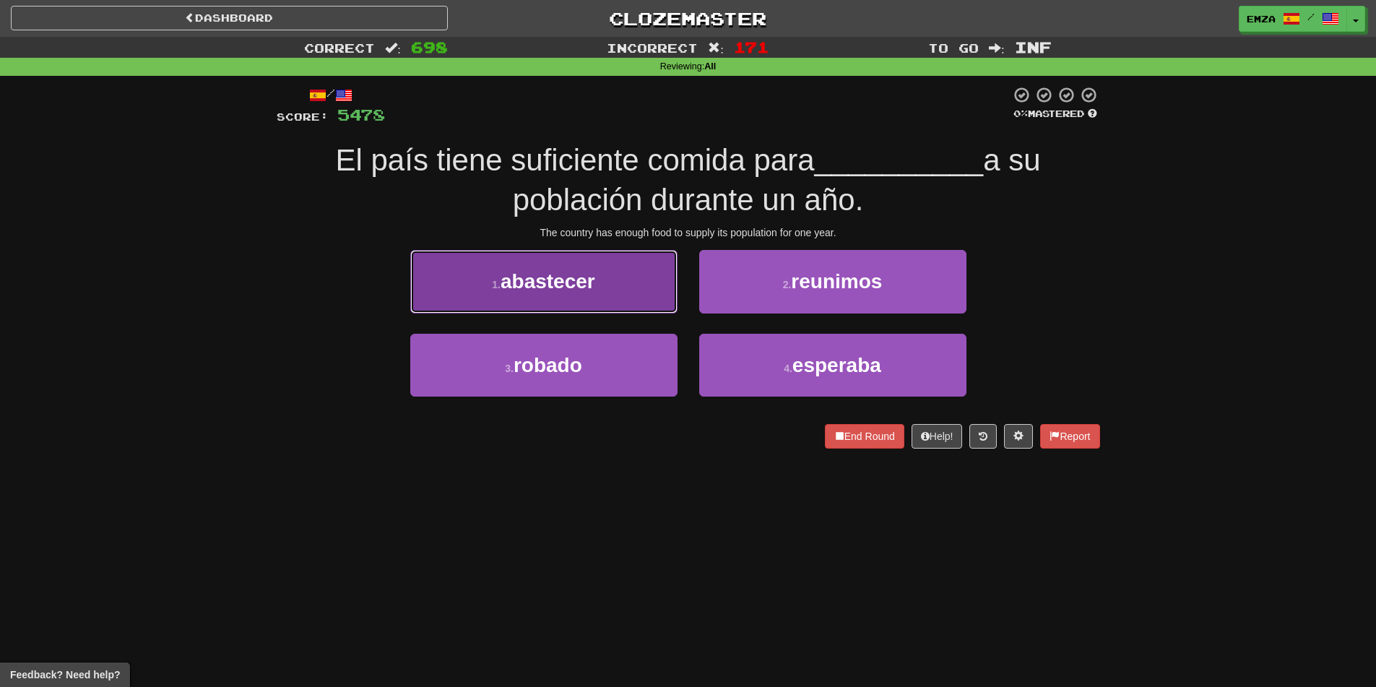
click at [597, 298] on button "1 . abastecer" at bounding box center [543, 281] width 267 height 63
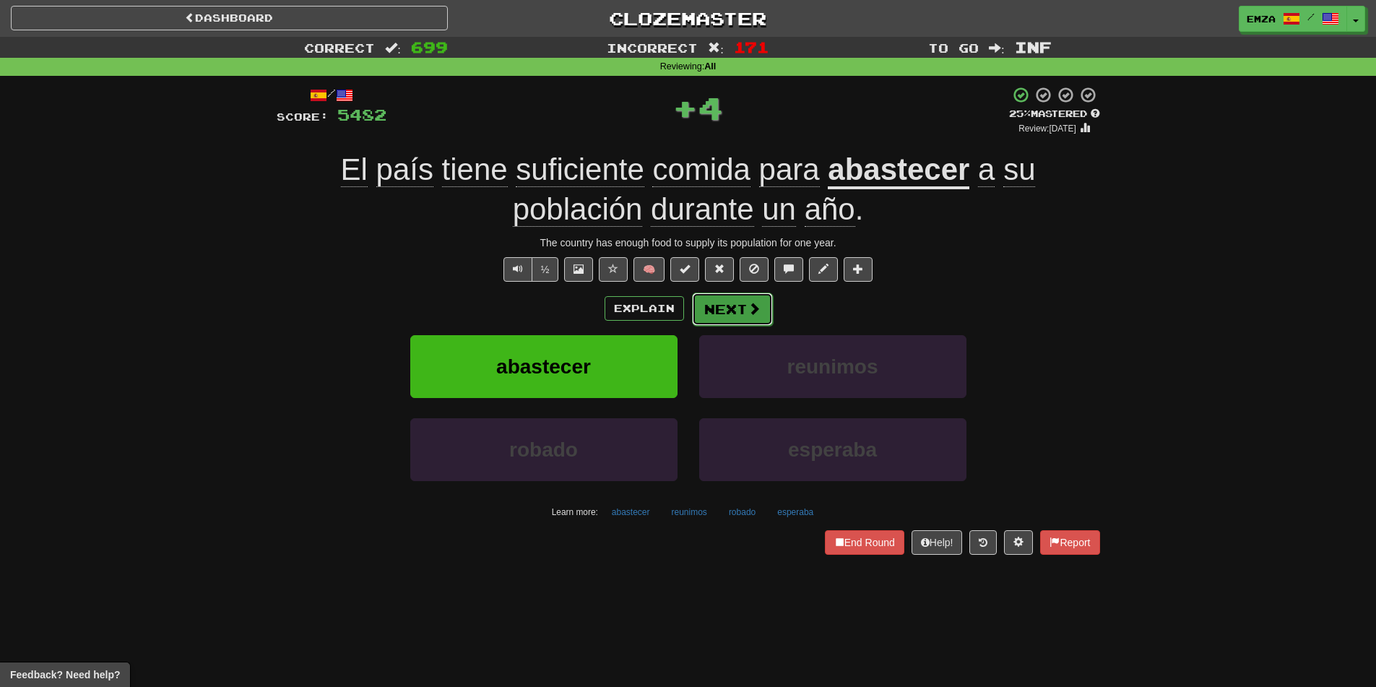
click at [718, 320] on button "Next" at bounding box center [732, 308] width 81 height 33
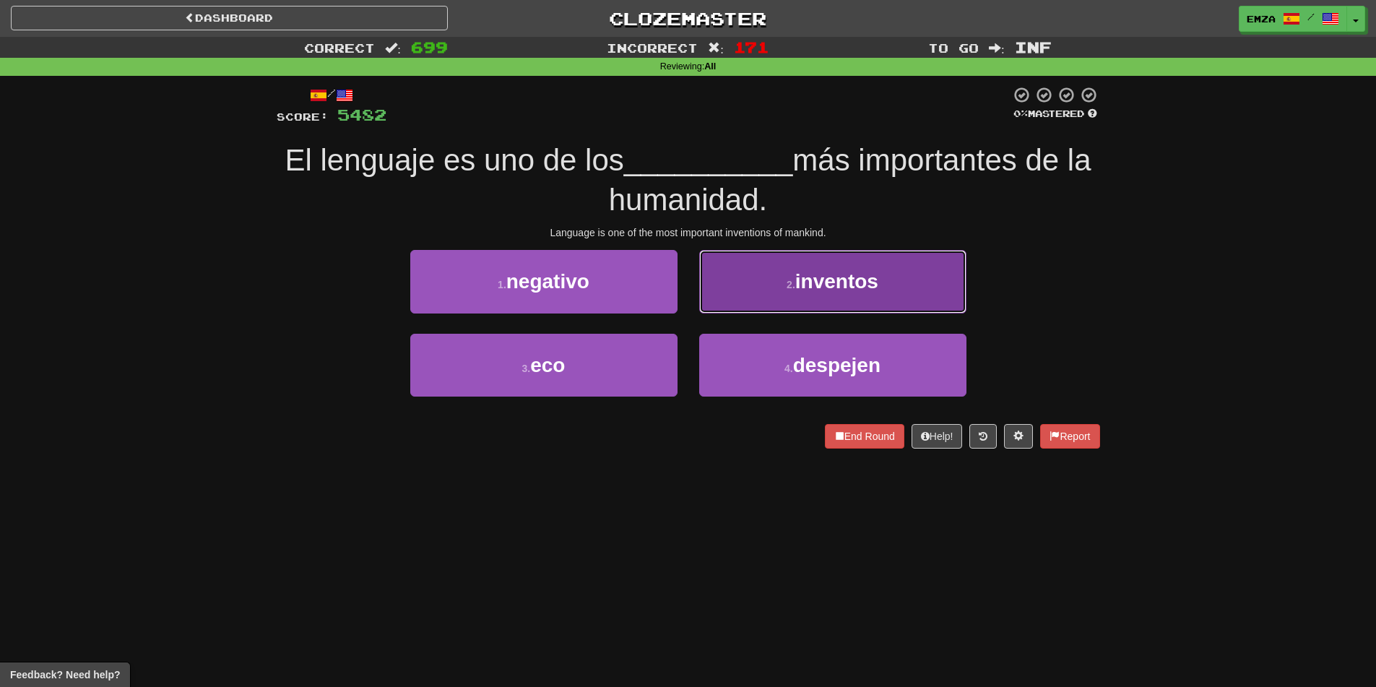
click at [760, 286] on button "2 . inventos" at bounding box center [832, 281] width 267 height 63
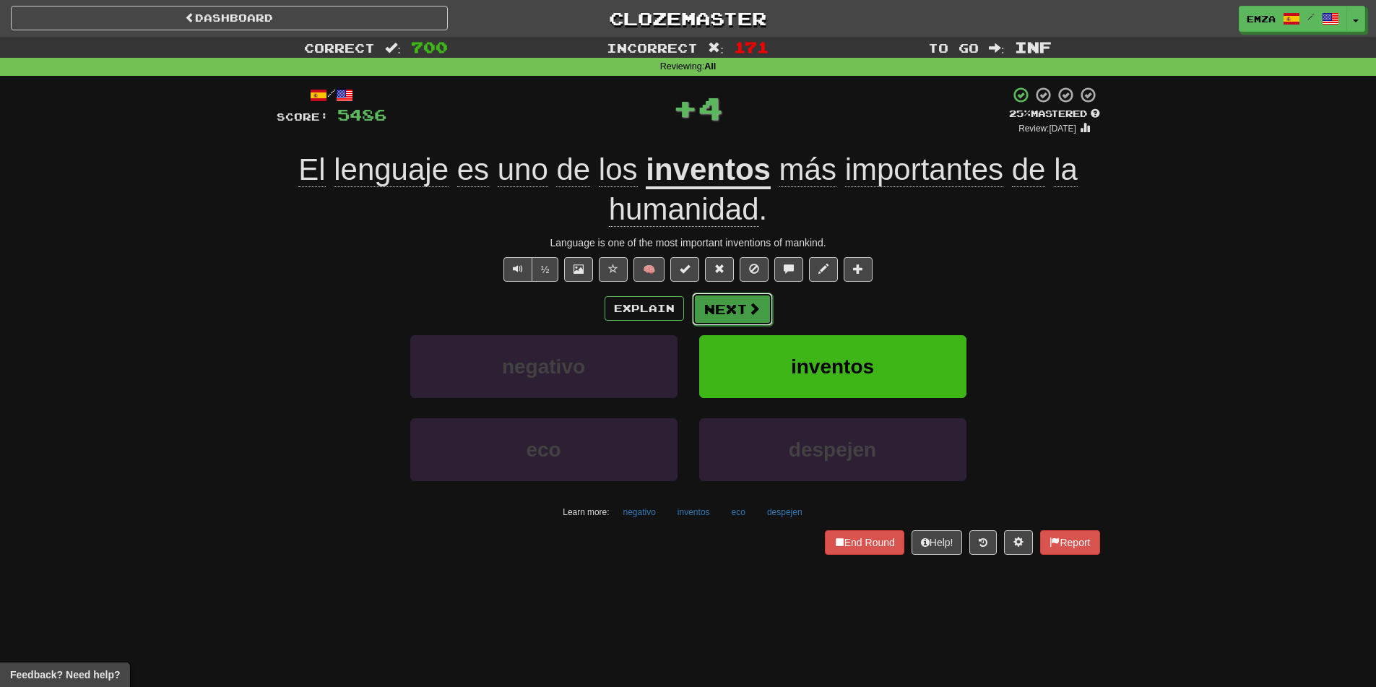
click at [755, 310] on span at bounding box center [753, 308] width 13 height 13
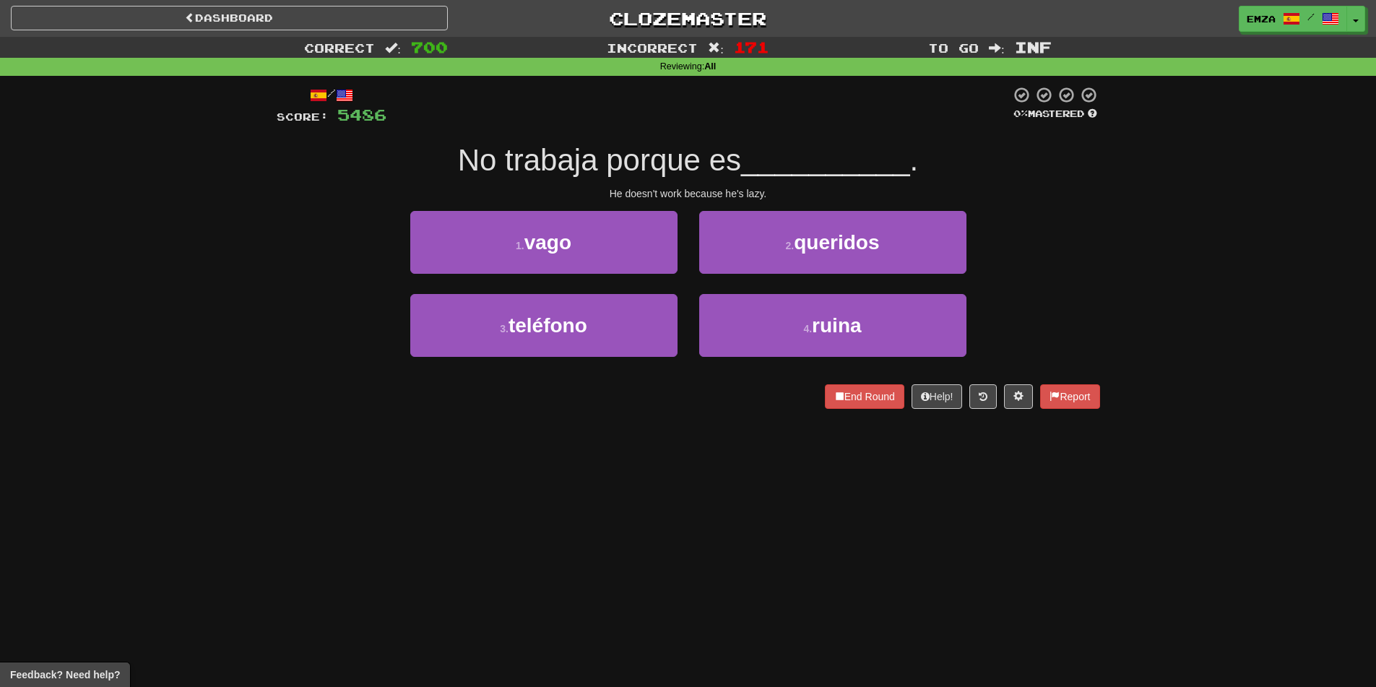
click at [669, 533] on div "Dashboard Clozemaster Emza / Toggle Dropdown Dashboard Leaderboard Activity Fee…" at bounding box center [688, 343] width 1376 height 687
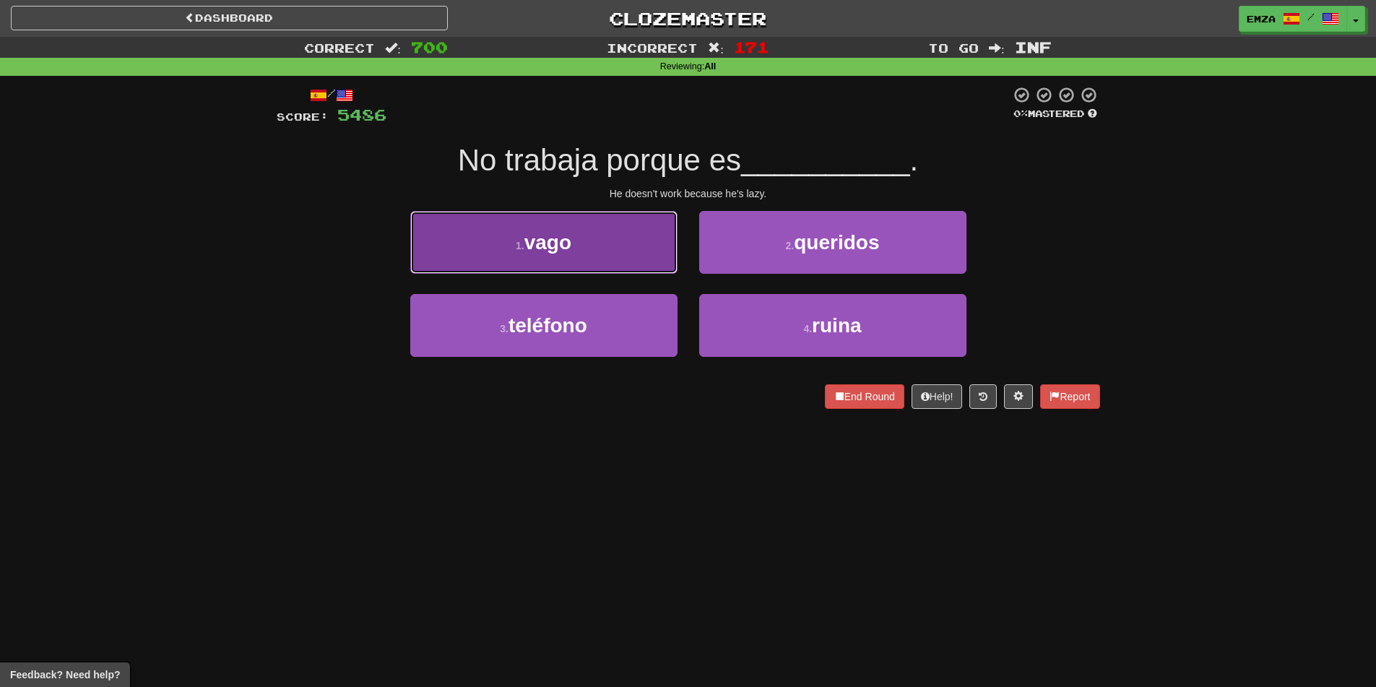
click at [584, 240] on button "1 . vago" at bounding box center [543, 242] width 267 height 63
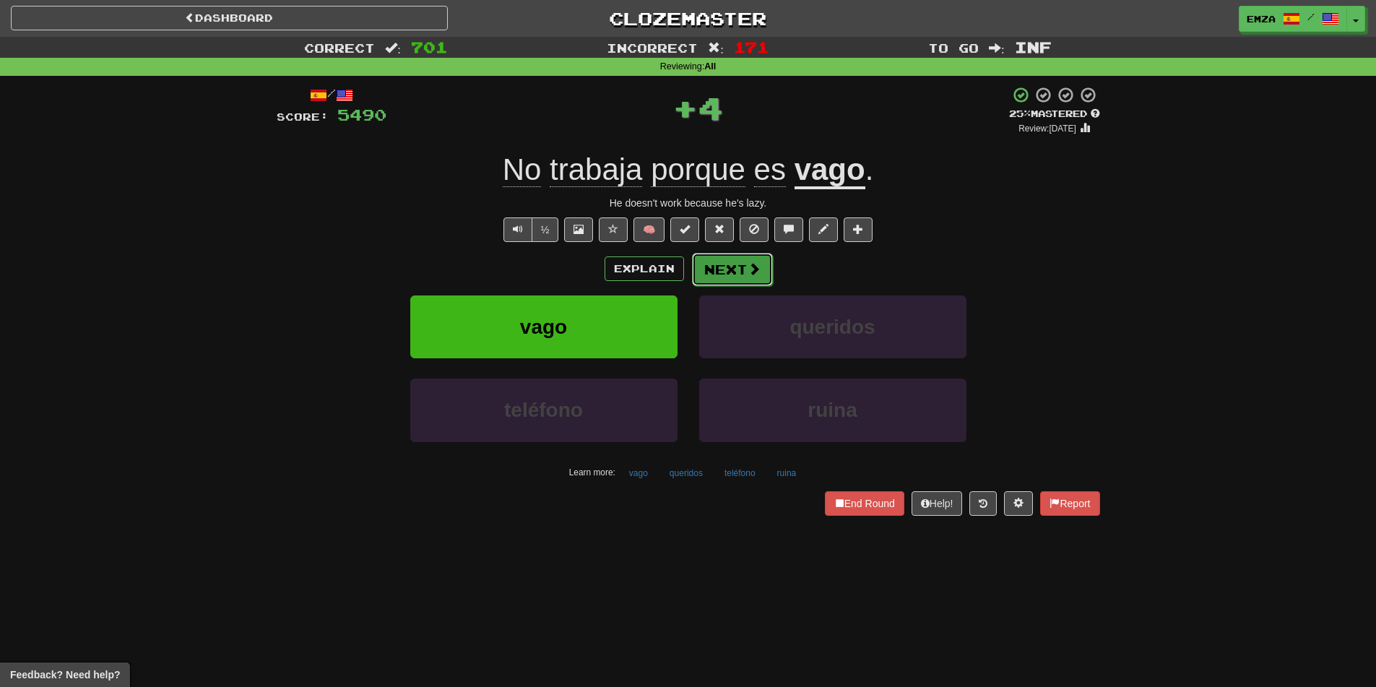
click at [710, 266] on button "Next" at bounding box center [732, 269] width 81 height 33
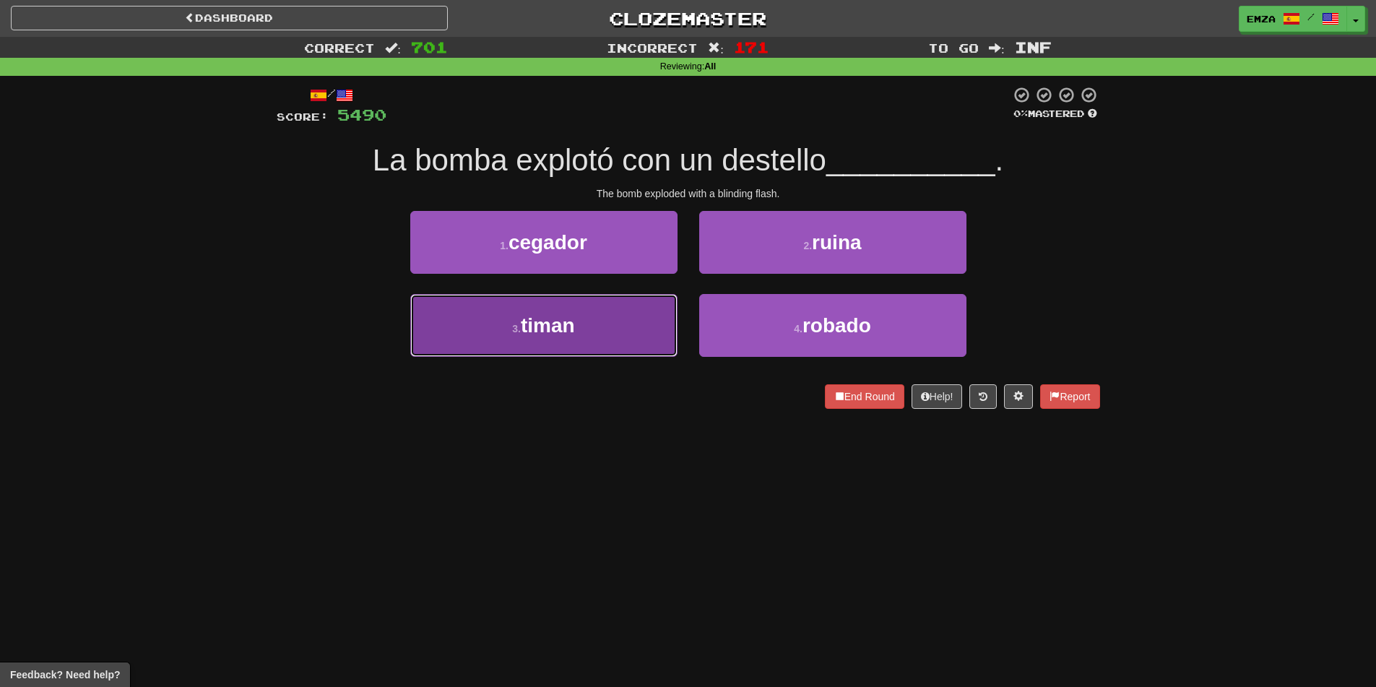
click at [602, 336] on button "3 . [GEOGRAPHIC_DATA]" at bounding box center [543, 325] width 267 height 63
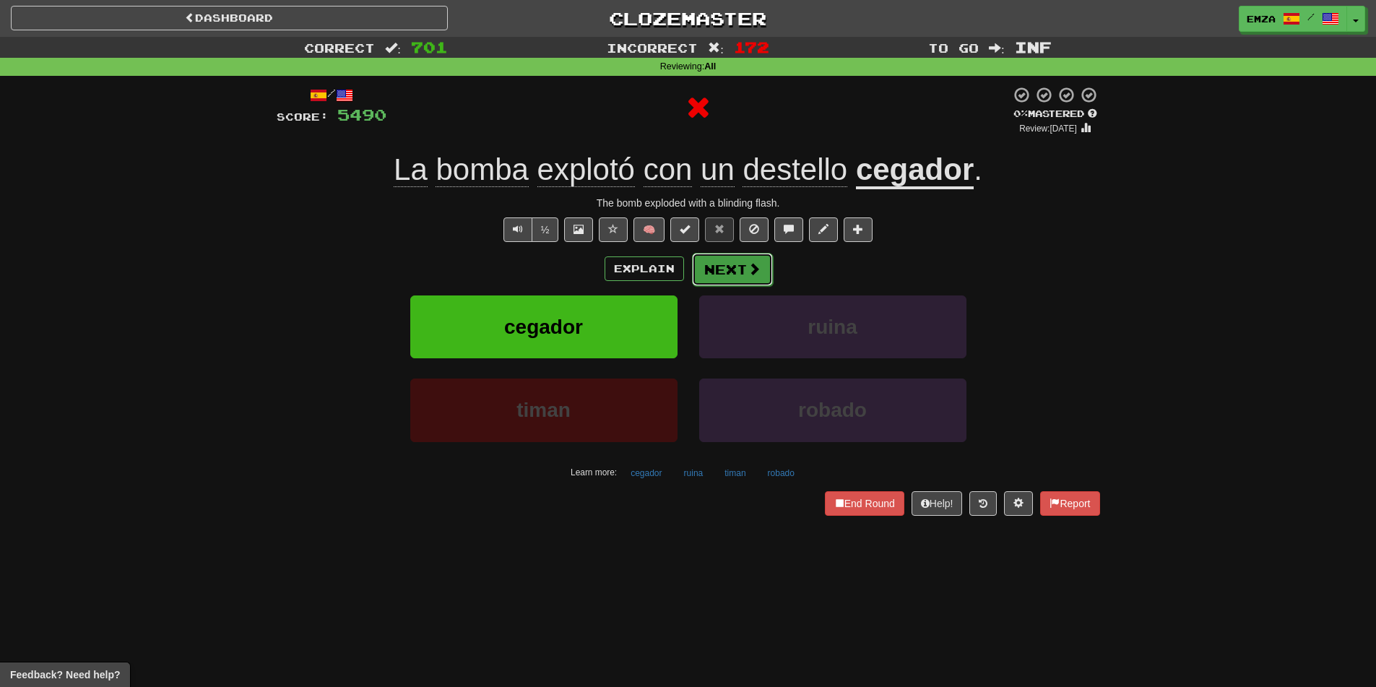
click at [730, 283] on button "Next" at bounding box center [732, 269] width 81 height 33
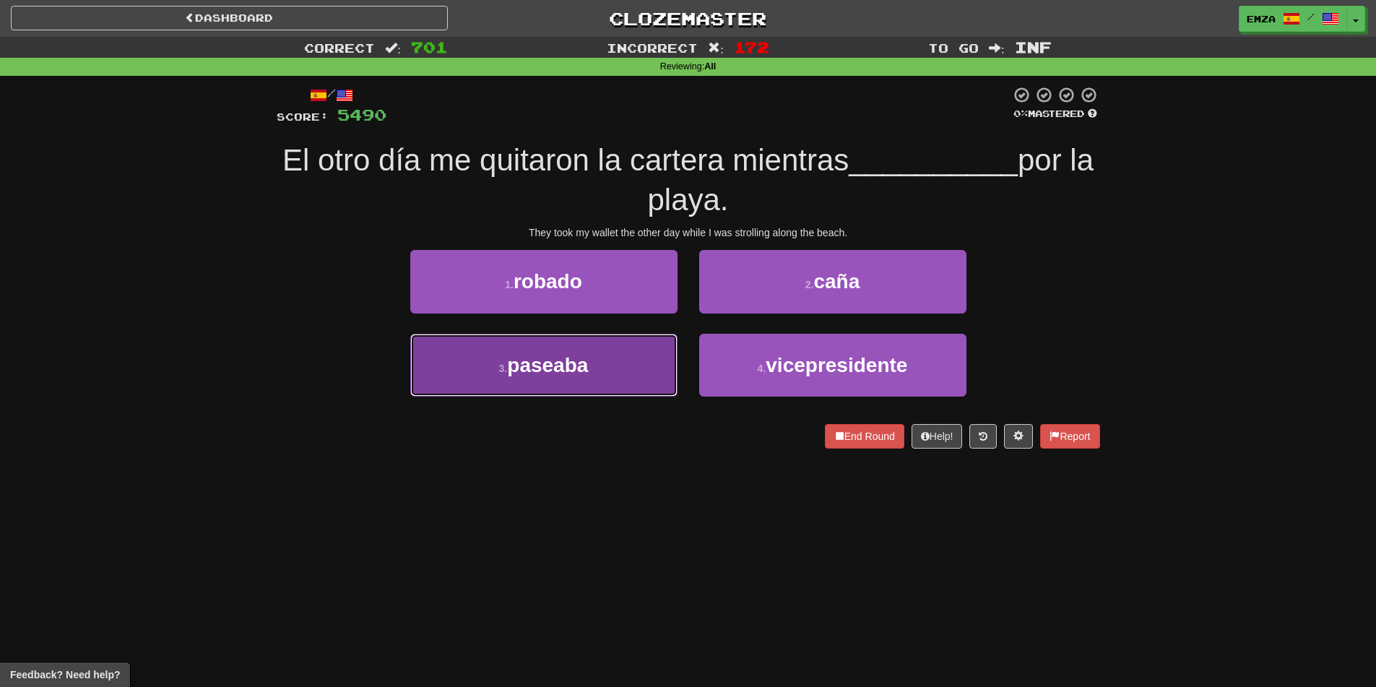
click at [581, 372] on span "paseaba" at bounding box center [547, 365] width 81 height 22
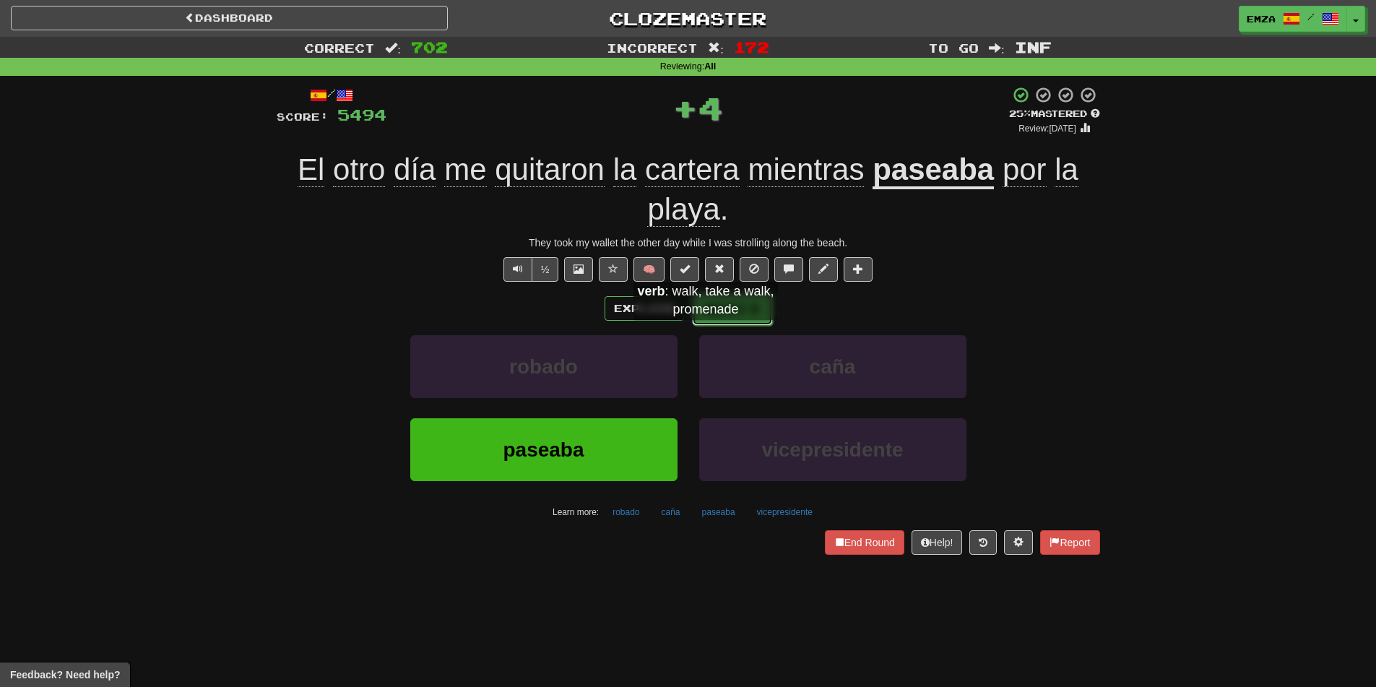
click at [714, 306] on button "Next" at bounding box center [732, 308] width 81 height 33
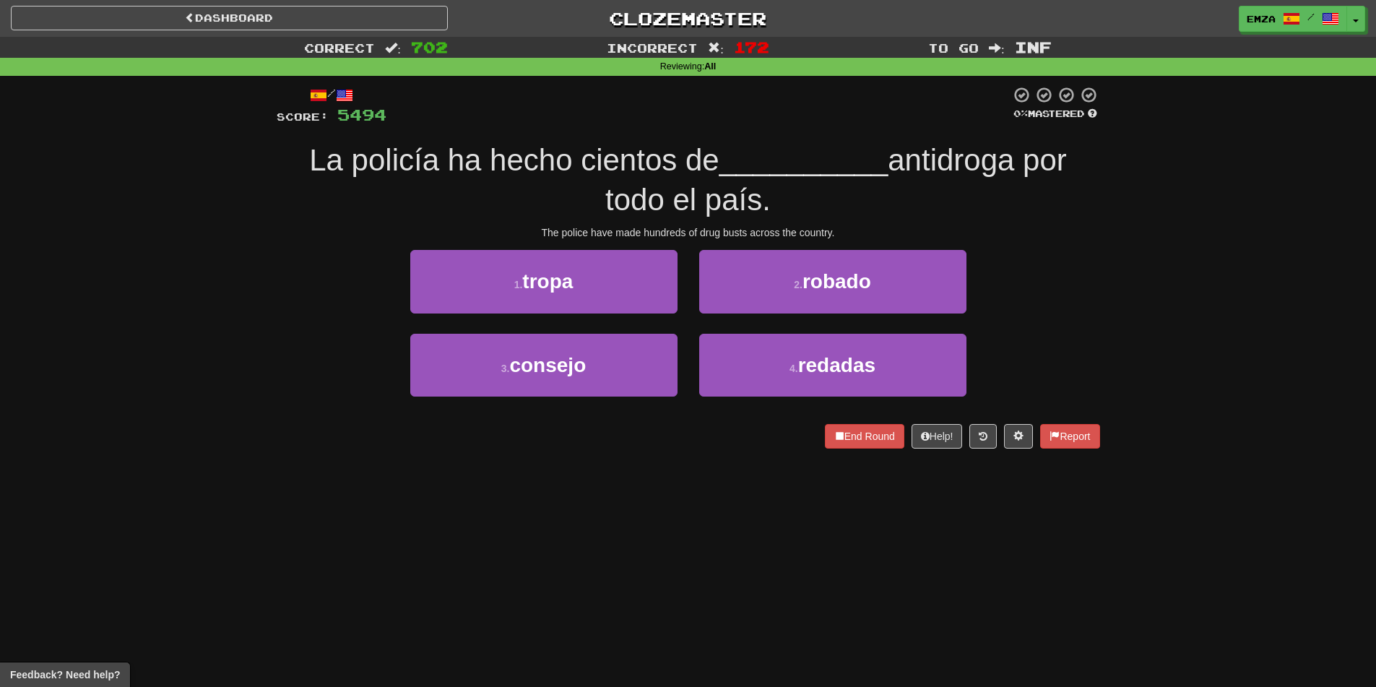
click at [685, 424] on div "End Round Help! Report" at bounding box center [688, 436] width 823 height 25
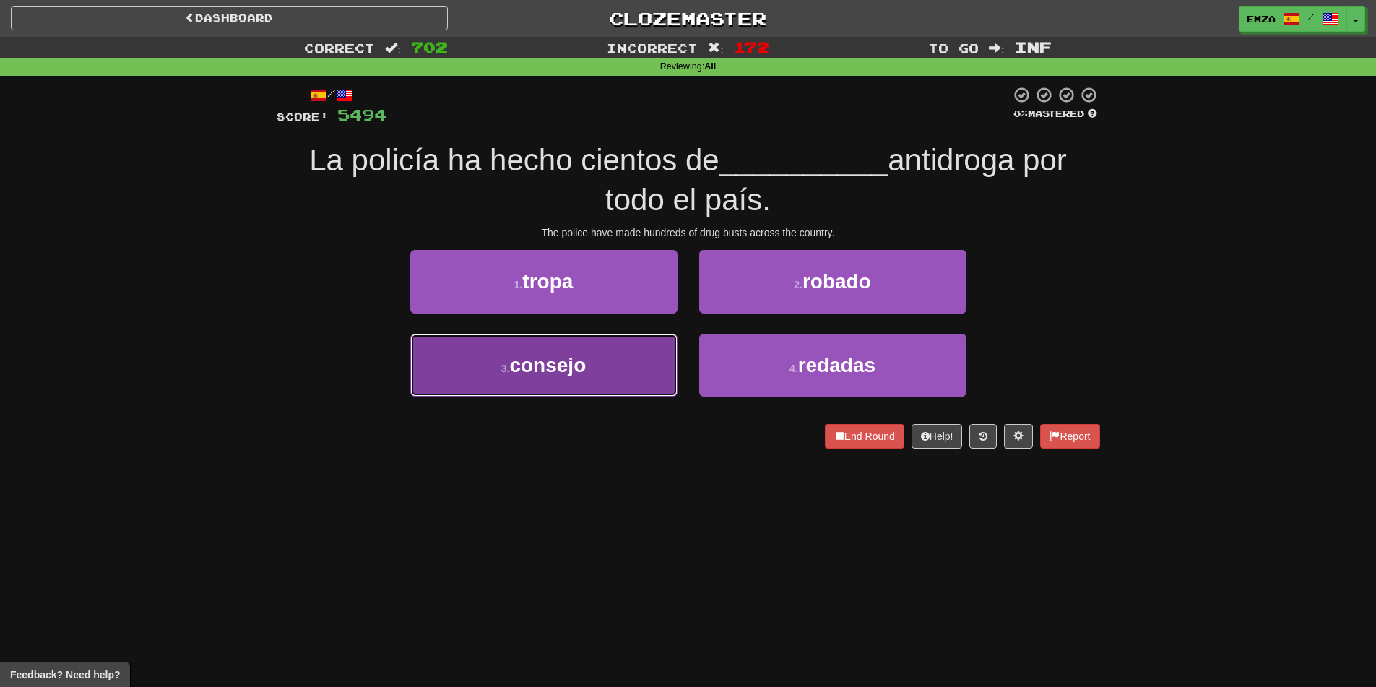
click at [616, 363] on button "3 . consejo" at bounding box center [543, 365] width 267 height 63
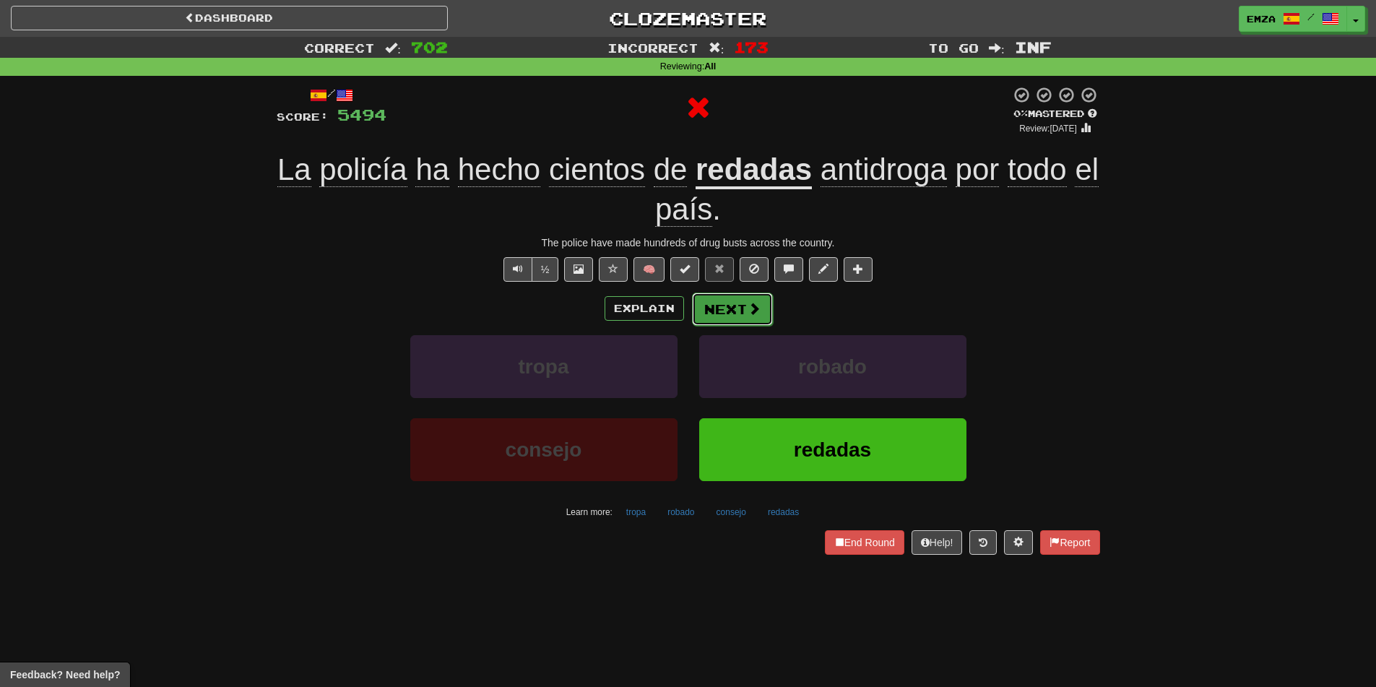
click at [728, 305] on button "Next" at bounding box center [732, 308] width 81 height 33
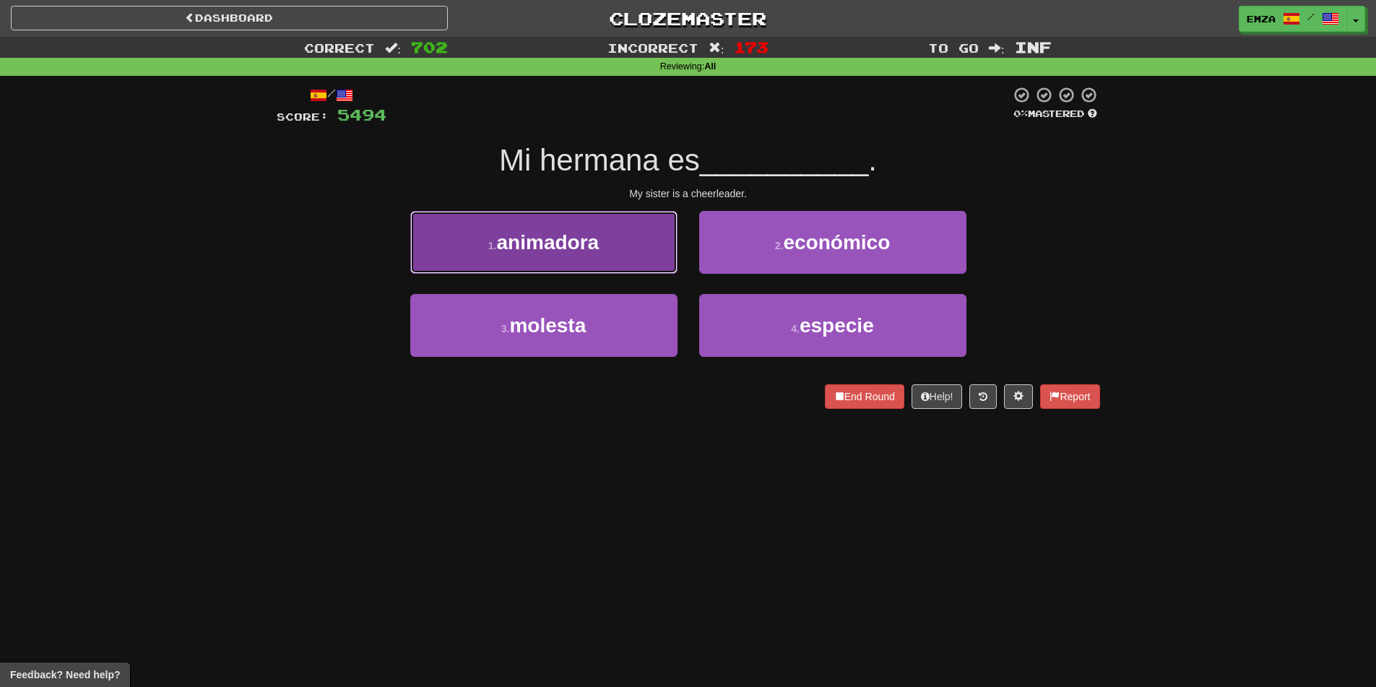
click at [626, 249] on button "1 . animadora" at bounding box center [543, 242] width 267 height 63
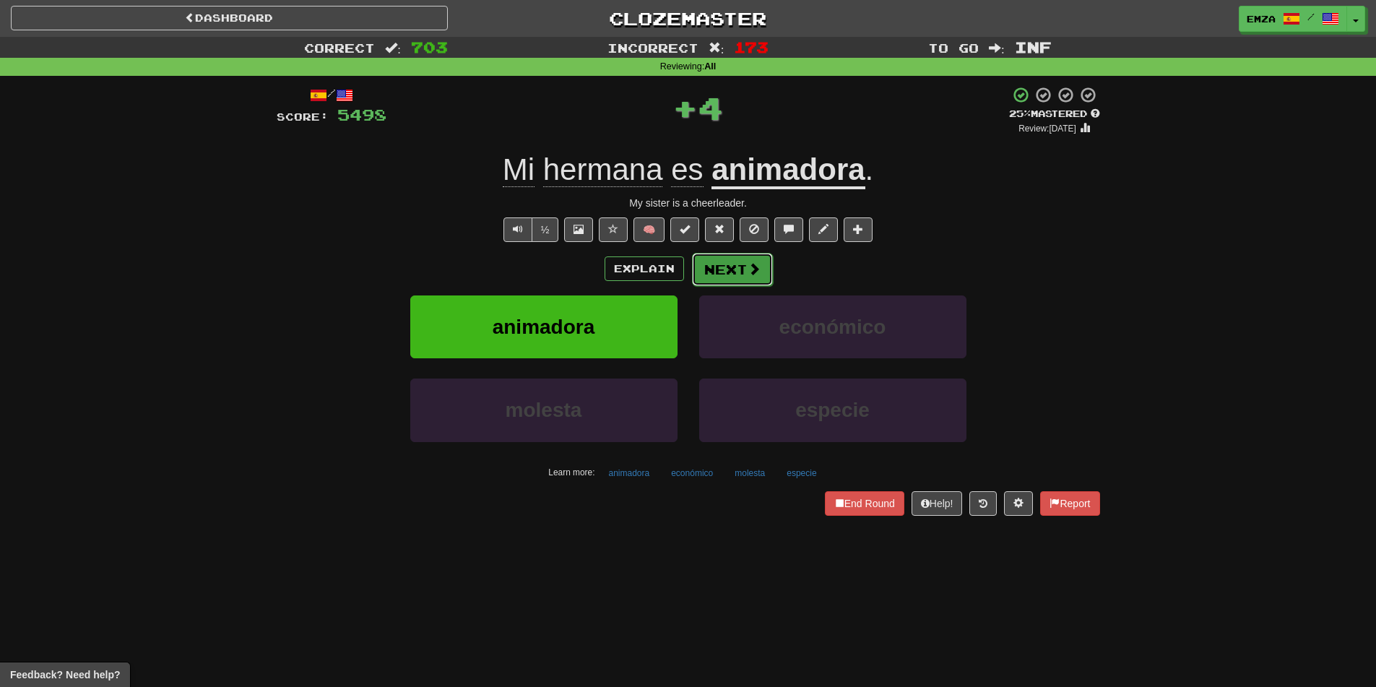
click at [724, 264] on button "Next" at bounding box center [732, 269] width 81 height 33
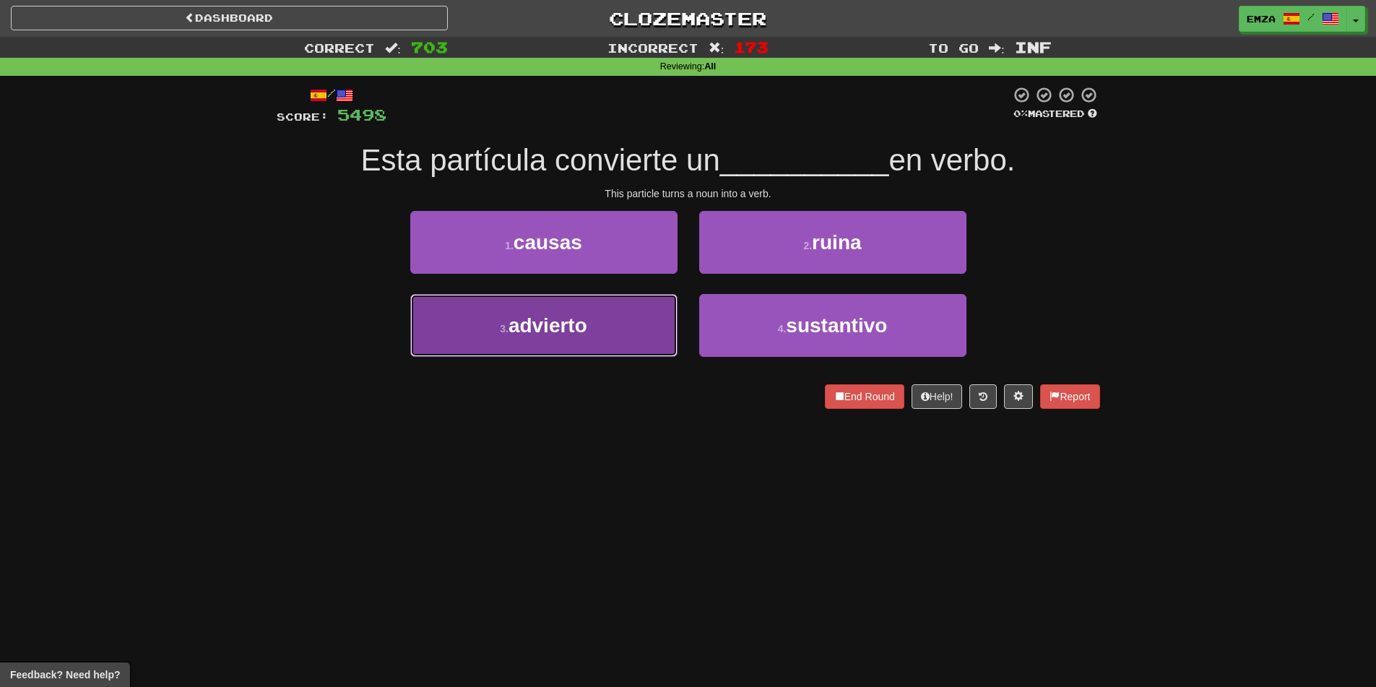
click at [630, 319] on button "3 . advierto" at bounding box center [543, 325] width 267 height 63
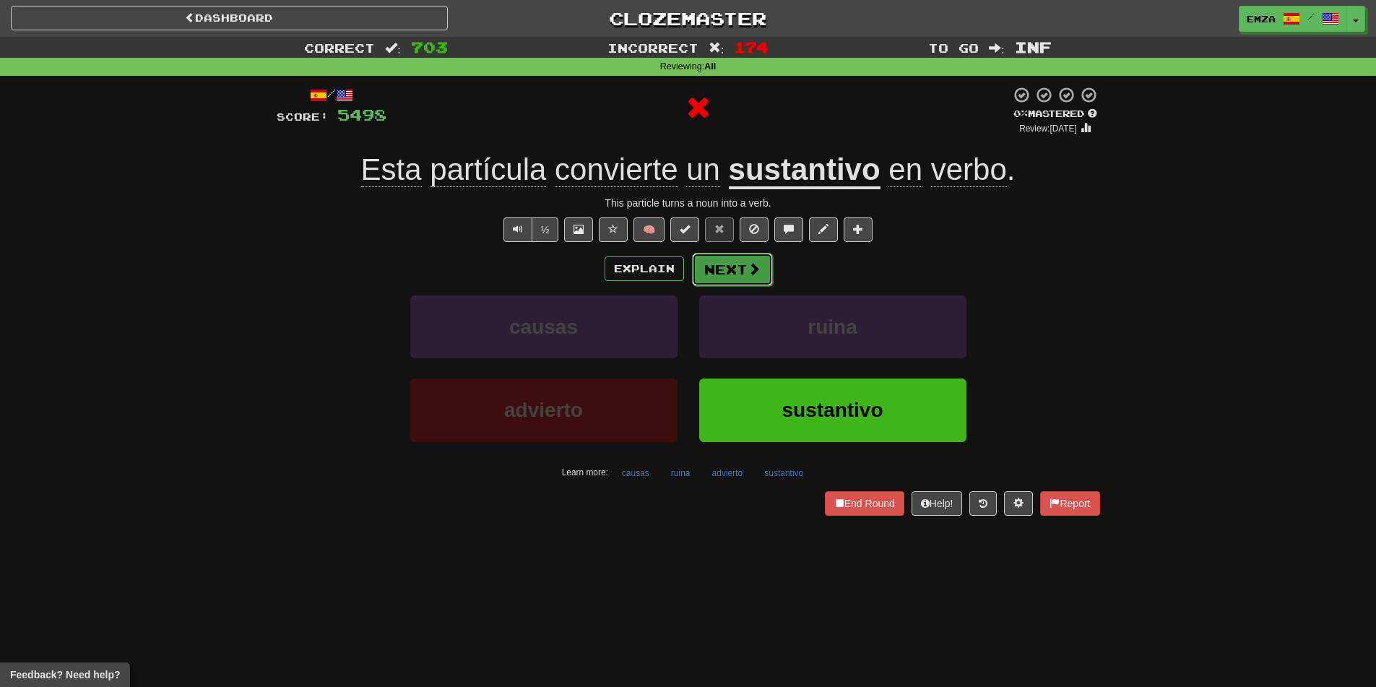
click at [747, 269] on span at bounding box center [753, 268] width 13 height 13
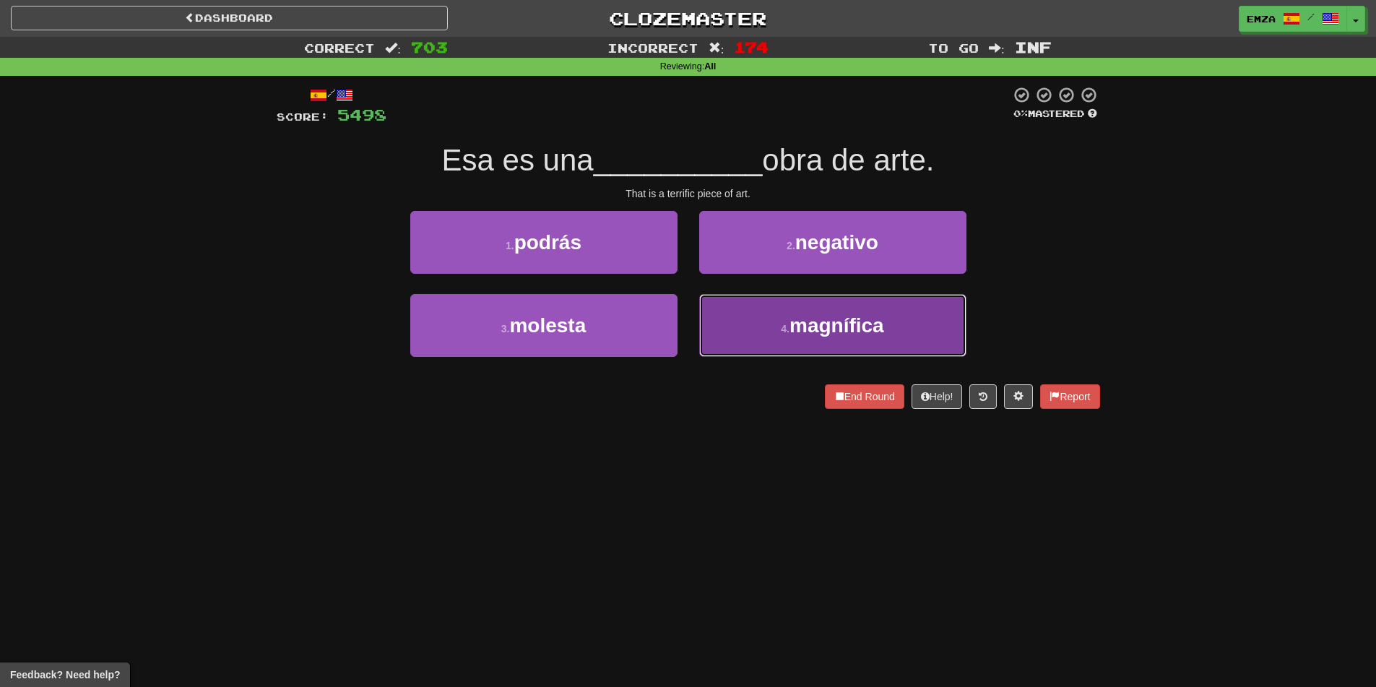
click at [757, 322] on button "4 . magnífica" at bounding box center [832, 325] width 267 height 63
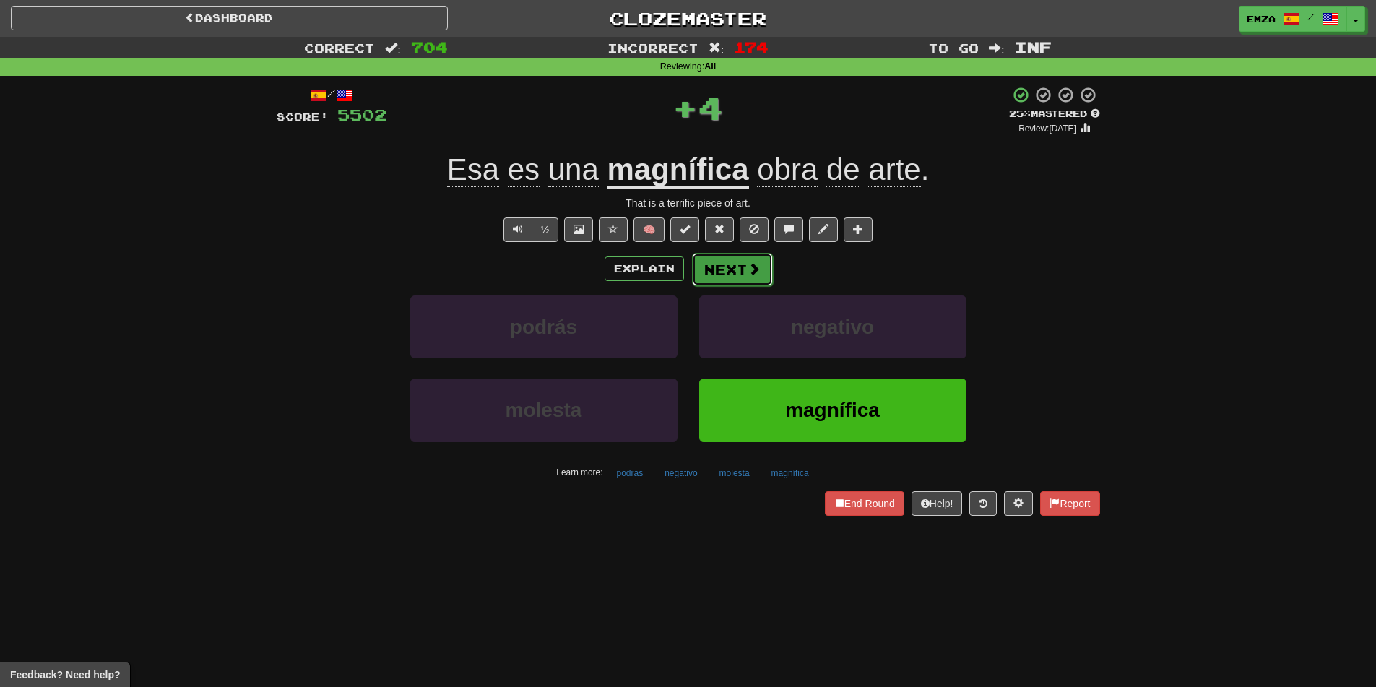
click at [743, 276] on button "Next" at bounding box center [732, 269] width 81 height 33
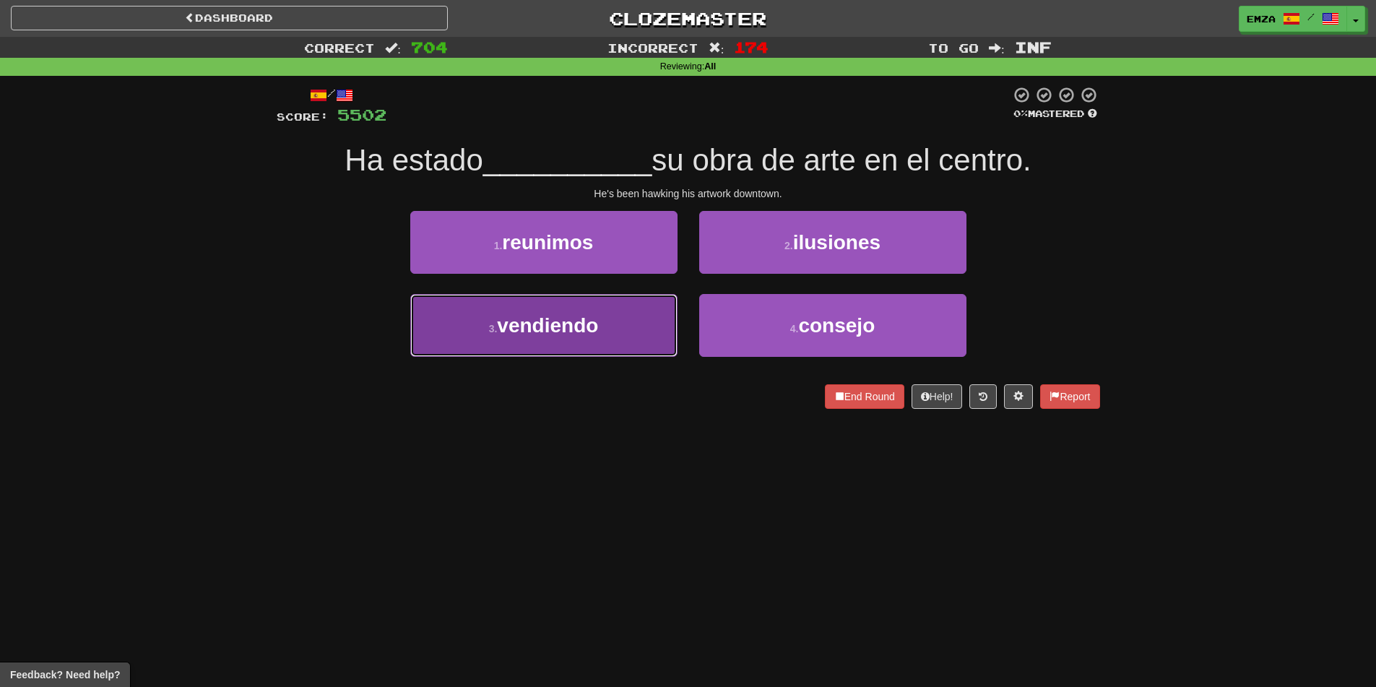
click at [582, 321] on span "vendiendo" at bounding box center [547, 325] width 101 height 22
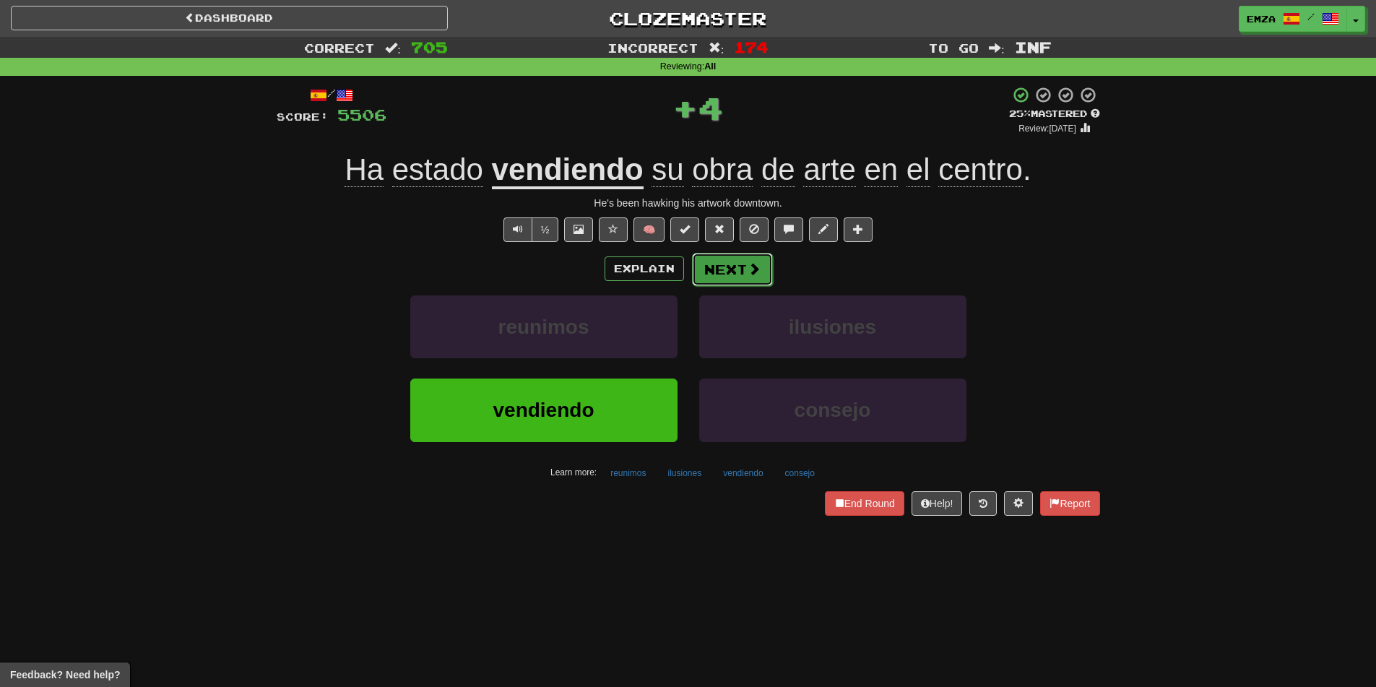
click at [725, 271] on button "Next" at bounding box center [732, 269] width 81 height 33
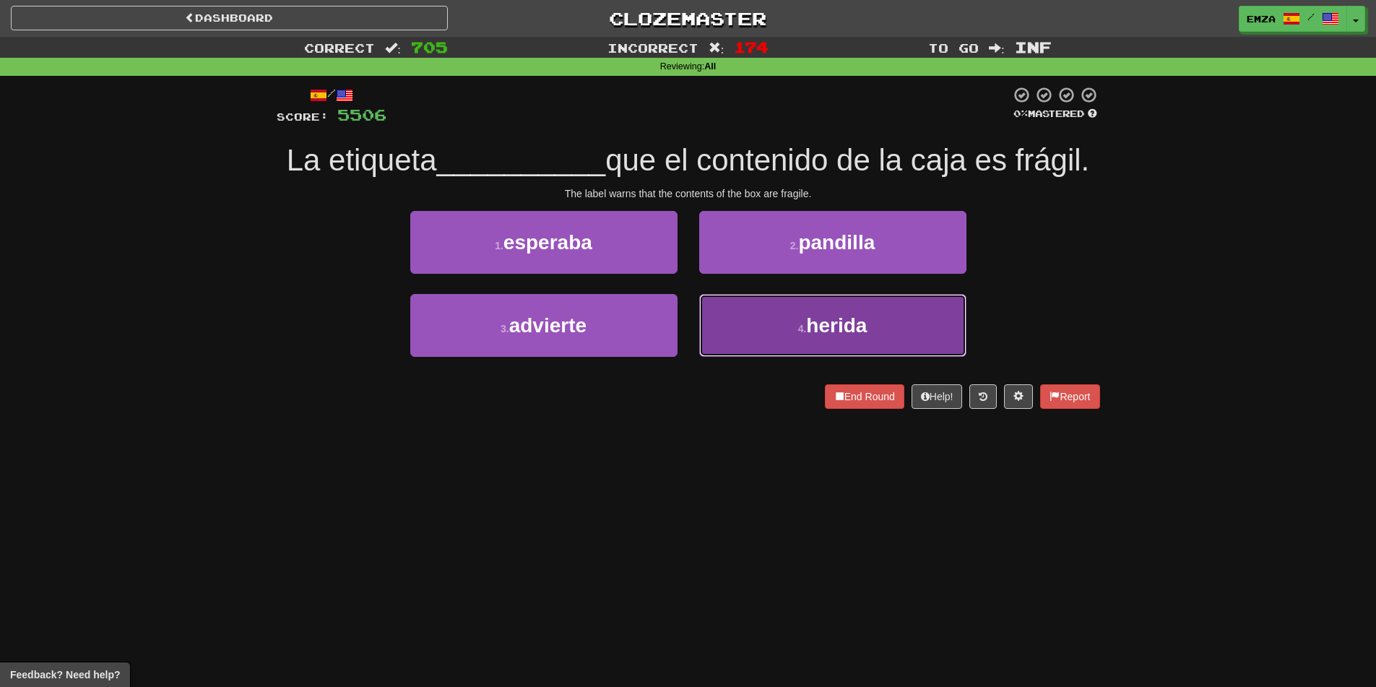
click at [759, 322] on button "4 . herida" at bounding box center [832, 325] width 267 height 63
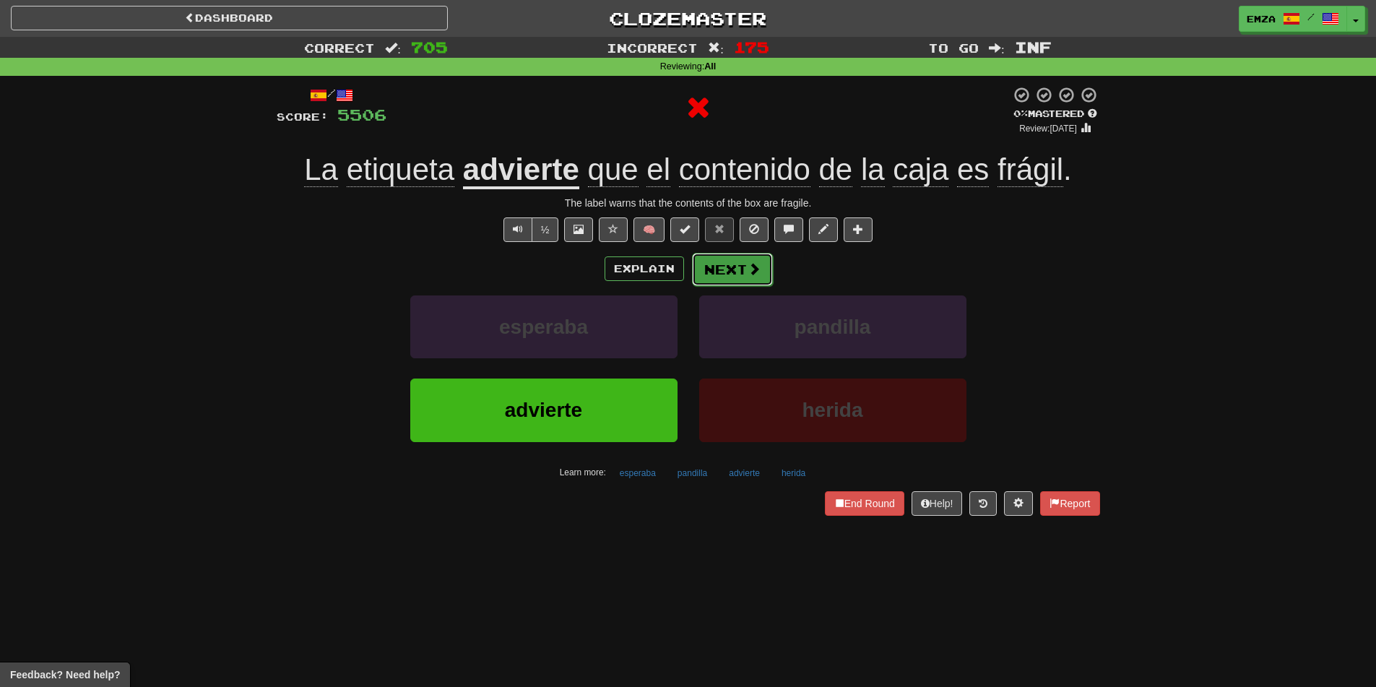
click at [727, 277] on button "Next" at bounding box center [732, 269] width 81 height 33
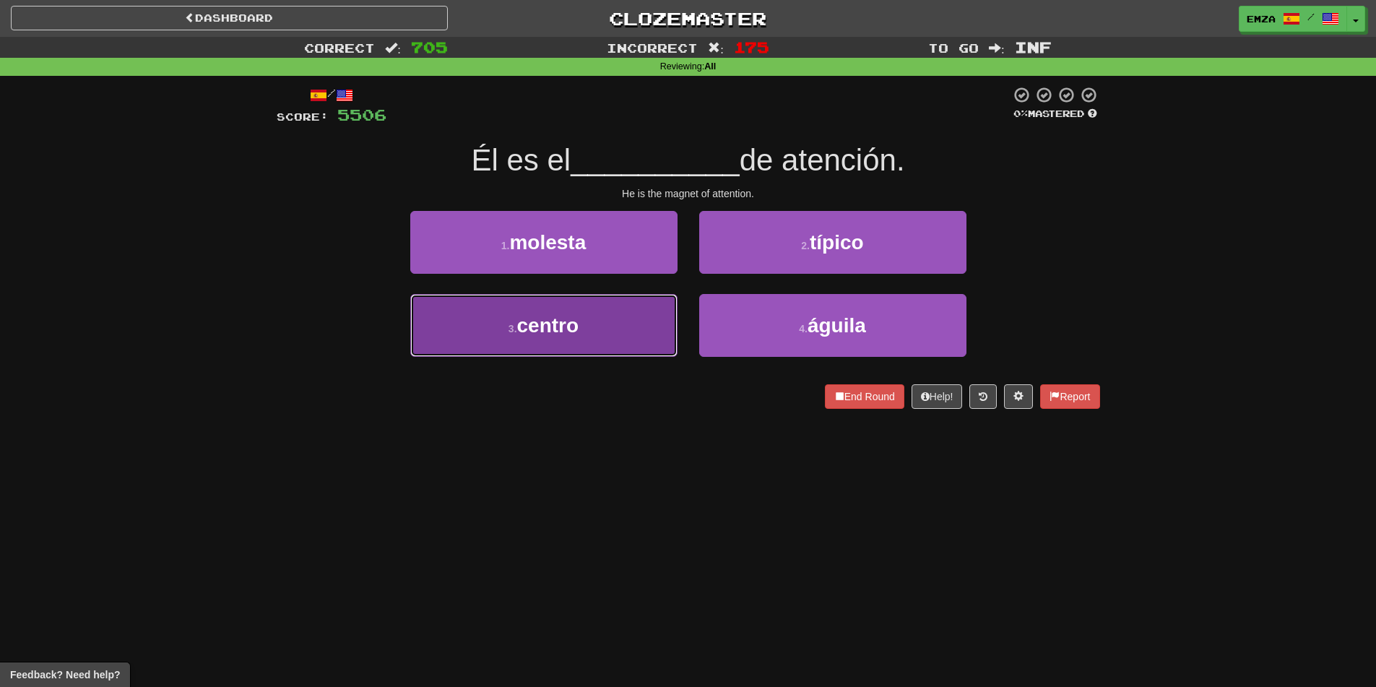
click at [623, 317] on button "3 . centro" at bounding box center [543, 325] width 267 height 63
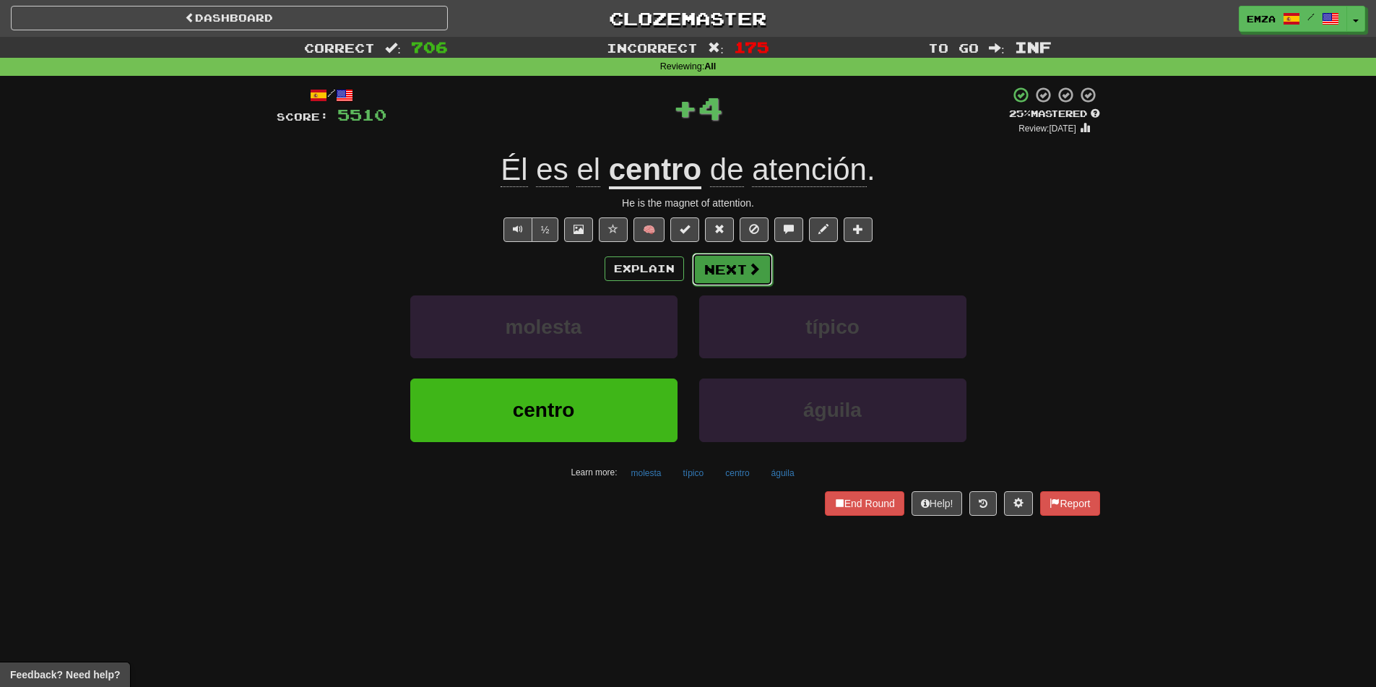
click at [719, 279] on button "Next" at bounding box center [732, 269] width 81 height 33
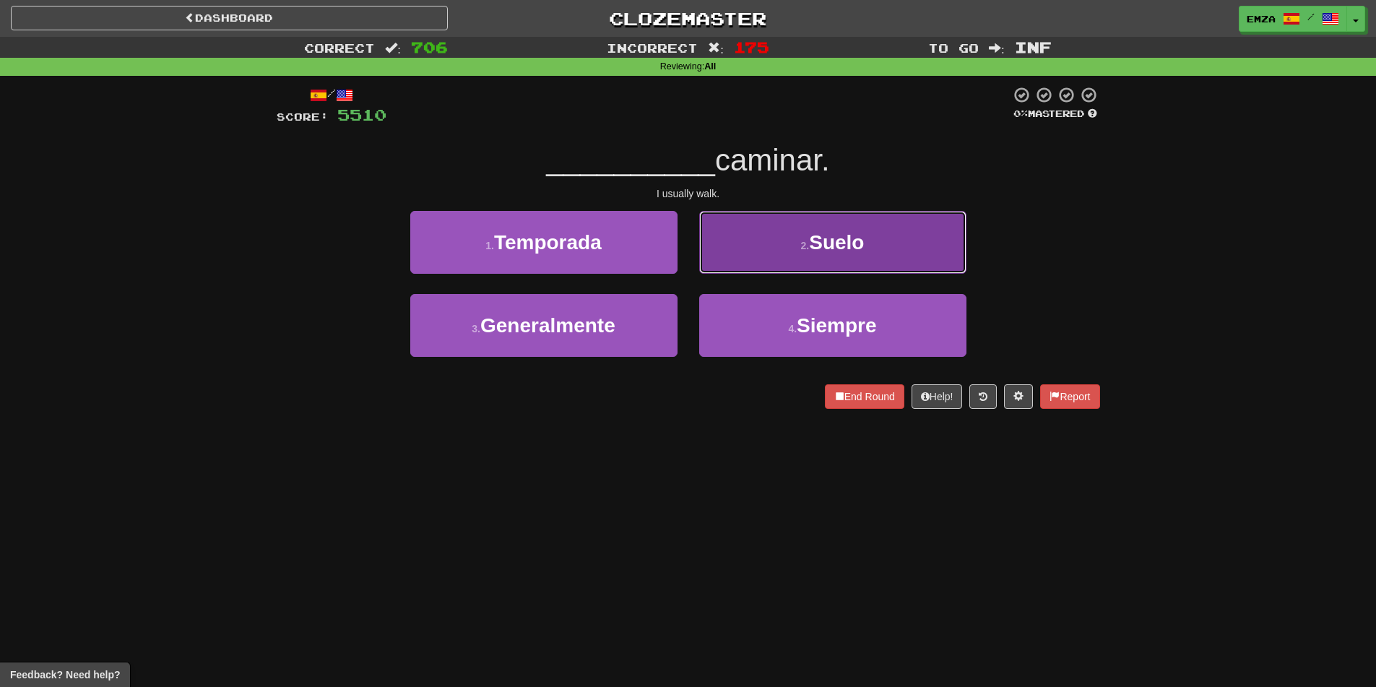
click at [749, 258] on button "2 . [GEOGRAPHIC_DATA]" at bounding box center [832, 242] width 267 height 63
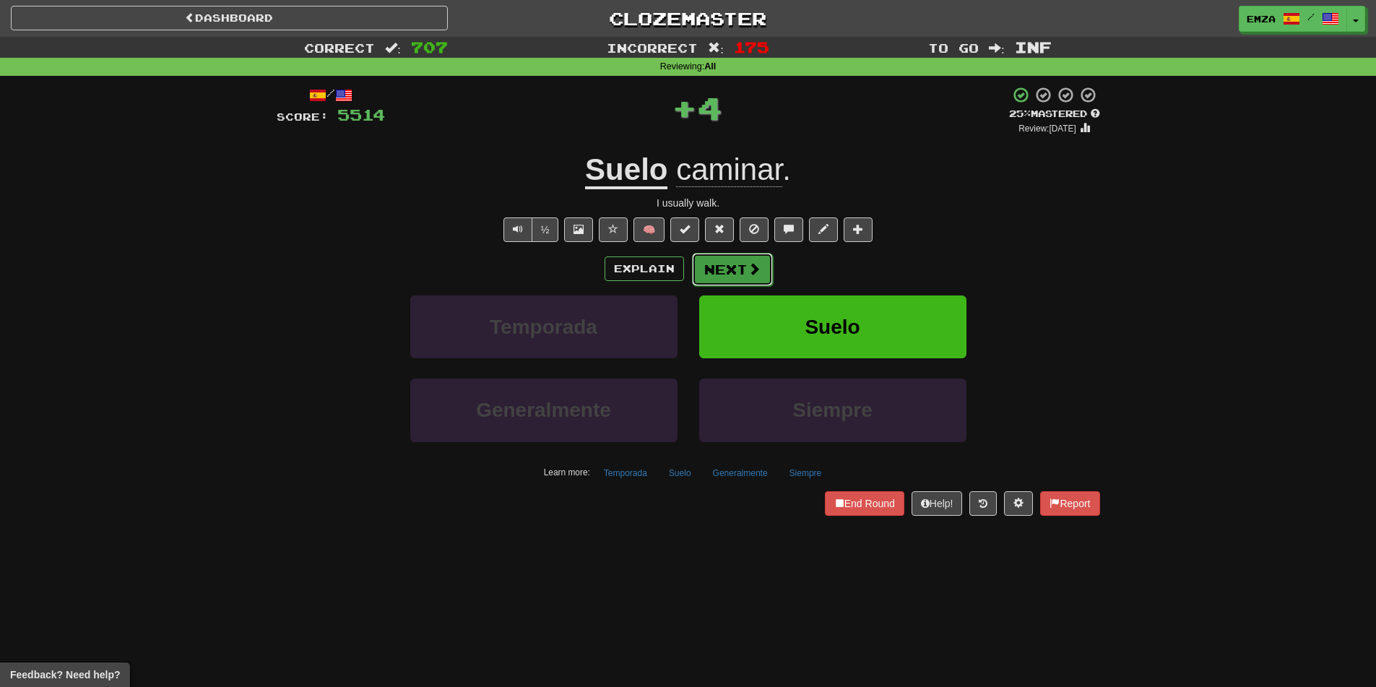
click at [721, 270] on button "Next" at bounding box center [732, 269] width 81 height 33
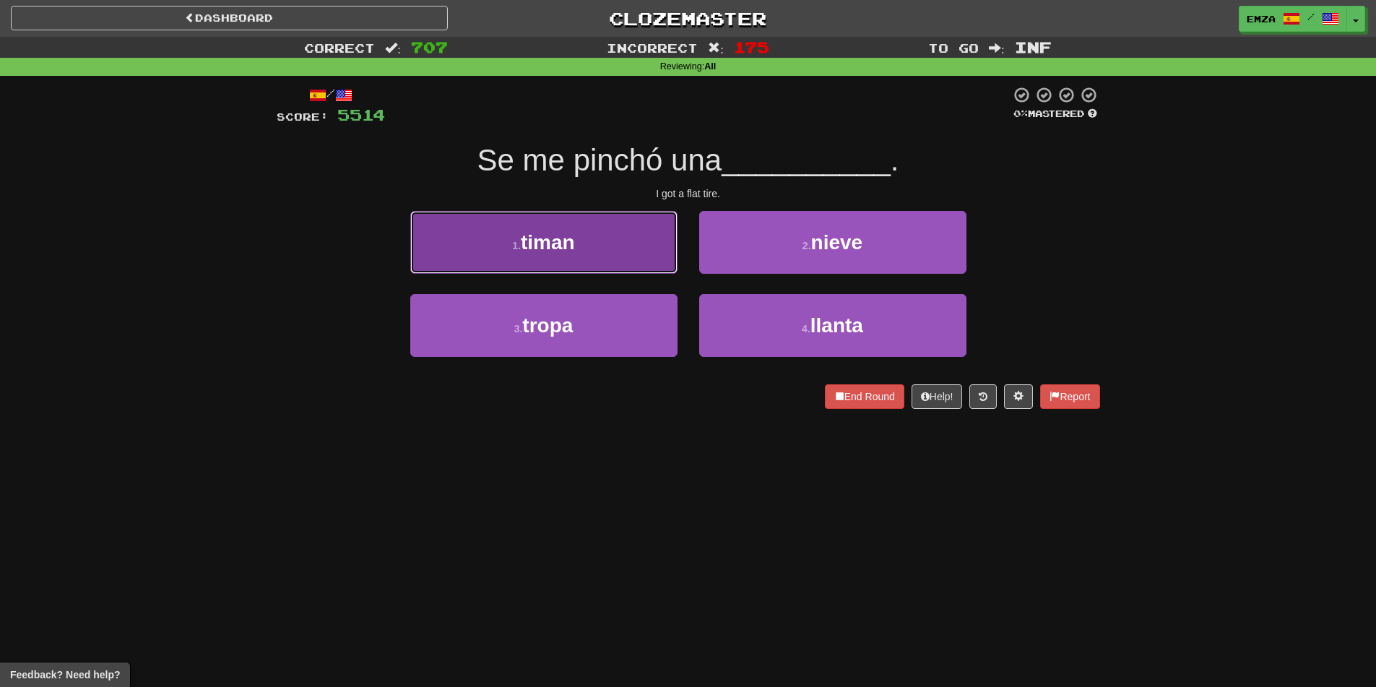
click at [607, 253] on button "1 . [GEOGRAPHIC_DATA]" at bounding box center [543, 242] width 267 height 63
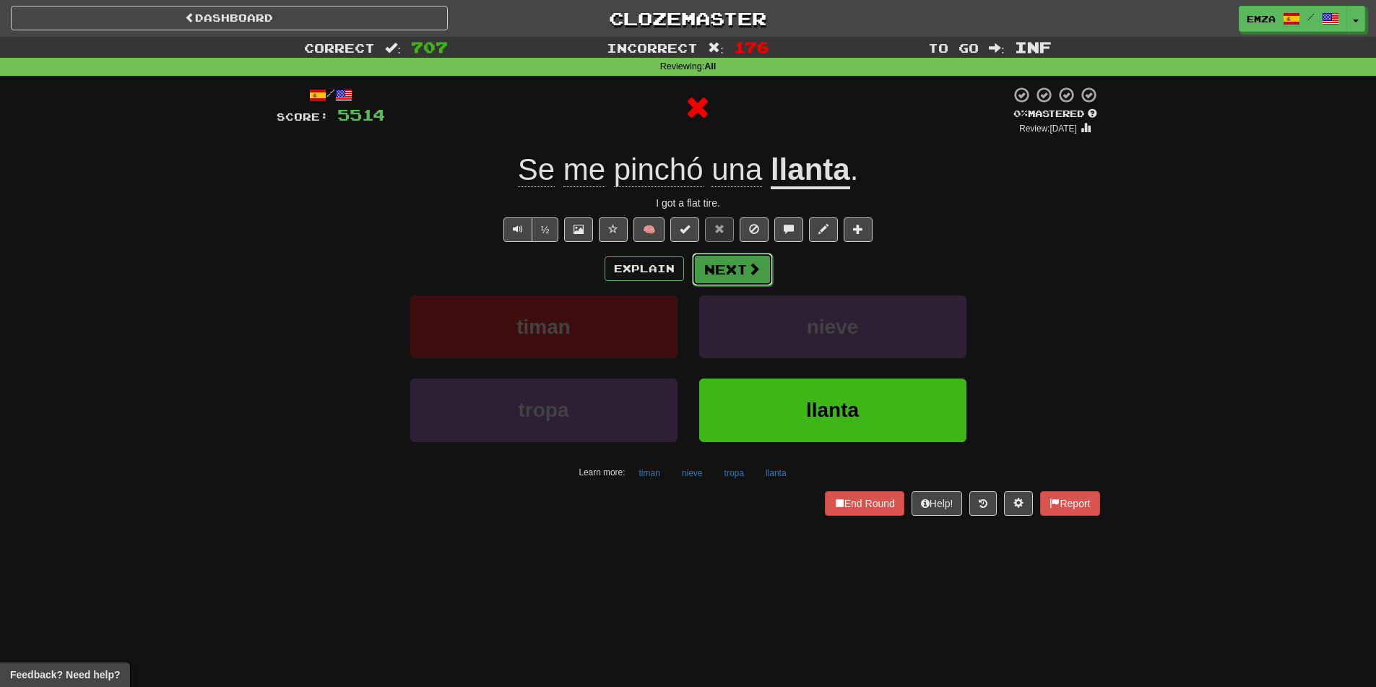
click at [717, 267] on button "Next" at bounding box center [732, 269] width 81 height 33
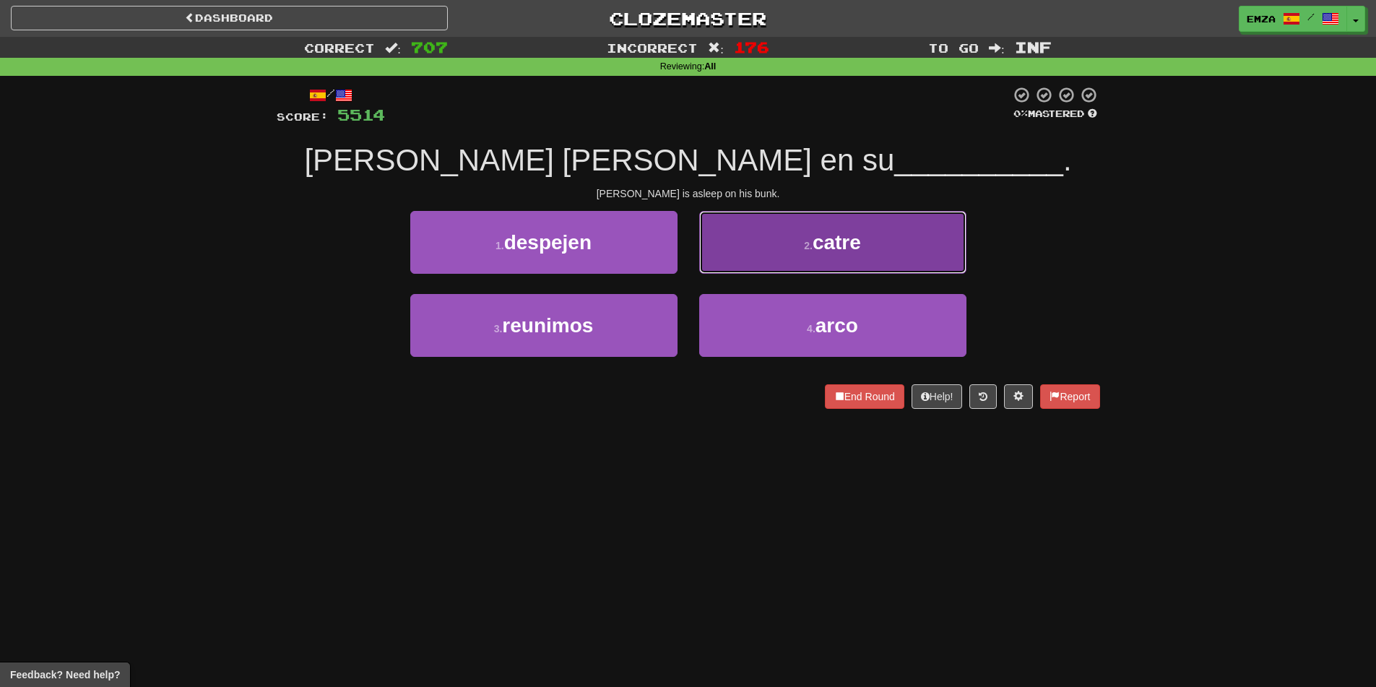
click at [753, 242] on button "2 . catre" at bounding box center [832, 242] width 267 height 63
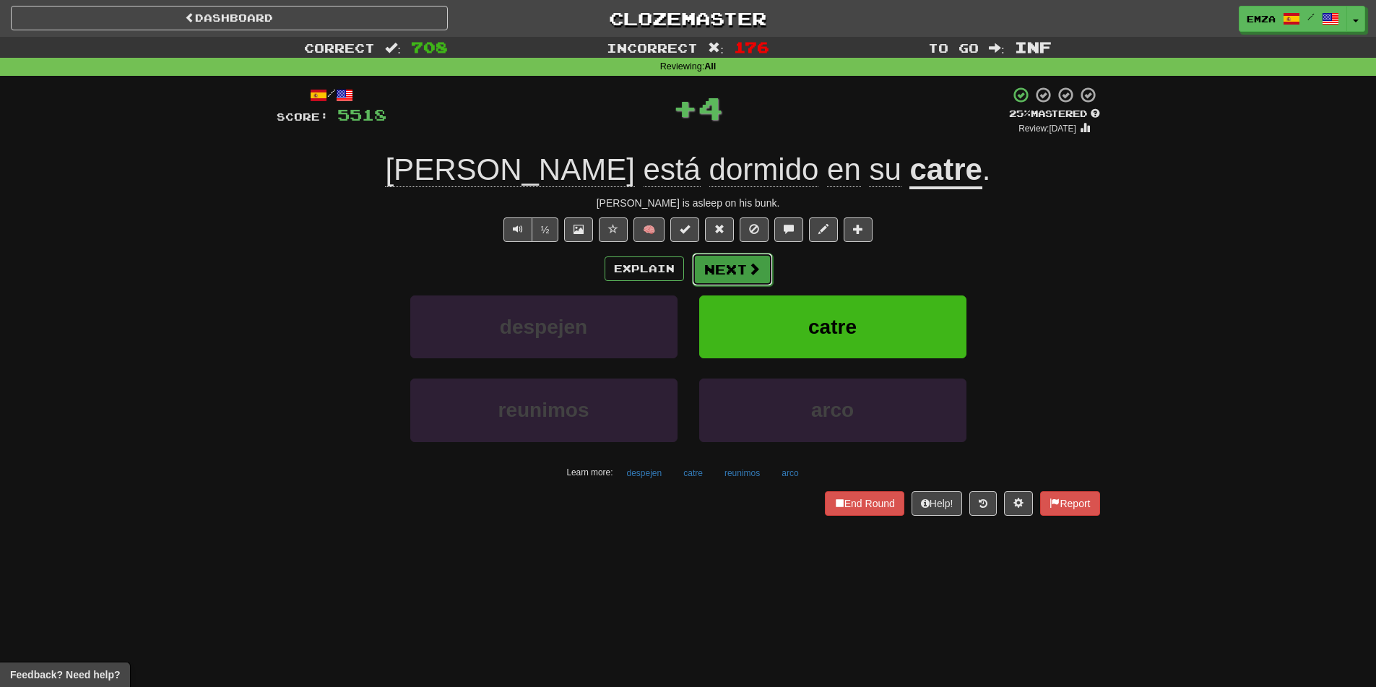
click at [739, 253] on button "Next" at bounding box center [732, 269] width 81 height 33
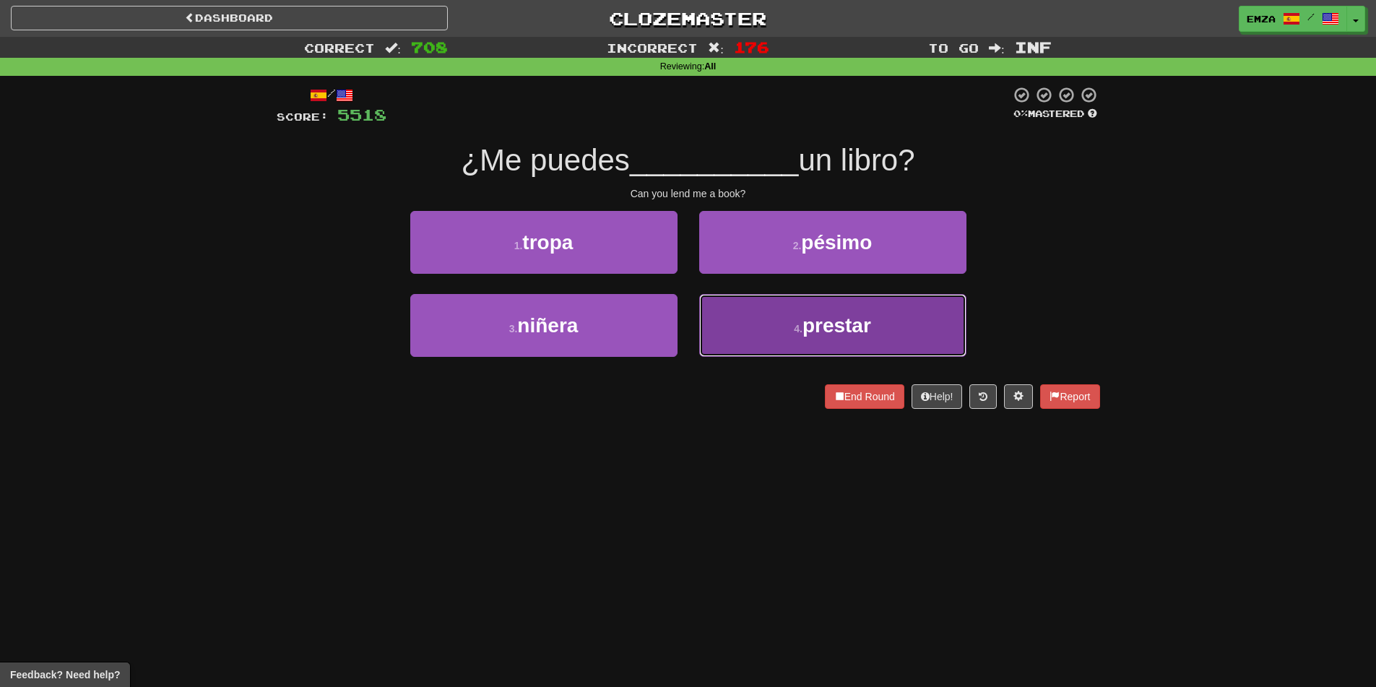
click at [721, 310] on button "4 . prestar" at bounding box center [832, 325] width 267 height 63
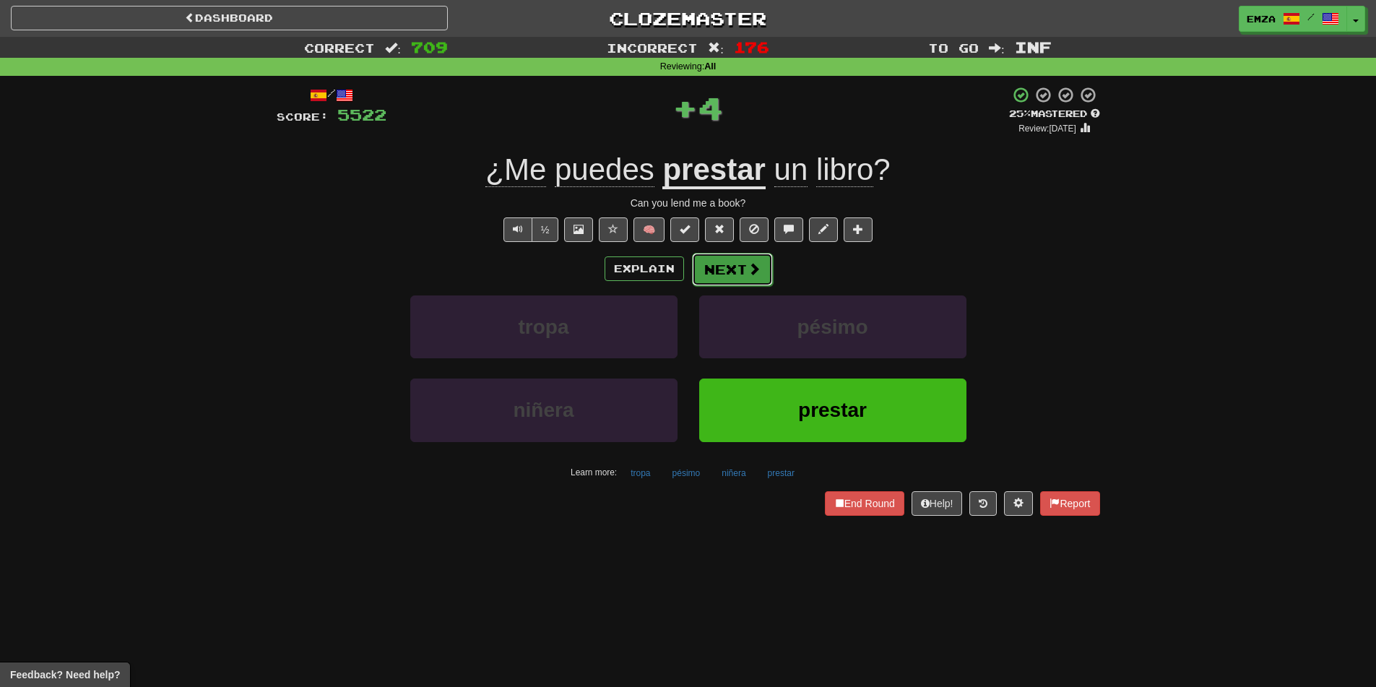
click at [720, 255] on button "Next" at bounding box center [732, 269] width 81 height 33
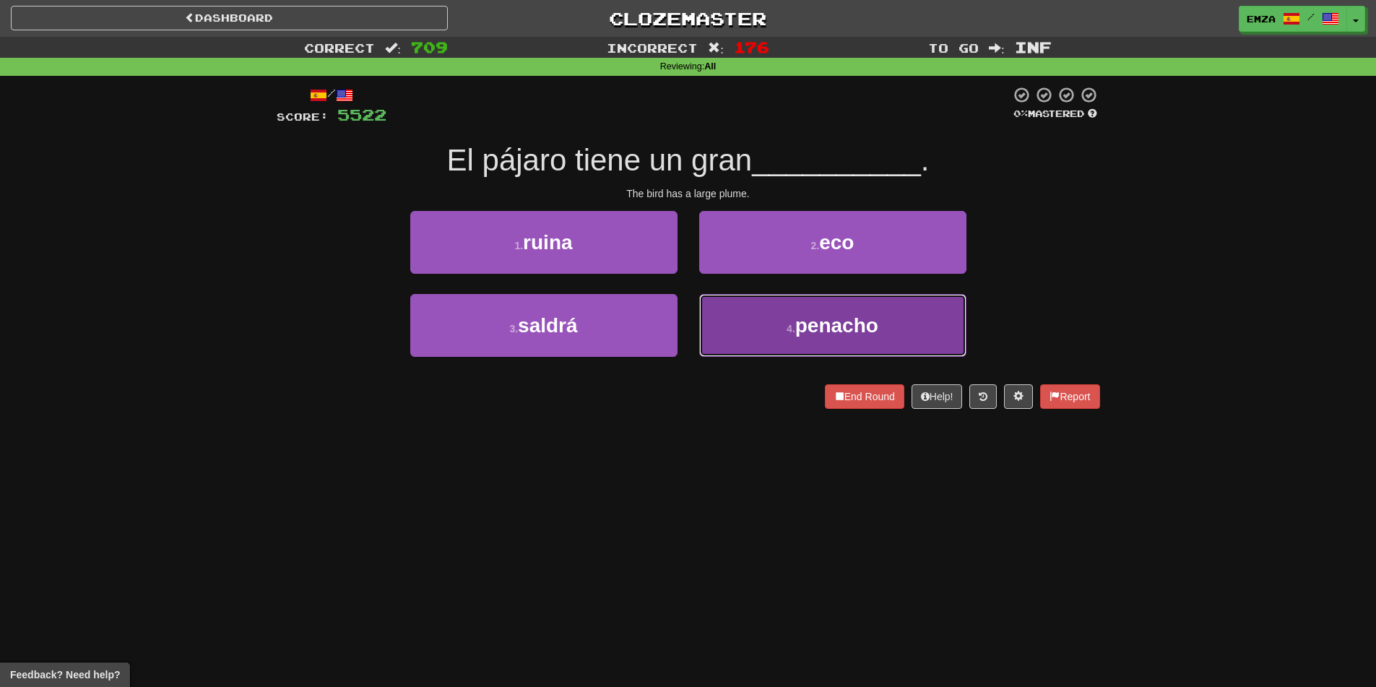
click at [735, 328] on button "4 . [GEOGRAPHIC_DATA]" at bounding box center [832, 325] width 267 height 63
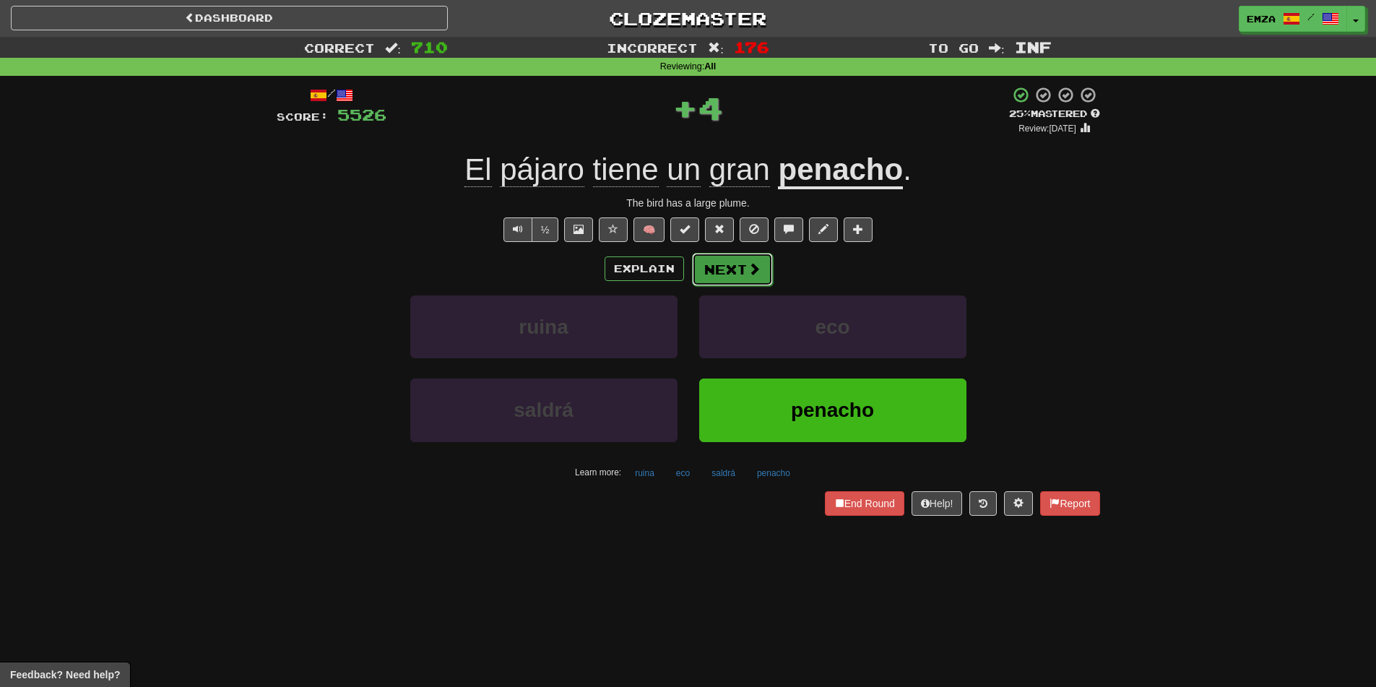
click at [728, 280] on button "Next" at bounding box center [732, 269] width 81 height 33
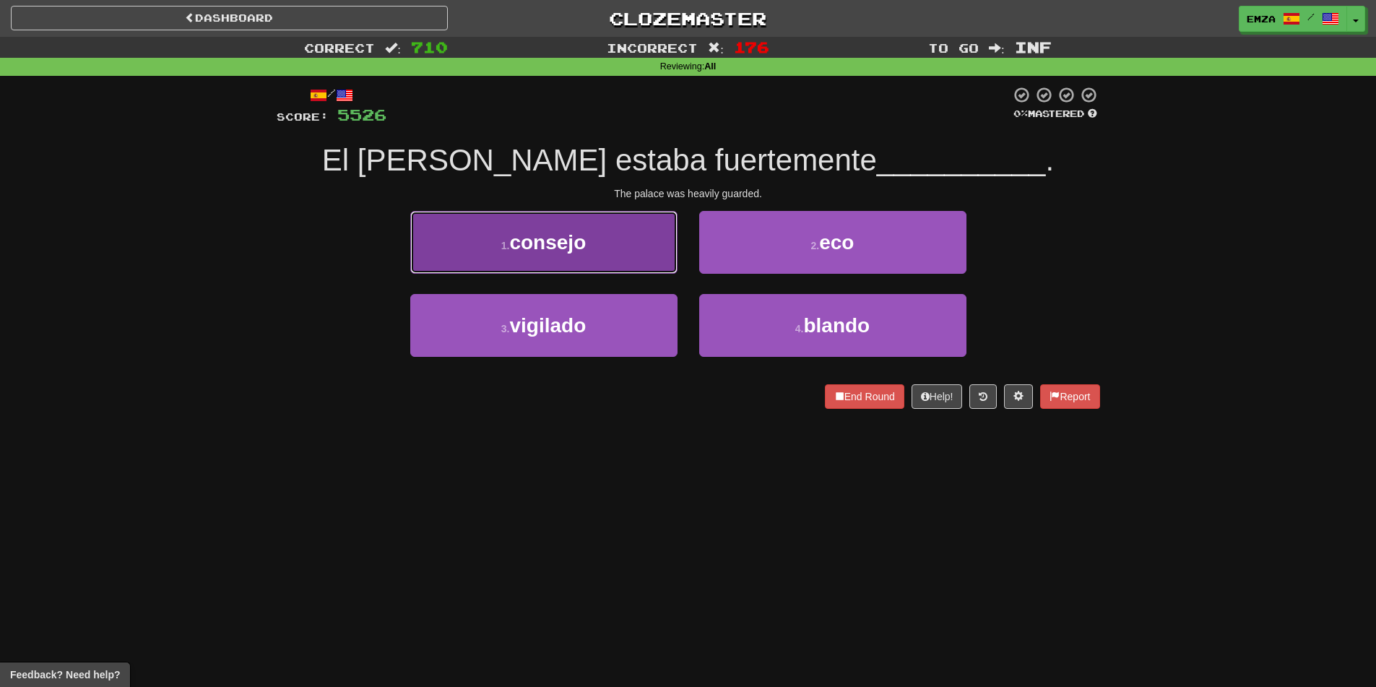
click at [634, 251] on button "1 . consejo" at bounding box center [543, 242] width 267 height 63
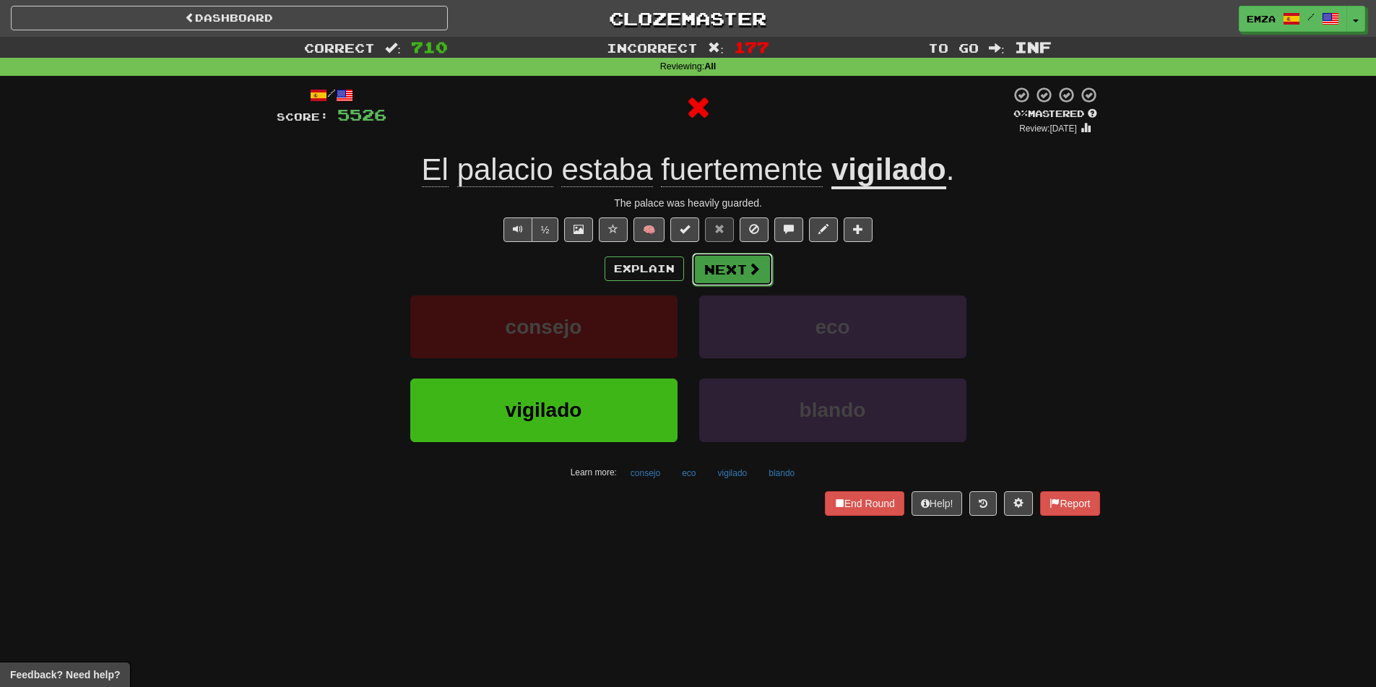
click at [743, 276] on button "Next" at bounding box center [732, 269] width 81 height 33
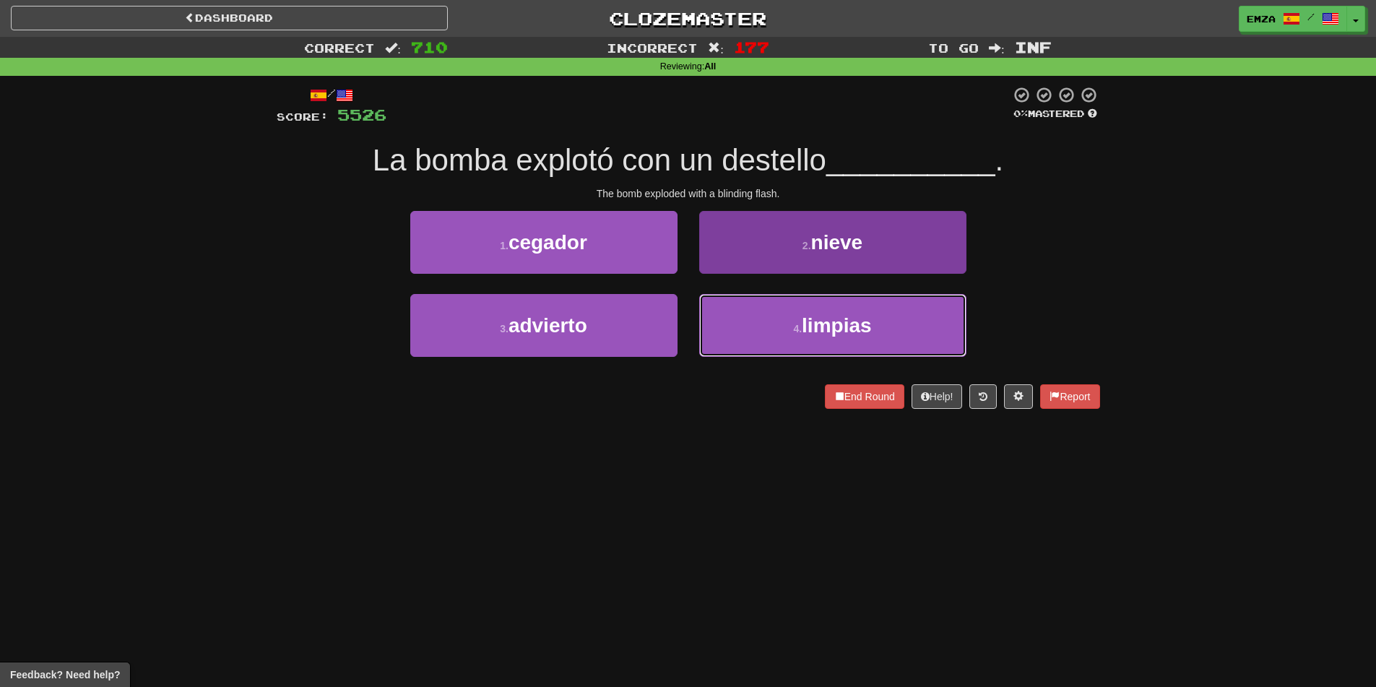
click at [763, 313] on button "4 . limpias" at bounding box center [832, 325] width 267 height 63
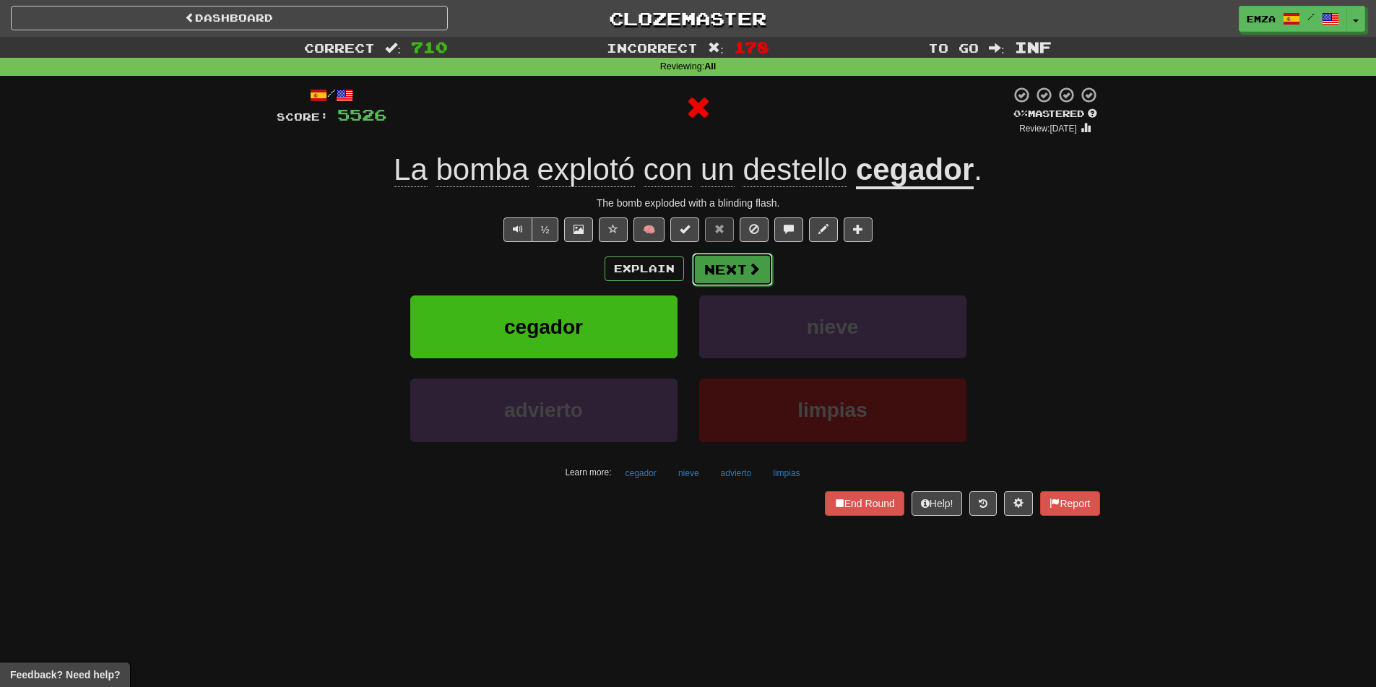
click at [758, 273] on span at bounding box center [753, 268] width 13 height 13
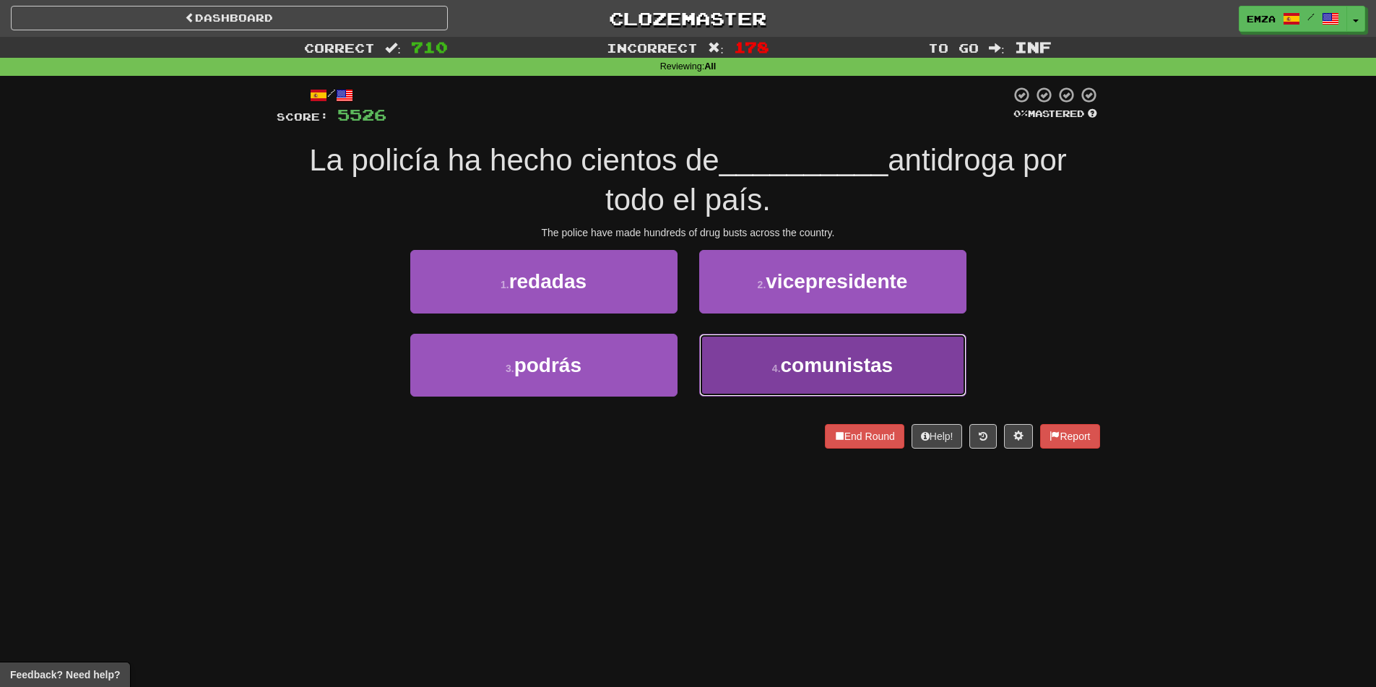
click at [763, 368] on button "4 . comunistas" at bounding box center [832, 365] width 267 height 63
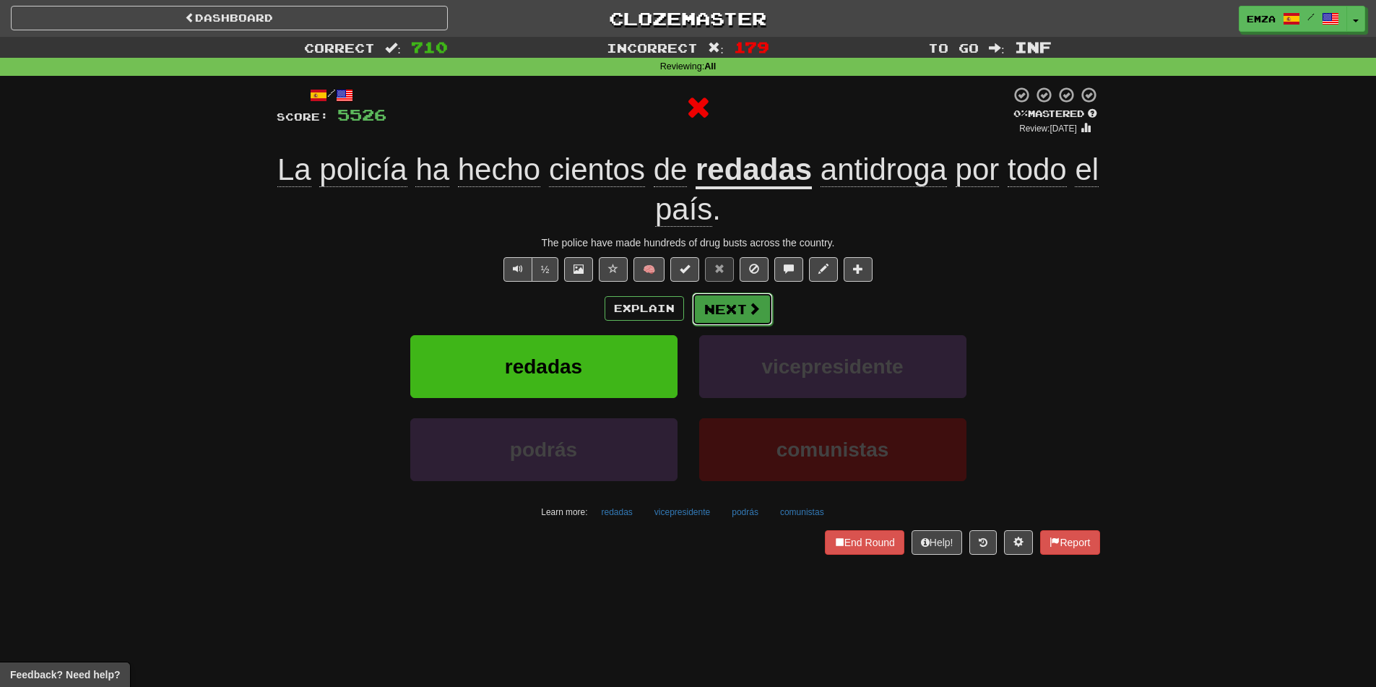
click at [763, 316] on button "Next" at bounding box center [732, 308] width 81 height 33
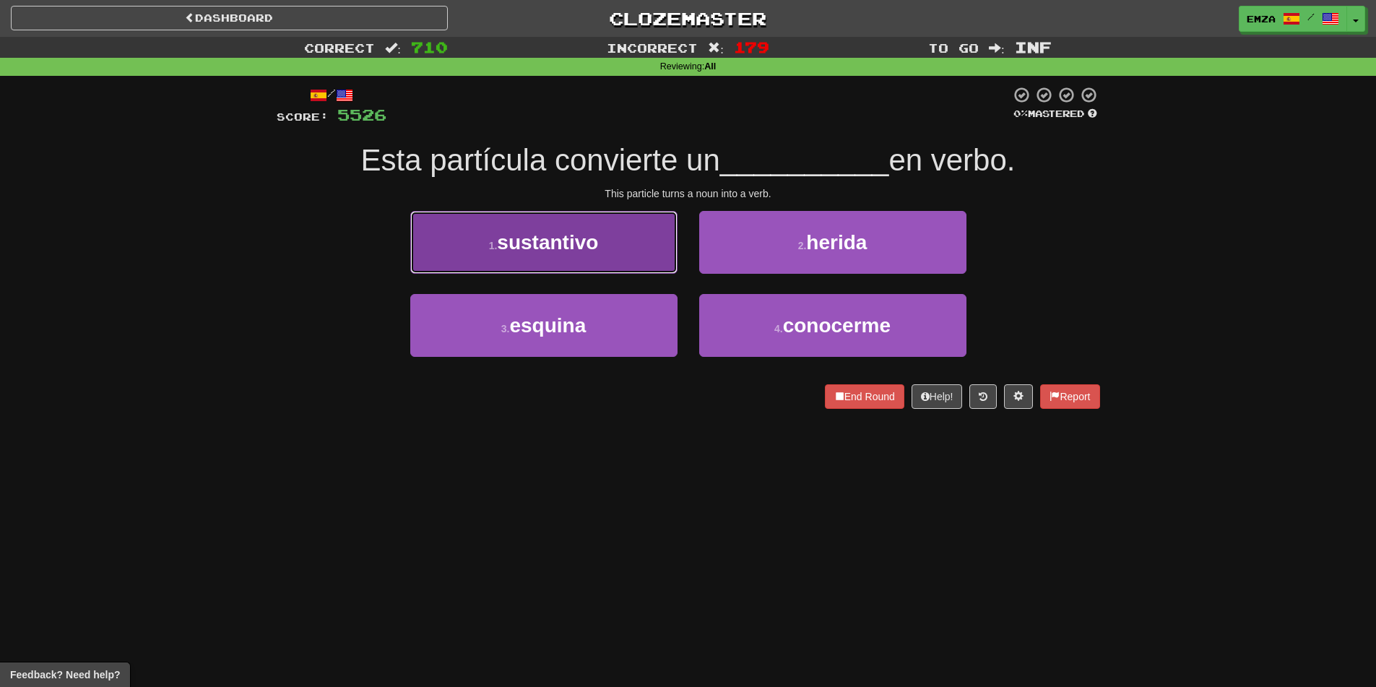
click at [588, 237] on span "sustantivo" at bounding box center [547, 242] width 101 height 22
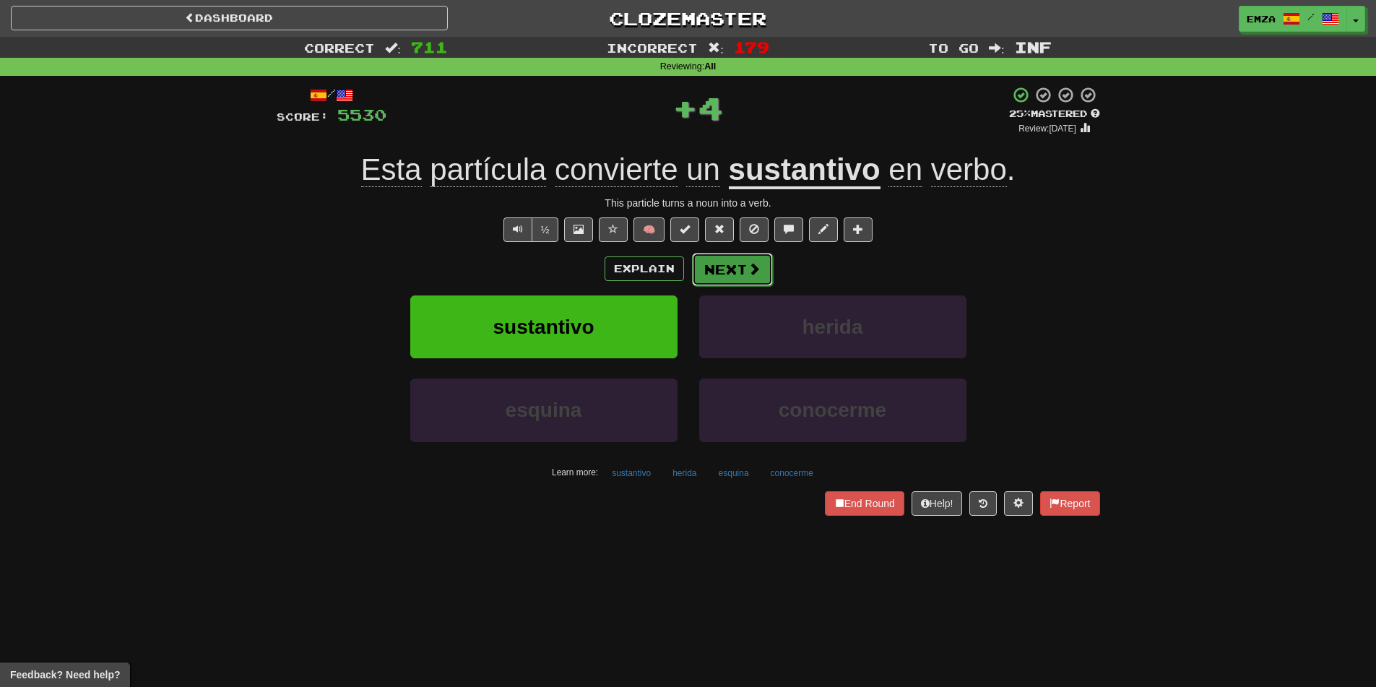
click at [734, 260] on button "Next" at bounding box center [732, 269] width 81 height 33
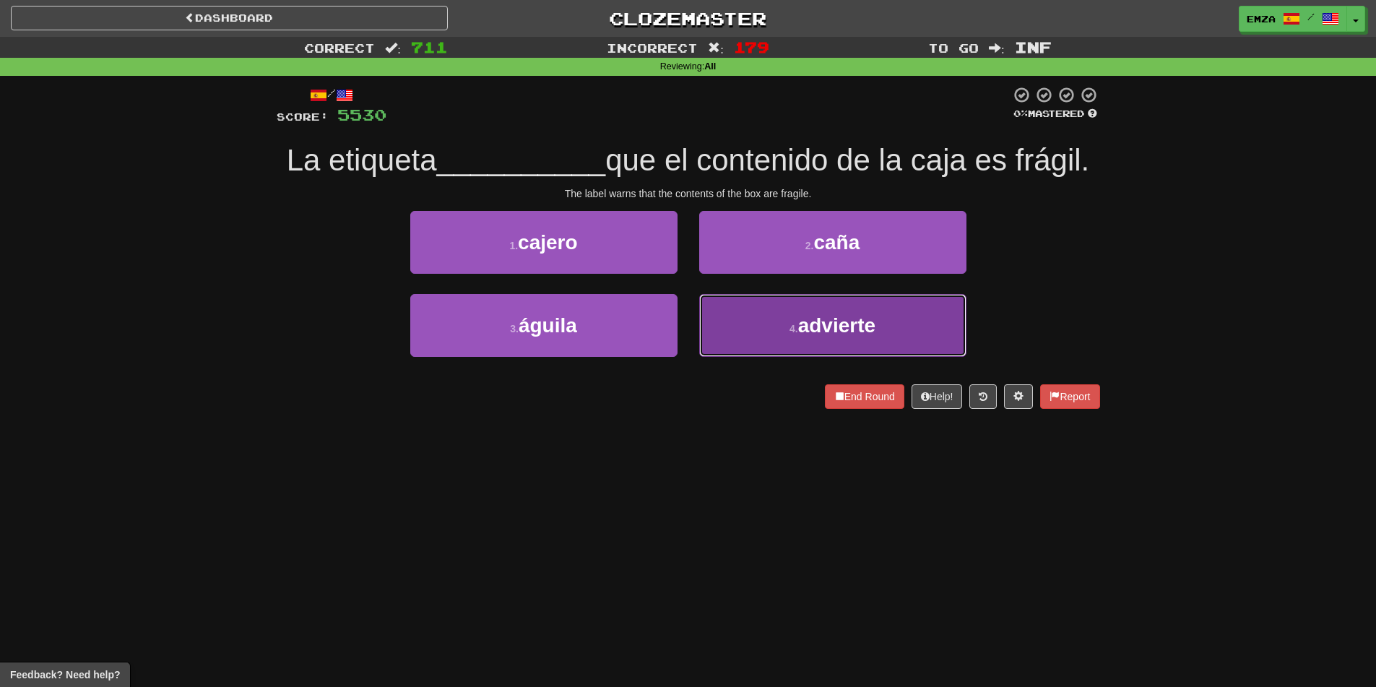
click at [781, 342] on button "4 . advierte" at bounding box center [832, 325] width 267 height 63
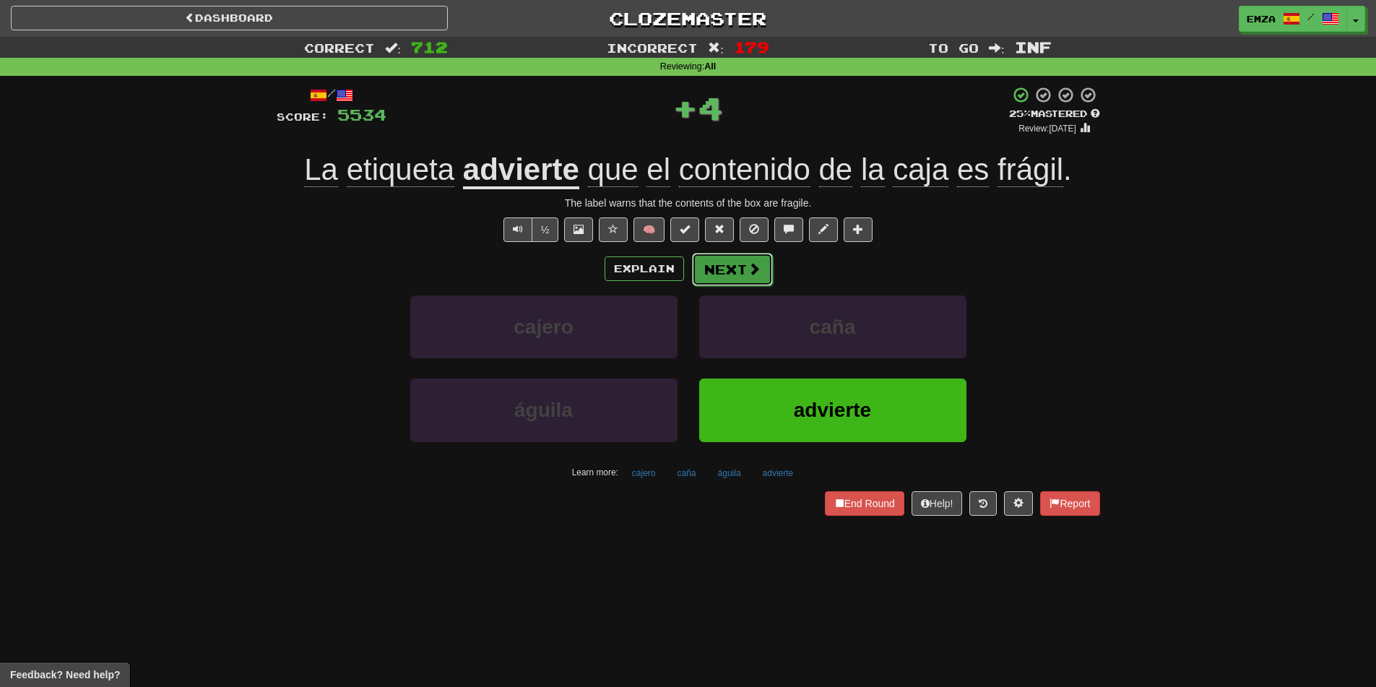
click at [734, 266] on button "Next" at bounding box center [732, 269] width 81 height 33
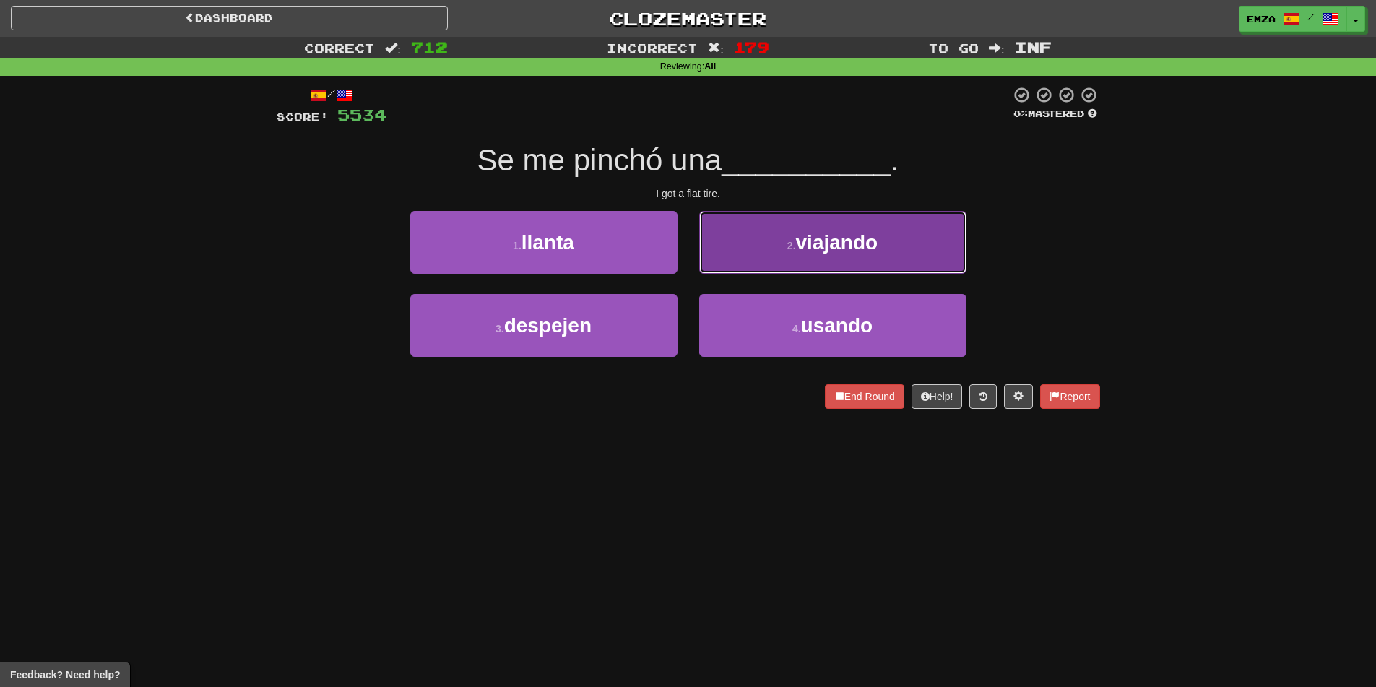
click at [746, 255] on button "2 . viajando" at bounding box center [832, 242] width 267 height 63
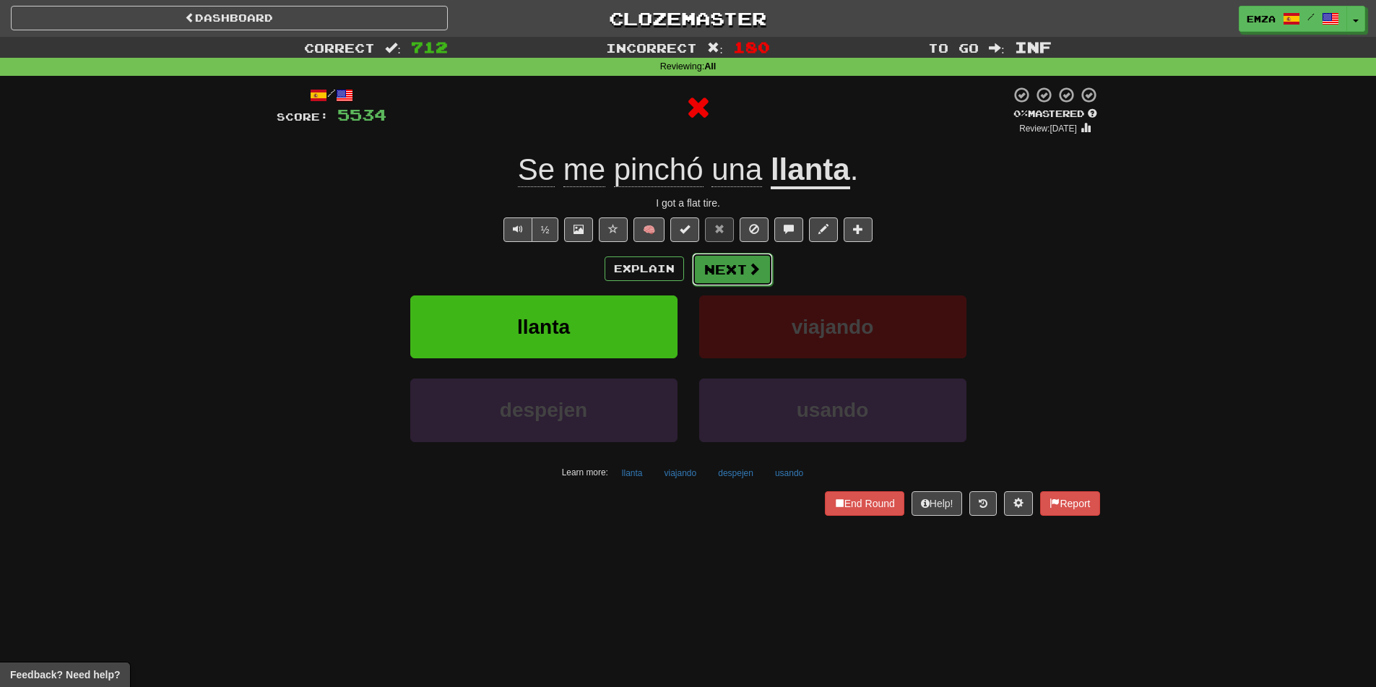
click at [735, 283] on button "Next" at bounding box center [732, 269] width 81 height 33
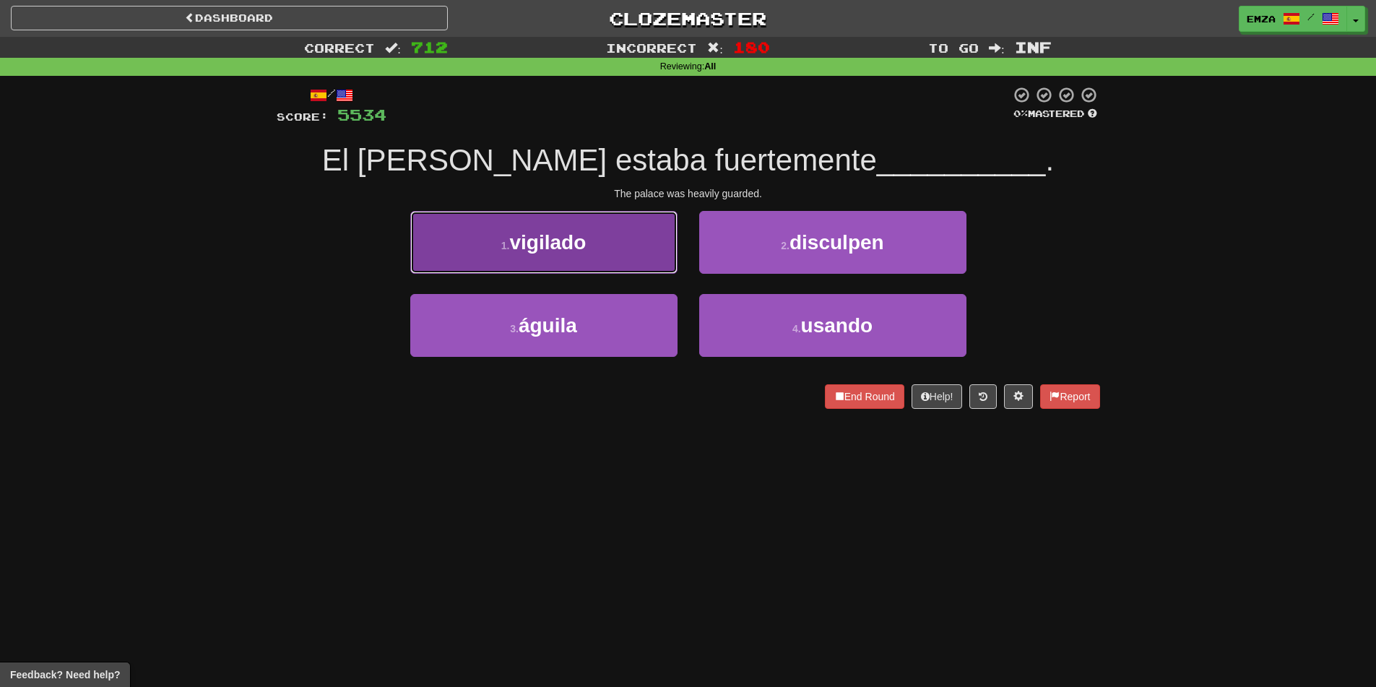
click at [588, 240] on button "1 . [GEOGRAPHIC_DATA]" at bounding box center [543, 242] width 267 height 63
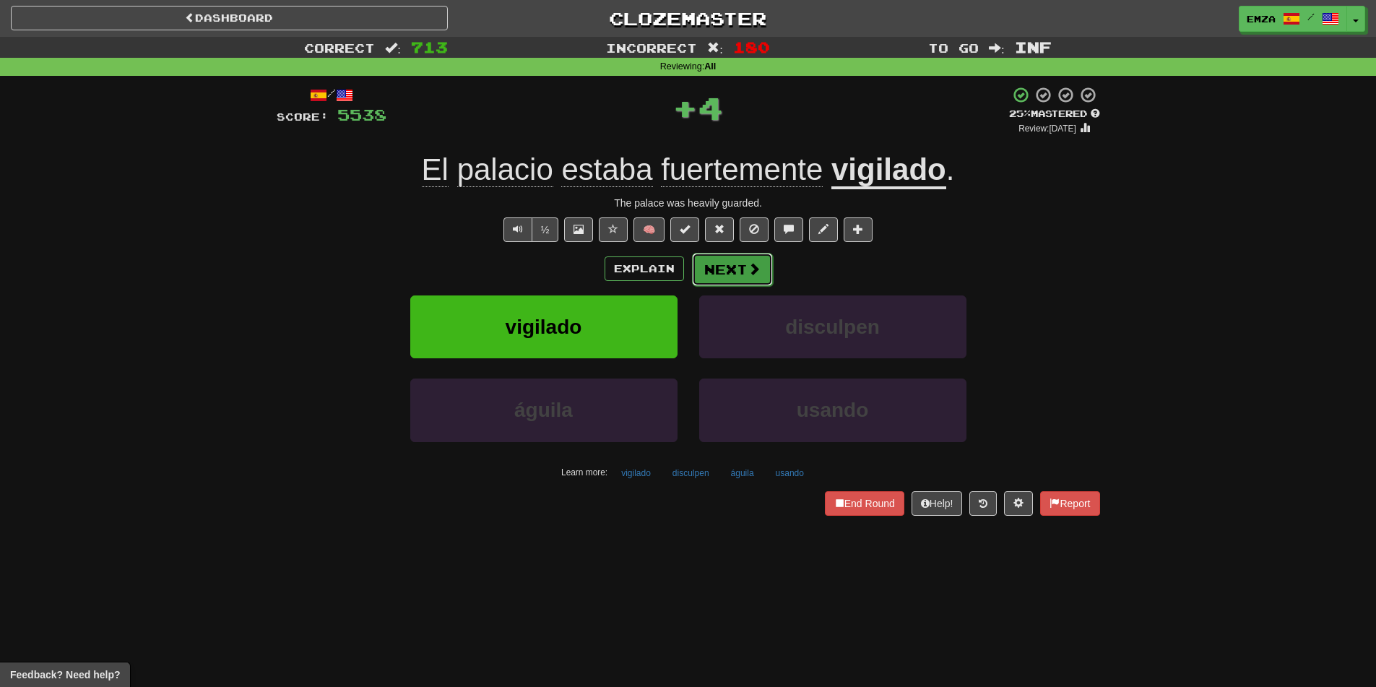
click at [732, 277] on button "Next" at bounding box center [732, 269] width 81 height 33
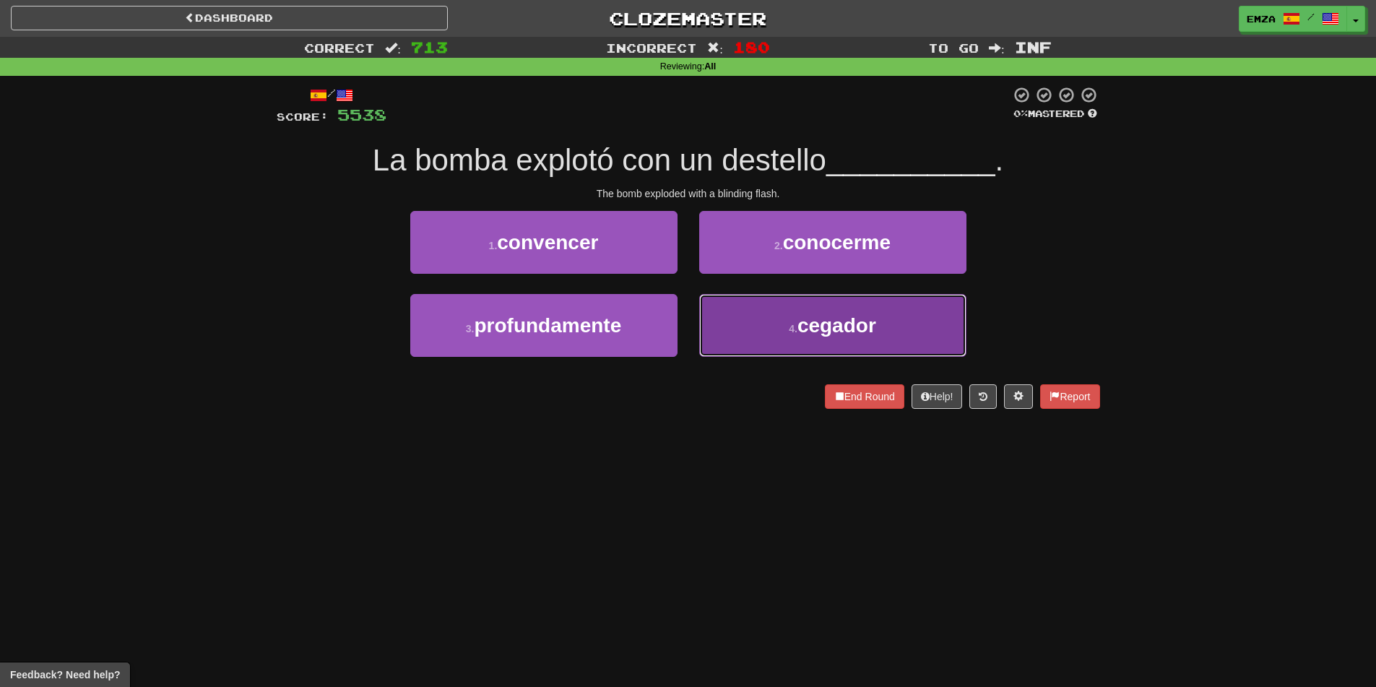
click at [770, 334] on button "4 . [GEOGRAPHIC_DATA]" at bounding box center [832, 325] width 267 height 63
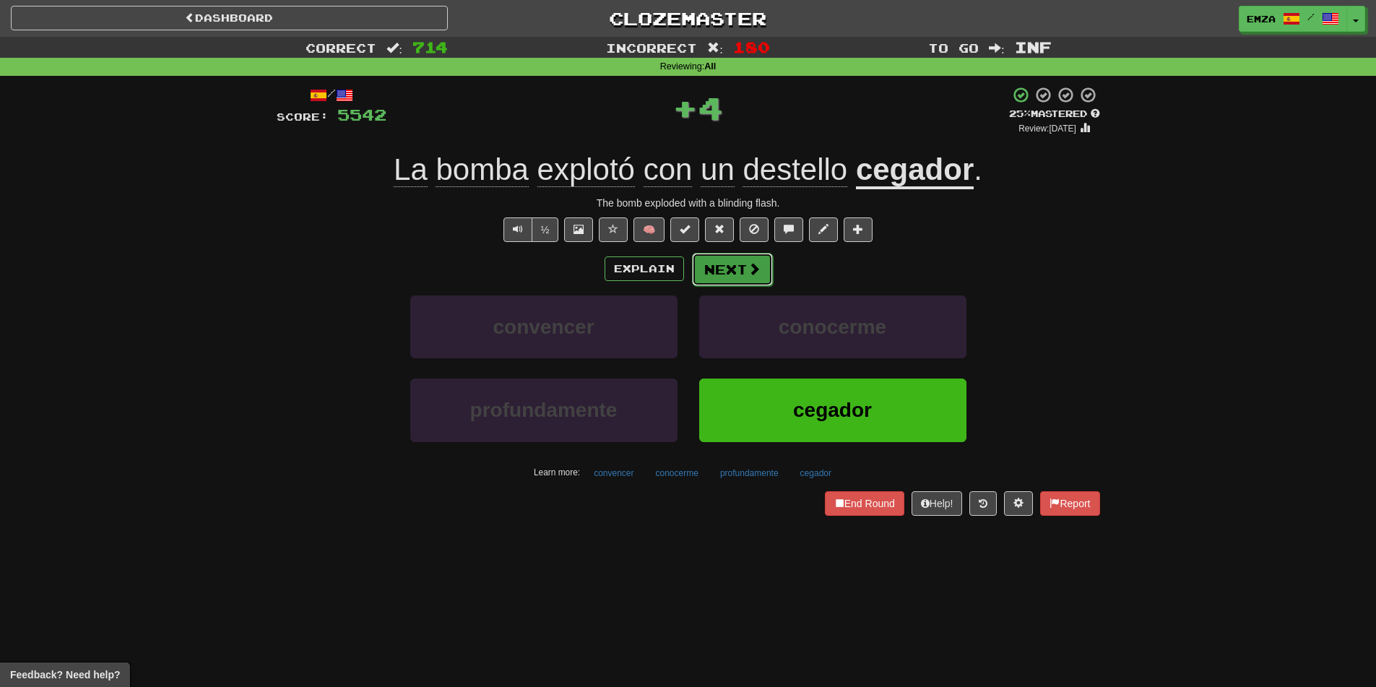
click at [743, 276] on button "Next" at bounding box center [732, 269] width 81 height 33
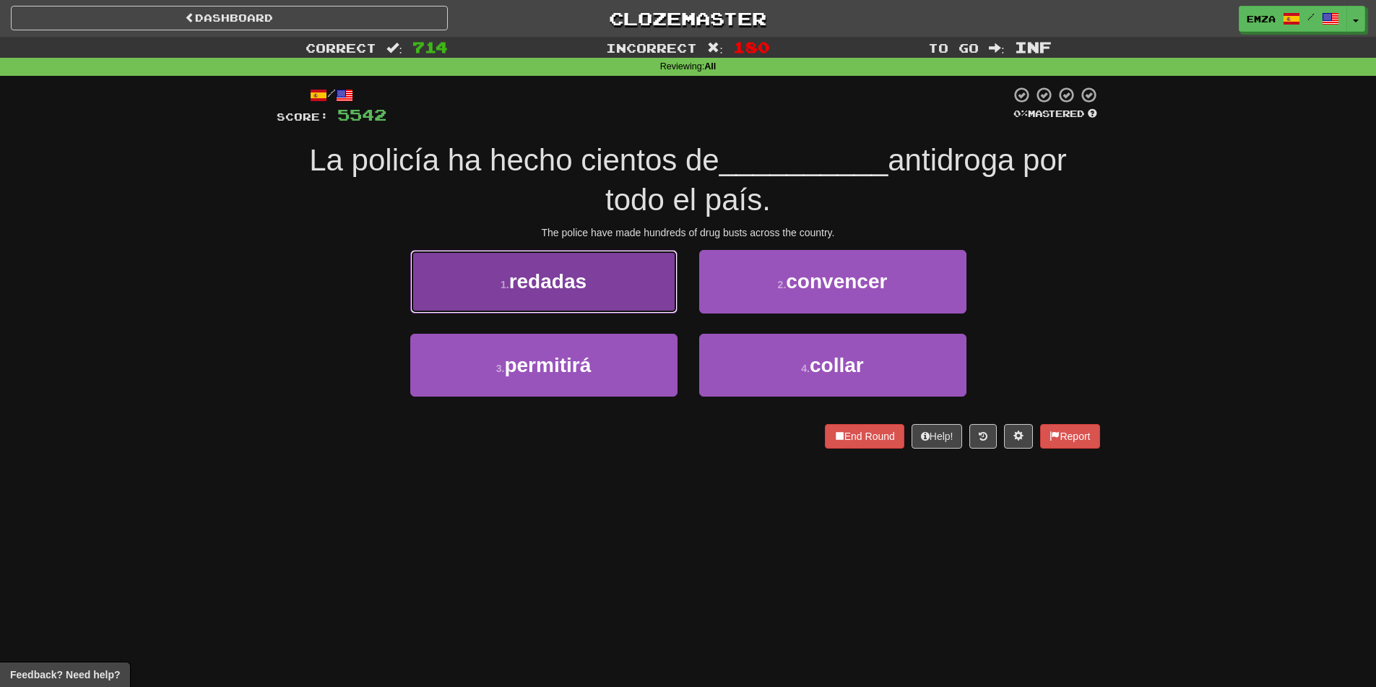
click at [647, 279] on button "1 . redadas" at bounding box center [543, 281] width 267 height 63
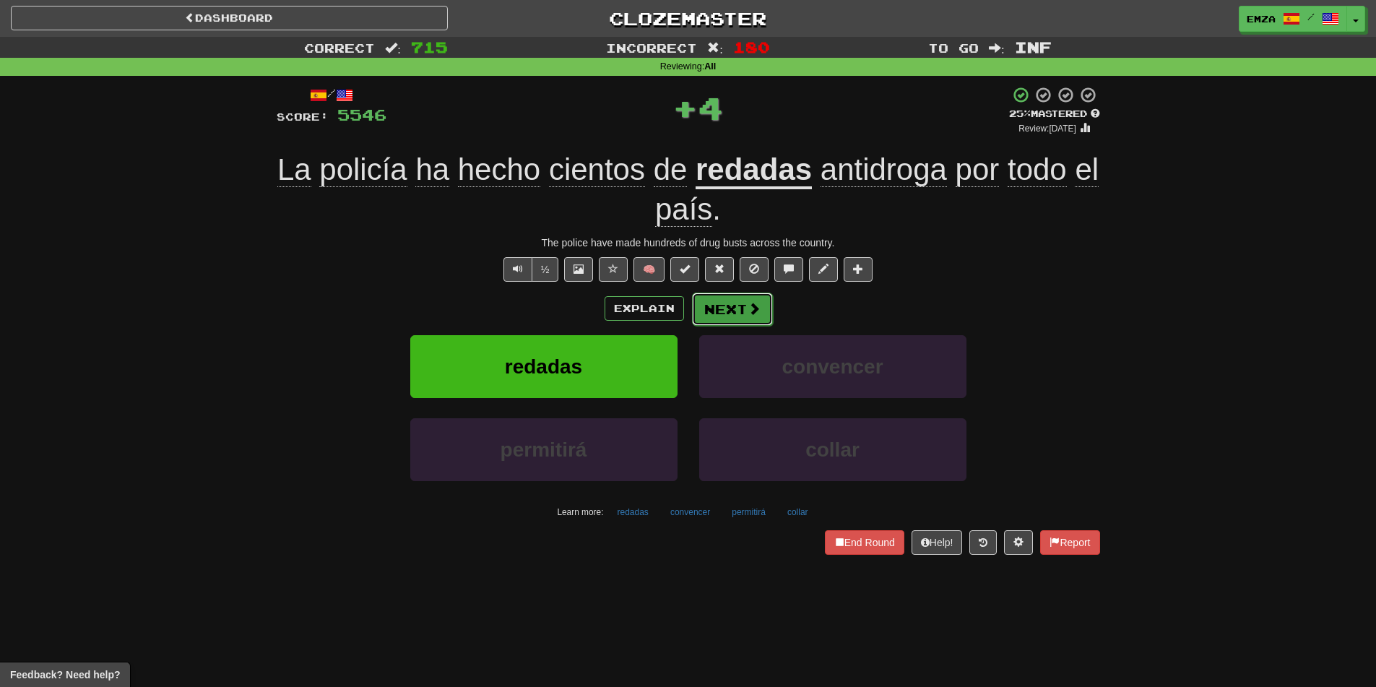
click at [747, 305] on span at bounding box center [753, 308] width 13 height 13
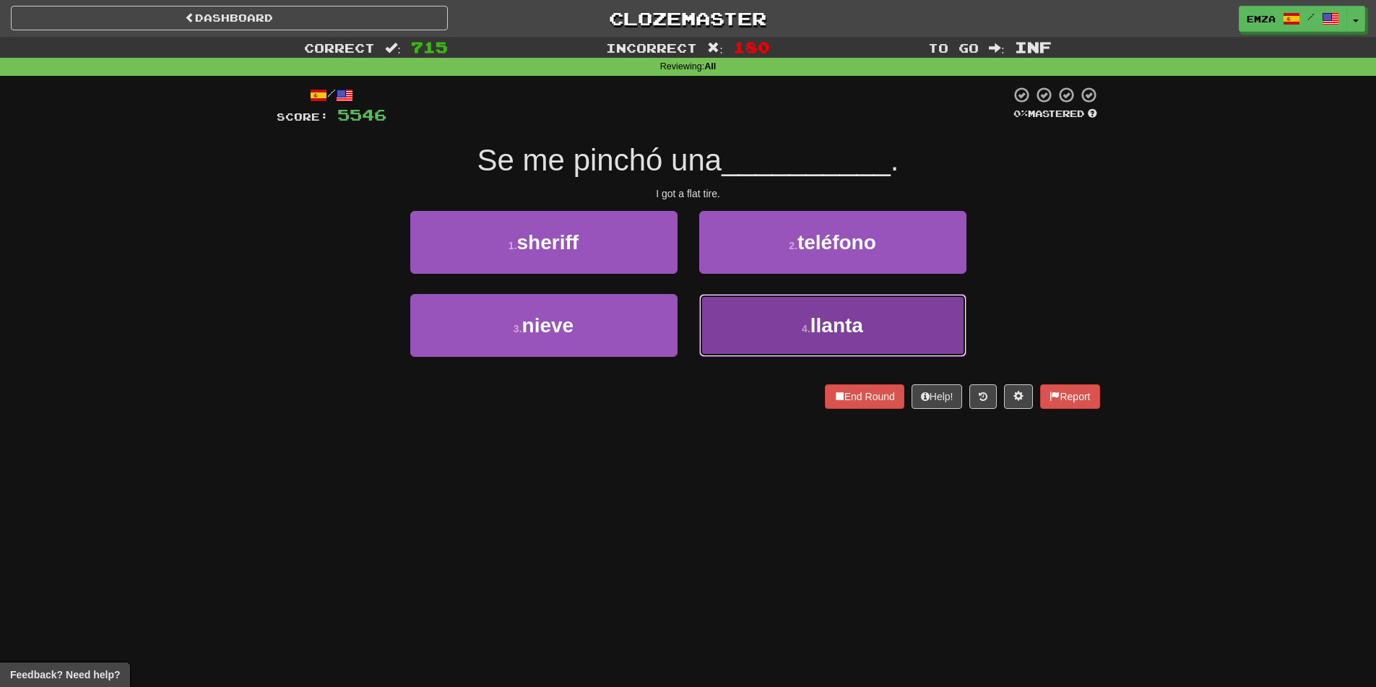
click at [771, 324] on button "4 . [GEOGRAPHIC_DATA]" at bounding box center [832, 325] width 267 height 63
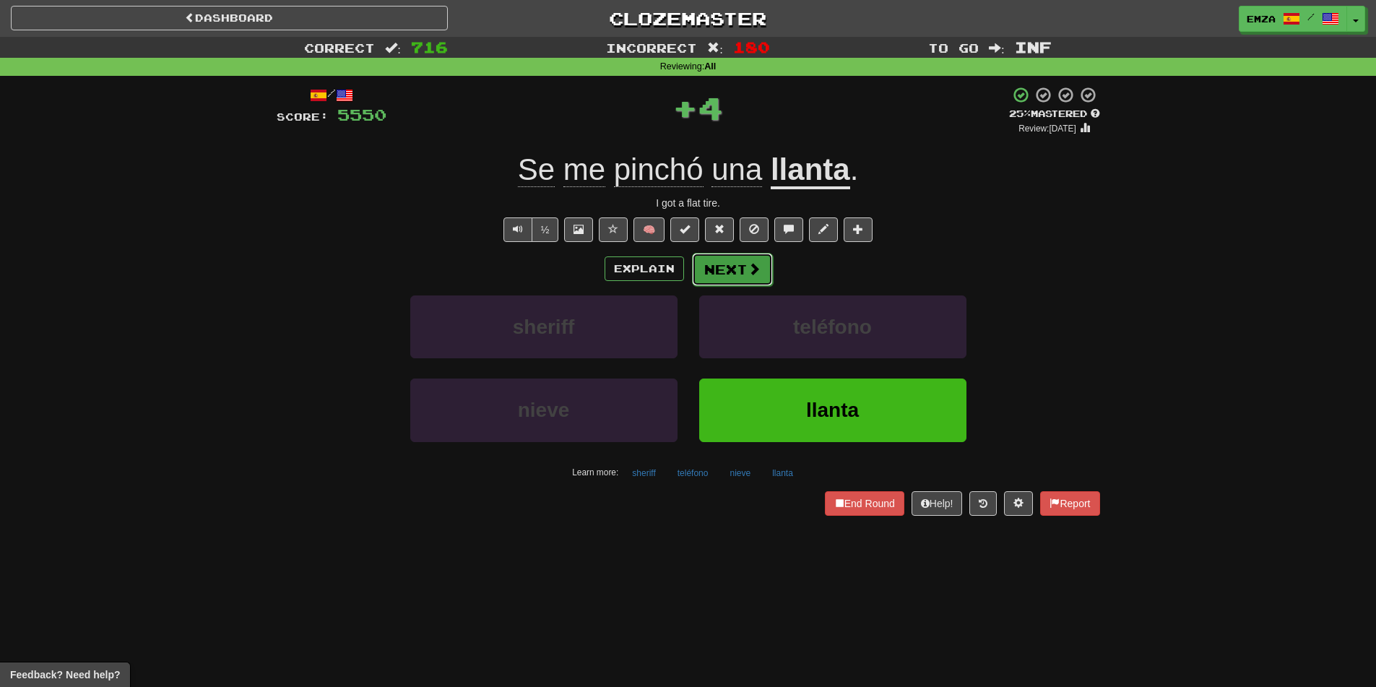
click at [747, 276] on button "Next" at bounding box center [732, 269] width 81 height 33
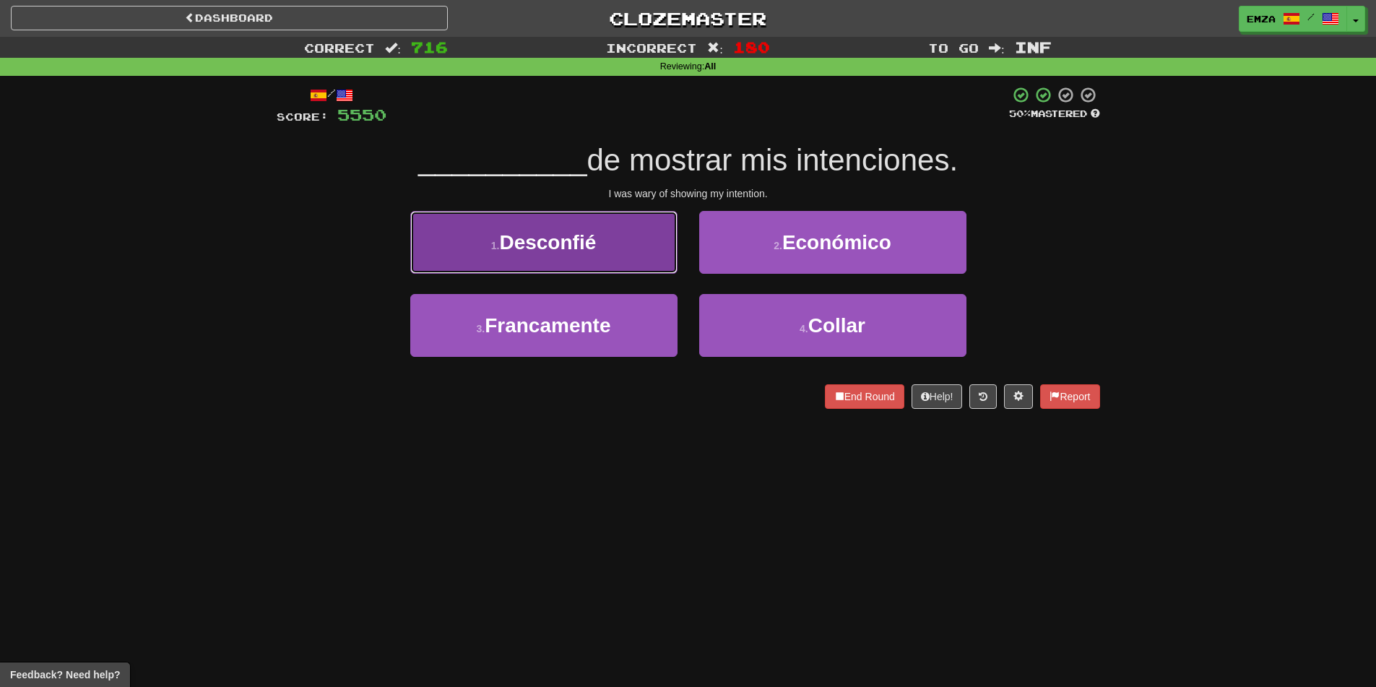
click at [586, 243] on span "Desconfié" at bounding box center [547, 242] width 97 height 22
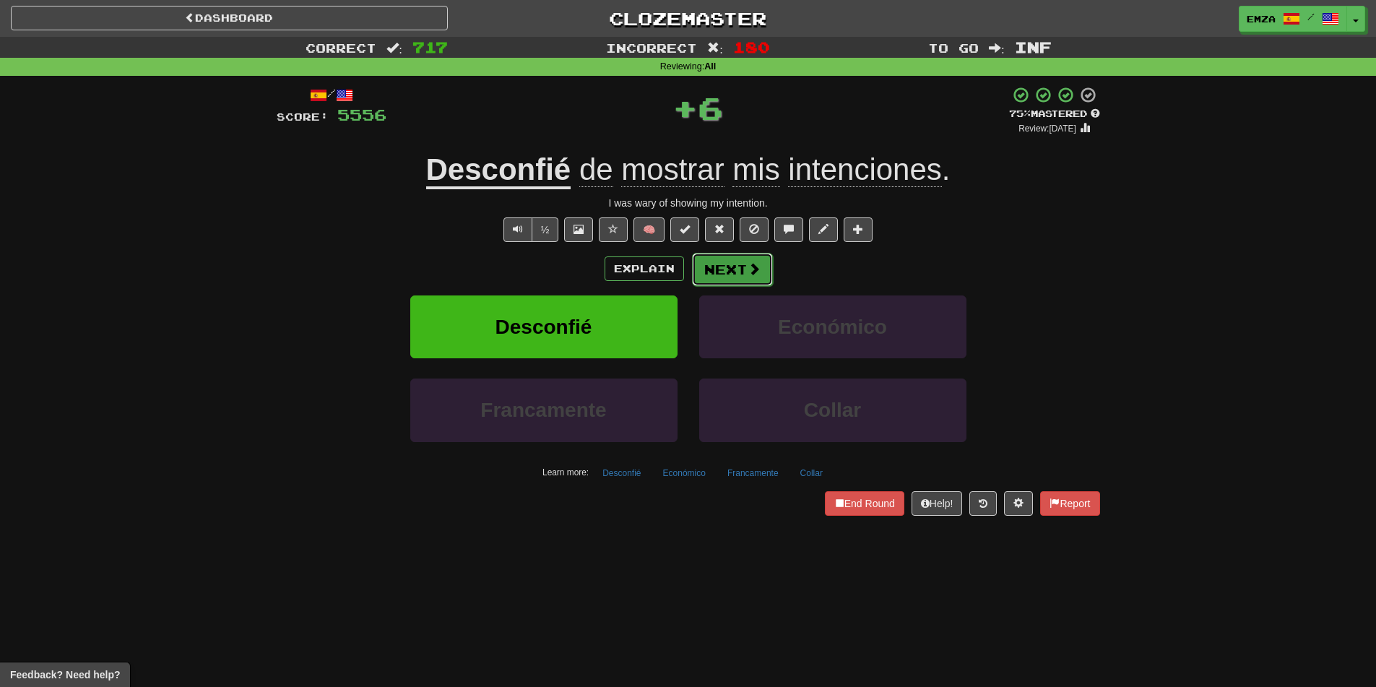
click at [744, 281] on button "Next" at bounding box center [732, 269] width 81 height 33
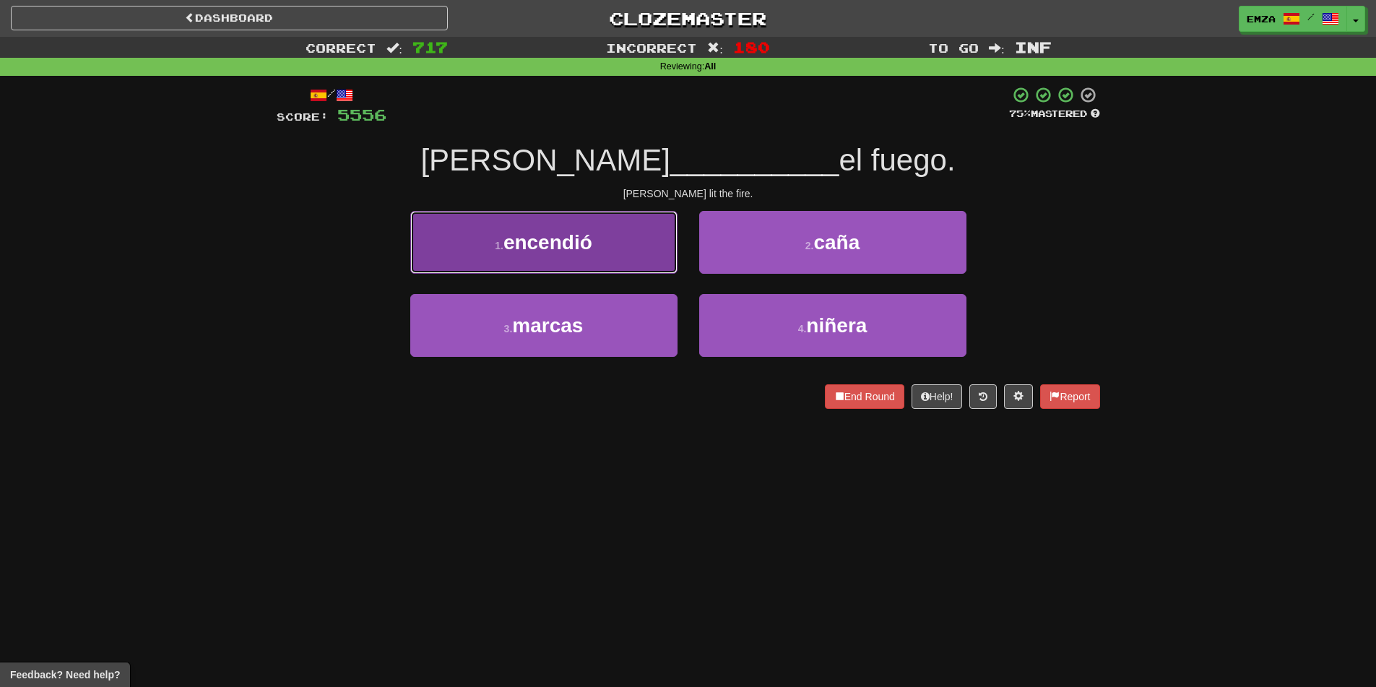
click at [628, 233] on button "1 . encendió" at bounding box center [543, 242] width 267 height 63
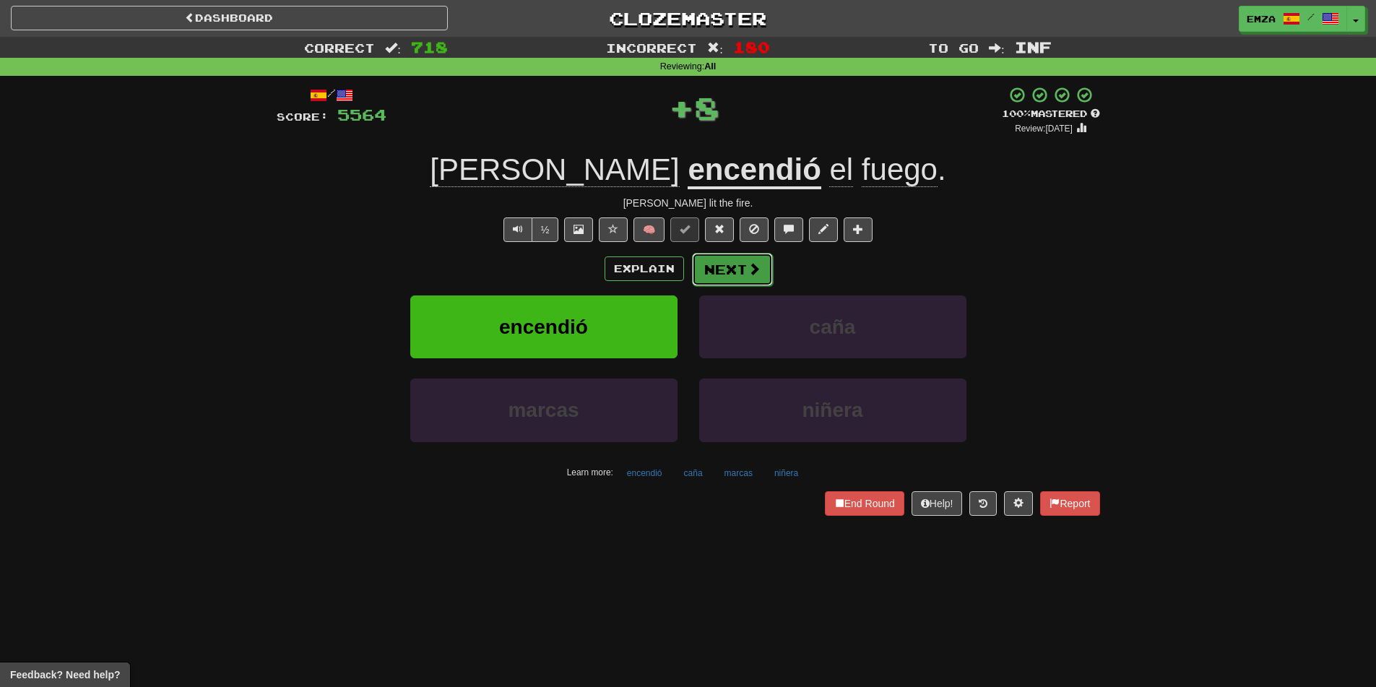
click at [750, 258] on button "Next" at bounding box center [732, 269] width 81 height 33
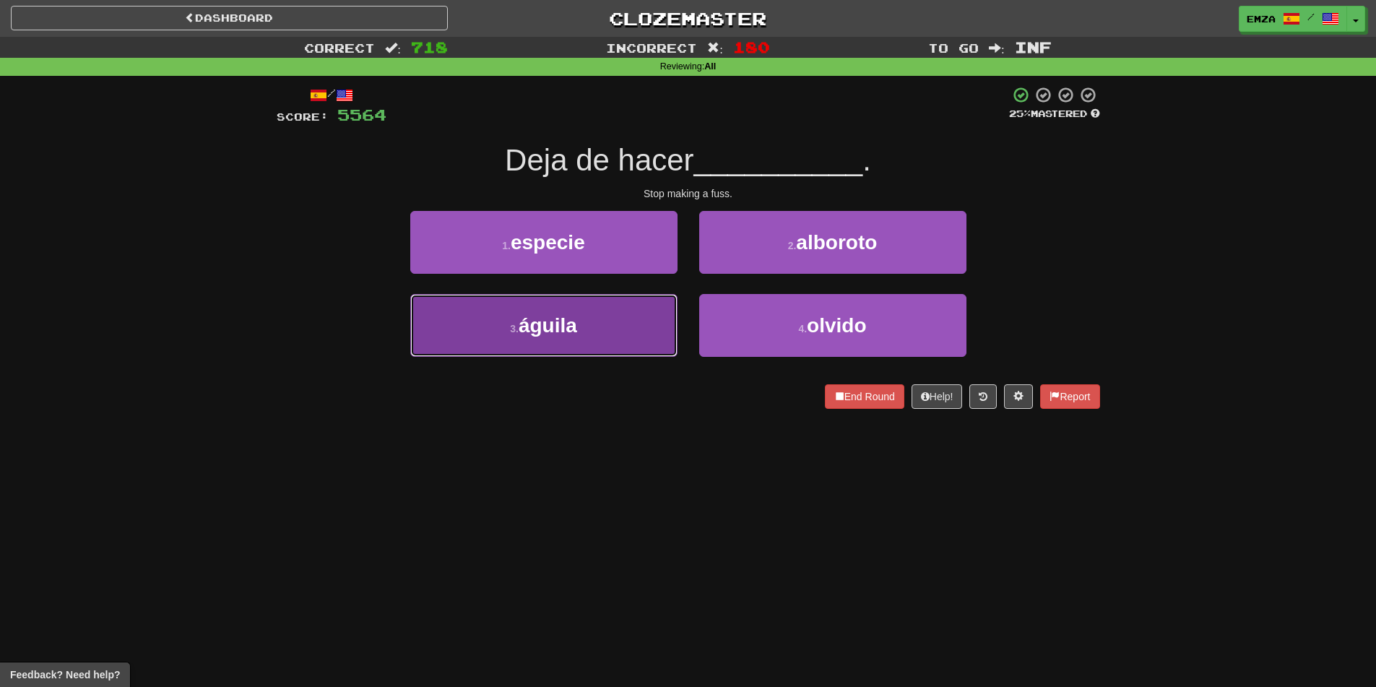
click at [571, 325] on span "águila" at bounding box center [548, 325] width 58 height 22
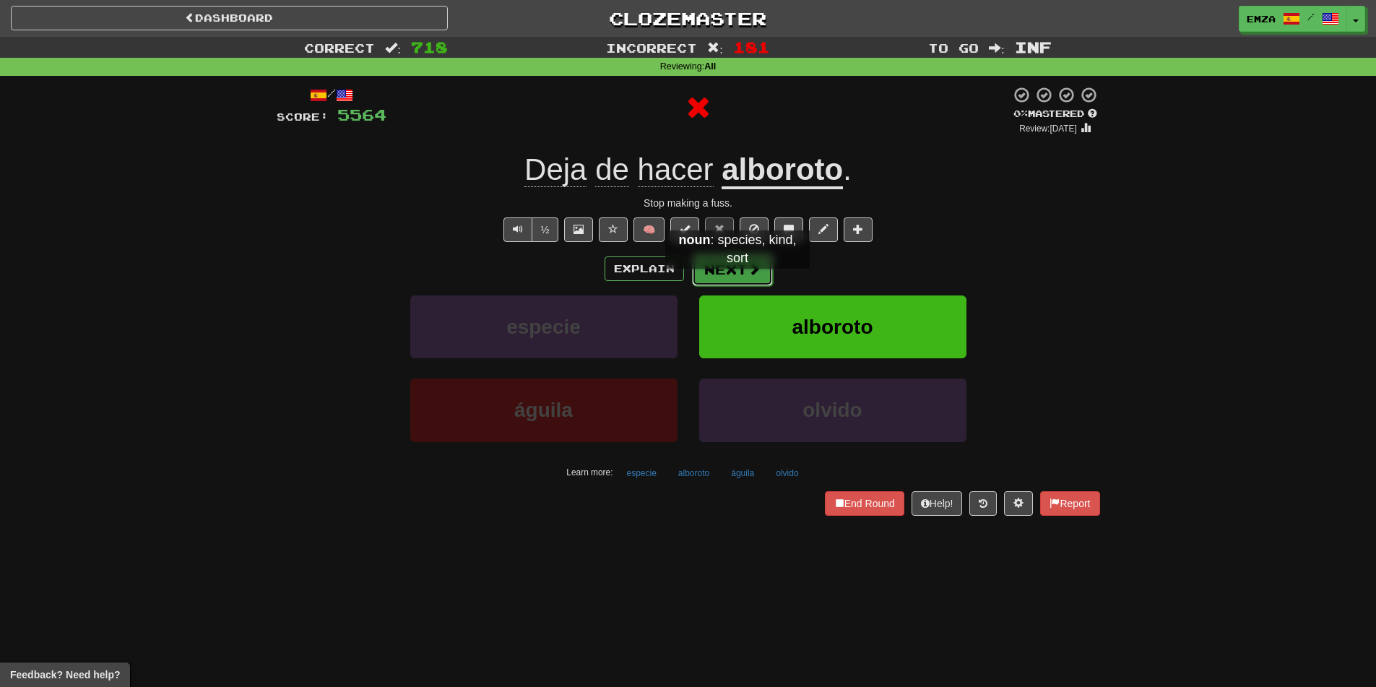
click at [737, 283] on button "Next" at bounding box center [732, 269] width 81 height 33
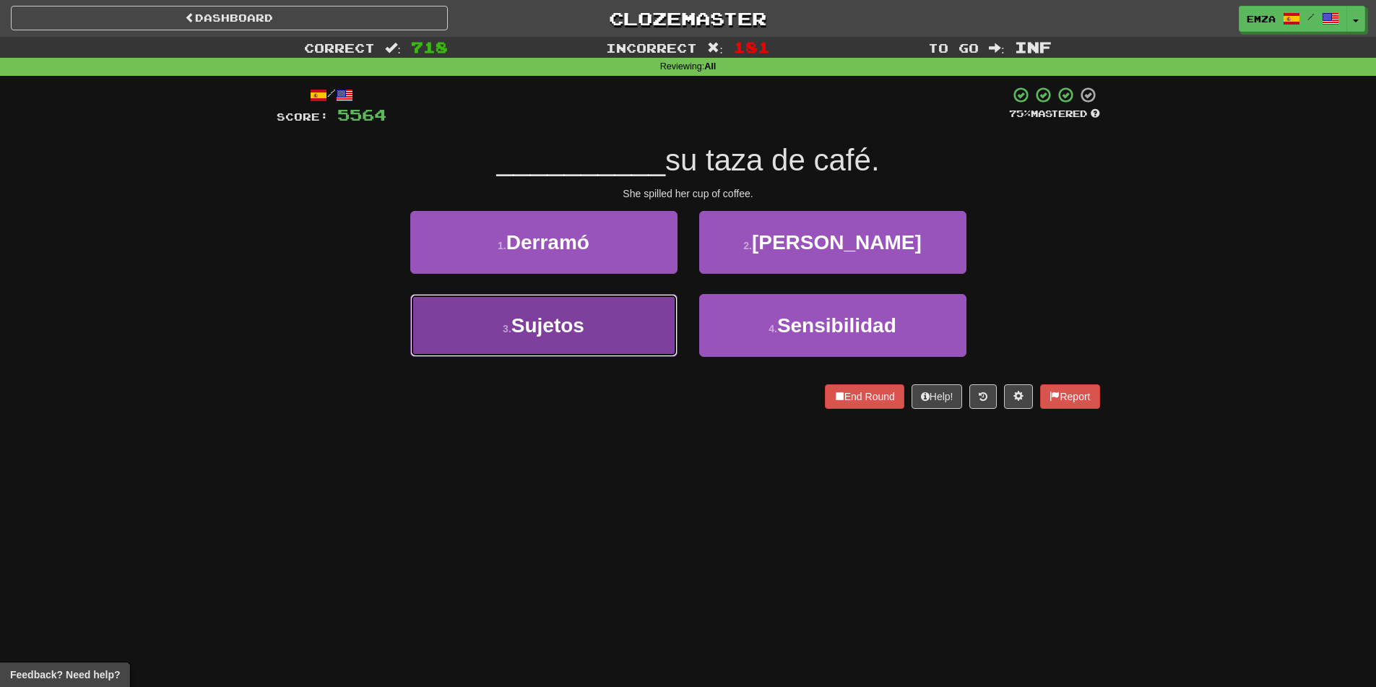
click at [641, 319] on button "3 . Sujetos" at bounding box center [543, 325] width 267 height 63
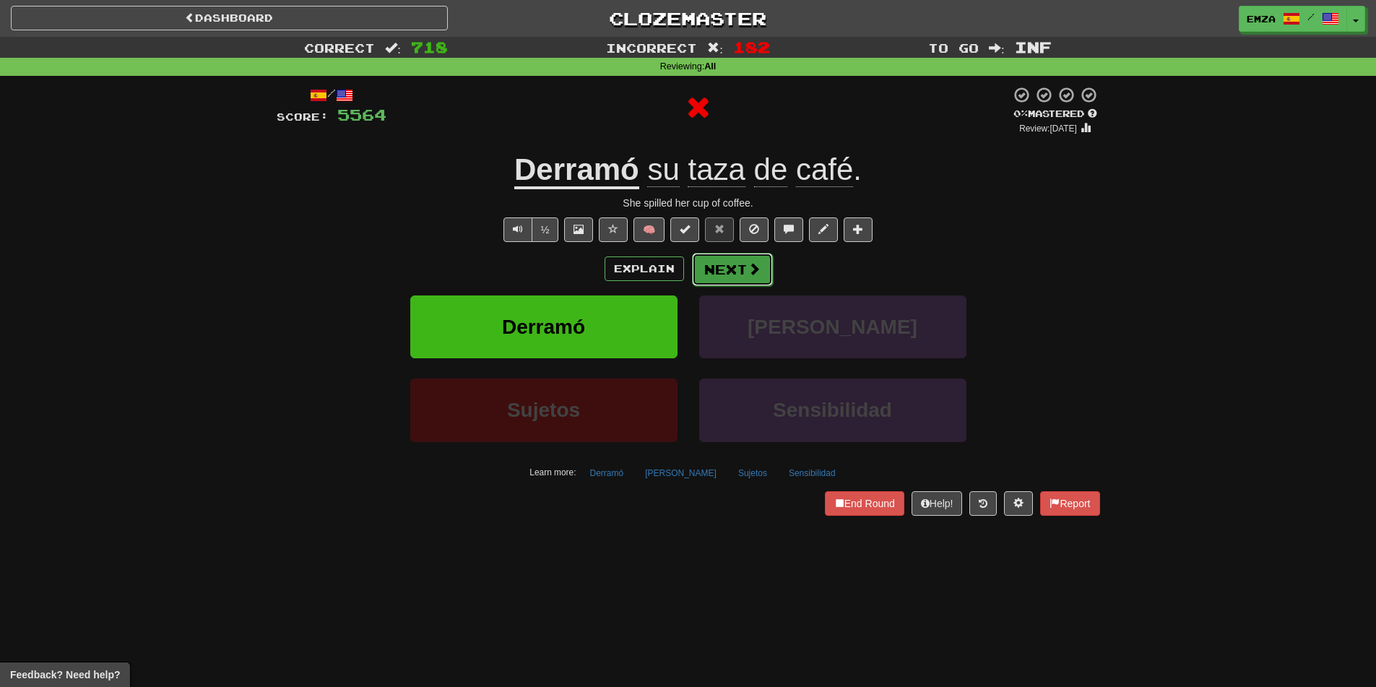
click at [752, 256] on button "Next" at bounding box center [732, 269] width 81 height 33
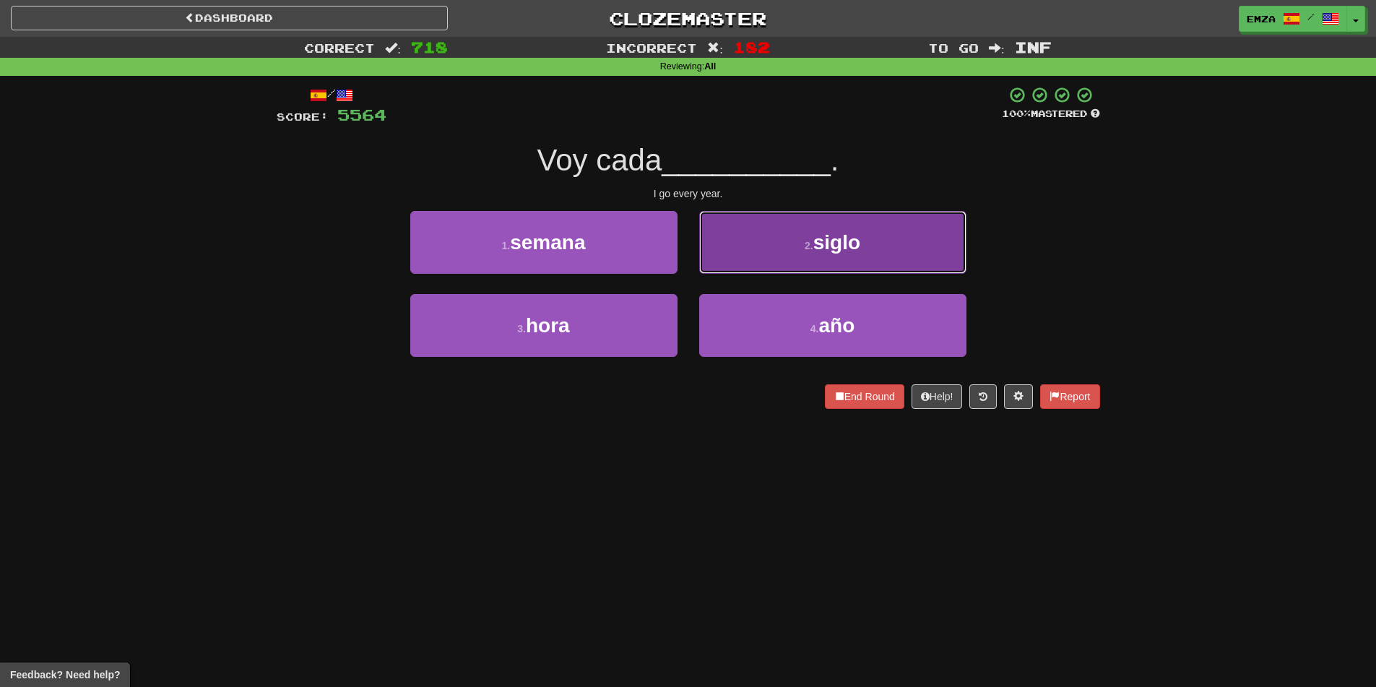
click at [752, 270] on button "2 . siglo" at bounding box center [832, 242] width 267 height 63
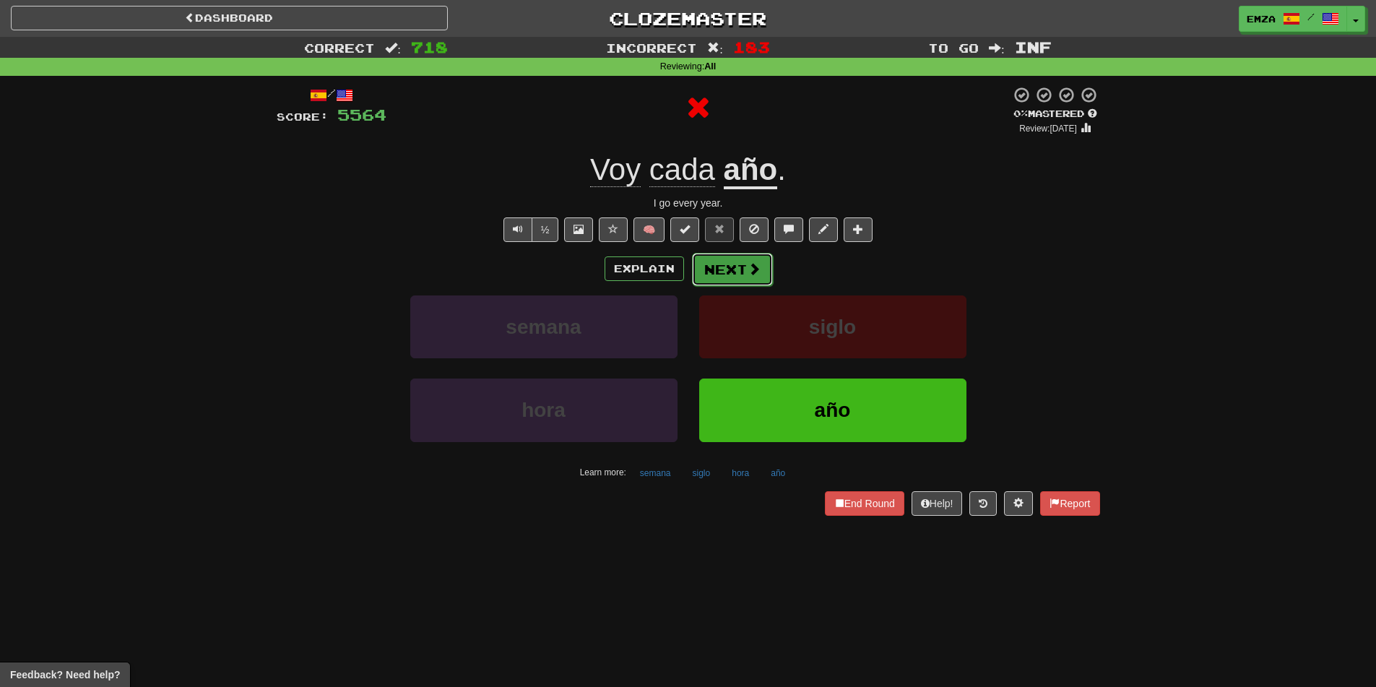
click at [738, 280] on button "Next" at bounding box center [732, 269] width 81 height 33
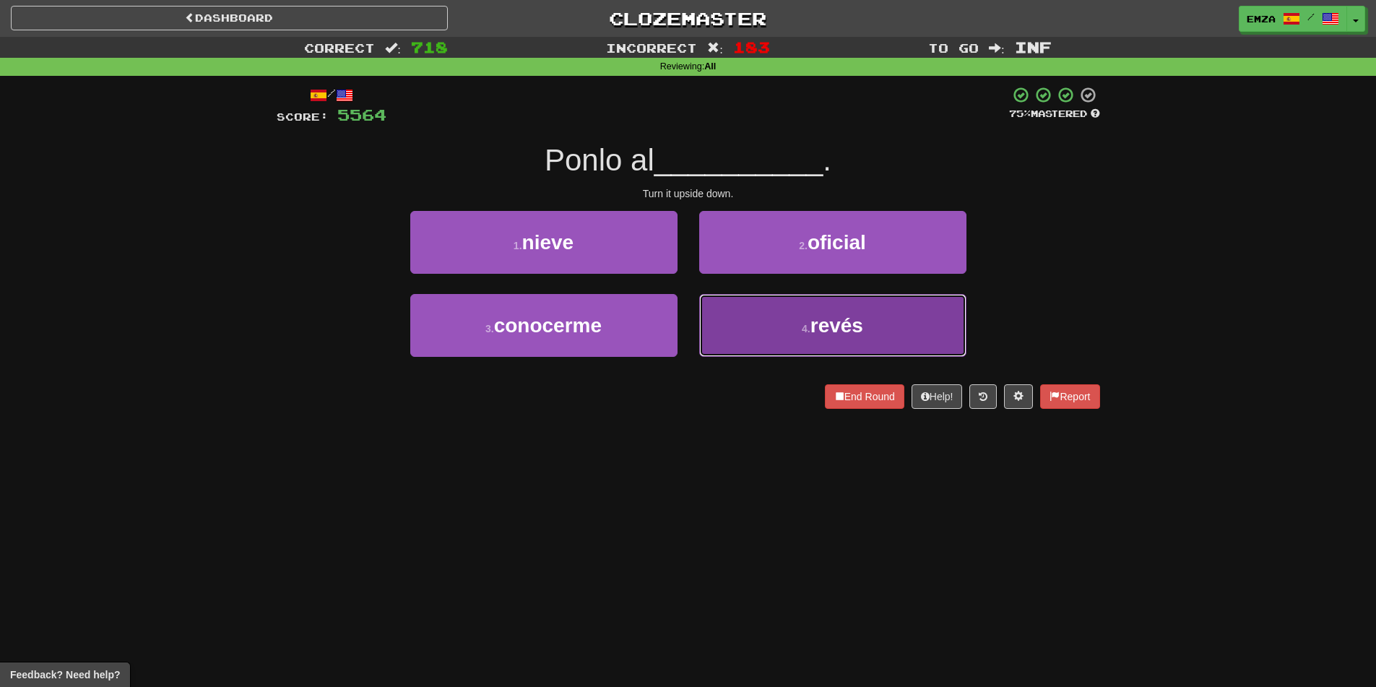
click at [748, 319] on button "4 . revés" at bounding box center [832, 325] width 267 height 63
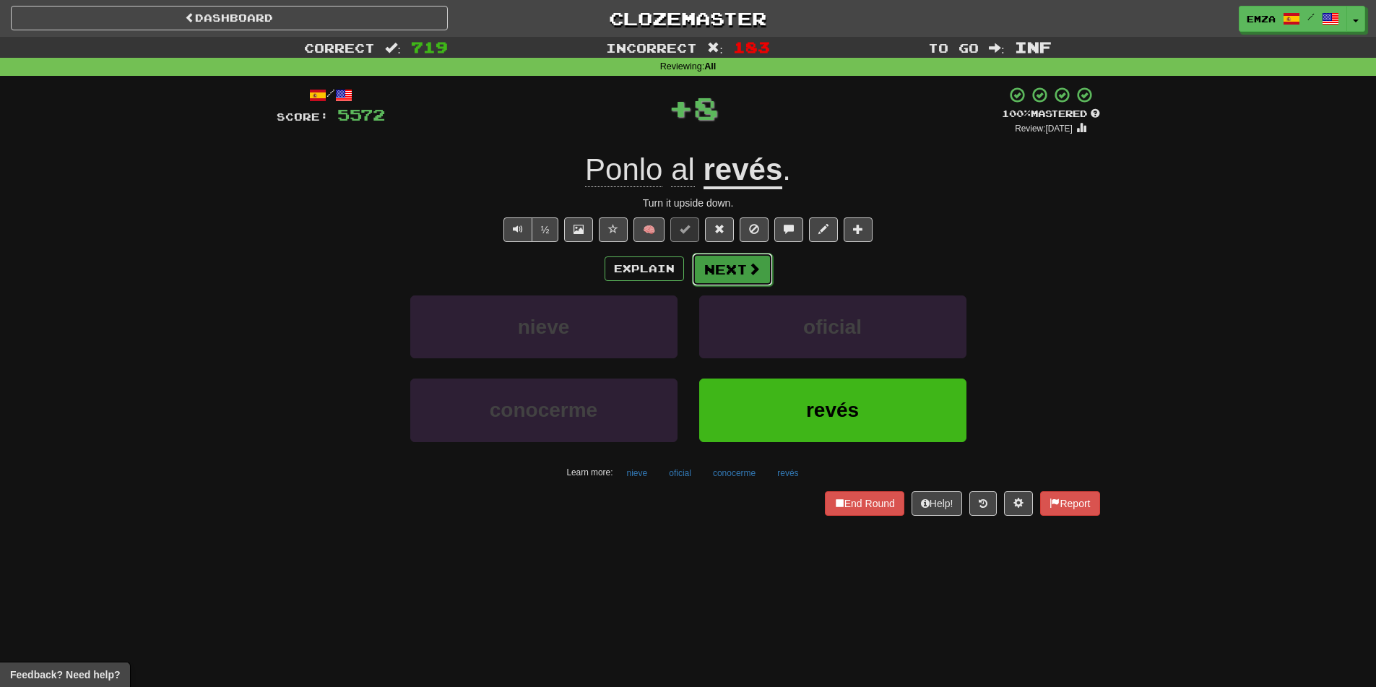
click at [736, 276] on button "Next" at bounding box center [732, 269] width 81 height 33
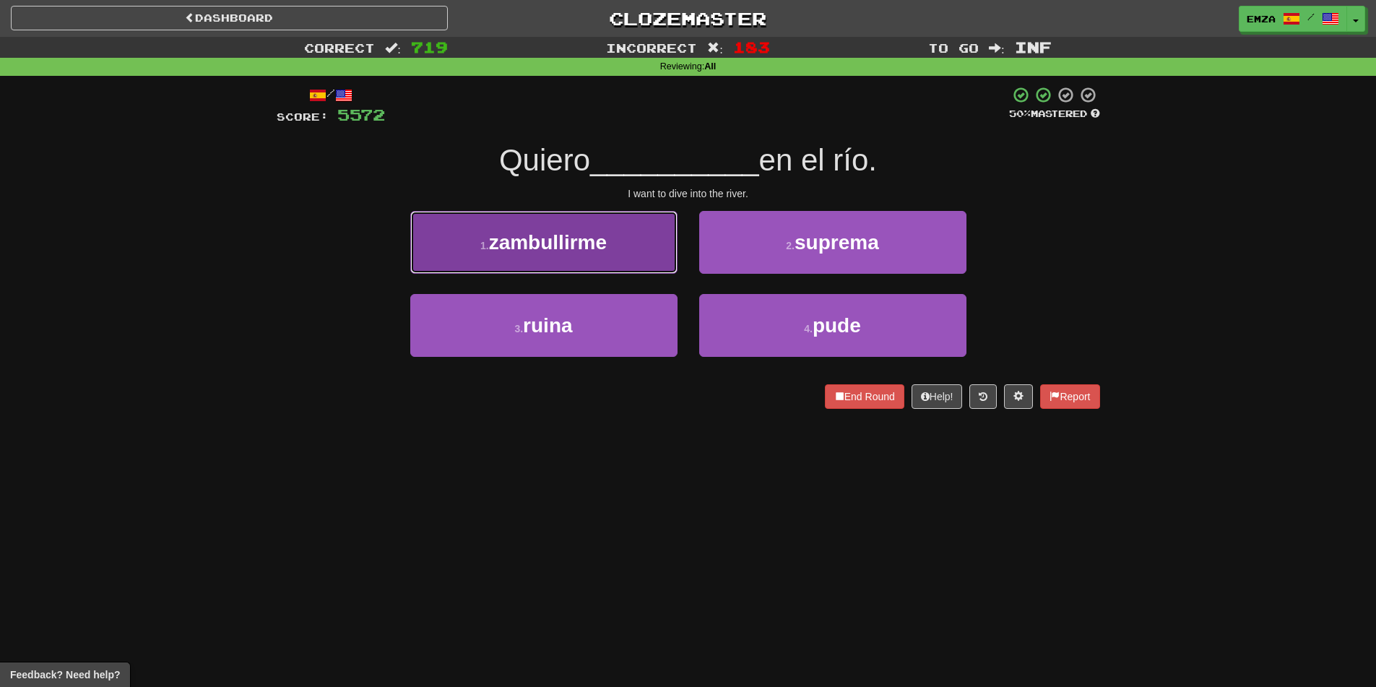
click at [638, 257] on button "1 . zambullirme" at bounding box center [543, 242] width 267 height 63
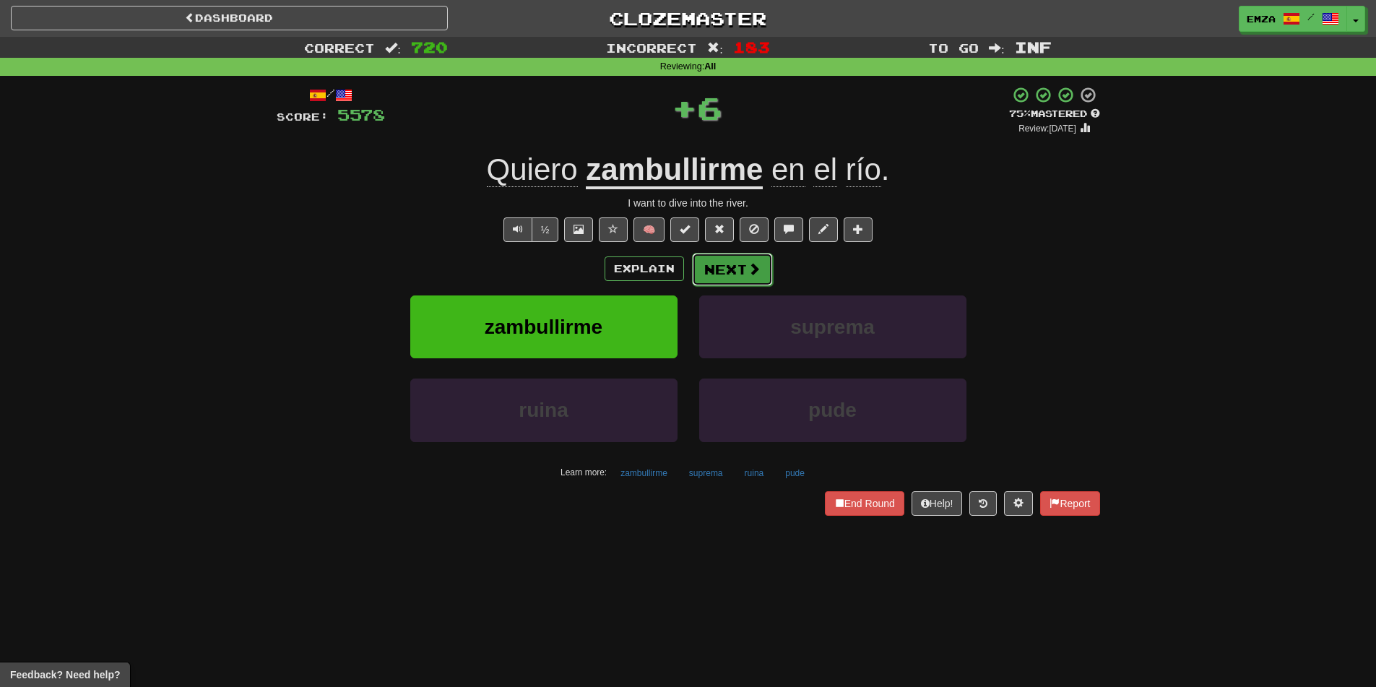
click at [726, 272] on button "Next" at bounding box center [732, 269] width 81 height 33
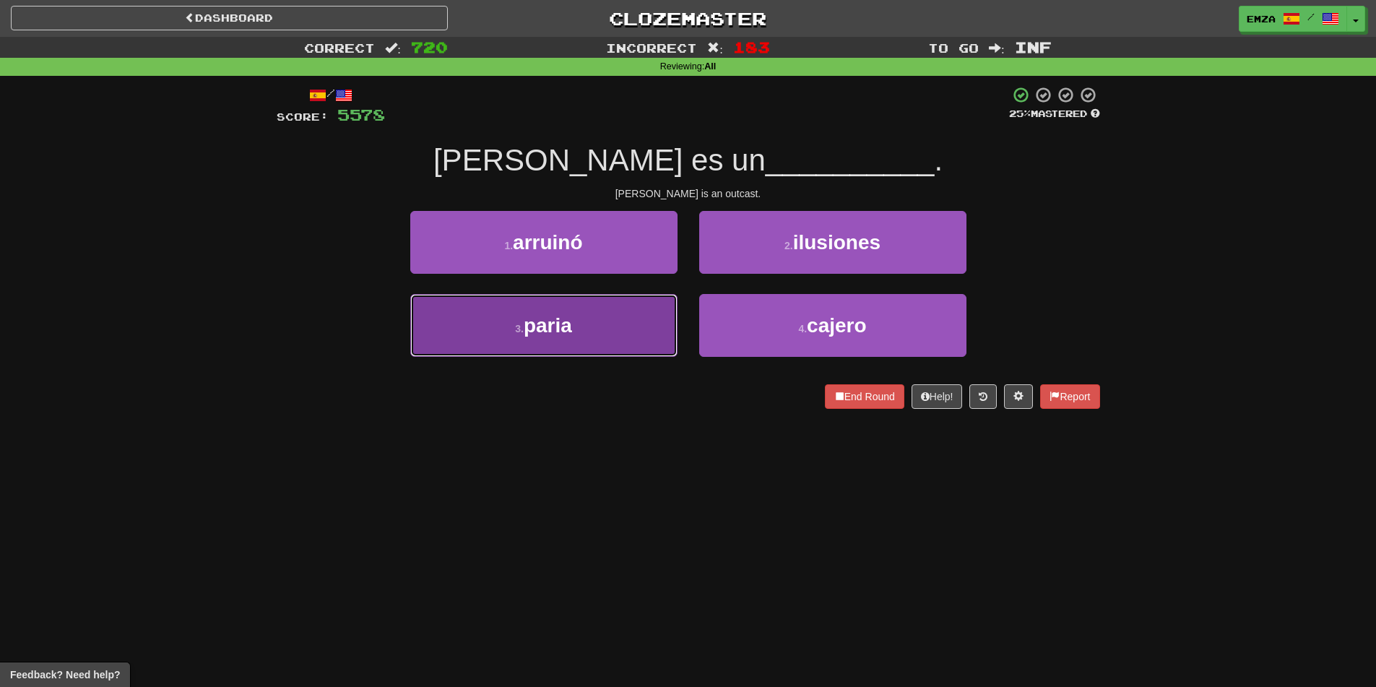
click at [628, 332] on button "3 . [GEOGRAPHIC_DATA]" at bounding box center [543, 325] width 267 height 63
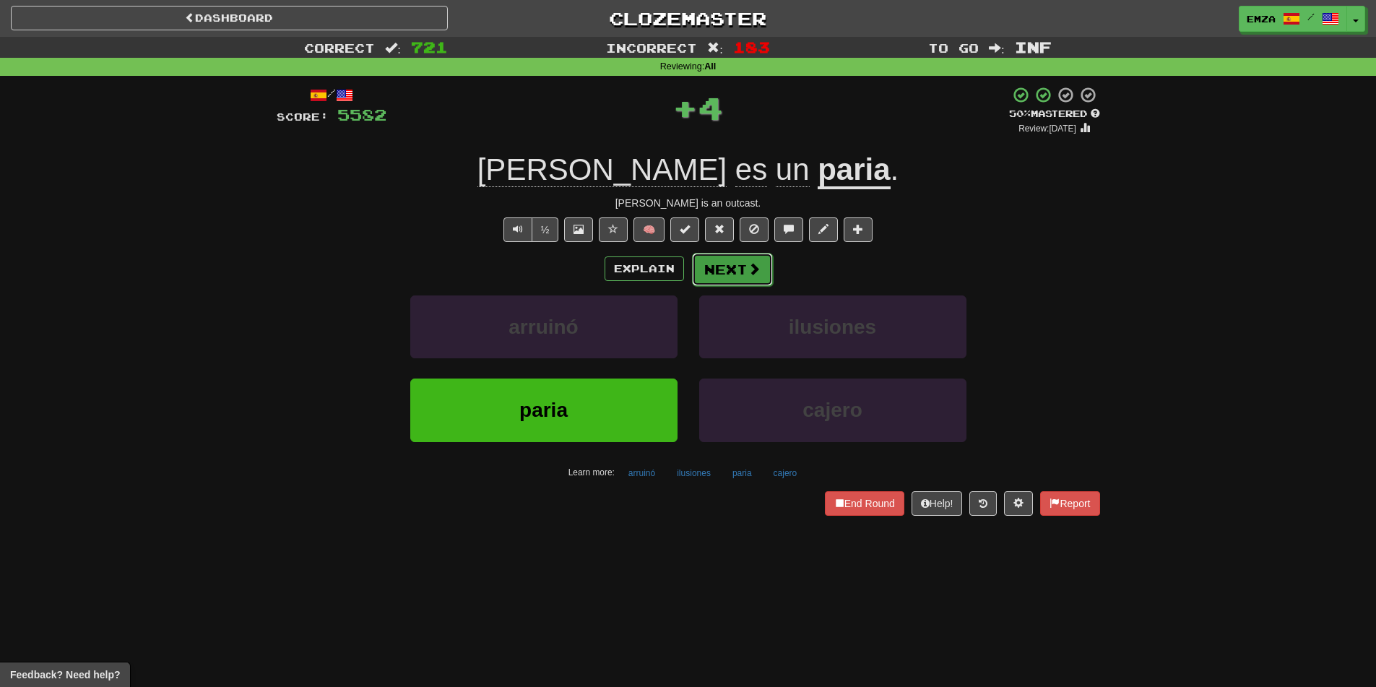
click at [738, 275] on button "Next" at bounding box center [732, 269] width 81 height 33
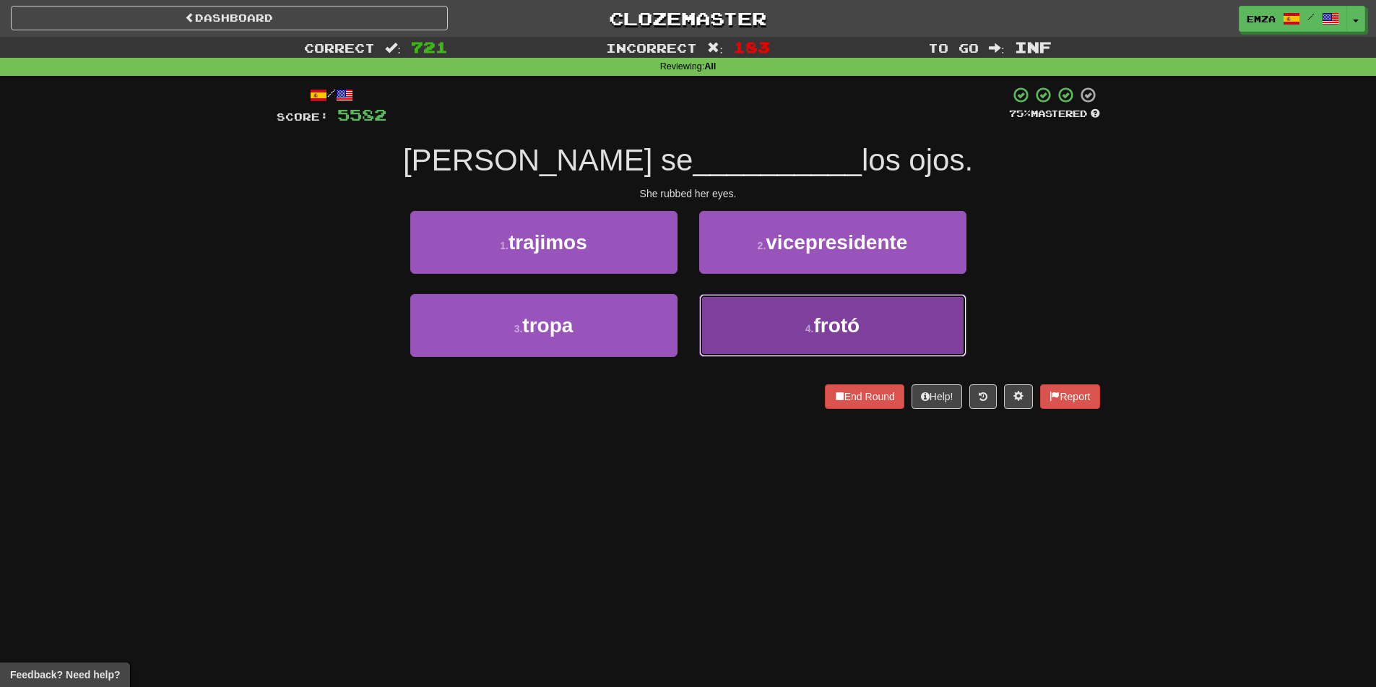
click at [734, 340] on button "4 . [GEOGRAPHIC_DATA]" at bounding box center [832, 325] width 267 height 63
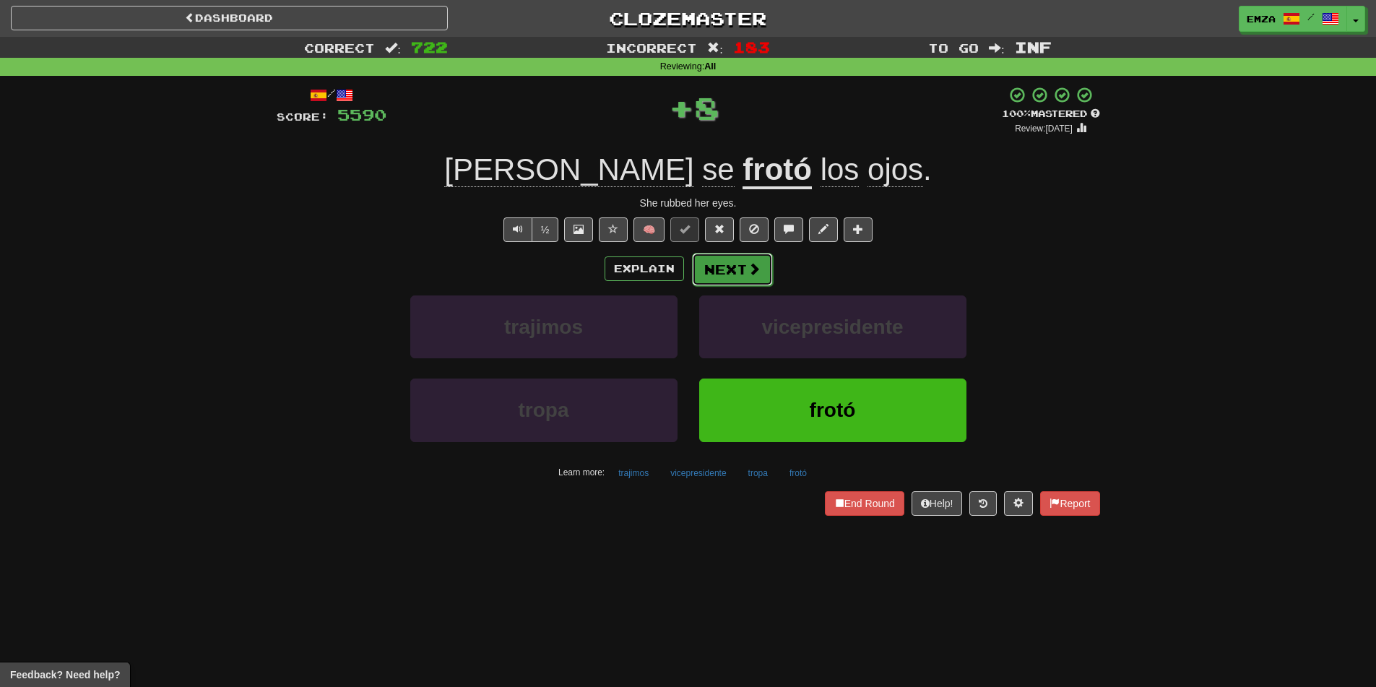
click at [719, 269] on button "Next" at bounding box center [732, 269] width 81 height 33
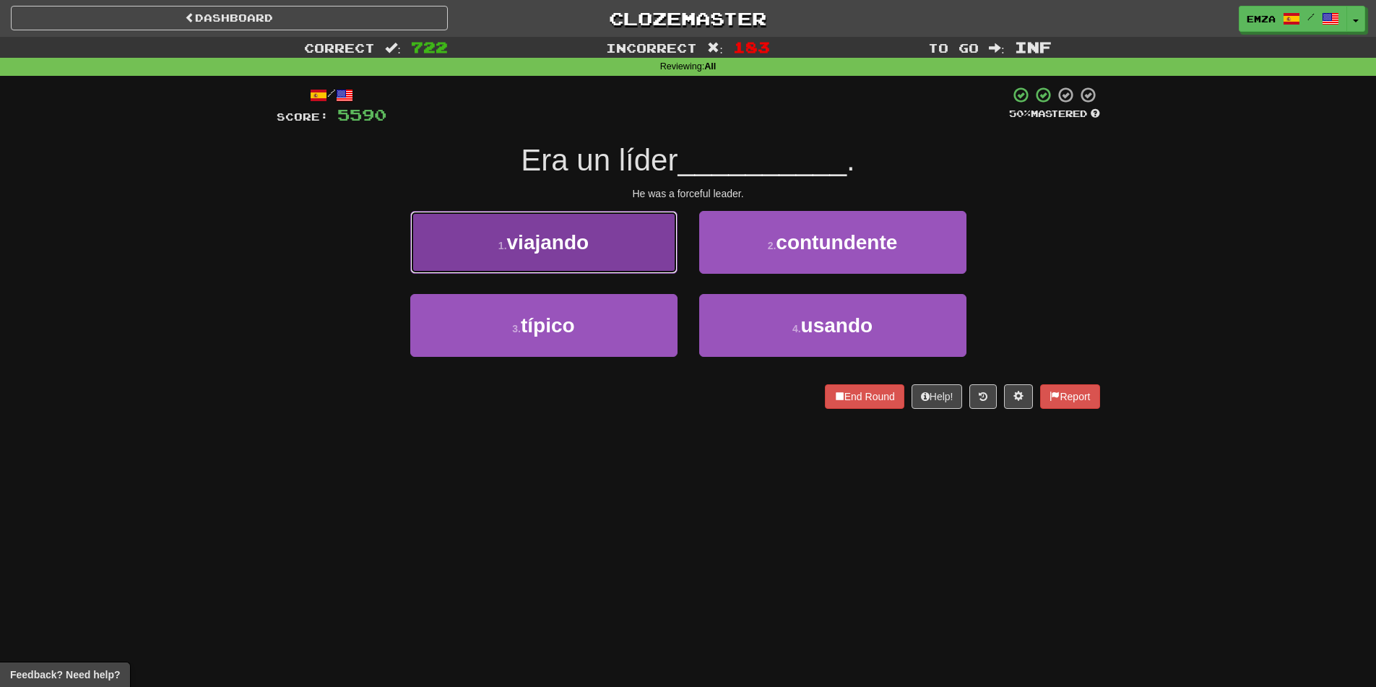
click at [610, 258] on button "1 . viajando" at bounding box center [543, 242] width 267 height 63
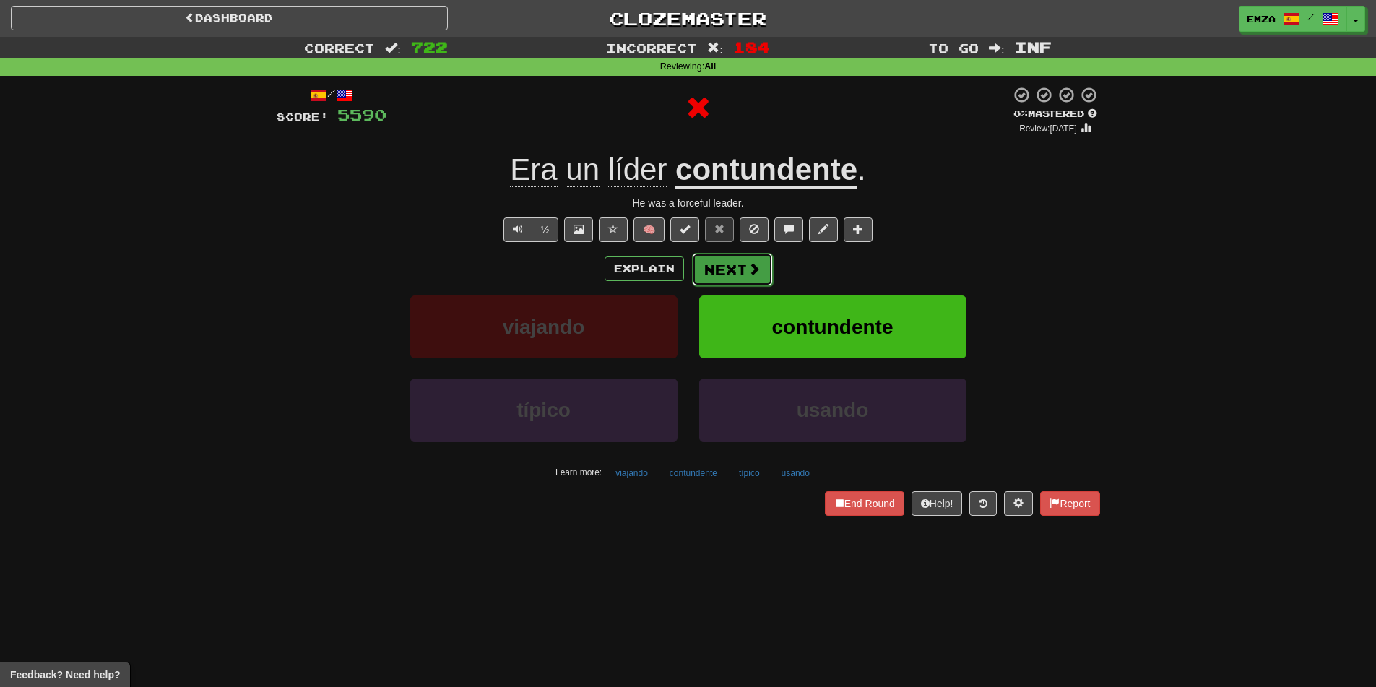
click at [729, 274] on button "Next" at bounding box center [732, 269] width 81 height 33
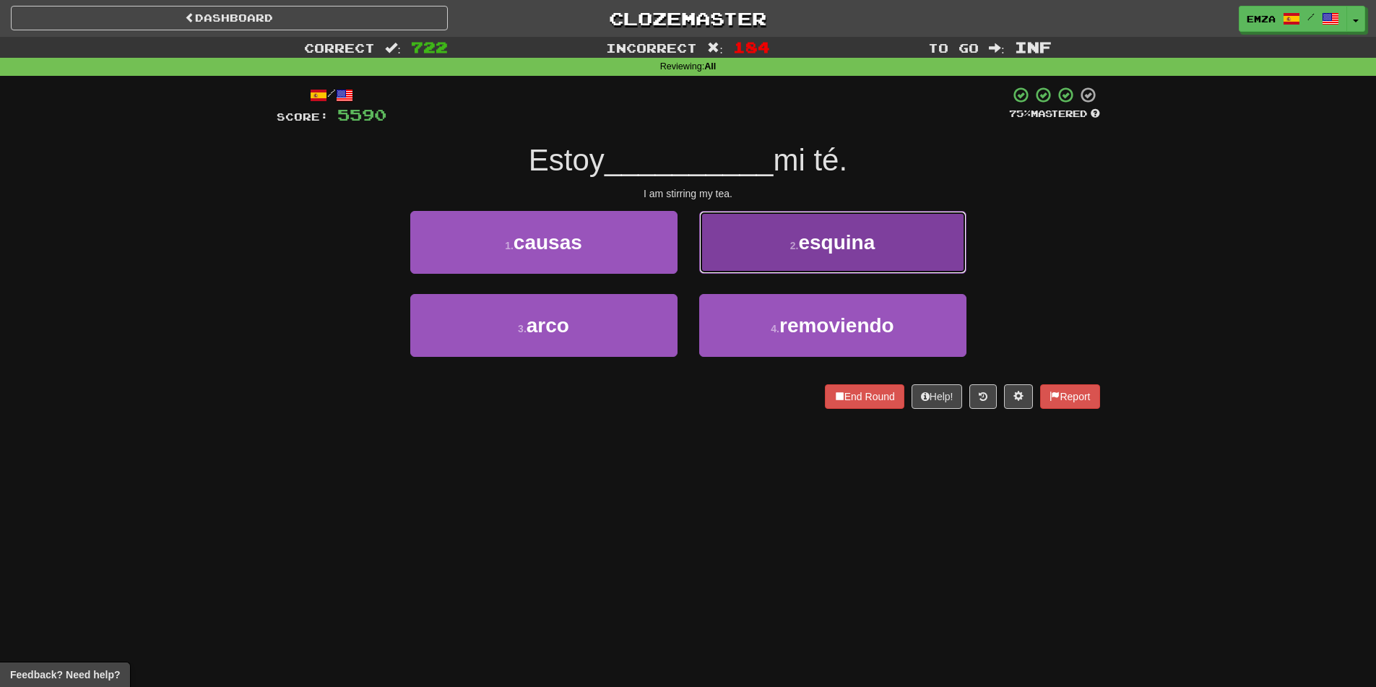
click at [763, 246] on button "2 . esquina" at bounding box center [832, 242] width 267 height 63
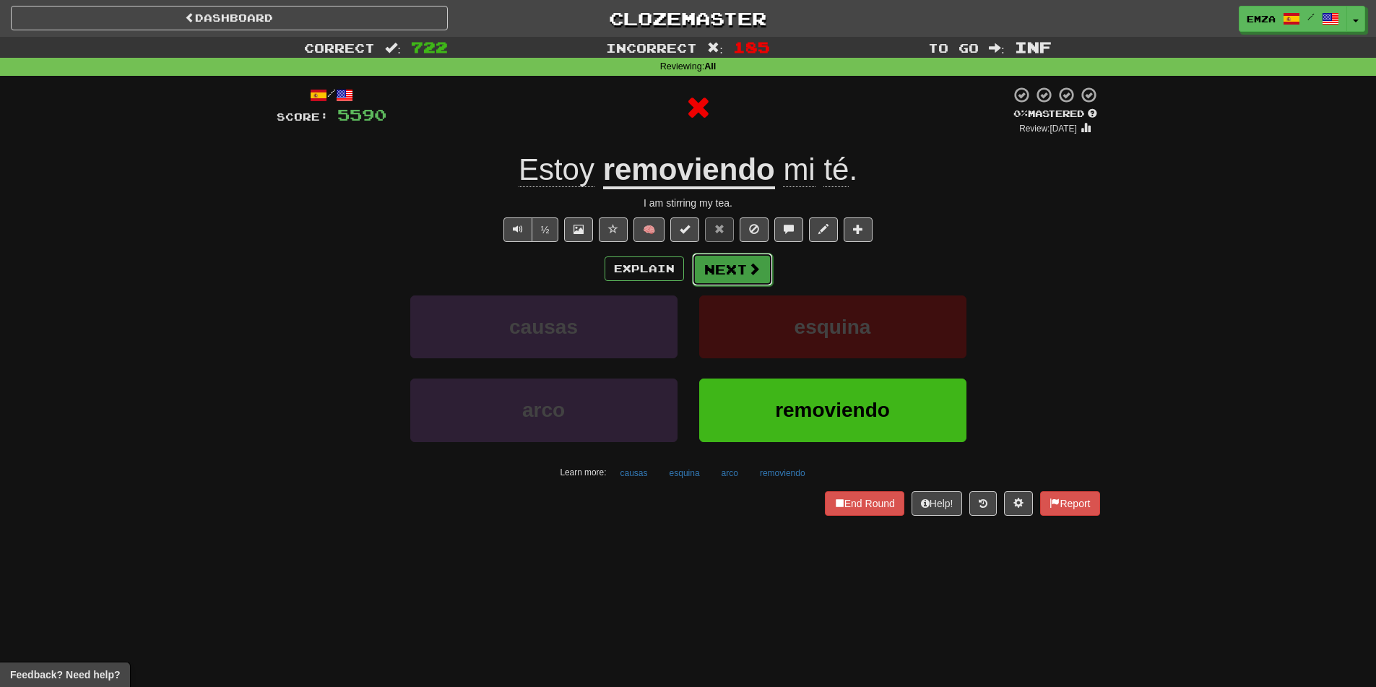
click at [747, 270] on span at bounding box center [753, 268] width 13 height 13
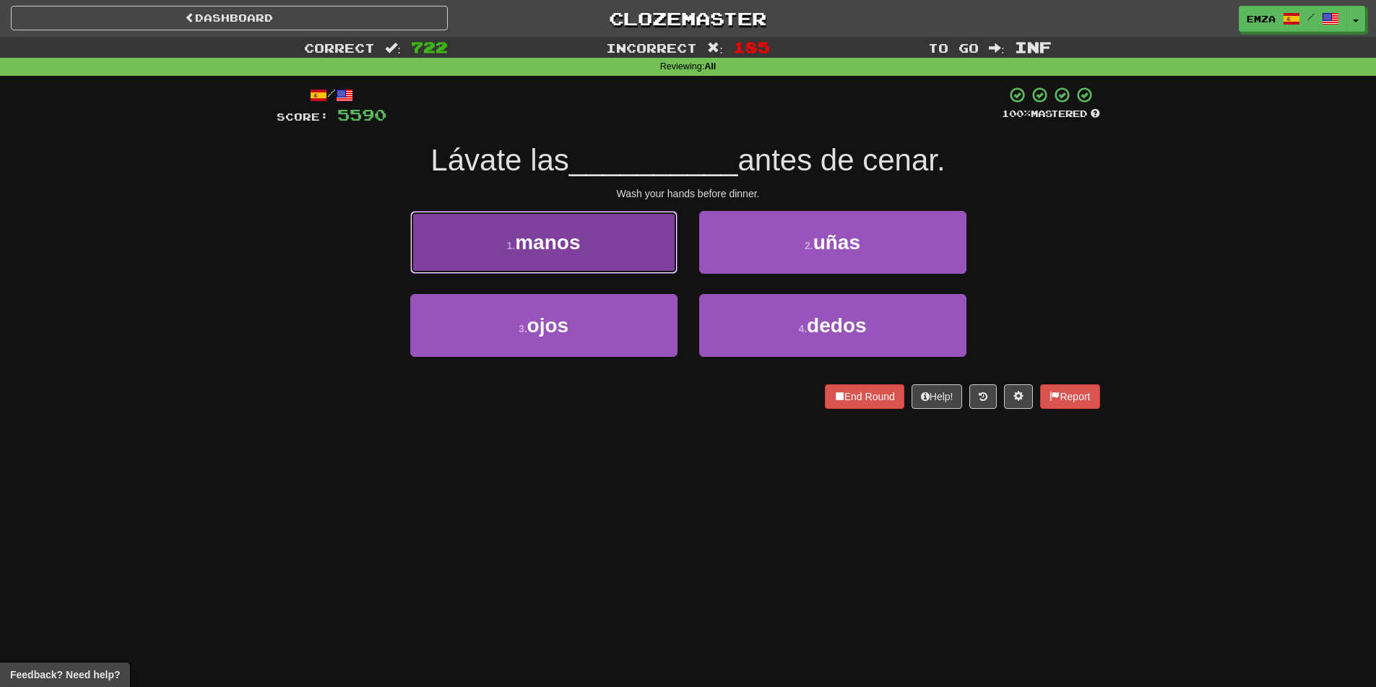
click at [512, 246] on small "1 ." at bounding box center [511, 246] width 9 height 12
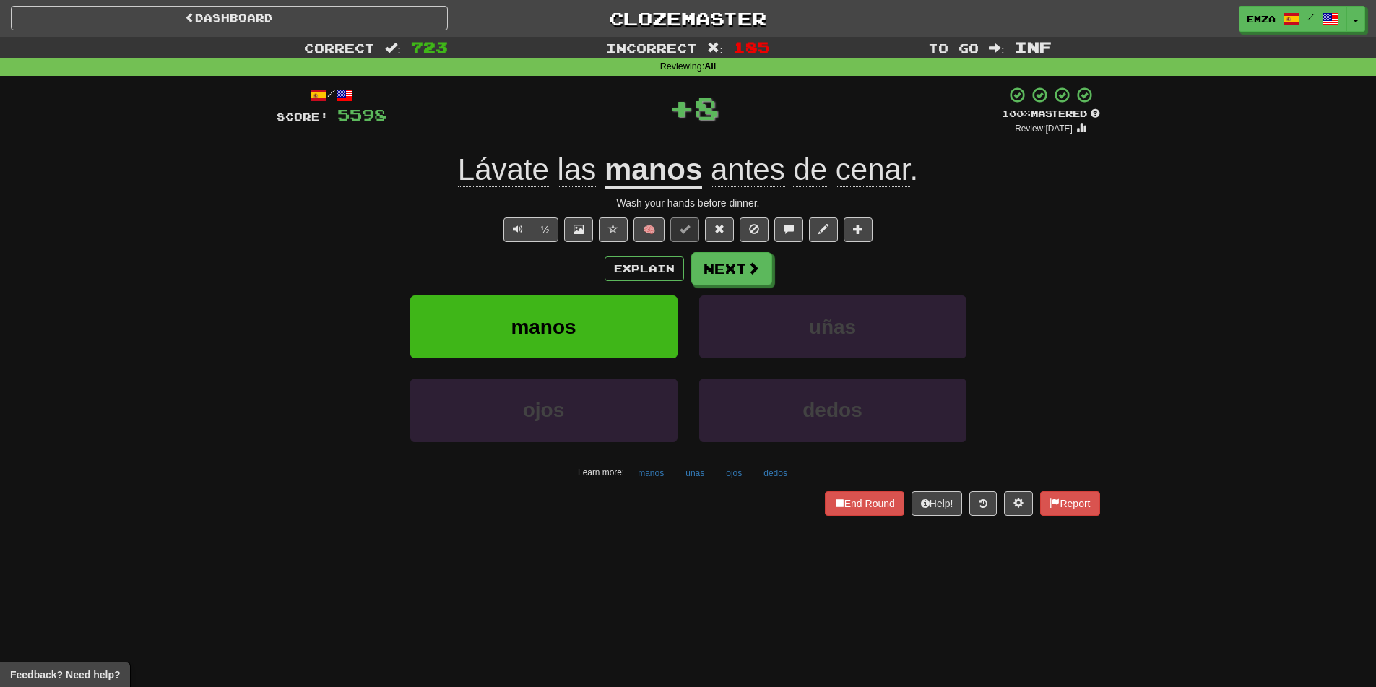
click at [708, 249] on div "/ Score: 5598 + 8 100 % Mastered Review: [DATE] Lávate las manos antes de cenar…" at bounding box center [688, 300] width 823 height 429
click at [725, 266] on button "Next" at bounding box center [732, 269] width 81 height 33
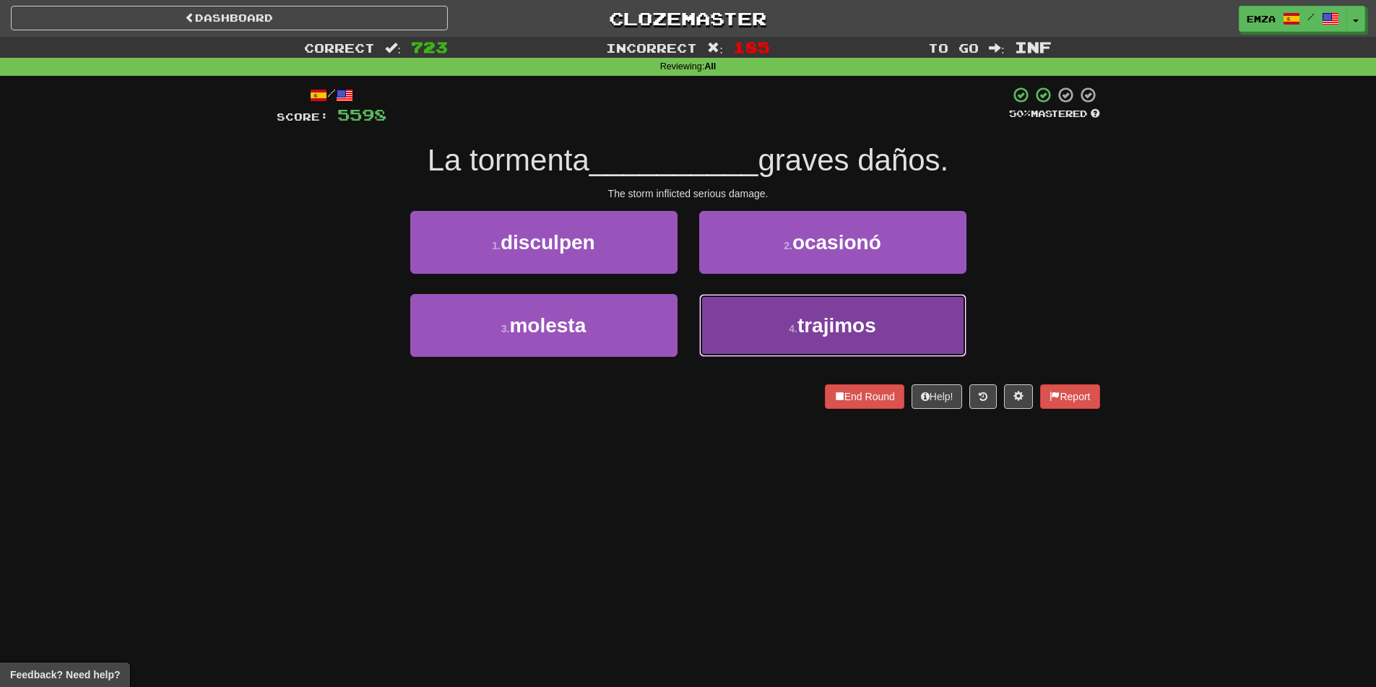
click at [781, 316] on button "4 . trajimos" at bounding box center [832, 325] width 267 height 63
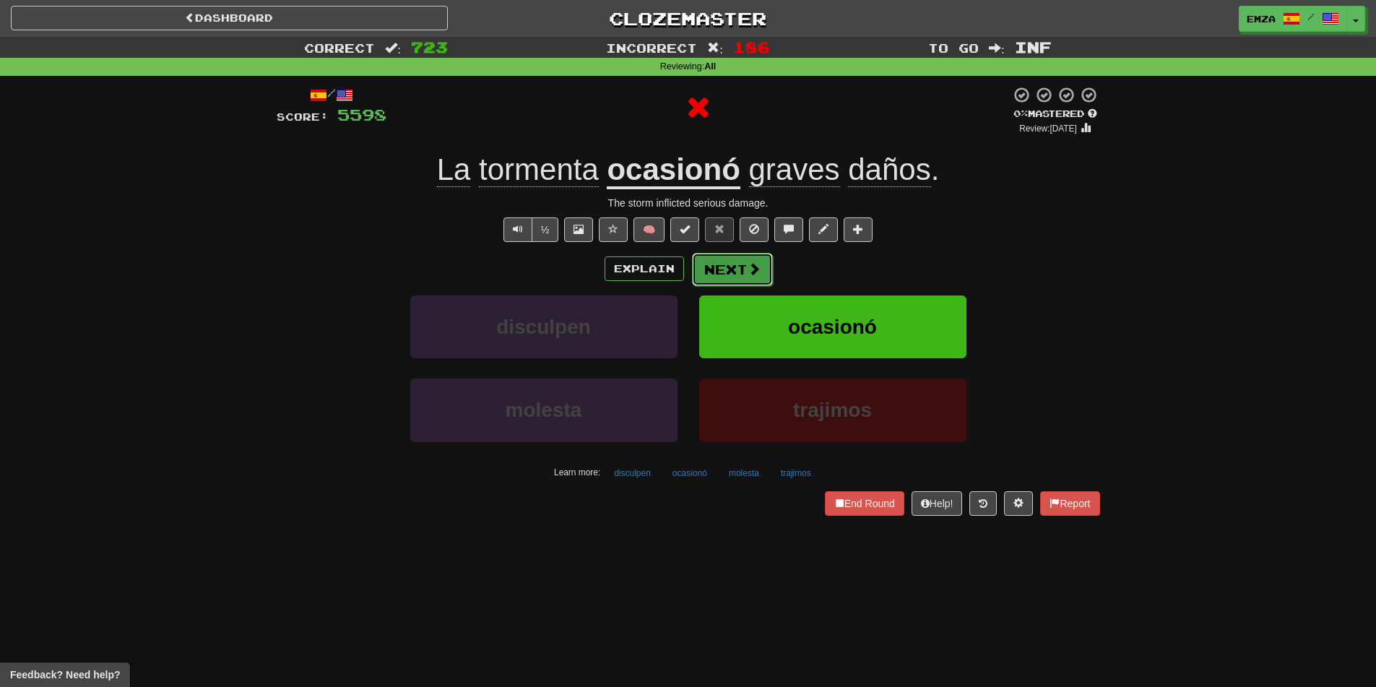
click at [759, 271] on button "Next" at bounding box center [732, 269] width 81 height 33
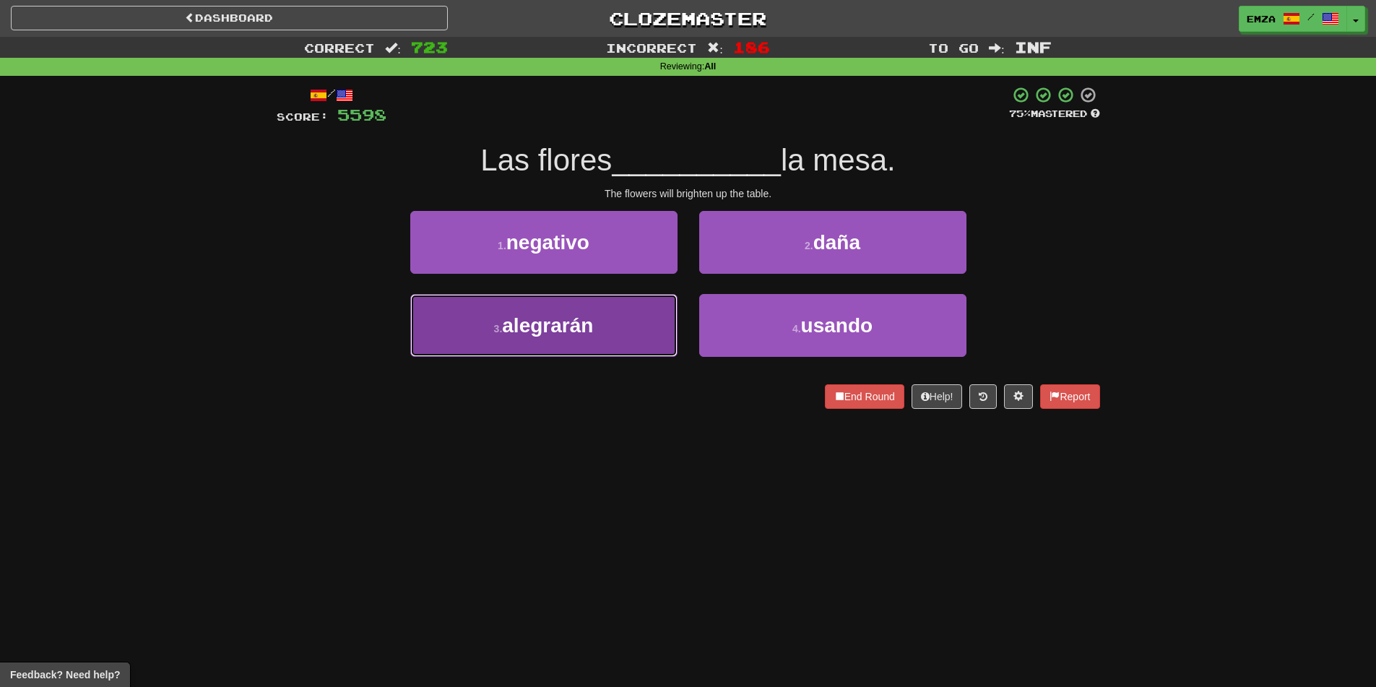
click at [607, 327] on button "3 . [GEOGRAPHIC_DATA]" at bounding box center [543, 325] width 267 height 63
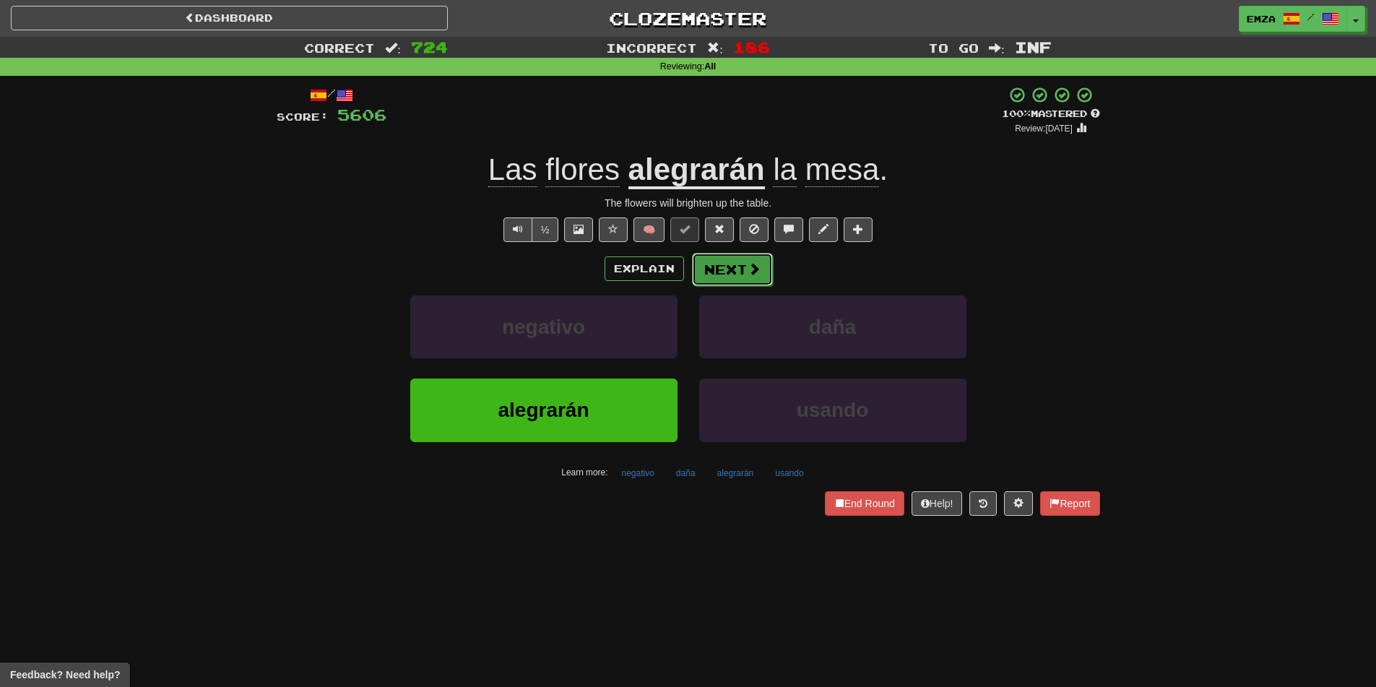
click at [742, 256] on button "Next" at bounding box center [732, 269] width 81 height 33
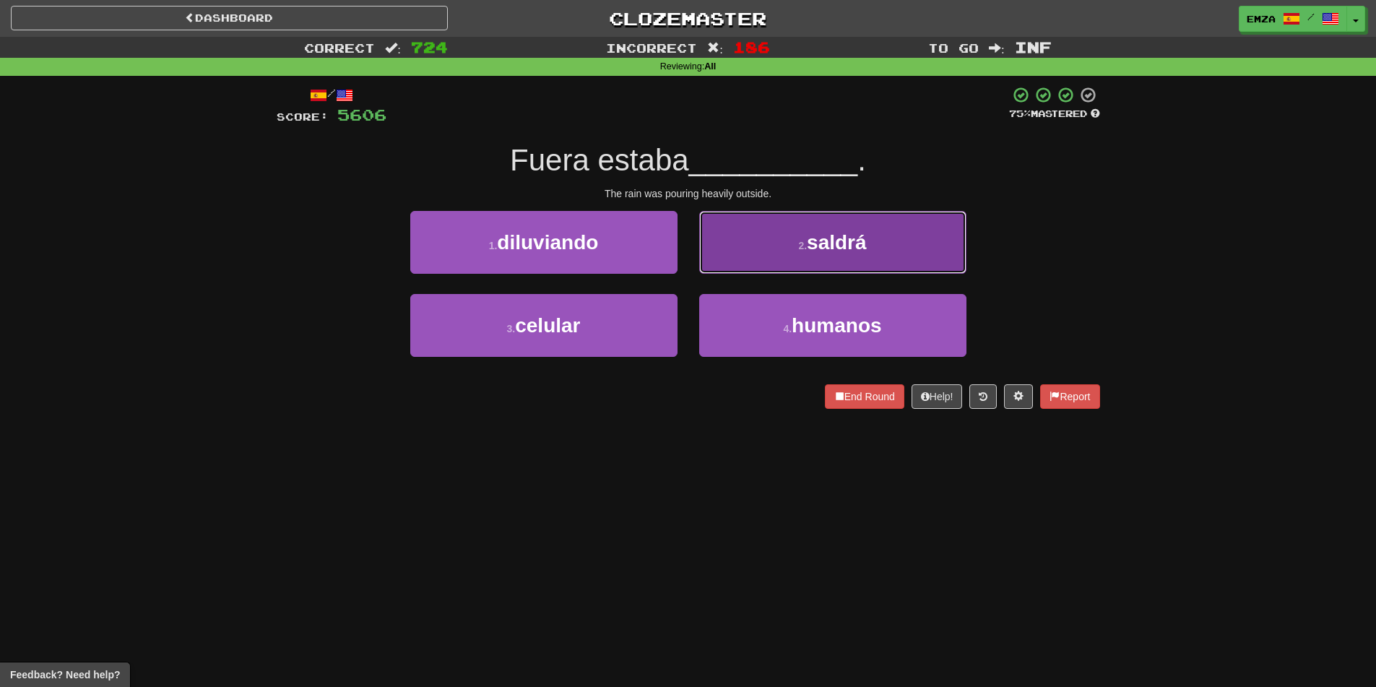
click at [726, 254] on button "2 . [DEMOGRAPHIC_DATA]" at bounding box center [832, 242] width 267 height 63
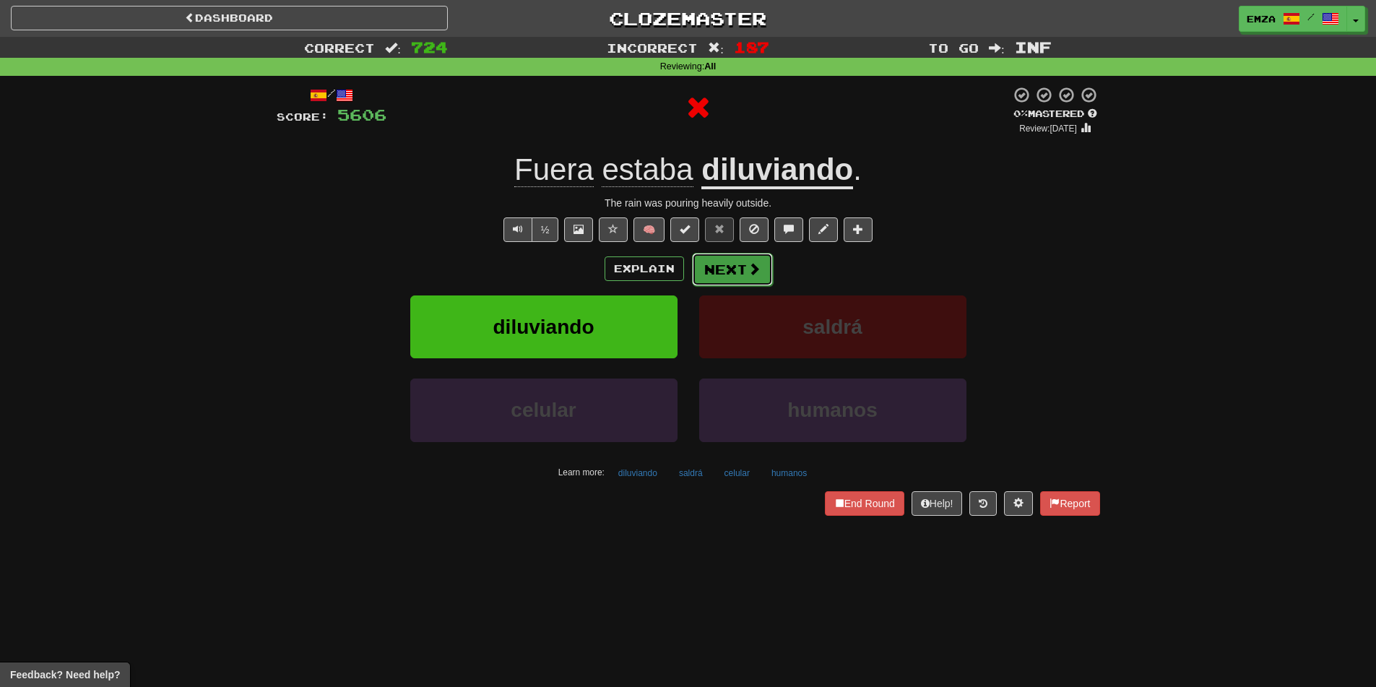
drag, startPoint x: 726, startPoint y: 254, endPoint x: 713, endPoint y: 276, distance: 25.3
click at [713, 276] on button "Next" at bounding box center [732, 269] width 81 height 33
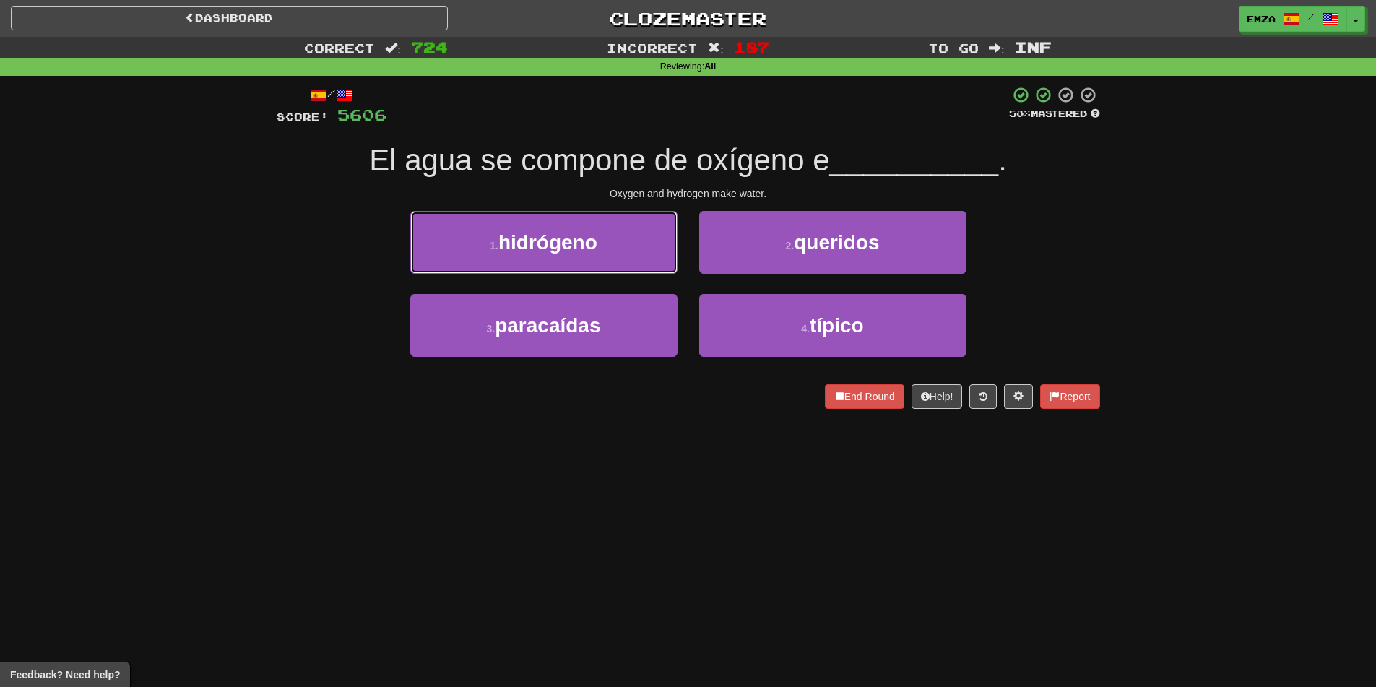
click at [628, 242] on button "1 . hidrógeno" at bounding box center [543, 242] width 267 height 63
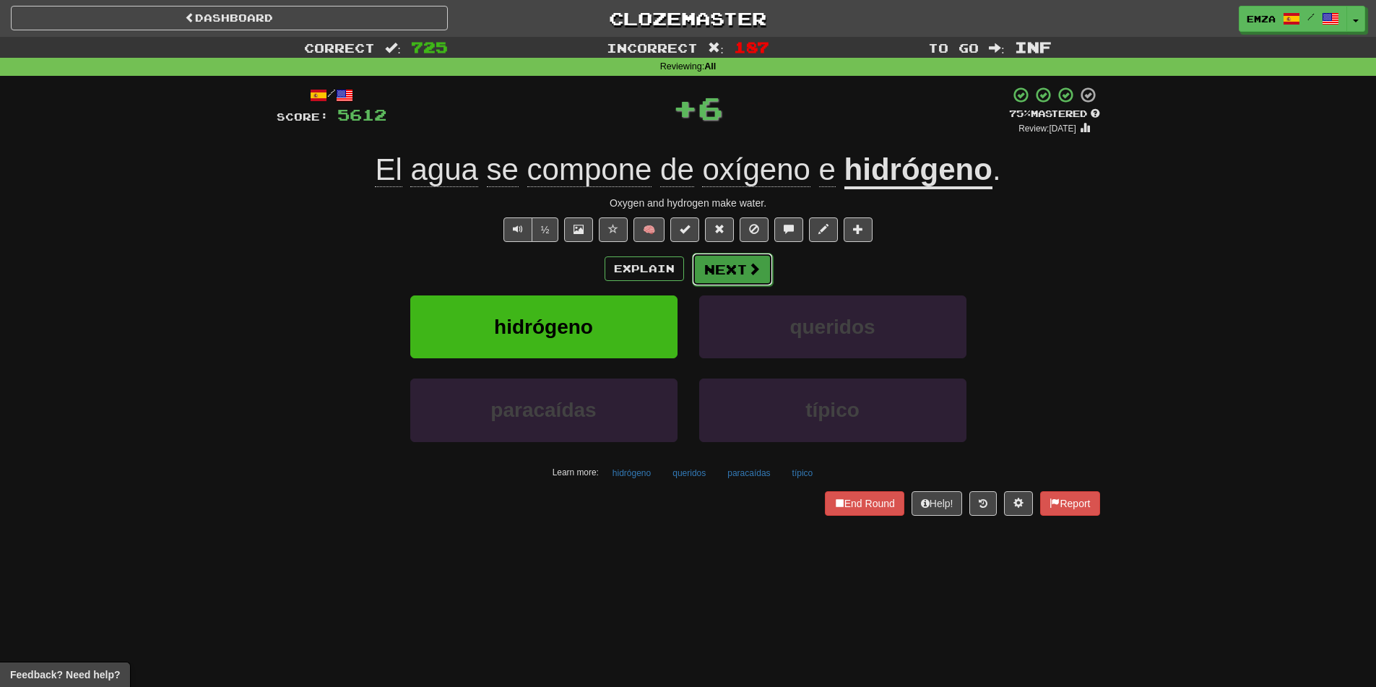
click at [724, 281] on button "Next" at bounding box center [732, 269] width 81 height 33
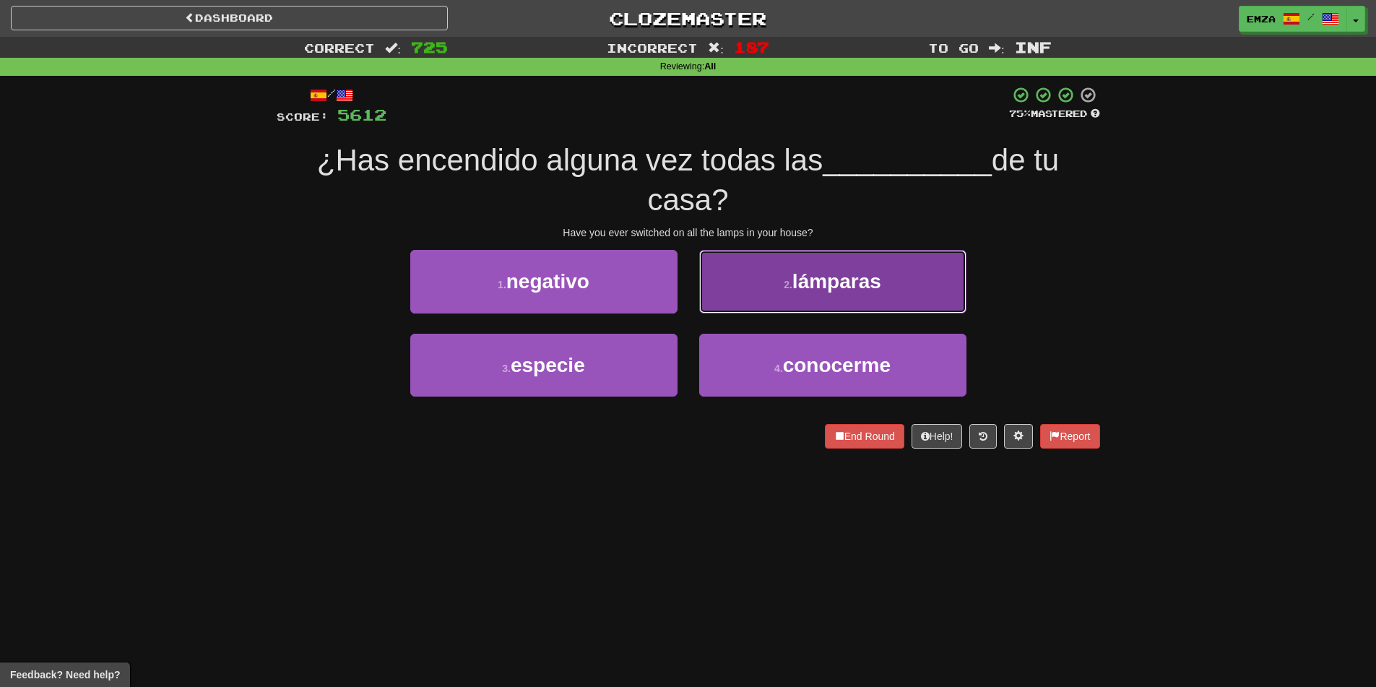
click at [755, 290] on button "2 . lámparas" at bounding box center [832, 281] width 267 height 63
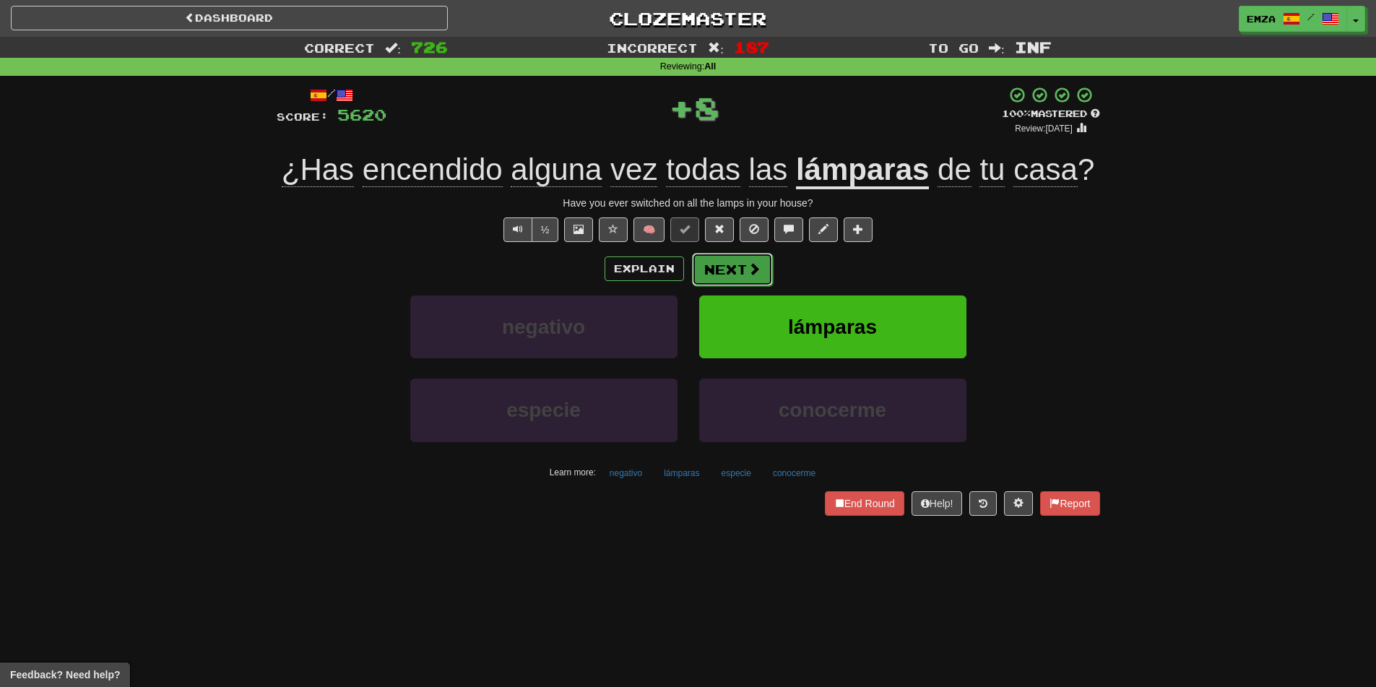
click at [745, 266] on button "Next" at bounding box center [732, 269] width 81 height 33
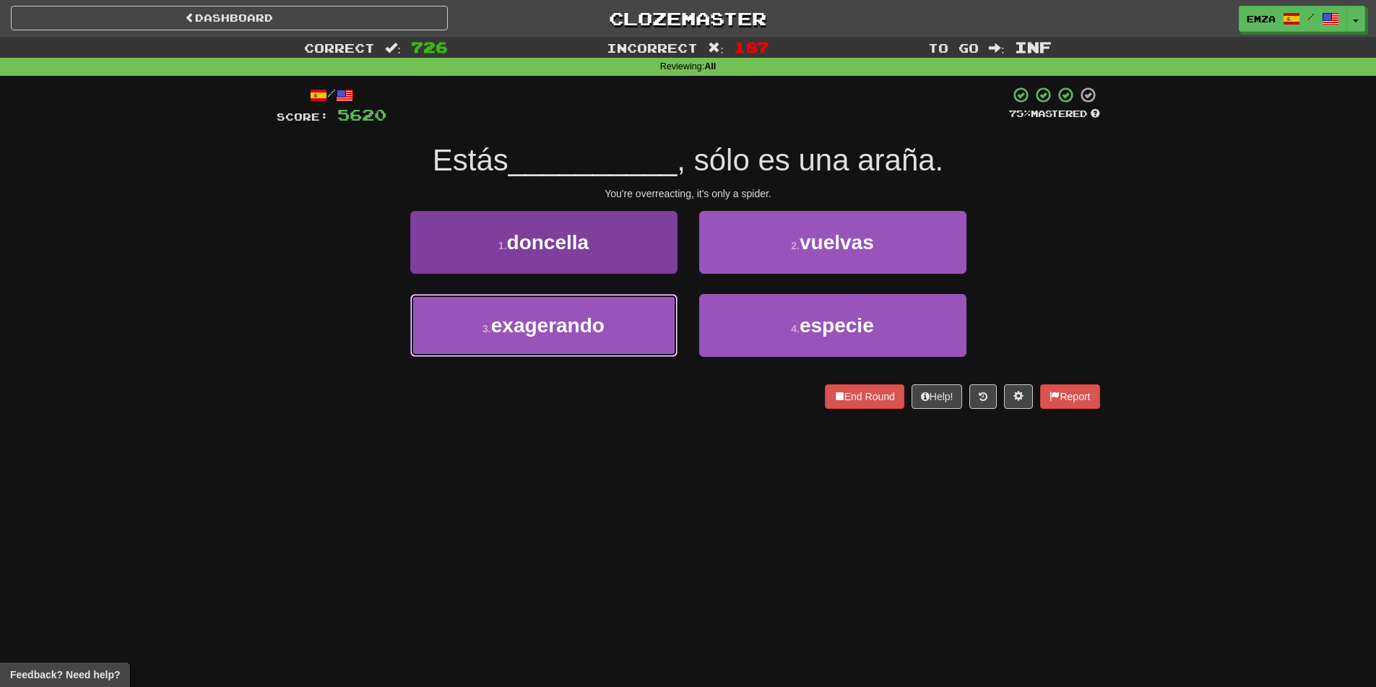
drag, startPoint x: 602, startPoint y: 320, endPoint x: 673, endPoint y: 316, distance: 71.6
click at [602, 320] on span "exagerando" at bounding box center [547, 325] width 113 height 22
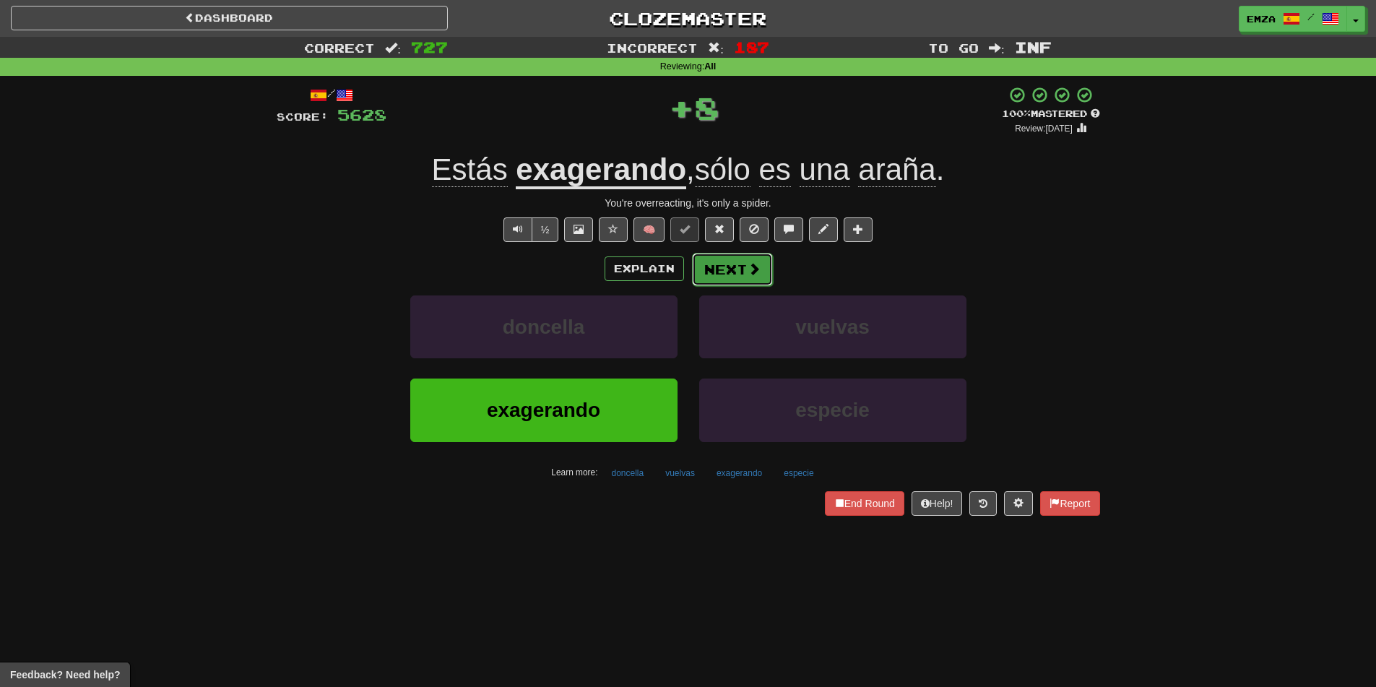
click at [739, 281] on button "Next" at bounding box center [732, 269] width 81 height 33
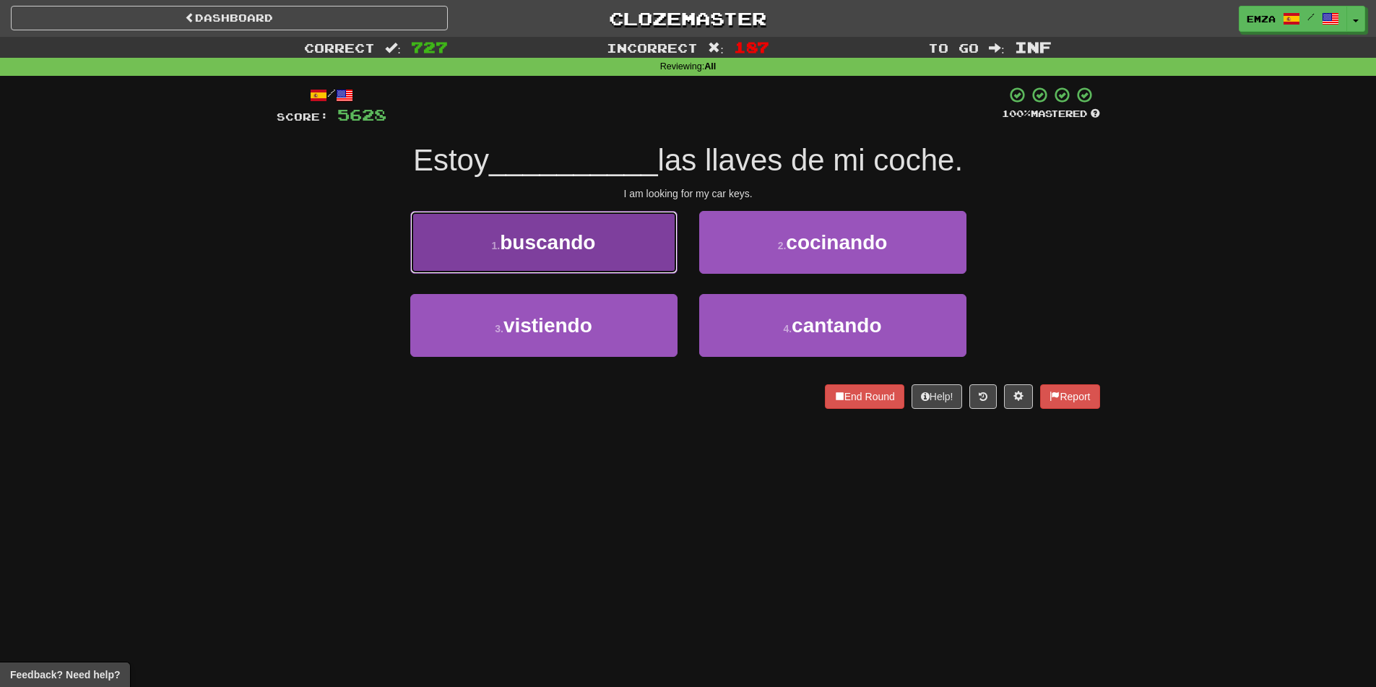
click at [591, 240] on span "buscando" at bounding box center [547, 242] width 95 height 22
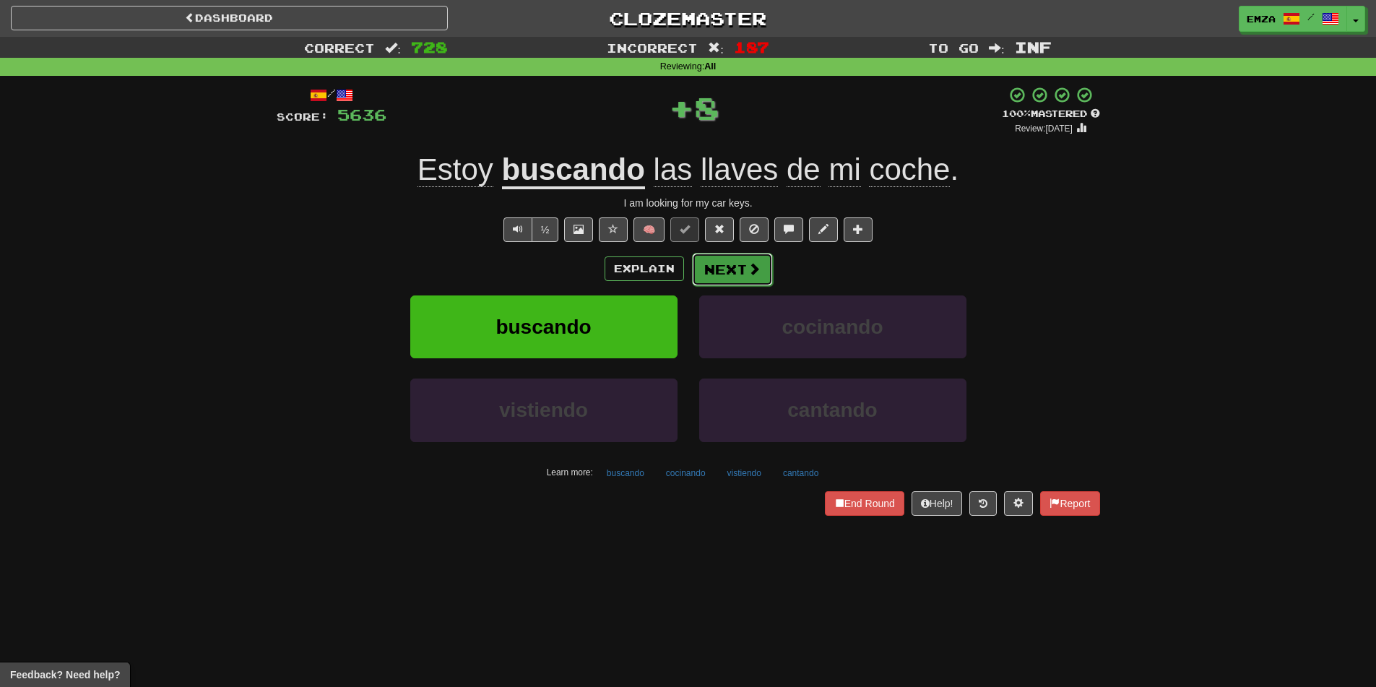
click at [716, 266] on button "Next" at bounding box center [732, 269] width 81 height 33
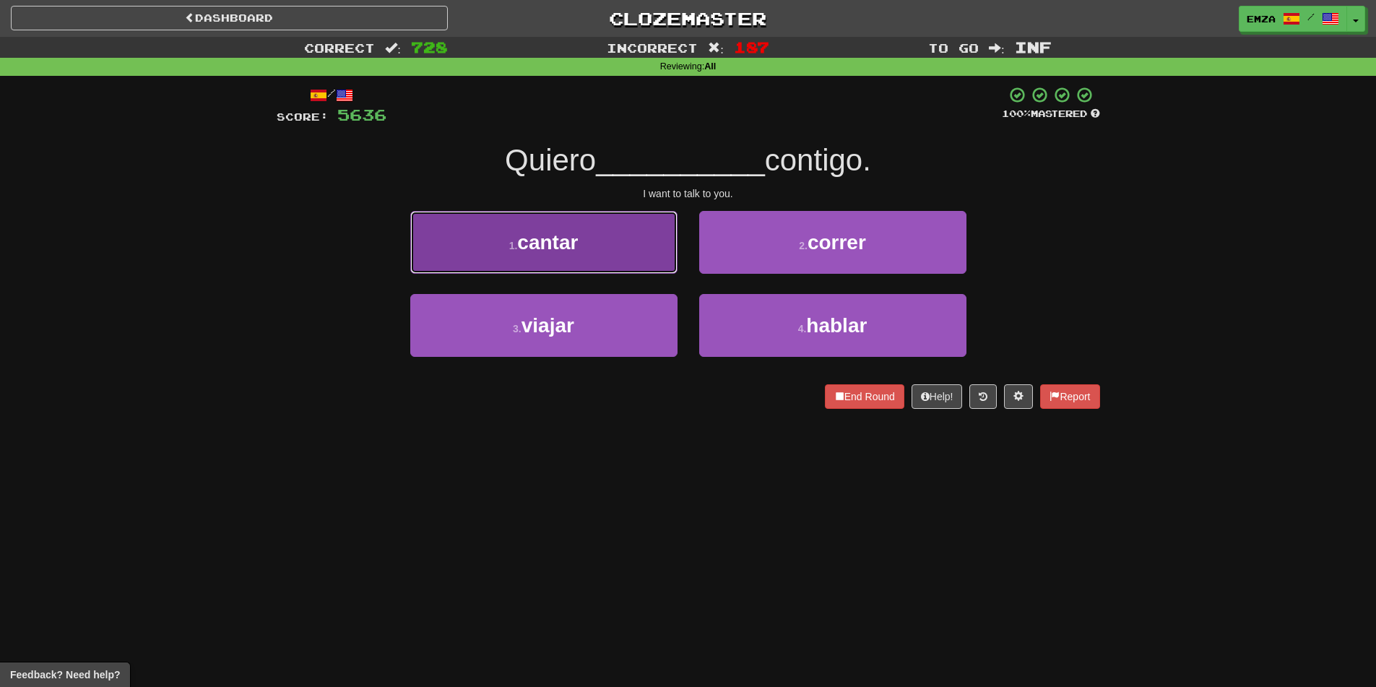
click at [591, 253] on button "1 . cantar" at bounding box center [543, 242] width 267 height 63
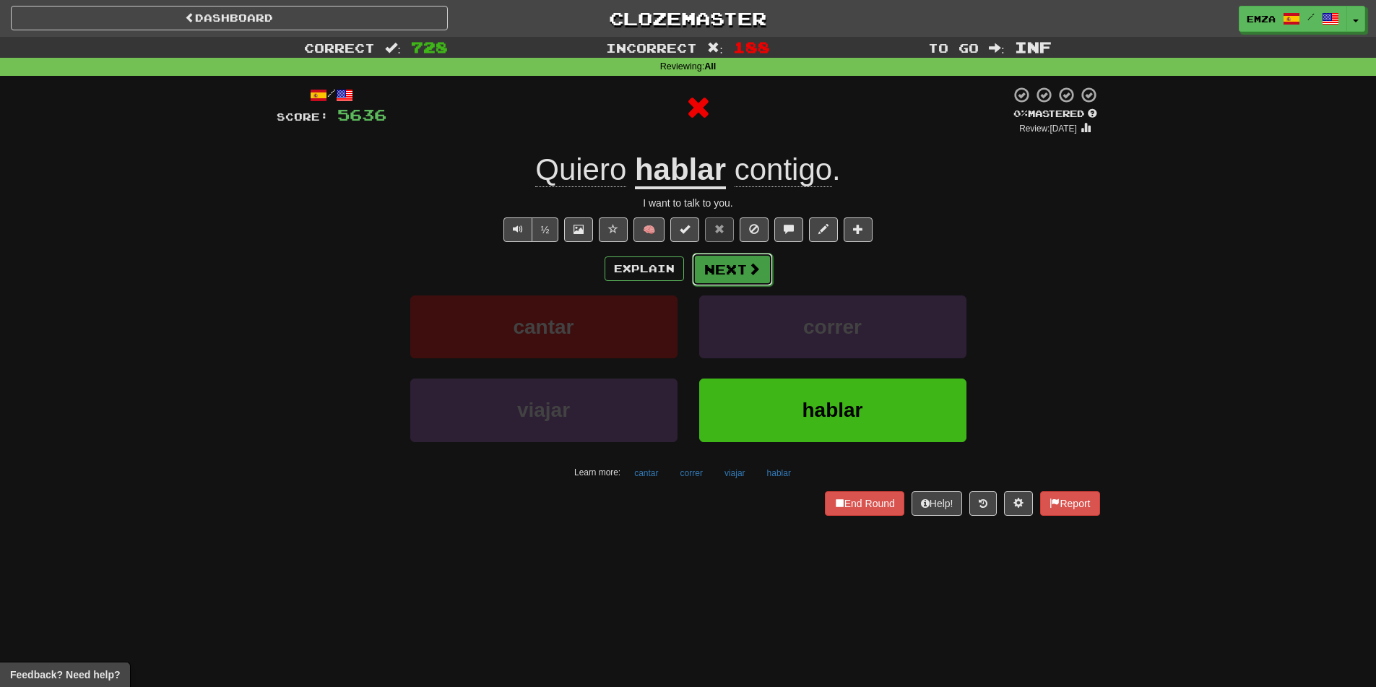
click at [717, 281] on button "Next" at bounding box center [732, 269] width 81 height 33
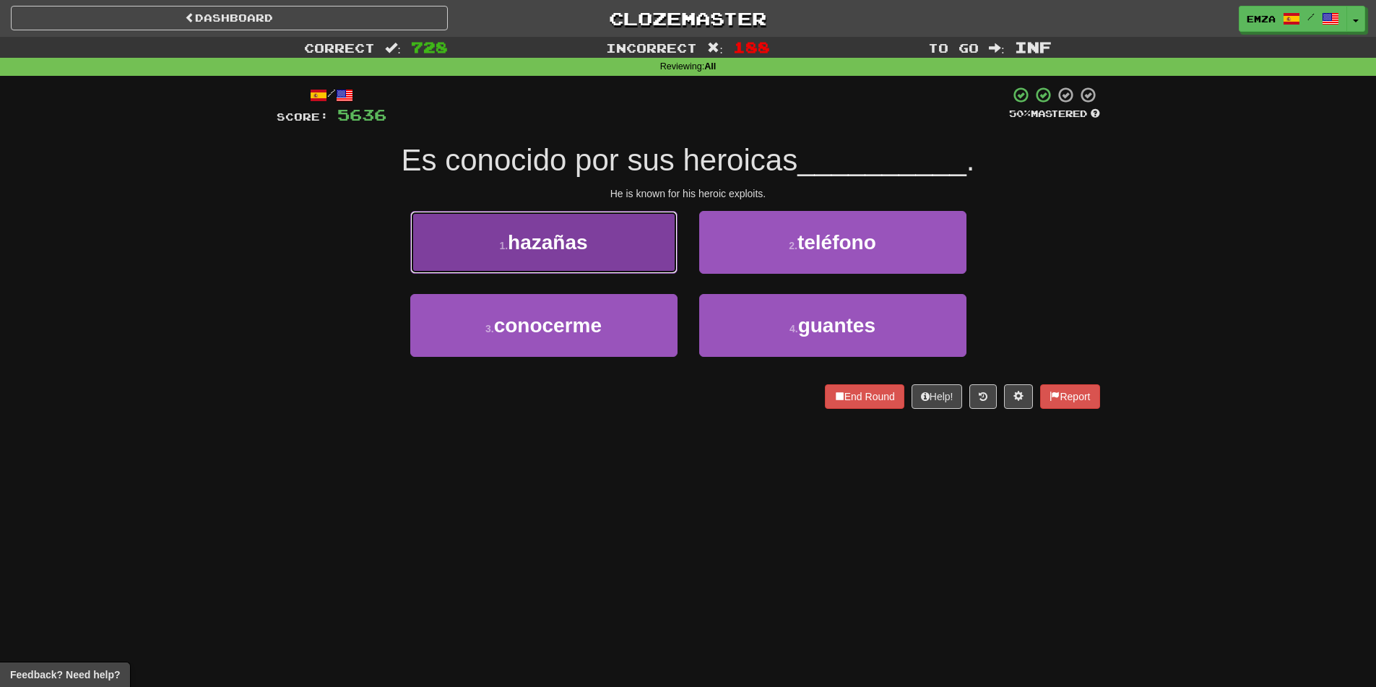
click at [578, 248] on span "hazañas" at bounding box center [548, 242] width 80 height 22
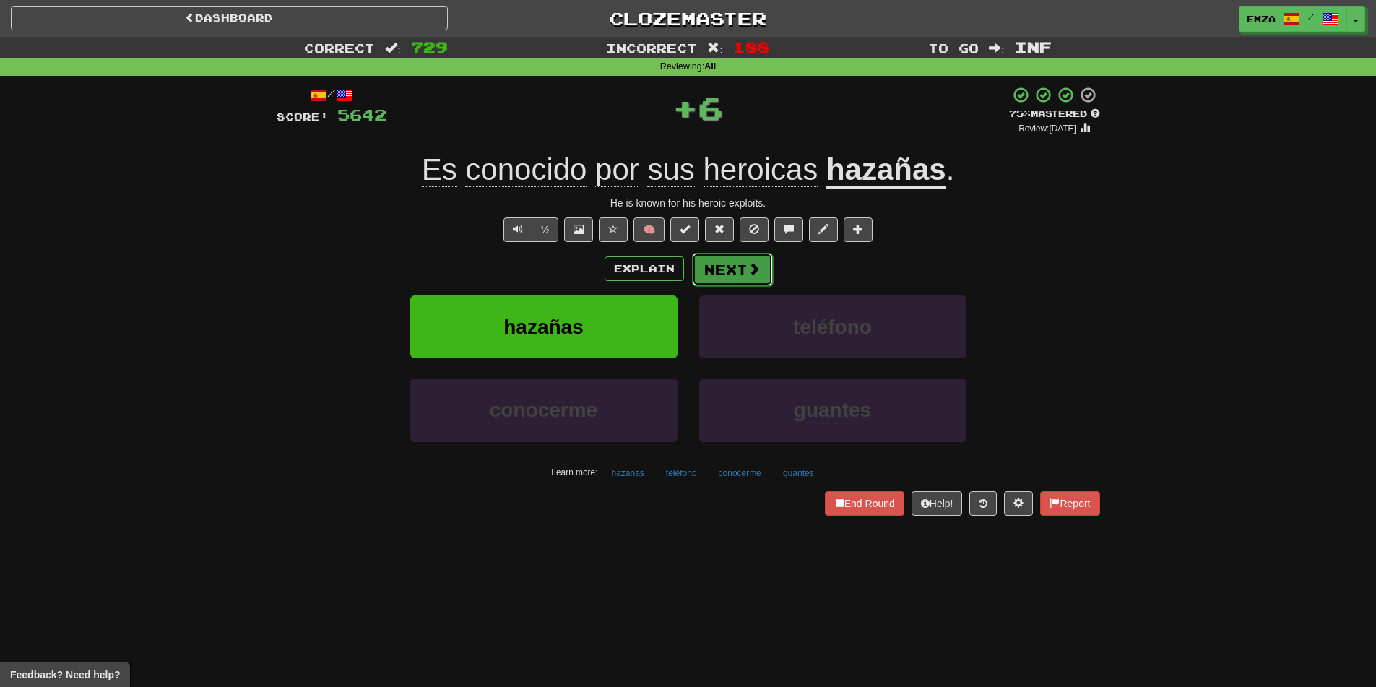
click at [731, 275] on button "Next" at bounding box center [732, 269] width 81 height 33
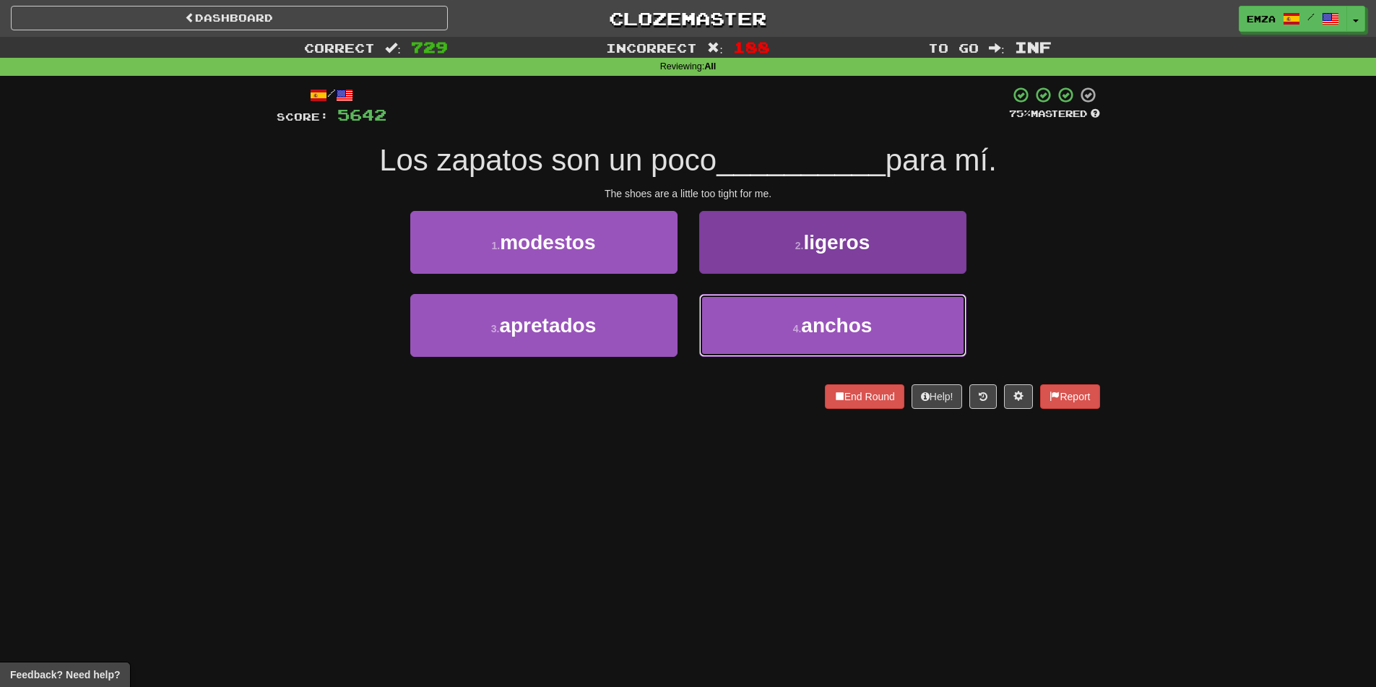
click at [775, 331] on button "4 . anchos" at bounding box center [832, 325] width 267 height 63
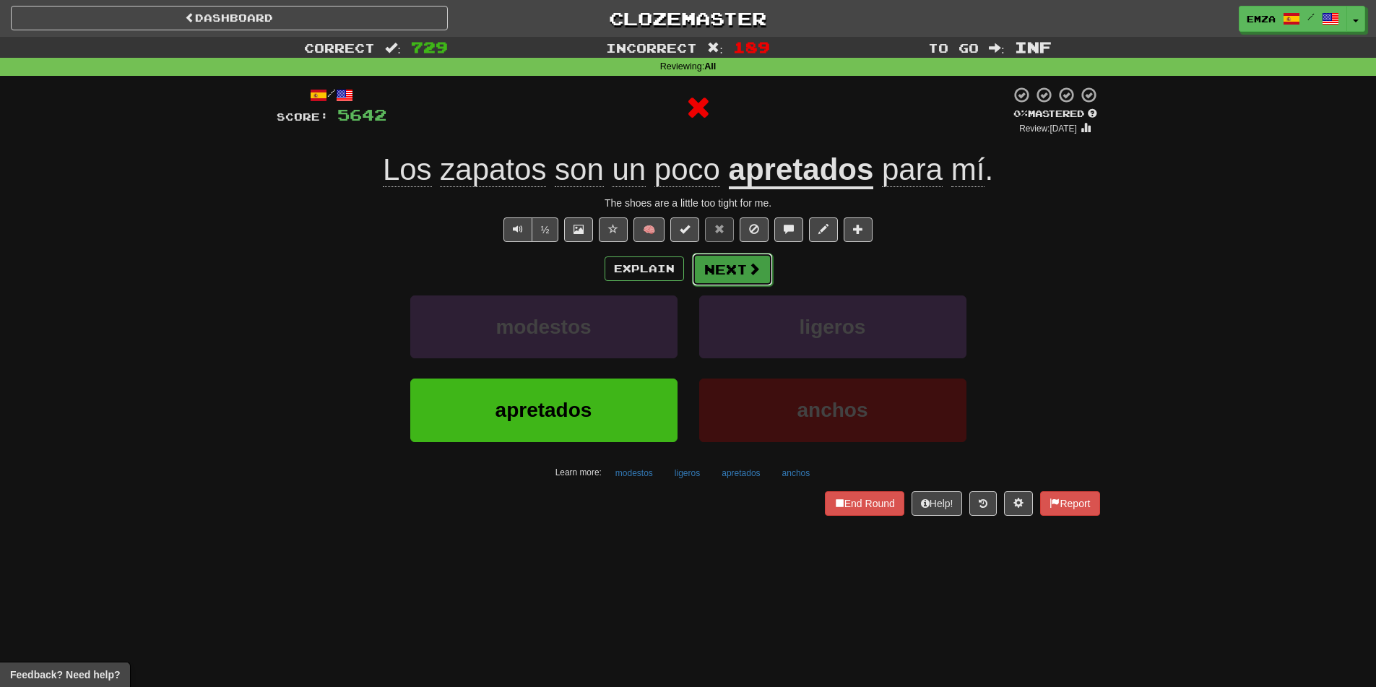
click at [746, 256] on button "Next" at bounding box center [732, 269] width 81 height 33
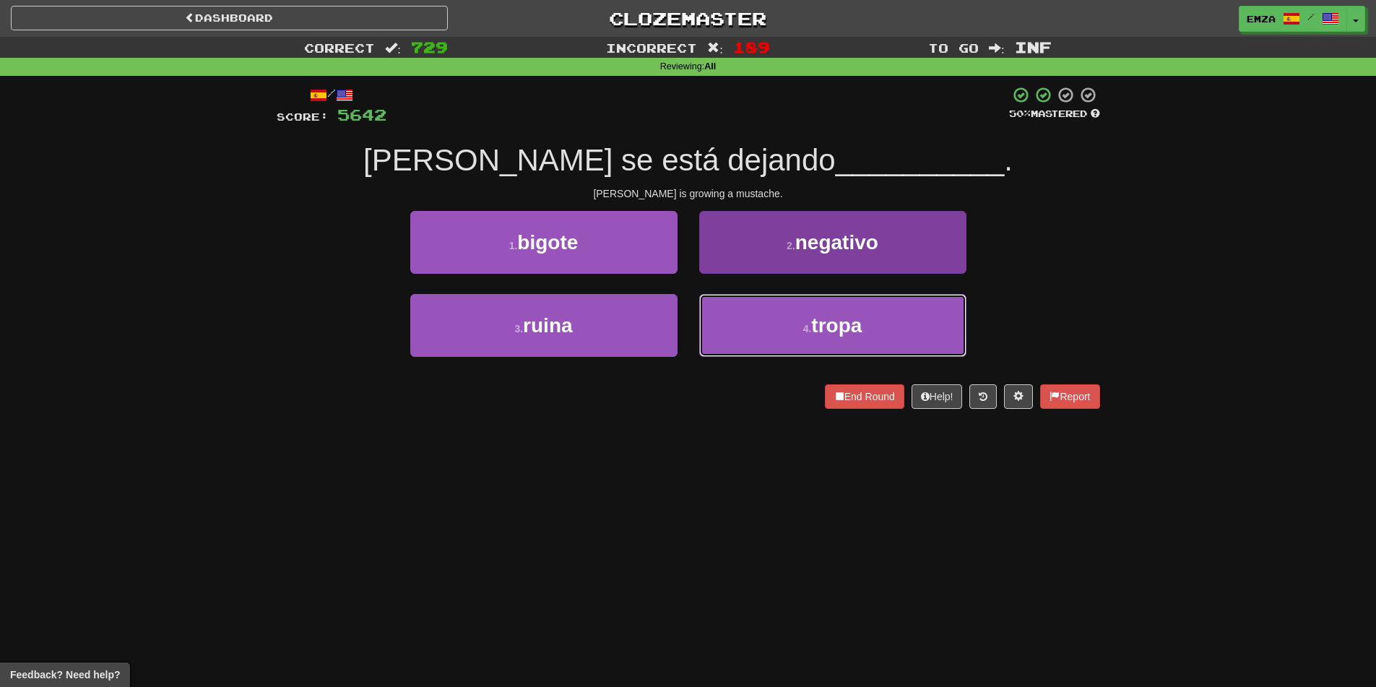
click at [755, 330] on button "4 . tropa" at bounding box center [832, 325] width 267 height 63
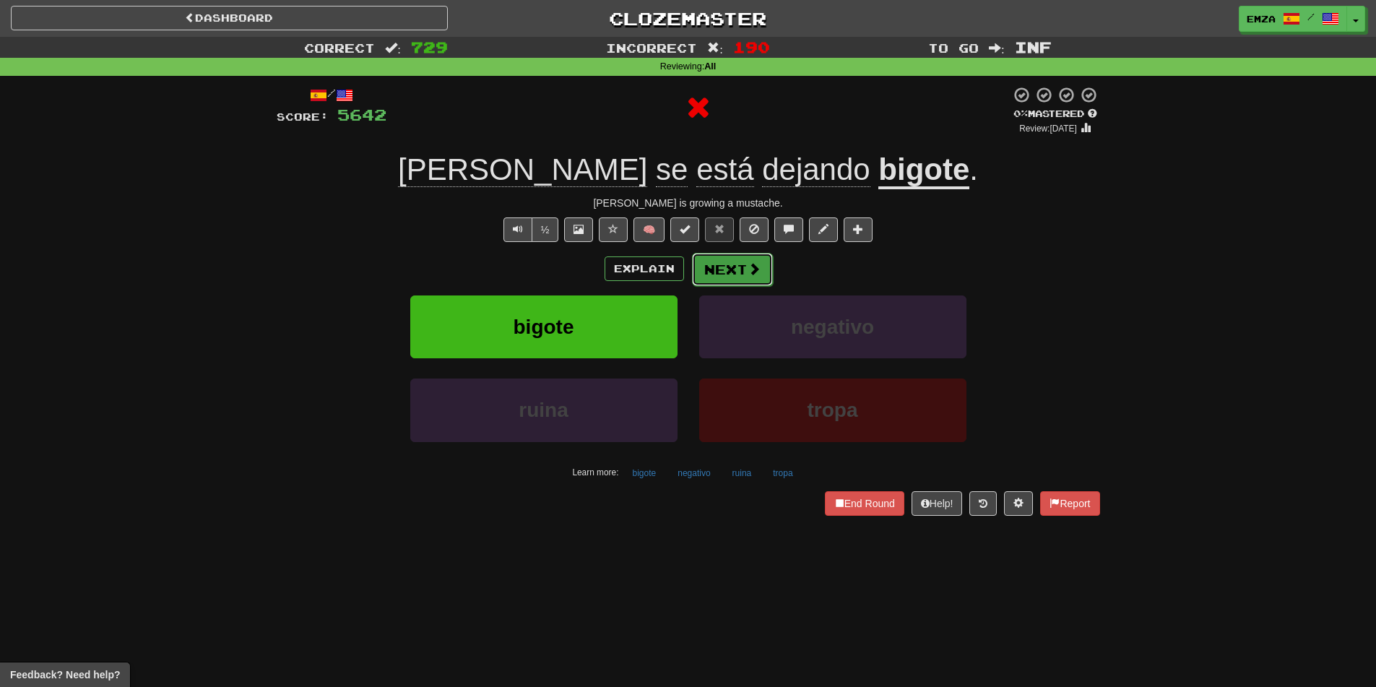
click at [750, 265] on span at bounding box center [753, 268] width 13 height 13
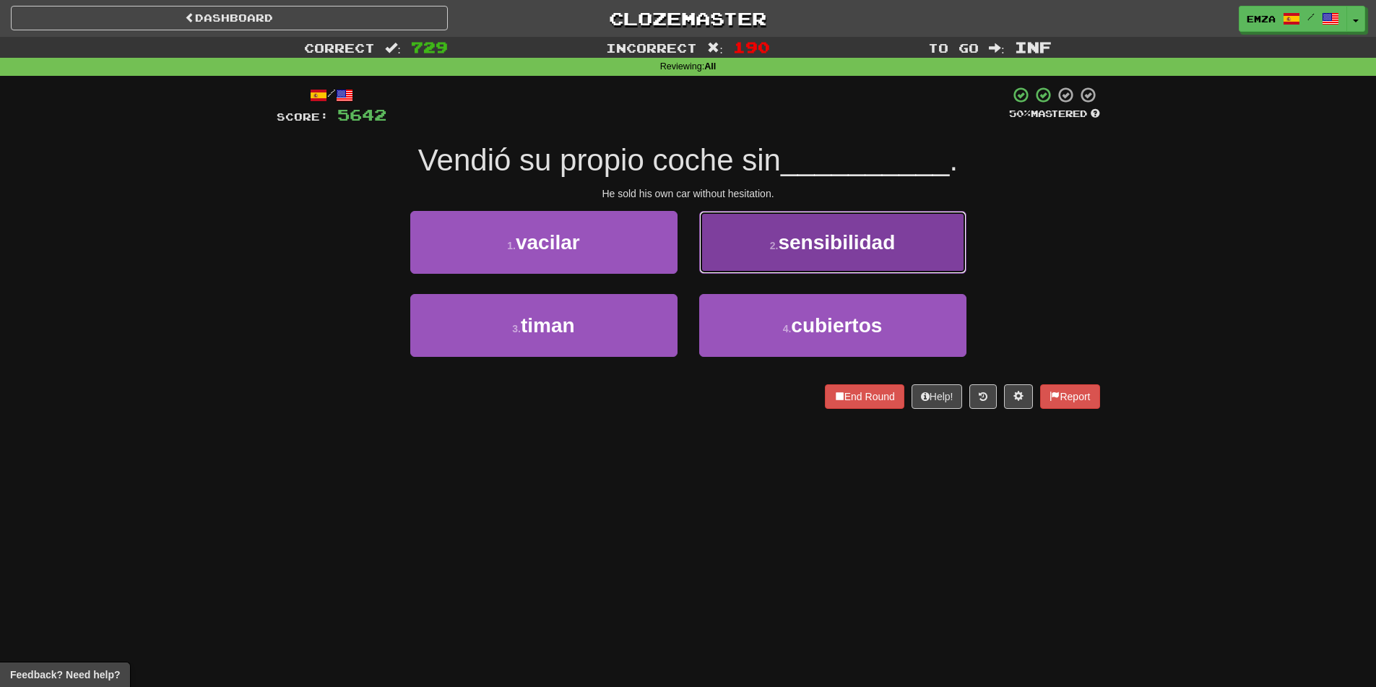
click at [762, 261] on button "2 . sensibilidad" at bounding box center [832, 242] width 267 height 63
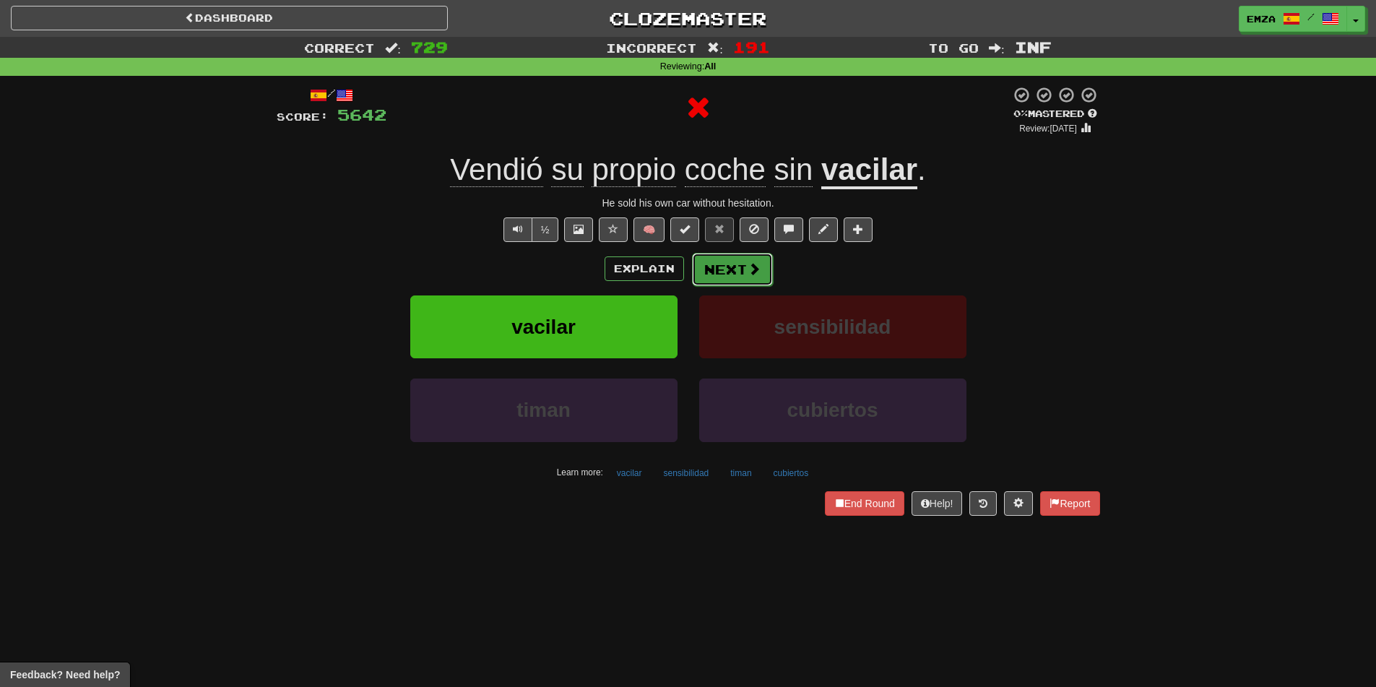
click at [732, 276] on button "Next" at bounding box center [732, 269] width 81 height 33
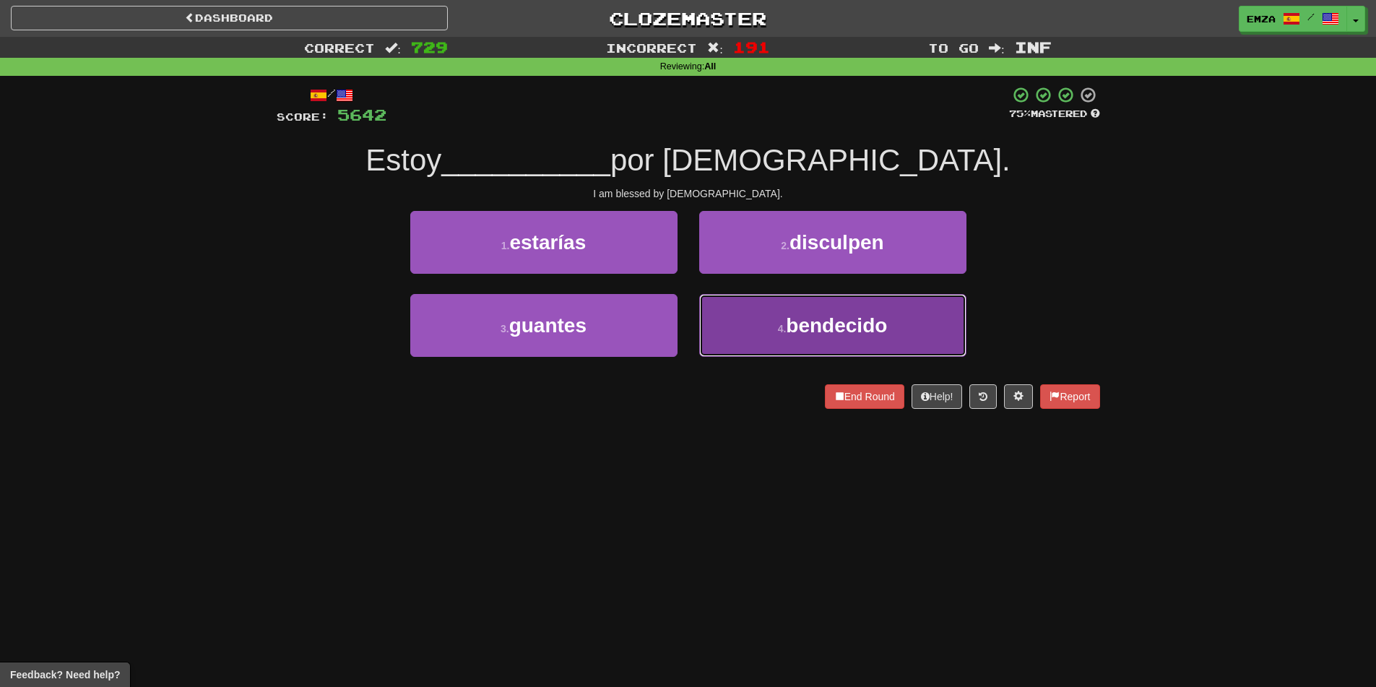
click at [784, 331] on small "4 ." at bounding box center [782, 329] width 9 height 12
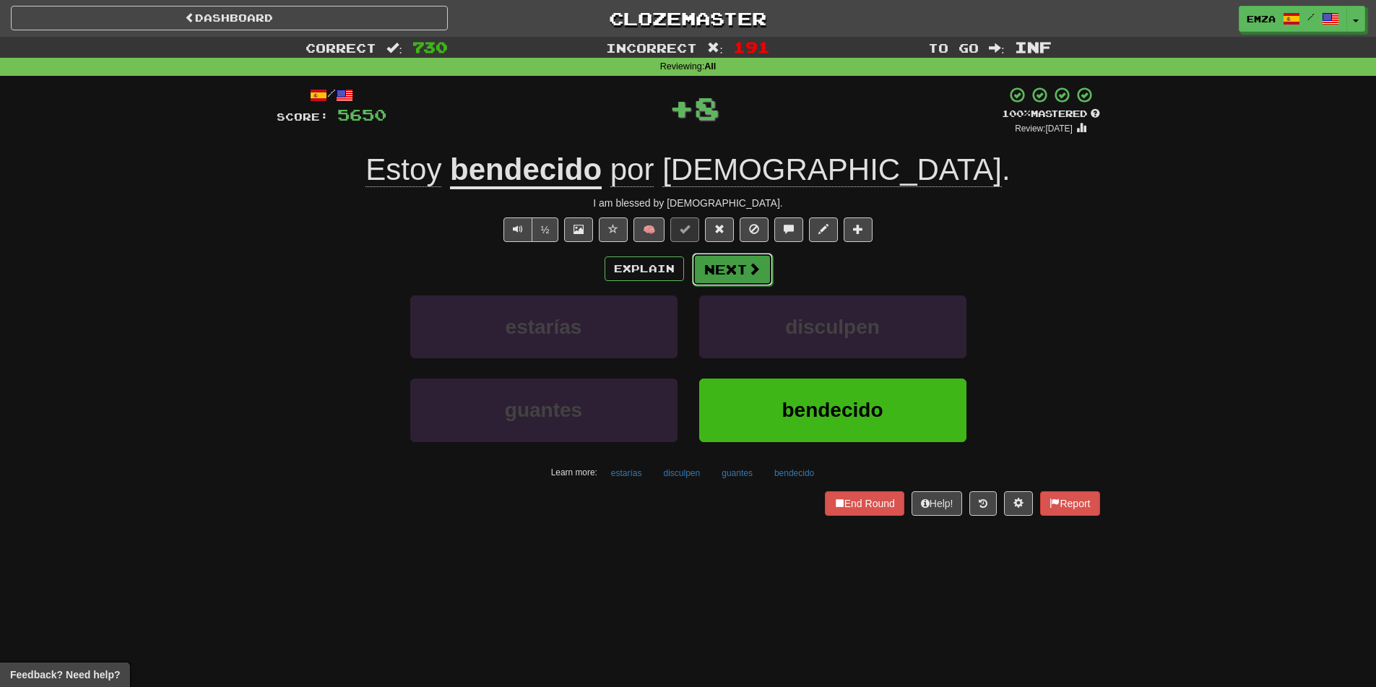
click at [735, 262] on button "Next" at bounding box center [732, 269] width 81 height 33
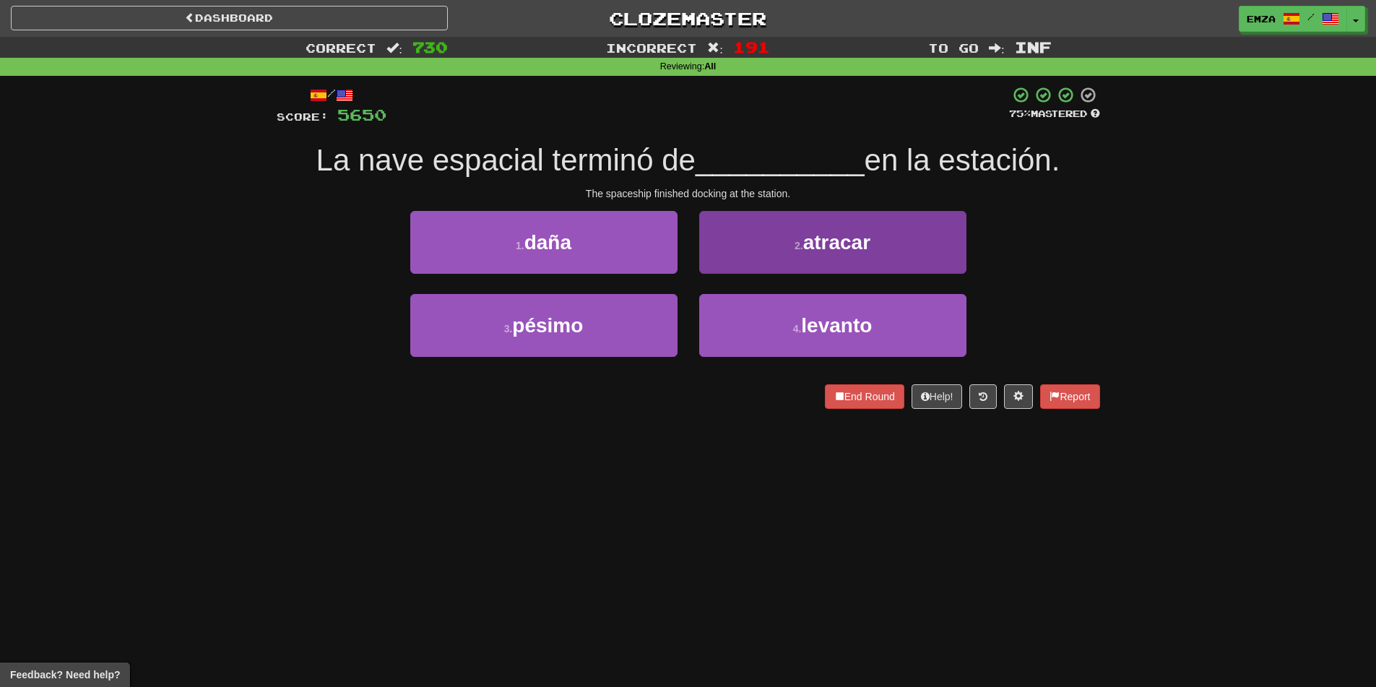
drag, startPoint x: 769, startPoint y: 191, endPoint x: 760, endPoint y: 222, distance: 32.9
click at [768, 193] on div "The spaceship finished docking at the station." at bounding box center [688, 193] width 823 height 14
click at [760, 222] on button "2 . atracar" at bounding box center [832, 242] width 267 height 63
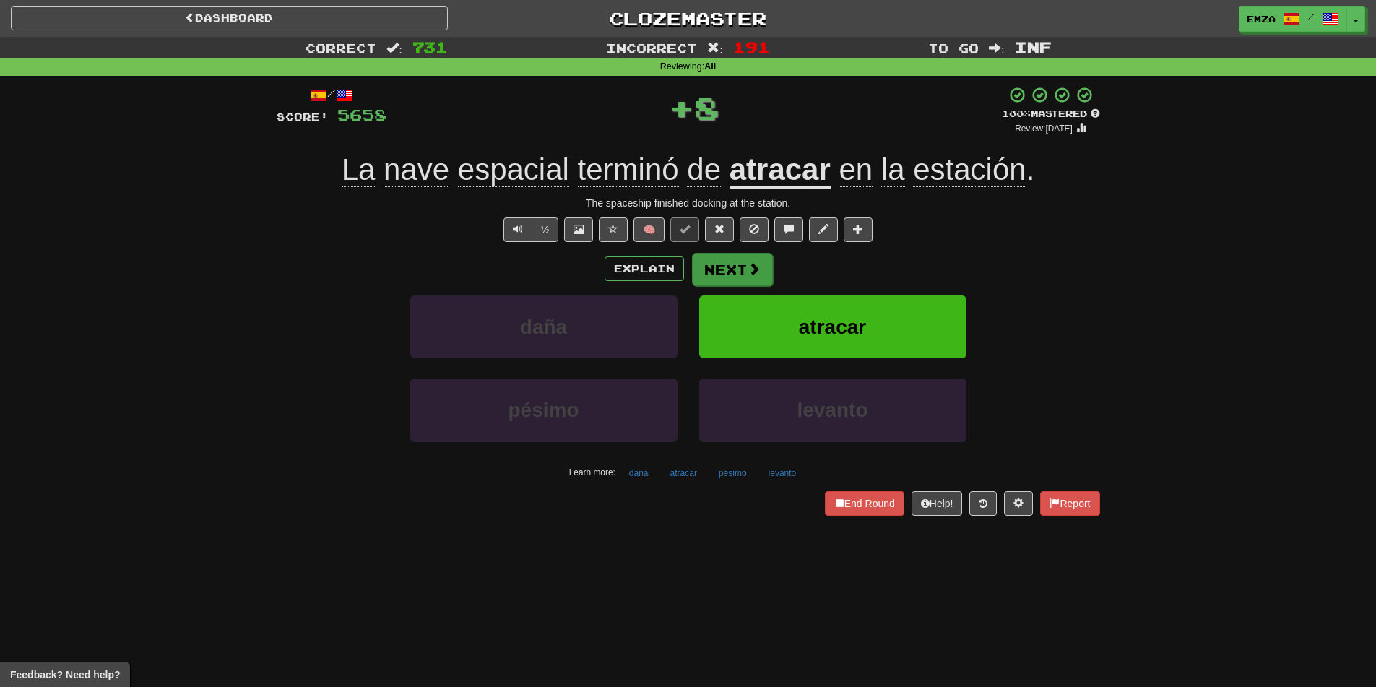
click at [750, 255] on div "/ Score: 5658 + 8 100 % Mastered Review: [DATE] [PERSON_NAME] espacial terminó …" at bounding box center [688, 300] width 823 height 429
click at [747, 262] on span at bounding box center [753, 268] width 13 height 13
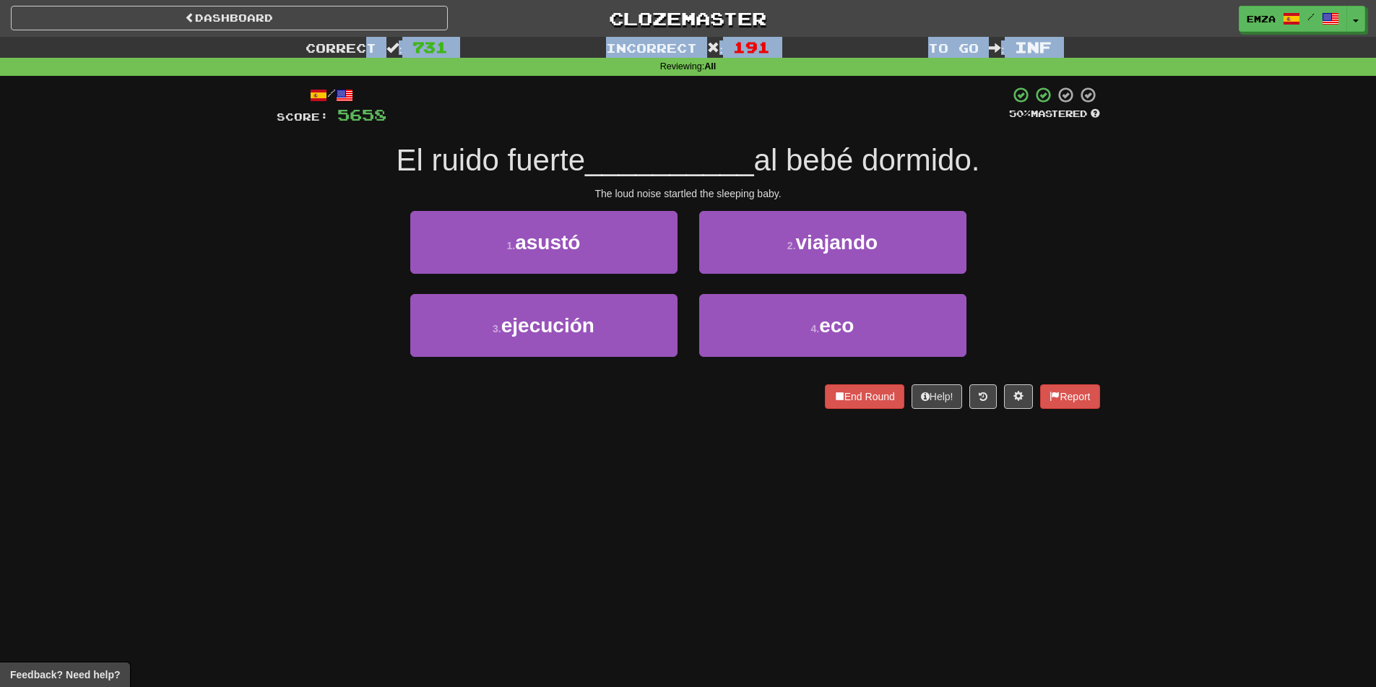
drag, startPoint x: 355, startPoint y: 65, endPoint x: 282, endPoint y: 296, distance: 242.1
click at [345, 77] on div "Correct : 731 Incorrect : 191 To go : Inf Reviewing : All / Score: 5658 50 % Ma…" at bounding box center [688, 233] width 1376 height 392
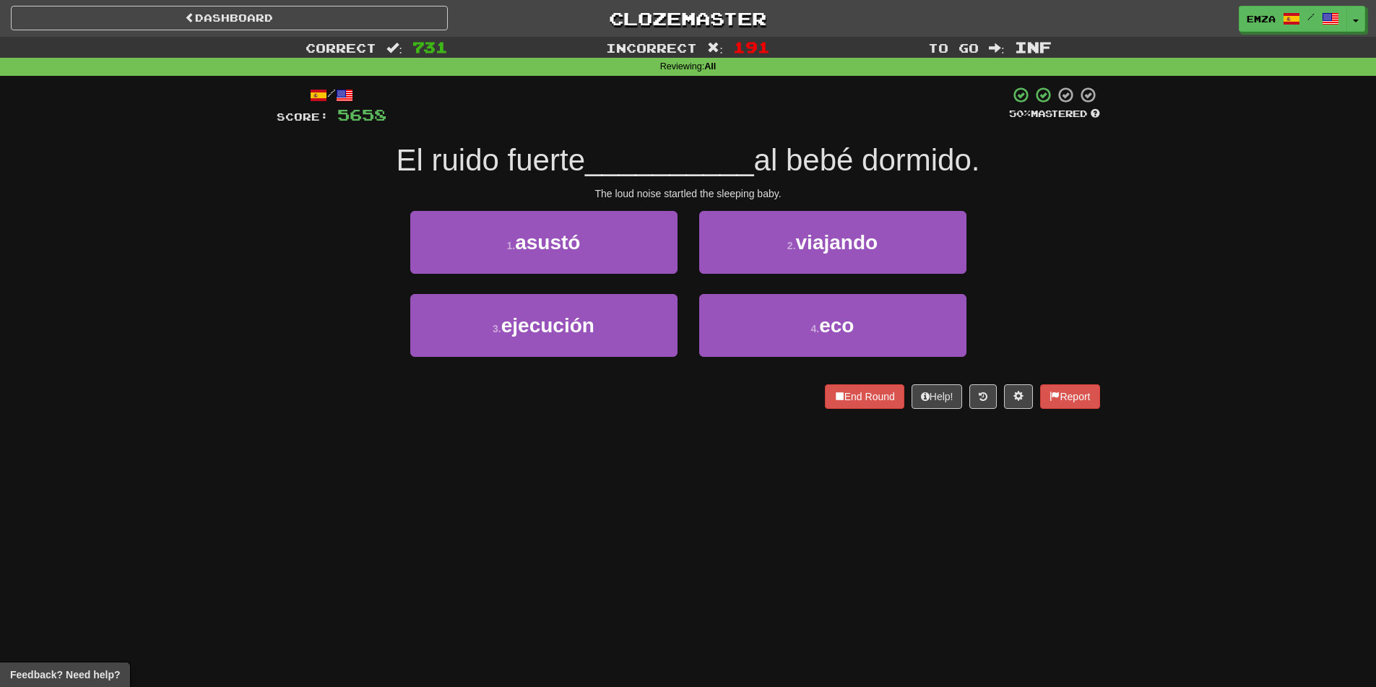
click at [259, 389] on div "Correct : 731 Incorrect : 191 To go : Inf Reviewing : All / Score: 5658 50 % Ma…" at bounding box center [688, 233] width 1376 height 392
click at [540, 242] on span "asustó" at bounding box center [547, 242] width 65 height 22
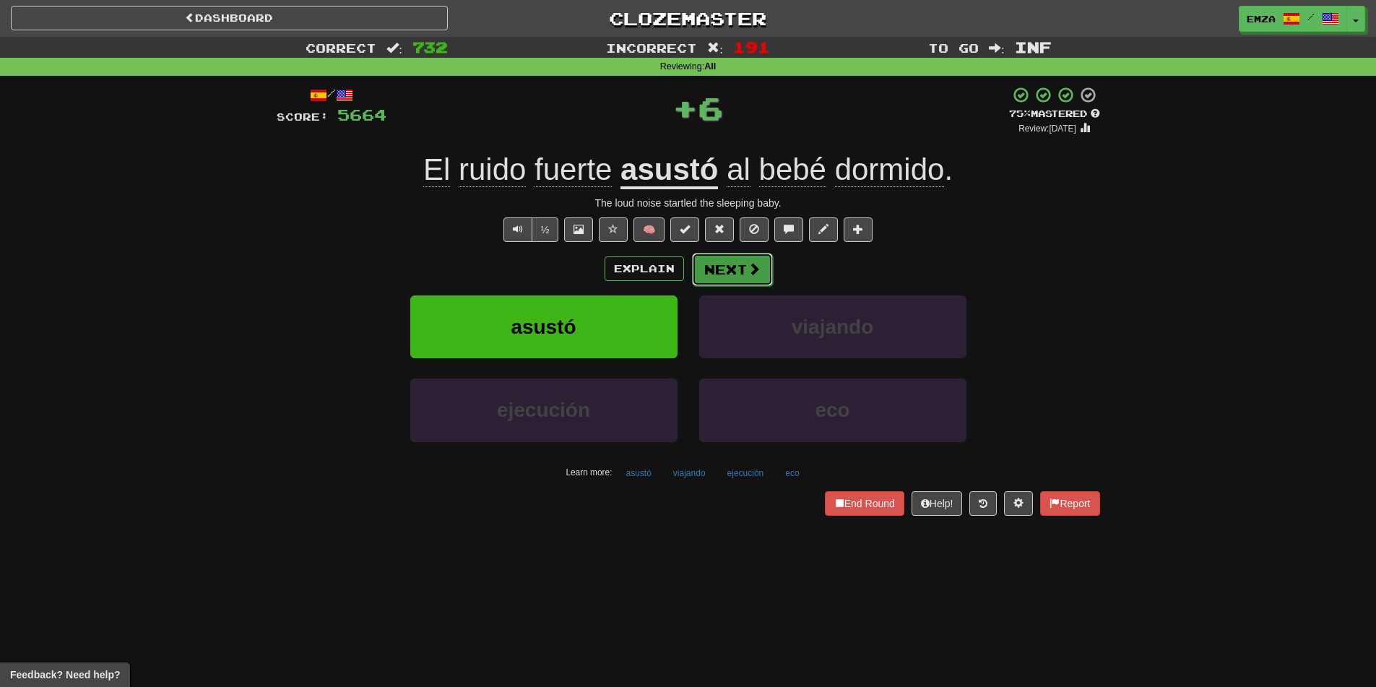
click at [719, 262] on button "Next" at bounding box center [732, 269] width 81 height 33
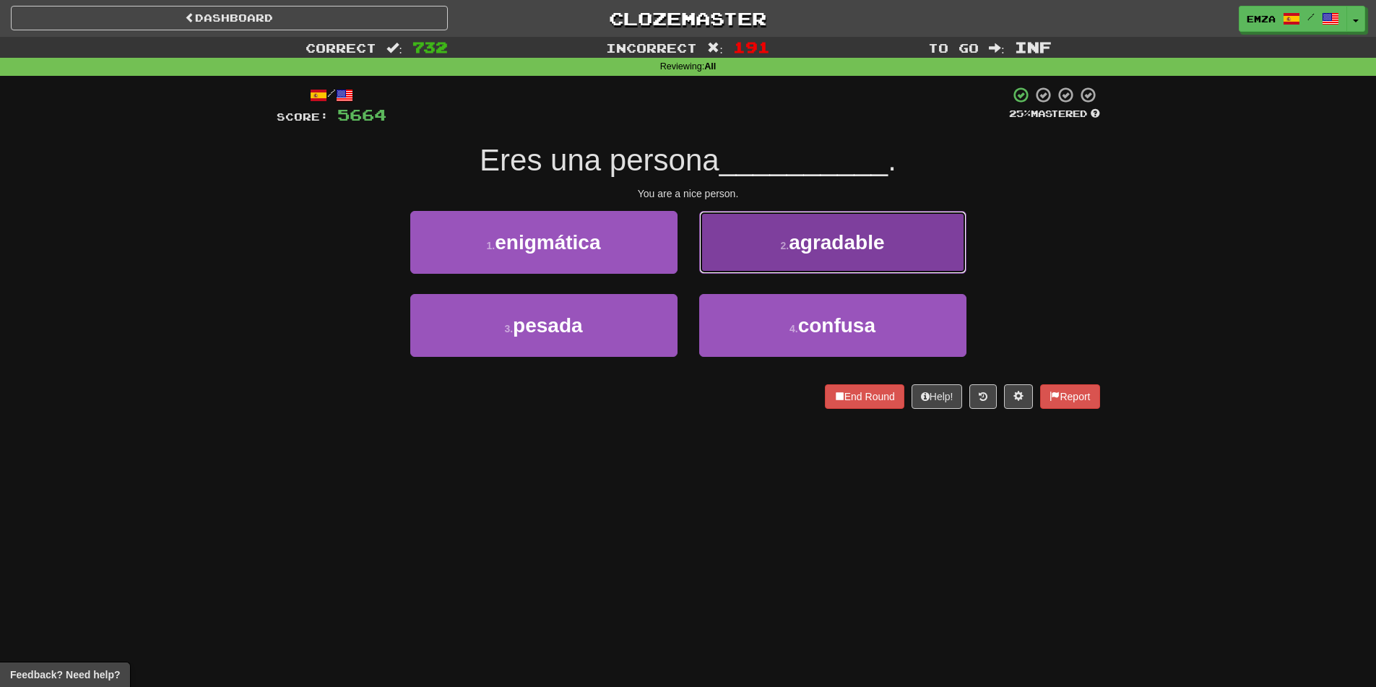
click at [751, 233] on button "2 . agradable" at bounding box center [832, 242] width 267 height 63
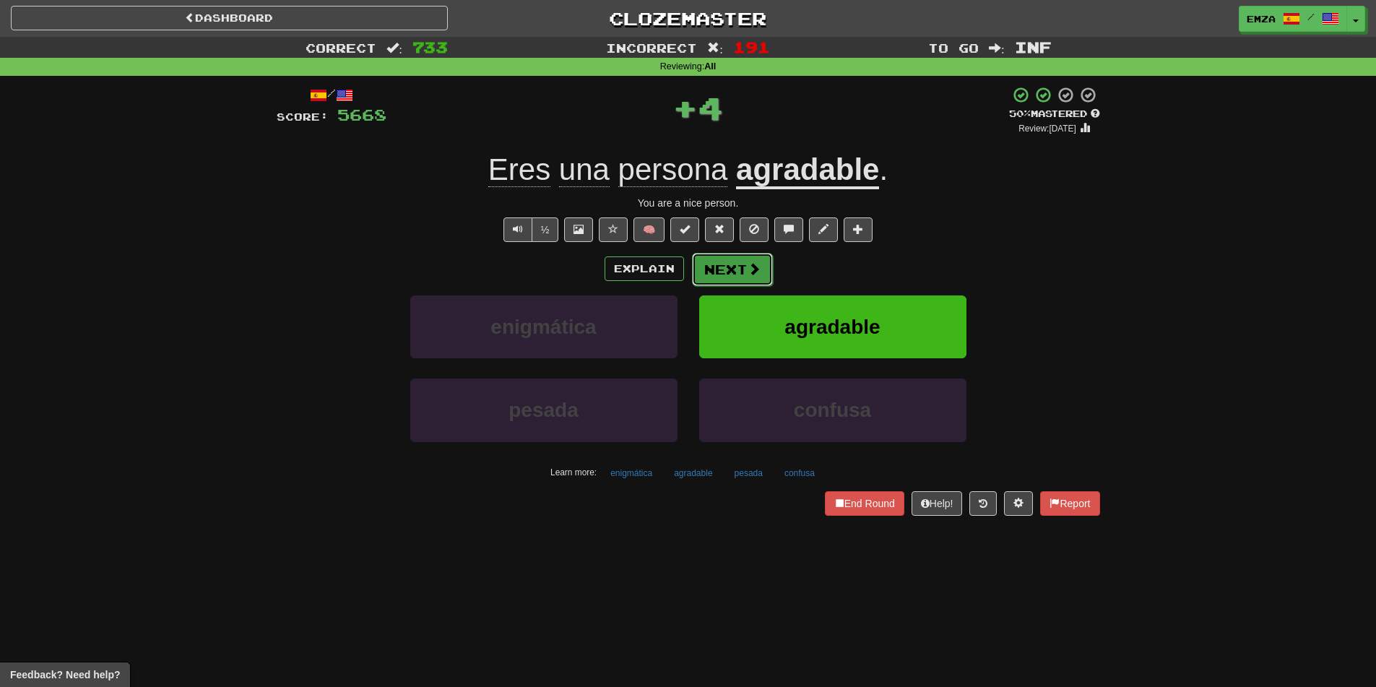
click at [724, 266] on button "Next" at bounding box center [732, 269] width 81 height 33
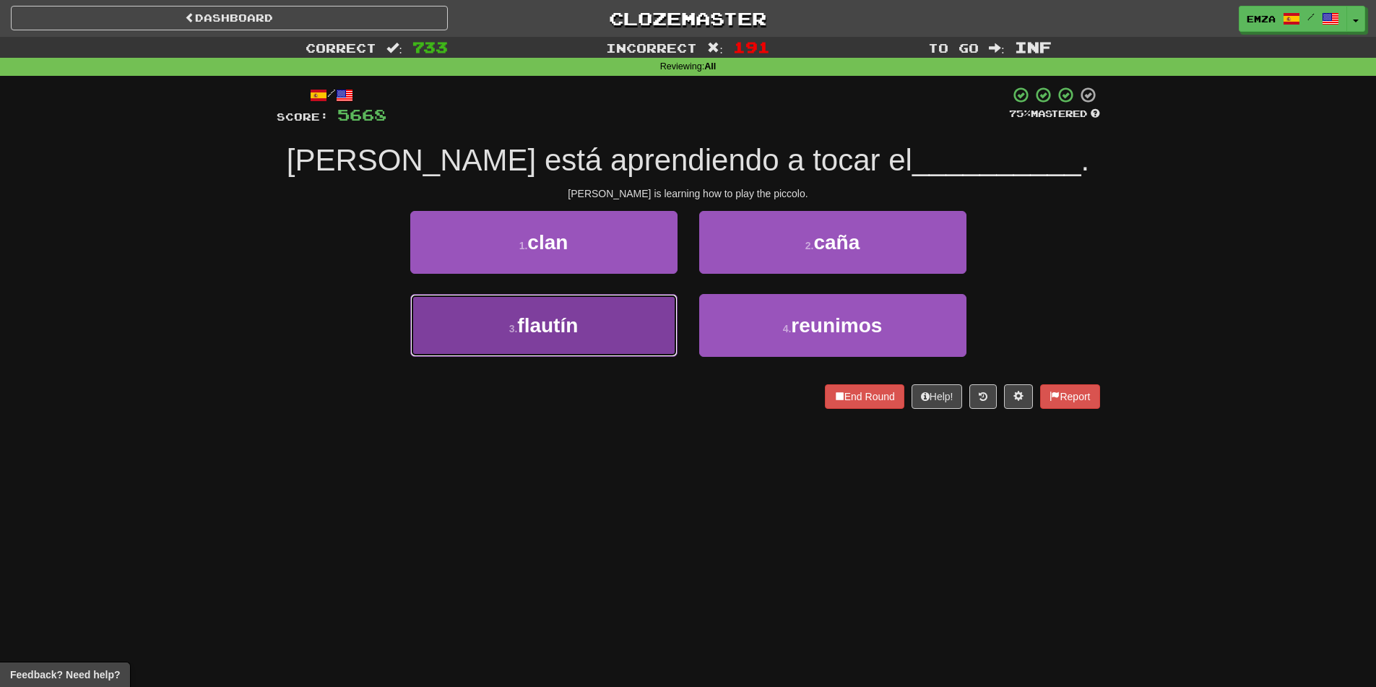
click at [617, 344] on button "3 . flautín" at bounding box center [543, 325] width 267 height 63
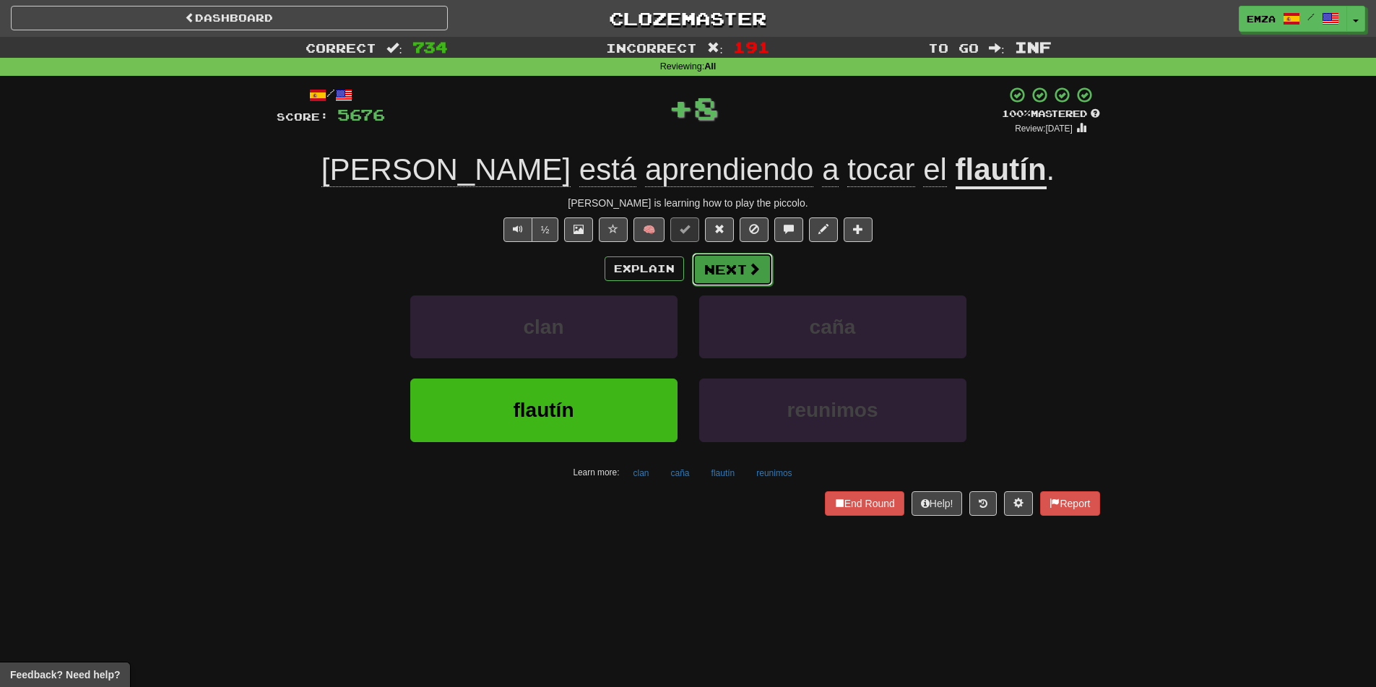
click at [742, 269] on button "Next" at bounding box center [732, 269] width 81 height 33
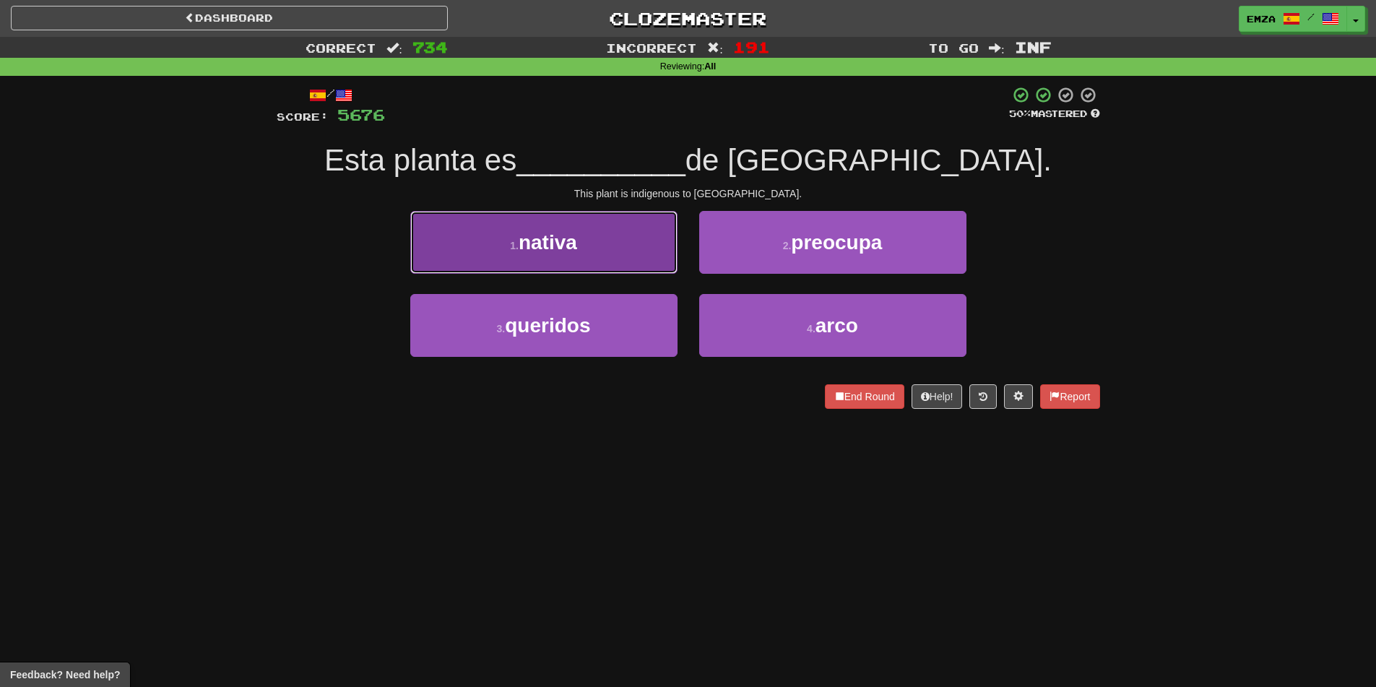
click at [581, 235] on button "1 . nativa" at bounding box center [543, 242] width 267 height 63
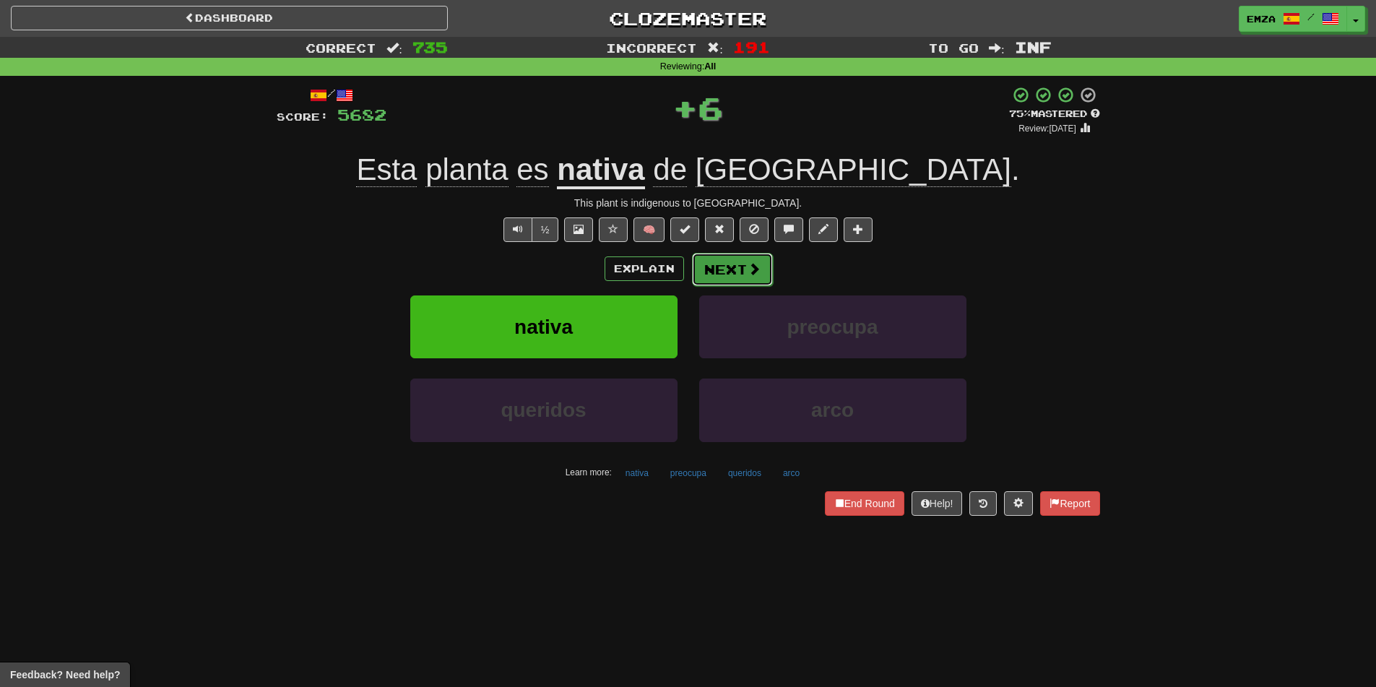
click at [710, 268] on button "Next" at bounding box center [732, 269] width 81 height 33
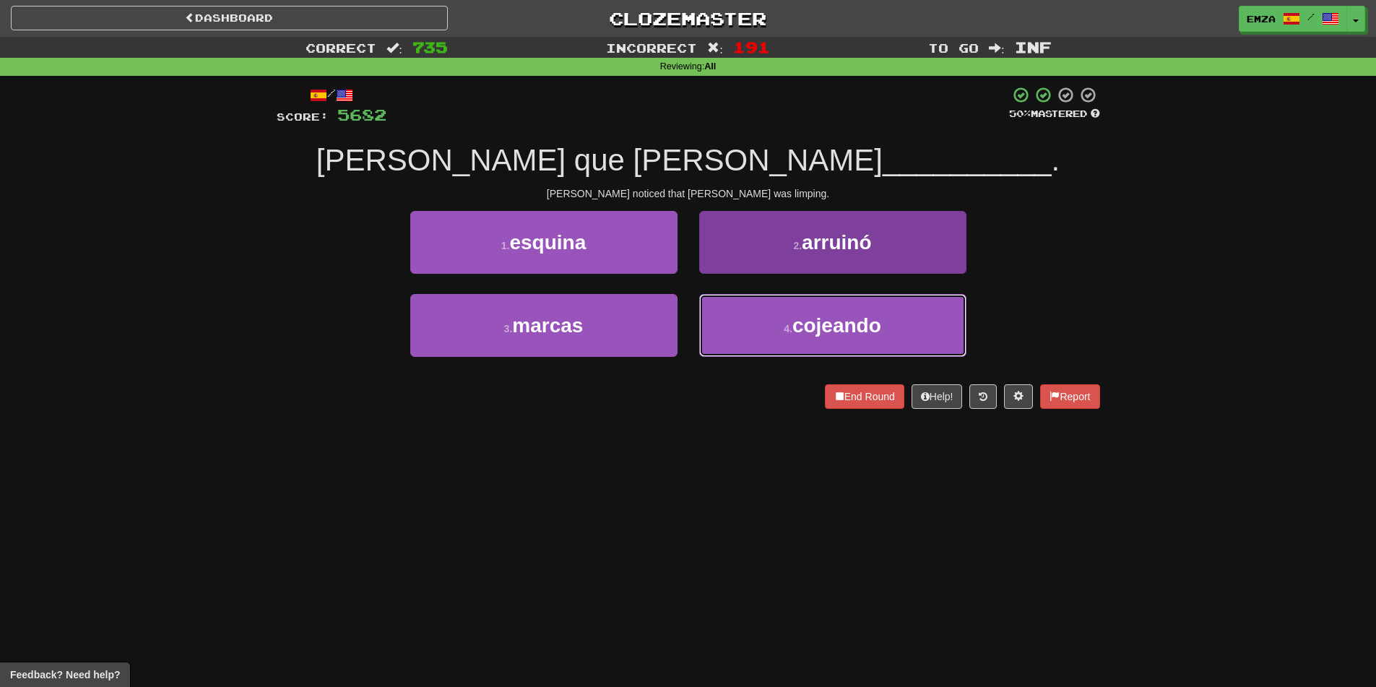
click at [724, 331] on button "4 . cojeando" at bounding box center [832, 325] width 267 height 63
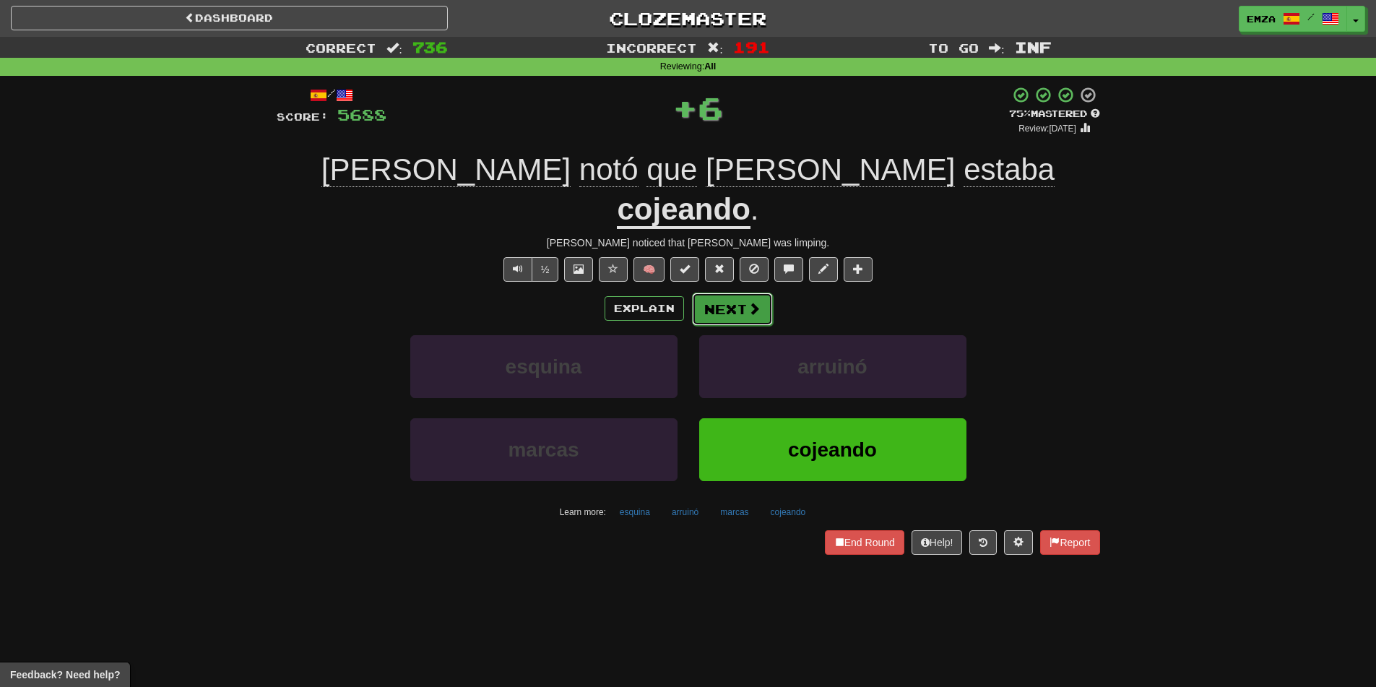
click at [713, 292] on button "Next" at bounding box center [732, 308] width 81 height 33
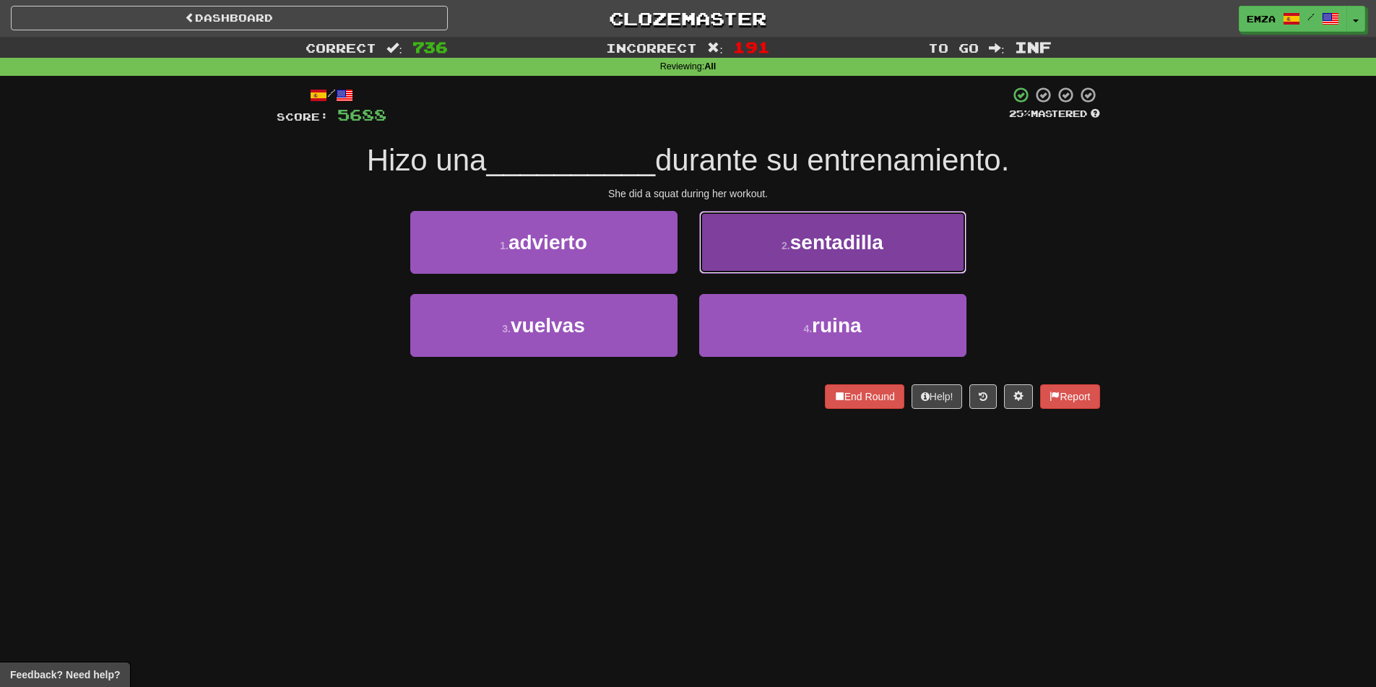
click at [756, 225] on button "2 . [GEOGRAPHIC_DATA]" at bounding box center [832, 242] width 267 height 63
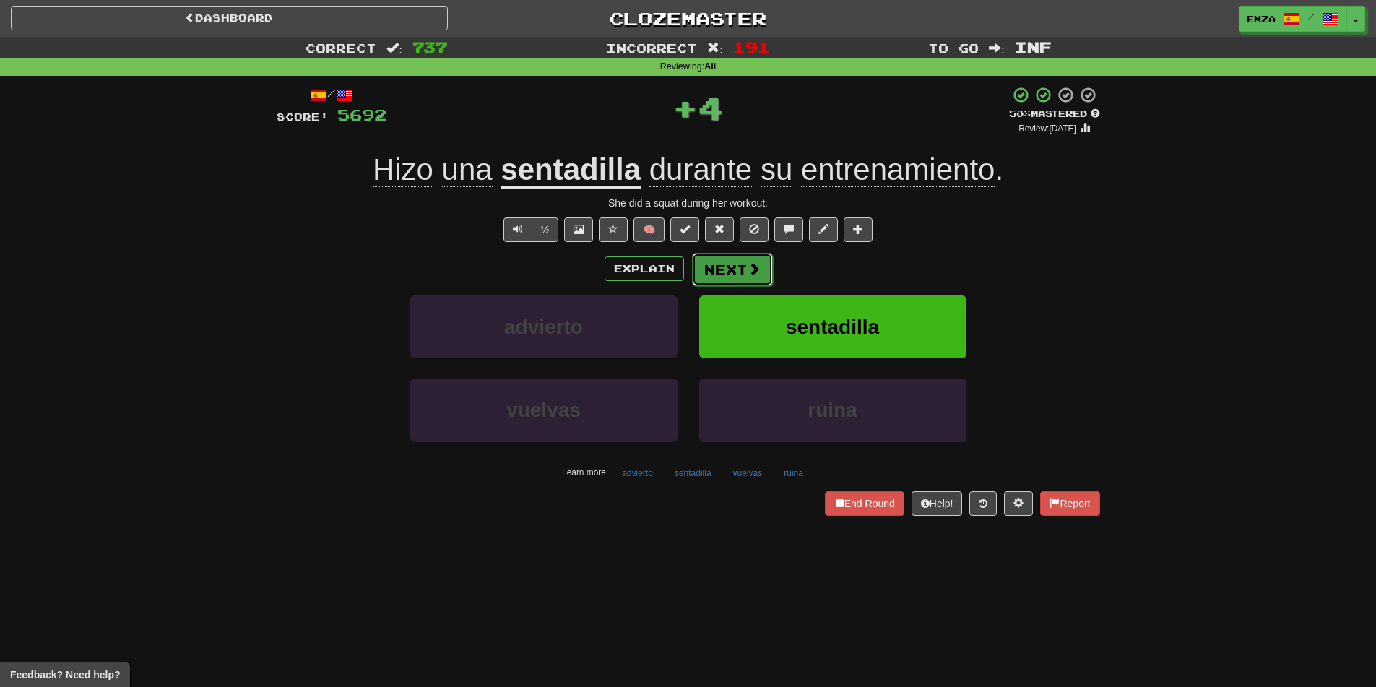
click at [746, 283] on button "Next" at bounding box center [732, 269] width 81 height 33
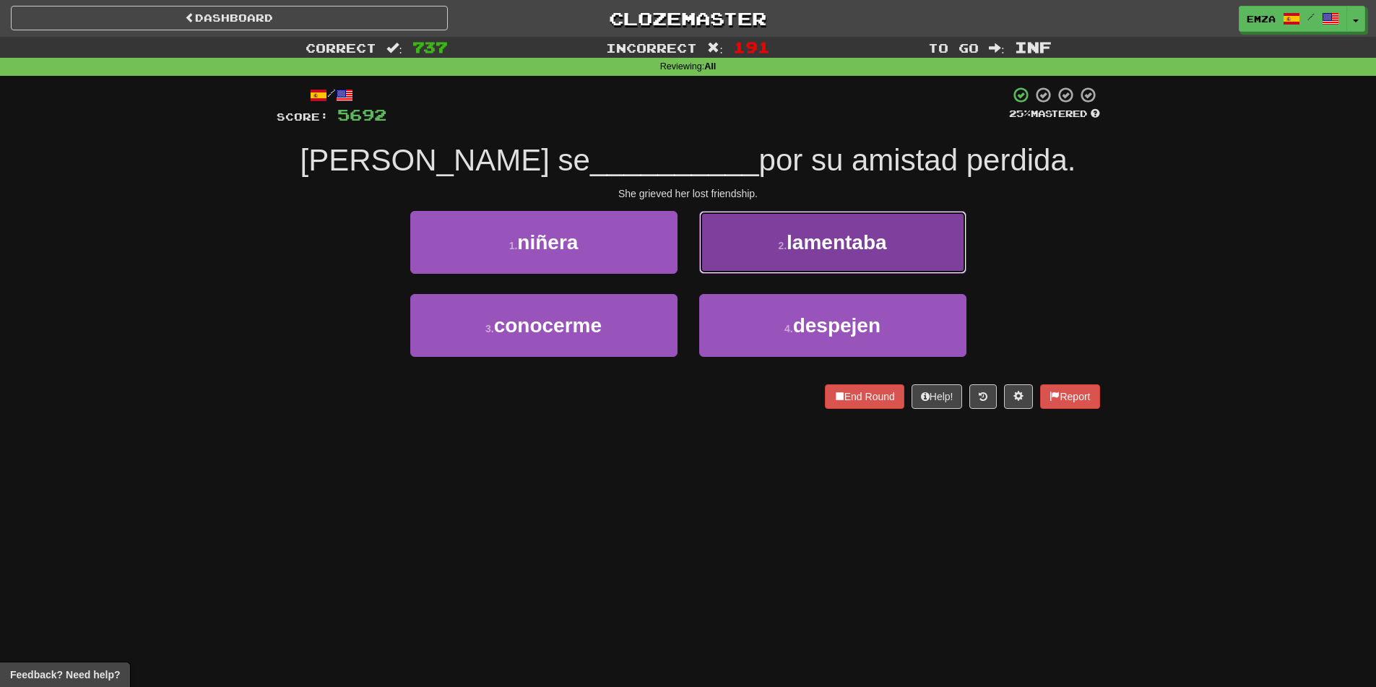
click at [763, 238] on button "2 . lamentaba" at bounding box center [832, 242] width 267 height 63
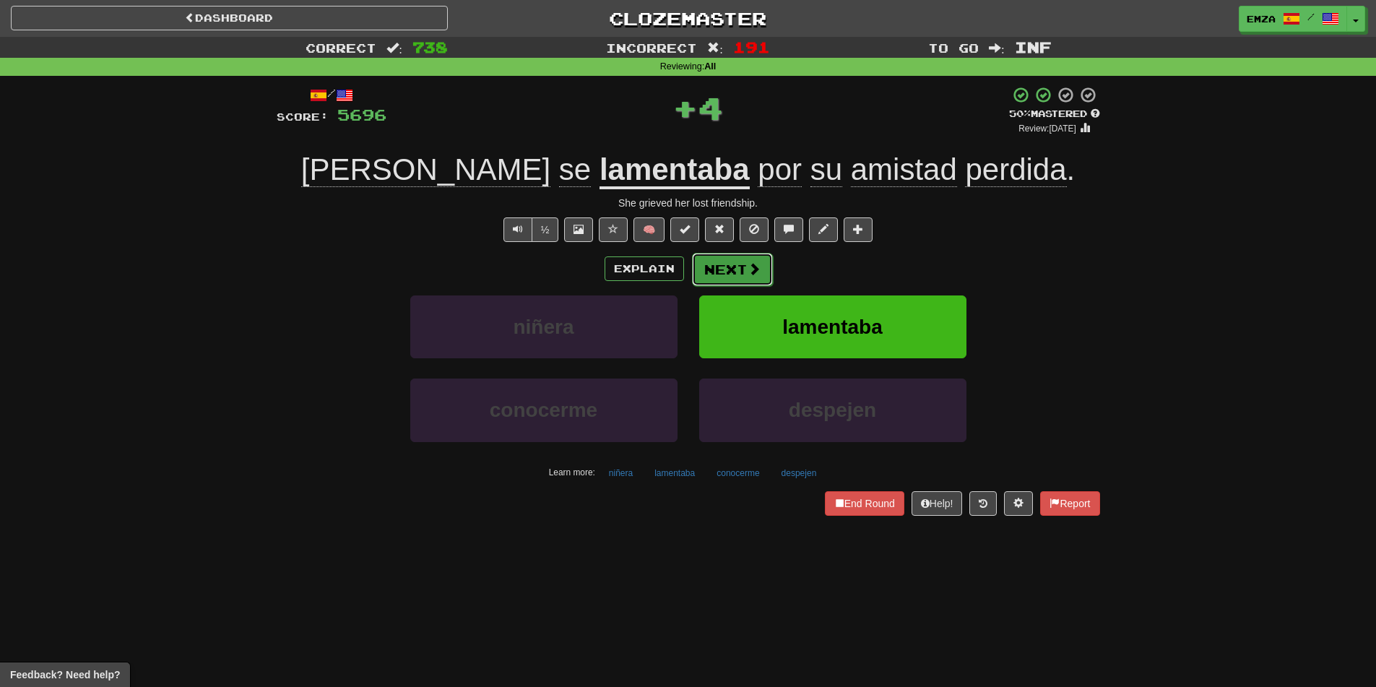
click at [737, 274] on button "Next" at bounding box center [732, 269] width 81 height 33
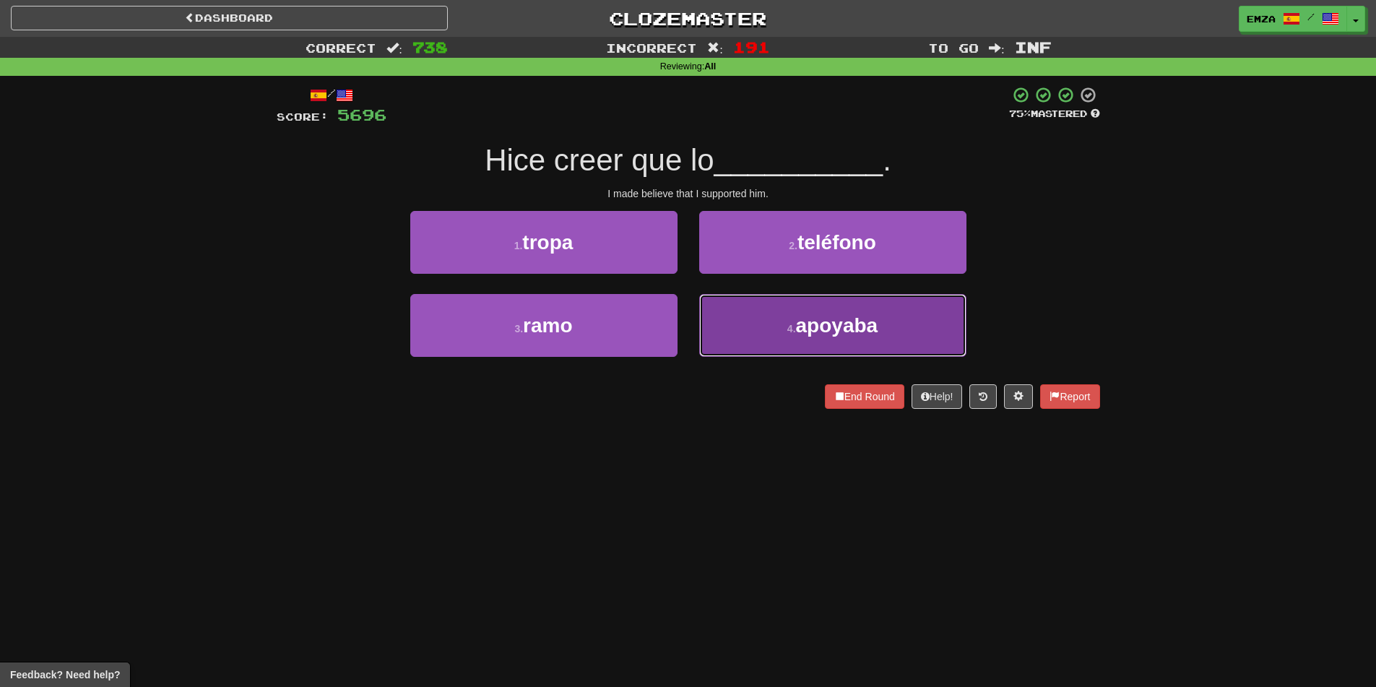
click at [763, 323] on button "4 . apoyaba" at bounding box center [832, 325] width 267 height 63
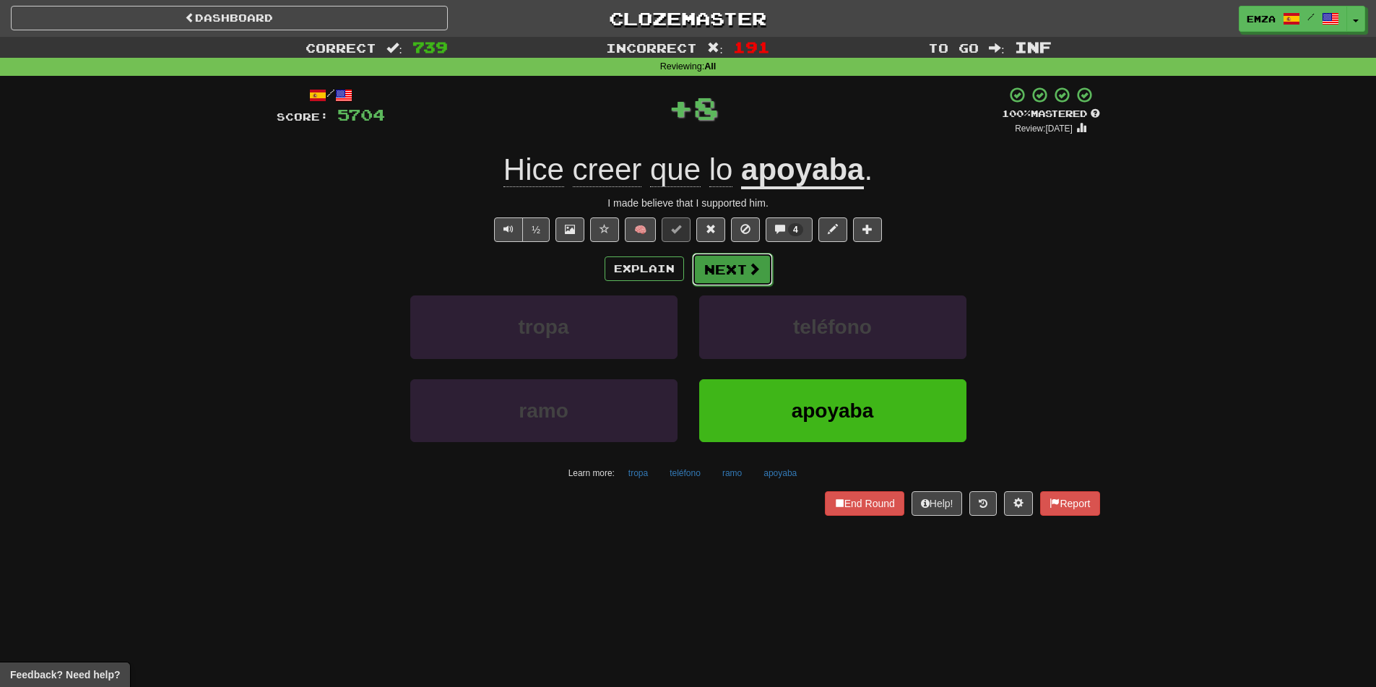
click at [737, 264] on button "Next" at bounding box center [732, 269] width 81 height 33
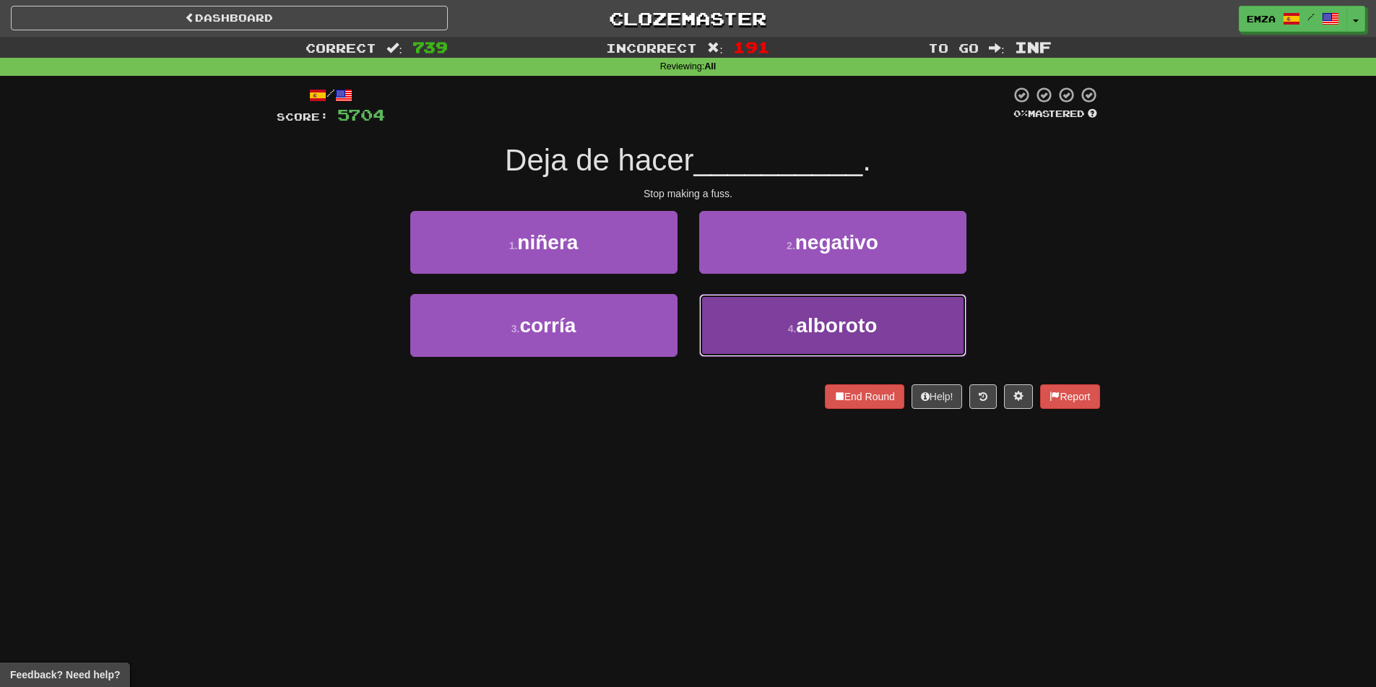
click at [771, 308] on button "4 . alboroto" at bounding box center [832, 325] width 267 height 63
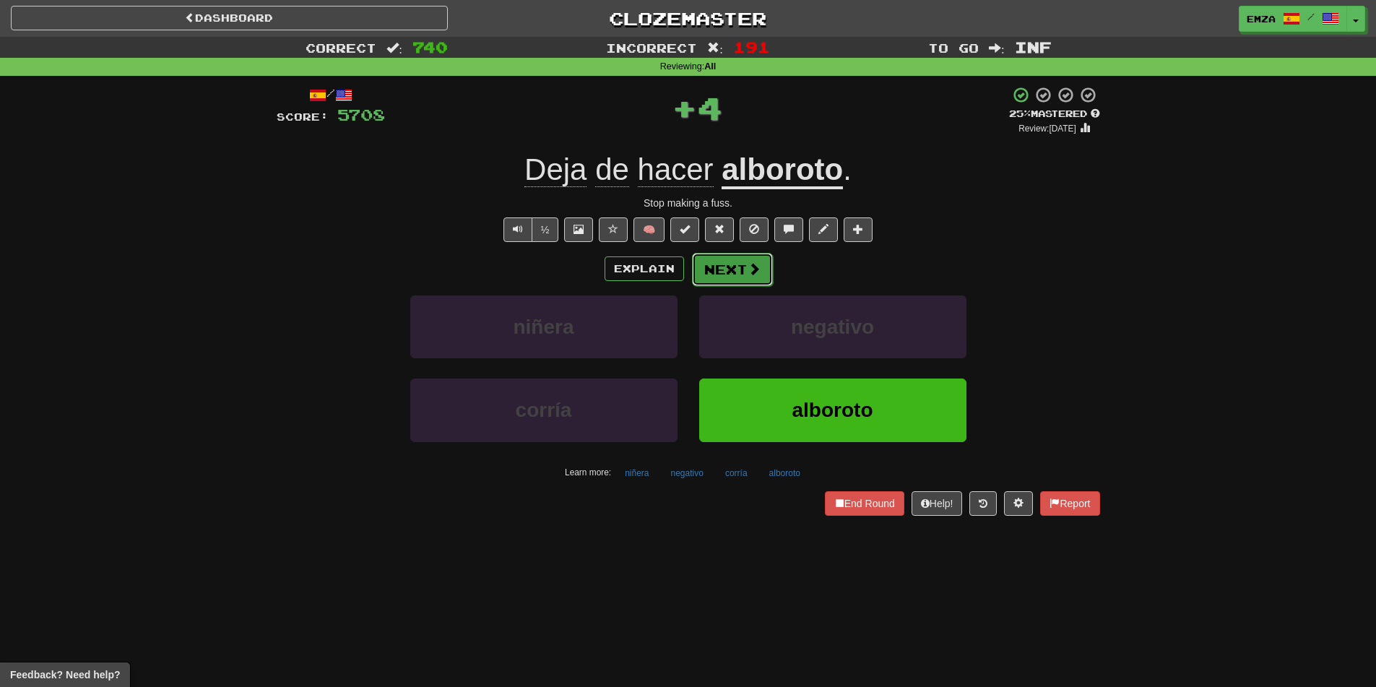
click at [742, 262] on button "Next" at bounding box center [732, 269] width 81 height 33
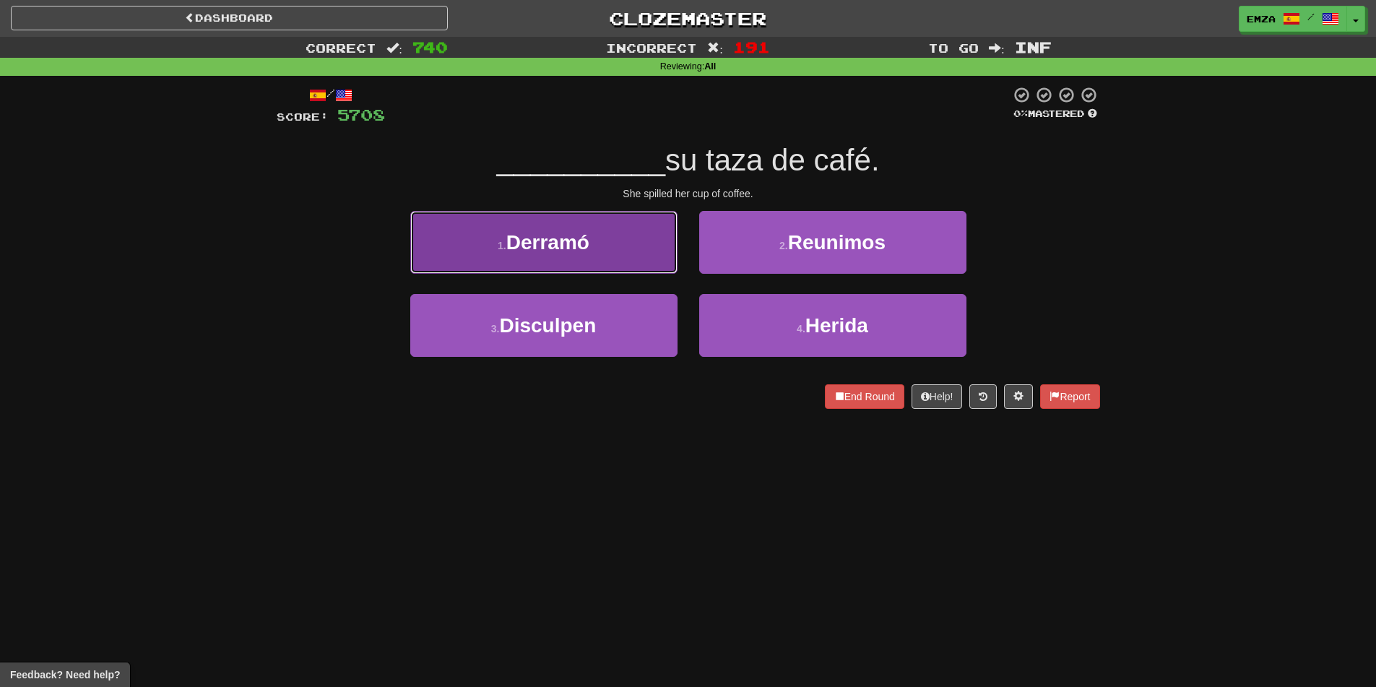
click at [653, 241] on button "1 . Derramó" at bounding box center [543, 242] width 267 height 63
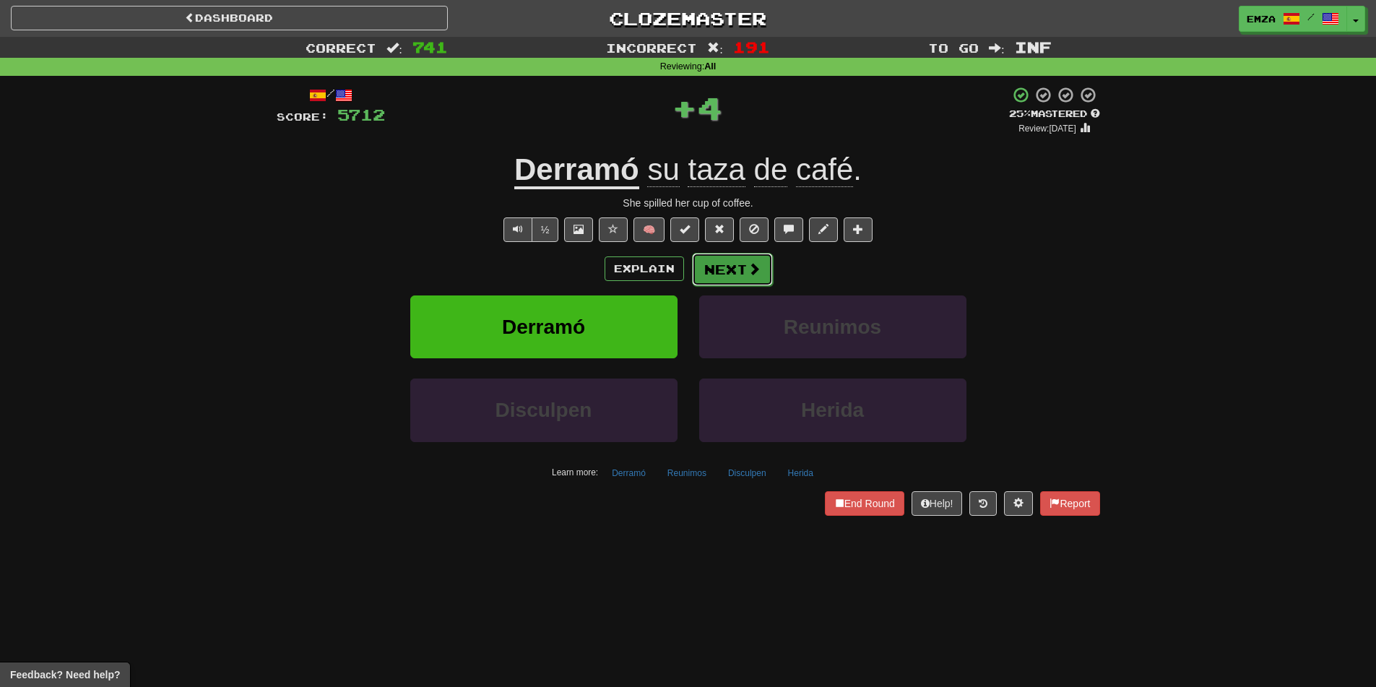
click at [747, 263] on span at bounding box center [753, 268] width 13 height 13
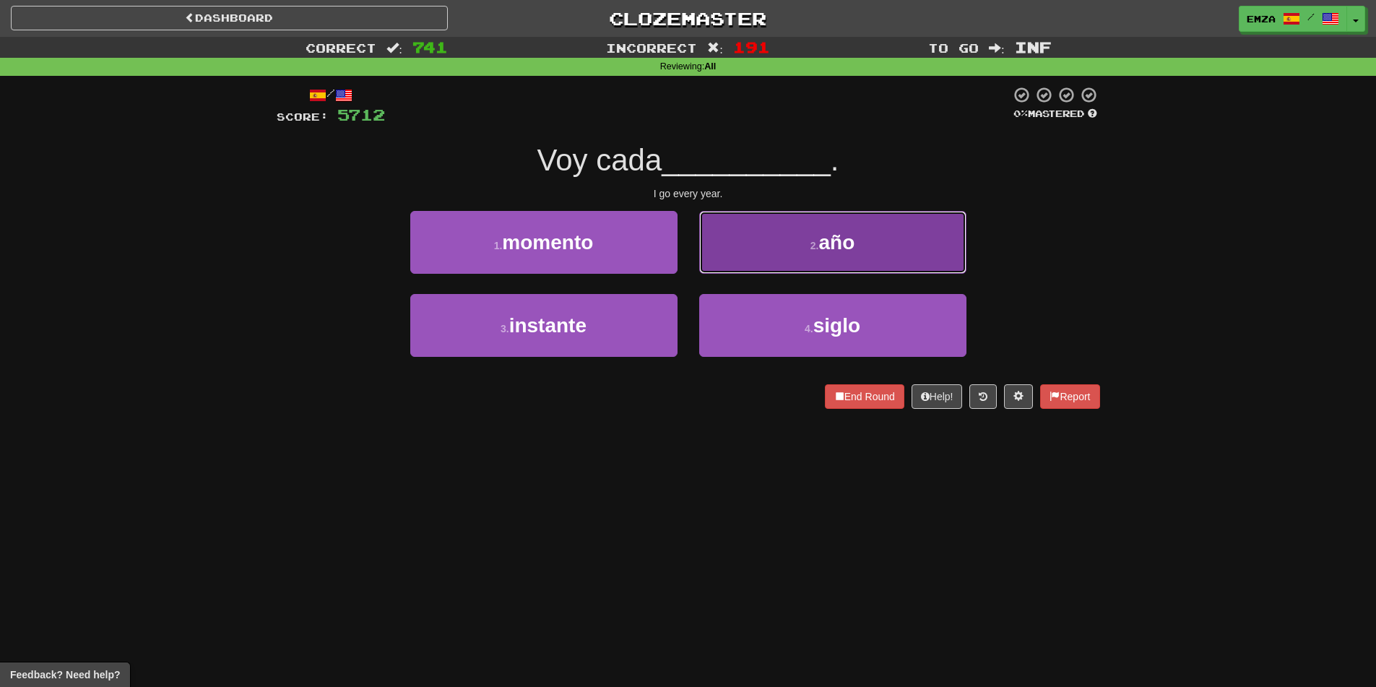
click at [777, 250] on button "2 . año" at bounding box center [832, 242] width 267 height 63
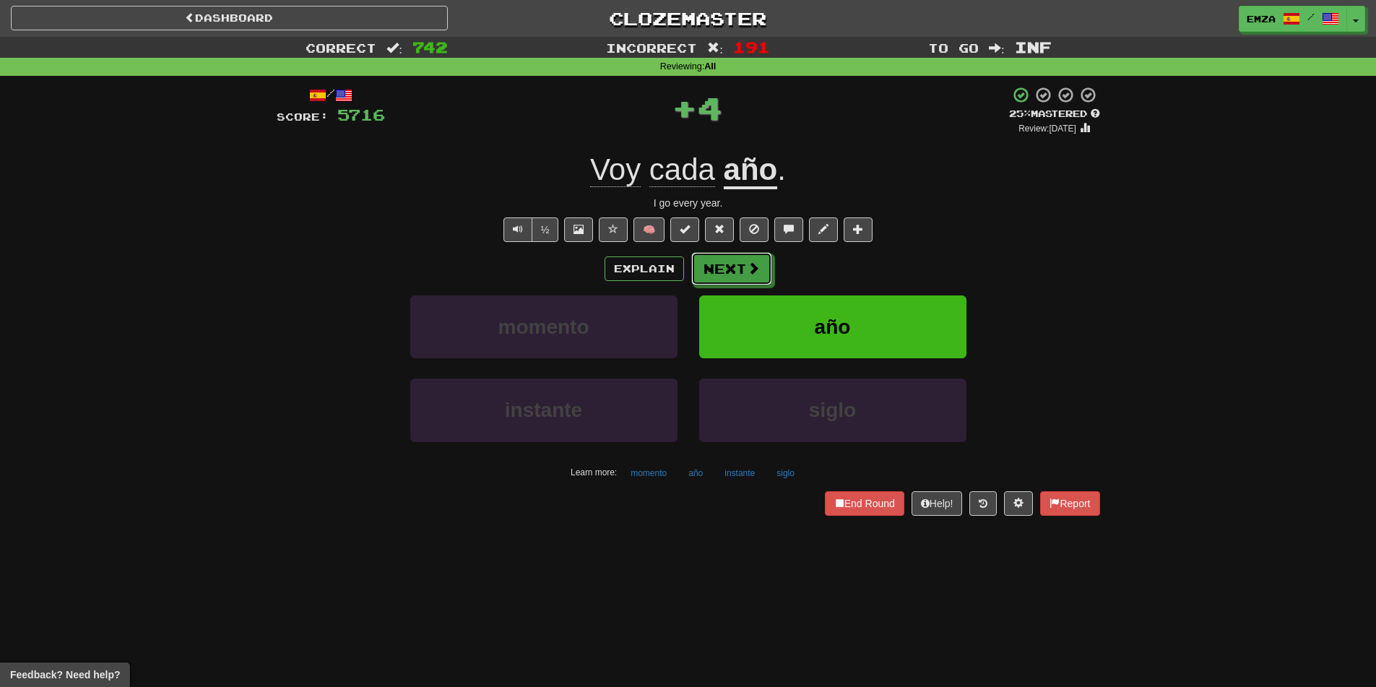
click at [752, 273] on span at bounding box center [753, 267] width 13 height 13
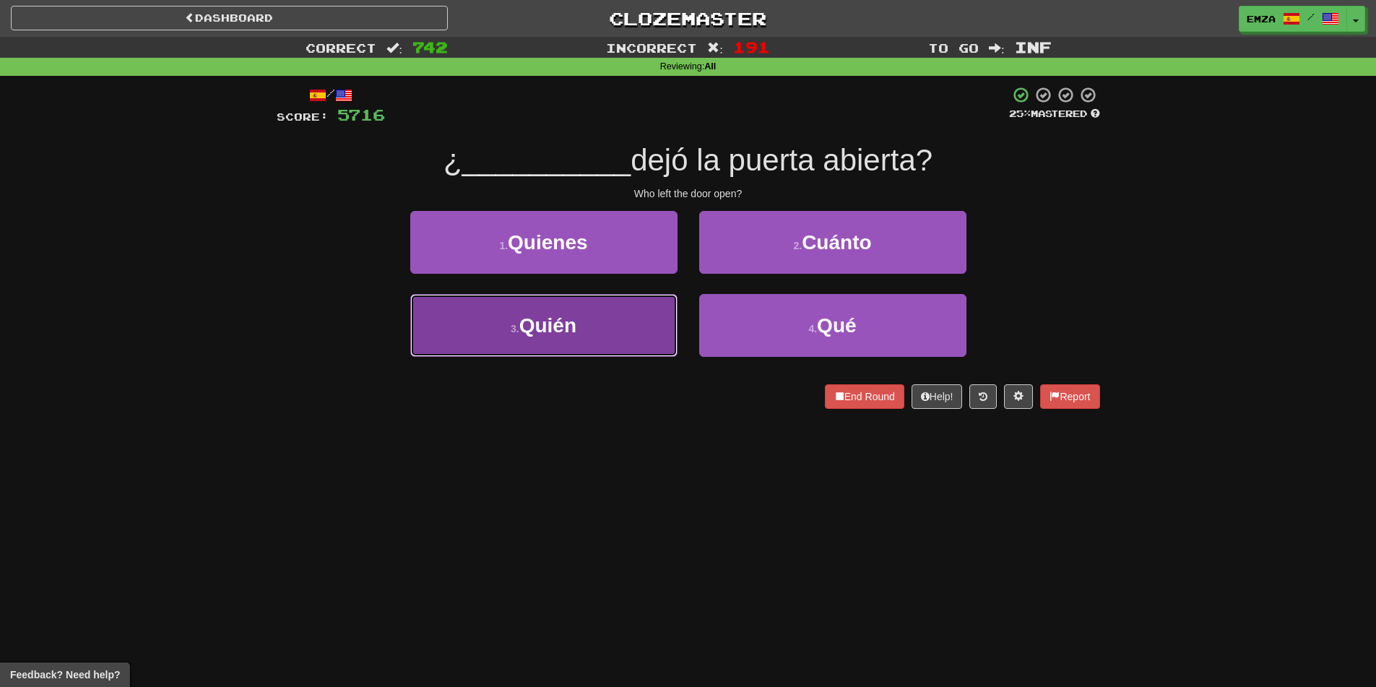
click at [624, 310] on button "3 . [GEOGRAPHIC_DATA]" at bounding box center [543, 325] width 267 height 63
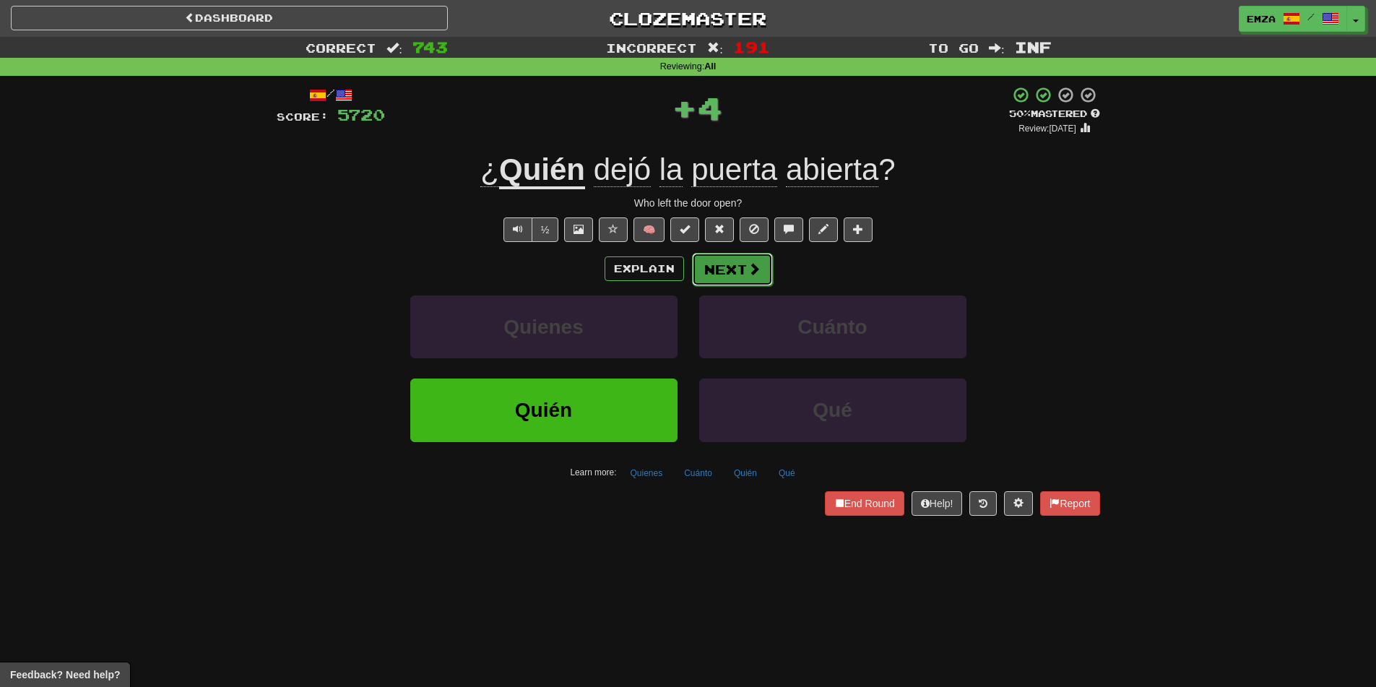
click at [742, 277] on button "Next" at bounding box center [732, 269] width 81 height 33
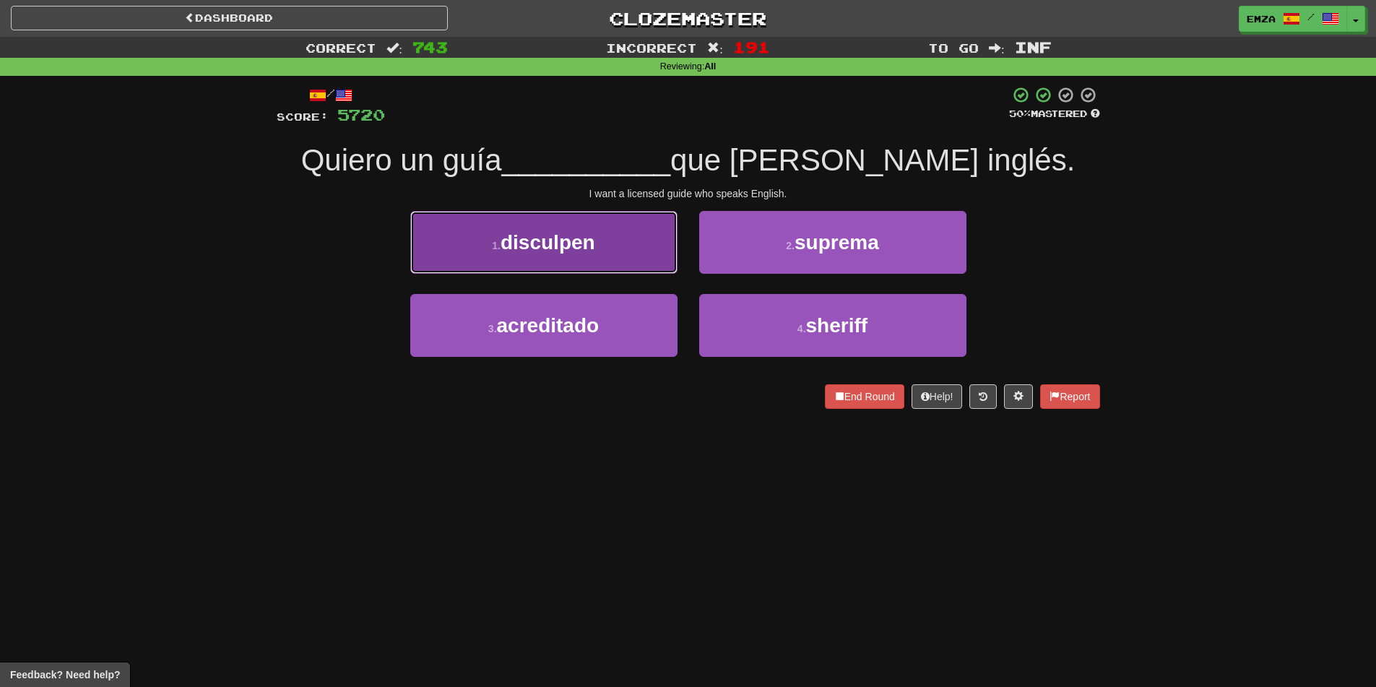
click at [610, 259] on button "1 . disculpen" at bounding box center [543, 242] width 267 height 63
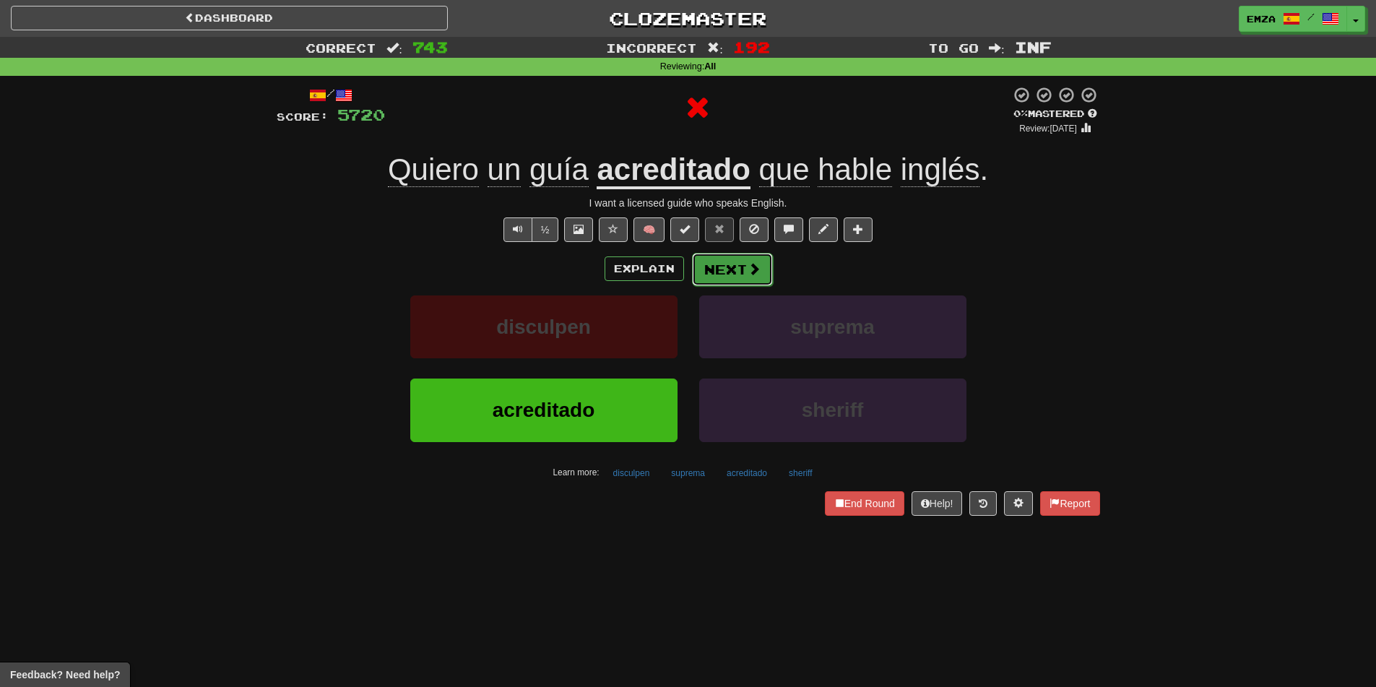
click at [724, 280] on button "Next" at bounding box center [732, 269] width 81 height 33
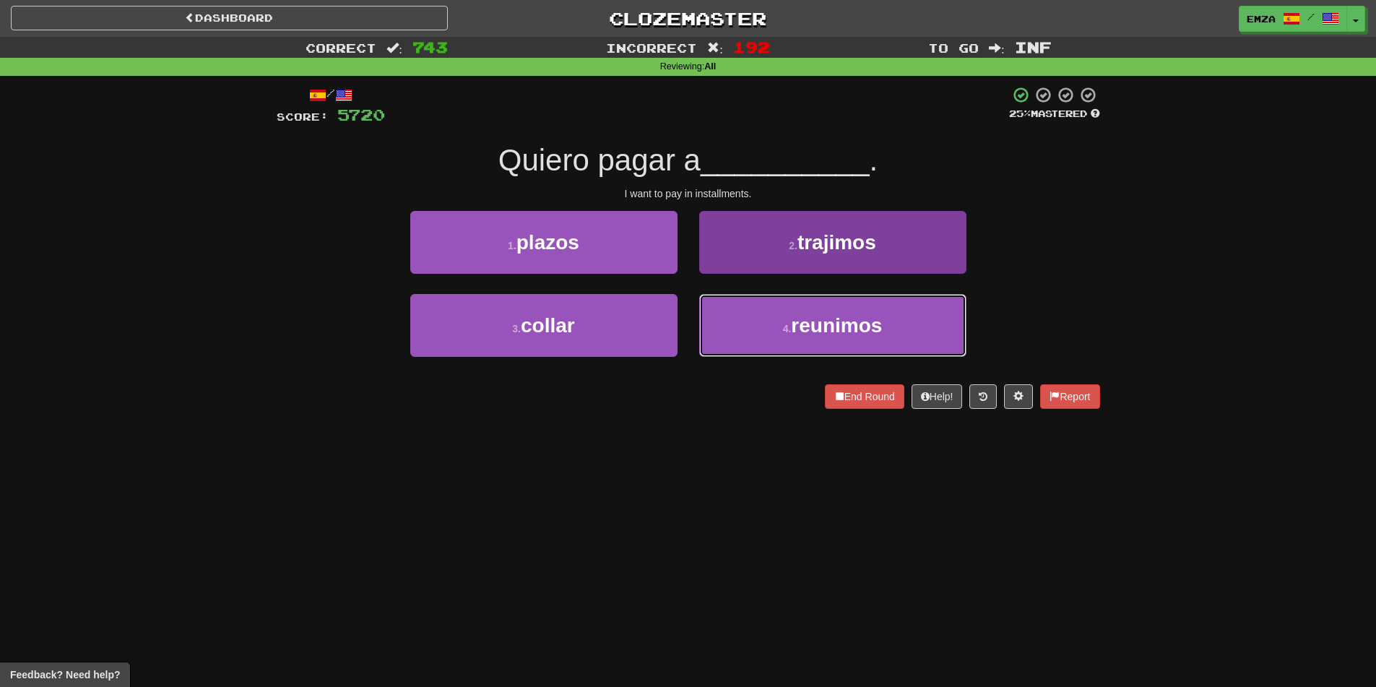
click at [741, 312] on button "4 . reunimos" at bounding box center [832, 325] width 267 height 63
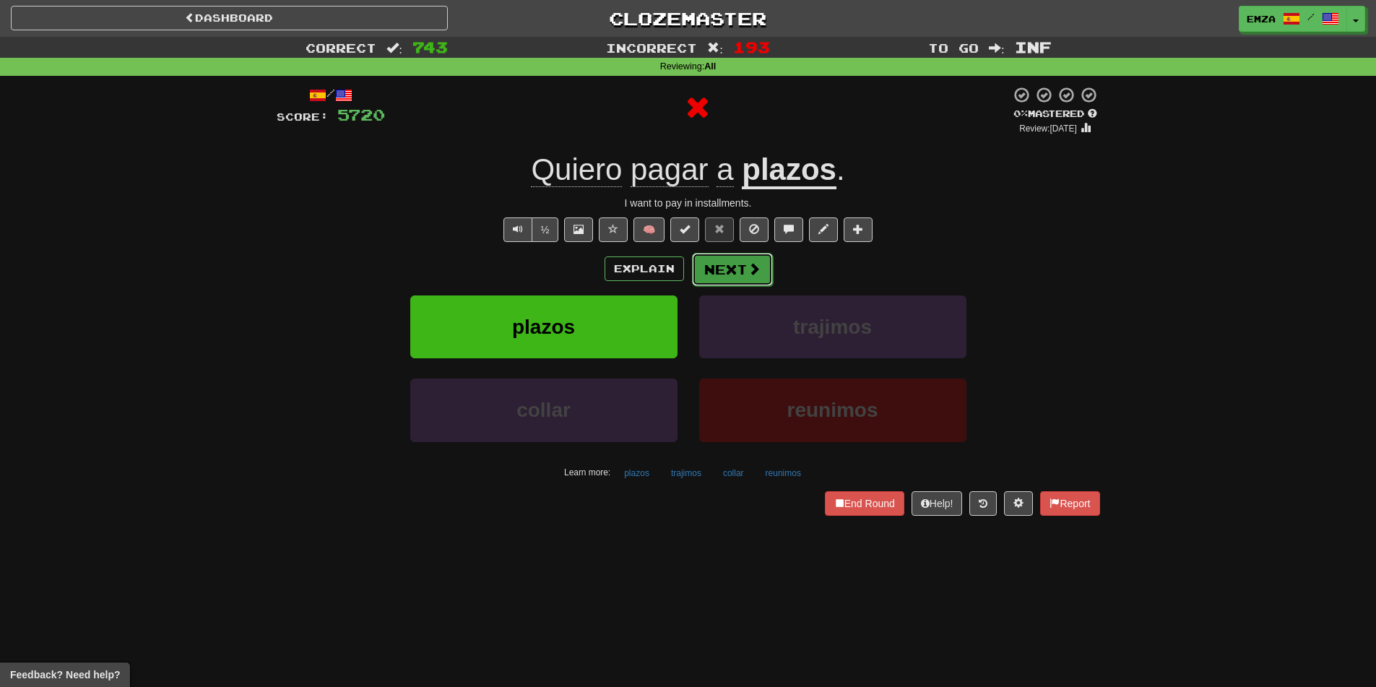
click at [733, 274] on button "Next" at bounding box center [732, 269] width 81 height 33
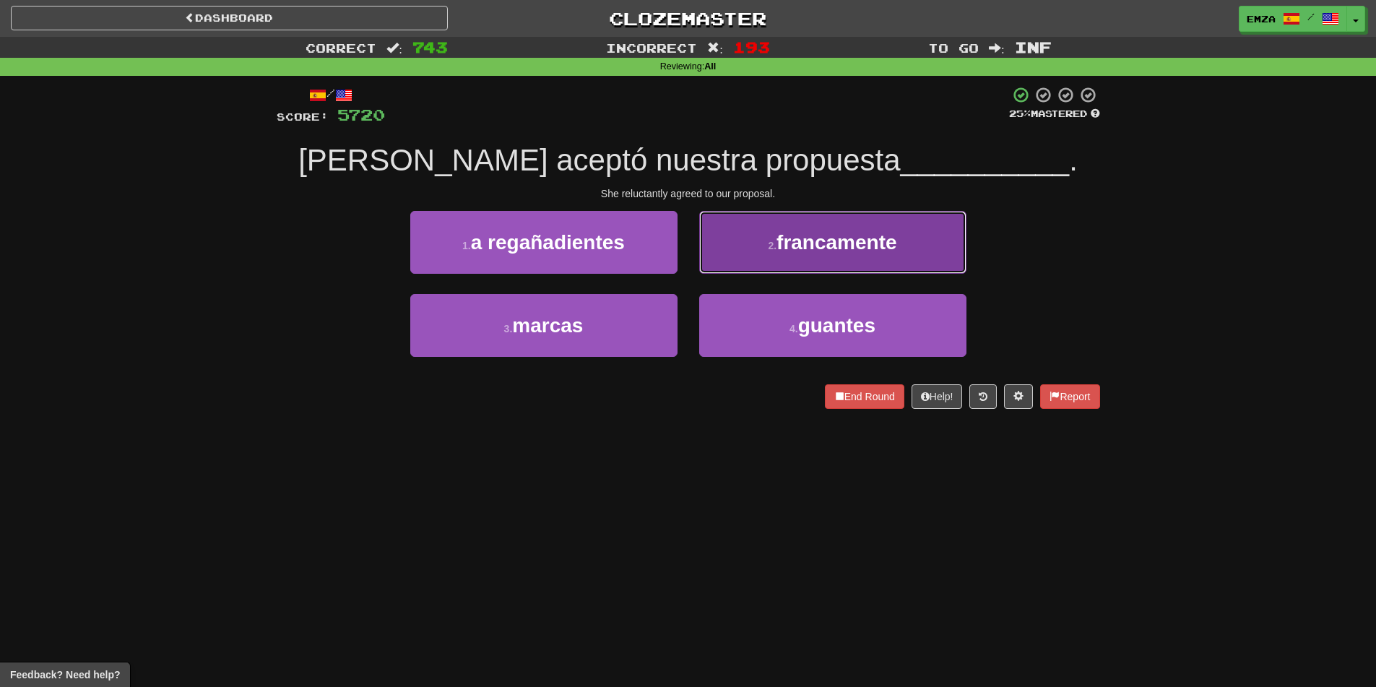
click at [734, 217] on button "2 . francamente" at bounding box center [832, 242] width 267 height 63
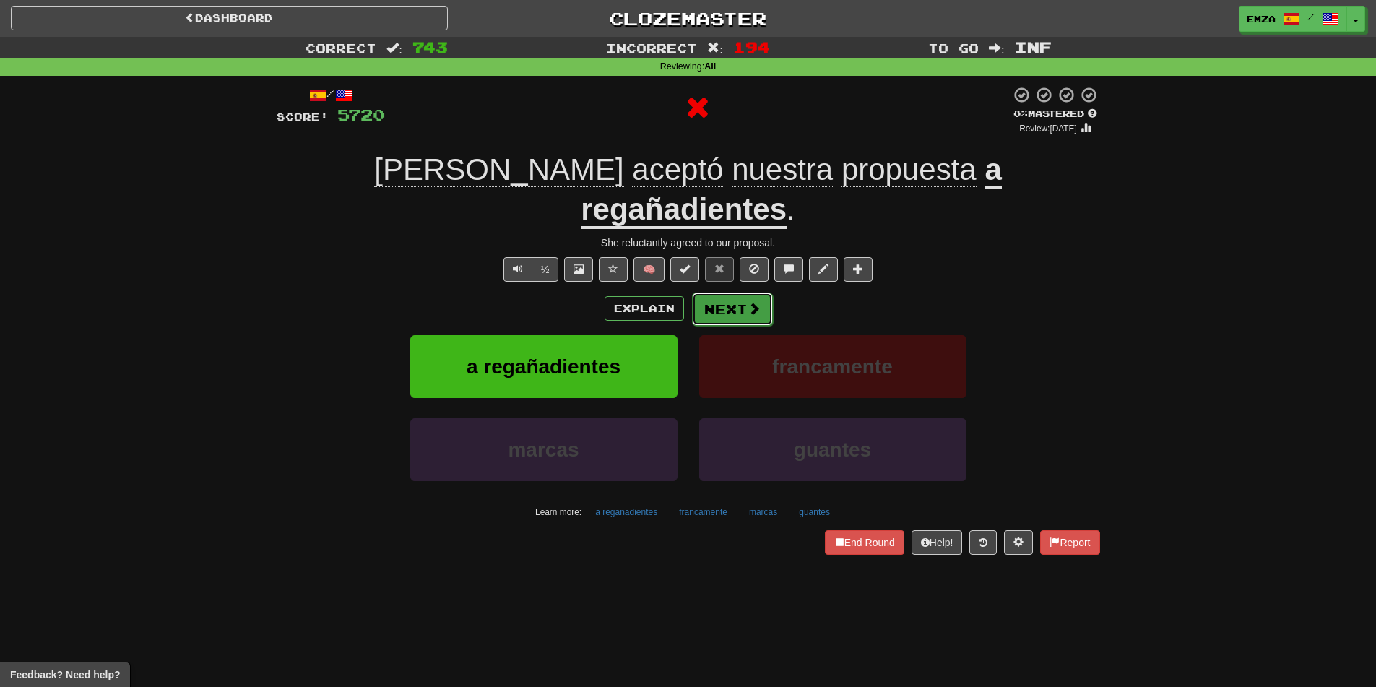
click at [727, 292] on button "Next" at bounding box center [732, 308] width 81 height 33
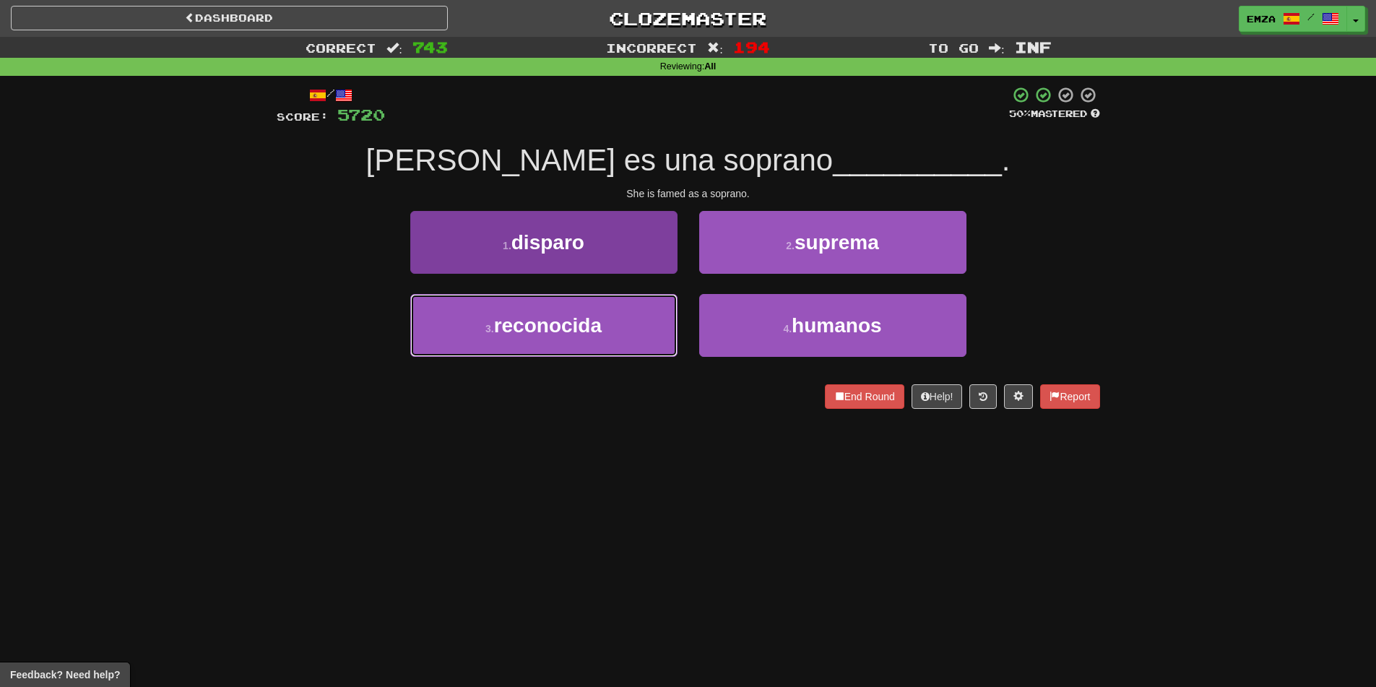
click at [617, 340] on button "3 . reconocida" at bounding box center [543, 325] width 267 height 63
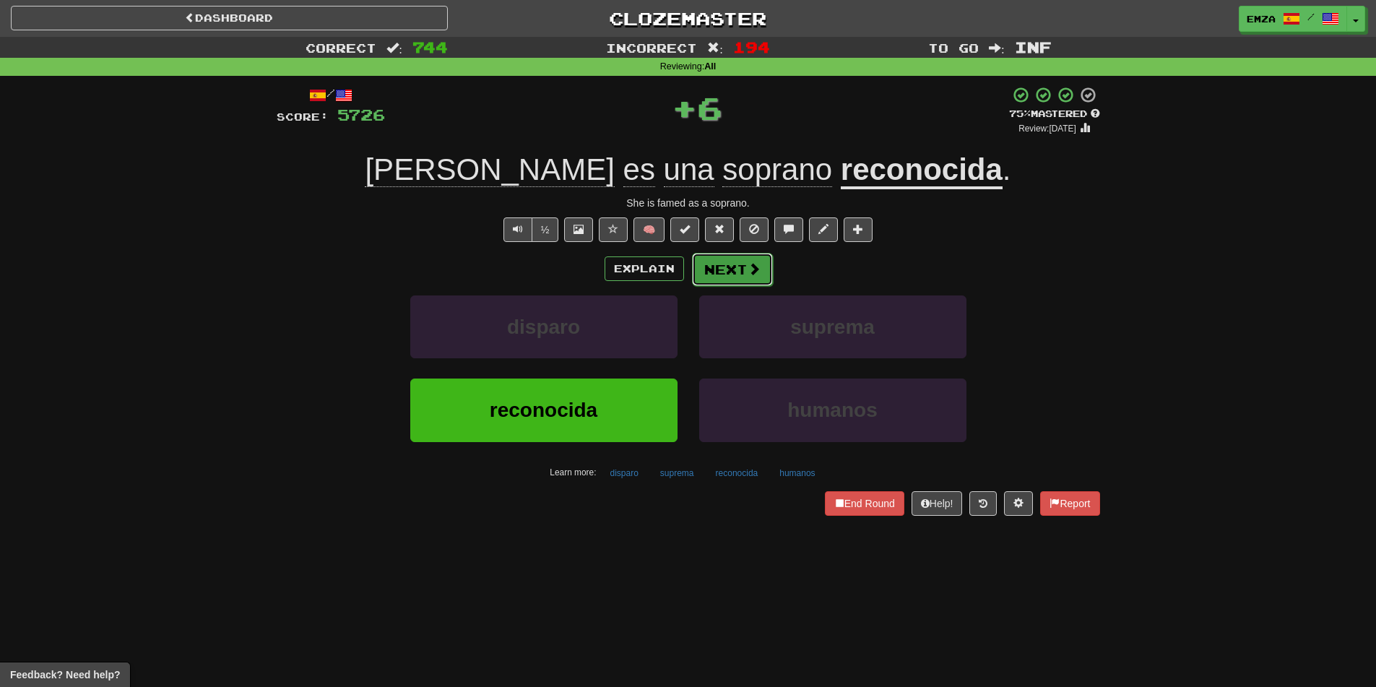
click at [721, 266] on button "Next" at bounding box center [732, 269] width 81 height 33
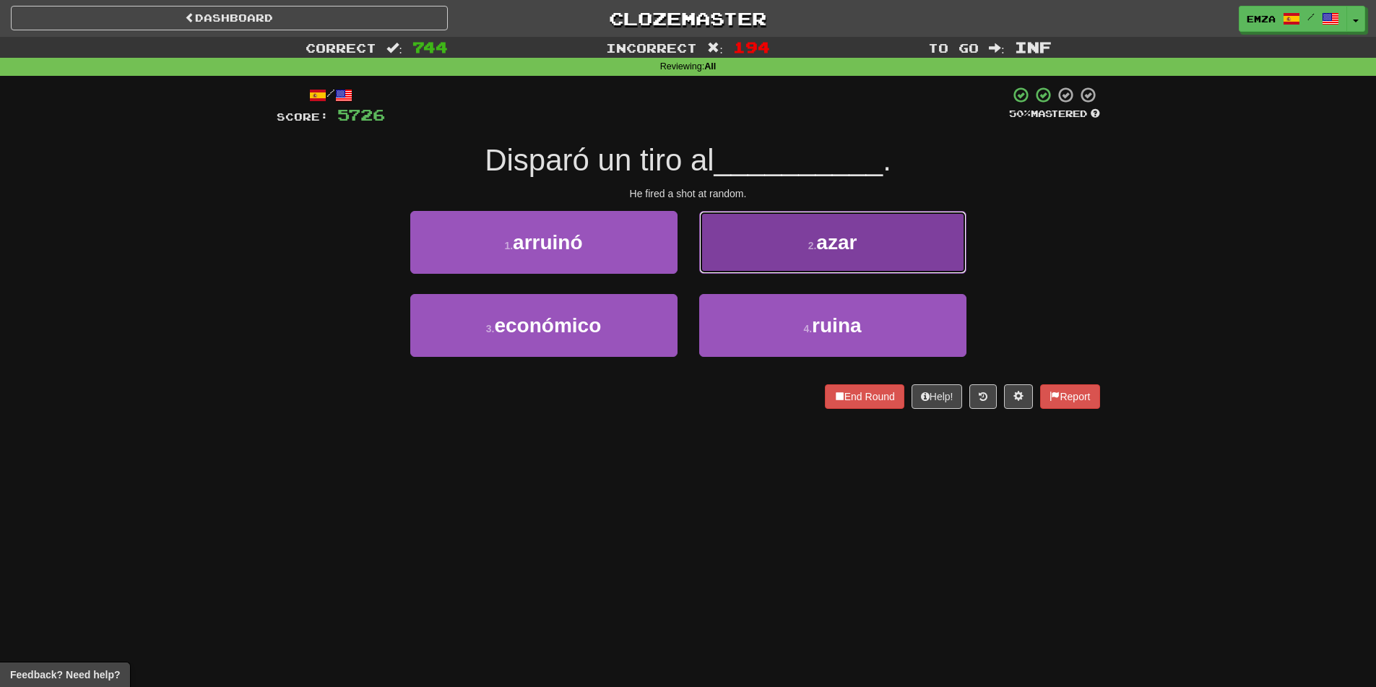
click at [744, 245] on button "2 . [PERSON_NAME]" at bounding box center [832, 242] width 267 height 63
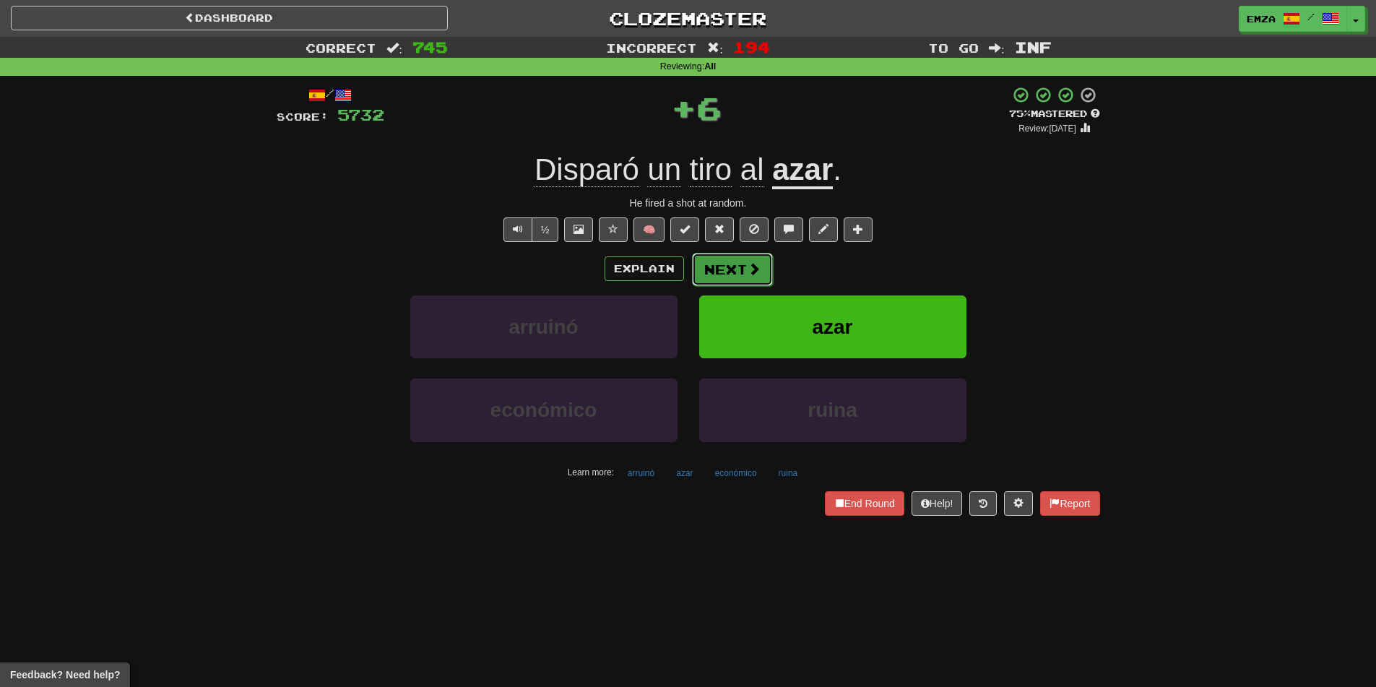
click at [707, 270] on button "Next" at bounding box center [732, 269] width 81 height 33
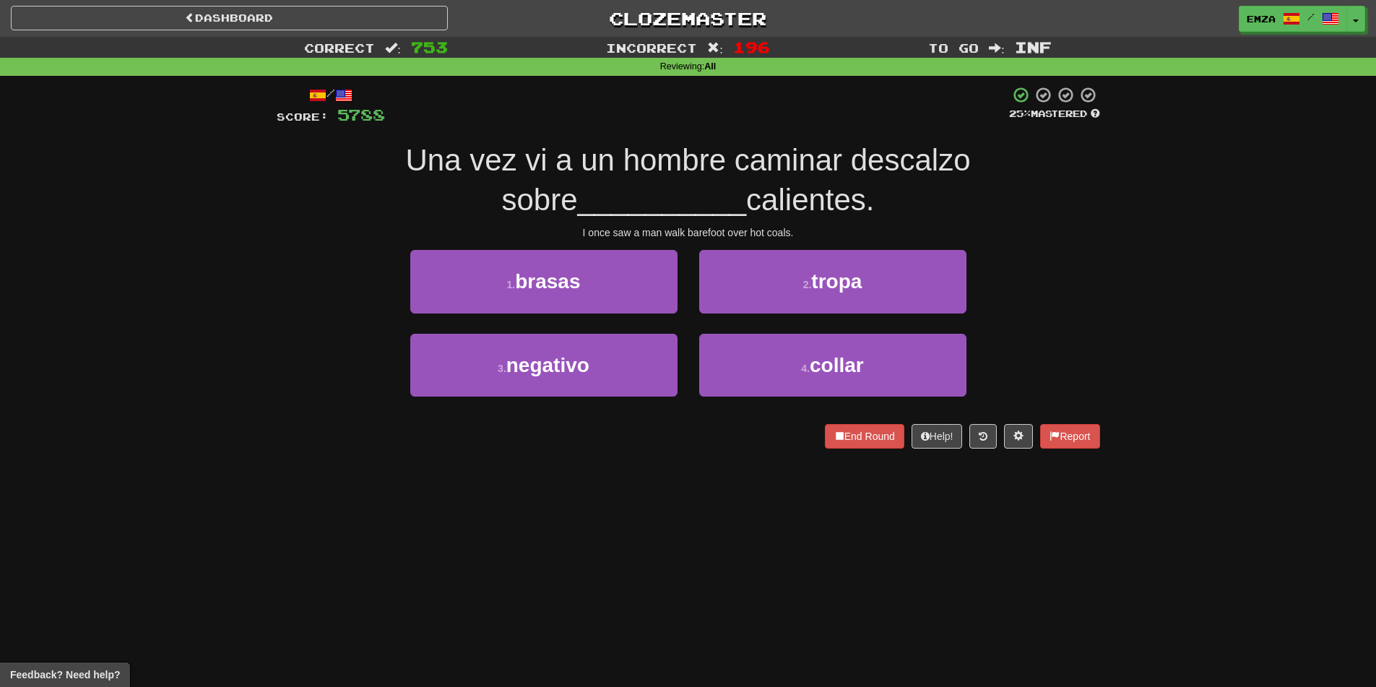
click at [649, 443] on div "End Round Help! Report" at bounding box center [688, 436] width 823 height 25
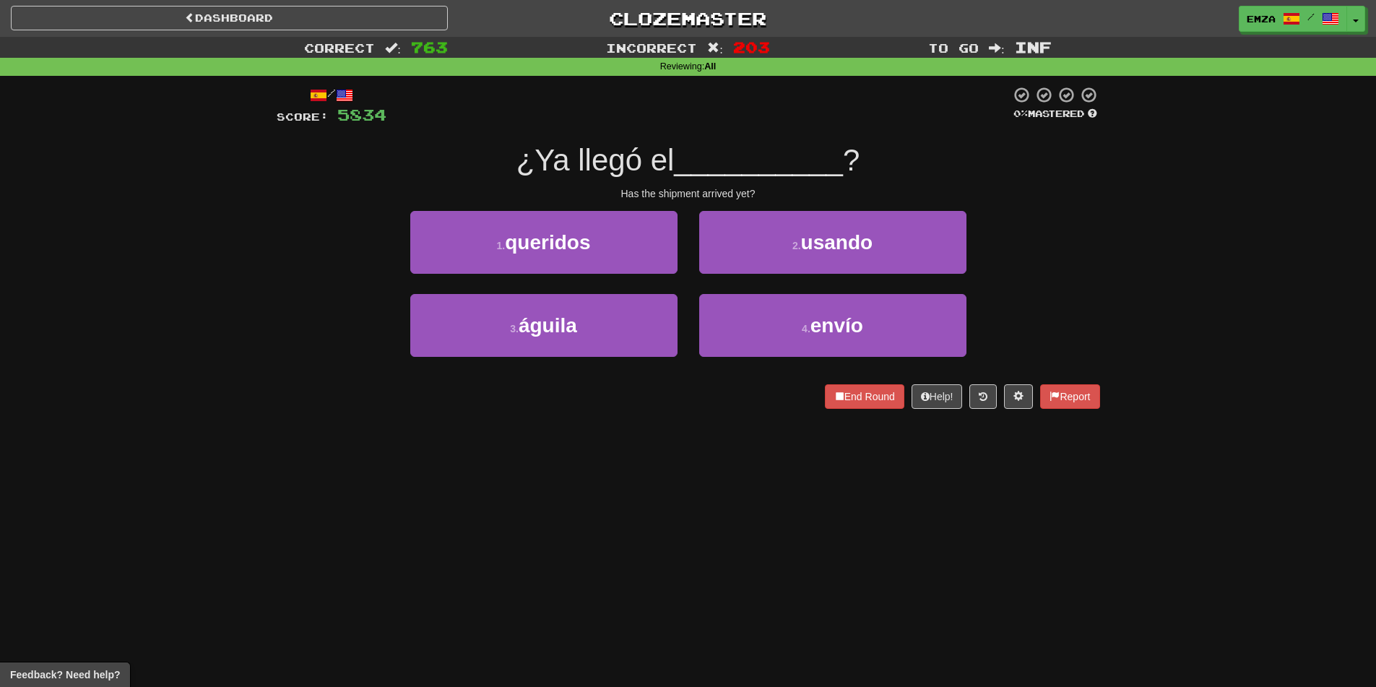
click at [316, 323] on div "3 . [PERSON_NAME] 4 . envío" at bounding box center [688, 335] width 867 height 83
click at [318, 349] on div "3 . hacían 4 . elogió" at bounding box center [688, 335] width 867 height 83
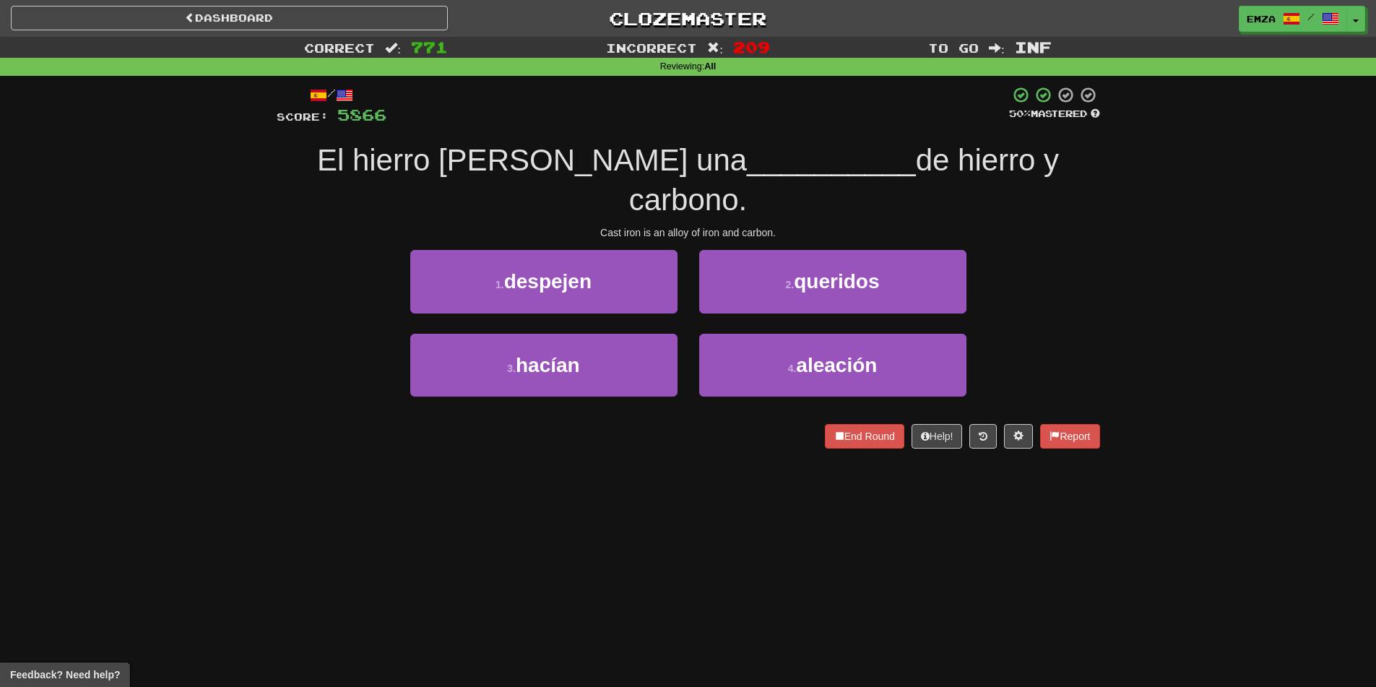
click at [305, 287] on div "1 . despejen 2 . queridos" at bounding box center [688, 291] width 867 height 83
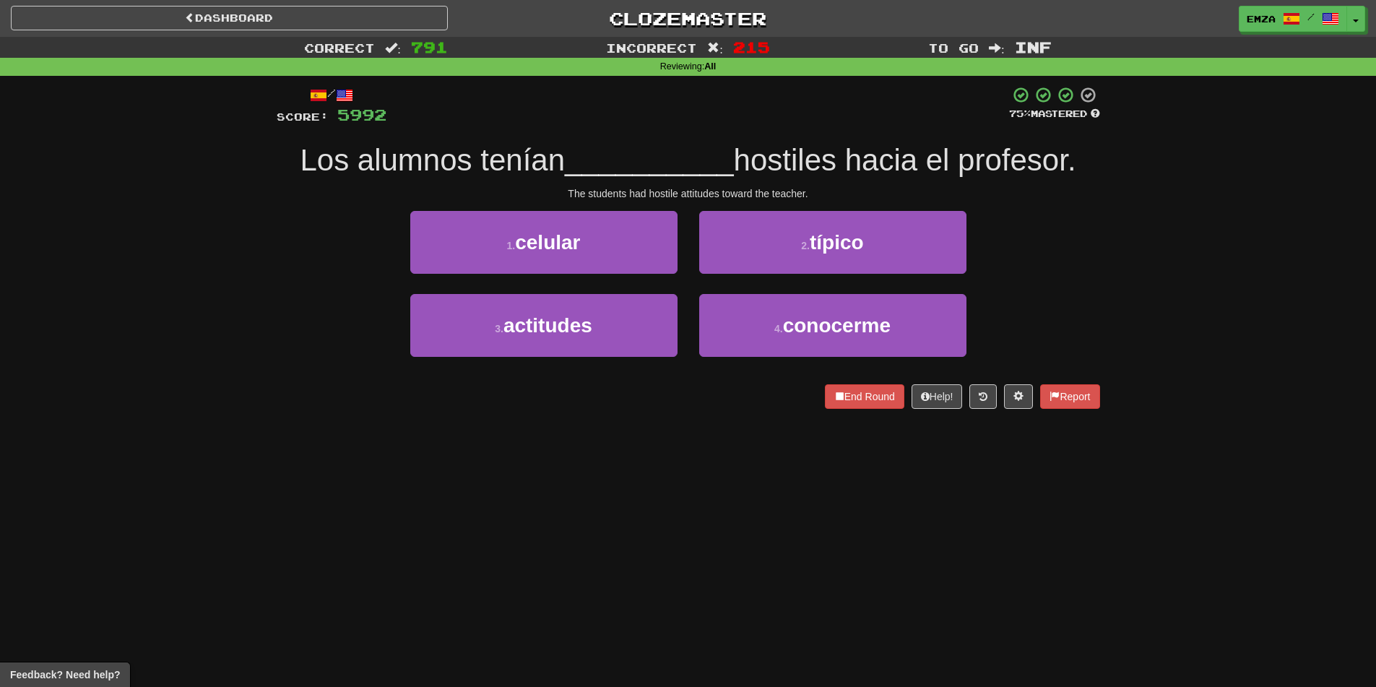
click at [329, 377] on div "3 . actitudes 4 . conocerme" at bounding box center [688, 335] width 867 height 83
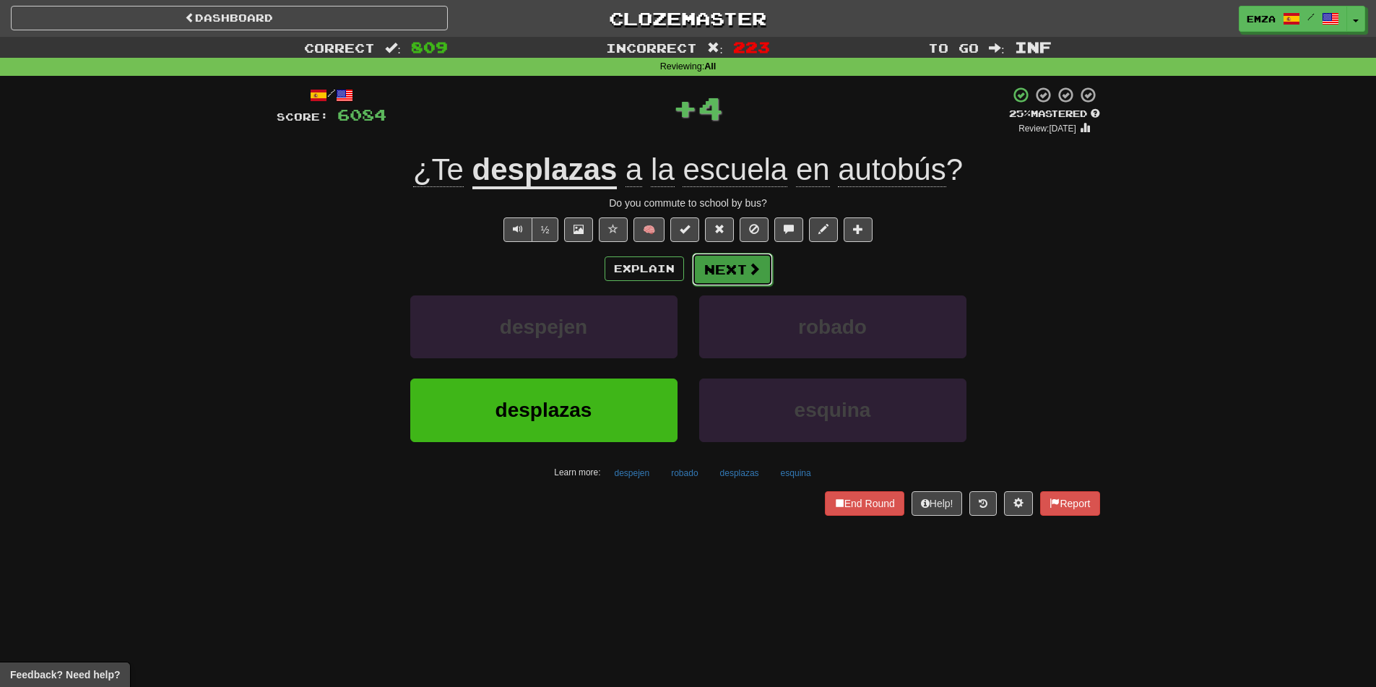
click at [729, 266] on button "Next" at bounding box center [732, 269] width 81 height 33
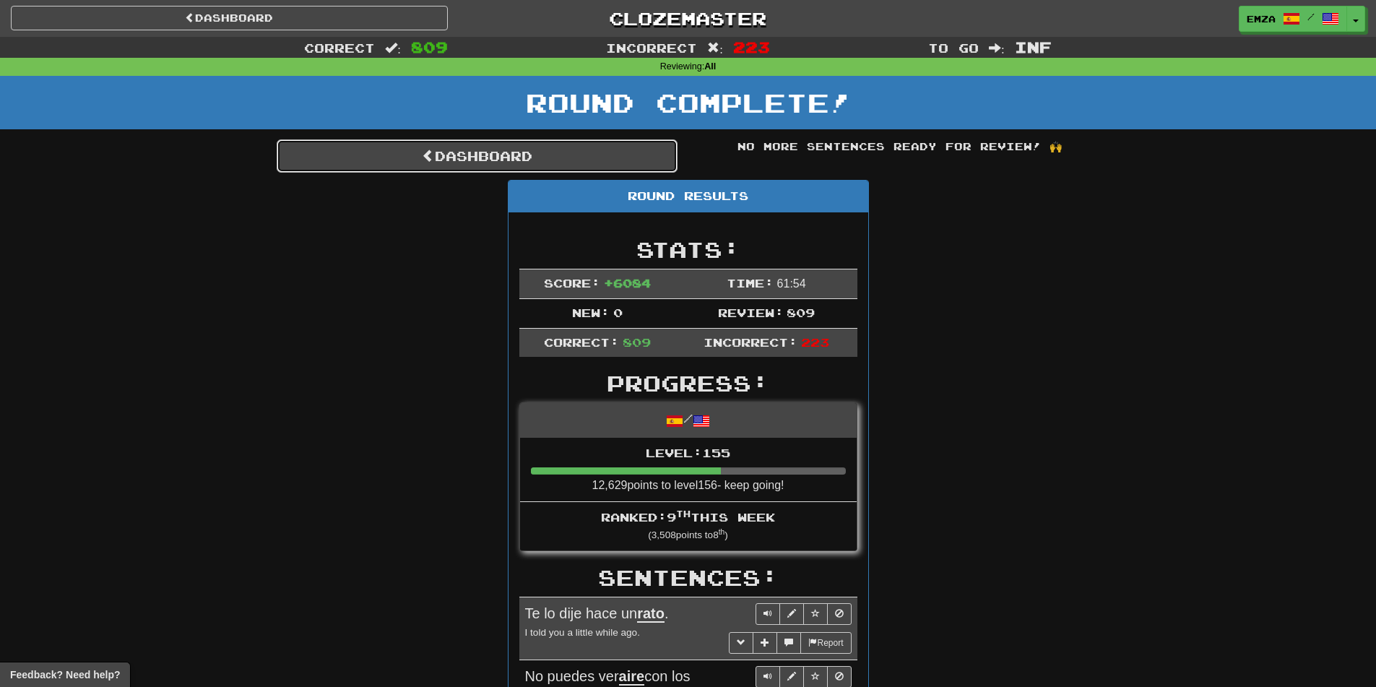
click at [581, 167] on link "Dashboard" at bounding box center [477, 155] width 401 height 33
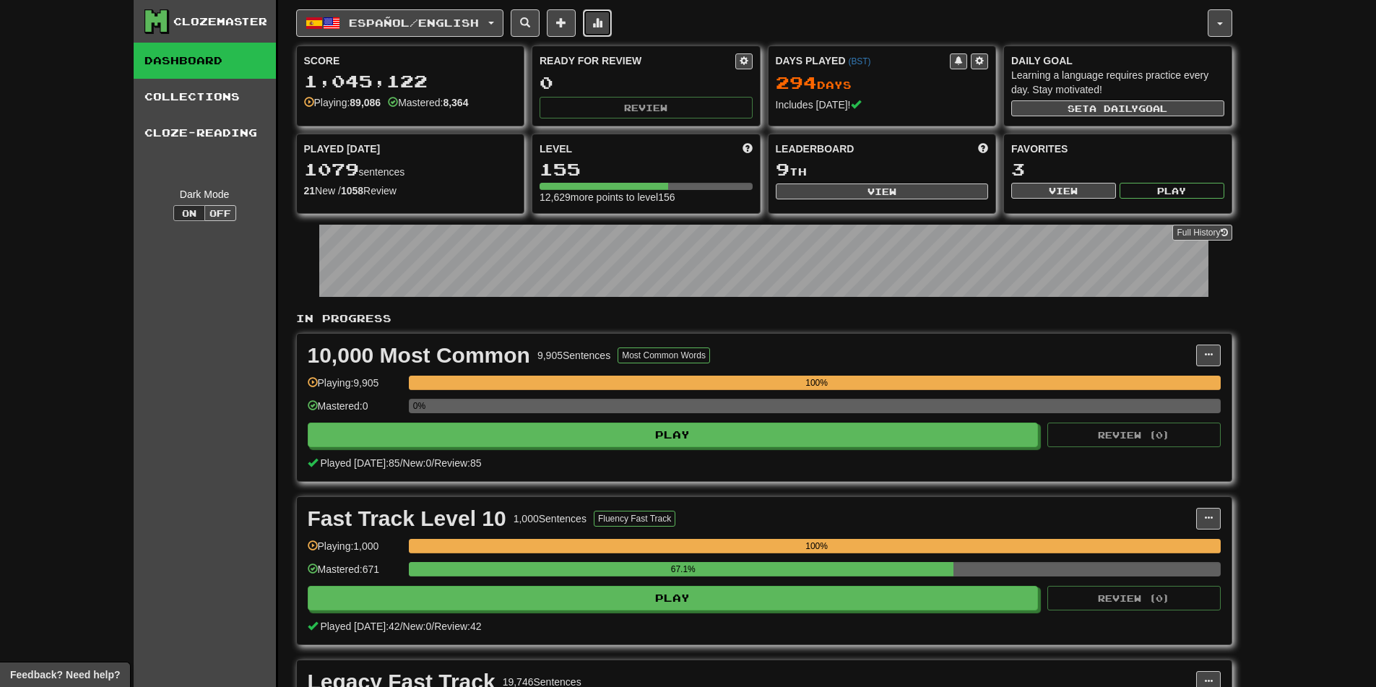
click at [610, 10] on button at bounding box center [597, 22] width 29 height 27
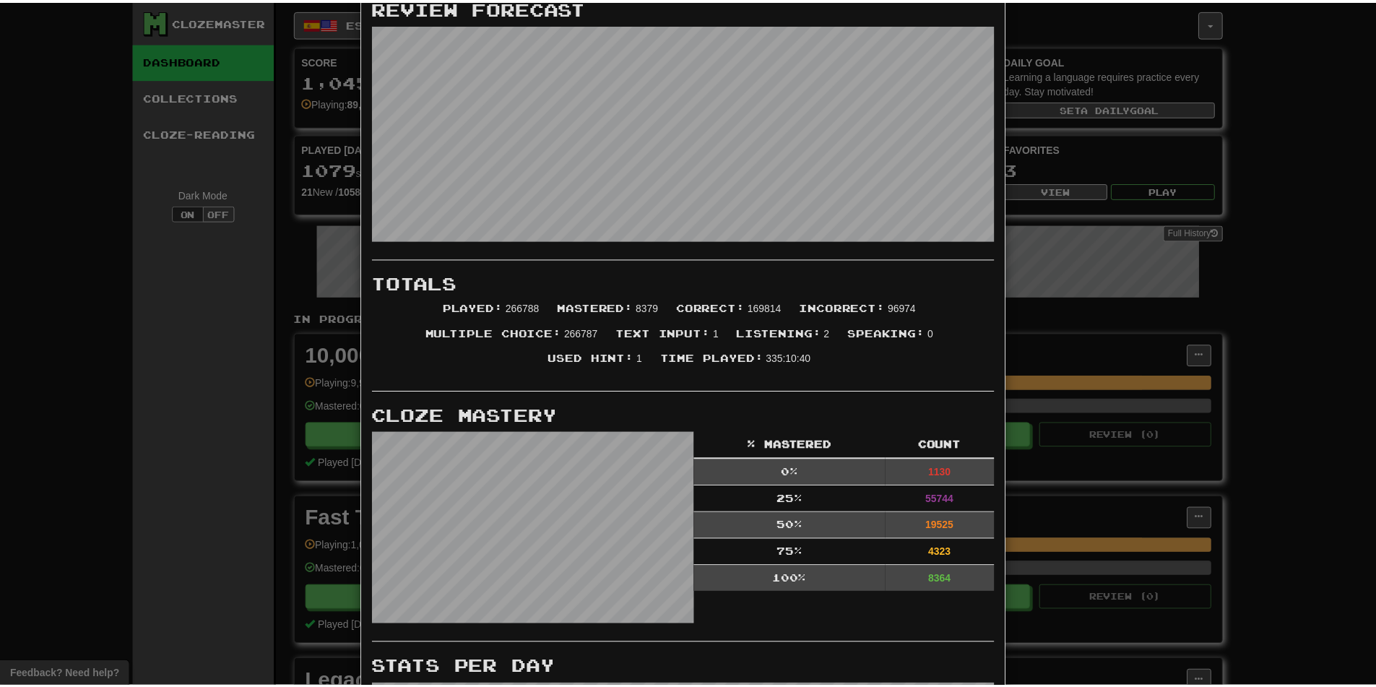
scroll to position [144, 0]
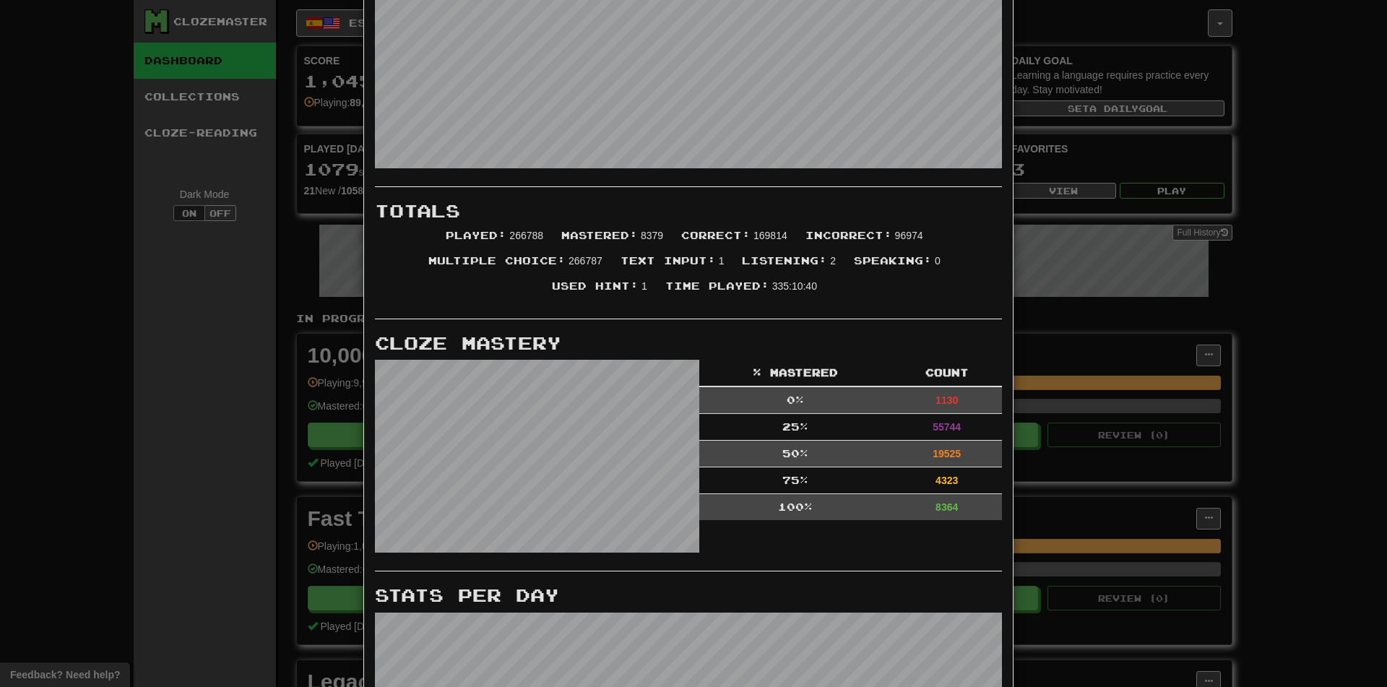
click at [311, 220] on div "× More Stats Review Forecast Totals Played : 266788 Mastered : 8379 Correct : 1…" at bounding box center [693, 343] width 1387 height 687
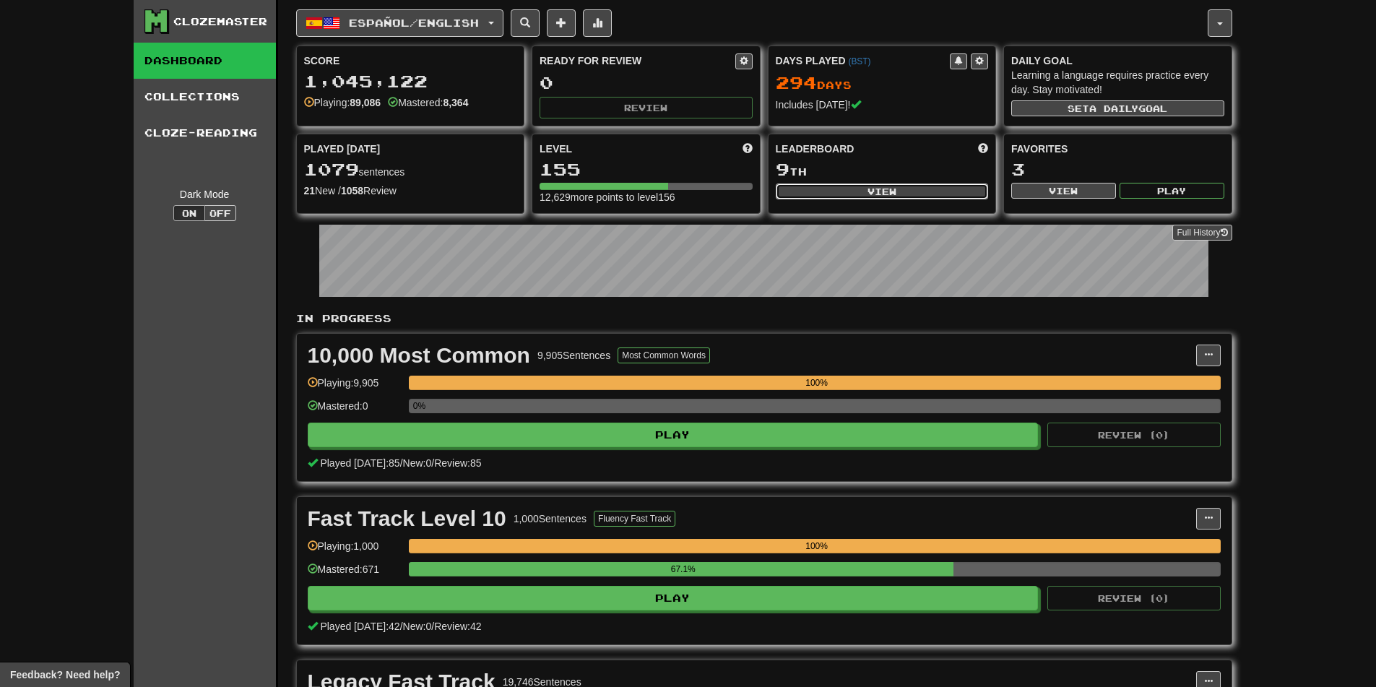
click at [846, 194] on button "View" at bounding box center [882, 191] width 213 height 16
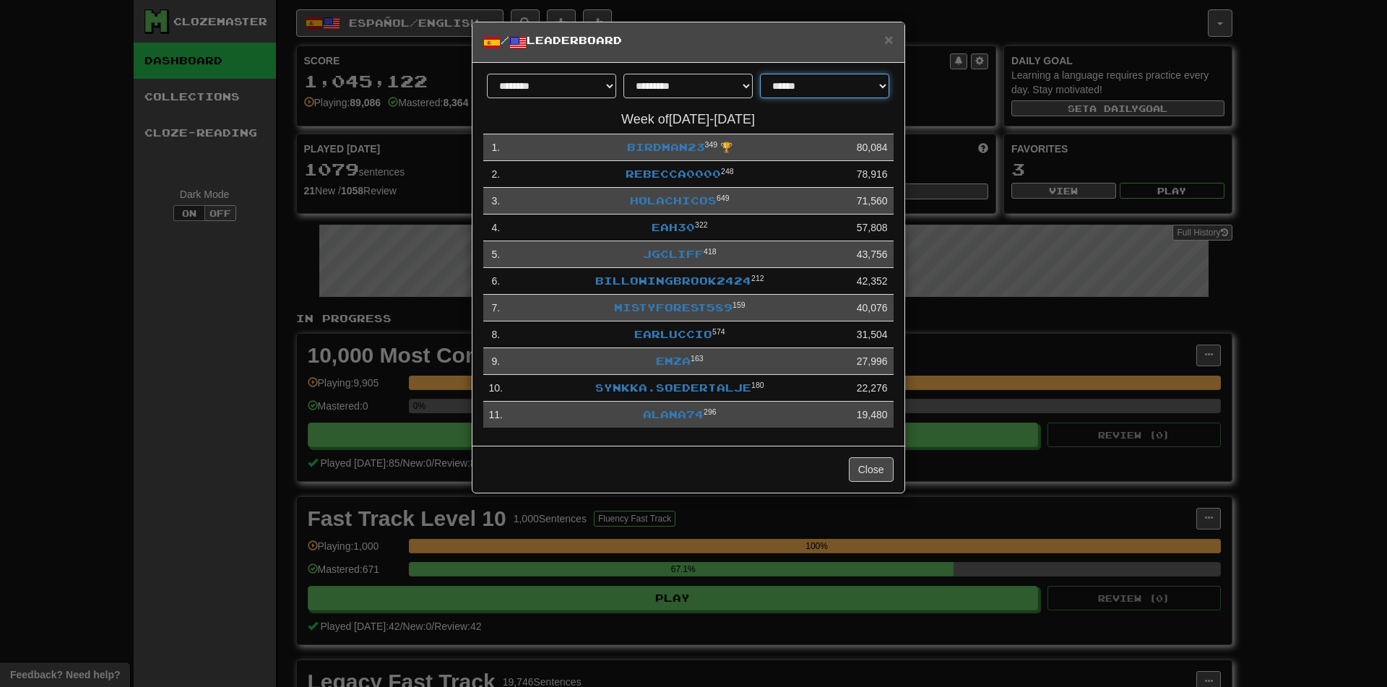
click at [793, 84] on select "**********" at bounding box center [824, 86] width 129 height 25
select select "**********"
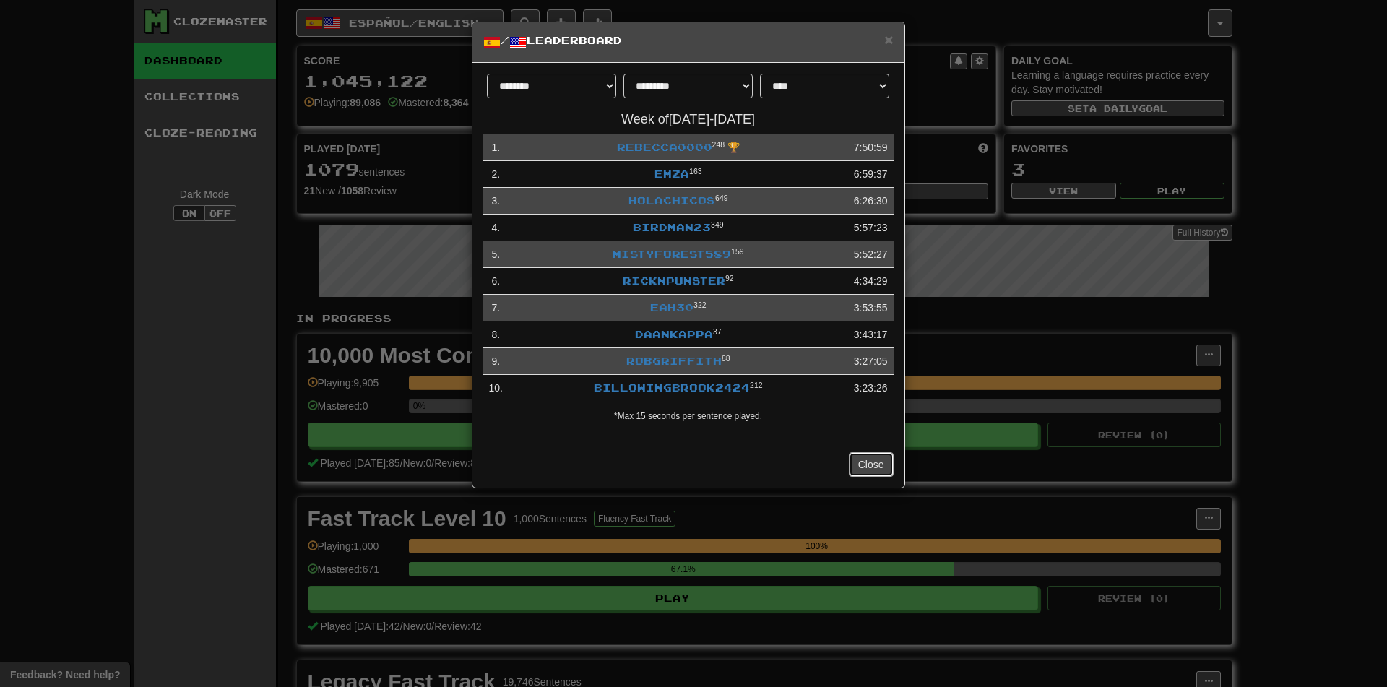
click at [868, 456] on button "Close" at bounding box center [871, 464] width 45 height 25
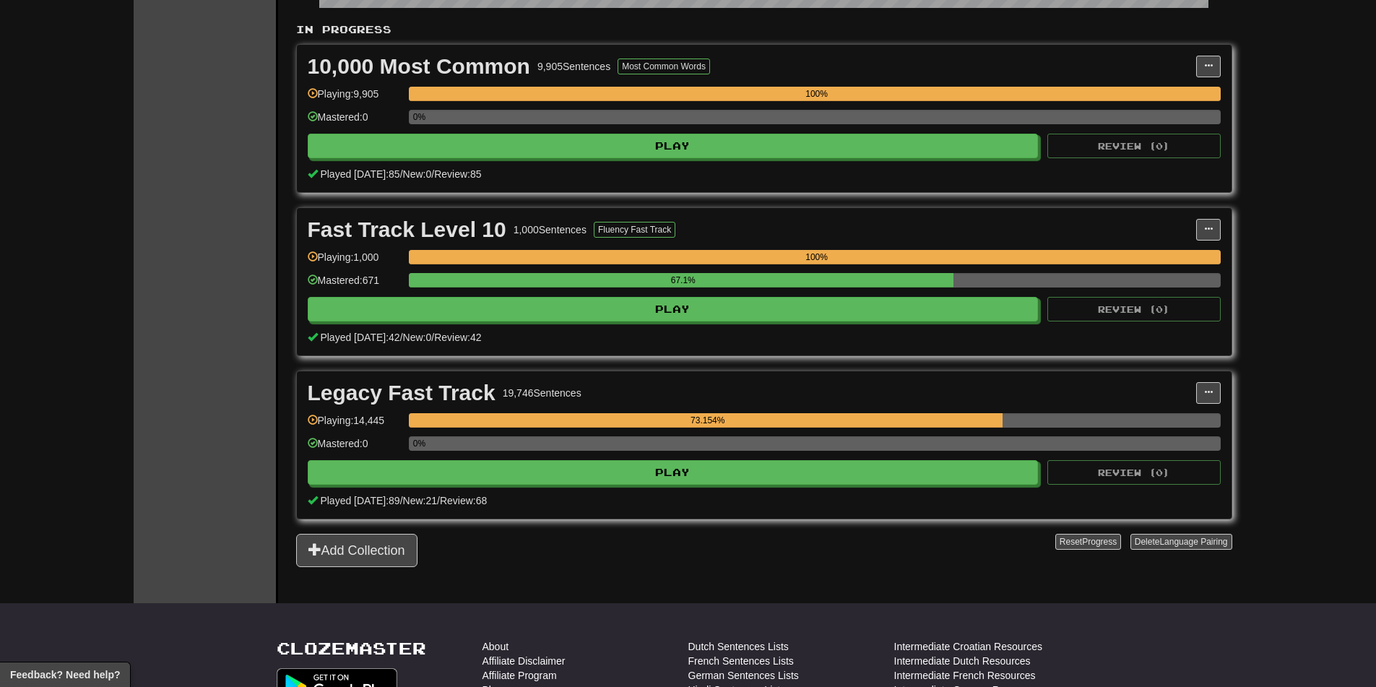
scroll to position [361, 0]
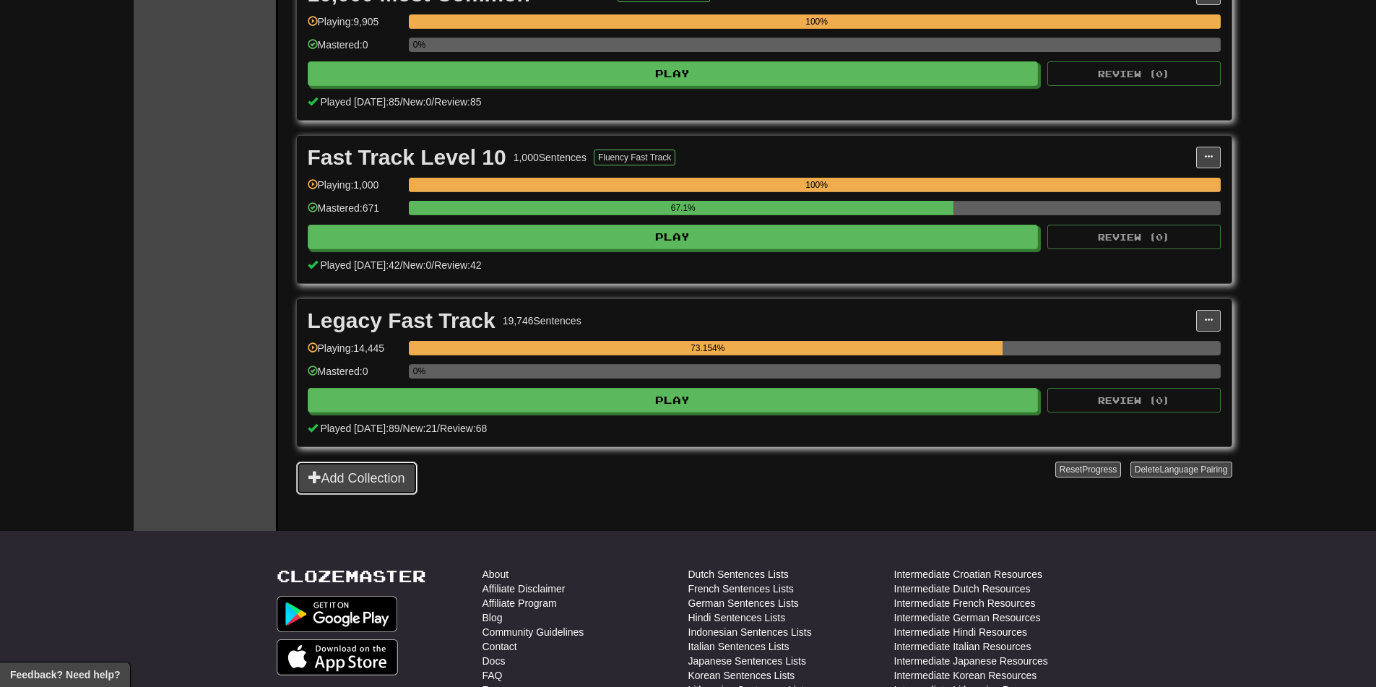
click at [352, 481] on button "Add Collection" at bounding box center [356, 477] width 121 height 33
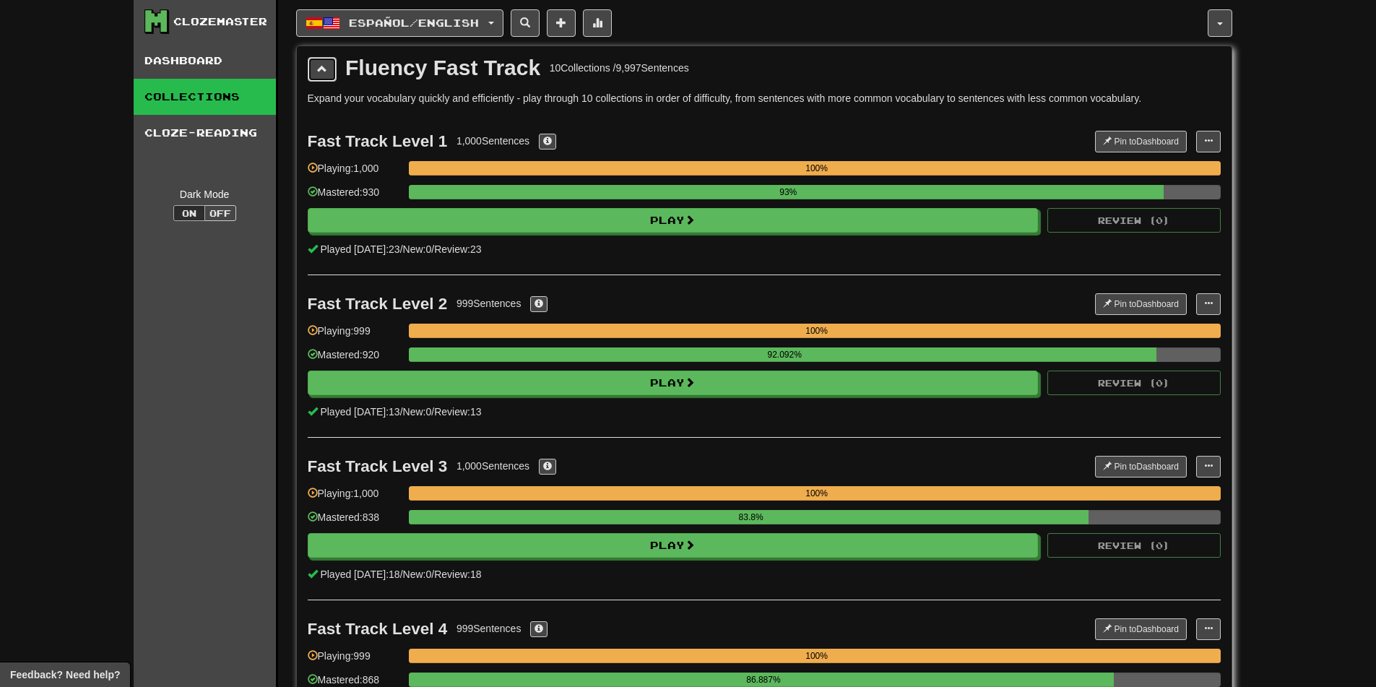
click at [326, 77] on button at bounding box center [322, 69] width 29 height 25
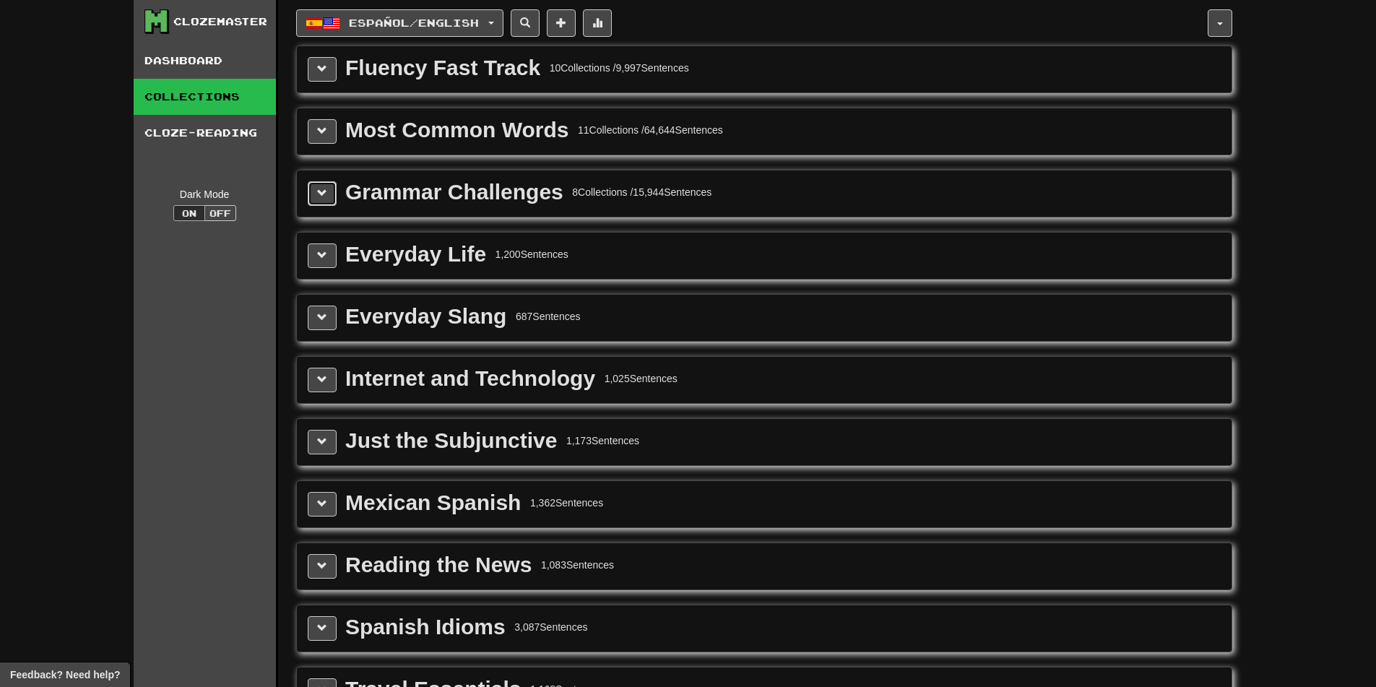
click at [328, 201] on button at bounding box center [322, 193] width 29 height 25
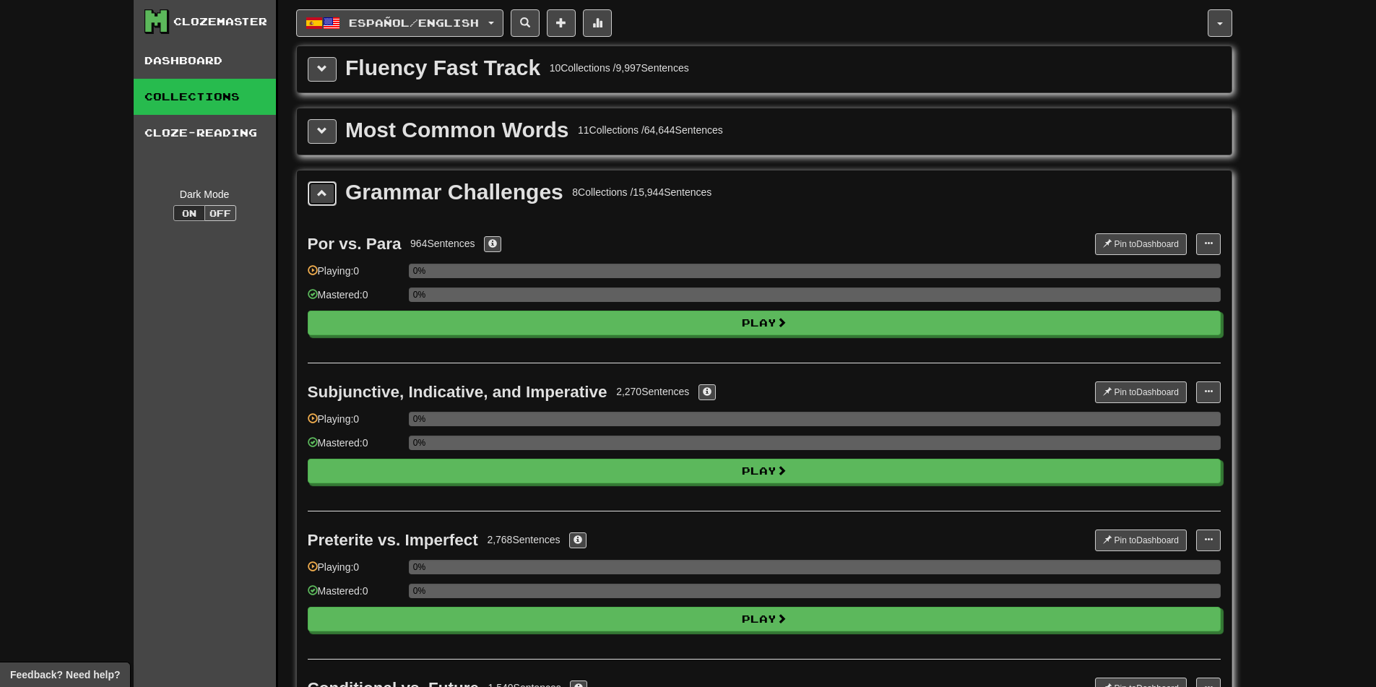
click at [328, 201] on button at bounding box center [322, 193] width 29 height 25
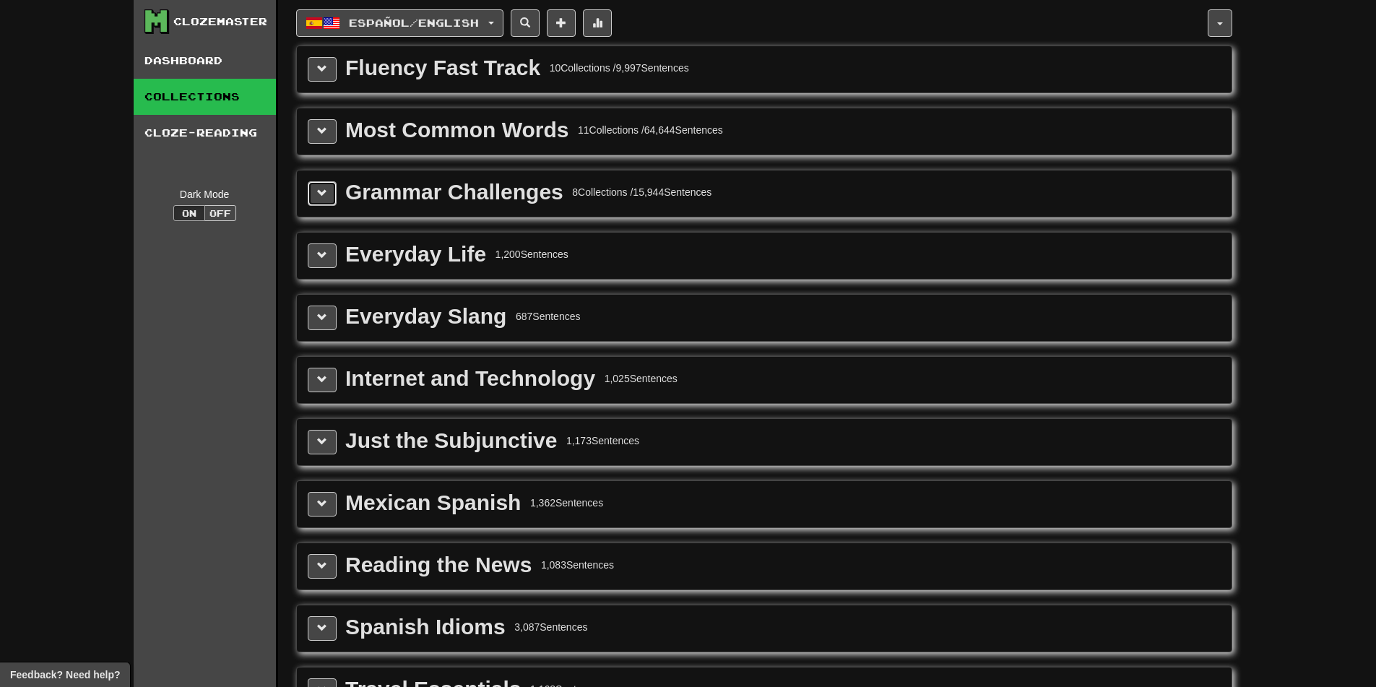
click at [327, 201] on button at bounding box center [322, 193] width 29 height 25
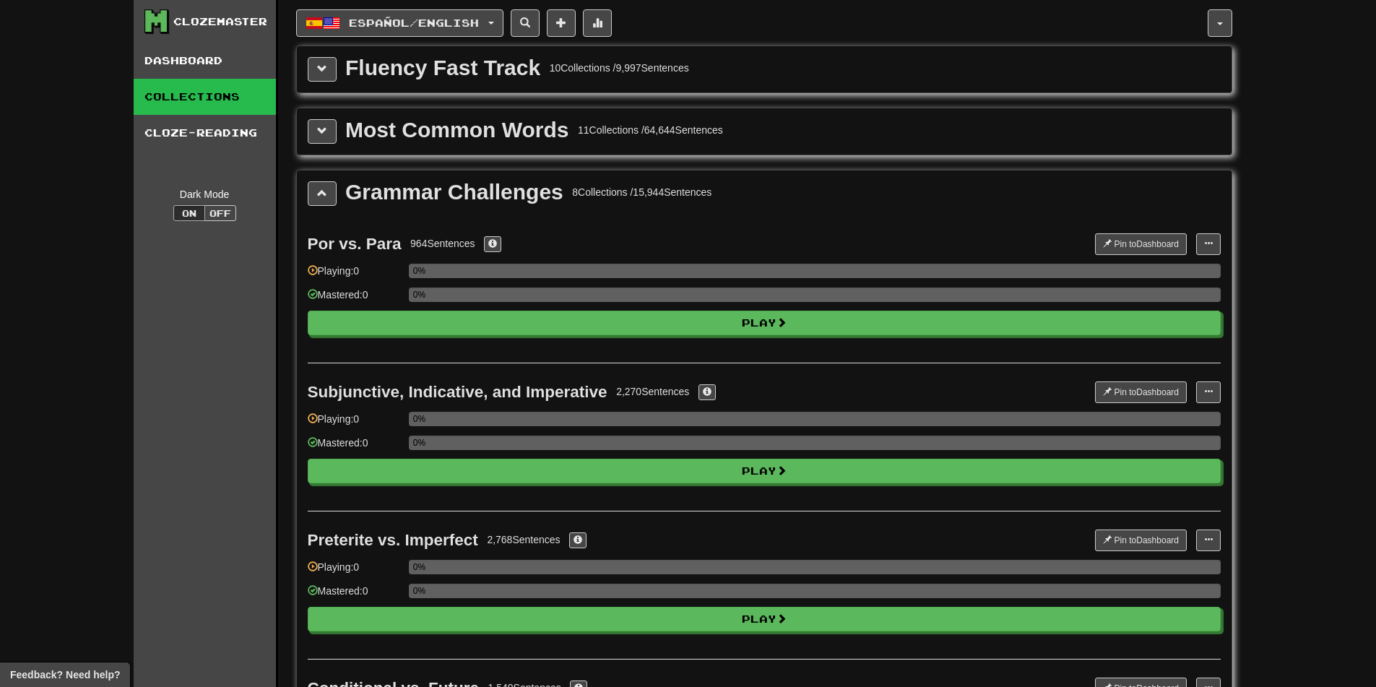
click at [321, 195] on span at bounding box center [322, 193] width 10 height 10
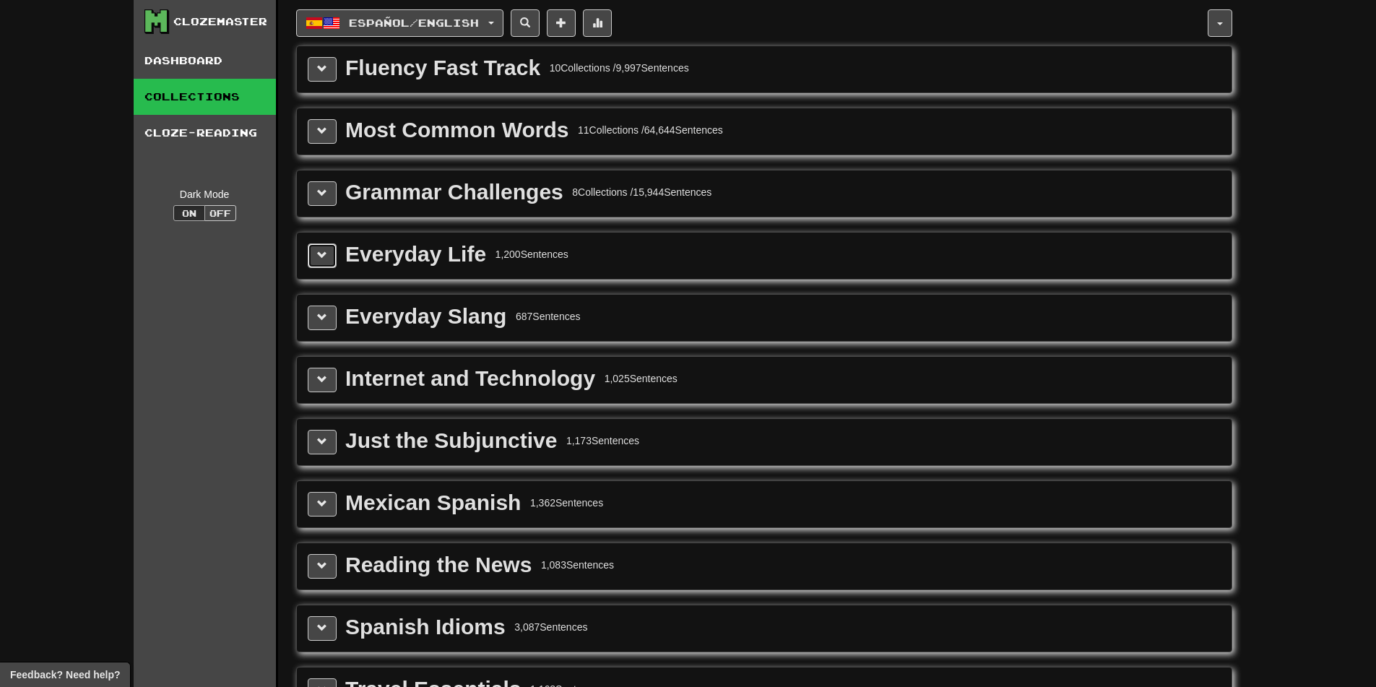
click at [328, 259] on button at bounding box center [322, 255] width 29 height 25
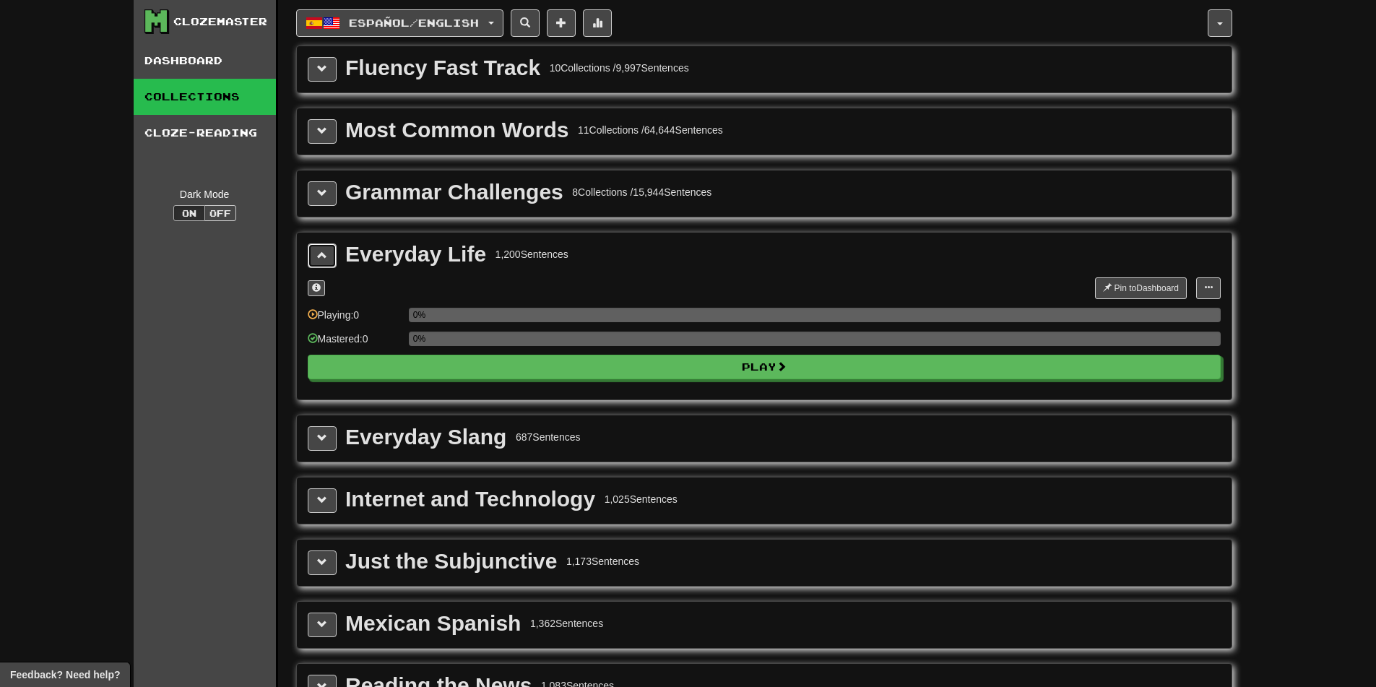
click at [327, 259] on button at bounding box center [322, 255] width 29 height 25
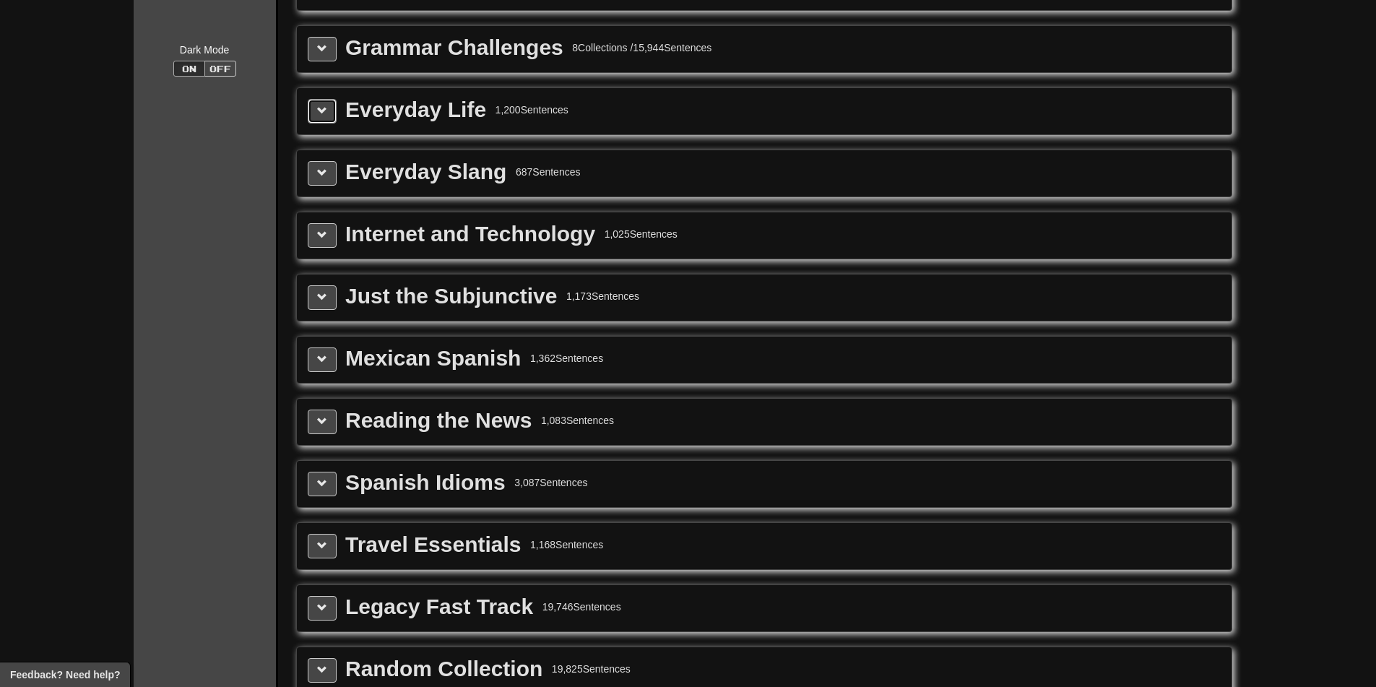
scroll to position [361, 0]
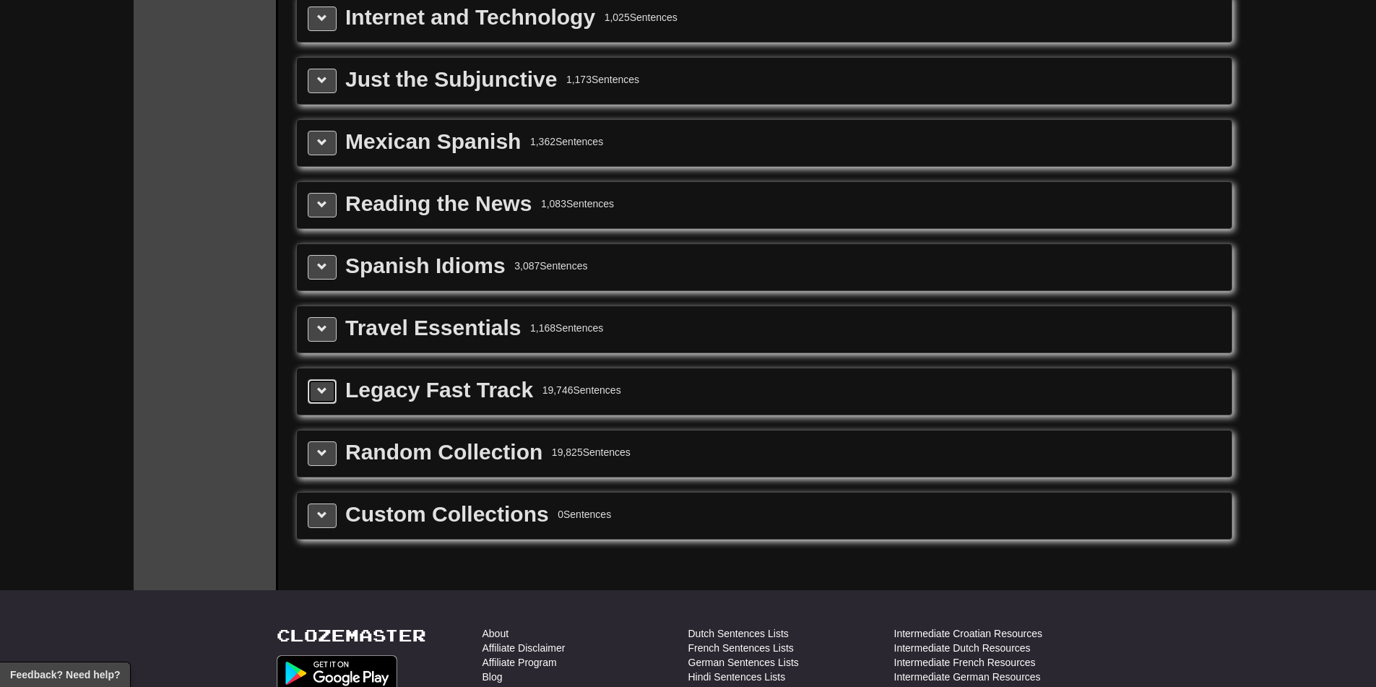
click at [326, 392] on span at bounding box center [322, 391] width 10 height 10
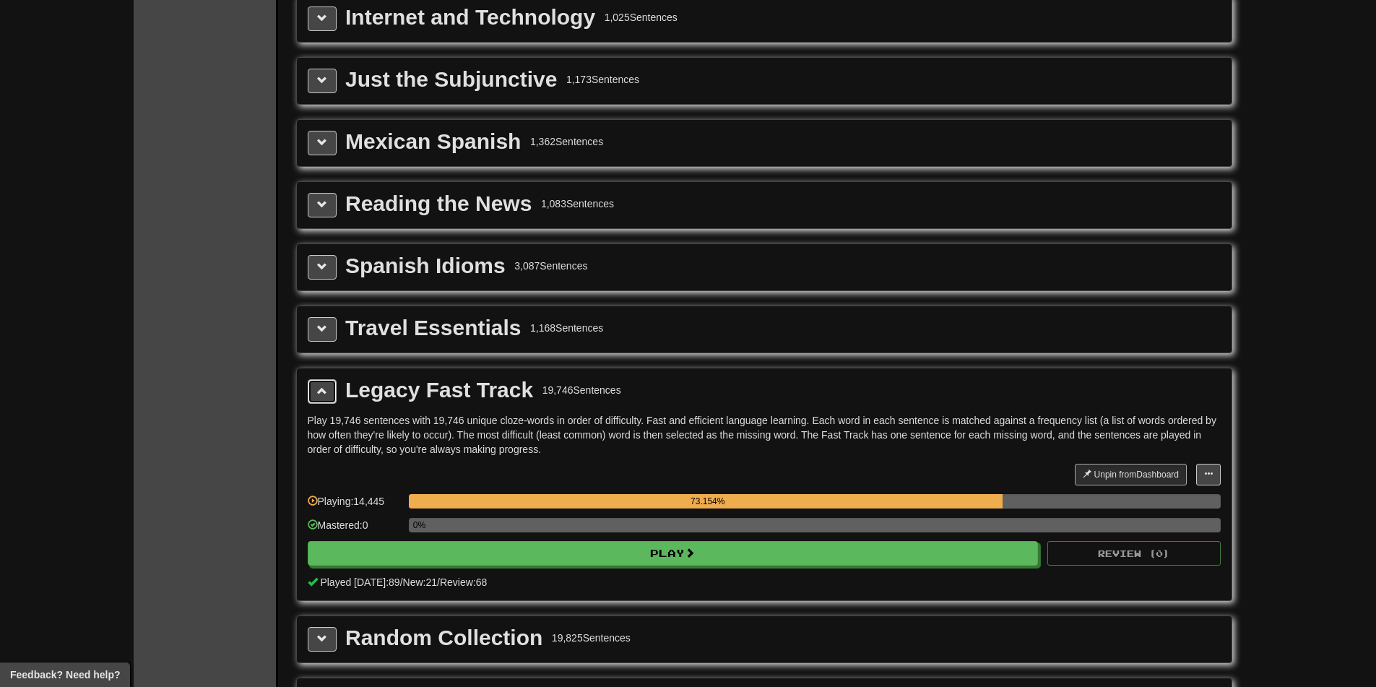
click at [326, 392] on span at bounding box center [322, 391] width 10 height 10
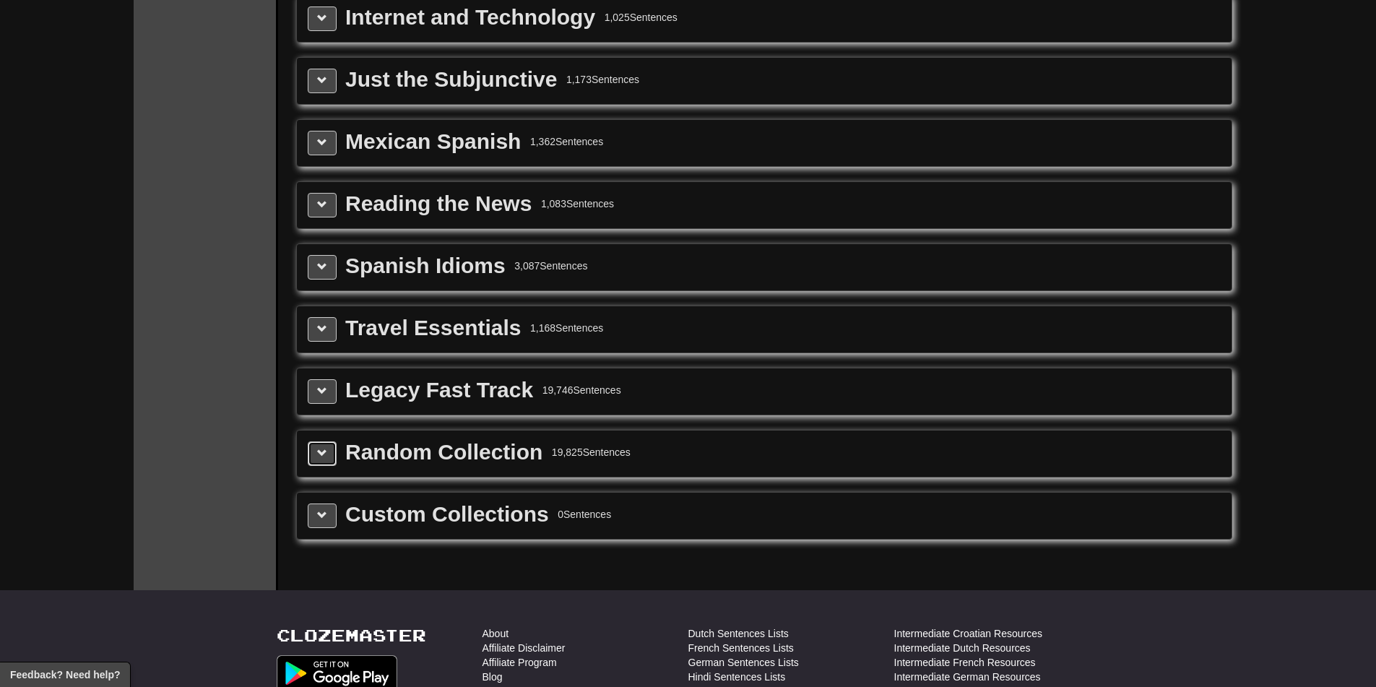
click at [330, 447] on button at bounding box center [322, 453] width 29 height 25
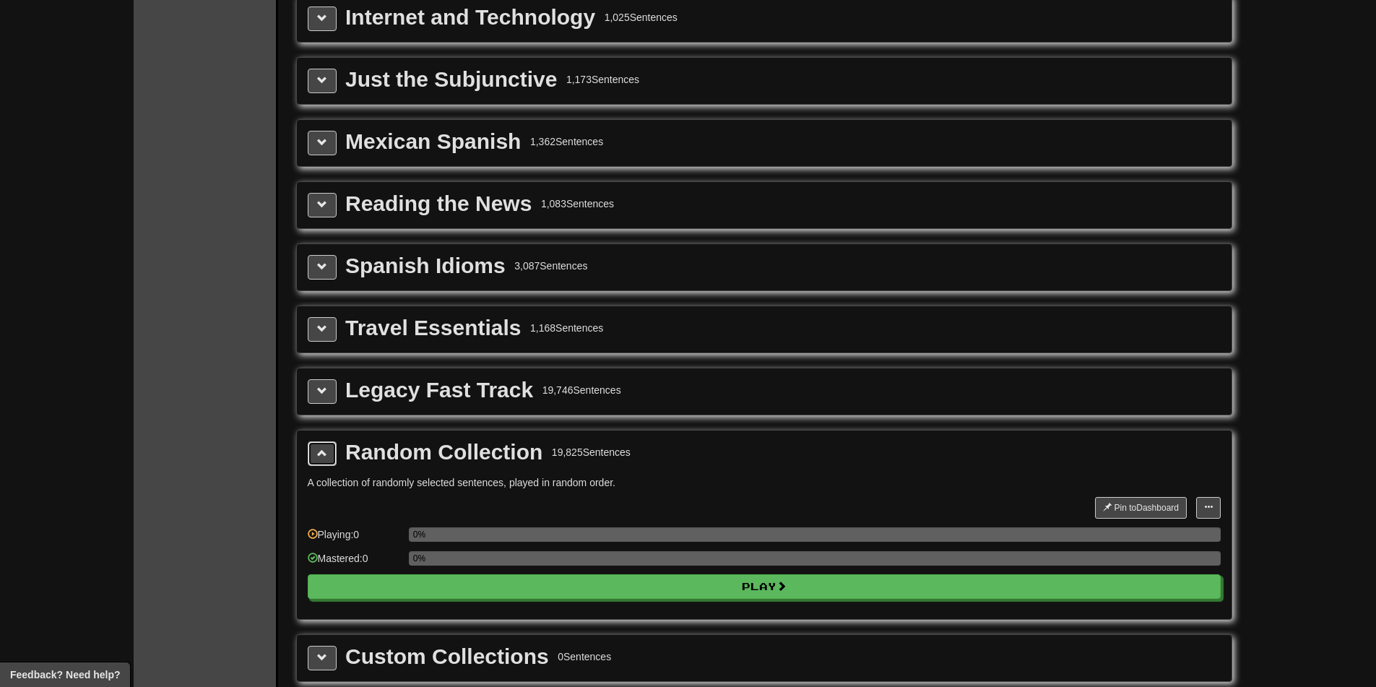
click at [331, 447] on button at bounding box center [322, 453] width 29 height 25
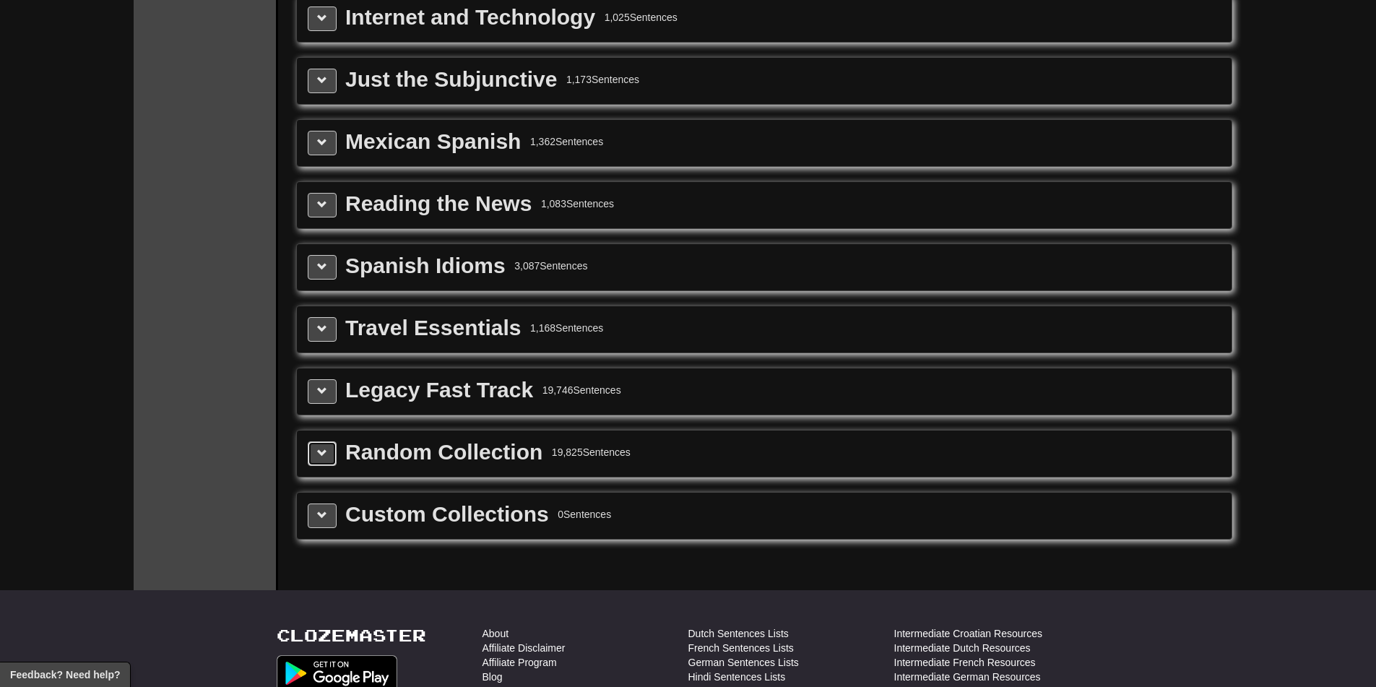
click at [331, 447] on button at bounding box center [322, 453] width 29 height 25
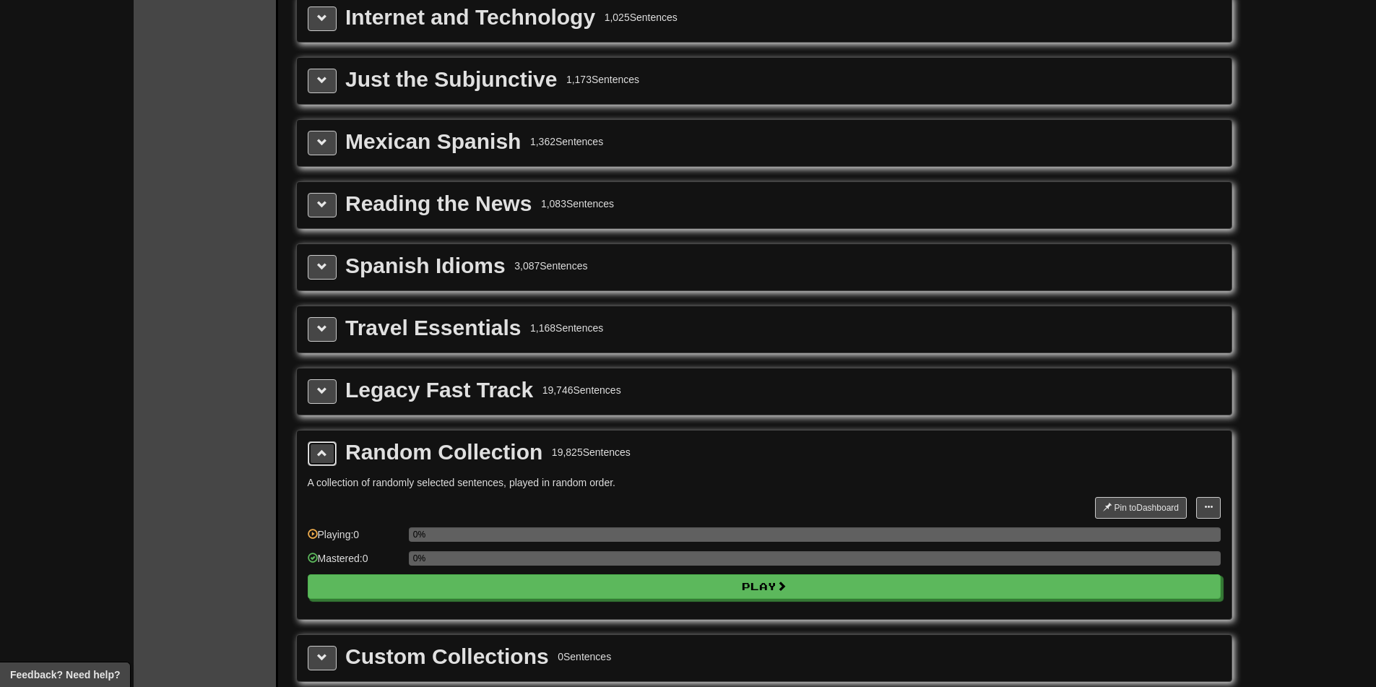
click at [331, 447] on button at bounding box center [322, 453] width 29 height 25
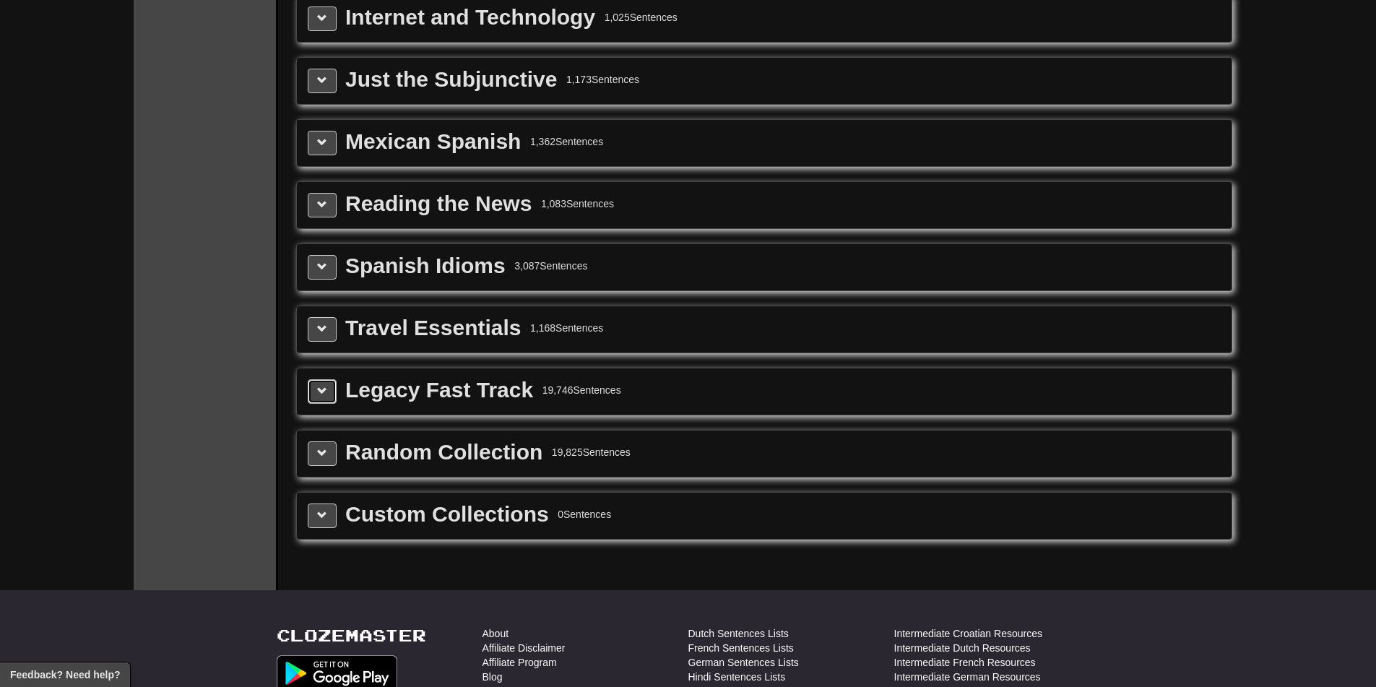
click at [326, 389] on span at bounding box center [322, 391] width 10 height 10
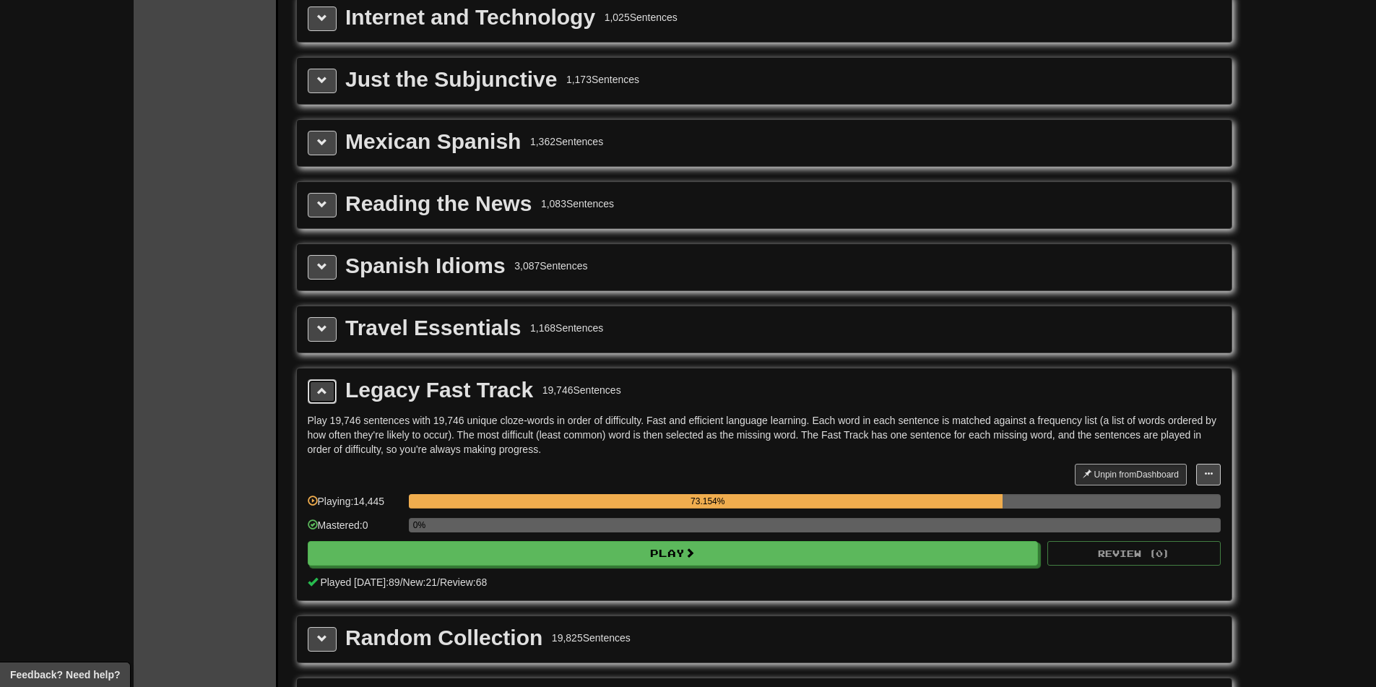
click at [326, 389] on span at bounding box center [322, 391] width 10 height 10
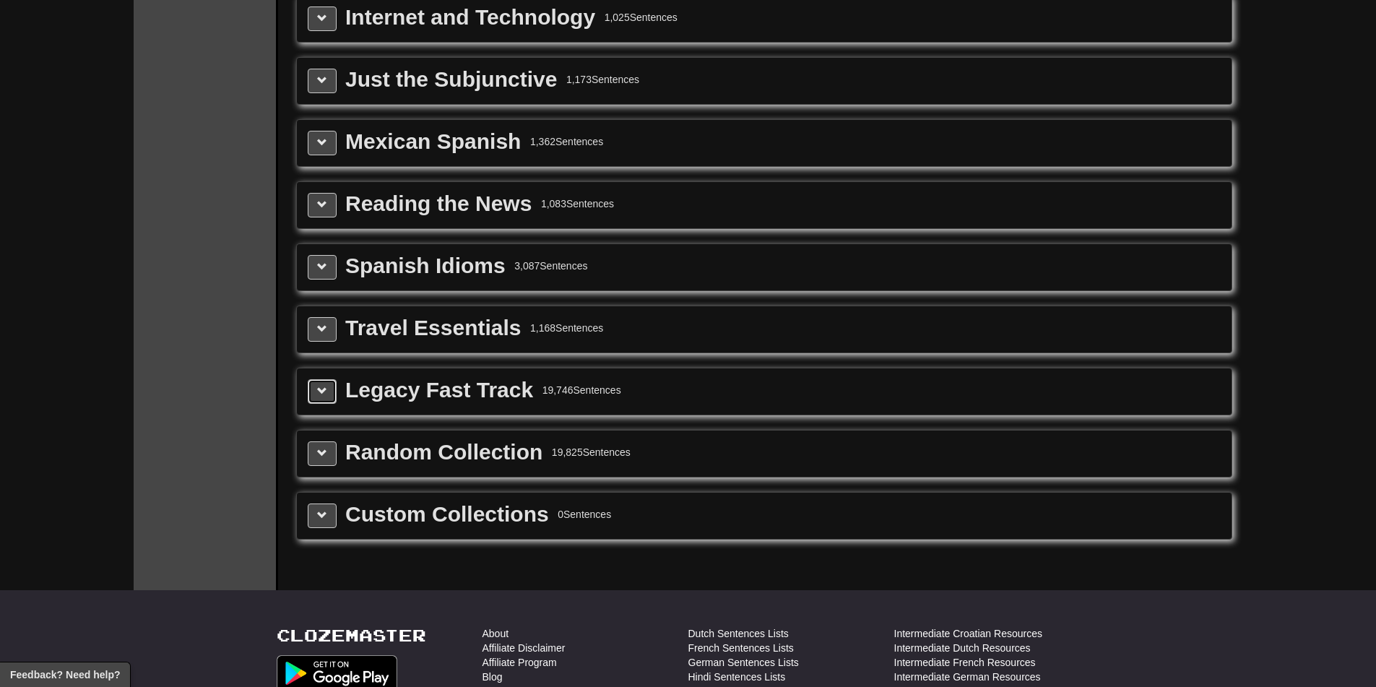
click at [326, 389] on span at bounding box center [322, 391] width 10 height 10
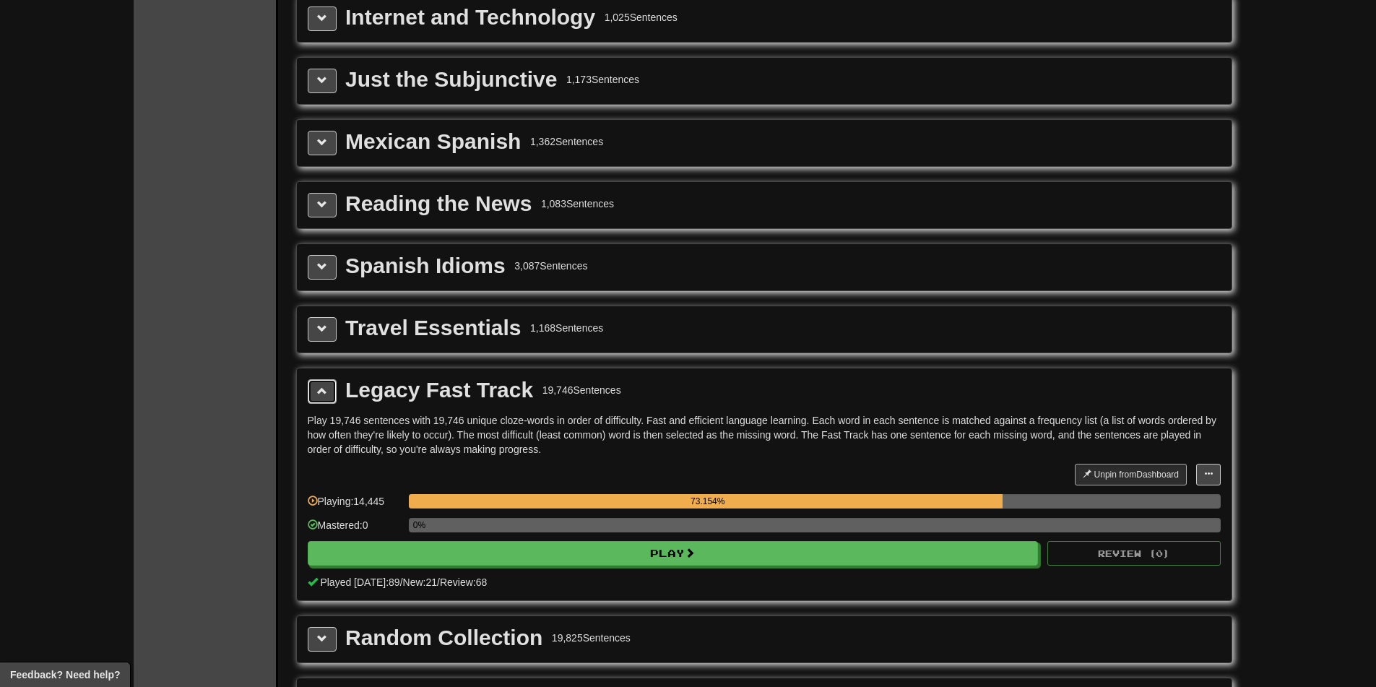
click at [326, 389] on span at bounding box center [322, 391] width 10 height 10
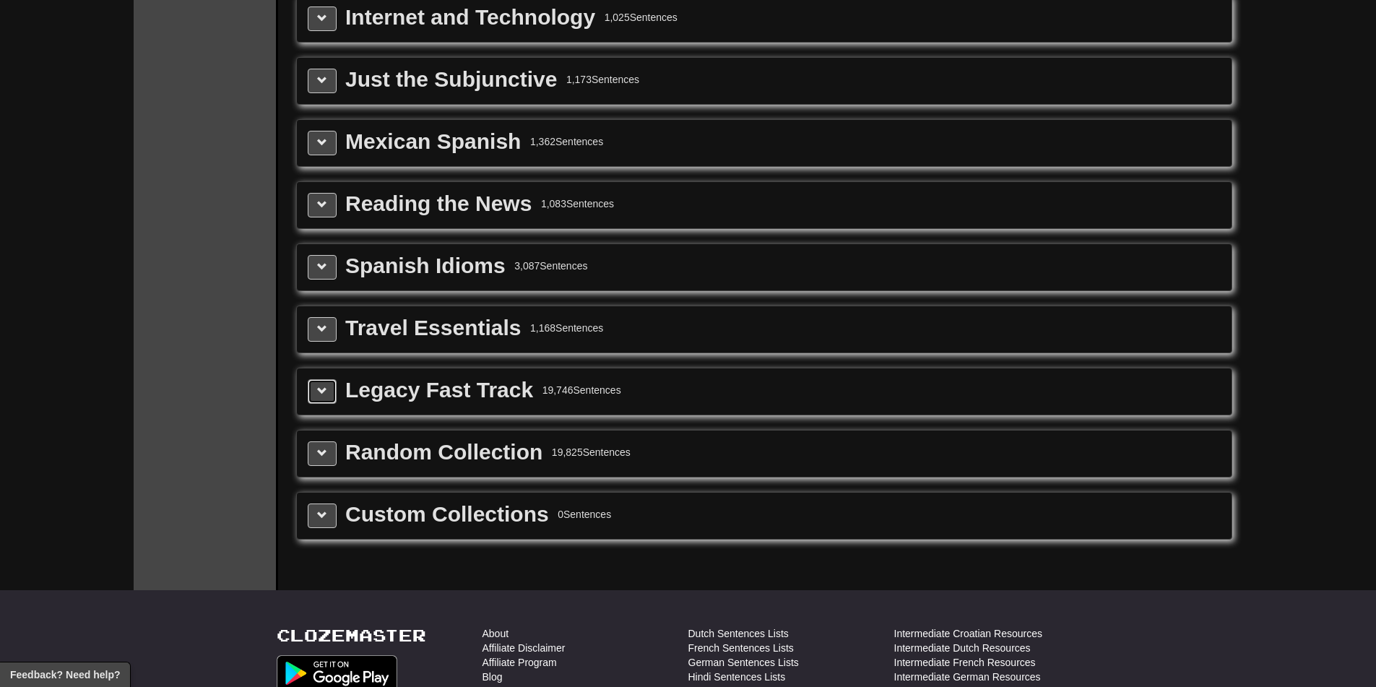
scroll to position [0, 0]
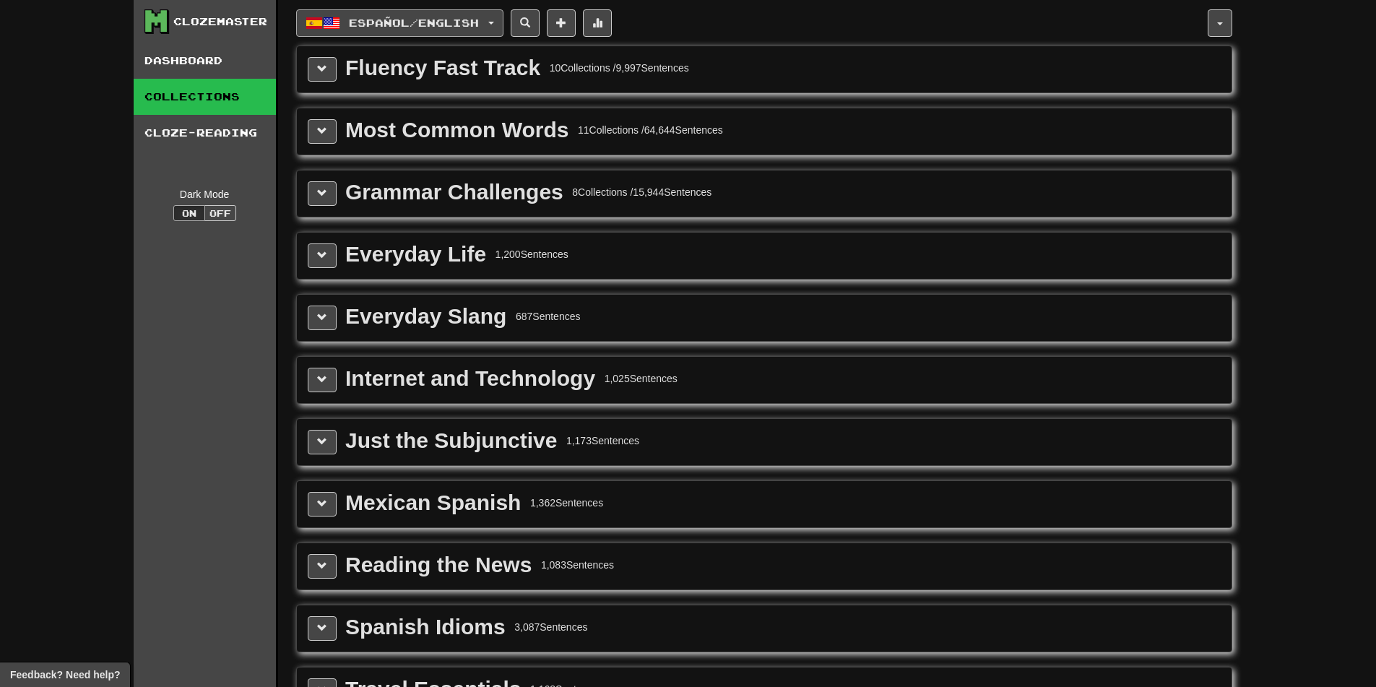
click at [479, 20] on span "Español / English" at bounding box center [414, 23] width 130 height 12
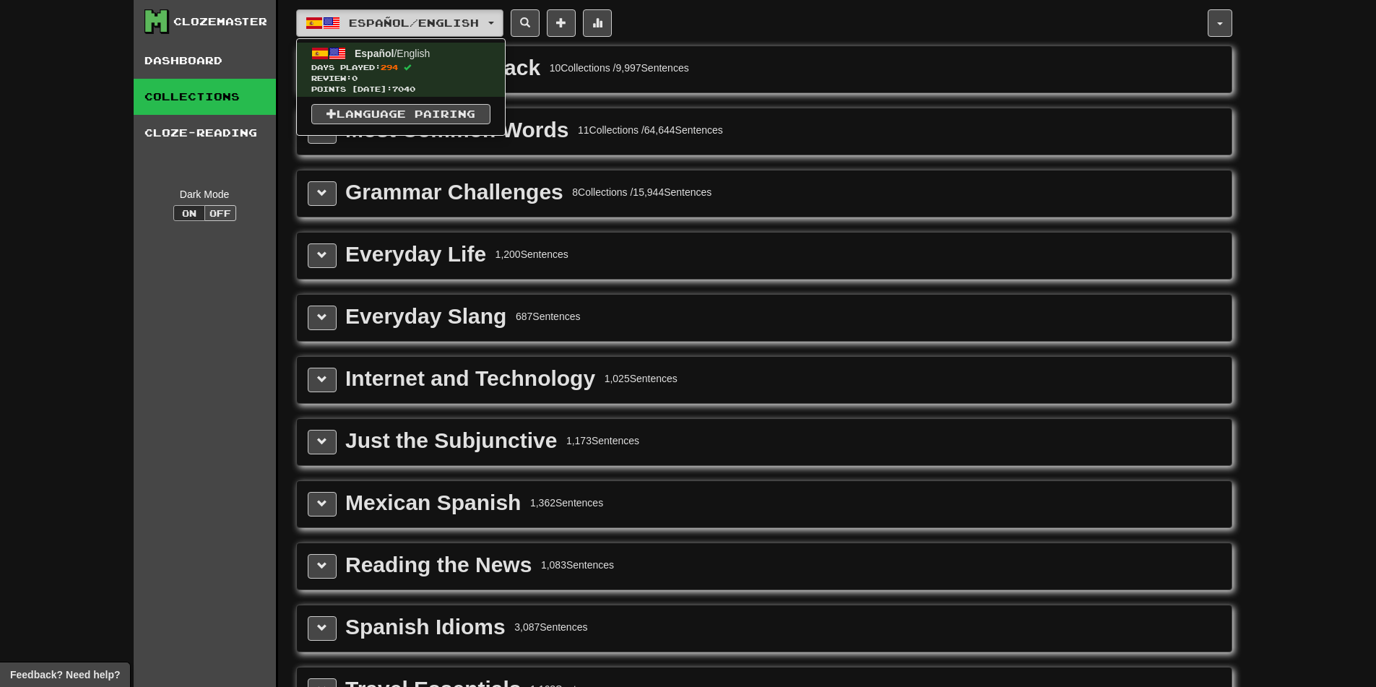
click at [479, 20] on span "Español / English" at bounding box center [414, 23] width 130 height 12
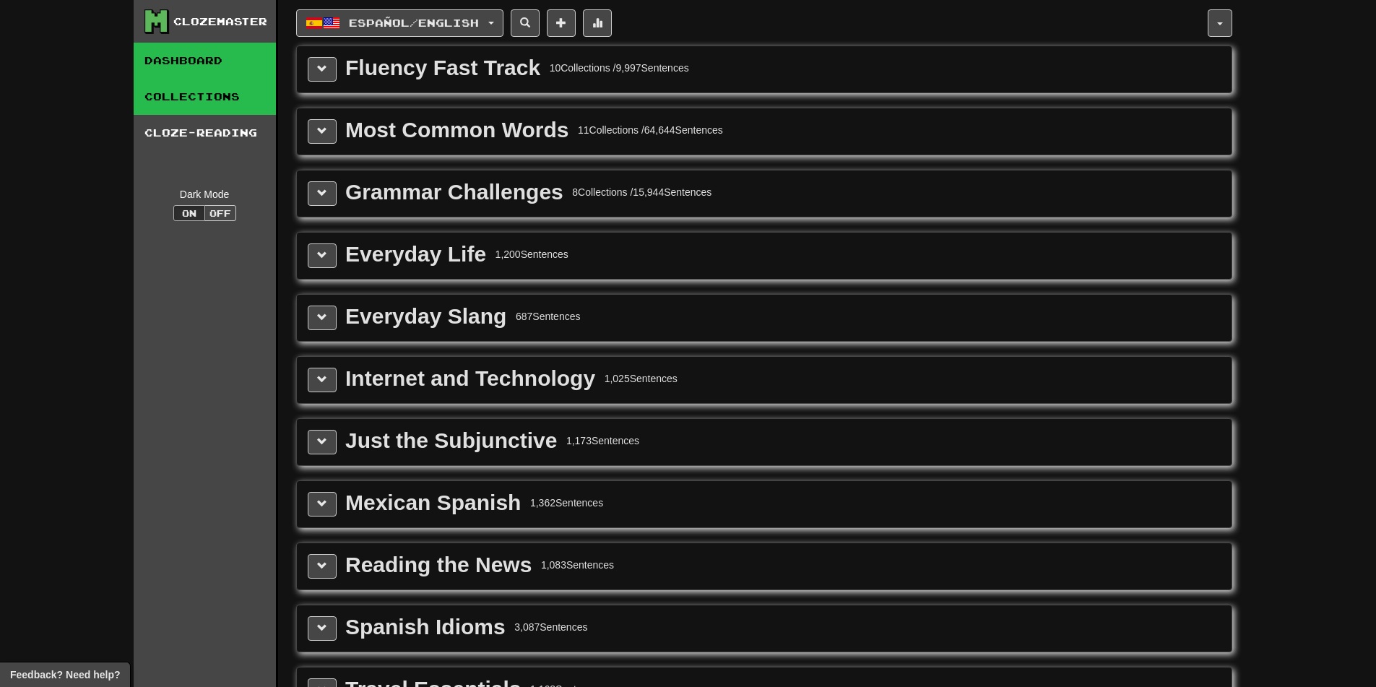
click at [178, 71] on link "Dashboard" at bounding box center [205, 61] width 142 height 36
